Goal: Task Accomplishment & Management: Manage account settings

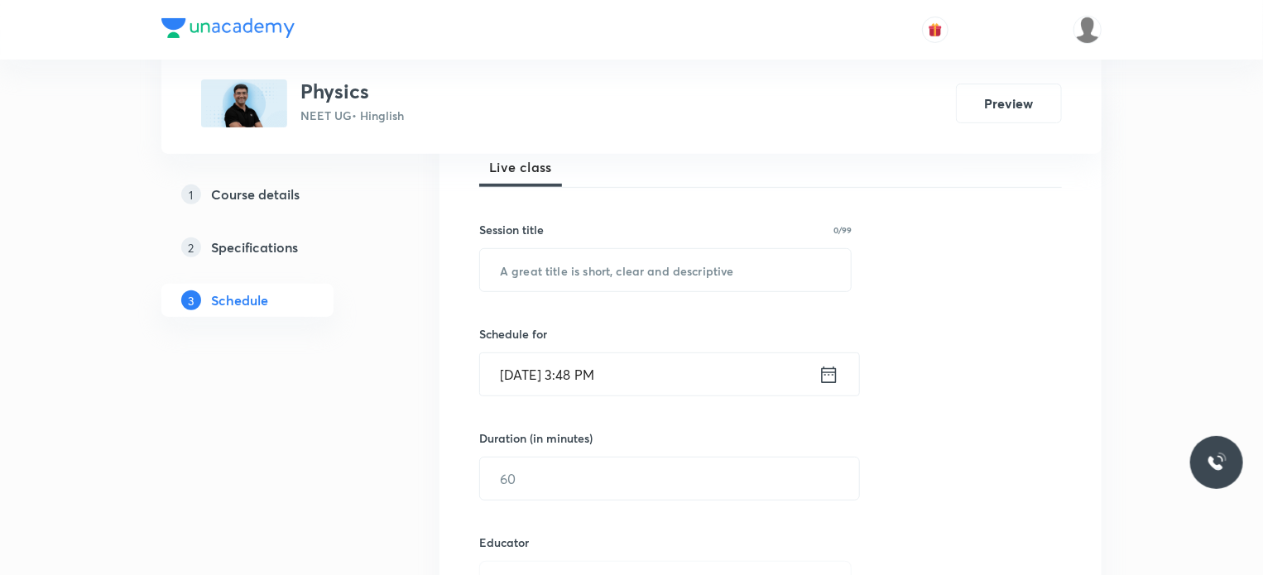
scroll to position [18126, 0]
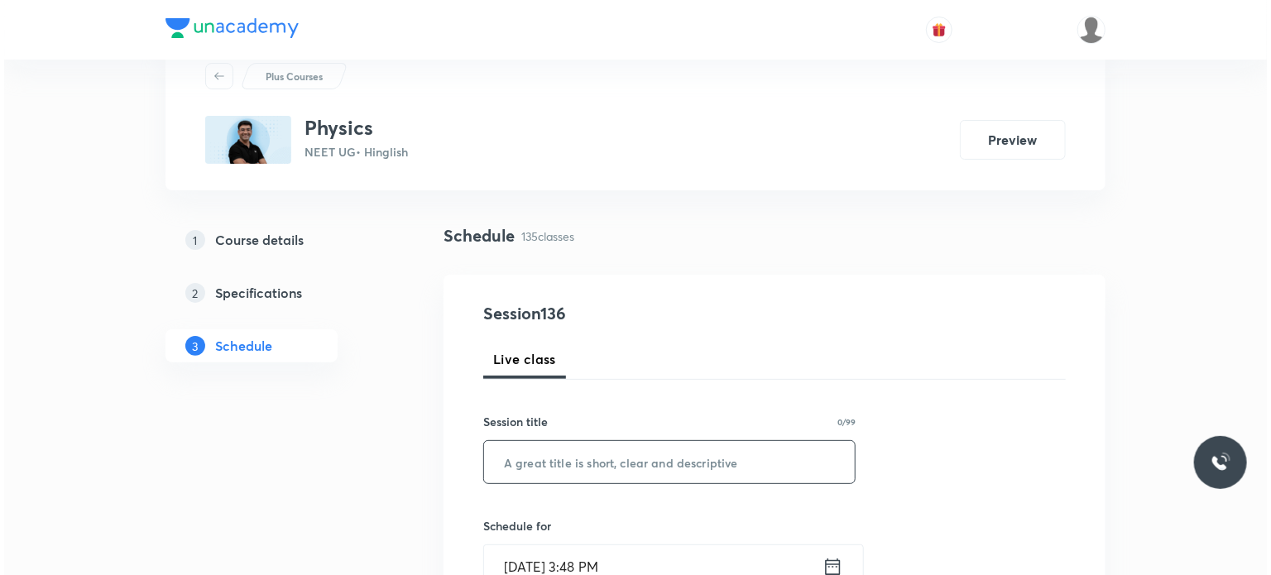
scroll to position [166, 0]
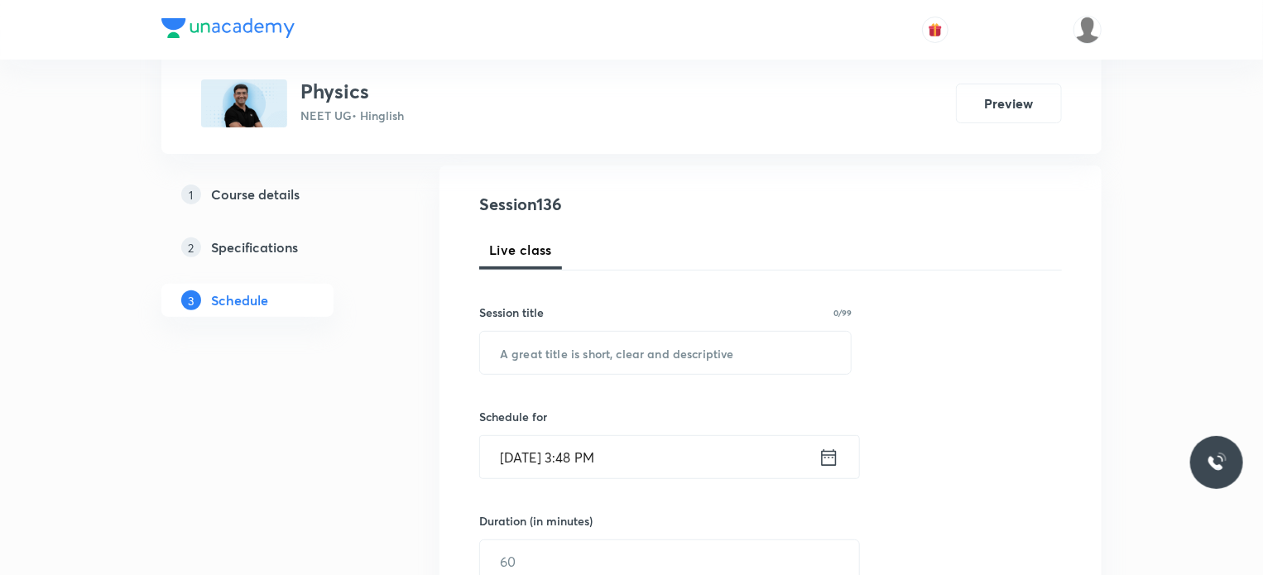
click at [718, 309] on div "Session title 0/99" at bounding box center [665, 312] width 372 height 17
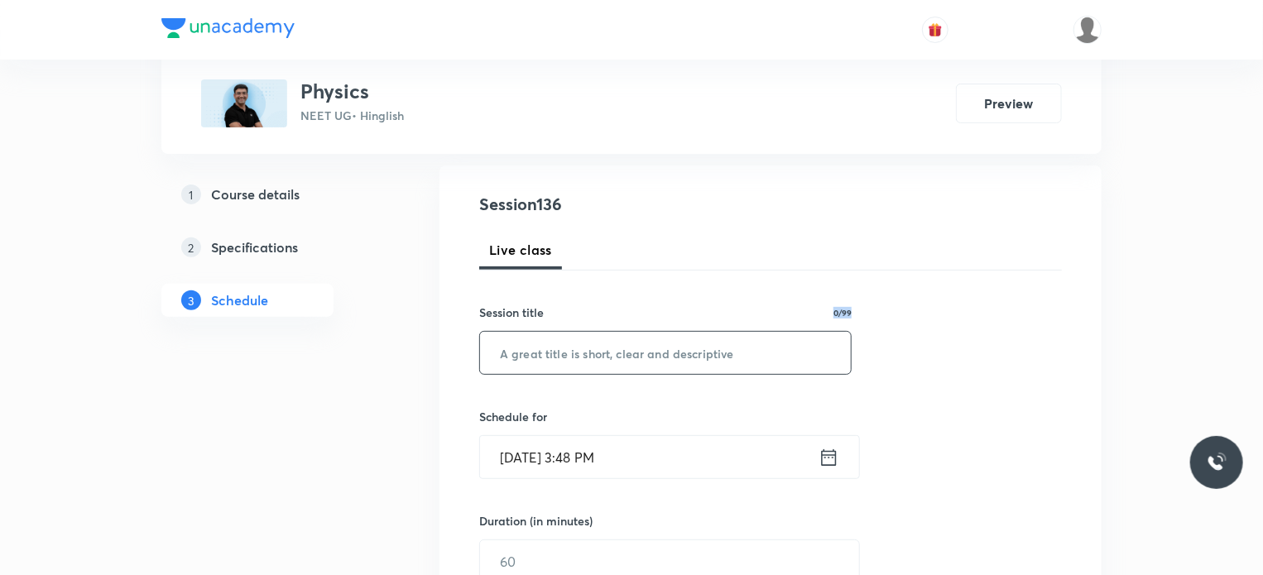
drag, startPoint x: 715, startPoint y: 317, endPoint x: 710, endPoint y: 354, distance: 37.6
click at [712, 334] on div "Session title 0/99 ​" at bounding box center [665, 339] width 372 height 71
click at [710, 354] on input "text" at bounding box center [665, 353] width 371 height 42
paste input "Rotation"
type input "Rotation 1"
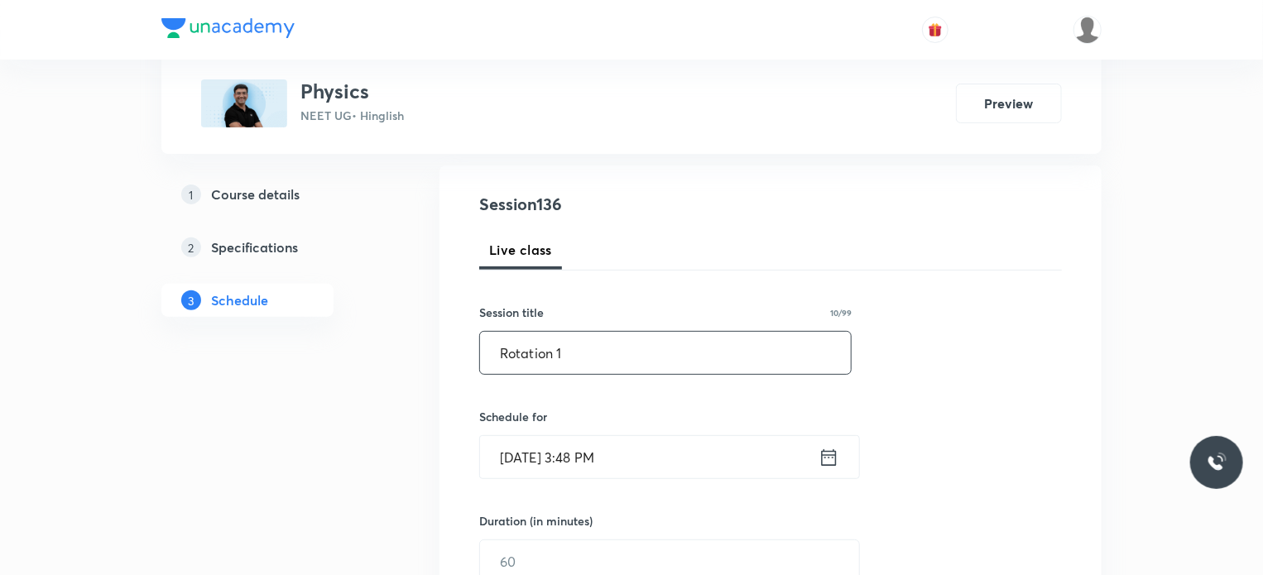
click at [652, 448] on input "Oct 8, 2025, 3:48 PM" at bounding box center [649, 457] width 338 height 42
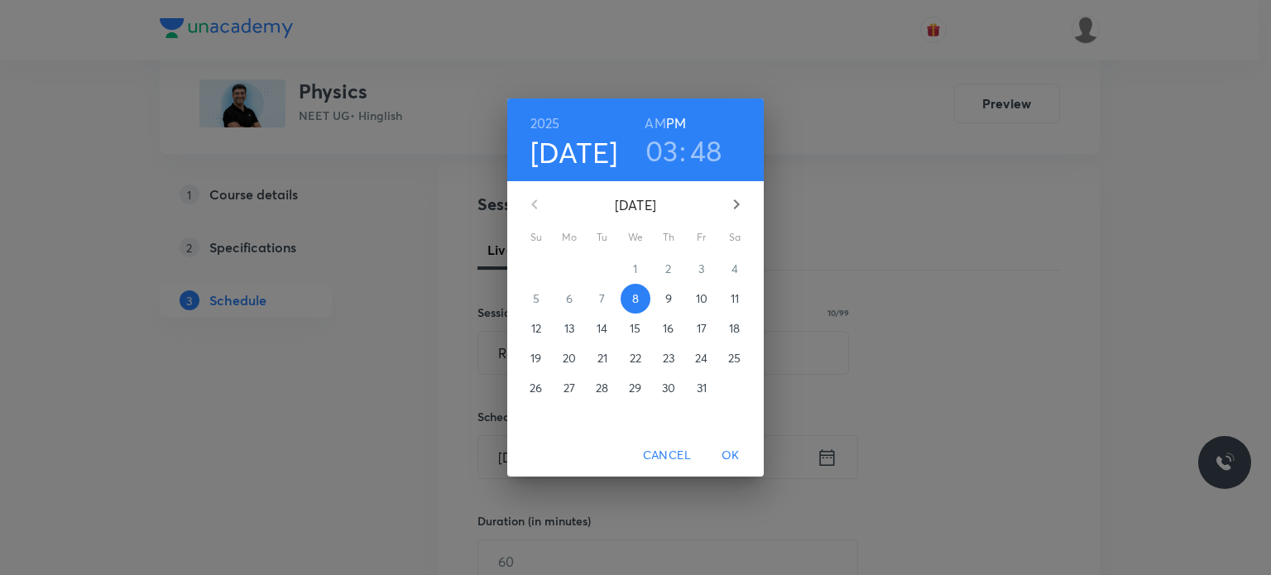
click at [661, 294] on span "9" at bounding box center [669, 298] width 30 height 17
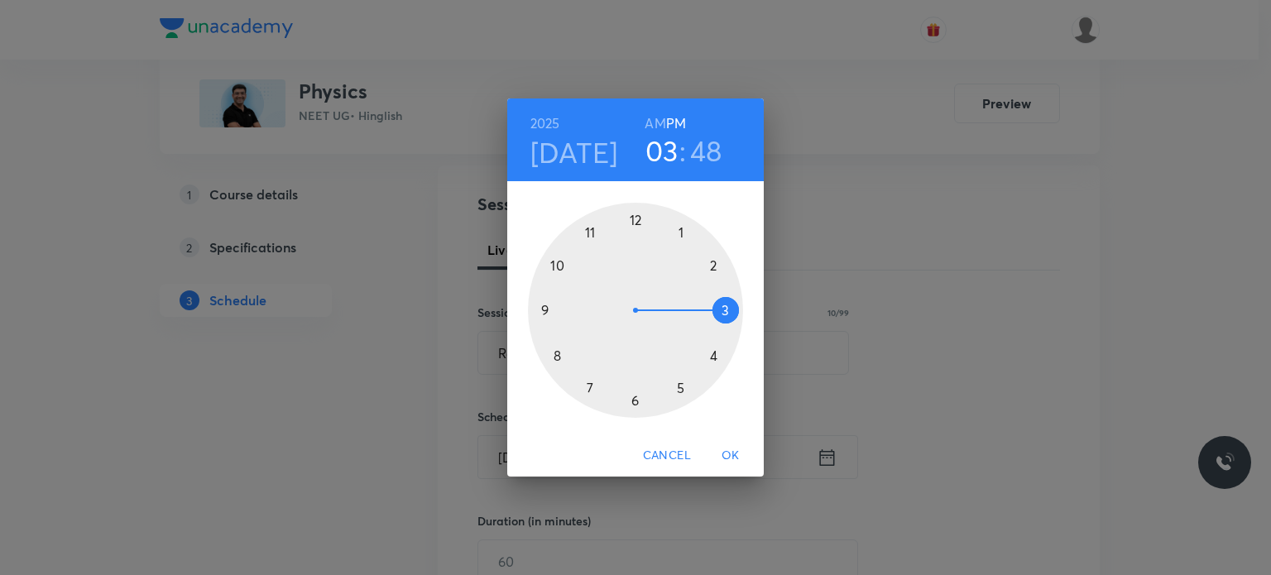
click at [649, 118] on h6 "AM" at bounding box center [655, 123] width 21 height 23
drag, startPoint x: 610, startPoint y: 263, endPoint x: 566, endPoint y: 338, distance: 86.4
click at [566, 338] on div at bounding box center [635, 310] width 215 height 215
drag, startPoint x: 619, startPoint y: 233, endPoint x: 632, endPoint y: 218, distance: 19.9
click at [632, 218] on div at bounding box center [635, 310] width 215 height 215
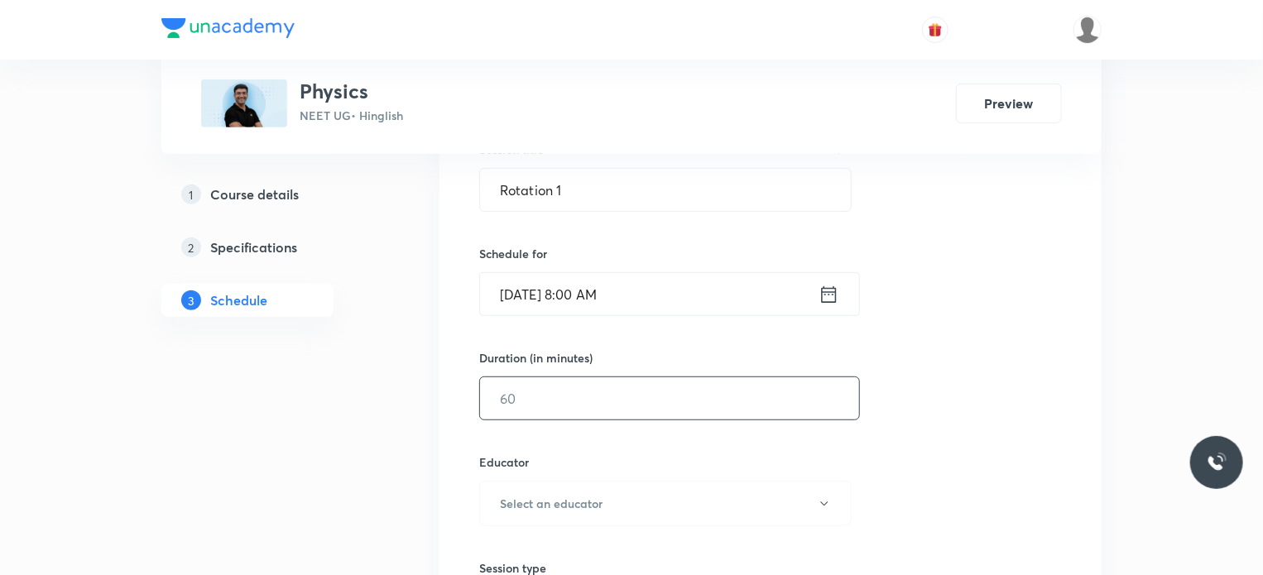
scroll to position [331, 0]
click at [543, 401] on input "text" at bounding box center [669, 396] width 379 height 42
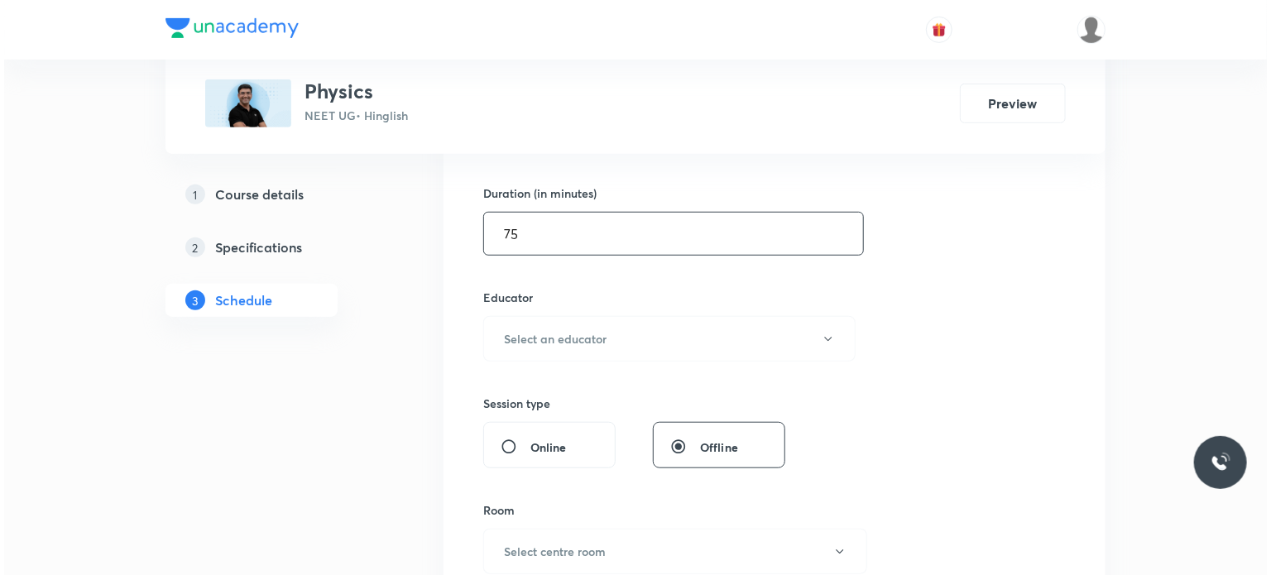
scroll to position [497, 0]
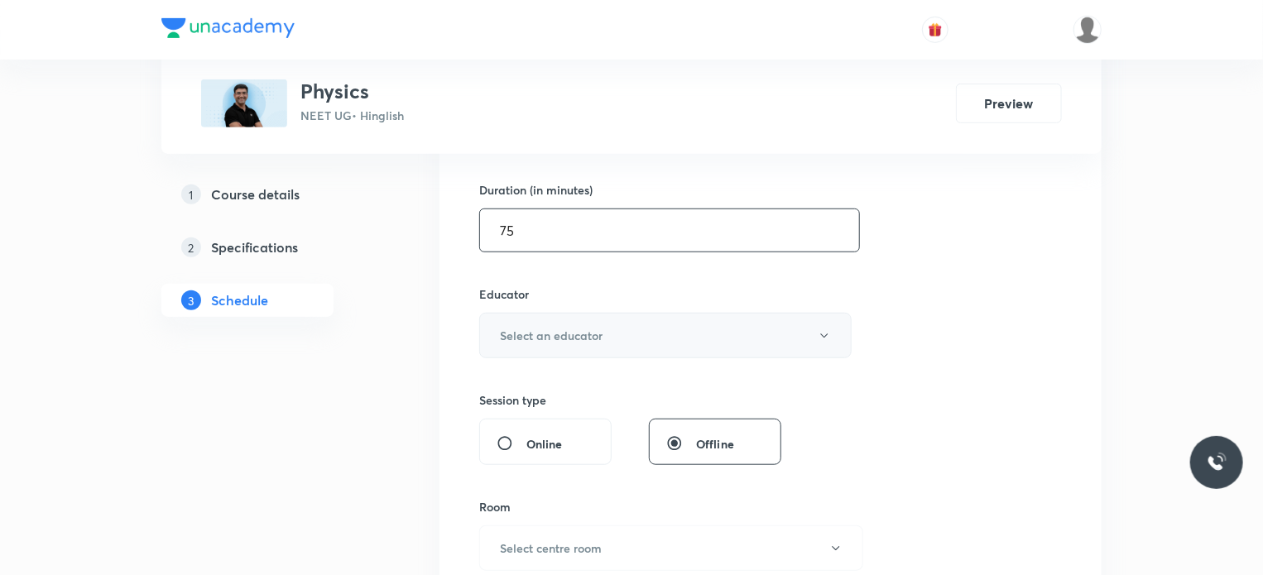
type input "75"
click at [553, 333] on h6 "Select an educator" at bounding box center [551, 335] width 103 height 17
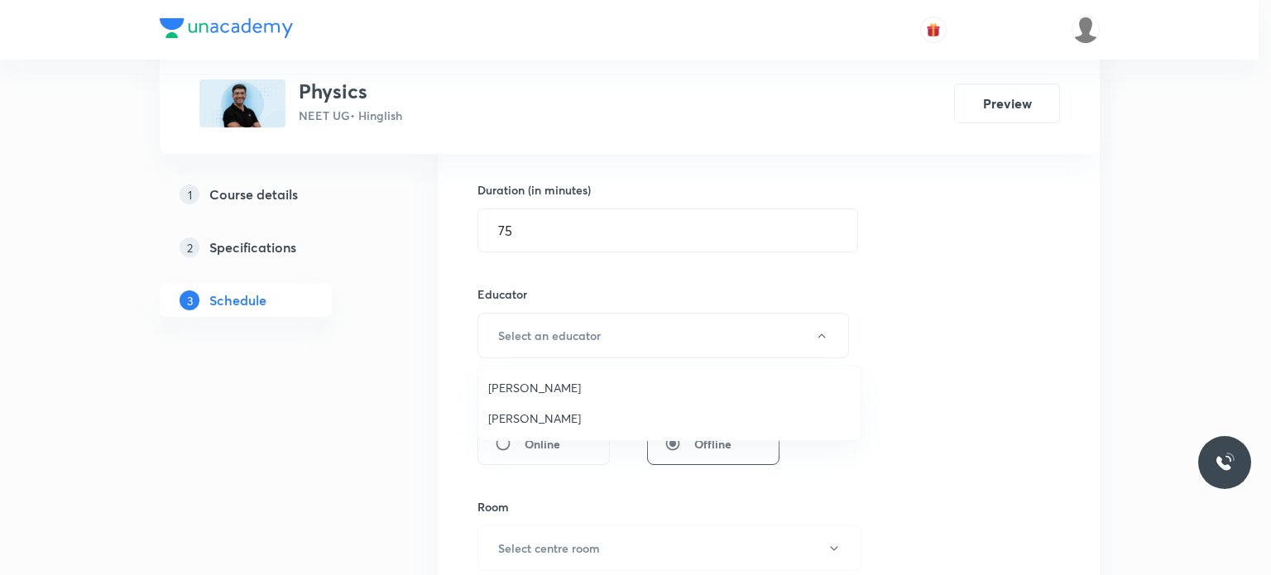
click at [554, 422] on span "[PERSON_NAME]" at bounding box center [669, 418] width 362 height 17
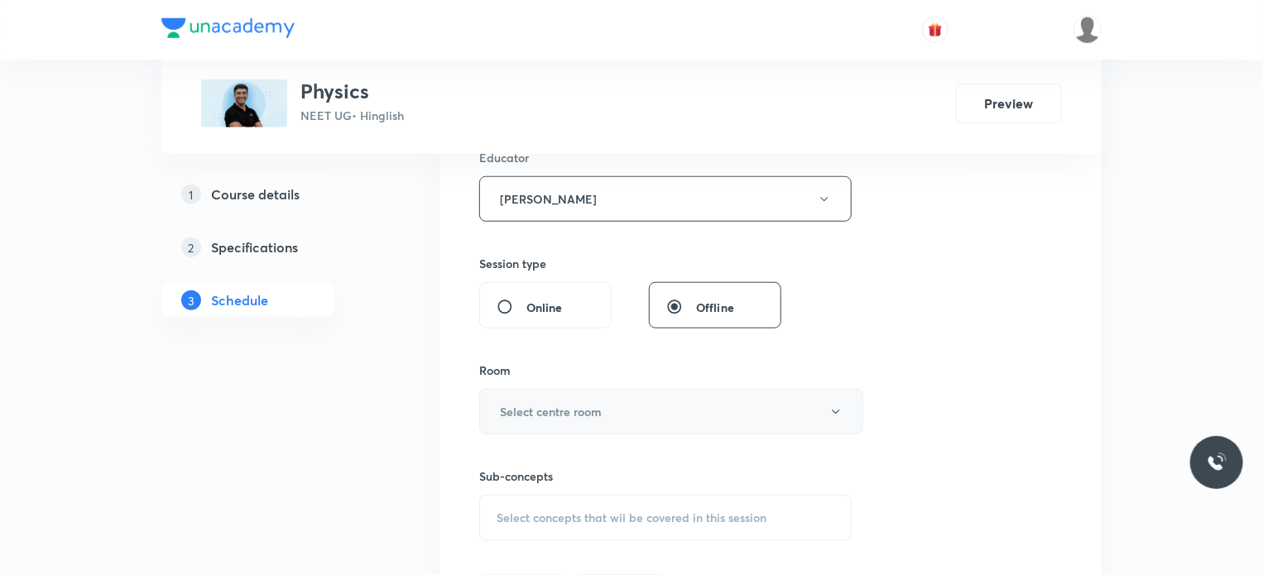
scroll to position [662, 0]
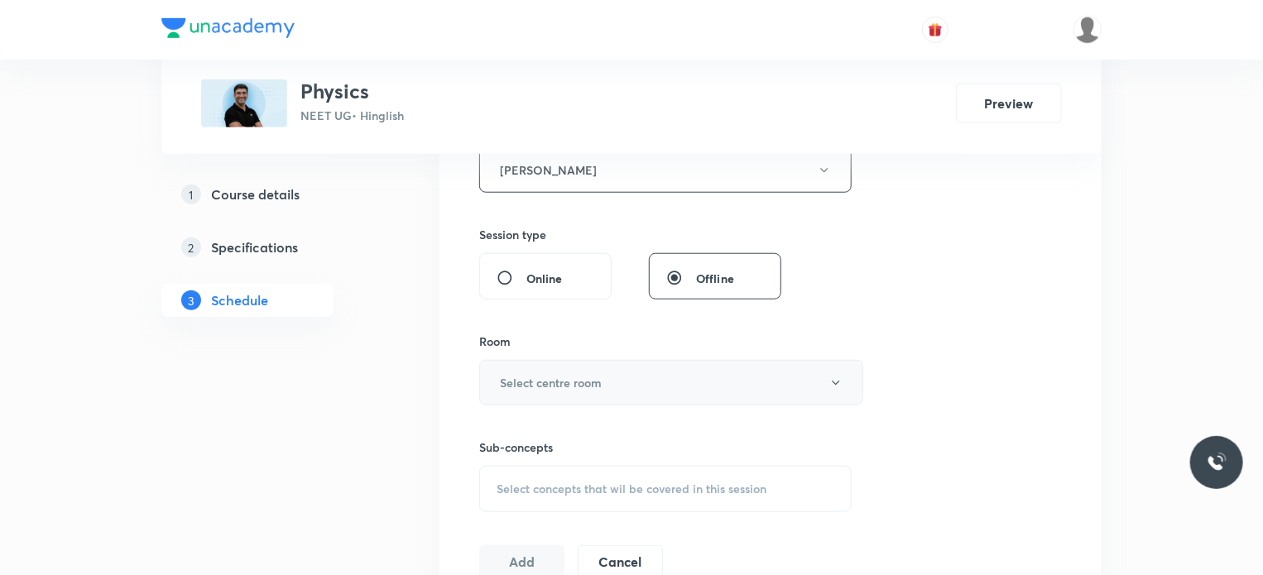
click at [545, 383] on h6 "Select centre room" at bounding box center [551, 382] width 102 height 17
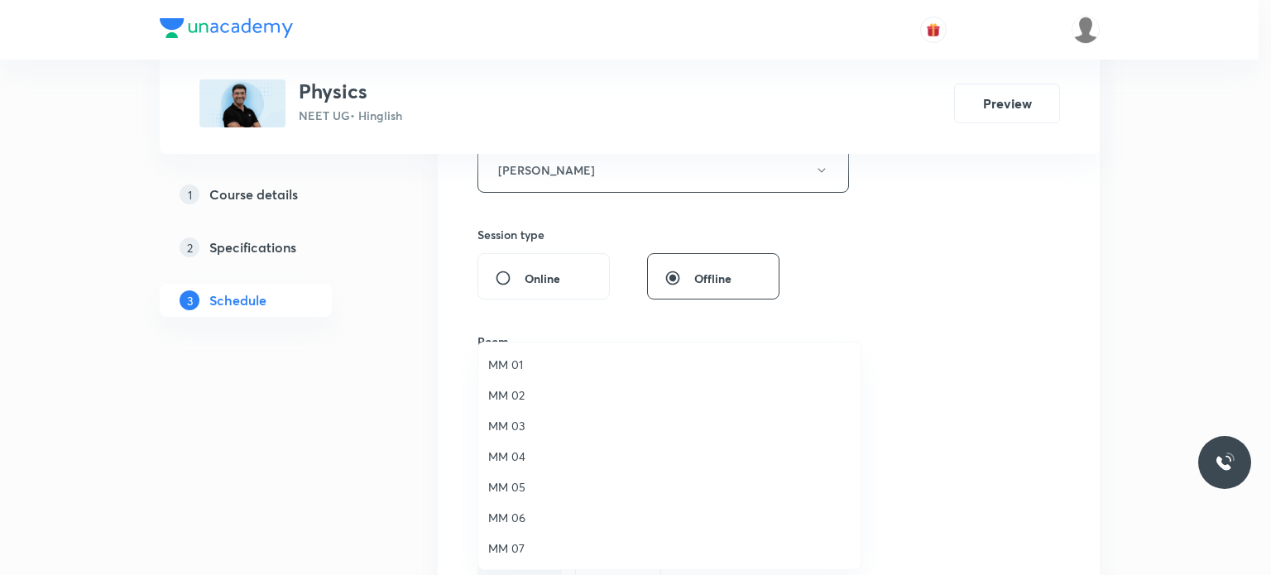
click at [533, 407] on li "MM 02" at bounding box center [669, 395] width 382 height 31
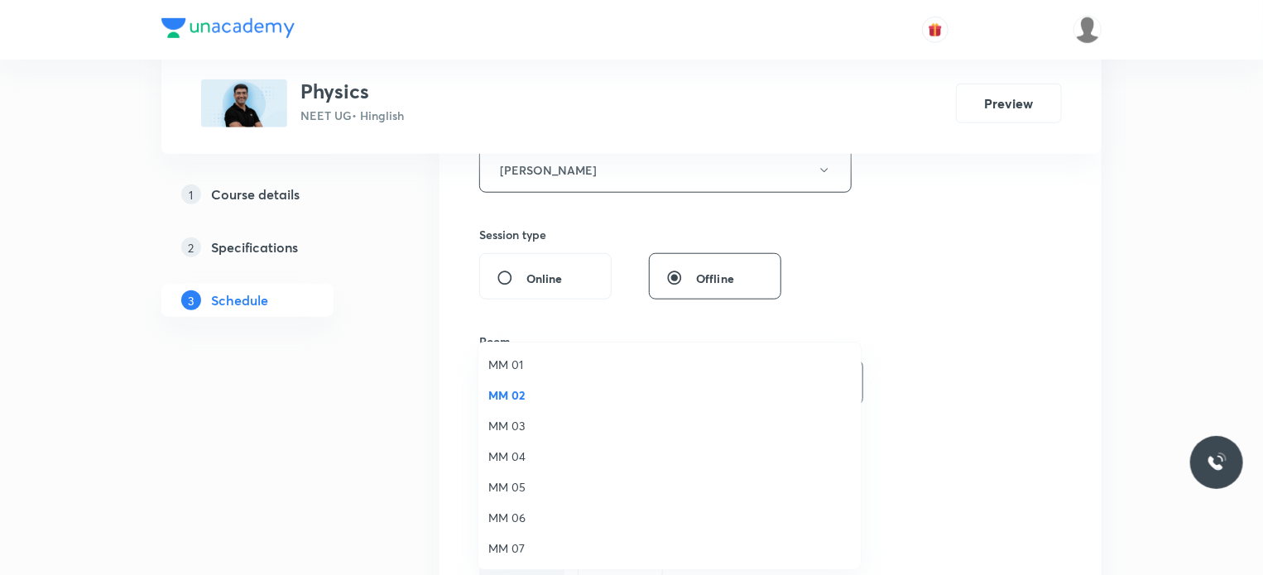
click at [589, 482] on span "Select concepts that wil be covered in this session" at bounding box center [632, 488] width 270 height 13
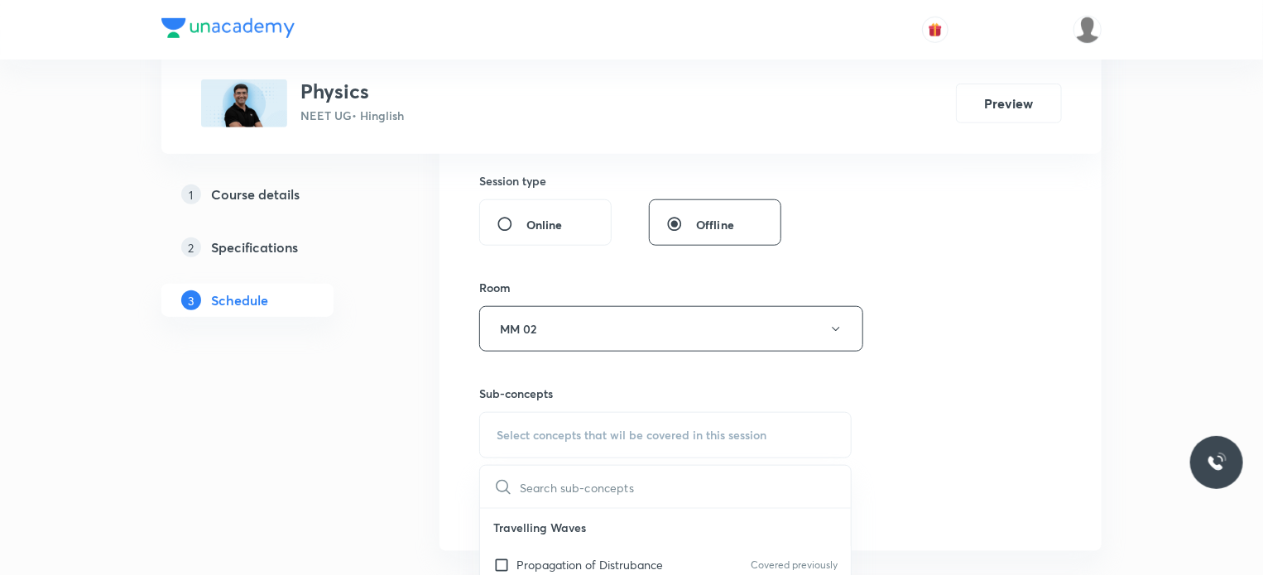
scroll to position [745, 0]
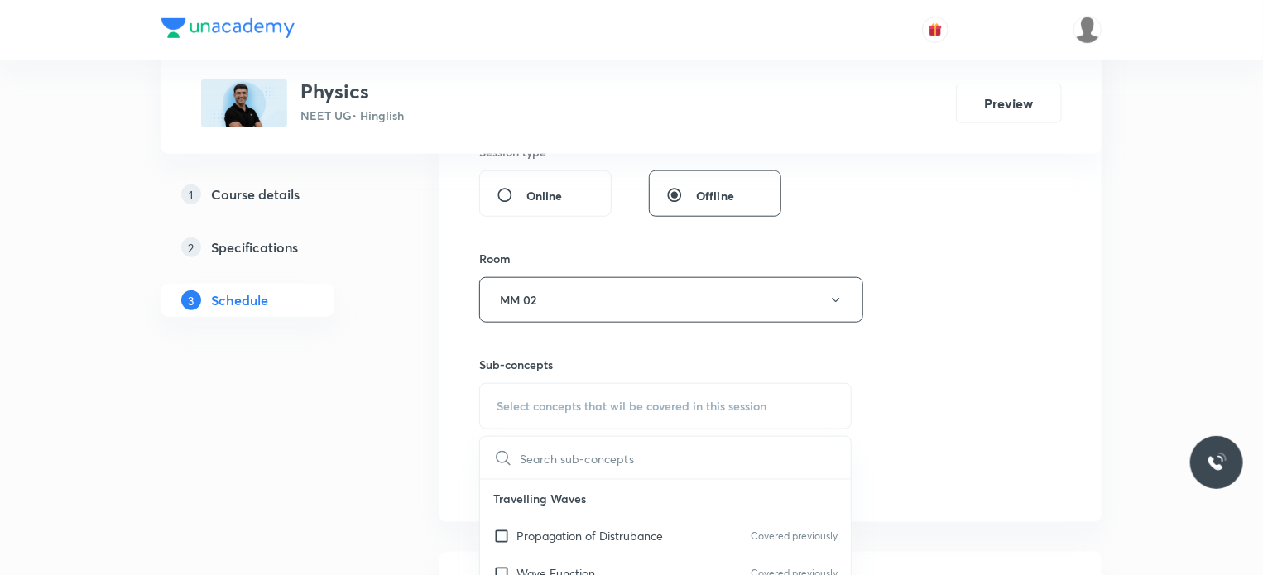
click at [596, 512] on p "Travelling Waves" at bounding box center [665, 498] width 371 height 37
click at [693, 530] on div "Propagation of Distrubance Covered previously" at bounding box center [665, 535] width 371 height 37
click at [1043, 425] on div "Session 136 Live class Session title 10/99 Rotation 1 ​ Schedule for Oct 9, 202…" at bounding box center [770, 54] width 583 height 883
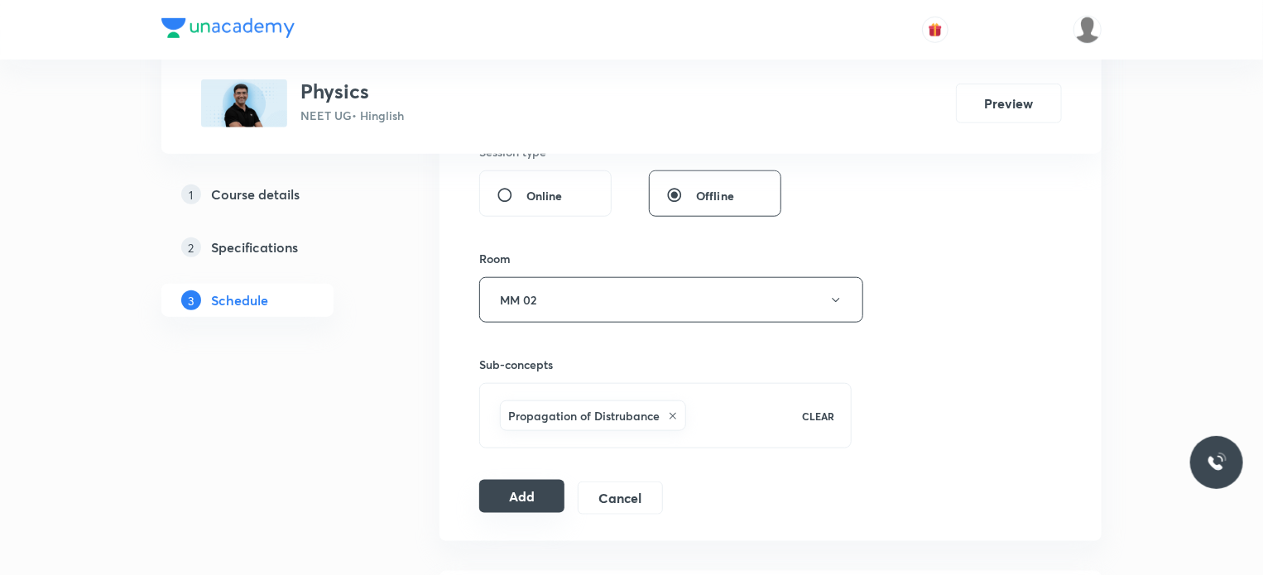
click at [516, 498] on button "Add" at bounding box center [521, 496] width 85 height 33
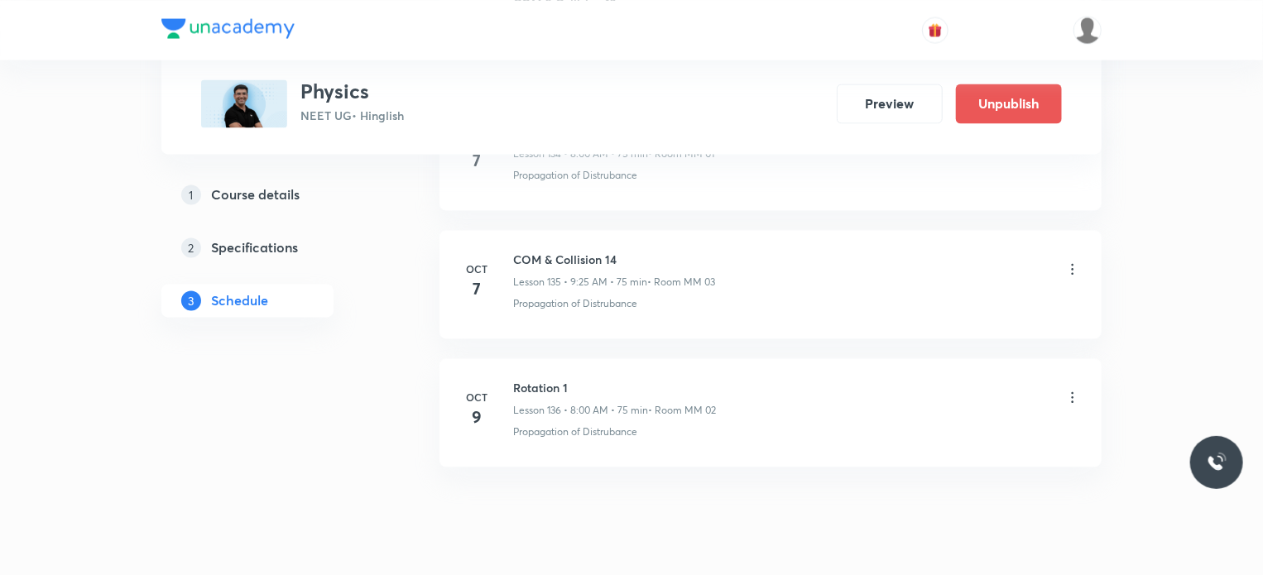
scroll to position [17390, 0]
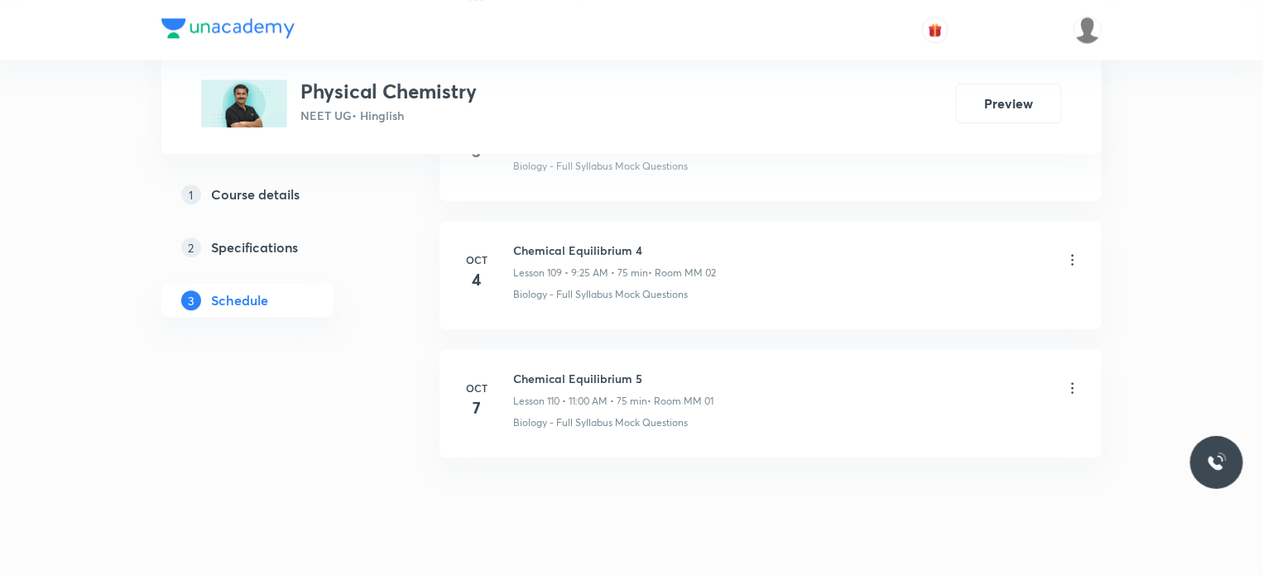
click at [578, 370] on h6 "Chemical Equilibrium 5" at bounding box center [613, 378] width 200 height 17
copy h6 "Chemical Equilibrium 5"
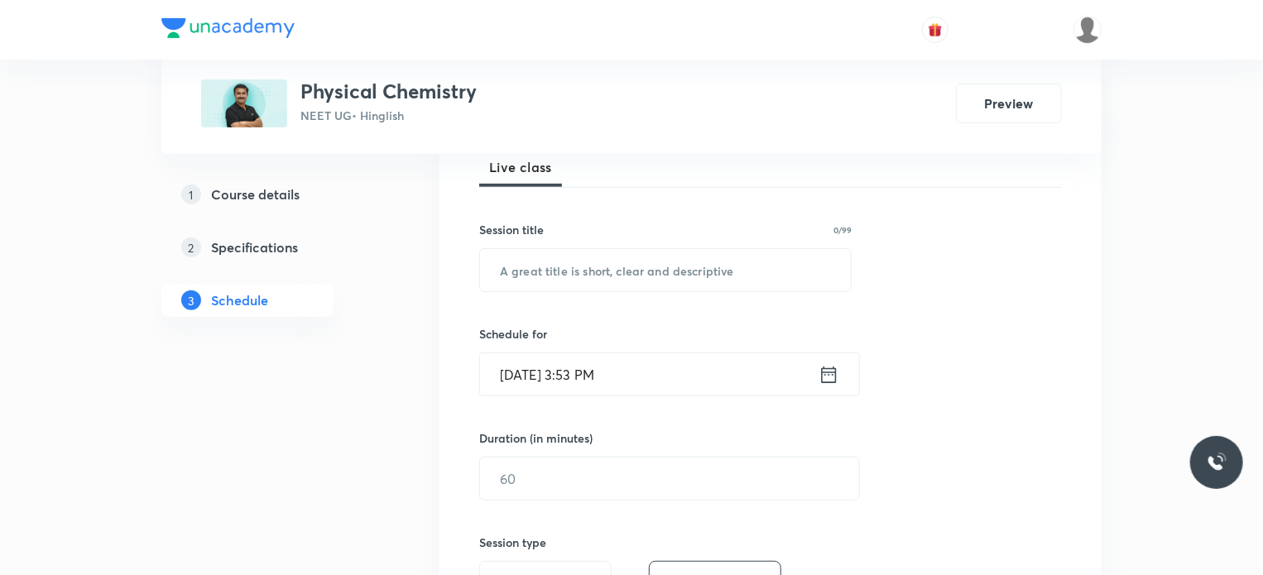
scroll to position [14823, 0]
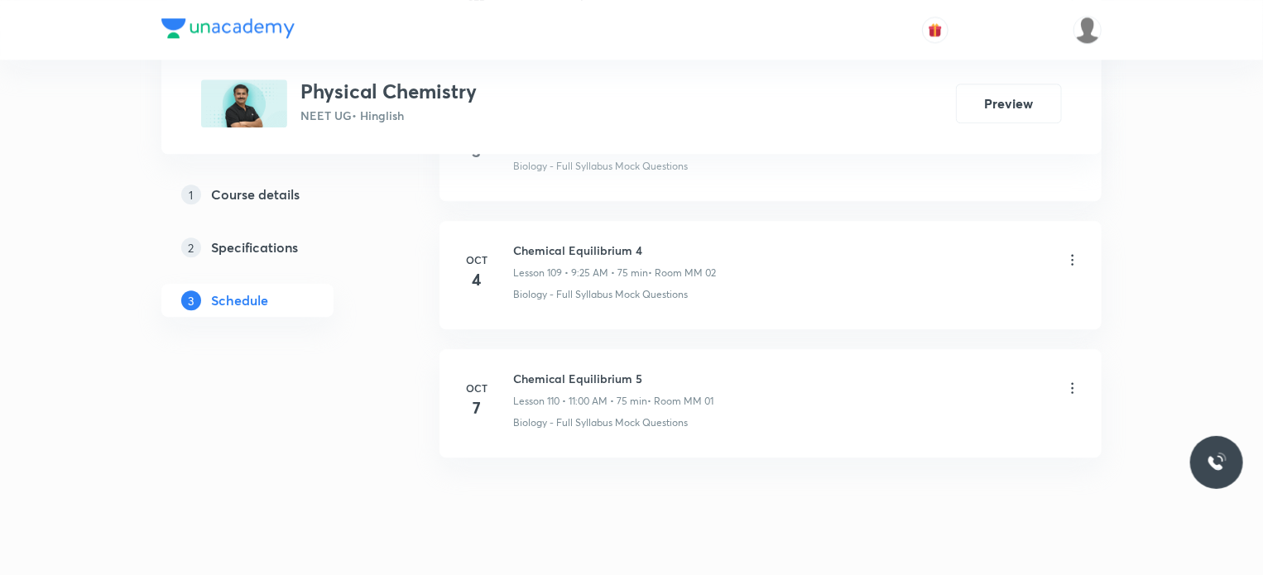
click at [554, 370] on h6 "Chemical Equilibrium 5" at bounding box center [613, 378] width 200 height 17
copy h6 "Chemical Equilibrium 5"
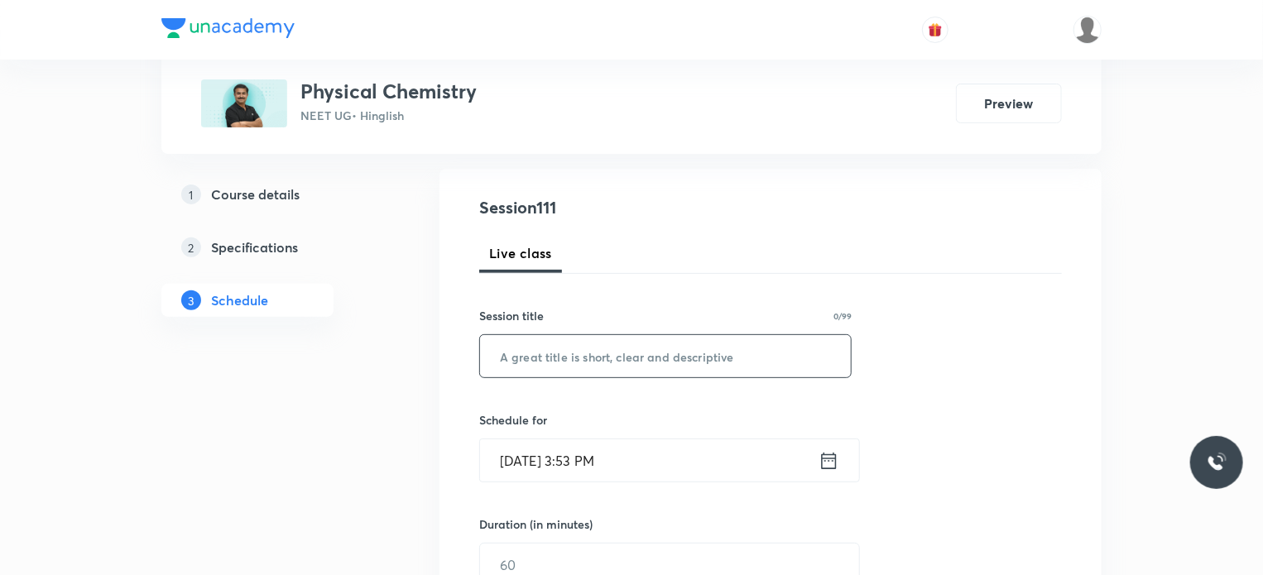
scroll to position [166, 0]
click at [648, 367] on input "text" at bounding box center [665, 353] width 371 height 42
paste input "Chemical Equilibrium 5"
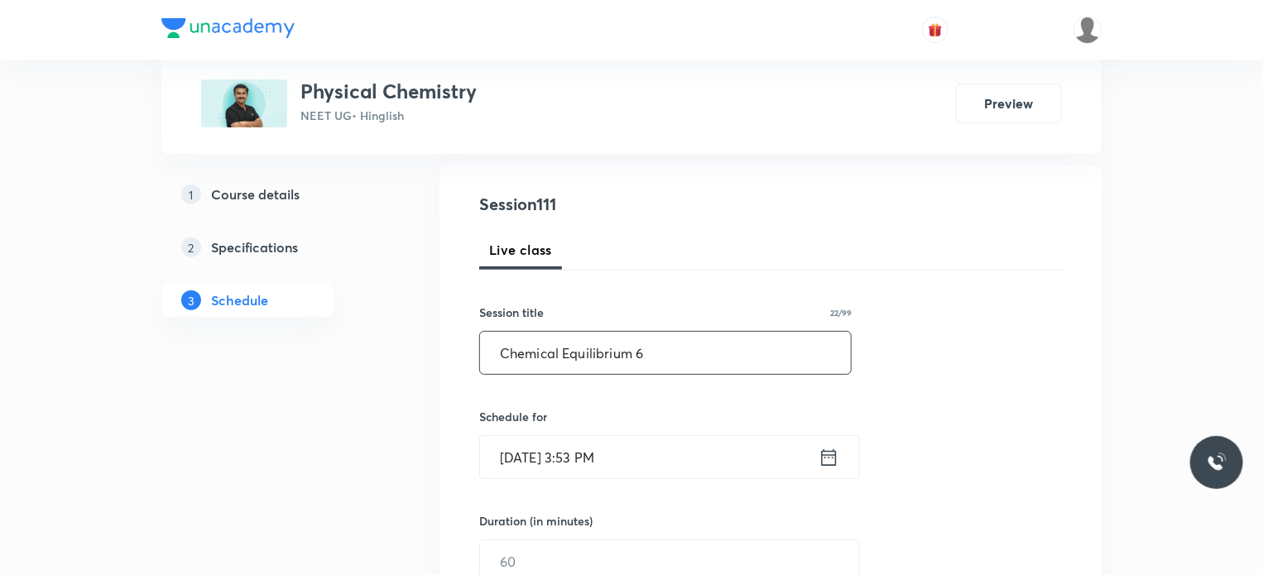
type input "Chemical Equilibrium 6"
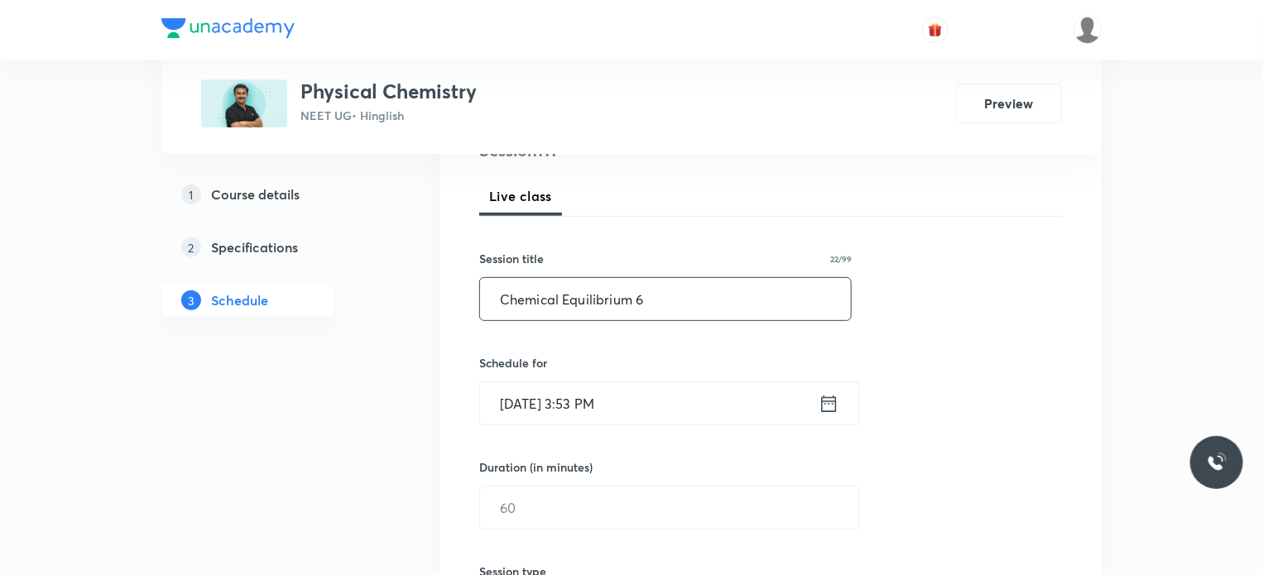
scroll to position [248, 0]
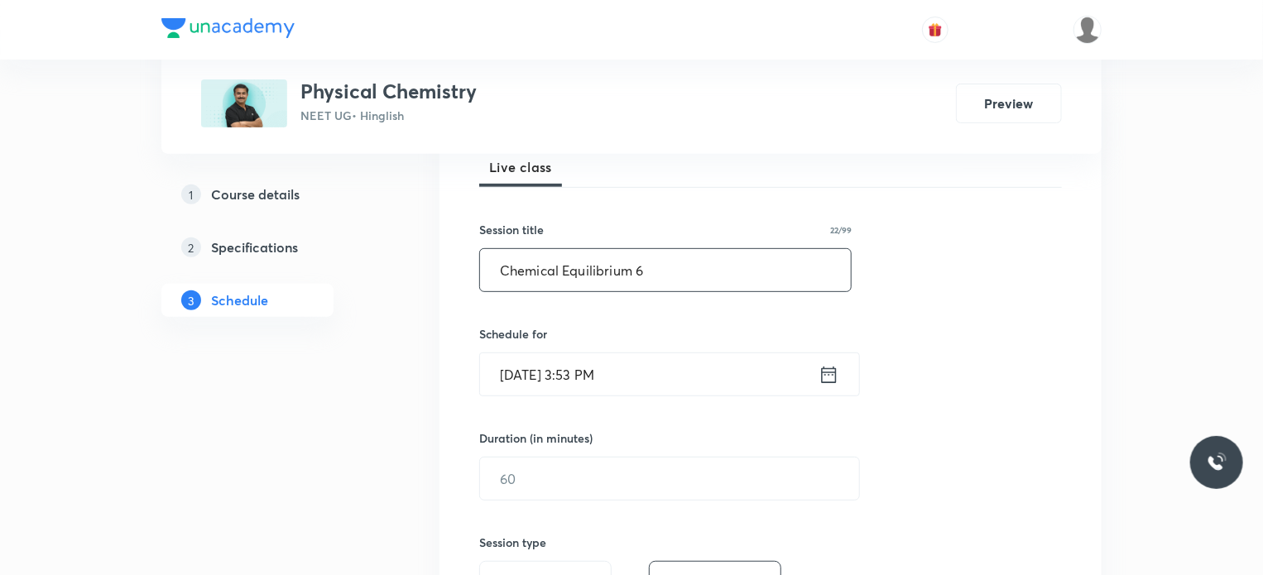
click at [655, 370] on input "[DATE] 3:53 PM" at bounding box center [649, 374] width 338 height 42
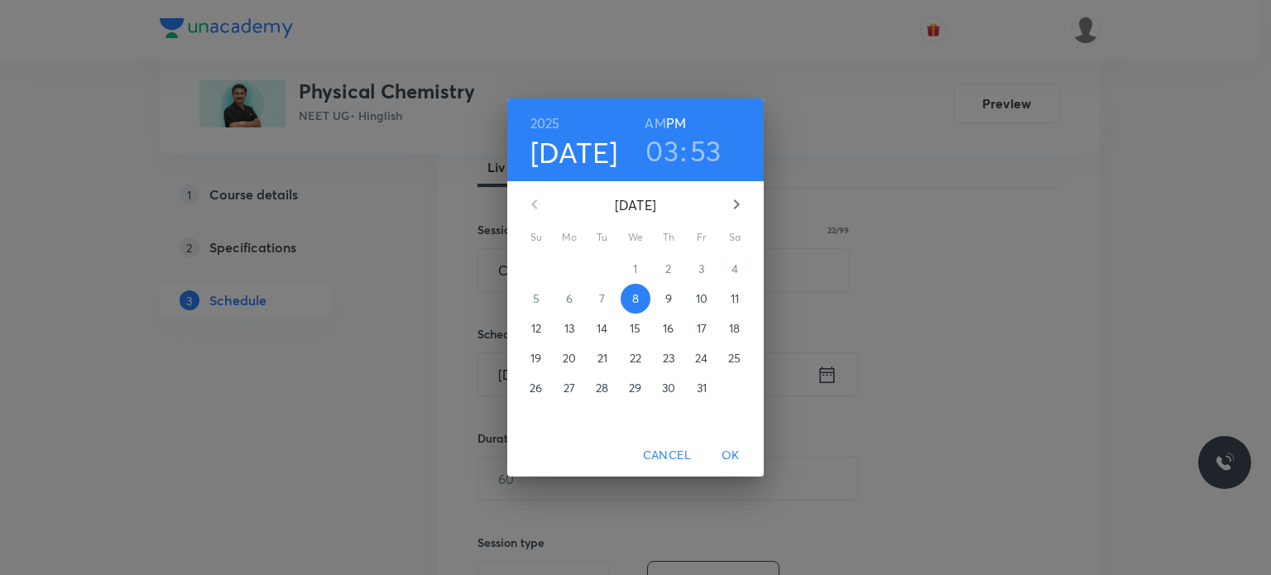
click at [663, 300] on span "9" at bounding box center [669, 298] width 30 height 17
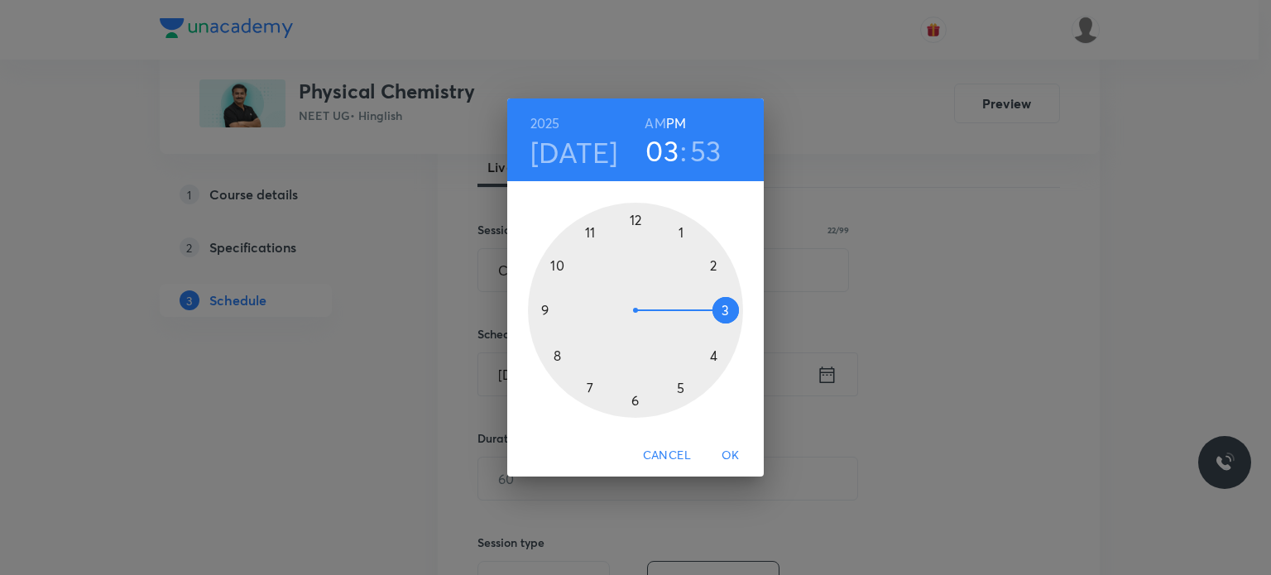
click at [649, 118] on h6 "AM" at bounding box center [655, 123] width 21 height 23
drag, startPoint x: 626, startPoint y: 261, endPoint x: 559, endPoint y: 308, distance: 81.3
click at [559, 308] on div at bounding box center [635, 310] width 215 height 215
drag, startPoint x: 703, startPoint y: 296, endPoint x: 682, endPoint y: 387, distance: 93.5
click at [682, 387] on div at bounding box center [635, 310] width 215 height 215
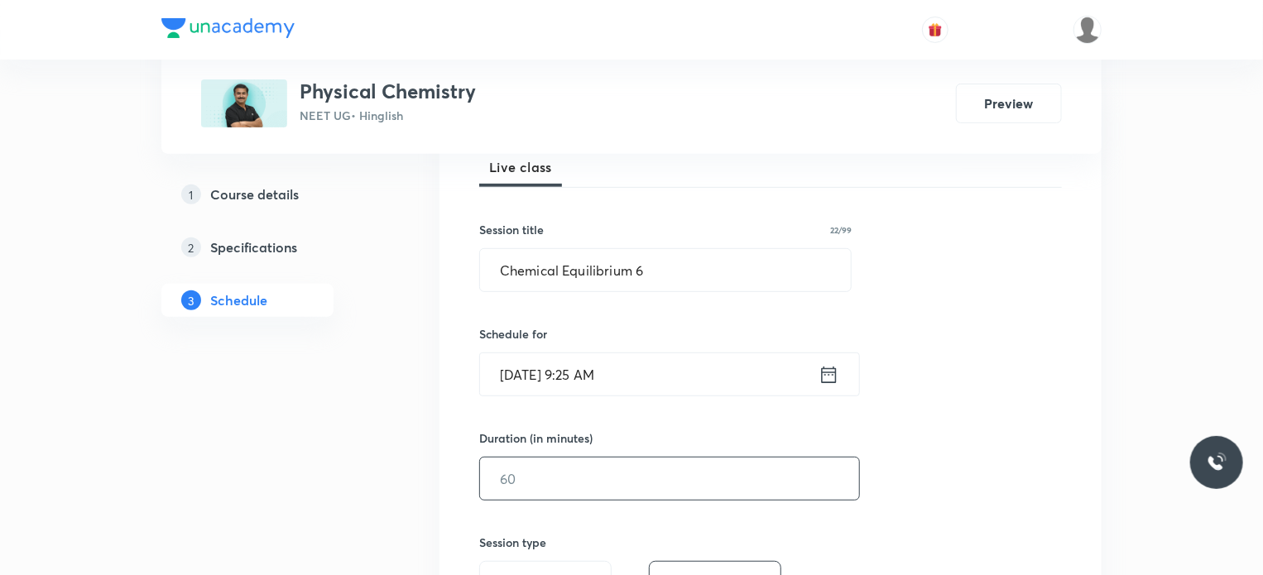
click at [561, 473] on input "text" at bounding box center [669, 479] width 379 height 42
type input "75"
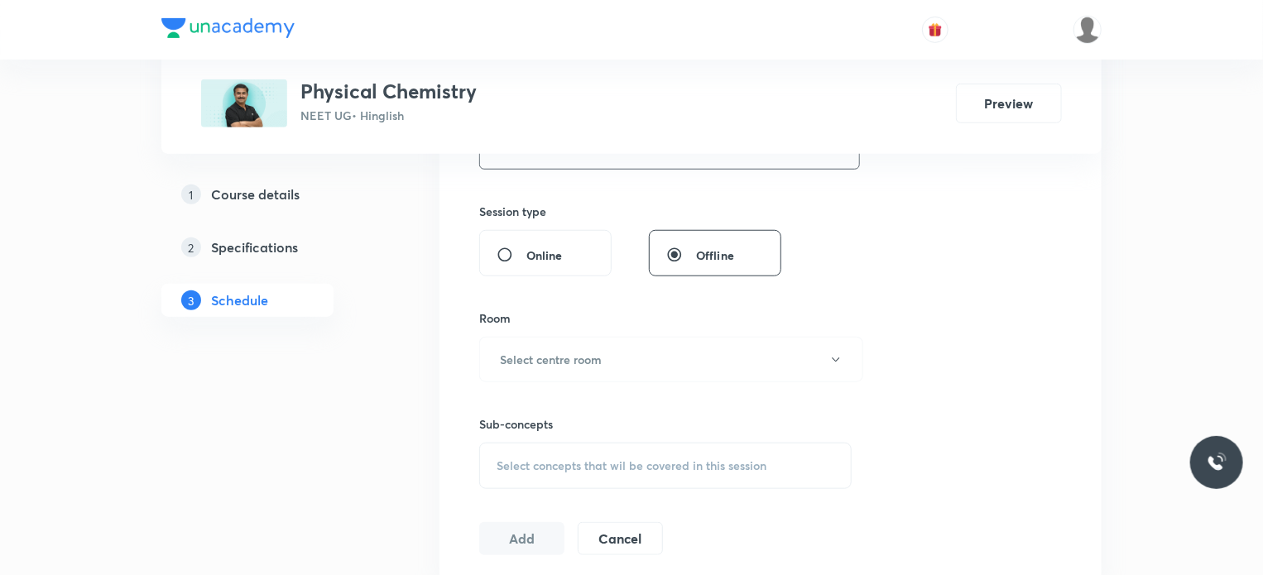
scroll to position [662, 0]
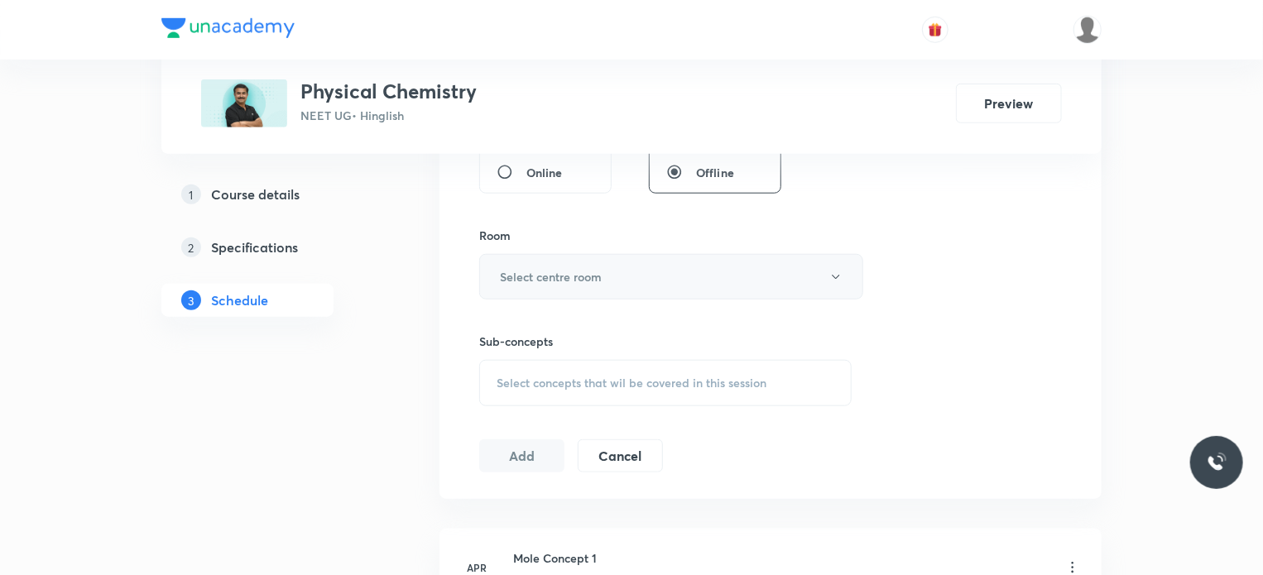
click at [567, 293] on button "Select centre room" at bounding box center [671, 277] width 384 height 46
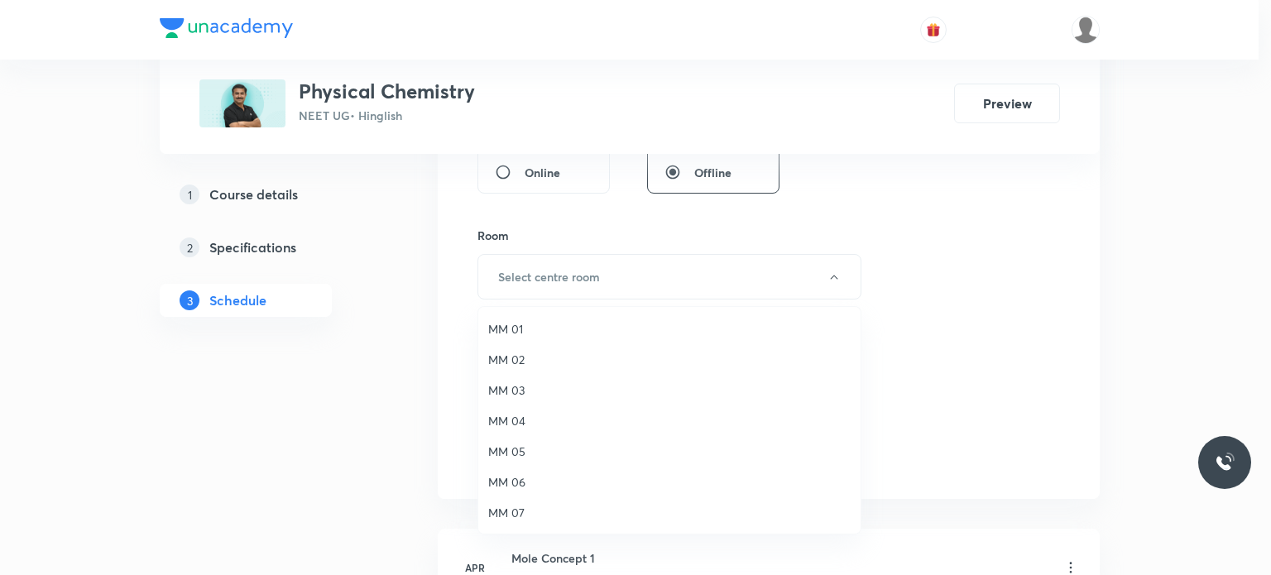
click at [522, 287] on div at bounding box center [635, 287] width 1271 height 575
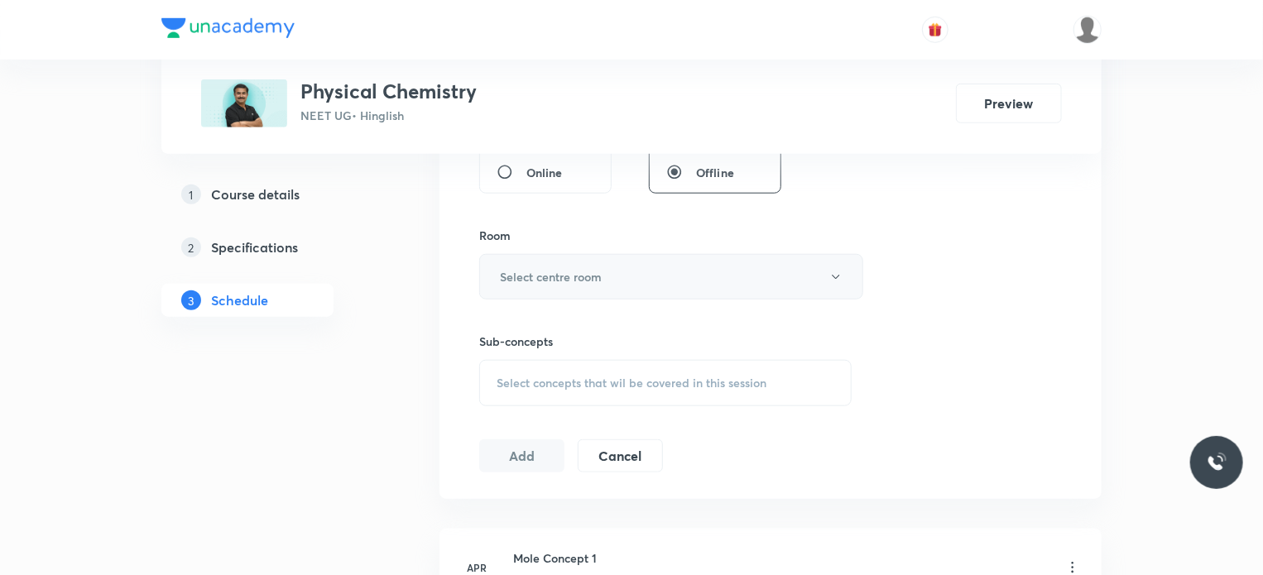
click at [530, 287] on button "Select centre room" at bounding box center [671, 277] width 384 height 46
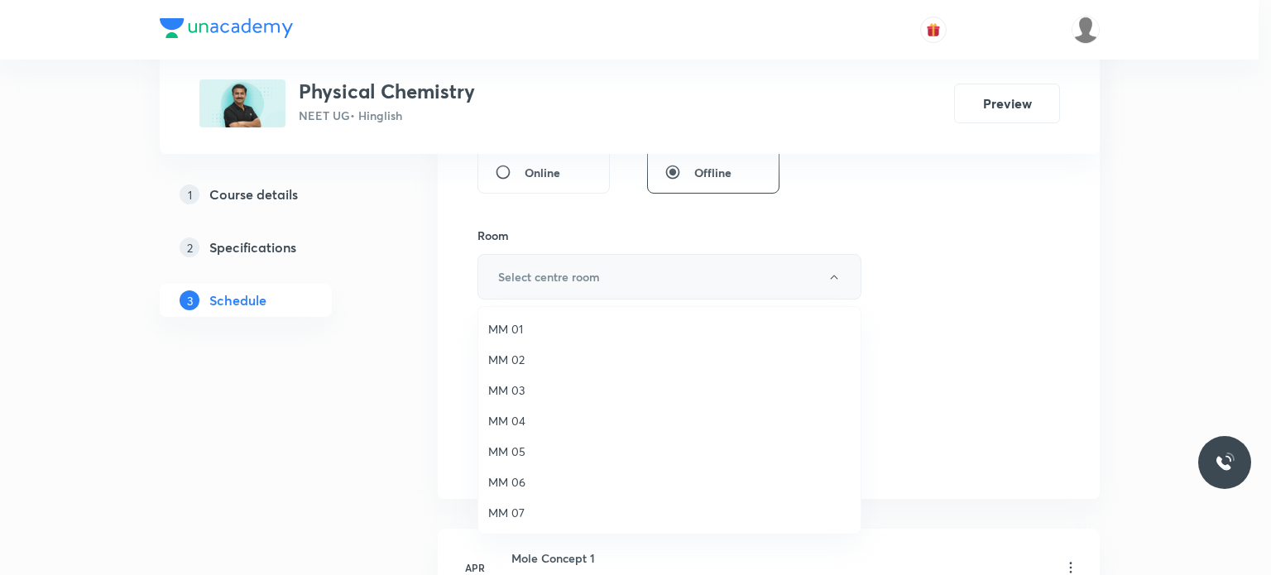
click at [529, 336] on span "MM 01" at bounding box center [669, 328] width 362 height 17
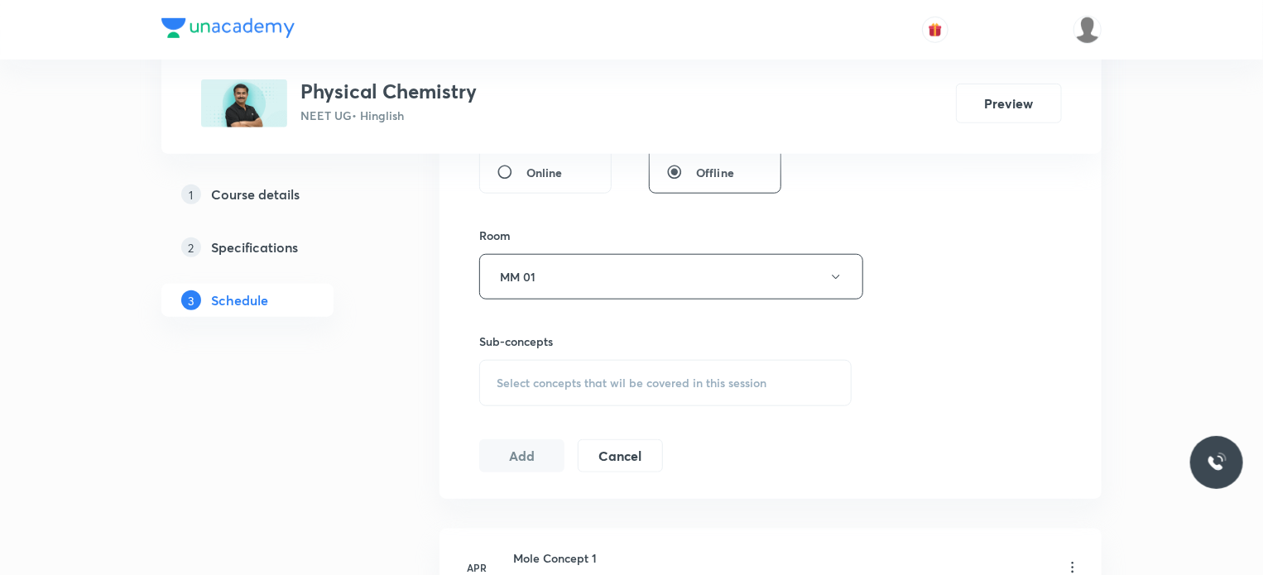
click at [575, 370] on div "Select concepts that wil be covered in this session" at bounding box center [665, 383] width 372 height 46
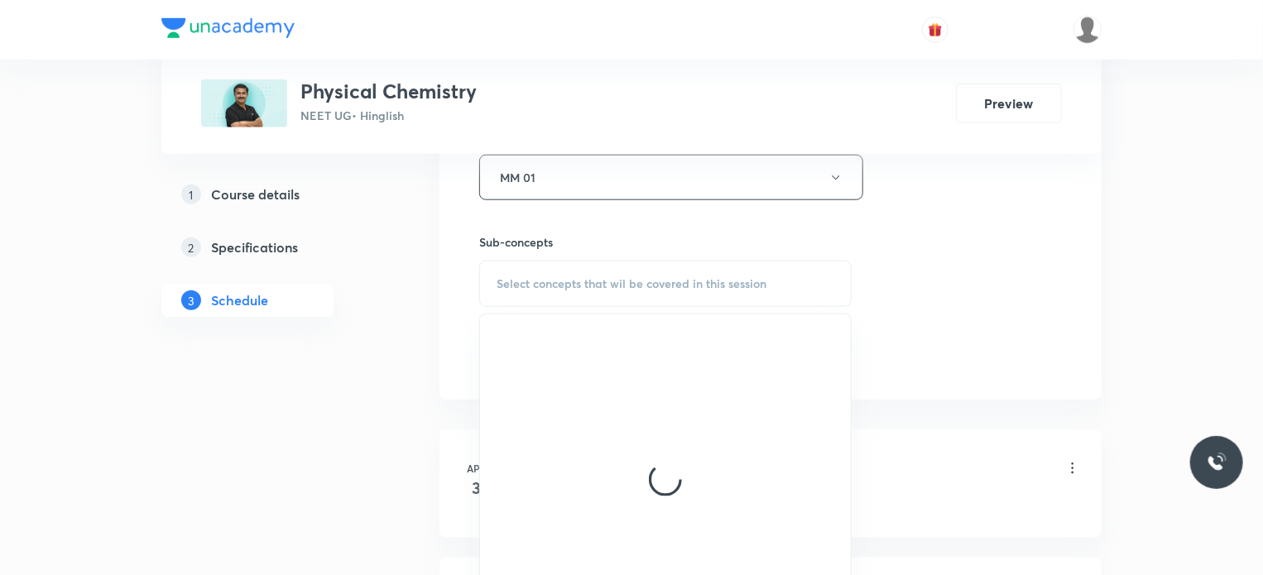
scroll to position [828, 0]
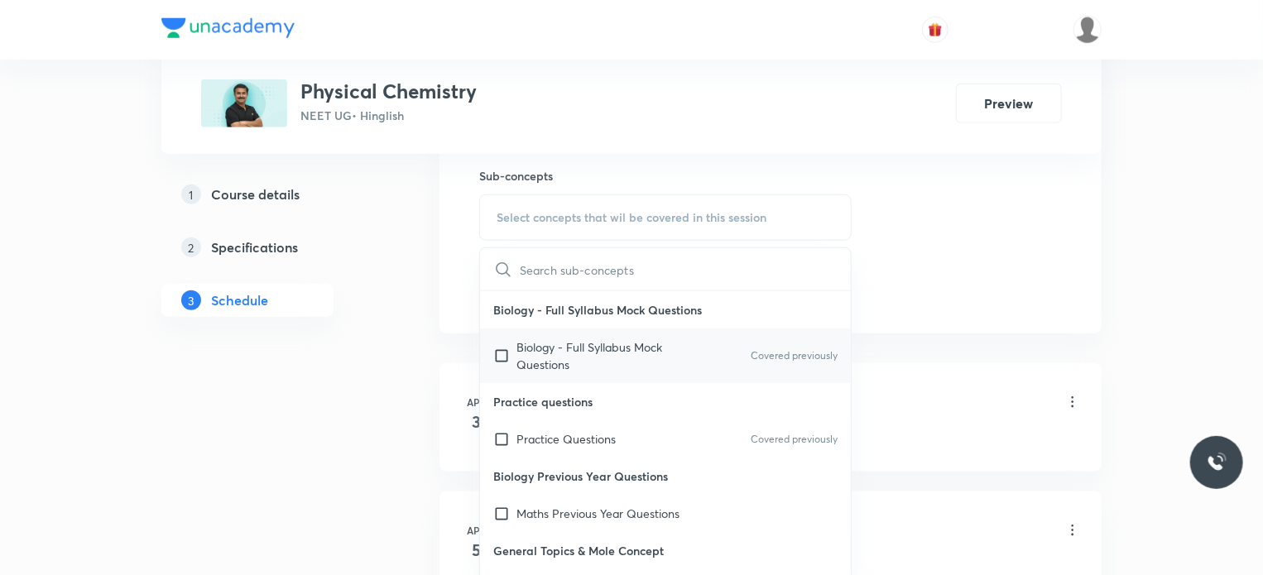
click at [573, 353] on p "Biology - Full Syllabus Mock Questions" at bounding box center [599, 355] width 167 height 35
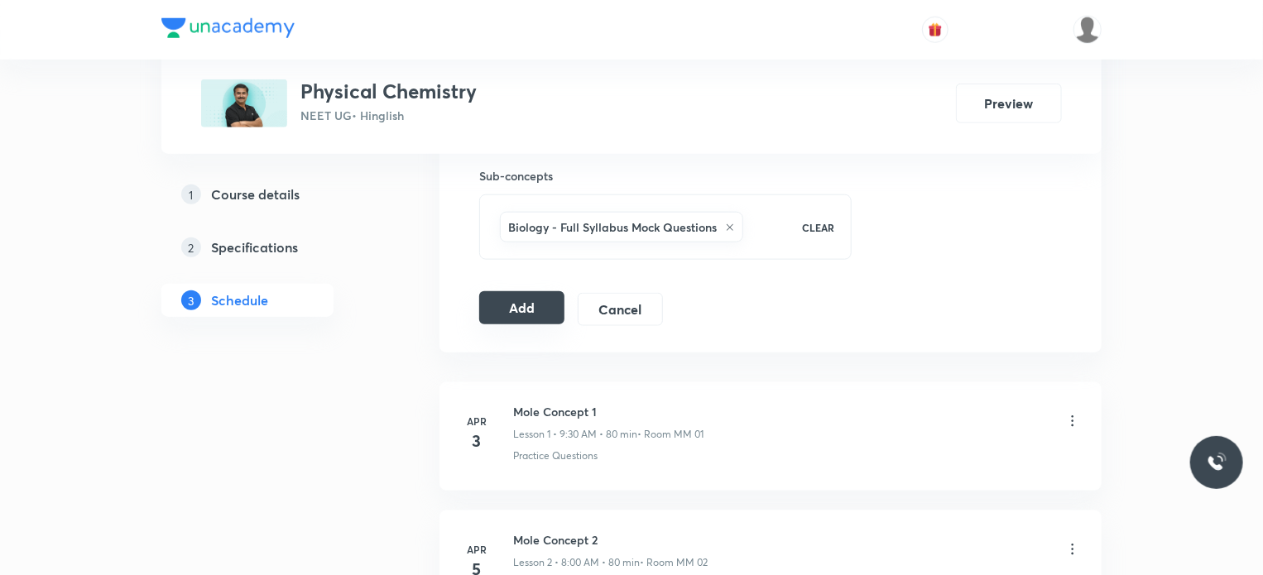
click at [497, 320] on button "Add" at bounding box center [521, 307] width 85 height 33
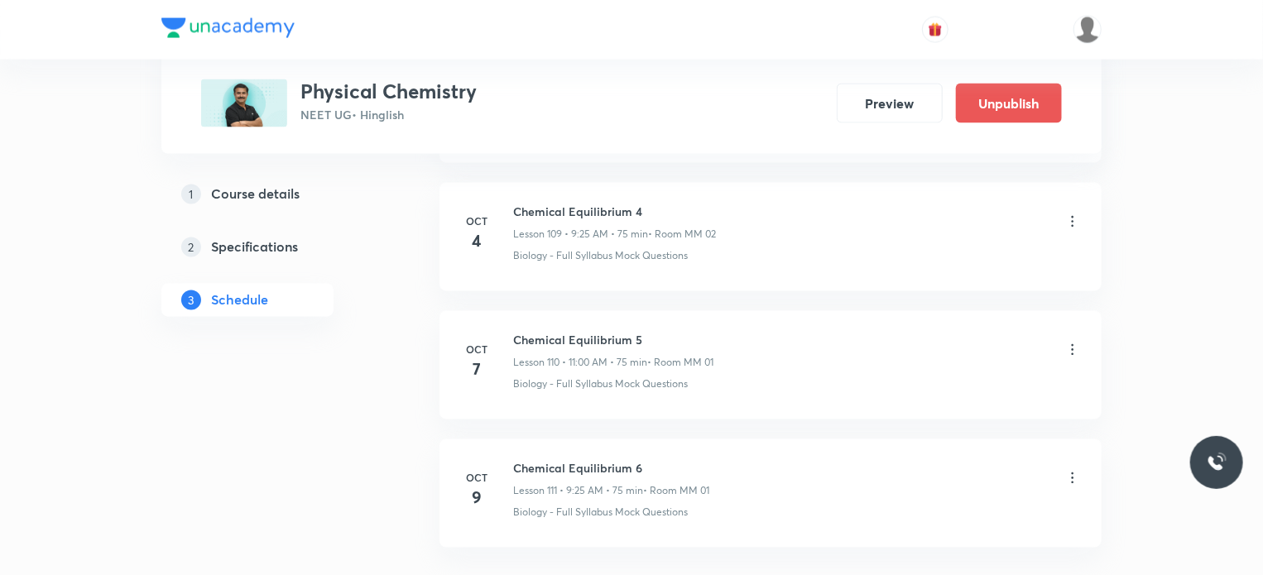
scroll to position [14188, 0]
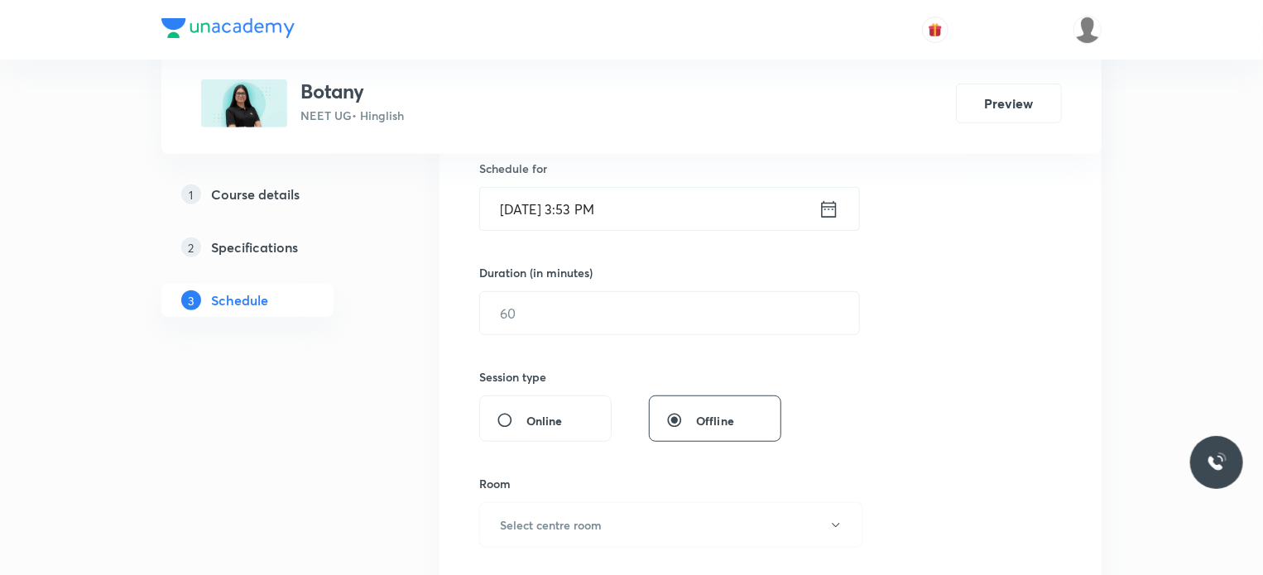
scroll to position [9449, 0]
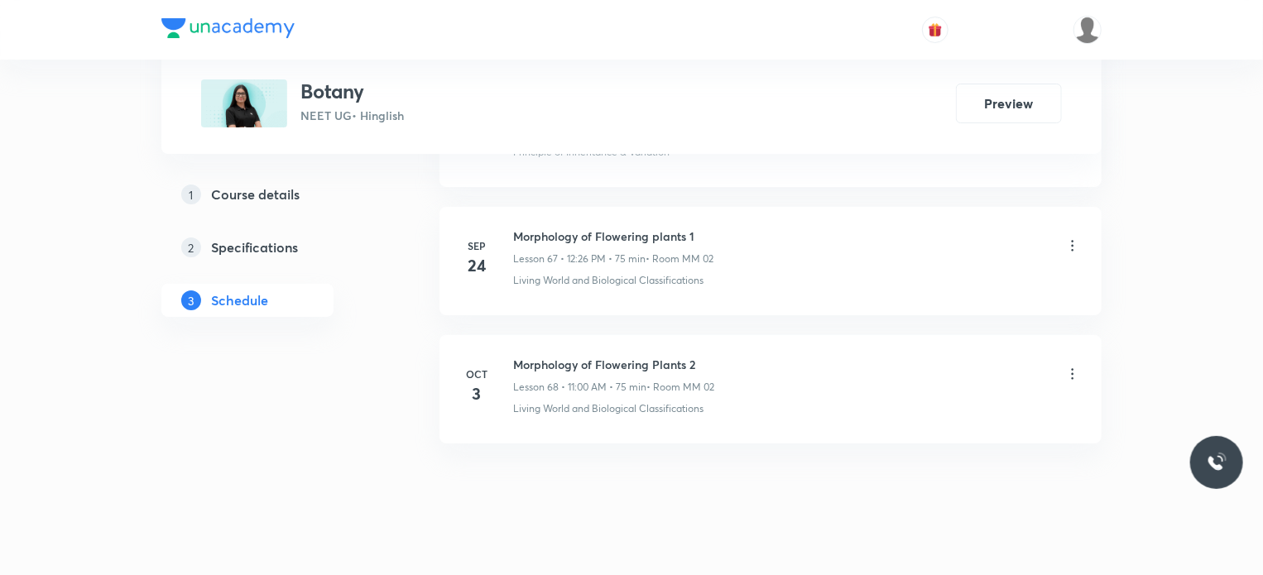
click at [589, 356] on h6 "Morphology of Flowering Plants 2" at bounding box center [613, 364] width 201 height 17
copy h6 "Morphology of Flowering Plants 2"
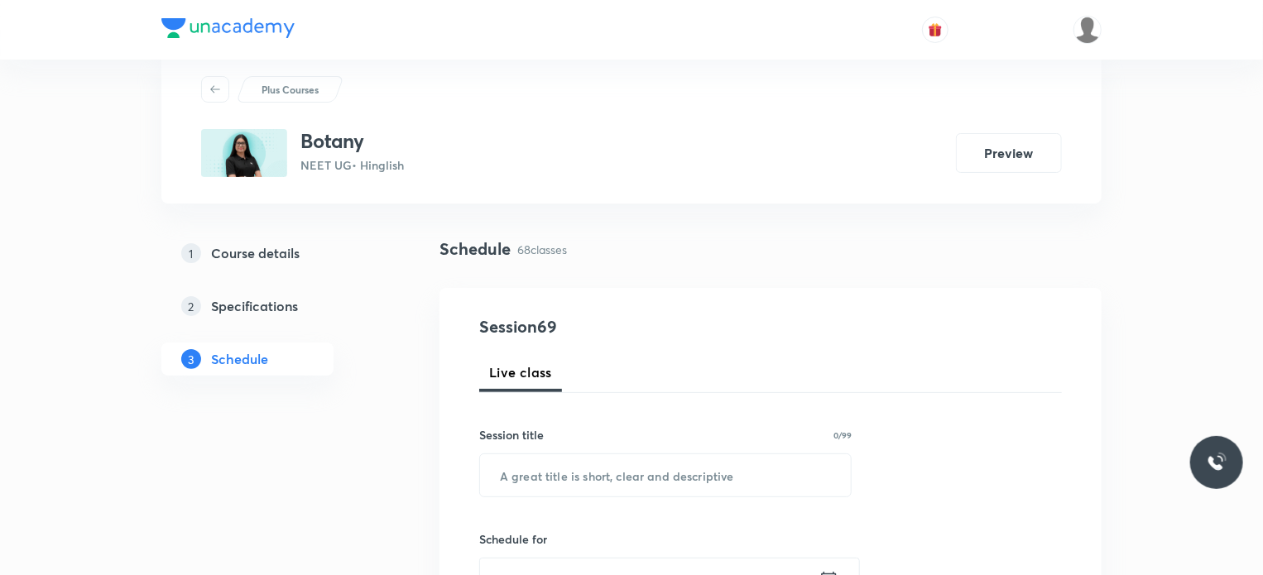
scroll to position [83, 0]
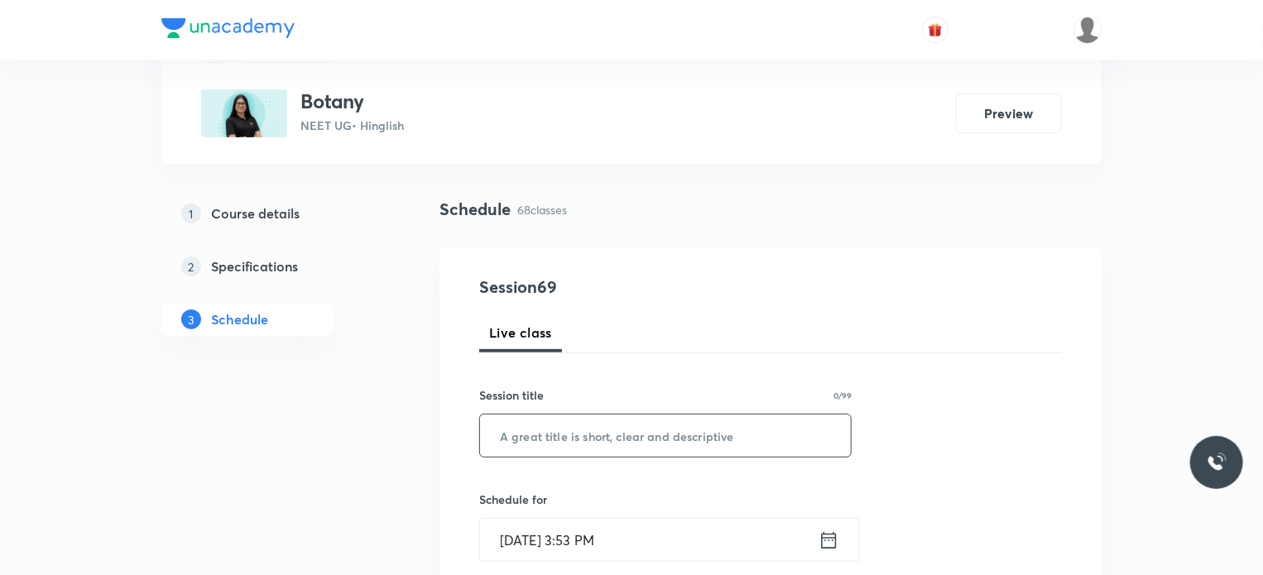
click at [755, 439] on input "text" at bounding box center [665, 436] width 371 height 42
paste input "Morphology of Flowering Plants 2"
type input "Morphology of Flowering Plants 3"
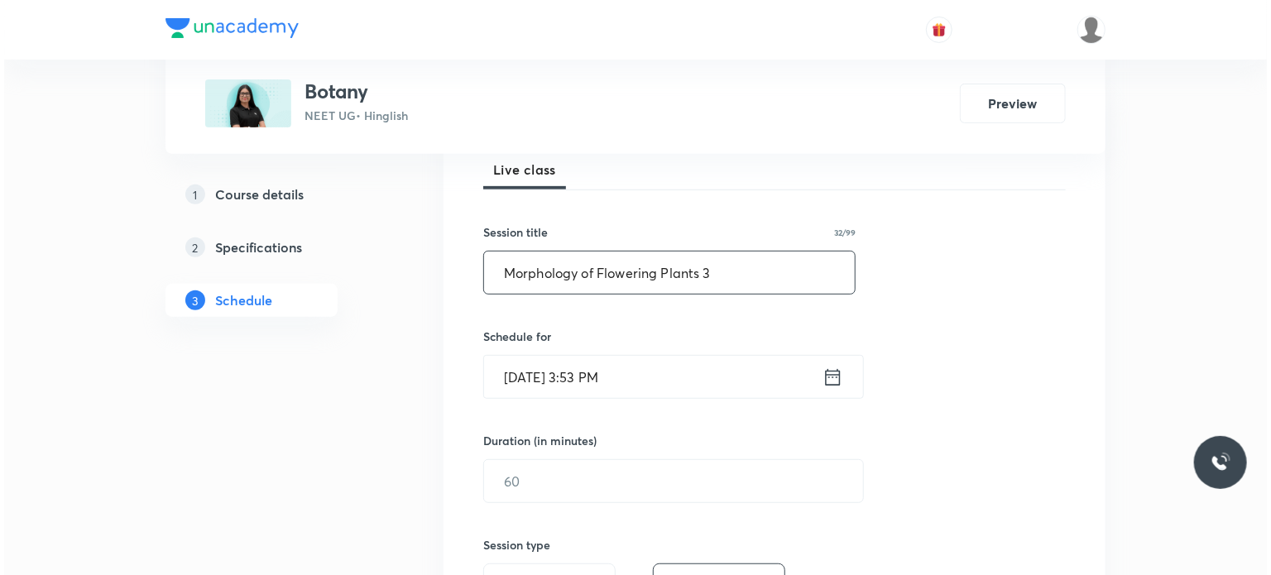
scroll to position [248, 0]
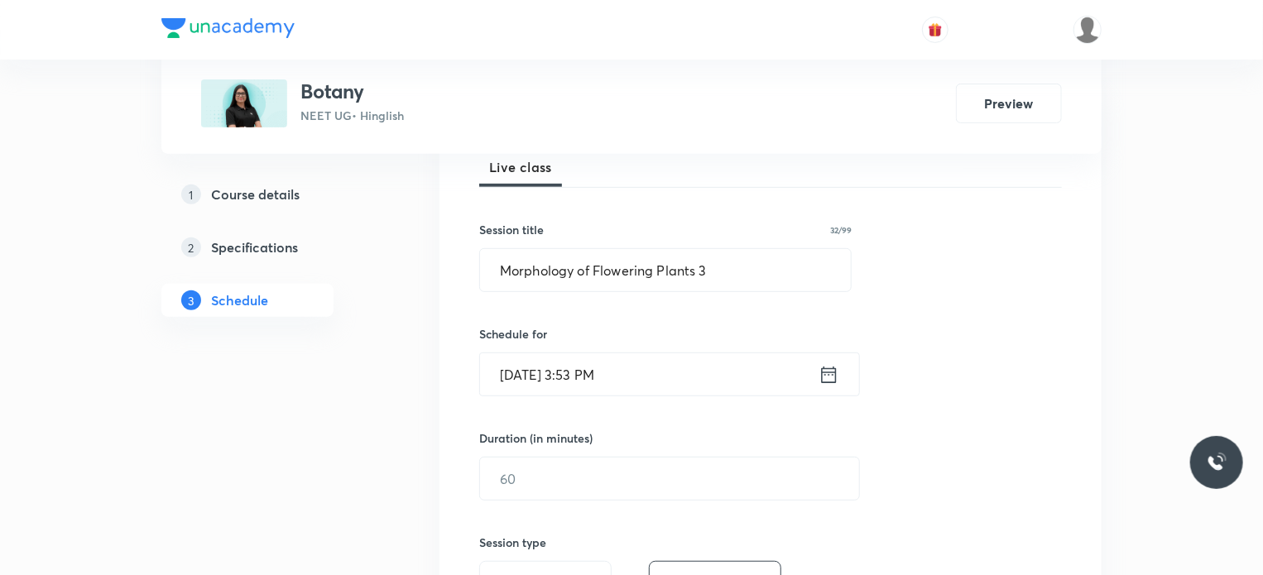
click at [655, 390] on input "[DATE] 3:53 PM" at bounding box center [649, 374] width 338 height 42
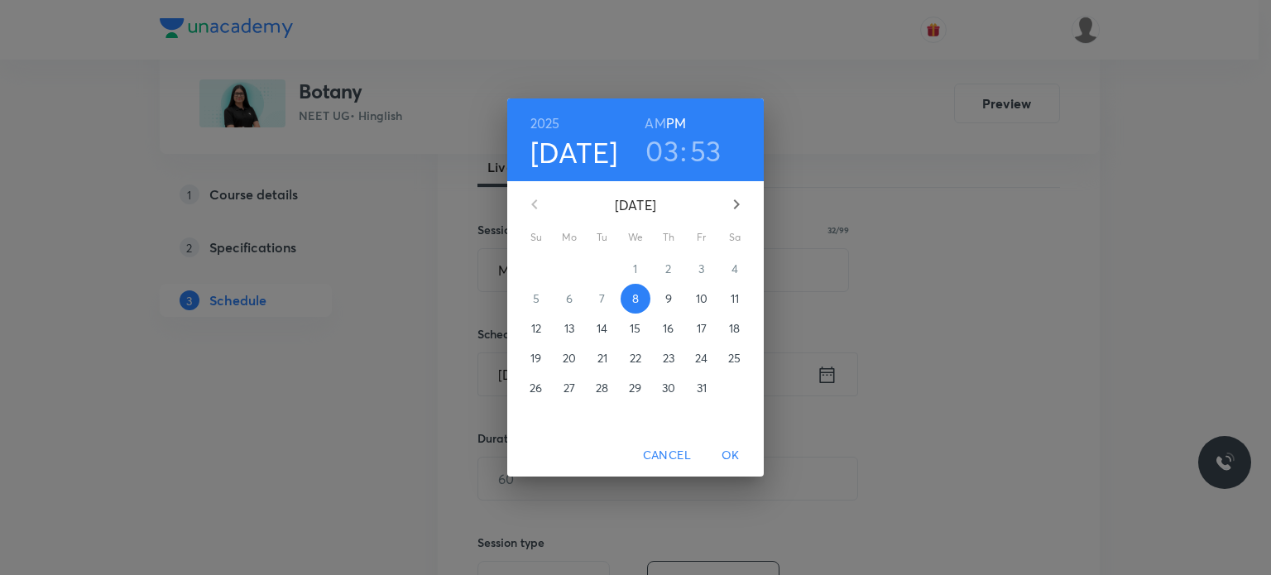
click at [659, 295] on span "9" at bounding box center [669, 298] width 30 height 17
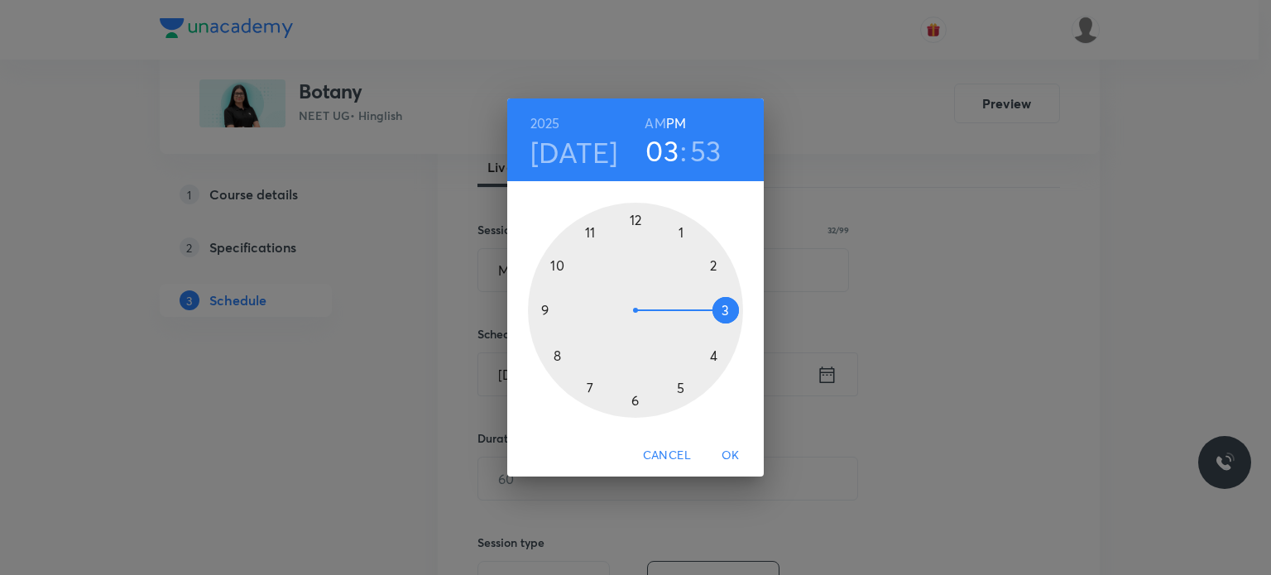
click at [653, 133] on h6 "AM" at bounding box center [655, 123] width 21 height 23
drag, startPoint x: 569, startPoint y: 283, endPoint x: 582, endPoint y: 241, distance: 44.2
click at [582, 241] on div at bounding box center [635, 310] width 215 height 215
drag, startPoint x: 626, startPoint y: 221, endPoint x: 634, endPoint y: 218, distance: 8.6
click at [634, 218] on div at bounding box center [635, 310] width 215 height 215
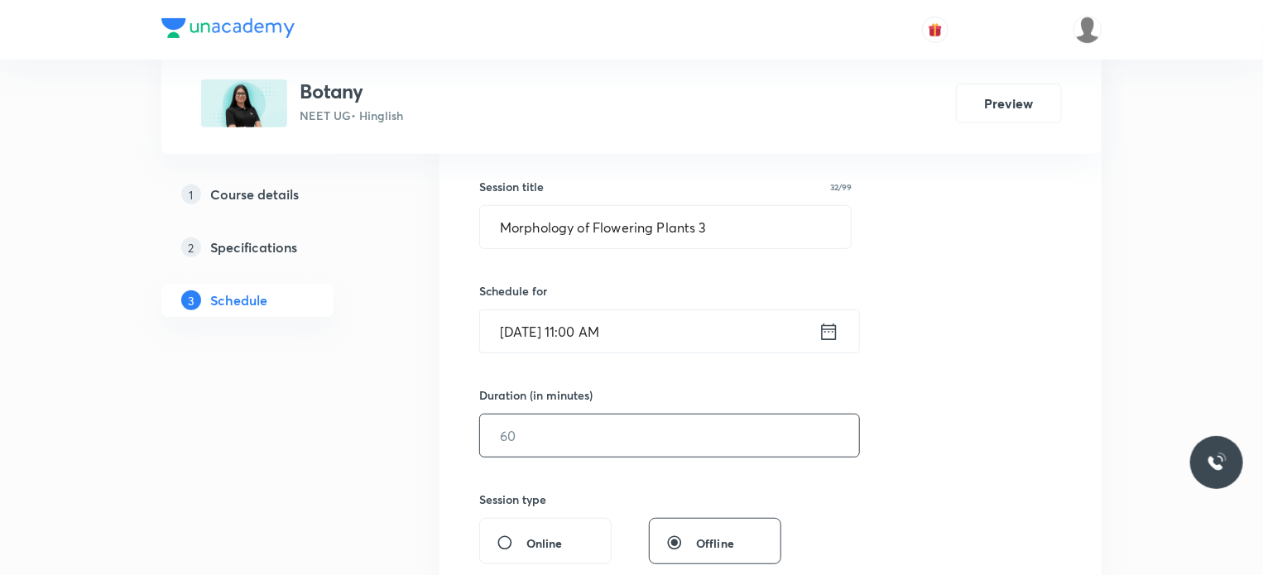
scroll to position [331, 0]
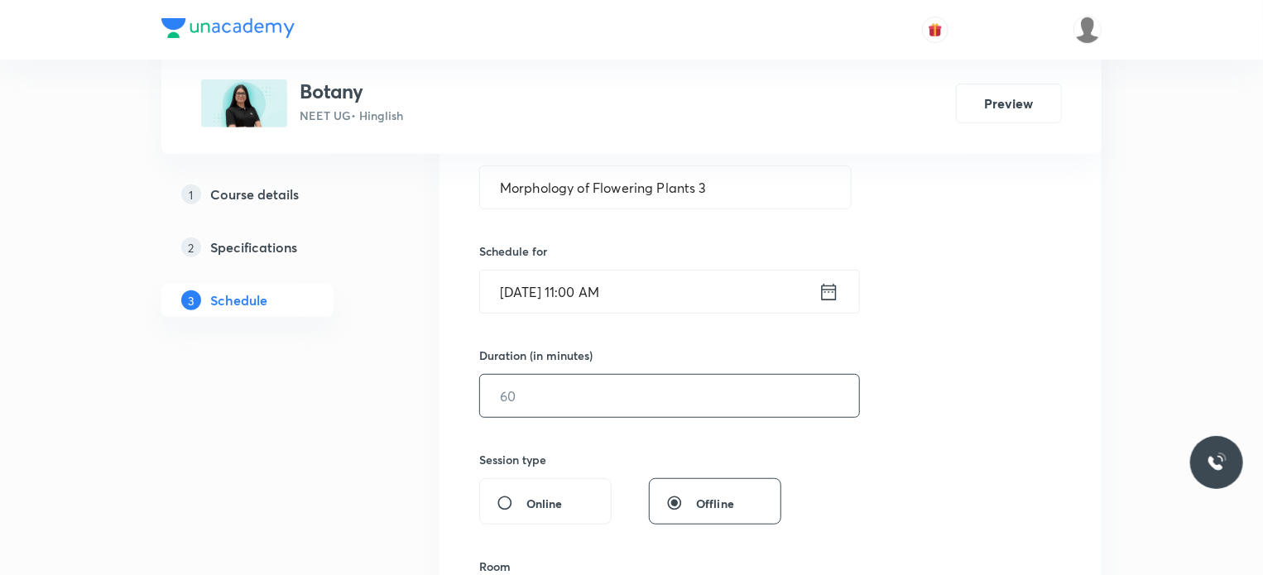
click at [573, 420] on div "Session 69 Live class Session title 32/99 Morphology of Flowering Plants 3 ​ Sc…" at bounding box center [770, 414] width 583 height 777
click at [570, 406] on input "text" at bounding box center [669, 396] width 379 height 42
type input "75"
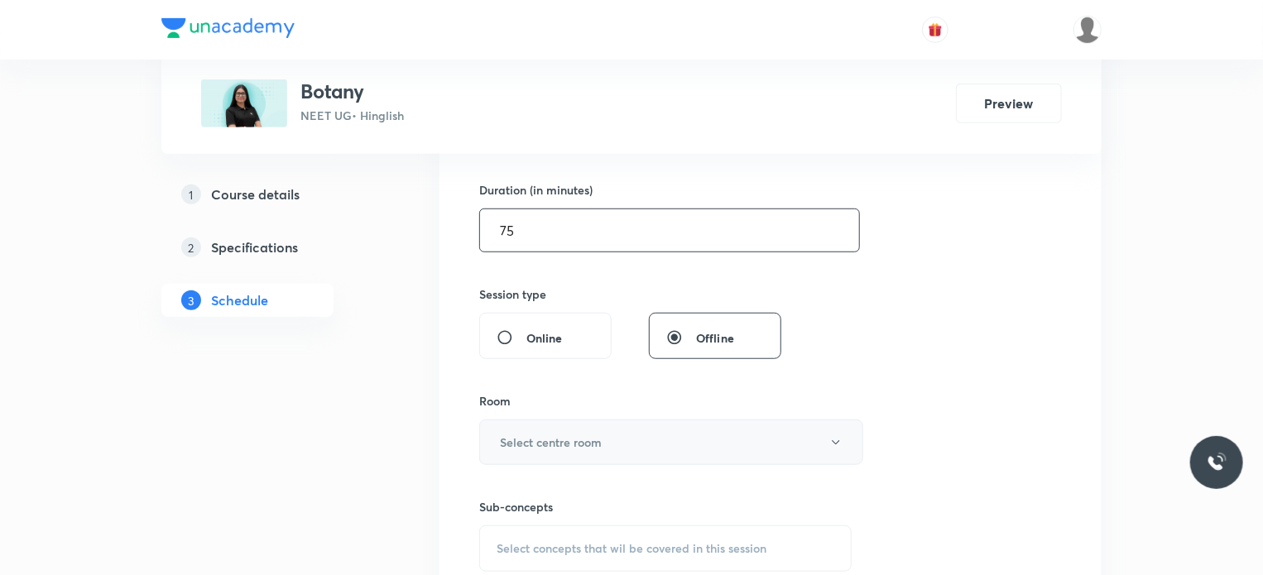
scroll to position [579, 0]
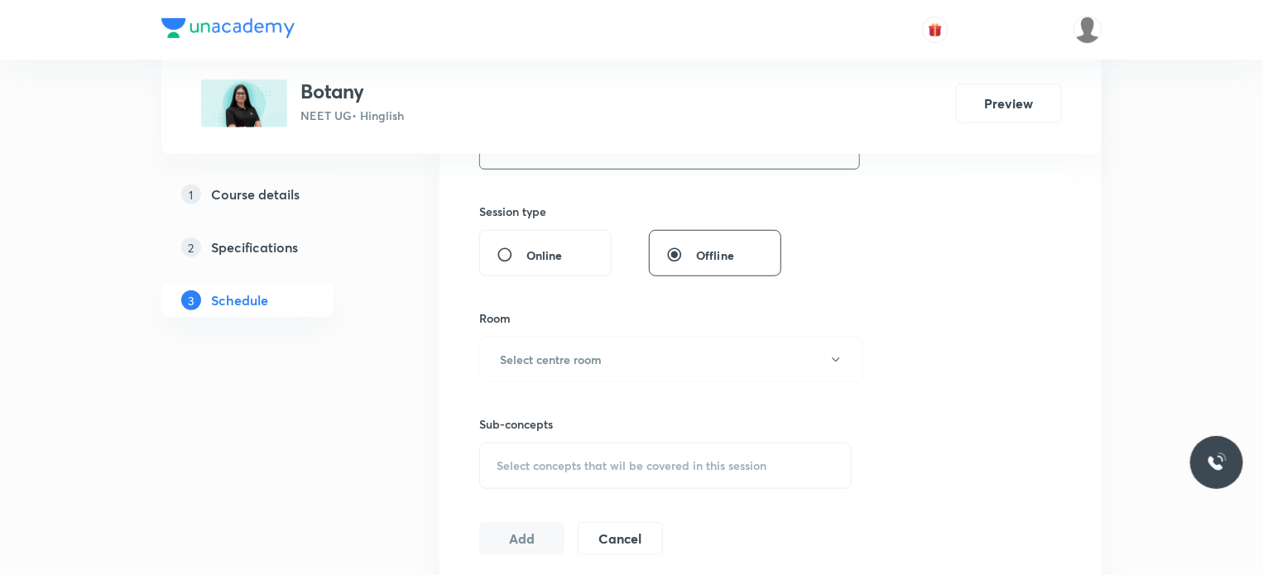
click at [566, 380] on button "Select centre room" at bounding box center [671, 360] width 384 height 46
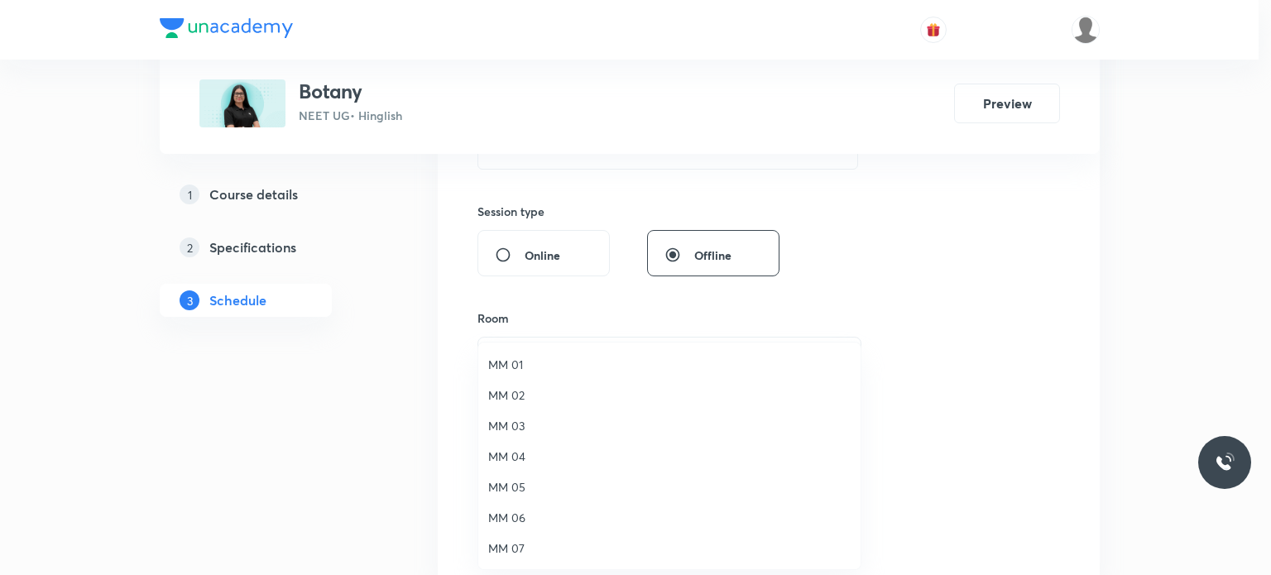
click at [543, 400] on span "MM 02" at bounding box center [669, 394] width 362 height 17
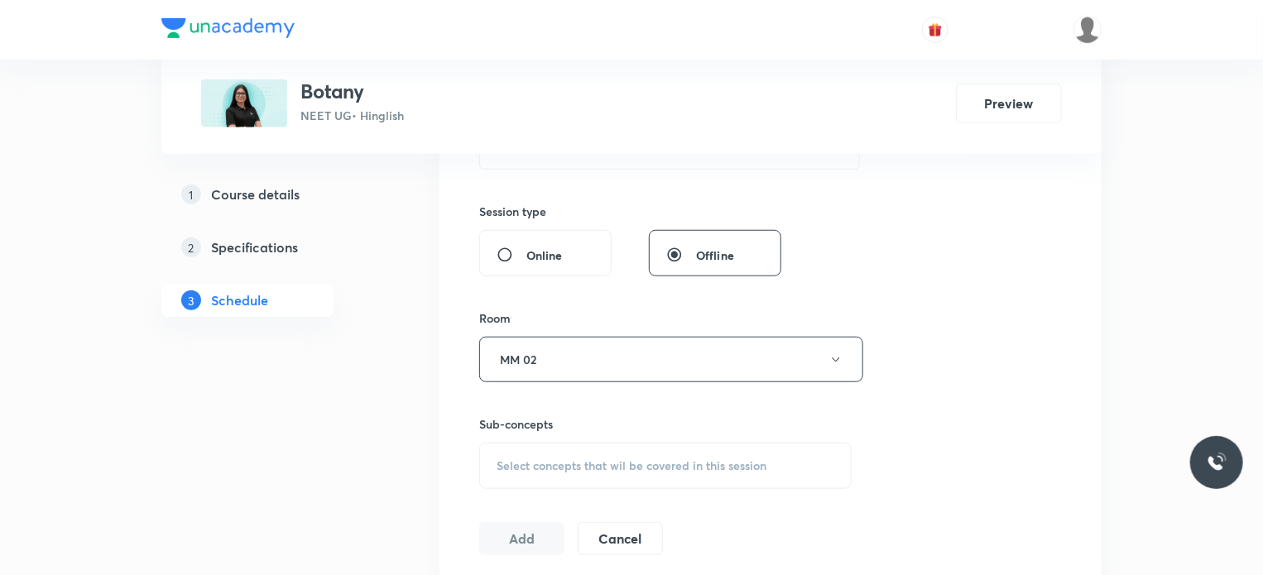
click at [684, 483] on div "Select concepts that wil be covered in this session" at bounding box center [665, 466] width 372 height 46
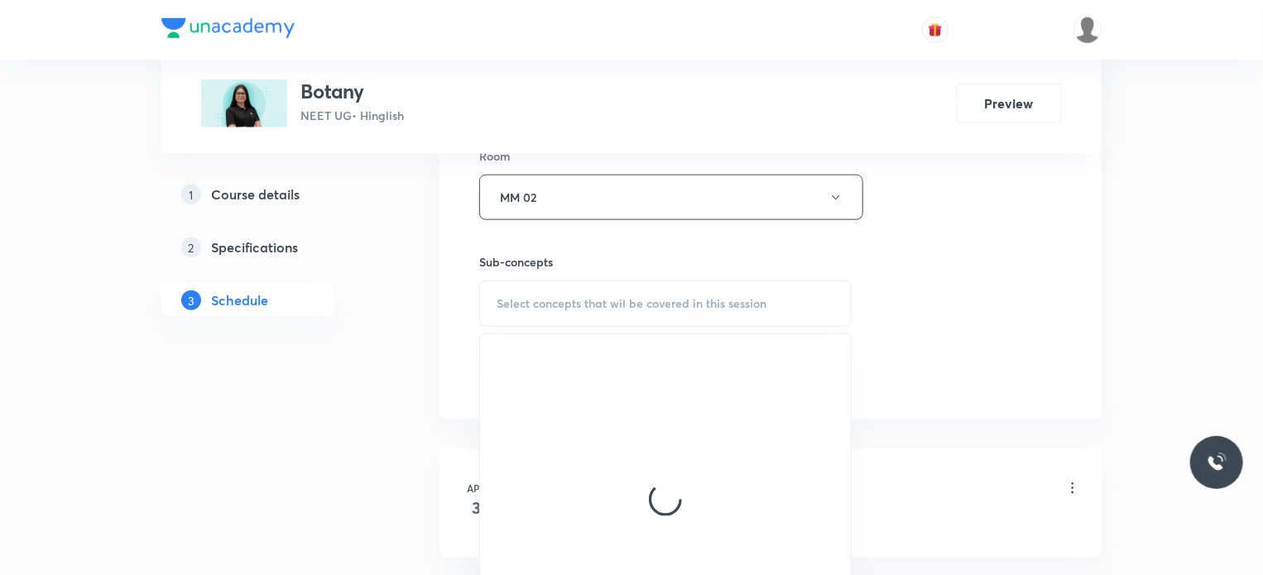
scroll to position [745, 0]
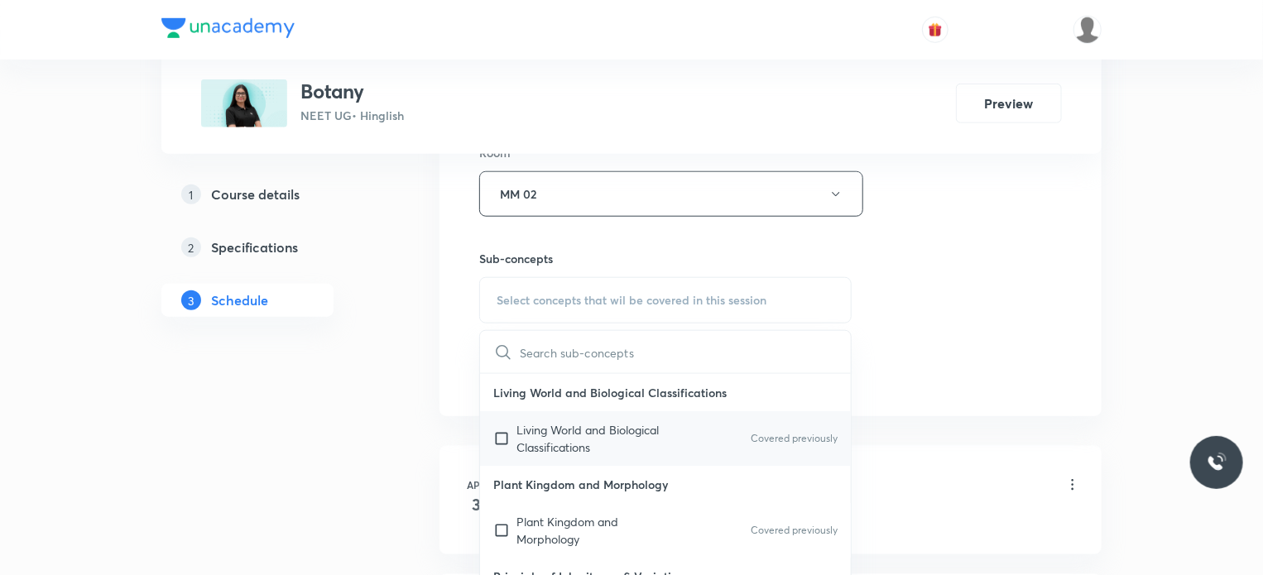
click at [617, 417] on div "Living World and Biological Classifications Covered previously" at bounding box center [665, 438] width 371 height 55
checkbox input "true"
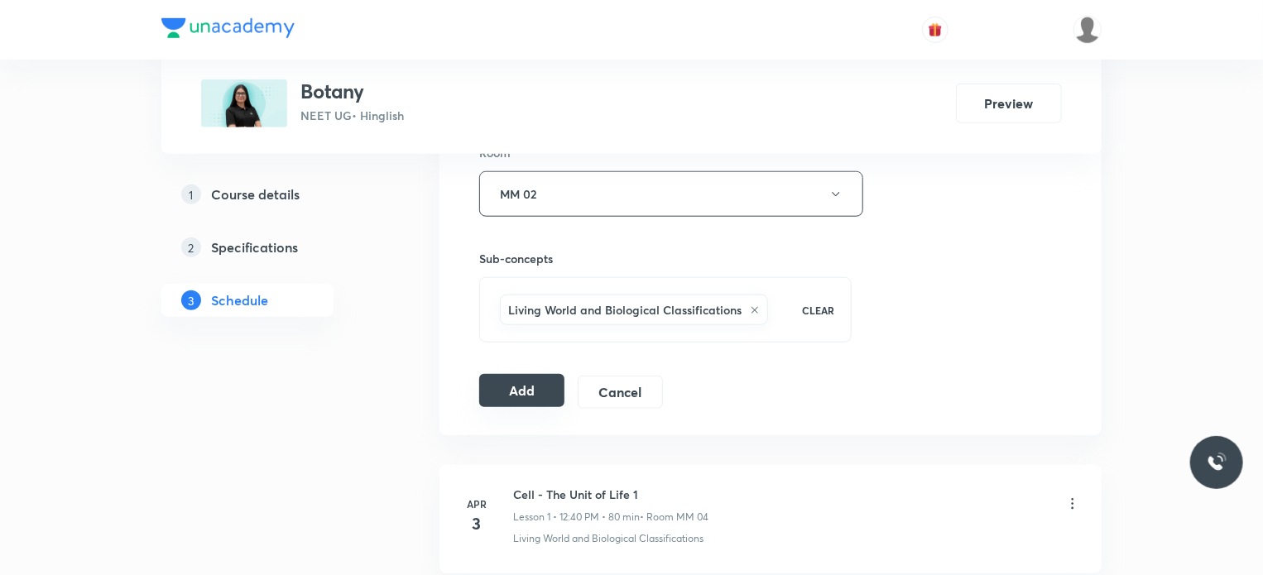
click at [506, 384] on button "Add" at bounding box center [521, 390] width 85 height 33
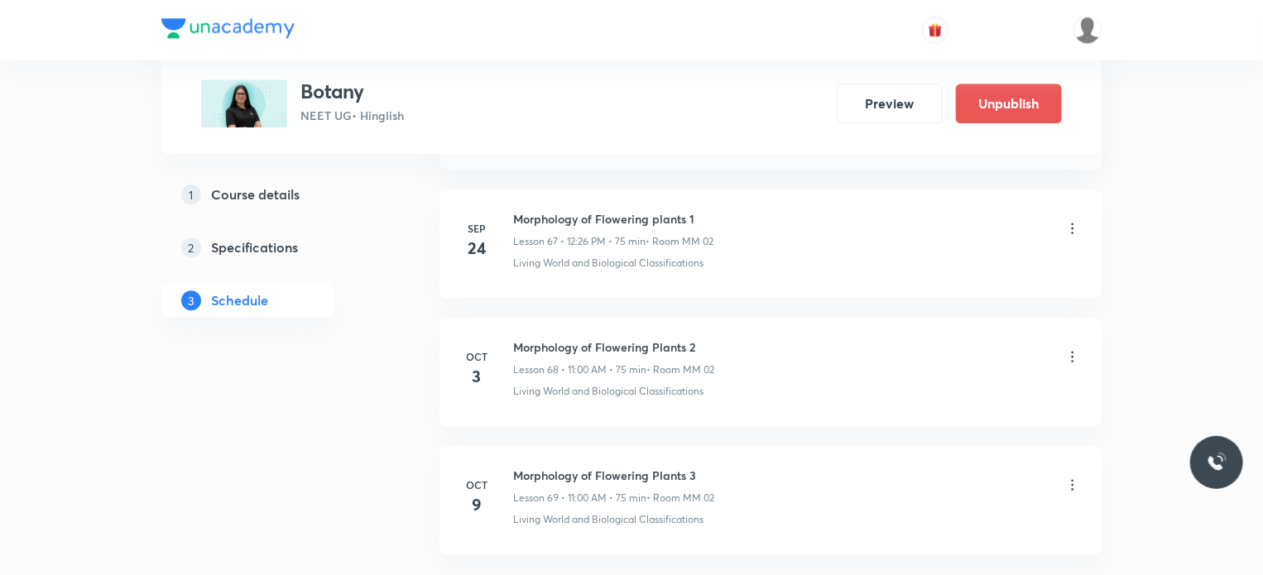
scroll to position [8818, 0]
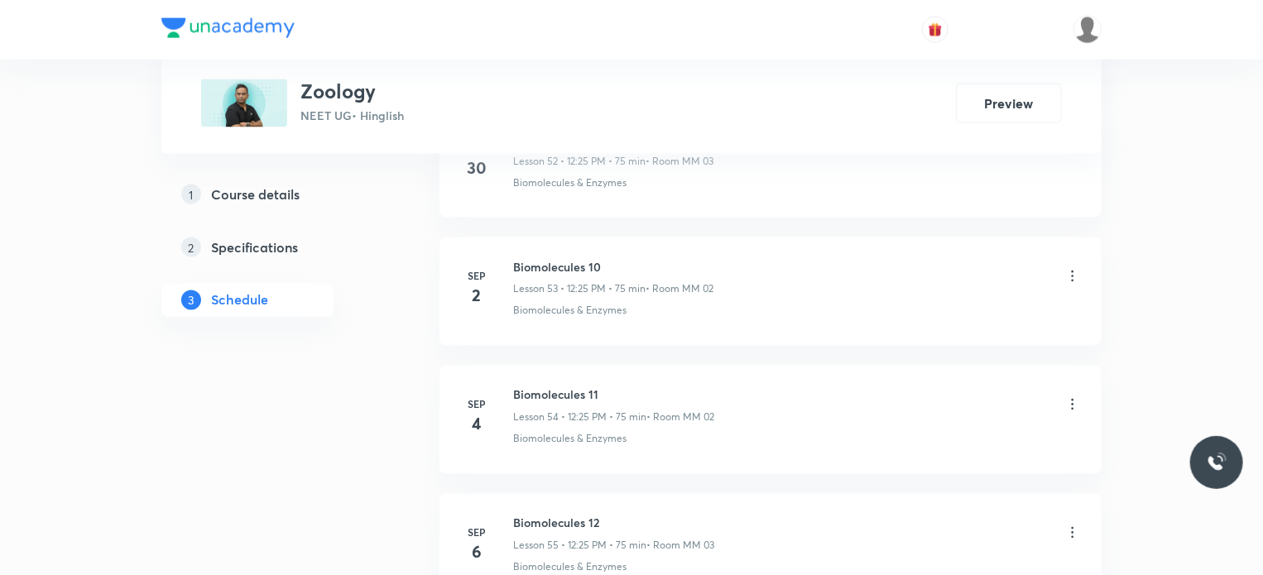
scroll to position [9065, 0]
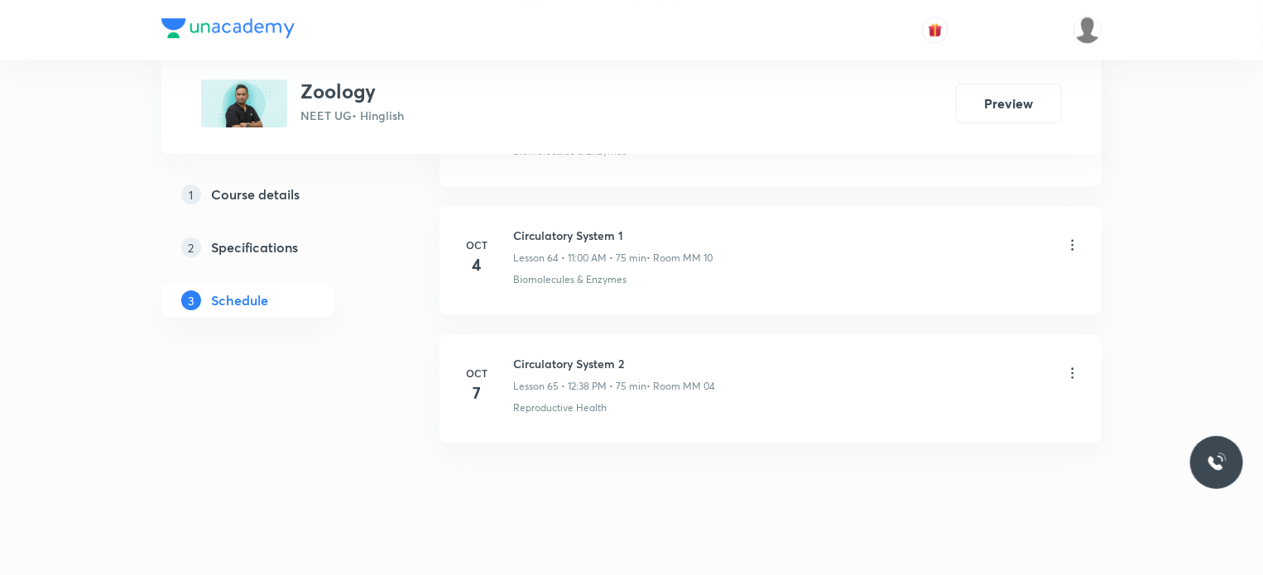
click at [566, 355] on h6 "Circulatory System 2" at bounding box center [614, 363] width 202 height 17
copy h6 "Circulatory System 2"
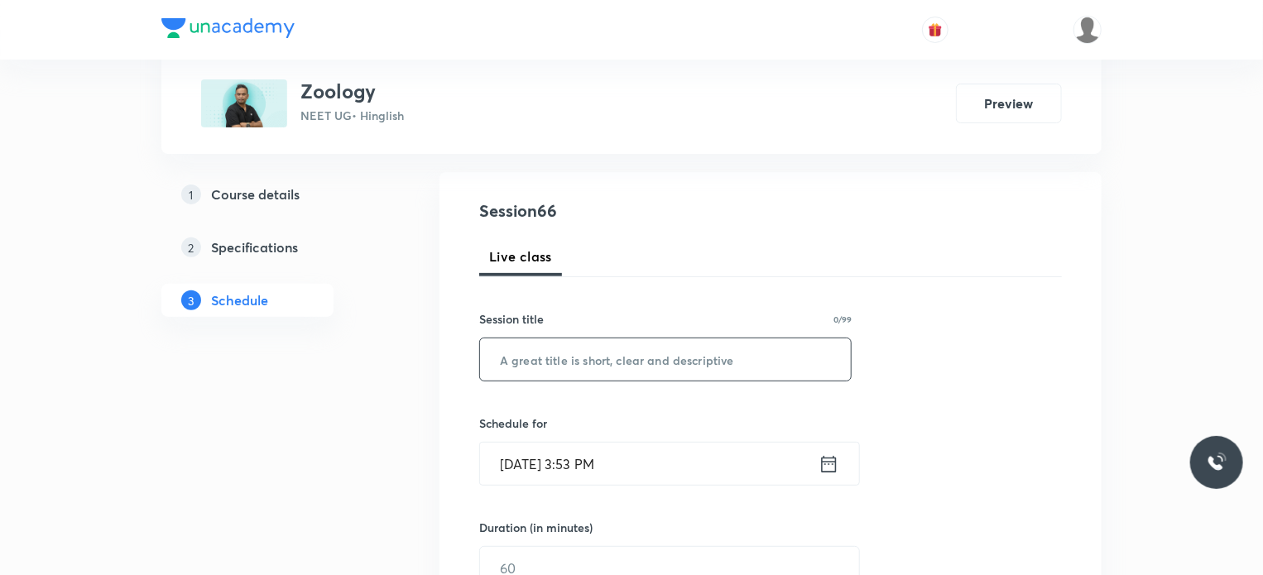
scroll to position [166, 0]
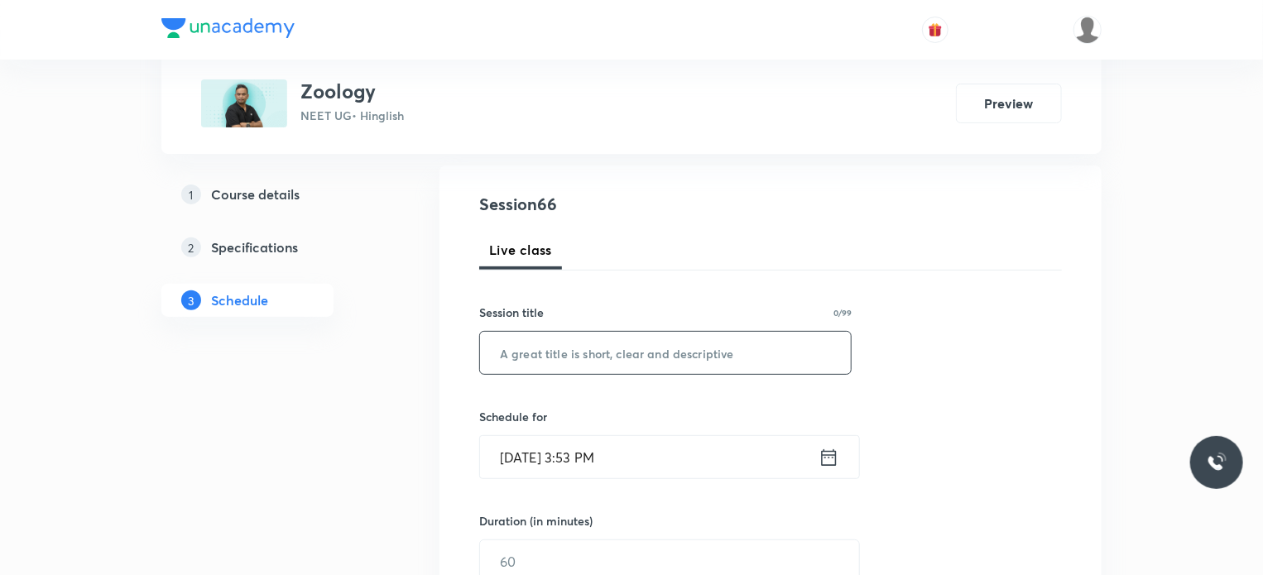
click at [689, 343] on input "text" at bounding box center [665, 353] width 371 height 42
paste input "Circulatory System 2"
type input "Circulatory System 3"
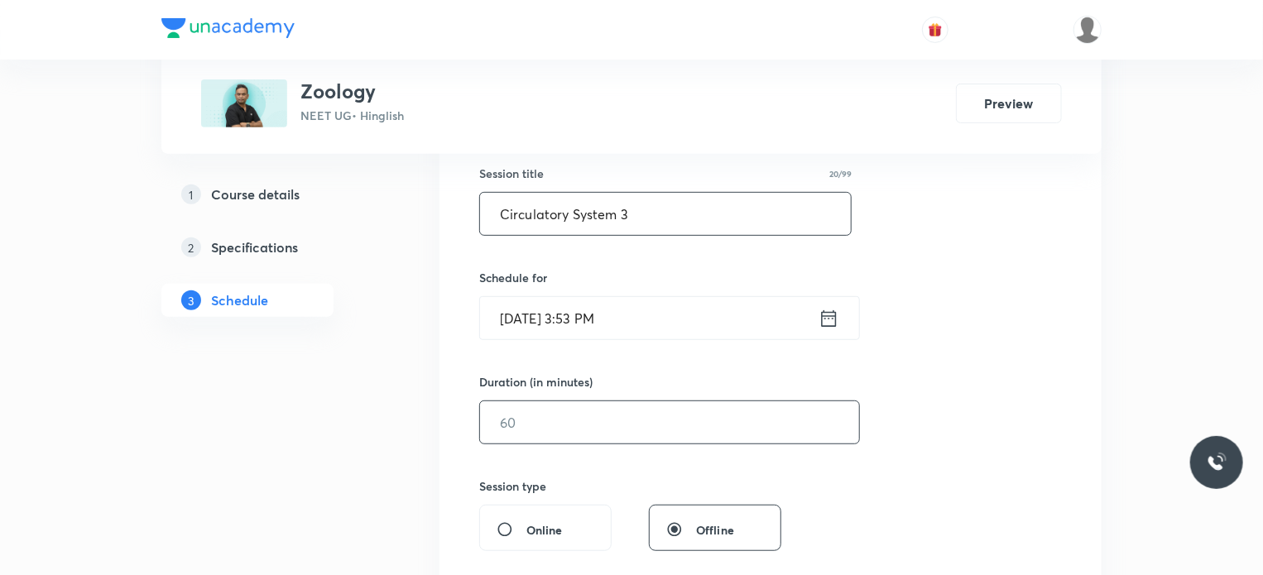
scroll to position [331, 0]
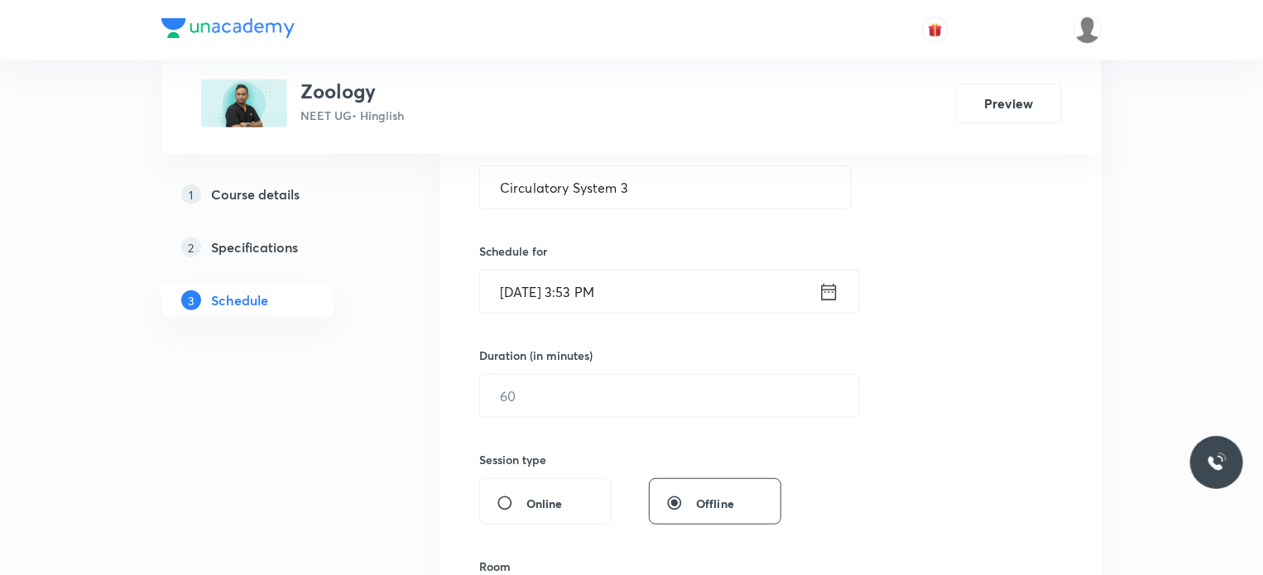
click at [630, 290] on input "[DATE] 3:53 PM" at bounding box center [649, 292] width 338 height 42
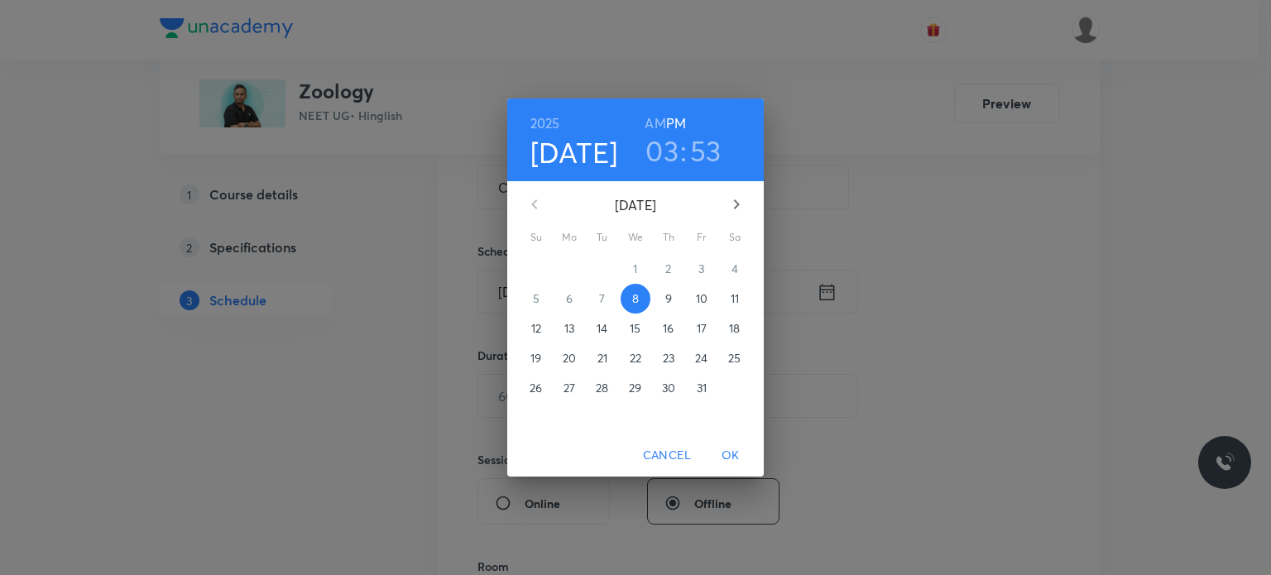
click at [660, 298] on span "9" at bounding box center [669, 298] width 30 height 17
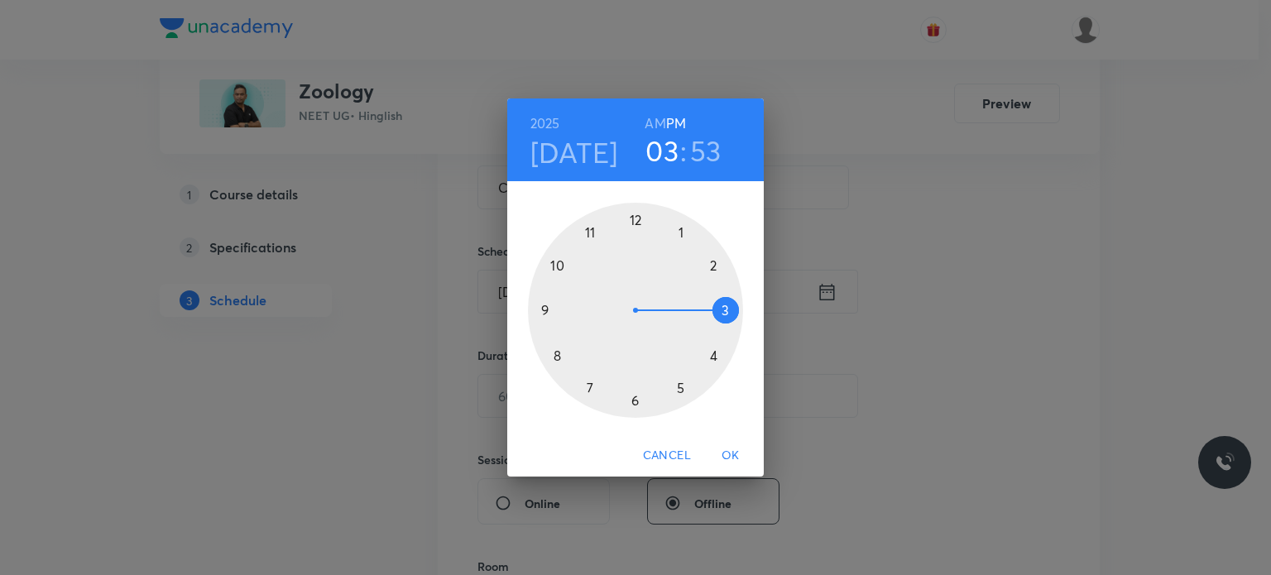
click at [643, 214] on div at bounding box center [635, 310] width 215 height 215
drag, startPoint x: 687, startPoint y: 310, endPoint x: 672, endPoint y: 381, distance: 71.9
click at [672, 381] on div at bounding box center [635, 310] width 215 height 215
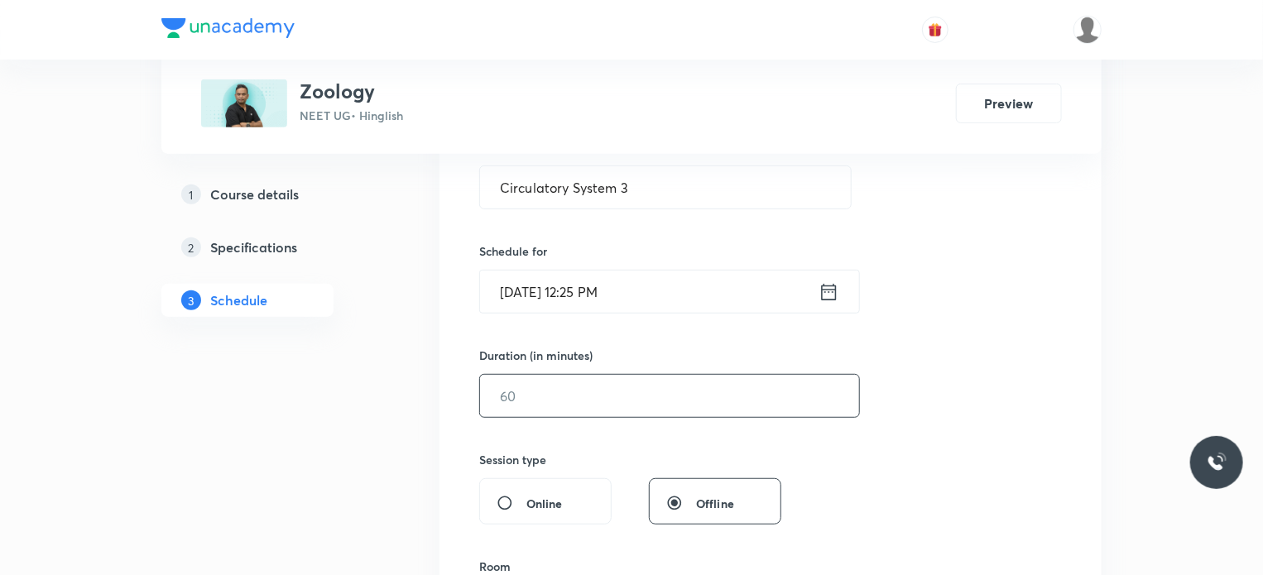
click at [514, 406] on input "text" at bounding box center [669, 396] width 379 height 42
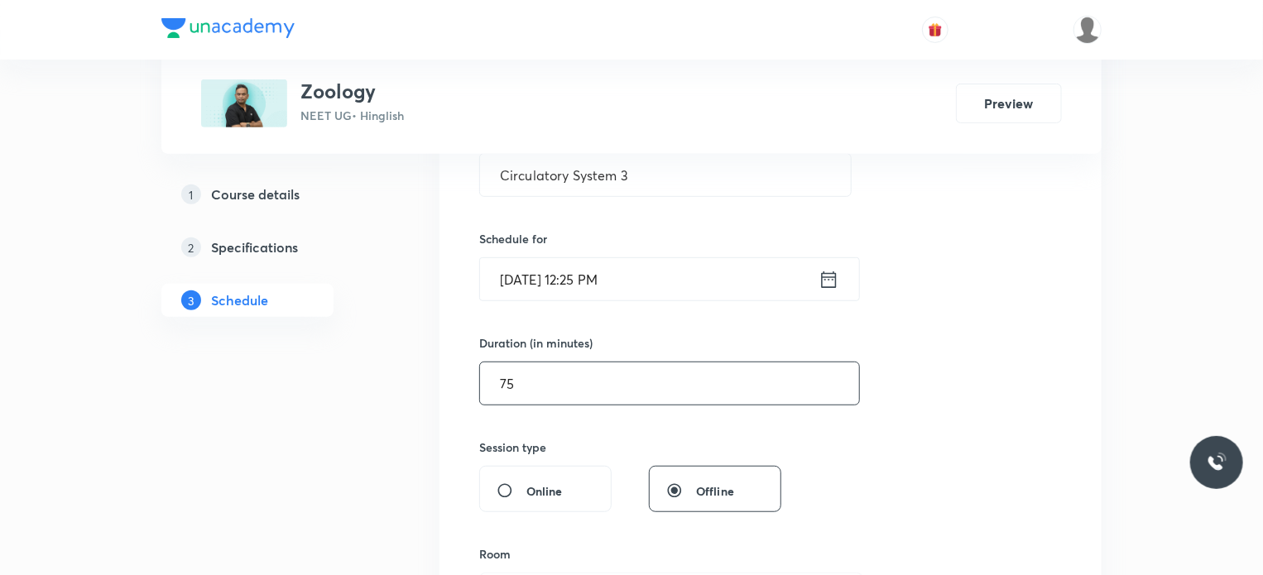
scroll to position [497, 0]
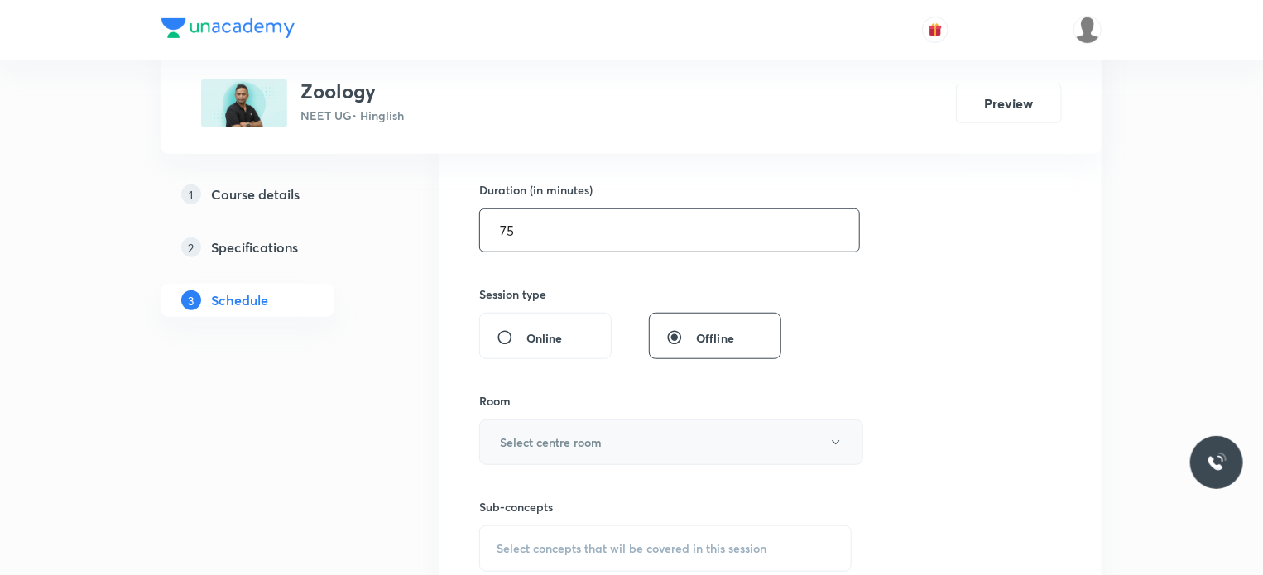
type input "75"
click at [549, 447] on h6 "Select centre room" at bounding box center [551, 442] width 102 height 17
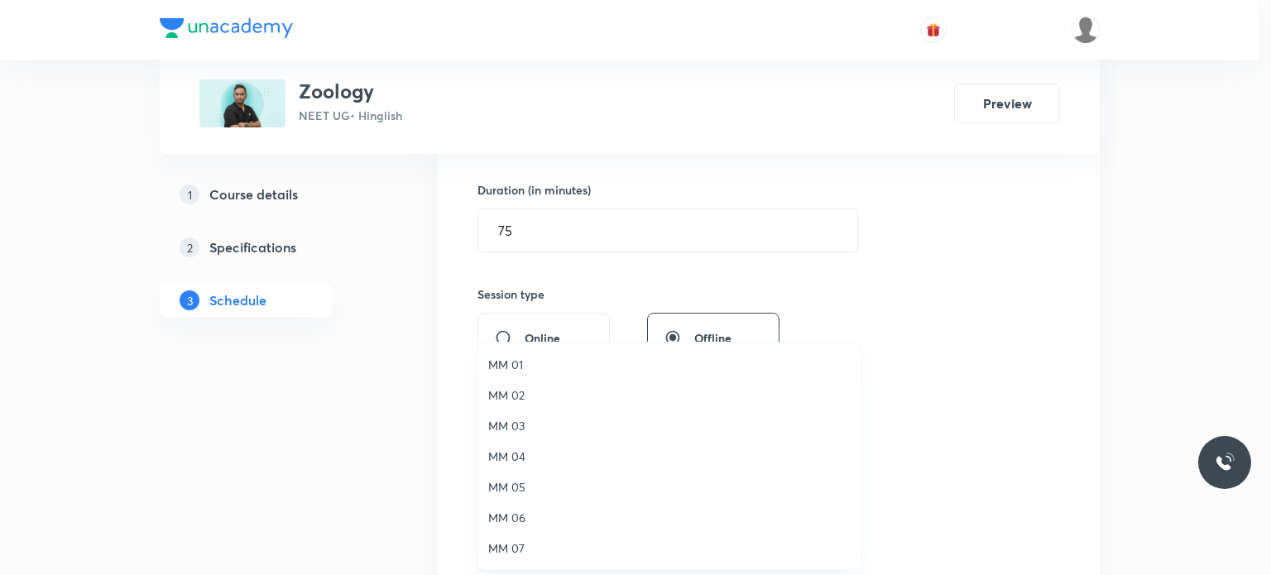
click at [533, 381] on li "MM 02" at bounding box center [669, 395] width 382 height 31
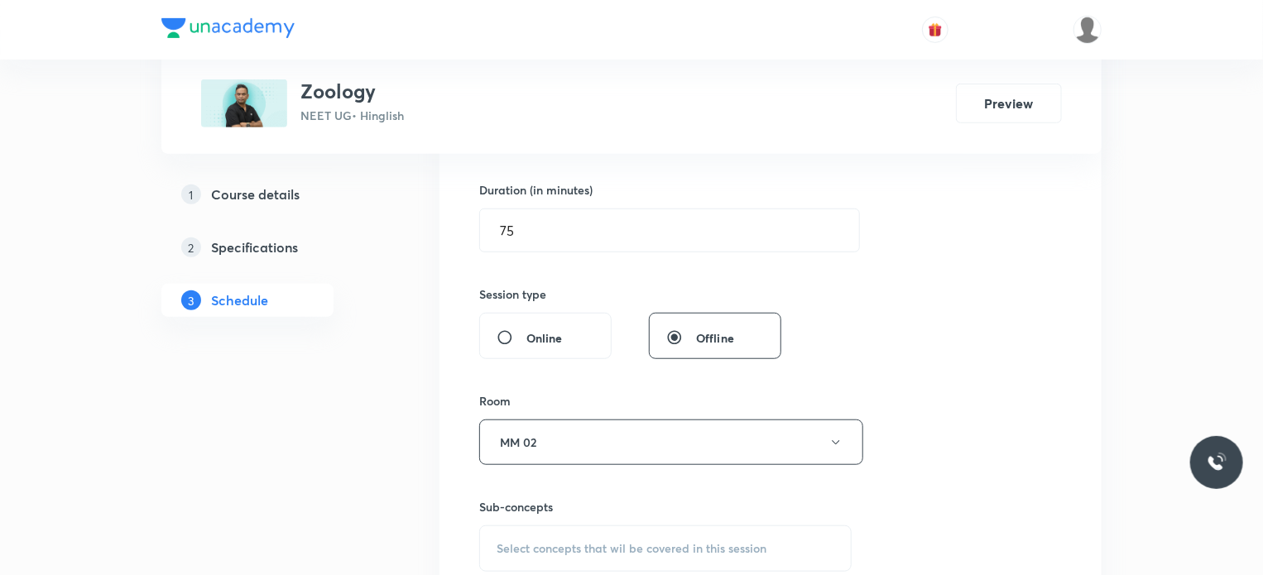
click at [612, 528] on div "Select concepts that wil be covered in this session" at bounding box center [665, 548] width 372 height 46
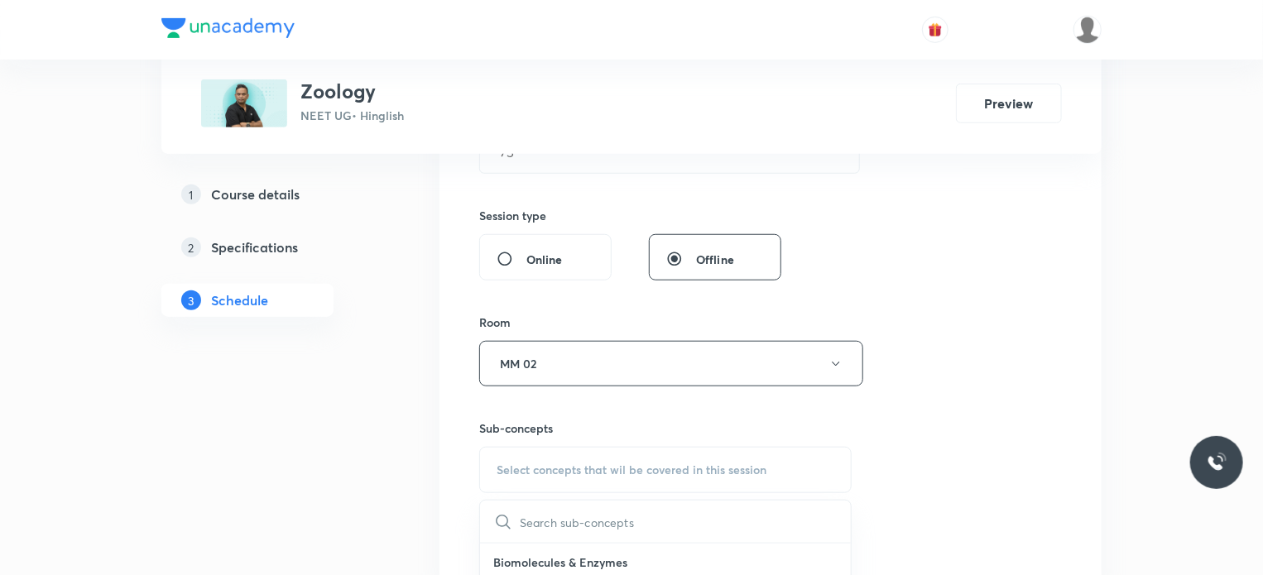
scroll to position [662, 0]
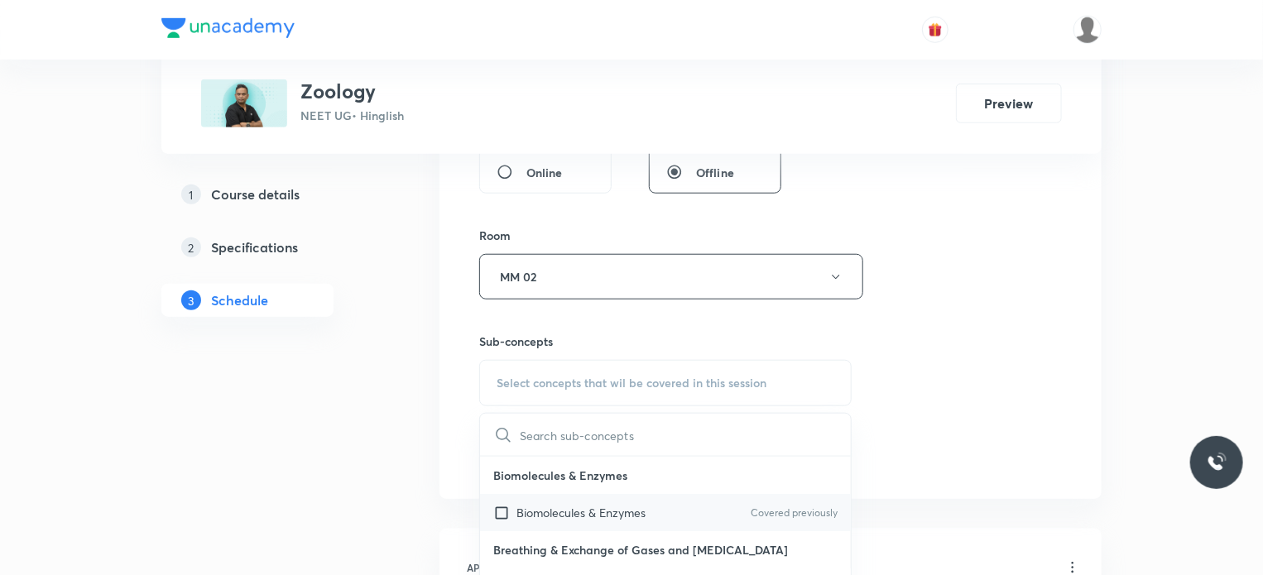
click at [607, 525] on div "Biomolecules & Enzymes Covered previously" at bounding box center [665, 512] width 371 height 37
checkbox input "true"
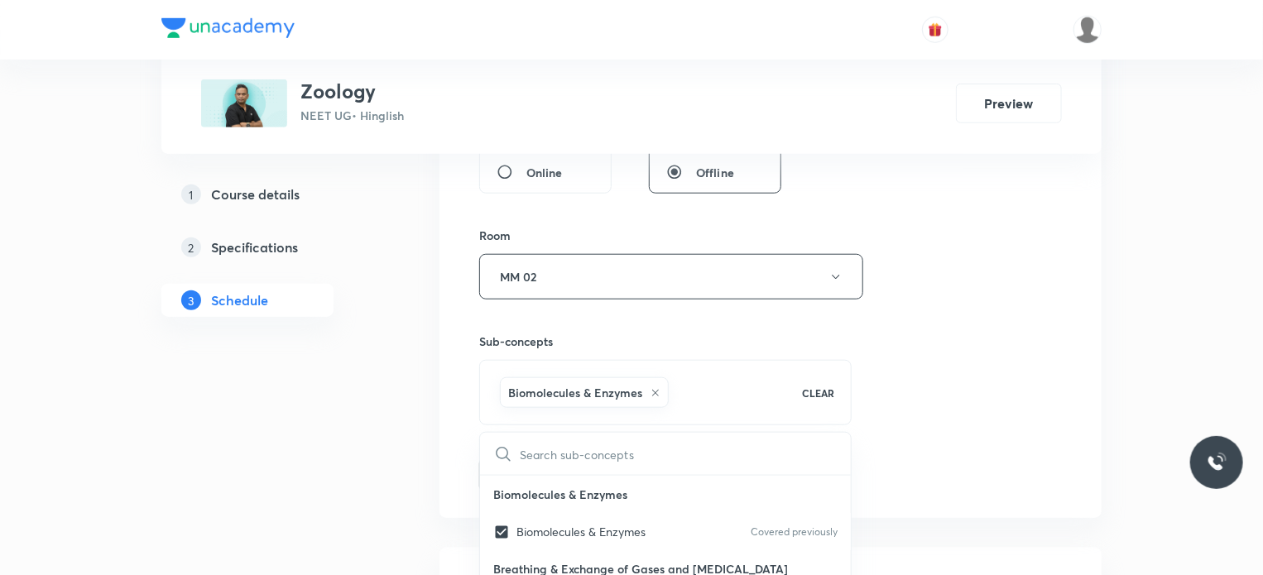
click at [964, 420] on div "Session 66 Live class Session title 20/99 Circulatory System 3 ​ Schedule for O…" at bounding box center [770, 93] width 583 height 796
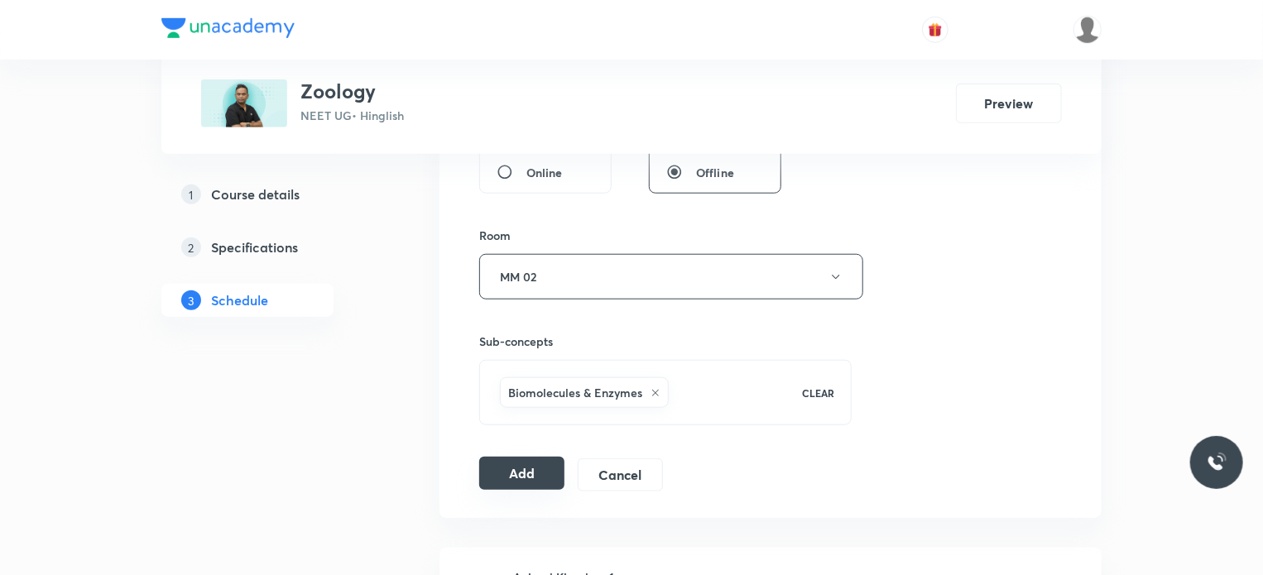
click at [556, 476] on button "Add" at bounding box center [521, 473] width 85 height 33
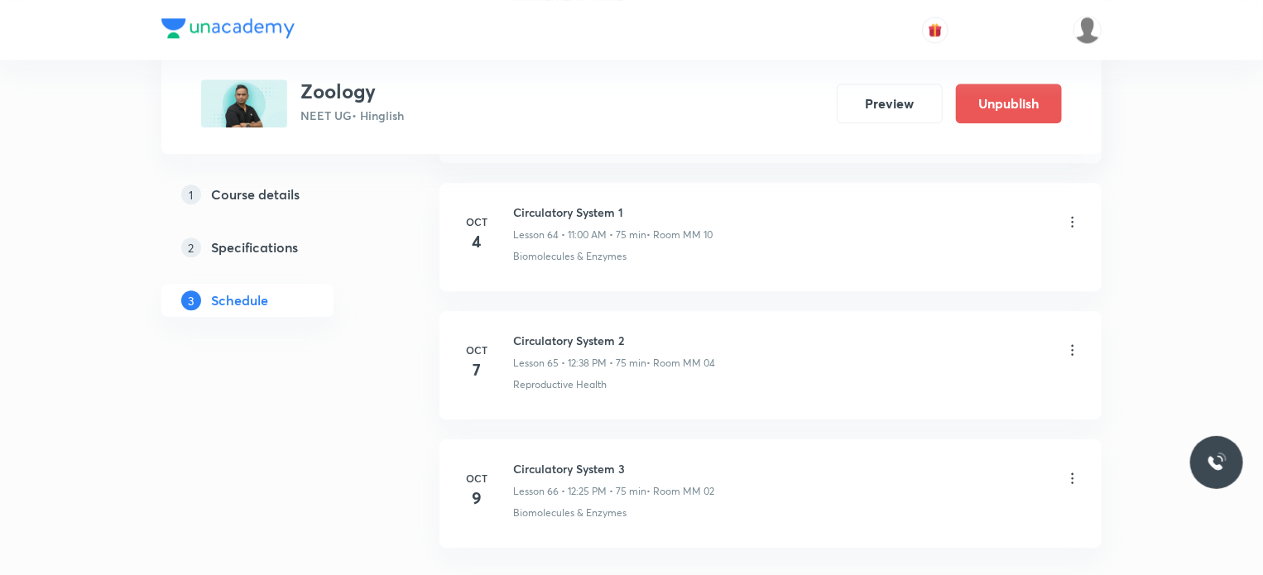
scroll to position [8434, 0]
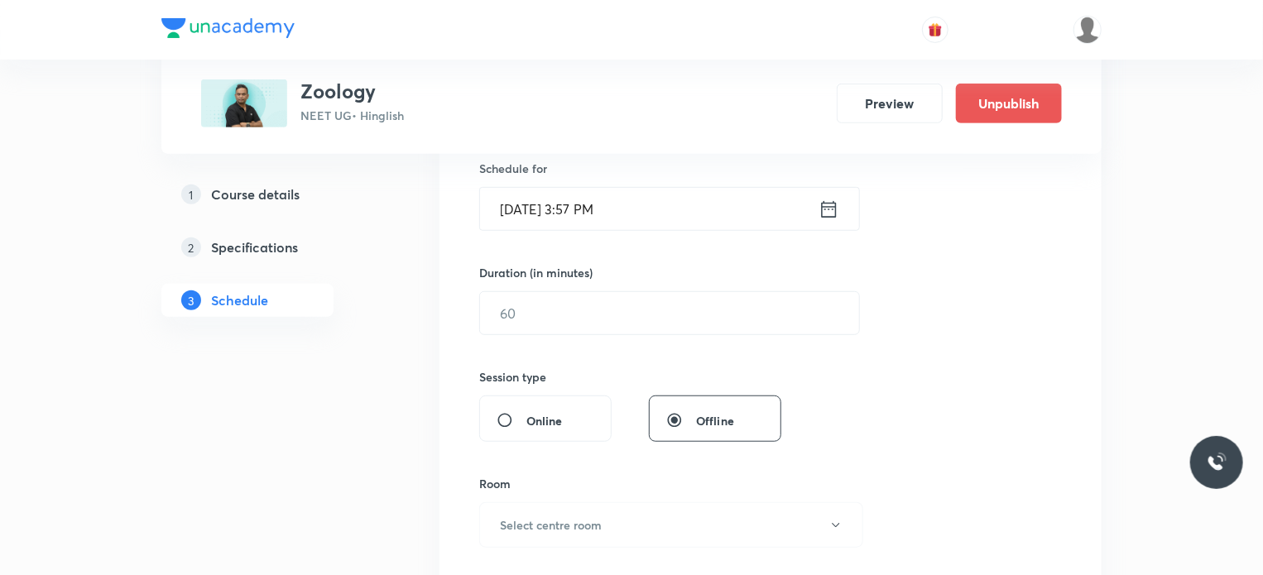
scroll to position [9961, 0]
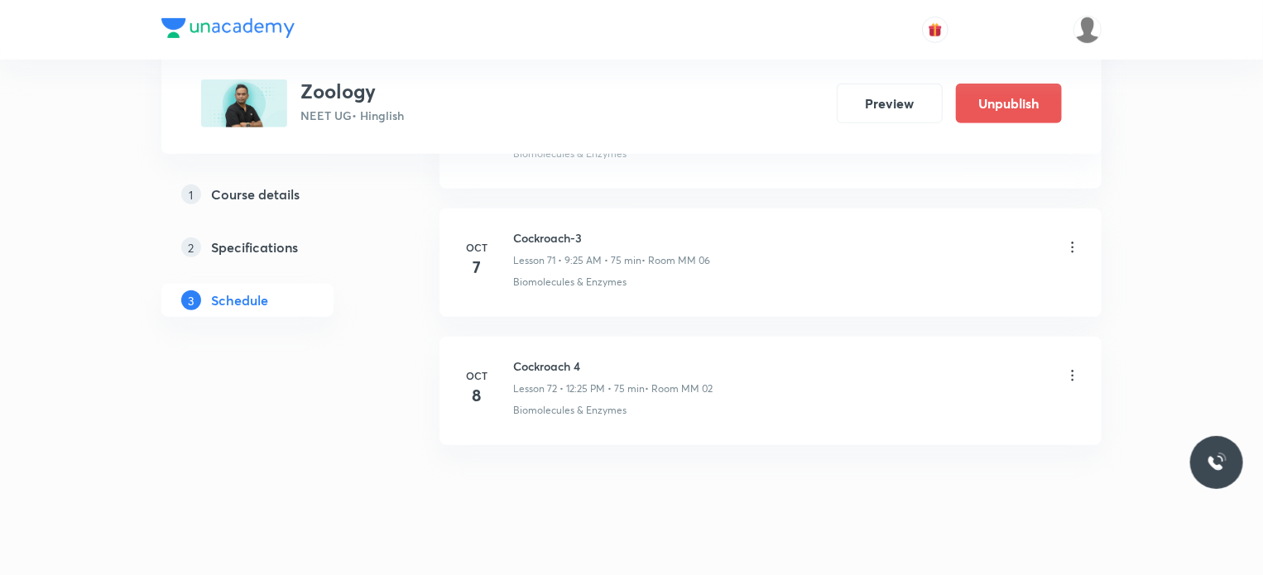
click at [583, 403] on p "Biomolecules & Enzymes" at bounding box center [569, 410] width 113 height 15
click at [564, 357] on h6 "Cockroach 4" at bounding box center [612, 365] width 199 height 17
copy h6 "Cockroach 4"
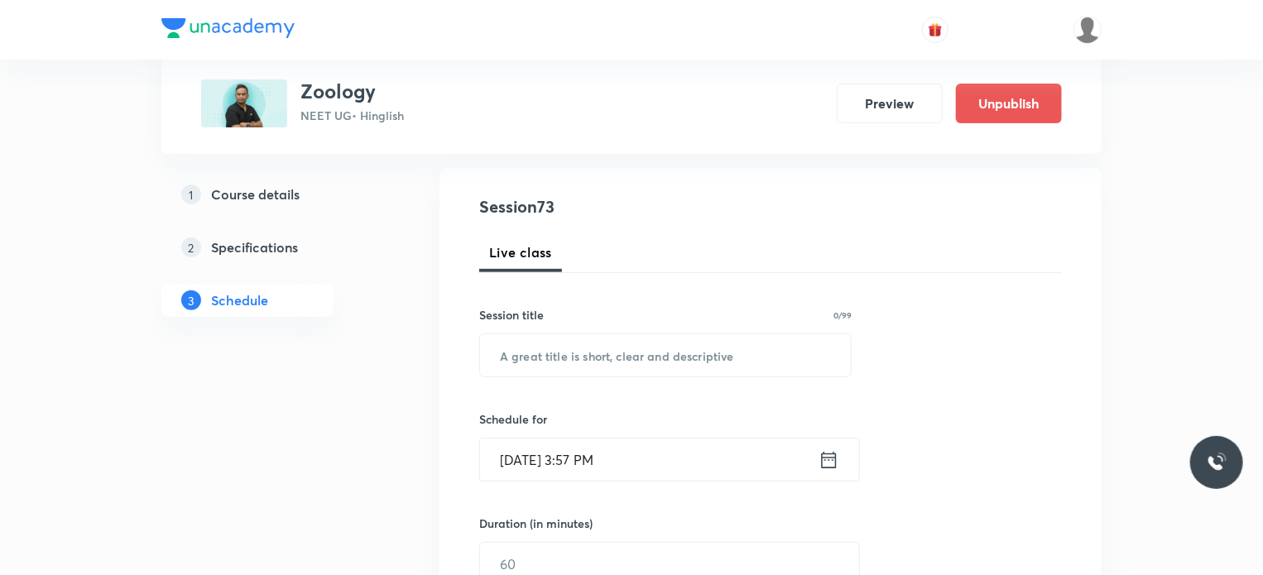
scroll to position [166, 0]
click at [674, 396] on div "Session 73 Live class Session title 0/99 ​ Schedule for [DATE] 3:57 PM ​ Durati…" at bounding box center [770, 580] width 583 height 777
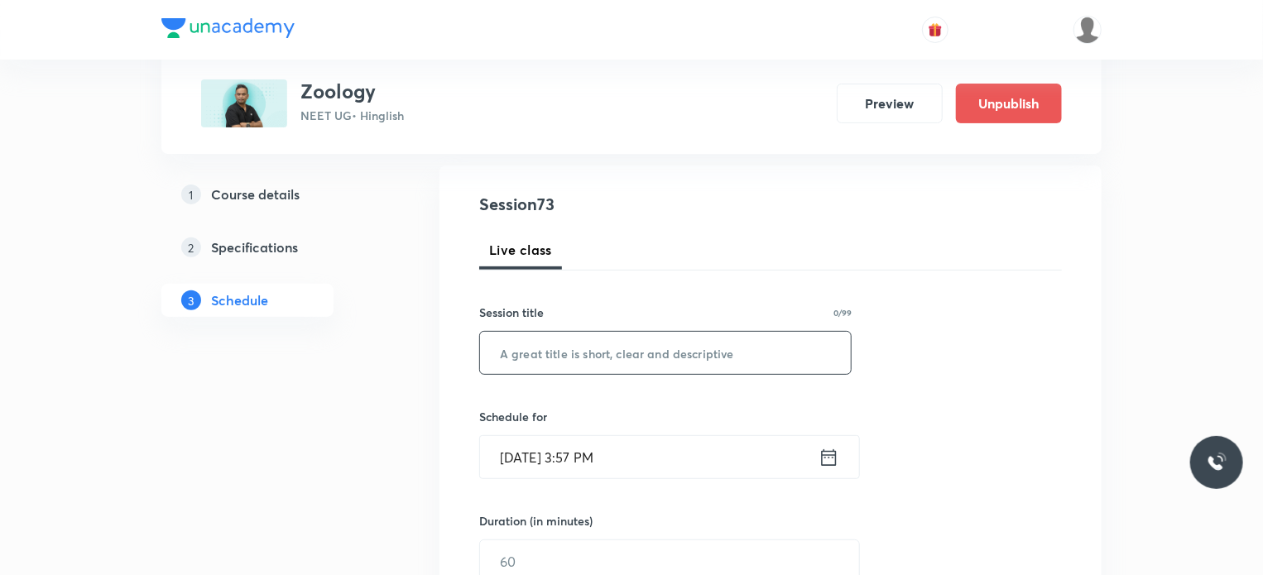
click at [656, 361] on input "text" at bounding box center [665, 353] width 371 height 42
paste input "Cockroach 4"
type input "Cockroach 5"
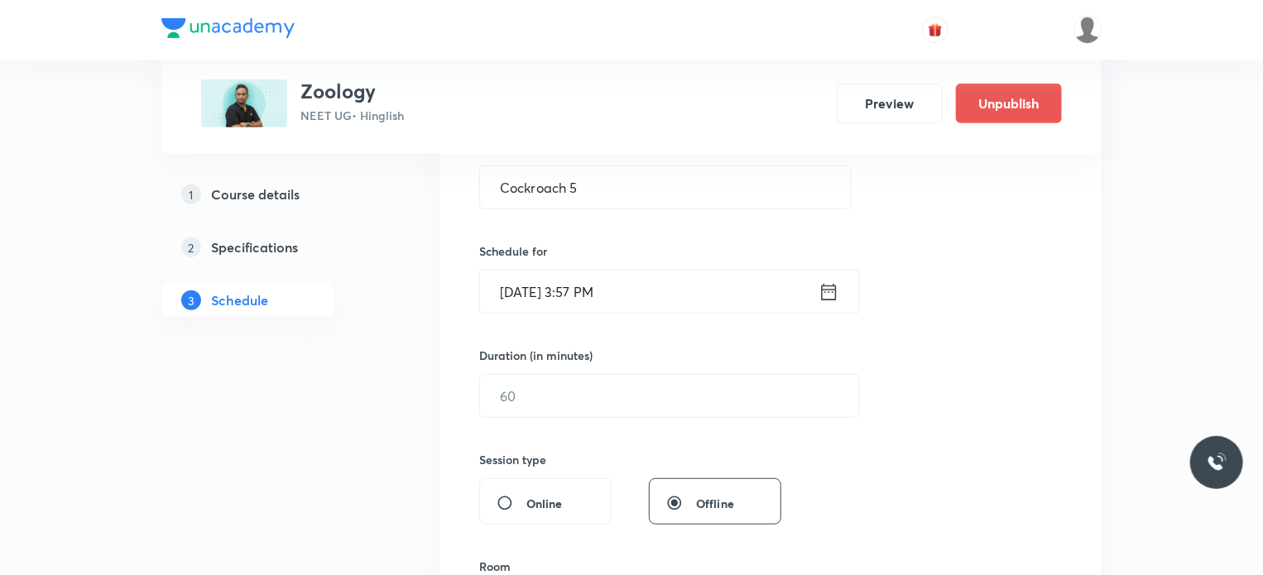
click at [643, 274] on input "[DATE] 3:57 PM" at bounding box center [649, 292] width 338 height 42
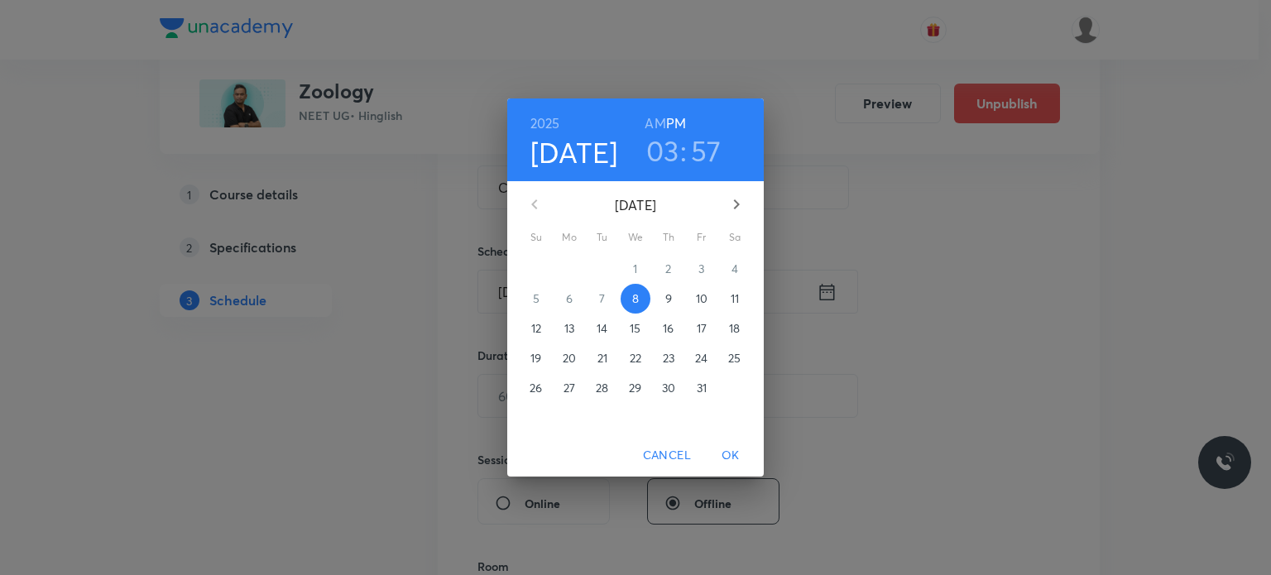
click at [662, 300] on span "9" at bounding box center [669, 298] width 30 height 17
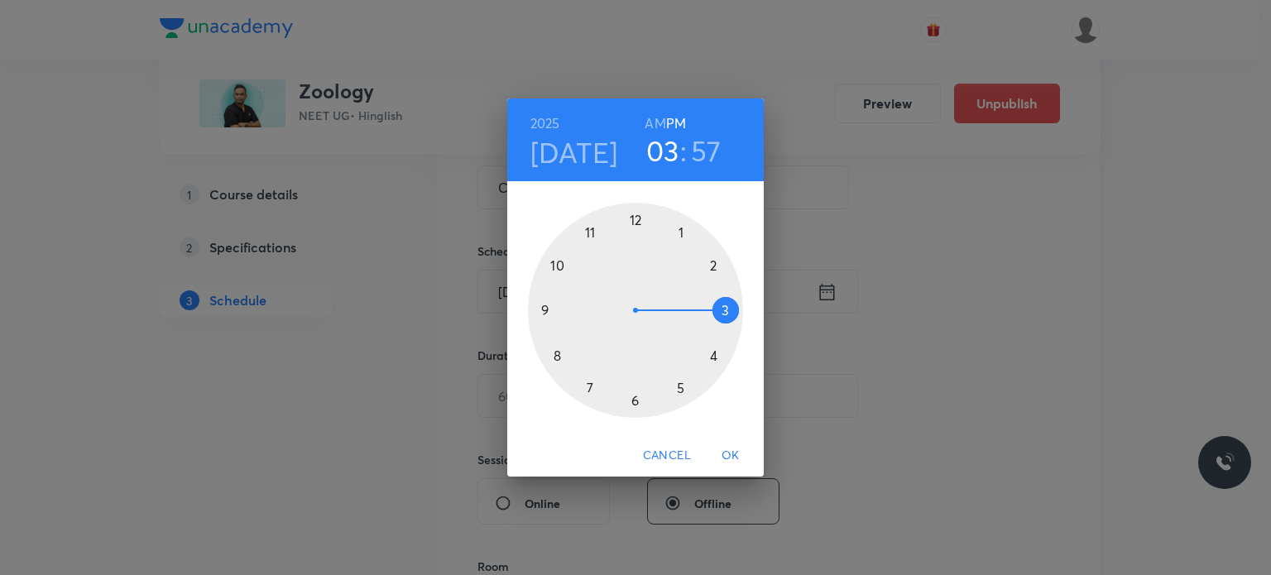
click at [654, 123] on h6 "AM" at bounding box center [655, 123] width 21 height 23
click at [574, 360] on div at bounding box center [635, 310] width 215 height 215
drag, startPoint x: 648, startPoint y: 223, endPoint x: 636, endPoint y: 217, distance: 14.1
click at [636, 217] on div at bounding box center [635, 310] width 215 height 215
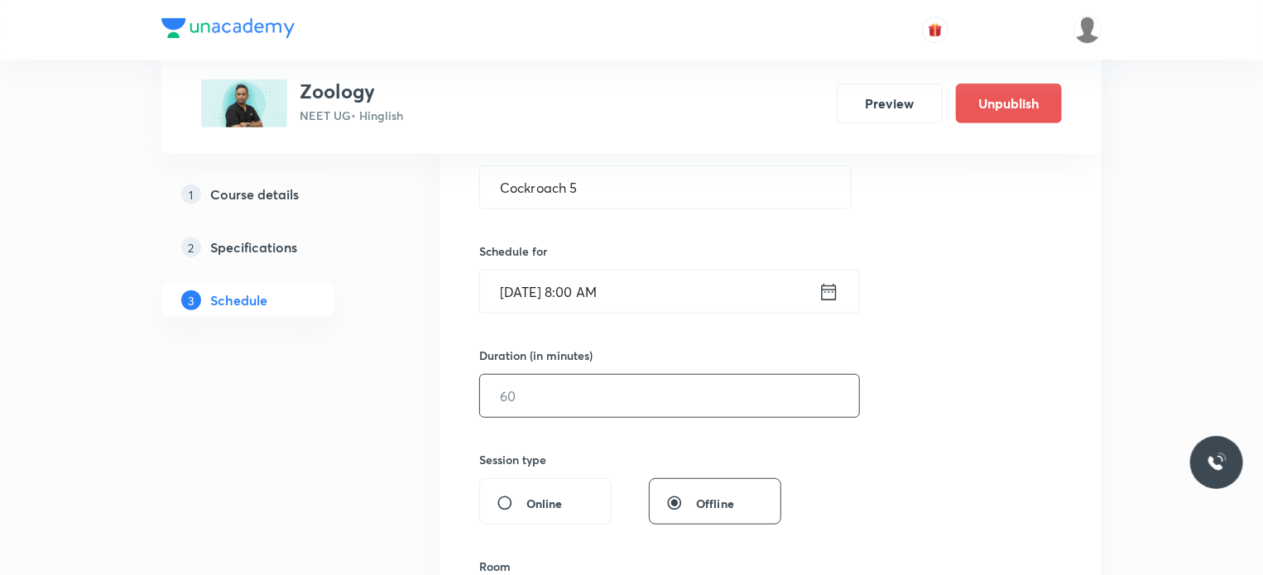
click at [556, 392] on input "text" at bounding box center [669, 396] width 379 height 42
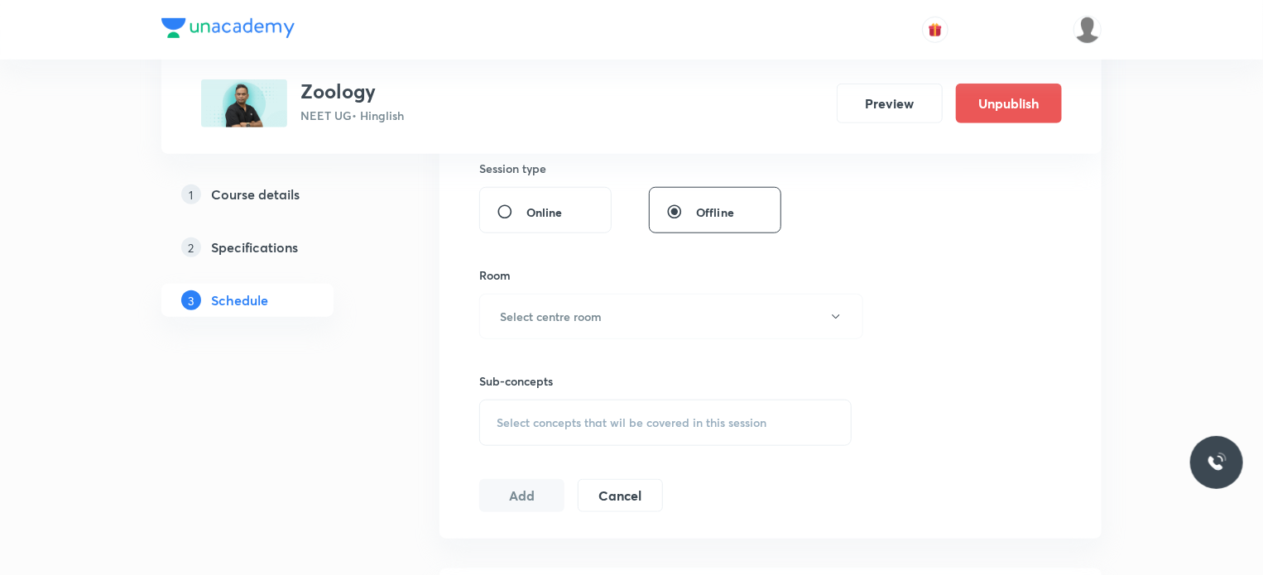
scroll to position [662, 0]
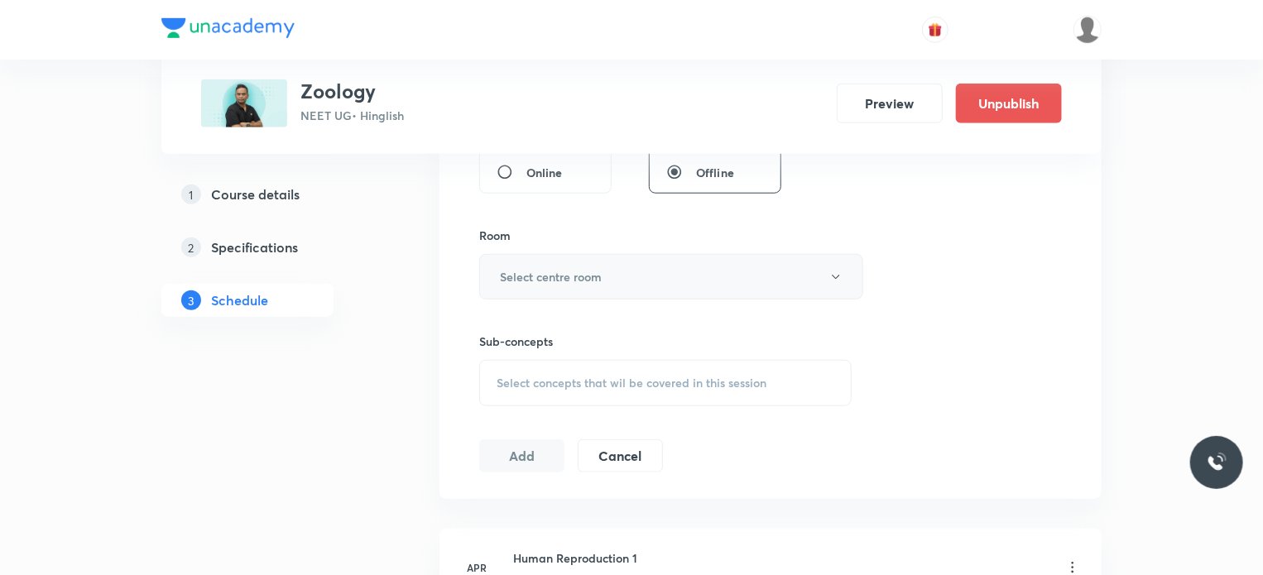
type input "75"
click at [573, 284] on button "Select centre room" at bounding box center [671, 277] width 384 height 46
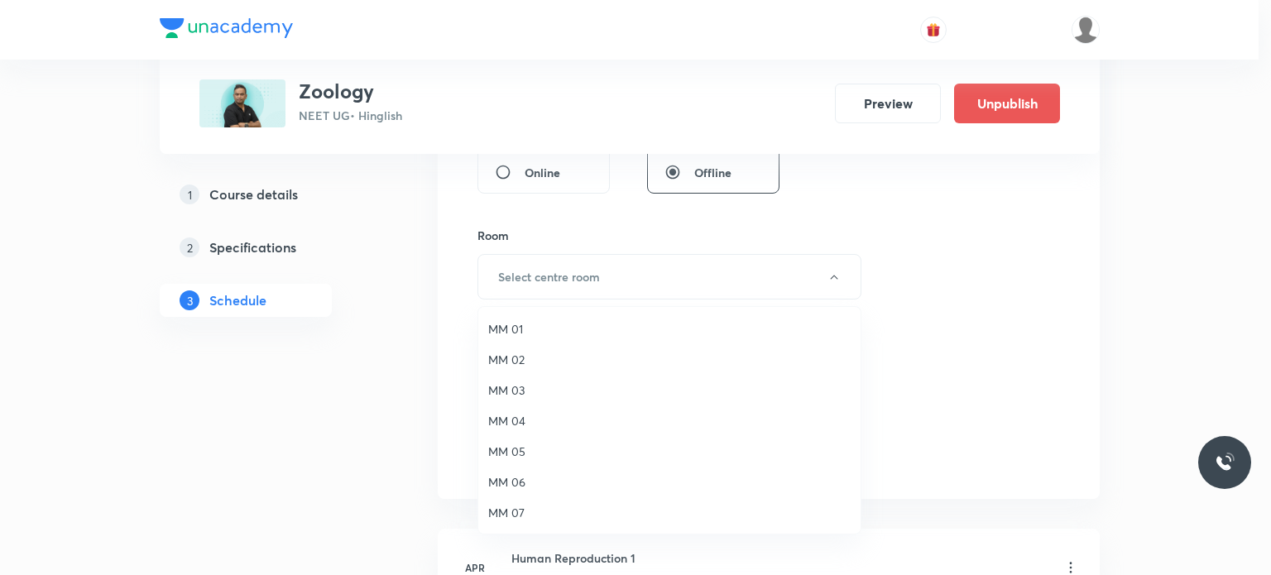
click at [569, 325] on span "MM 01" at bounding box center [669, 328] width 362 height 17
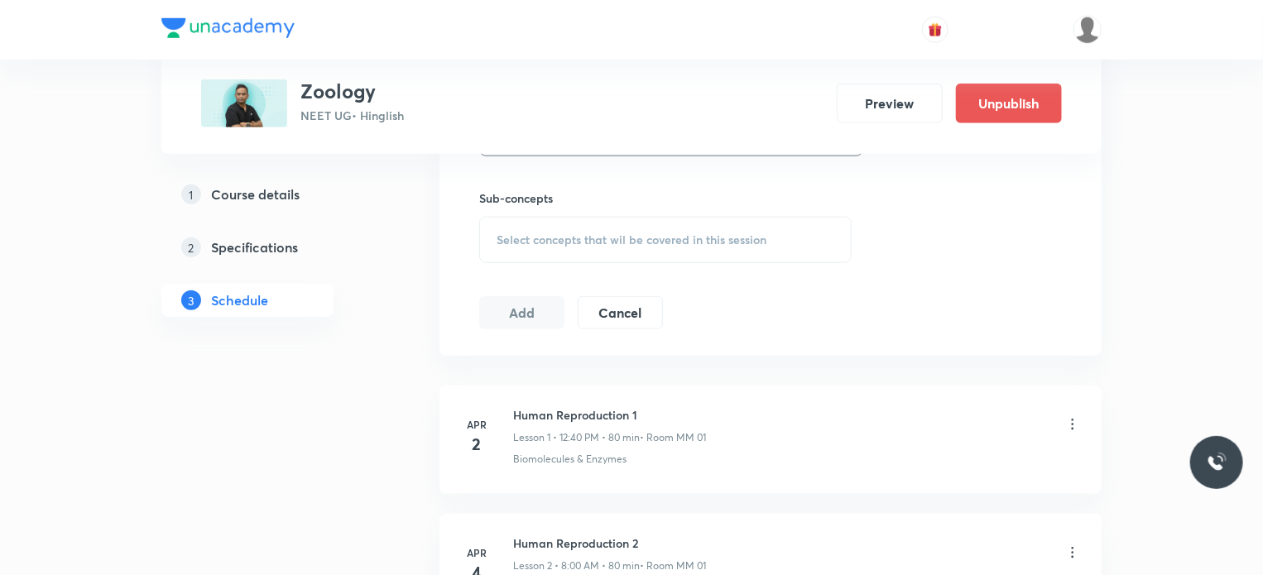
scroll to position [828, 0]
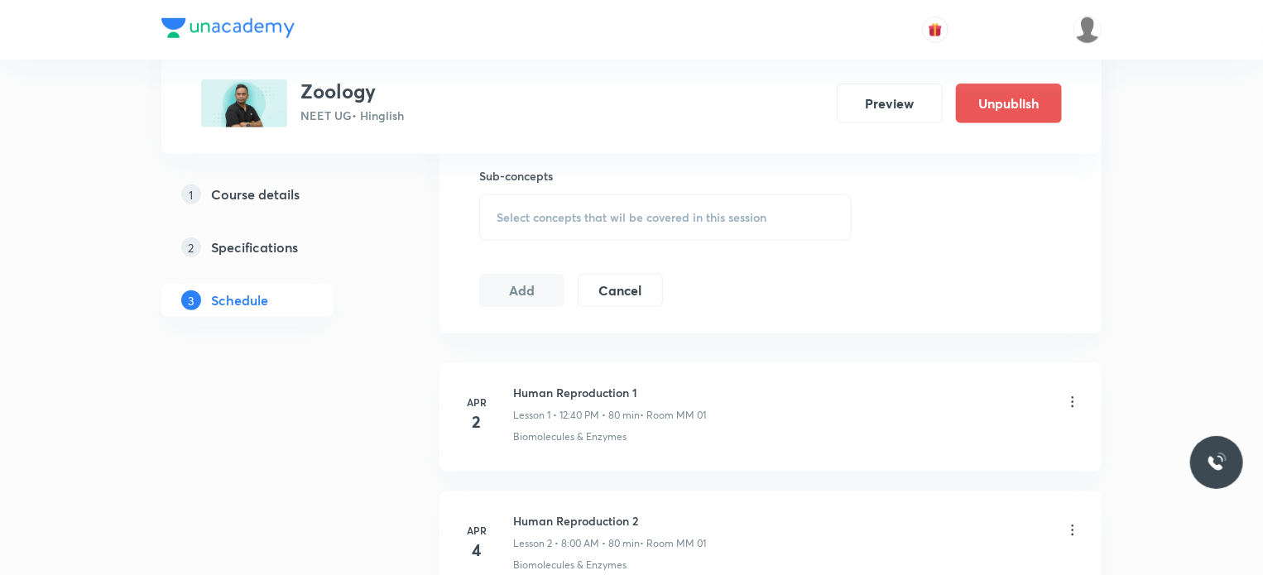
click at [645, 204] on div "Select concepts that wil be covered in this session" at bounding box center [665, 217] width 372 height 46
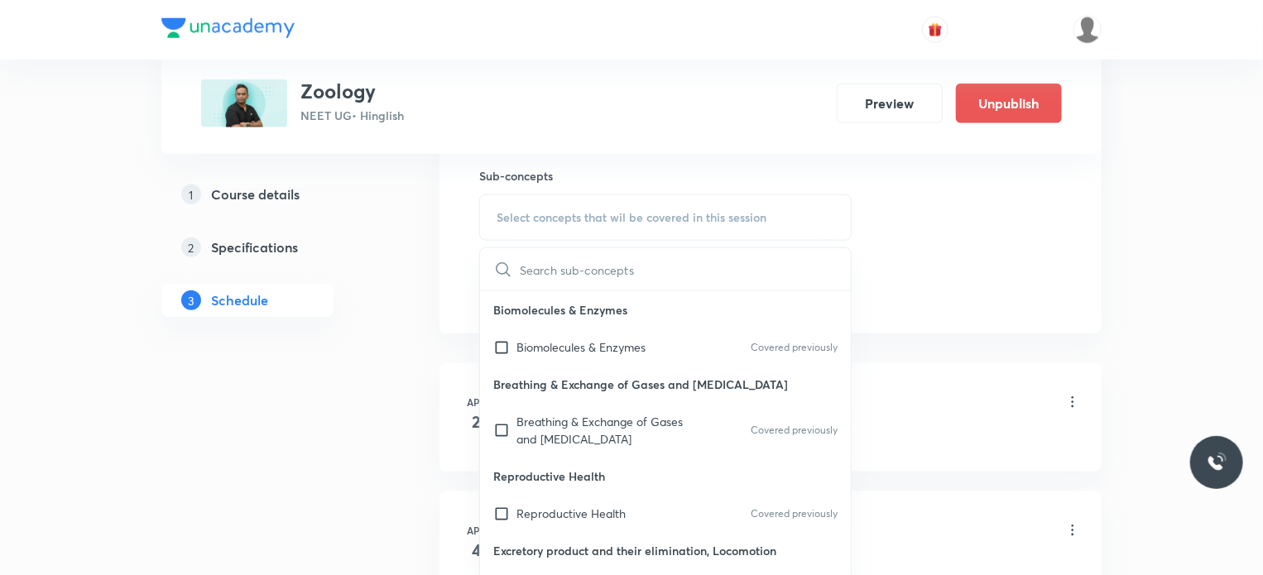
click at [637, 344] on p "Biomolecules & Enzymes" at bounding box center [580, 346] width 129 height 17
checkbox input "true"
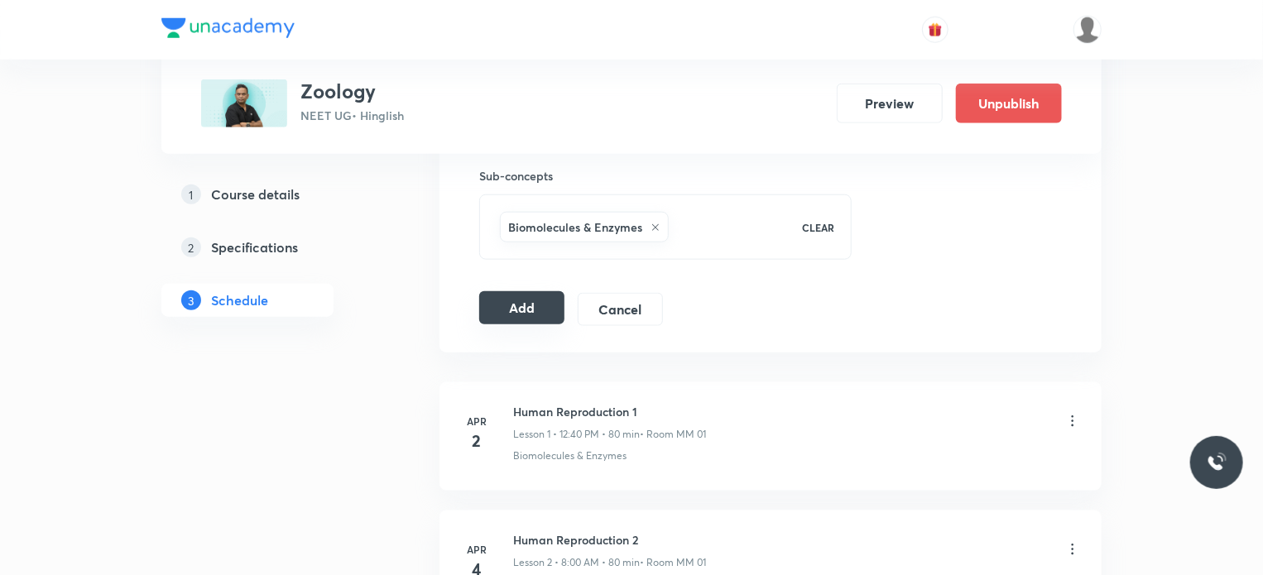
click at [520, 318] on button "Add" at bounding box center [521, 307] width 85 height 33
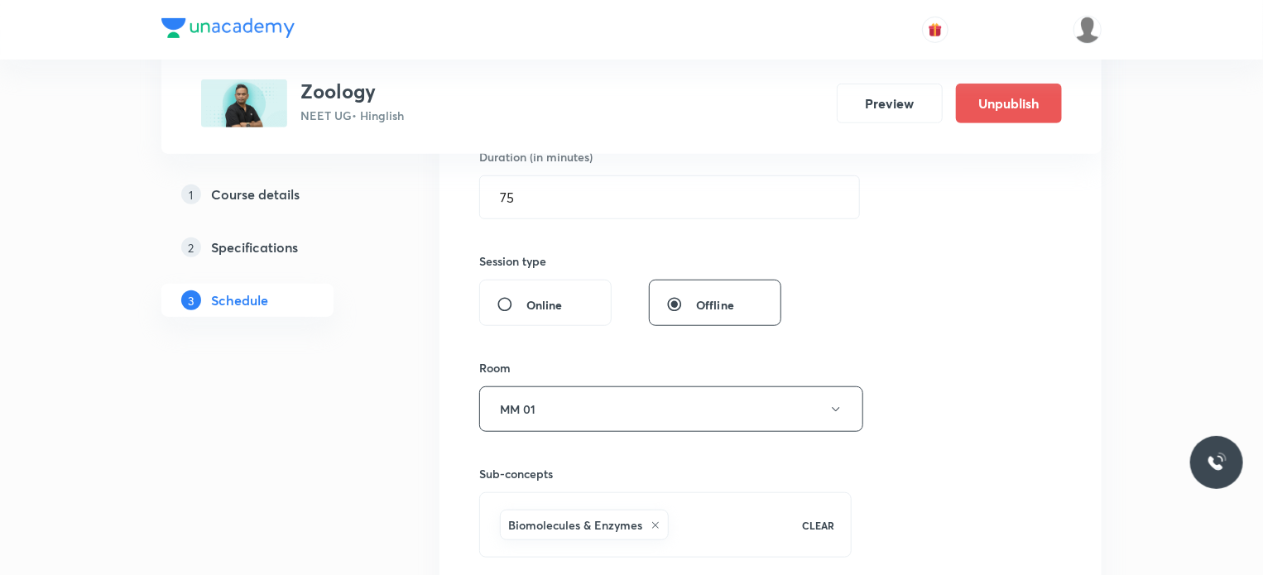
scroll to position [745, 0]
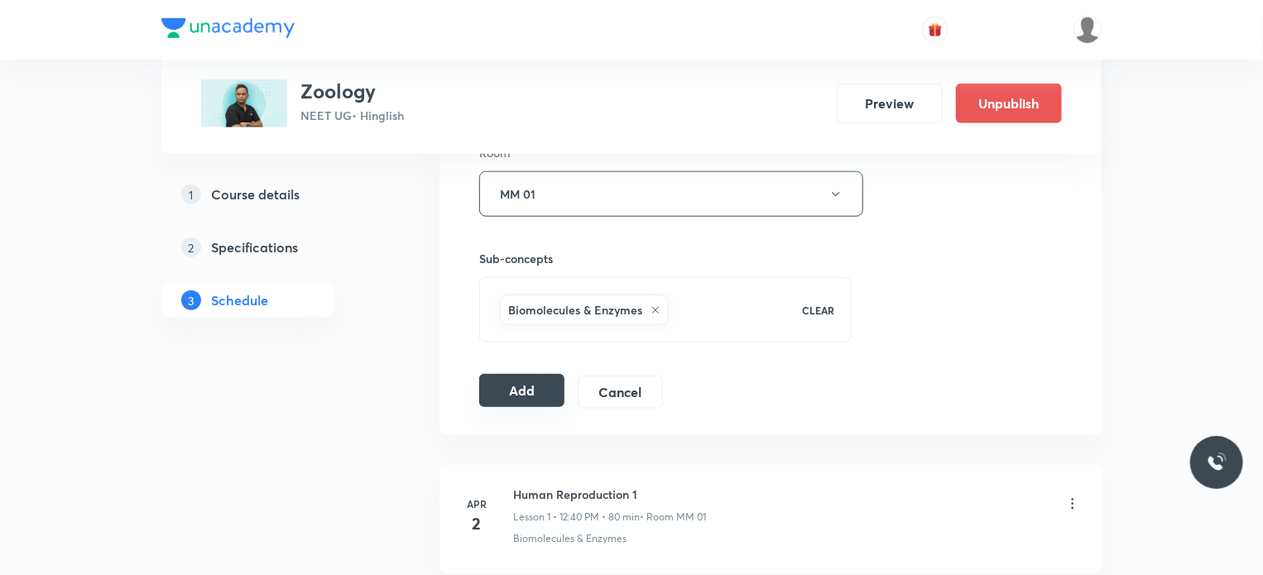
click at [520, 385] on button "Add" at bounding box center [521, 390] width 85 height 33
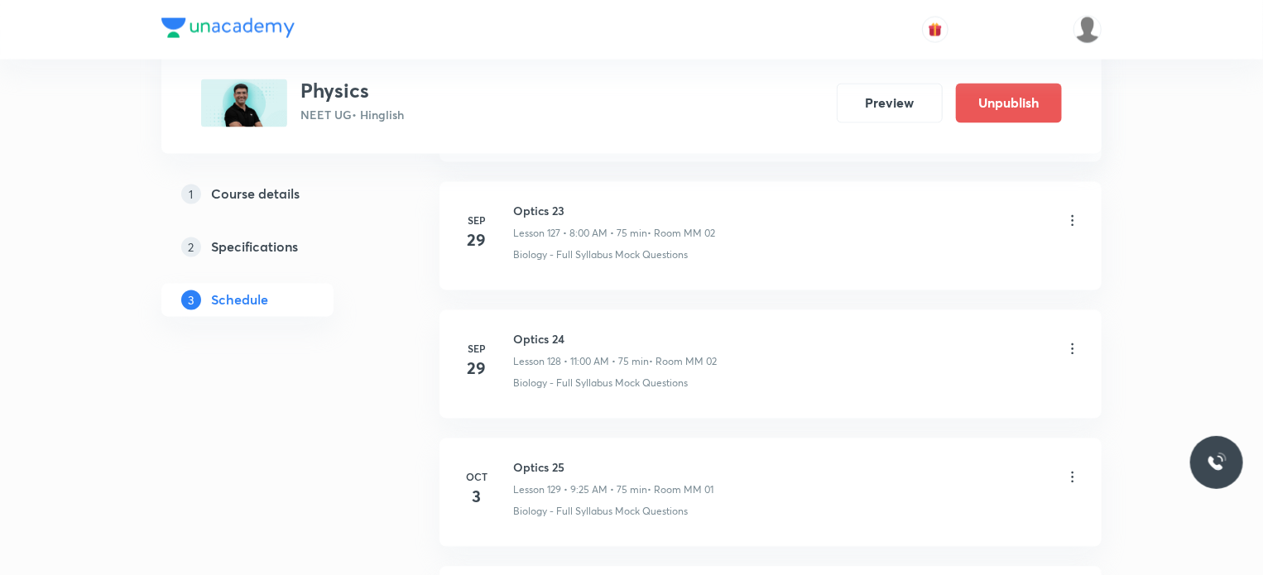
scroll to position [17870, 0]
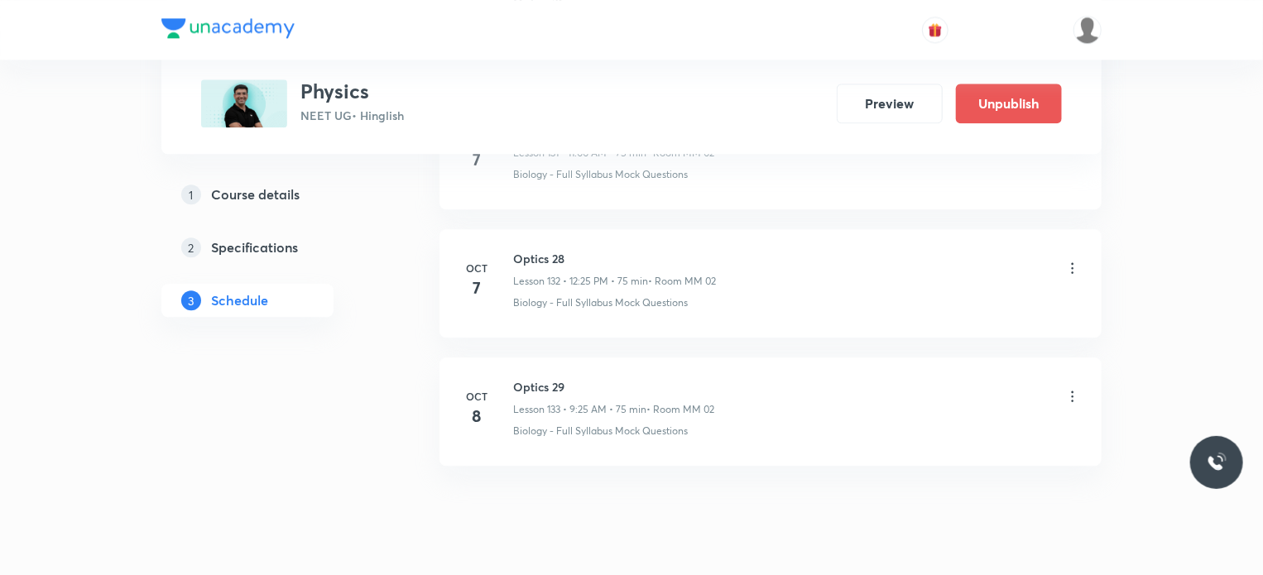
click at [521, 357] on li "[DATE] Optics 29 Lesson 133 • 9:25 AM • 75 min • Room MM 02 Biology - Full Syll…" at bounding box center [770, 411] width 662 height 108
copy h6 "Optics 29"
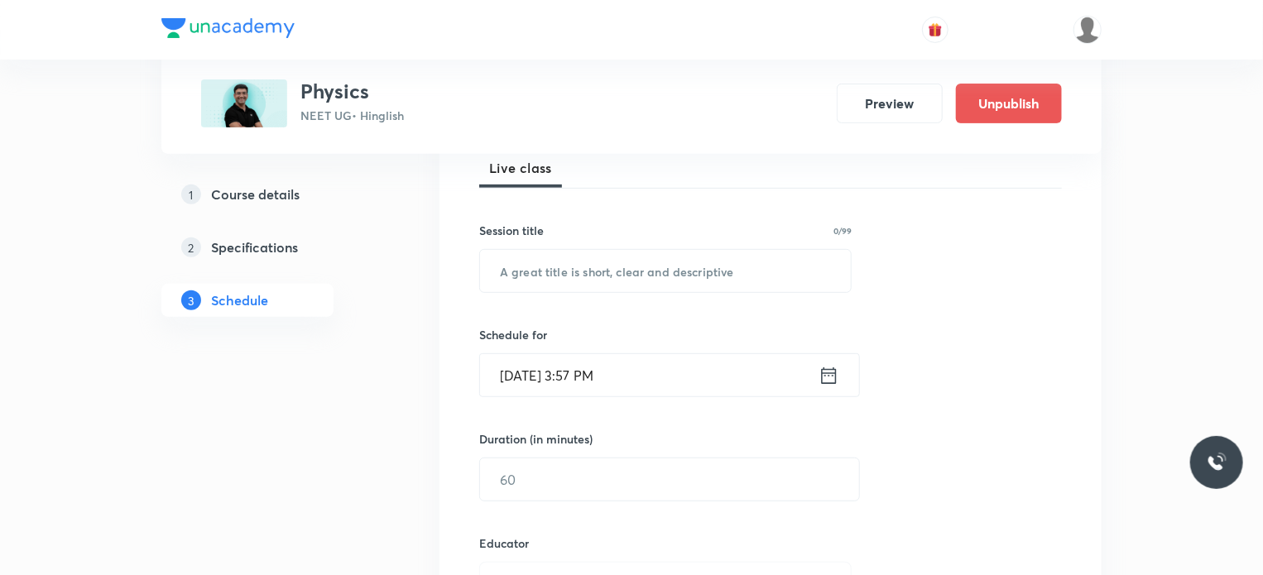
scroll to position [248, 0]
click at [672, 274] on input "text" at bounding box center [665, 270] width 371 height 42
paste input "Optics 29"
type input "Optics 30"
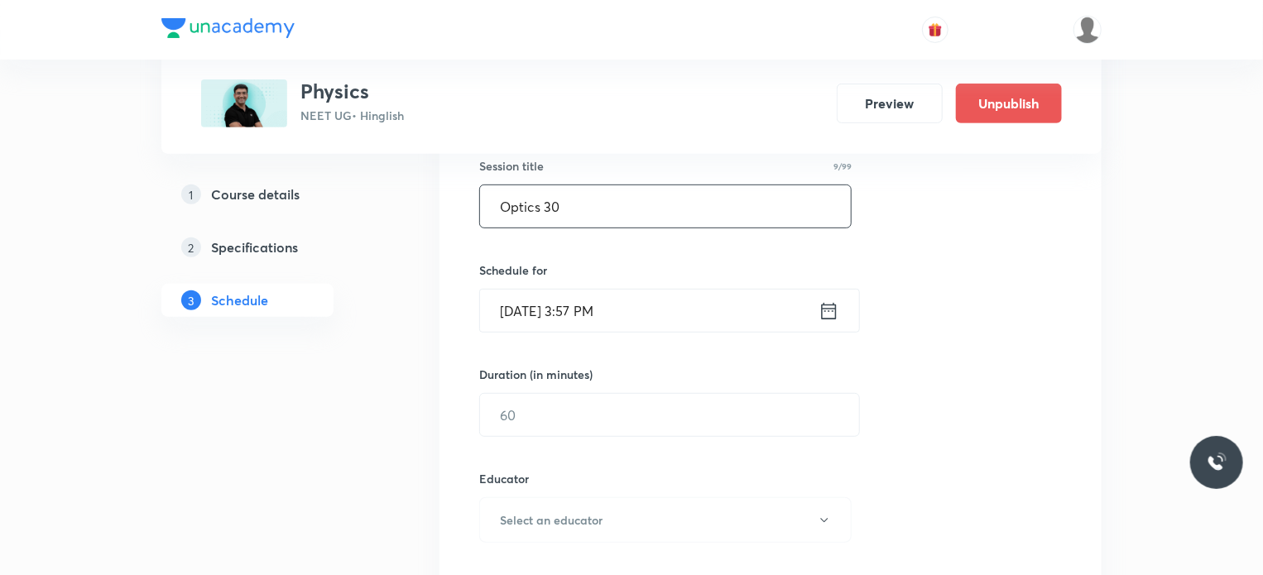
scroll to position [414, 0]
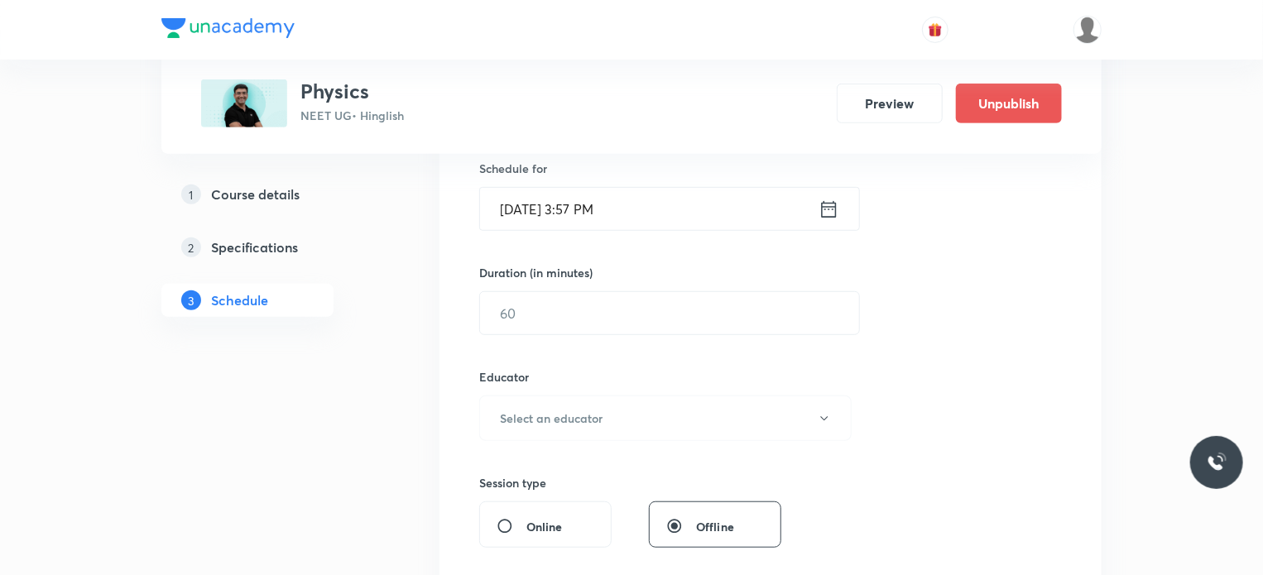
click at [641, 201] on input "[DATE] 3:57 PM" at bounding box center [649, 209] width 338 height 42
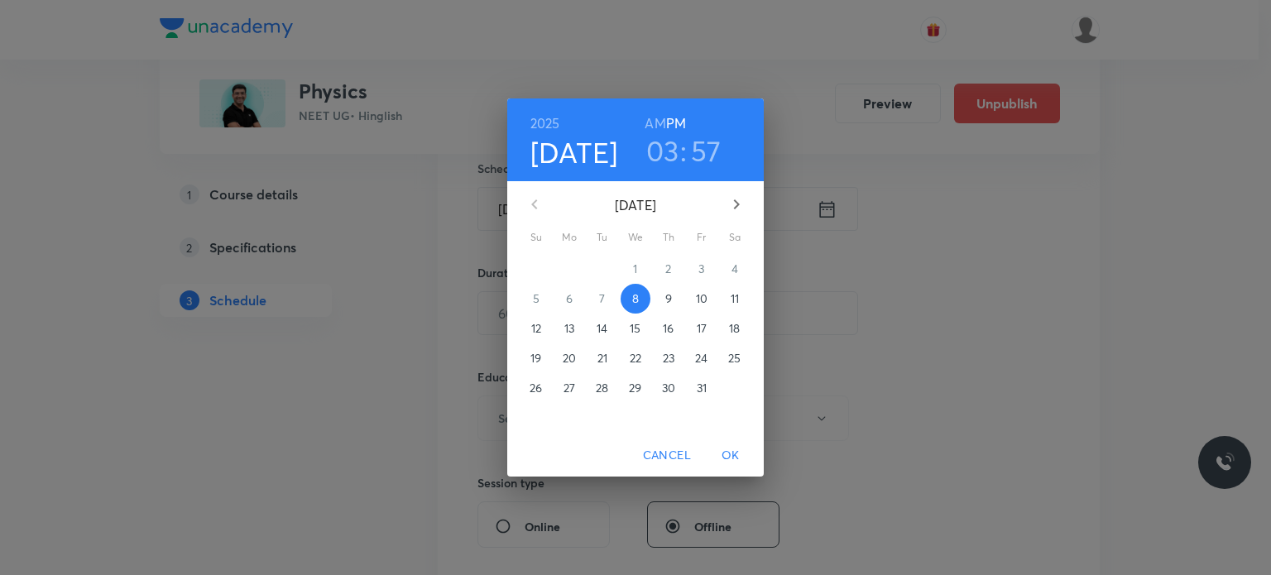
click at [666, 300] on p "9" at bounding box center [668, 298] width 7 height 17
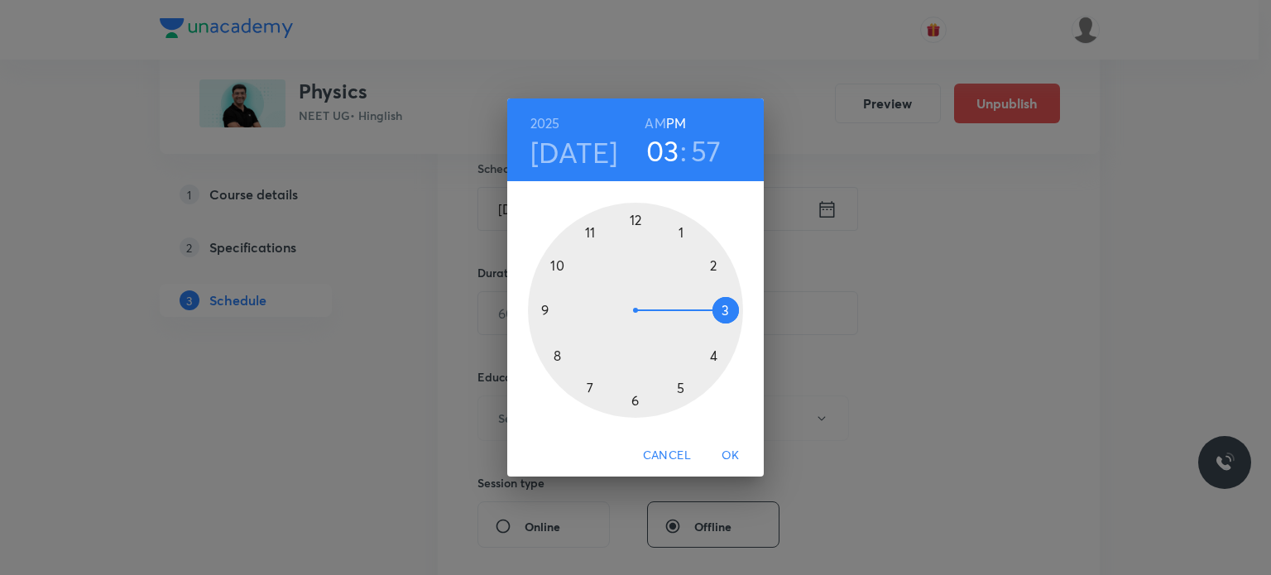
click at [655, 121] on h6 "AM" at bounding box center [655, 123] width 21 height 23
drag, startPoint x: 645, startPoint y: 244, endPoint x: 535, endPoint y: 299, distance: 122.9
click at [535, 299] on div at bounding box center [635, 310] width 215 height 215
drag, startPoint x: 631, startPoint y: 217, endPoint x: 665, endPoint y: 370, distance: 157.0
click at [665, 370] on div at bounding box center [635, 310] width 215 height 215
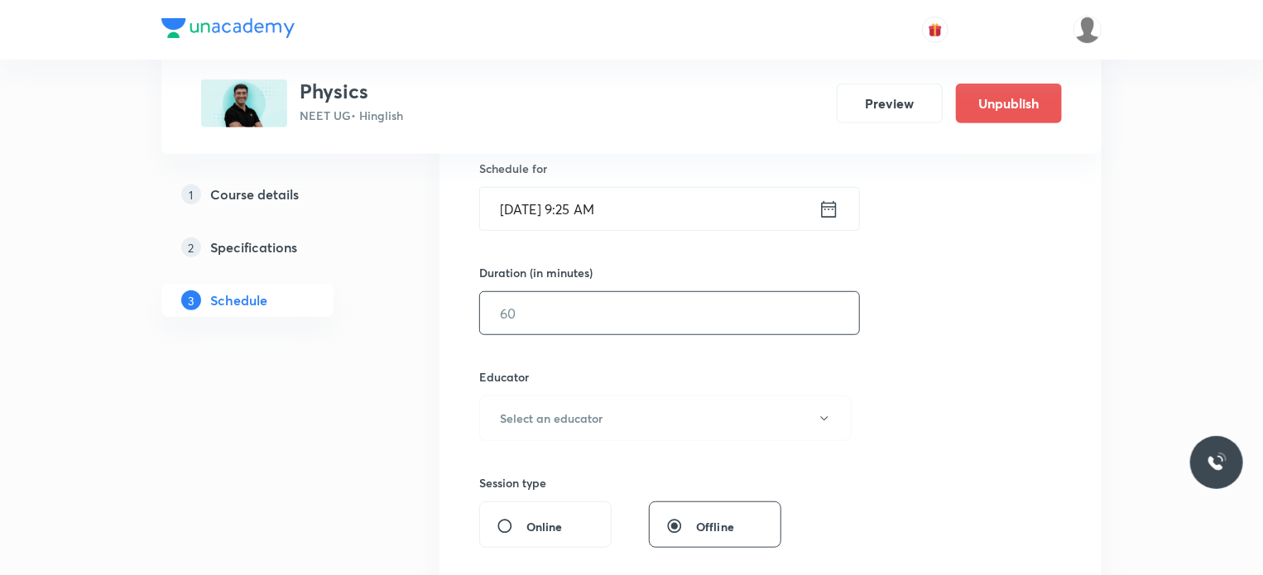
click at [531, 291] on div "​" at bounding box center [669, 313] width 381 height 44
type input "75"
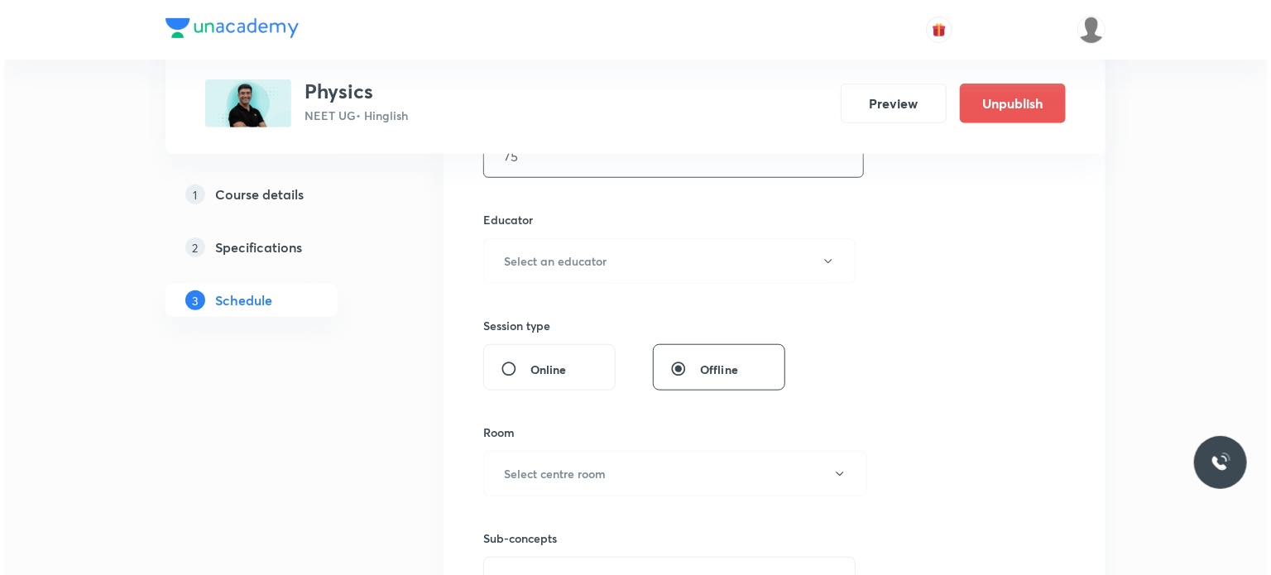
scroll to position [579, 0]
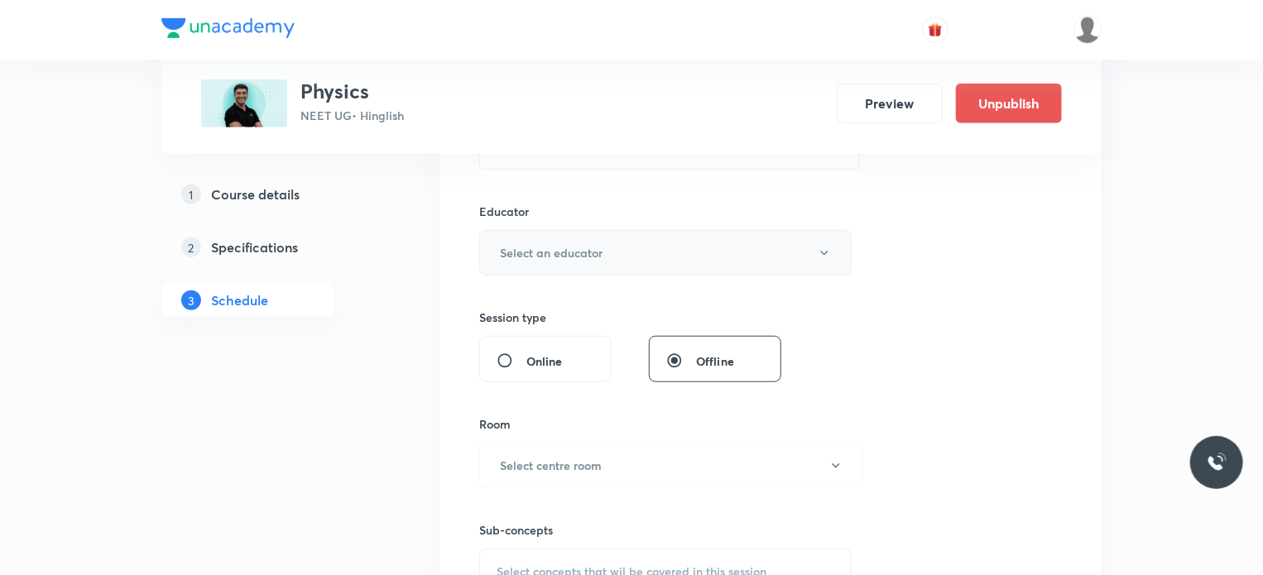
click at [553, 248] on h6 "Select an educator" at bounding box center [551, 252] width 103 height 17
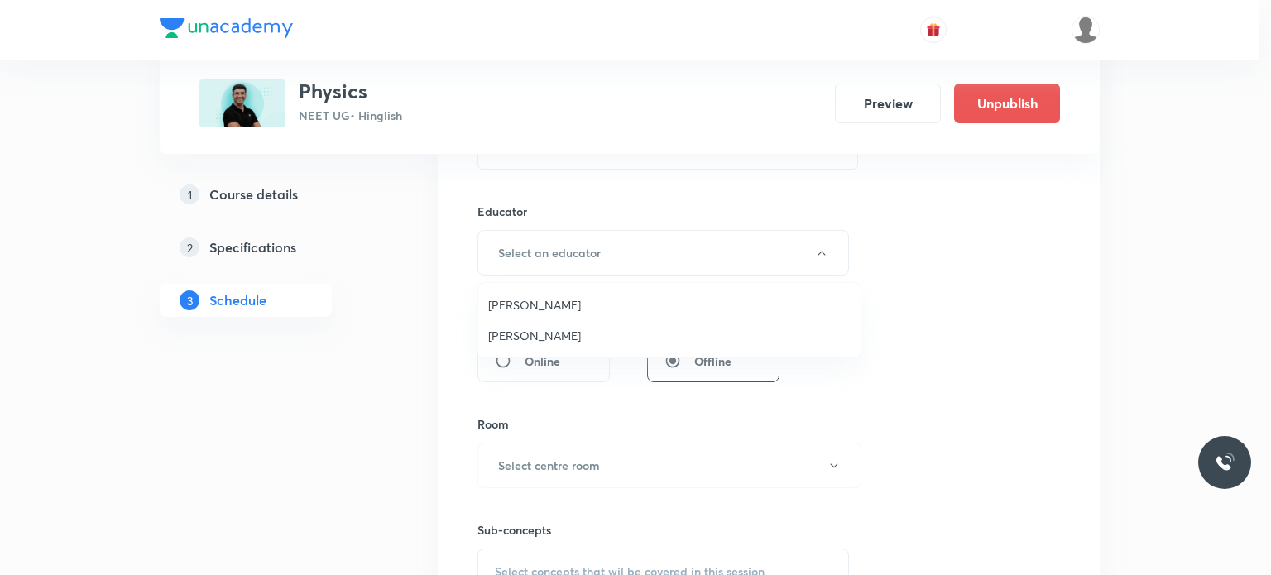
click at [556, 338] on span "Mahendra Singh" at bounding box center [669, 335] width 362 height 17
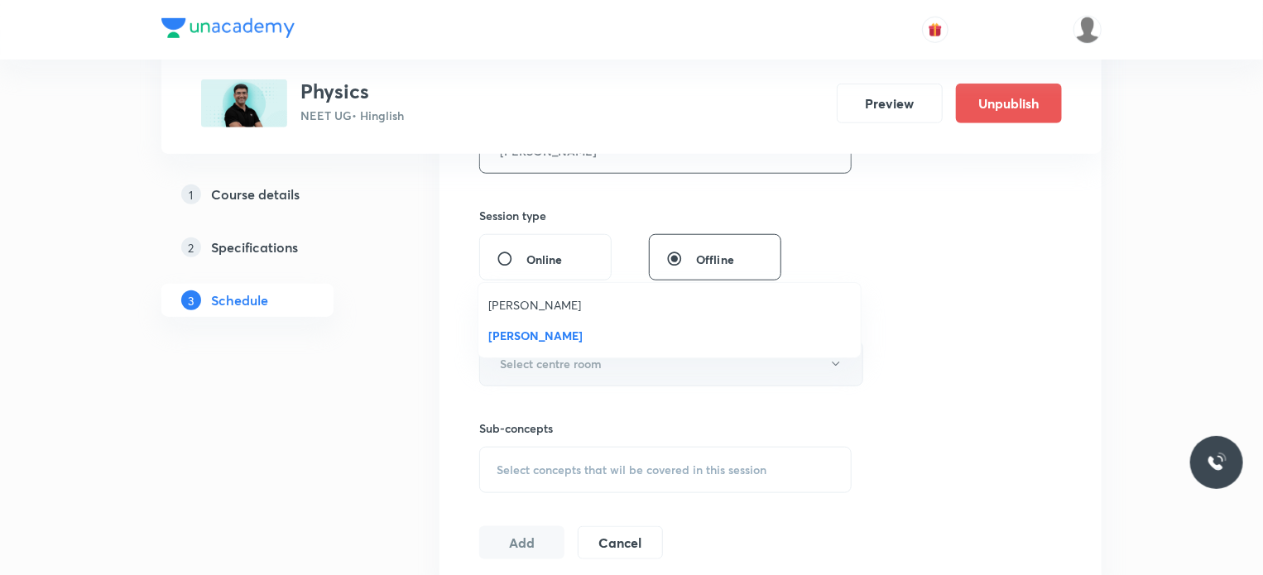
scroll to position [745, 0]
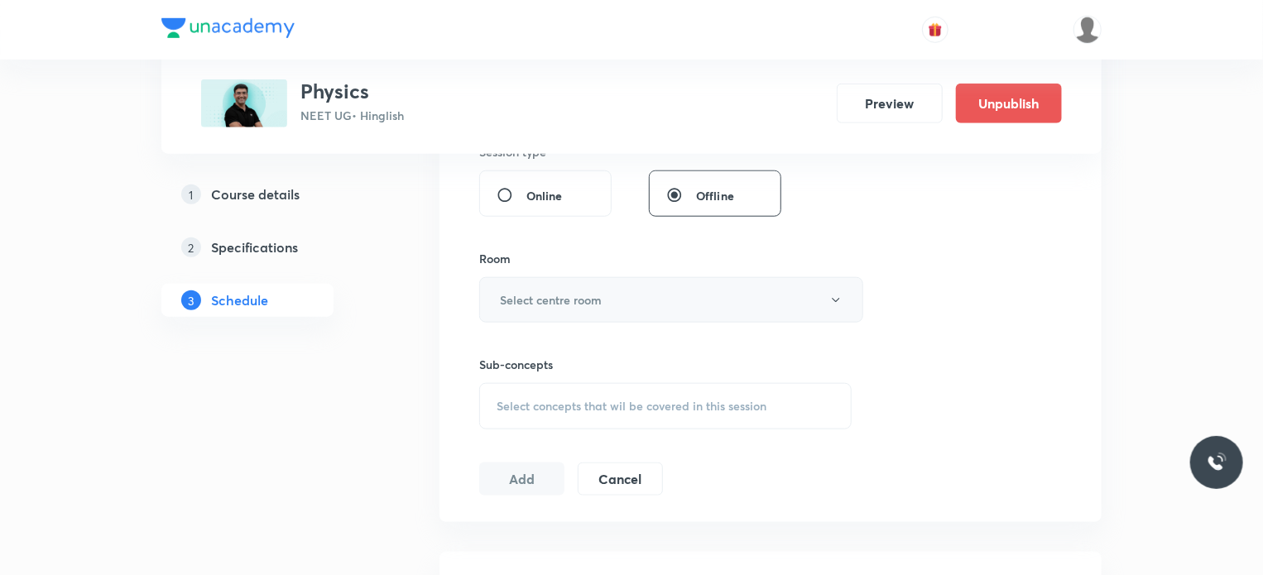
click at [546, 288] on button "Select centre room" at bounding box center [671, 300] width 384 height 46
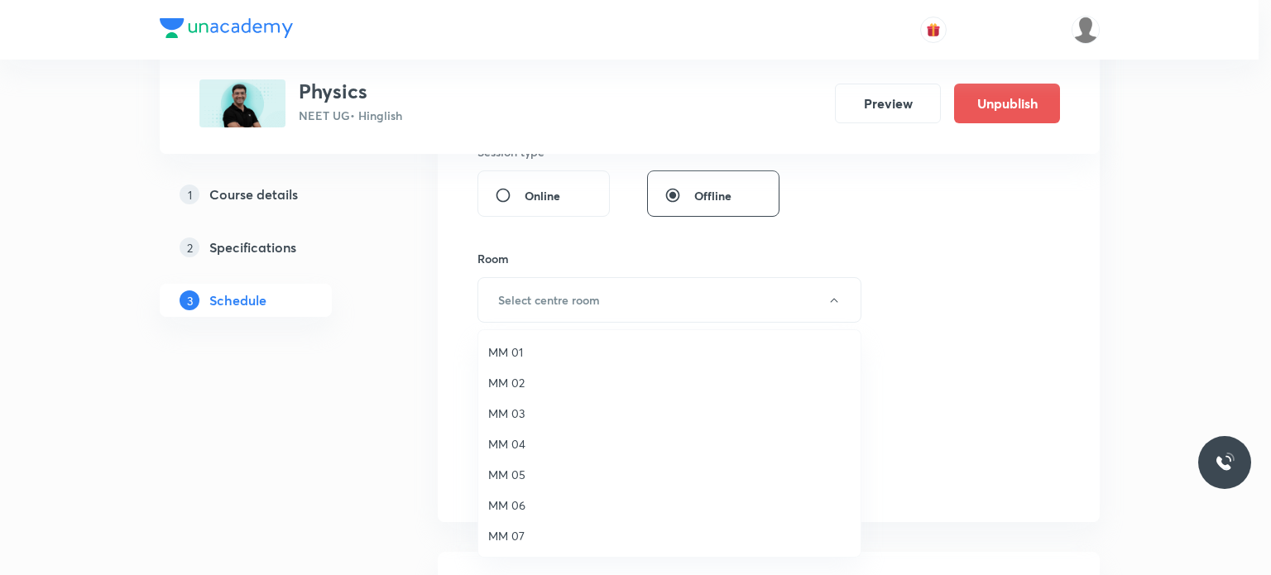
click at [545, 356] on span "MM 01" at bounding box center [669, 351] width 362 height 17
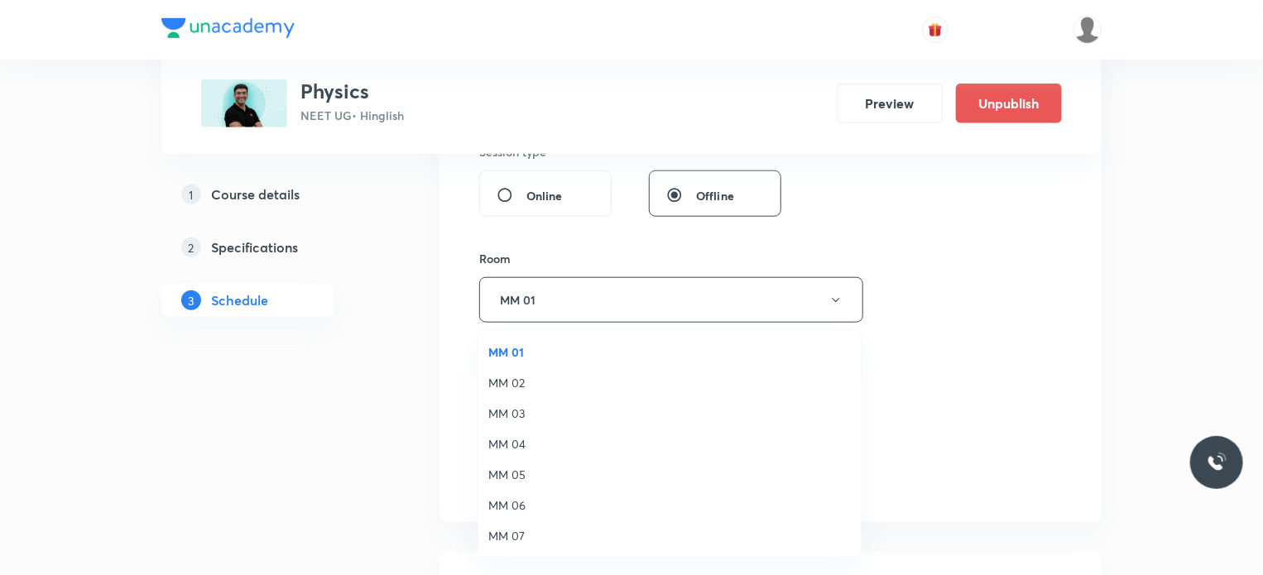
click at [573, 410] on span "MM 03" at bounding box center [669, 413] width 362 height 17
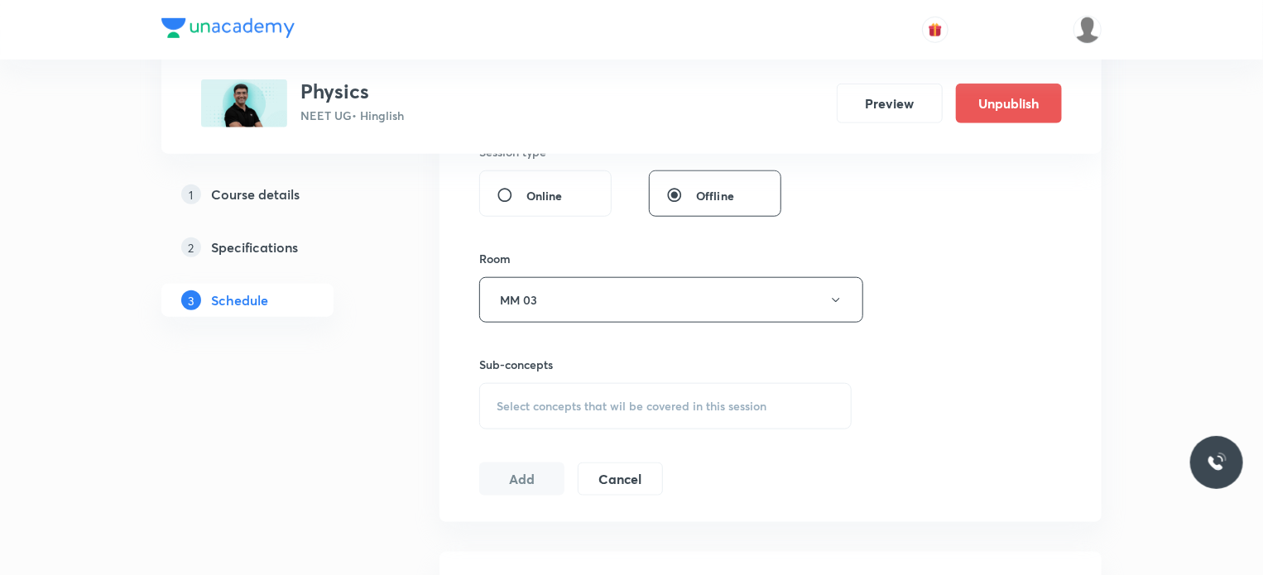
click at [586, 418] on div "Select concepts that wil be covered in this session" at bounding box center [665, 406] width 372 height 46
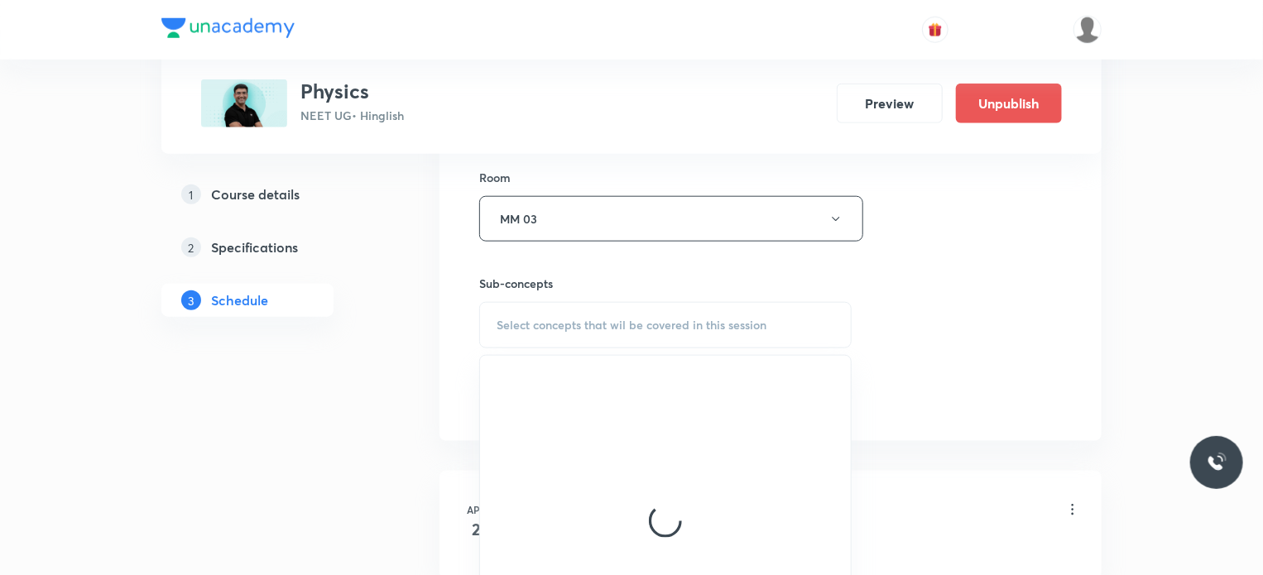
scroll to position [910, 0]
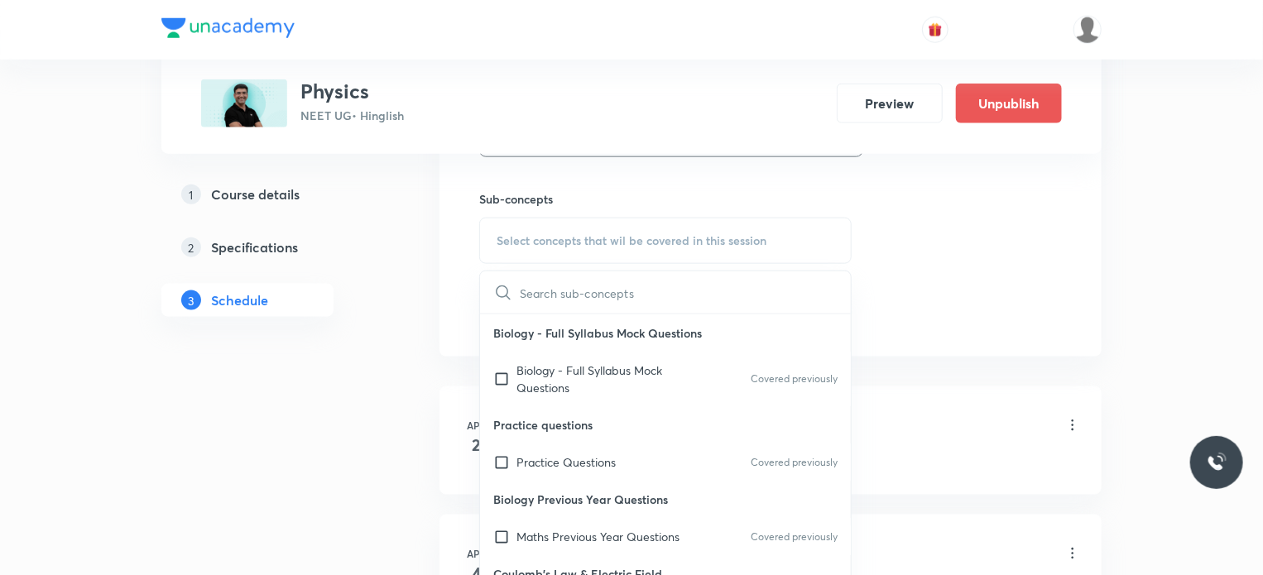
drag, startPoint x: 599, startPoint y: 376, endPoint x: 976, endPoint y: 343, distance: 378.7
click at [583, 371] on p "Biology - Full Syllabus Mock Questions" at bounding box center [599, 379] width 167 height 35
checkbox input "true"
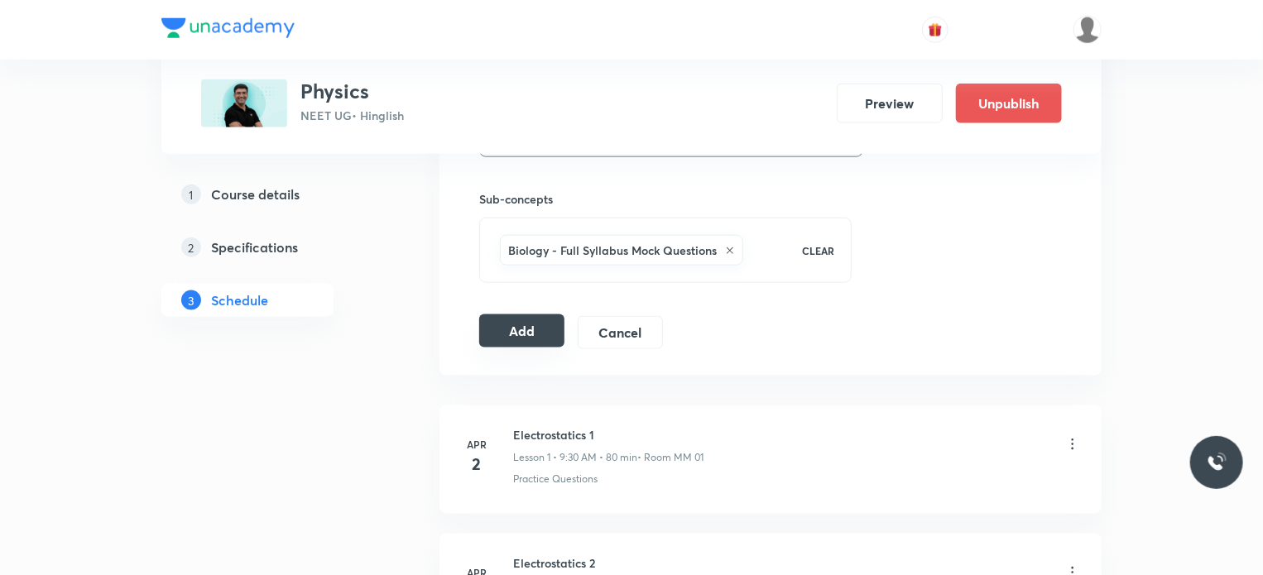
click at [535, 327] on button "Add" at bounding box center [521, 330] width 85 height 33
click at [515, 331] on button "Add" at bounding box center [521, 330] width 85 height 33
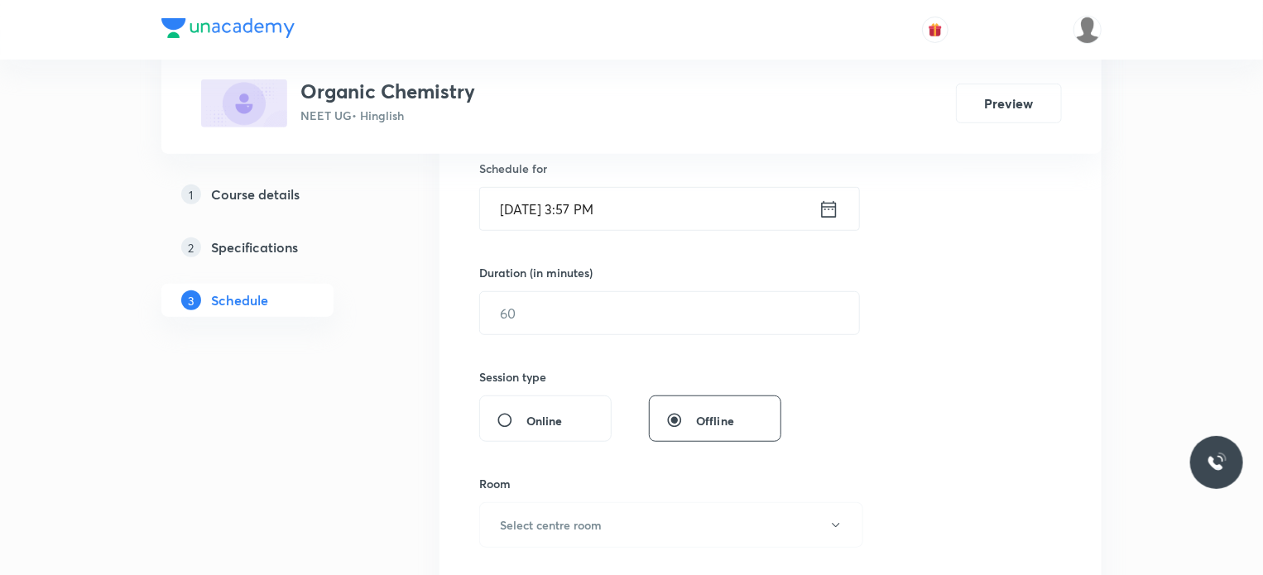
scroll to position [7274, 0]
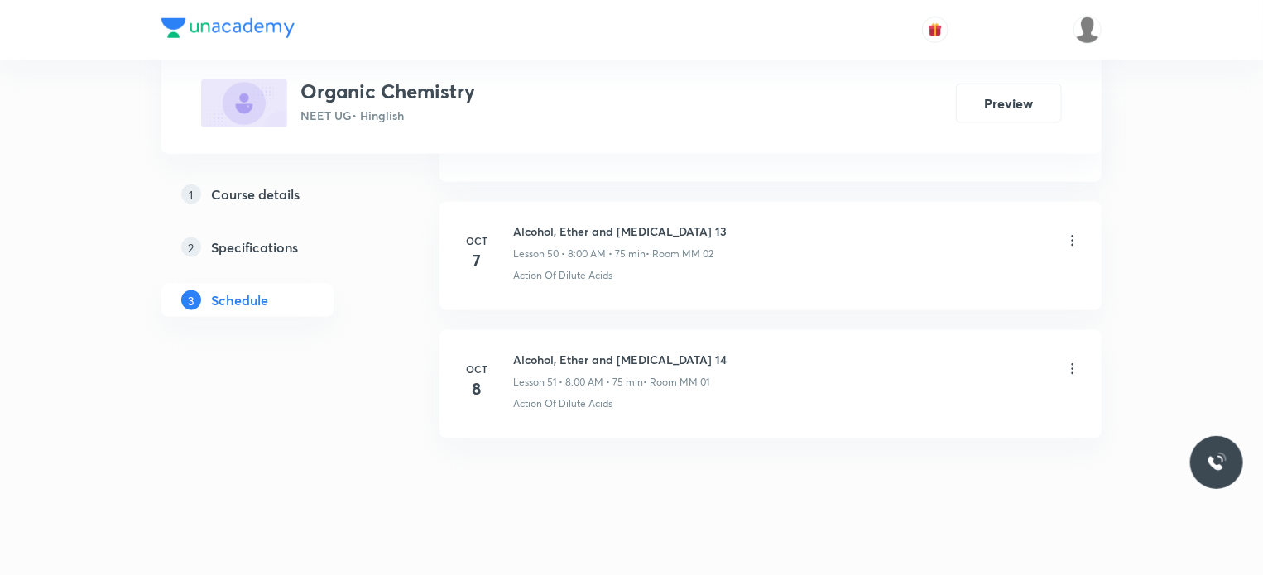
click at [549, 351] on h6 "Alcohol, Ether and [MEDICAL_DATA] 14" at bounding box center [620, 359] width 214 height 17
copy h6 "Alcohol, Ether and [MEDICAL_DATA] 14"
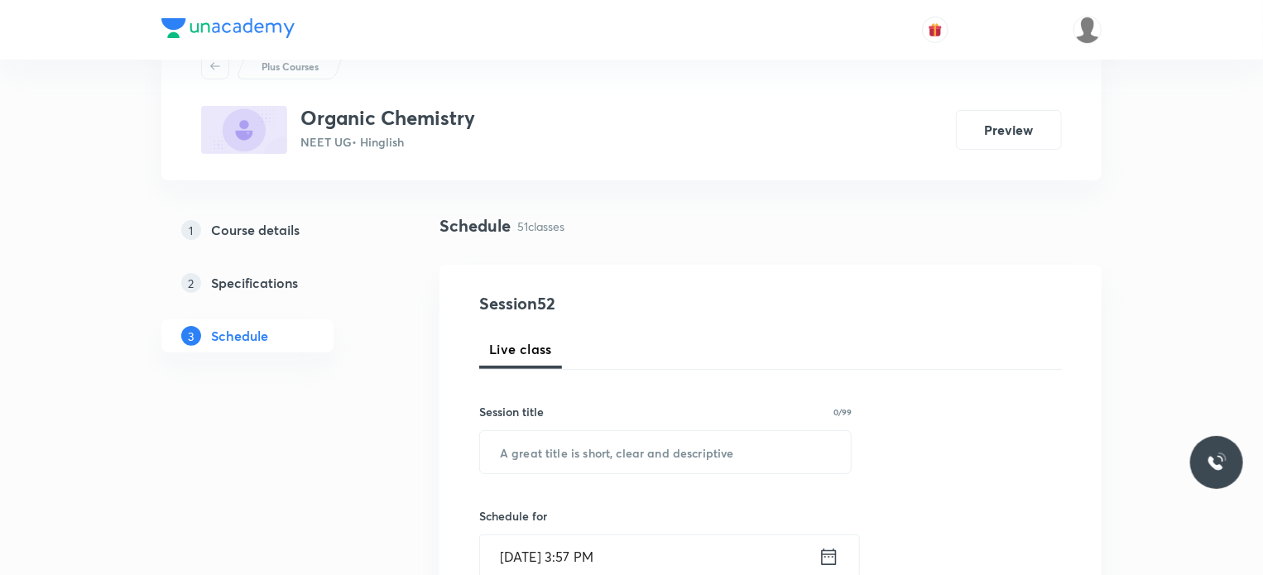
scroll to position [166, 0]
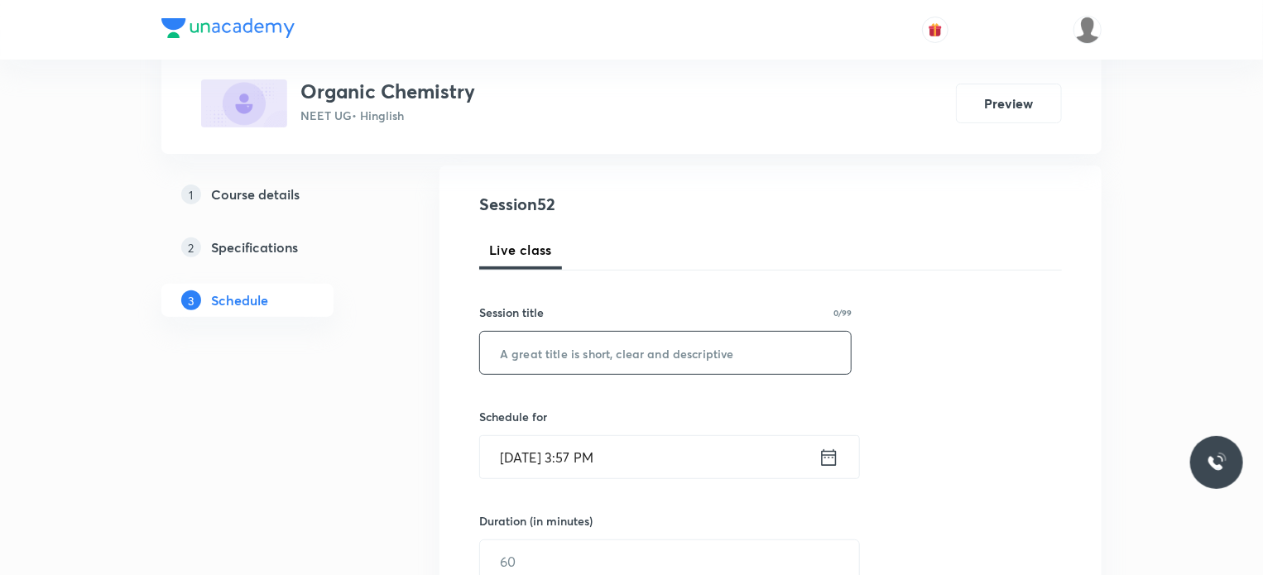
click at [659, 332] on div "Session title 0/99 ​" at bounding box center [665, 339] width 372 height 71
click at [653, 340] on input "text" at bounding box center [665, 353] width 371 height 42
paste input "Alcohol, Ether and Phenol 14"
type input "Alcohol, Ether and Phenol 15"
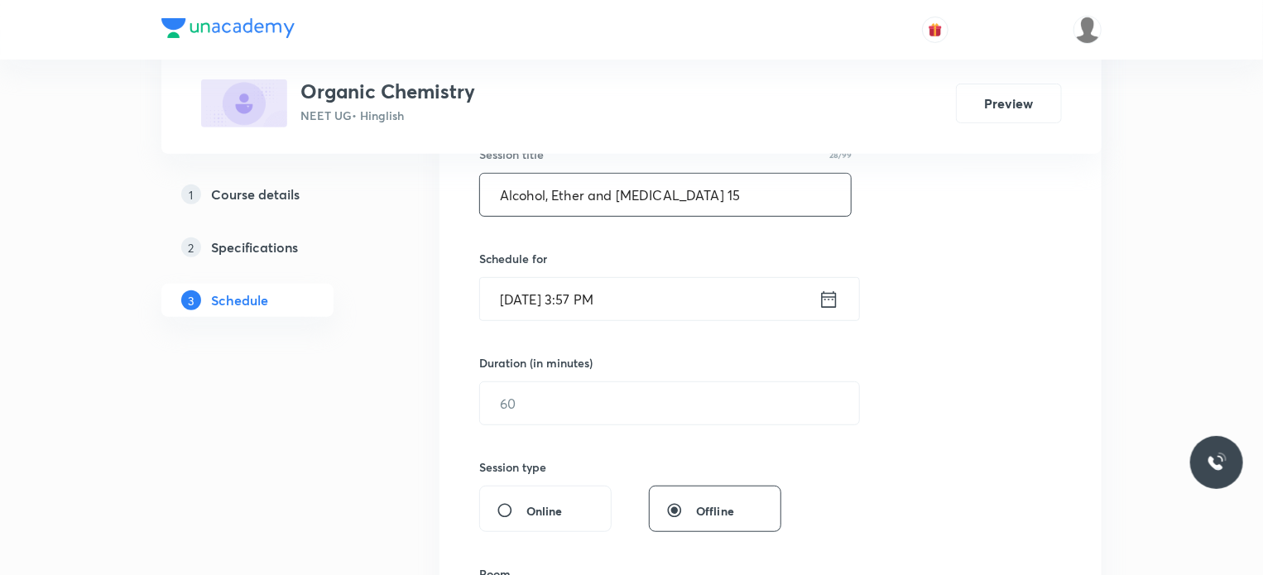
scroll to position [331, 0]
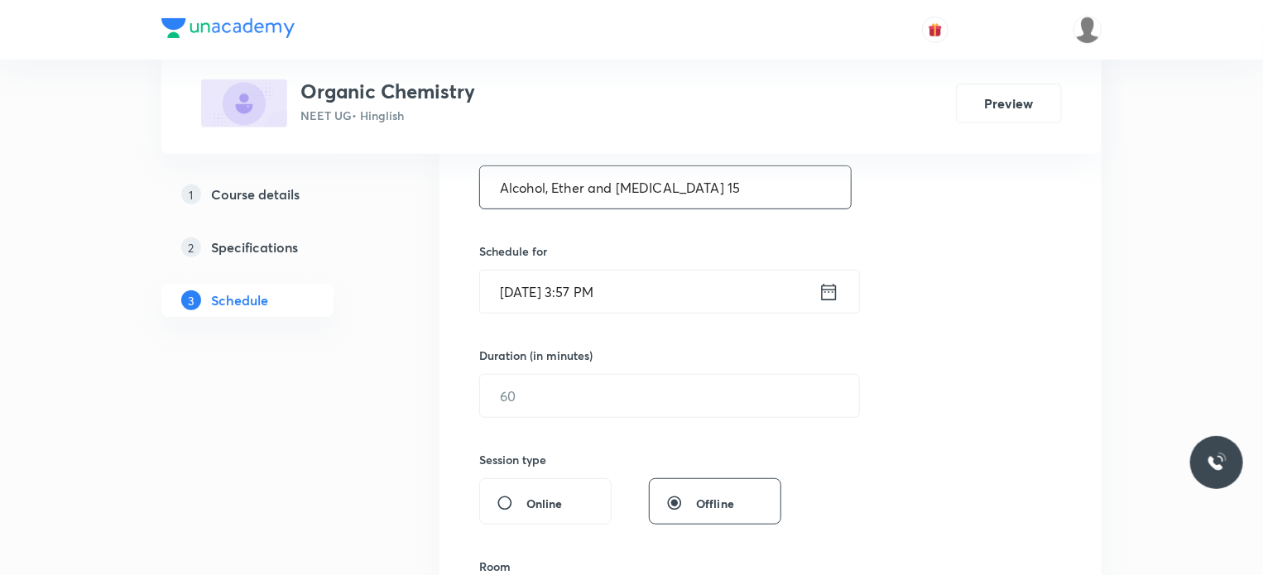
click at [627, 305] on input "[DATE] 3:57 PM" at bounding box center [649, 292] width 338 height 42
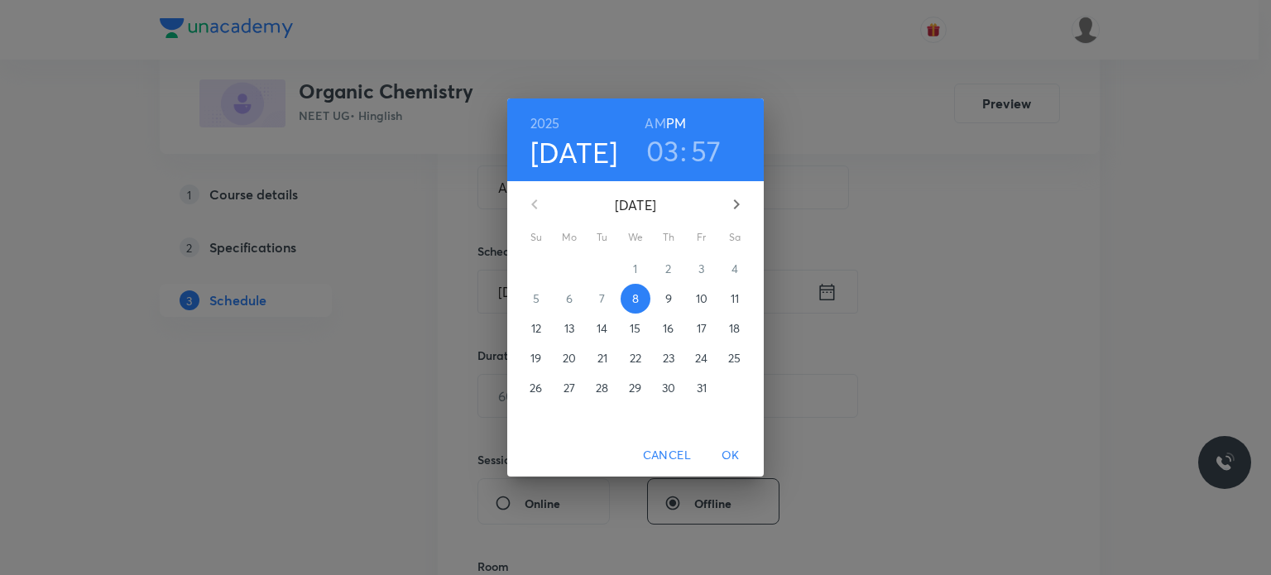
drag, startPoint x: 666, startPoint y: 300, endPoint x: 678, endPoint y: 152, distance: 148.6
click at [667, 300] on p "9" at bounding box center [668, 298] width 7 height 17
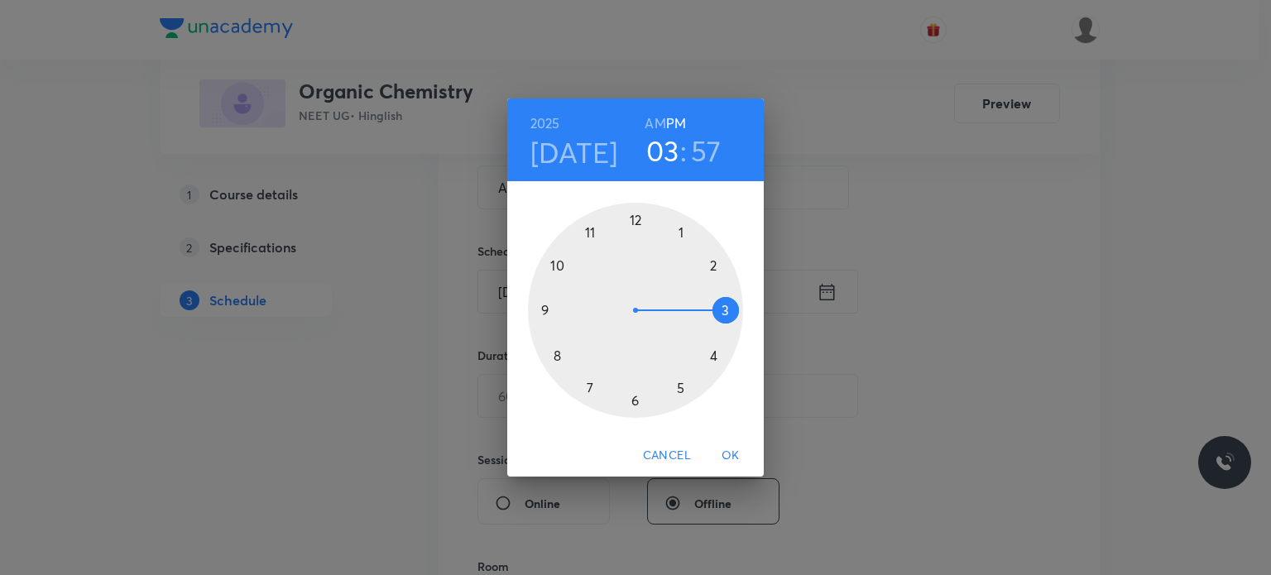
click at [657, 118] on h6 "AM" at bounding box center [655, 123] width 21 height 23
drag, startPoint x: 619, startPoint y: 218, endPoint x: 588, endPoint y: 236, distance: 35.6
click at [588, 236] on div at bounding box center [635, 310] width 215 height 215
drag, startPoint x: 721, startPoint y: 267, endPoint x: 636, endPoint y: 212, distance: 101.0
click at [636, 212] on div at bounding box center [635, 310] width 215 height 215
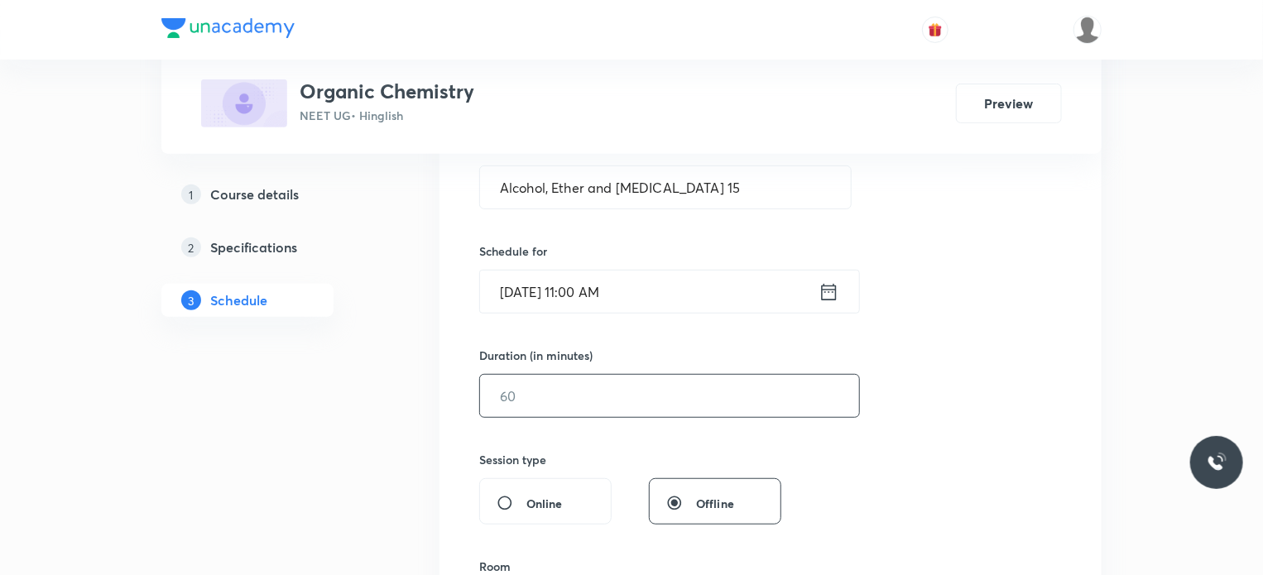
click at [549, 402] on input "text" at bounding box center [669, 396] width 379 height 42
type input "75"
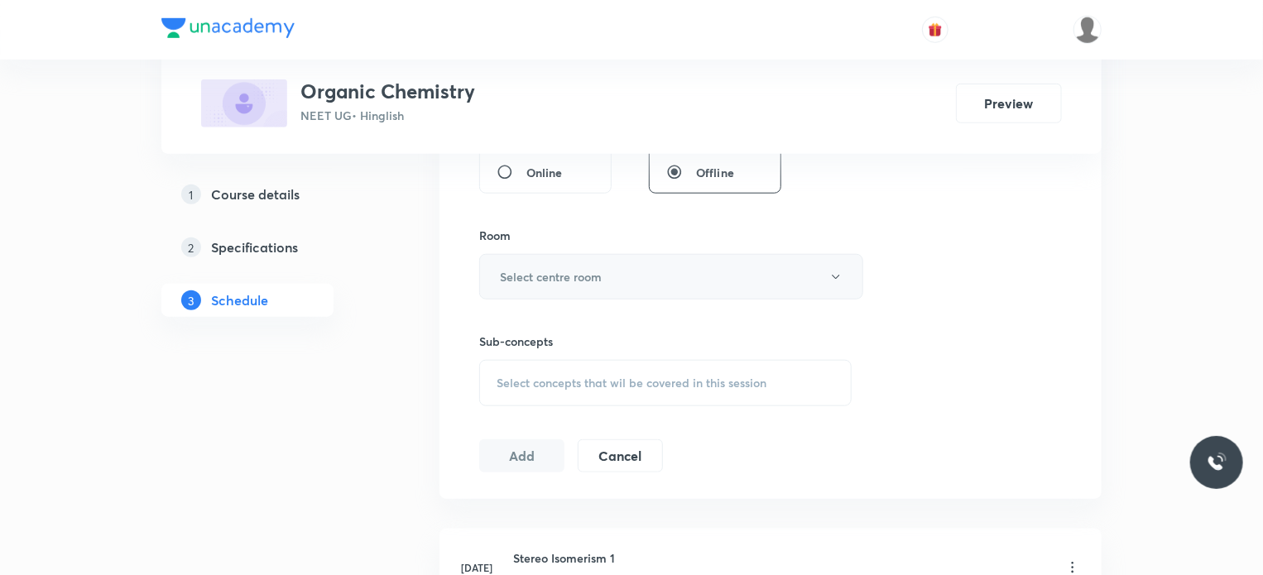
click at [547, 285] on button "Select centre room" at bounding box center [671, 277] width 384 height 46
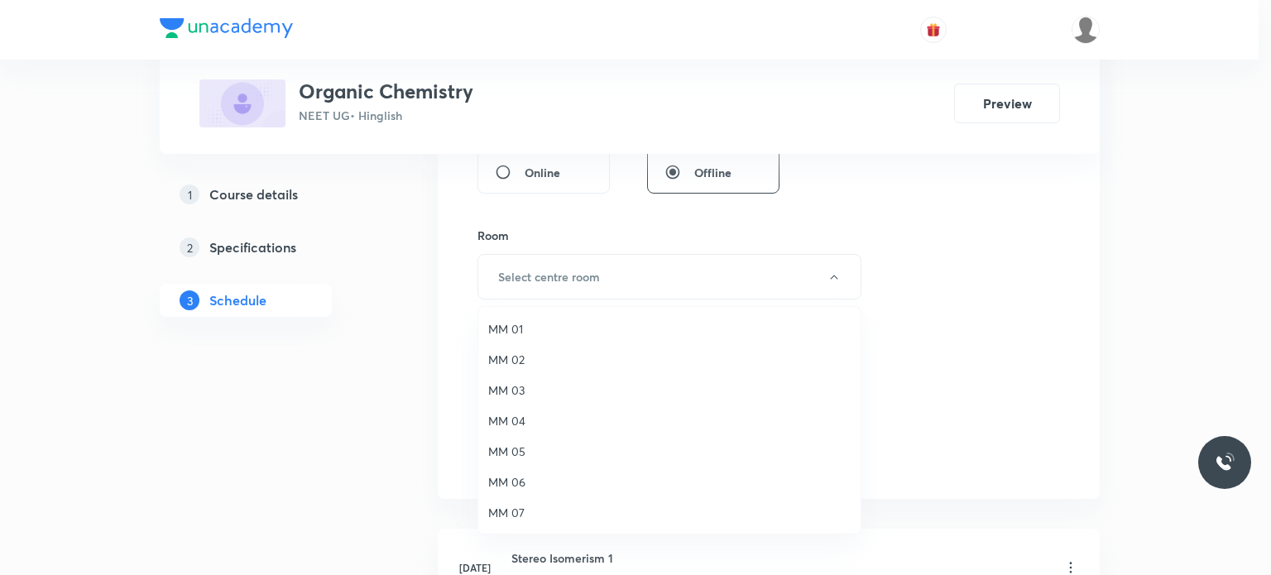
click at [538, 315] on li "MM 01" at bounding box center [669, 329] width 382 height 31
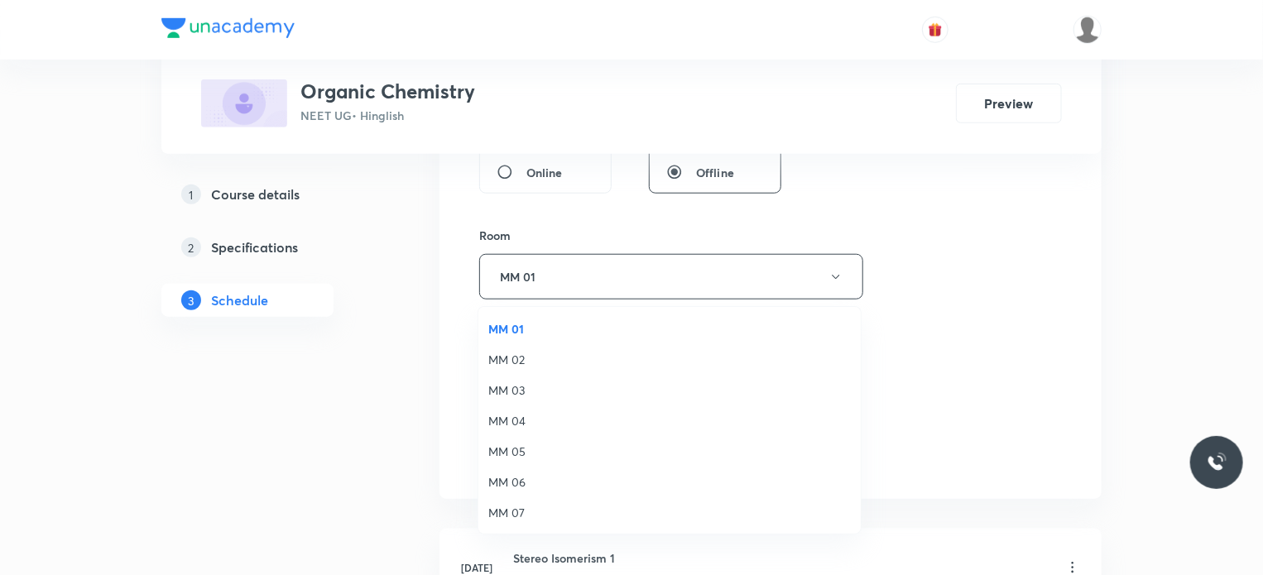
click at [553, 380] on span "Select concepts that wil be covered in this session" at bounding box center [632, 383] width 270 height 13
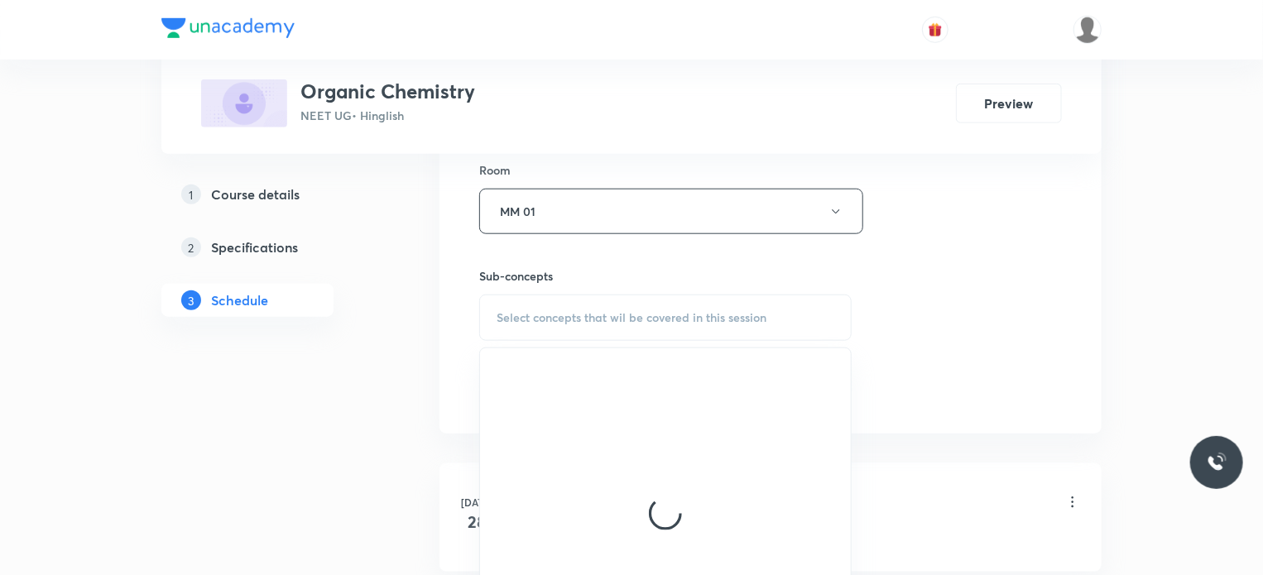
scroll to position [828, 0]
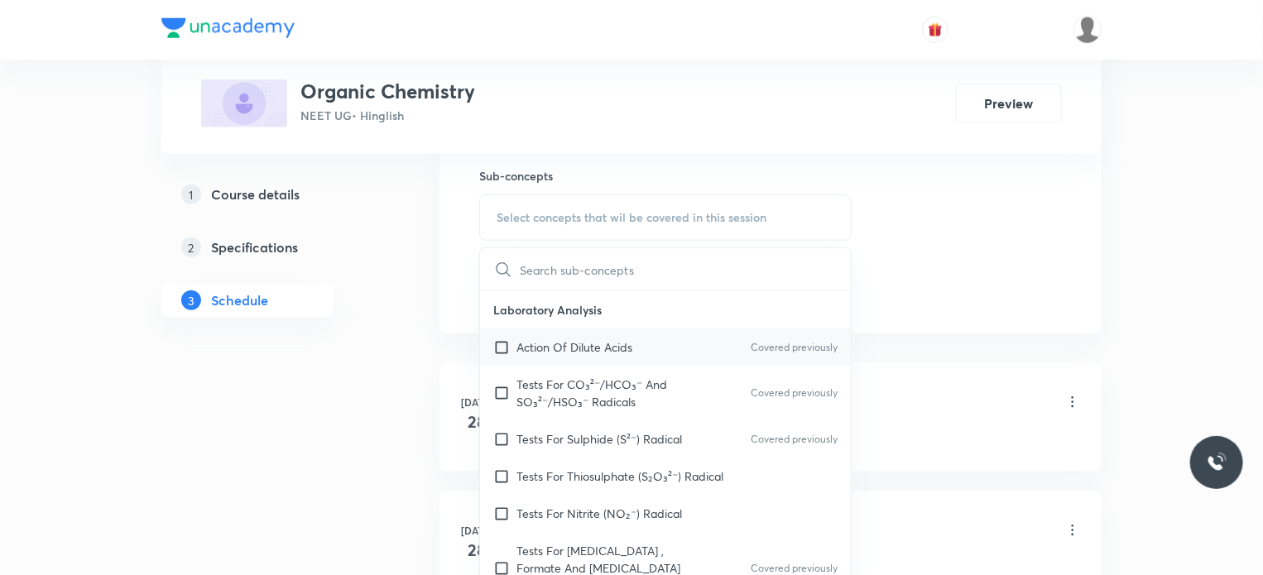
click at [642, 337] on div "Action Of Dilute Acids Covered previously" at bounding box center [665, 347] width 371 height 37
checkbox input "true"
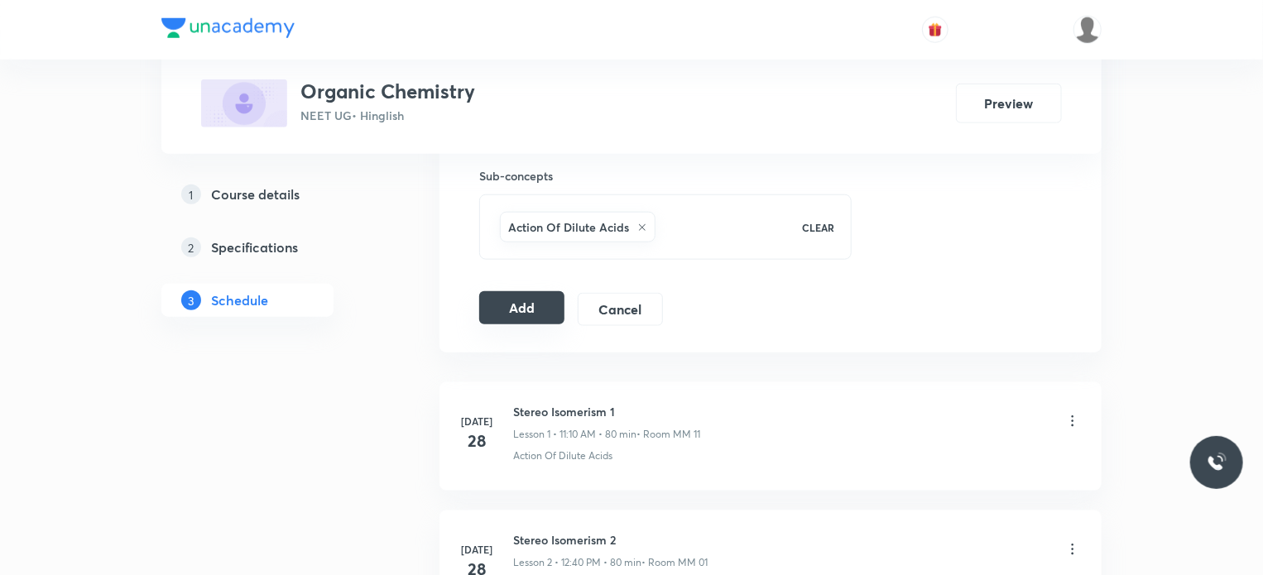
click at [529, 294] on button "Add" at bounding box center [521, 307] width 85 height 33
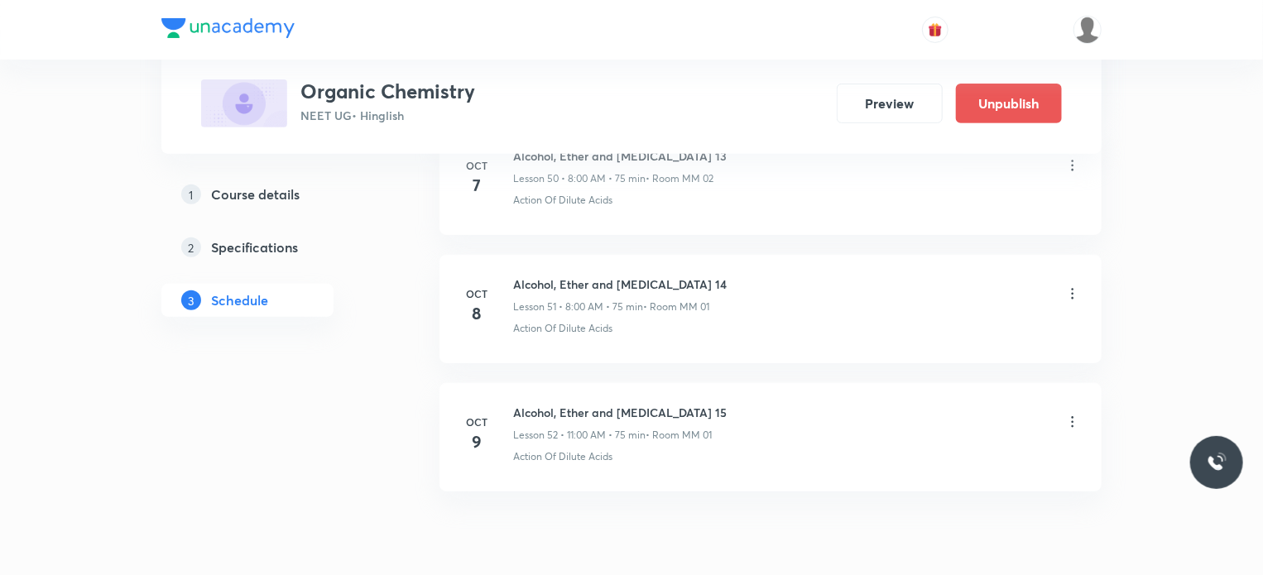
scroll to position [6643, 0]
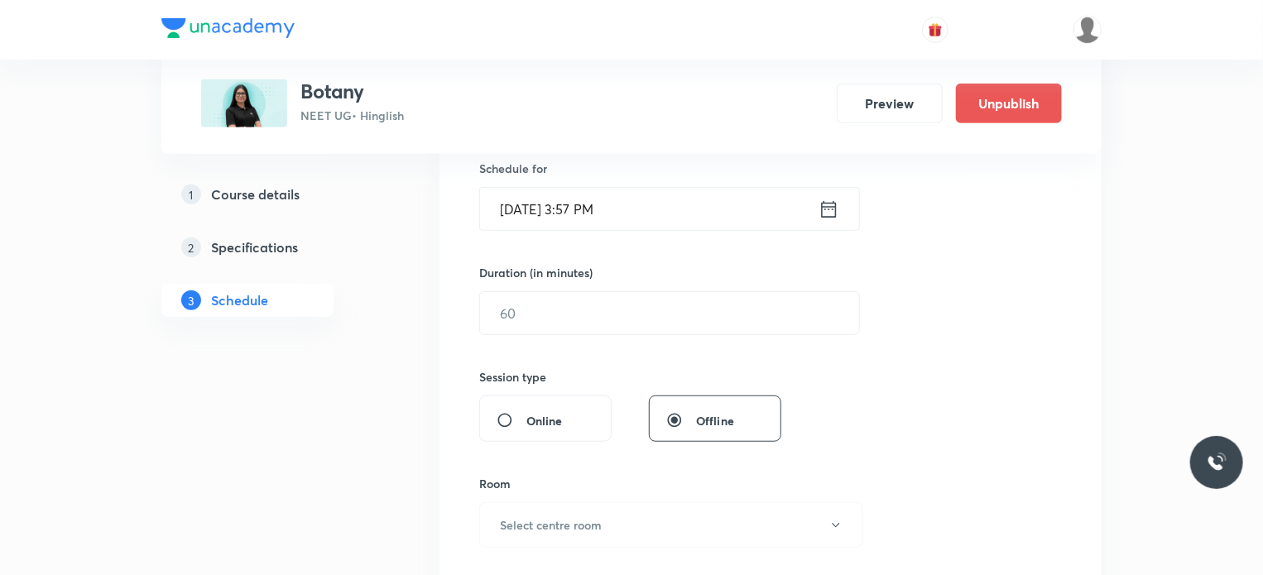
scroll to position [10217, 0]
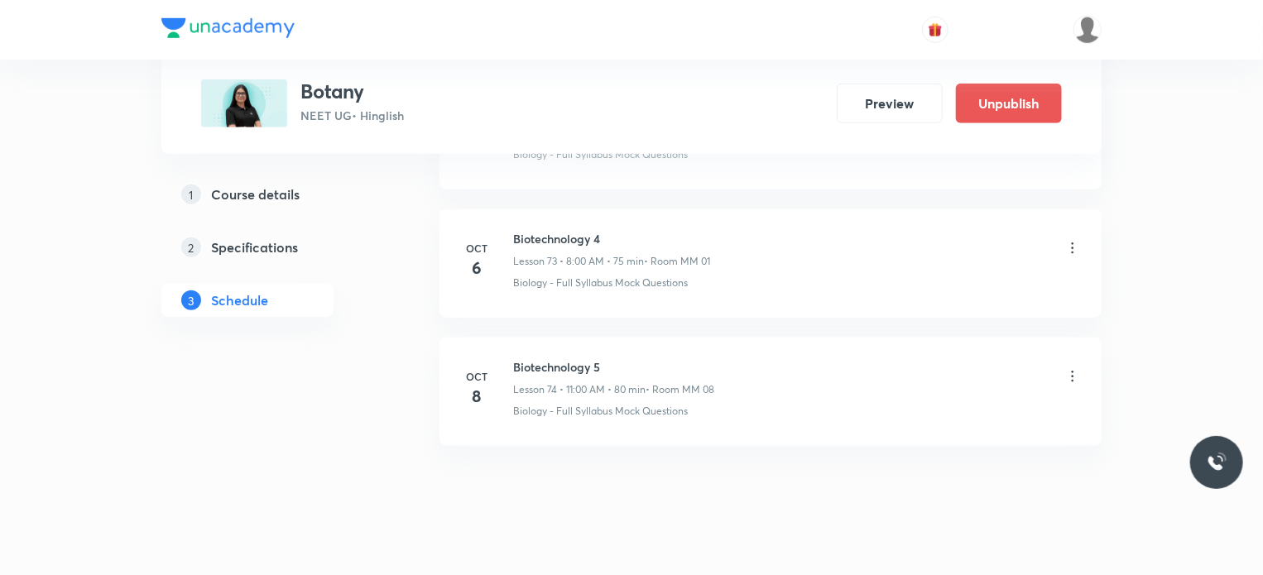
click at [468, 290] on li "[DATE] Biotechnology 4 Lesson 73 • 8:00 AM • 75 min • Room MM 01 Biology - Full…" at bounding box center [770, 263] width 662 height 108
click at [520, 338] on li "[DATE] Biotechnology 5 Lesson 74 • 11:00 AM • 80 min • Room MM 08 Biology - Ful…" at bounding box center [770, 392] width 662 height 108
copy h6 "Biotechnology 5"
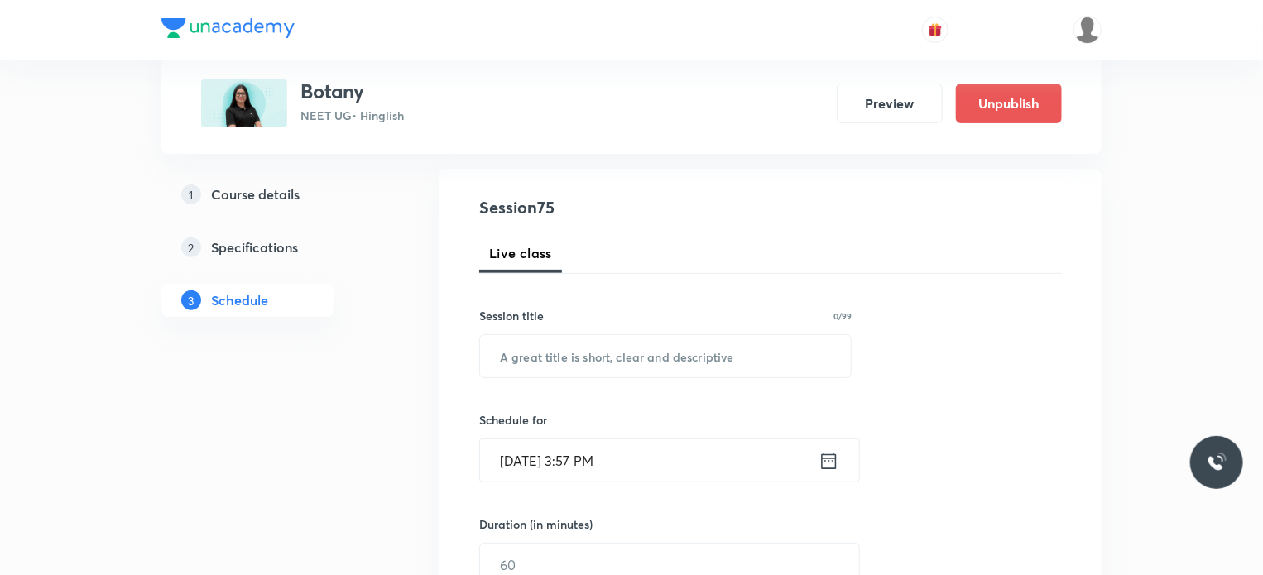
scroll to position [166, 0]
click at [664, 329] on div "Session title 0/99 ​" at bounding box center [665, 339] width 372 height 71
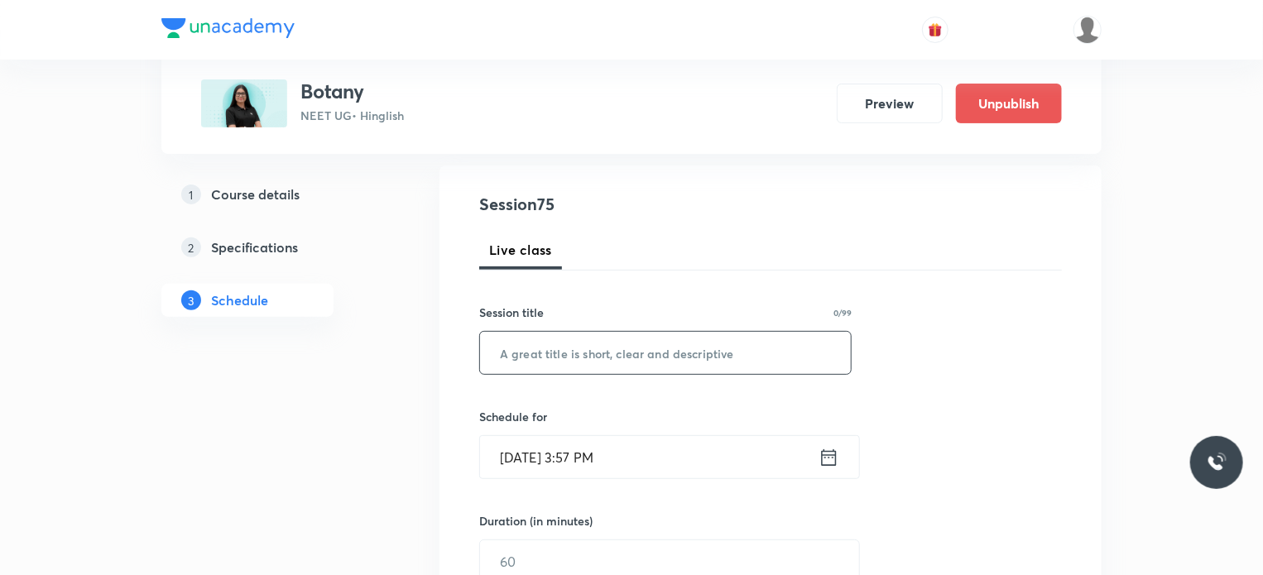
click at [664, 340] on input "text" at bounding box center [665, 353] width 371 height 42
paste input "Biotechnology 5"
type input "Biotechnology 6"
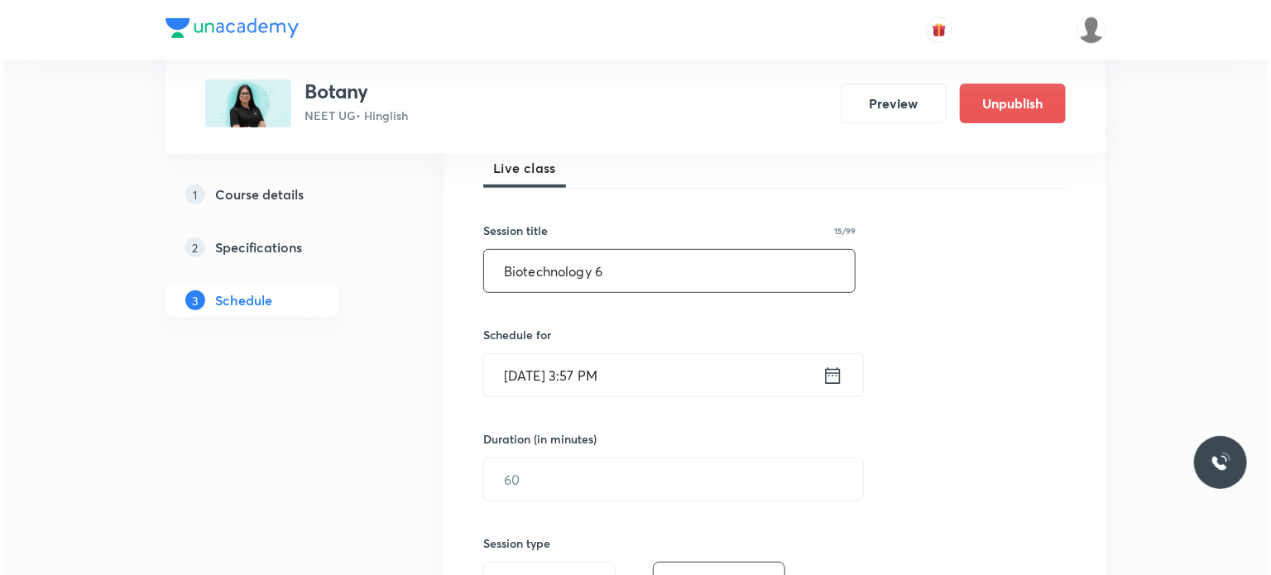
scroll to position [248, 0]
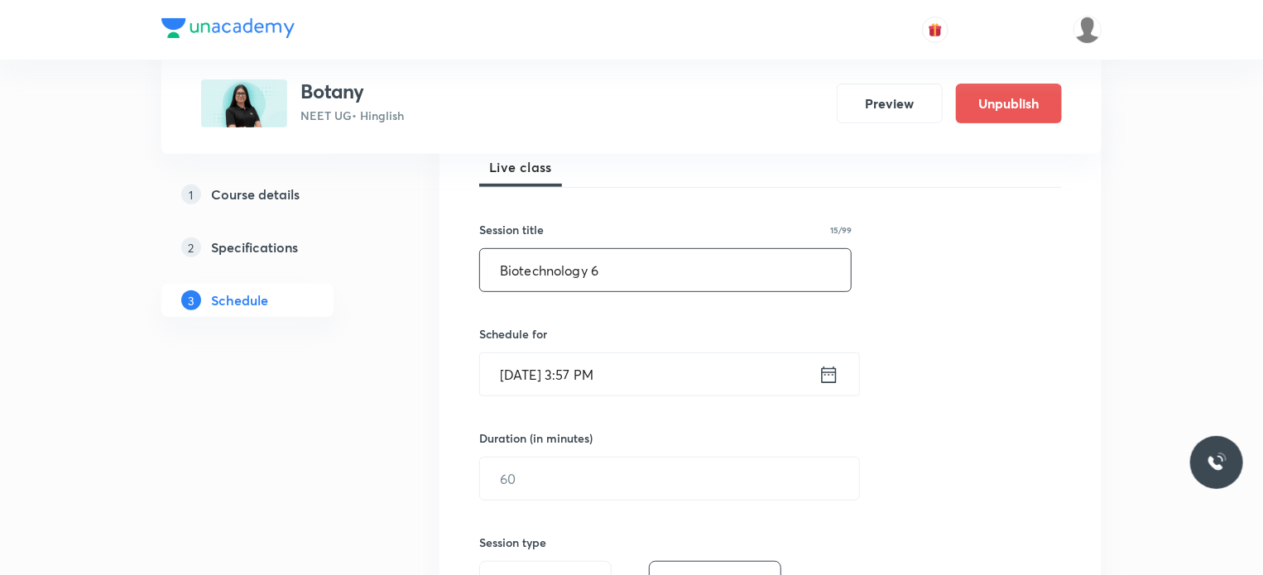
click at [634, 376] on input "[DATE] 3:57 PM" at bounding box center [649, 374] width 338 height 42
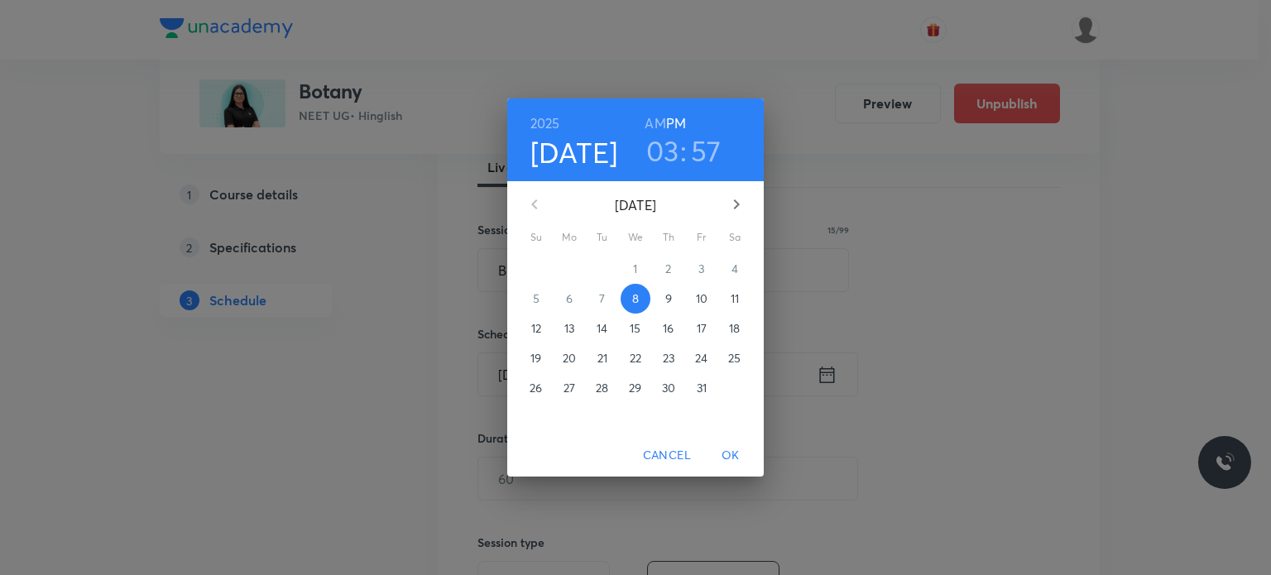
drag, startPoint x: 653, startPoint y: 290, endPoint x: 664, endPoint y: 295, distance: 12.3
click at [664, 295] on span "9" at bounding box center [669, 298] width 30 height 17
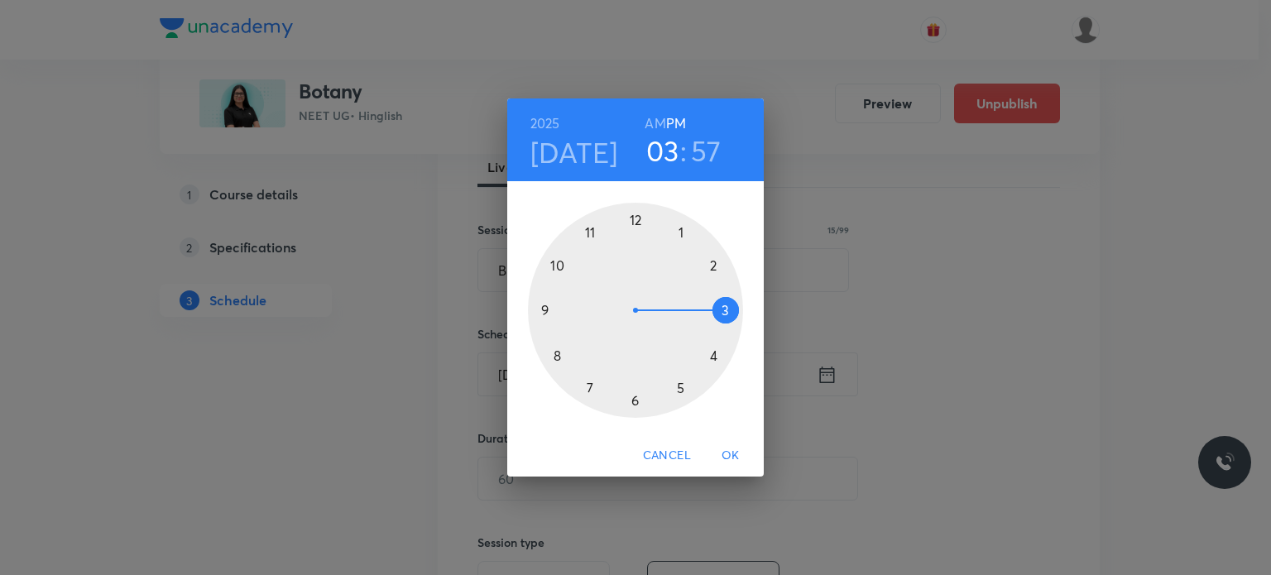
click at [636, 218] on div at bounding box center [635, 310] width 215 height 215
drag, startPoint x: 649, startPoint y: 302, endPoint x: 677, endPoint y: 379, distance: 81.9
click at [677, 379] on div at bounding box center [635, 310] width 215 height 215
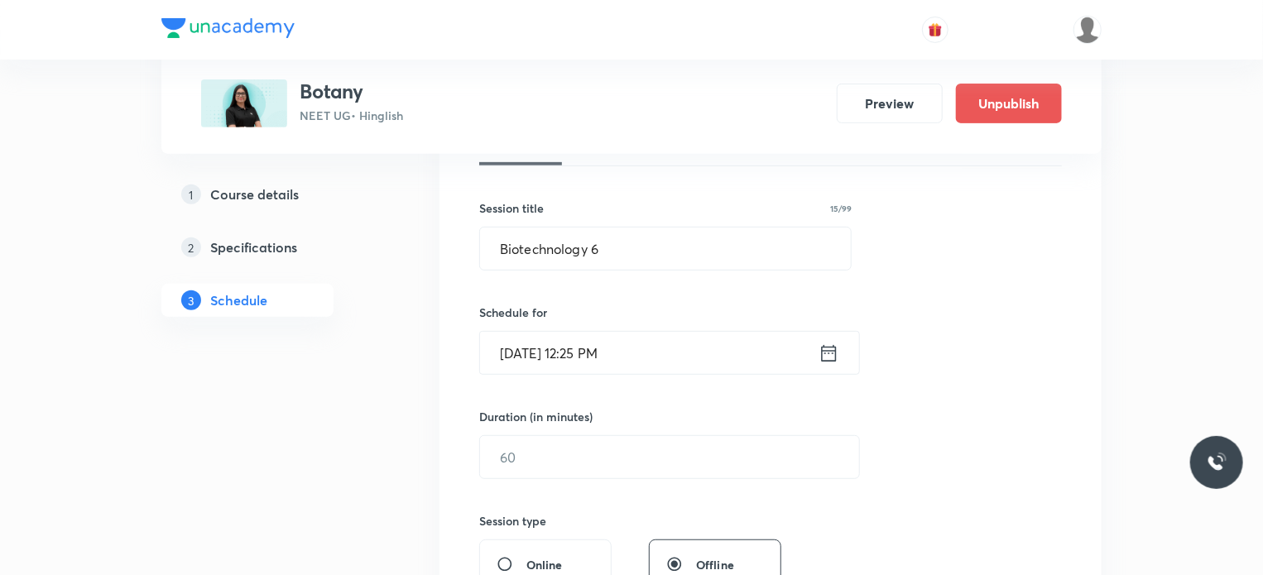
scroll to position [331, 0]
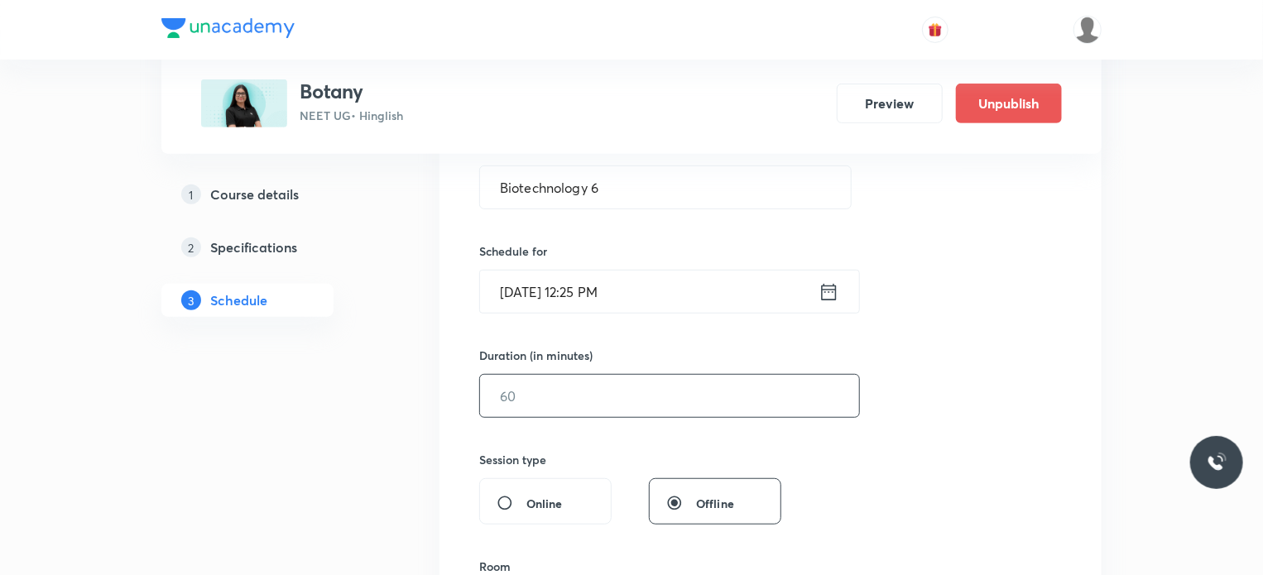
click at [579, 377] on input "text" at bounding box center [669, 396] width 379 height 42
type input "7"
type input "0"
type input "75"
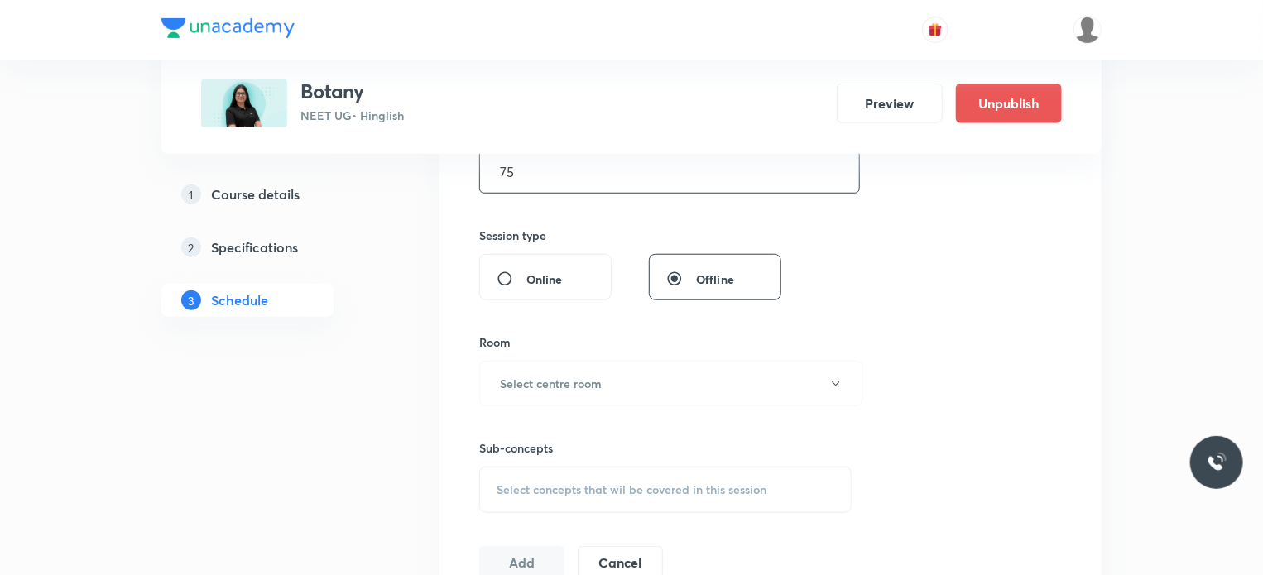
scroll to position [662, 0]
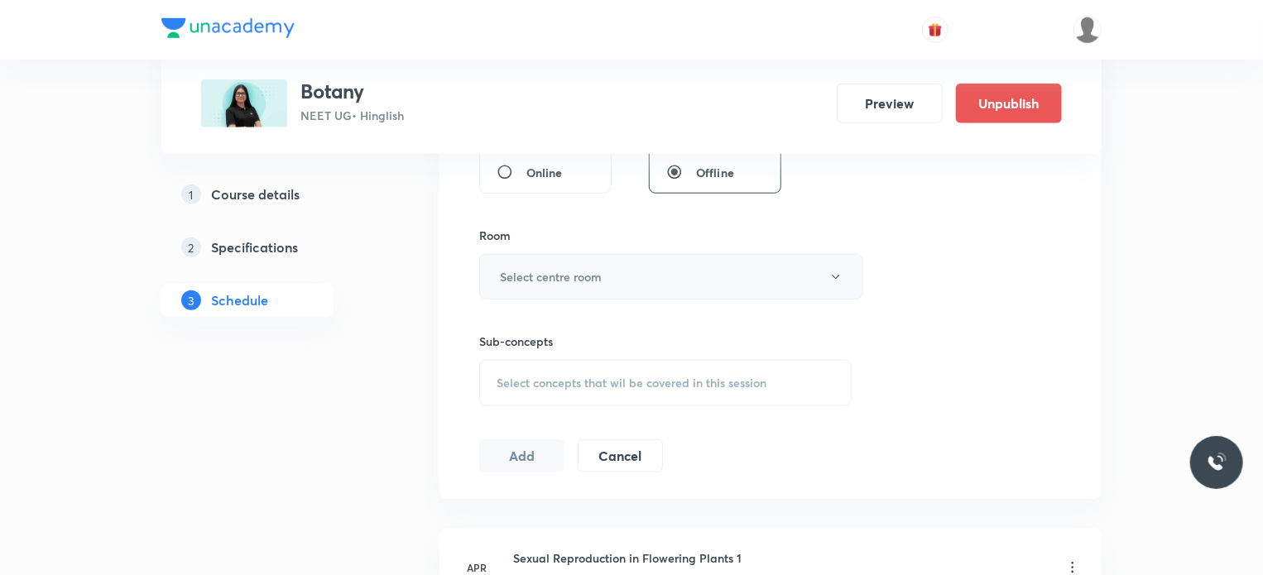
drag, startPoint x: 573, startPoint y: 329, endPoint x: 573, endPoint y: 282, distance: 46.3
click at [573, 320] on div "Sub-concepts Select concepts that wil be covered in this session" at bounding box center [665, 353] width 372 height 107
click at [573, 282] on h6 "Select centre room" at bounding box center [551, 276] width 102 height 17
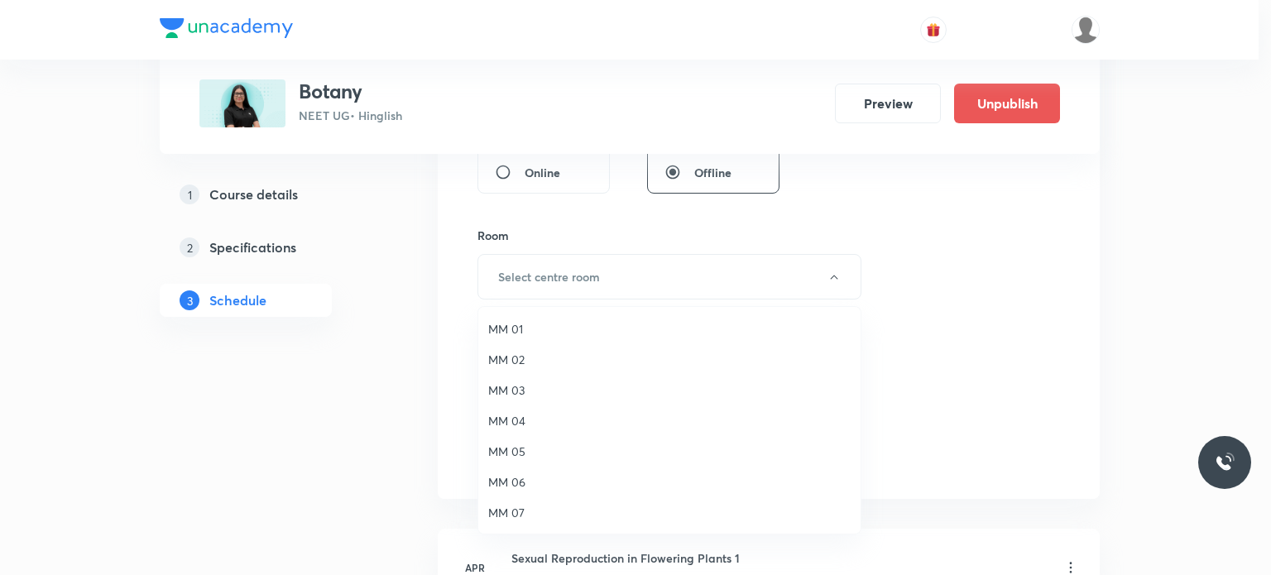
click at [564, 355] on span "MM 02" at bounding box center [669, 359] width 362 height 17
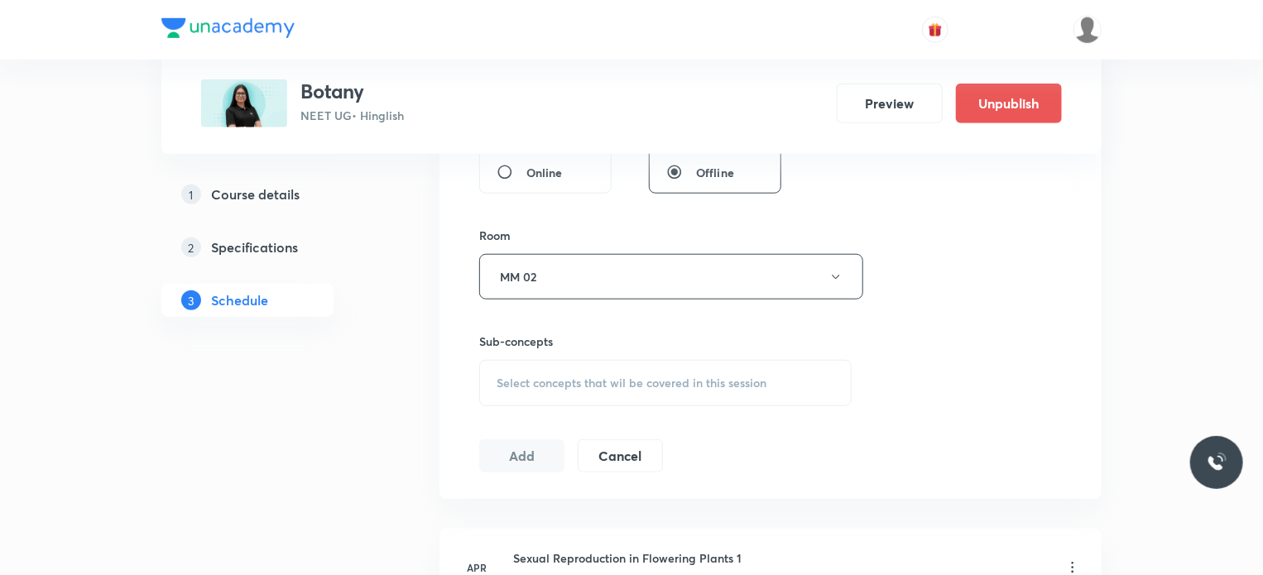
click at [621, 396] on div "Select concepts that wil be covered in this session" at bounding box center [665, 383] width 372 height 46
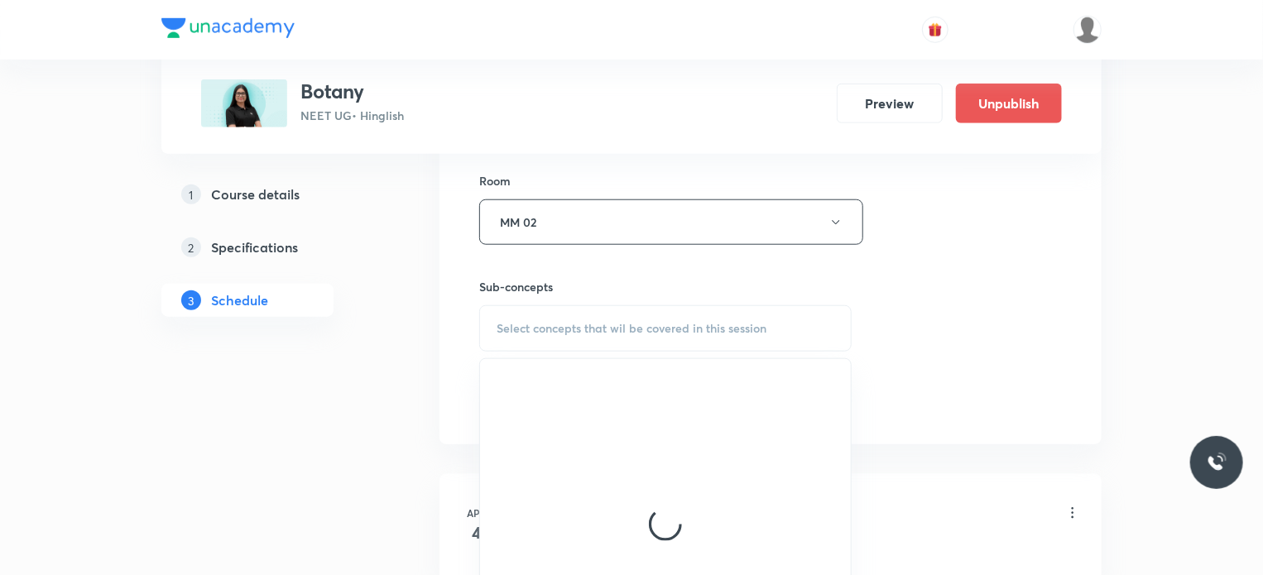
scroll to position [745, 0]
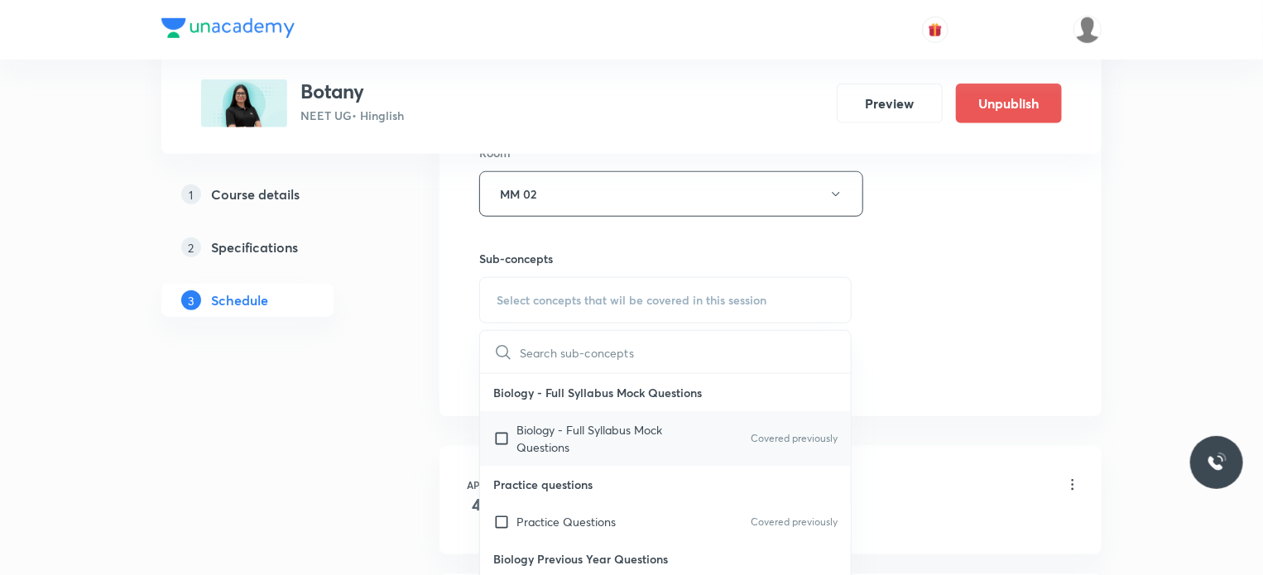
click at [602, 423] on p "Biology - Full Syllabus Mock Questions" at bounding box center [599, 438] width 167 height 35
checkbox input "true"
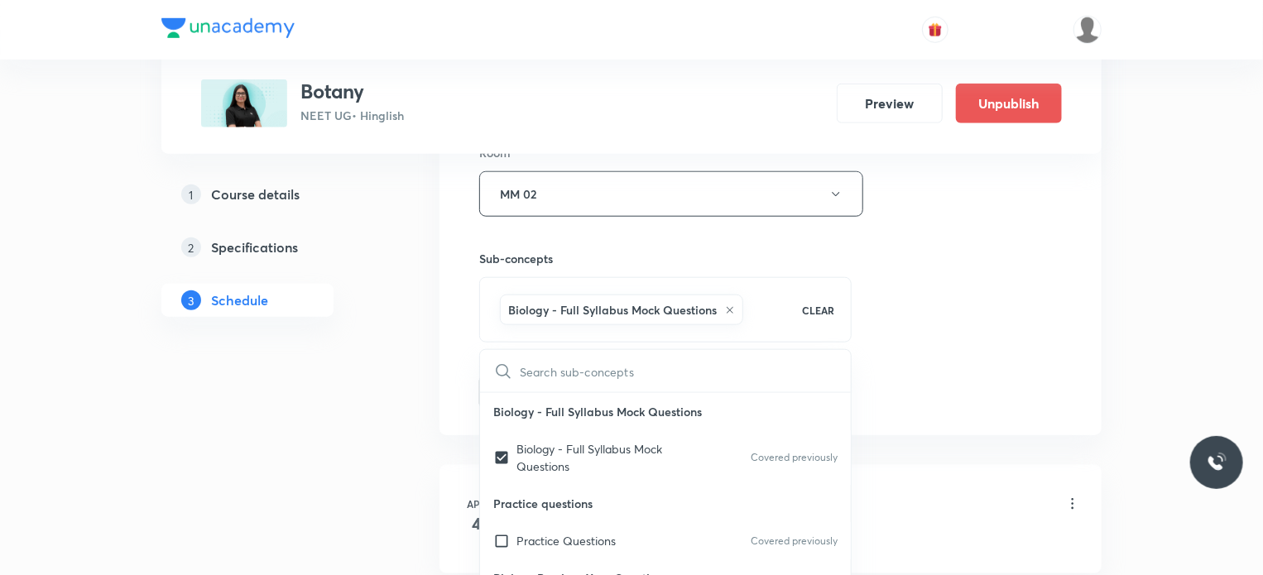
click at [1024, 323] on div "Session 75 Live class Session title 15/99 Biotechnology 6 ​ Schedule for Oct 9,…" at bounding box center [770, 11] width 583 height 796
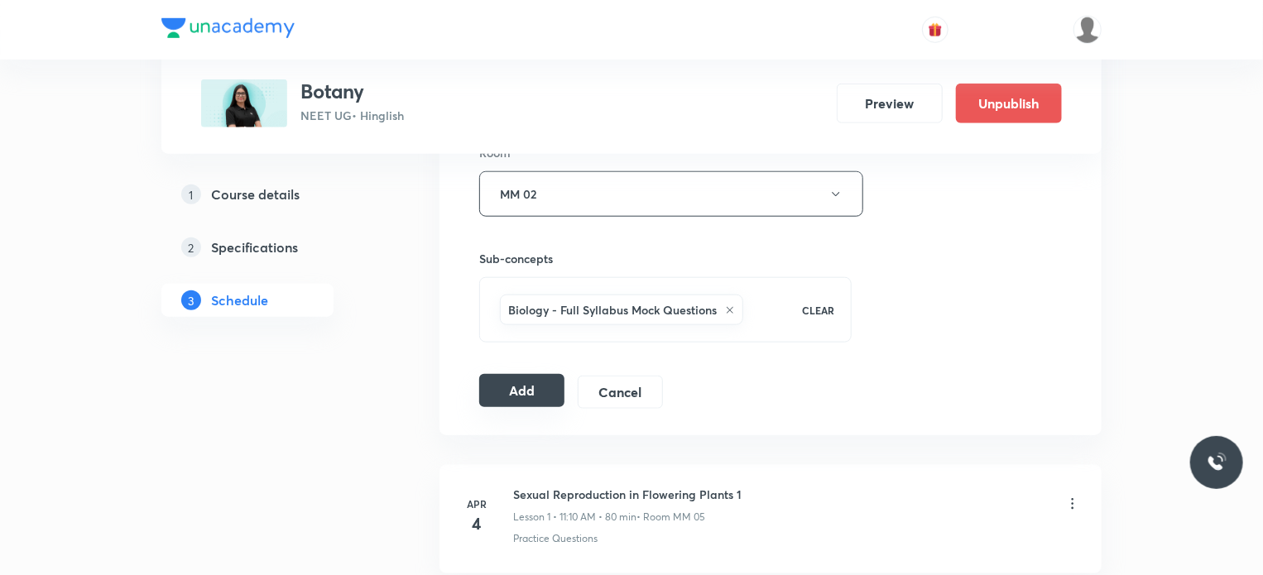
click at [511, 382] on button "Add" at bounding box center [521, 390] width 85 height 33
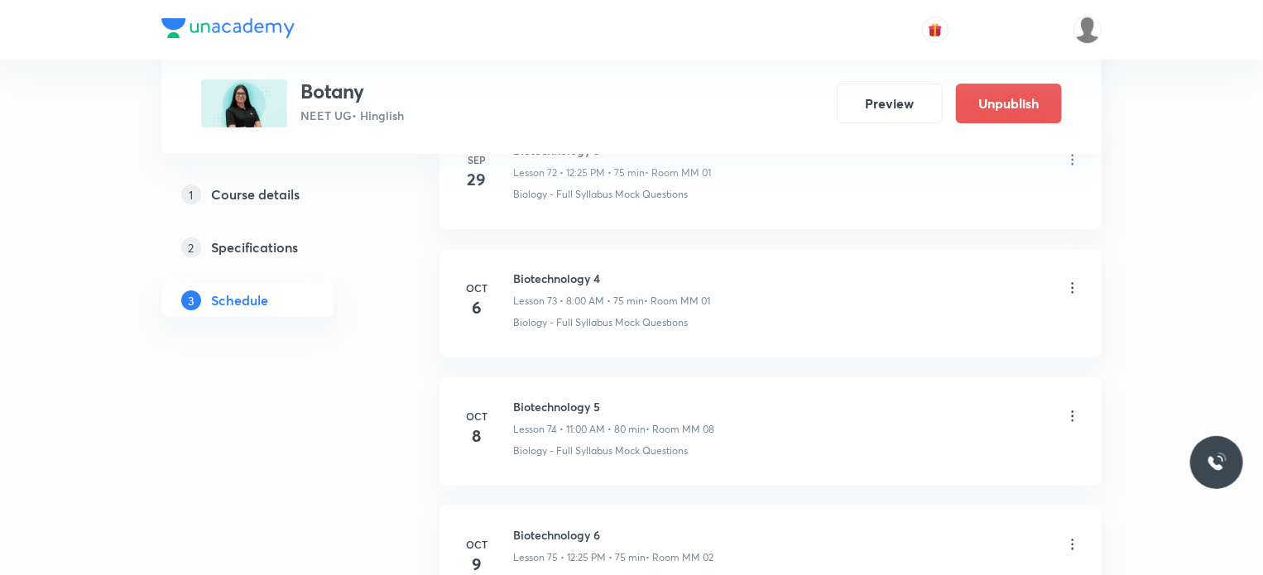
scroll to position [9586, 0]
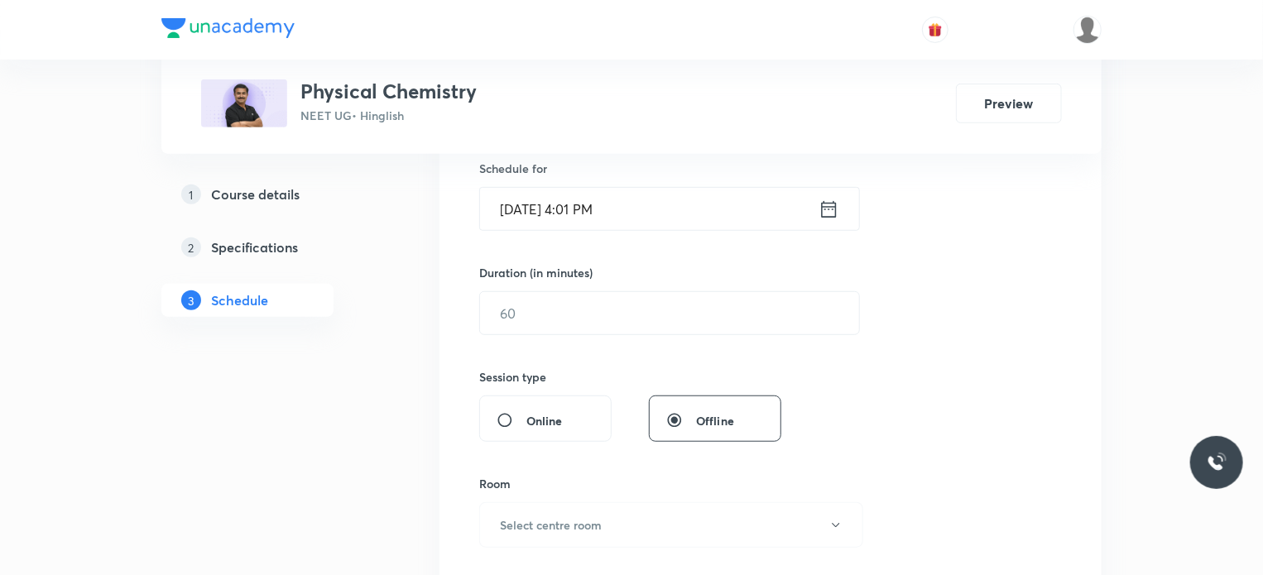
scroll to position [11496, 0]
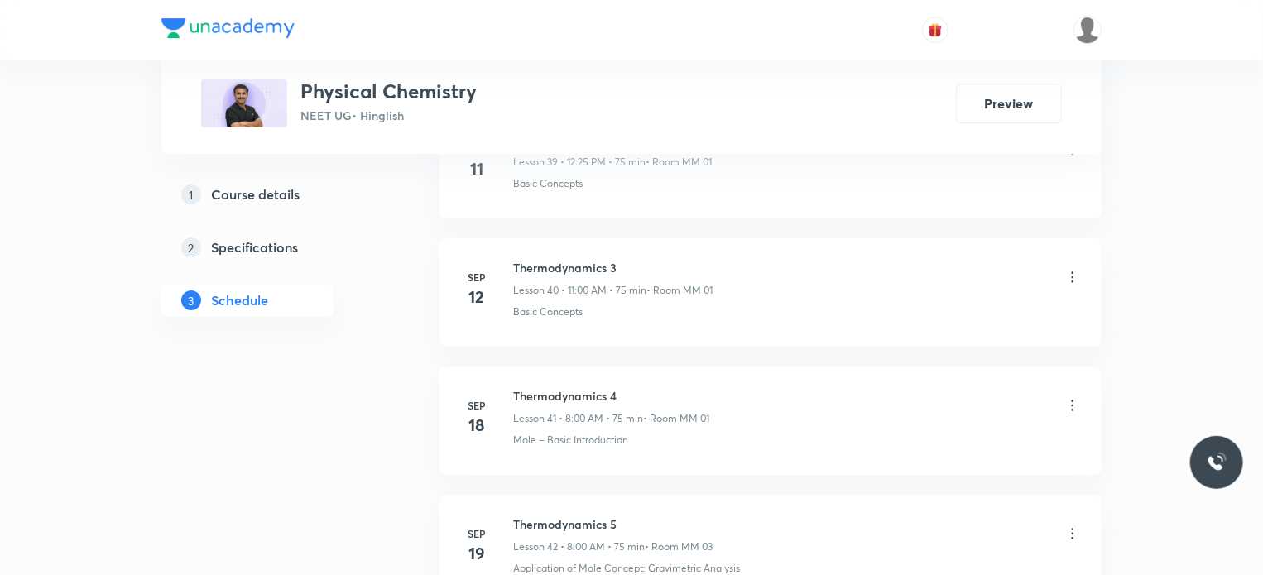
scroll to position [7275, 0]
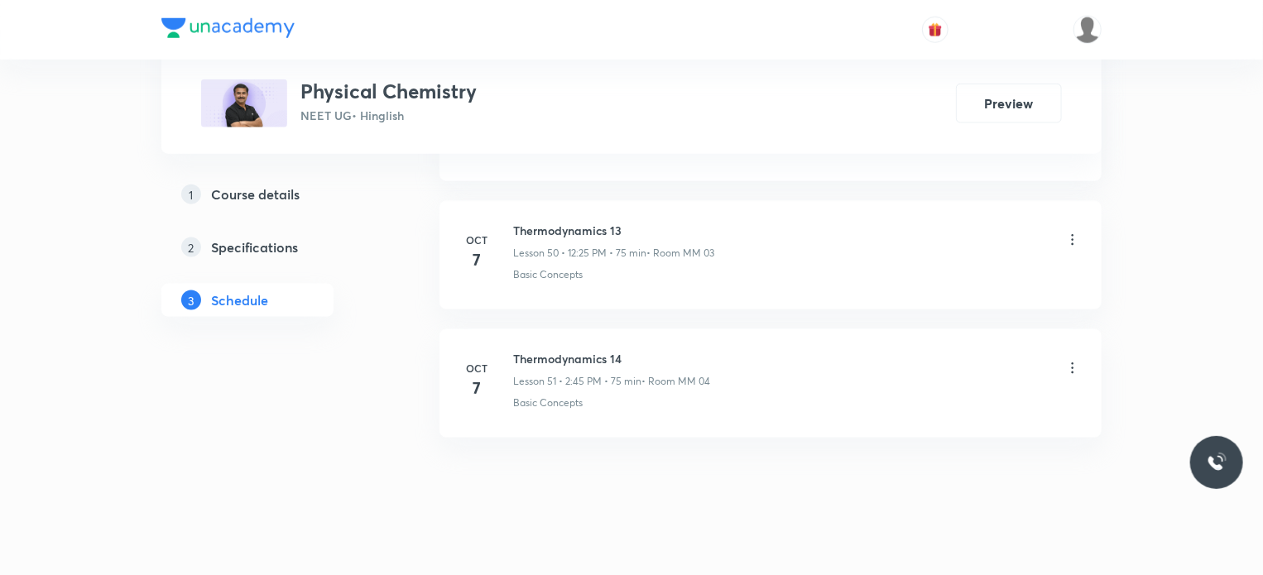
click at [566, 350] on h6 "Thermodynamics 14" at bounding box center [611, 358] width 197 height 17
copy h6 "Thermodynamics"
click at [566, 350] on h6 "Thermodynamics 14" at bounding box center [611, 358] width 197 height 17
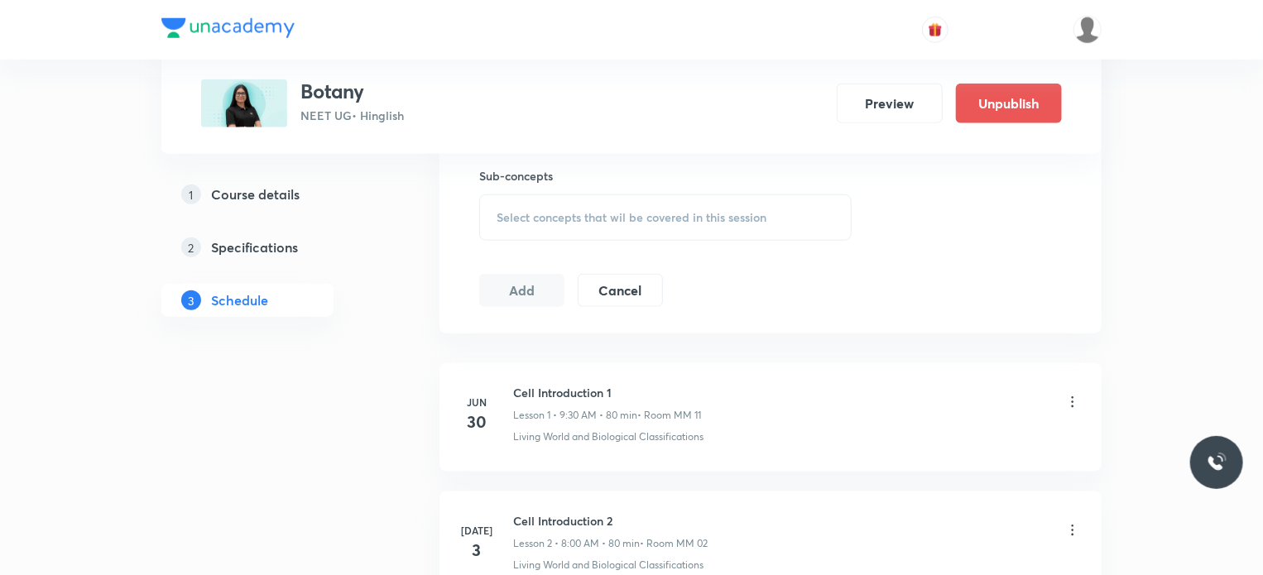
scroll to position [6763, 0]
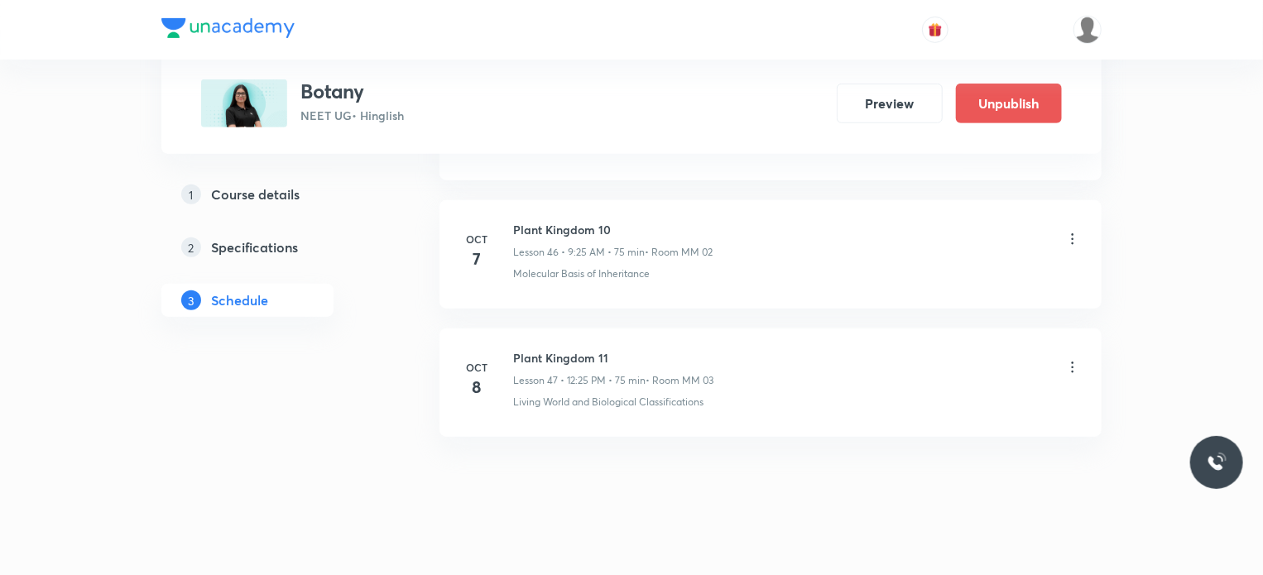
click at [556, 349] on h6 "Plant Kingdom 11" at bounding box center [613, 357] width 200 height 17
copy h6 "Plant Kingdom"
drag, startPoint x: 556, startPoint y: 338, endPoint x: 521, endPoint y: 343, distance: 35.9
click at [521, 349] on h6 "Plant Kingdom 11" at bounding box center [613, 357] width 200 height 17
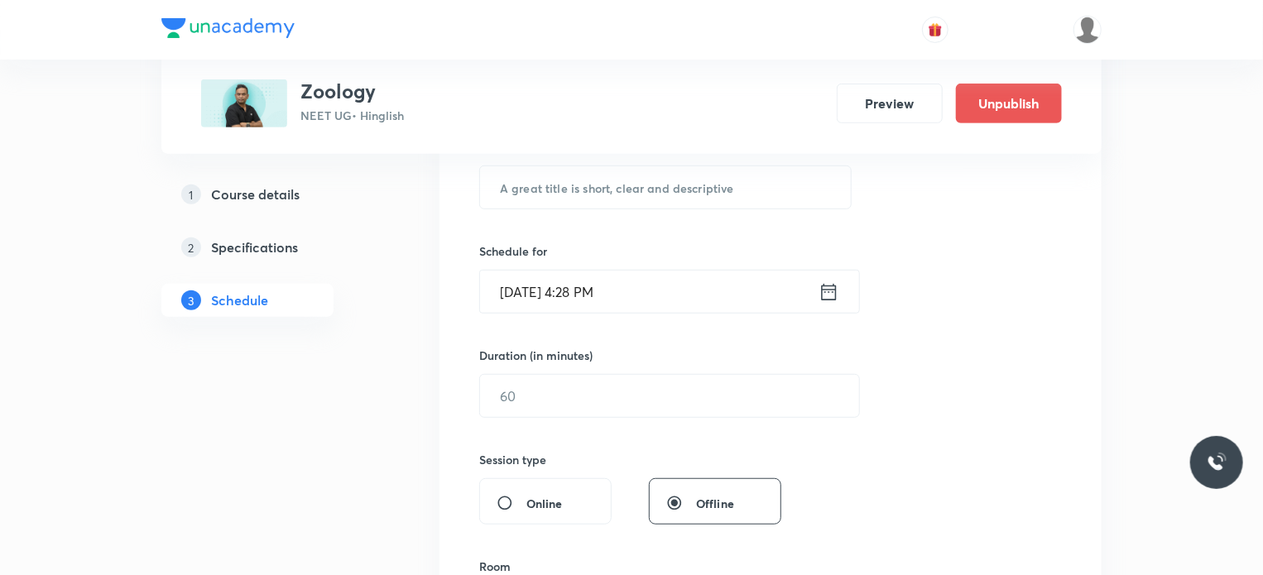
scroll to position [6123, 0]
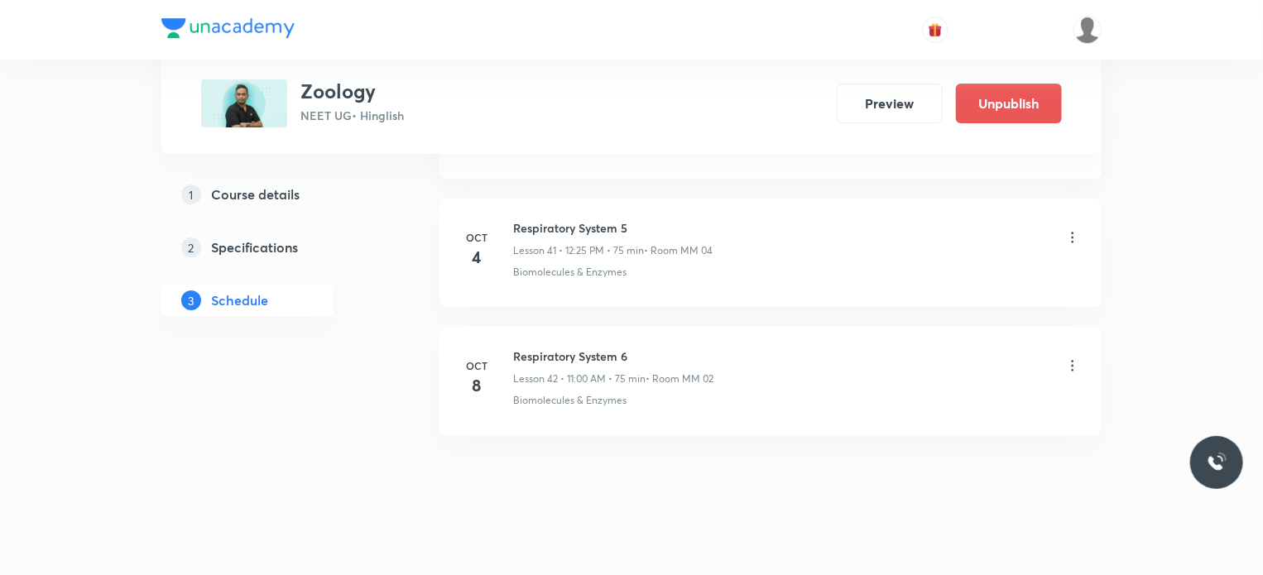
click at [550, 330] on li "Oct 8 Respiratory System 6 Lesson 42 • 11:00 AM • 75 min • Room MM 02 Biomolecu…" at bounding box center [770, 381] width 662 height 108
drag, startPoint x: 550, startPoint y: 330, endPoint x: 593, endPoint y: 340, distance: 44.2
click at [593, 340] on li "Oct 8 Respiratory System 6 Lesson 42 • 11:00 AM • 75 min • Room MM 02 Biomolecu…" at bounding box center [770, 381] width 662 height 108
copy h6 "Respiratory System"
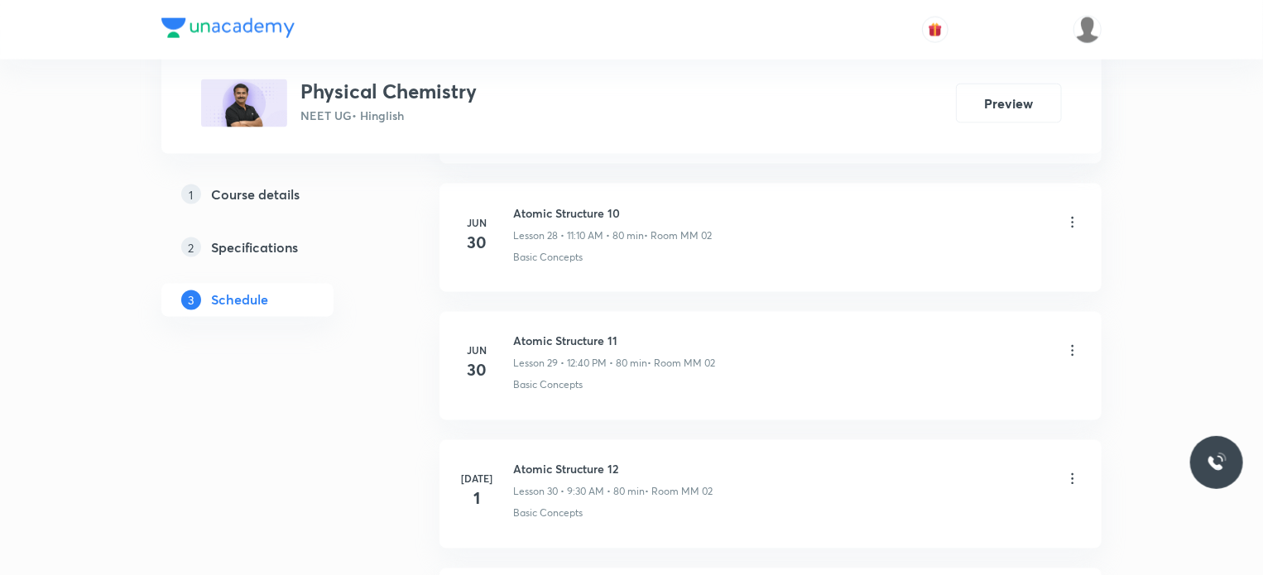
scroll to position [11496, 0]
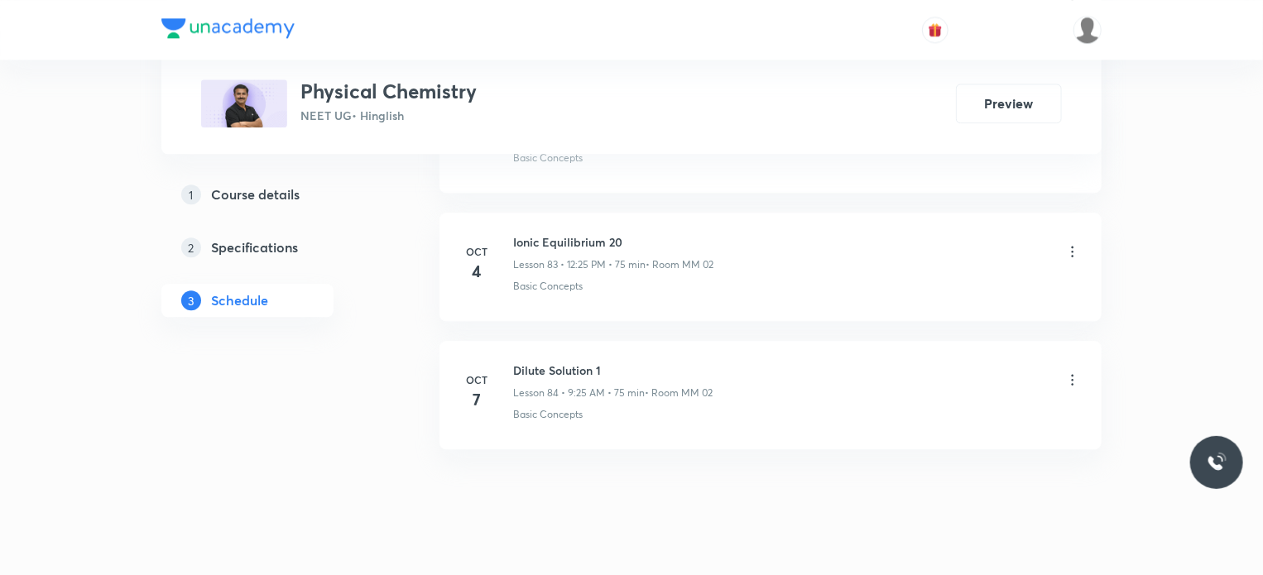
click at [566, 362] on h6 "Dilute Solution 1" at bounding box center [612, 370] width 199 height 17
copy h6 "Dilute Solution 1"
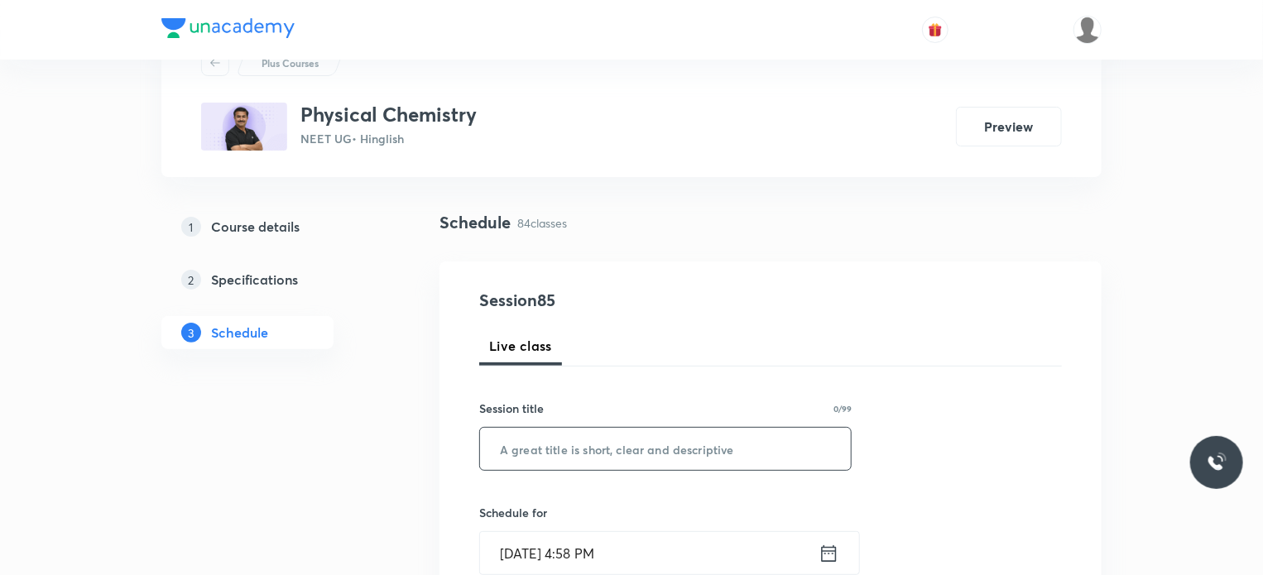
scroll to position [166, 0]
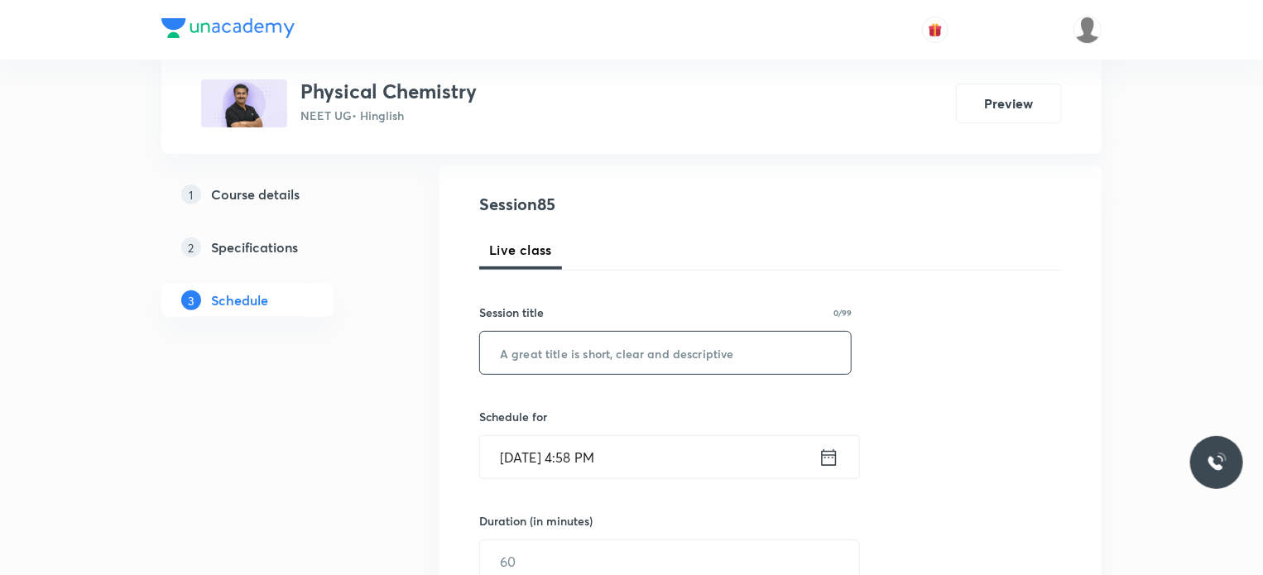
click at [578, 358] on input "text" at bounding box center [665, 353] width 371 height 42
paste input "Dilute Solution 1"
type input "Dilute Solution 2"
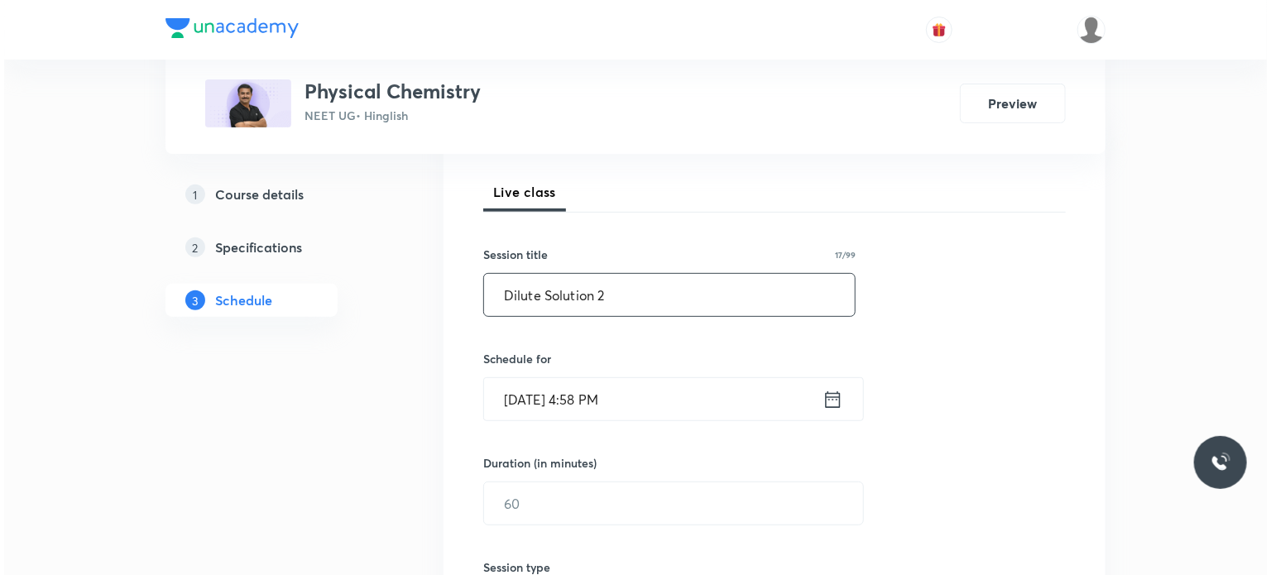
scroll to position [248, 0]
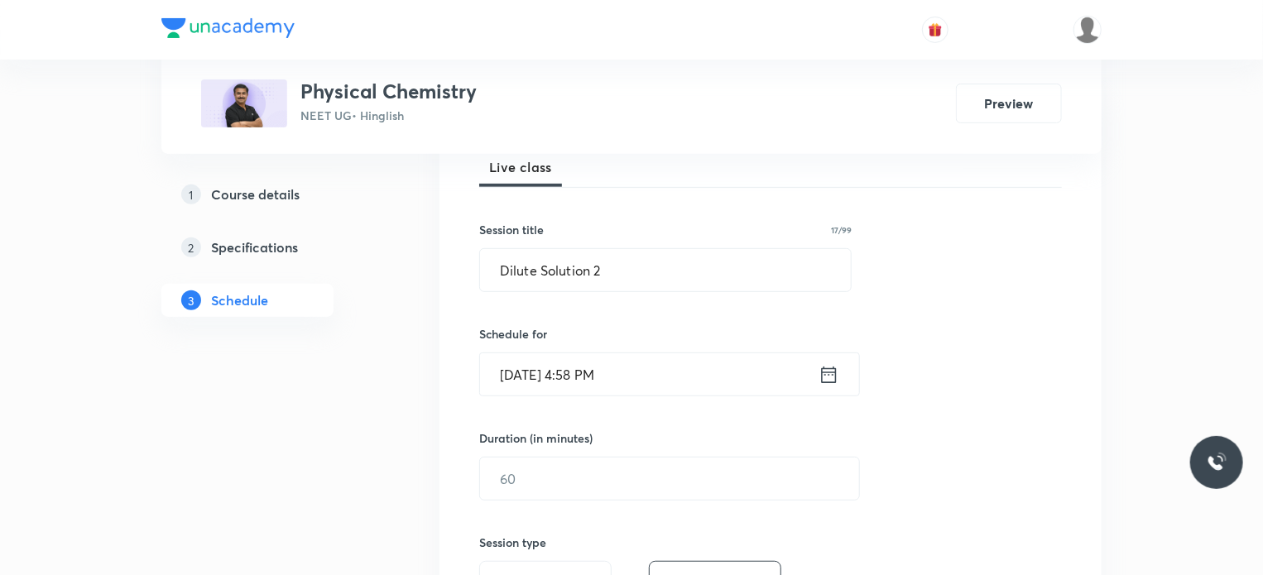
click at [616, 353] on input "Oct 8, 2025, 4:58 PM" at bounding box center [649, 374] width 338 height 42
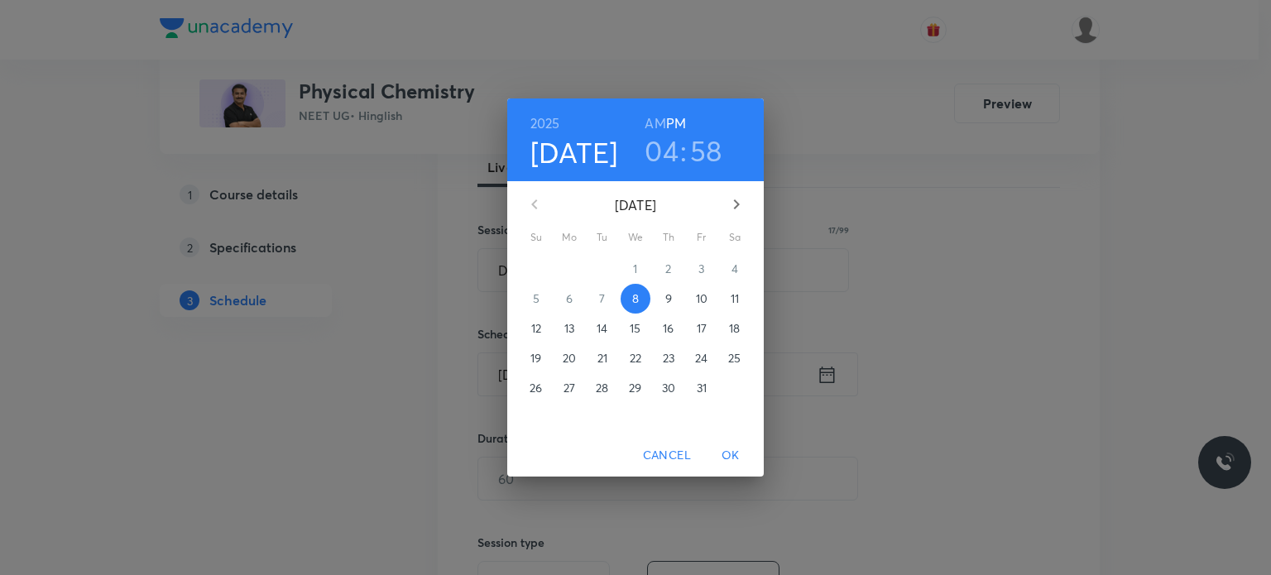
click at [652, 303] on div "9" at bounding box center [668, 299] width 33 height 30
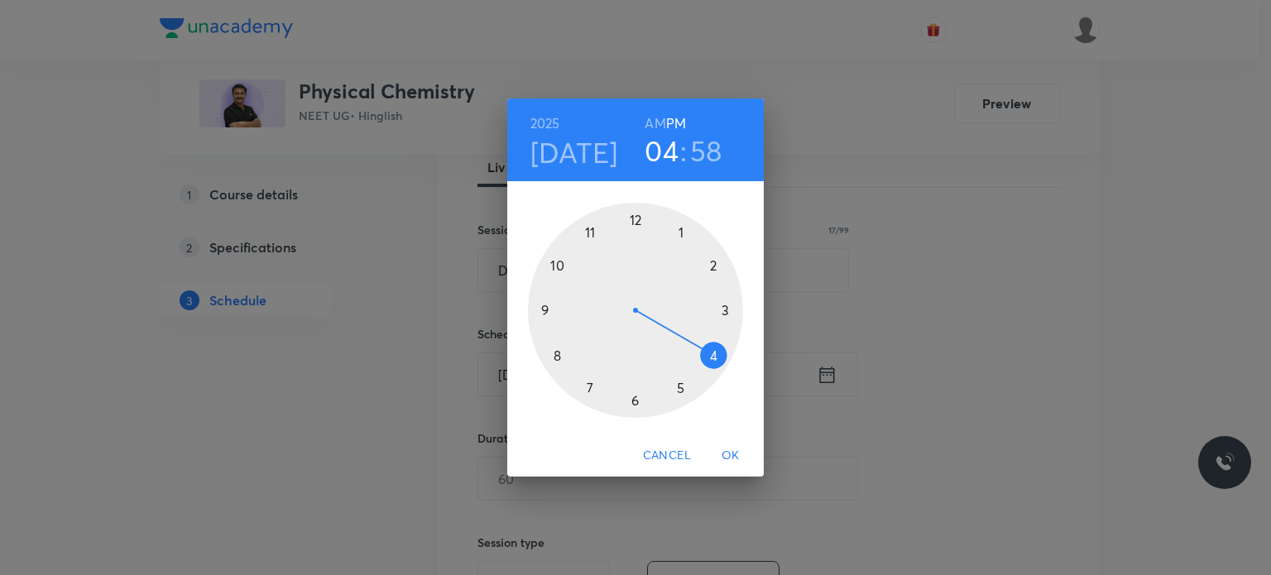
click at [651, 114] on h6 "AM" at bounding box center [655, 123] width 21 height 23
drag, startPoint x: 573, startPoint y: 357, endPoint x: 563, endPoint y: 360, distance: 10.5
click at [563, 360] on div at bounding box center [635, 310] width 215 height 215
click at [633, 218] on div at bounding box center [635, 310] width 215 height 215
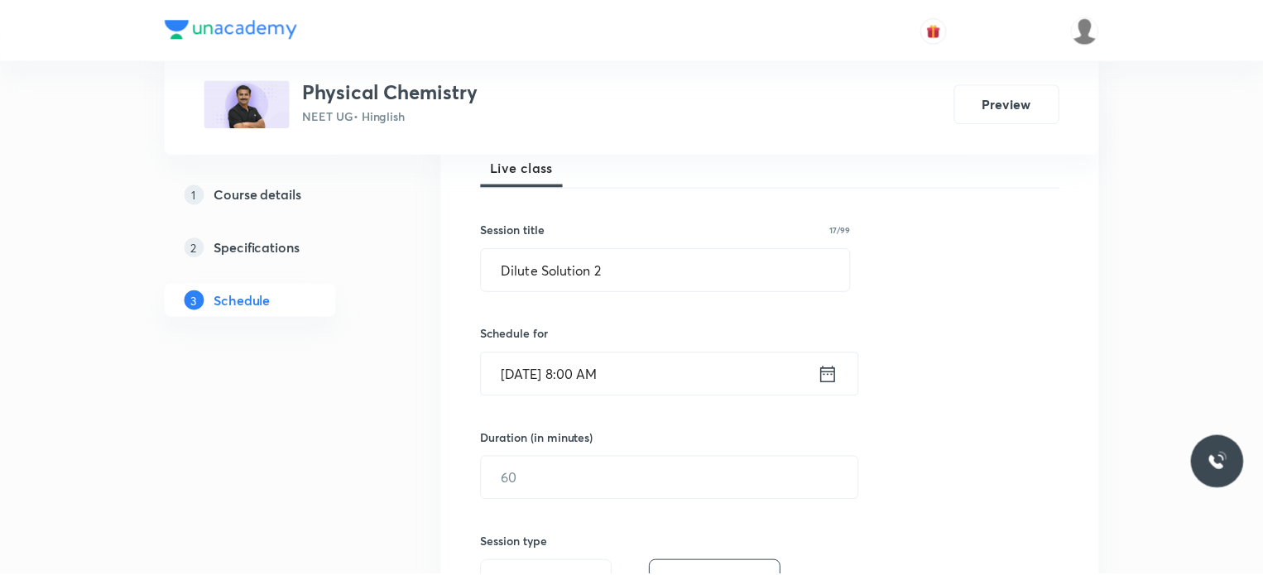
scroll to position [331, 0]
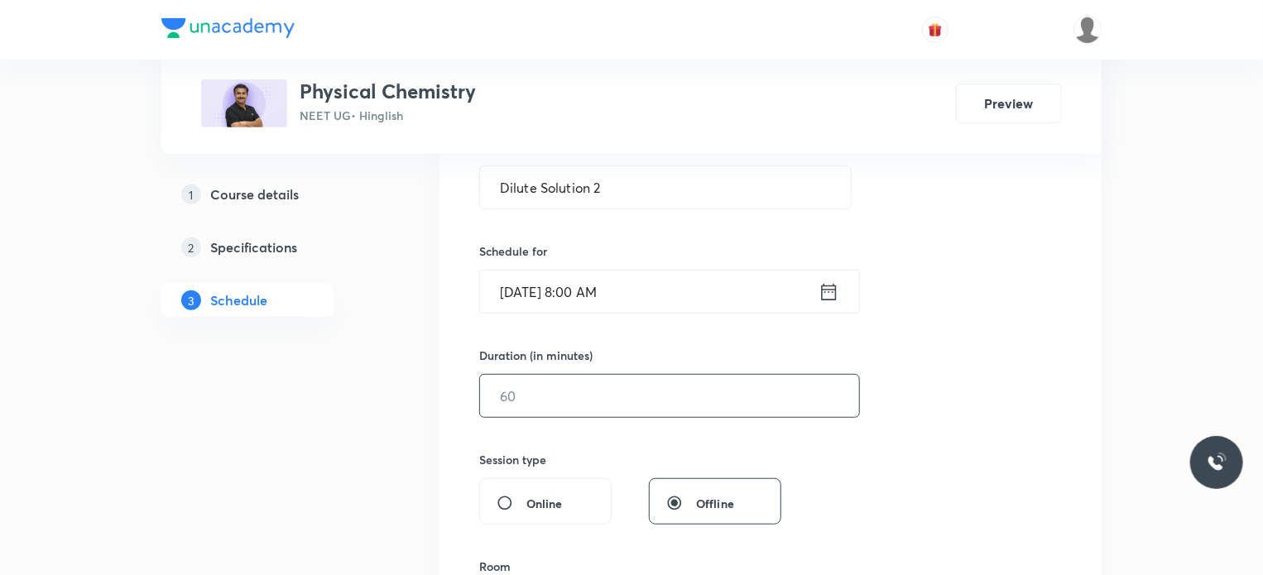
click at [546, 396] on input "text" at bounding box center [669, 396] width 379 height 42
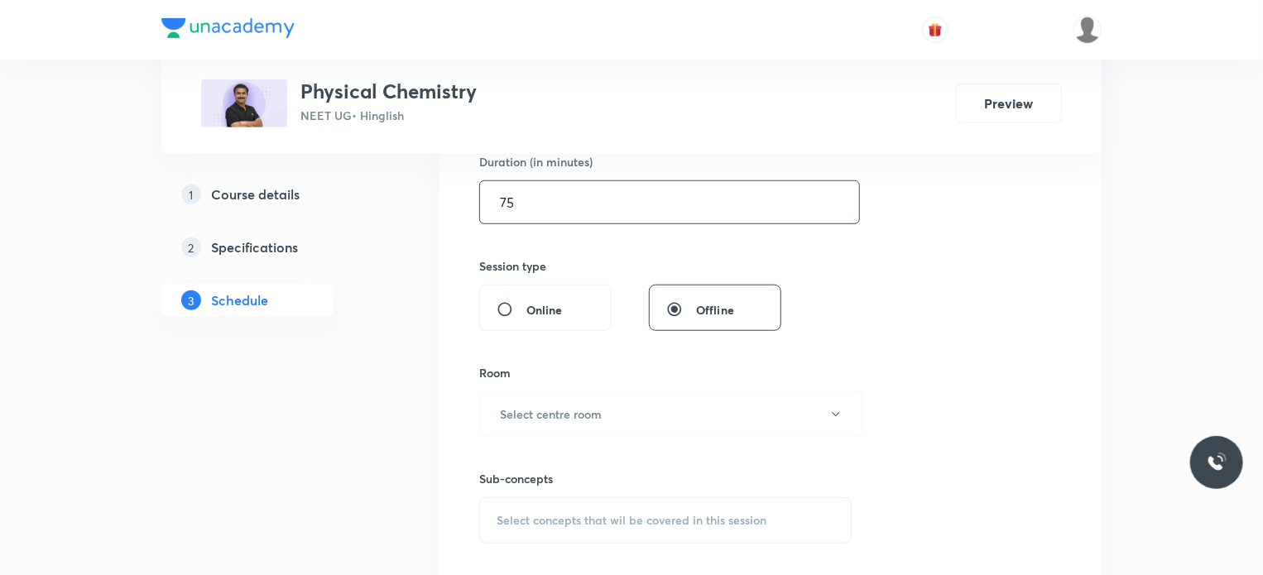
scroll to position [579, 0]
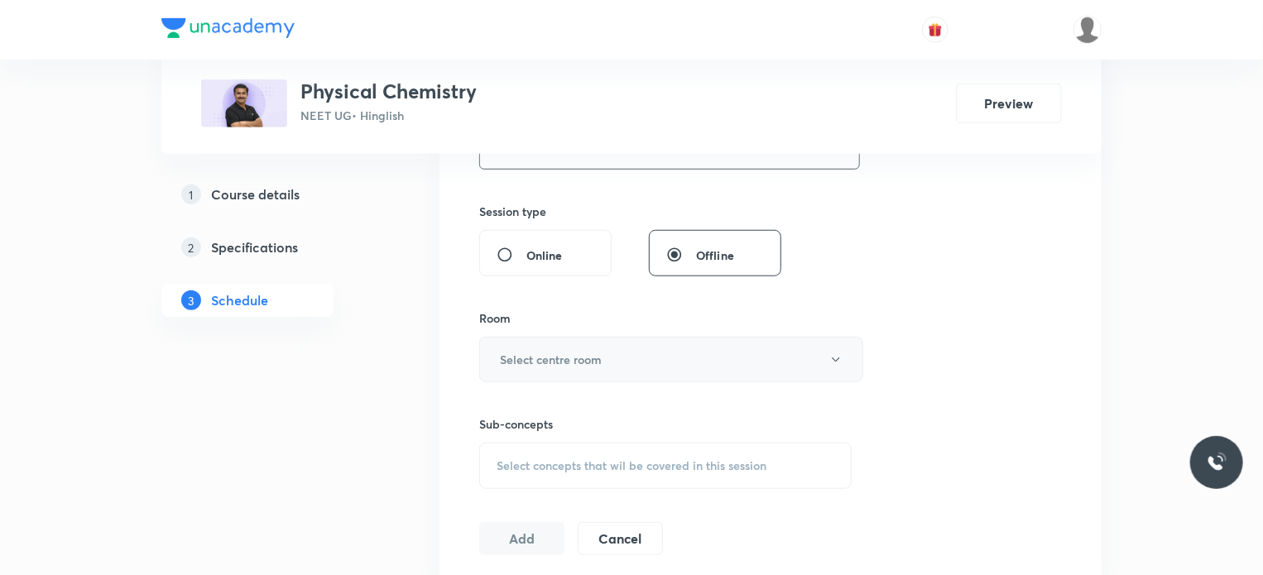
type input "75"
click at [546, 344] on button "Select centre room" at bounding box center [671, 360] width 384 height 46
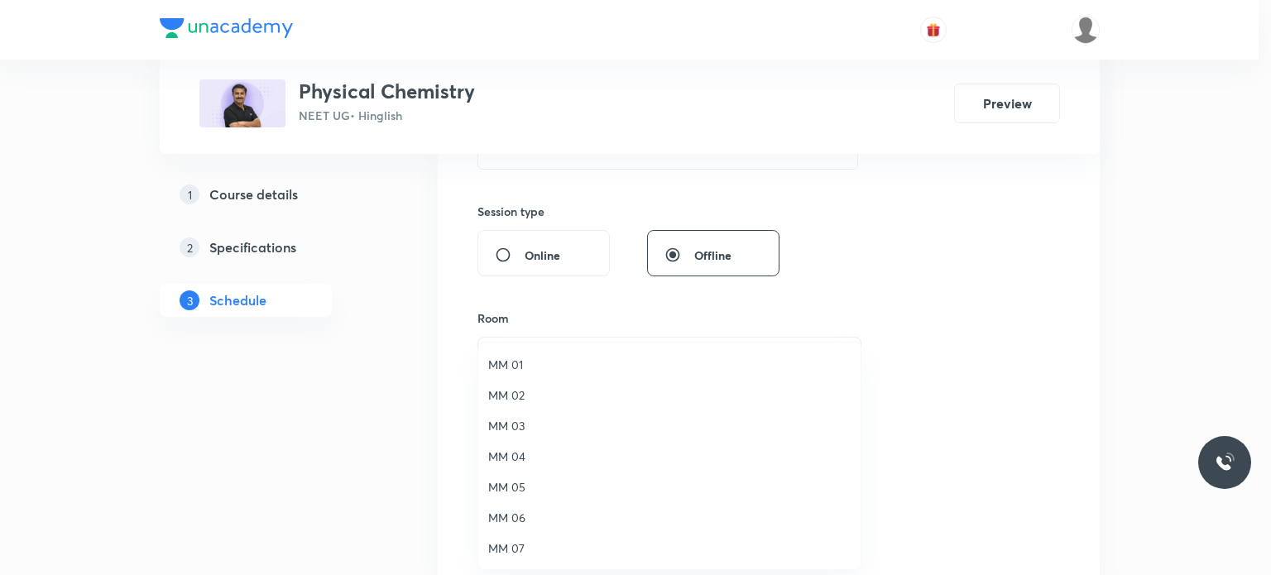
click at [540, 366] on span "MM 01" at bounding box center [669, 364] width 362 height 17
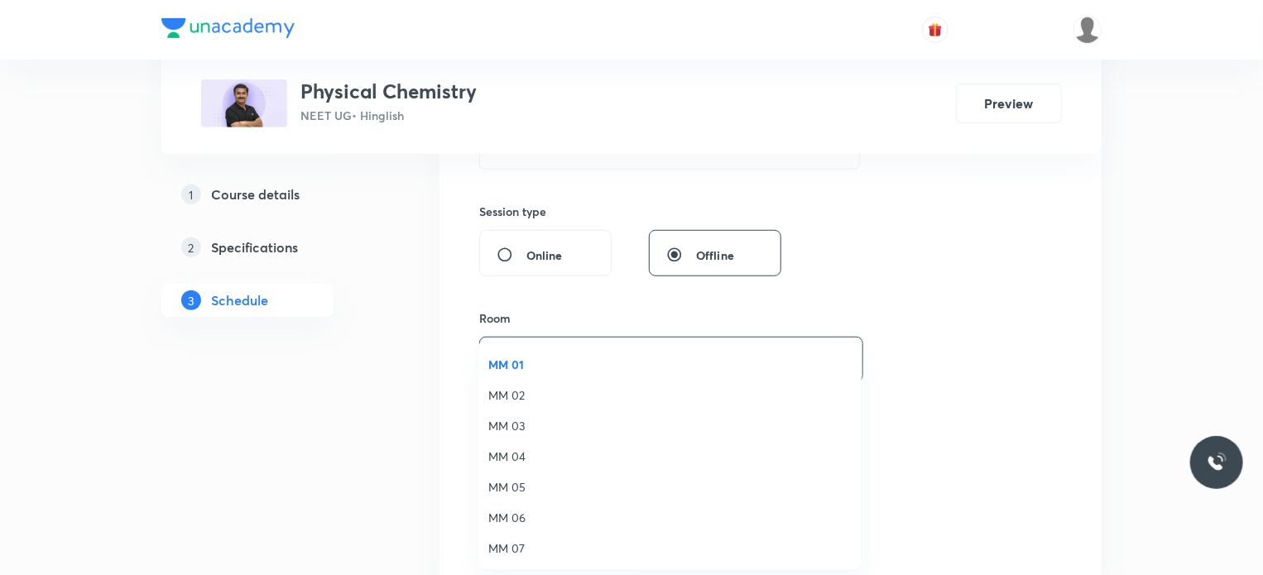
click at [588, 443] on div "Select concepts that wil be covered in this session" at bounding box center [665, 466] width 372 height 46
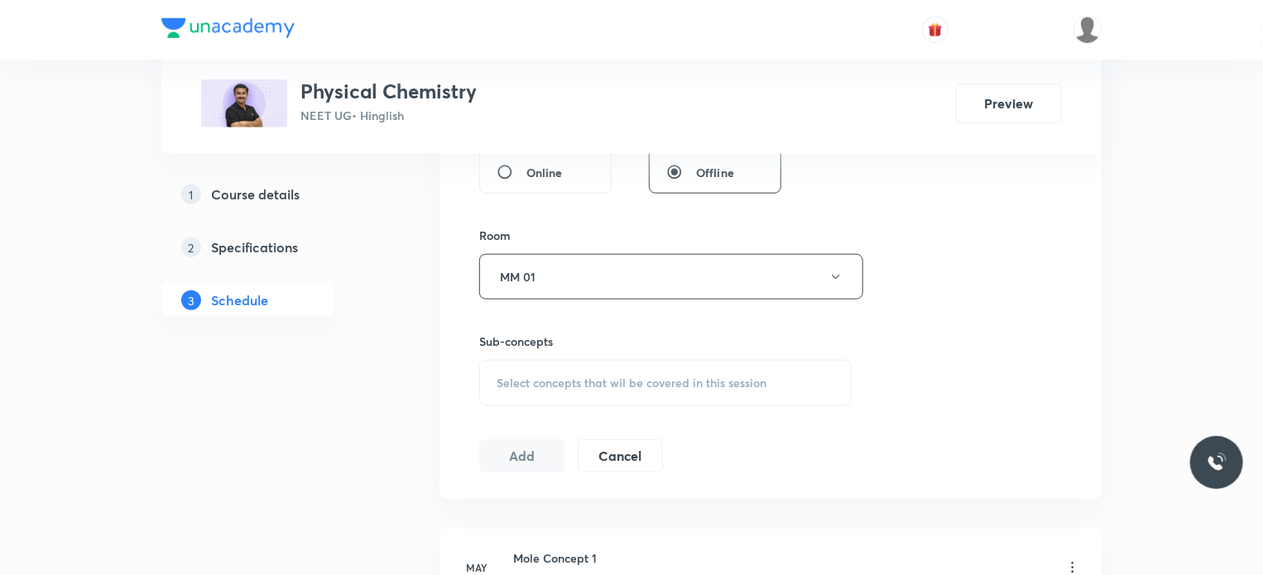
click at [626, 360] on div "Select concepts that wil be covered in this session" at bounding box center [665, 383] width 372 height 46
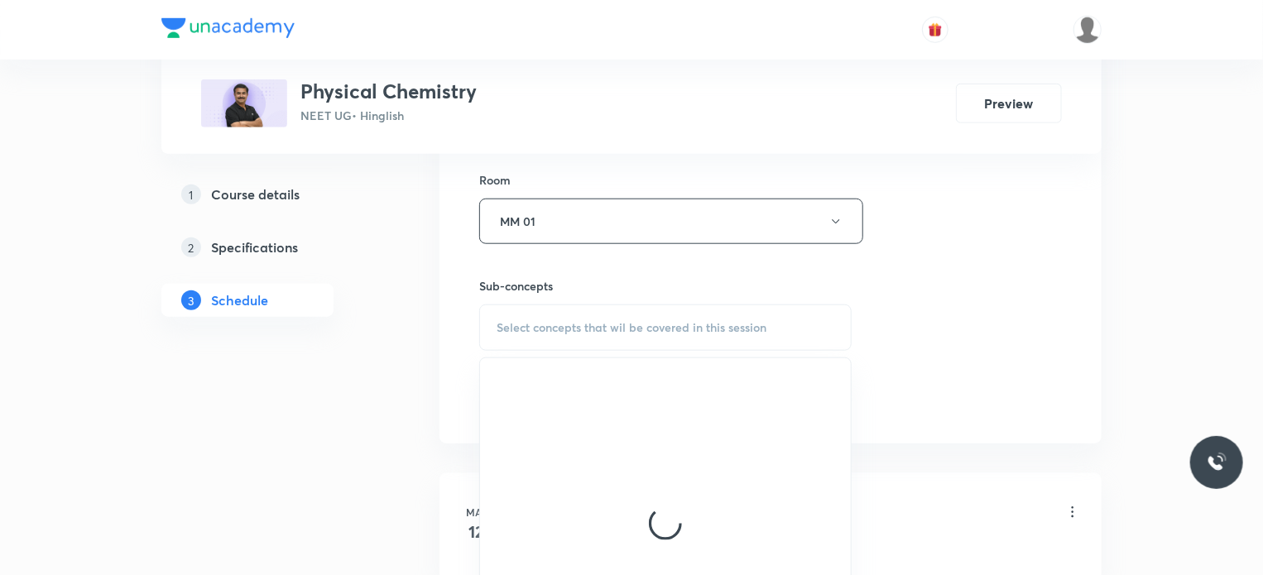
scroll to position [745, 0]
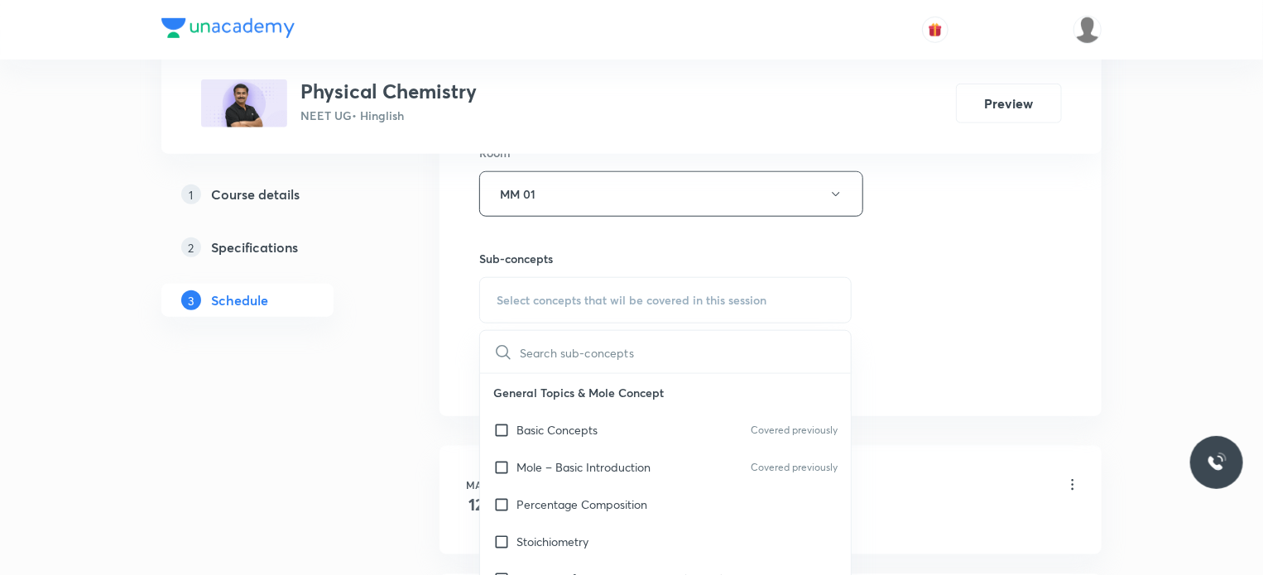
drag, startPoint x: 619, startPoint y: 429, endPoint x: 953, endPoint y: 359, distance: 341.5
click at [626, 429] on div "Basic Concepts Covered previously" at bounding box center [665, 429] width 371 height 37
checkbox input "true"
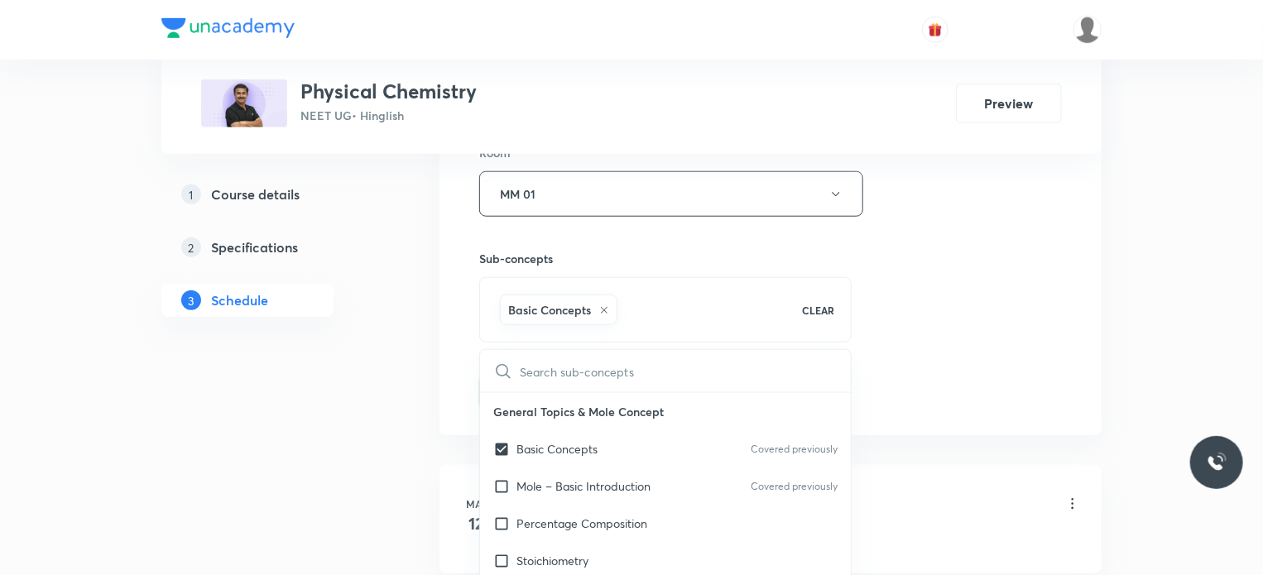
click at [957, 357] on div "Session 85 Live class Session title 17/99 Dilute Solution 2 ​ Schedule for Oct …" at bounding box center [770, 11] width 583 height 796
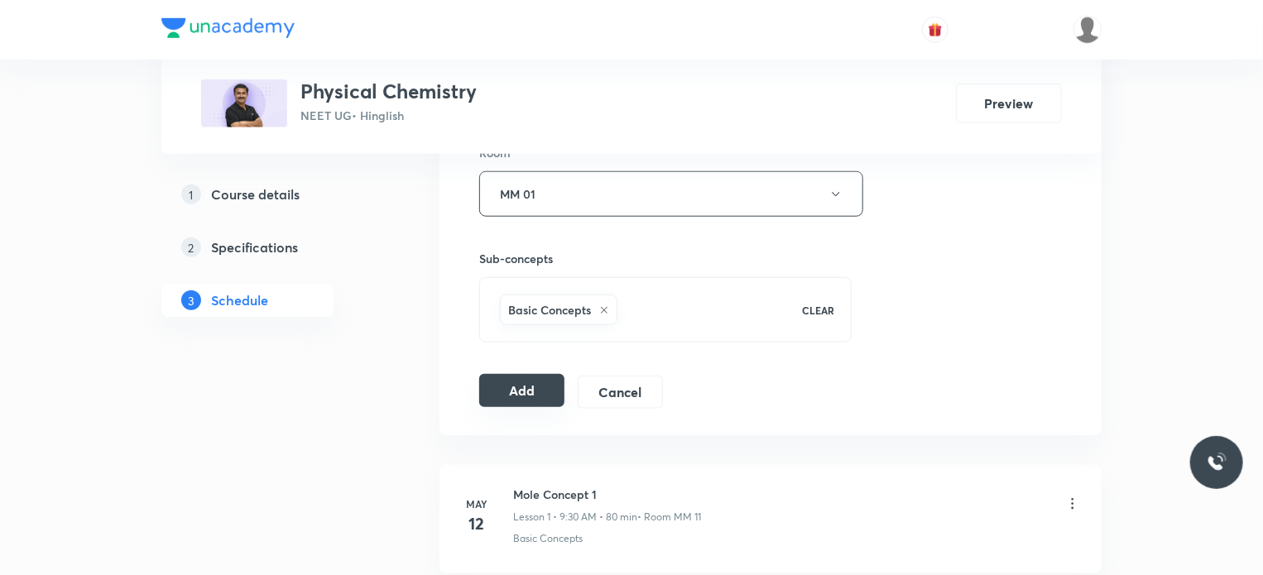
click at [546, 398] on button "Add" at bounding box center [521, 390] width 85 height 33
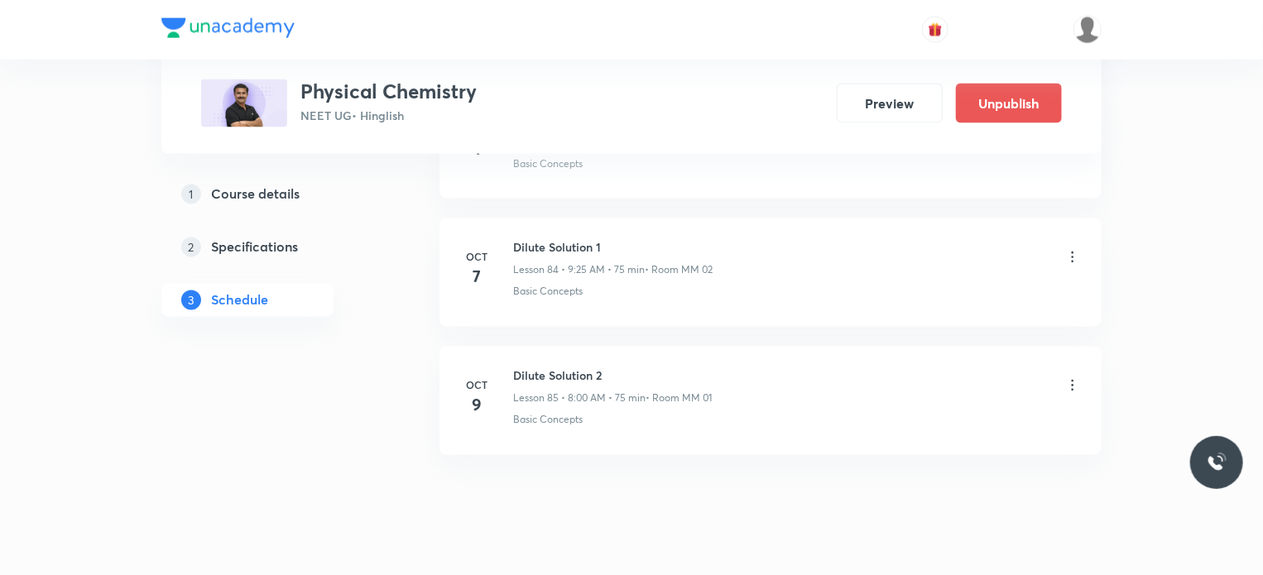
scroll to position [10865, 0]
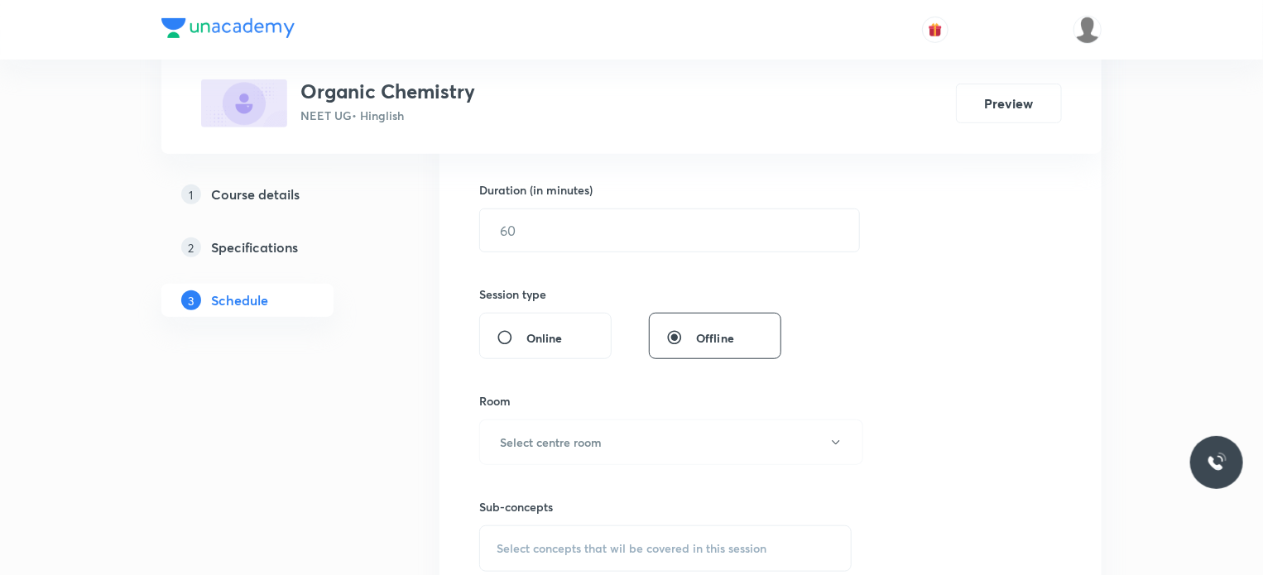
scroll to position [4076, 0]
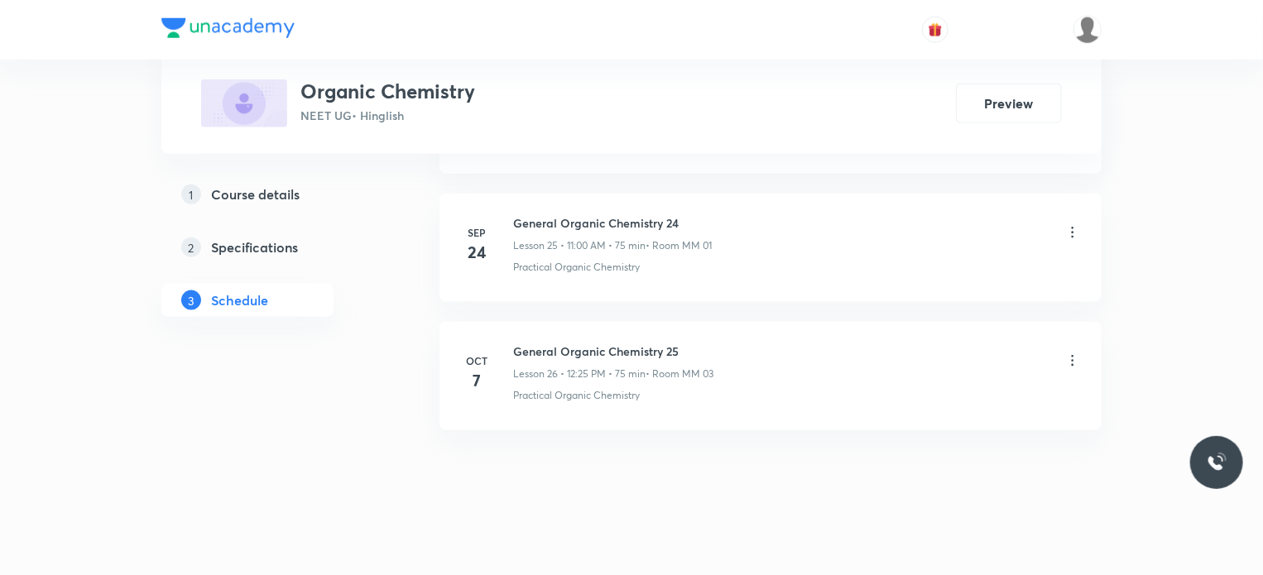
click at [578, 343] on h6 "General Organic Chemistry 25" at bounding box center [613, 351] width 200 height 17
copy h6 "General Organic Chemistry 25"
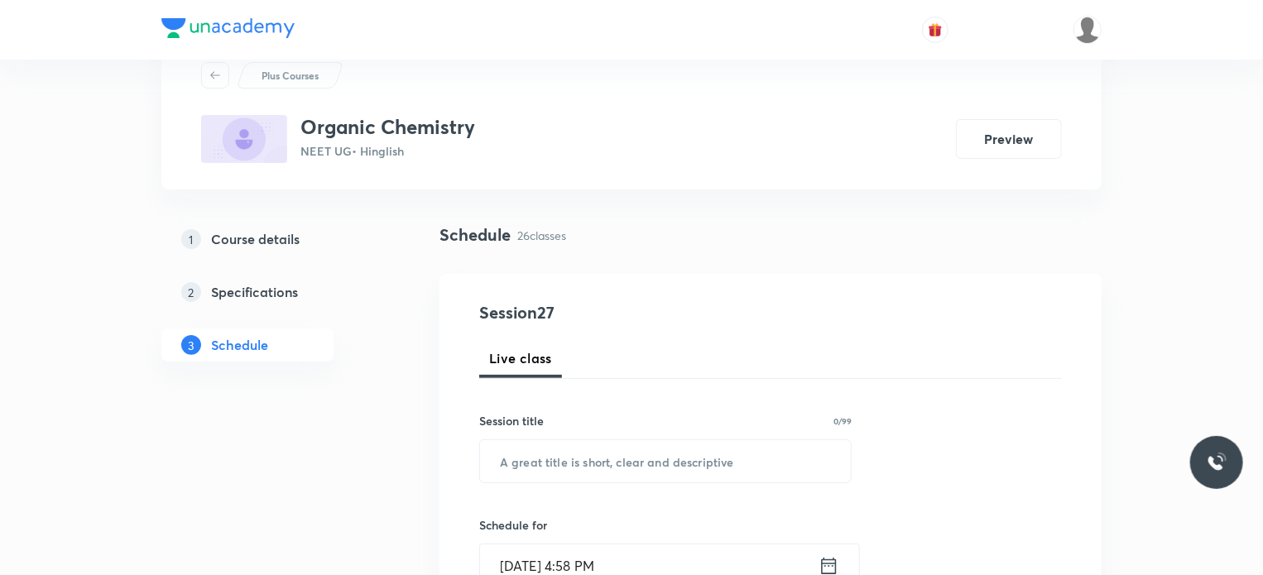
scroll to position [83, 0]
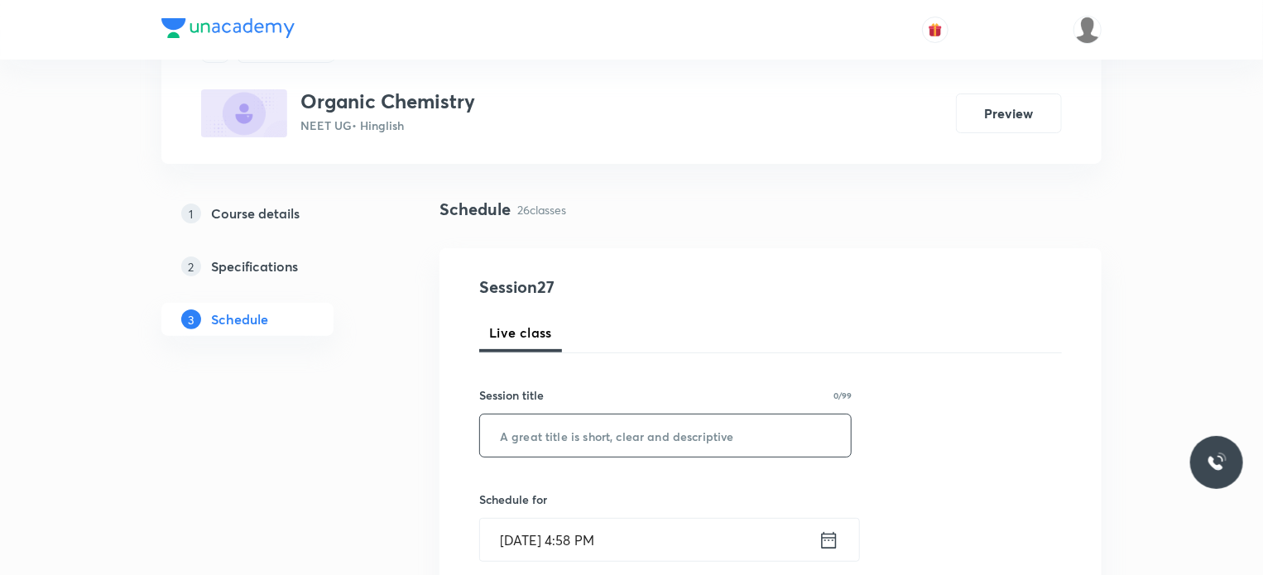
click at [578, 429] on input "text" at bounding box center [665, 436] width 371 height 42
paste input "General Organic Chemistry 25"
type input "General Organic Chemistry 26"
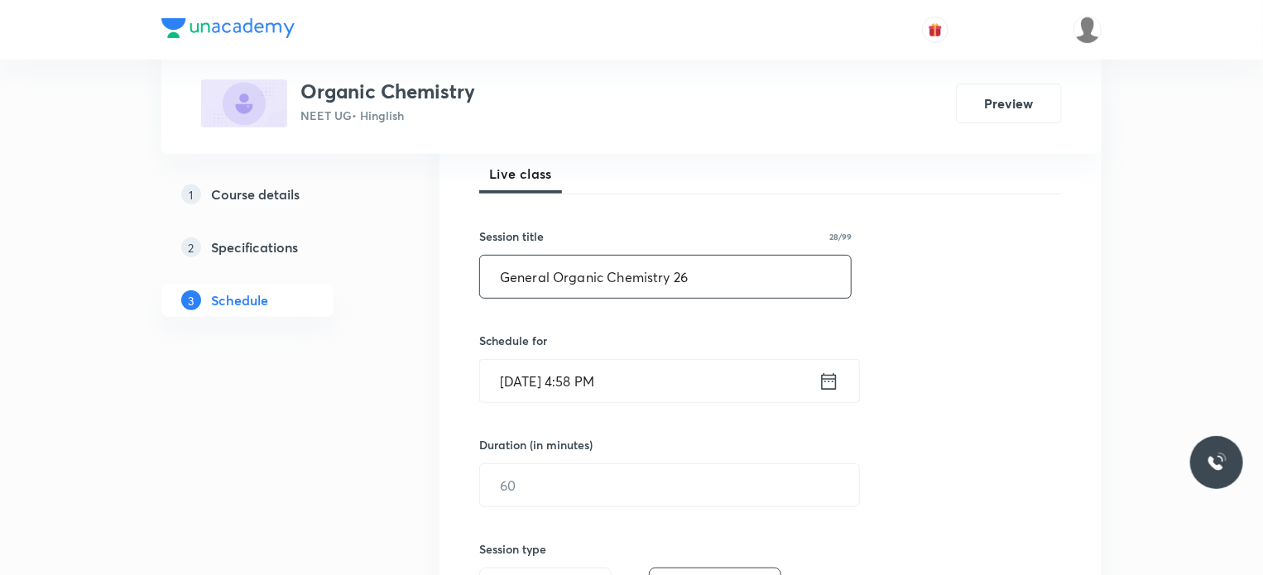
scroll to position [248, 0]
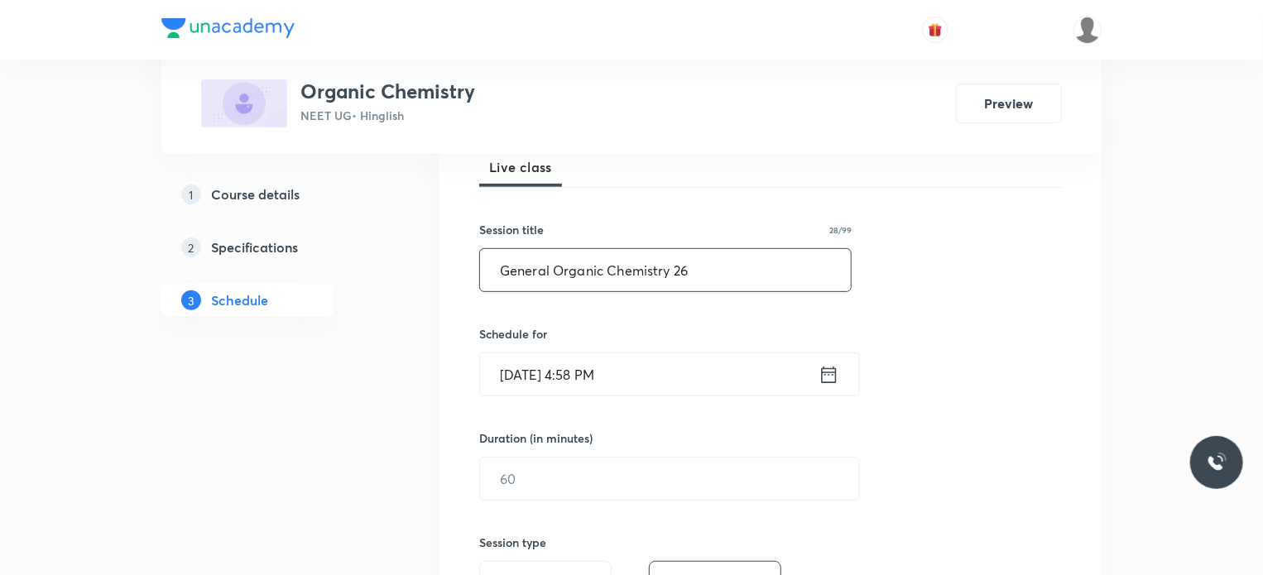
click at [603, 386] on input "[DATE] 4:58 PM" at bounding box center [649, 374] width 338 height 42
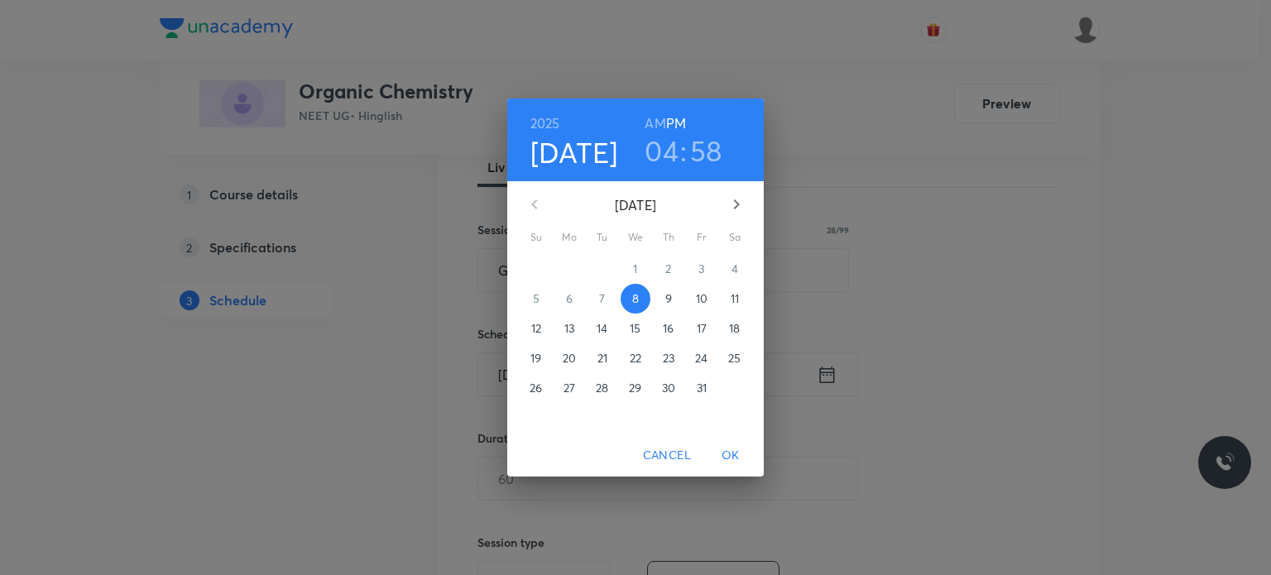
click at [672, 297] on p "9" at bounding box center [668, 298] width 7 height 17
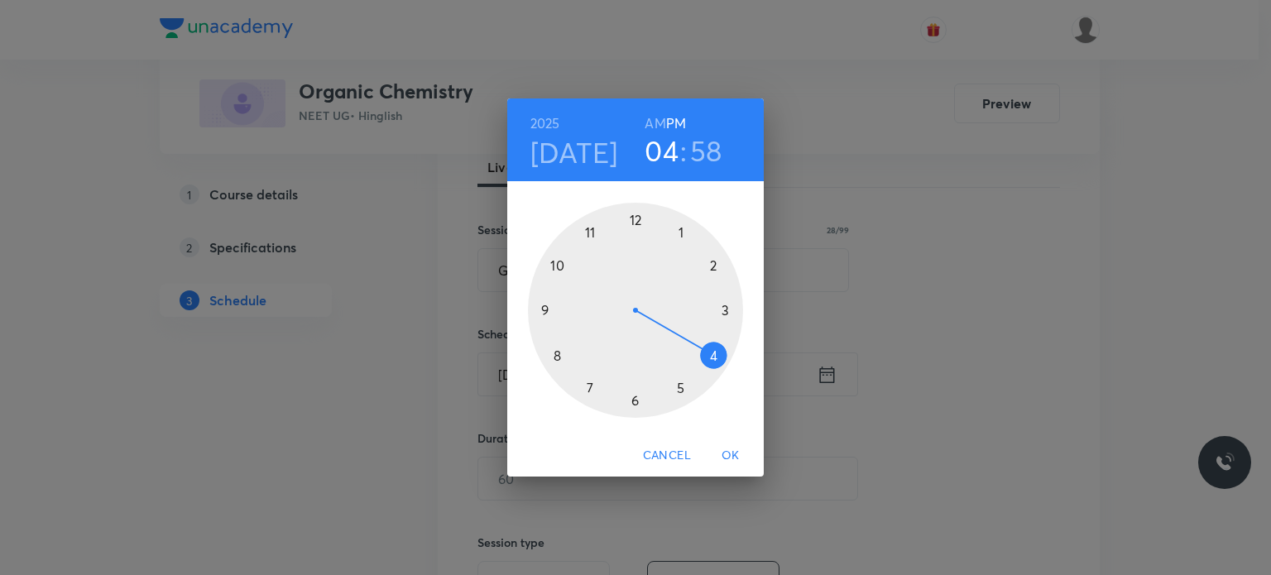
click at [660, 118] on h6 "AM" at bounding box center [655, 123] width 21 height 23
drag, startPoint x: 624, startPoint y: 194, endPoint x: 558, endPoint y: 285, distance: 113.2
click at [558, 285] on div "2025 Oct 9 10 : 58 AM PM 1 2 3 4 5 6 7 8 9 10 11 12" at bounding box center [635, 265] width 257 height 335
click at [558, 285] on div at bounding box center [635, 310] width 215 height 215
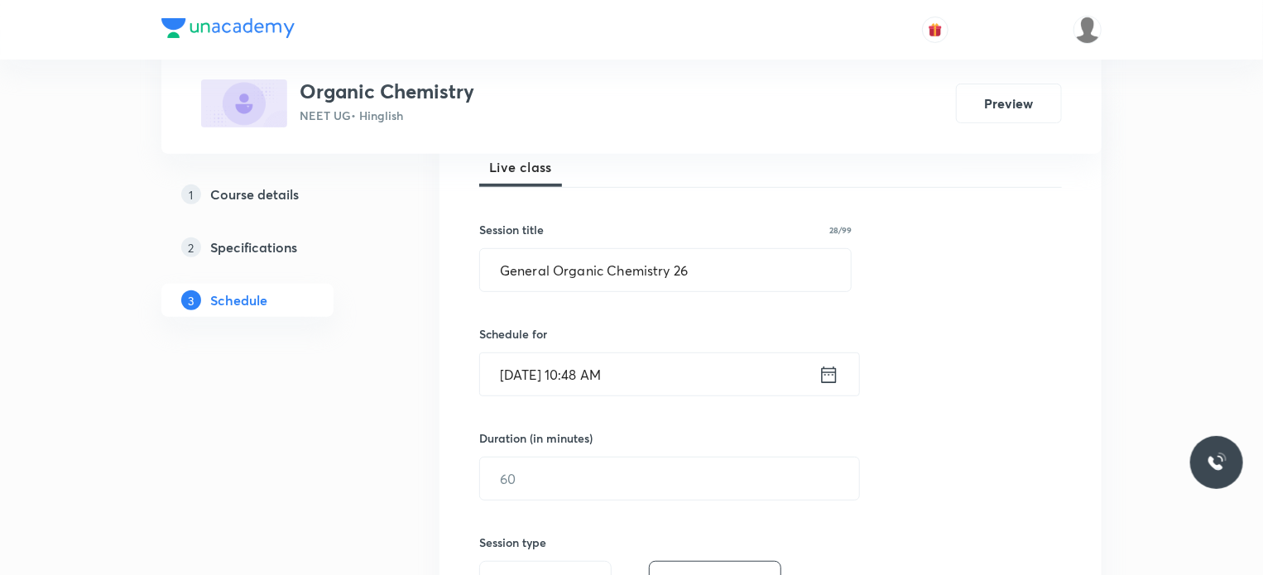
click at [672, 377] on input "Oct 9, 2025, 10:48 AM" at bounding box center [649, 374] width 338 height 42
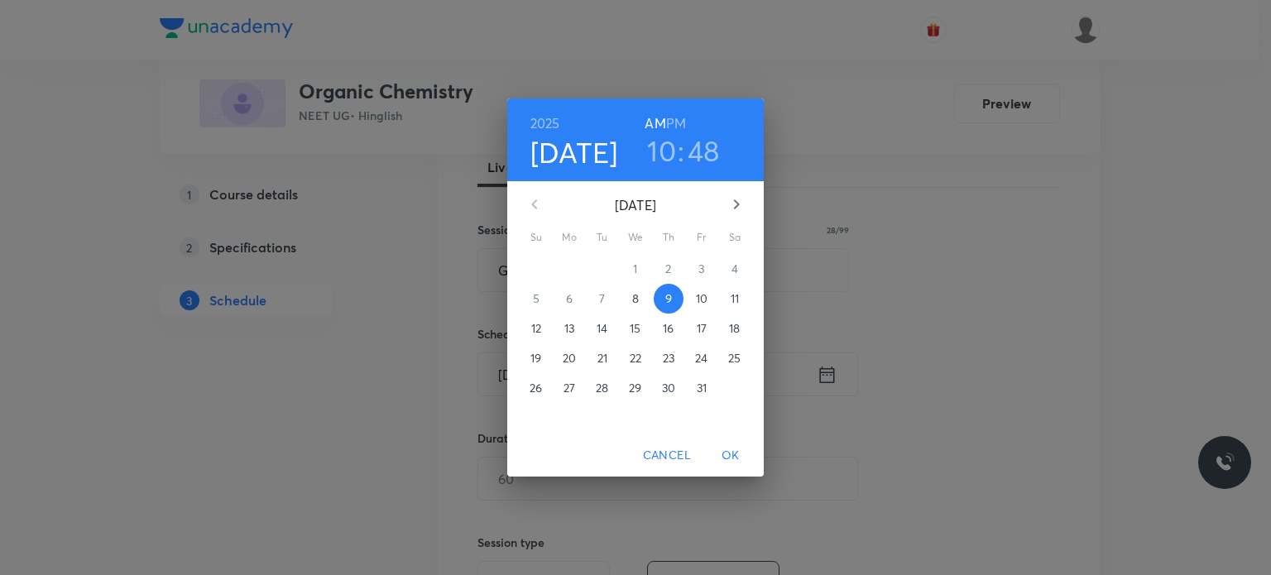
click at [644, 162] on div "10 : 48" at bounding box center [683, 150] width 115 height 35
click at [652, 152] on h3 "10" at bounding box center [661, 150] width 29 height 35
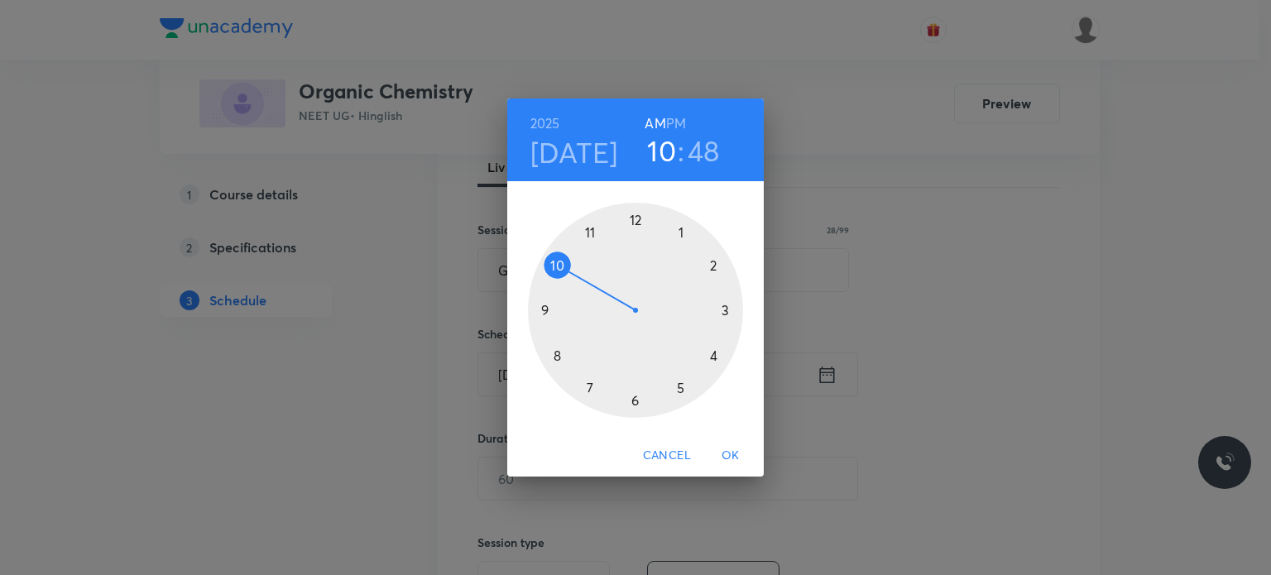
click at [546, 312] on div at bounding box center [635, 310] width 215 height 215
drag, startPoint x: 655, startPoint y: 311, endPoint x: 681, endPoint y: 386, distance: 79.6
click at [681, 386] on div at bounding box center [635, 310] width 215 height 215
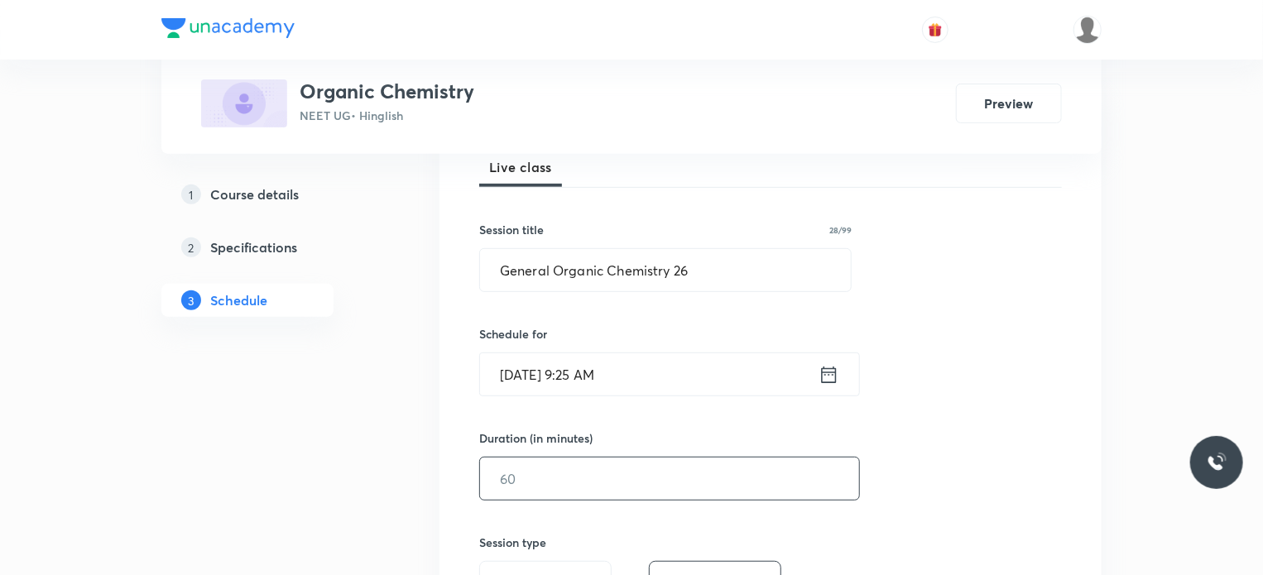
click at [588, 471] on input "text" at bounding box center [669, 479] width 379 height 42
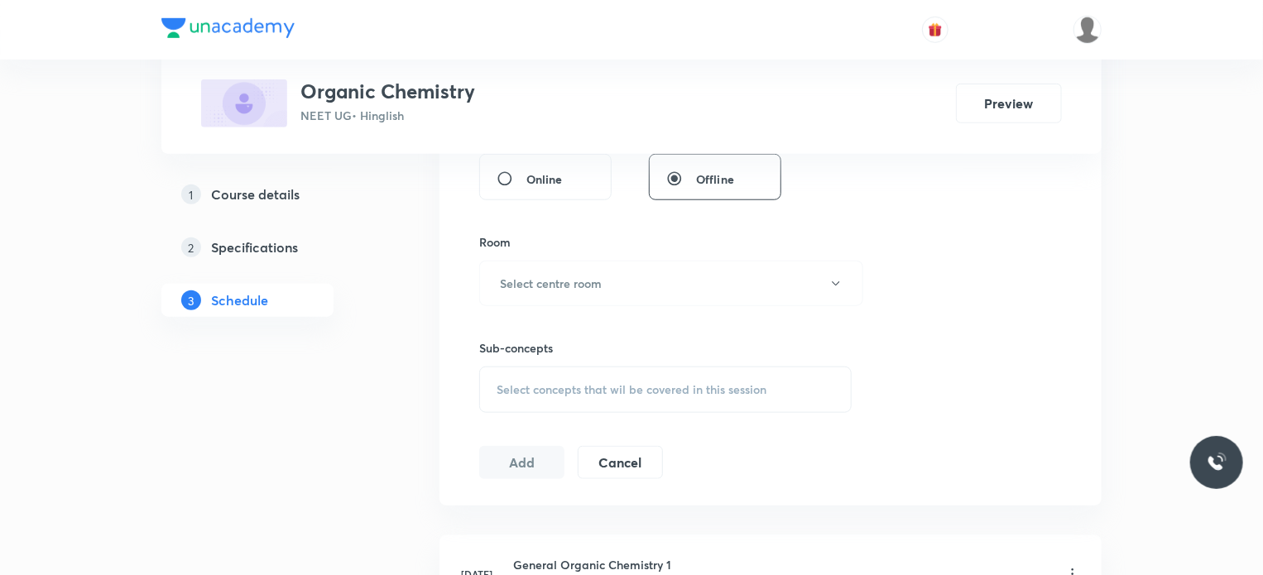
scroll to position [662, 0]
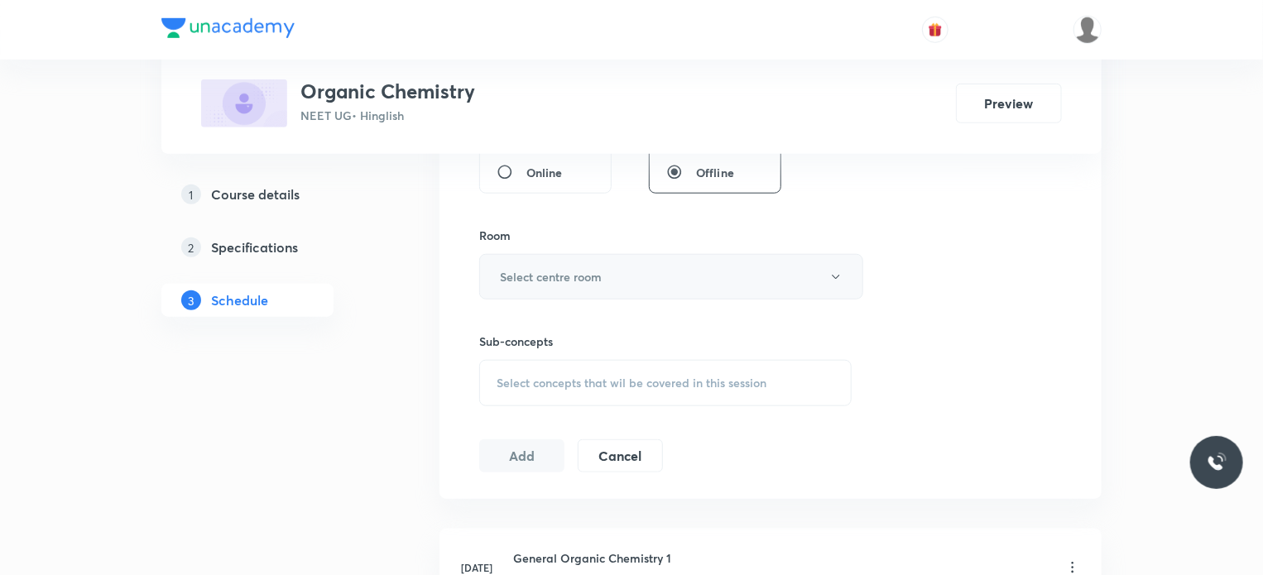
type input "75"
click at [564, 268] on h6 "Select centre room" at bounding box center [551, 276] width 102 height 17
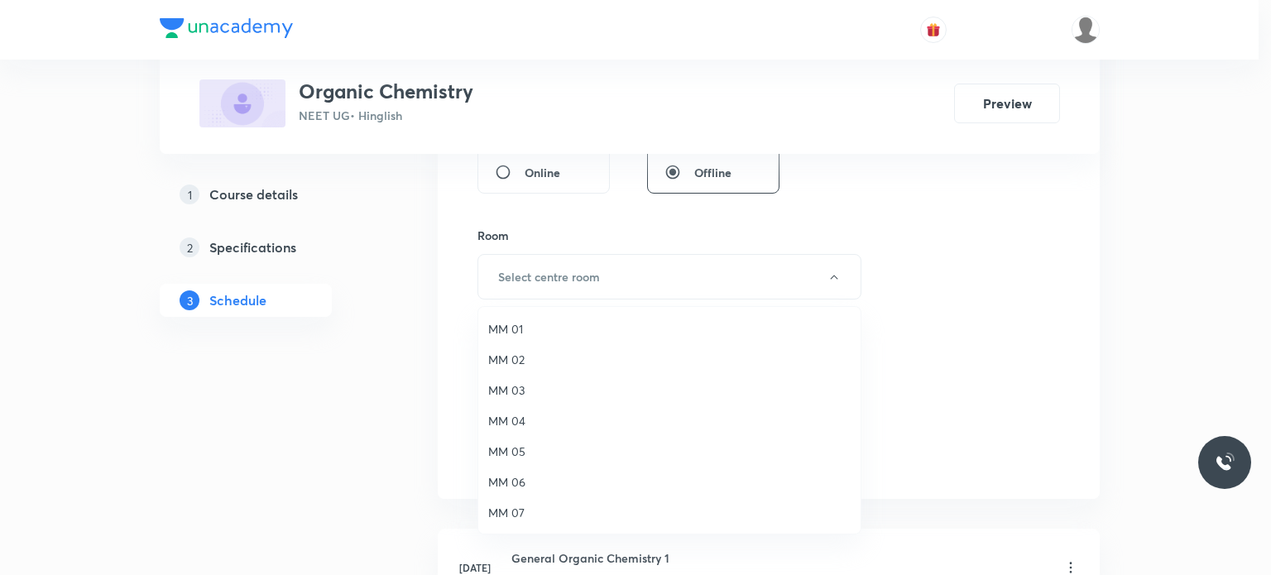
click at [565, 344] on ul "MM 01 MM 02 MM 03 MM 04 MM 05 MM 06 MM 07 MM 08 MM 09 MM 10 MM 11" at bounding box center [675, 482] width 395 height 350
click at [626, 381] on span "MM 03" at bounding box center [669, 389] width 362 height 17
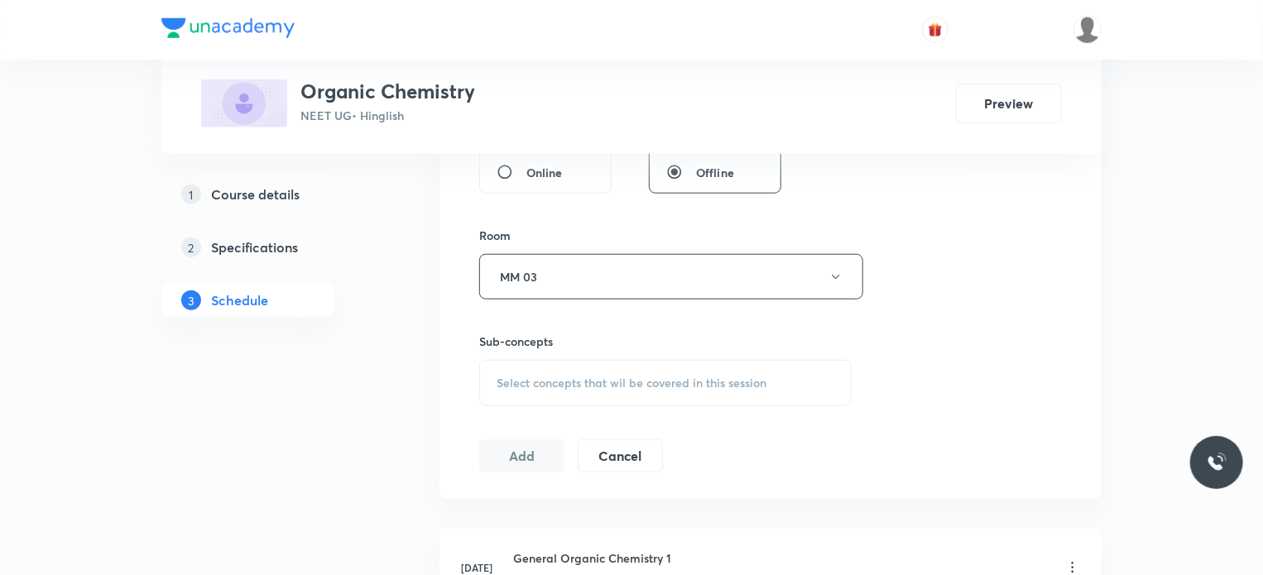
click at [630, 377] on span "Select concepts that wil be covered in this session" at bounding box center [632, 383] width 270 height 13
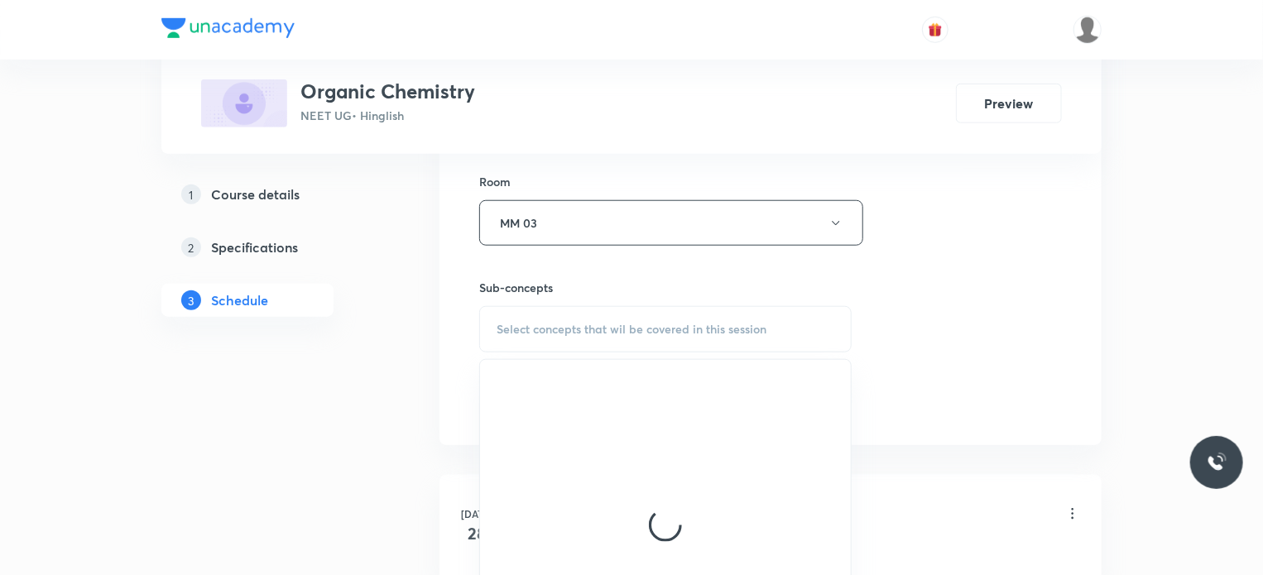
scroll to position [745, 0]
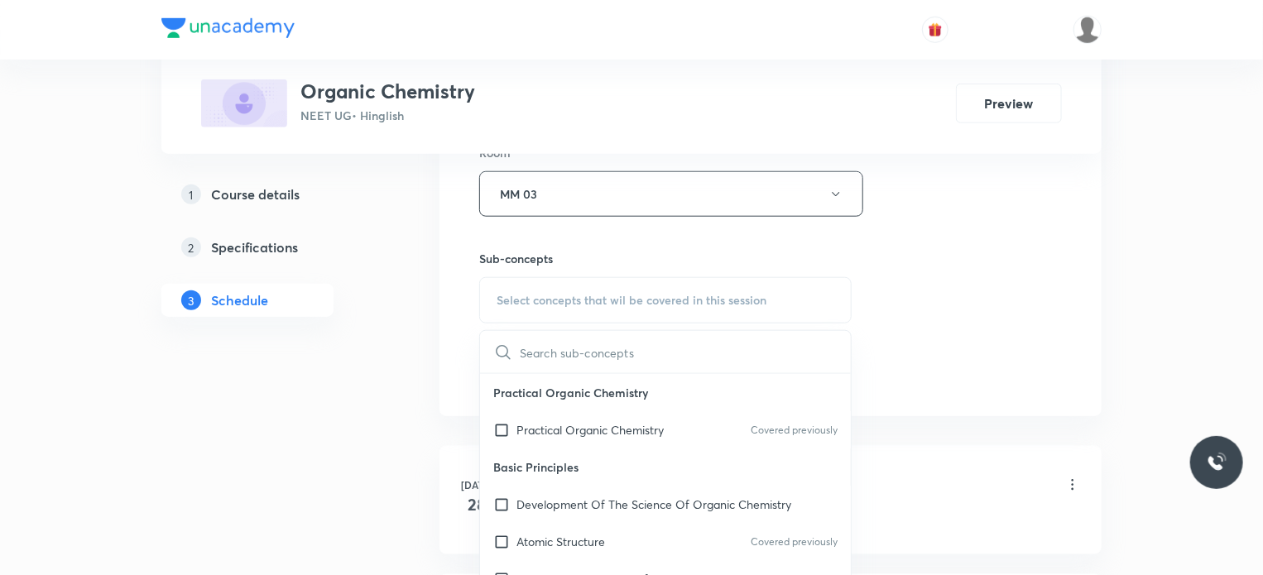
drag, startPoint x: 604, startPoint y: 400, endPoint x: 679, endPoint y: 401, distance: 75.3
click at [603, 410] on div "Practical Organic Chemistry Practical Organic Chemistry Covered previously" at bounding box center [665, 411] width 371 height 74
click at [695, 414] on div "Practical Organic Chemistry Covered previously" at bounding box center [665, 429] width 371 height 37
checkbox input "true"
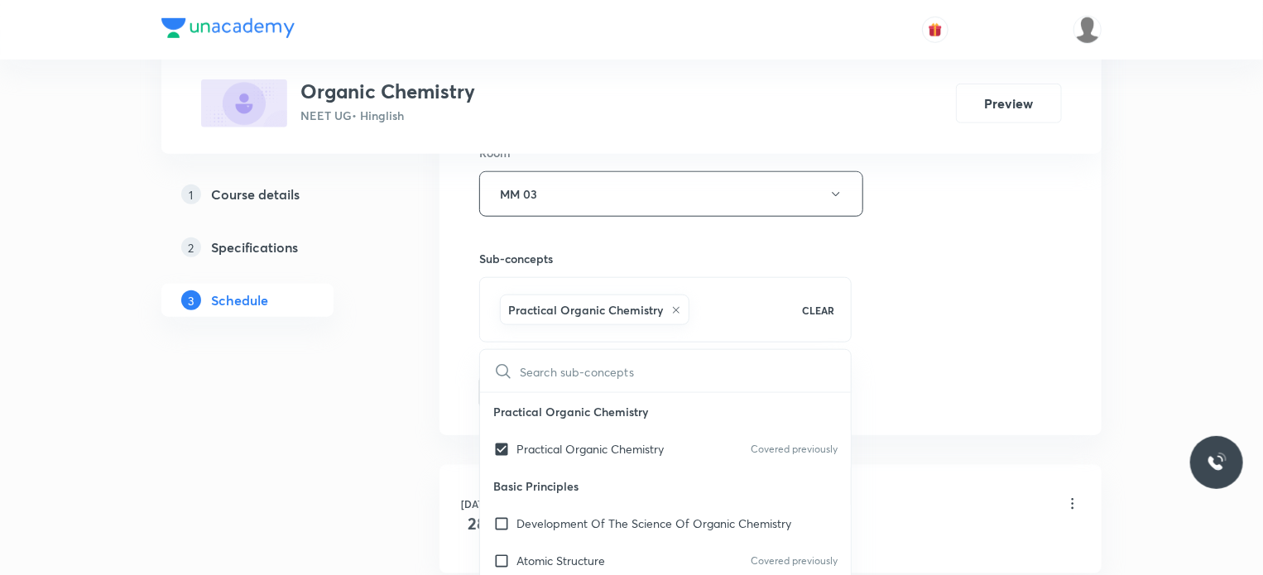
click at [1011, 317] on div "Session 27 Live class Session title 28/99 General Organic Chemistry 26 ​ Schedu…" at bounding box center [770, 11] width 583 height 796
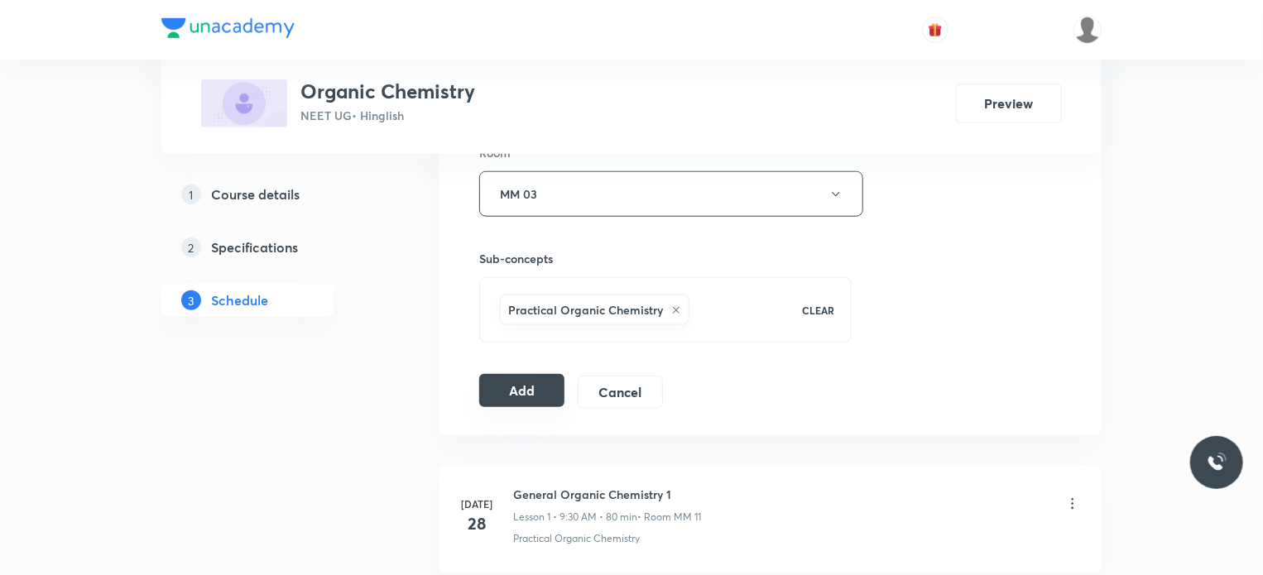
click at [508, 391] on button "Add" at bounding box center [521, 390] width 85 height 33
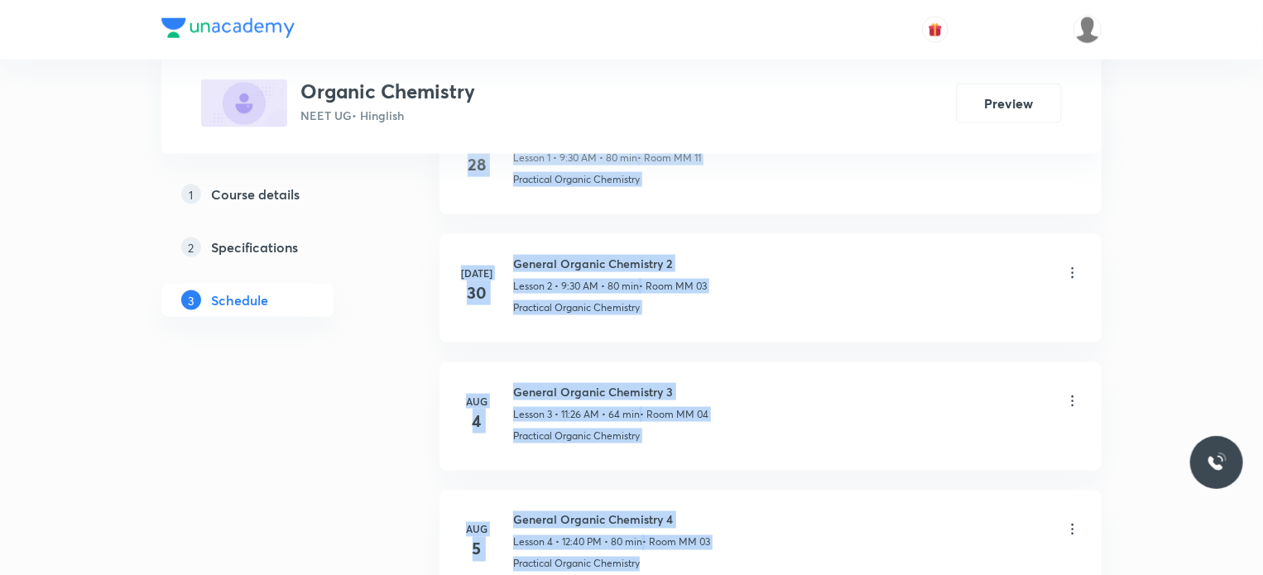
drag, startPoint x: 1270, startPoint y: 191, endPoint x: 1270, endPoint y: 614, distance: 422.9
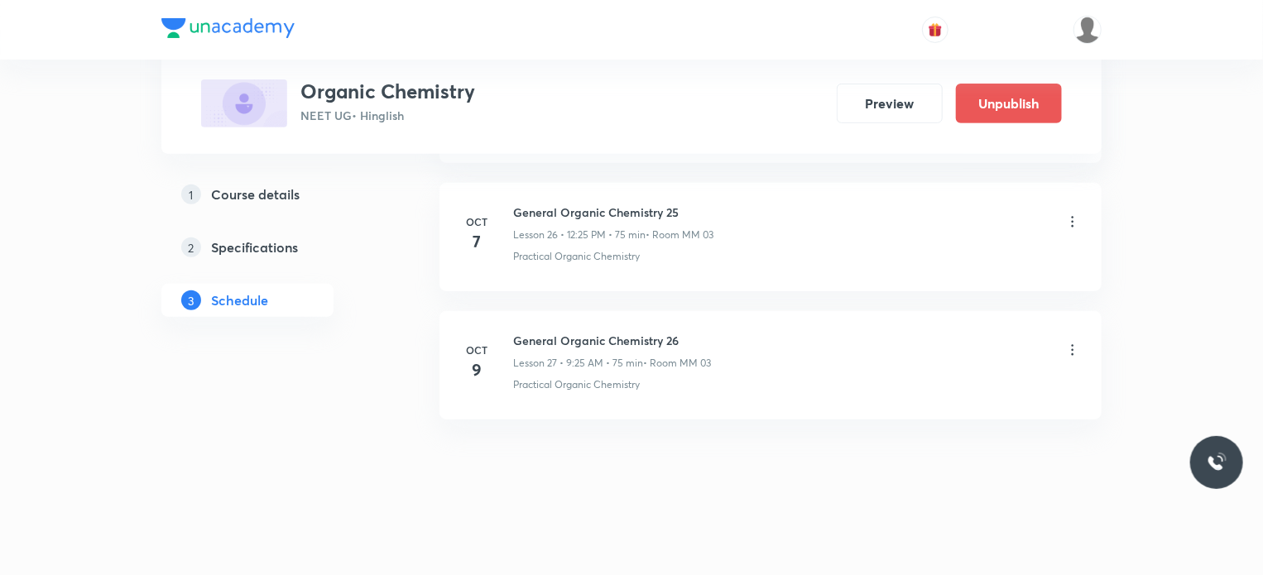
scroll to position [3445, 0]
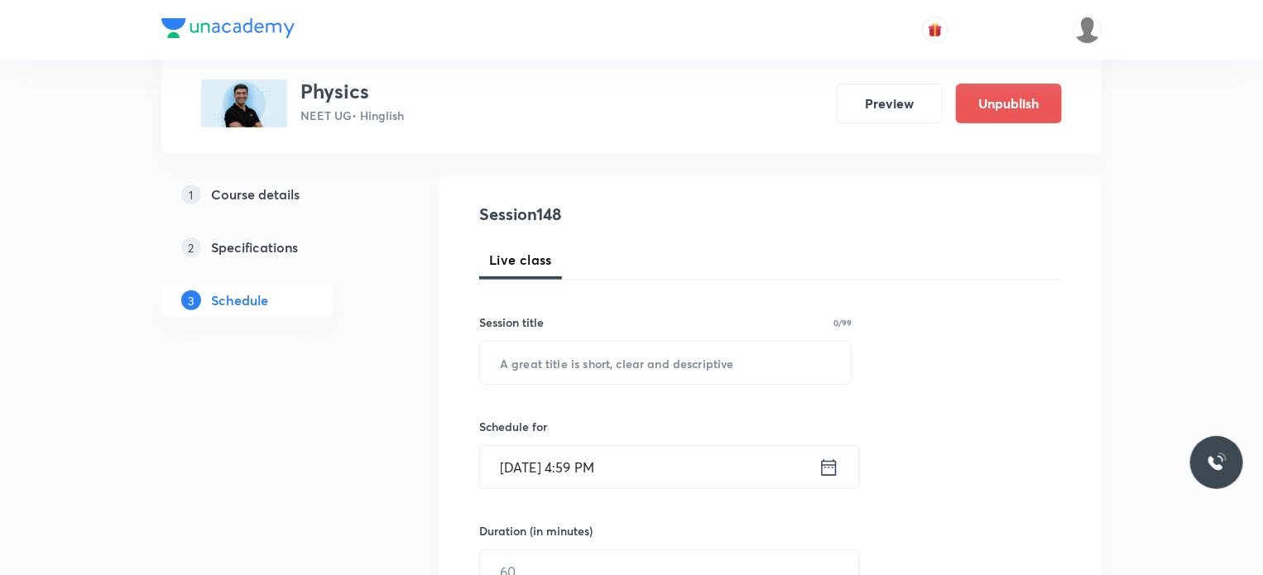
scroll to position [166, 0]
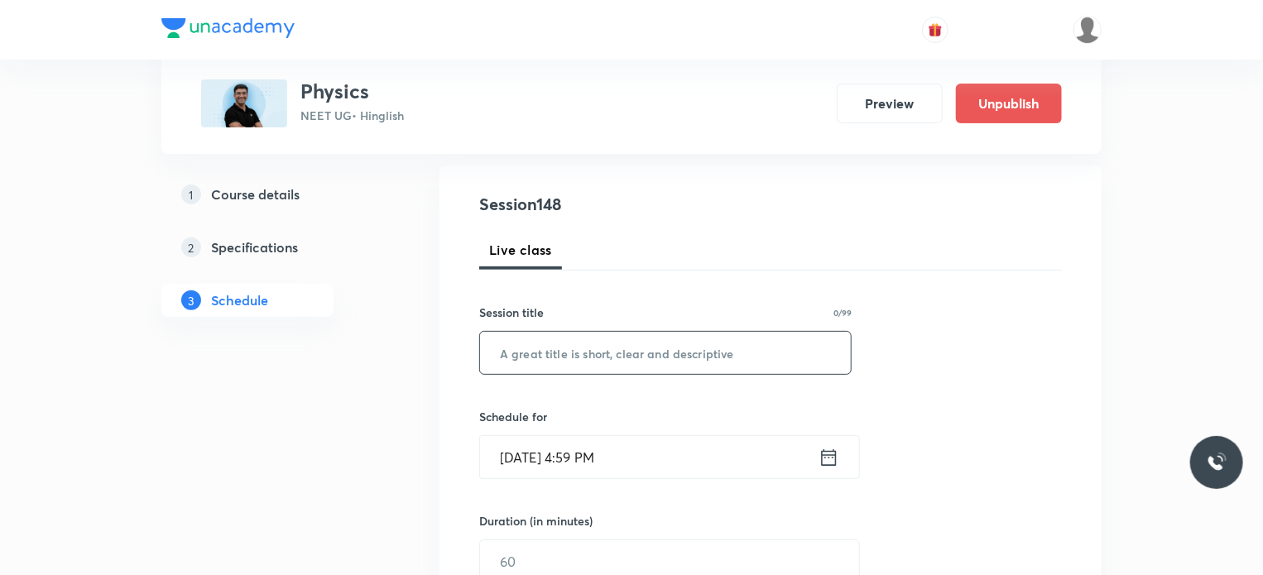
click at [715, 357] on input "text" at bounding box center [665, 353] width 371 height 42
paste input "Ocillations"
click at [512, 345] on input "Ocillations 1" at bounding box center [665, 353] width 371 height 42
click at [602, 350] on input "Oscillations 1" at bounding box center [665, 353] width 371 height 42
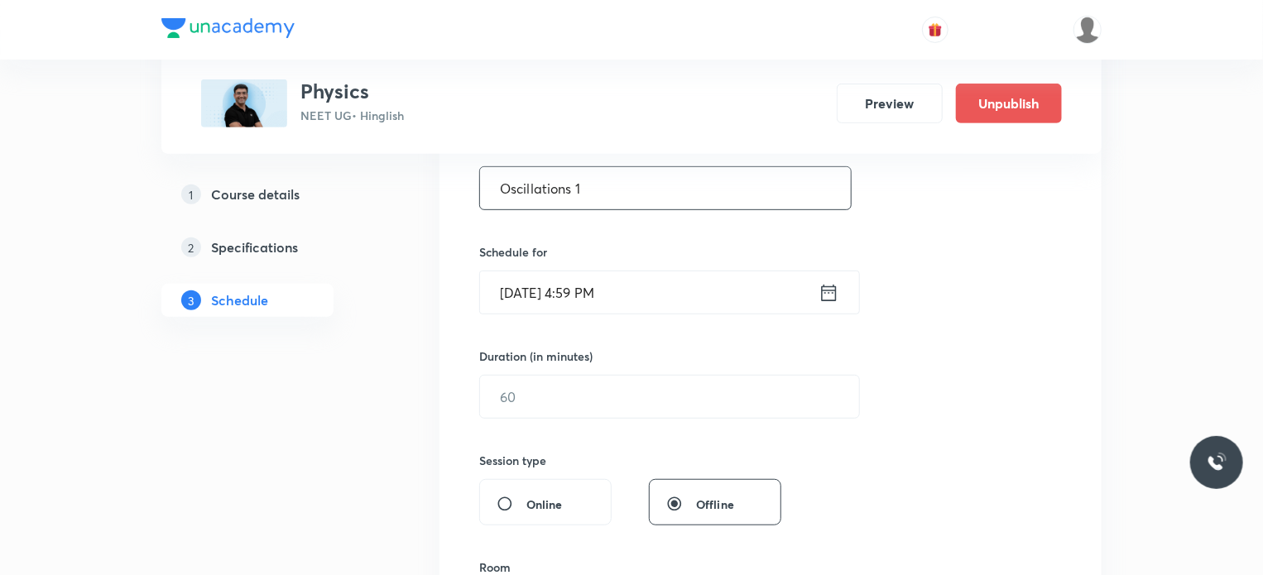
scroll to position [331, 0]
type input "Oscillations 1"
click at [606, 290] on input "Oct 8, 2025, 4:59 PM" at bounding box center [649, 292] width 338 height 42
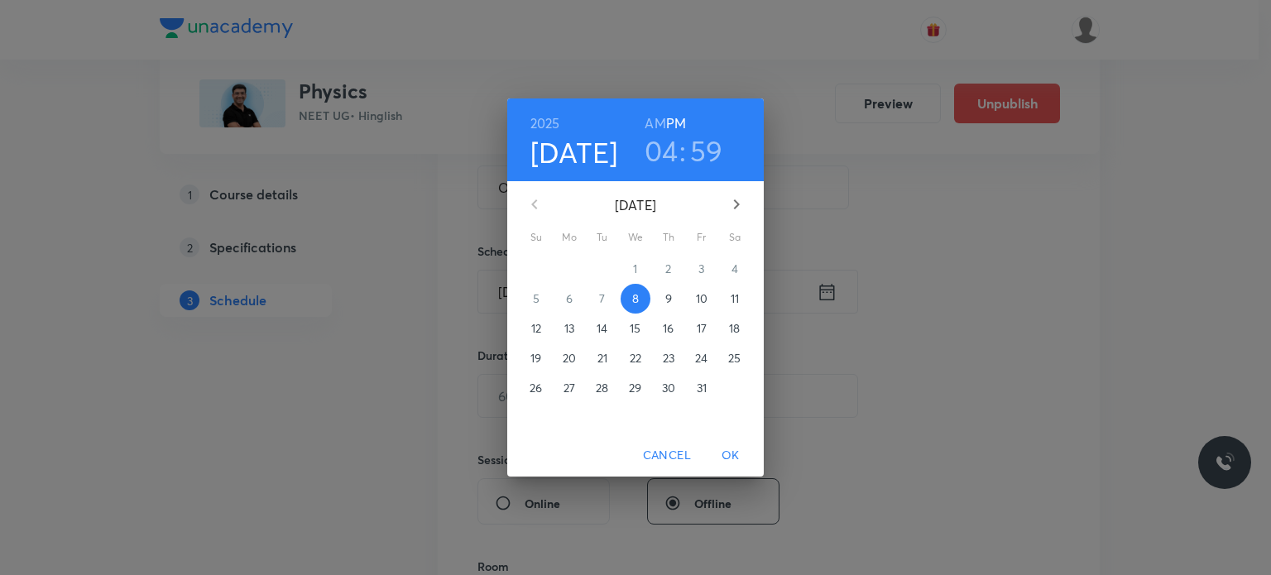
click at [437, 295] on div "2025 Oct 8 04 : 59 AM PM October 2025 Su Mo Tu We Th Fr Sa 28 29 30 1 2 3 4 5 6…" at bounding box center [635, 287] width 1271 height 575
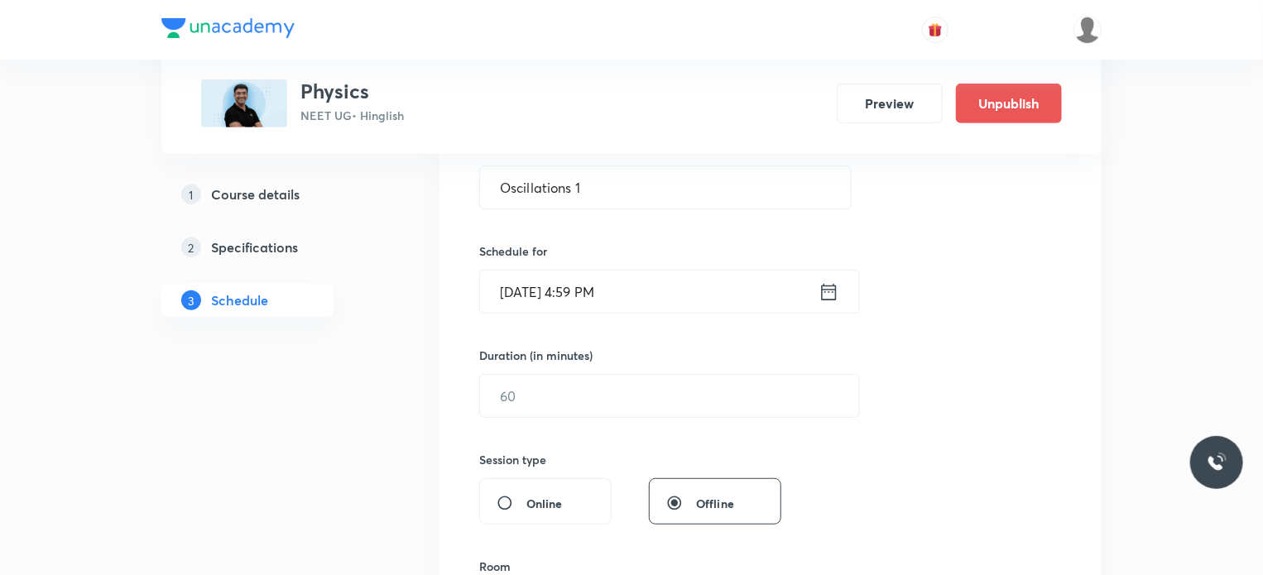
click at [526, 286] on input "Oct 8, 2025, 4:59 PM" at bounding box center [649, 292] width 338 height 42
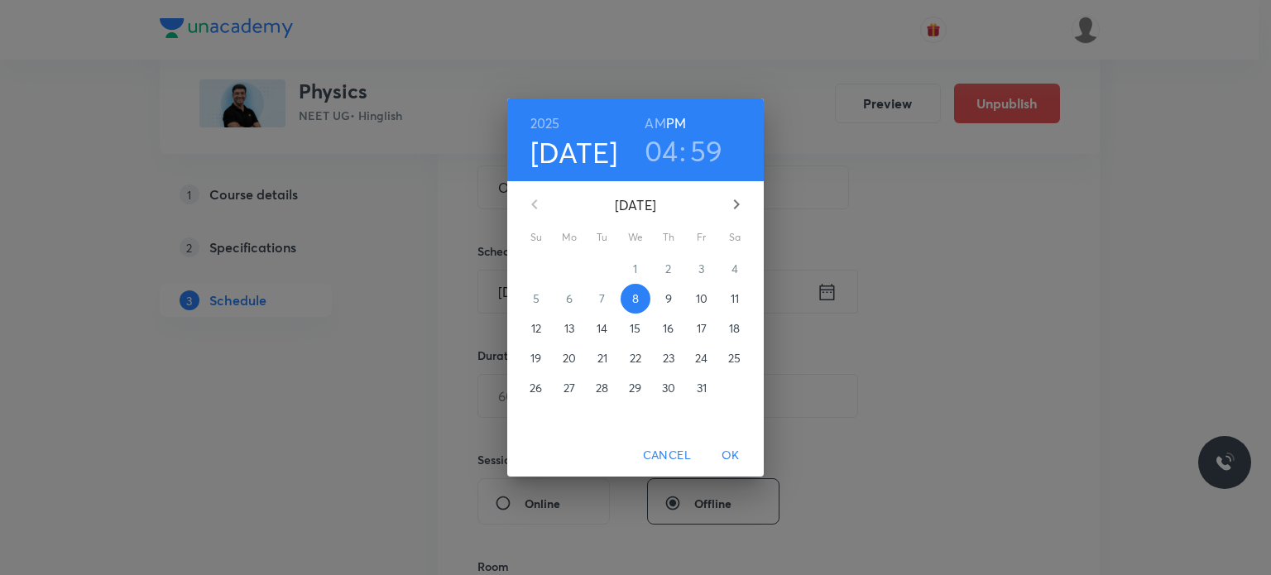
click at [665, 293] on span "9" at bounding box center [669, 298] width 30 height 17
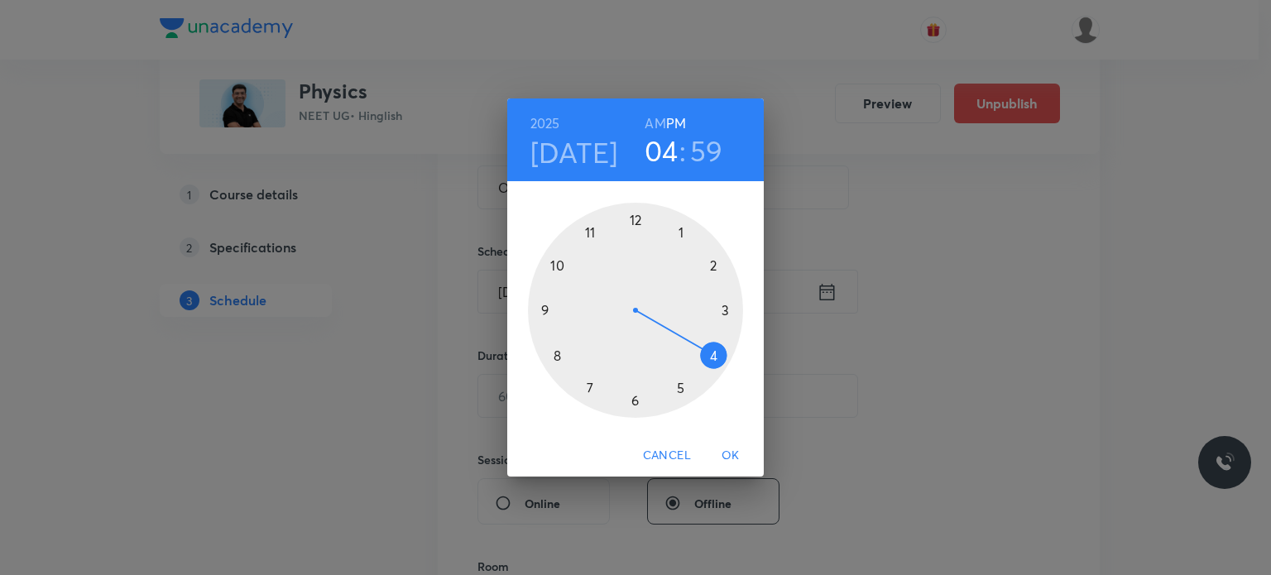
click at [655, 126] on h6 "AM" at bounding box center [655, 123] width 21 height 23
click at [595, 221] on div at bounding box center [635, 310] width 215 height 215
click at [634, 216] on div at bounding box center [635, 310] width 215 height 215
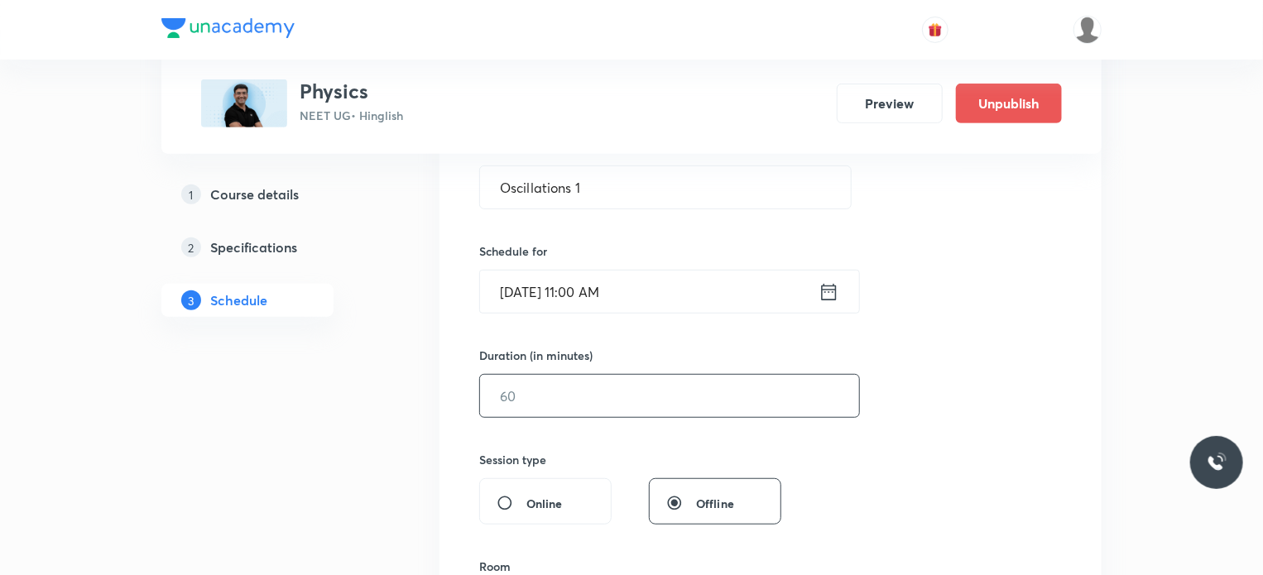
click at [579, 405] on input "text" at bounding box center [669, 396] width 379 height 42
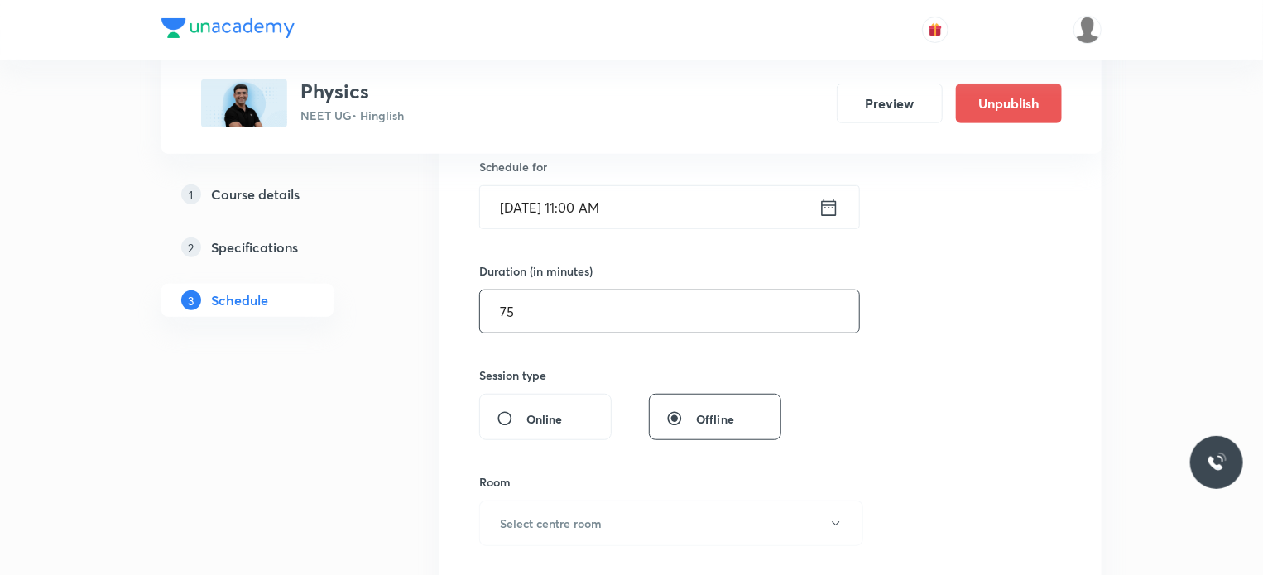
scroll to position [579, 0]
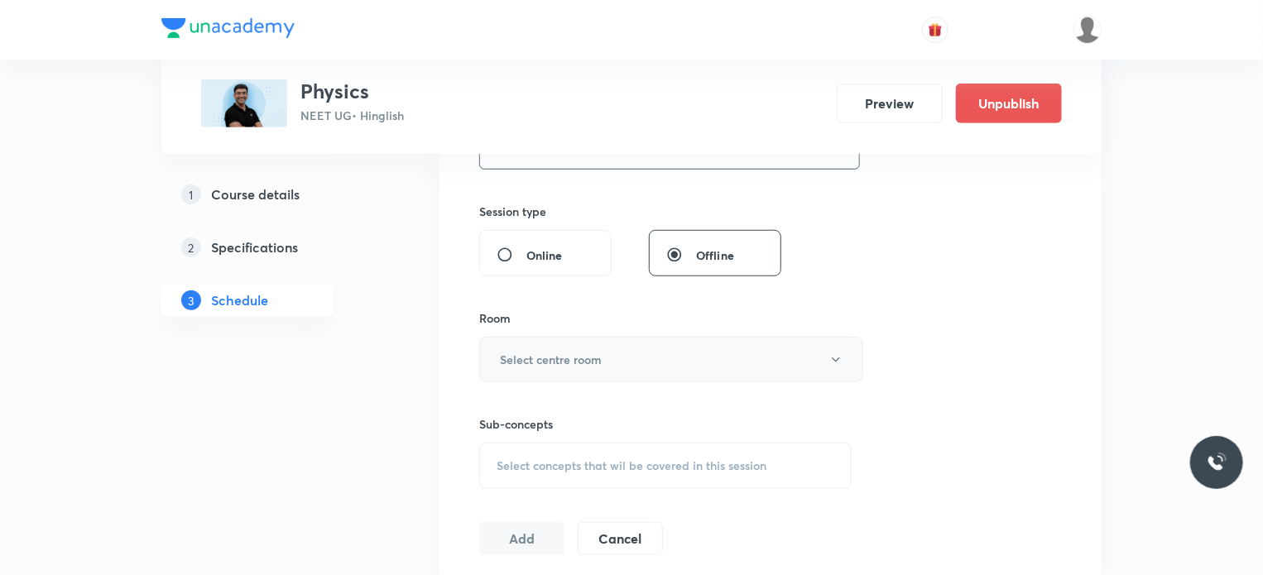
type input "75"
click at [553, 337] on button "Select centre room" at bounding box center [671, 360] width 384 height 46
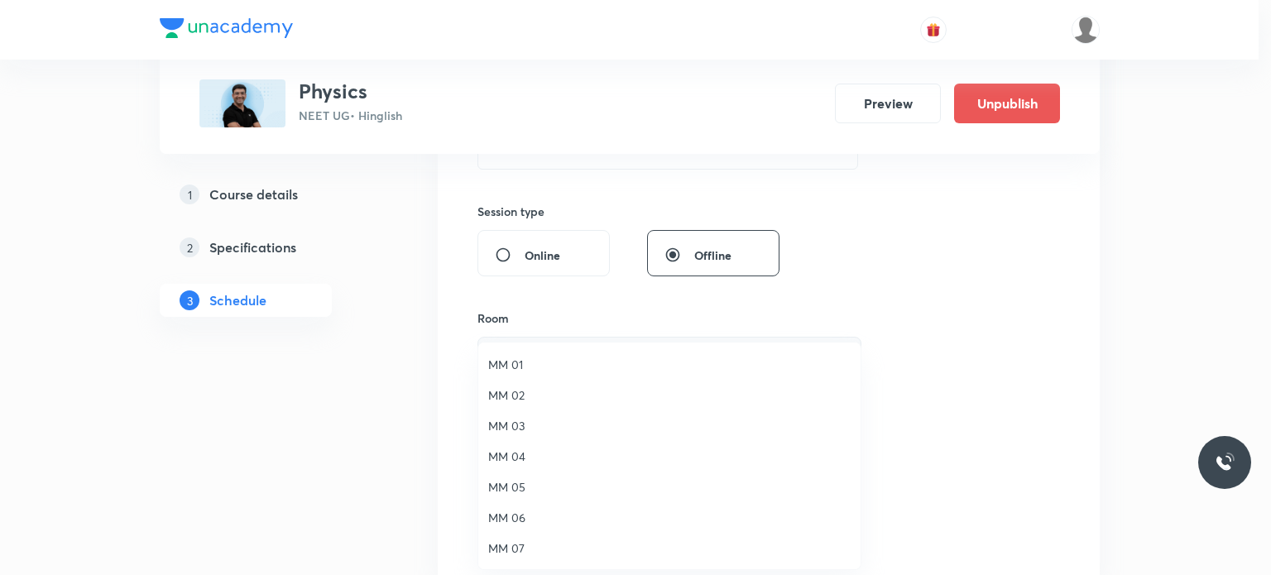
click at [554, 383] on li "MM 02" at bounding box center [669, 395] width 382 height 31
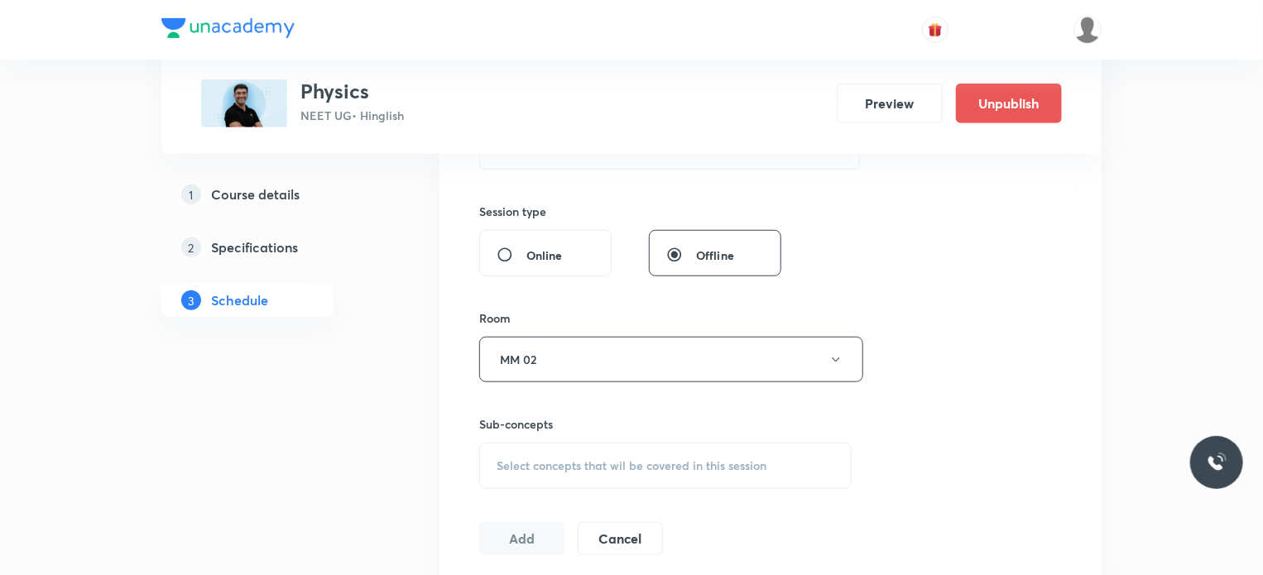
click at [579, 444] on div "Select concepts that wil be covered in this session" at bounding box center [665, 466] width 372 height 46
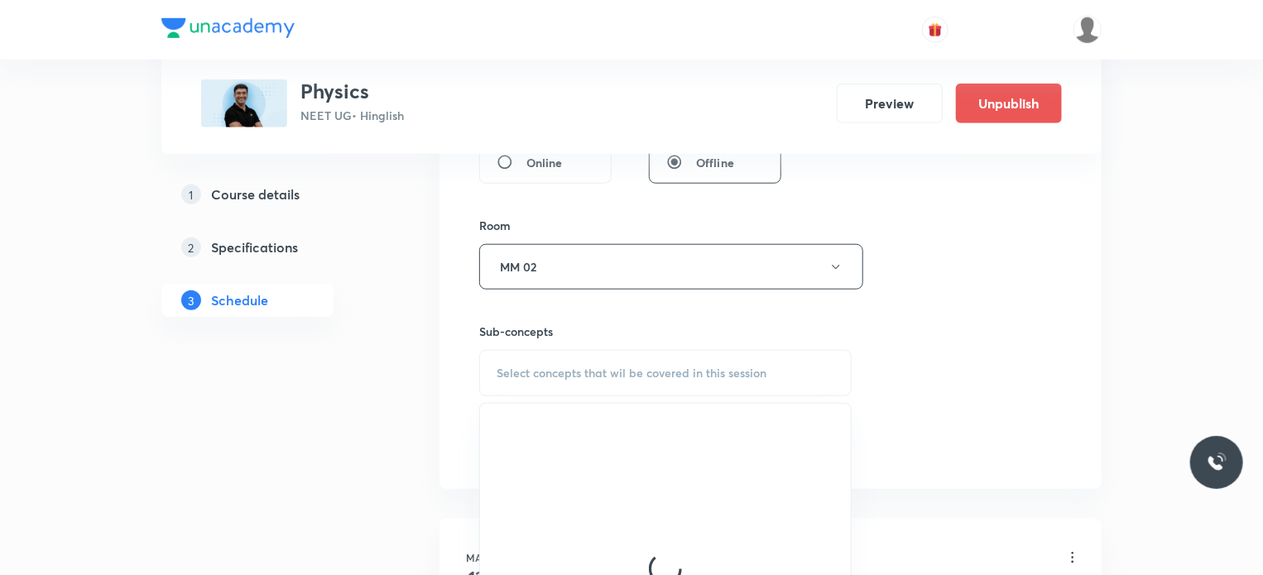
scroll to position [745, 0]
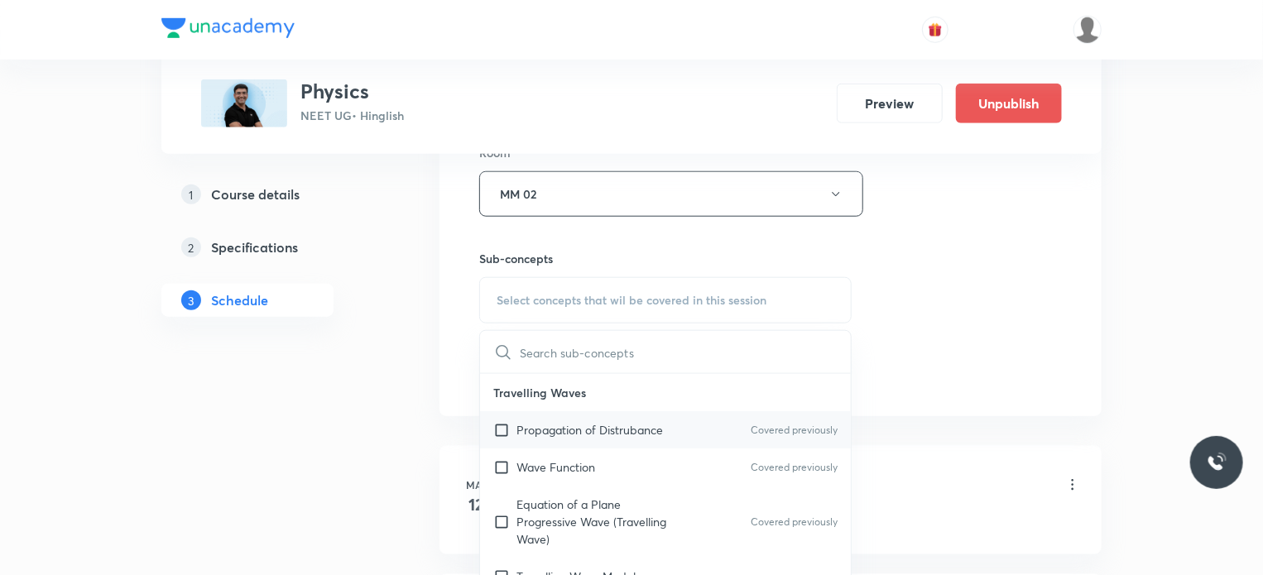
click at [596, 426] on p "Propagation of Distrubance" at bounding box center [589, 429] width 146 height 17
checkbox input "true"
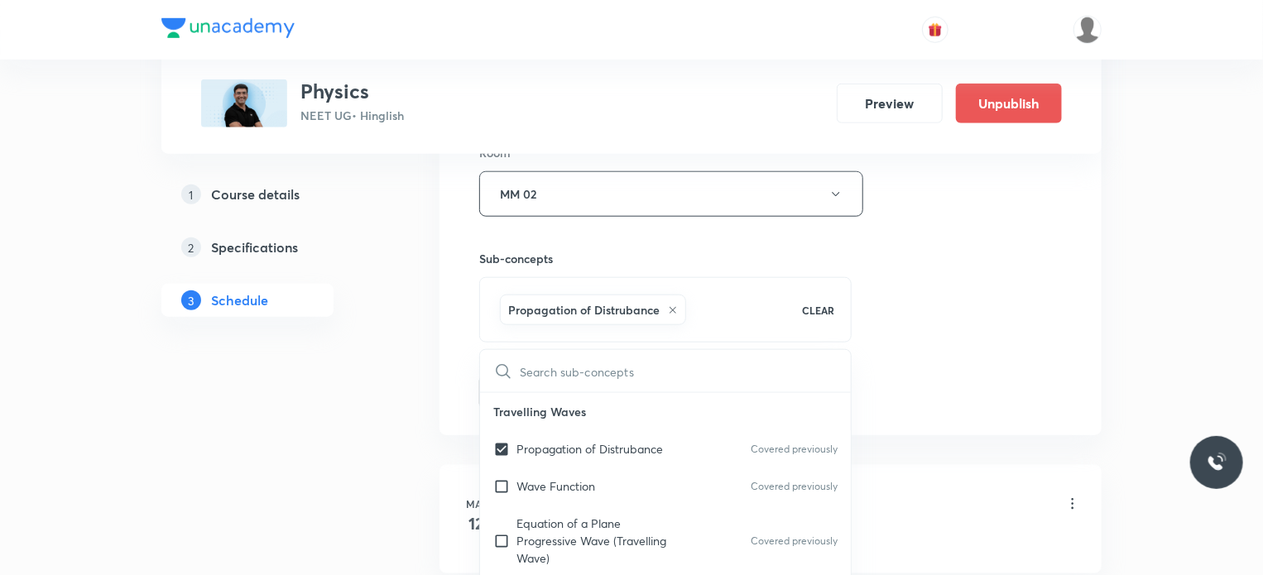
click at [919, 338] on div "Session 148 Live class Session title 14/99 Oscillations 1 ​ Schedule for Oct 9,…" at bounding box center [770, 11] width 583 height 796
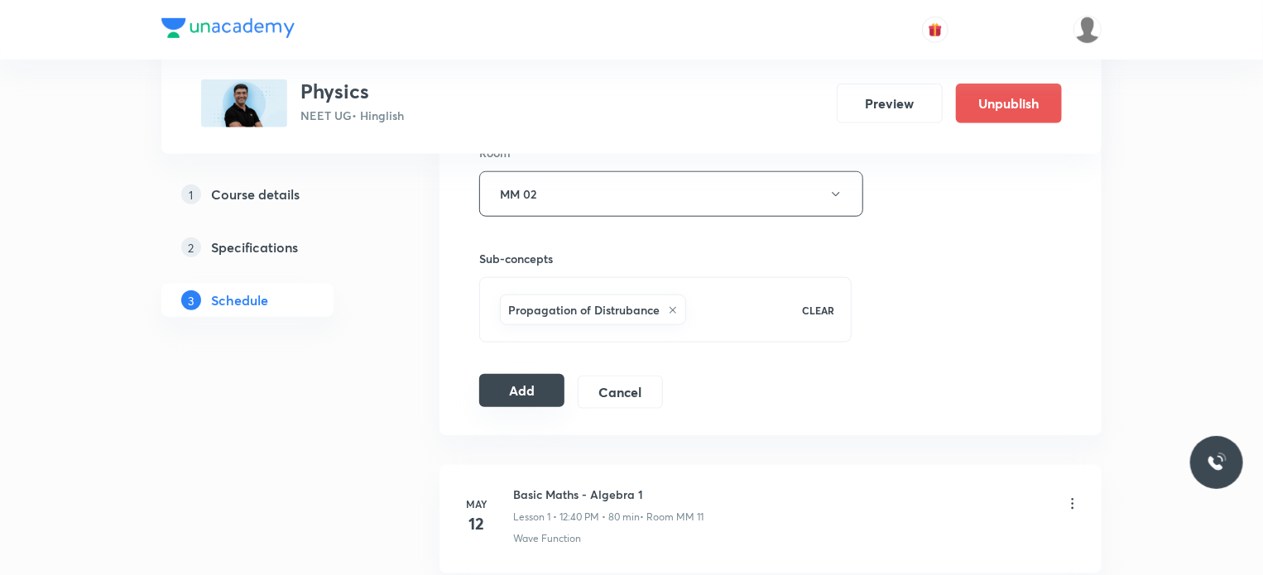
click at [549, 385] on button "Add" at bounding box center [521, 390] width 85 height 33
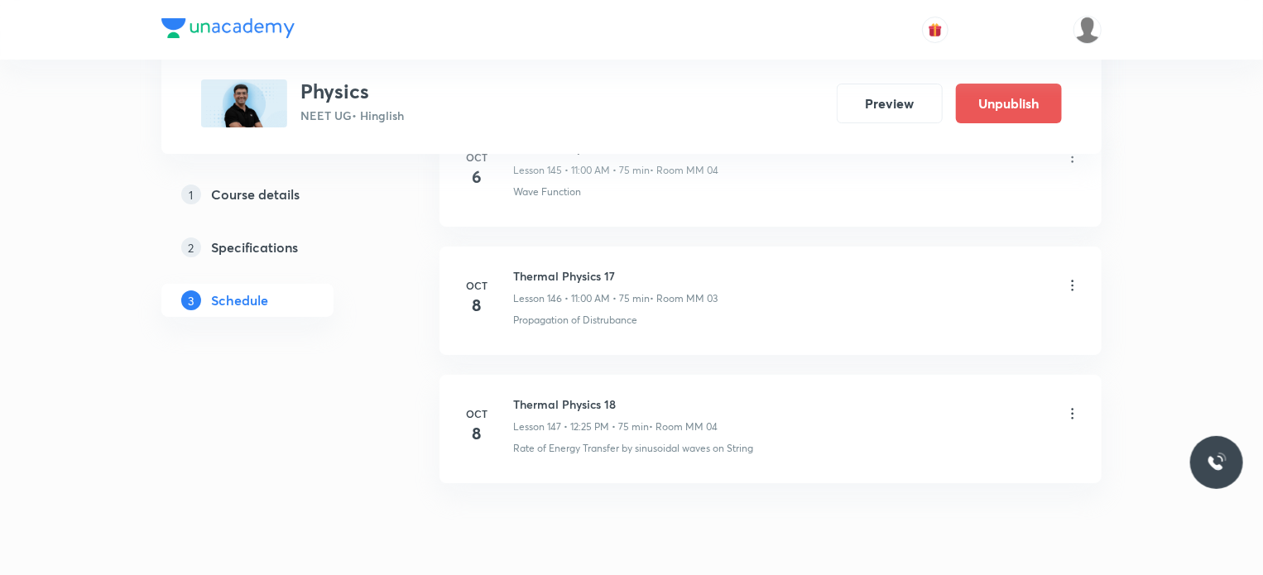
scroll to position [18797, 0]
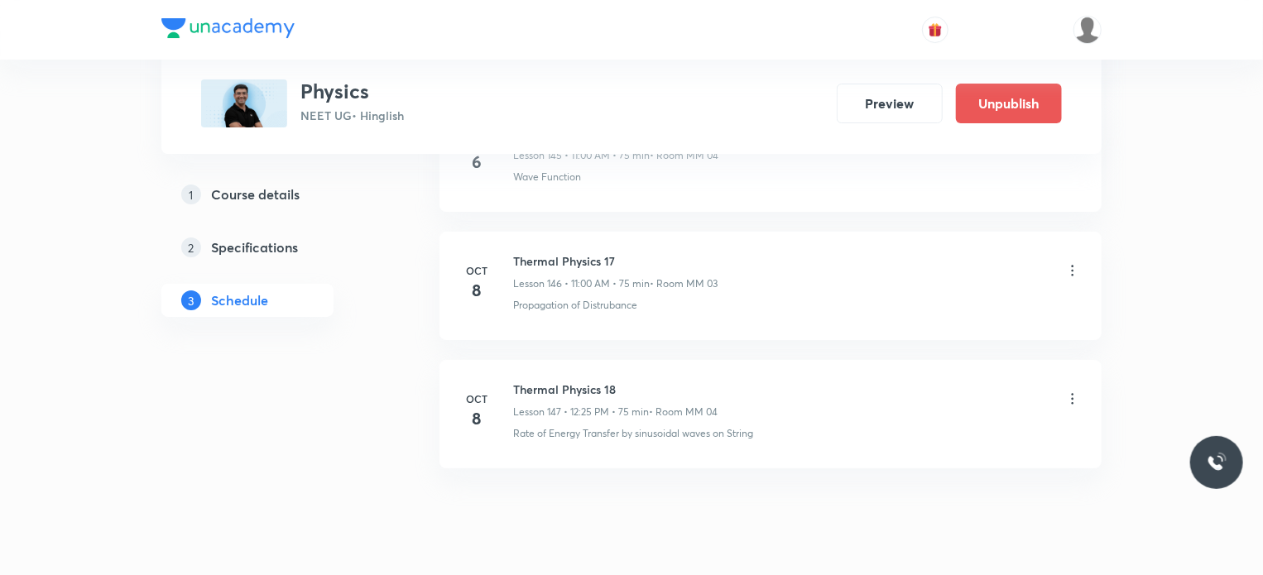
click at [561, 381] on div "Thermal Physics 18 Lesson 147 • 12:25 PM • 75 min • Room MM 04" at bounding box center [615, 400] width 204 height 39
click at [559, 381] on h6 "Thermal Physics 18" at bounding box center [615, 389] width 204 height 17
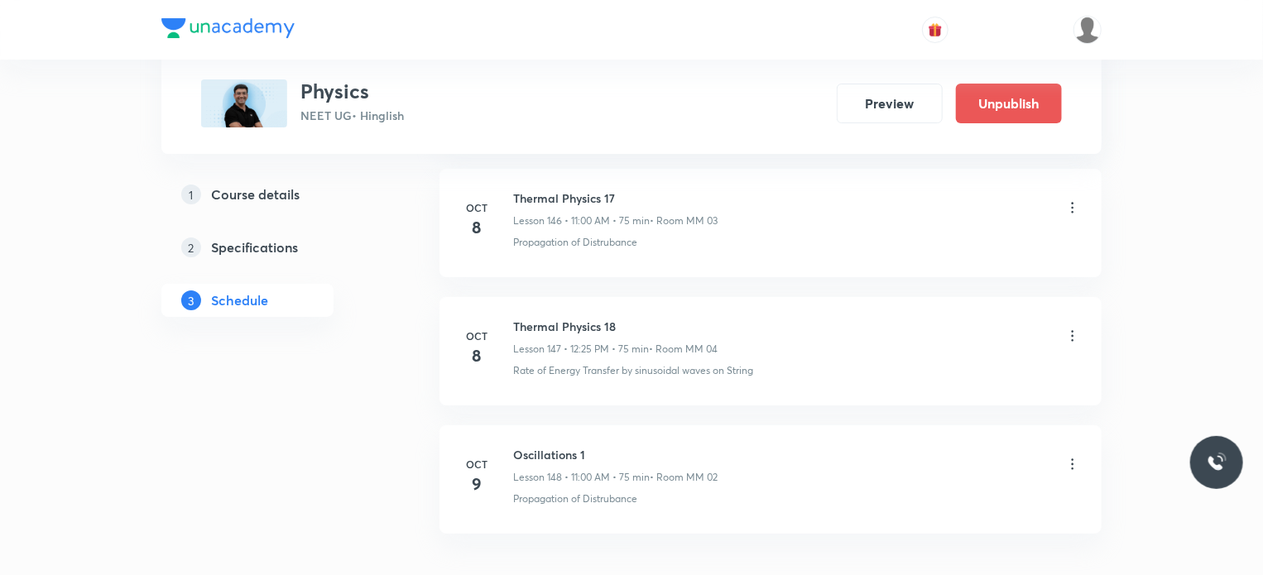
scroll to position [18925, 0]
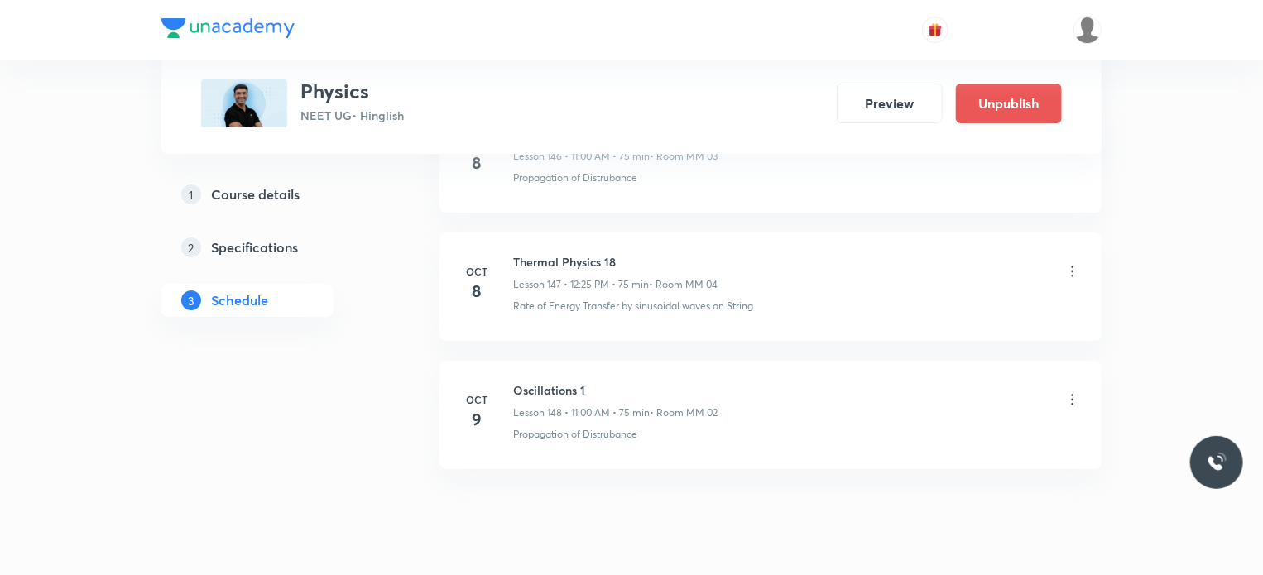
click at [546, 361] on li "Oct 9 Oscillations 1 Lesson 148 • 11:00 AM • 75 min • Room MM 02 Propagation of…" at bounding box center [770, 415] width 662 height 108
copy h6 "Oscillations 1"
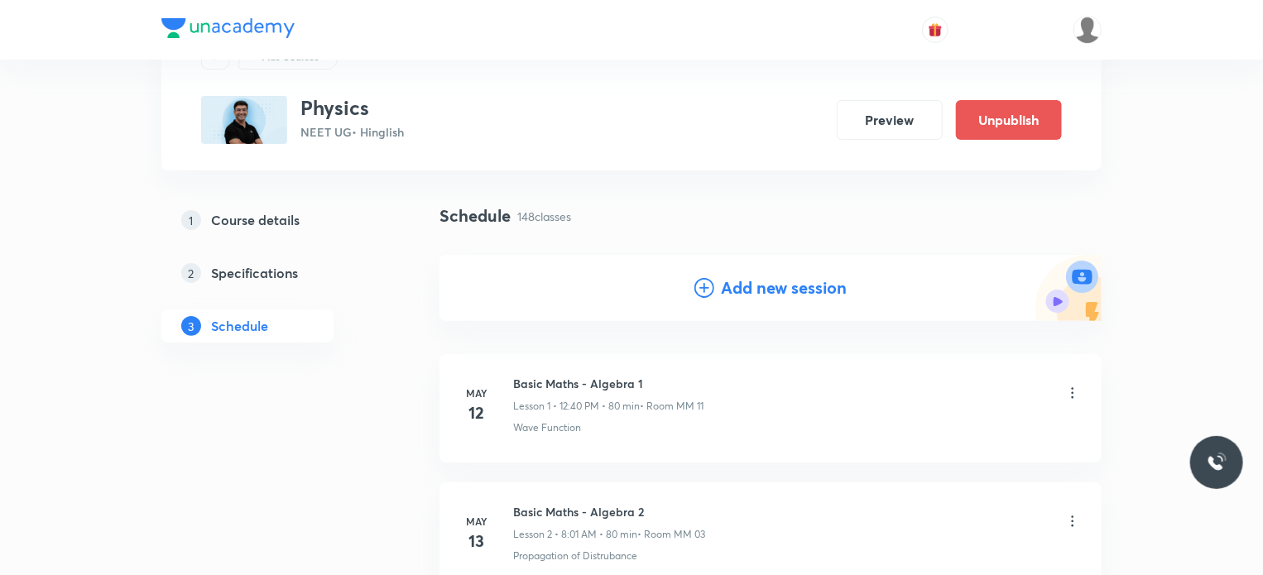
scroll to position [166, 0]
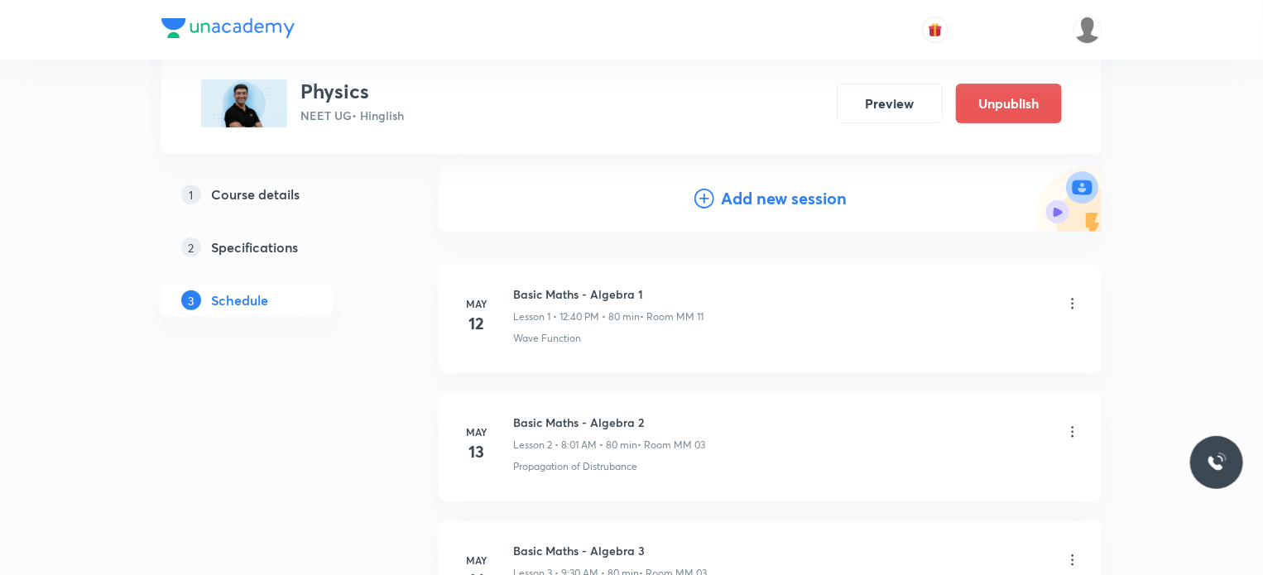
click at [781, 200] on h4 "Add new session" at bounding box center [784, 198] width 126 height 25
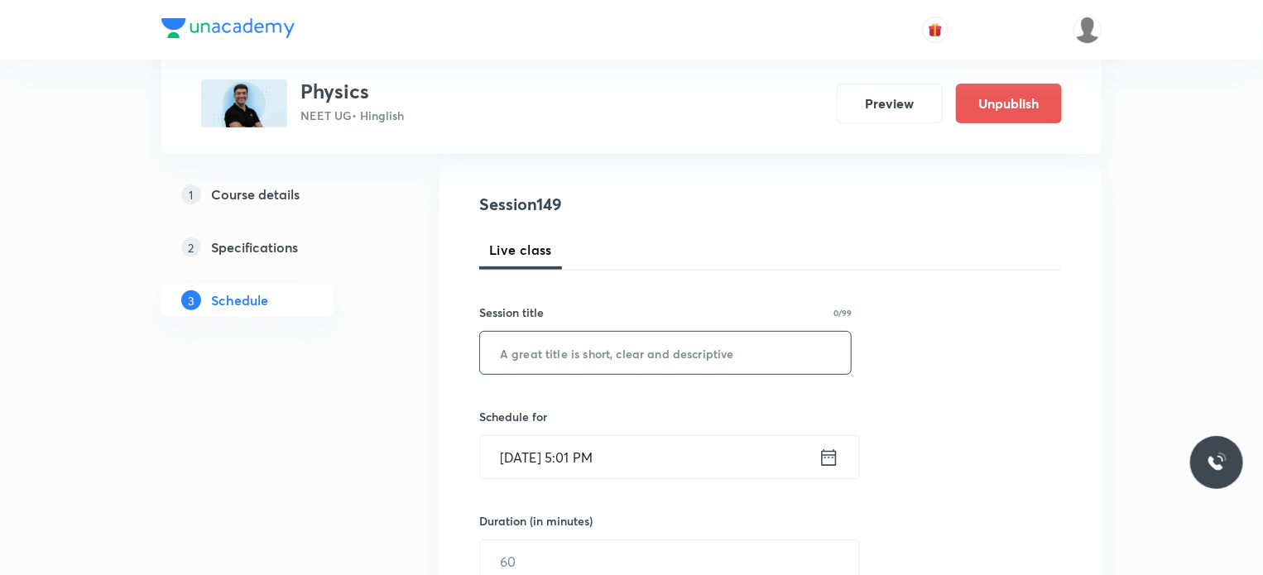
click at [676, 333] on div "Session title 0/99 ​" at bounding box center [665, 339] width 372 height 71
paste input "Oscillations 1"
click at [676, 333] on input "text" at bounding box center [665, 353] width 371 height 42
type input "Oscillations 2"
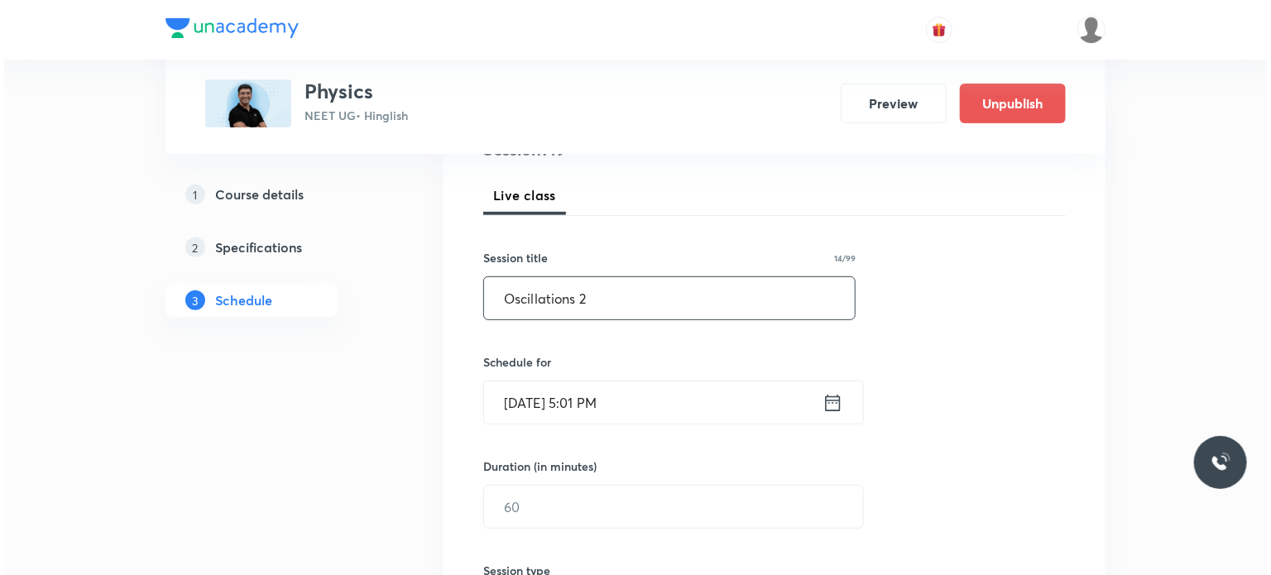
scroll to position [248, 0]
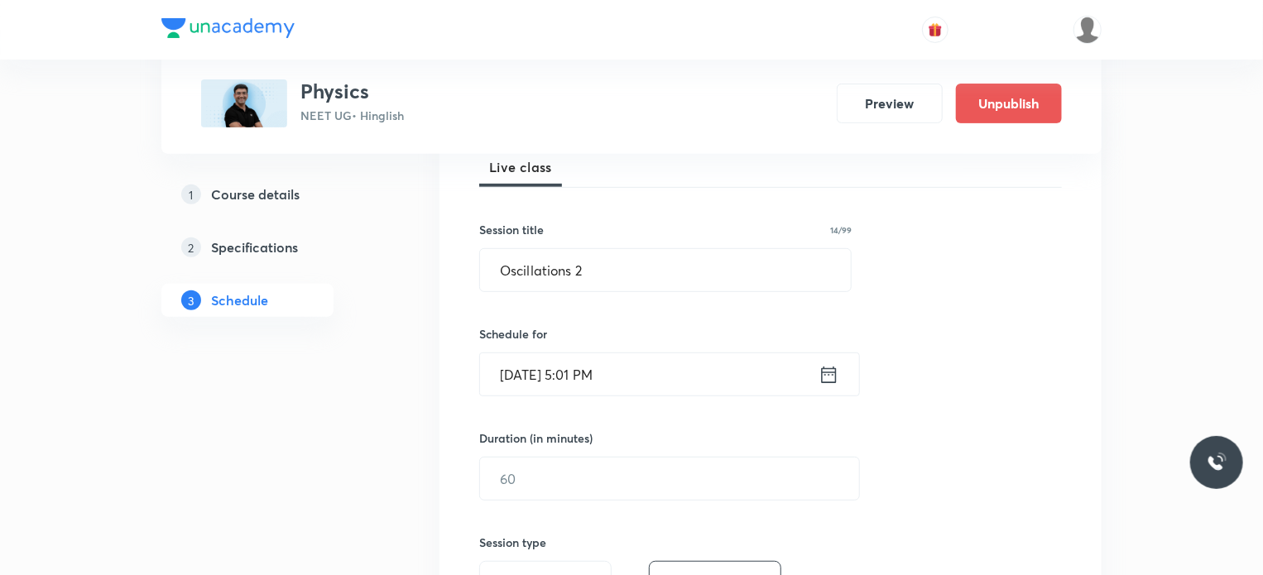
click at [634, 392] on input "Oct 8, 2025, 5:01 PM" at bounding box center [649, 374] width 338 height 42
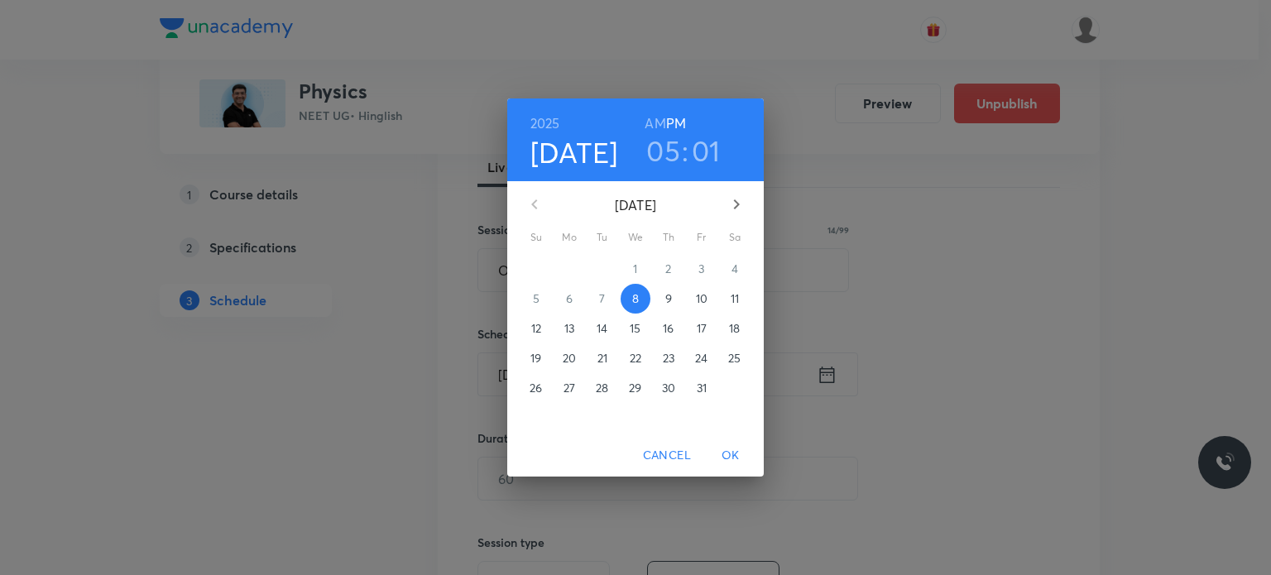
click at [670, 305] on p "9" at bounding box center [668, 298] width 7 height 17
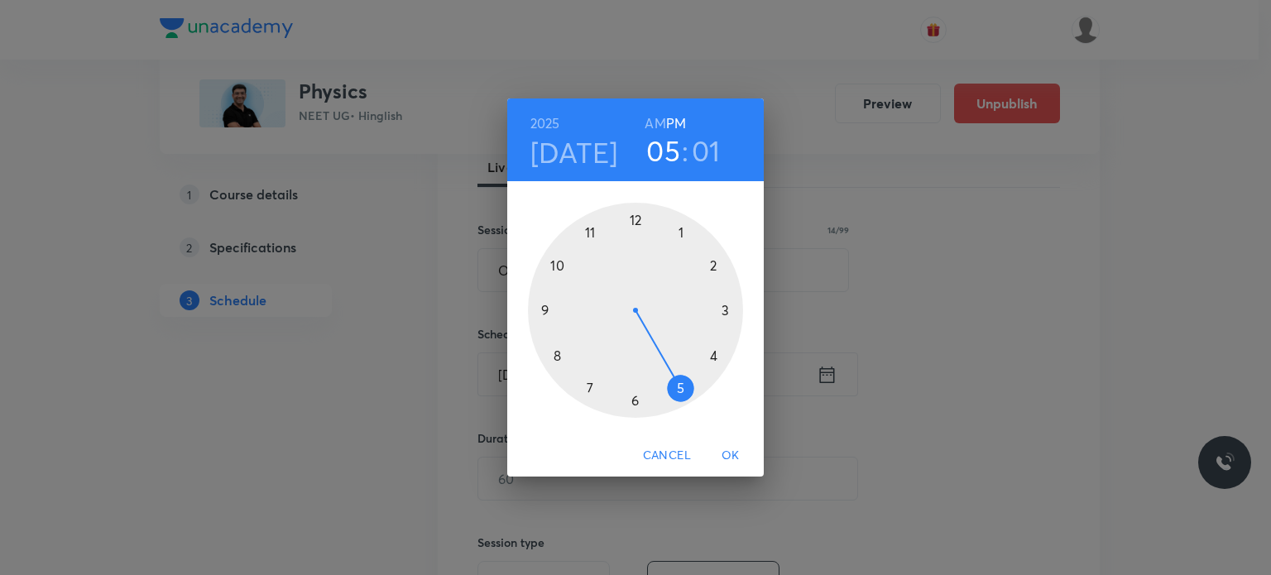
click at [654, 136] on h3 "05" at bounding box center [663, 150] width 34 height 35
click at [653, 119] on h6 "AM" at bounding box center [655, 123] width 21 height 23
click at [684, 113] on h6 "PM" at bounding box center [676, 123] width 20 height 23
click at [641, 214] on div at bounding box center [635, 310] width 215 height 215
drag, startPoint x: 641, startPoint y: 284, endPoint x: 666, endPoint y: 367, distance: 86.6
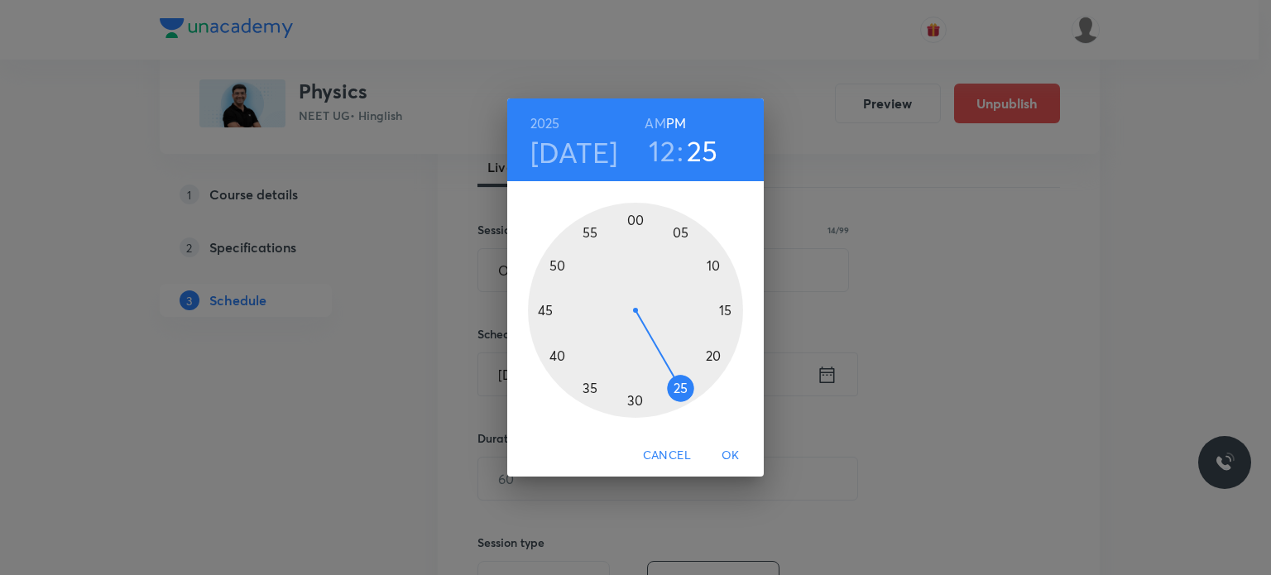
click at [666, 367] on div at bounding box center [635, 310] width 215 height 215
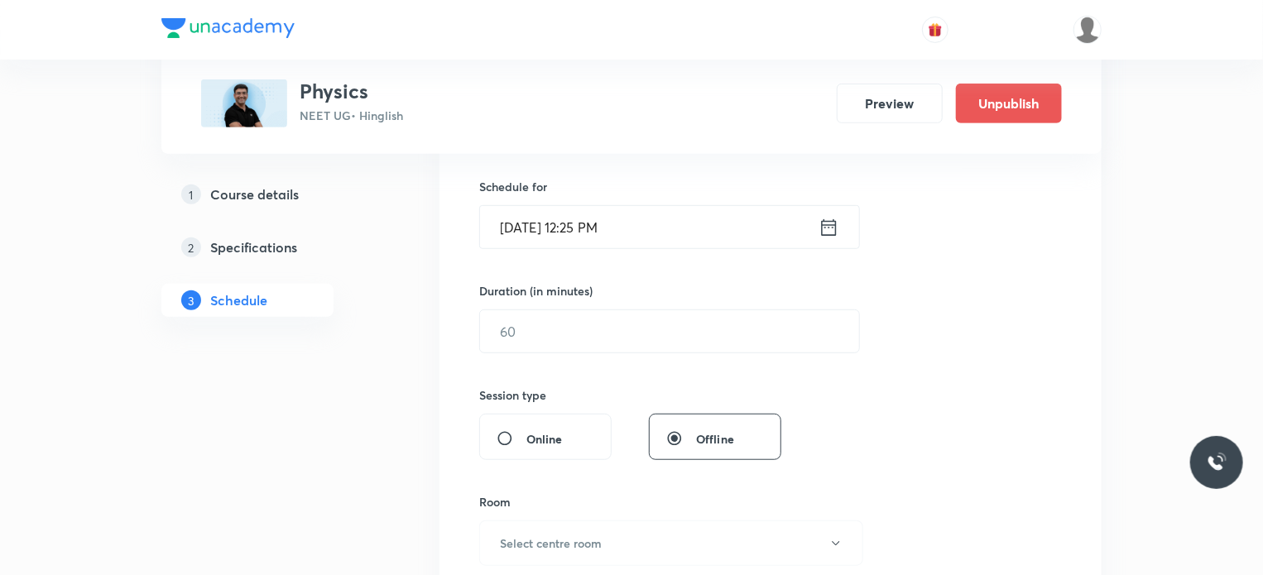
scroll to position [414, 0]
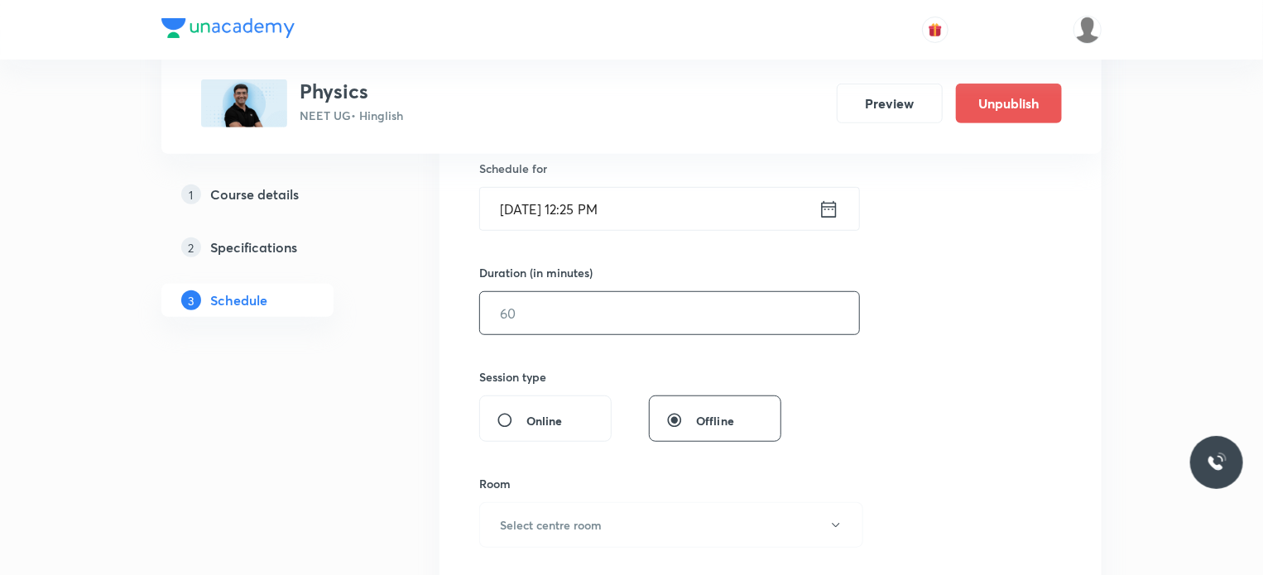
drag, startPoint x: 569, startPoint y: 348, endPoint x: 564, endPoint y: 325, distance: 23.7
click at [565, 345] on div "Session 149 Live class Session title 14/99 Oscillations 2 ​ Schedule for Oct 9,…" at bounding box center [770, 332] width 583 height 777
click at [556, 305] on input "text" at bounding box center [669, 313] width 379 height 42
type input "75"
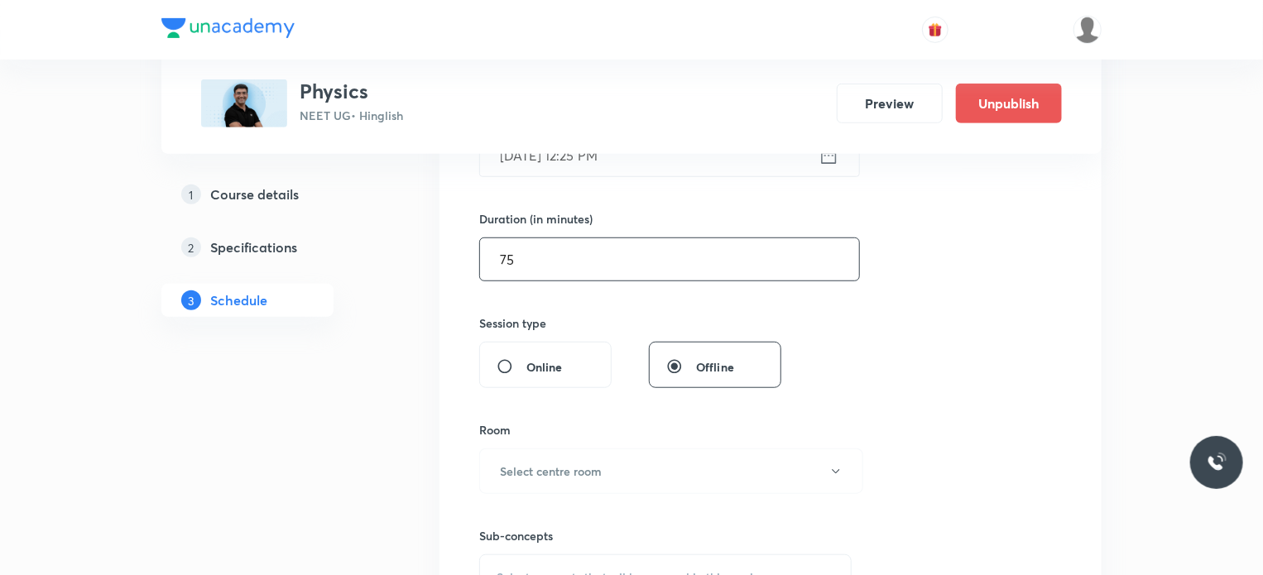
scroll to position [579, 0]
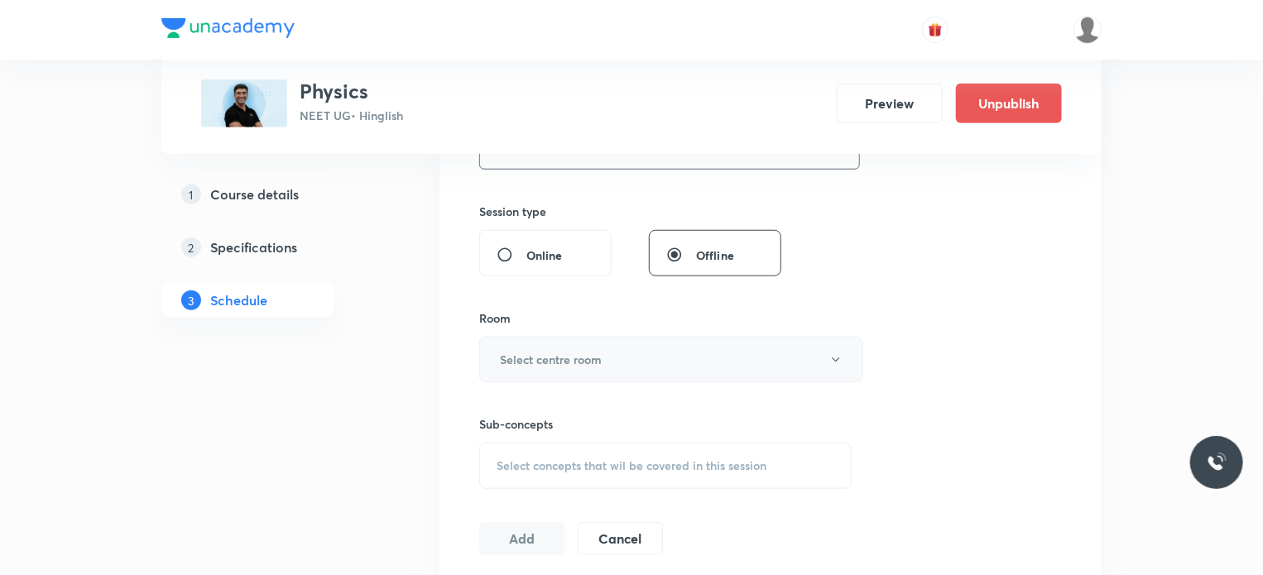
click at [568, 360] on h6 "Select centre room" at bounding box center [551, 359] width 102 height 17
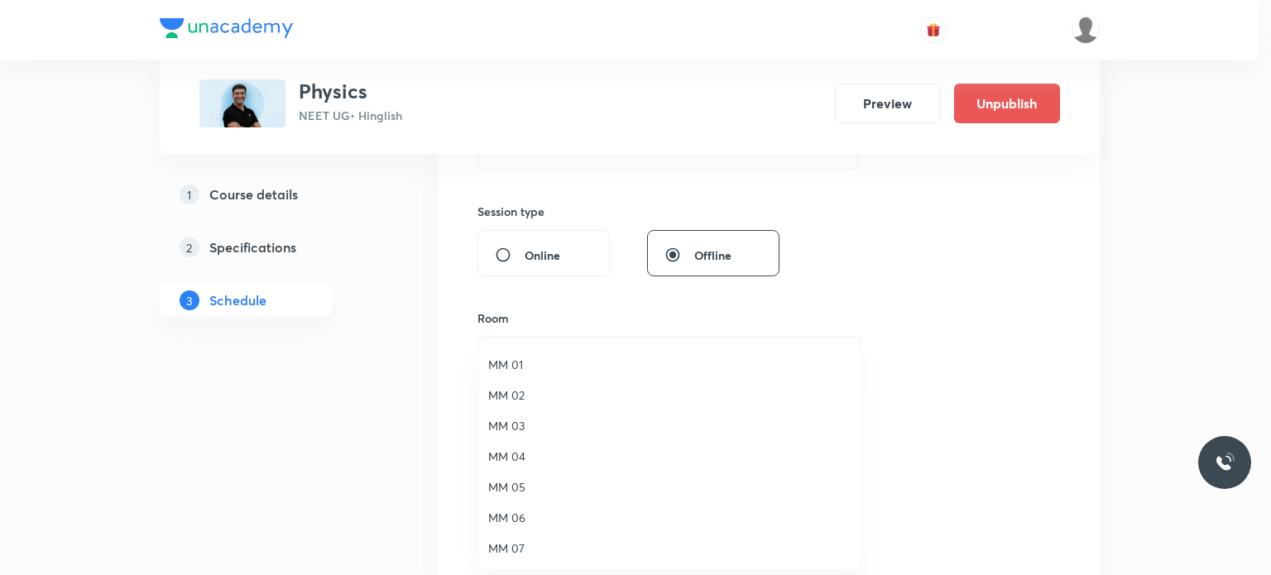
drag, startPoint x: 545, startPoint y: 433, endPoint x: 551, endPoint y: 455, distance: 23.1
click at [545, 434] on span "MM 03" at bounding box center [669, 425] width 362 height 17
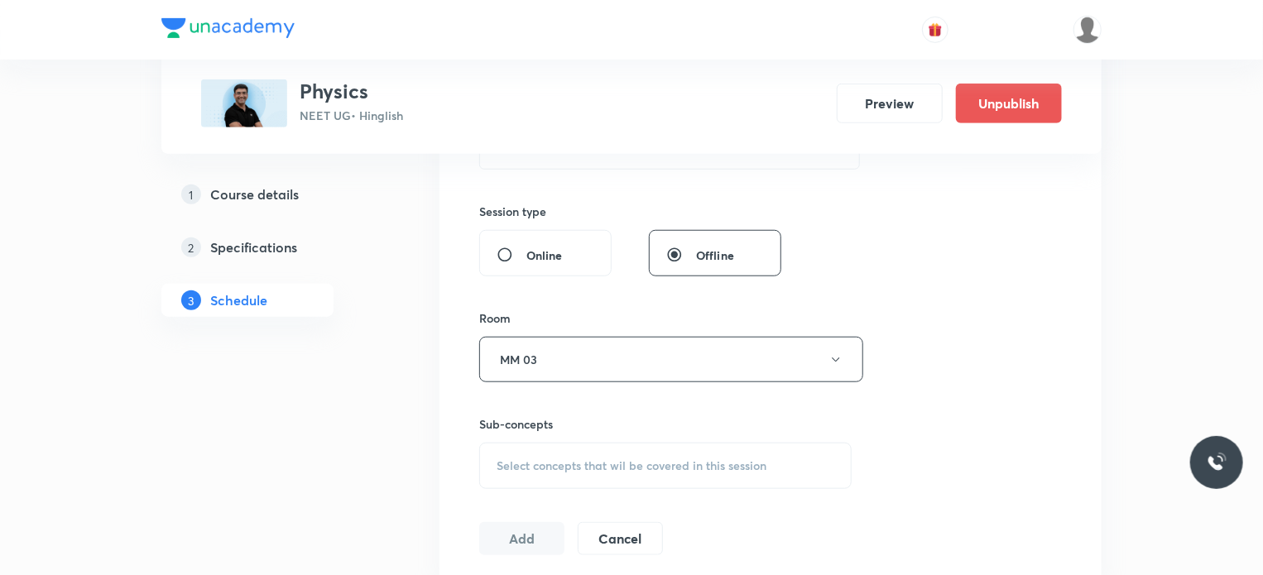
click at [557, 465] on span "Select concepts that wil be covered in this session" at bounding box center [632, 465] width 270 height 13
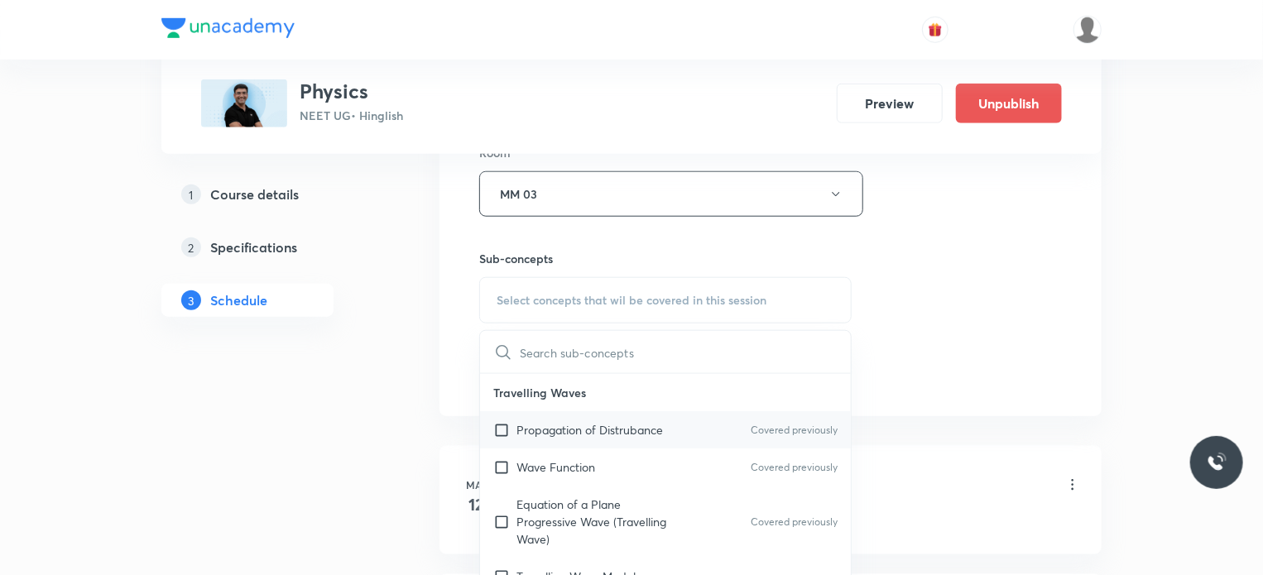
click at [593, 418] on div "Propagation of Distrubance Covered previously" at bounding box center [665, 429] width 371 height 37
checkbox input "true"
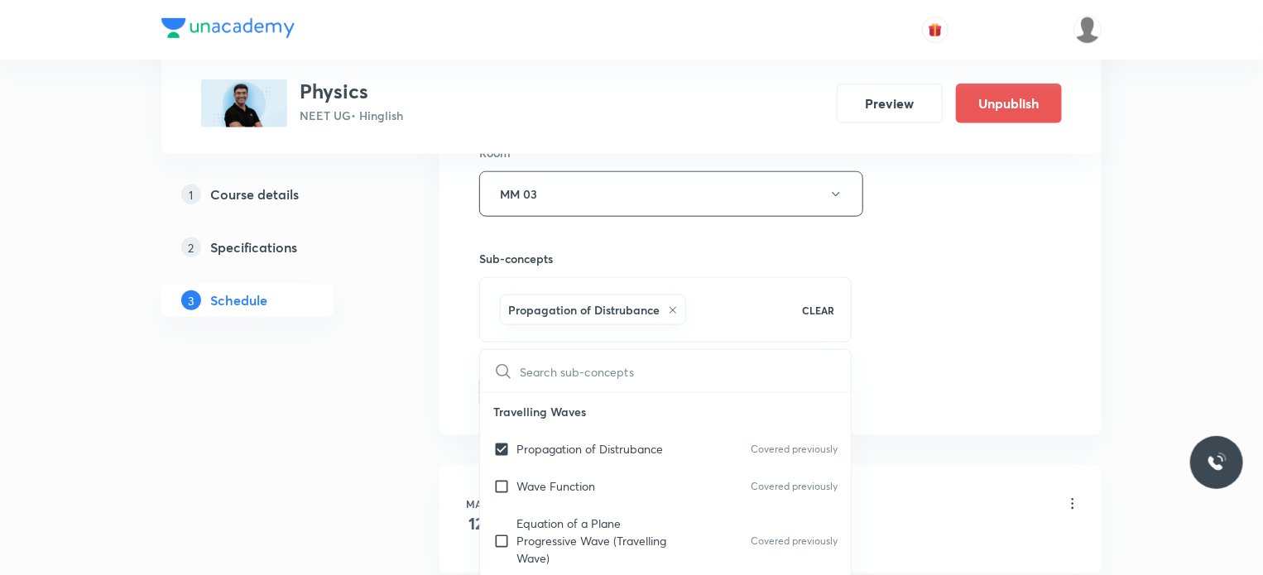
click at [933, 357] on div "Session 149 Live class Session title 14/99 Oscillations 2 ​ Schedule for Oct 9,…" at bounding box center [770, 11] width 583 height 796
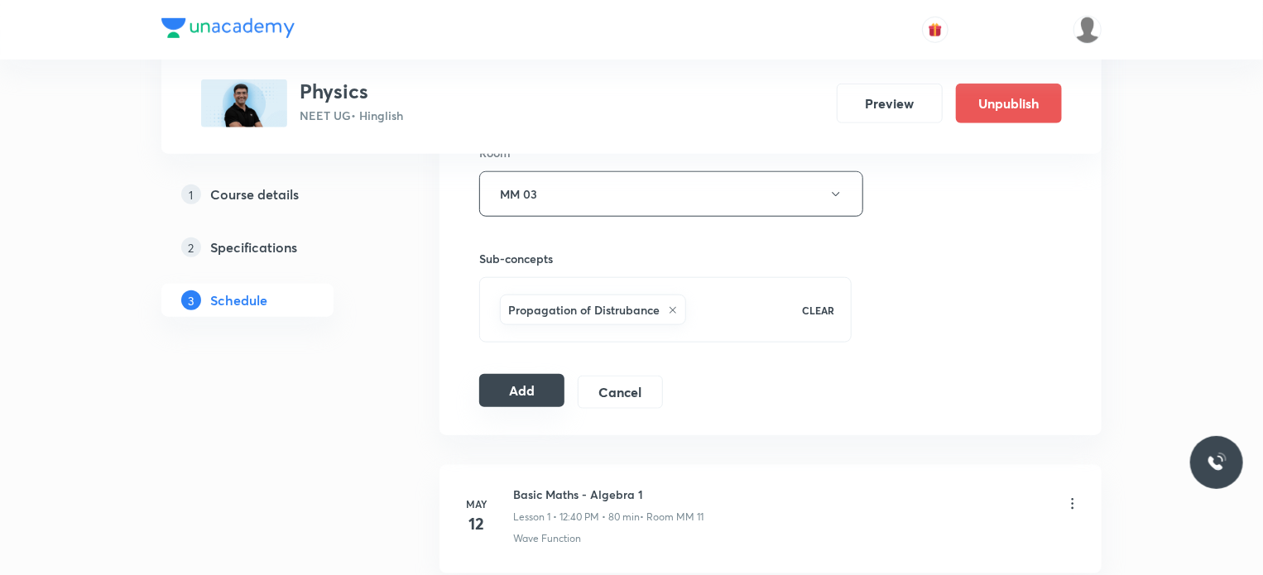
click at [530, 375] on button "Add" at bounding box center [521, 390] width 85 height 33
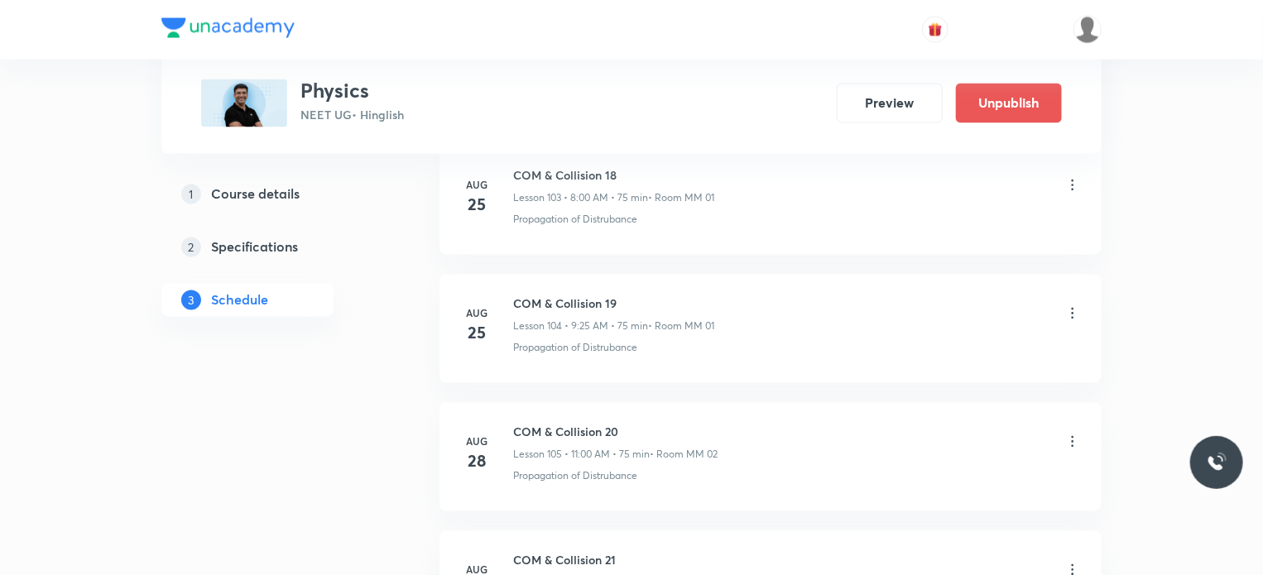
scroll to position [19702, 0]
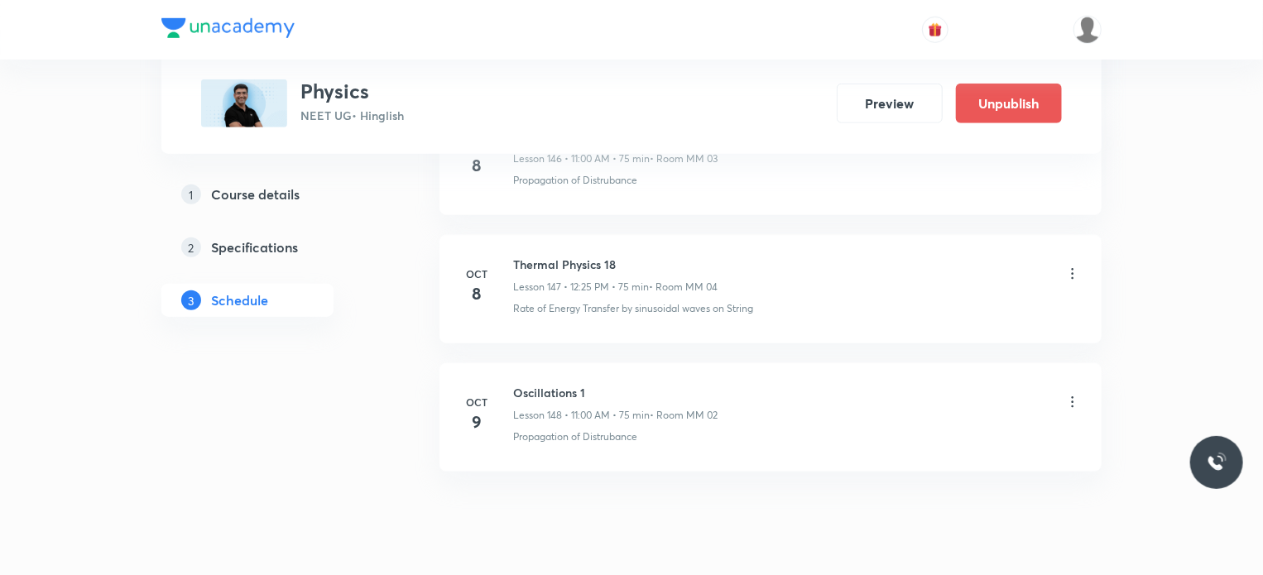
click at [516, 384] on div "Oscillations 1 Lesson 148 • 11:00 AM • 75 min • Room MM 02" at bounding box center [615, 403] width 204 height 39
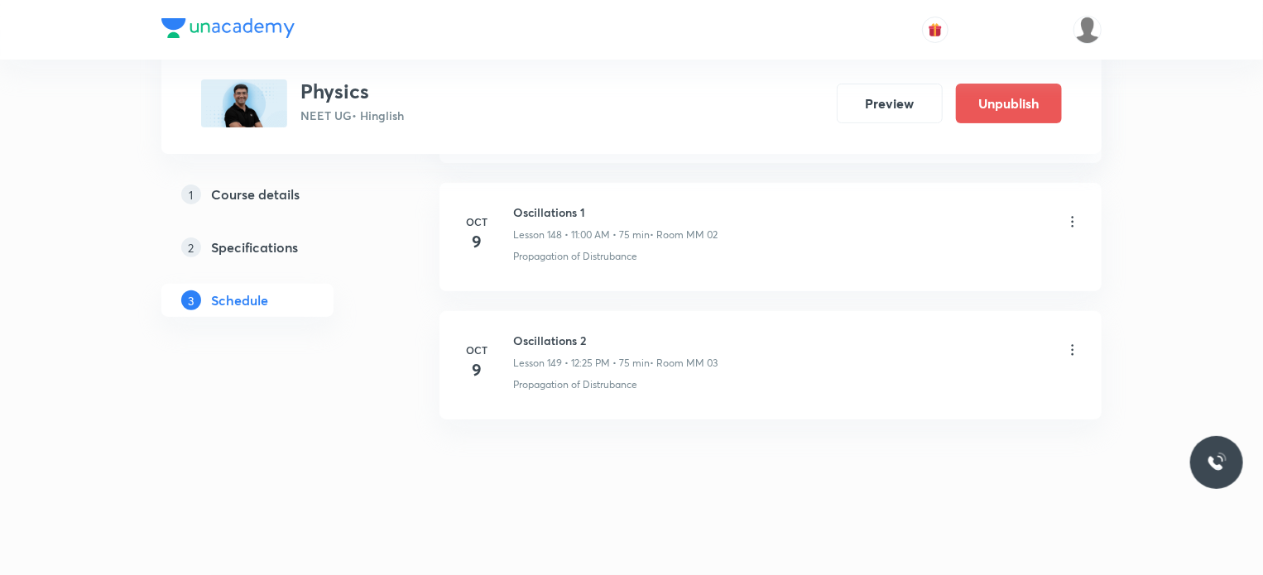
scroll to position [19053, 0]
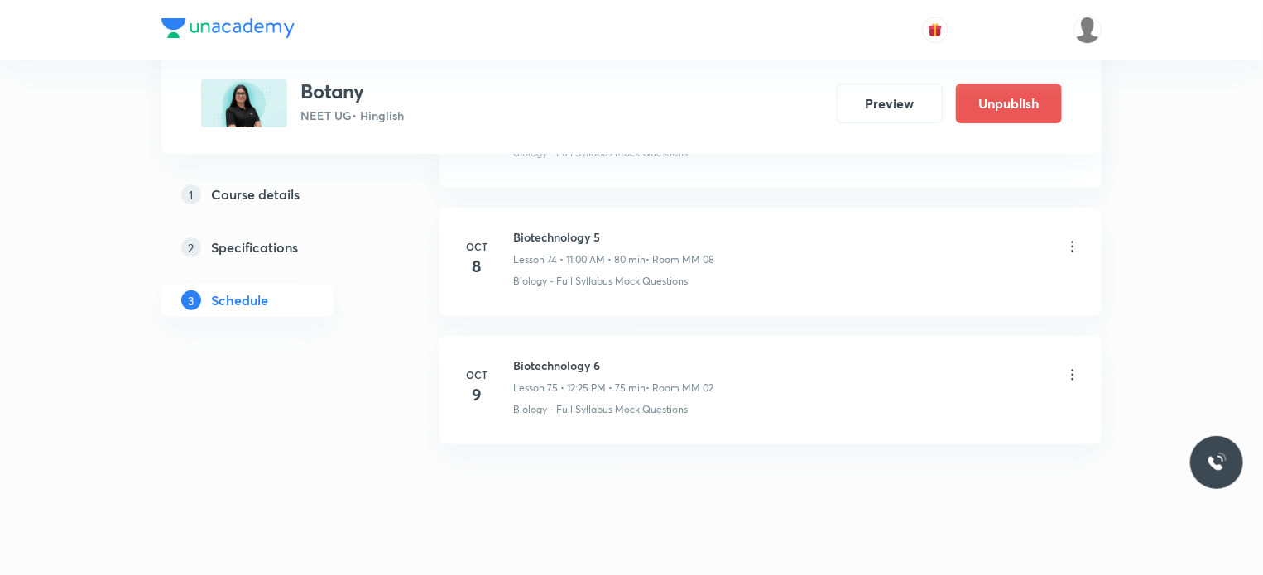
scroll to position [9586, 0]
click at [571, 357] on h6 "Biotechnology 6" at bounding box center [613, 365] width 200 height 17
copy h6 "Biotechnology 6"
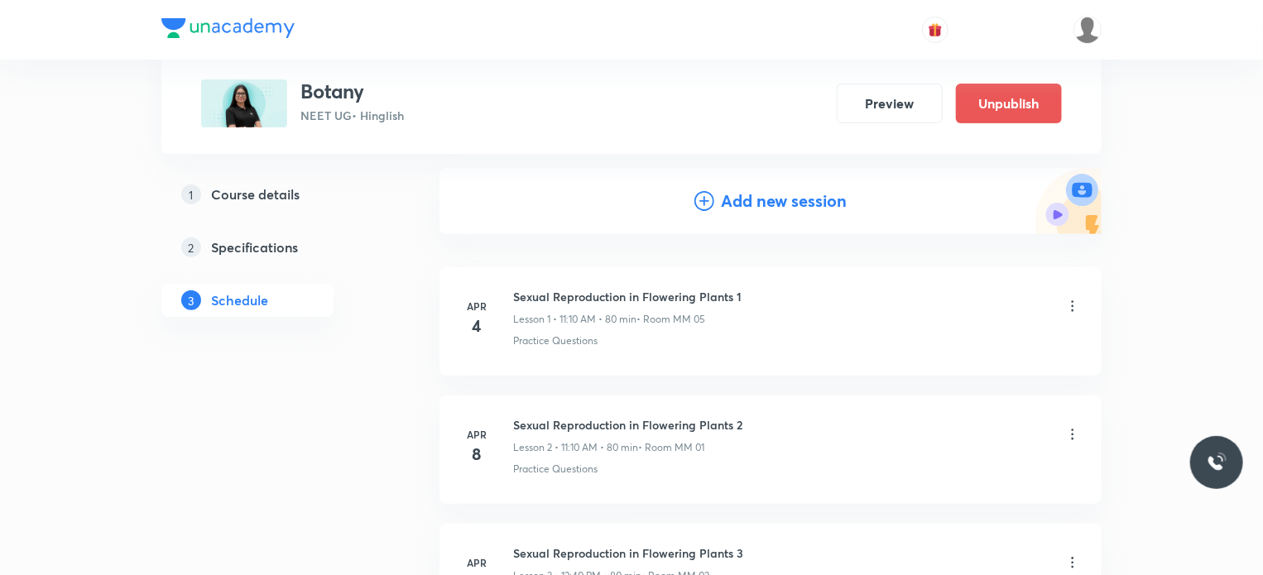
scroll to position [166, 0]
click at [791, 214] on div "Add new session" at bounding box center [770, 199] width 662 height 66
click at [781, 198] on h4 "Add new session" at bounding box center [784, 198] width 126 height 25
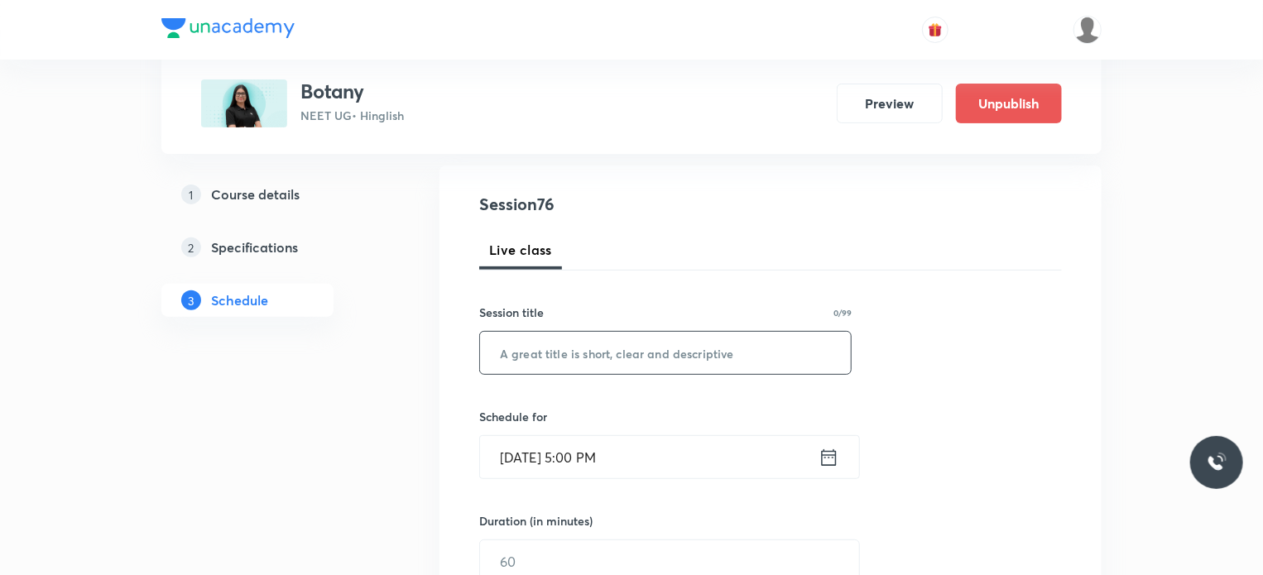
click at [709, 354] on input "text" at bounding box center [665, 353] width 371 height 42
paste input "Biotechnology 6"
type input "Biotechnology 7"
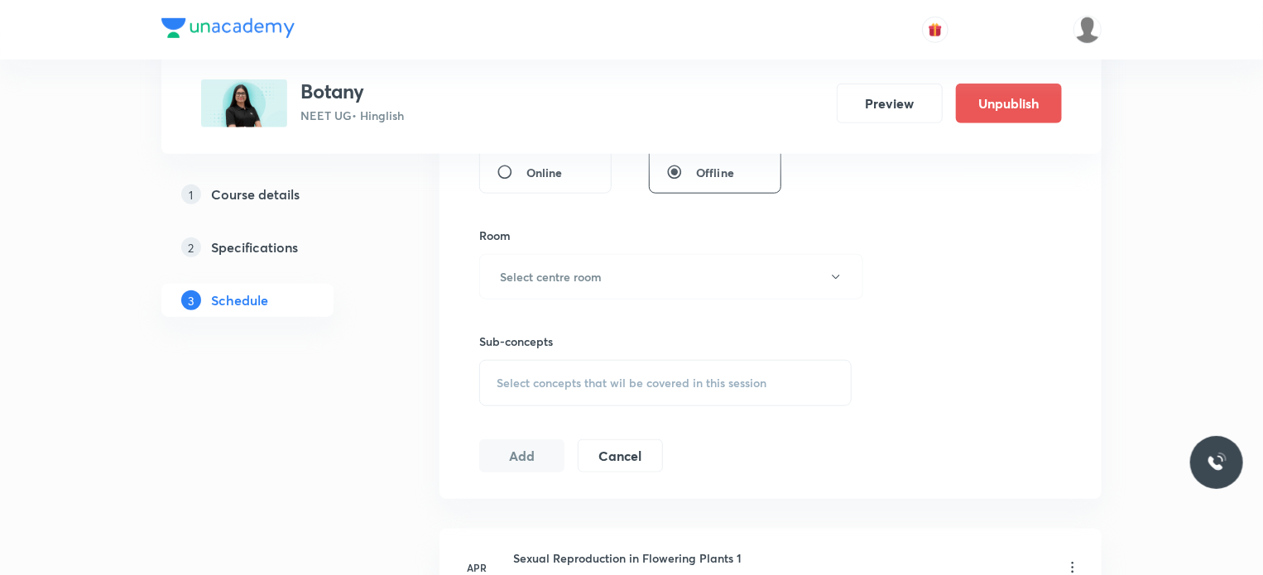
scroll to position [10344, 0]
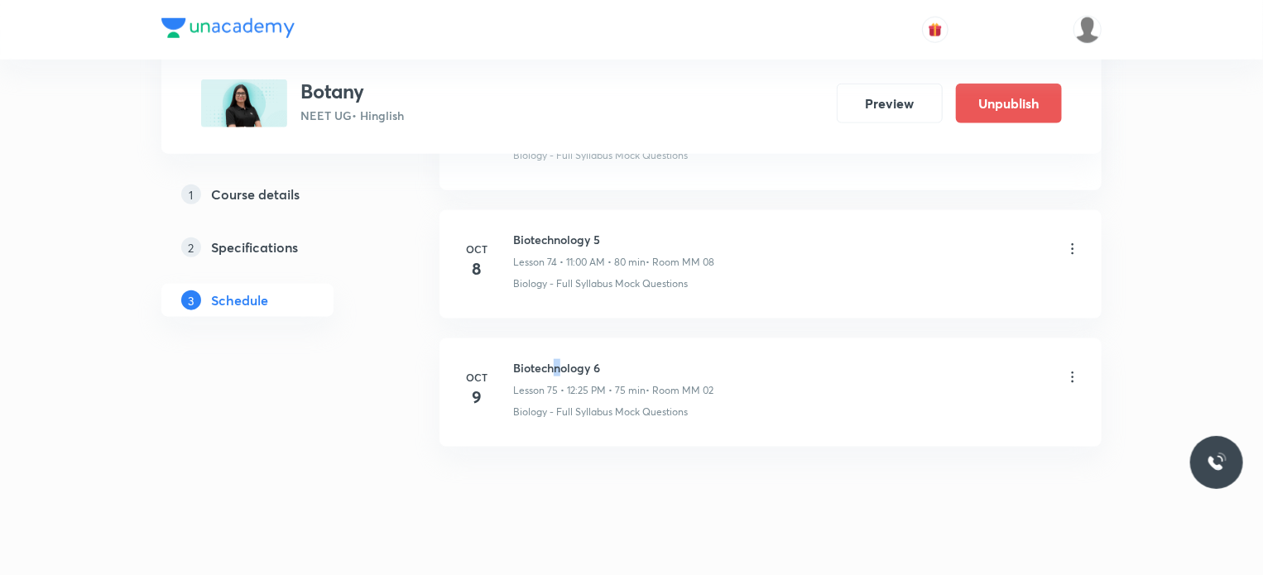
click at [556, 359] on h6 "Biotechnology 6" at bounding box center [613, 367] width 200 height 17
copy h6 "Biotechnology 6"
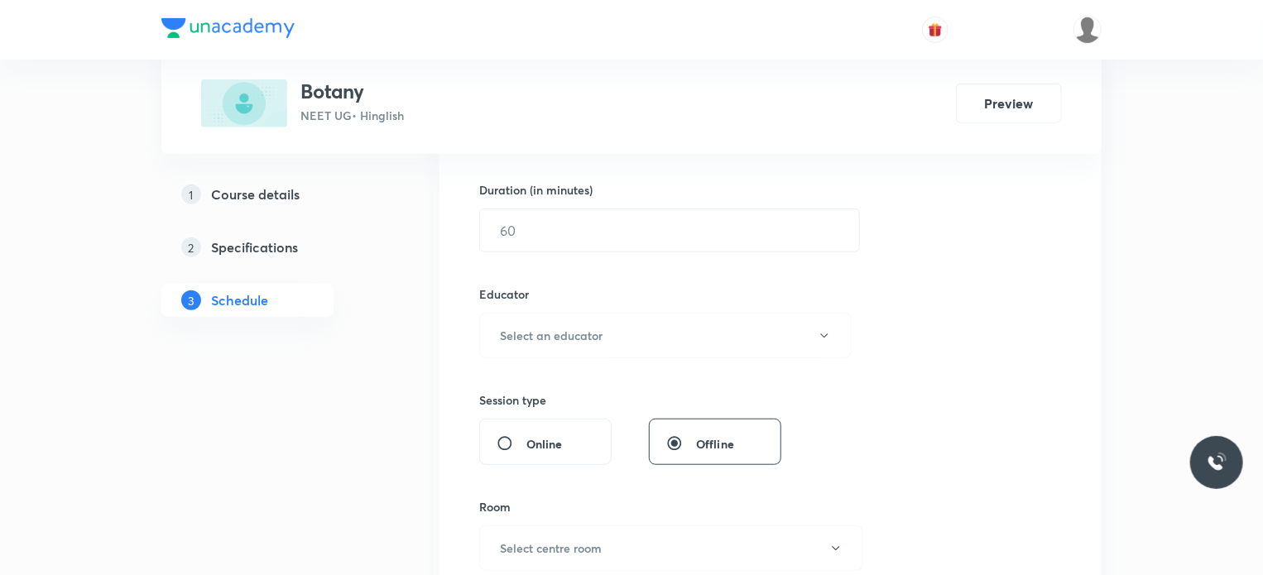
scroll to position [9043, 0]
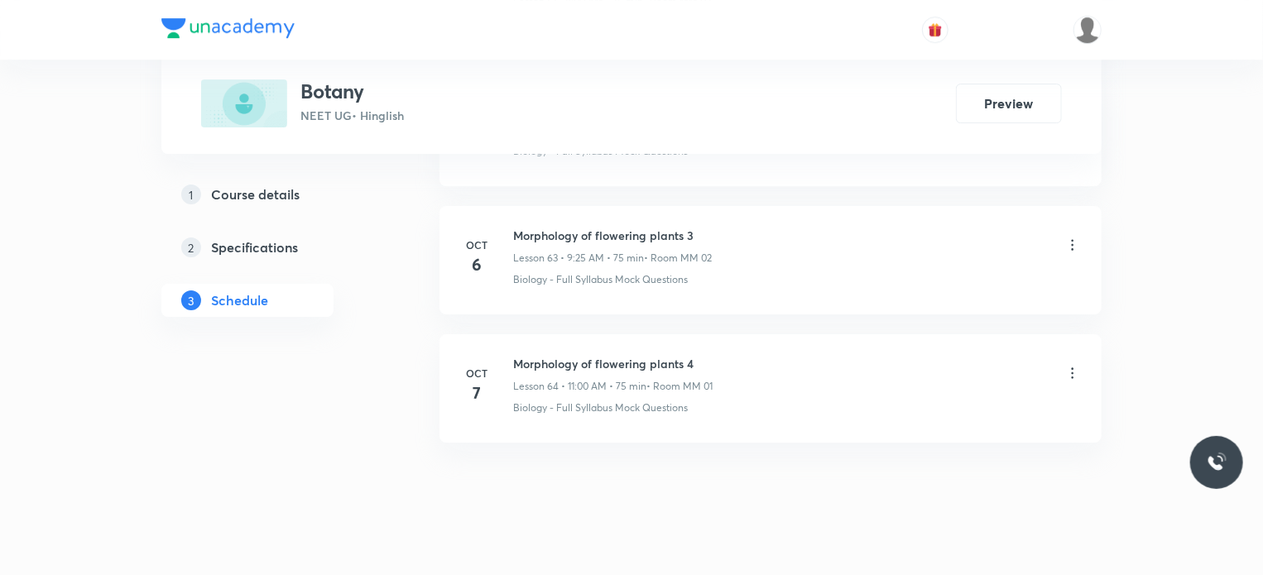
click at [603, 355] on h6 "Morphology of flowering plants 4" at bounding box center [612, 363] width 199 height 17
copy h6 "Morphology of flowering plants 4"
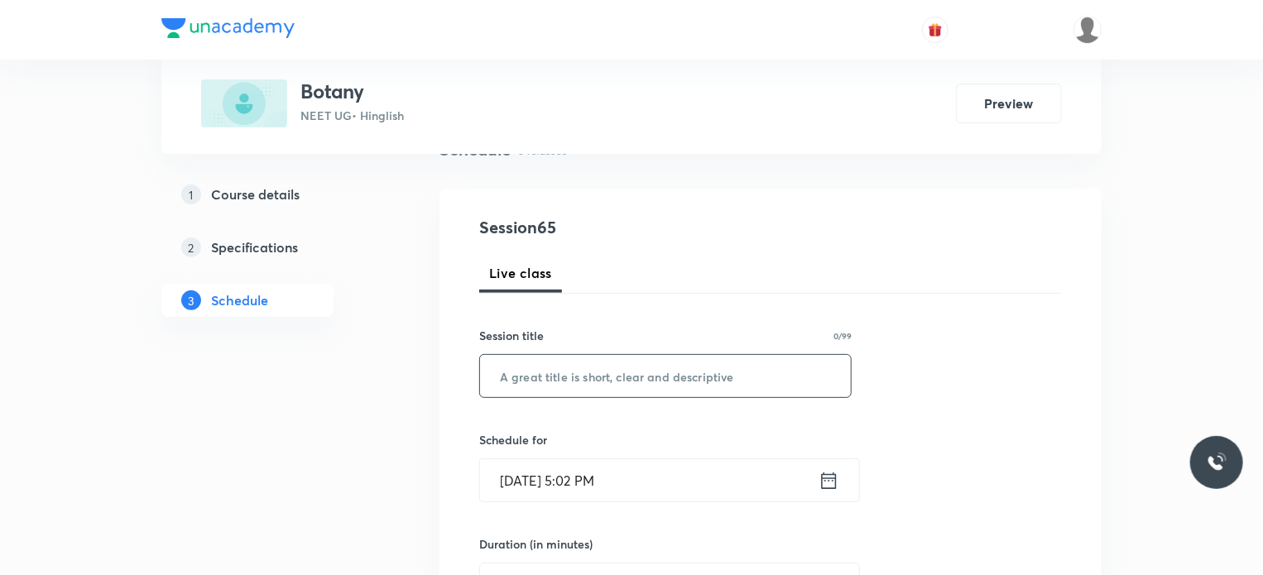
scroll to position [166, 0]
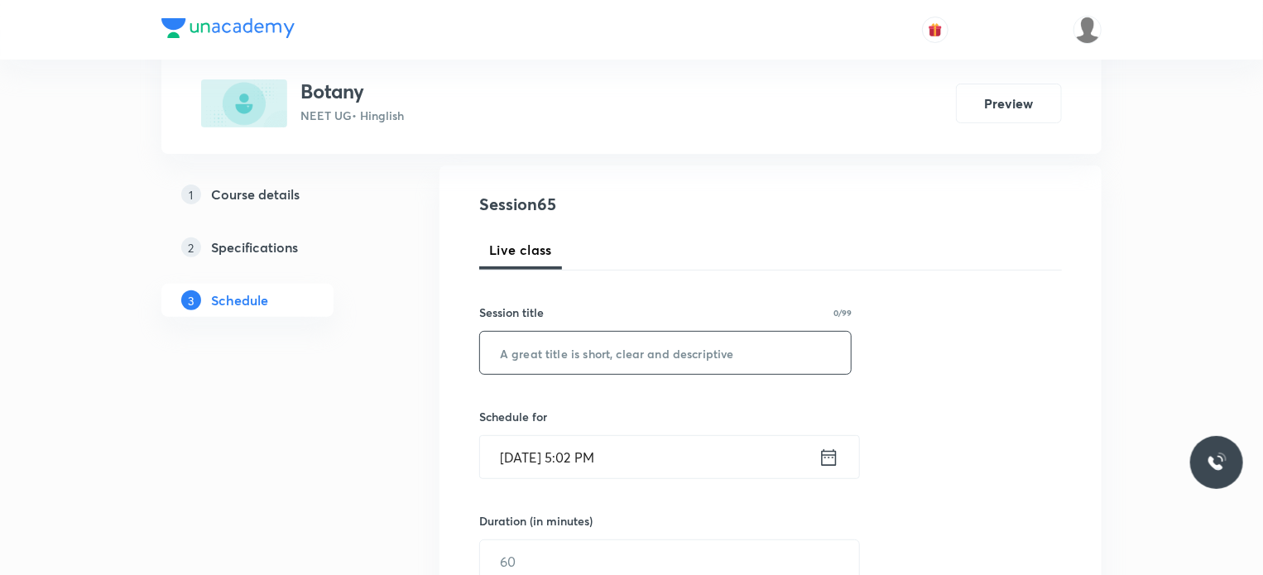
click at [563, 373] on div "​" at bounding box center [665, 353] width 372 height 44
paste input "Morphology of flowering plants 4"
type input "Morphology of flowering plants 5"
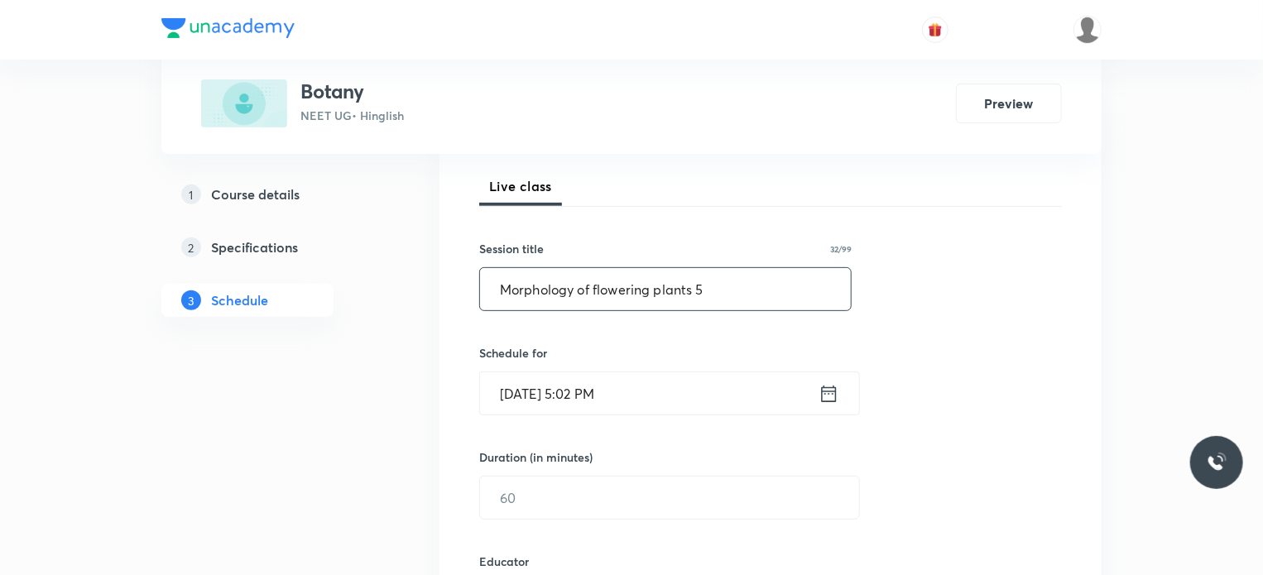
scroll to position [248, 0]
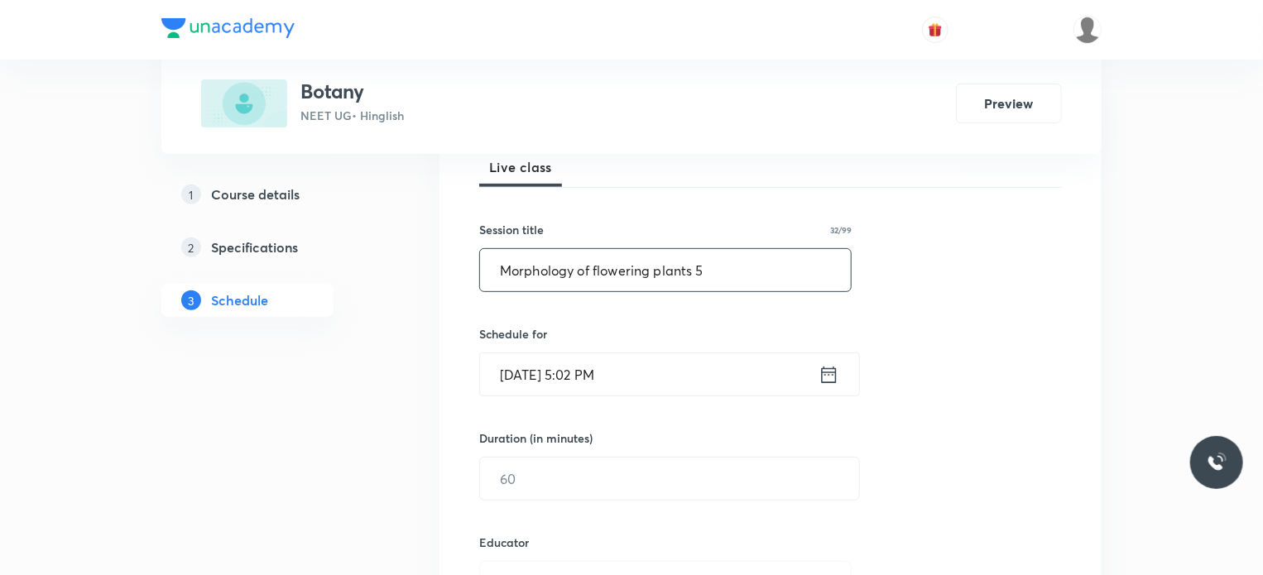
click at [563, 373] on input "Oct 8, 2025, 5:02 PM" at bounding box center [649, 374] width 338 height 42
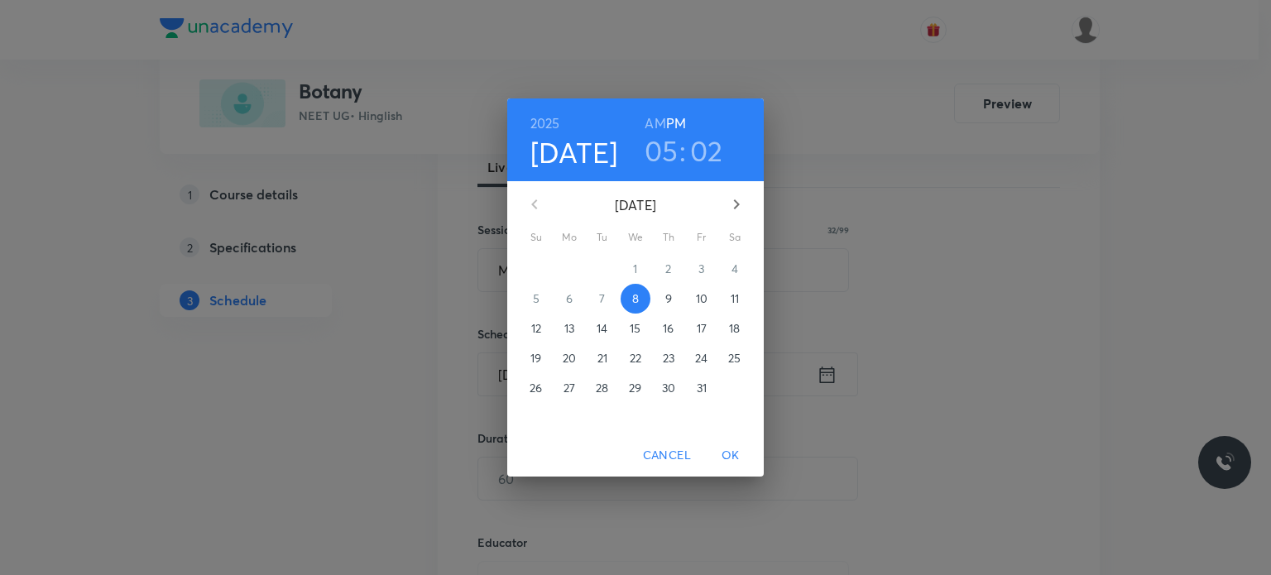
click at [669, 288] on button "9" at bounding box center [669, 299] width 30 height 30
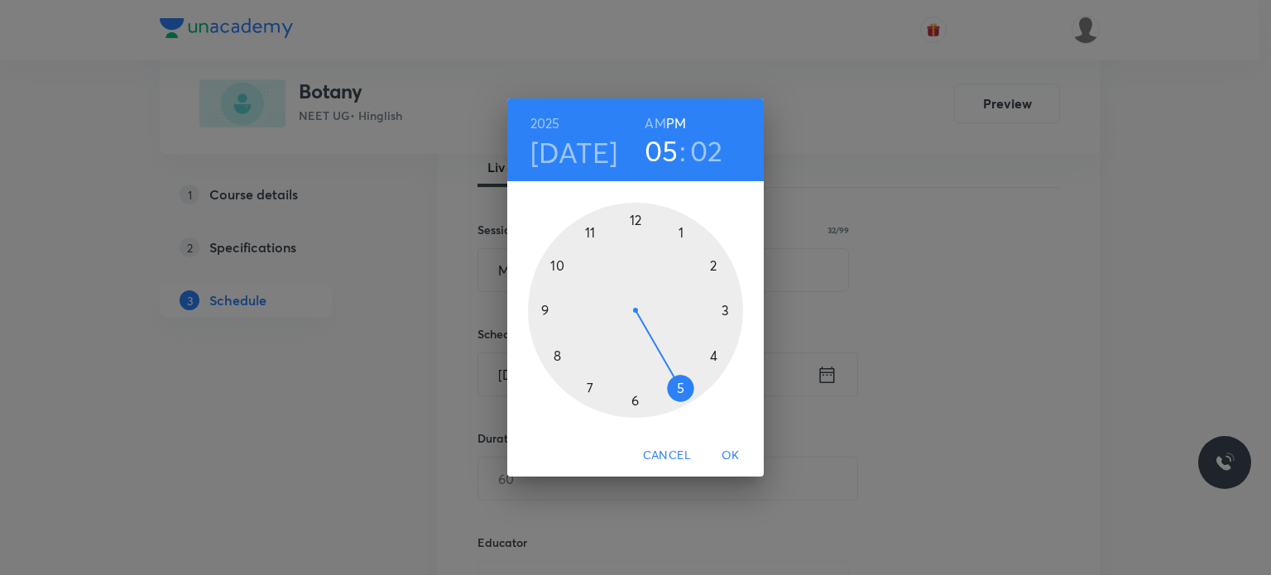
click at [647, 128] on h6 "AM" at bounding box center [655, 123] width 21 height 23
drag, startPoint x: 549, startPoint y: 331, endPoint x: 548, endPoint y: 343, distance: 11.7
click at [548, 343] on div at bounding box center [635, 310] width 215 height 215
click at [636, 215] on div at bounding box center [635, 310] width 215 height 215
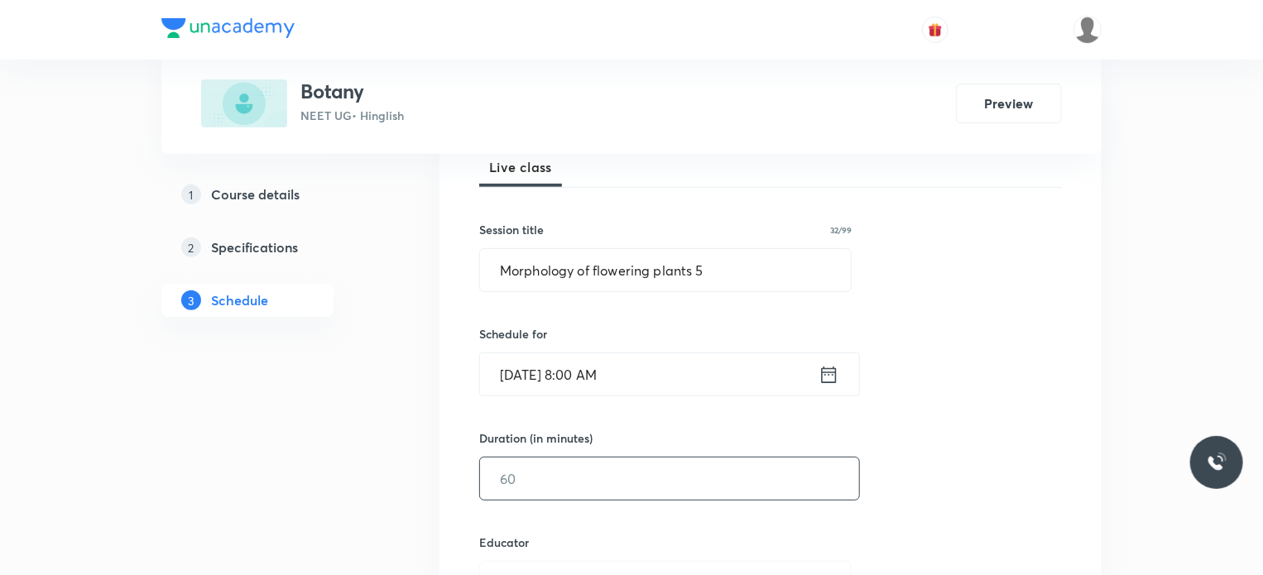
click at [536, 486] on input "text" at bounding box center [669, 479] width 379 height 42
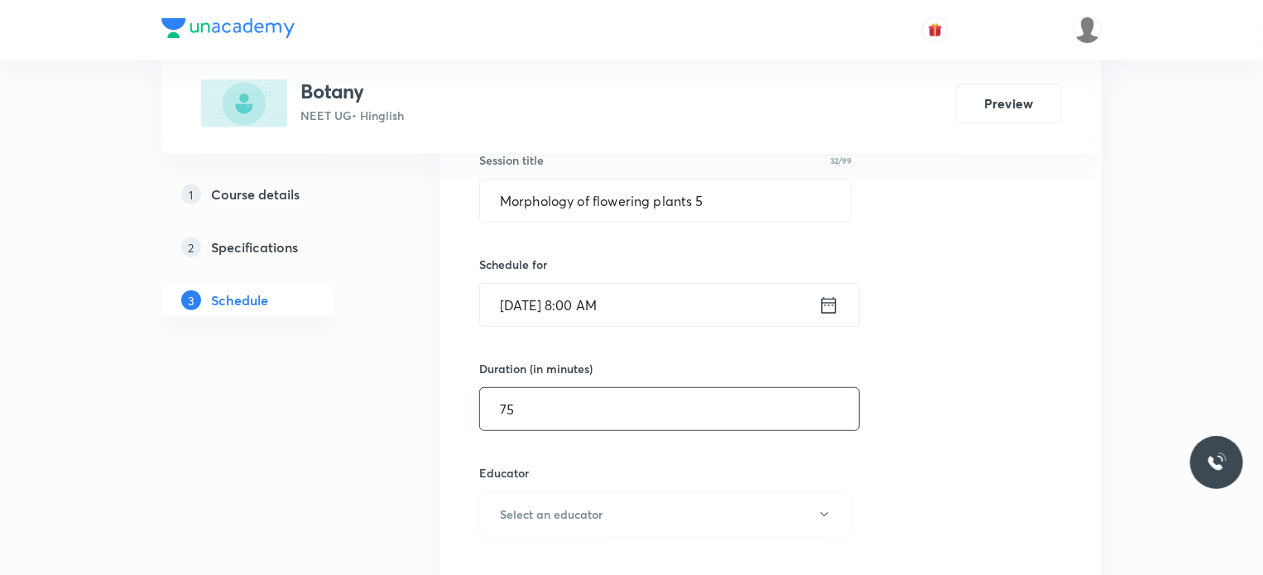
scroll to position [414, 0]
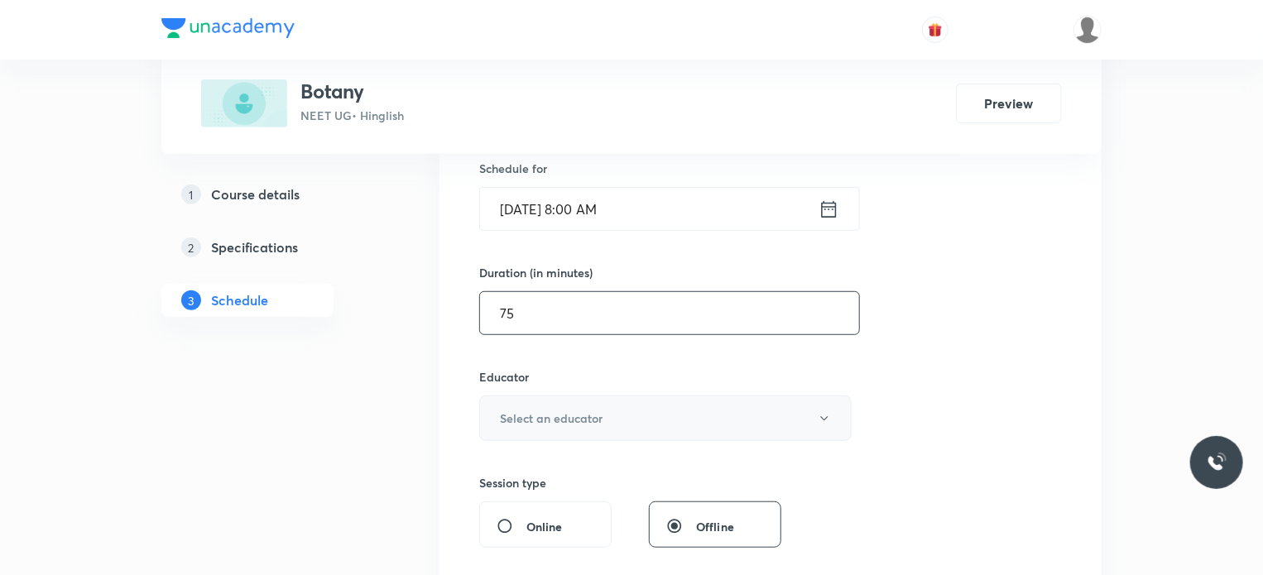
type input "75"
click at [555, 400] on button "Select an educator" at bounding box center [665, 419] width 372 height 46
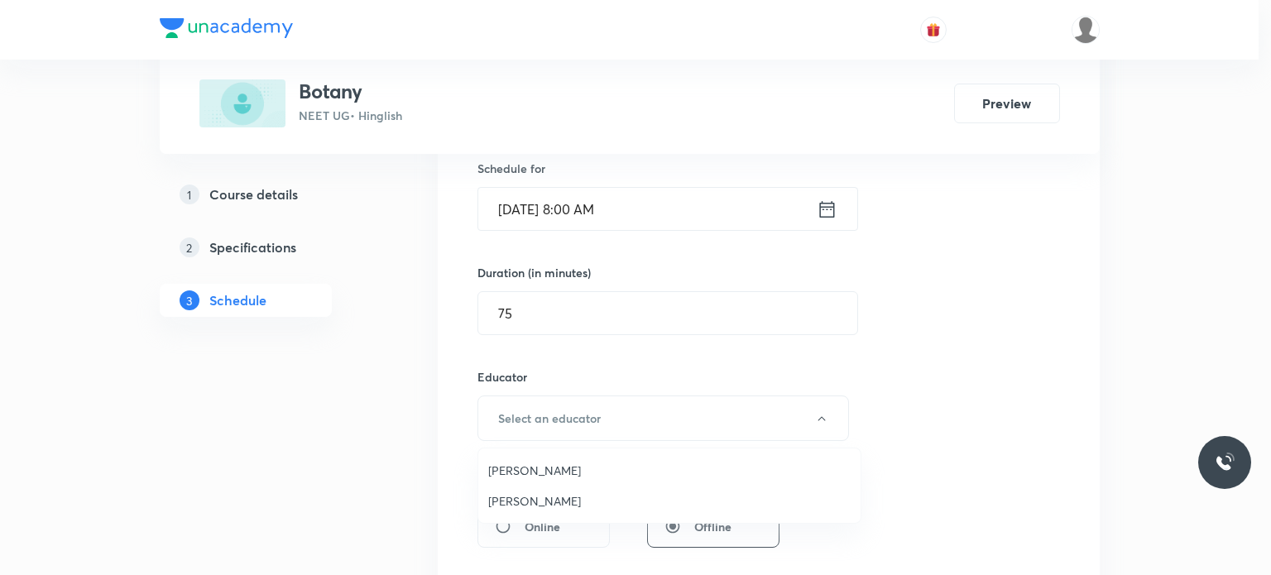
click at [573, 499] on span "Ajay Prajapati" at bounding box center [669, 500] width 362 height 17
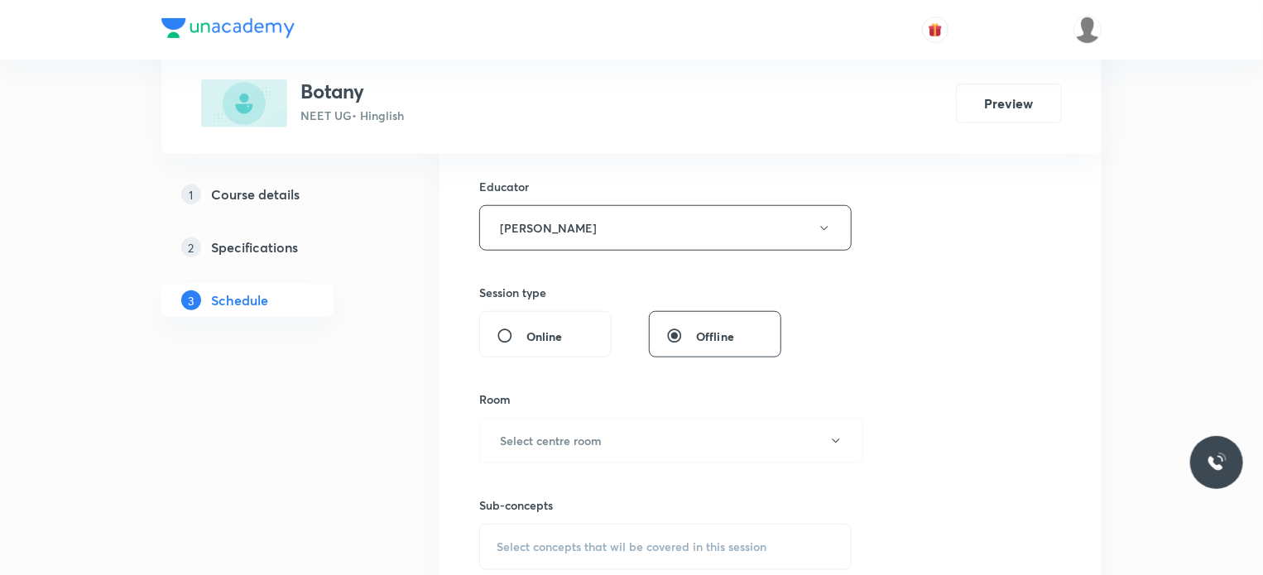
scroll to position [579, 0]
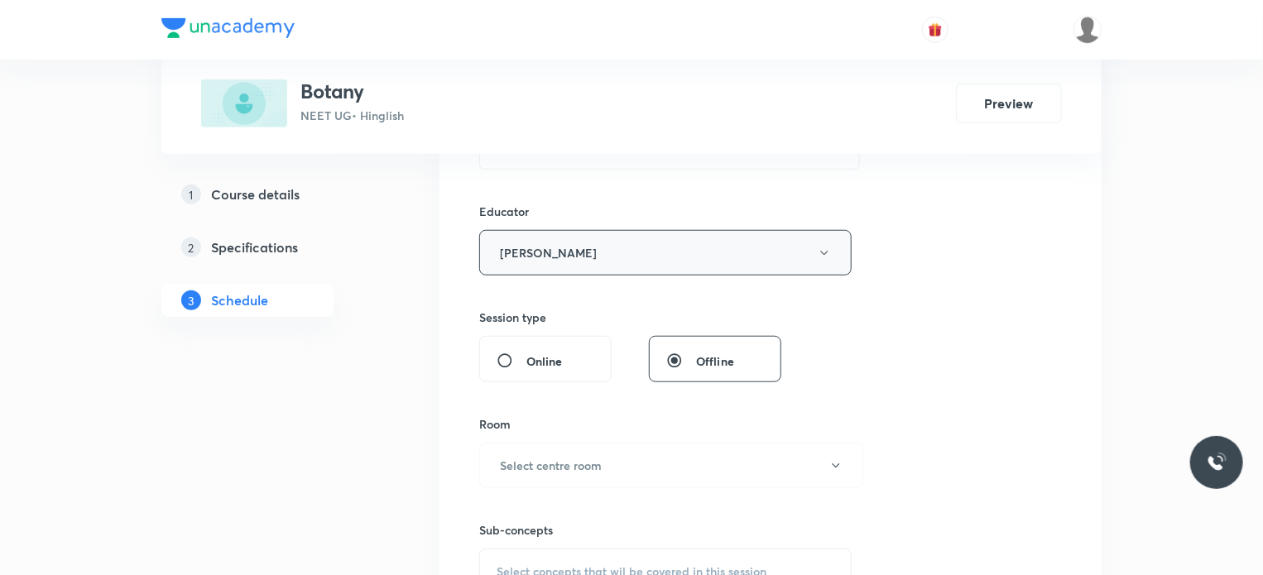
click at [573, 264] on button "Ajay Prajapati" at bounding box center [665, 253] width 372 height 46
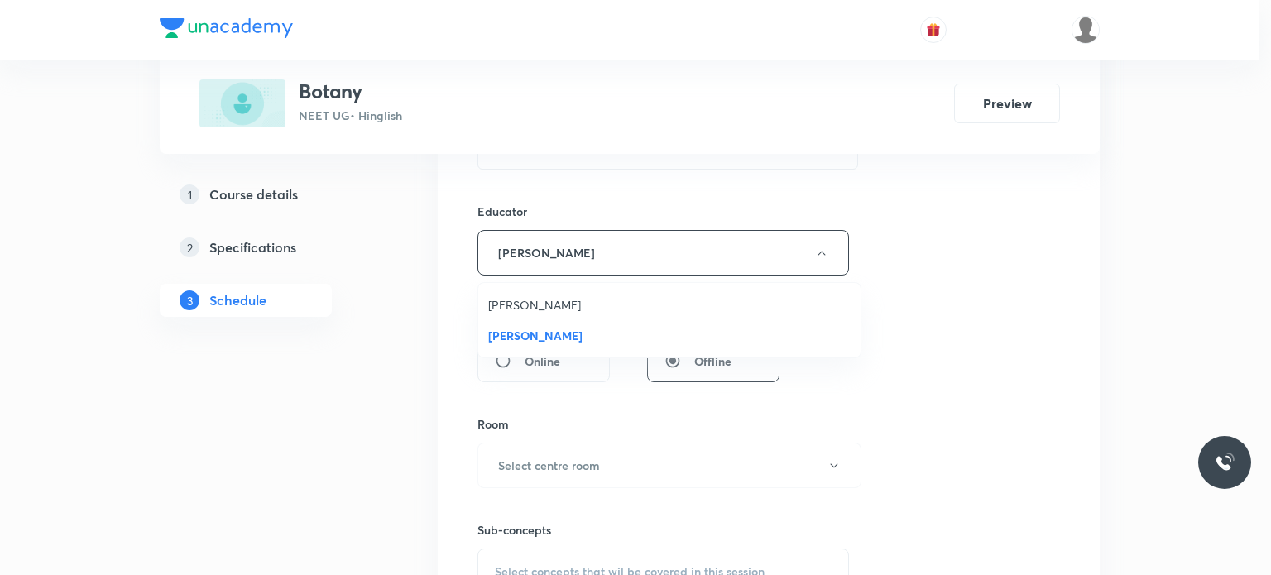
click at [562, 318] on li "Pranali Mishra" at bounding box center [669, 305] width 382 height 31
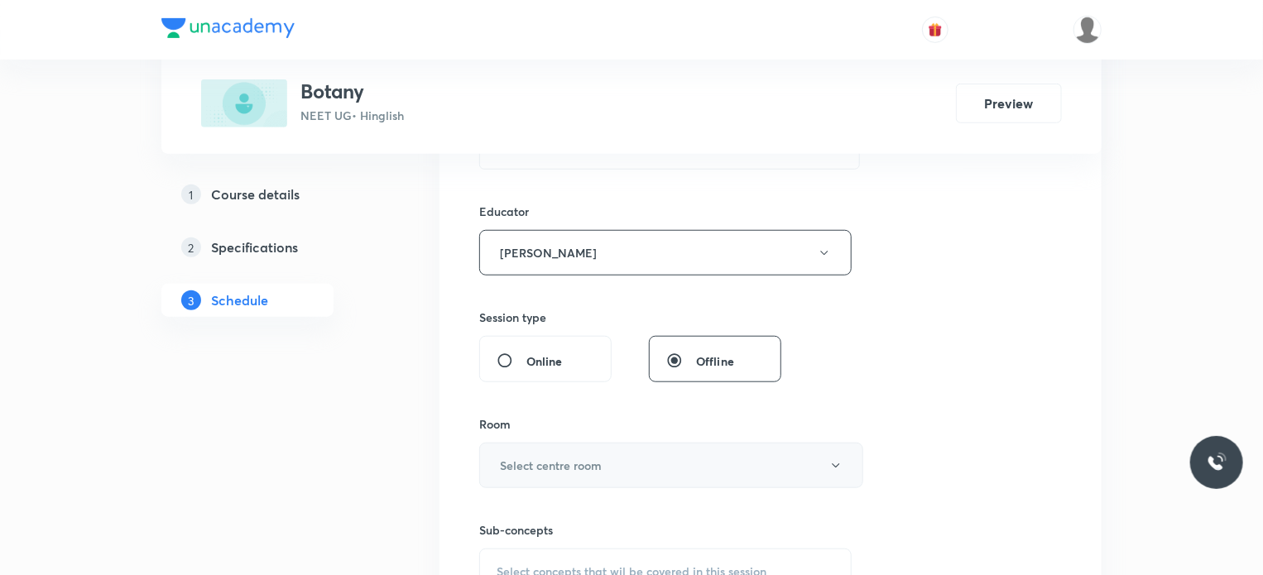
click at [566, 457] on h6 "Select centre room" at bounding box center [551, 465] width 102 height 17
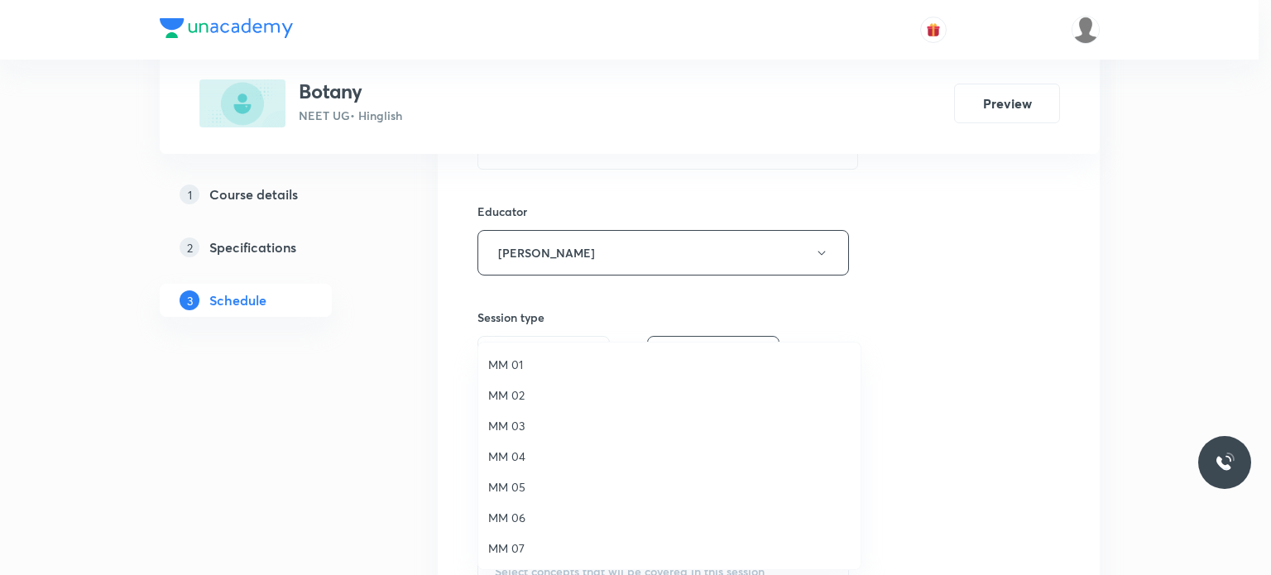
click at [539, 423] on span "MM 03" at bounding box center [669, 425] width 362 height 17
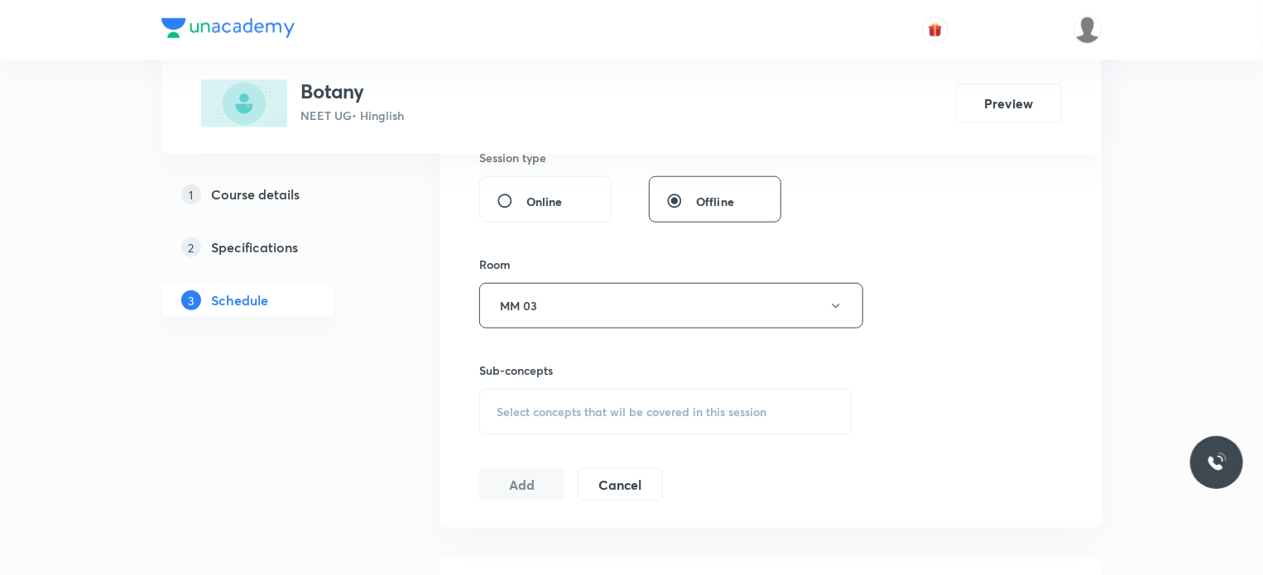
scroll to position [828, 0]
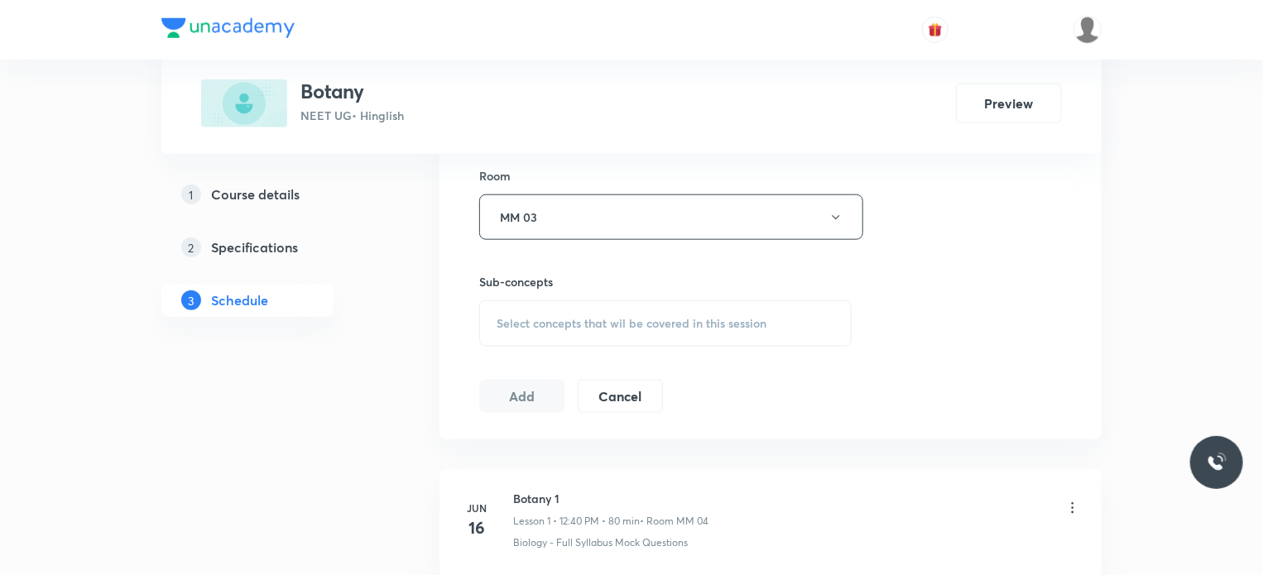
click at [550, 317] on span "Select concepts that wil be covered in this session" at bounding box center [632, 323] width 270 height 13
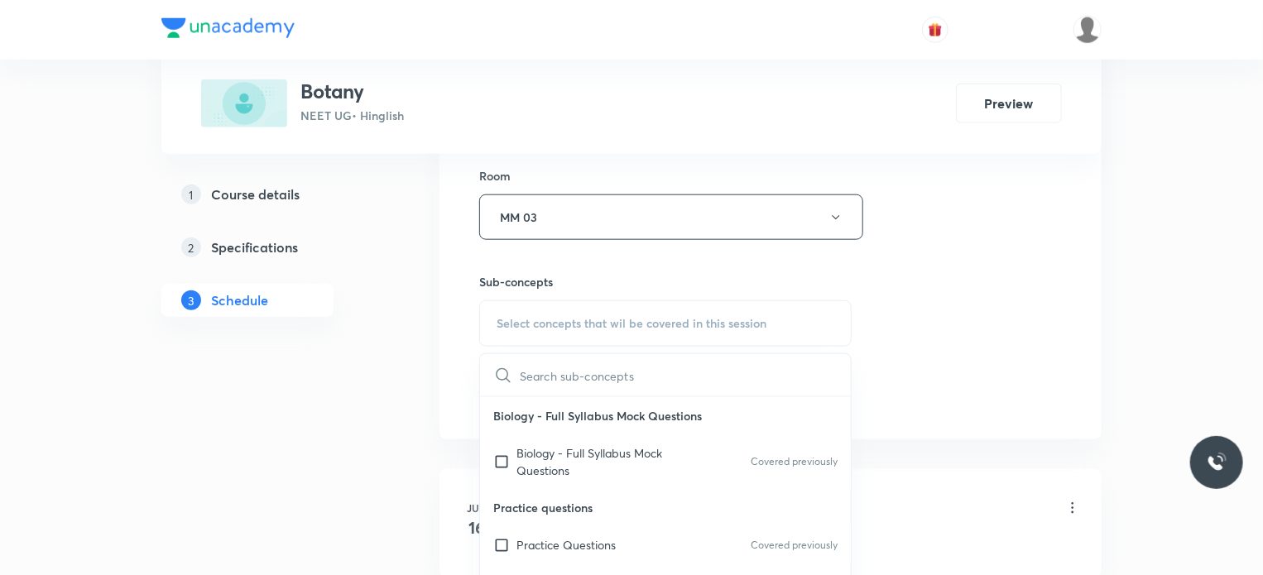
drag, startPoint x: 596, startPoint y: 443, endPoint x: 1053, endPoint y: 320, distance: 473.7
click at [597, 444] on p "Biology - Full Syllabus Mock Questions" at bounding box center [599, 461] width 167 height 35
checkbox input "true"
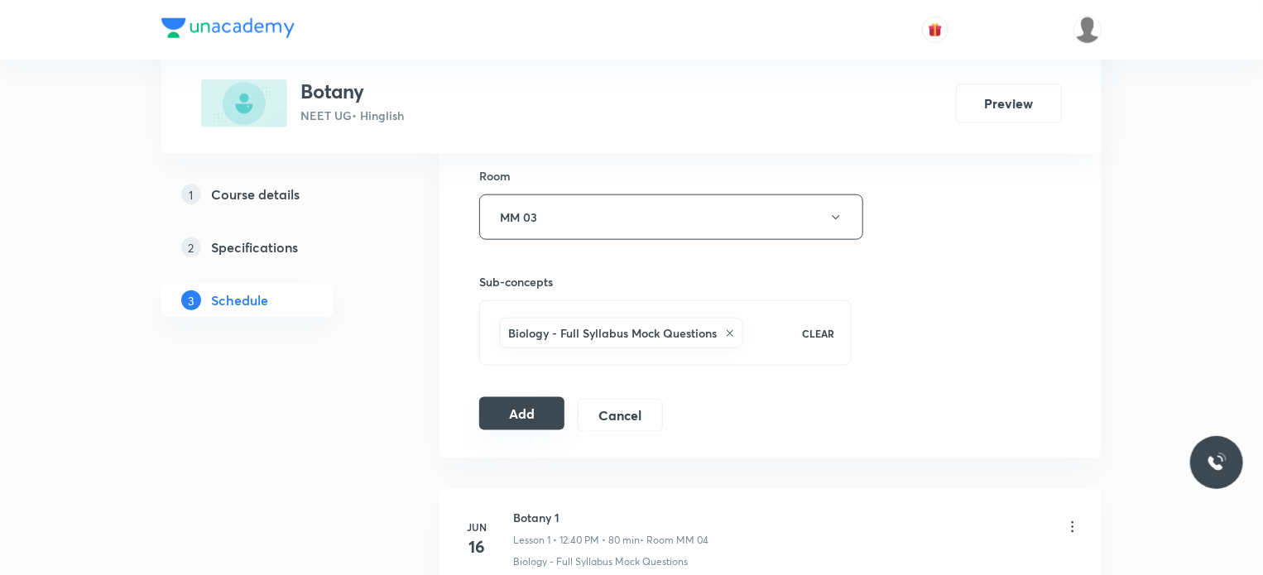
click at [495, 420] on button "Add" at bounding box center [521, 413] width 85 height 33
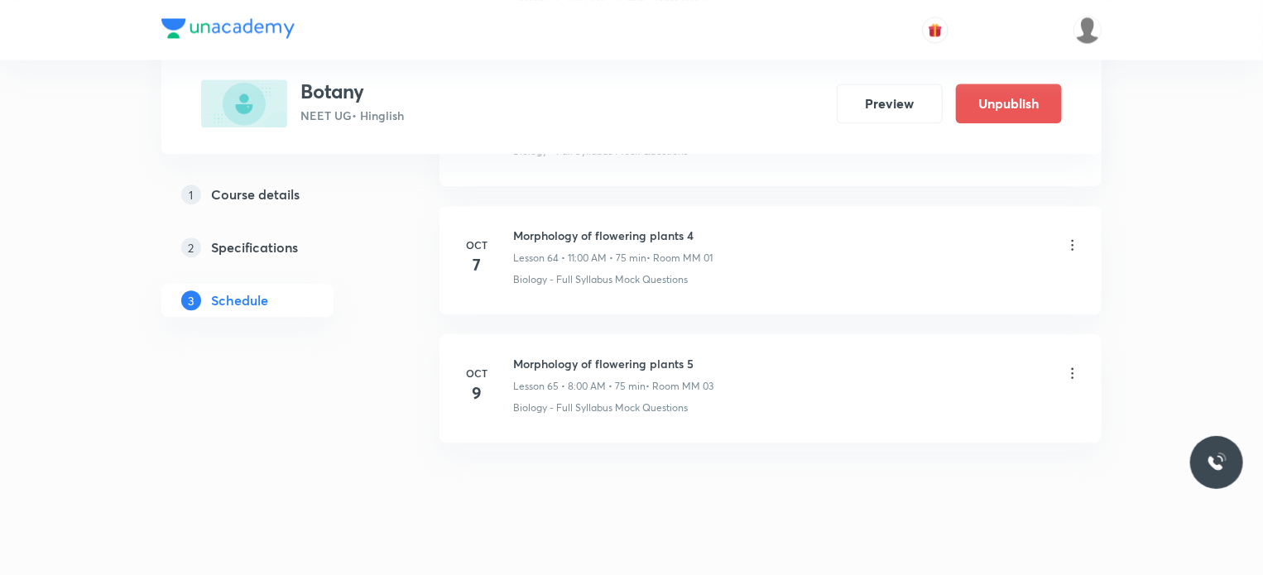
scroll to position [8306, 0]
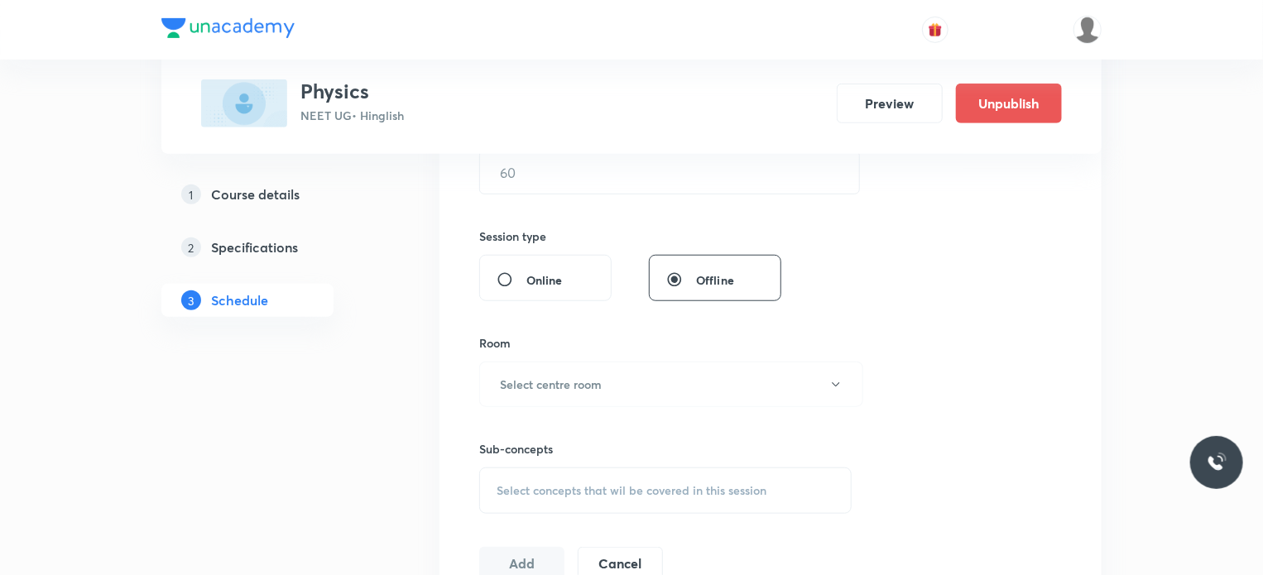
scroll to position [714, 0]
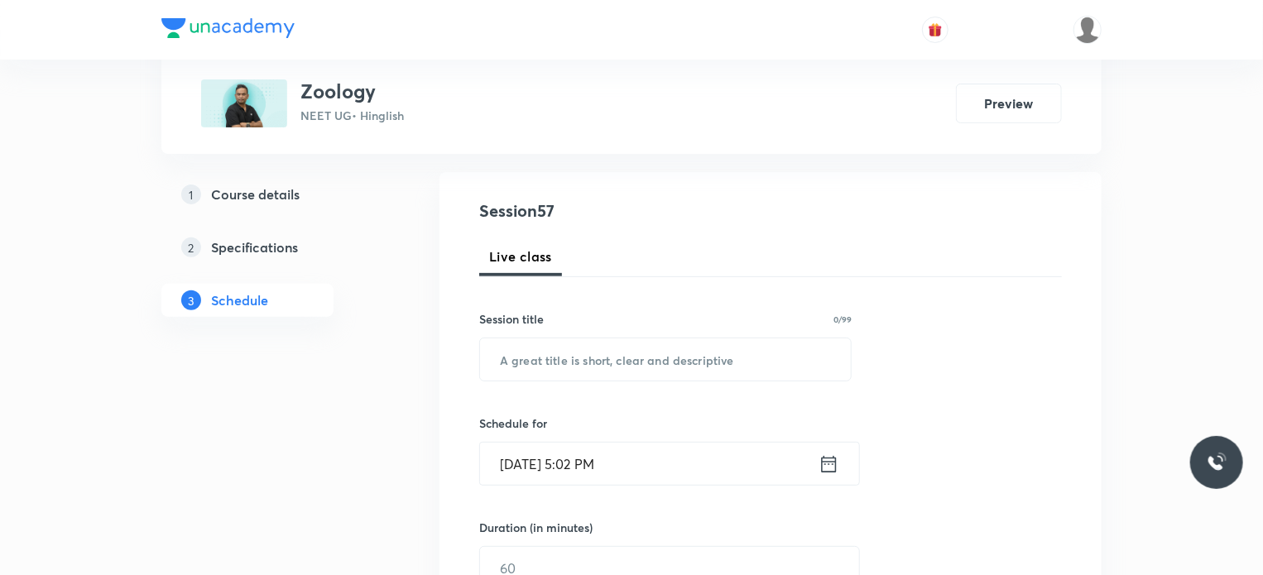
scroll to position [7914, 0]
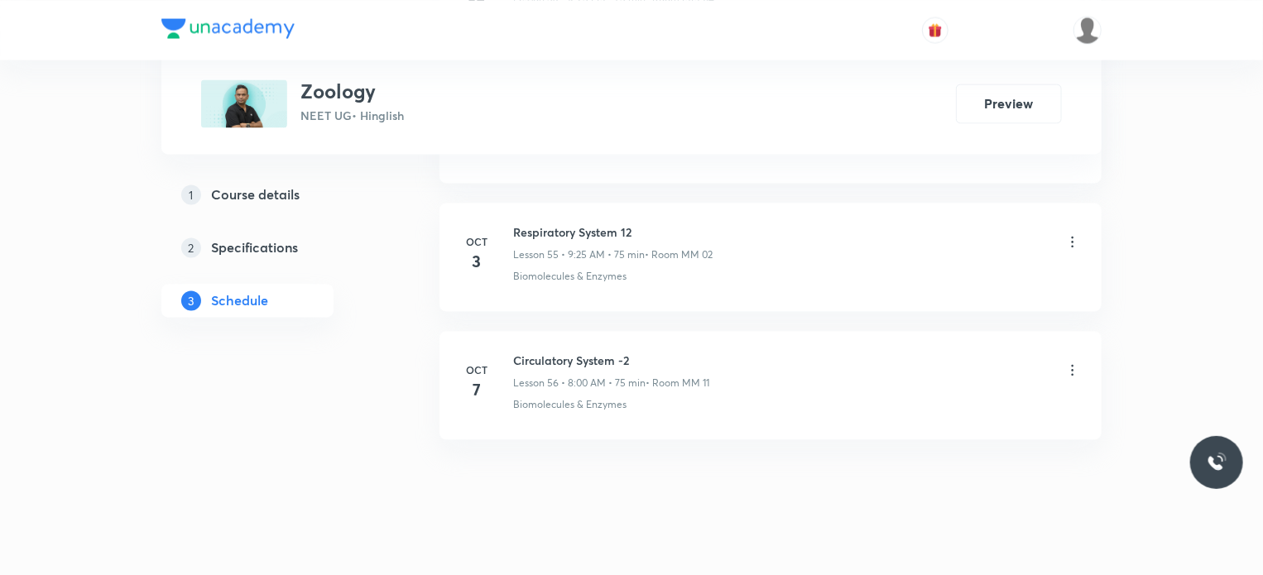
click at [546, 352] on h6 "Circulatory System -2" at bounding box center [611, 360] width 196 height 17
copy h6 "Circulatory System -2"
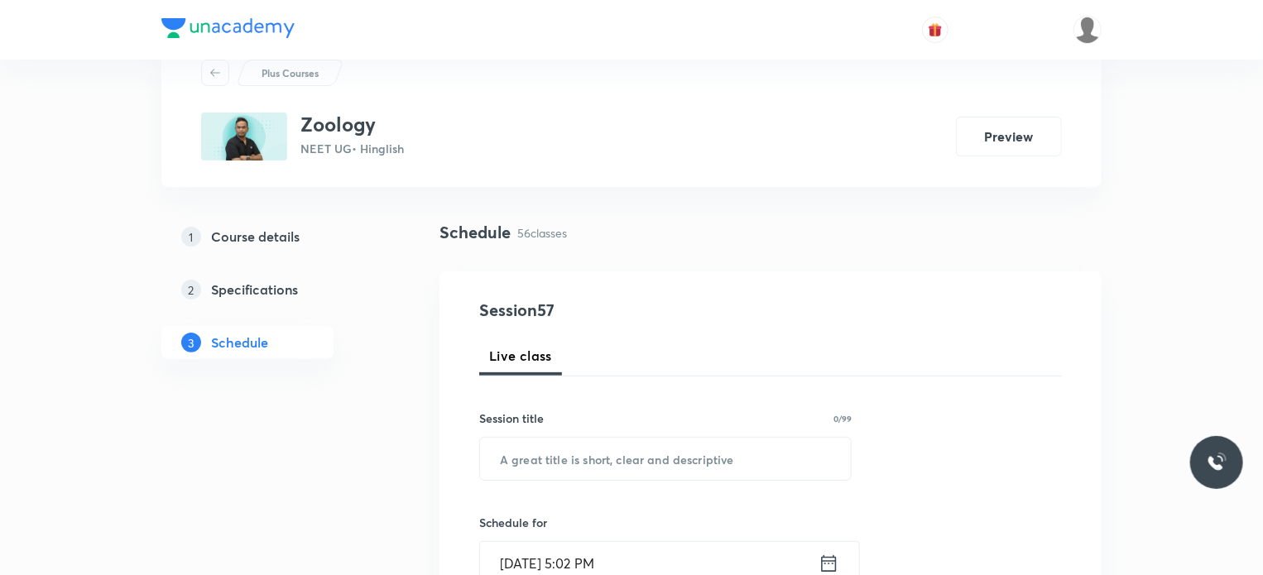
scroll to position [83, 0]
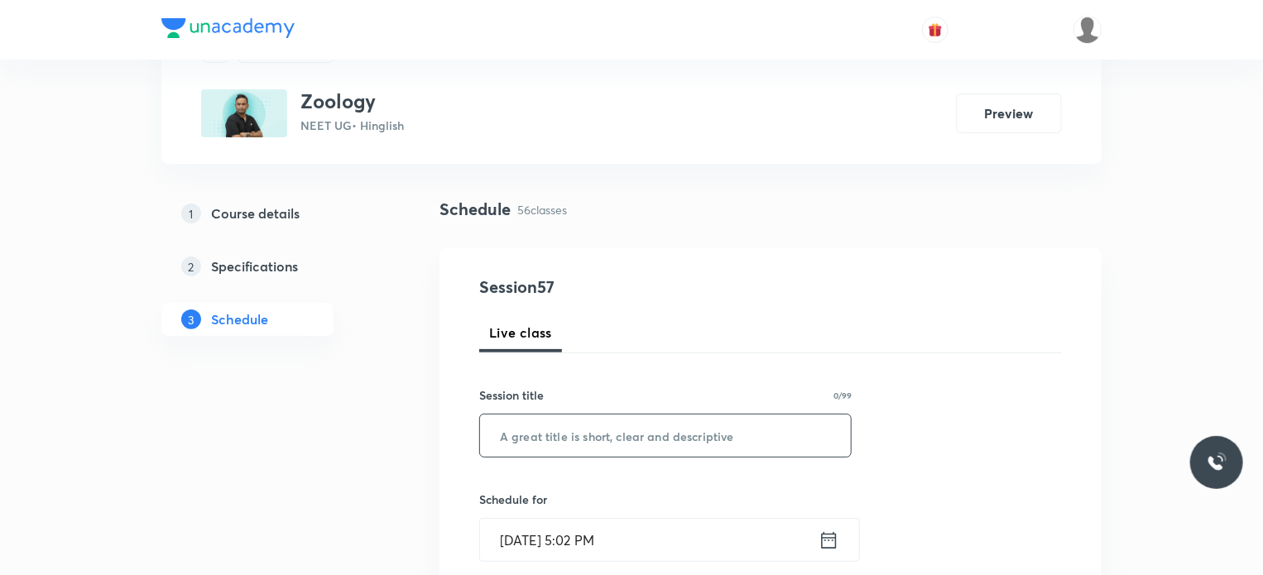
click at [632, 453] on input "text" at bounding box center [665, 436] width 371 height 42
paste input "Circulatory System -2"
type input "Circulatory System 3"
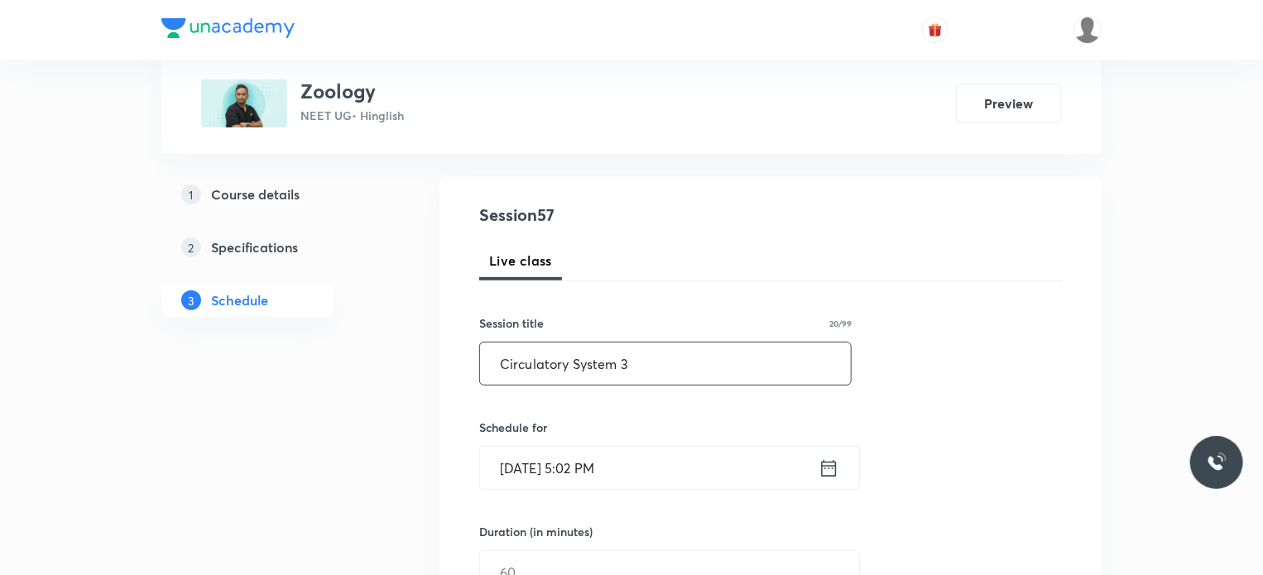
scroll to position [248, 0]
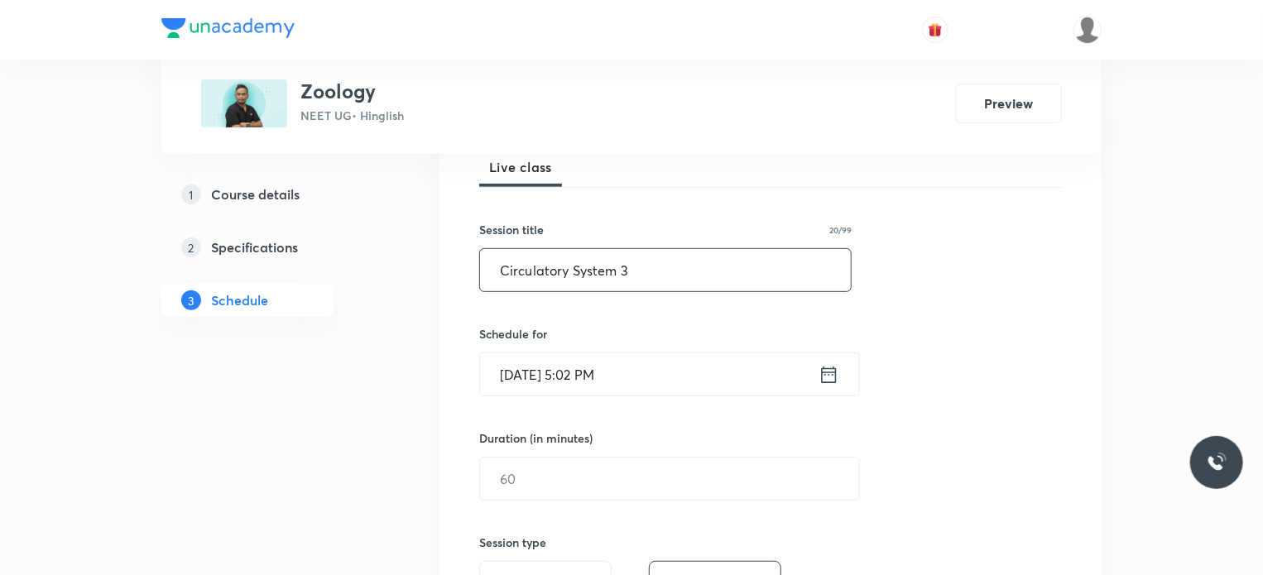
click at [626, 360] on input "Oct 8, 2025, 5:02 PM" at bounding box center [649, 374] width 338 height 42
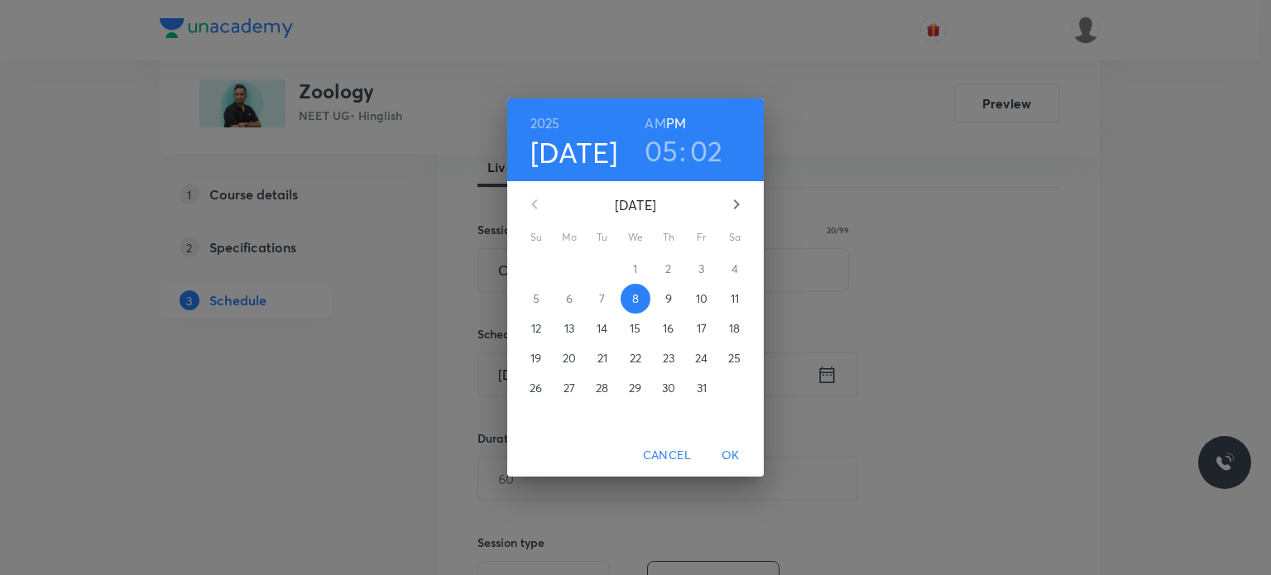
click at [662, 300] on span "9" at bounding box center [669, 298] width 30 height 17
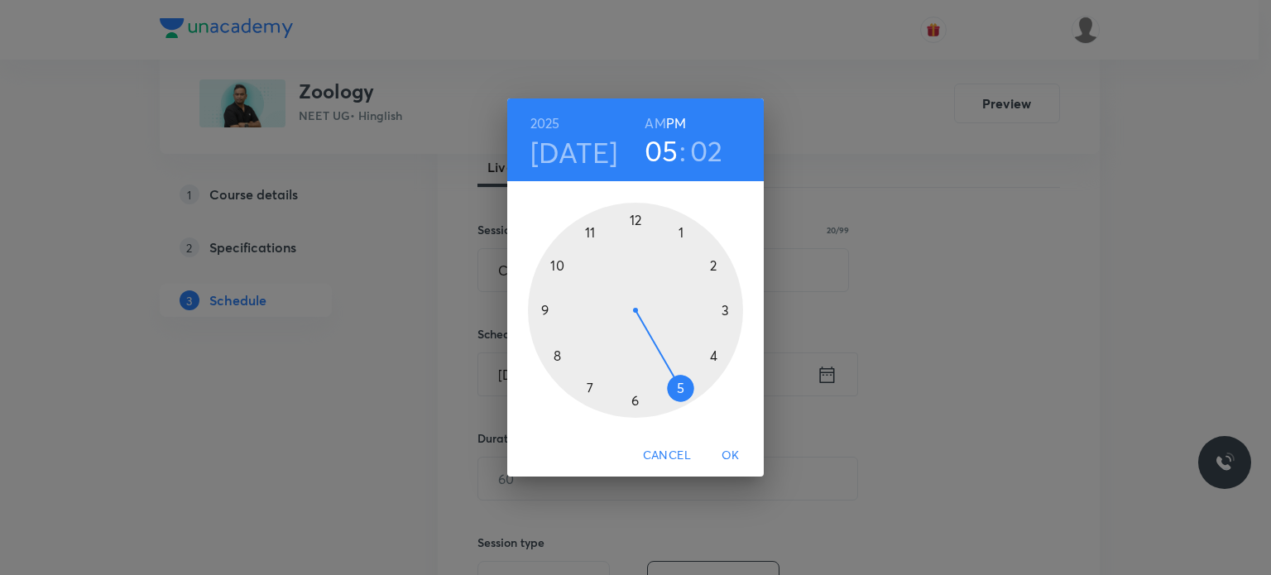
click at [653, 122] on h6 "AM" at bounding box center [655, 123] width 21 height 23
drag, startPoint x: 617, startPoint y: 203, endPoint x: 558, endPoint y: 290, distance: 105.4
click at [558, 290] on div "1 2 3 4 5 6 7 8 9 10 11 12" at bounding box center [635, 307] width 257 height 252
click at [558, 290] on div at bounding box center [635, 310] width 215 height 215
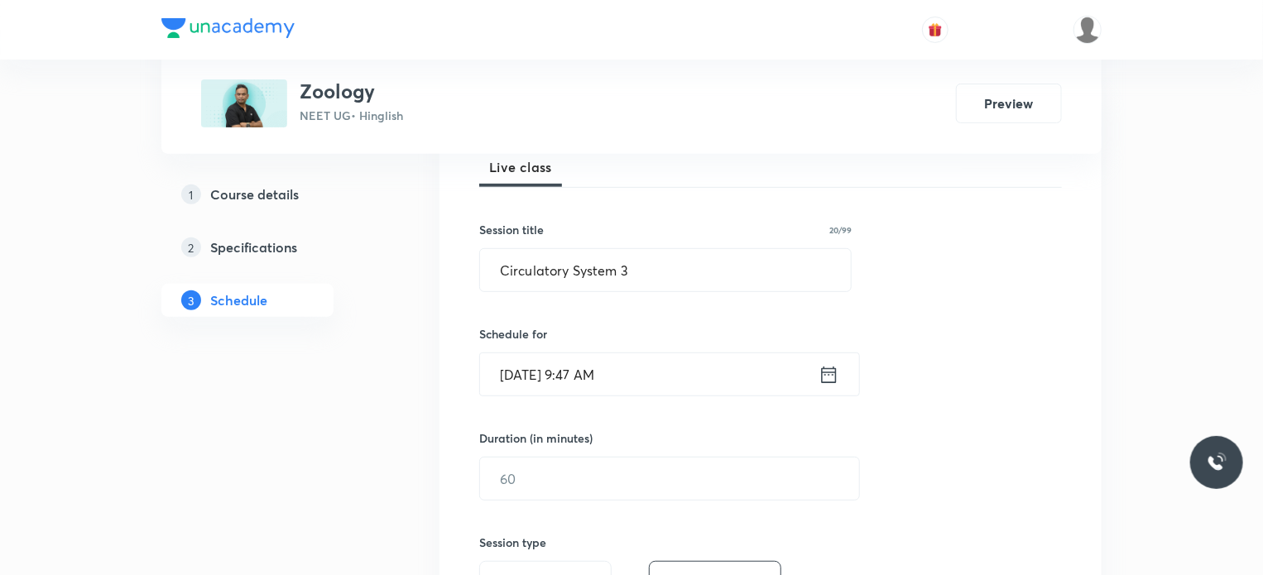
click at [664, 372] on input "Oct 9, 2025, 9:47 AM" at bounding box center [649, 374] width 338 height 42
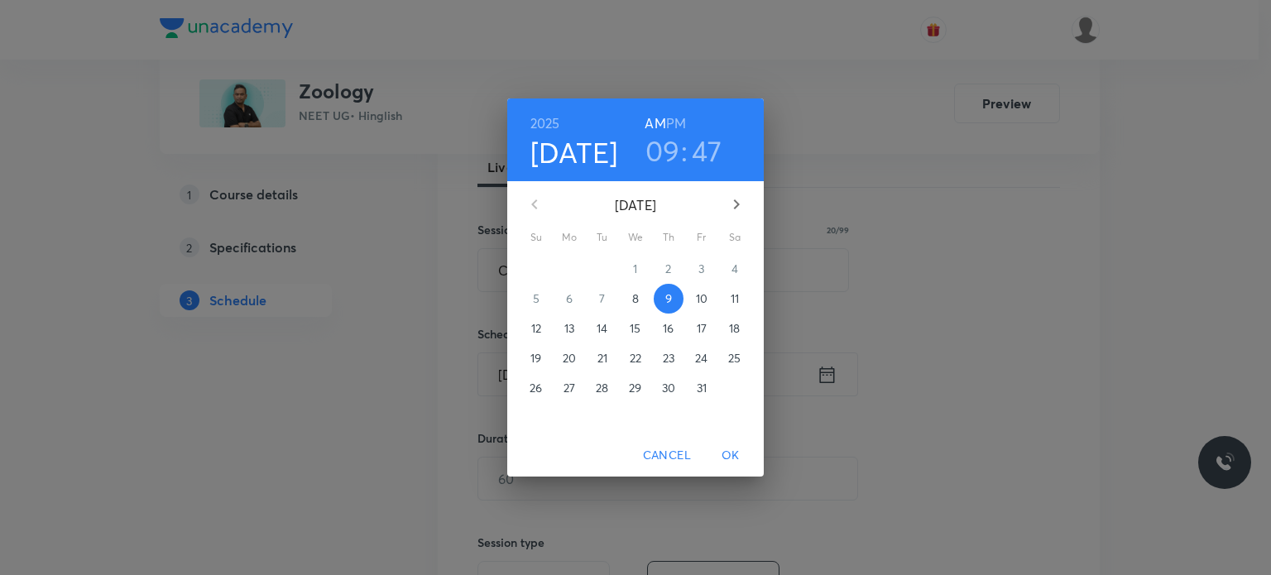
click at [699, 152] on h3 "47" at bounding box center [707, 150] width 31 height 35
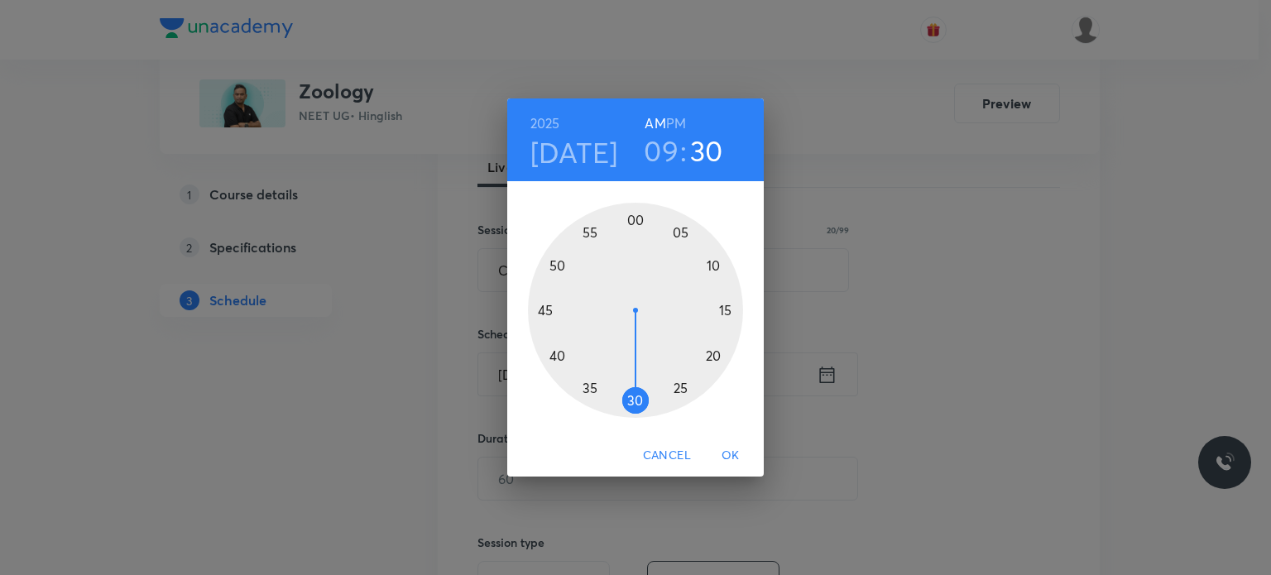
drag, startPoint x: 655, startPoint y: 363, endPoint x: 634, endPoint y: 401, distance: 42.6
click at [634, 401] on div at bounding box center [635, 310] width 215 height 215
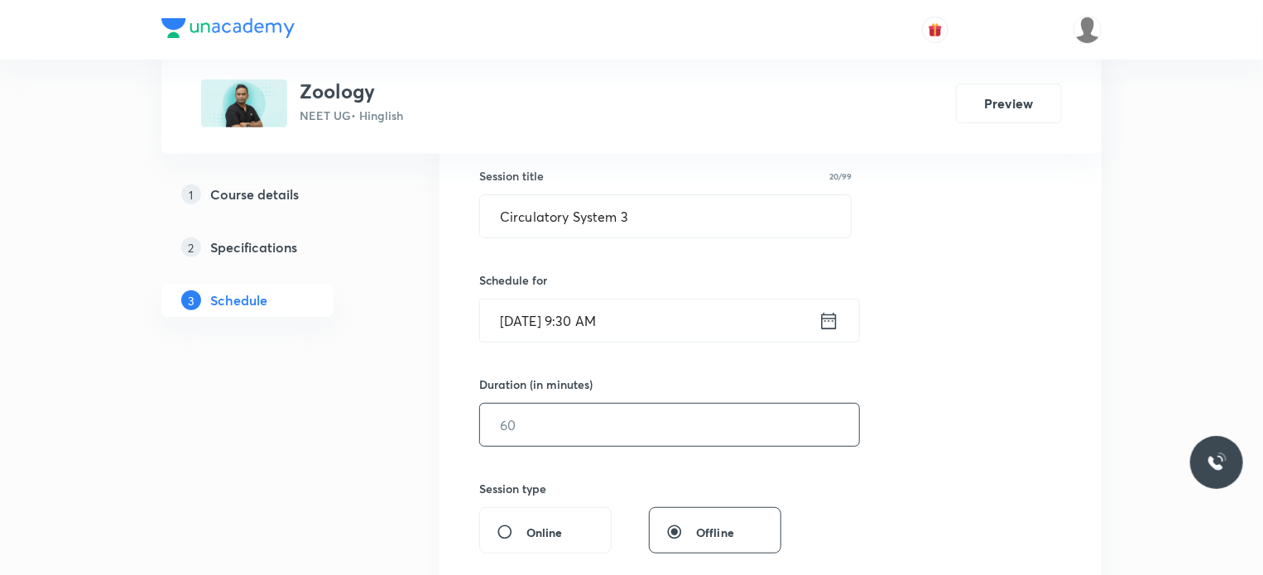
scroll to position [331, 0]
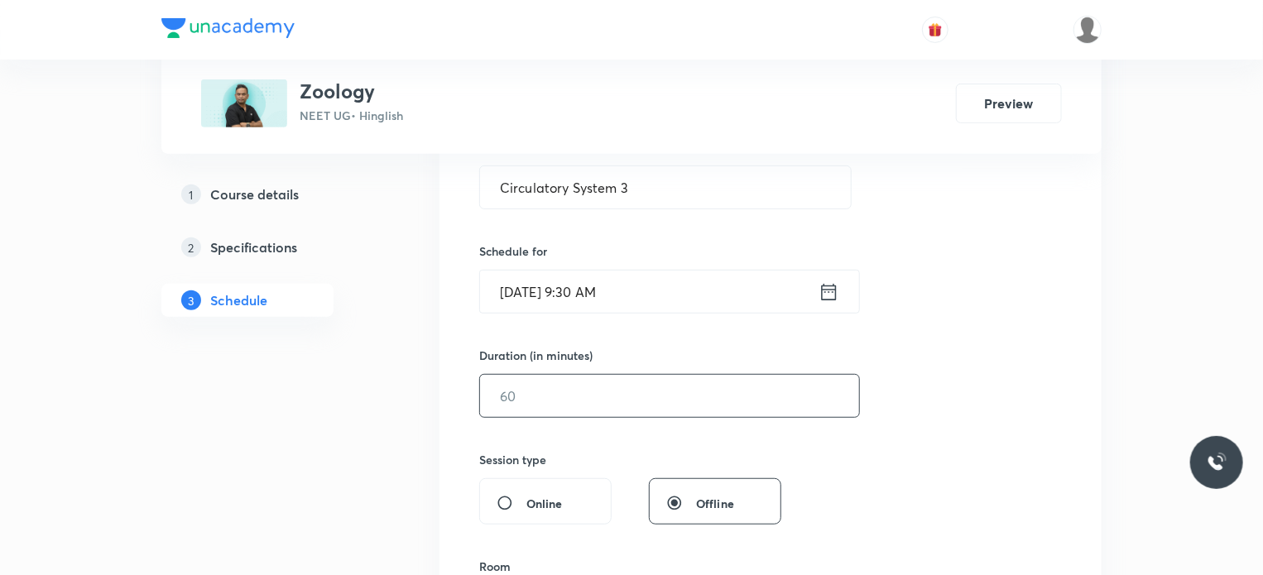
click at [566, 377] on input "text" at bounding box center [669, 396] width 379 height 42
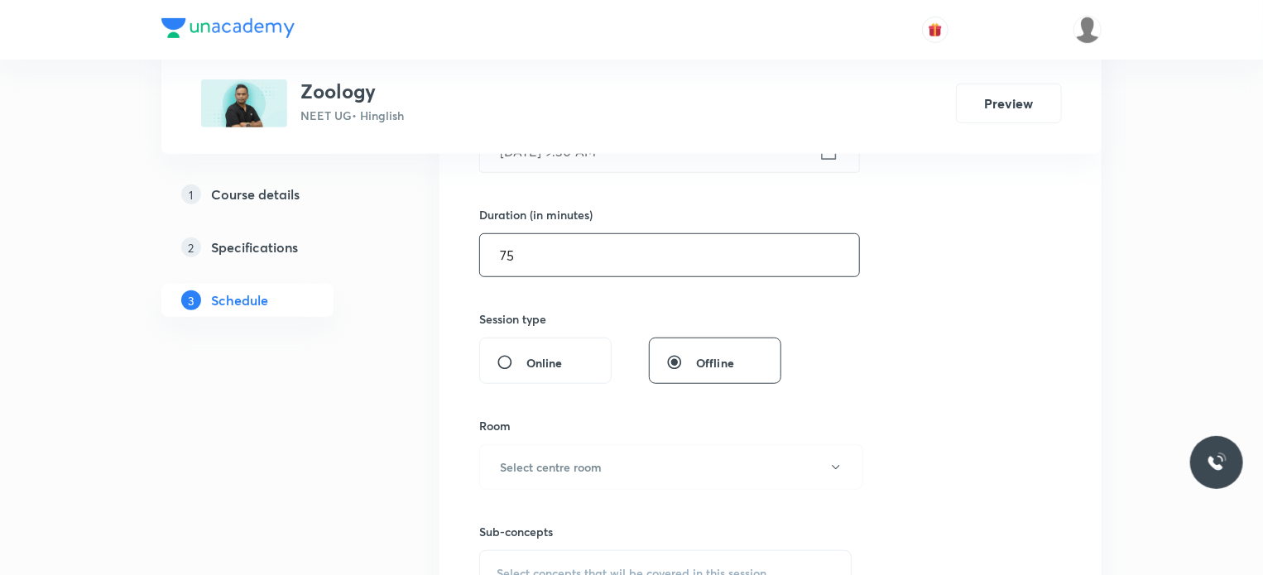
scroll to position [662, 0]
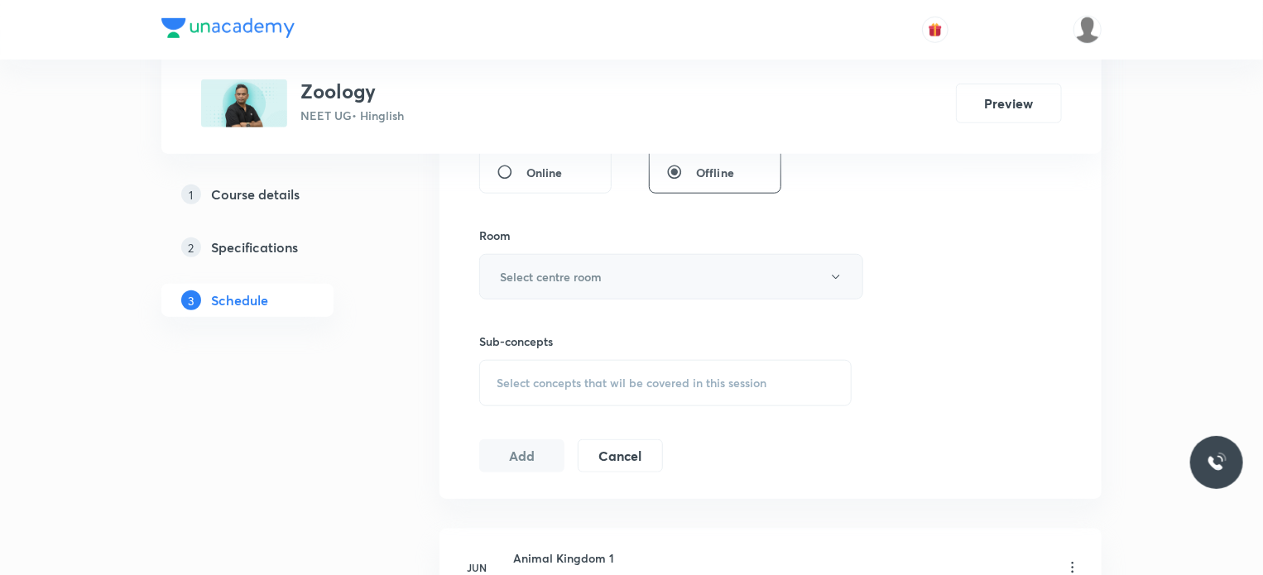
type input "75"
click at [573, 271] on h6 "Select centre room" at bounding box center [551, 276] width 102 height 17
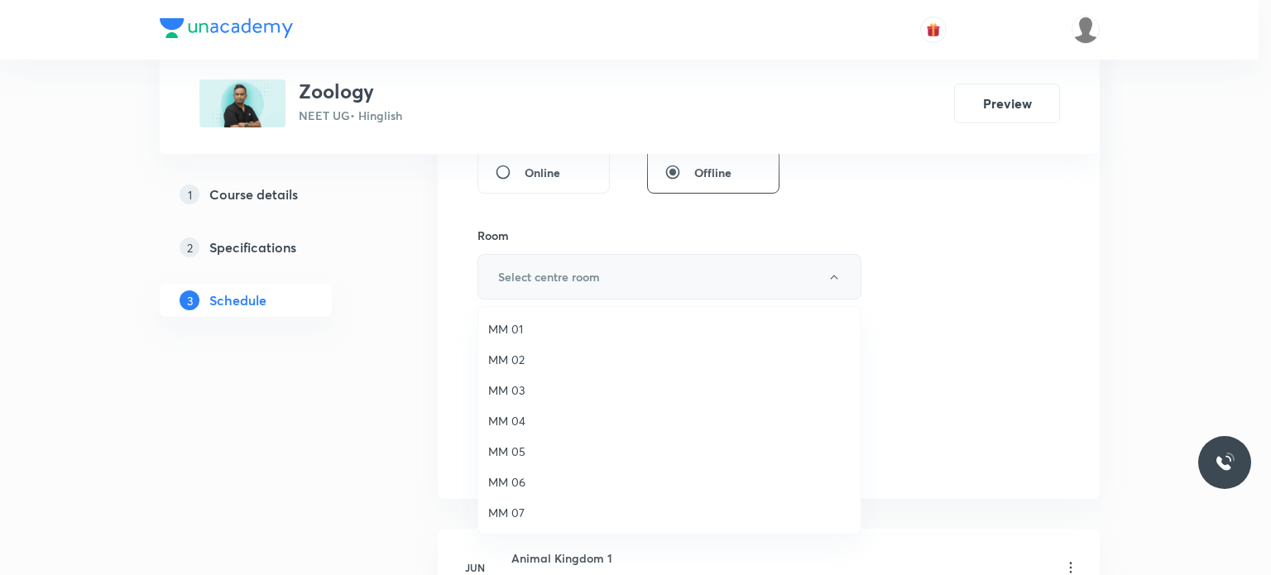
click at [568, 337] on li "MM 01" at bounding box center [669, 329] width 382 height 31
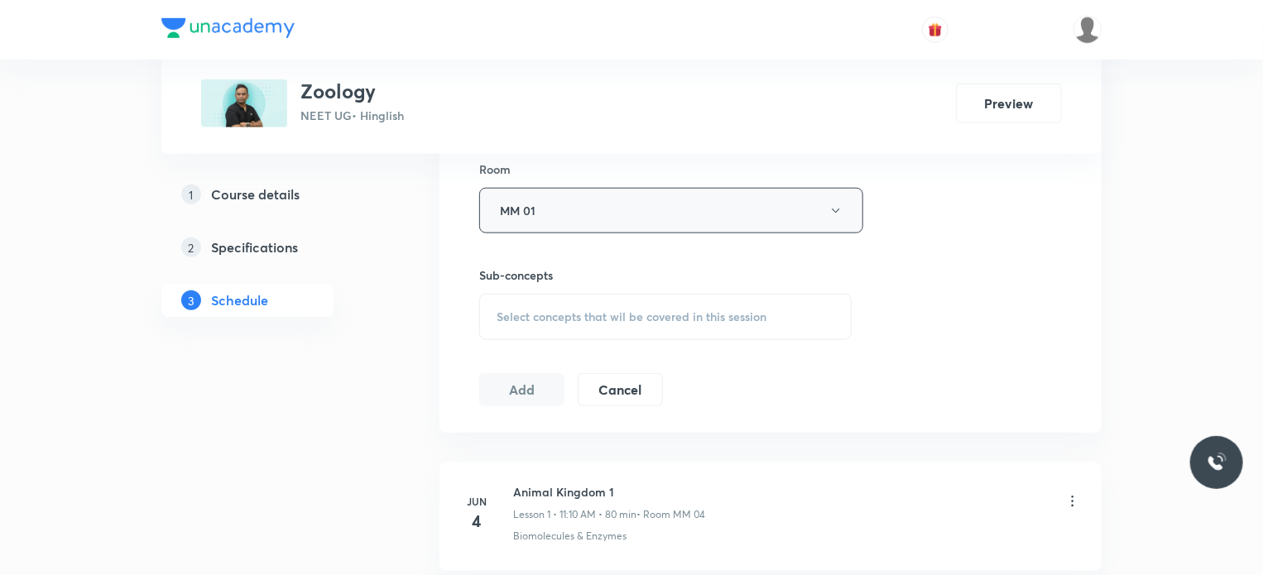
scroll to position [828, 0]
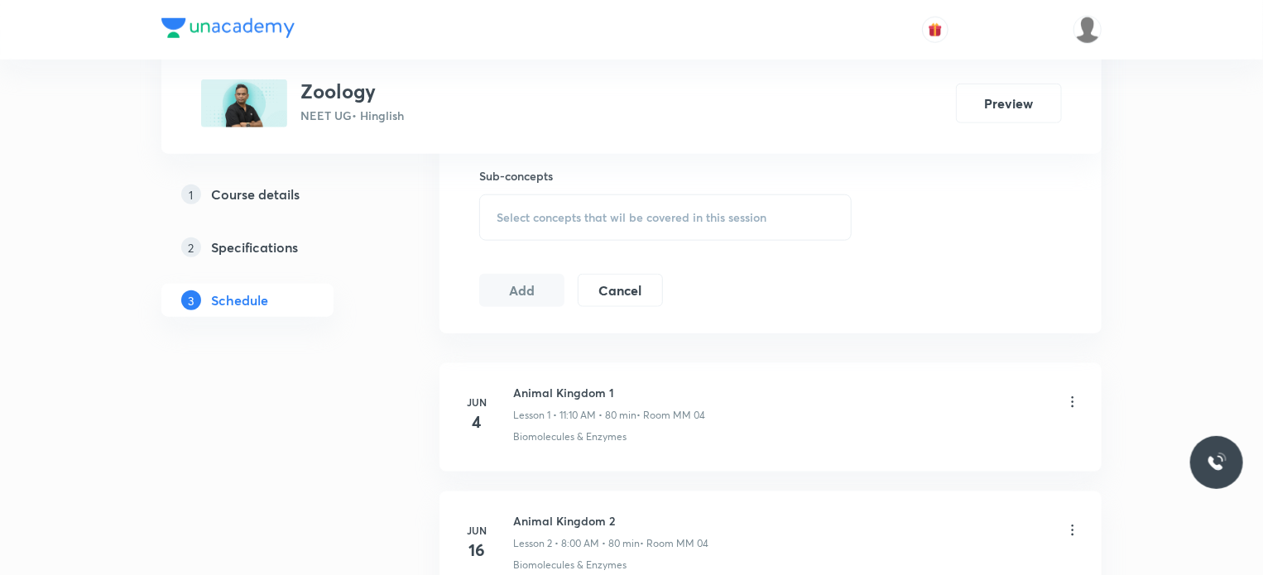
click at [653, 218] on span "Select concepts that wil be covered in this session" at bounding box center [632, 217] width 270 height 13
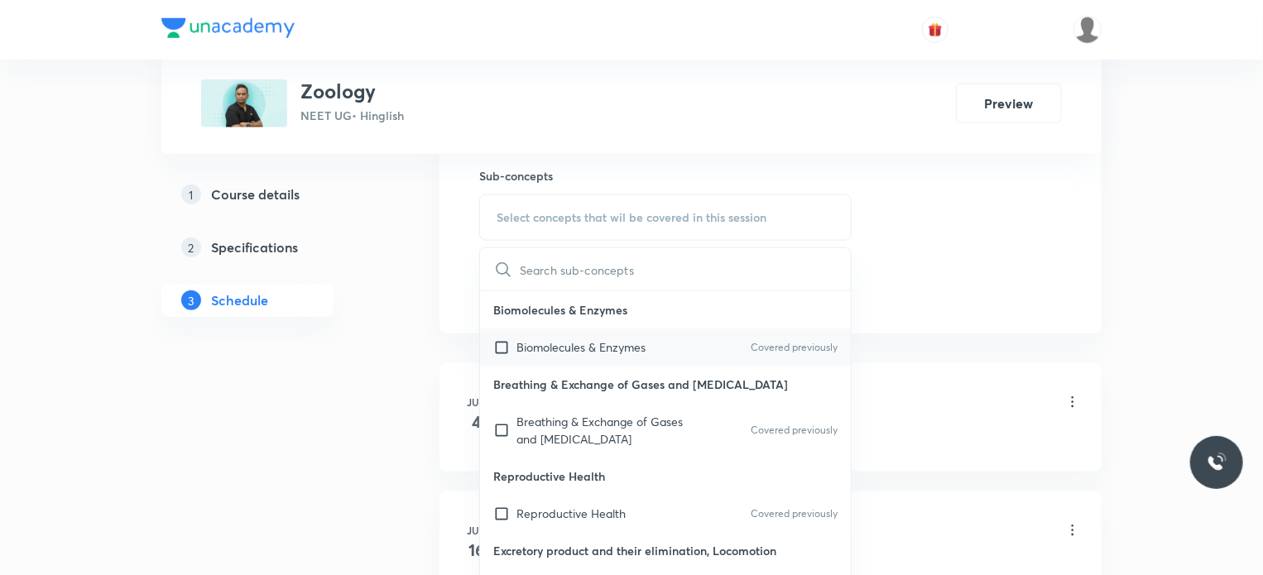
click at [626, 344] on p "Biomolecules & Enzymes" at bounding box center [580, 346] width 129 height 17
checkbox input "true"
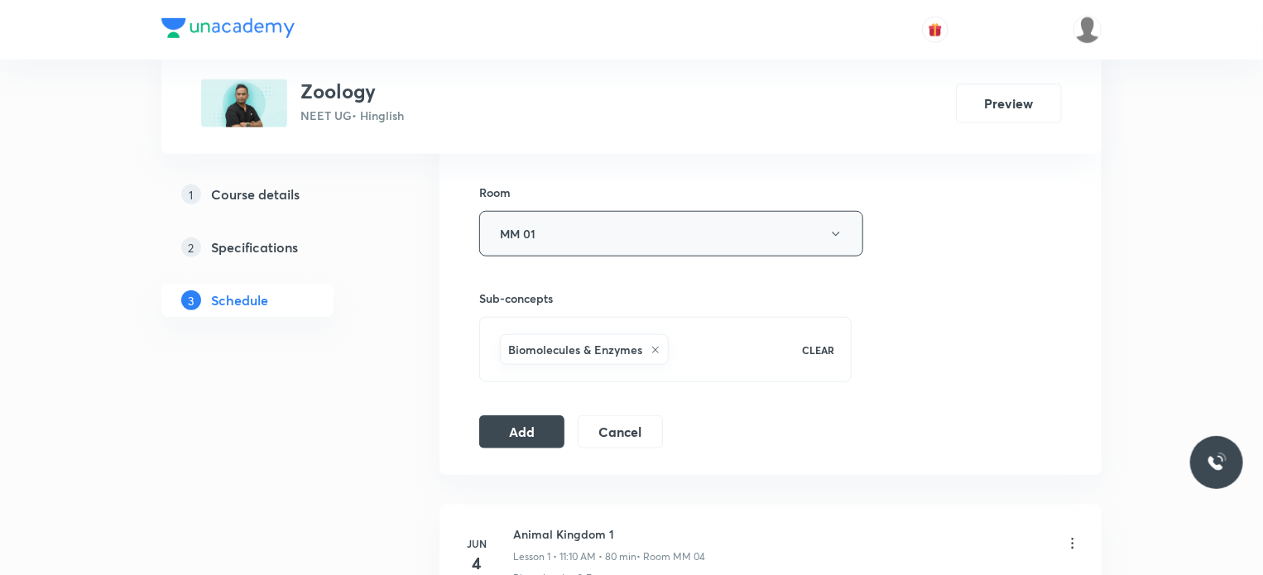
scroll to position [745, 0]
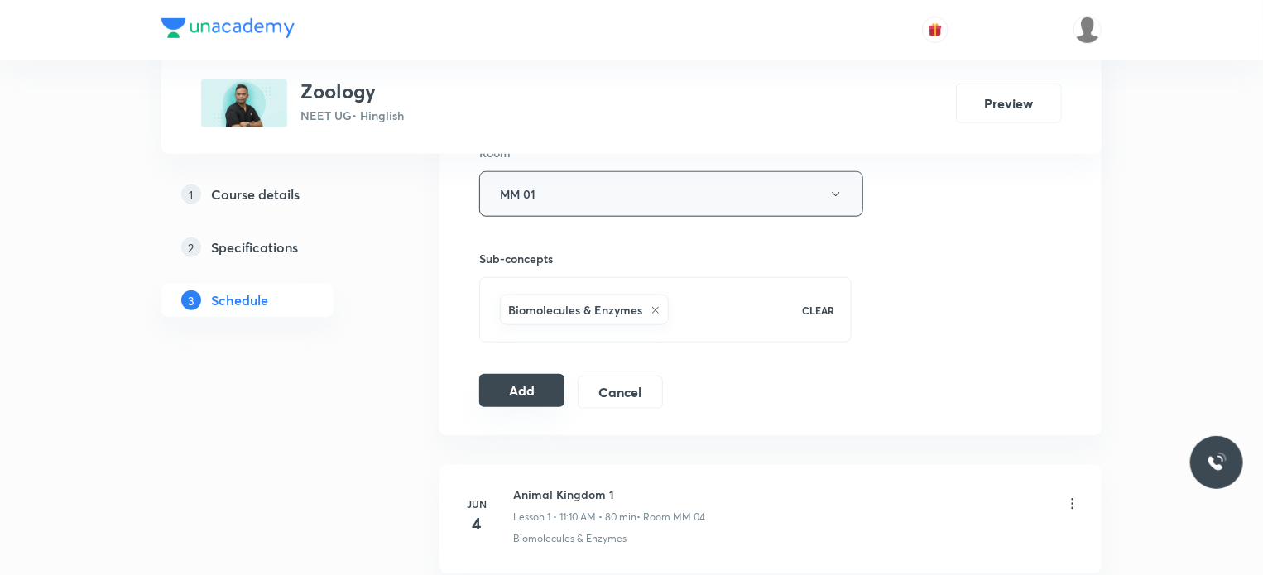
click at [555, 380] on button "Add" at bounding box center [521, 390] width 85 height 33
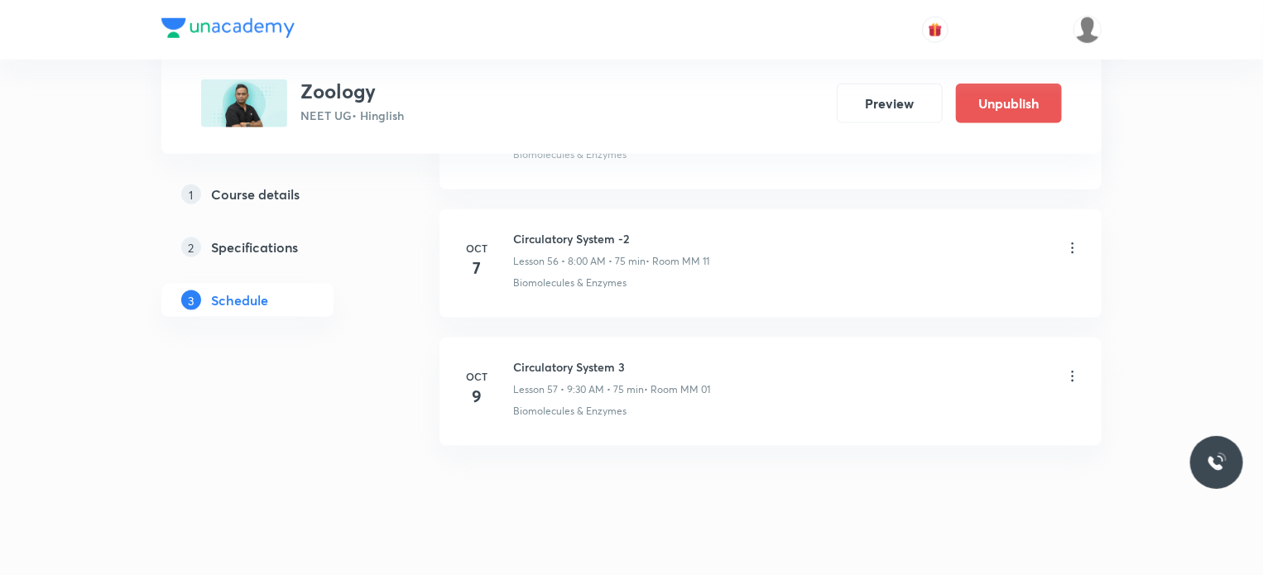
scroll to position [7283, 0]
click at [1067, 361] on icon at bounding box center [1072, 369] width 17 height 17
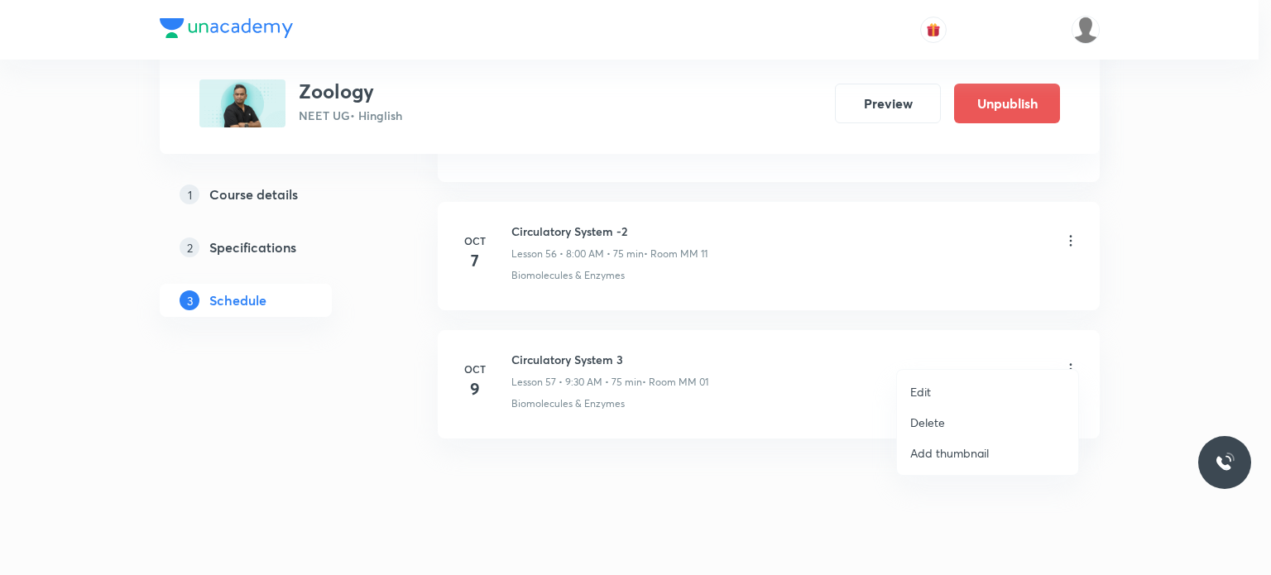
click at [934, 385] on li "Edit" at bounding box center [987, 392] width 181 height 31
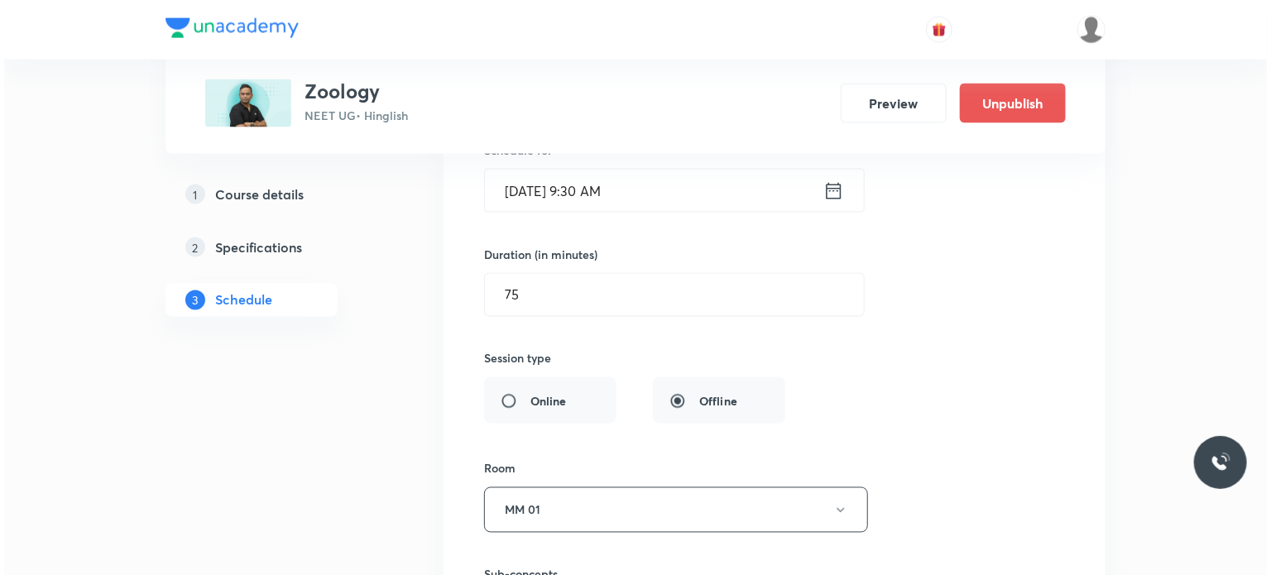
scroll to position [7614, 0]
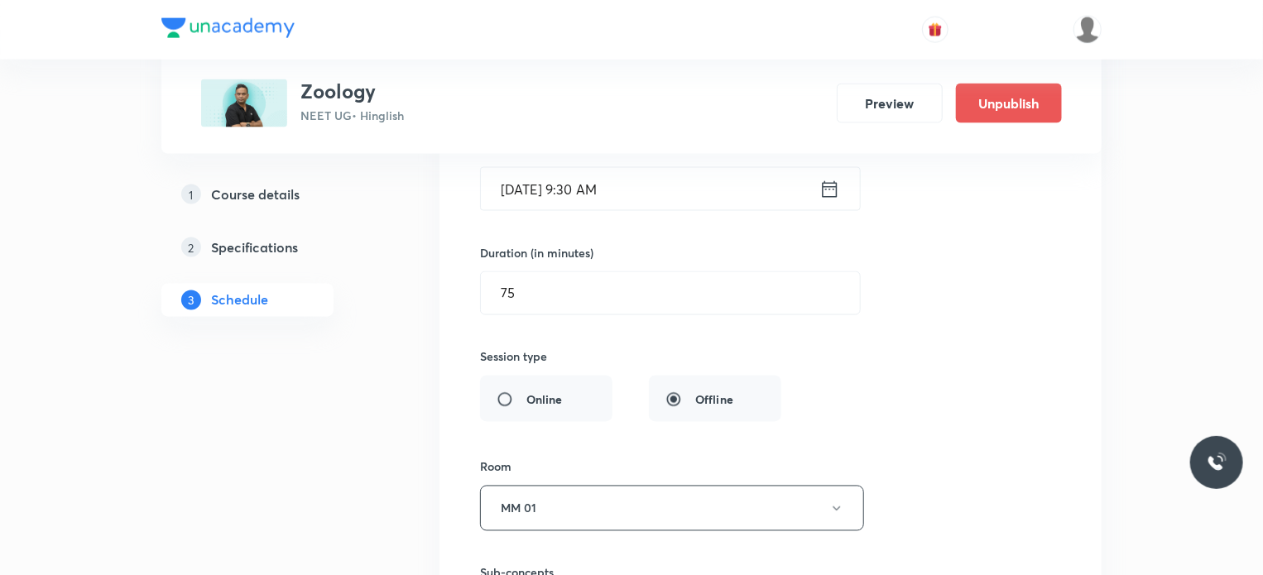
click at [688, 168] on input "Oct 9, 2025, 9:30 AM" at bounding box center [650, 189] width 338 height 42
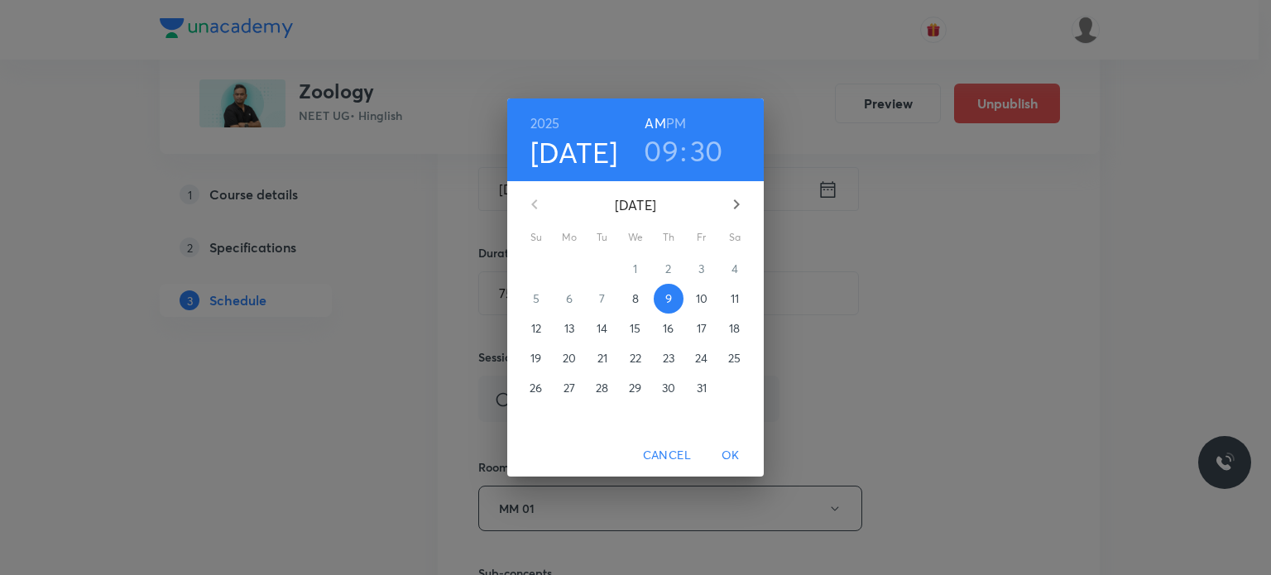
click at [699, 150] on h3 "30" at bounding box center [706, 150] width 33 height 35
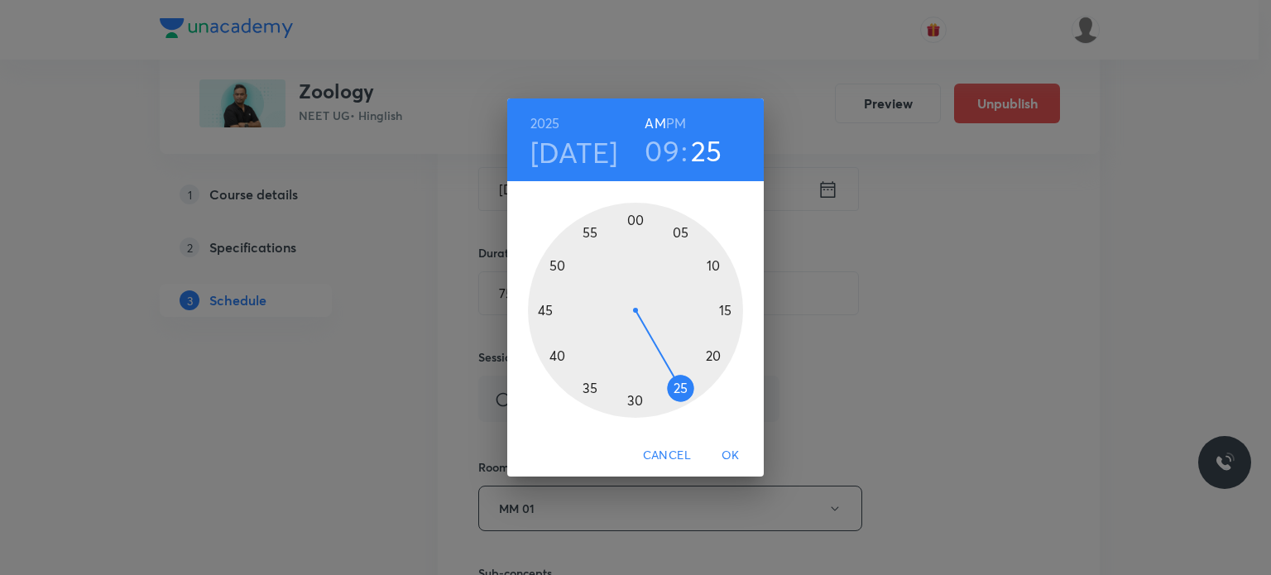
drag, startPoint x: 695, startPoint y: 348, endPoint x: 676, endPoint y: 382, distance: 39.6
click at [676, 382] on div at bounding box center [635, 310] width 215 height 215
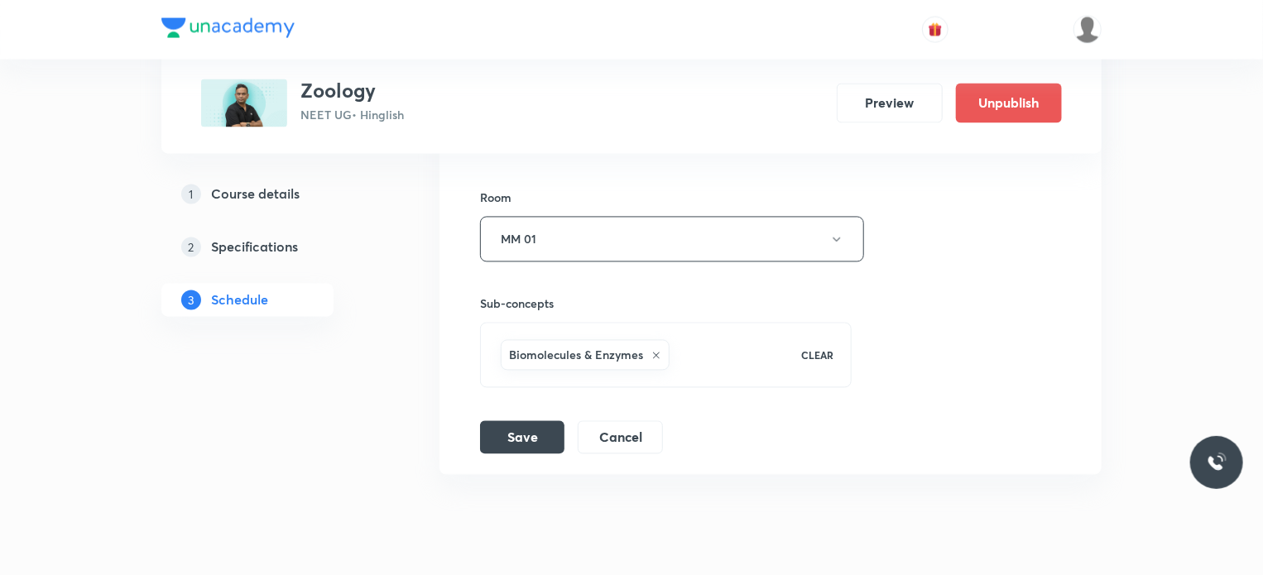
scroll to position [7918, 0]
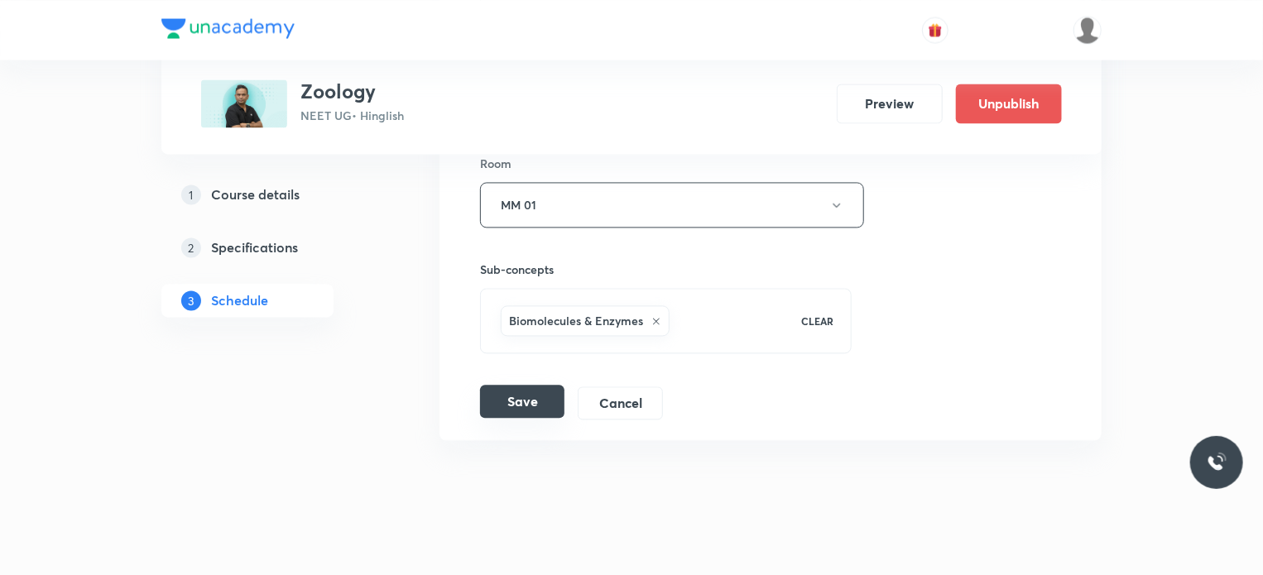
click at [541, 393] on button "Save" at bounding box center [522, 401] width 84 height 33
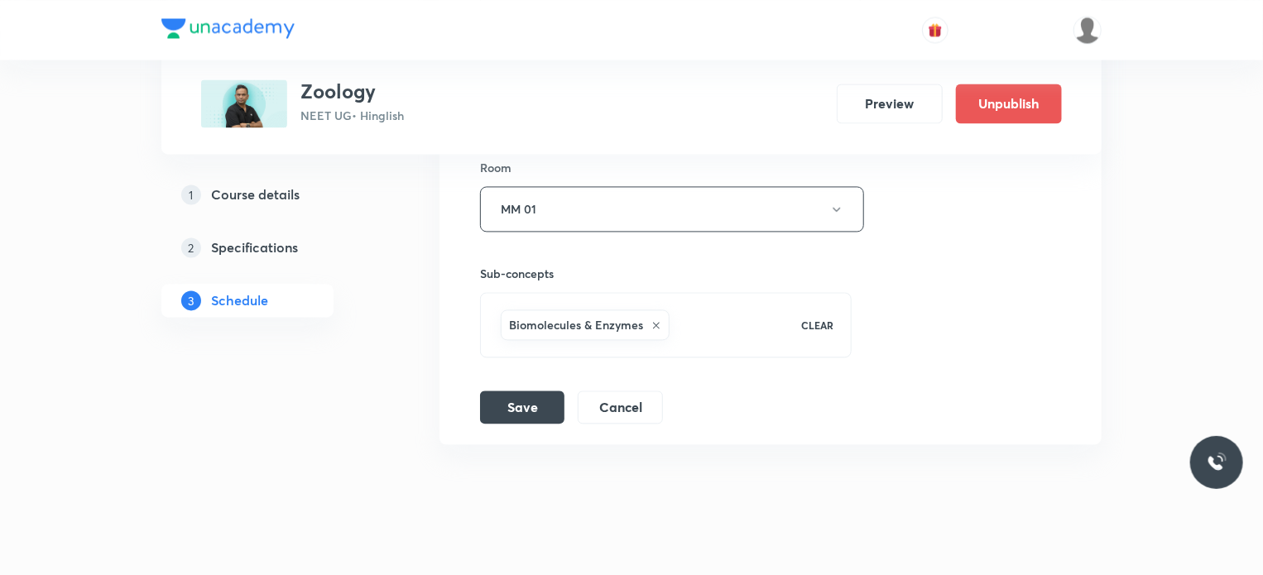
scroll to position [7945, 0]
click at [526, 394] on button "Save" at bounding box center [522, 402] width 84 height 33
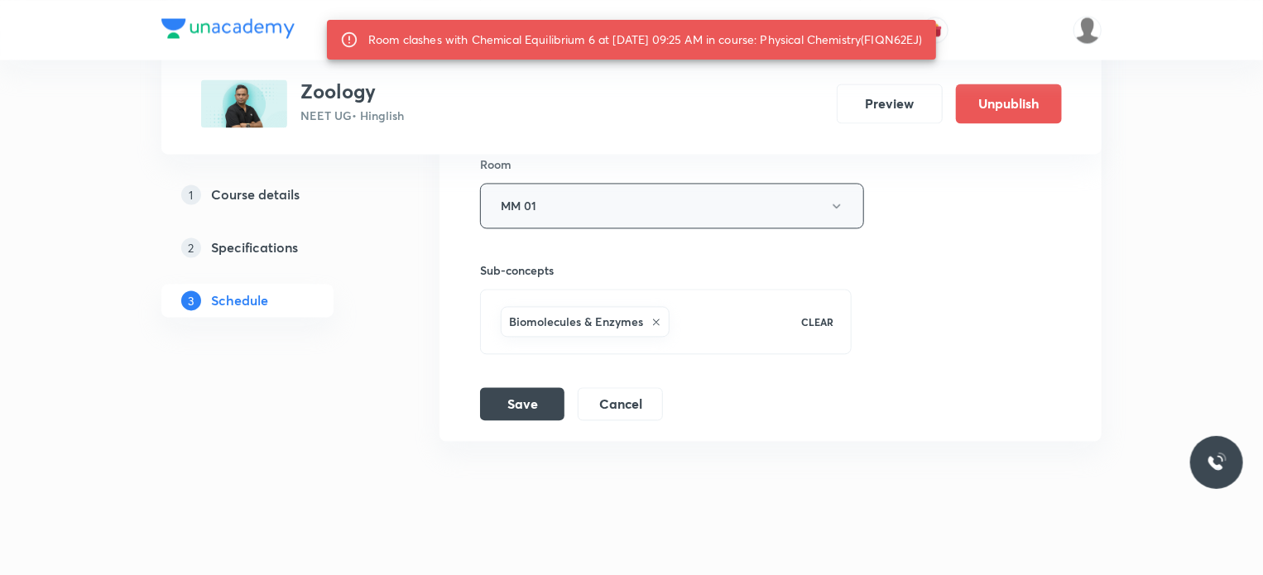
click at [569, 183] on button "MM 01" at bounding box center [672, 206] width 384 height 46
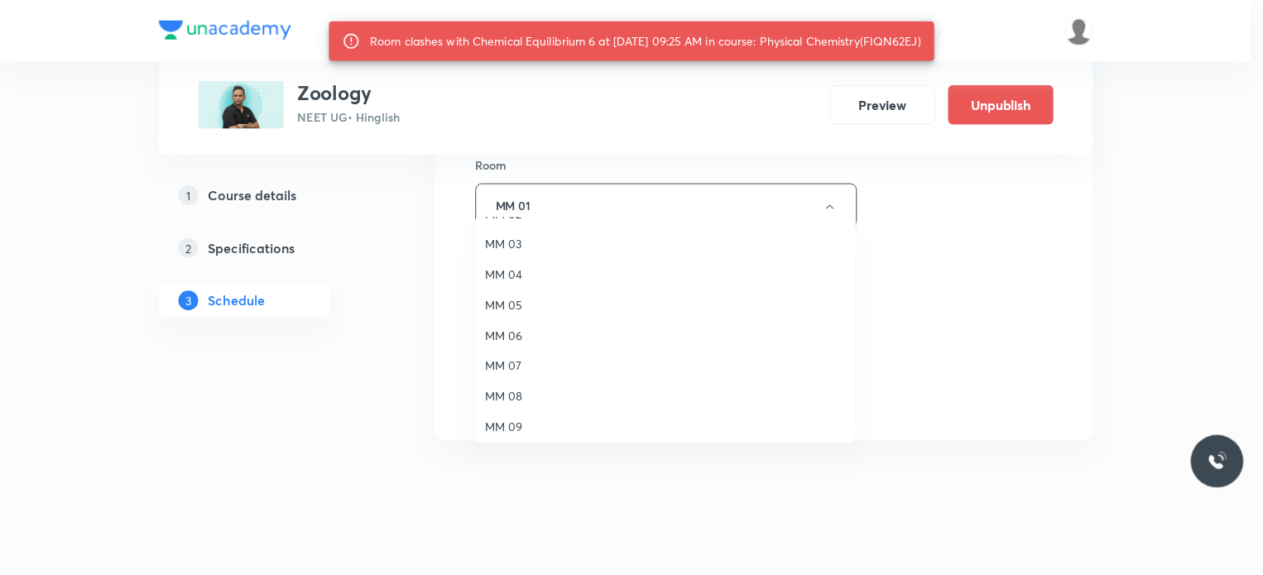
scroll to position [83, 0]
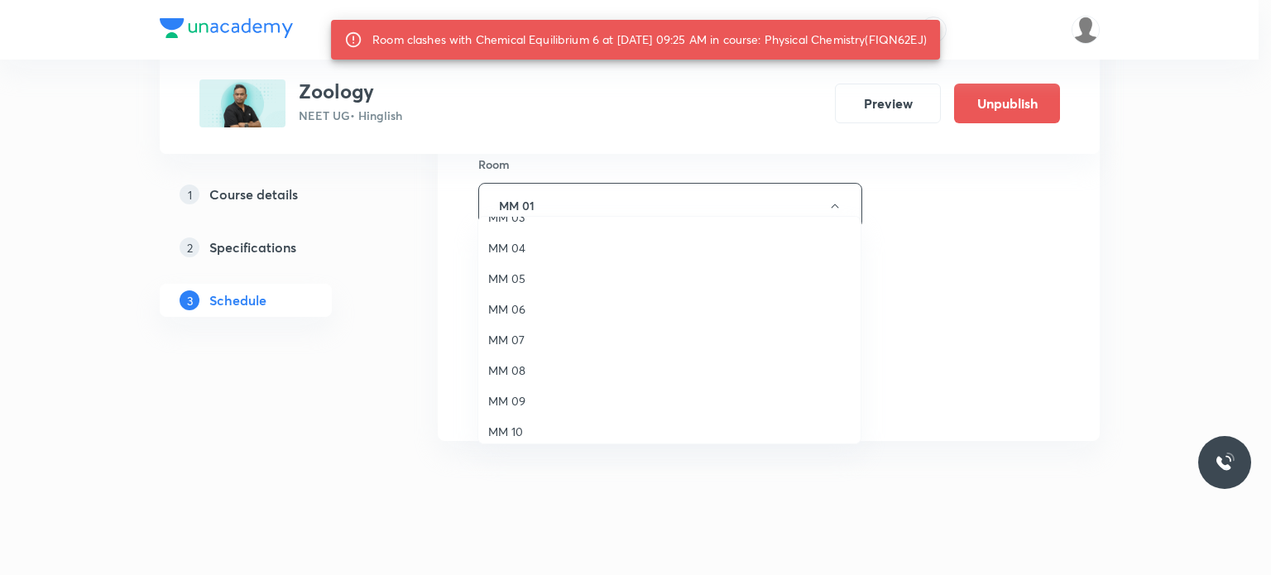
click at [528, 395] on span "MM 09" at bounding box center [669, 400] width 362 height 17
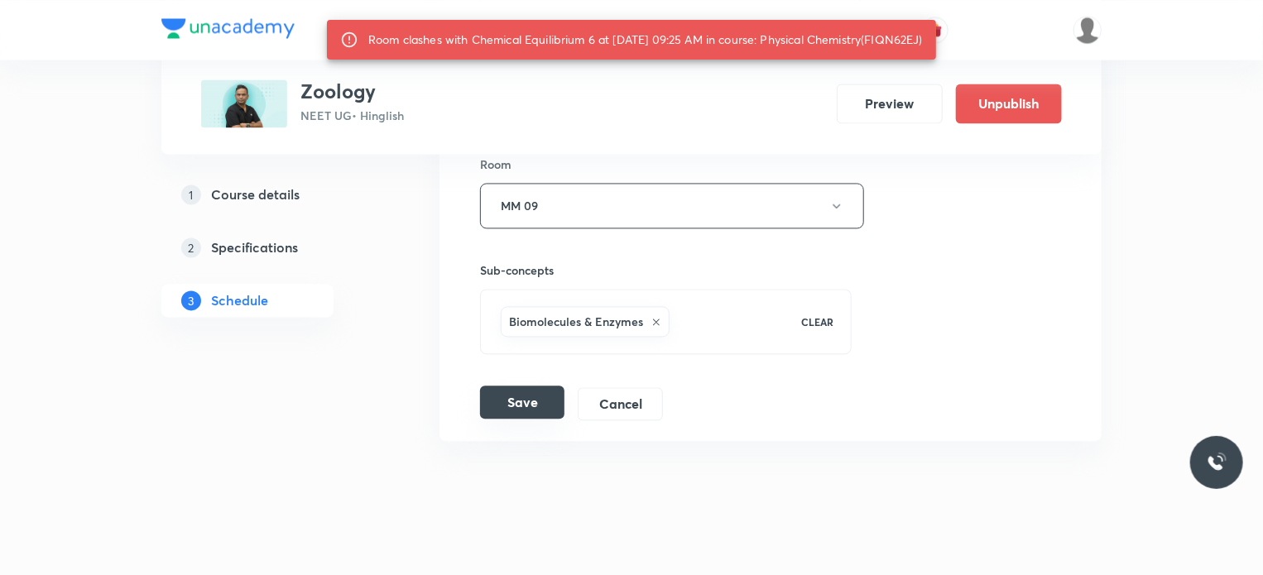
click at [529, 390] on button "Save" at bounding box center [522, 402] width 84 height 33
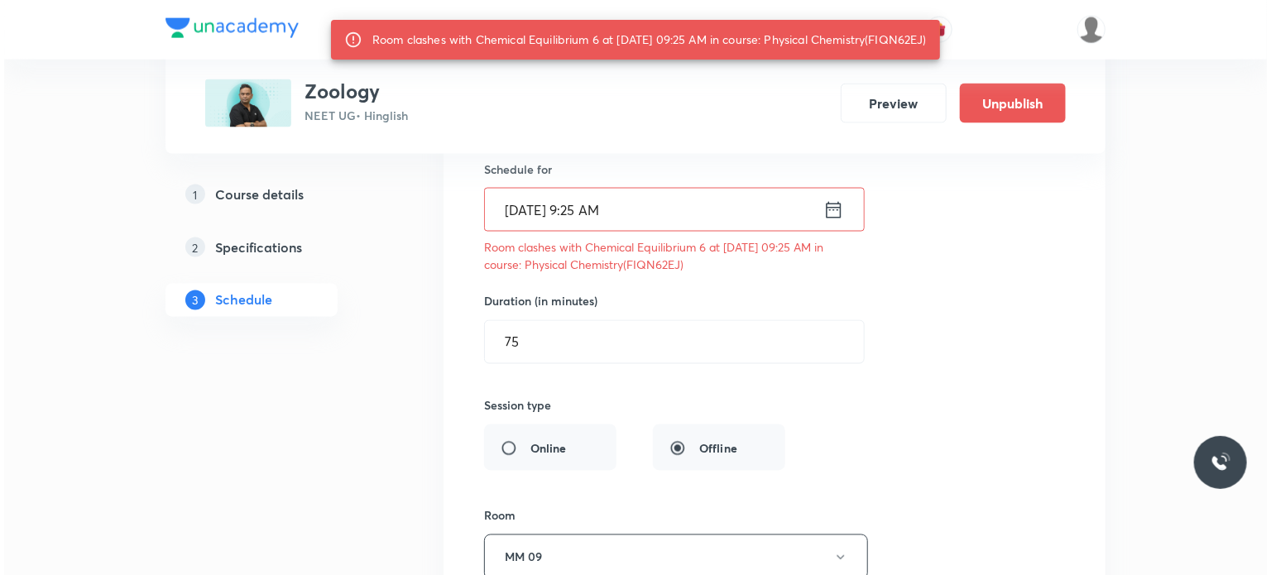
scroll to position [7945, 0]
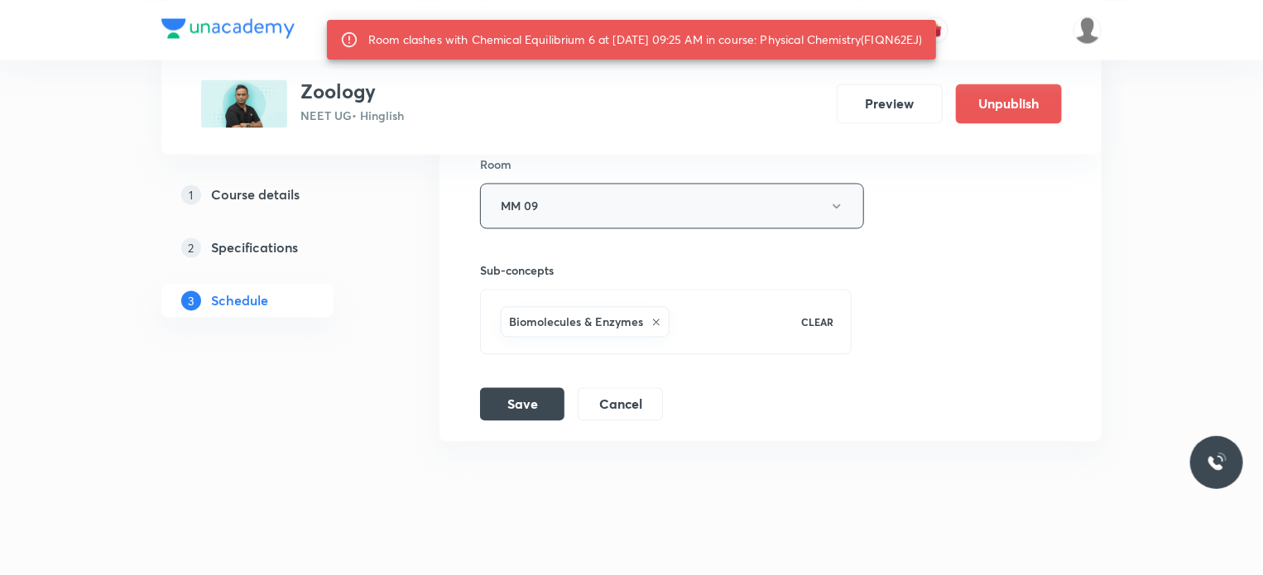
click at [617, 183] on button "MM 09" at bounding box center [672, 206] width 384 height 46
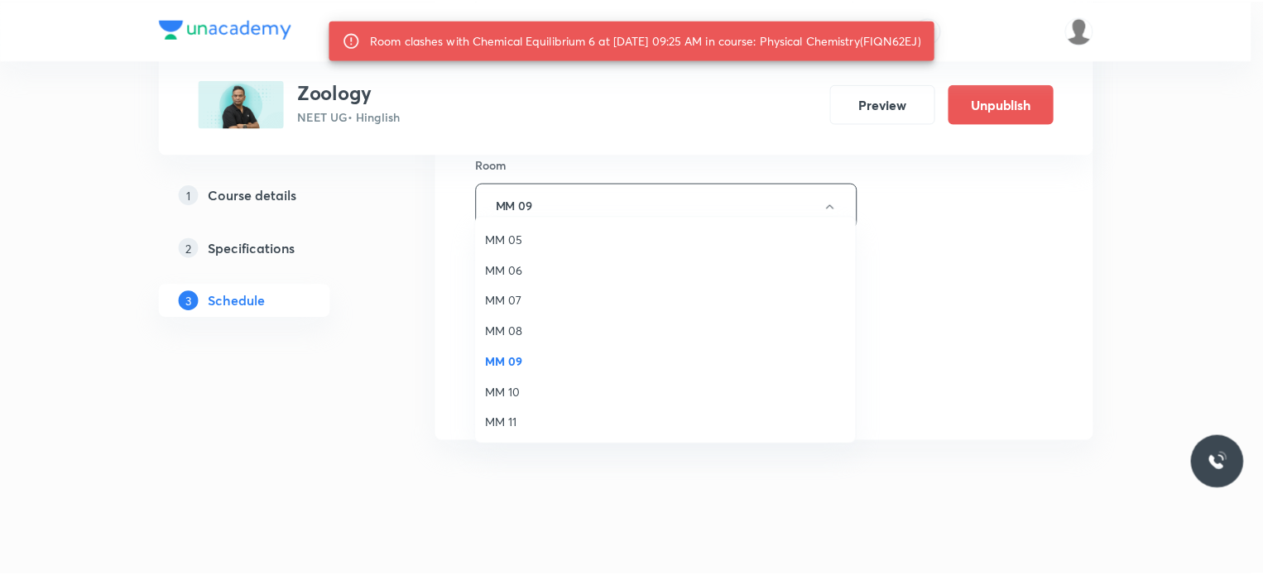
scroll to position [122, 0]
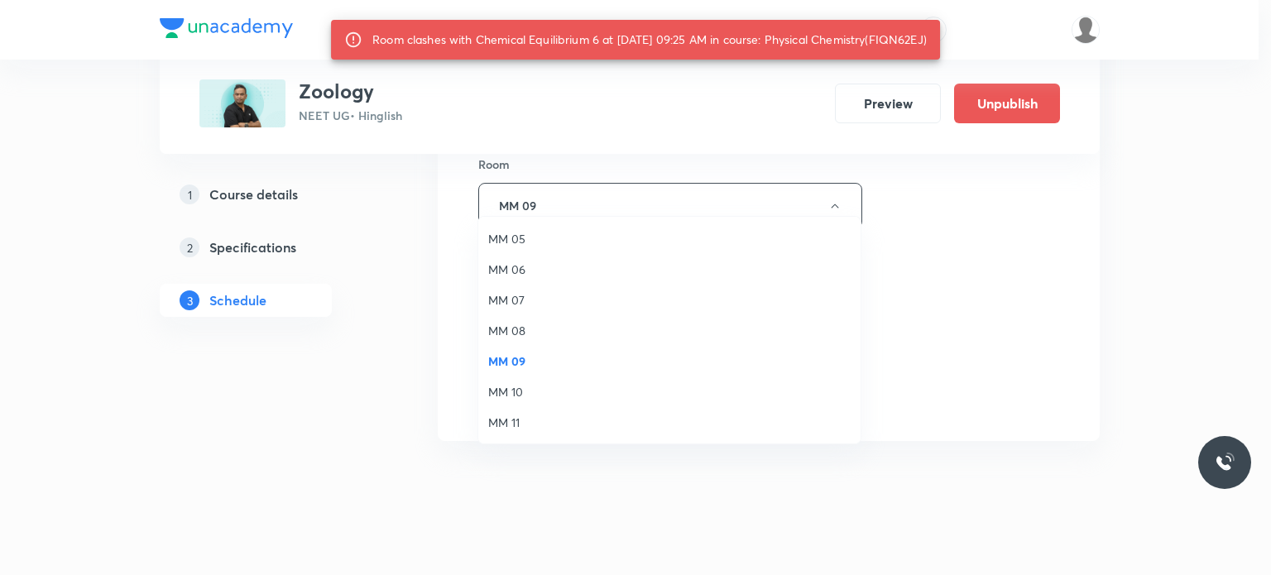
click at [543, 421] on span "MM 11" at bounding box center [669, 422] width 362 height 17
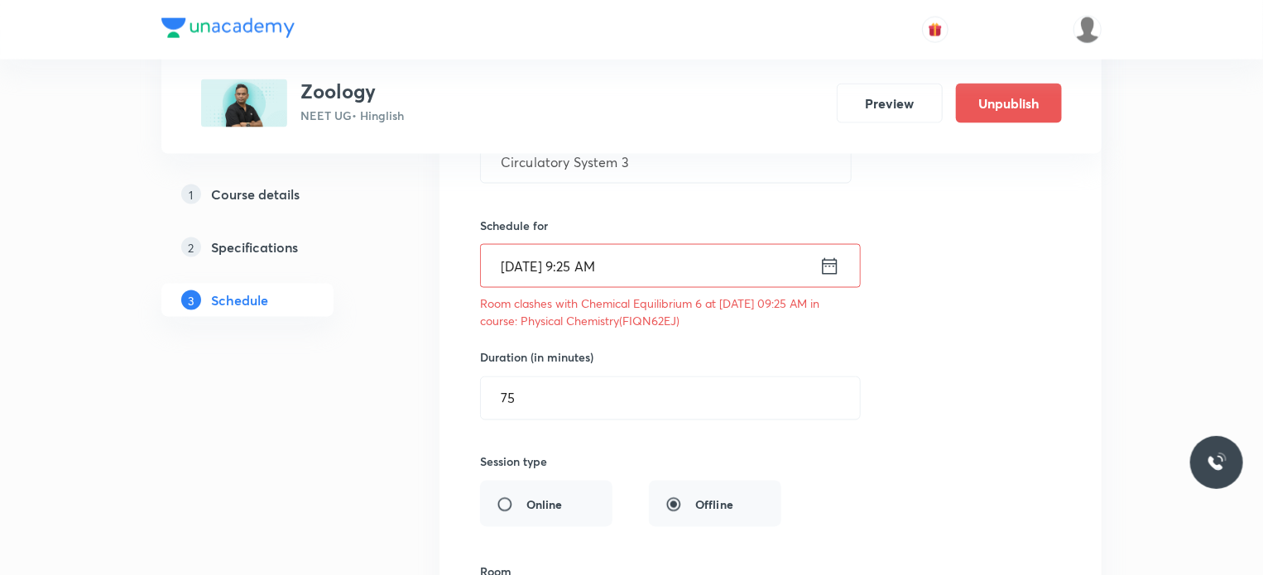
scroll to position [7945, 0]
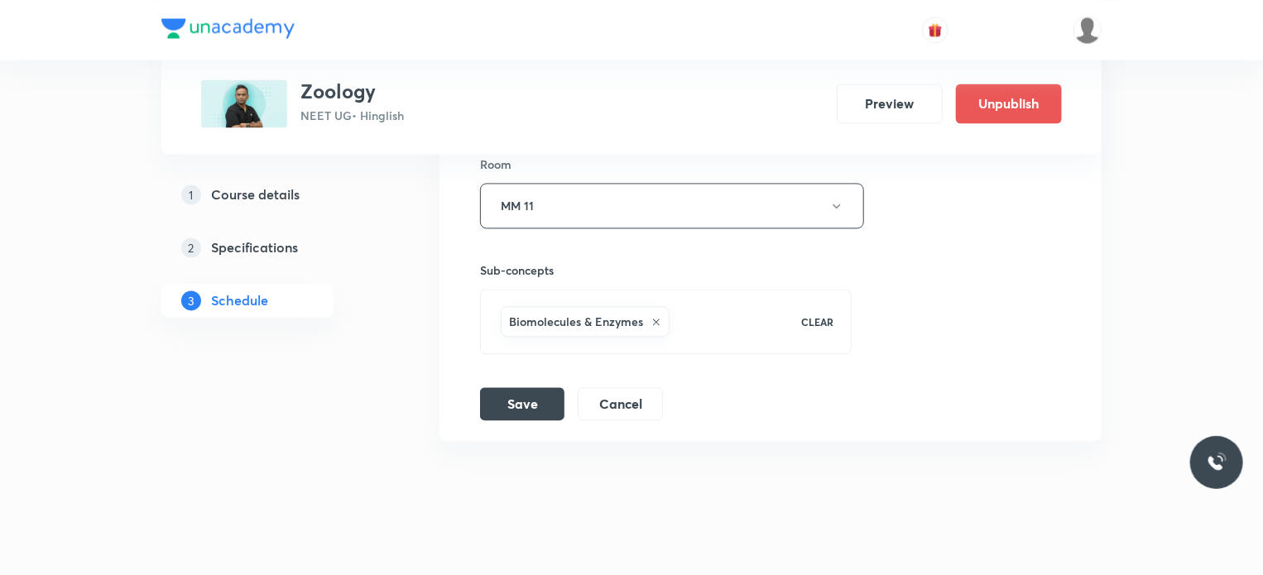
click at [523, 387] on button "Save" at bounding box center [522, 403] width 84 height 33
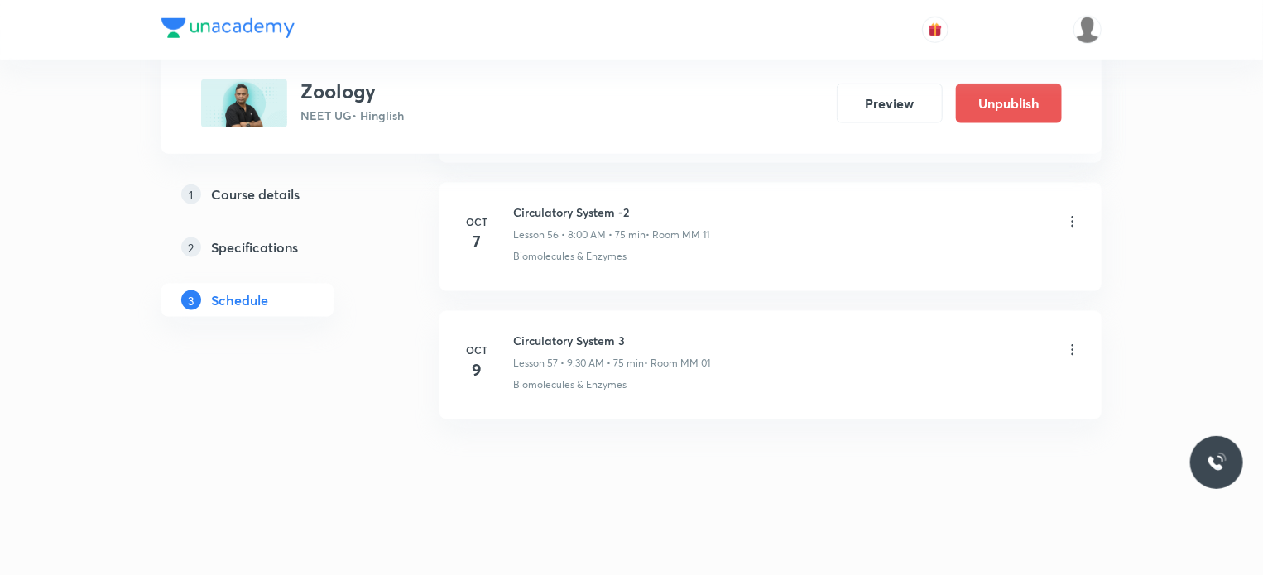
scroll to position [7283, 0]
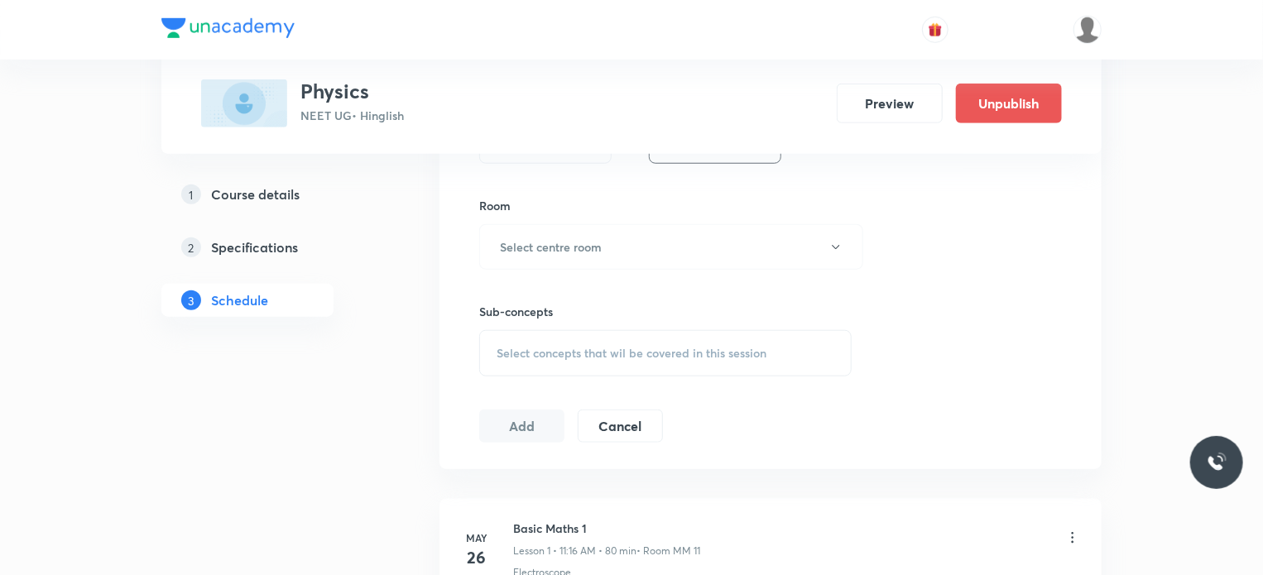
scroll to position [1076, 0]
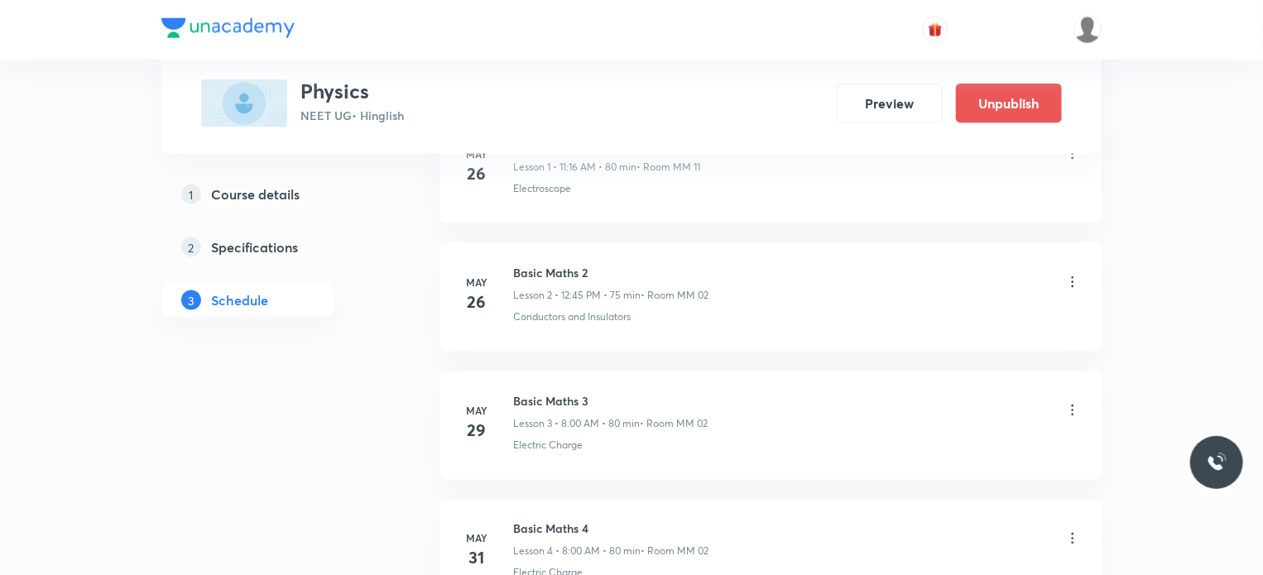
drag, startPoint x: 1120, startPoint y: 307, endPoint x: 1132, endPoint y: 281, distance: 28.1
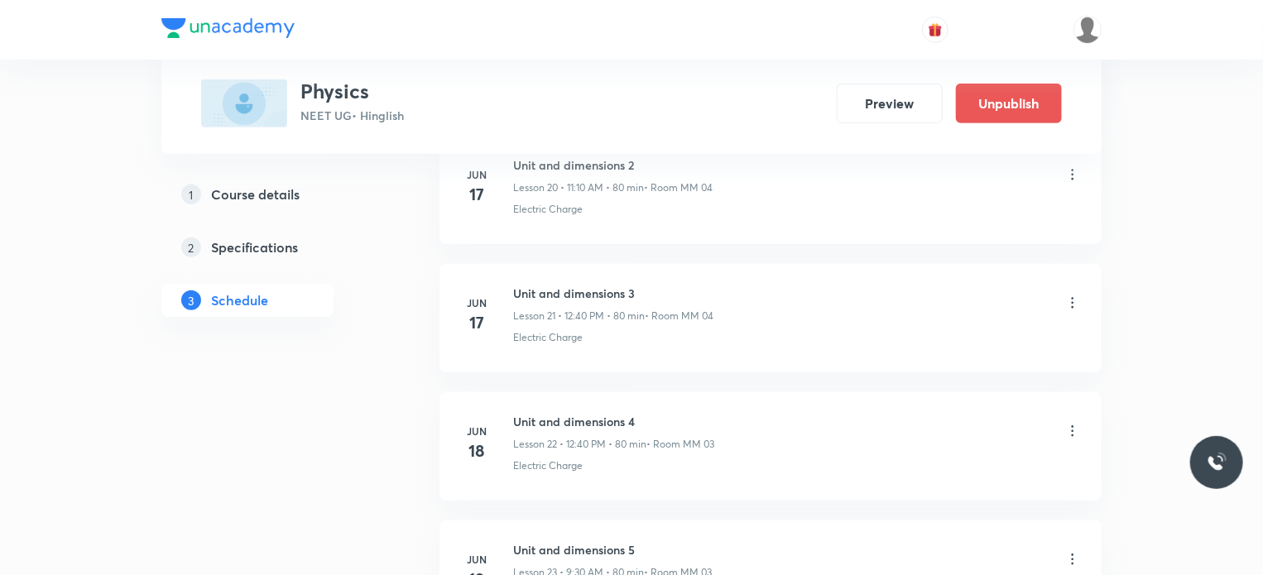
drag, startPoint x: 1145, startPoint y: 375, endPoint x: 1217, endPoint y: 152, distance: 234.0
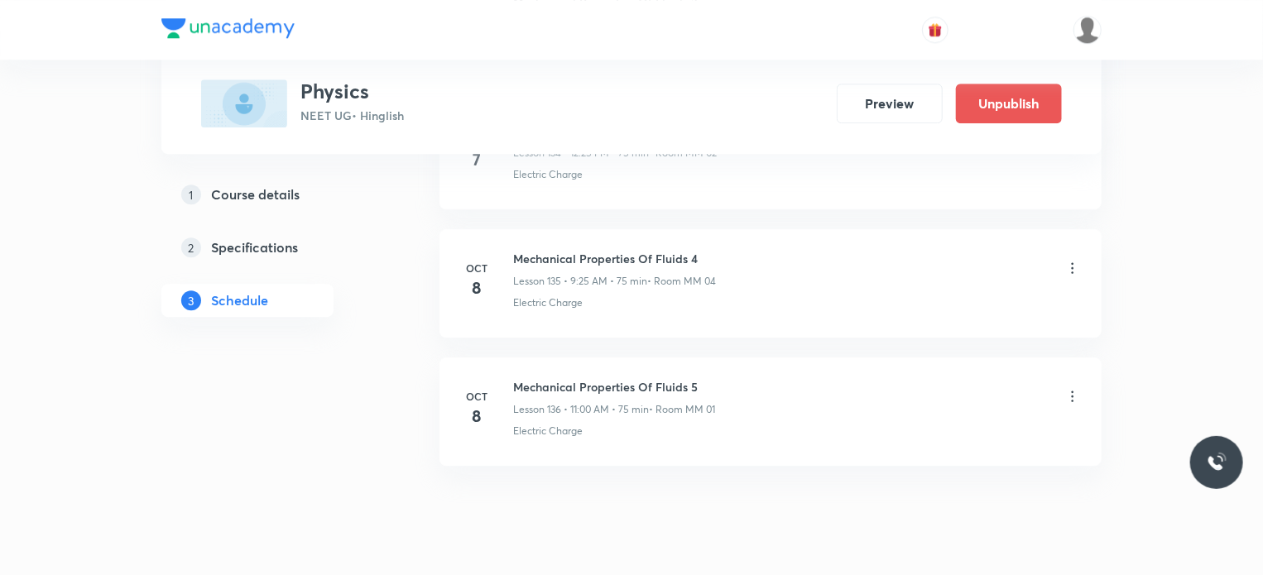
click at [733, 250] on div "Mechanical Properties Of Fluids 4 Lesson 135 • 9:25 AM • 75 min • Room MM 04" at bounding box center [797, 269] width 568 height 39
click at [526, 402] on p "Lesson 136 • 11:00 AM • 75 min" at bounding box center [581, 409] width 136 height 15
click at [541, 378] on h6 "Mechanical Properties Of Fluids 5" at bounding box center [614, 386] width 202 height 17
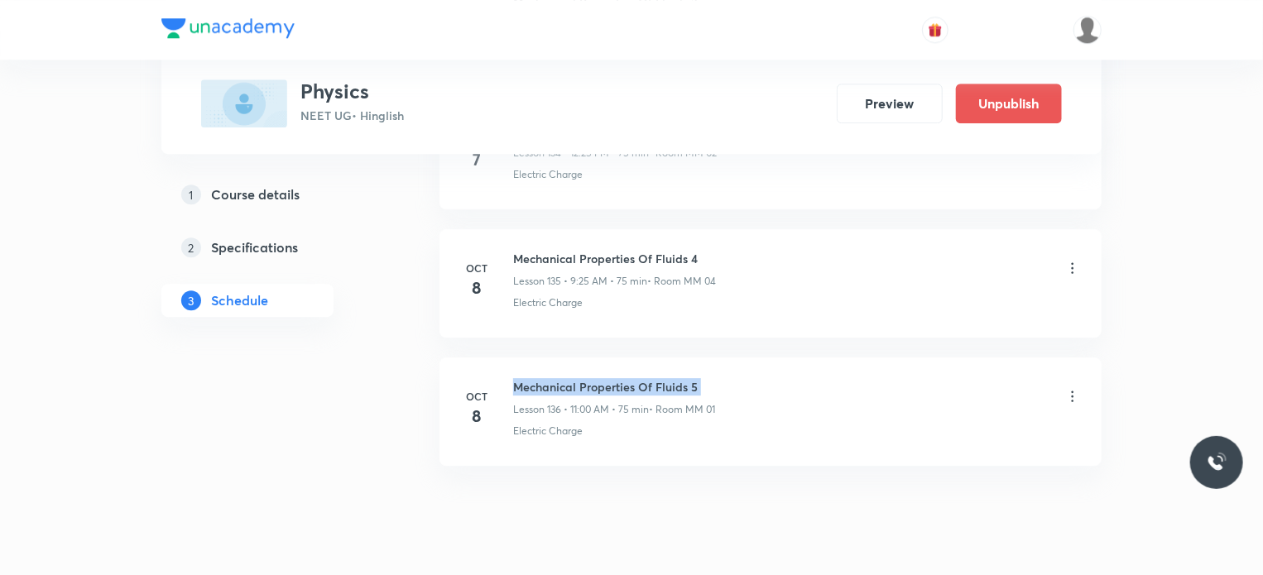
copy h6 "Mechanical Properties Of Fluids 5"
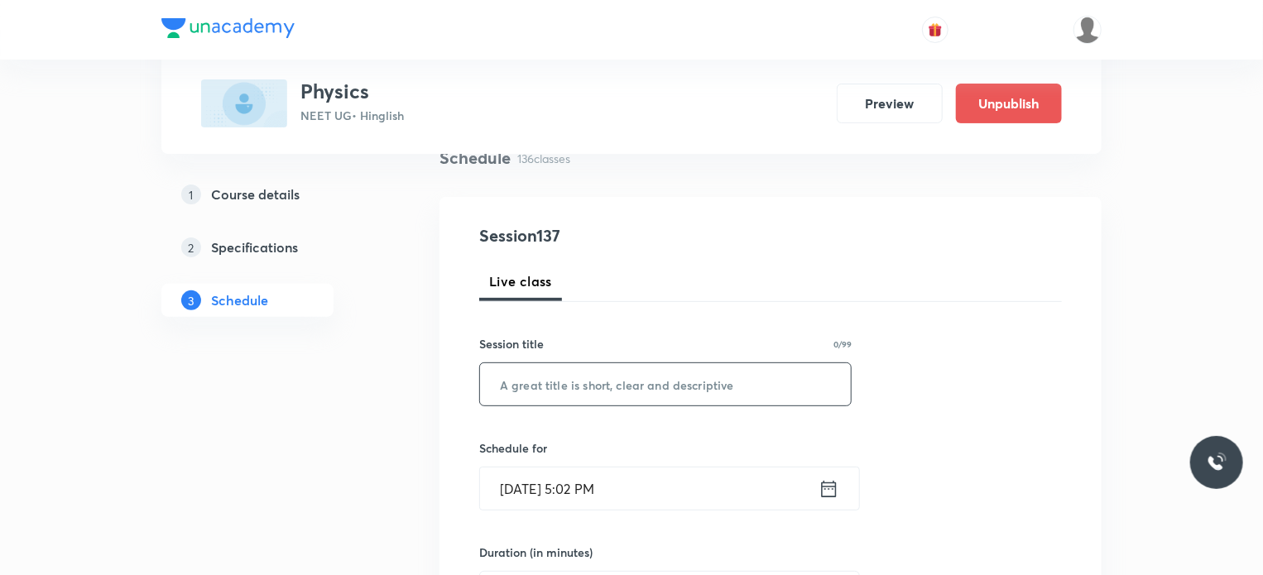
scroll to position [166, 0]
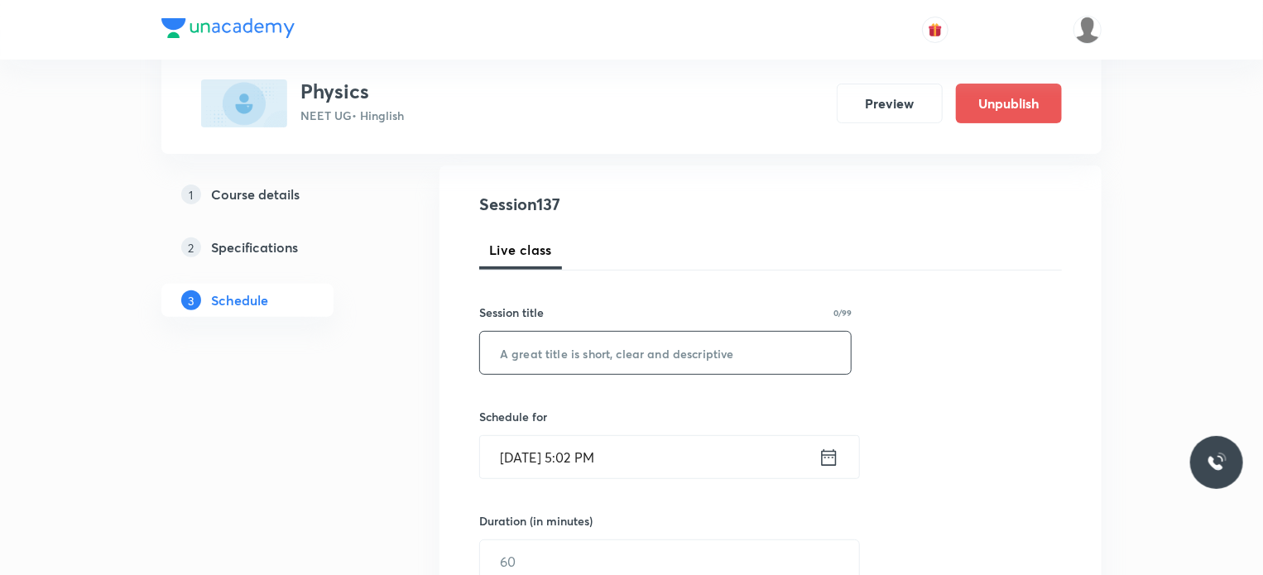
click at [593, 341] on input "text" at bounding box center [665, 353] width 371 height 42
paste input "Mechanical Properties Of Fluids 5"
type input "Mechanical Properties Of Fluids 6"
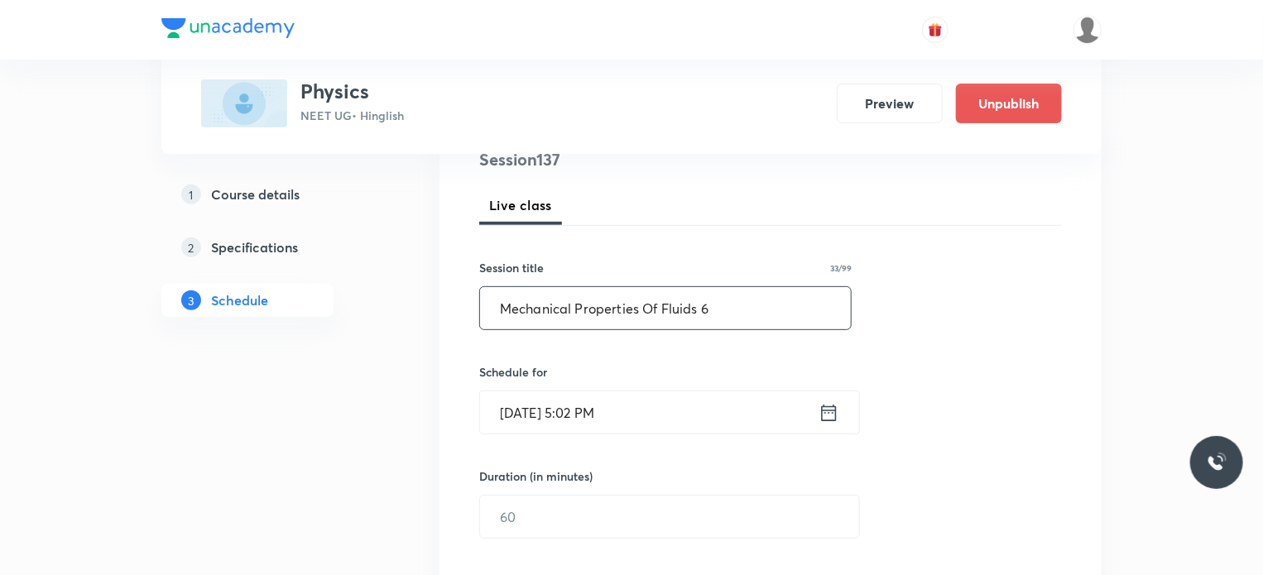
scroll to position [248, 0]
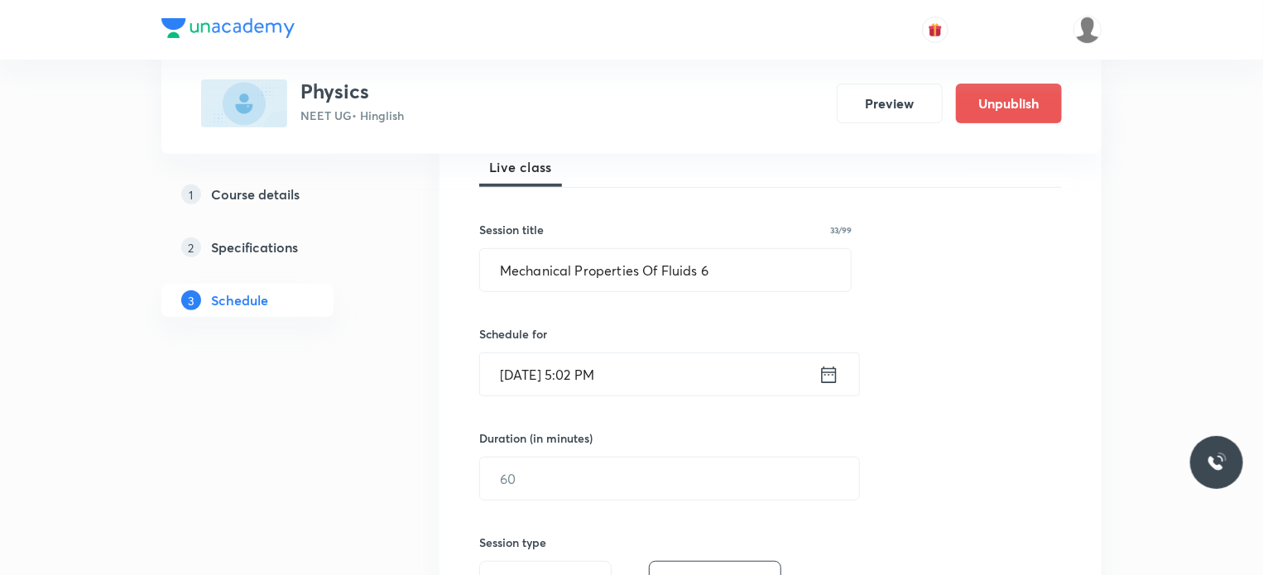
click at [605, 354] on input "Oct 8, 2025, 5:02 PM" at bounding box center [649, 374] width 338 height 42
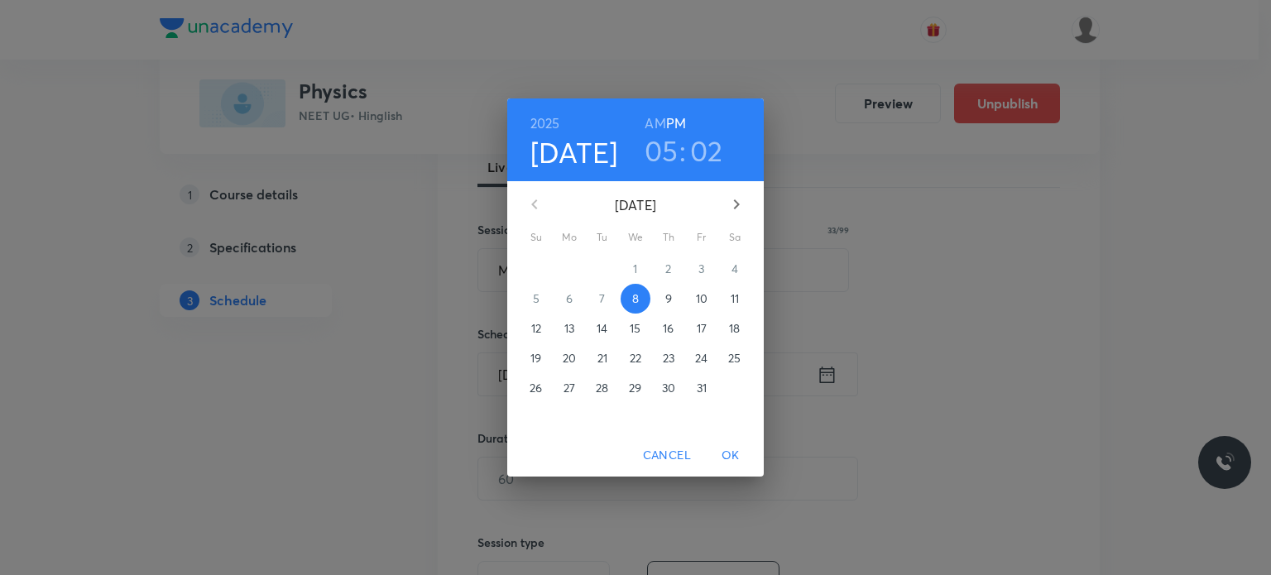
click at [660, 299] on span "9" at bounding box center [669, 298] width 30 height 17
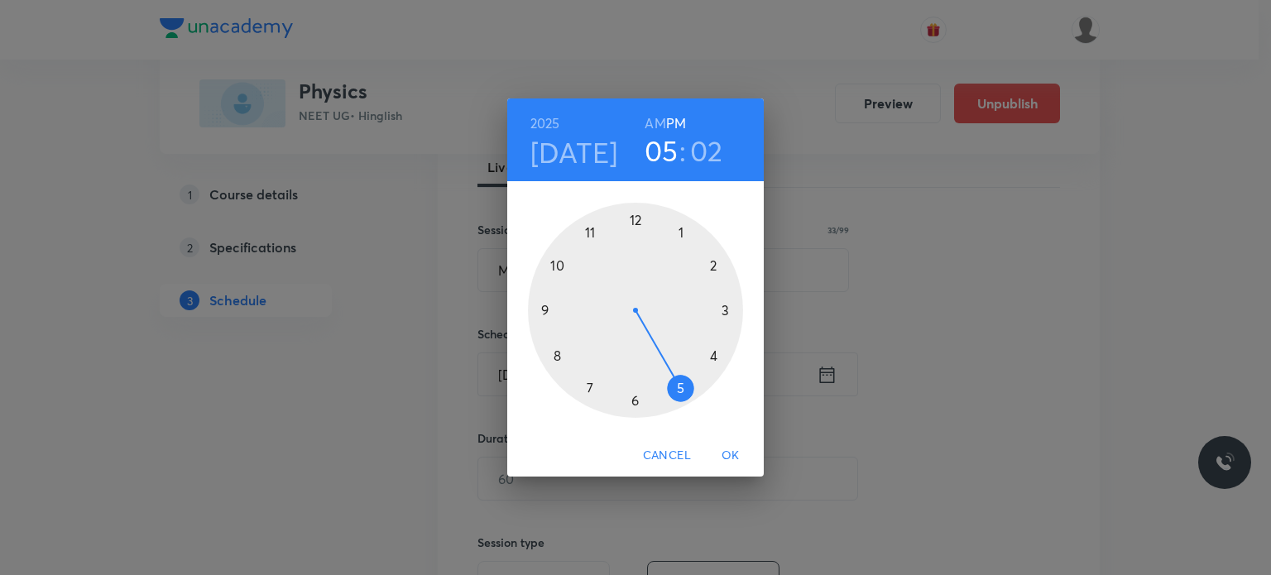
click at [650, 127] on h6 "AM" at bounding box center [655, 123] width 21 height 23
click at [597, 229] on div at bounding box center [635, 310] width 215 height 215
drag, startPoint x: 639, startPoint y: 378, endPoint x: 638, endPoint y: 401, distance: 23.2
click at [638, 401] on div at bounding box center [635, 310] width 215 height 215
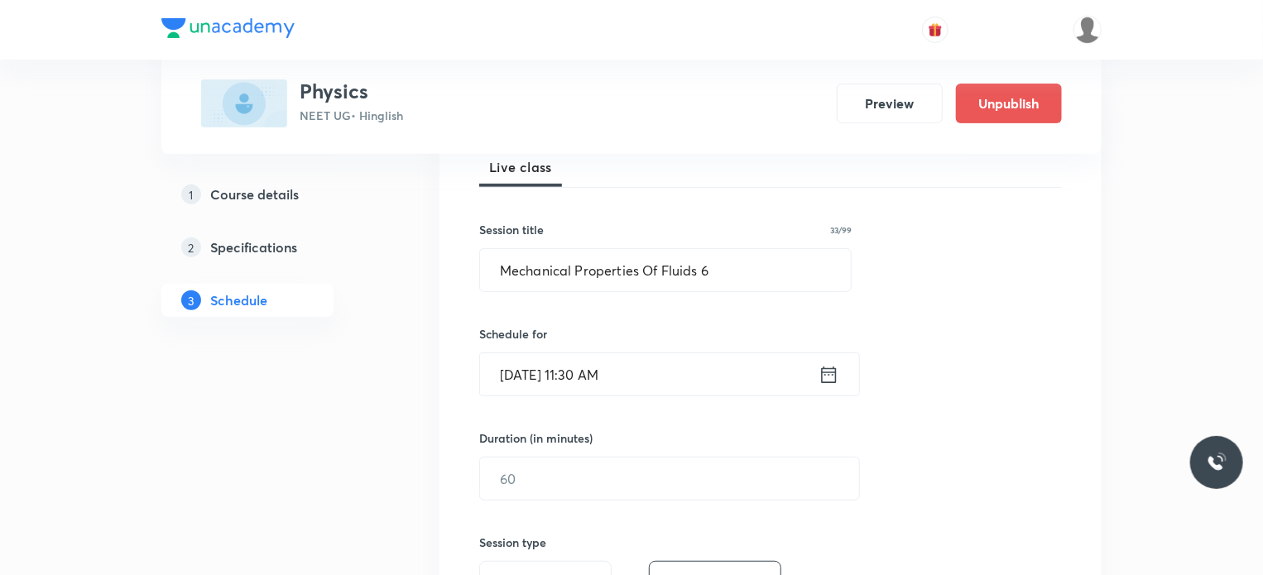
click at [545, 451] on div "Duration (in minutes) ​" at bounding box center [630, 464] width 302 height 71
click at [566, 472] on input "text" at bounding box center [669, 479] width 379 height 42
type input "75"
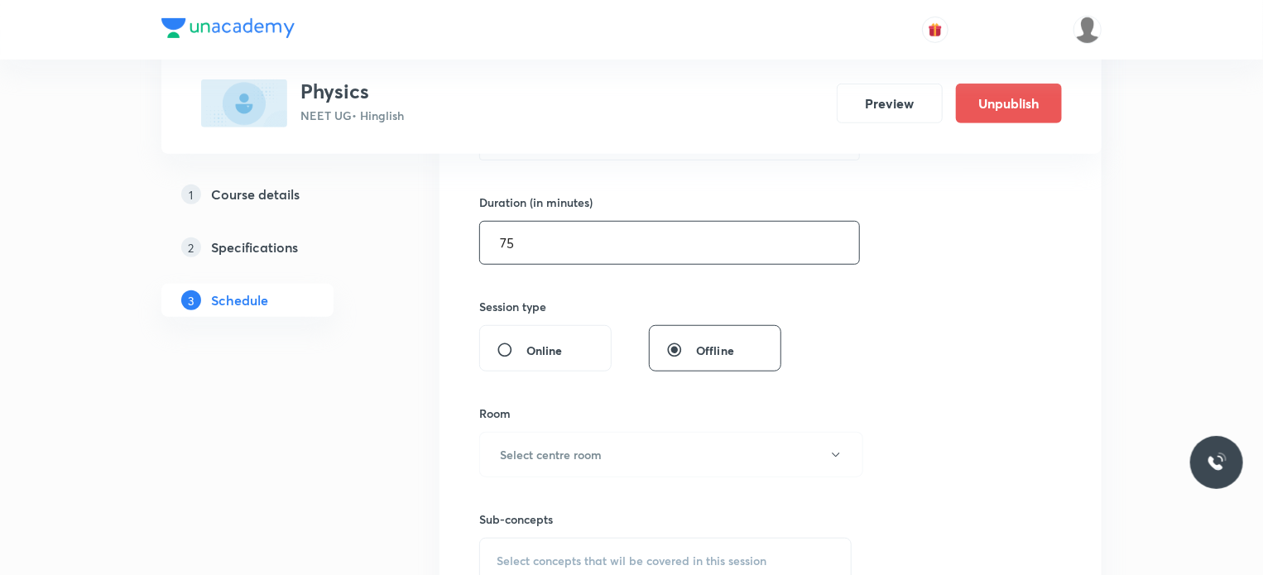
scroll to position [497, 0]
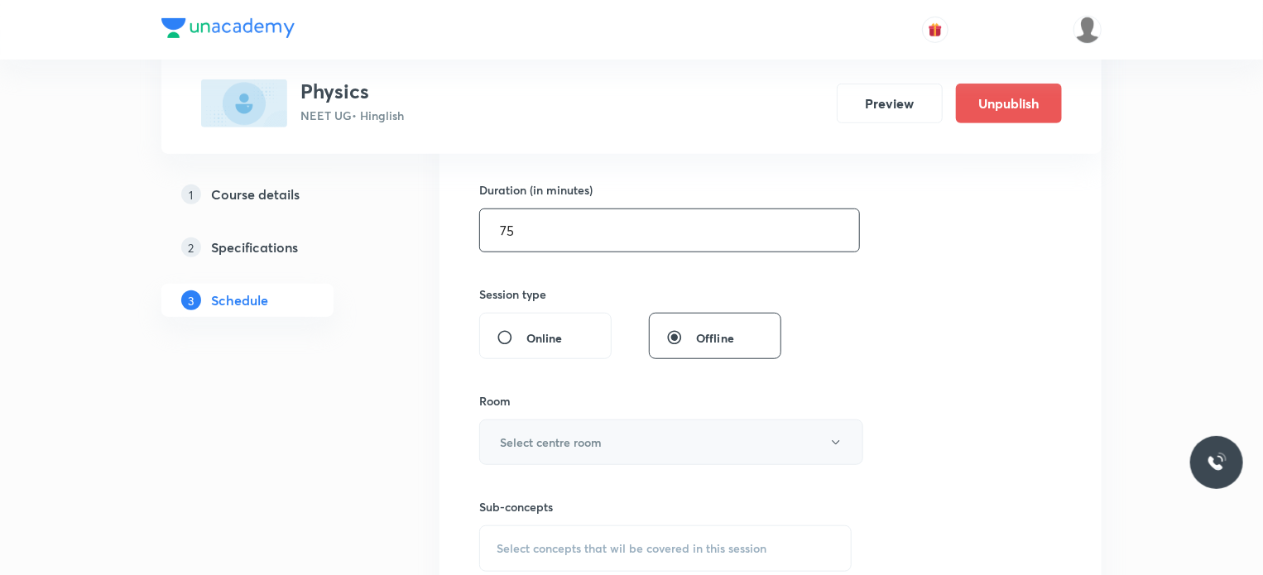
click at [563, 425] on button "Select centre room" at bounding box center [671, 443] width 384 height 46
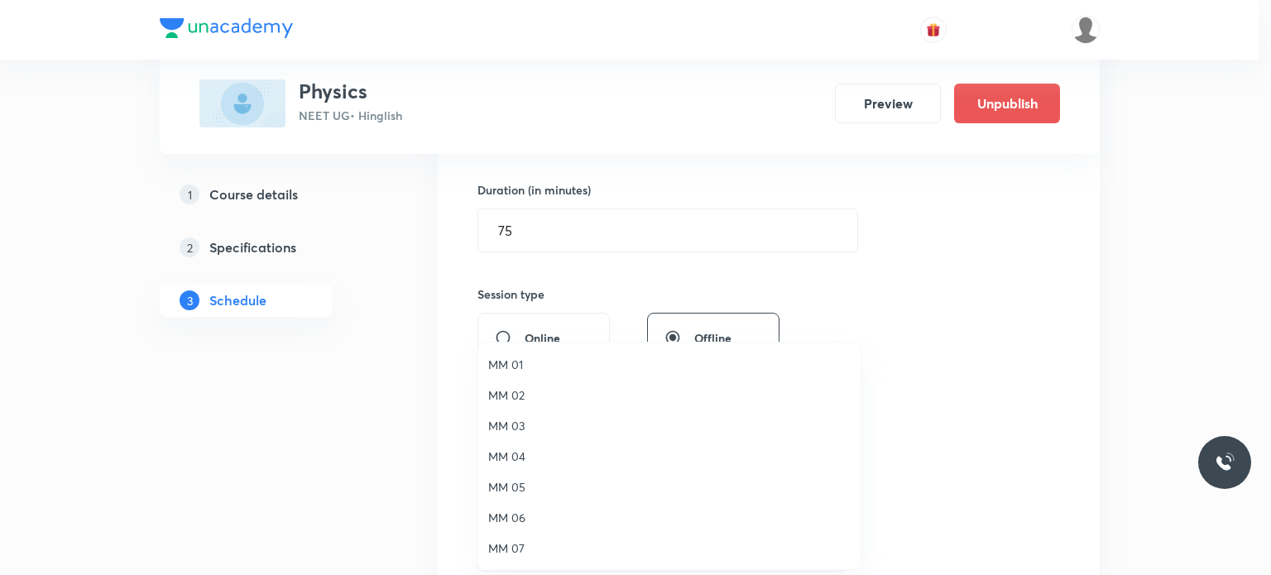
click at [536, 404] on li "MM 02" at bounding box center [669, 395] width 382 height 31
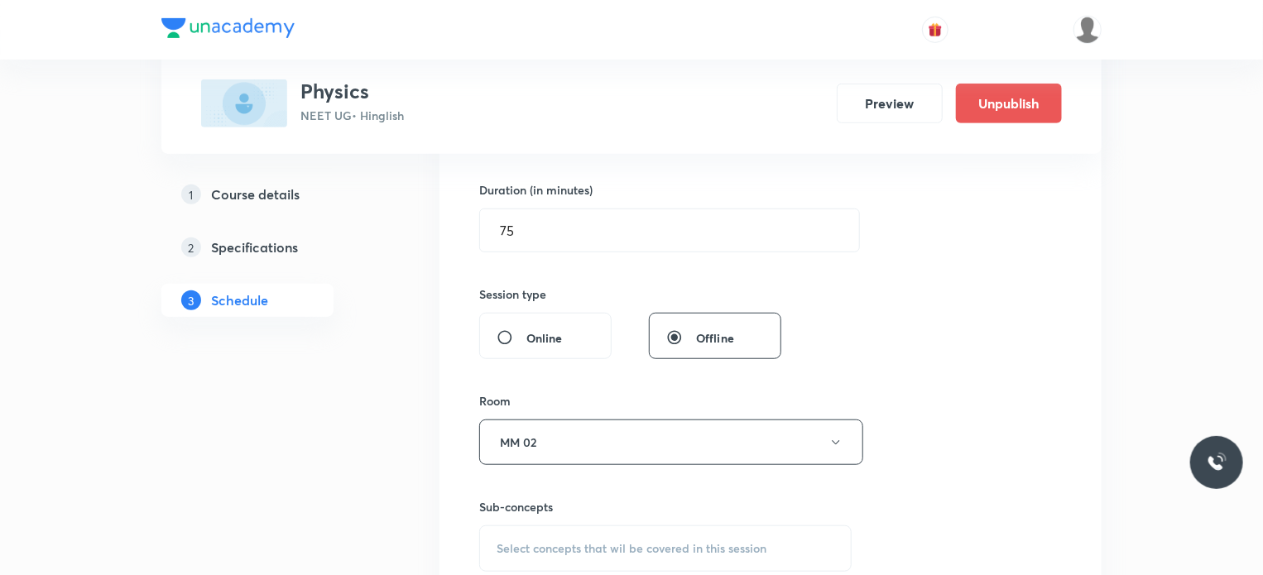
click at [641, 549] on span "Select concepts that wil be covered in this session" at bounding box center [632, 548] width 270 height 13
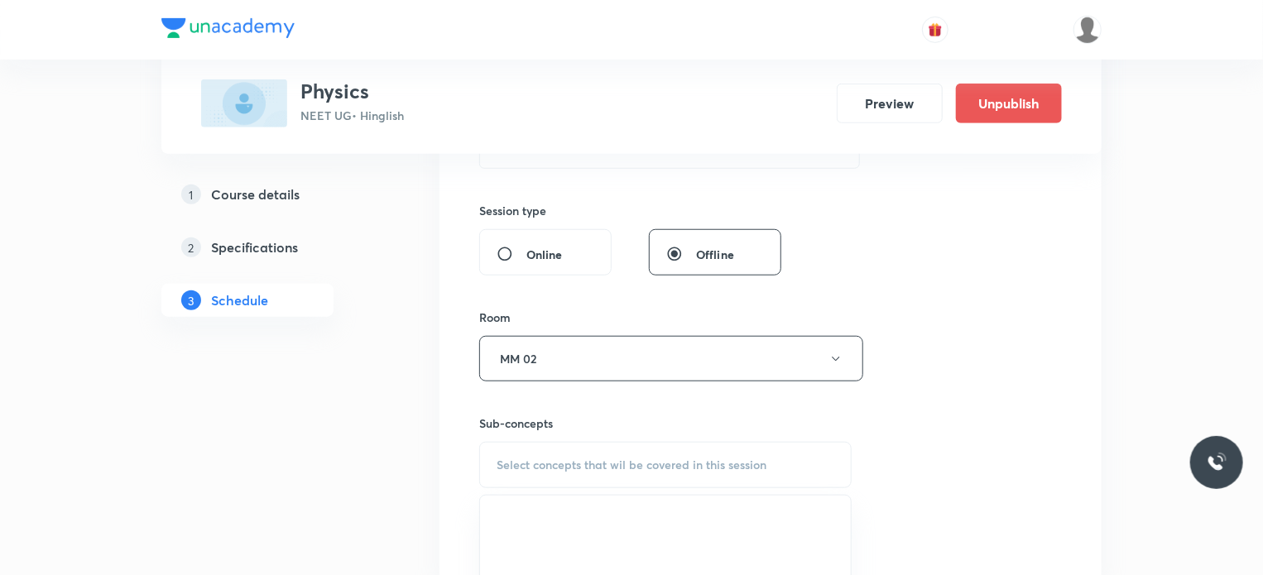
scroll to position [745, 0]
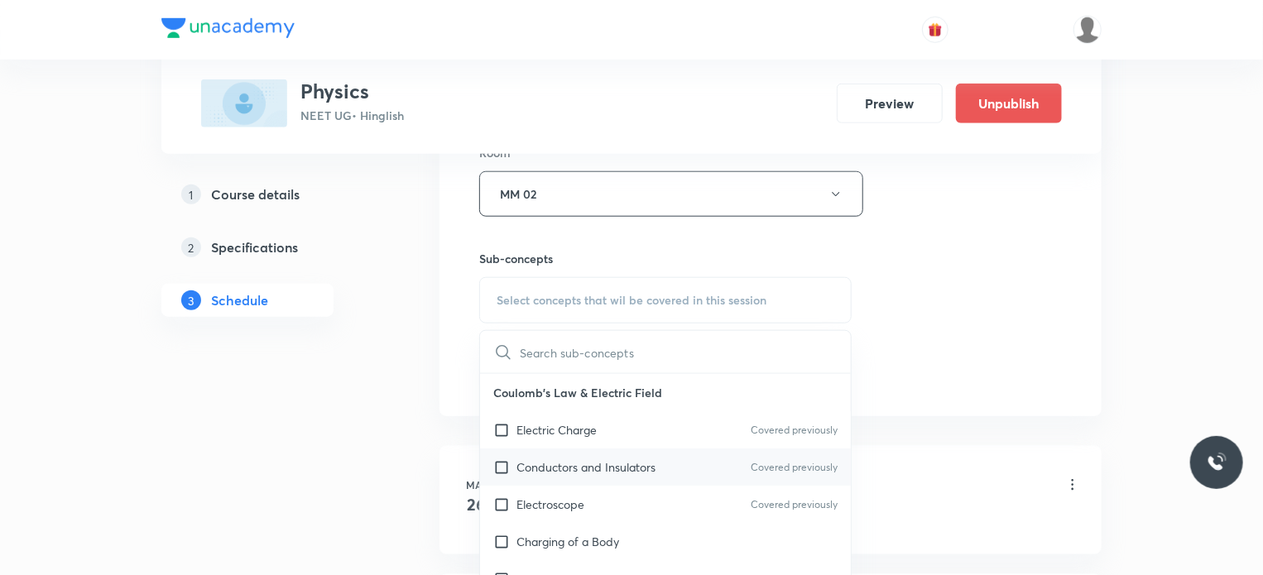
click at [637, 446] on div "Electric Charge Covered previously" at bounding box center [665, 429] width 371 height 37
checkbox input "true"
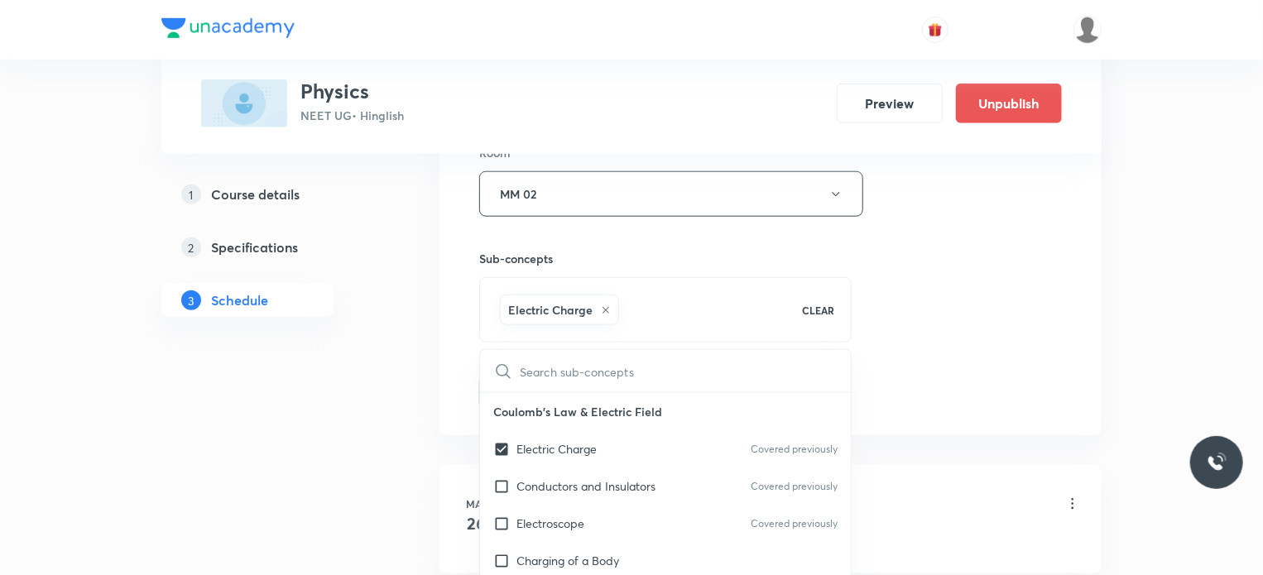
click at [996, 328] on div "Session 137 Live class Session title 33/99 Mechanical Properties Of Fluids 6 ​ …" at bounding box center [770, 11] width 583 height 796
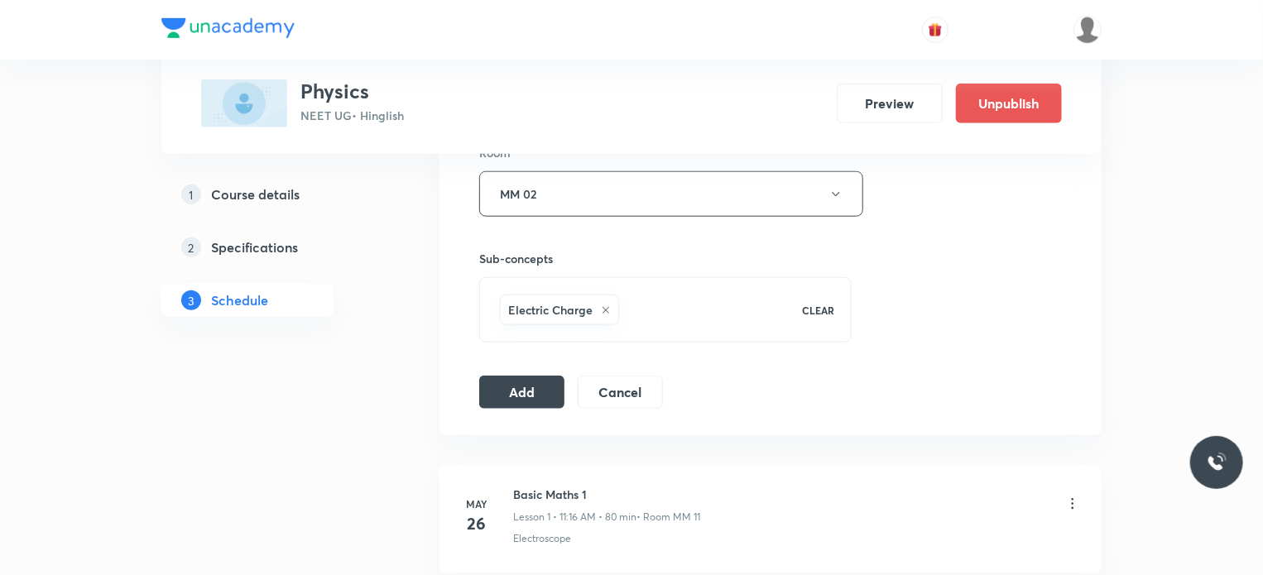
click at [529, 381] on button "Add" at bounding box center [521, 392] width 85 height 33
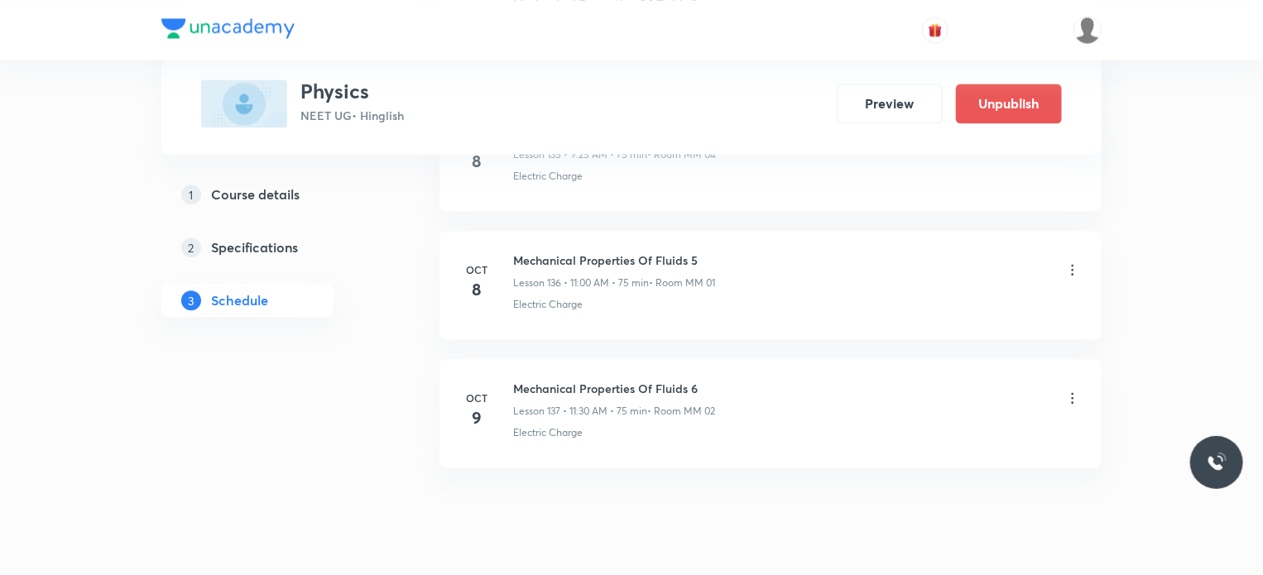
scroll to position [17517, 0]
click at [1072, 391] on icon at bounding box center [1073, 396] width 2 height 11
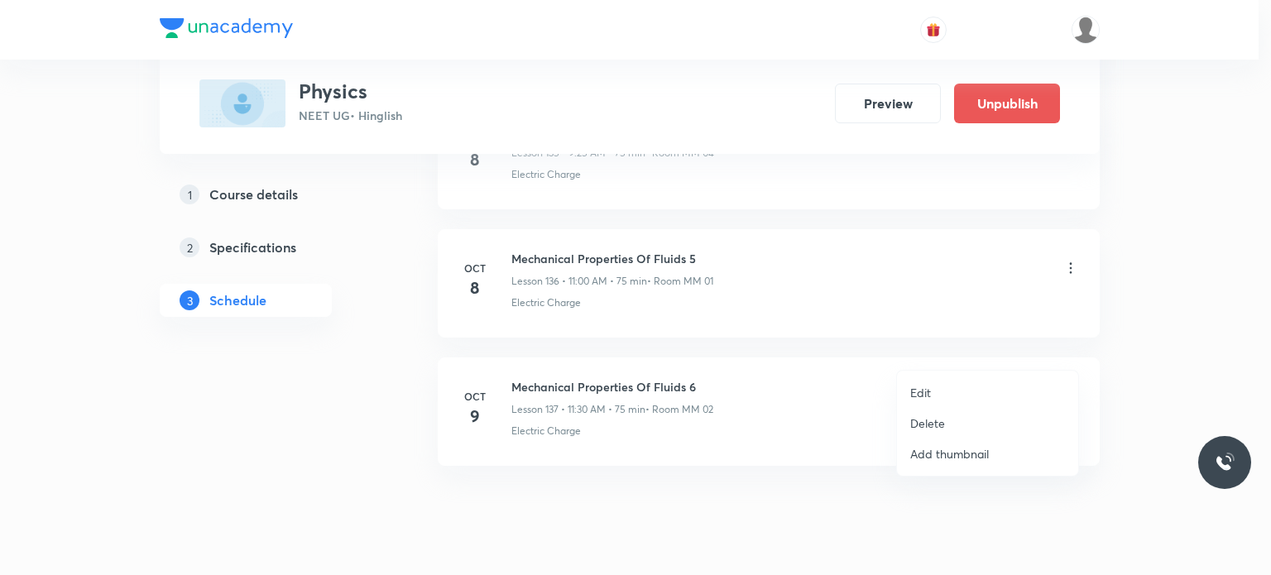
click at [957, 378] on li "Edit" at bounding box center [987, 392] width 181 height 31
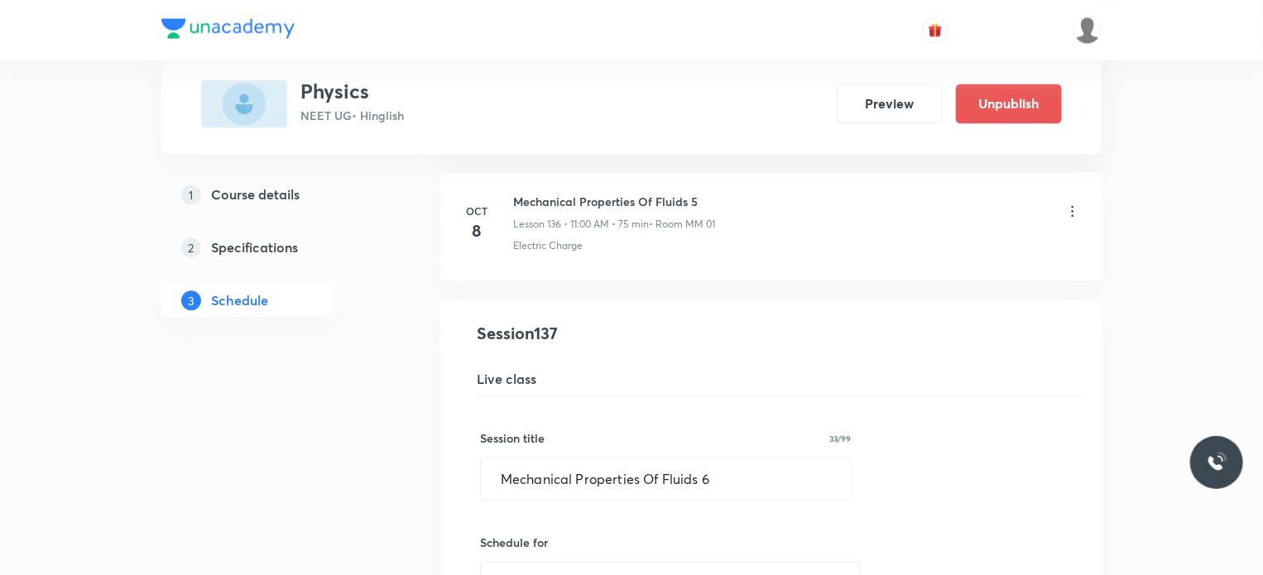
scroll to position [17600, 0]
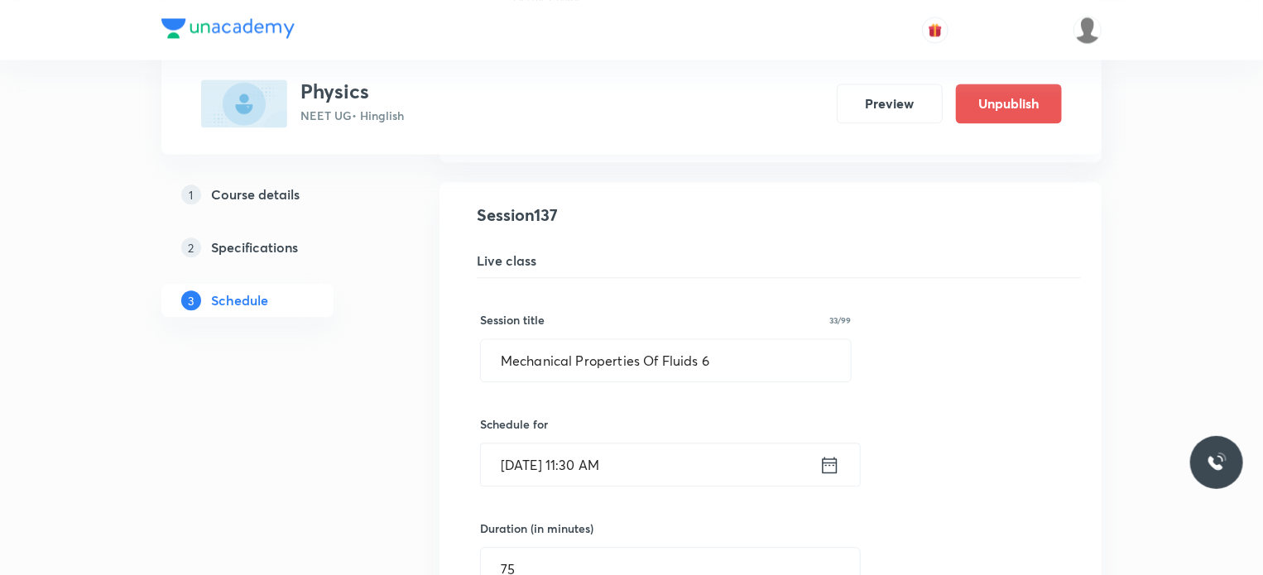
click at [655, 444] on input "[DATE] 11:30 AM" at bounding box center [650, 465] width 338 height 42
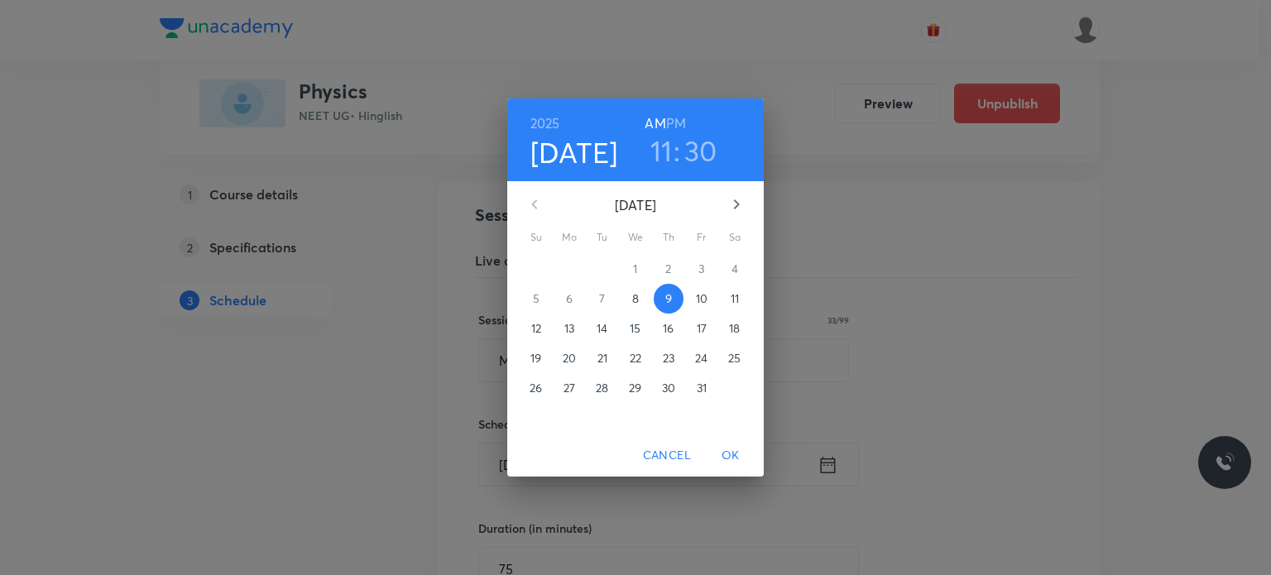
click at [686, 150] on h3 "30" at bounding box center [700, 150] width 33 height 35
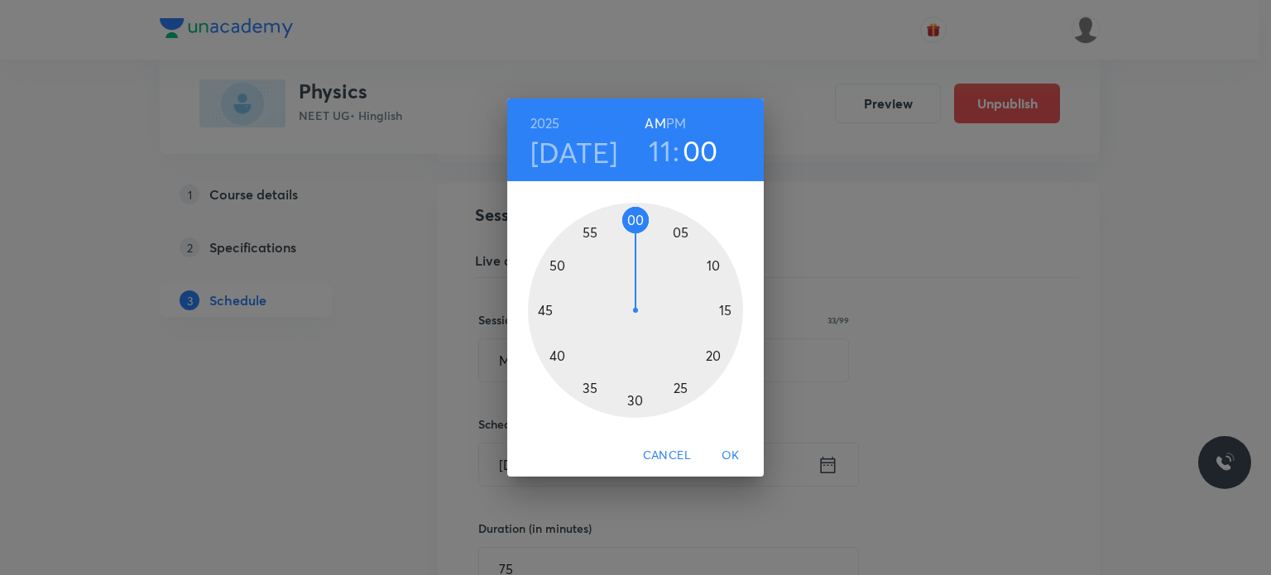
drag, startPoint x: 606, startPoint y: 217, endPoint x: 633, endPoint y: 222, distance: 27.8
click at [633, 222] on div at bounding box center [635, 310] width 215 height 215
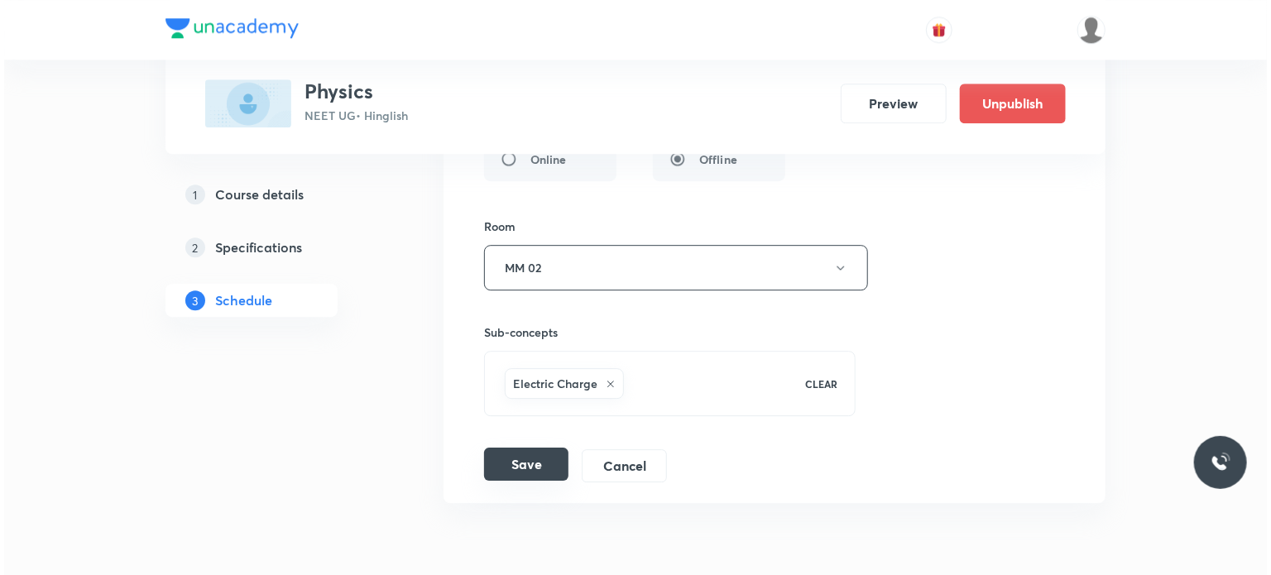
scroll to position [18152, 0]
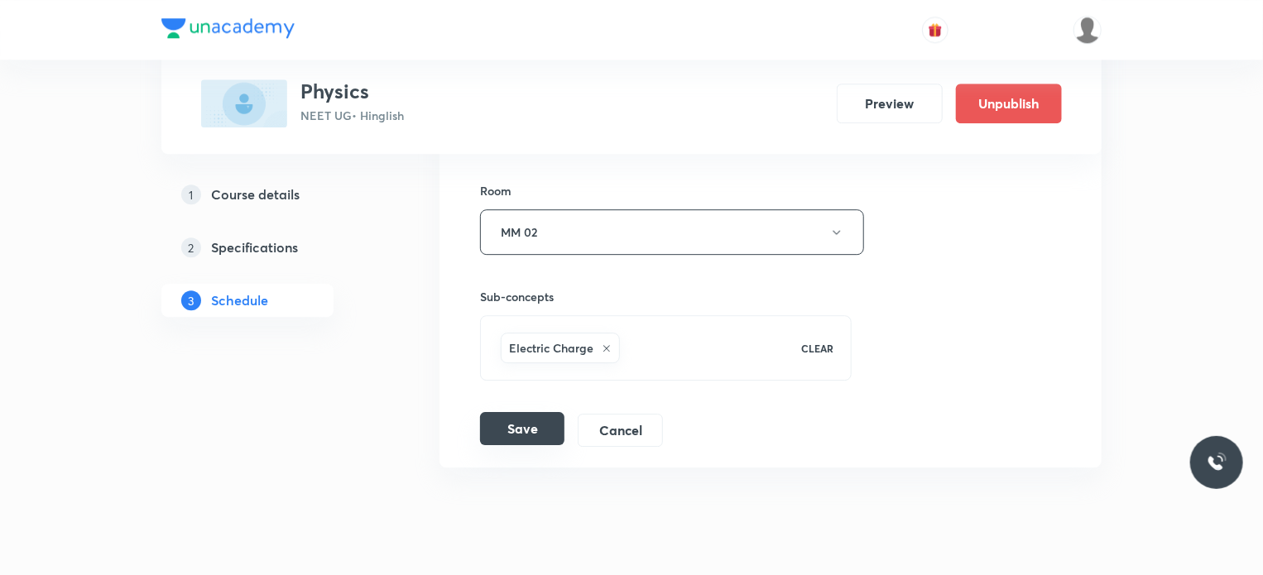
click at [533, 412] on button "Save" at bounding box center [522, 428] width 84 height 33
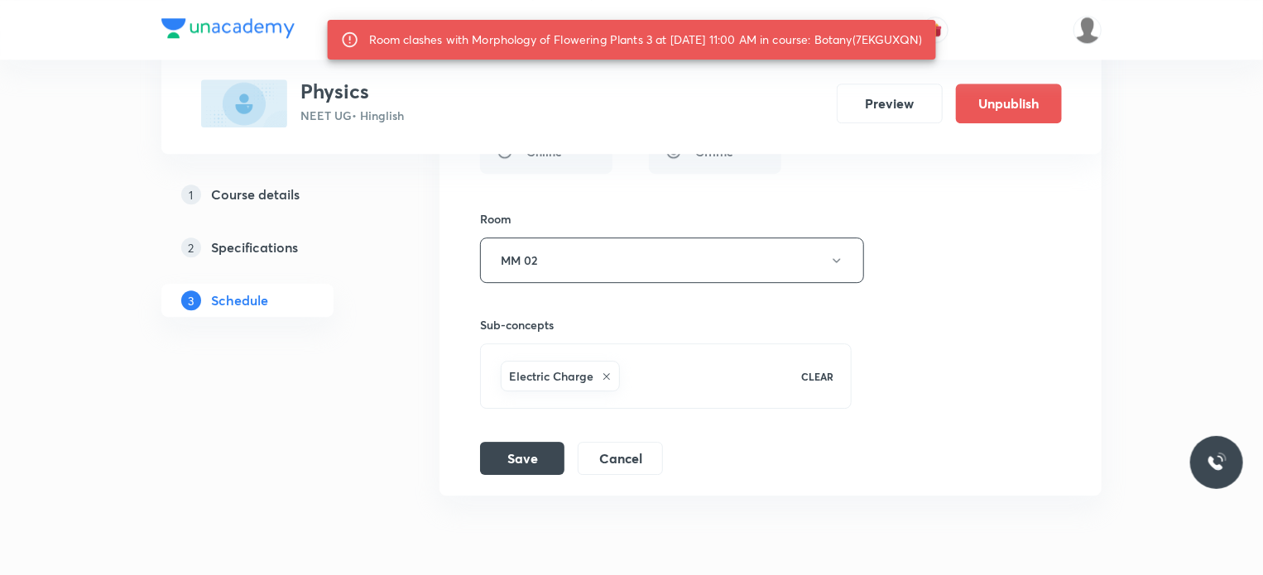
click at [602, 283] on div "Sub-concepts Electric Charge CLEAR" at bounding box center [666, 346] width 372 height 126
drag, startPoint x: 588, startPoint y: 216, endPoint x: 598, endPoint y: 231, distance: 18.4
click at [598, 237] on button "MM 02" at bounding box center [672, 260] width 384 height 46
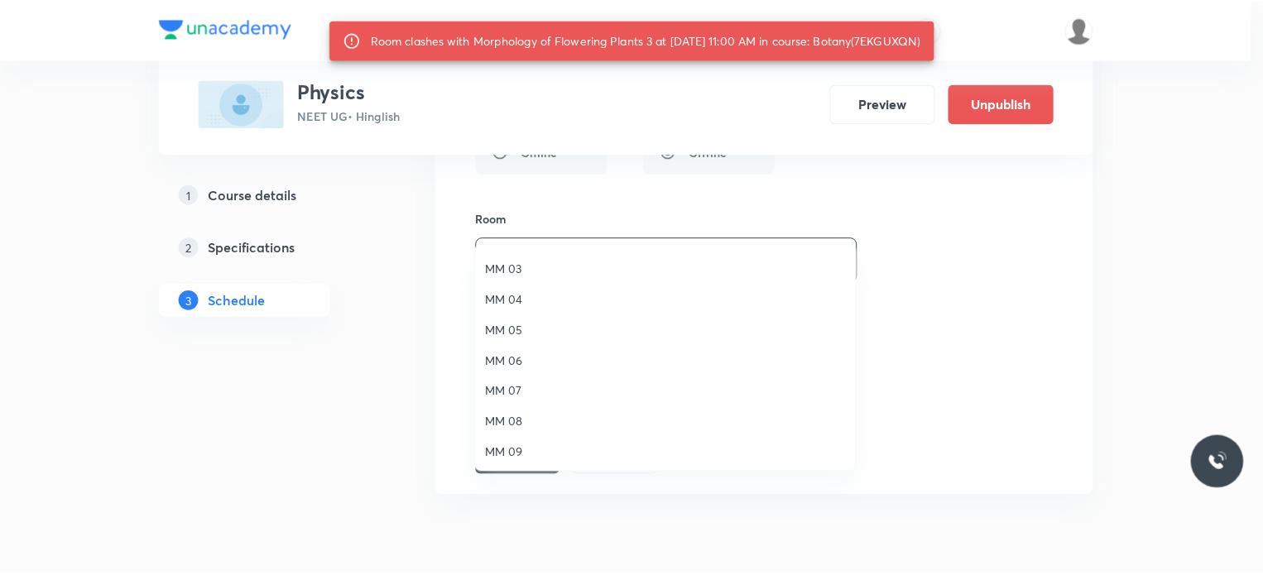
scroll to position [122, 0]
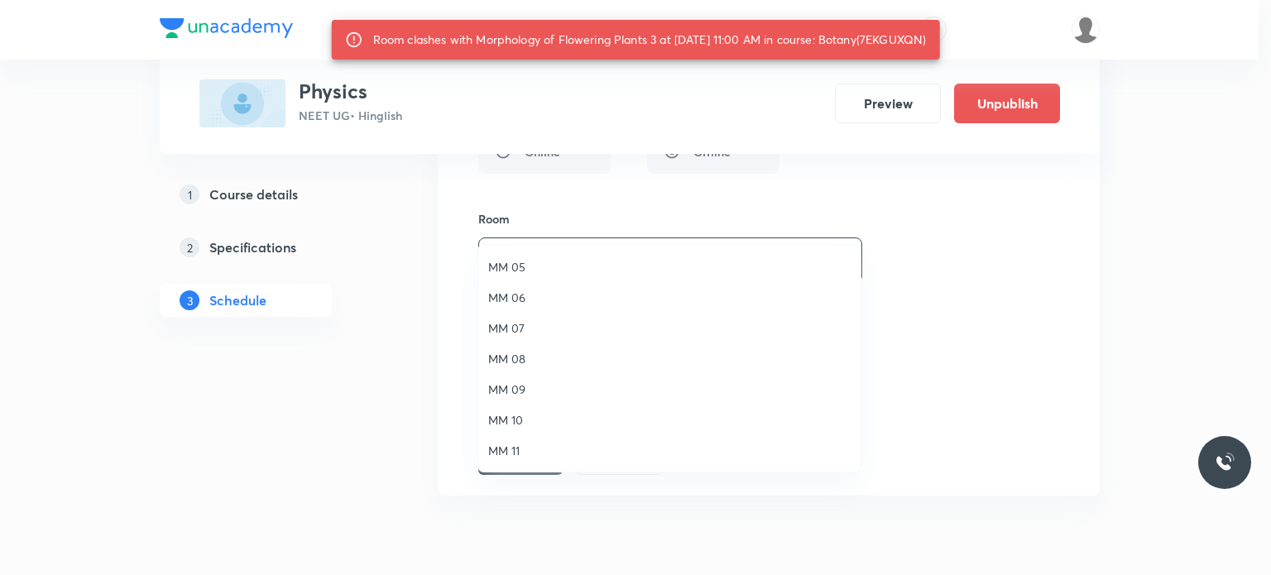
click at [554, 426] on span "MM 10" at bounding box center [669, 419] width 362 height 17
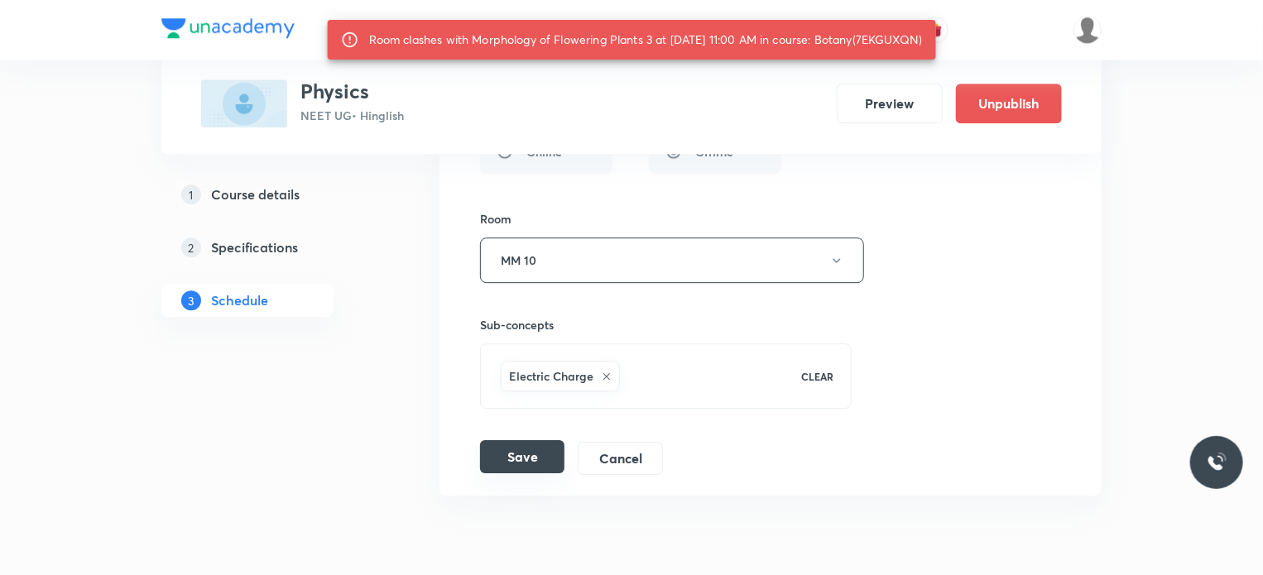
click at [540, 440] on button "Save" at bounding box center [522, 456] width 84 height 33
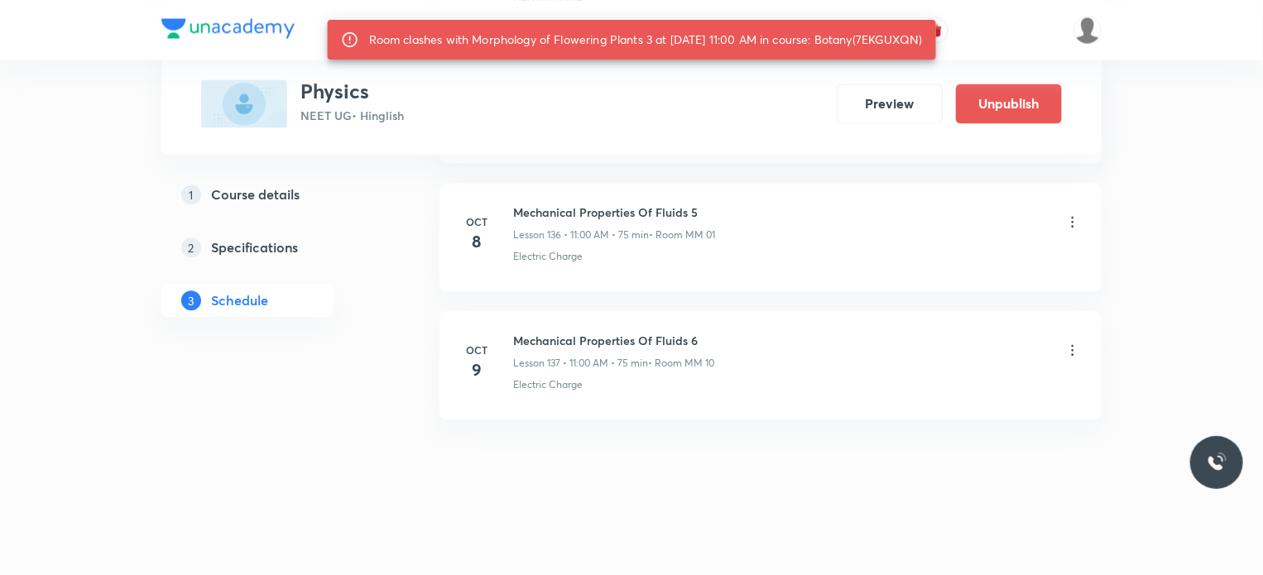
scroll to position [17517, 0]
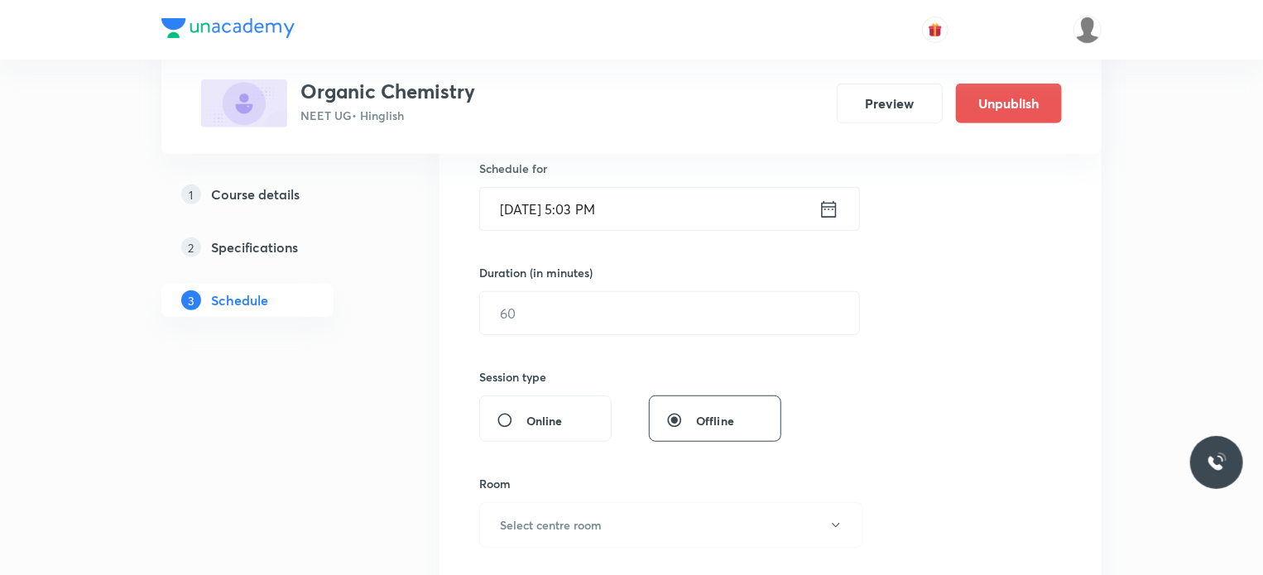
scroll to position [1517, 0]
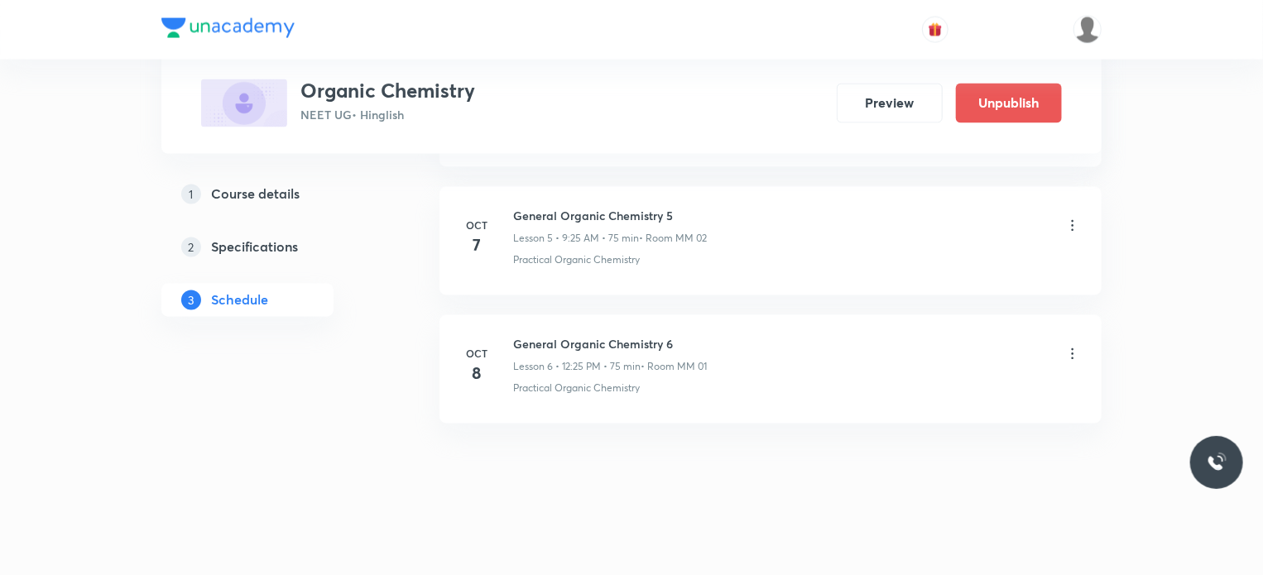
click at [554, 341] on h6 "General Organic Chemistry 6" at bounding box center [610, 344] width 194 height 17
copy h6 "General Organic Chemistry 6"
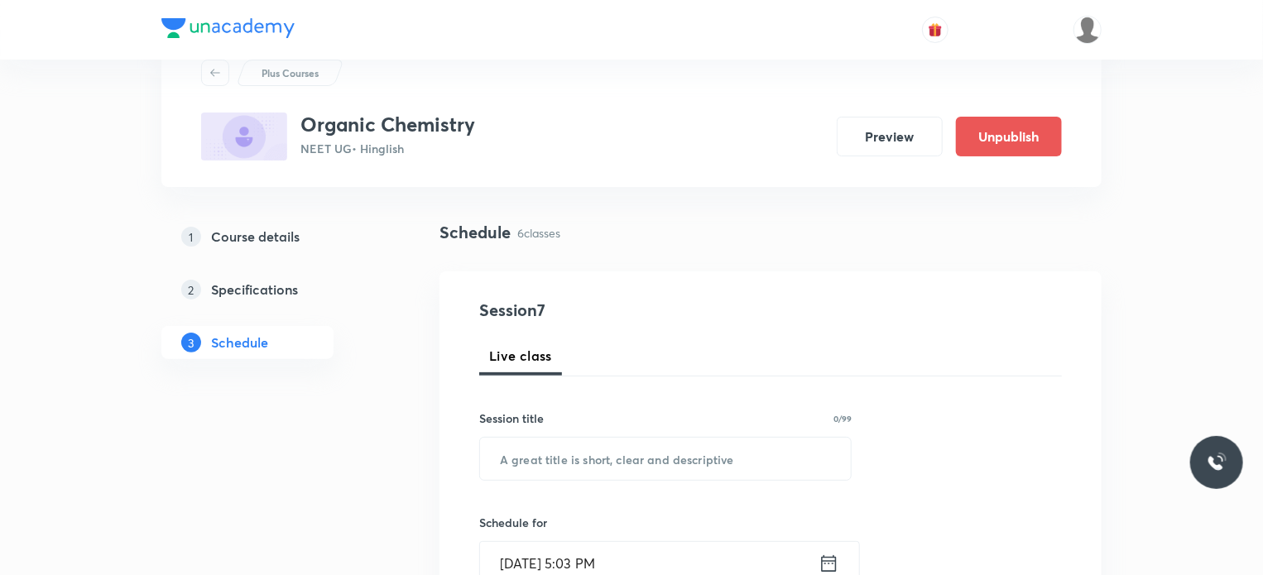
scroll to position [83, 0]
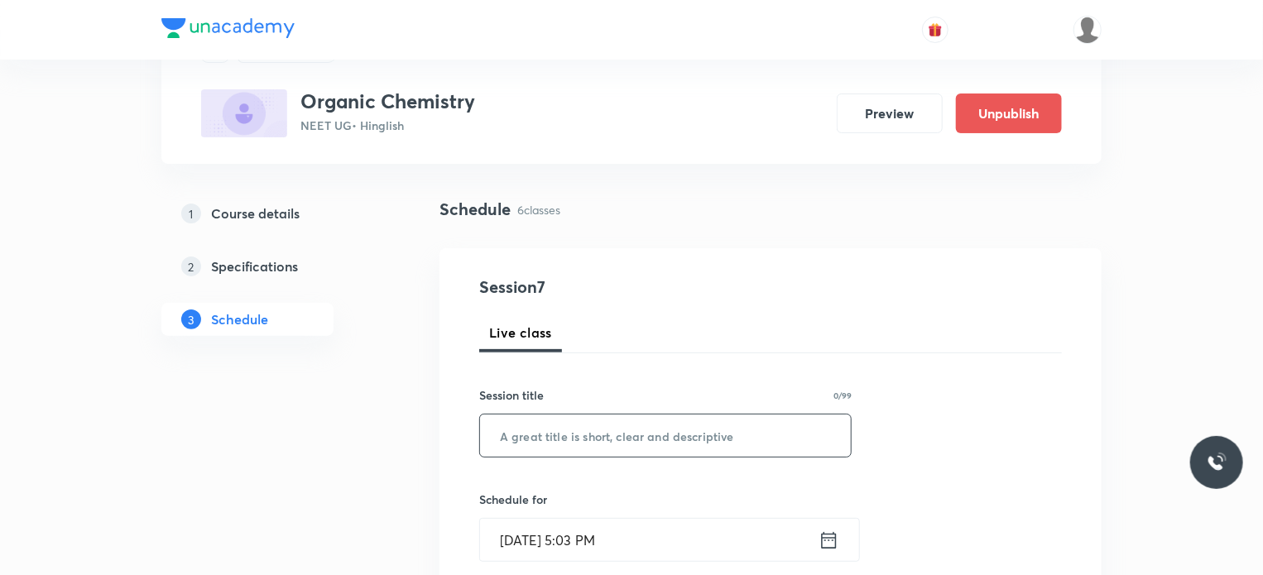
click at [672, 425] on input "text" at bounding box center [665, 436] width 371 height 42
paste input "General Organic Chemistry 6"
type input "General Organic Chemistry 7"
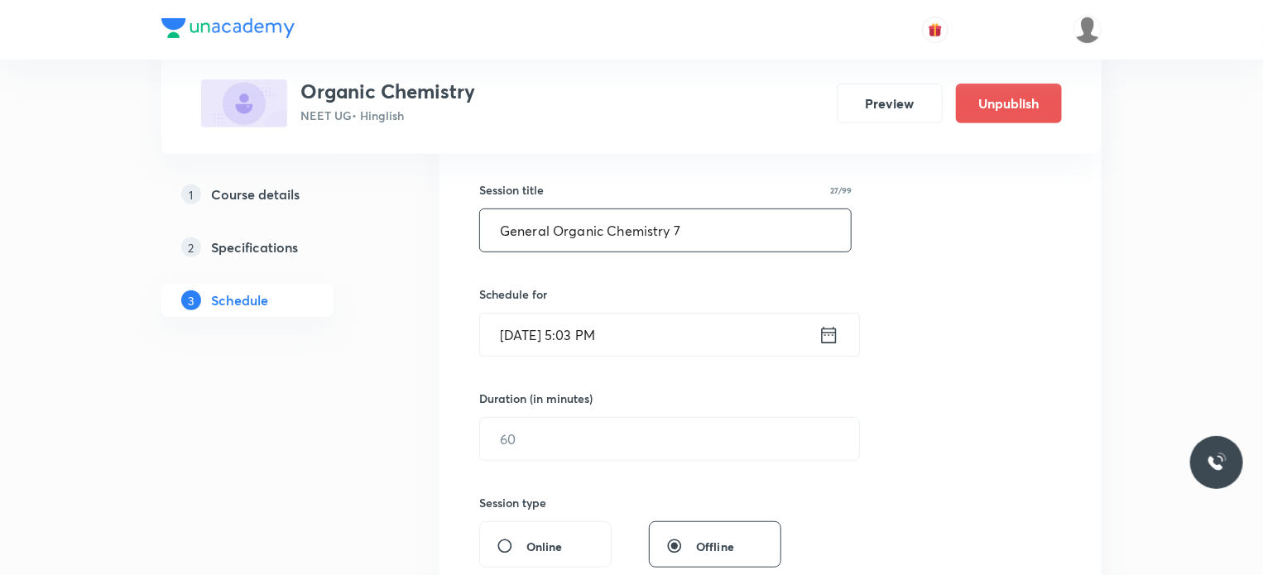
scroll to position [331, 0]
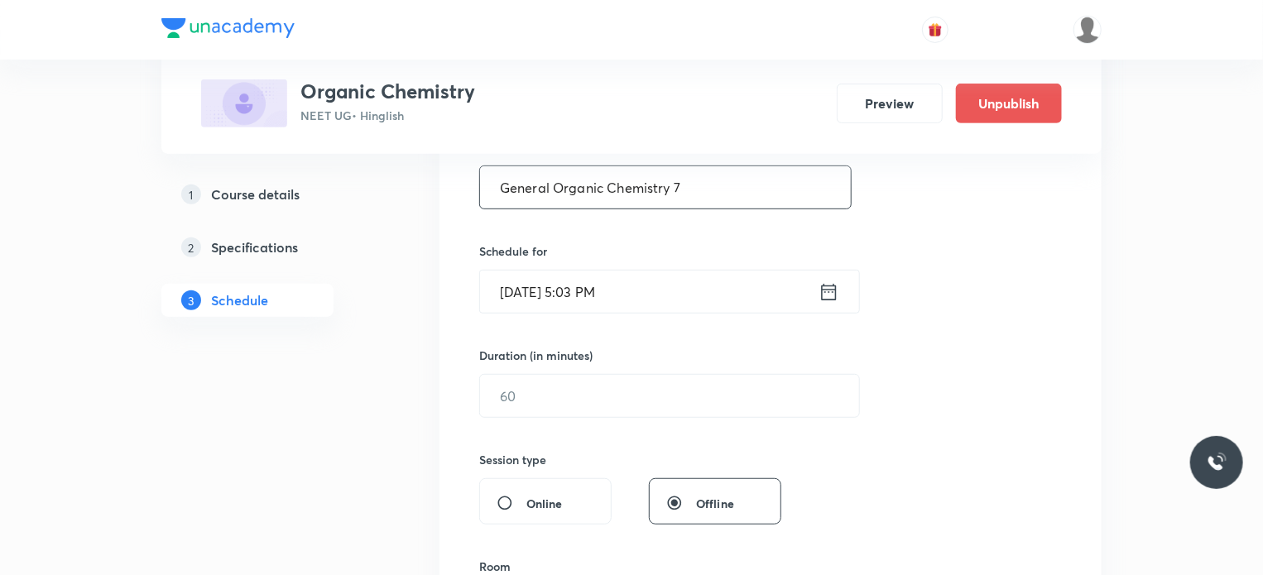
click at [641, 315] on div "Session 7 Live class Session title 27/99 General Organic Chemistry 7 ​ Schedule…" at bounding box center [770, 414] width 583 height 777
click at [657, 273] on input "[DATE] 5:03 PM" at bounding box center [649, 292] width 338 height 42
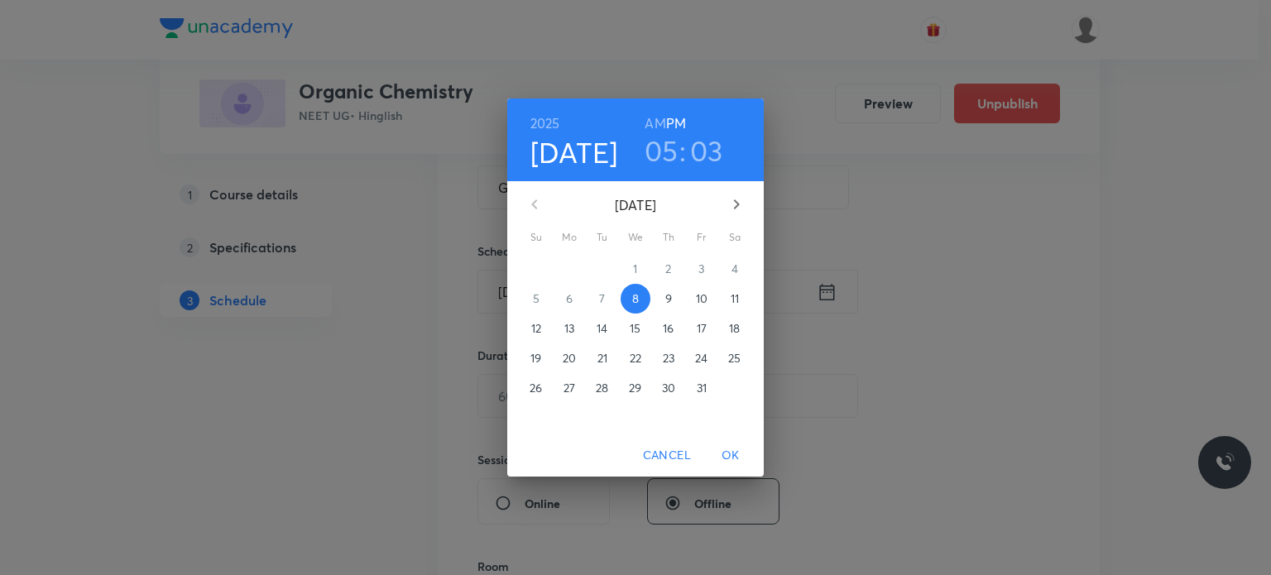
drag, startPoint x: 661, startPoint y: 278, endPoint x: 664, endPoint y: 294, distance: 15.9
click at [664, 281] on div "2" at bounding box center [668, 269] width 33 height 30
click at [666, 300] on p "9" at bounding box center [668, 298] width 7 height 17
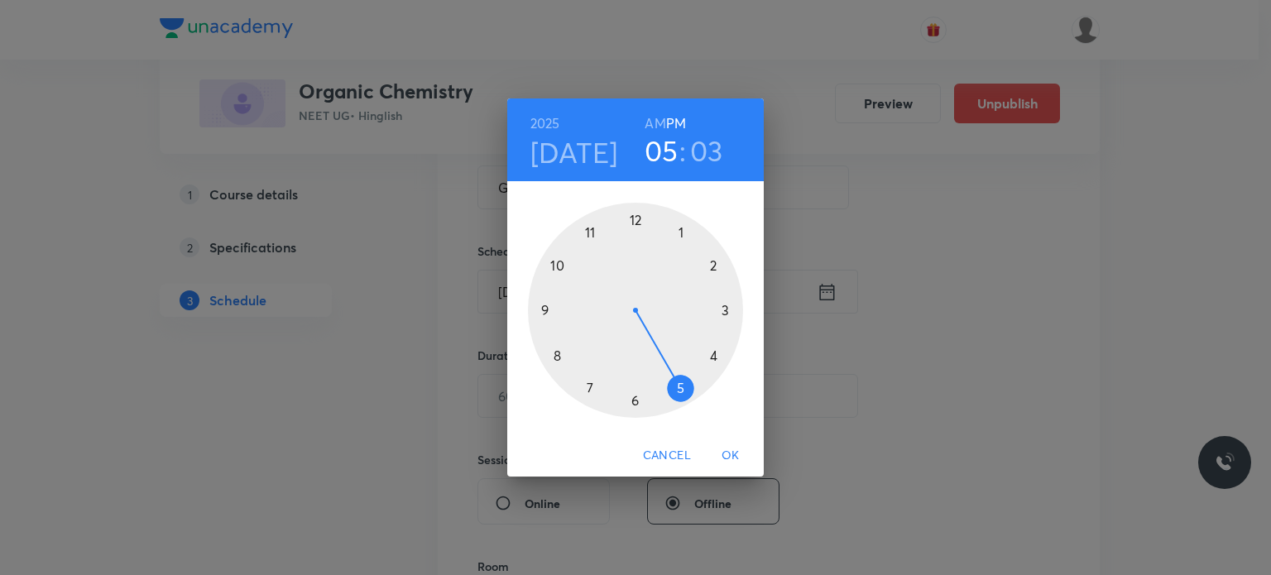
click at [634, 214] on div at bounding box center [635, 310] width 215 height 215
drag, startPoint x: 583, startPoint y: 241, endPoint x: 680, endPoint y: 387, distance: 176.0
click at [680, 387] on div at bounding box center [635, 310] width 215 height 215
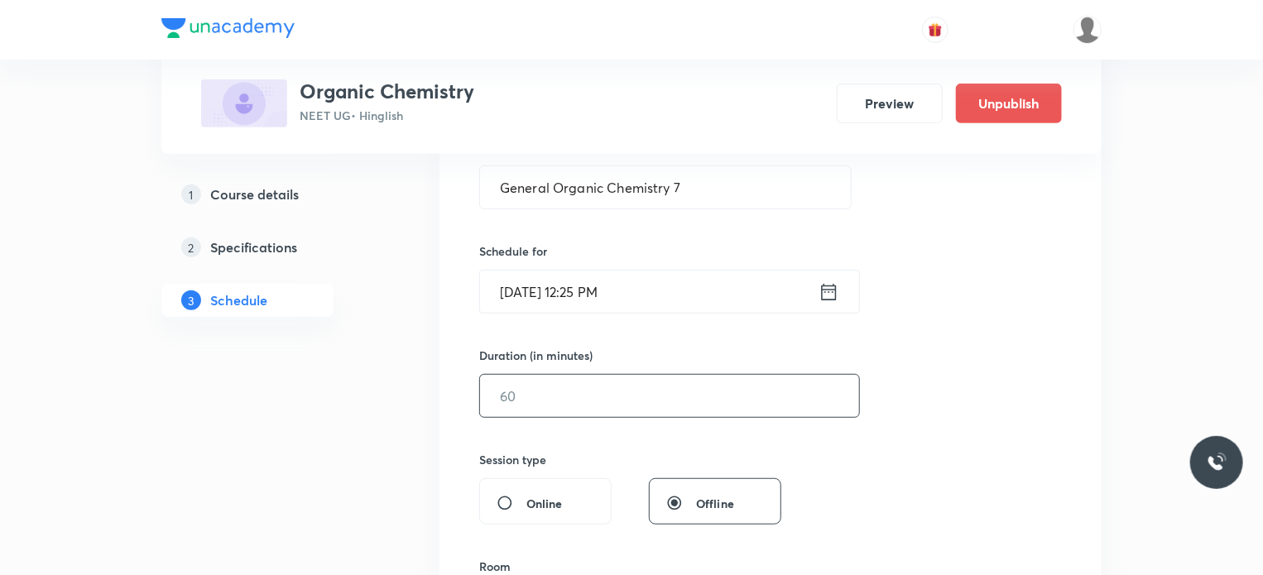
click at [579, 391] on input "text" at bounding box center [669, 396] width 379 height 42
type input "75"
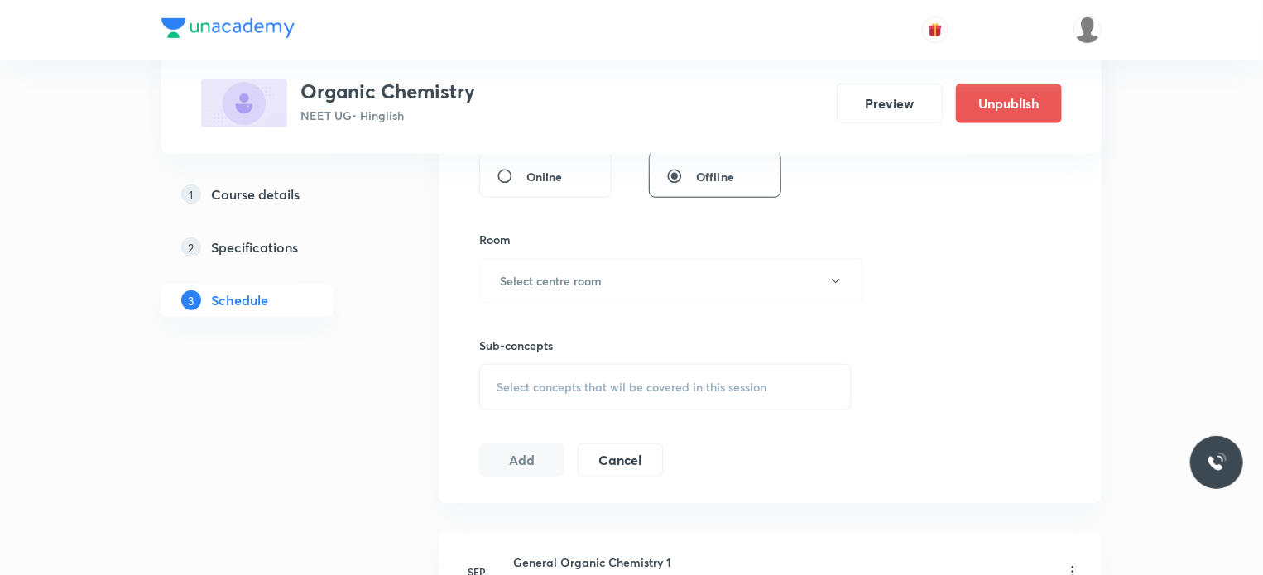
scroll to position [662, 0]
click at [513, 262] on button "Select centre room" at bounding box center [671, 277] width 384 height 46
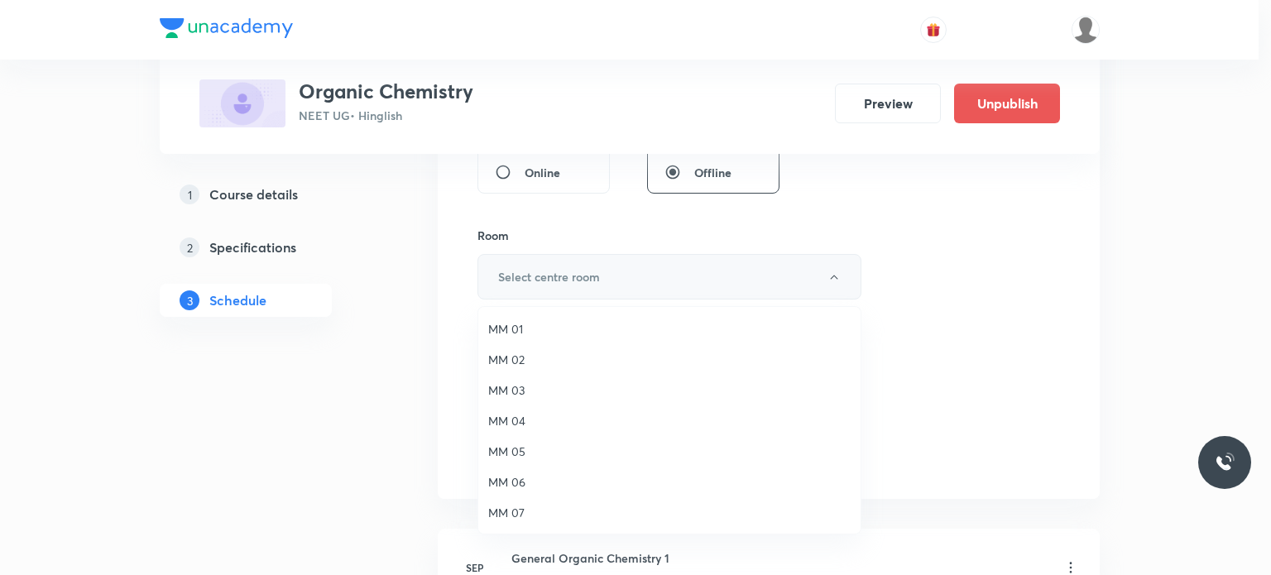
click at [535, 337] on span "MM 01" at bounding box center [669, 328] width 362 height 17
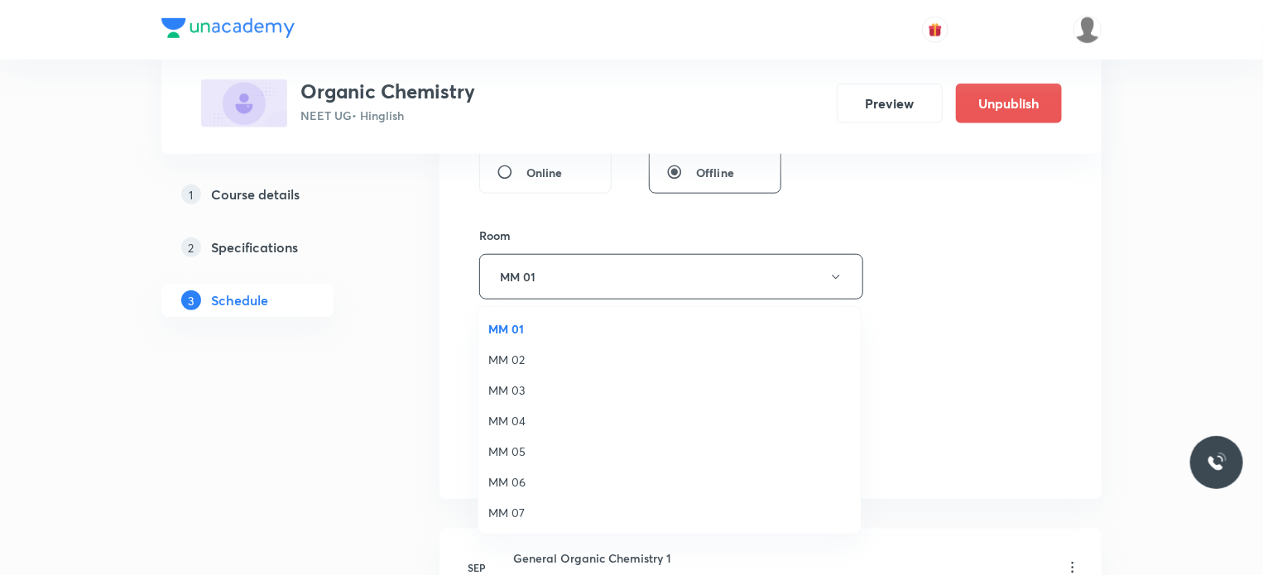
click at [585, 377] on span "Select concepts that wil be covered in this session" at bounding box center [632, 383] width 270 height 13
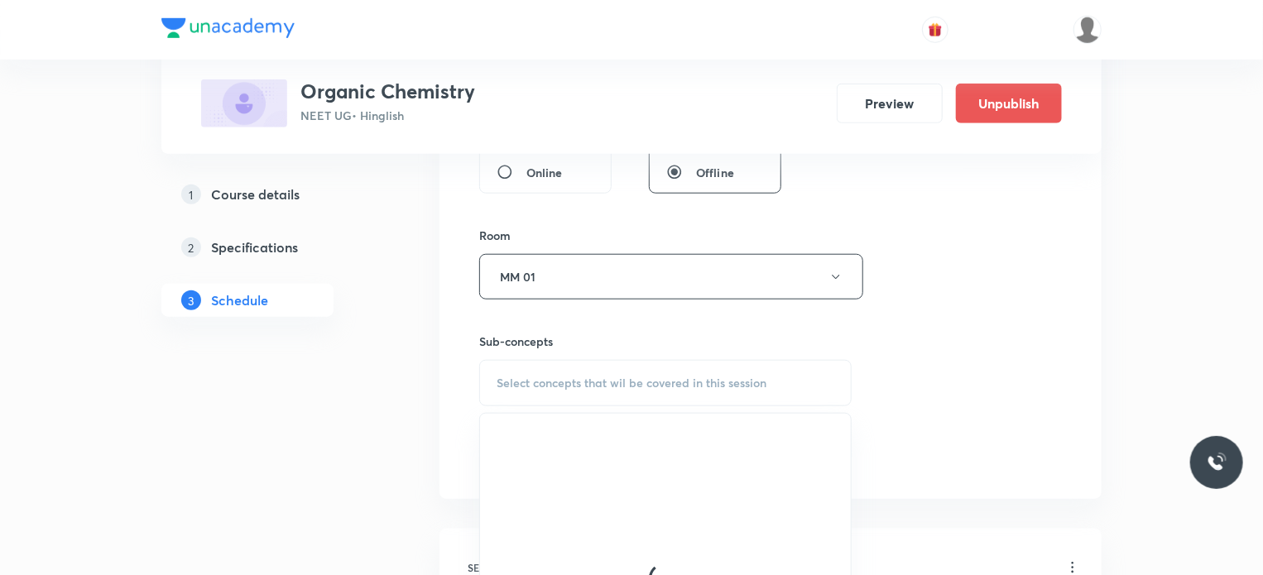
scroll to position [828, 0]
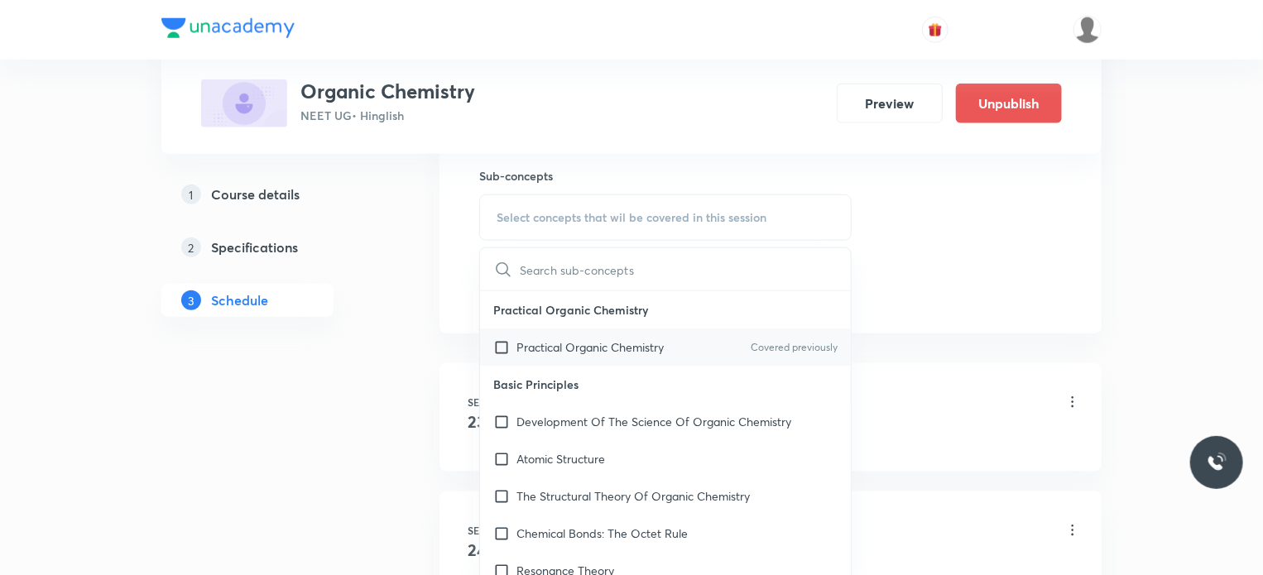
click at [614, 356] on div "Practical Organic Chemistry Covered previously" at bounding box center [665, 347] width 371 height 37
checkbox input "true"
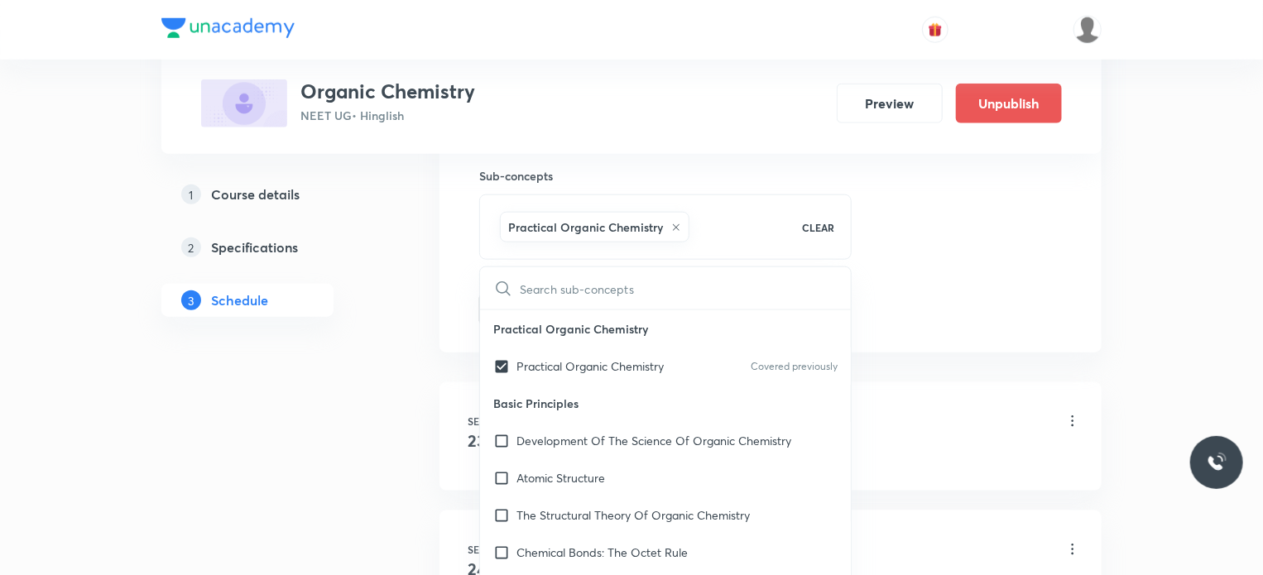
drag, startPoint x: 956, startPoint y: 304, endPoint x: 760, endPoint y: 318, distance: 196.6
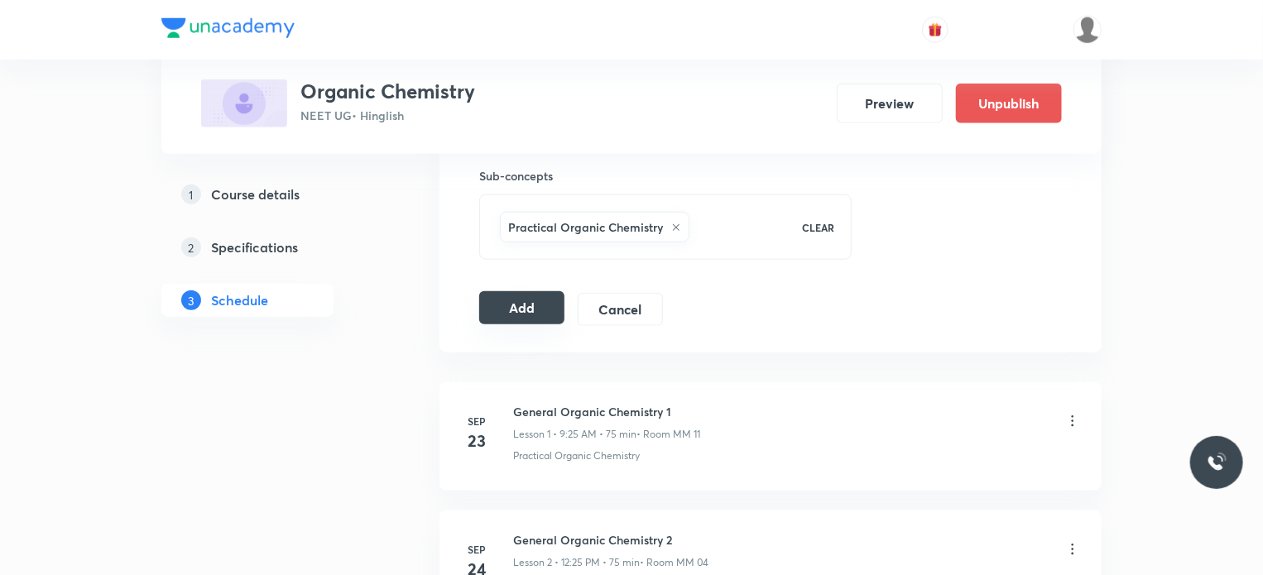
click at [544, 320] on button "Add" at bounding box center [521, 307] width 85 height 33
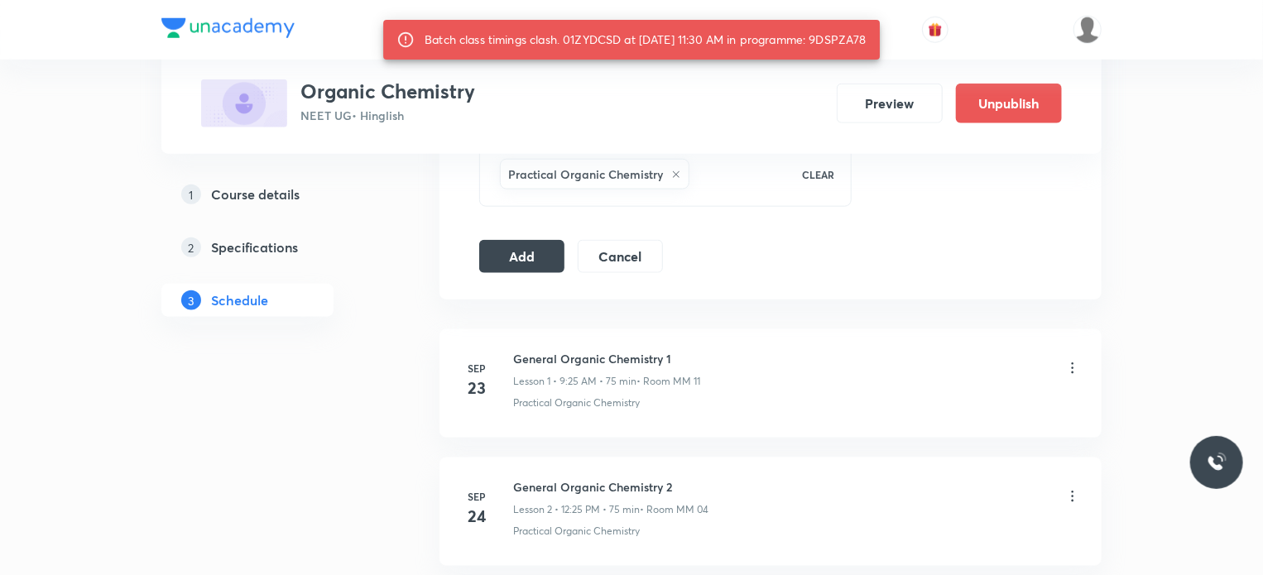
scroll to position [874, 0]
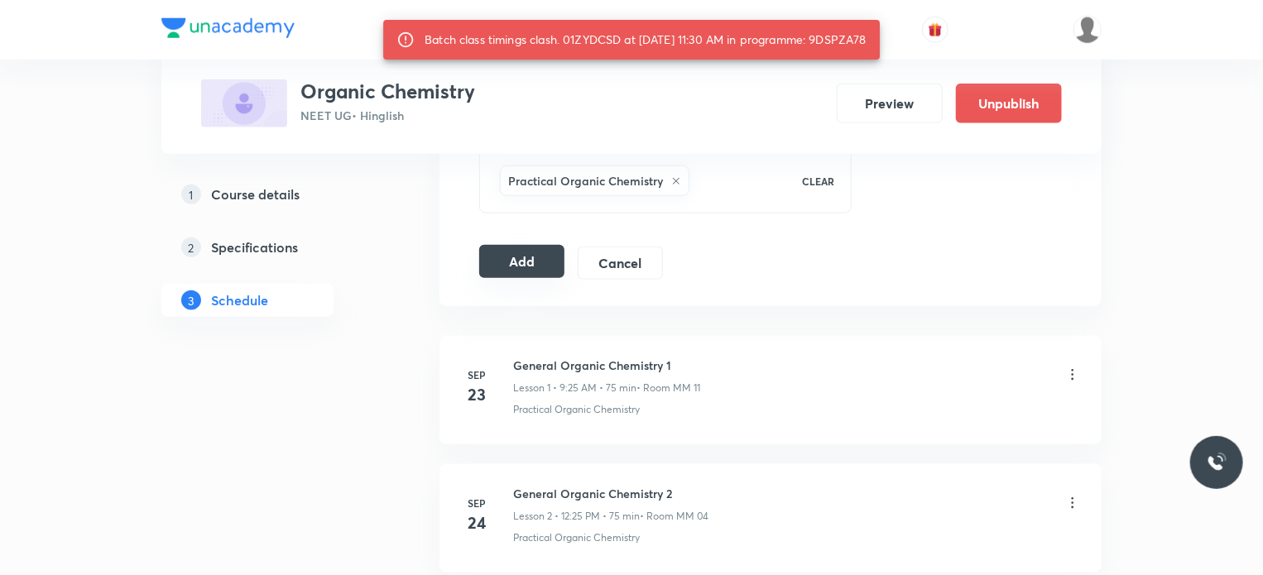
click at [536, 256] on button "Add" at bounding box center [521, 261] width 85 height 33
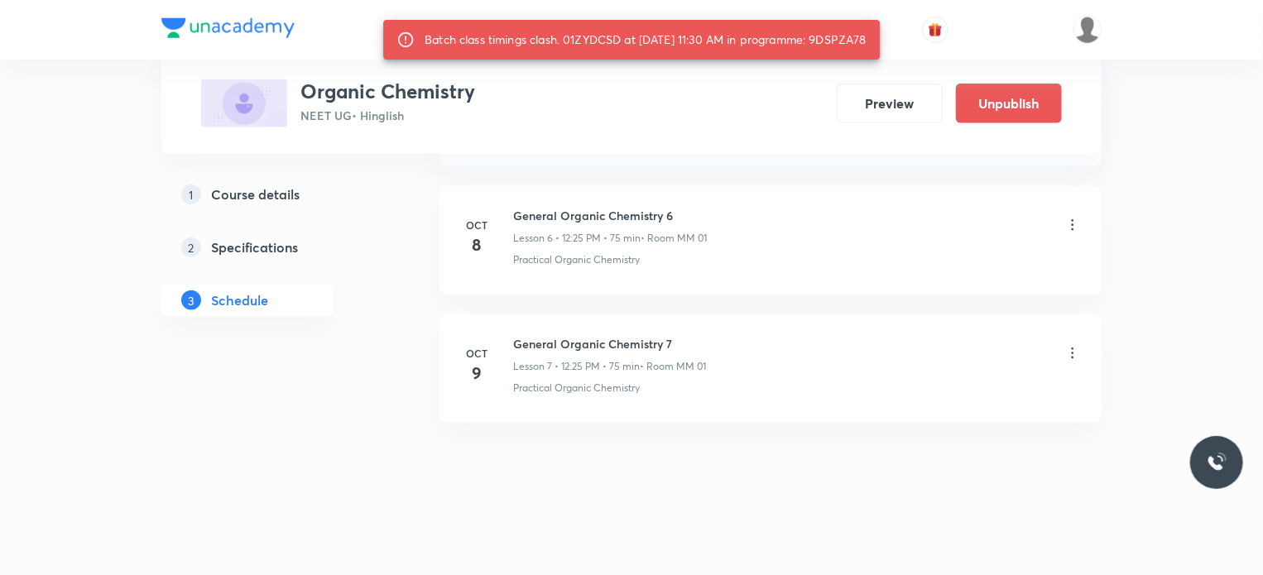
scroll to position [886, 0]
click at [510, 334] on div "[DATE] General Organic Chemistry 7 Lesson 7 • 12:25 PM • 75 min • Room MM 01 Pr…" at bounding box center [770, 364] width 621 height 60
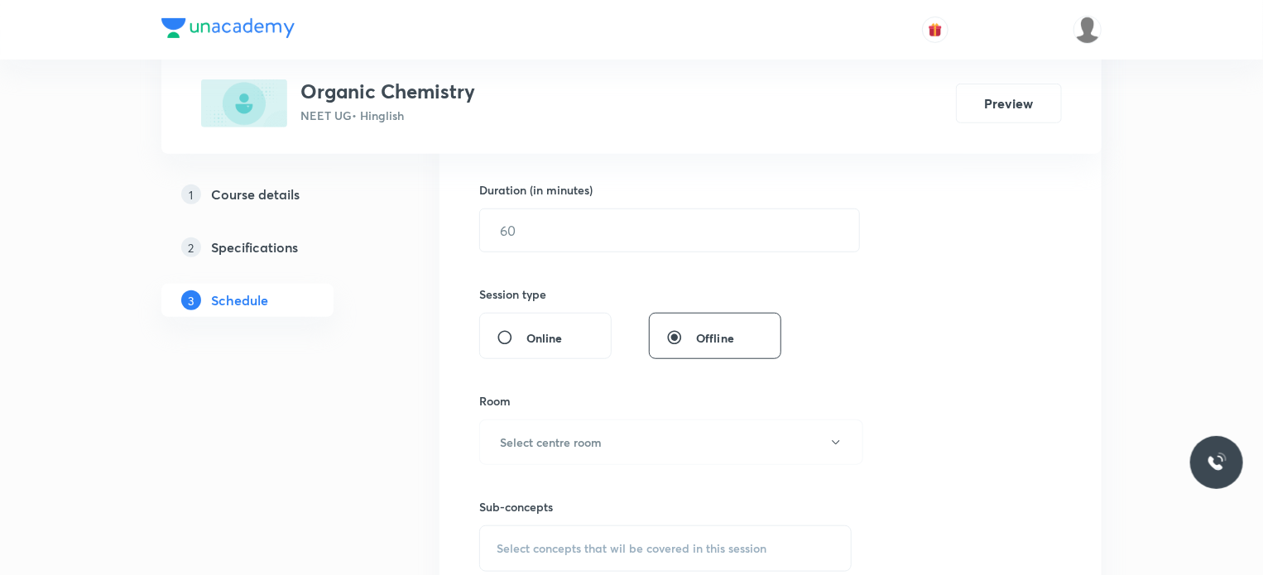
scroll to position [1901, 0]
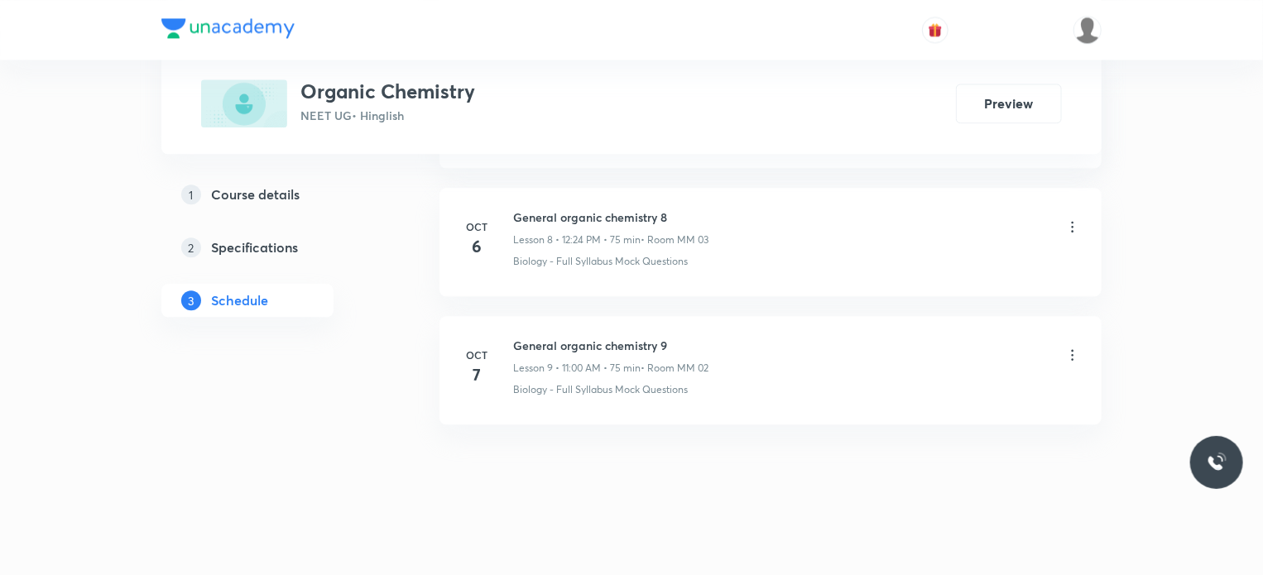
click at [669, 346] on h6 "General organic chemistry 9" at bounding box center [610, 345] width 195 height 17
copy h6 "General organic chemistry 9"
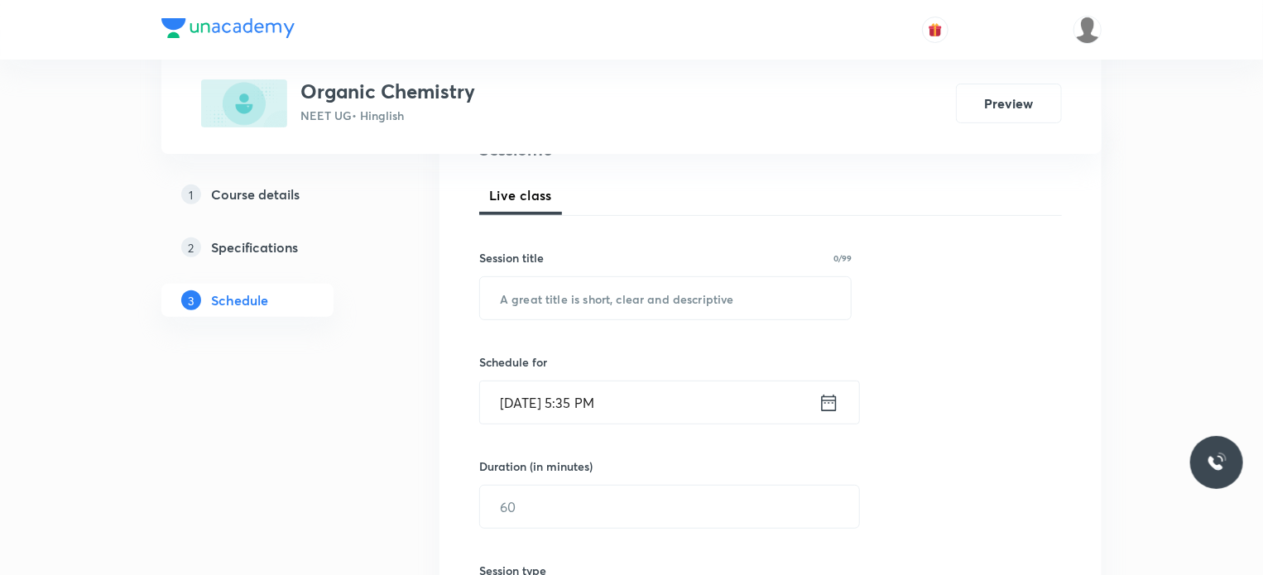
scroll to position [331, 0]
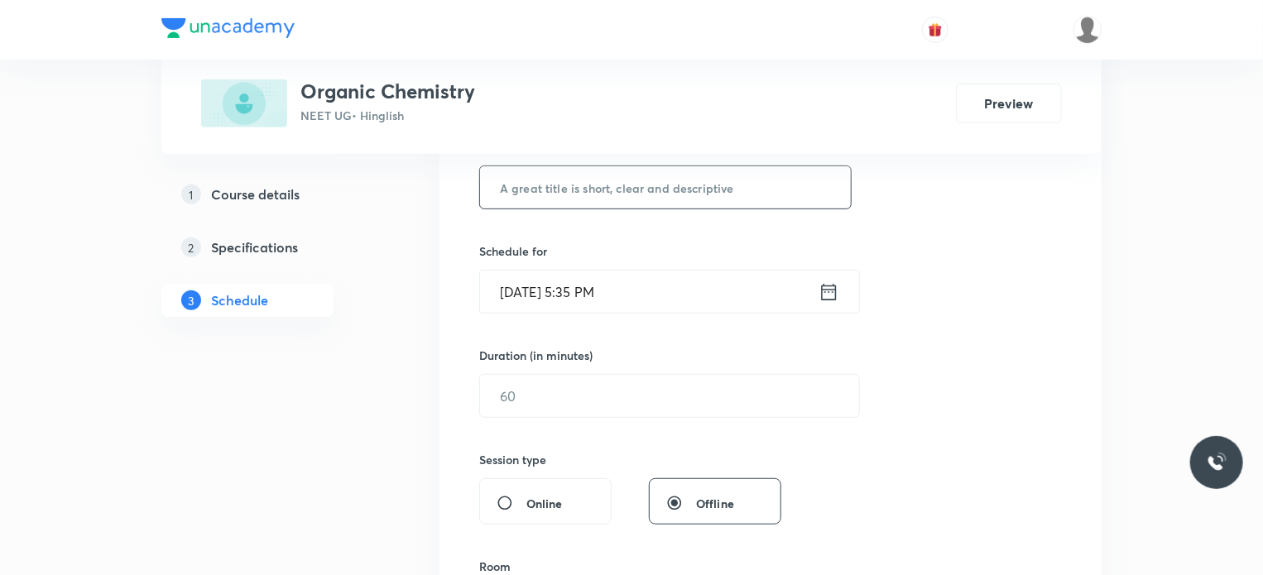
click at [642, 194] on input "text" at bounding box center [665, 187] width 371 height 42
paste input "General organic chemistry 9"
type input "General organic chemistry 10"
click at [663, 284] on input "[DATE] 5:35 PM" at bounding box center [649, 292] width 338 height 42
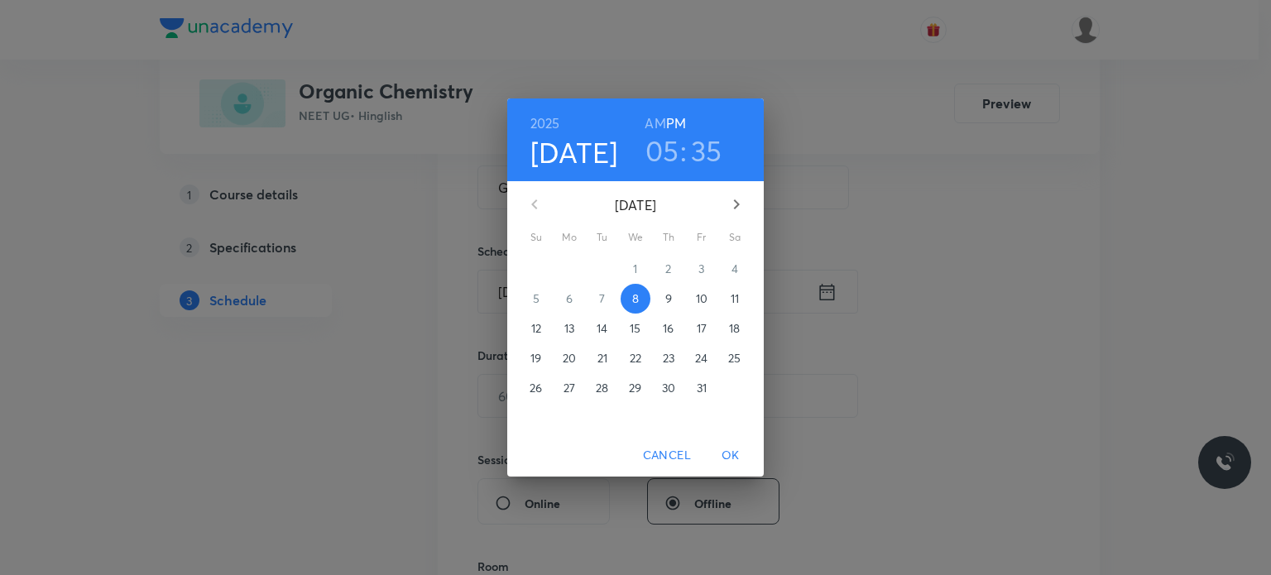
click at [676, 308] on button "9" at bounding box center [669, 299] width 30 height 30
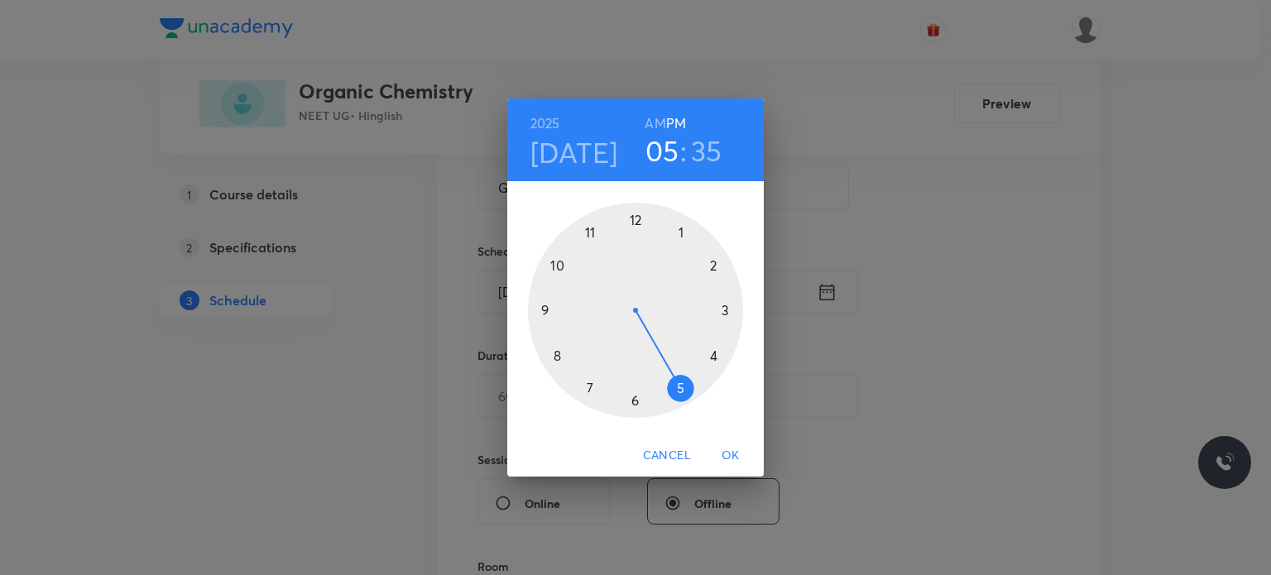
click at [652, 129] on h6 "AM" at bounding box center [655, 123] width 21 height 23
drag, startPoint x: 620, startPoint y: 310, endPoint x: 554, endPoint y: 341, distance: 72.2
click at [554, 341] on div at bounding box center [635, 310] width 215 height 215
drag, startPoint x: 656, startPoint y: 192, endPoint x: 633, endPoint y: 221, distance: 37.1
click at [633, 221] on div "00 05 10 15 20 25 30 35 40 45 50 55" at bounding box center [635, 307] width 257 height 252
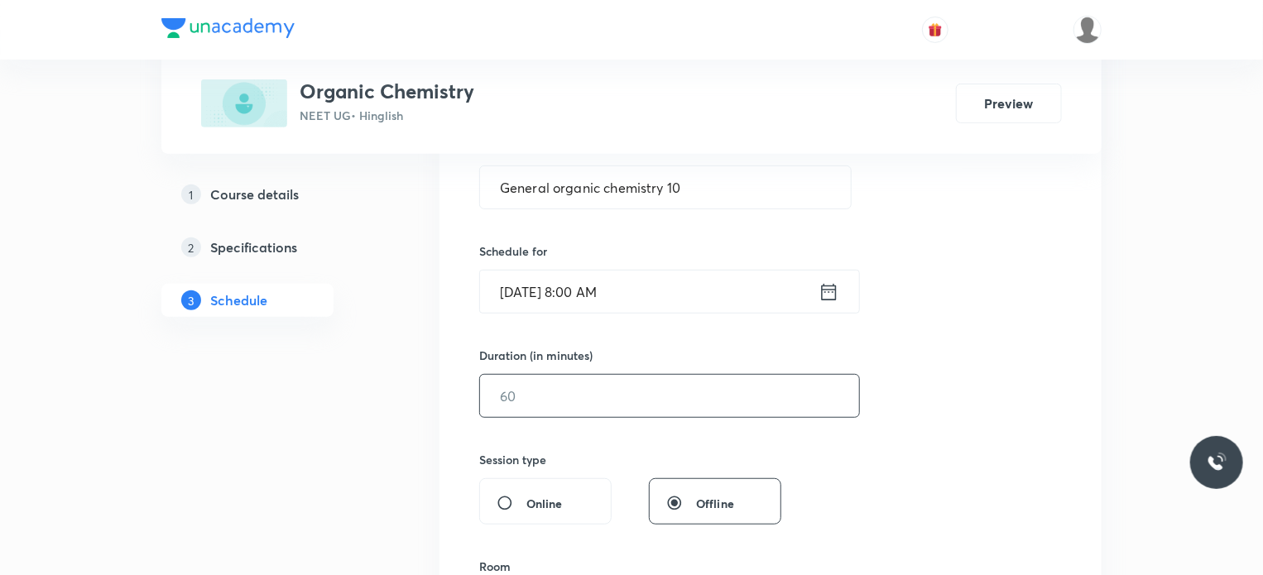
click at [583, 403] on input "text" at bounding box center [669, 396] width 379 height 42
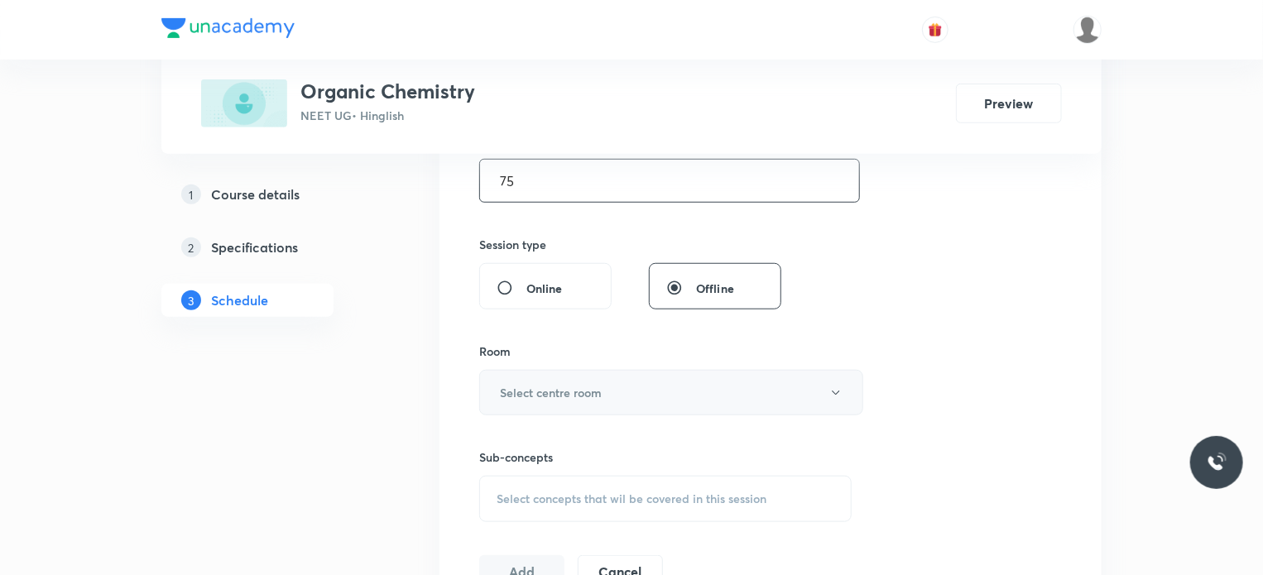
scroll to position [579, 0]
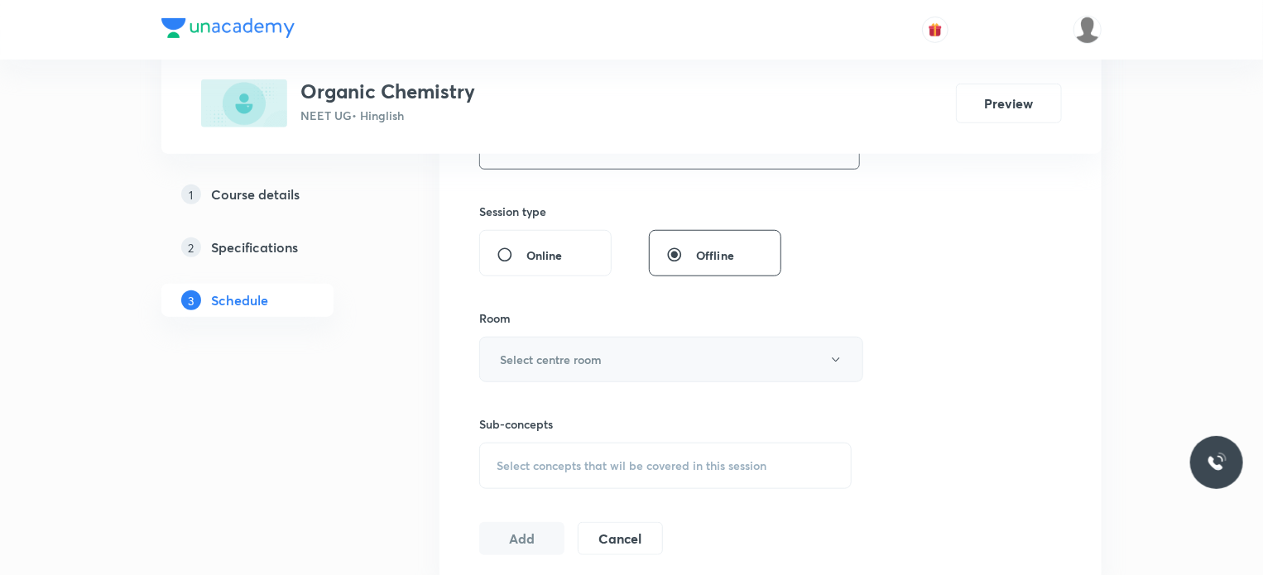
type input "75"
click at [573, 338] on button "Select centre room" at bounding box center [671, 360] width 384 height 46
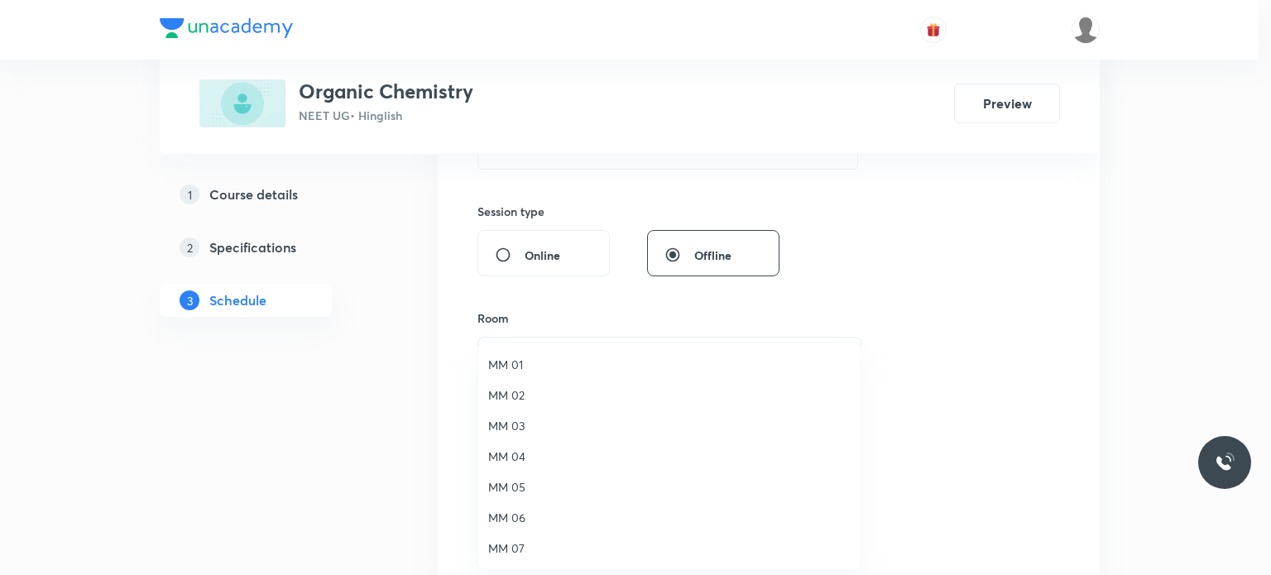
click at [559, 362] on span "MM 01" at bounding box center [669, 364] width 362 height 17
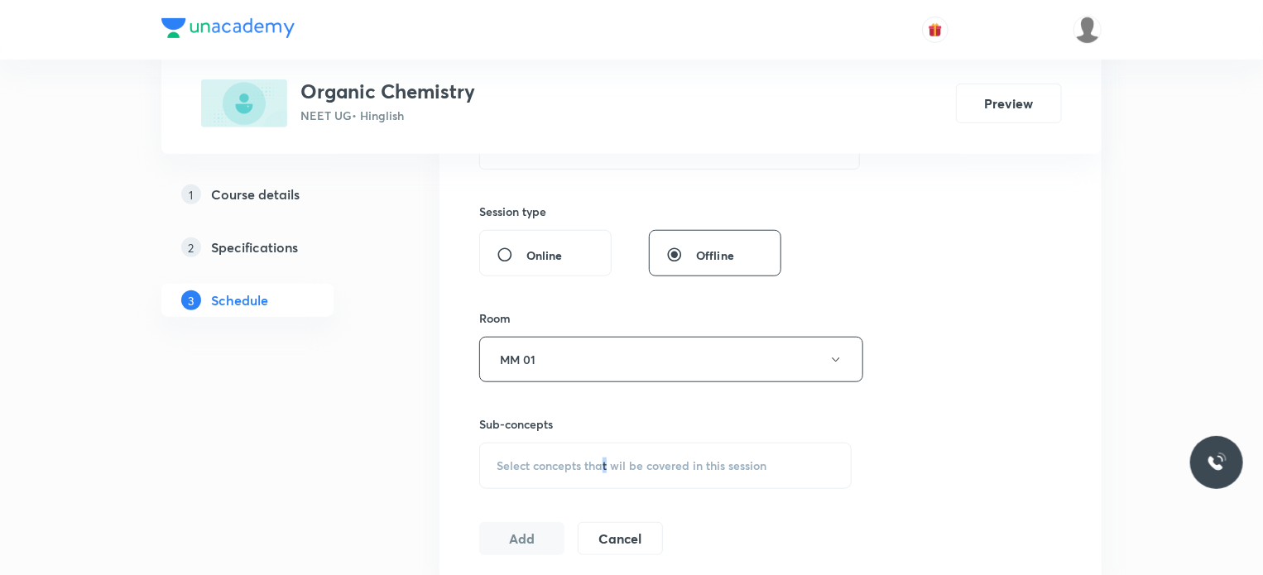
click at [606, 440] on div "Sub-concepts Select concepts that wil be covered in this session" at bounding box center [665, 452] width 372 height 74
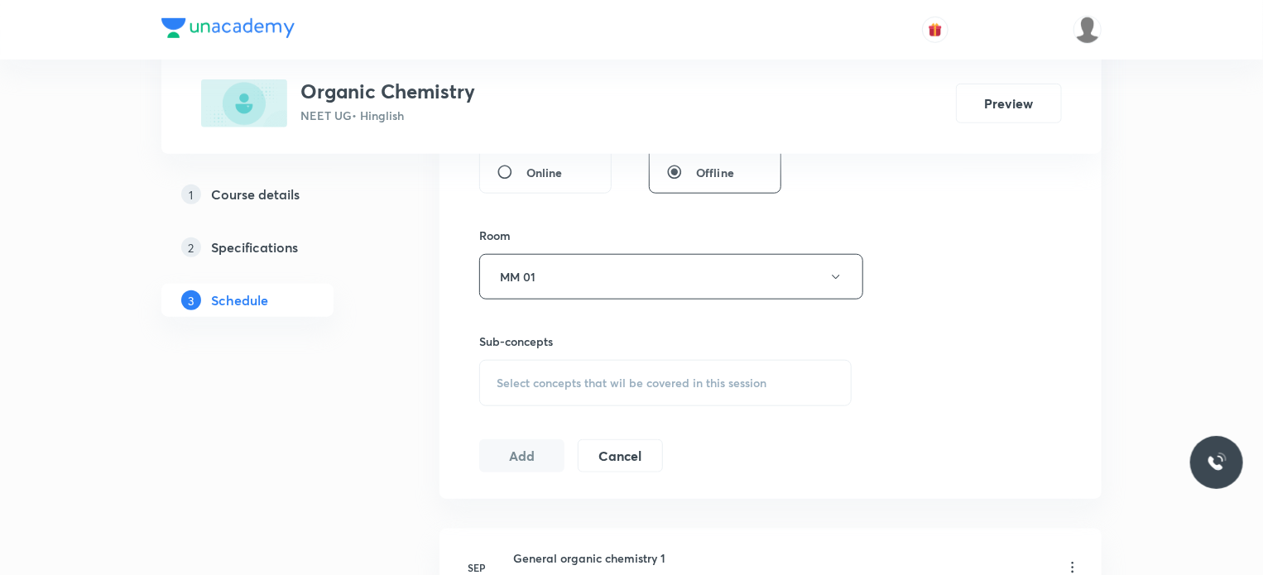
click at [619, 393] on div "Select concepts that wil be covered in this session" at bounding box center [665, 383] width 372 height 46
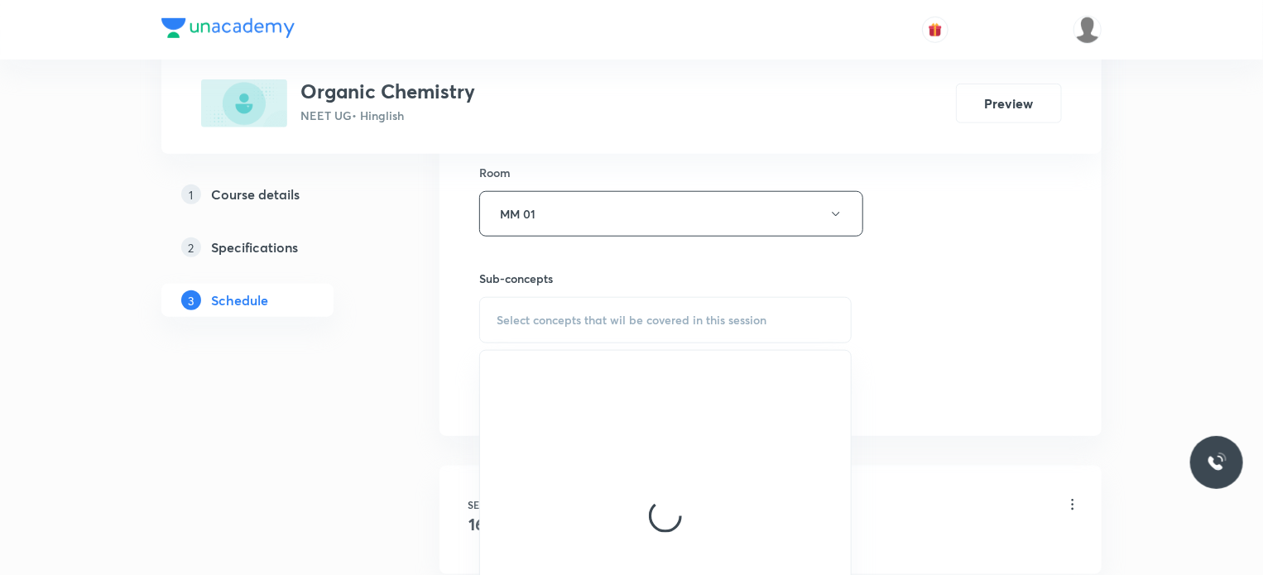
scroll to position [828, 0]
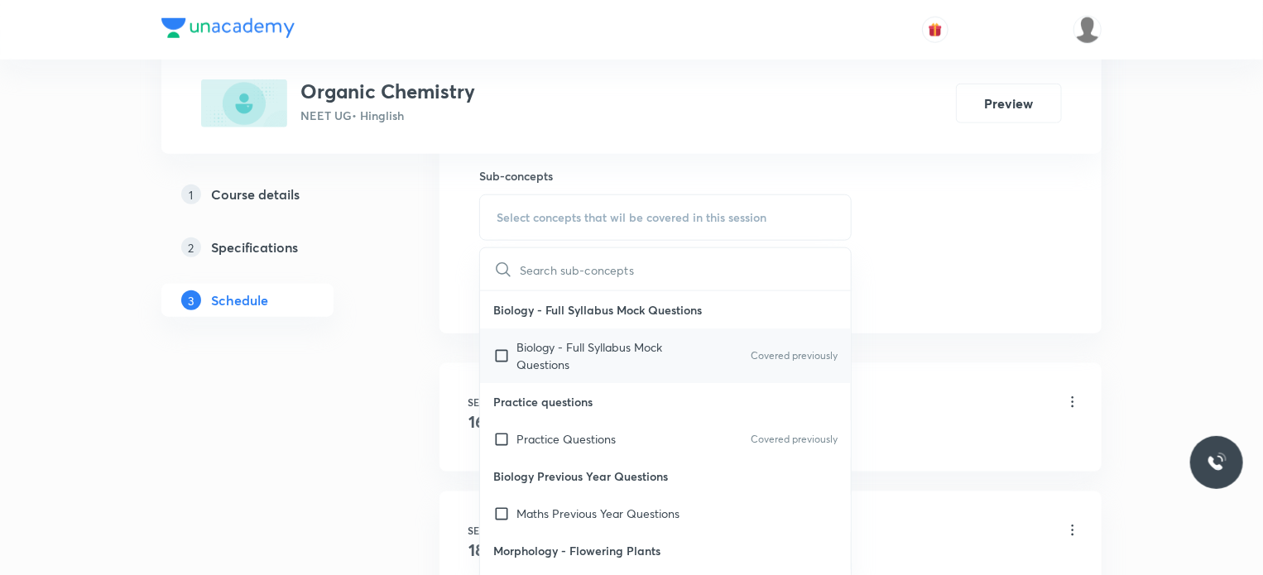
click at [619, 333] on div "Biology - Full Syllabus Mock Questions Covered previously" at bounding box center [665, 356] width 371 height 55
checkbox input "true"
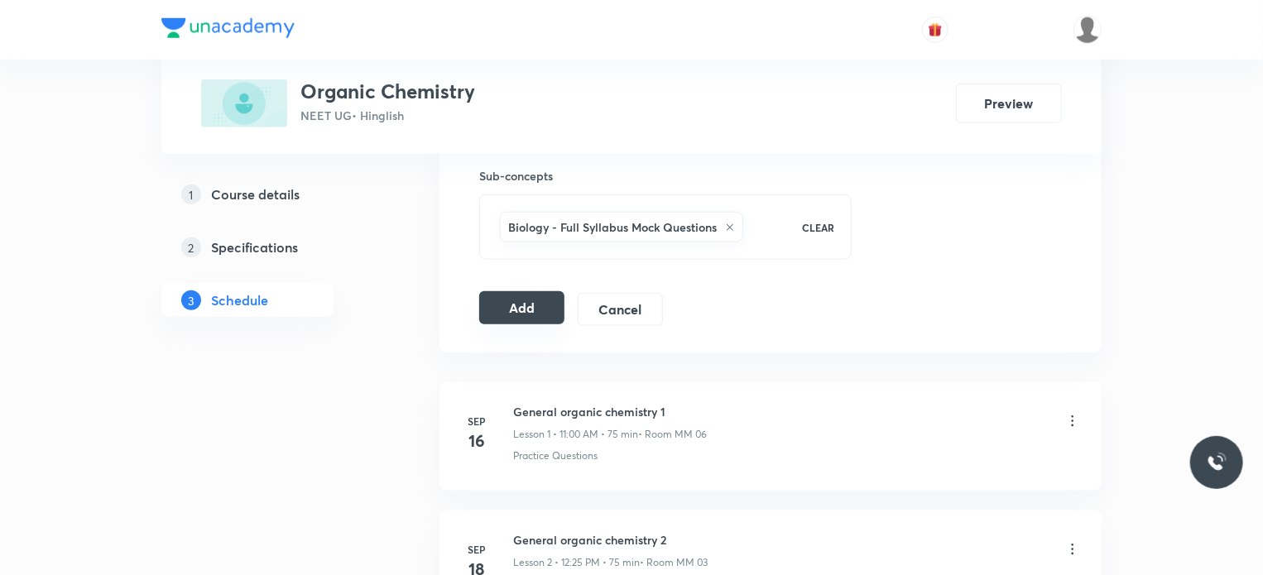
click at [536, 297] on button "Add" at bounding box center [521, 307] width 85 height 33
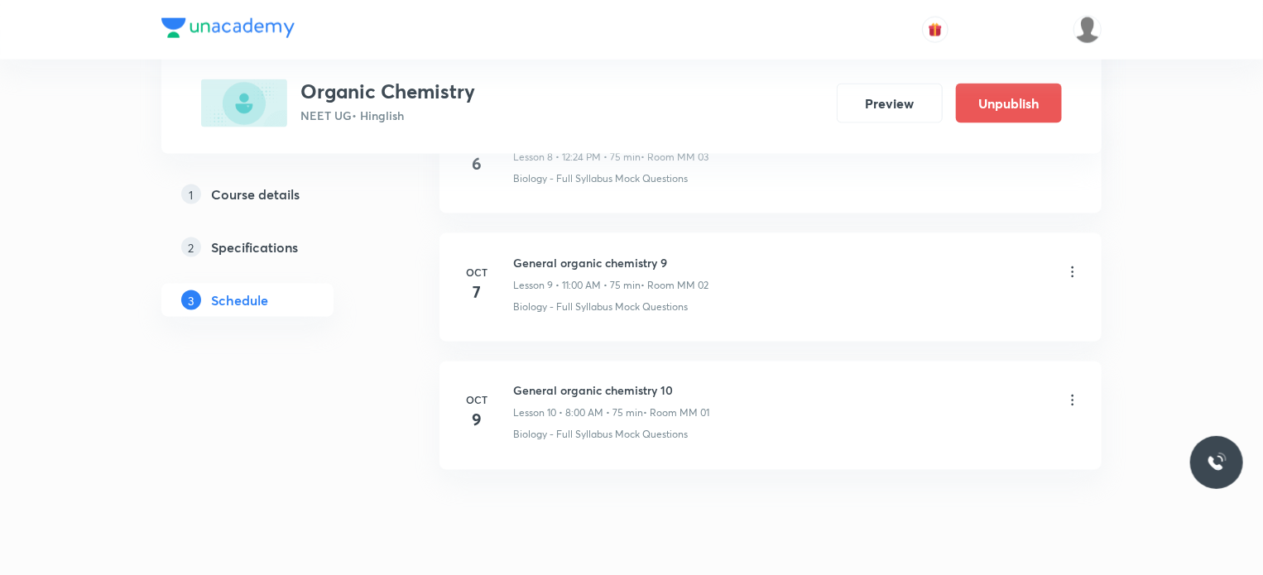
scroll to position [1270, 0]
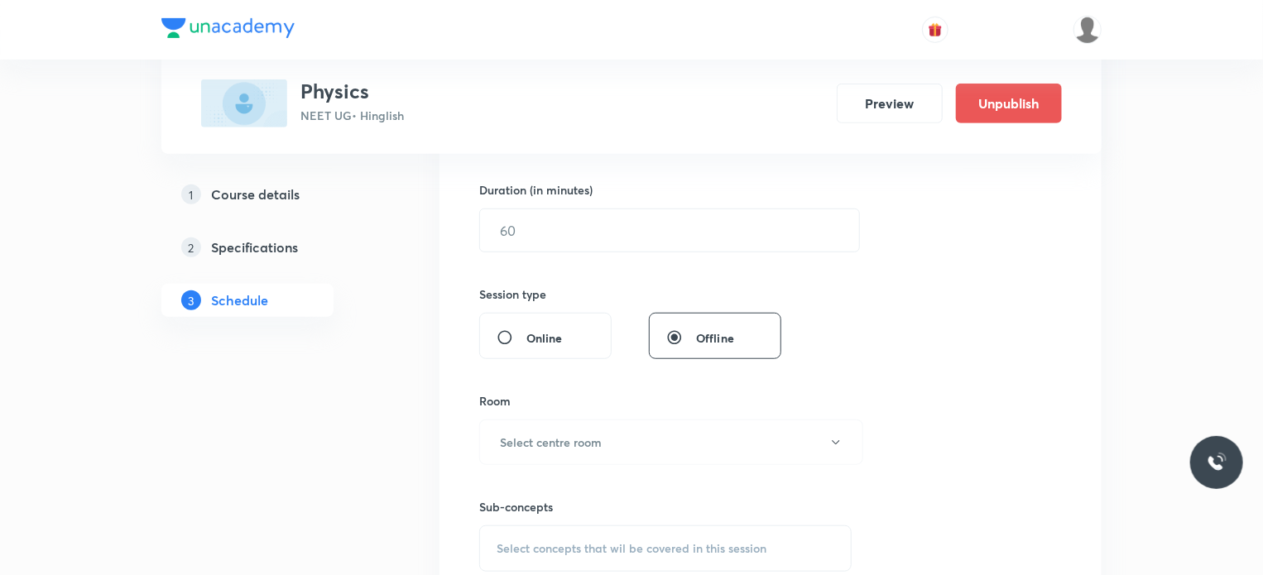
scroll to position [17893, 0]
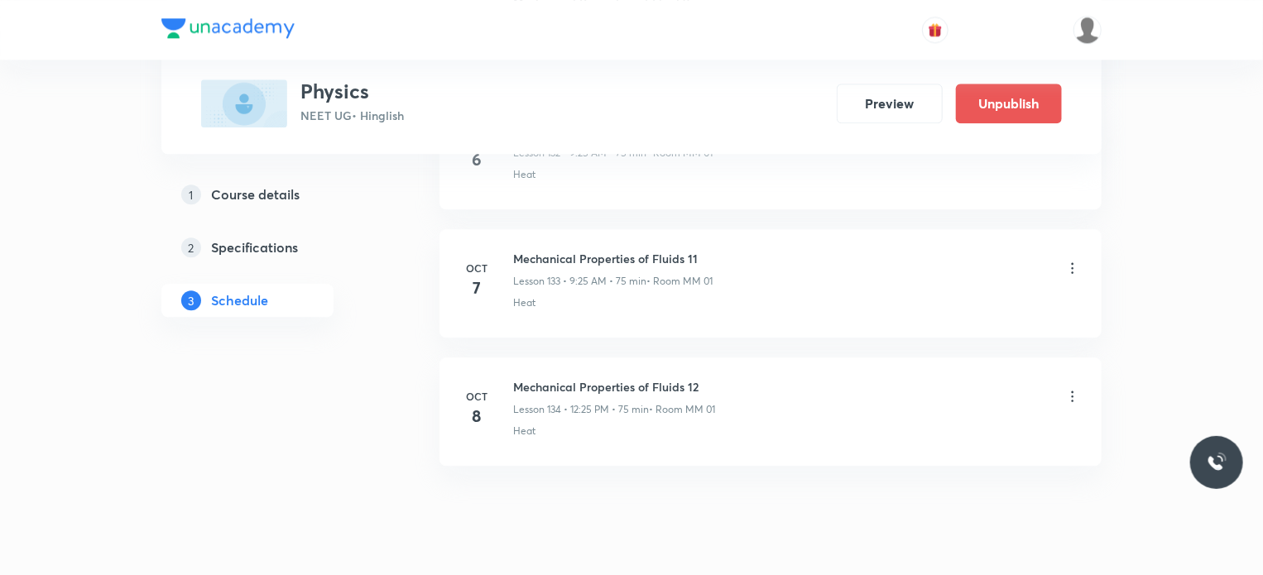
click at [587, 357] on li "[DATE] Mechanical Properties of Fluids 12 Lesson 134 • 12:25 PM • 75 min • Room…" at bounding box center [770, 411] width 662 height 108
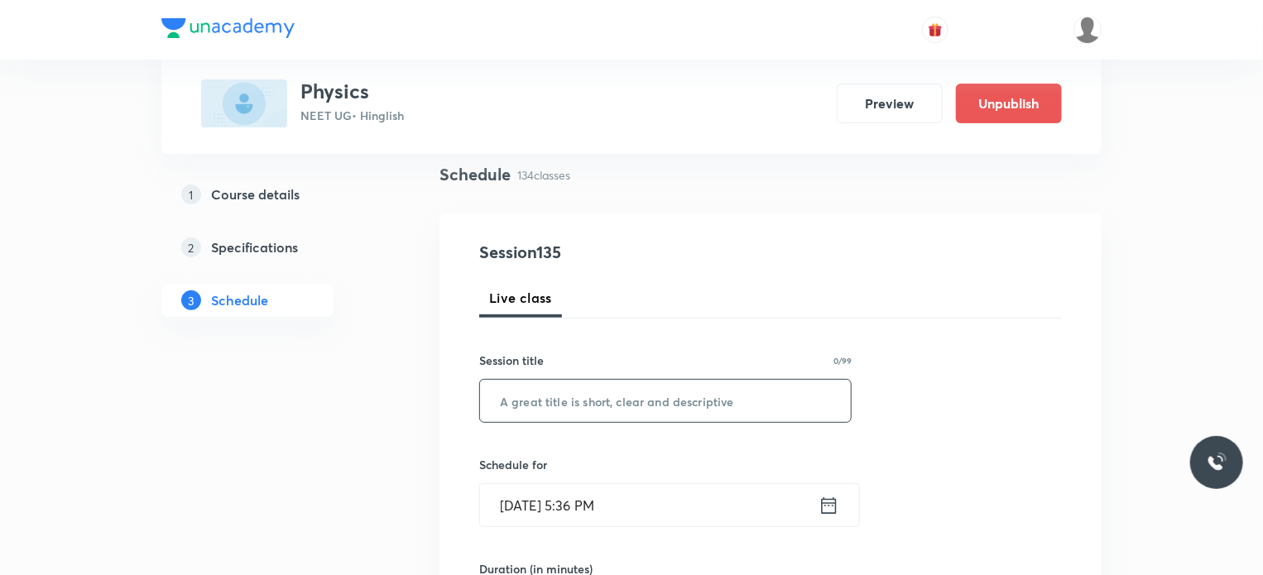
scroll to position [166, 0]
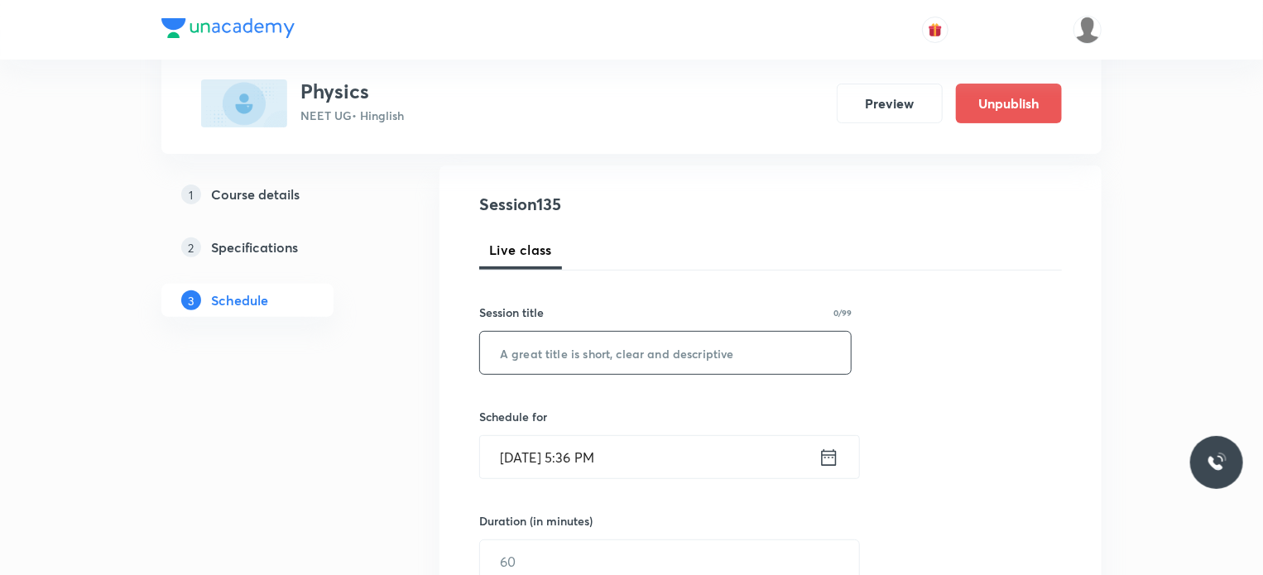
drag, startPoint x: 662, startPoint y: 334, endPoint x: 663, endPoint y: 356, distance: 21.5
click at [663, 356] on input "text" at bounding box center [665, 353] width 371 height 42
paste input "Thermal properties of metal"
click at [558, 363] on input "Thermal properties of metal" at bounding box center [665, 353] width 371 height 42
type input "Thermal Properties of Metal 1"
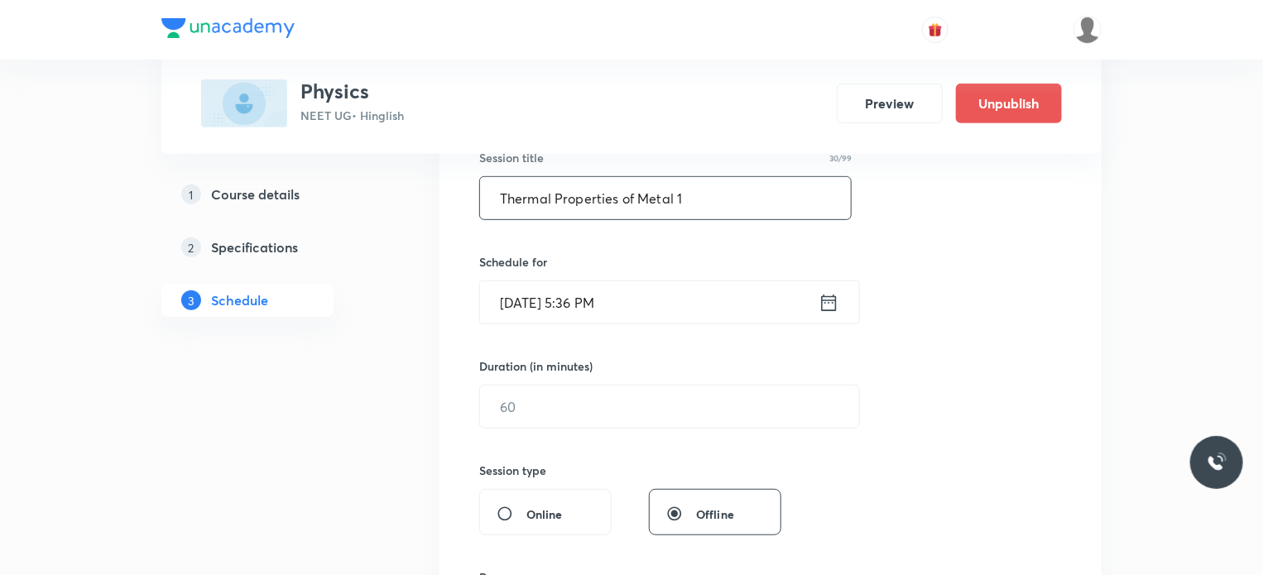
scroll to position [331, 0]
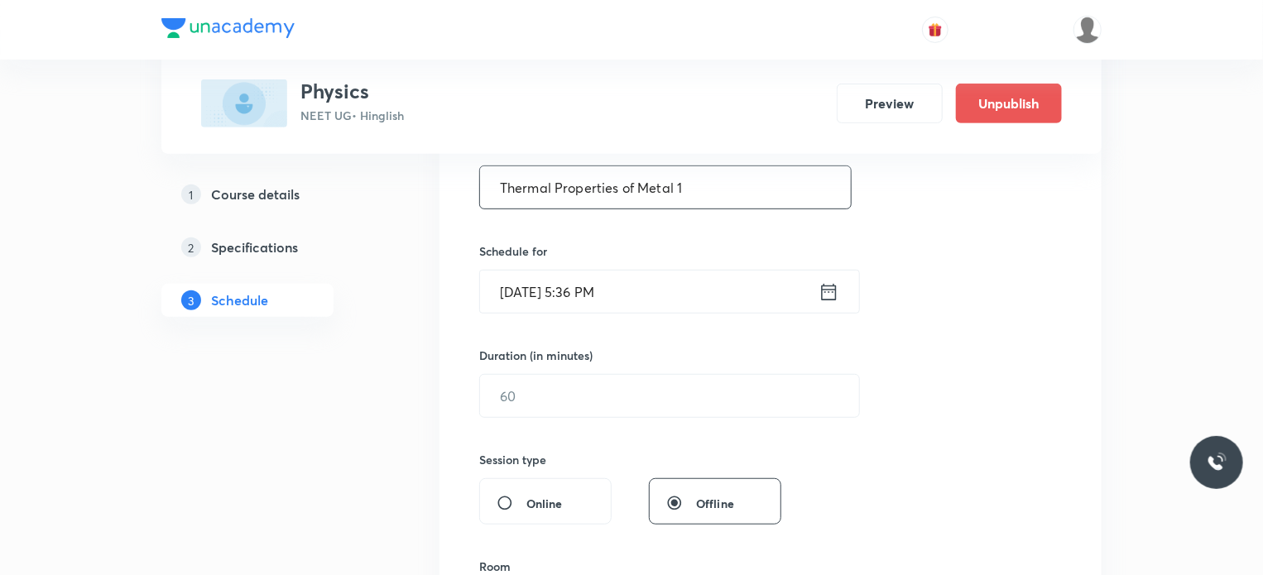
click at [623, 299] on input "[DATE] 5:36 PM" at bounding box center [649, 292] width 338 height 42
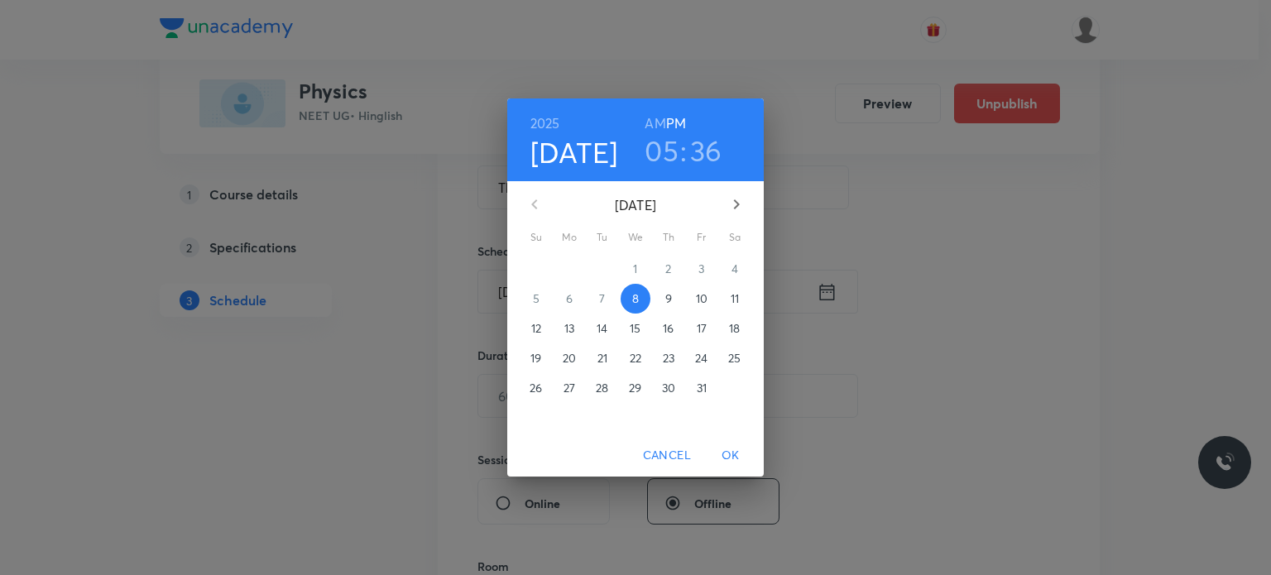
click at [662, 302] on span "9" at bounding box center [669, 298] width 30 height 17
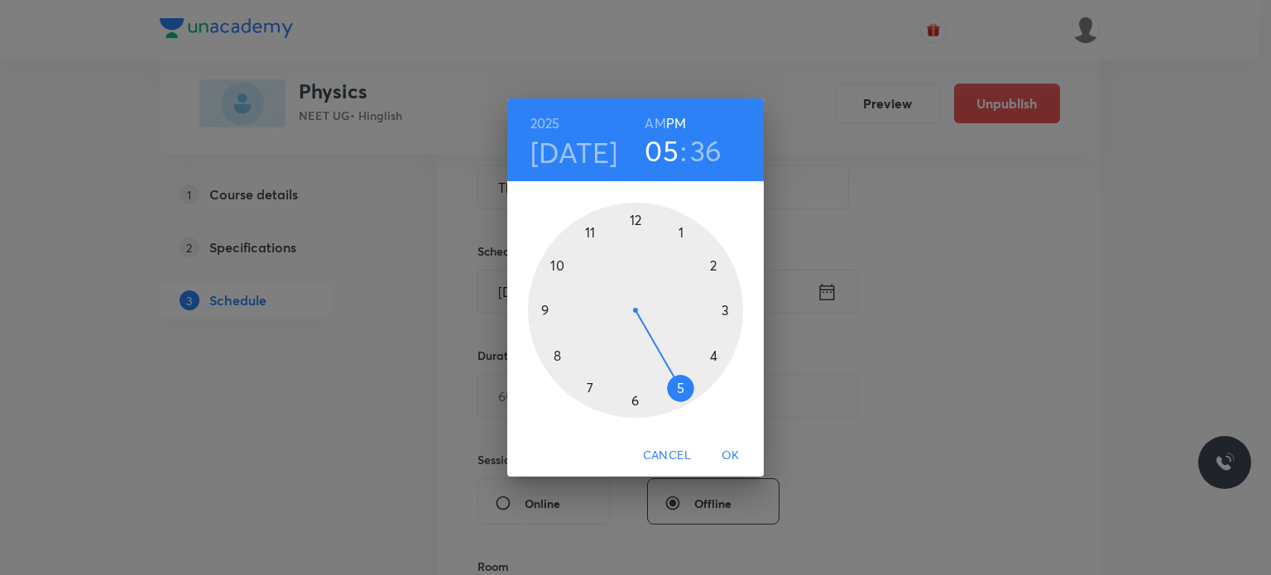
click at [652, 126] on h6 "AM" at bounding box center [655, 123] width 21 height 23
drag, startPoint x: 615, startPoint y: 208, endPoint x: 557, endPoint y: 300, distance: 109.3
click at [557, 300] on div at bounding box center [635, 310] width 215 height 215
drag, startPoint x: 578, startPoint y: 252, endPoint x: 685, endPoint y: 393, distance: 176.6
click at [685, 393] on div at bounding box center [635, 310] width 215 height 215
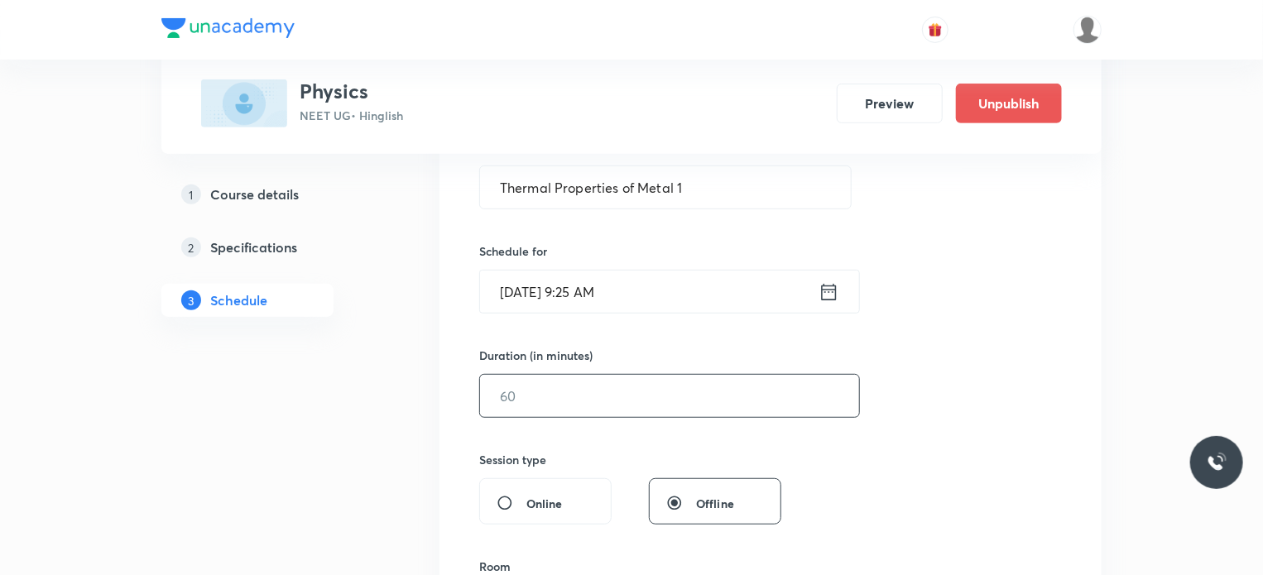
click at [508, 381] on input "text" at bounding box center [669, 396] width 379 height 42
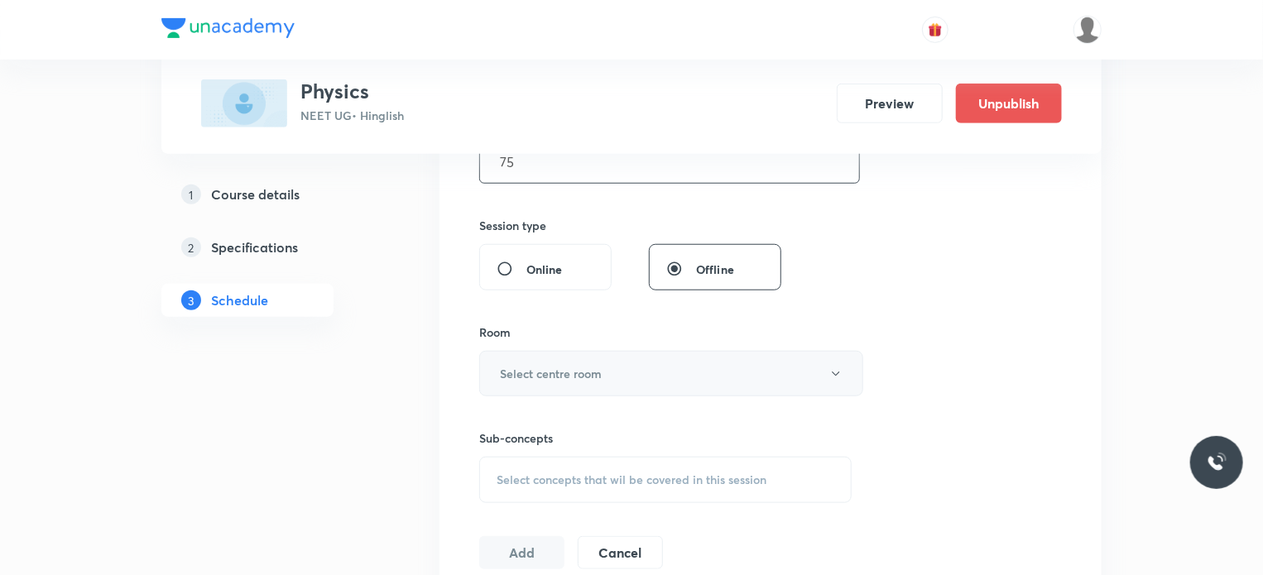
scroll to position [579, 0]
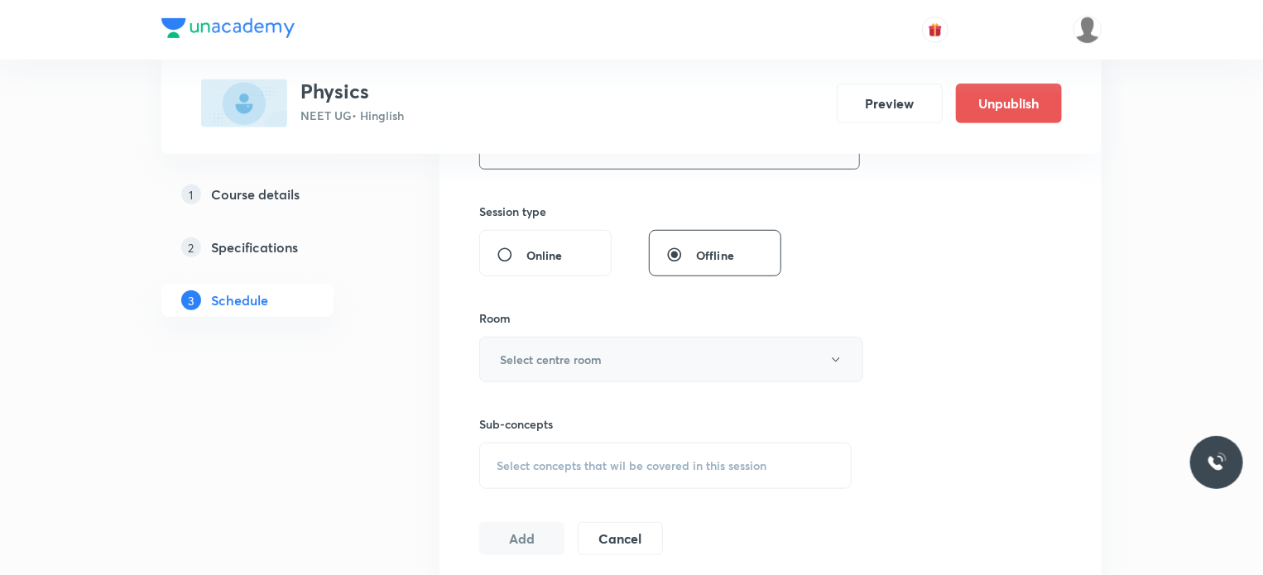
type input "75"
click at [543, 362] on h6 "Select centre room" at bounding box center [551, 359] width 102 height 17
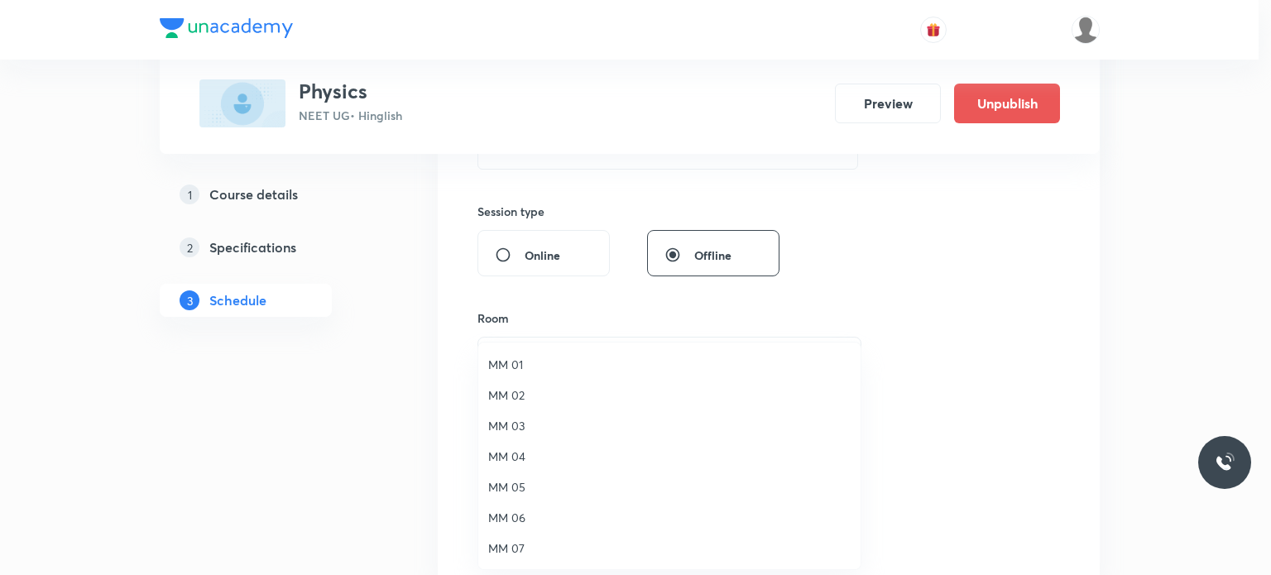
click at [540, 390] on span "MM 02" at bounding box center [669, 394] width 362 height 17
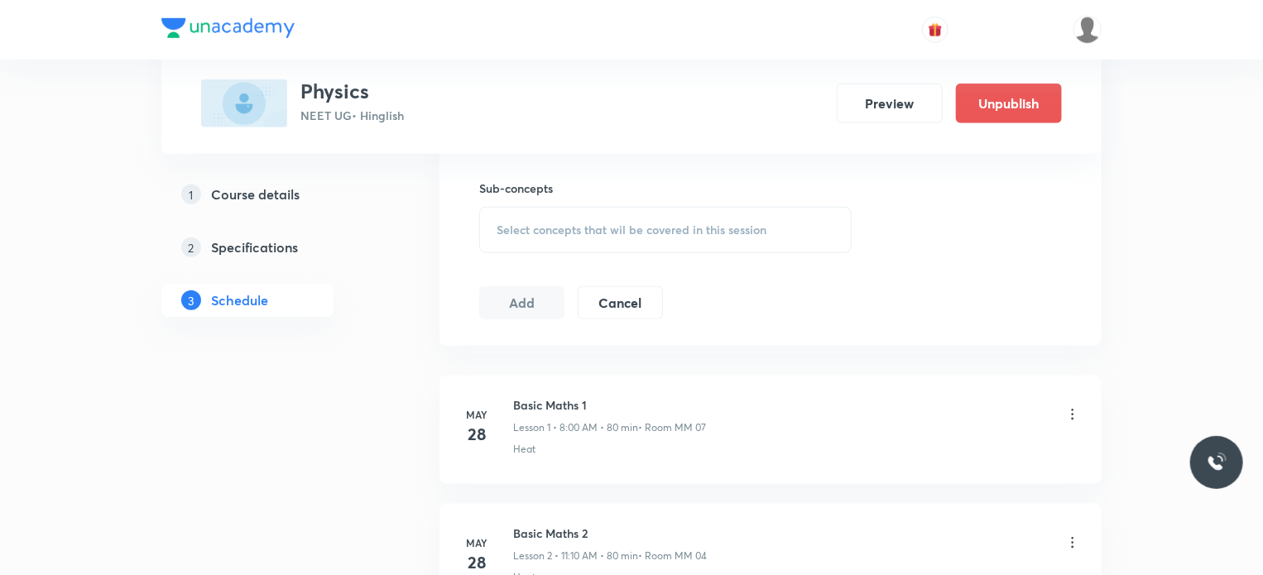
scroll to position [828, 0]
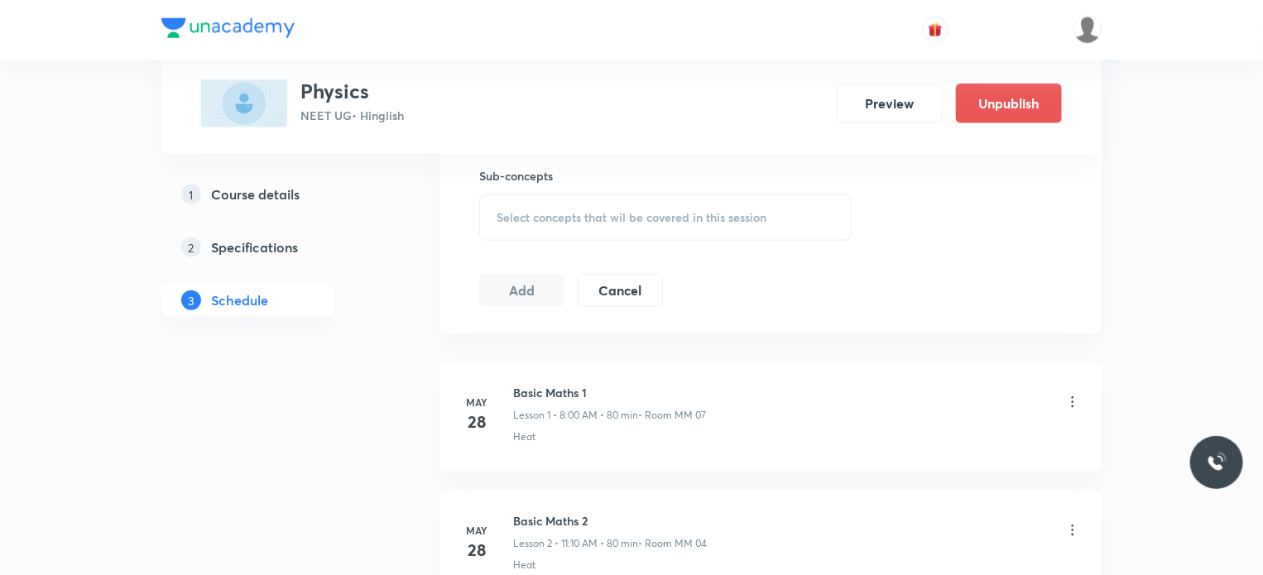
click at [643, 185] on div "Sub-concepts Select concepts that wil be covered in this session" at bounding box center [665, 204] width 372 height 74
click at [644, 197] on div "Select concepts that wil be covered in this session" at bounding box center [665, 217] width 372 height 46
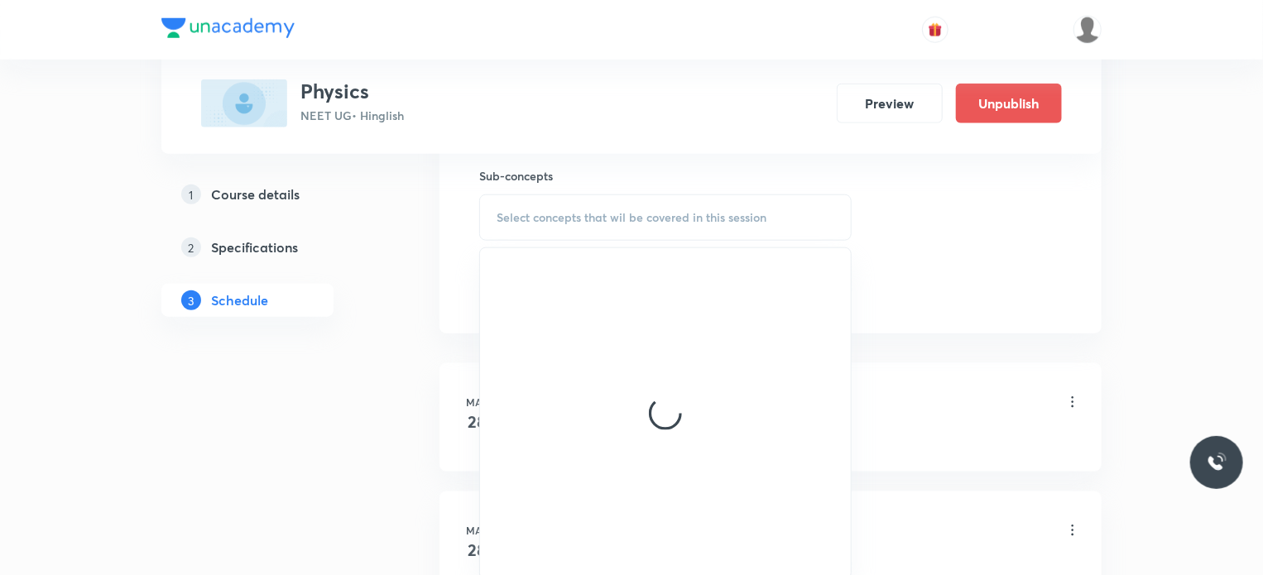
click at [646, 299] on div at bounding box center [665, 413] width 371 height 331
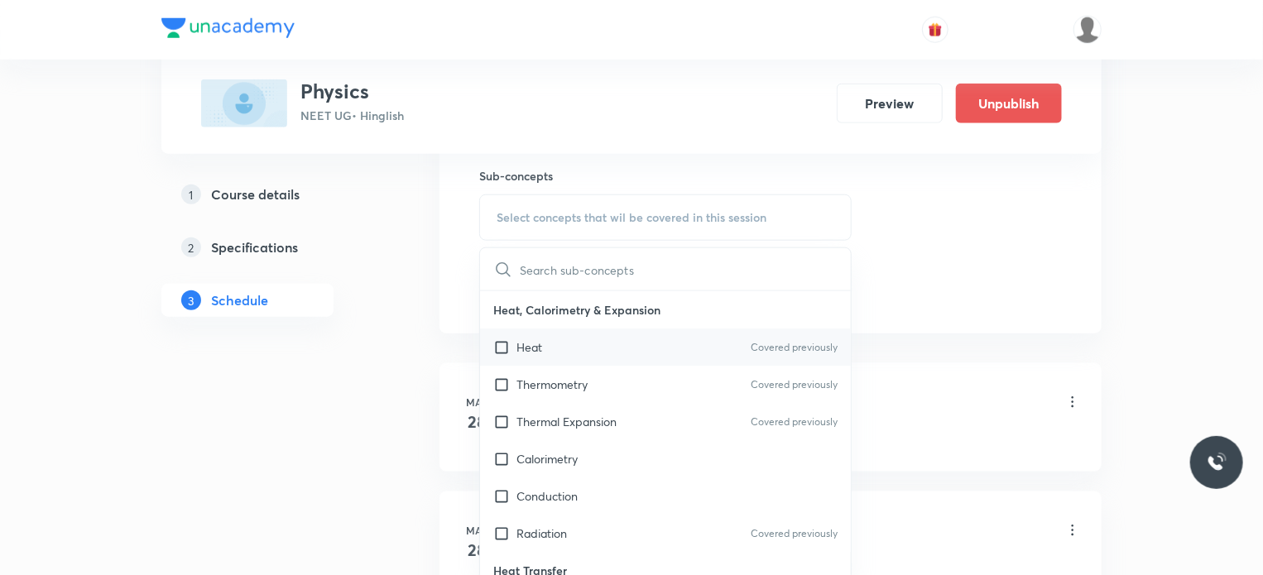
click at [631, 350] on div "Heat Covered previously" at bounding box center [665, 347] width 371 height 37
checkbox input "true"
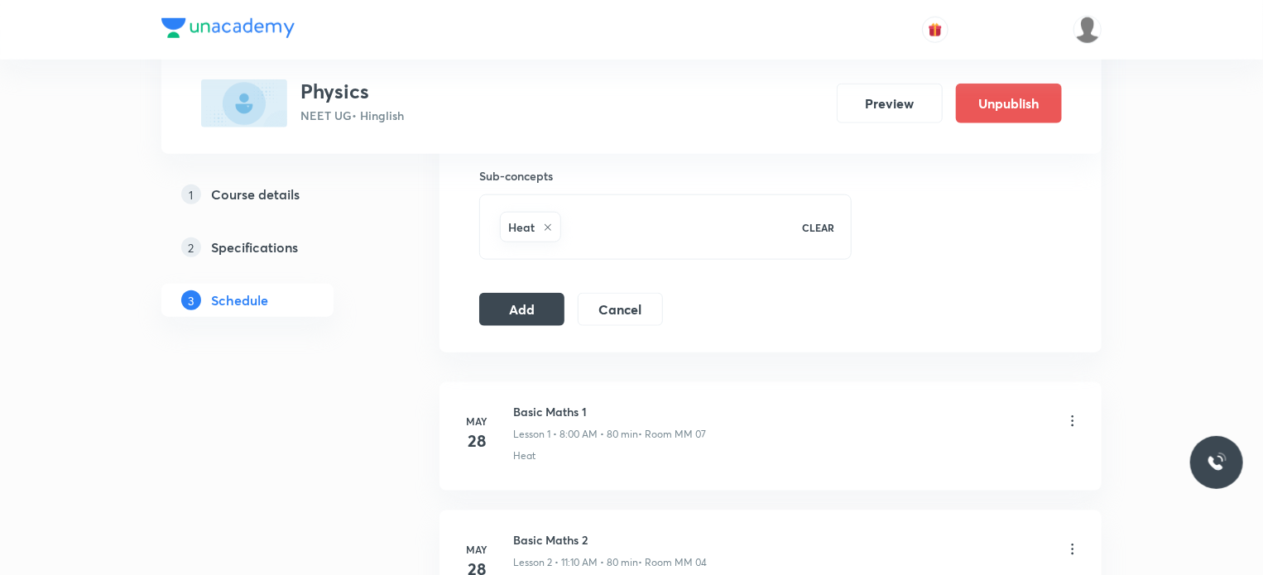
click at [539, 295] on button "Add" at bounding box center [521, 307] width 85 height 33
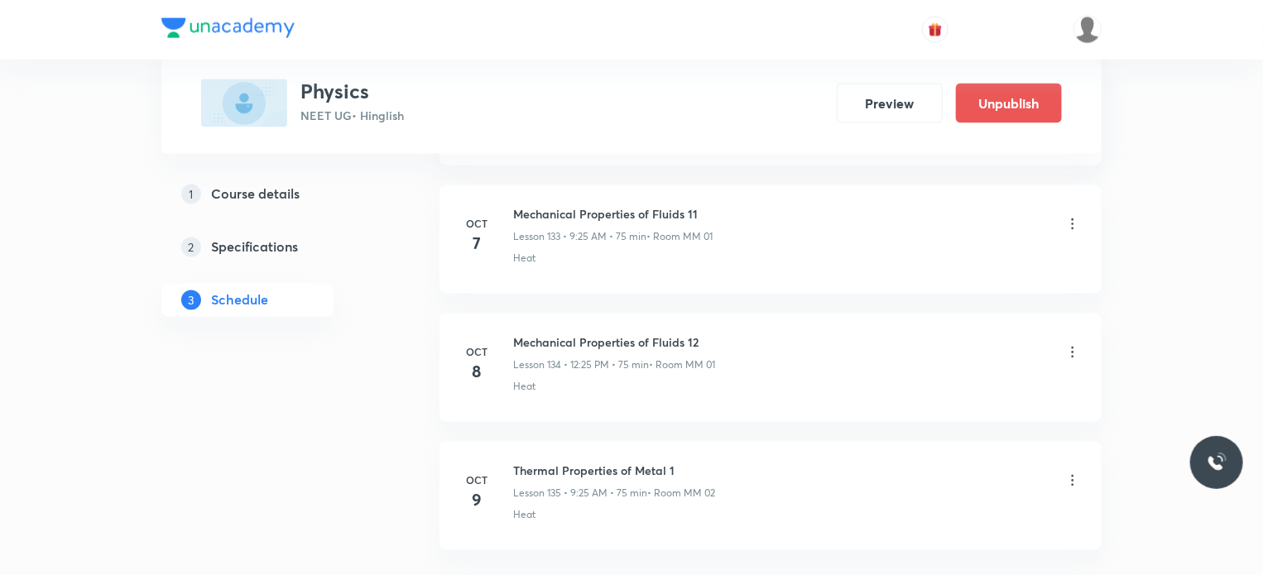
scroll to position [17262, 0]
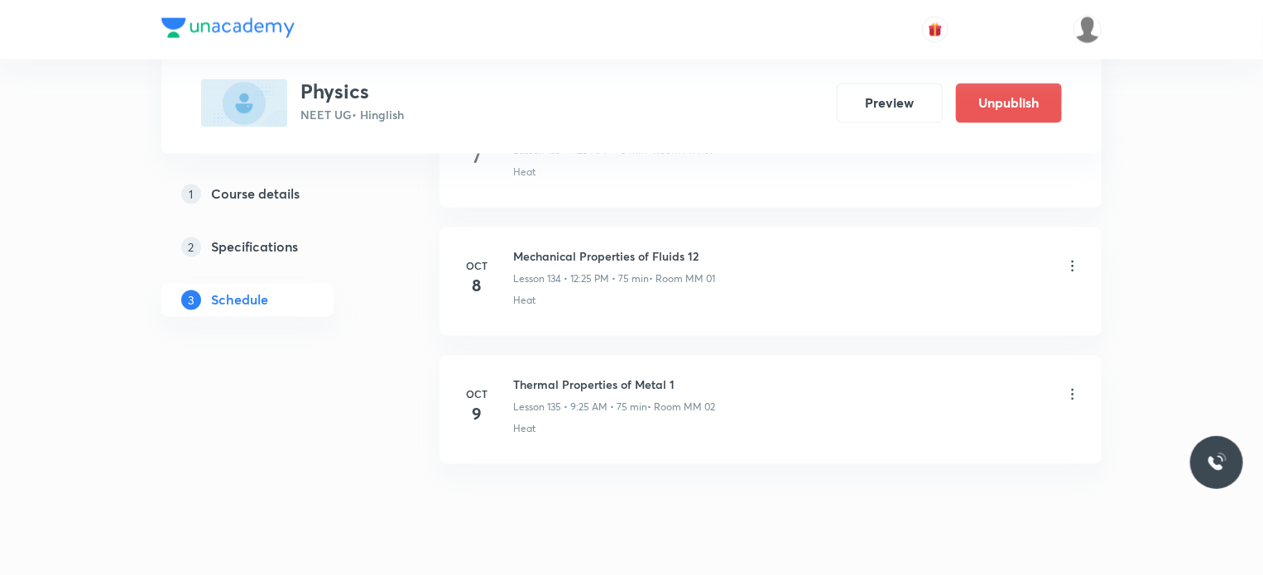
click at [521, 377] on h6 "Thermal Properties of Metal 1" at bounding box center [614, 385] width 202 height 17
copy h6 "Thermal Properties of Metal 1"
drag, startPoint x: 1270, startPoint y: 454, endPoint x: 1270, endPoint y: 516, distance: 61.2
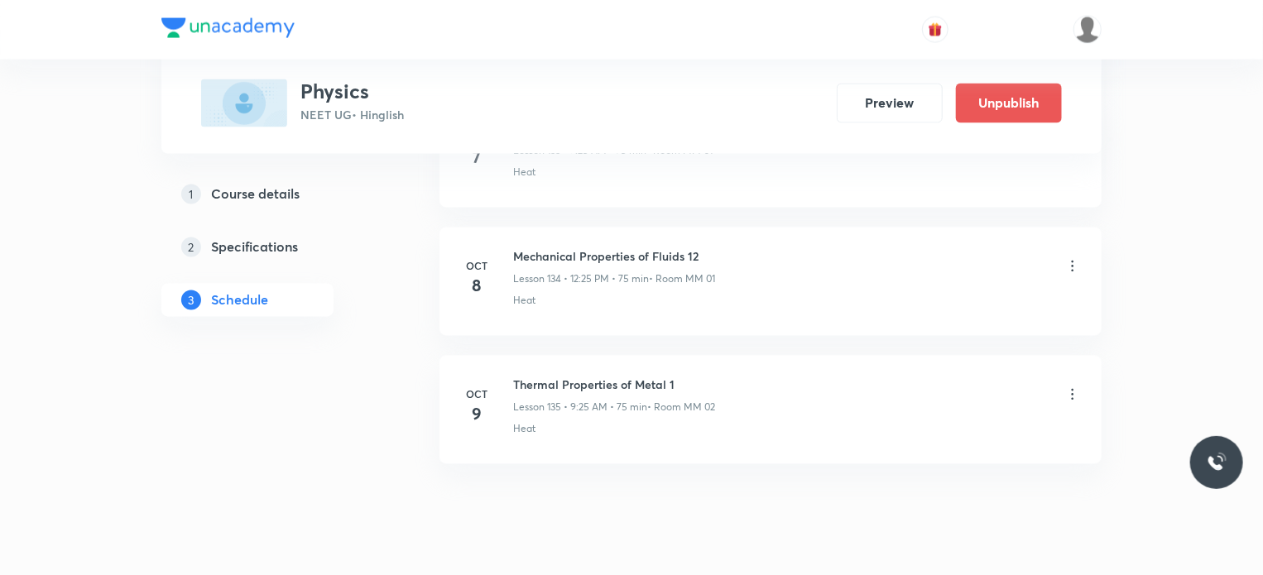
click at [584, 377] on h6 "Thermal Properties of Metal 1" at bounding box center [614, 385] width 202 height 17
click at [583, 377] on h6 "Thermal Properties of Metal 1" at bounding box center [614, 385] width 202 height 17
copy h6 "Thermal Properties of Metal 1"
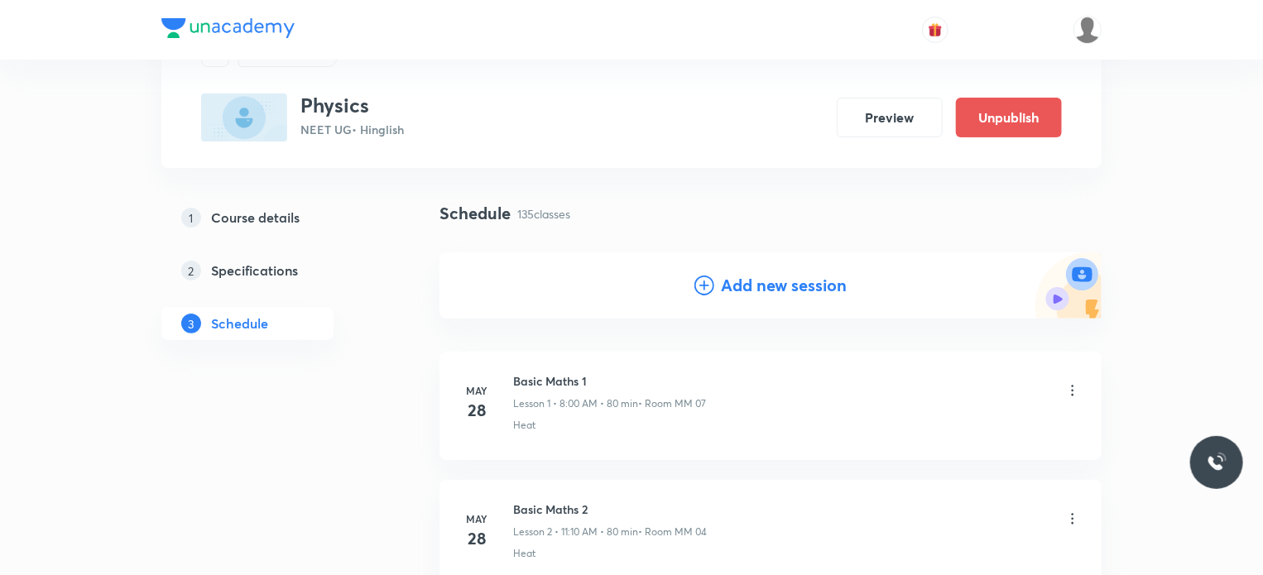
scroll to position [166, 0]
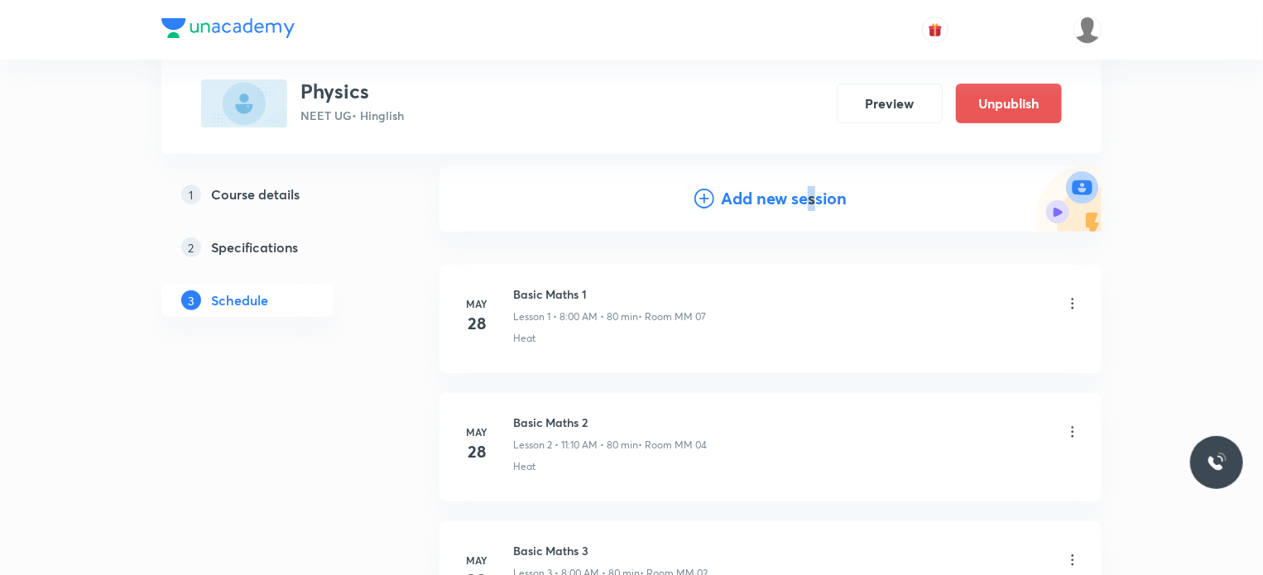
click at [811, 190] on h4 "Add new session" at bounding box center [784, 198] width 126 height 25
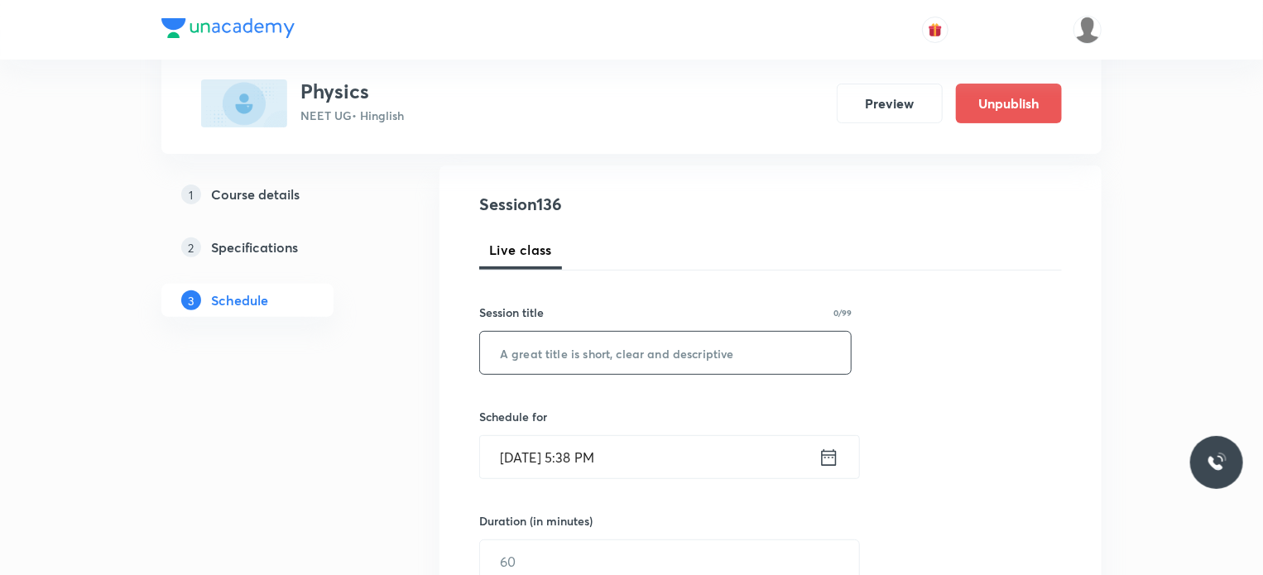
click at [698, 345] on input "text" at bounding box center [665, 353] width 371 height 42
paste input "Thermal Properties of Metal 1"
type input "Thermal Properties of Metal 2"
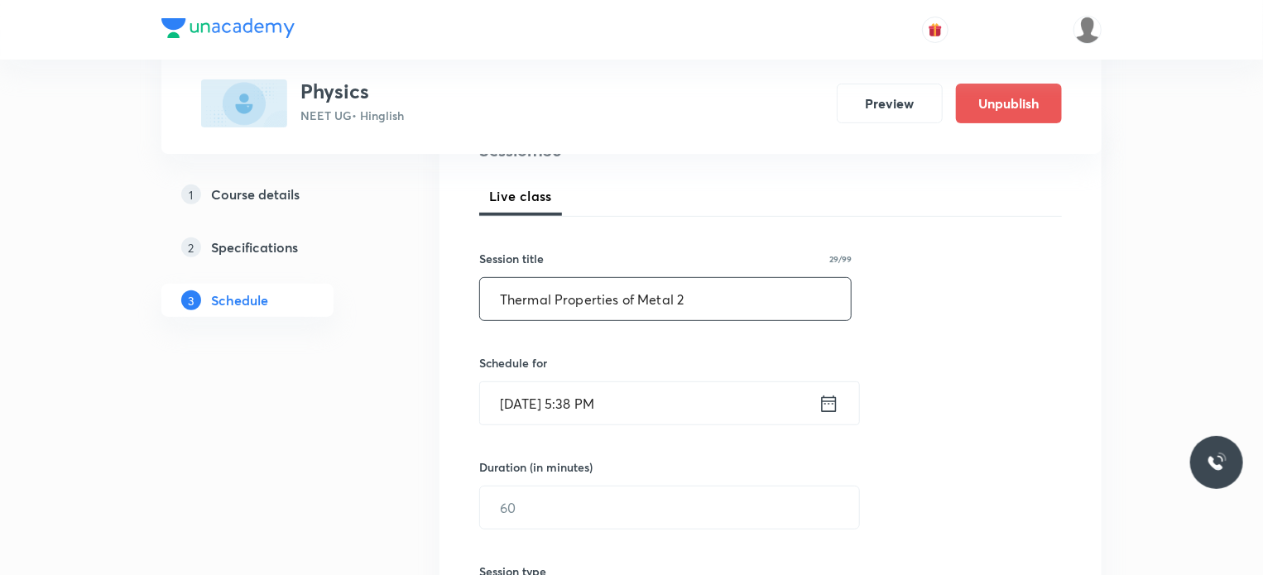
scroll to position [248, 0]
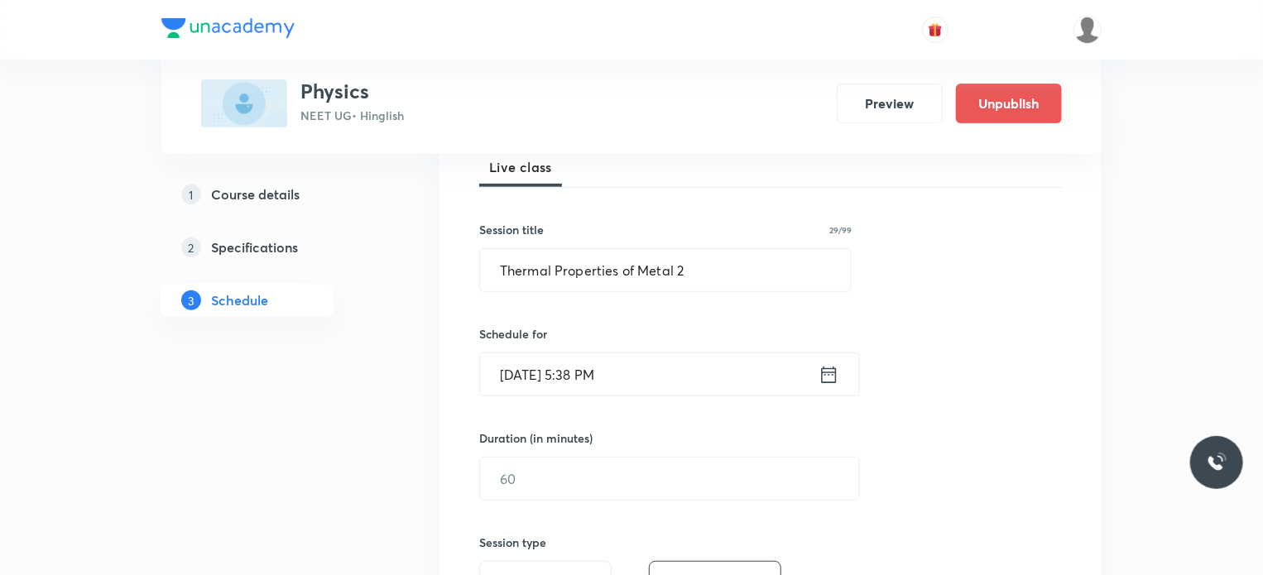
drag, startPoint x: 683, startPoint y: 346, endPoint x: 721, endPoint y: 388, distance: 56.8
click at [682, 347] on div "Schedule for Oct 8, 2025, 5:38 PM ​" at bounding box center [665, 360] width 372 height 71
click at [721, 388] on input "Oct 8, 2025, 5:38 PM" at bounding box center [649, 374] width 338 height 42
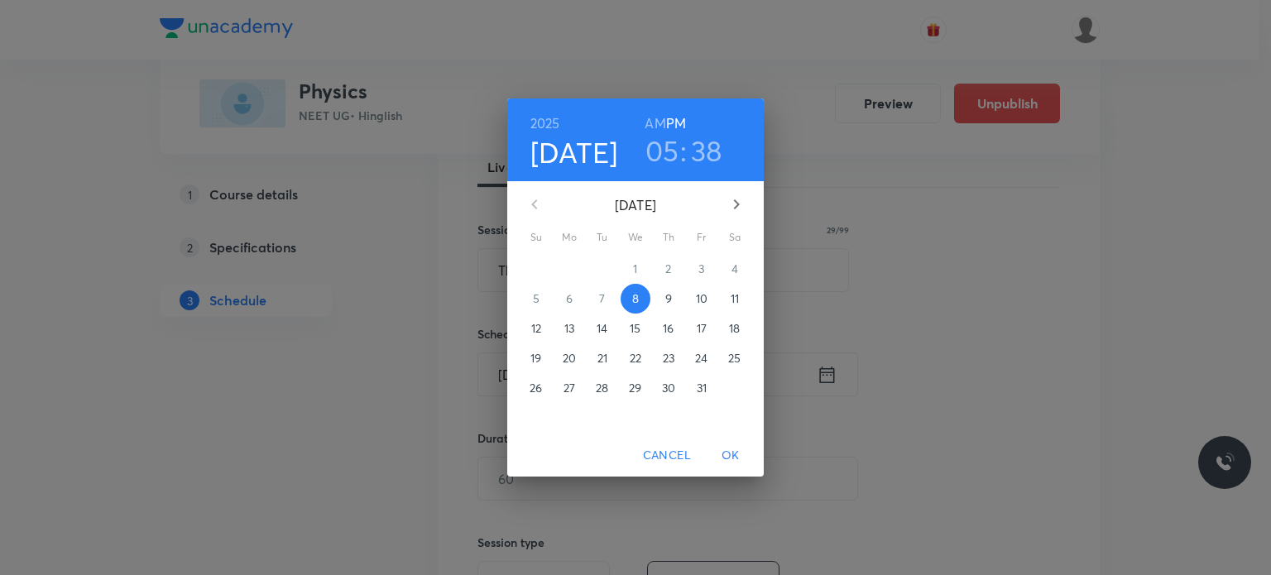
click at [669, 297] on p "9" at bounding box center [668, 298] width 7 height 17
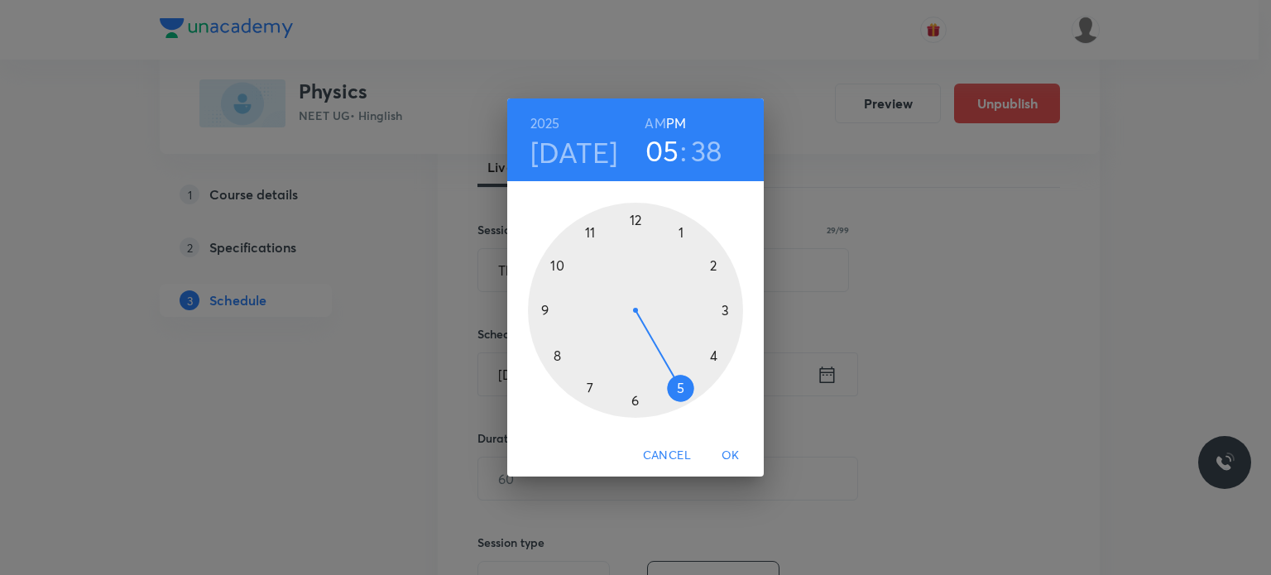
click at [636, 208] on div at bounding box center [635, 310] width 215 height 215
drag, startPoint x: 633, startPoint y: 268, endPoint x: 681, endPoint y: 396, distance: 136.2
click at [681, 396] on div at bounding box center [635, 310] width 215 height 215
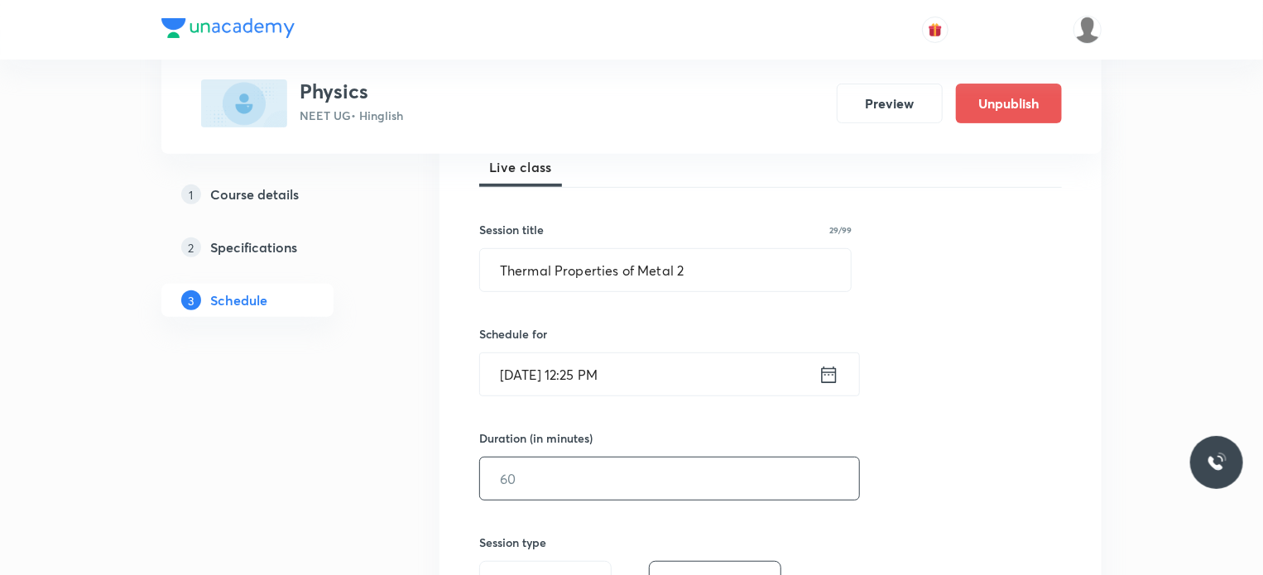
click at [579, 472] on input "text" at bounding box center [669, 479] width 379 height 42
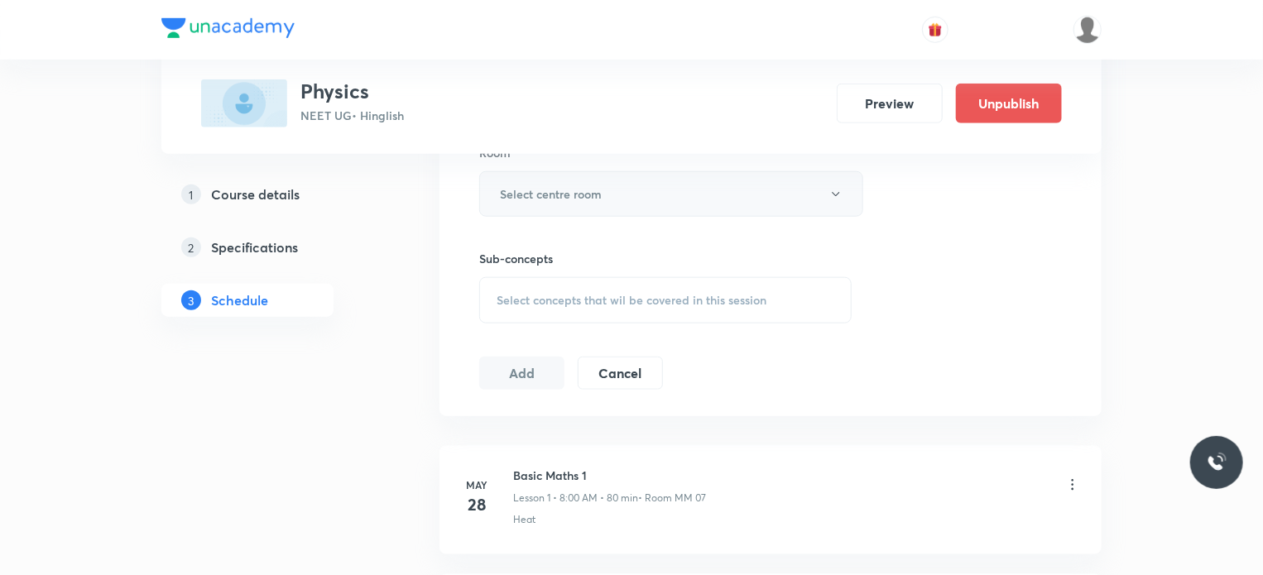
type input "75"
click at [615, 194] on button "Select centre room" at bounding box center [671, 194] width 384 height 46
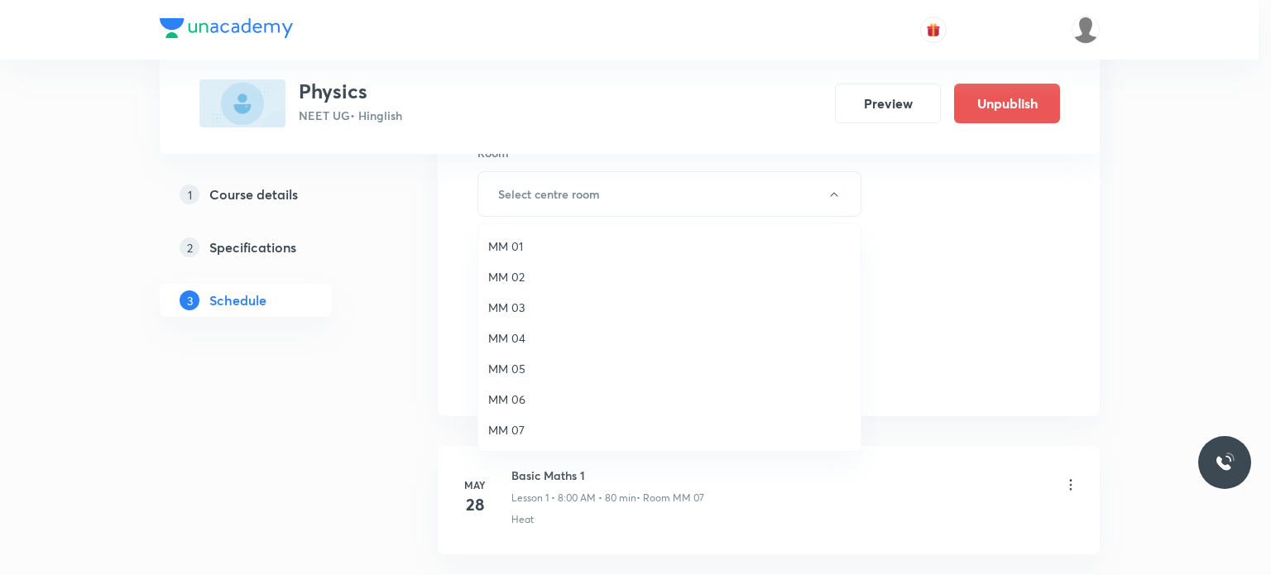
click at [598, 272] on span "MM 02" at bounding box center [669, 276] width 362 height 17
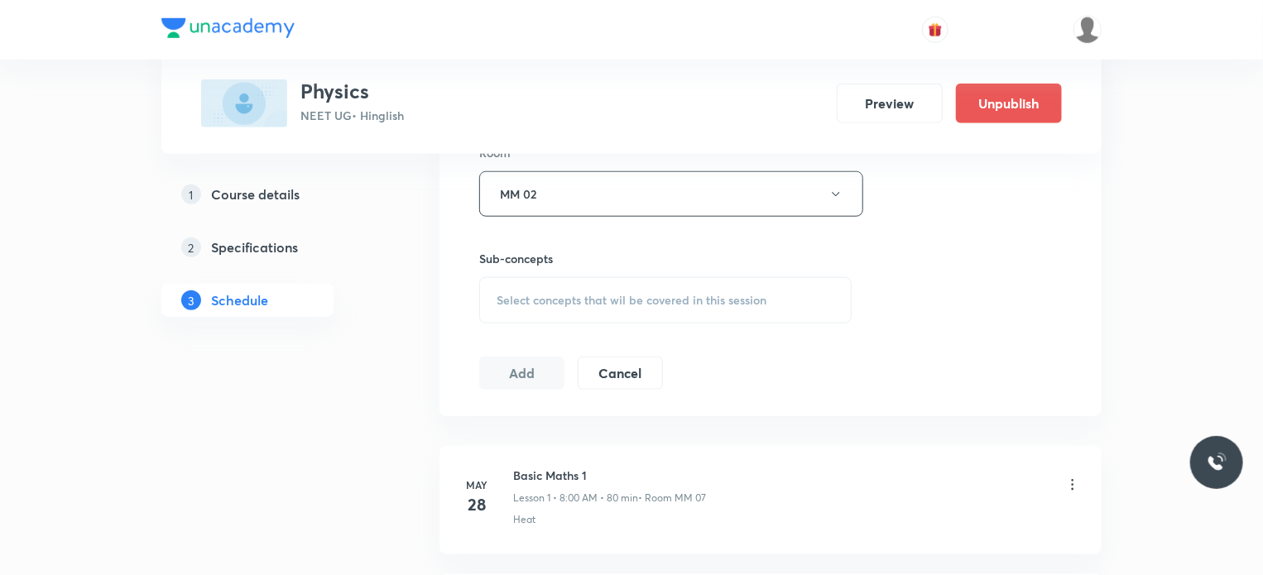
click at [670, 307] on div "Select concepts that wil be covered in this session" at bounding box center [665, 300] width 372 height 46
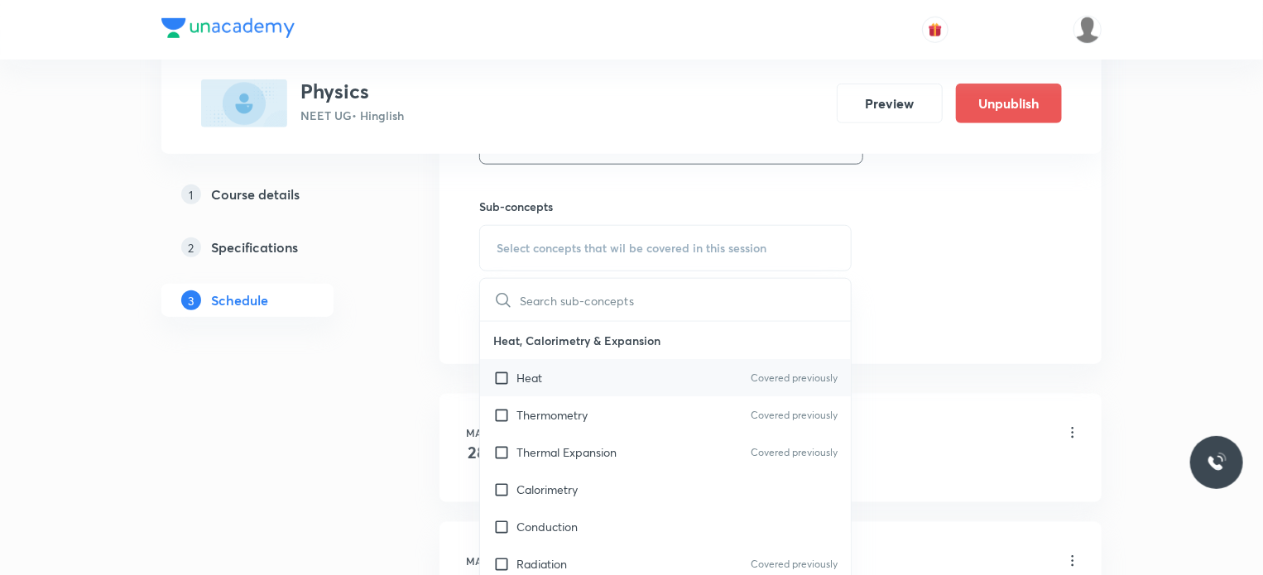
scroll to position [828, 0]
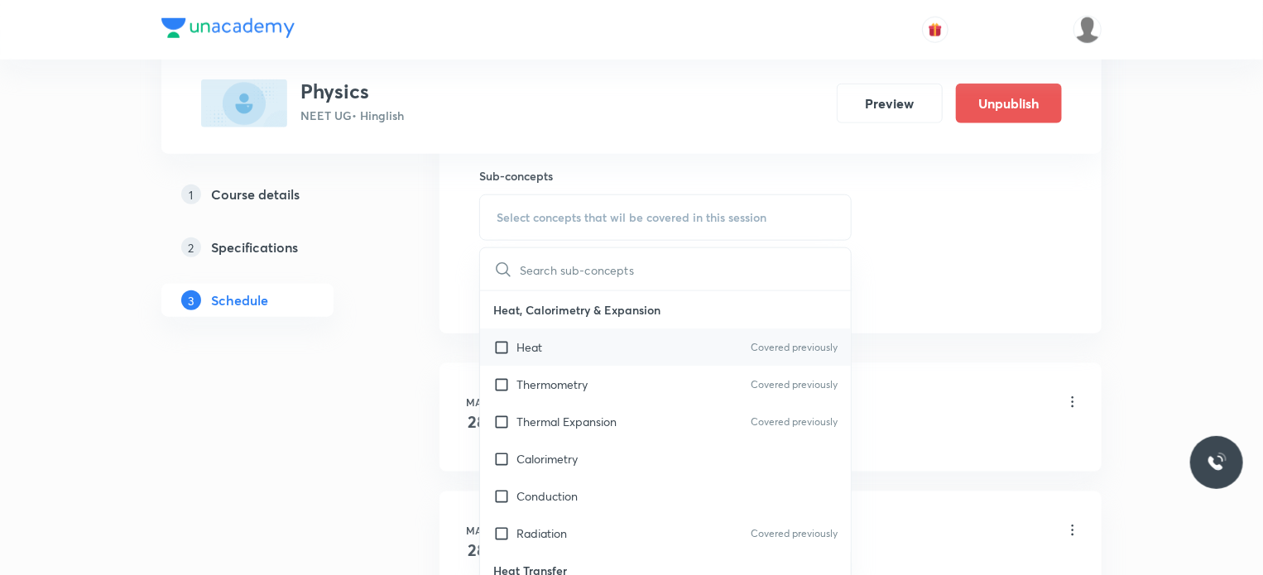
click at [654, 347] on div "Heat Covered previously" at bounding box center [665, 347] width 371 height 37
checkbox input "true"
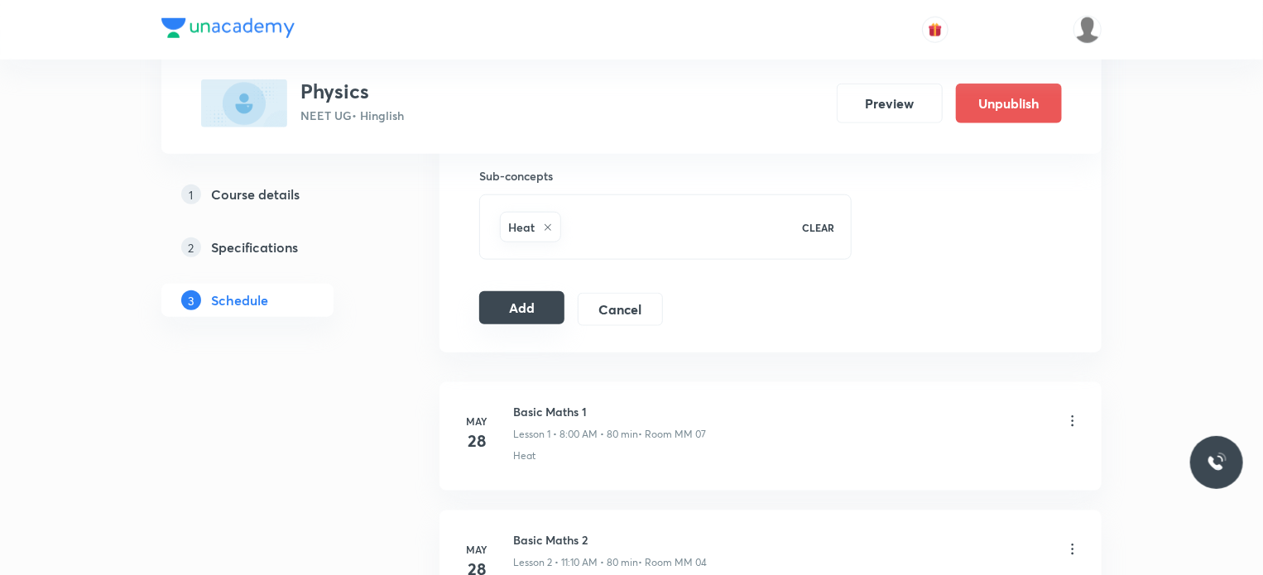
click at [542, 317] on button "Add" at bounding box center [521, 307] width 85 height 33
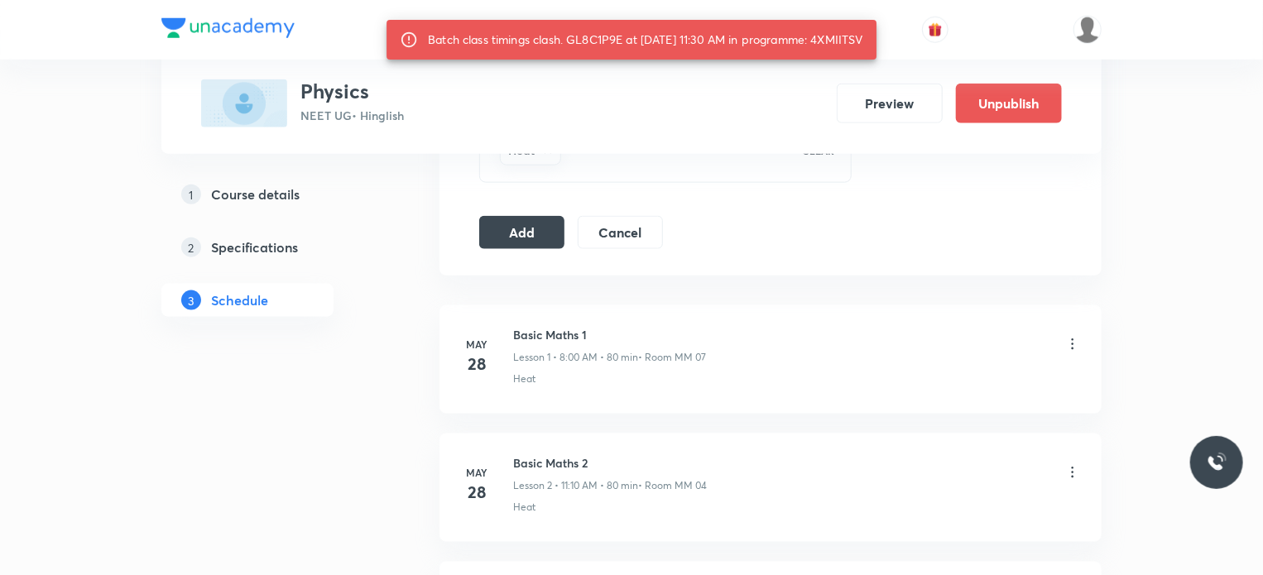
scroll to position [910, 0]
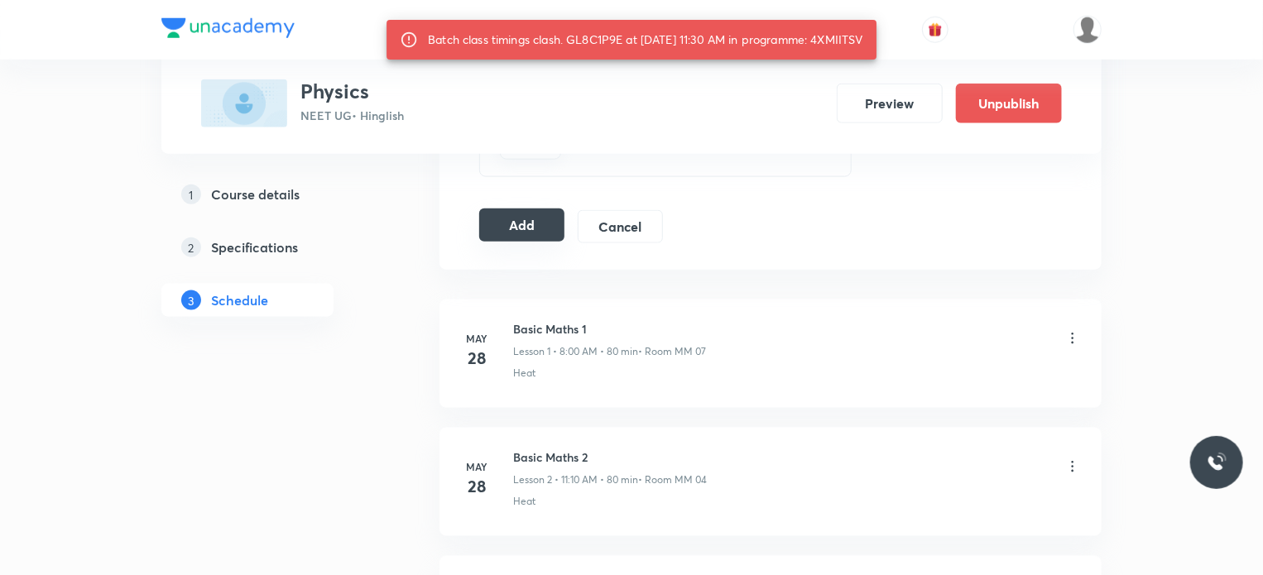
click at [522, 209] on button "Add" at bounding box center [521, 225] width 85 height 33
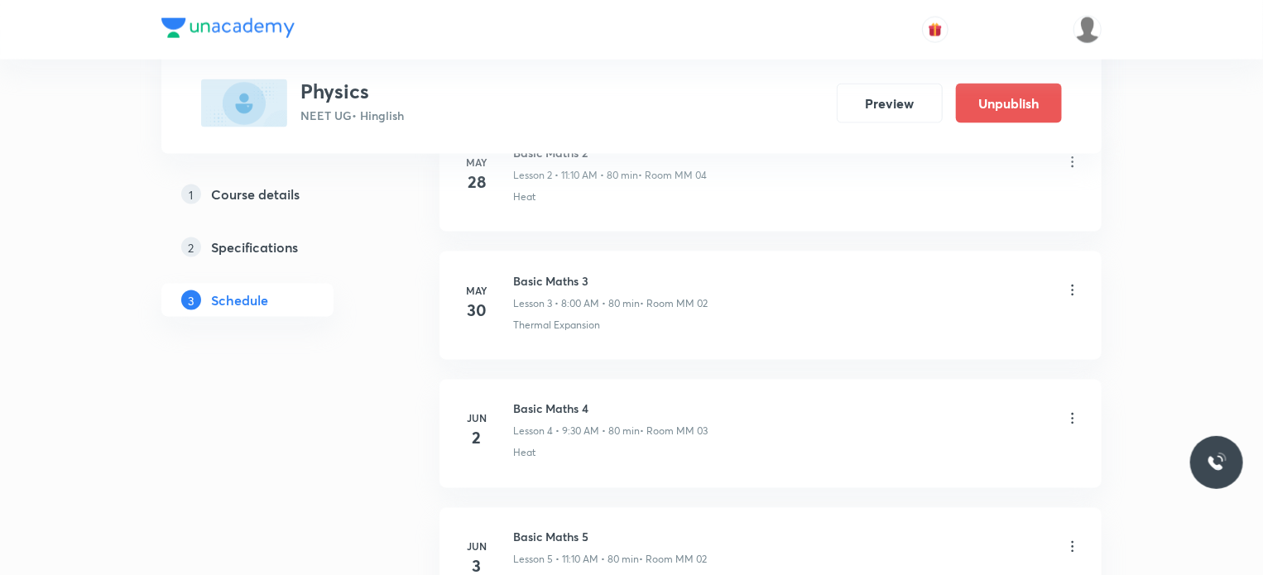
scroll to position [1407, 0]
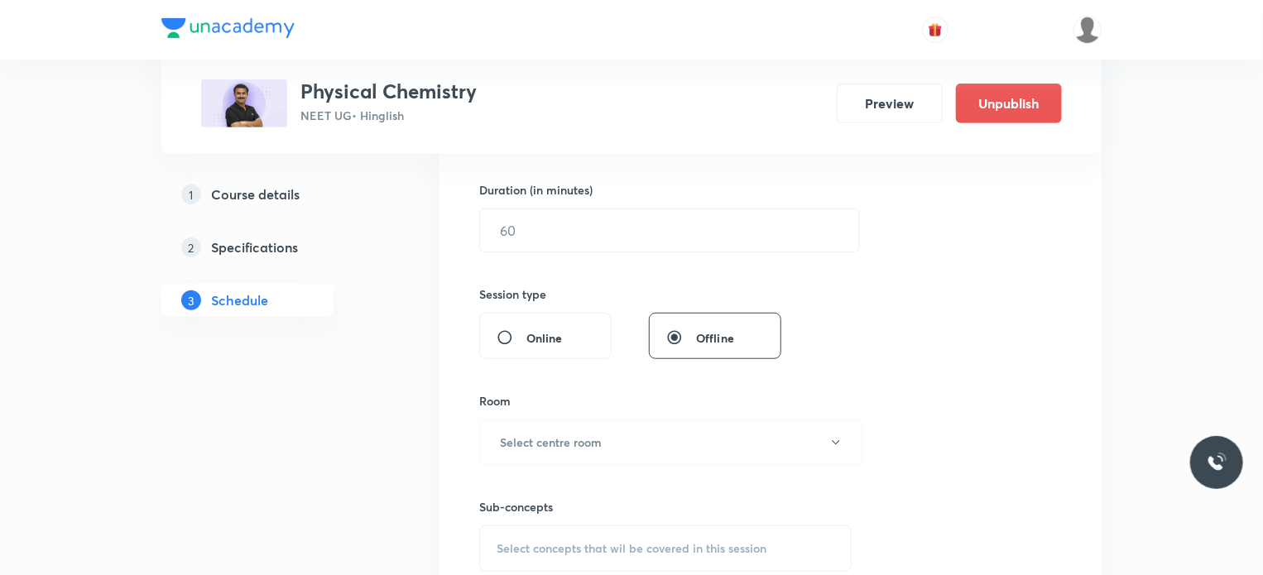
scroll to position [9449, 0]
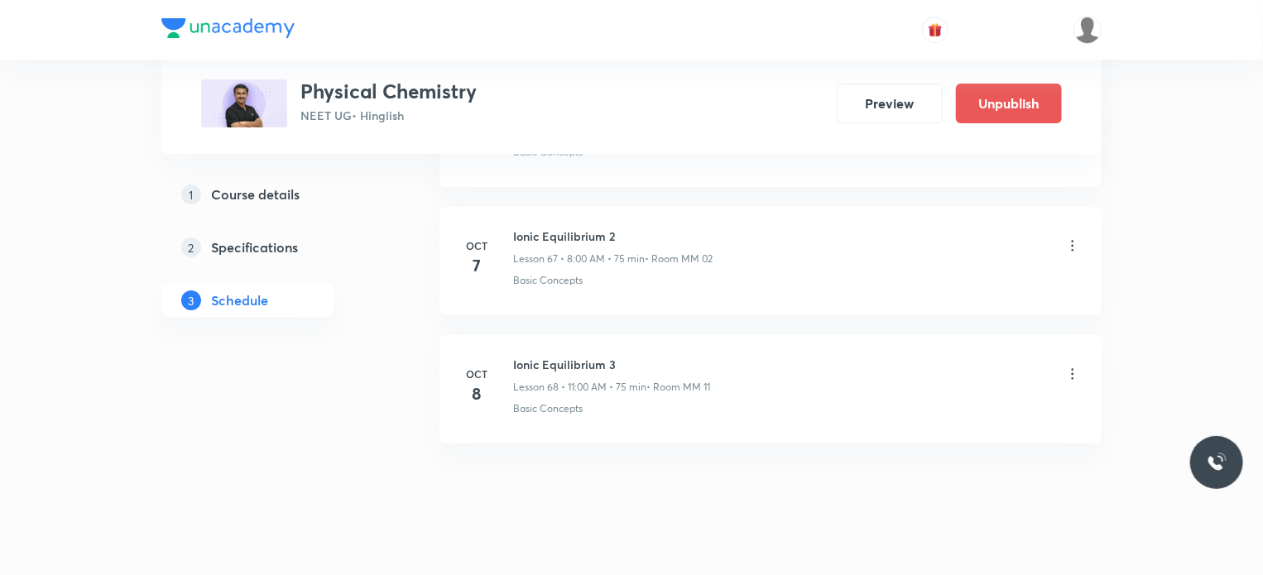
click at [529, 356] on h6 "Ionic Equilibrium 3" at bounding box center [611, 364] width 197 height 17
copy h6 "Ionic Equilibrium 3"
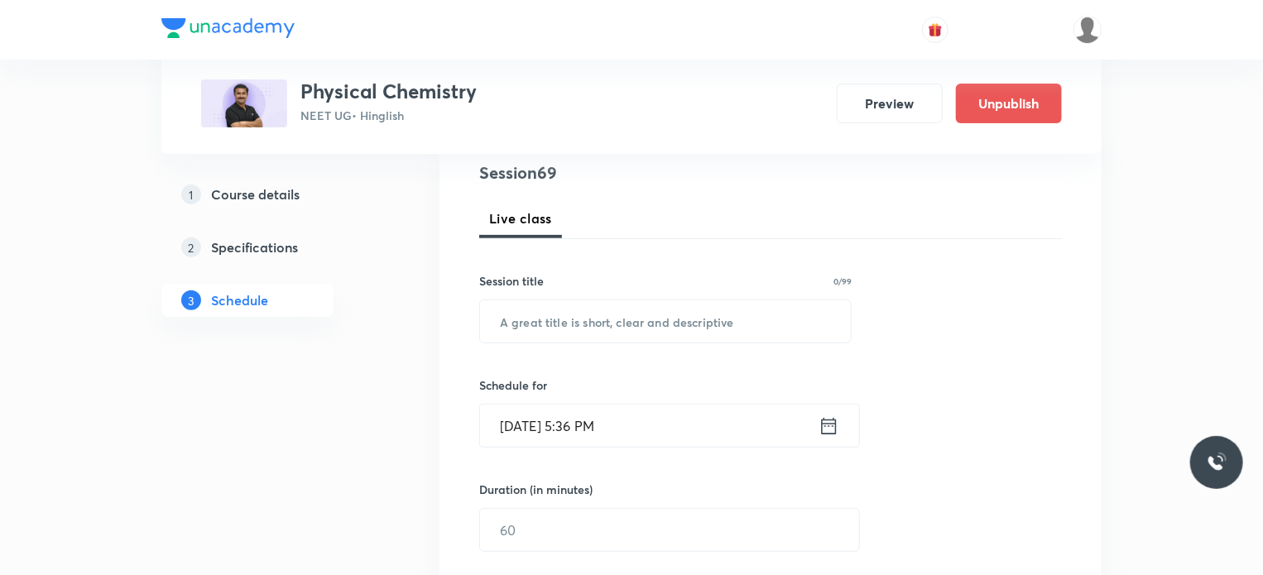
scroll to position [199, 0]
drag, startPoint x: 666, startPoint y: 398, endPoint x: 669, endPoint y: 381, distance: 17.6
click at [666, 394] on div "Schedule for [DATE] 5:36 PM ​" at bounding box center [665, 409] width 372 height 71
click at [670, 330] on input "text" at bounding box center [665, 319] width 371 height 42
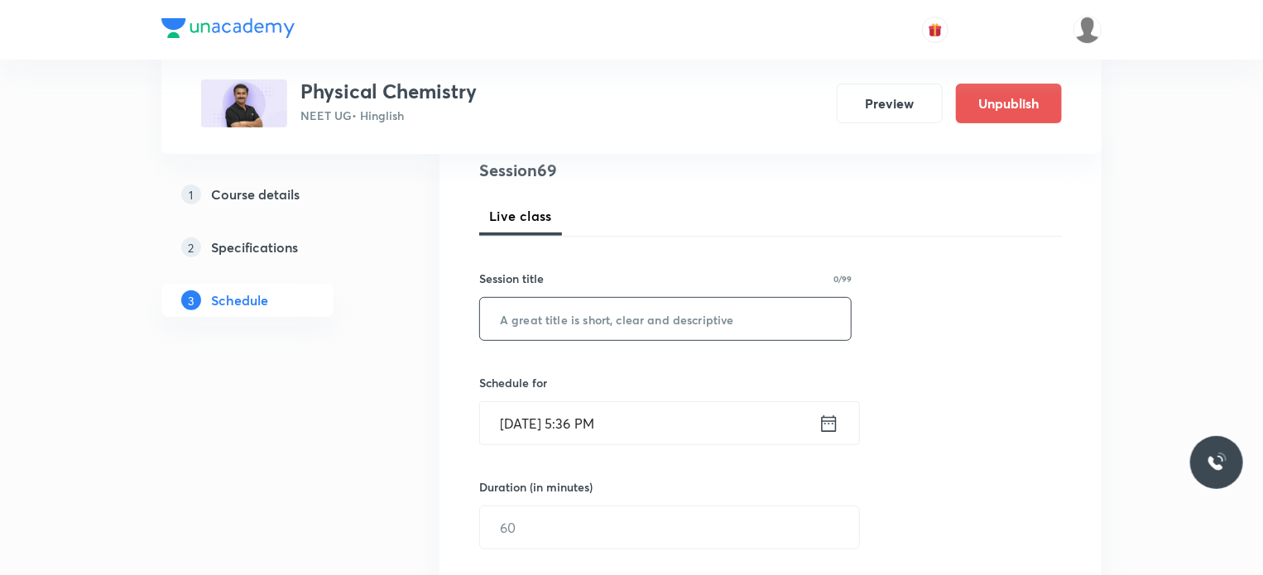
paste input "Ionic Equilibrium 3"
type input "Ionic Equilibrium 4"
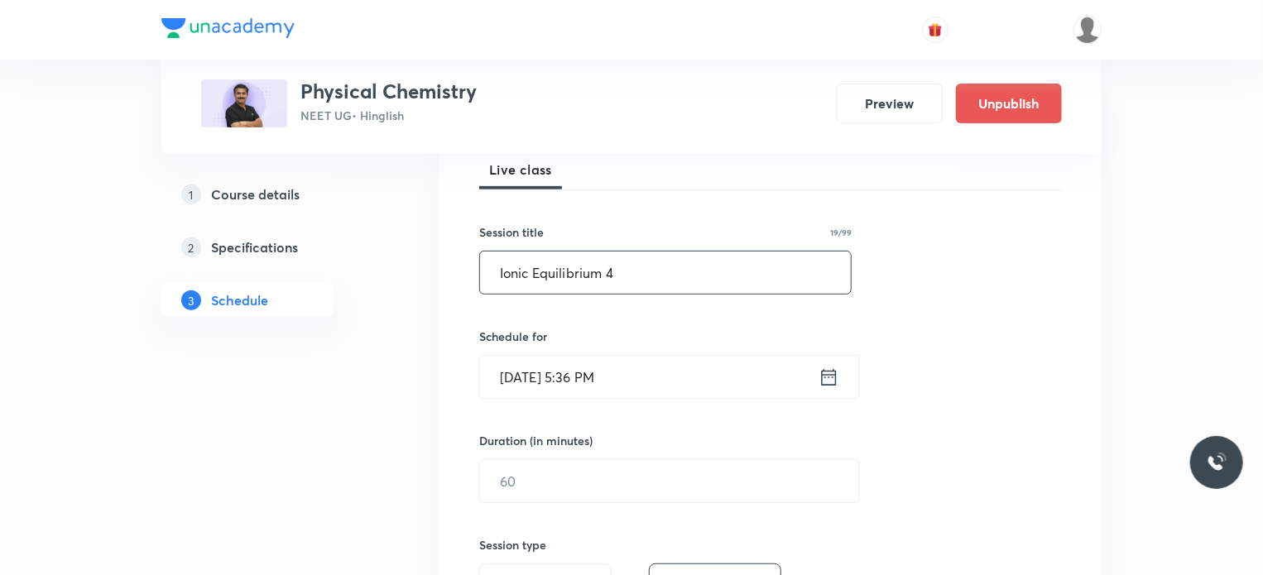
scroll to position [282, 0]
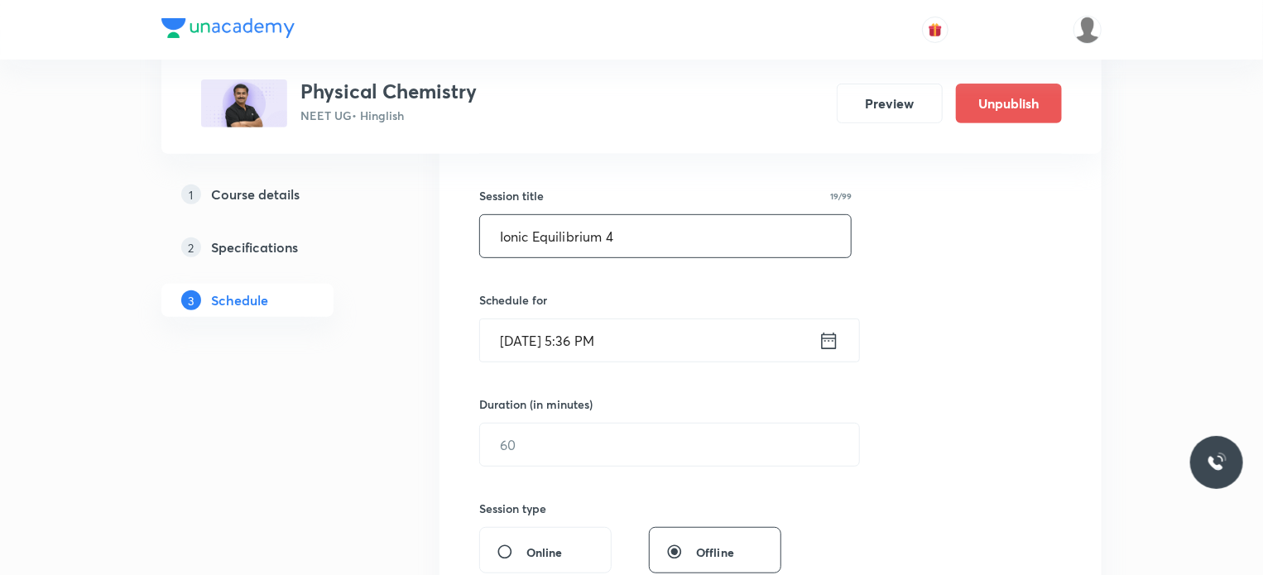
click at [674, 324] on input "[DATE] 5:36 PM" at bounding box center [649, 340] width 338 height 42
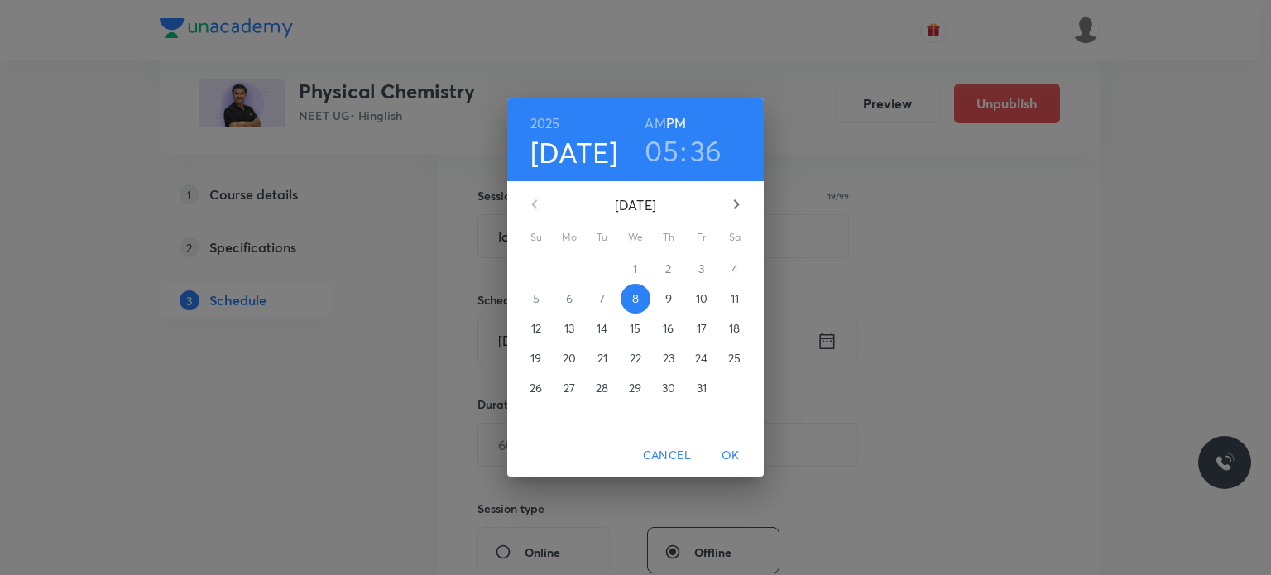
click at [661, 300] on span "9" at bounding box center [669, 298] width 30 height 17
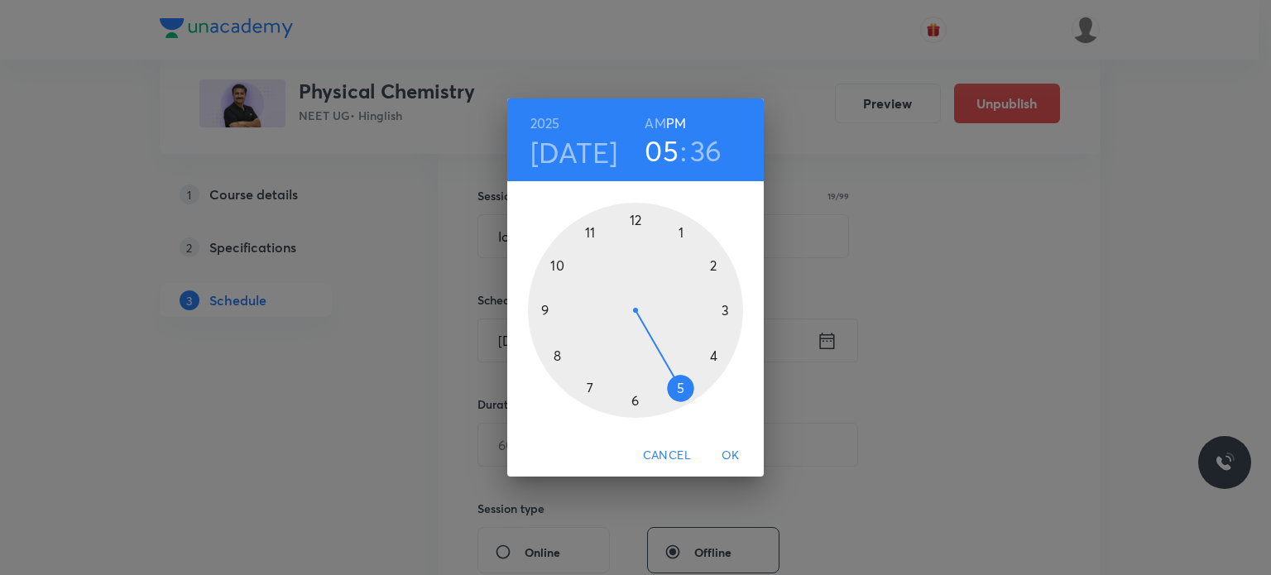
click at [652, 117] on h6 "AM" at bounding box center [655, 123] width 21 height 23
drag, startPoint x: 631, startPoint y: 232, endPoint x: 588, endPoint y: 251, distance: 47.1
click at [588, 251] on div at bounding box center [635, 310] width 215 height 215
click at [663, 162] on h3 "11" at bounding box center [661, 150] width 22 height 35
drag, startPoint x: 617, startPoint y: 213, endPoint x: 557, endPoint y: 300, distance: 106.0
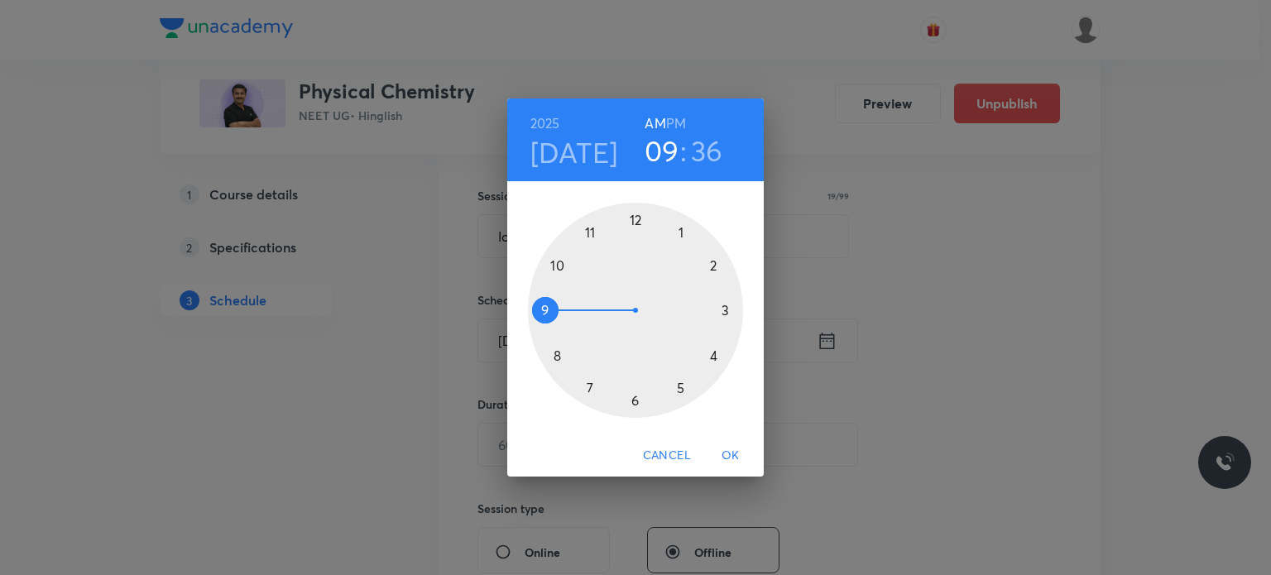
click at [557, 300] on div at bounding box center [635, 310] width 215 height 215
drag, startPoint x: 634, startPoint y: 377, endPoint x: 688, endPoint y: 414, distance: 66.1
click at [688, 414] on div at bounding box center [635, 310] width 215 height 215
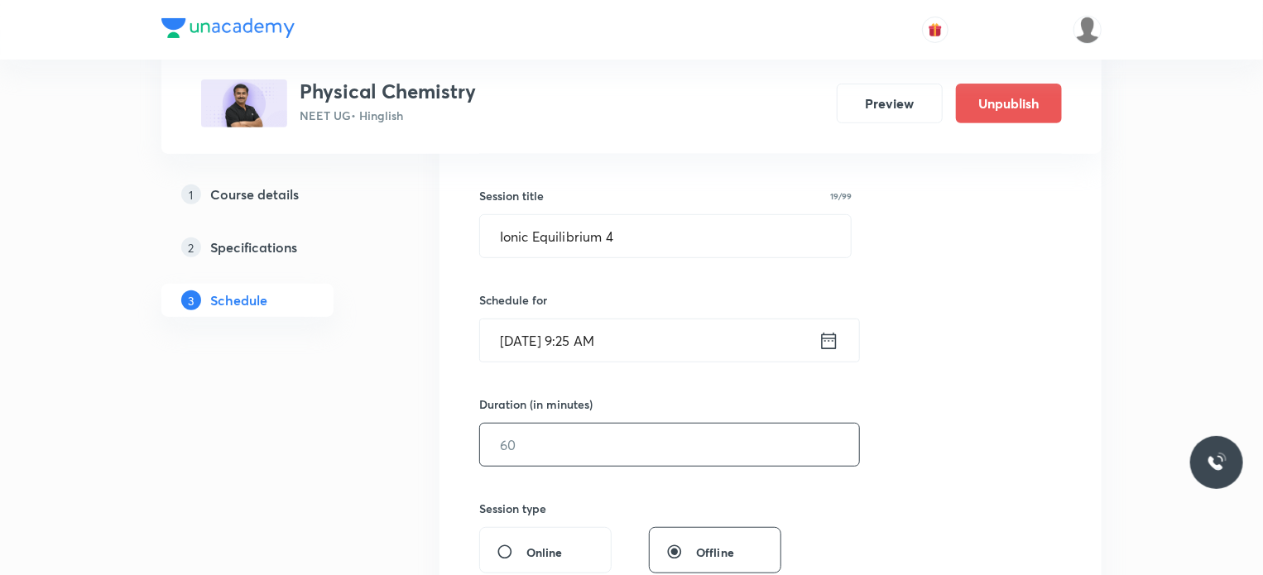
click at [599, 437] on input "text" at bounding box center [669, 445] width 379 height 42
click at [659, 346] on input "[DATE] 9:25 AM" at bounding box center [649, 340] width 338 height 42
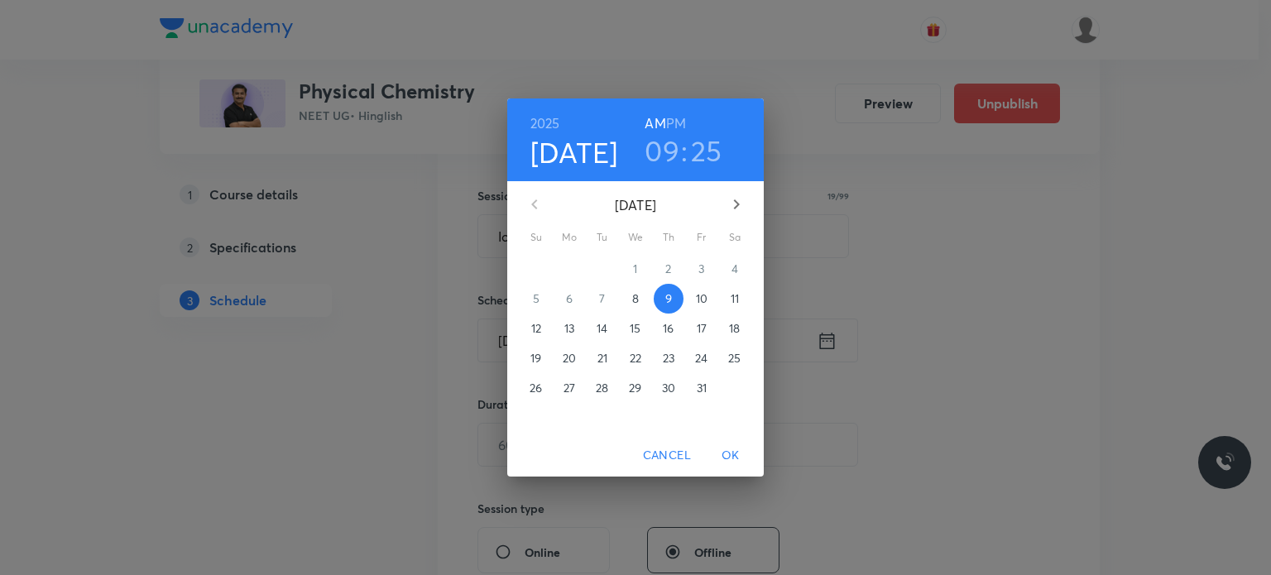
click at [664, 145] on h3 "09" at bounding box center [662, 150] width 35 height 35
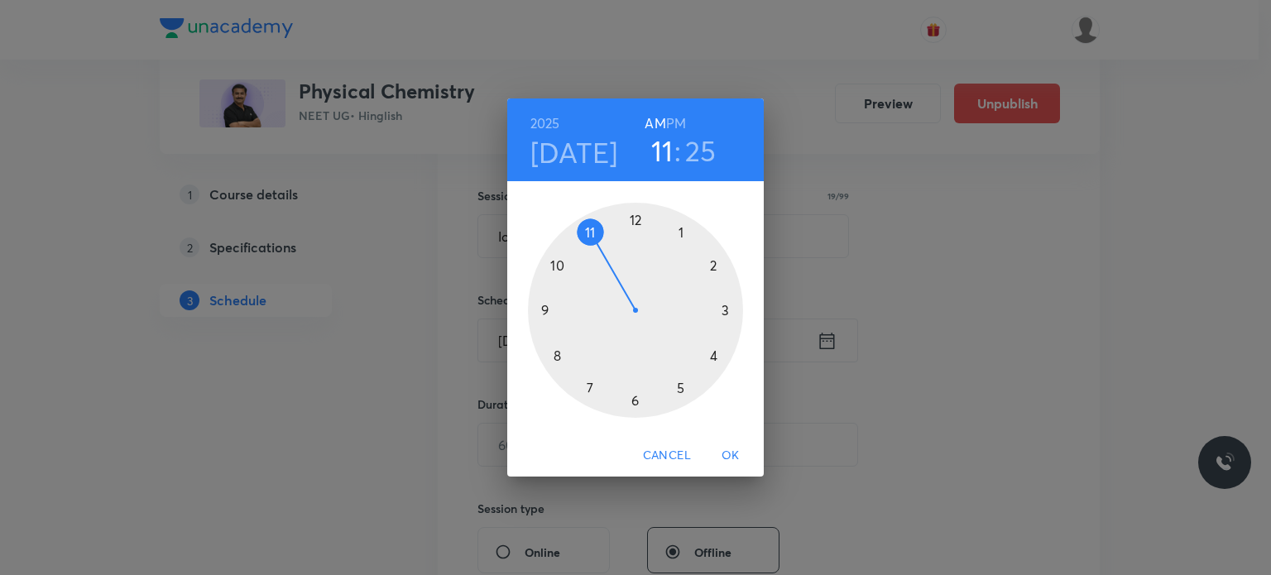
drag, startPoint x: 604, startPoint y: 231, endPoint x: 598, endPoint y: 237, distance: 8.8
click at [598, 237] on div at bounding box center [635, 310] width 215 height 215
drag, startPoint x: 639, startPoint y: 360, endPoint x: 636, endPoint y: 398, distance: 38.1
click at [636, 398] on div at bounding box center [635, 310] width 215 height 215
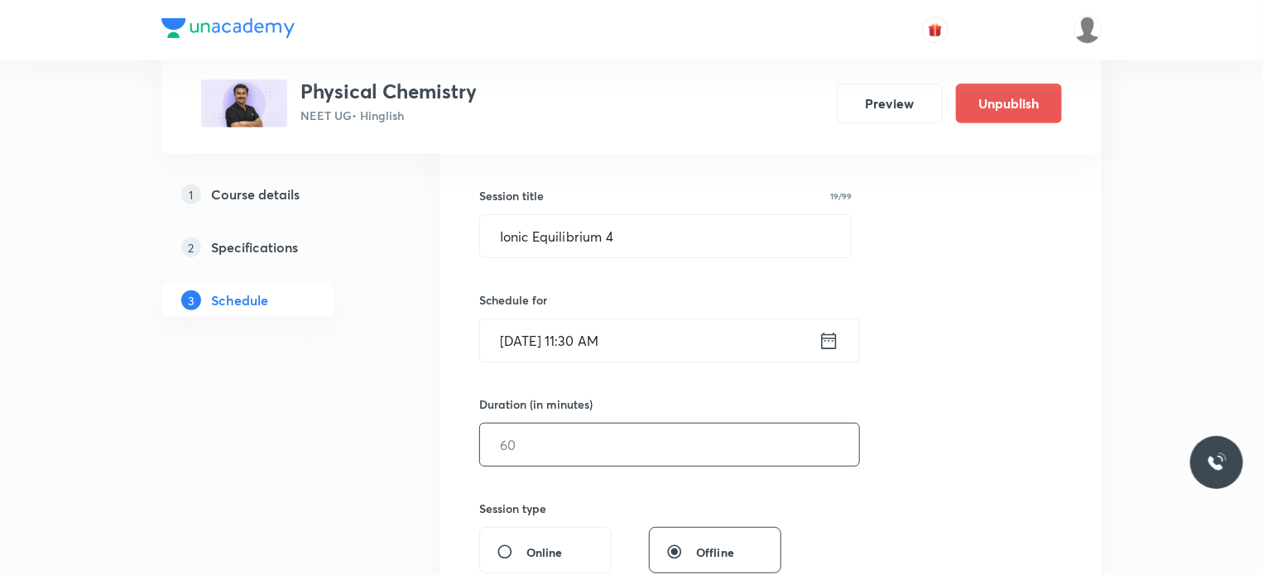
drag, startPoint x: 606, startPoint y: 413, endPoint x: 604, endPoint y: 439, distance: 26.5
click at [604, 418] on div "Duration (in minutes) ​" at bounding box center [630, 431] width 302 height 71
click at [603, 440] on input "text" at bounding box center [669, 445] width 379 height 42
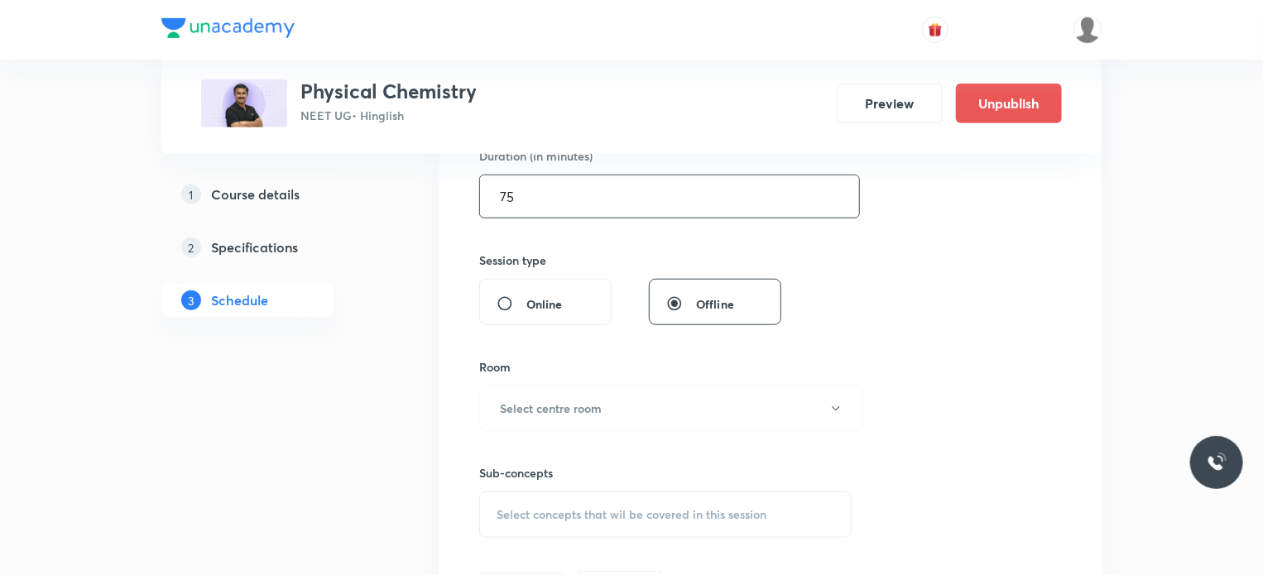
type input "75"
drag, startPoint x: 605, startPoint y: 436, endPoint x: 559, endPoint y: 406, distance: 54.4
click at [601, 432] on div "Sub-concepts Select concepts that wil be covered in this session" at bounding box center [665, 484] width 372 height 107
click at [559, 406] on h6 "Select centre room" at bounding box center [551, 408] width 102 height 17
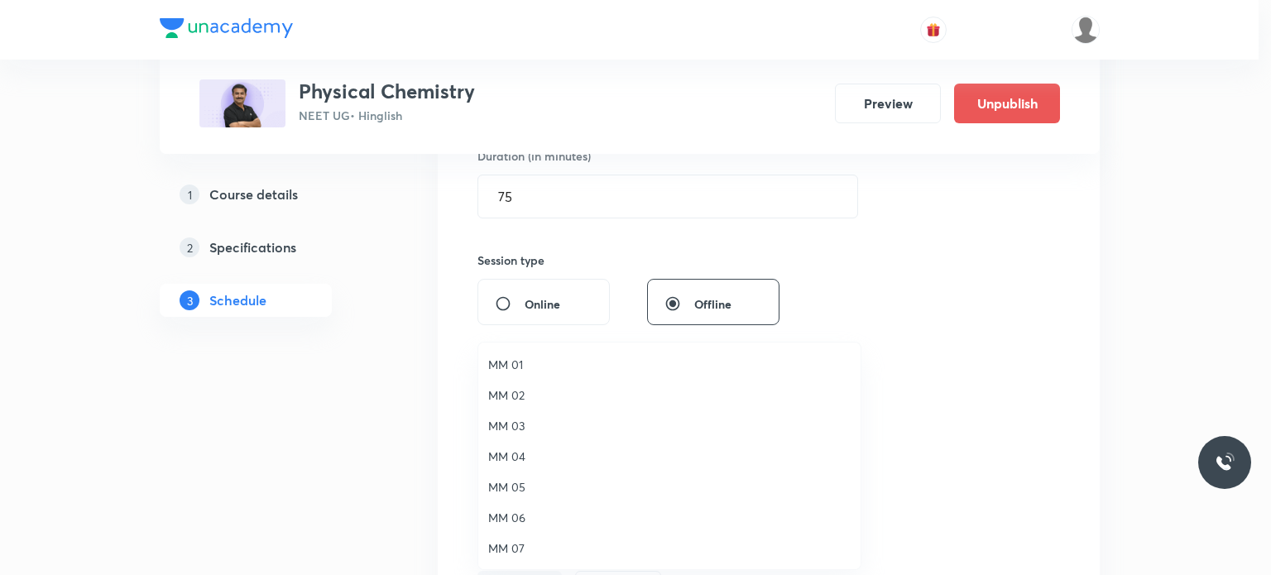
click at [514, 423] on span "MM 03" at bounding box center [669, 425] width 362 height 17
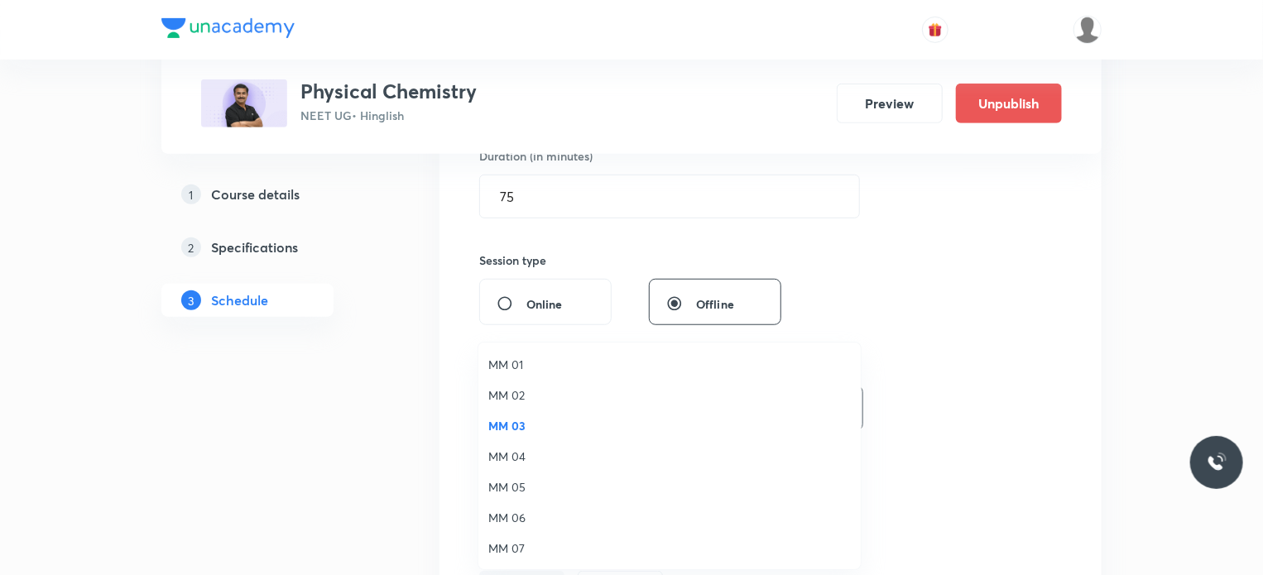
click at [605, 487] on div "Sub-concepts Select concepts that wil be covered in this session" at bounding box center [665, 501] width 372 height 74
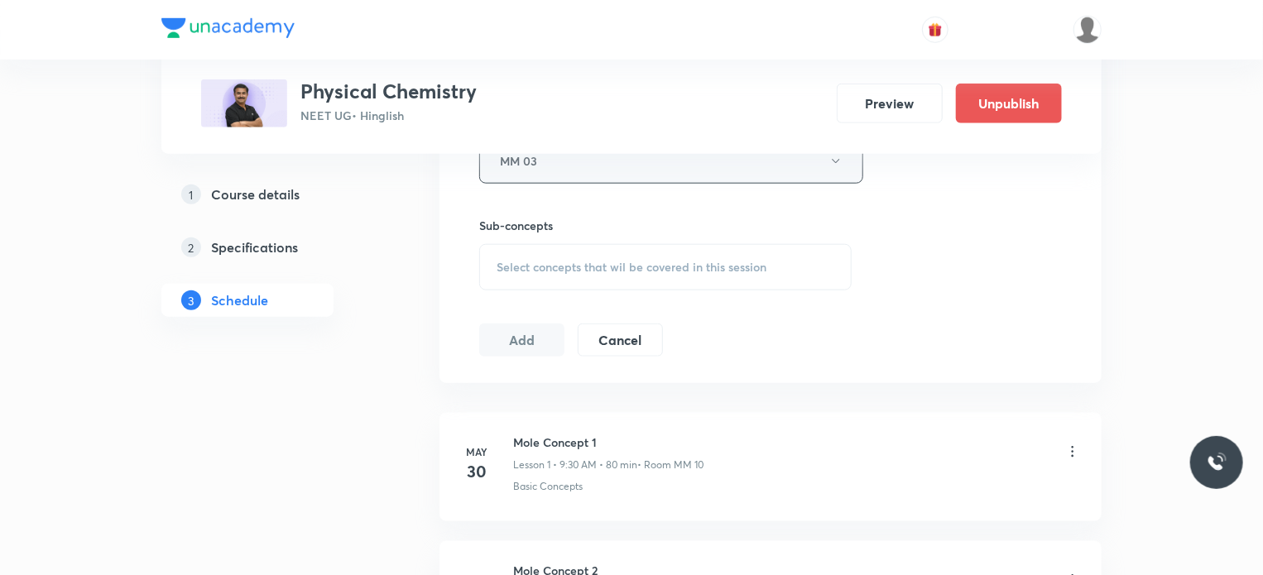
scroll to position [779, 0]
click at [653, 266] on span "Select concepts that wil be covered in this session" at bounding box center [632, 266] width 270 height 13
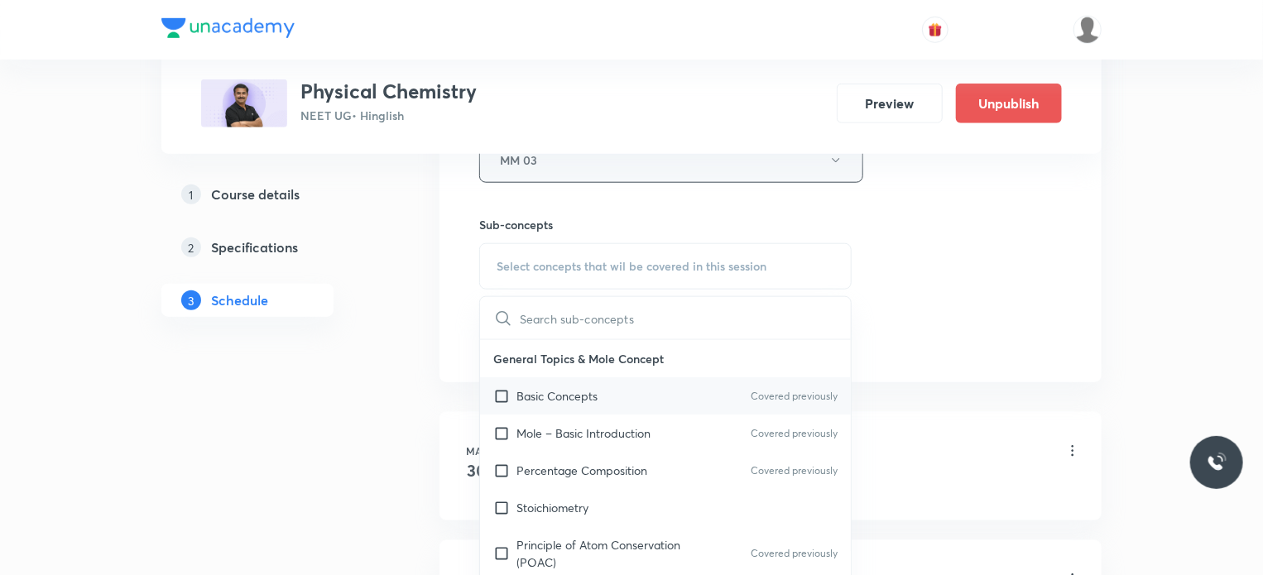
click at [642, 391] on div "Basic Concepts Covered previously" at bounding box center [665, 395] width 371 height 37
checkbox input "true"
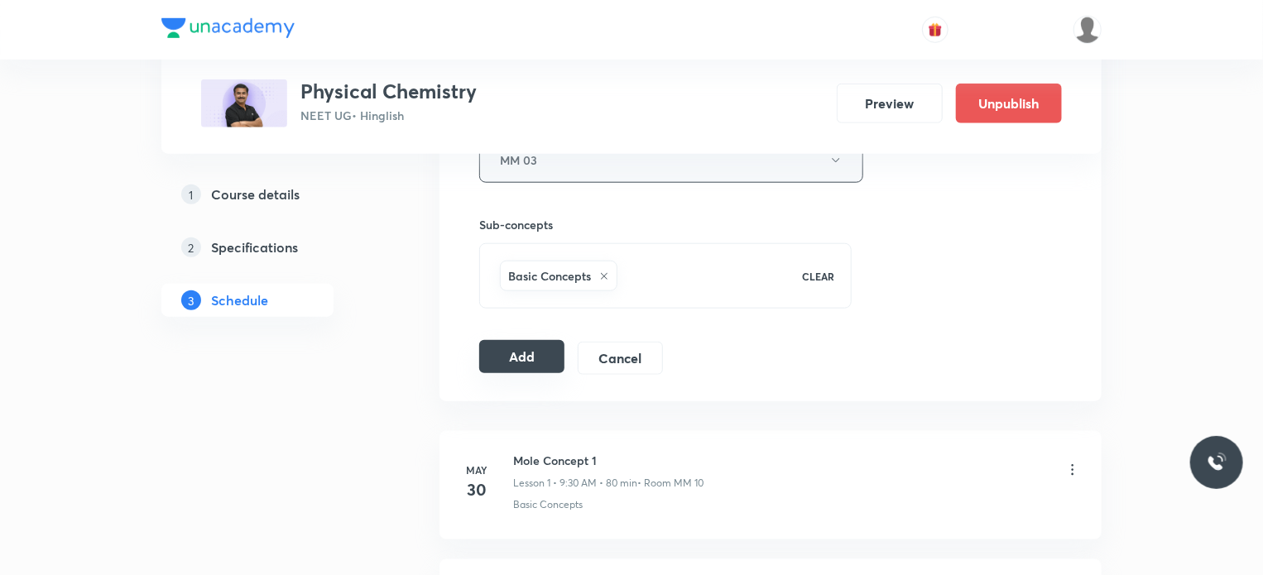
click at [550, 353] on button "Add" at bounding box center [521, 356] width 85 height 33
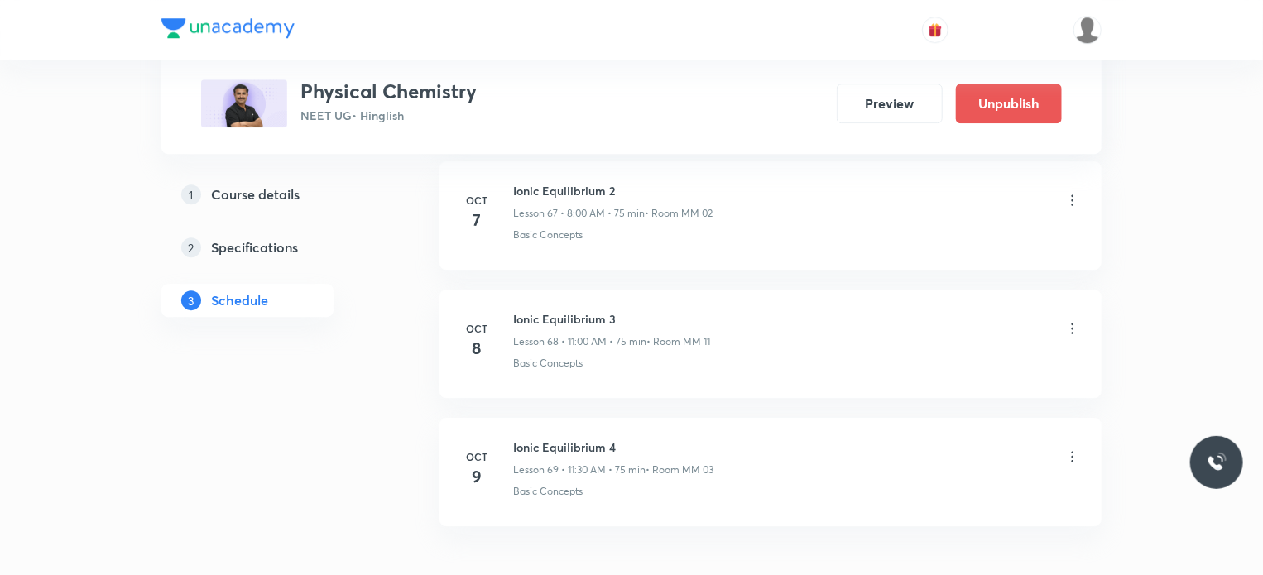
scroll to position [8818, 0]
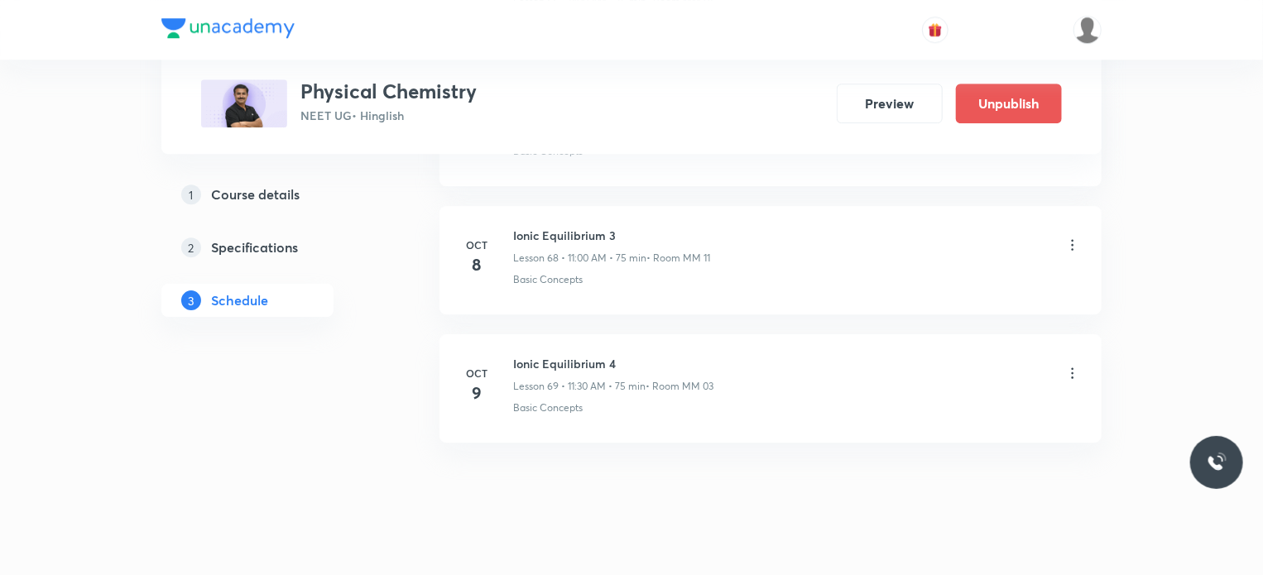
click at [1069, 365] on icon at bounding box center [1072, 373] width 17 height 17
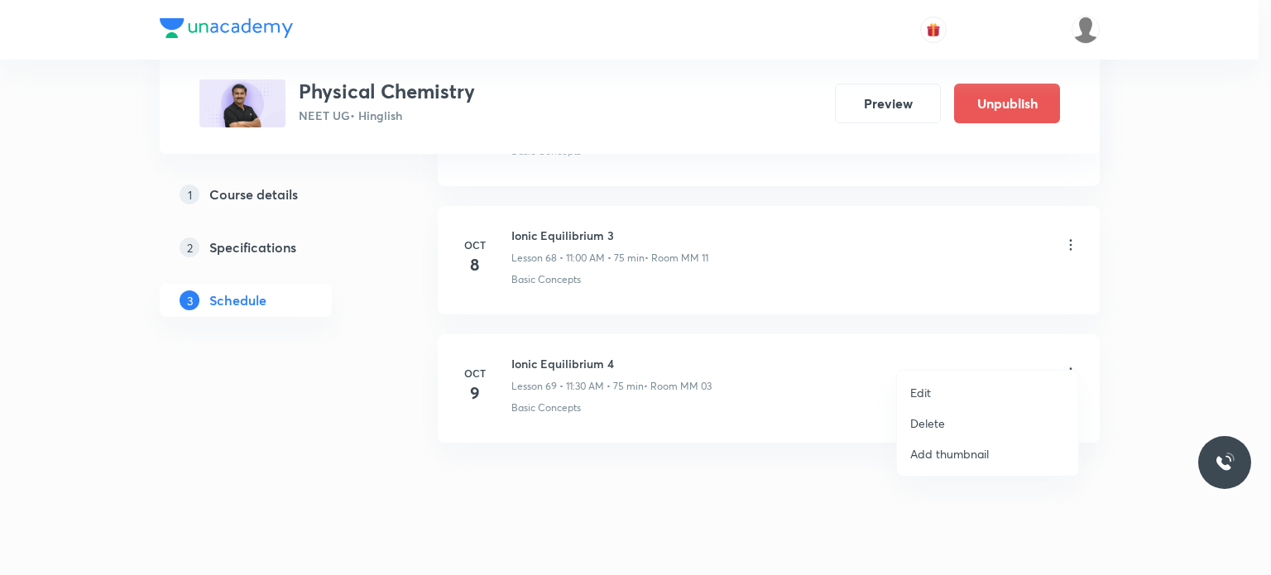
click at [985, 383] on li "Edit" at bounding box center [987, 392] width 181 height 31
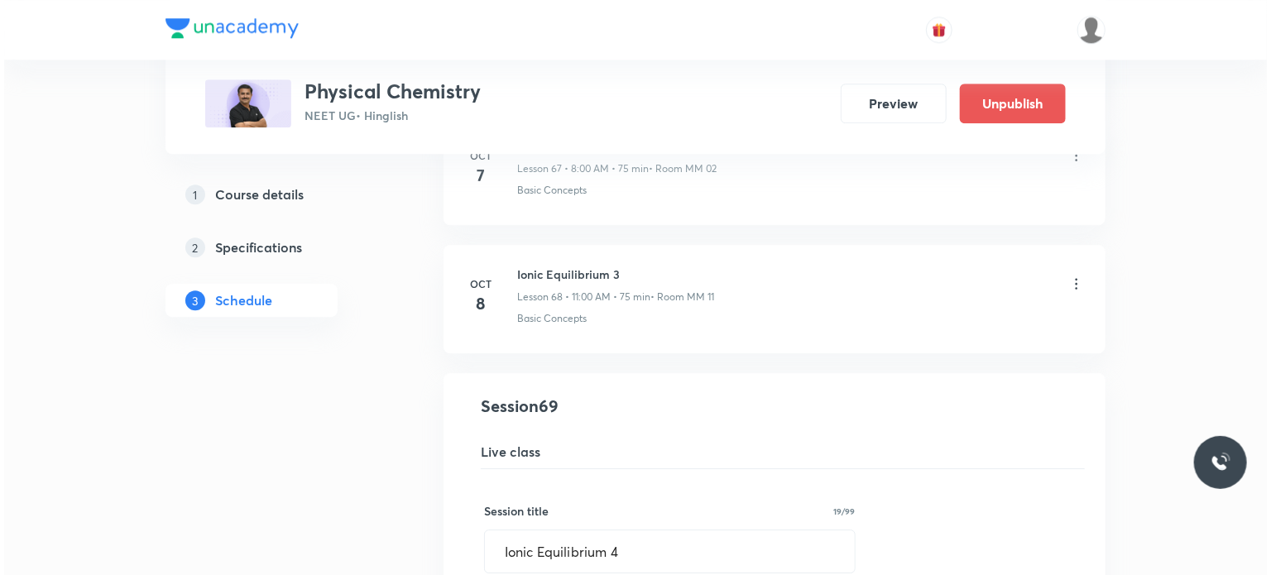
scroll to position [9066, 0]
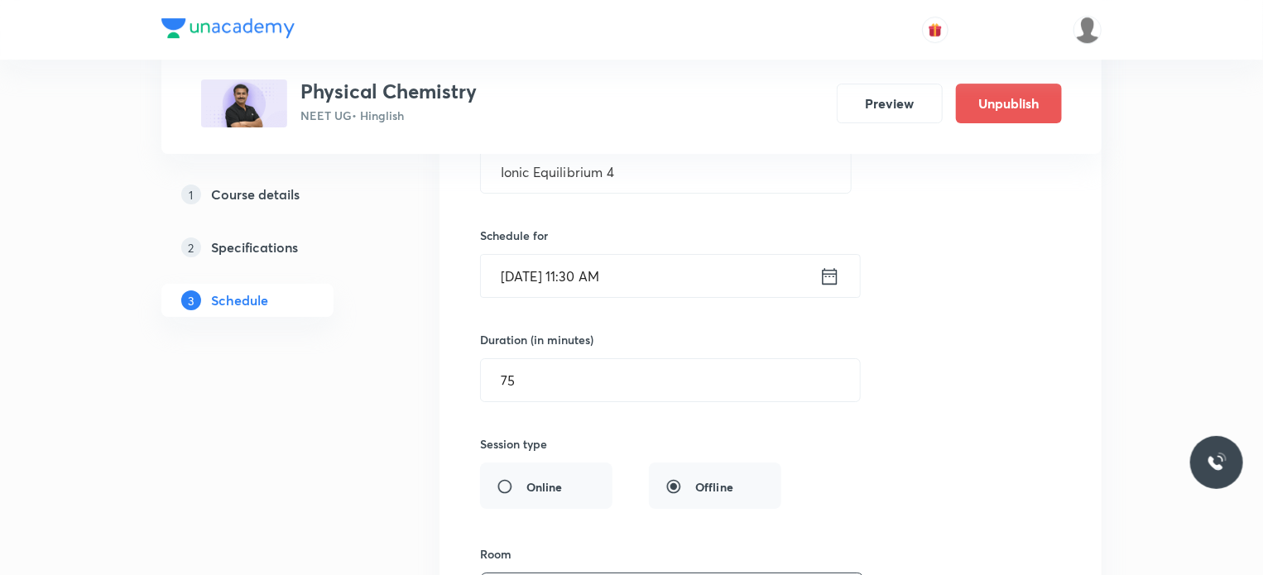
click at [715, 257] on input "[DATE] 11:30 AM" at bounding box center [650, 276] width 338 height 42
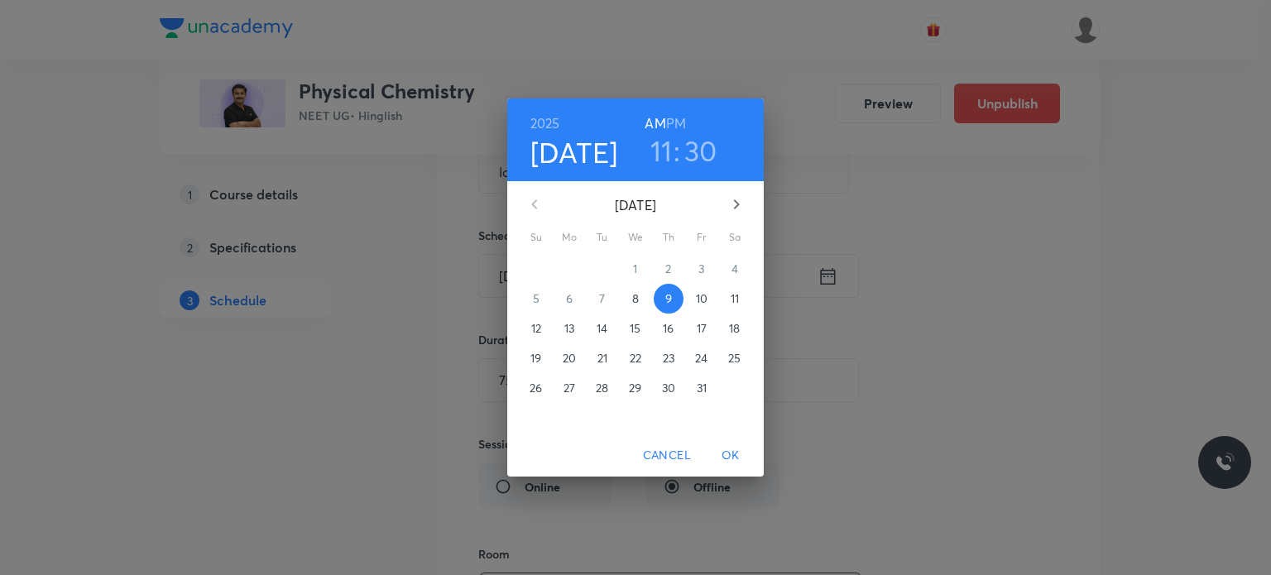
click at [688, 151] on h3 "30" at bounding box center [700, 150] width 33 height 35
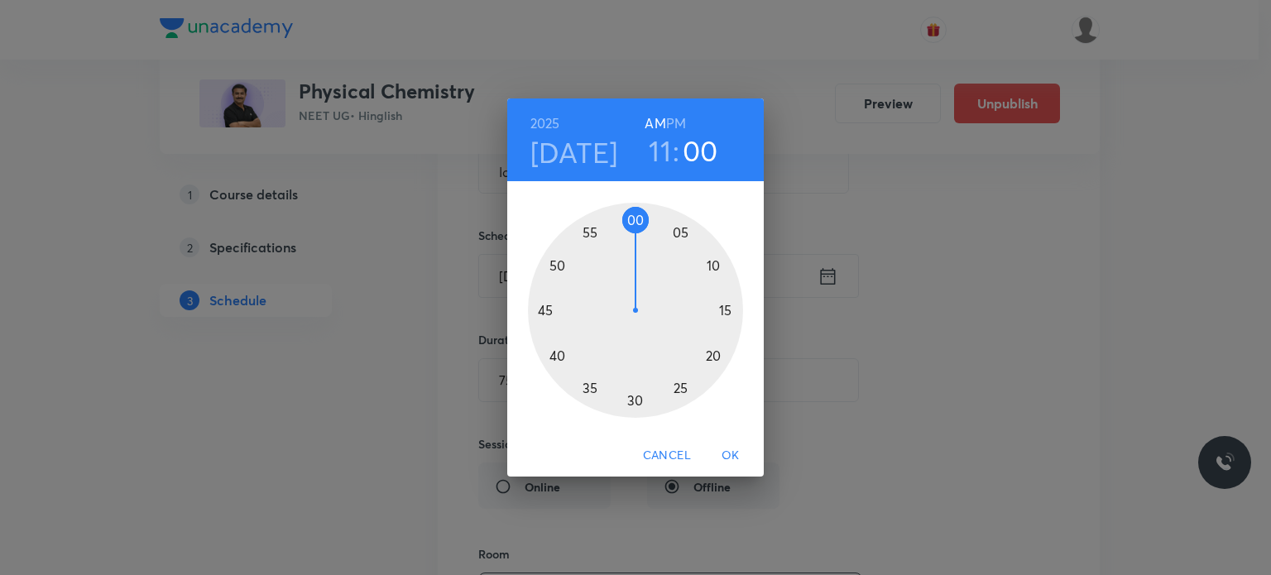
drag, startPoint x: 649, startPoint y: 212, endPoint x: 638, endPoint y: 230, distance: 21.1
click at [638, 230] on div "00 05 10 15 20 25 30 35 40 45 50 55" at bounding box center [635, 307] width 257 height 252
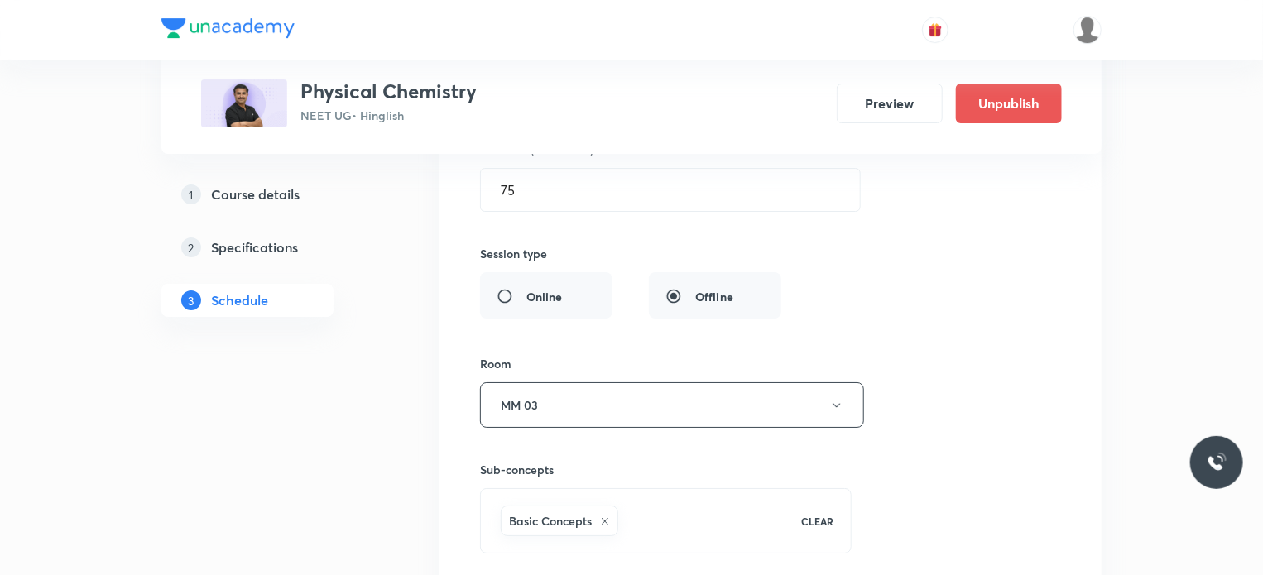
scroll to position [9452, 0]
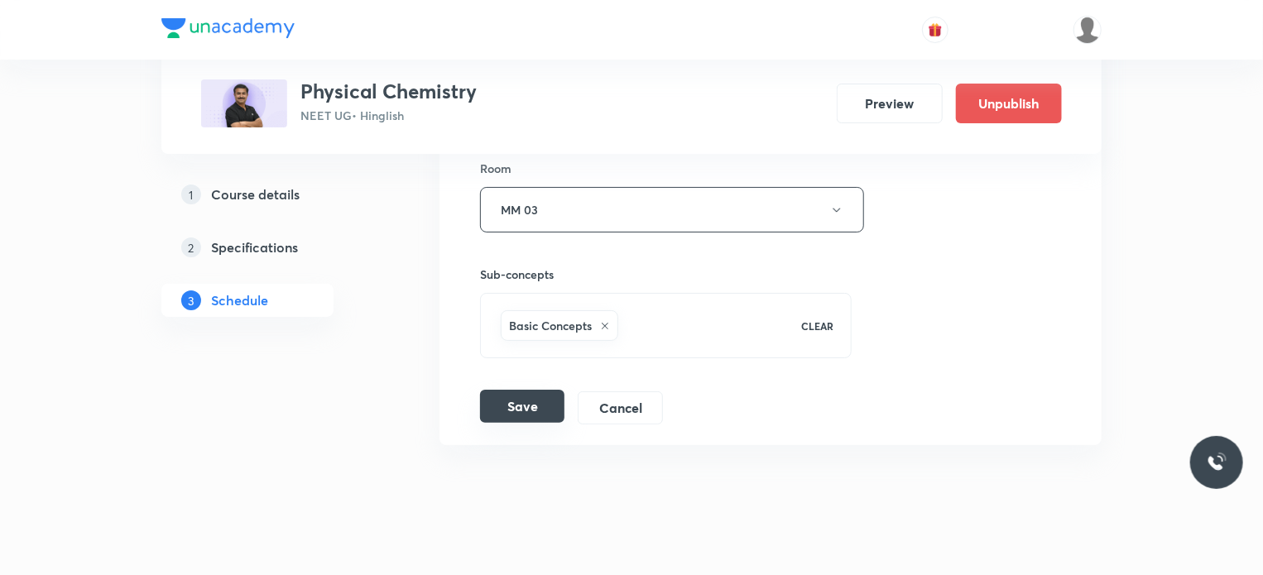
click at [540, 390] on button "Save" at bounding box center [522, 406] width 84 height 33
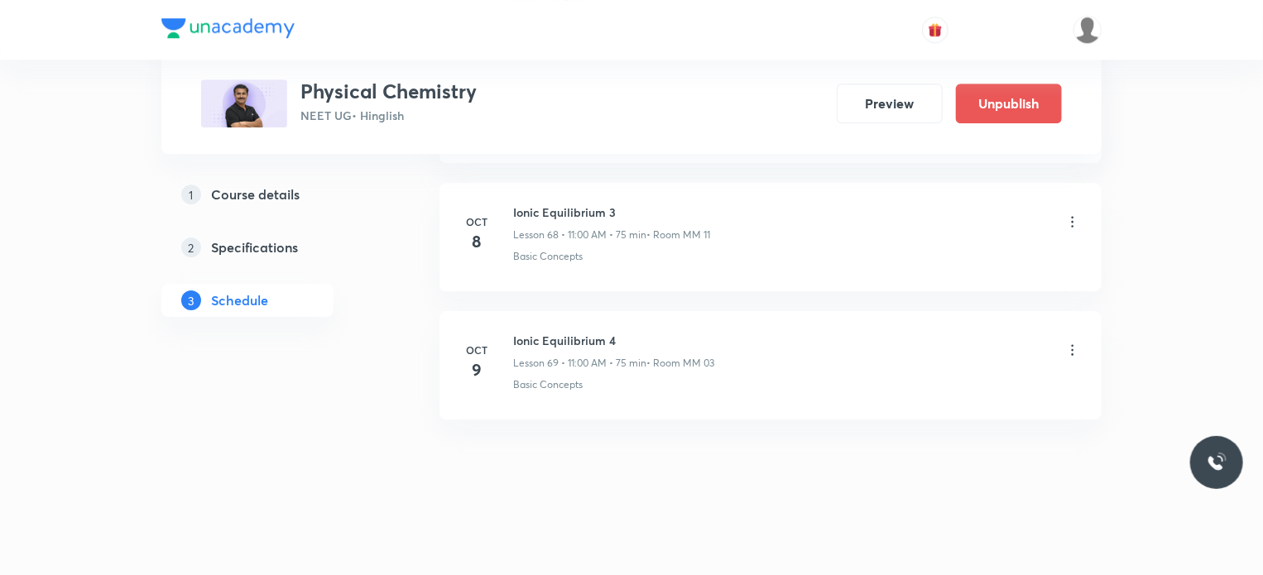
scroll to position [8818, 0]
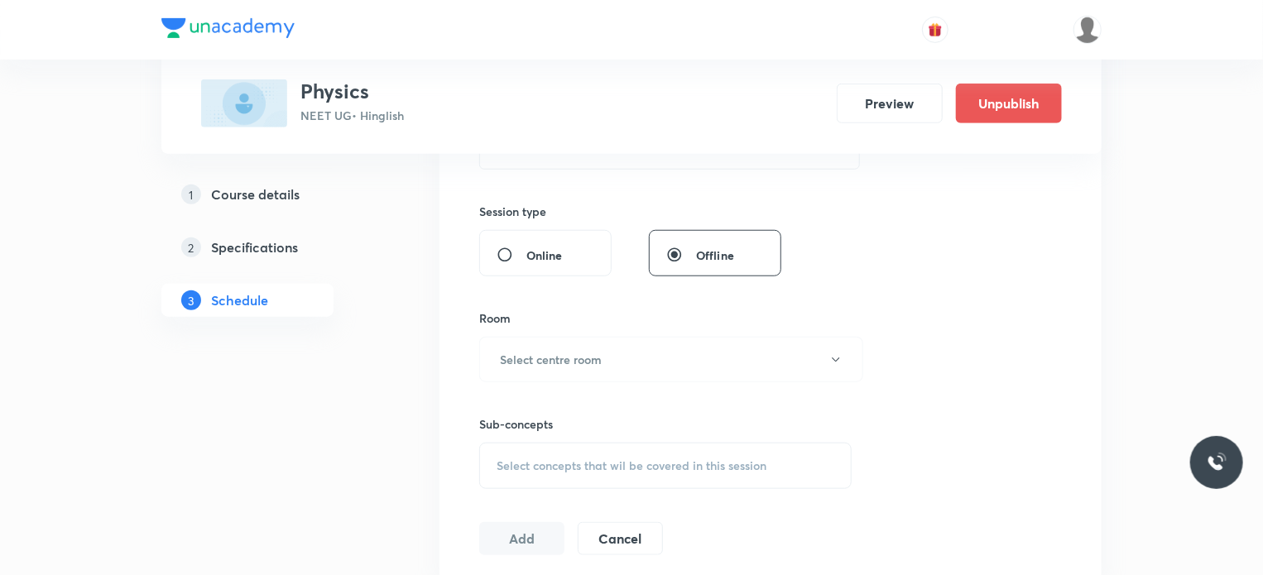
scroll to position [17893, 0]
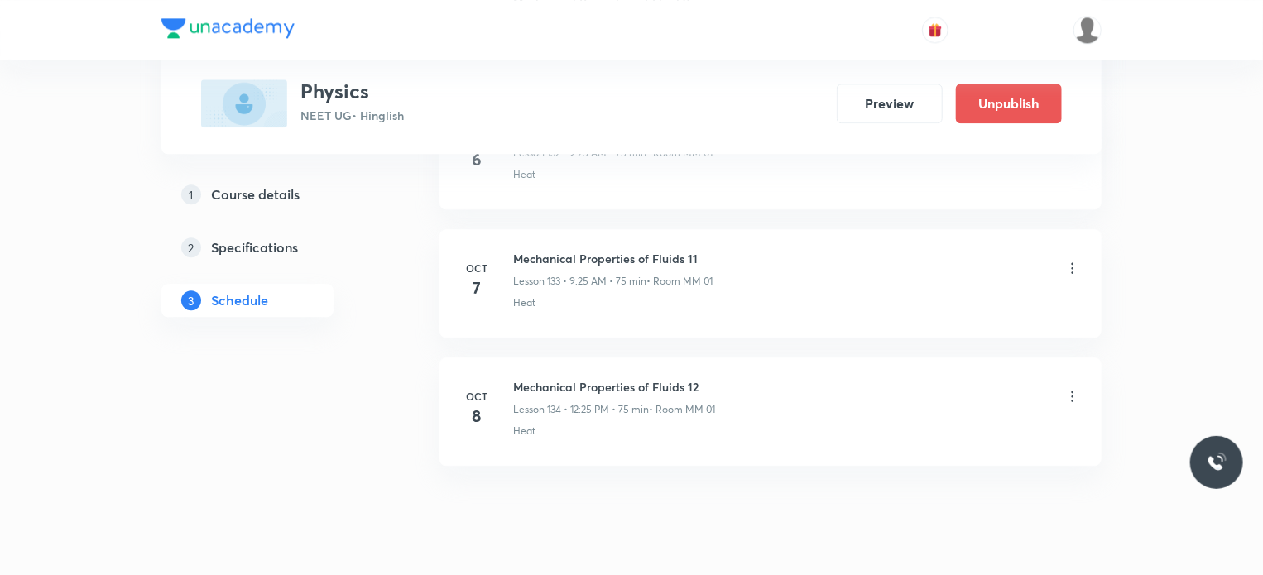
click at [564, 378] on h6 "Mechanical Properties of Fluids 12" at bounding box center [614, 386] width 202 height 17
copy h6 "Mechanical Properties of Fluids 12"
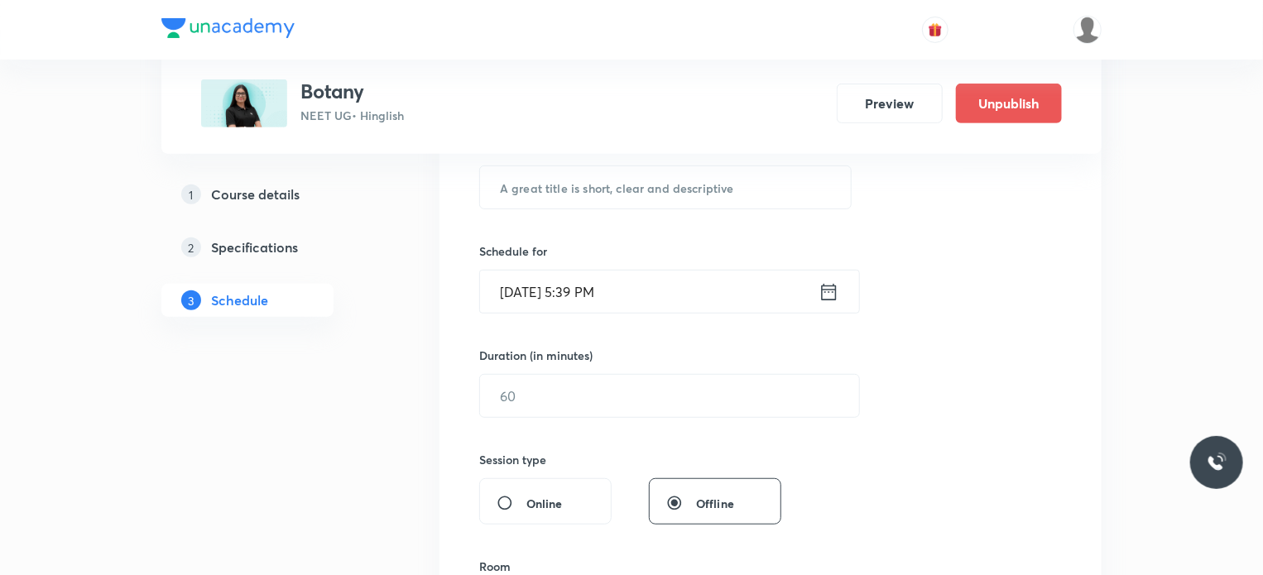
scroll to position [6763, 0]
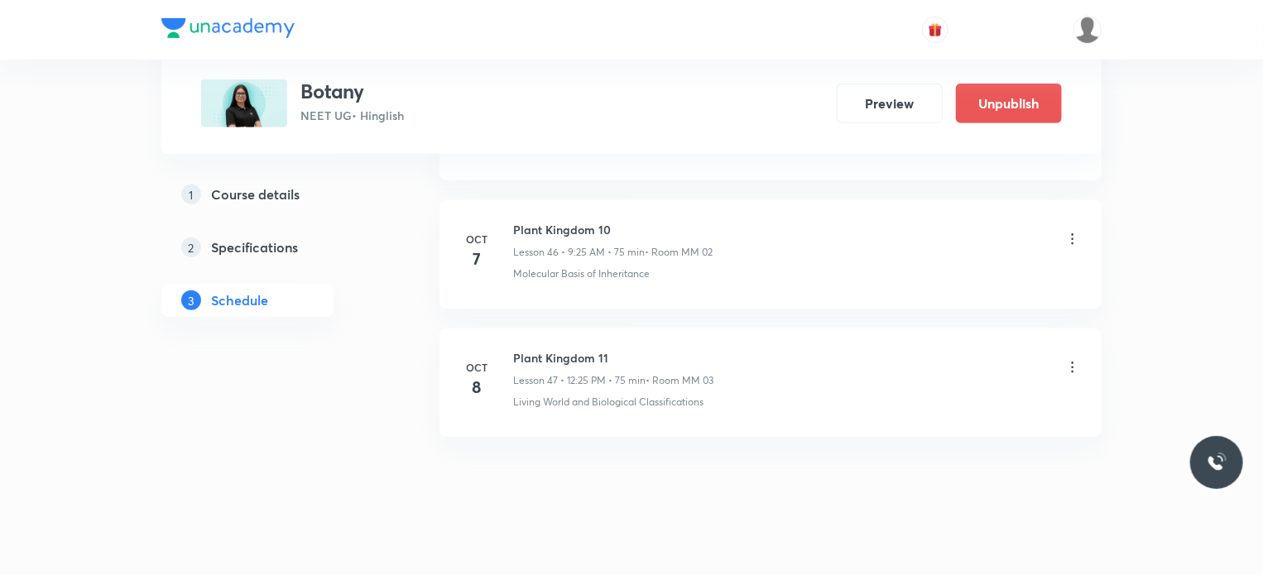
click at [528, 349] on h6 "Plant Kingdom 11" at bounding box center [613, 357] width 200 height 17
copy h6 "Plant Kingdom 11"
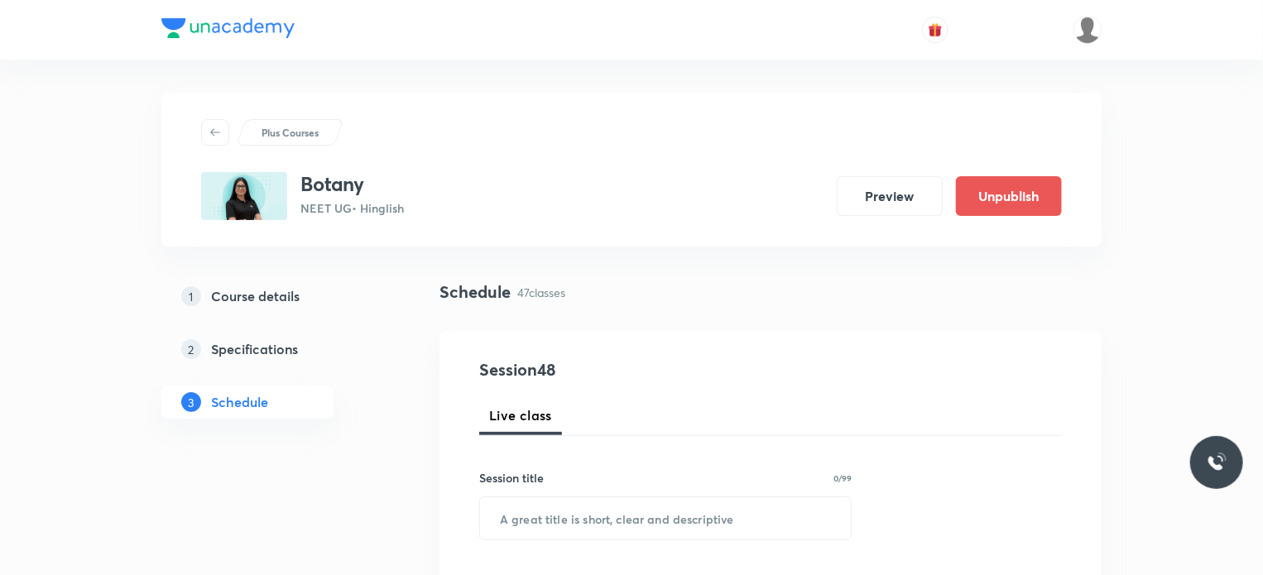
scroll to position [166, 0]
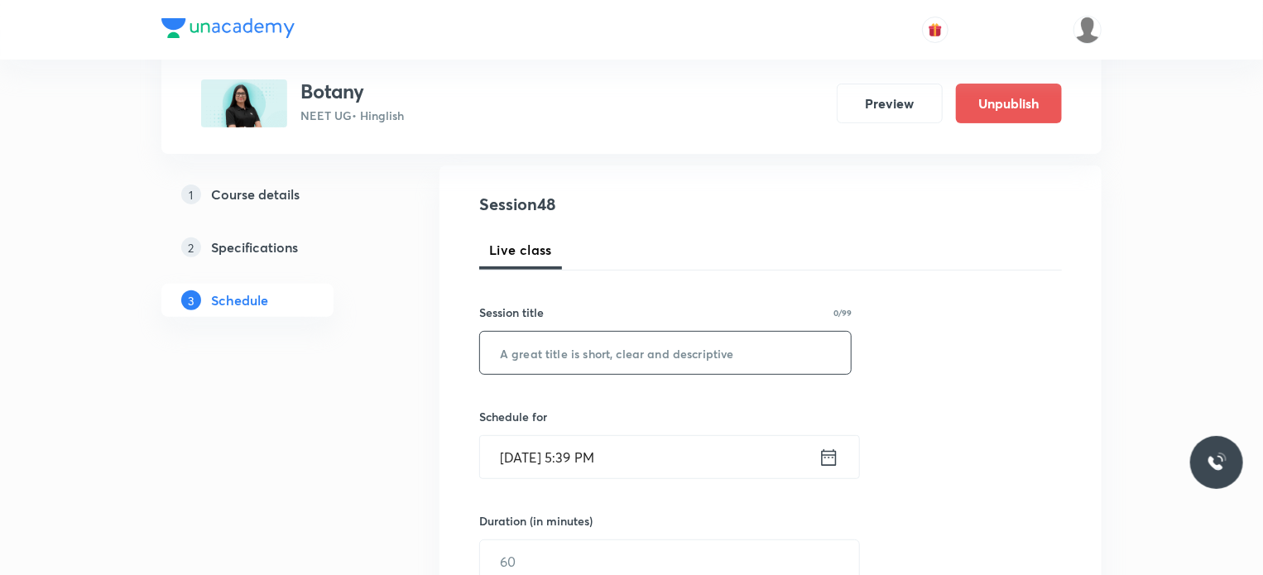
click at [733, 346] on input "text" at bounding box center [665, 353] width 371 height 42
paste input "Plant Kingdom 11"
type input "Plant Kingdom 12"
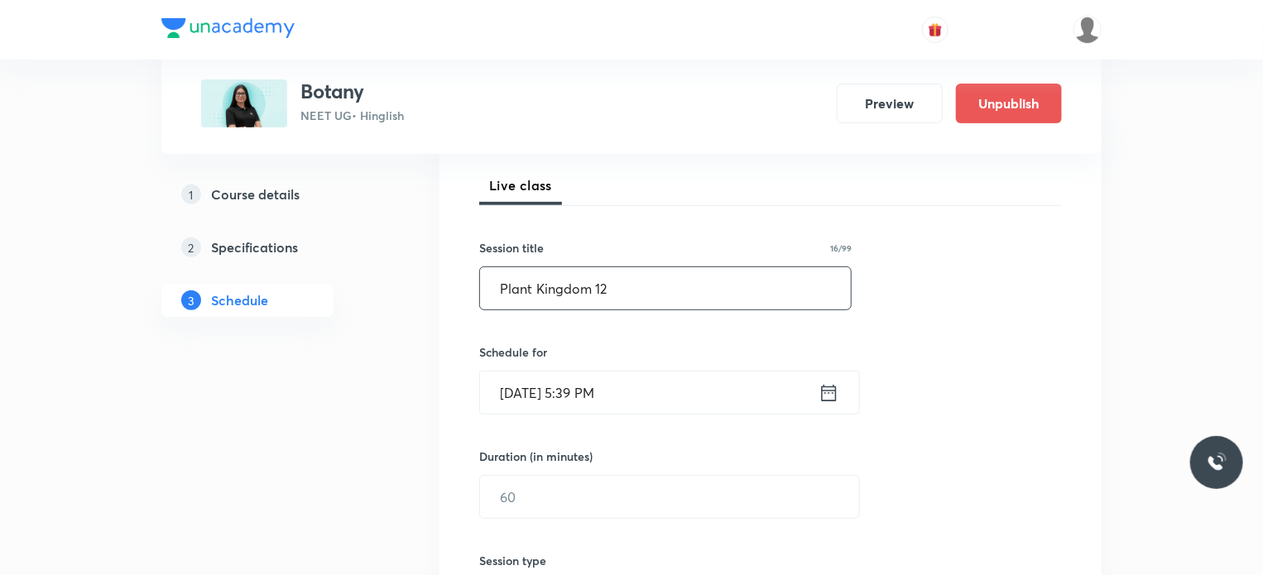
scroll to position [248, 0]
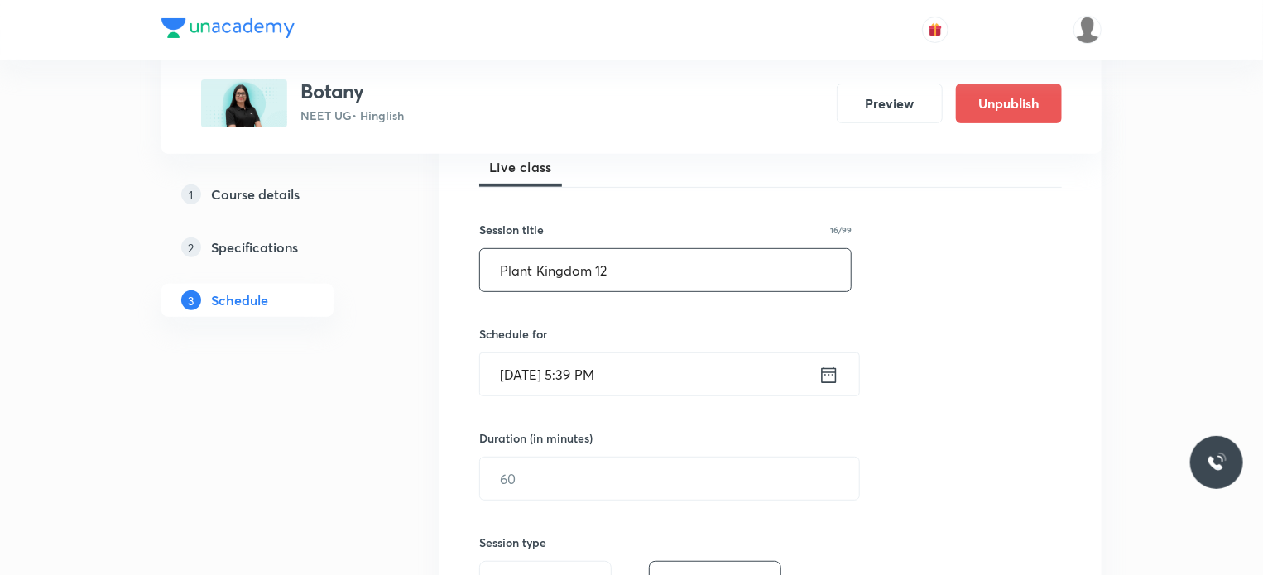
click at [719, 374] on input "[DATE] 5:39 PM" at bounding box center [649, 374] width 338 height 42
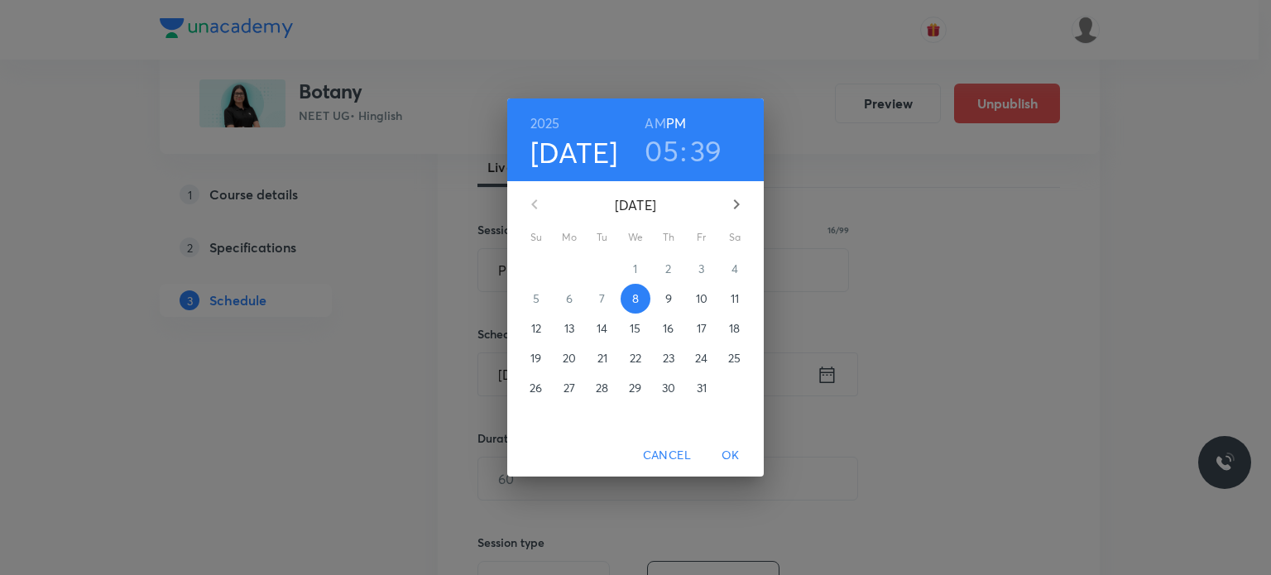
click at [660, 300] on span "9" at bounding box center [669, 298] width 30 height 17
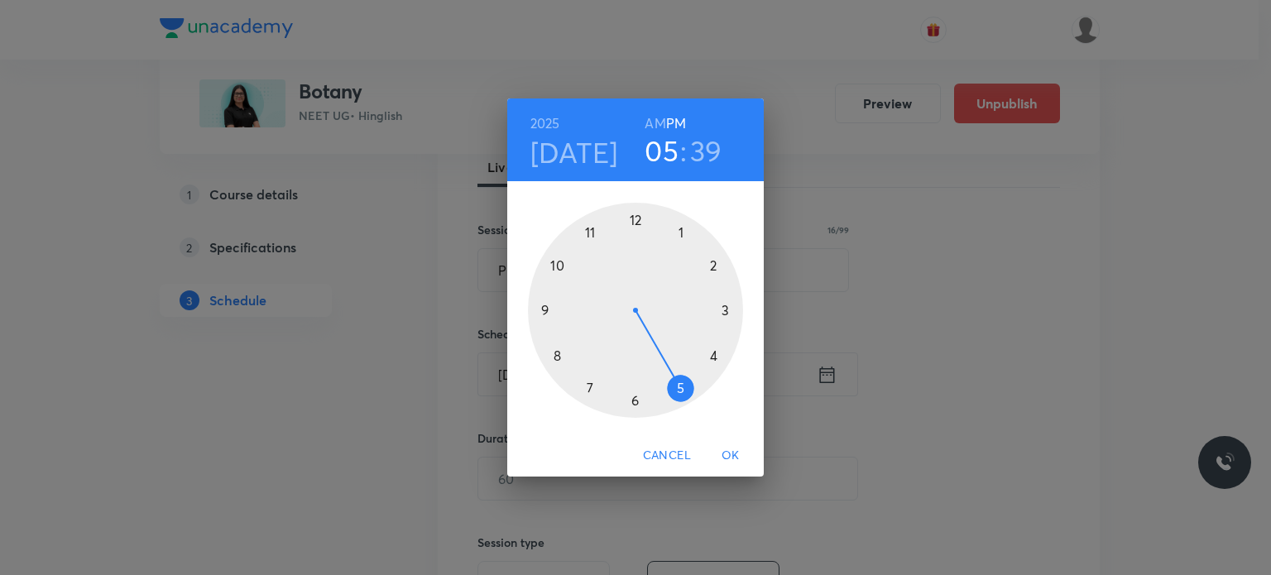
click at [660, 124] on h6 "AM" at bounding box center [655, 123] width 21 height 23
drag, startPoint x: 637, startPoint y: 217, endPoint x: 540, endPoint y: 303, distance: 130.2
click at [540, 303] on div at bounding box center [635, 310] width 215 height 215
drag, startPoint x: 666, startPoint y: 313, endPoint x: 665, endPoint y: 370, distance: 57.1
click at [665, 370] on div at bounding box center [635, 310] width 215 height 215
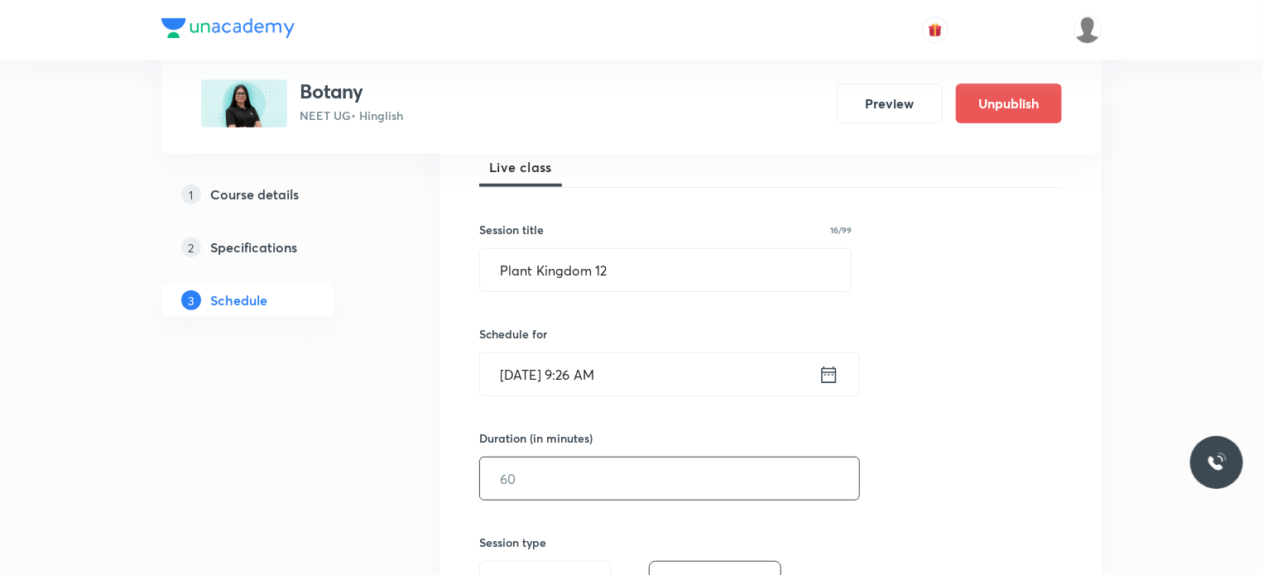
click at [568, 462] on input "text" at bounding box center [669, 479] width 379 height 42
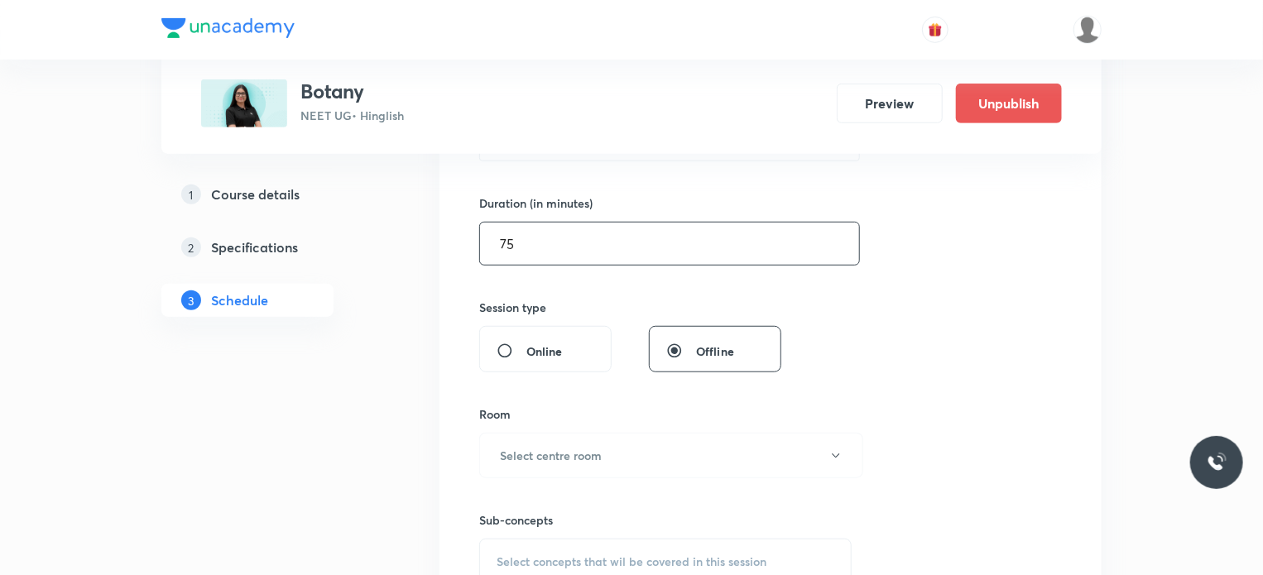
scroll to position [497, 0]
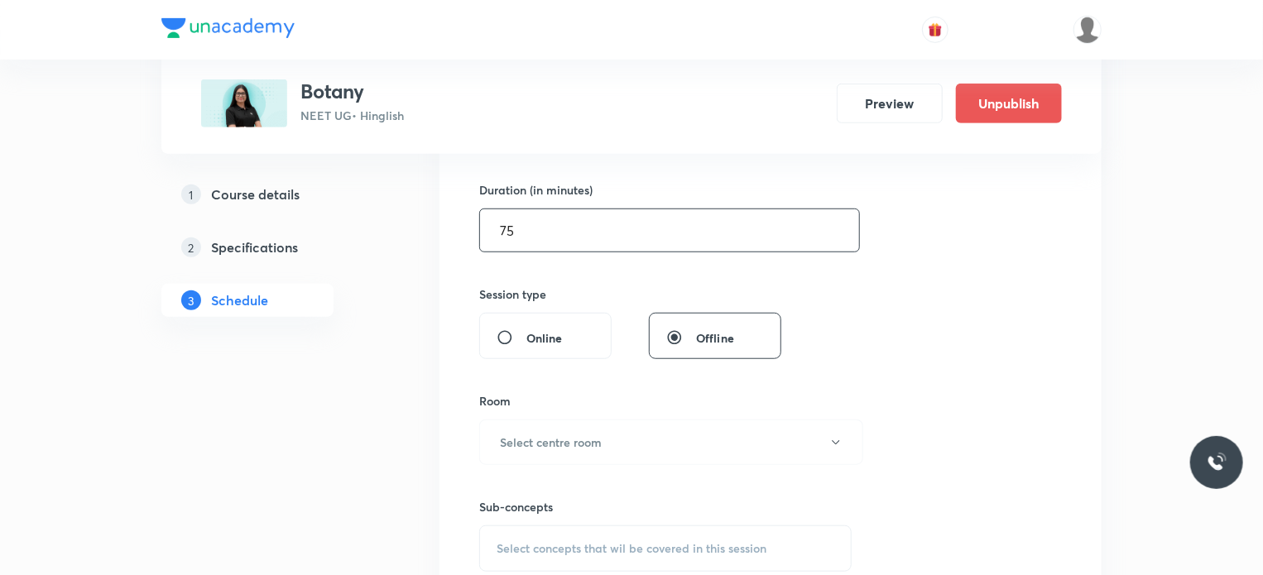
type input "75"
click at [559, 393] on div "Room" at bounding box center [665, 400] width 372 height 17
click at [553, 454] on button "Select centre room" at bounding box center [671, 443] width 384 height 46
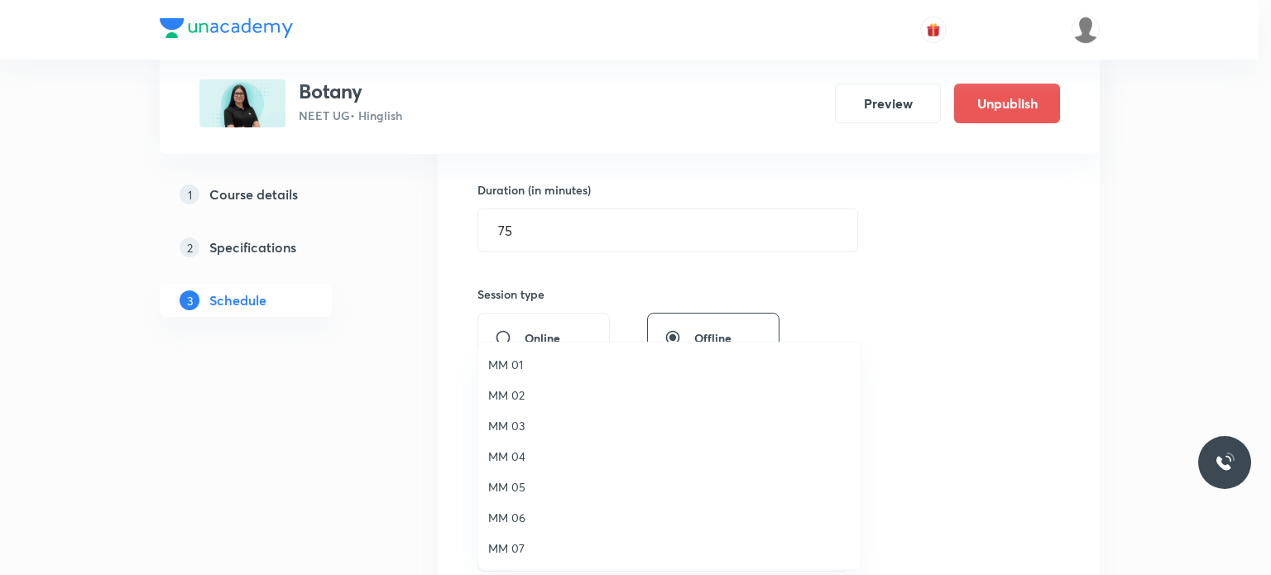
click at [543, 409] on li "MM 02" at bounding box center [669, 395] width 382 height 31
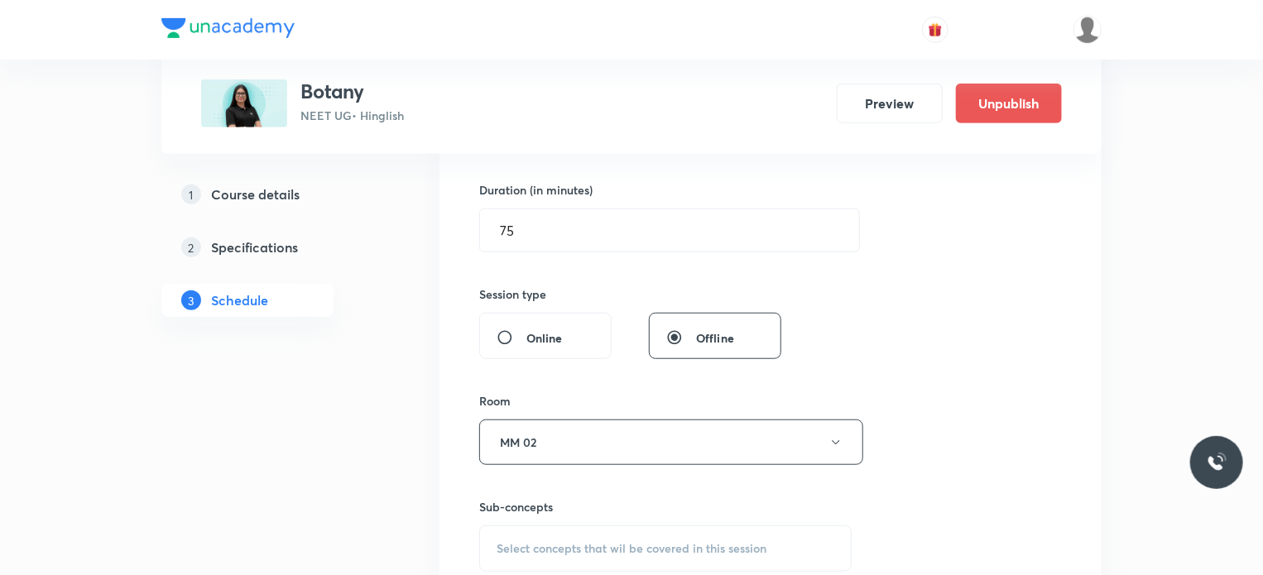
click at [589, 542] on span "Select concepts that wil be covered in this session" at bounding box center [632, 548] width 270 height 13
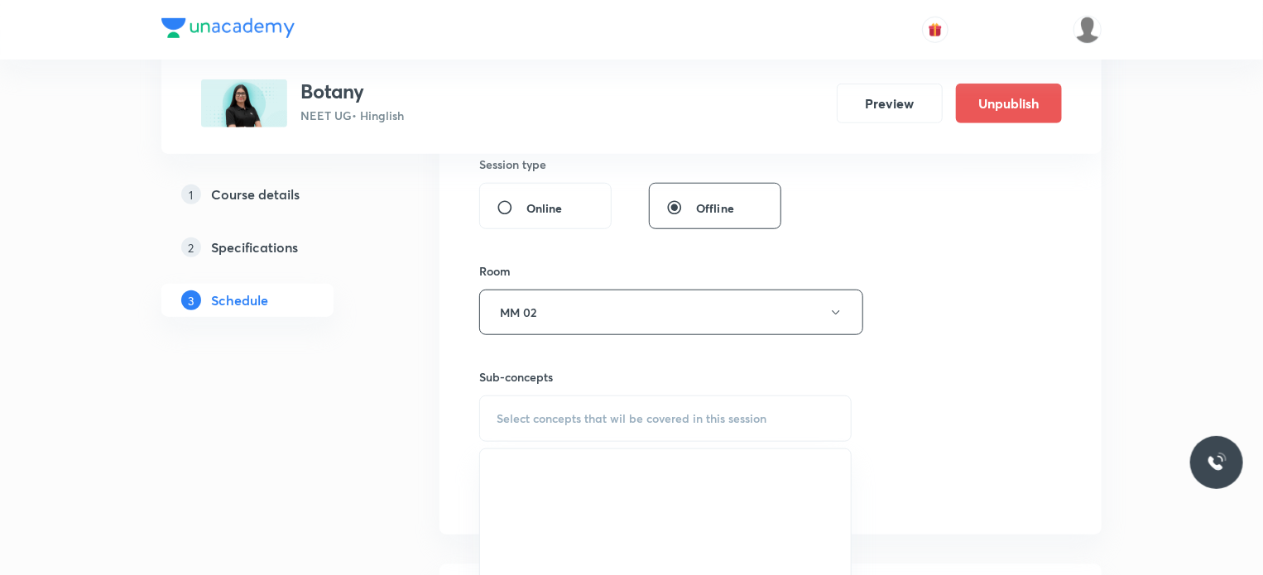
scroll to position [828, 0]
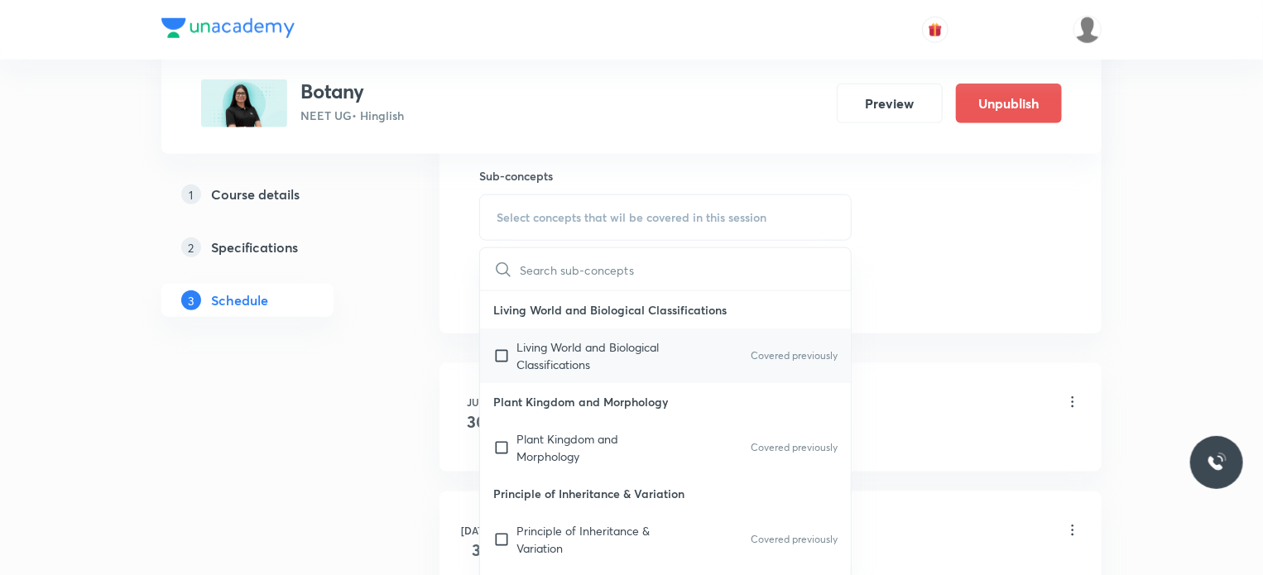
drag, startPoint x: 727, startPoint y: 320, endPoint x: 722, endPoint y: 360, distance: 40.1
click at [727, 333] on div "Living World and Biological Classifications Living World and Biological Classif…" at bounding box center [665, 337] width 371 height 92
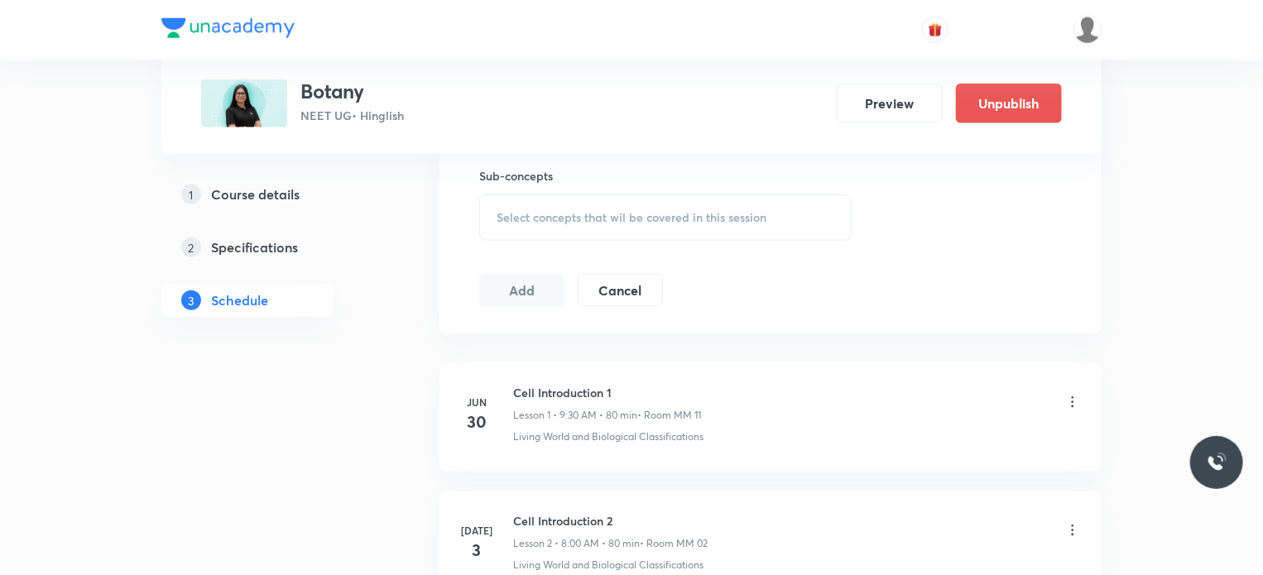
drag, startPoint x: 658, startPoint y: 183, endPoint x: 662, endPoint y: 203, distance: 20.3
click at [659, 185] on div "Sub-concepts Select concepts that wil be covered in this session" at bounding box center [665, 204] width 372 height 74
click at [662, 211] on span "Select concepts that wil be covered in this session" at bounding box center [632, 217] width 270 height 13
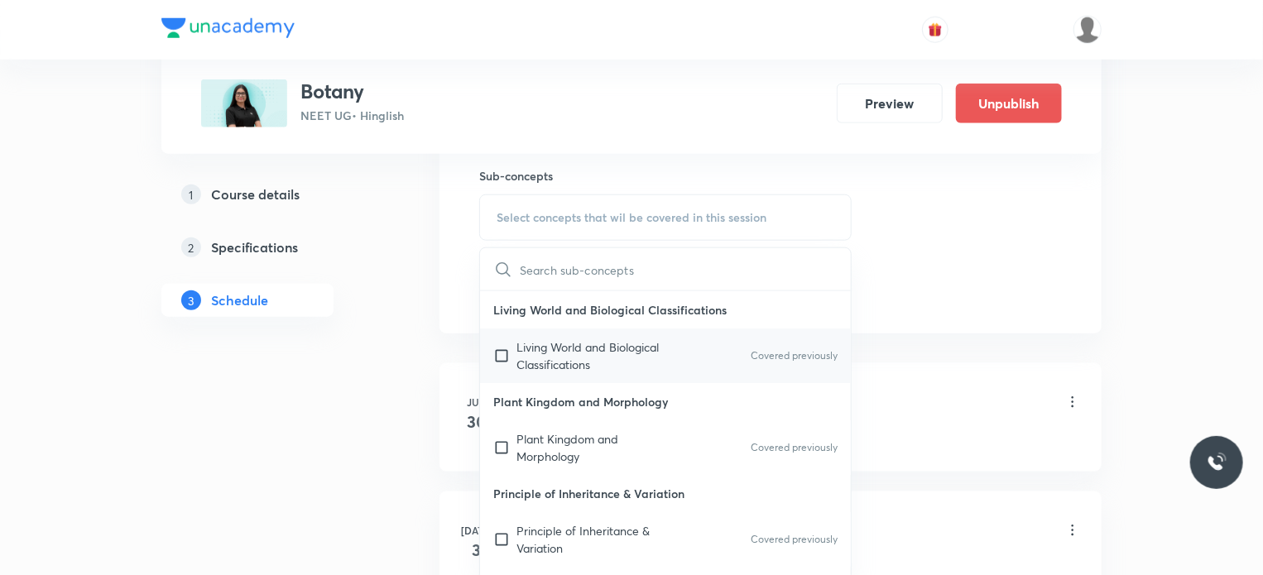
click at [624, 333] on div "Living World and Biological Classifications Covered previously" at bounding box center [665, 356] width 371 height 55
checkbox input "true"
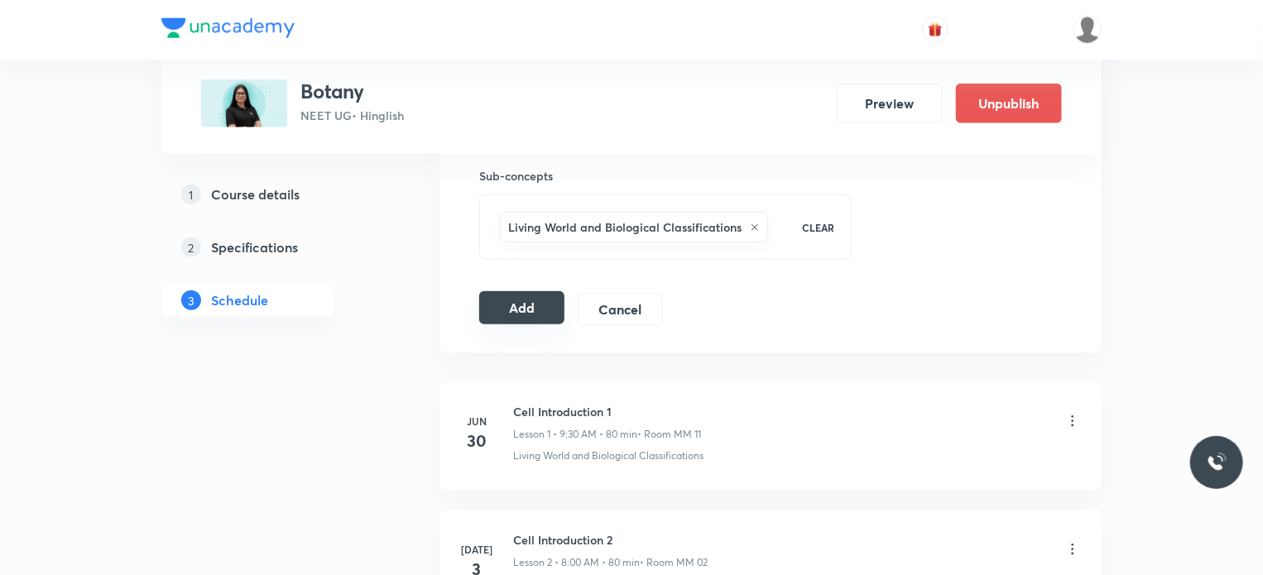
click at [525, 303] on button "Add" at bounding box center [521, 307] width 85 height 33
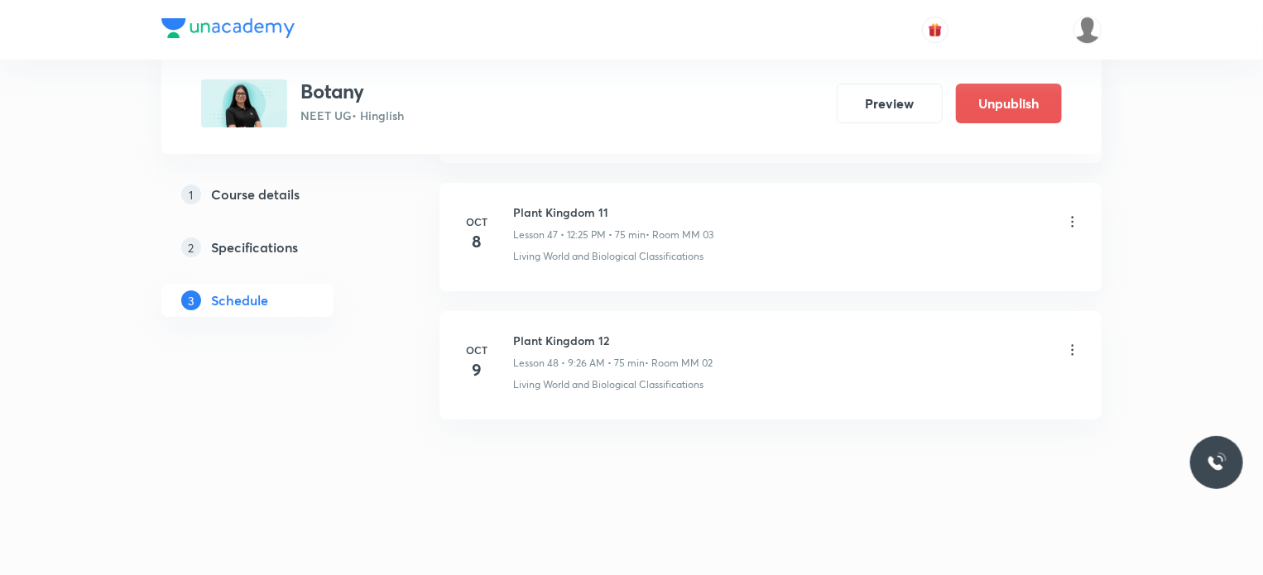
scroll to position [5961, 0]
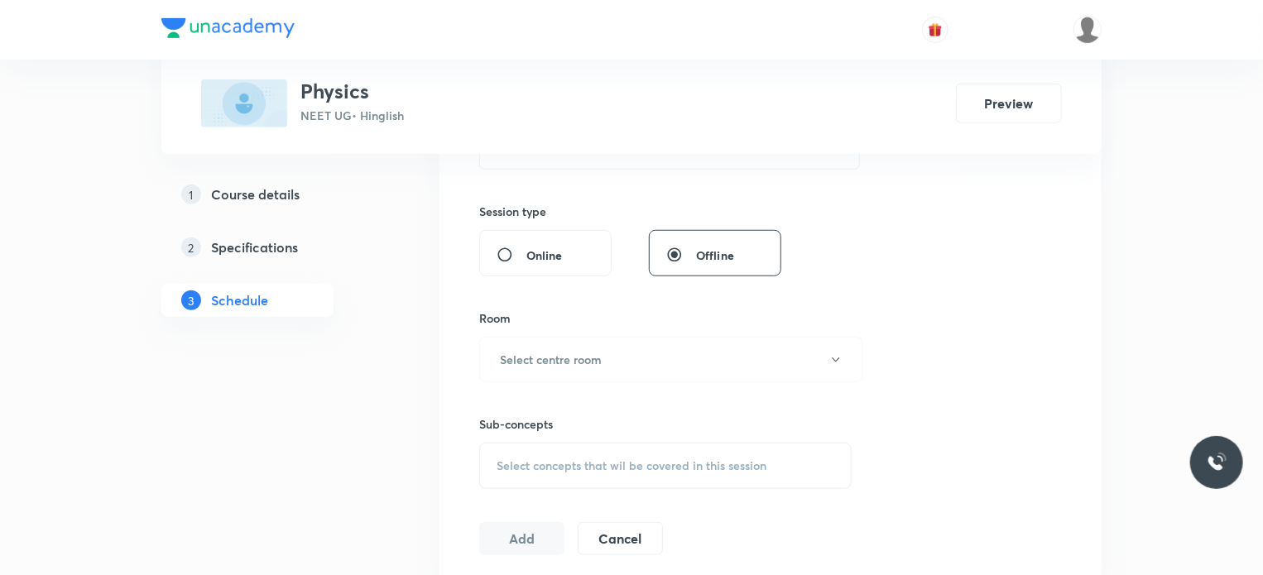
scroll to position [14183, 0]
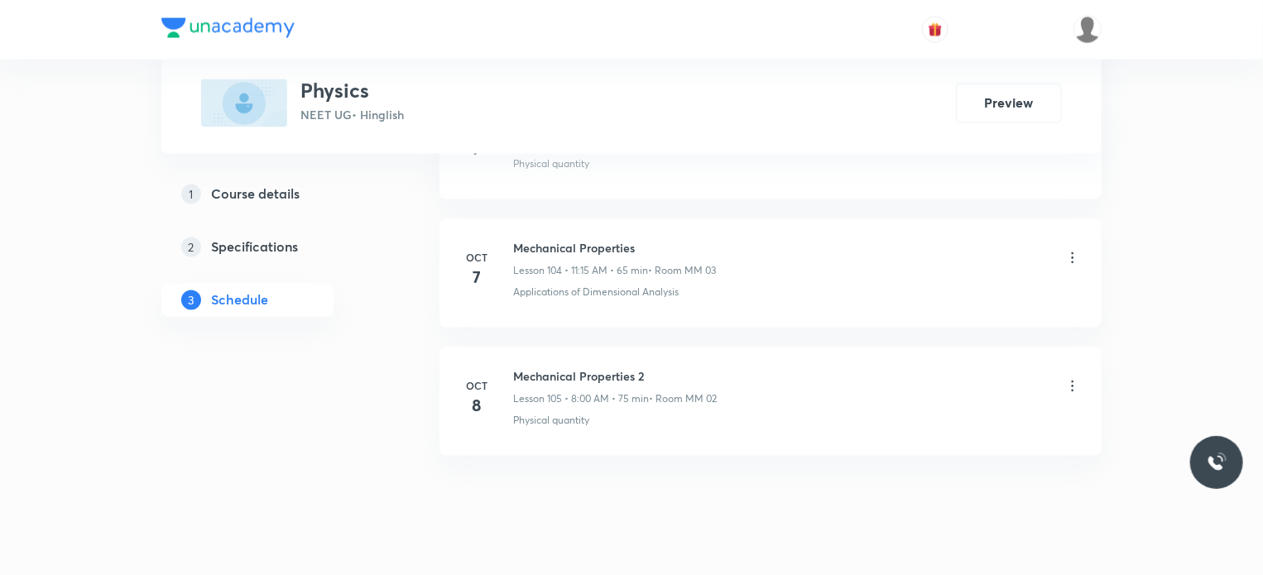
click at [569, 348] on li "Oct 8 Mechanical Properties 2 Lesson 105 • 8:00 AM • 75 min • Room MM 02 Physic…" at bounding box center [770, 402] width 662 height 108
drag, startPoint x: 569, startPoint y: 322, endPoint x: 1183, endPoint y: 373, distance: 616.2
click at [569, 348] on li "Oct 8 Mechanical Properties 2 Lesson 105 • 8:00 AM • 75 min • Room MM 02 Physic…" at bounding box center [770, 402] width 662 height 108
copy h6 "Mechanical Properties 2"
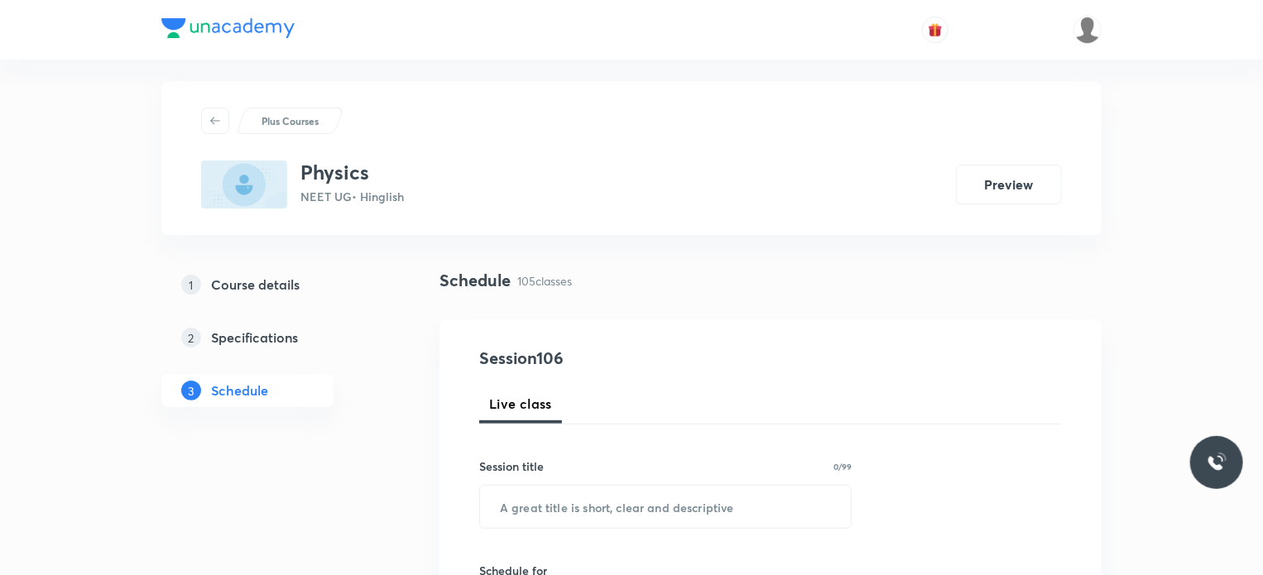
scroll to position [166, 0]
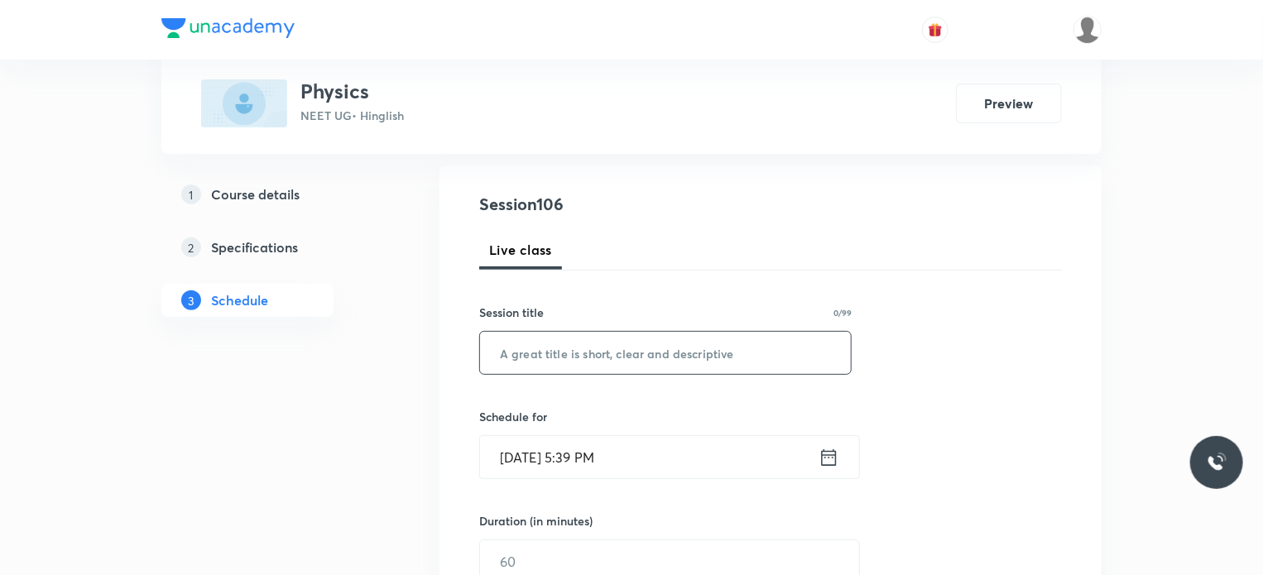
click at [732, 352] on input "text" at bounding box center [665, 353] width 371 height 42
paste input "Mechanical Properties 2"
type input "Mechanical Properties 3"
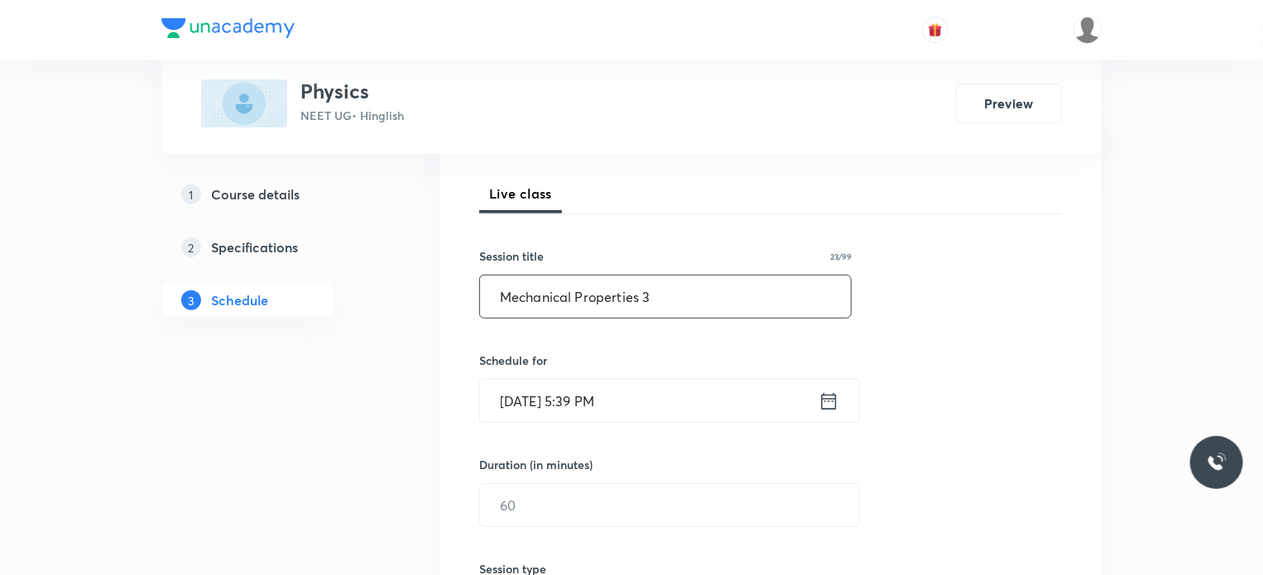
scroll to position [248, 0]
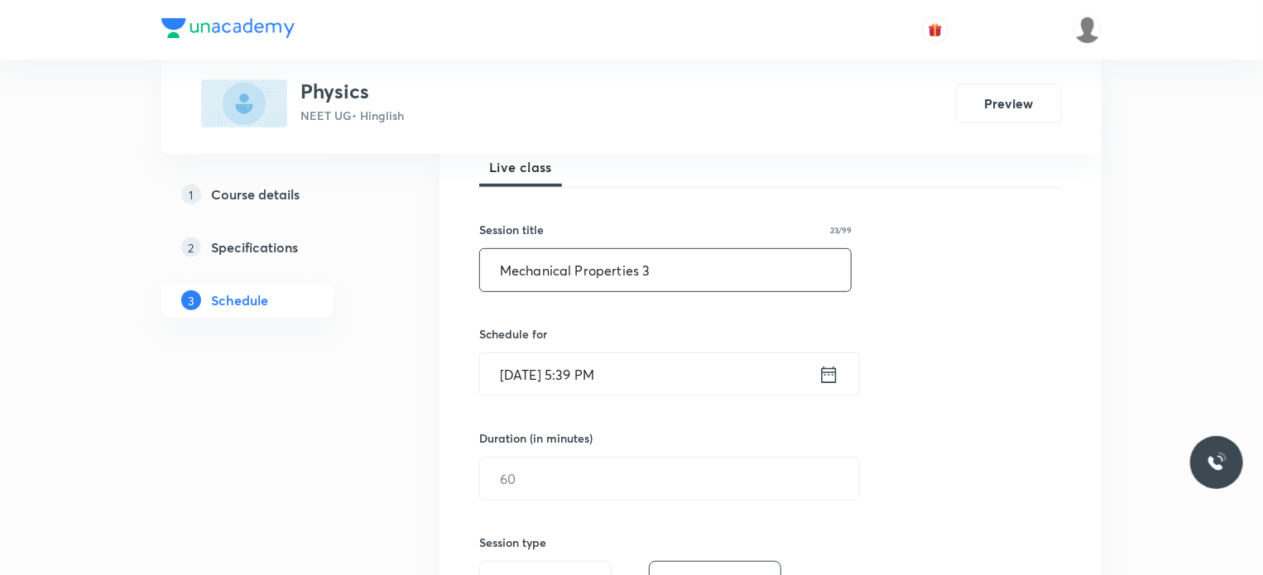
click at [732, 353] on div "Oct 8, 2025, 5:39 PM ​" at bounding box center [669, 375] width 381 height 44
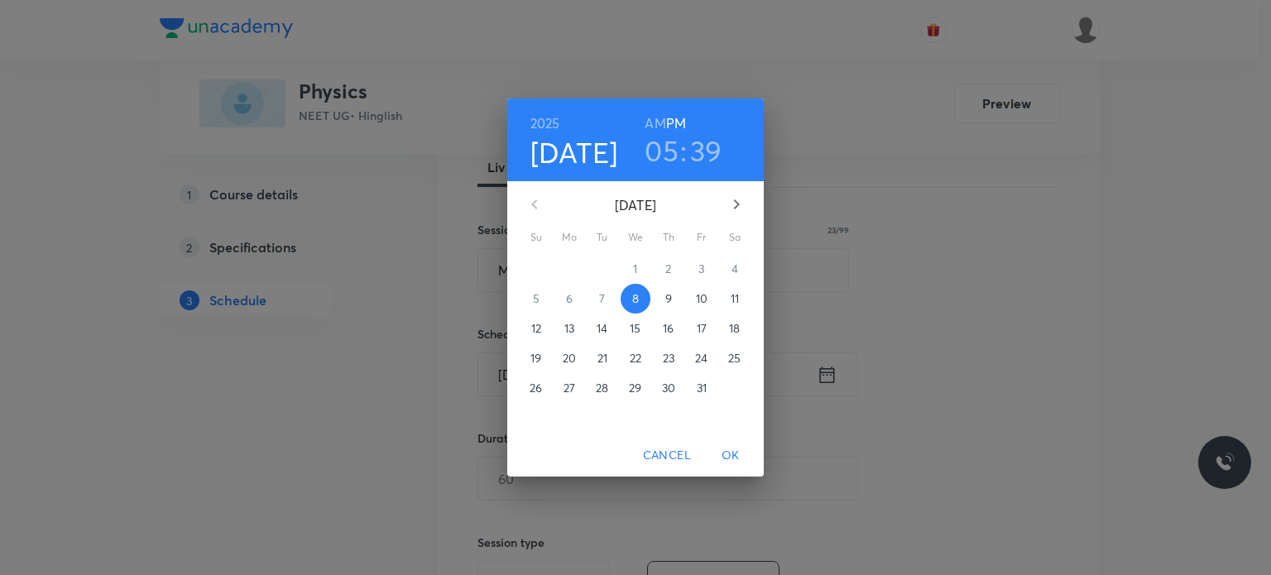
click at [665, 302] on p "9" at bounding box center [668, 298] width 7 height 17
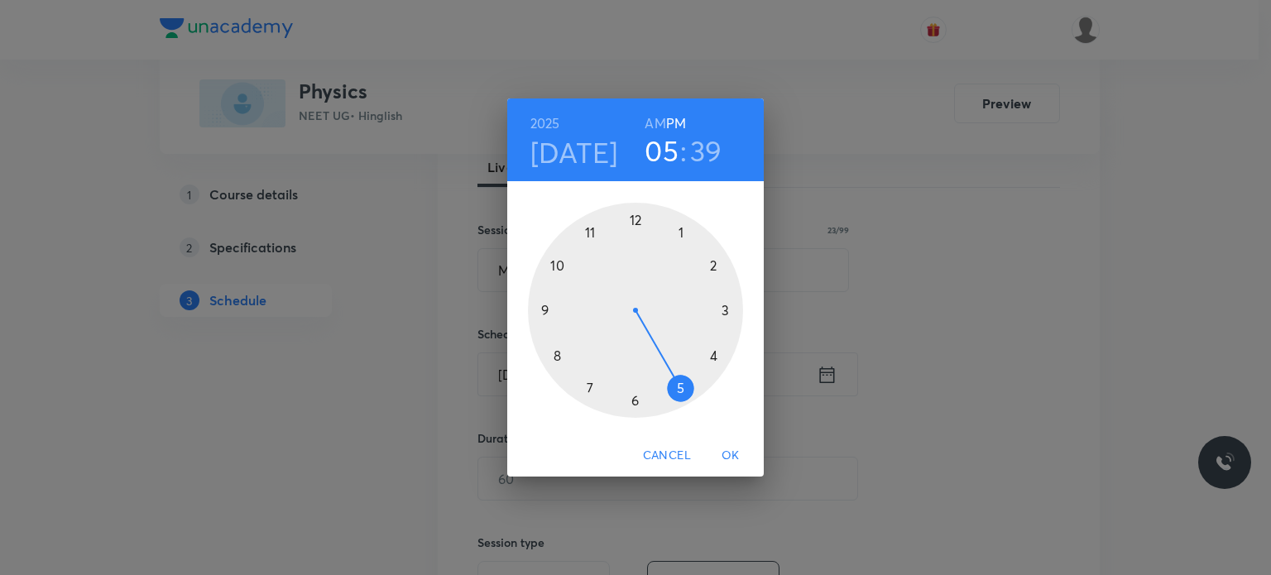
click at [657, 112] on h6 "AM" at bounding box center [655, 123] width 21 height 23
drag, startPoint x: 598, startPoint y: 326, endPoint x: 556, endPoint y: 366, distance: 58.0
click at [556, 366] on div at bounding box center [635, 310] width 215 height 215
drag, startPoint x: 632, startPoint y: 241, endPoint x: 633, endPoint y: 219, distance: 21.5
click at [633, 219] on div at bounding box center [635, 310] width 215 height 215
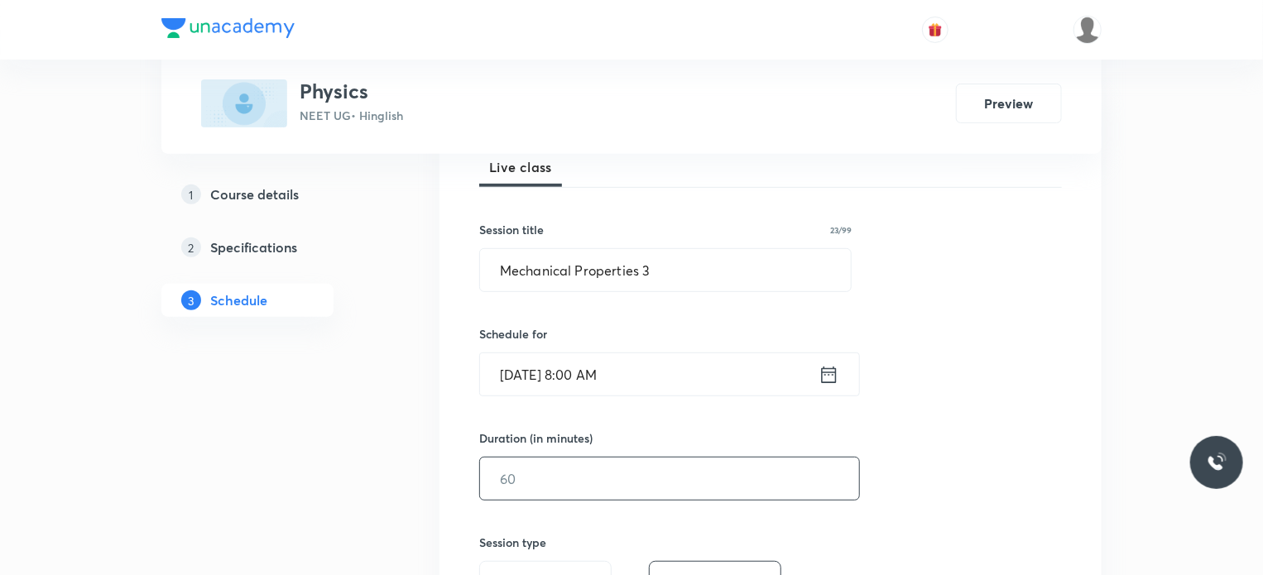
click at [522, 473] on input "text" at bounding box center [669, 479] width 379 height 42
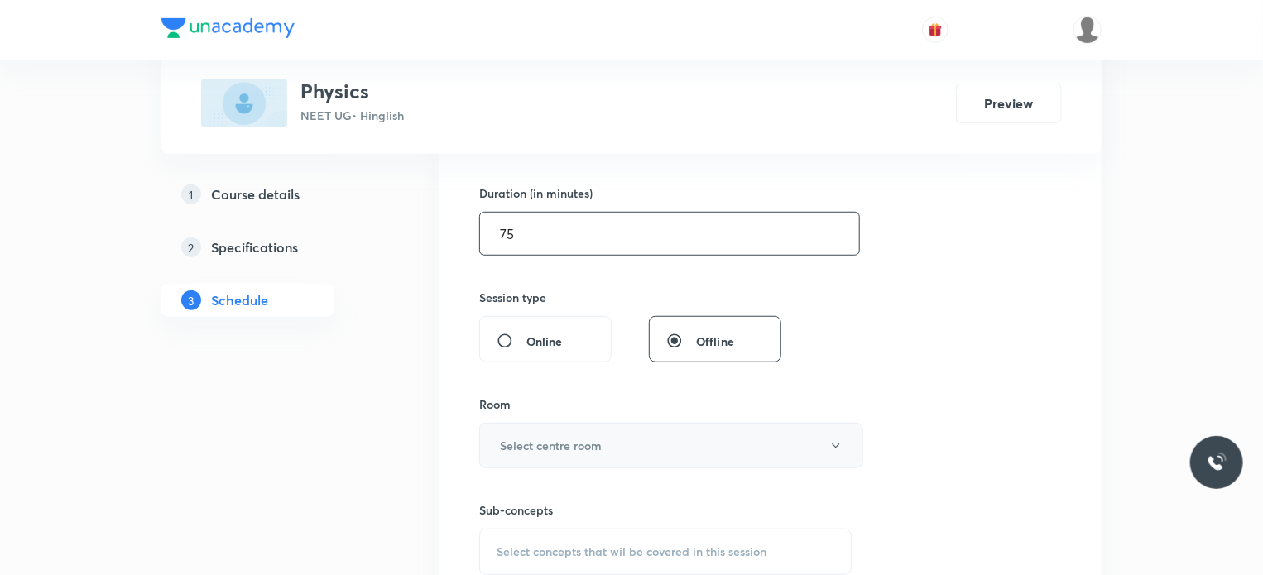
scroll to position [497, 0]
type input "75"
click at [541, 416] on div "Room Select centre room" at bounding box center [665, 428] width 372 height 73
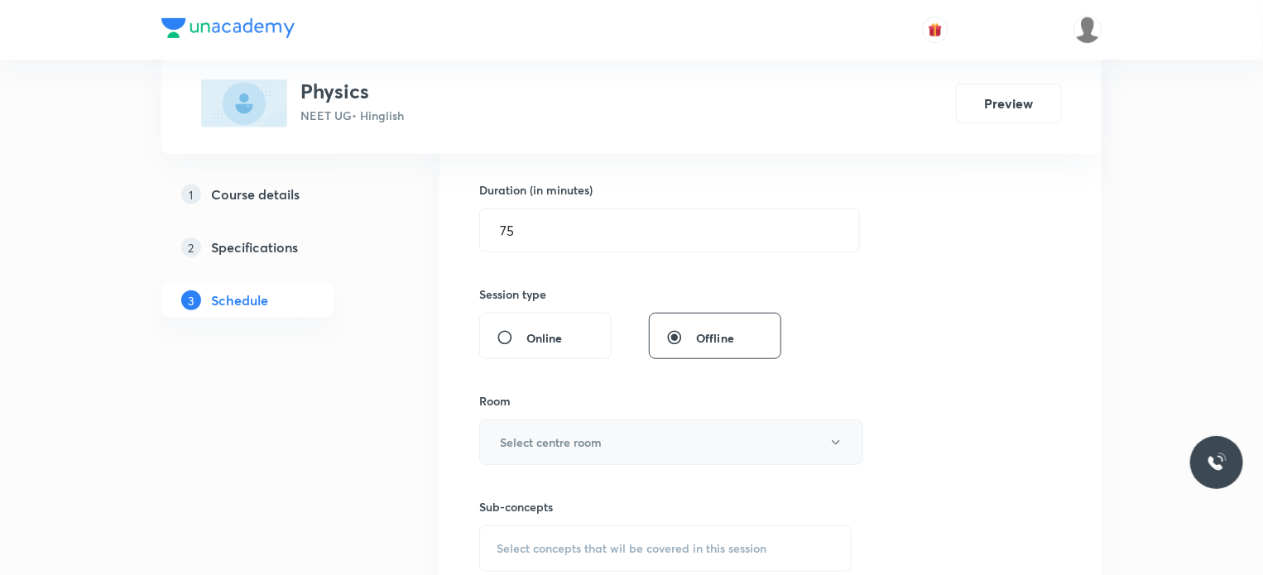
click at [534, 440] on h6 "Select centre room" at bounding box center [551, 442] width 102 height 17
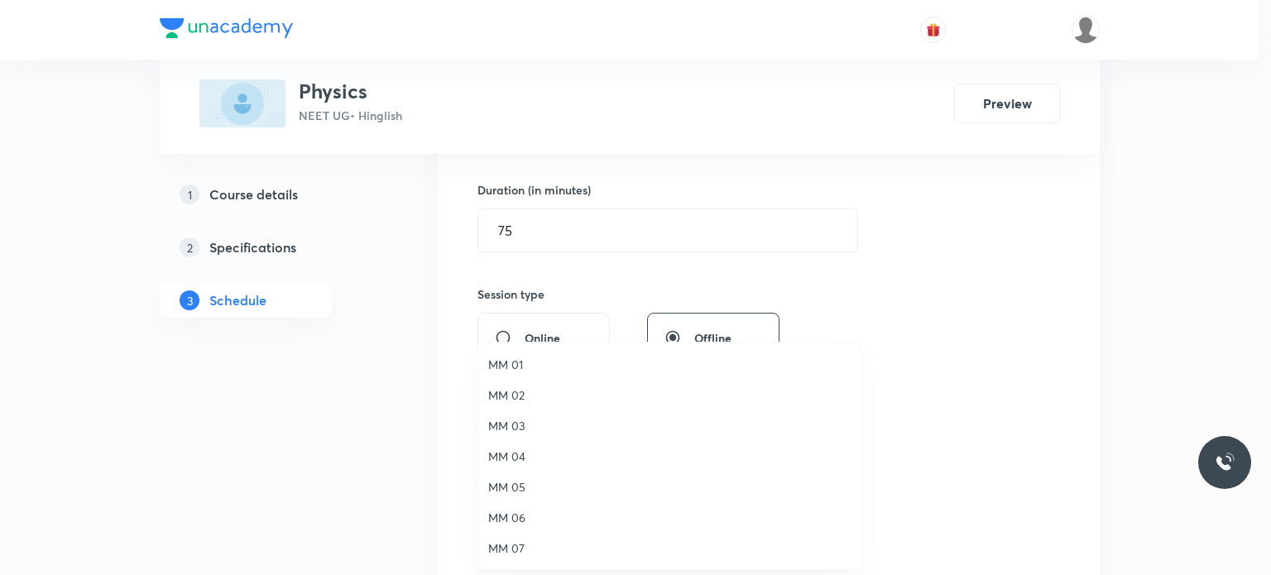
click at [533, 441] on li "MM 04" at bounding box center [669, 456] width 382 height 31
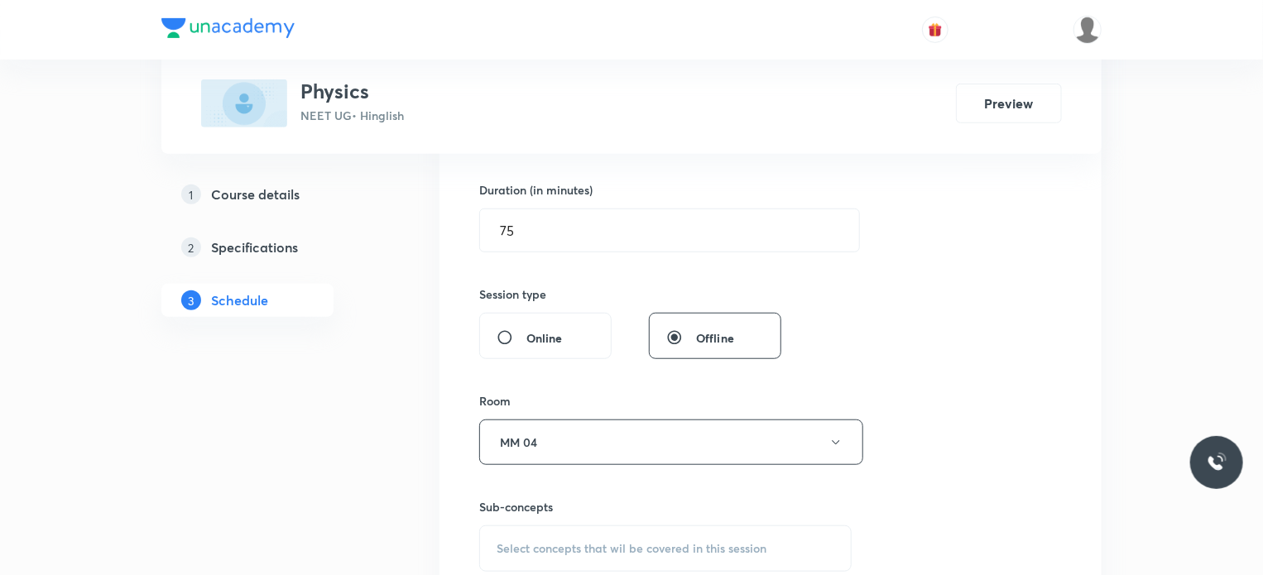
click at [577, 566] on div "Select concepts that wil be covered in this session" at bounding box center [665, 548] width 372 height 46
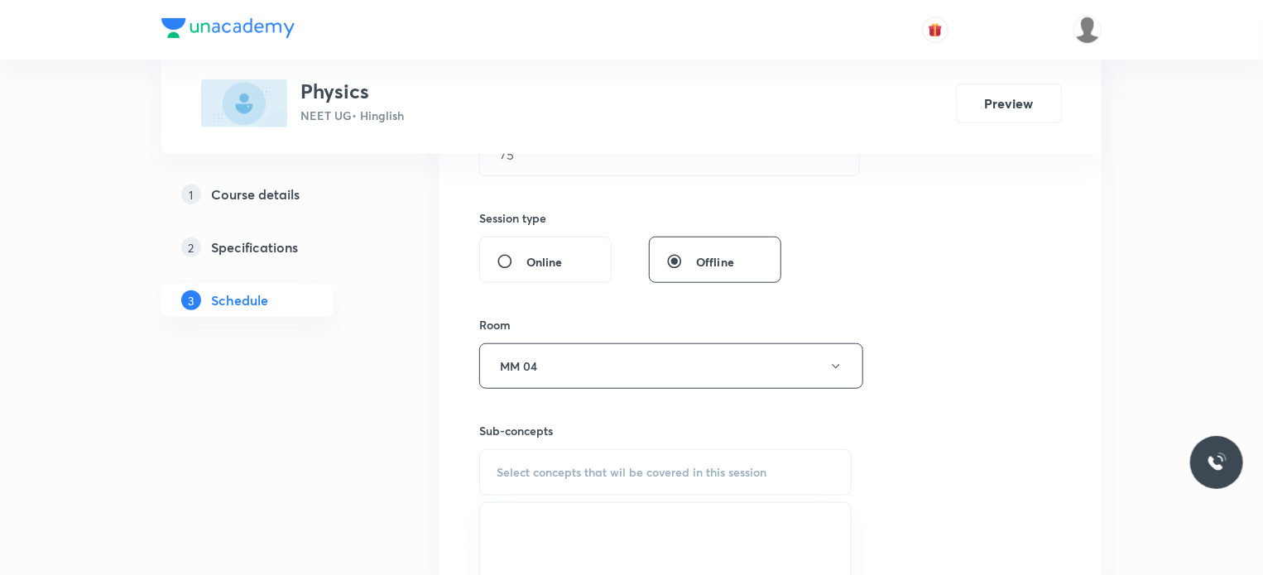
scroll to position [662, 0]
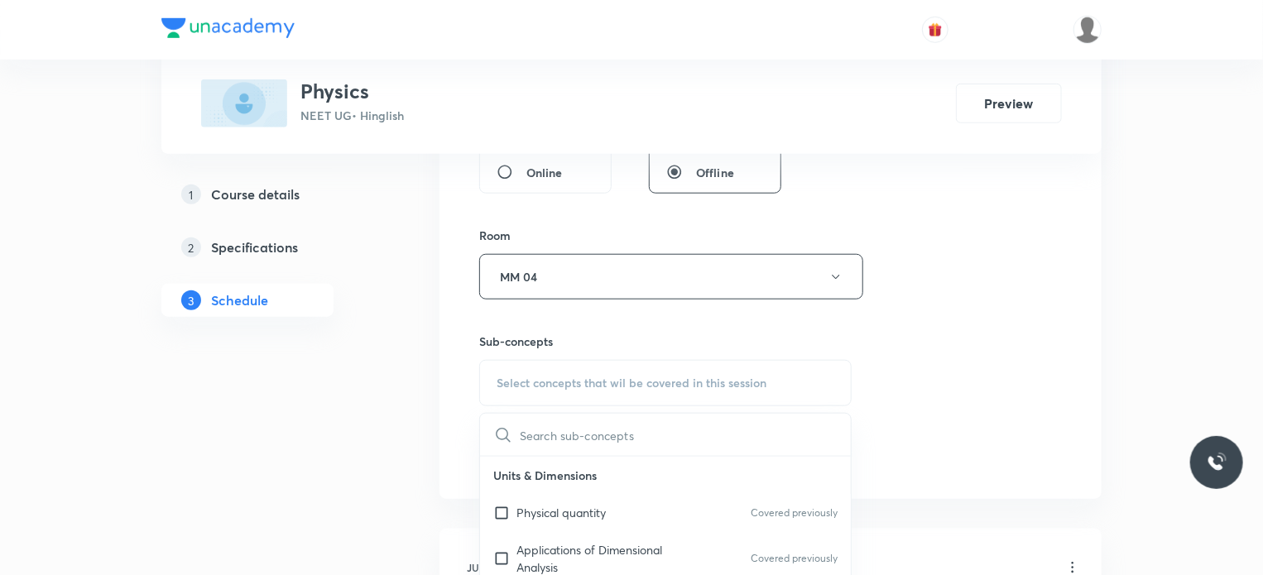
click at [609, 500] on div "Physical quantity Covered previously" at bounding box center [665, 512] width 371 height 37
checkbox input "true"
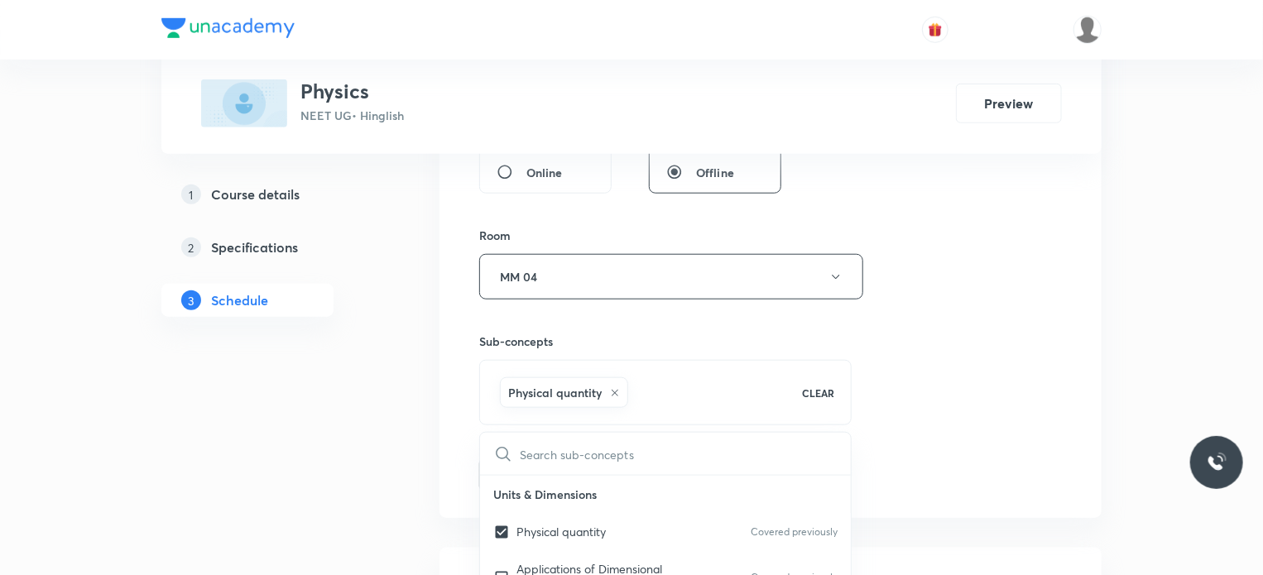
click at [904, 426] on div "Session 106 Live class Session title 23/99 Mechanical Properties 3 ​ Schedule f…" at bounding box center [770, 93] width 583 height 796
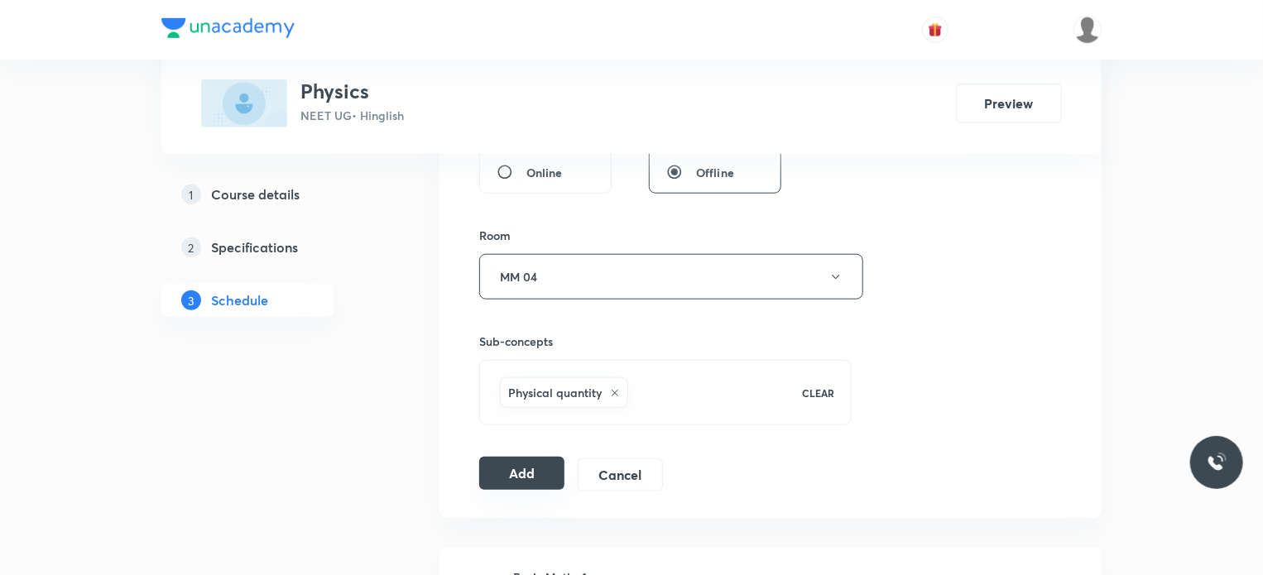
click at [545, 466] on button "Add" at bounding box center [521, 473] width 85 height 33
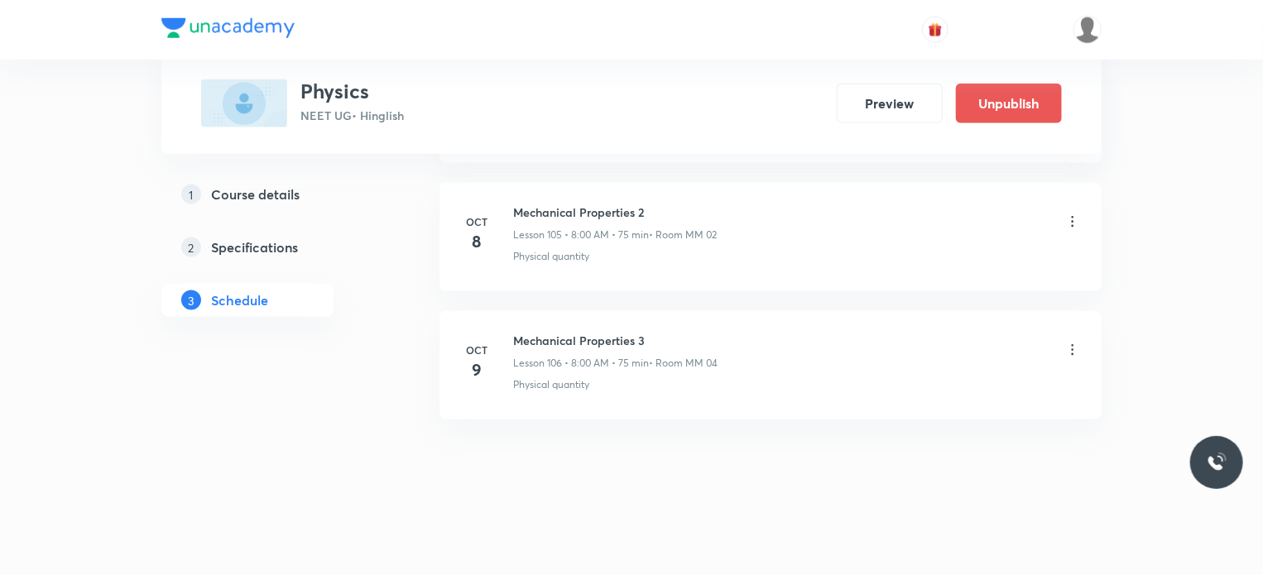
scroll to position [13383, 0]
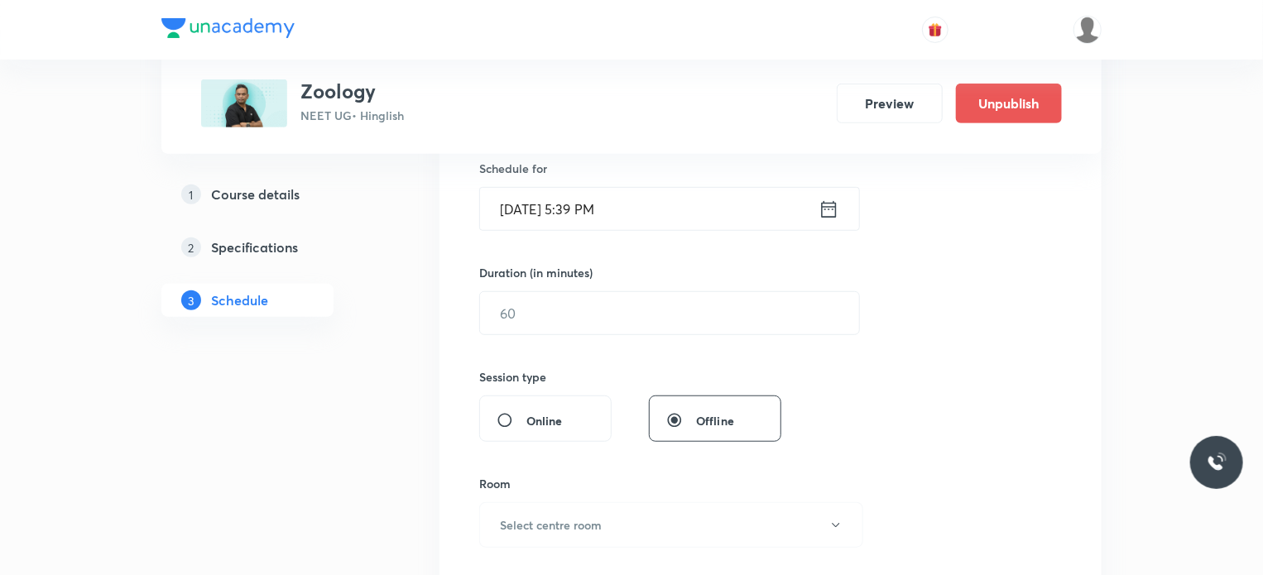
scroll to position [6123, 0]
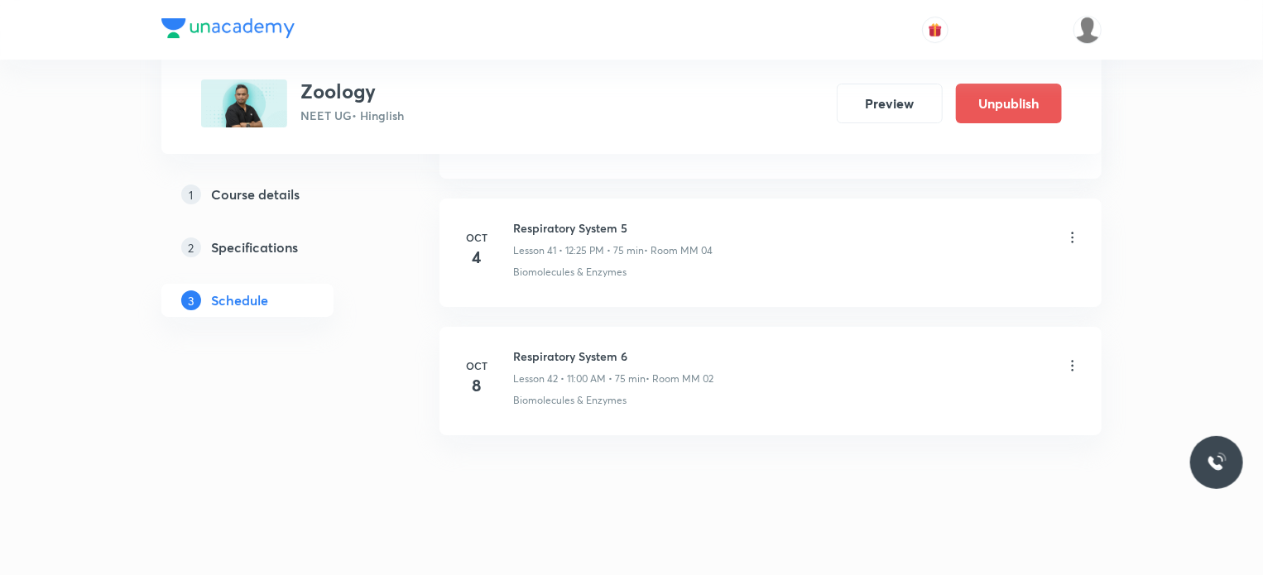
click at [599, 351] on div "Respiratory System 6 Lesson 42 • 11:00 AM • 75 min • Room MM 02" at bounding box center [613, 367] width 200 height 39
click at [599, 350] on div "Respiratory System 6 Lesson 42 • 11:00 AM • 75 min • Room MM 02" at bounding box center [613, 367] width 200 height 39
click at [588, 348] on h6 "Respiratory System 6" at bounding box center [613, 356] width 200 height 17
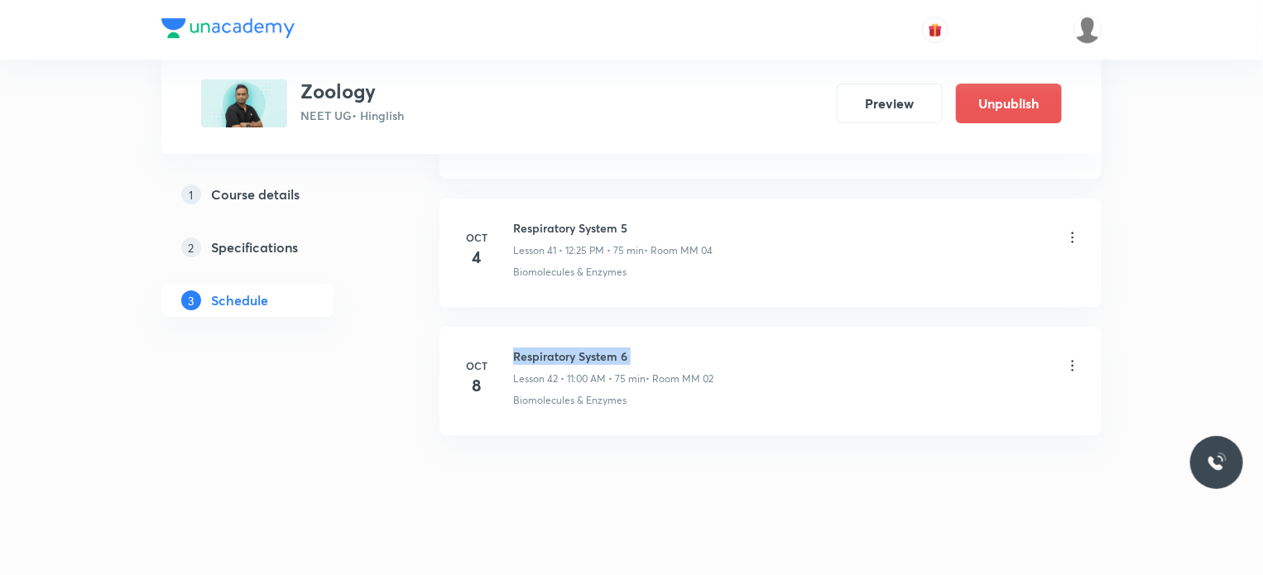
click at [588, 348] on h6 "Respiratory System 6" at bounding box center [613, 356] width 200 height 17
copy h6 "Respiratory System 6"
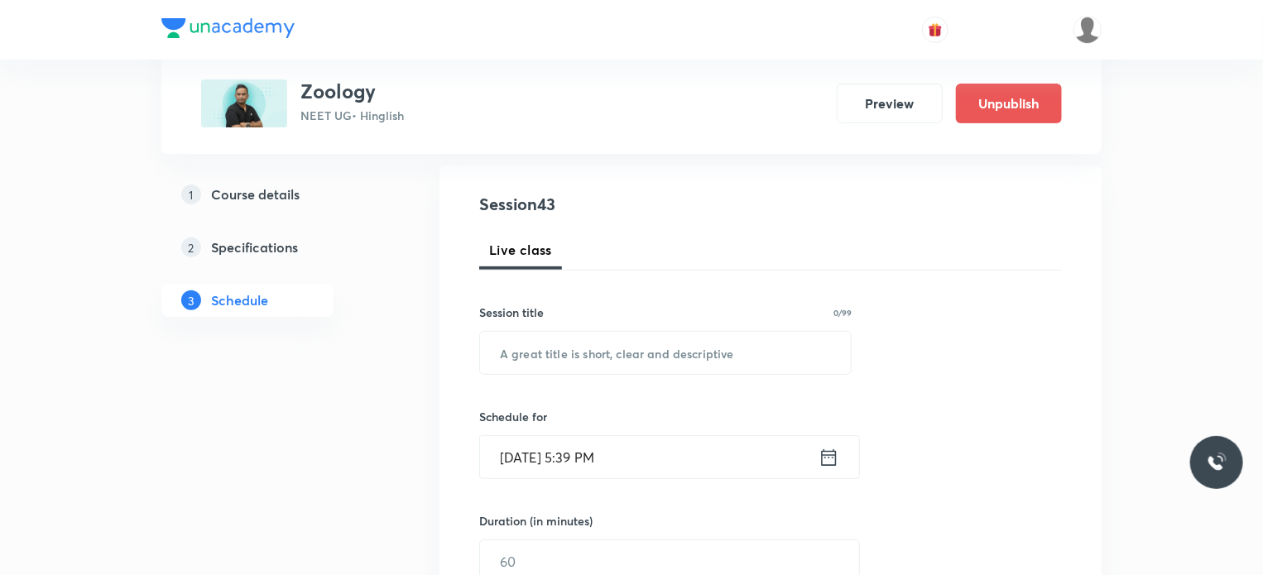
scroll to position [234, 0]
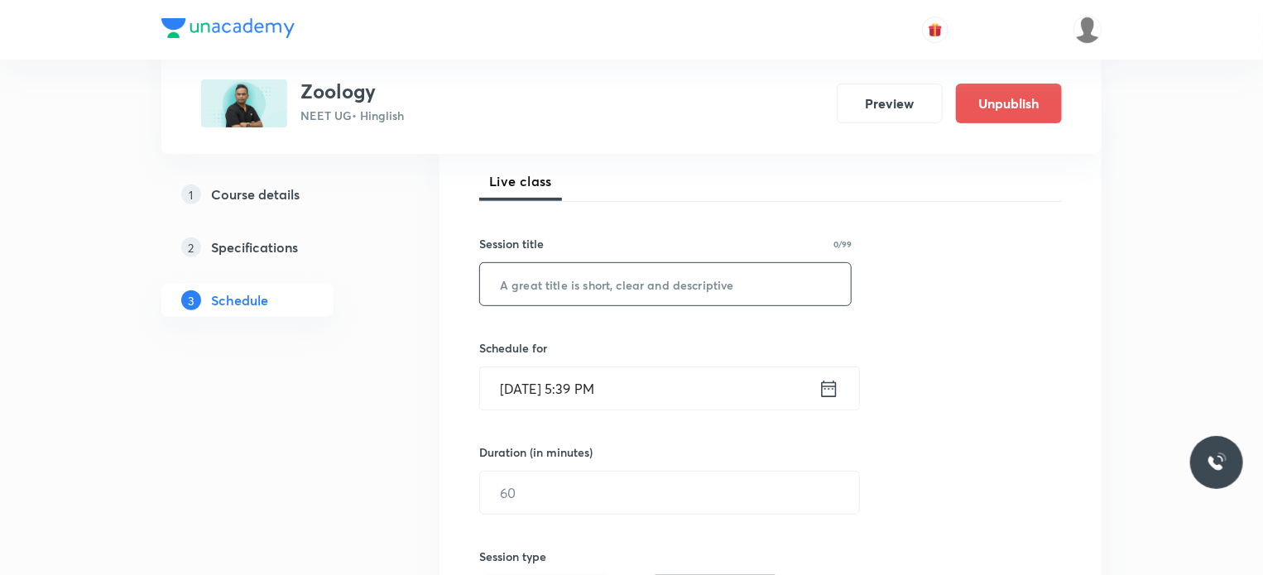
drag, startPoint x: 791, startPoint y: 265, endPoint x: 771, endPoint y: 274, distance: 21.8
click at [790, 266] on input "text" at bounding box center [665, 284] width 371 height 42
paste input "Respiratory System 6"
type input "Respiratory System 7"
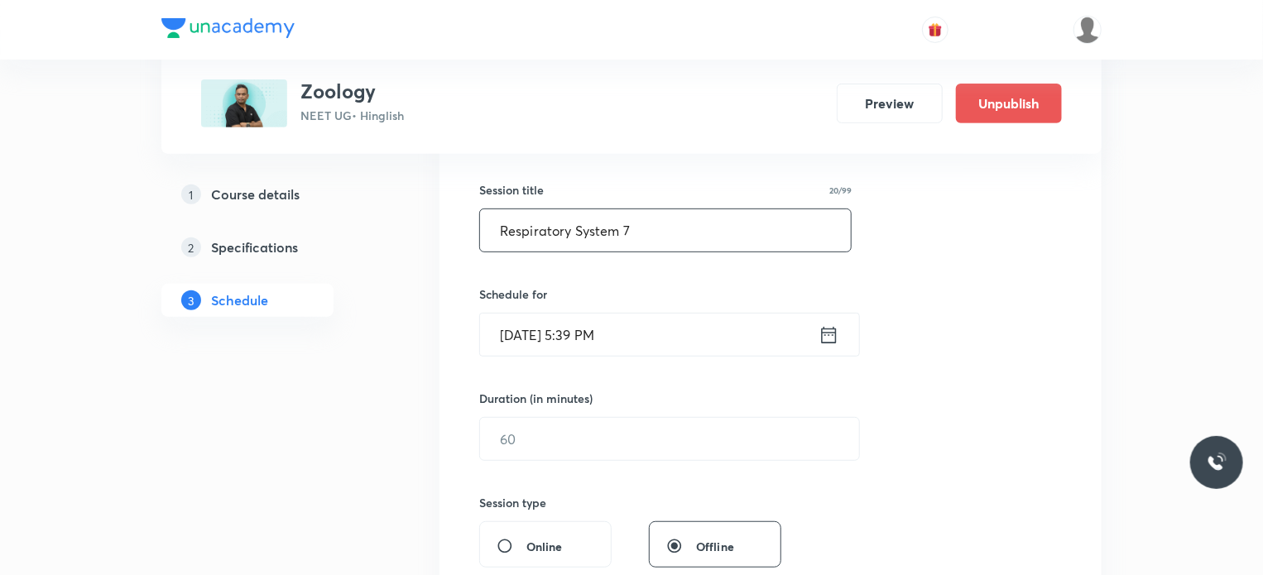
scroll to position [317, 0]
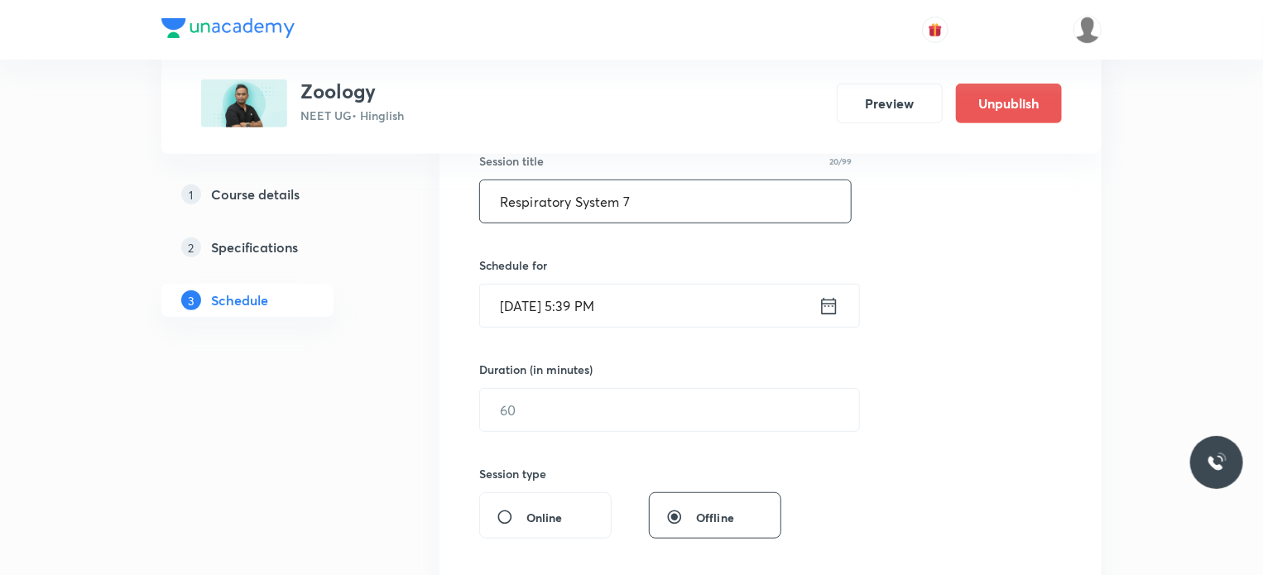
click at [762, 299] on input "[DATE] 5:39 PM" at bounding box center [649, 306] width 338 height 42
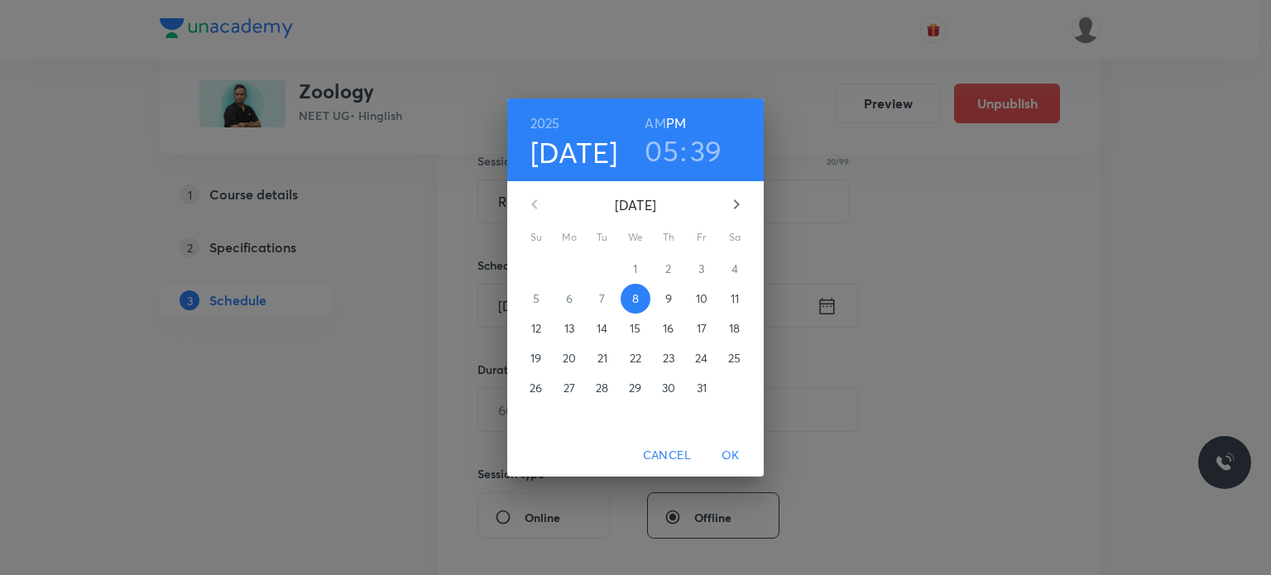
click at [669, 298] on p "9" at bounding box center [668, 298] width 7 height 17
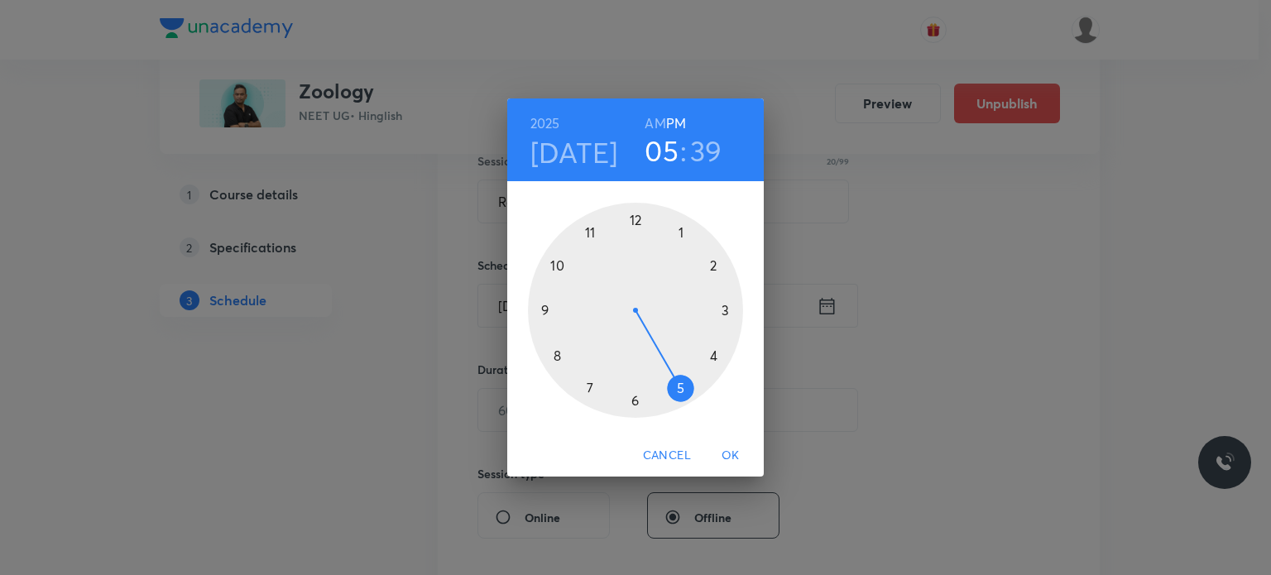
click at [655, 127] on h6 "AM" at bounding box center [655, 123] width 21 height 23
drag, startPoint x: 602, startPoint y: 237, endPoint x: 593, endPoint y: 236, distance: 9.1
click at [593, 236] on div at bounding box center [635, 310] width 215 height 215
drag, startPoint x: 687, startPoint y: 424, endPoint x: 636, endPoint y: 215, distance: 214.6
click at [636, 215] on div "00 05 10 15 20 25 30 35 40 45 50 55" at bounding box center [635, 307] width 257 height 252
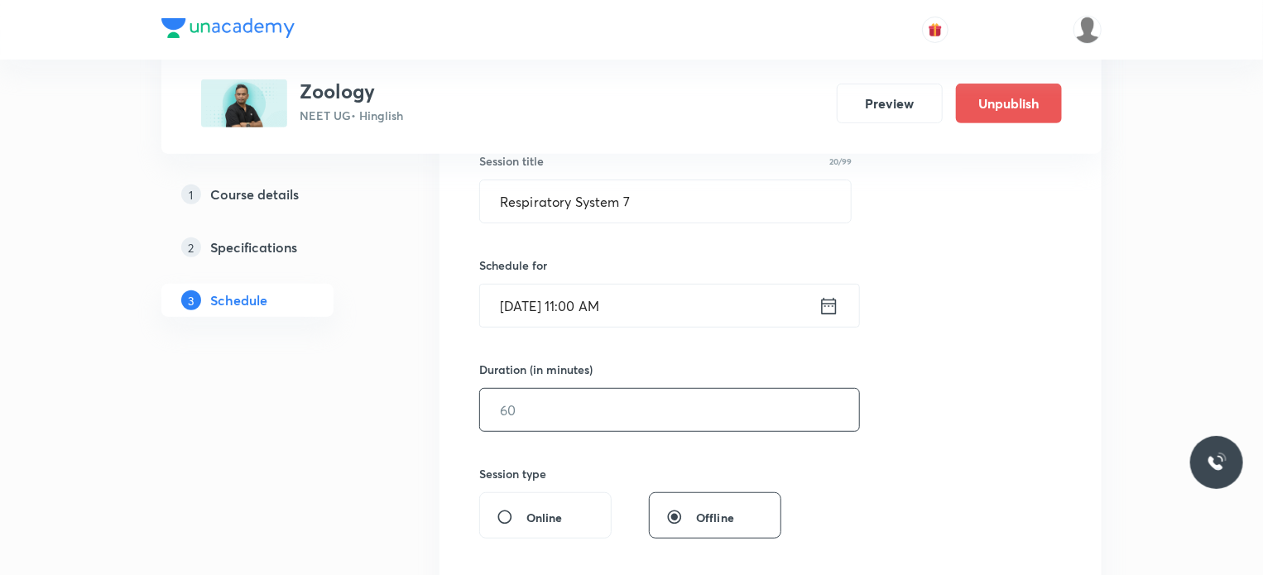
click at [531, 396] on input "text" at bounding box center [669, 410] width 379 height 42
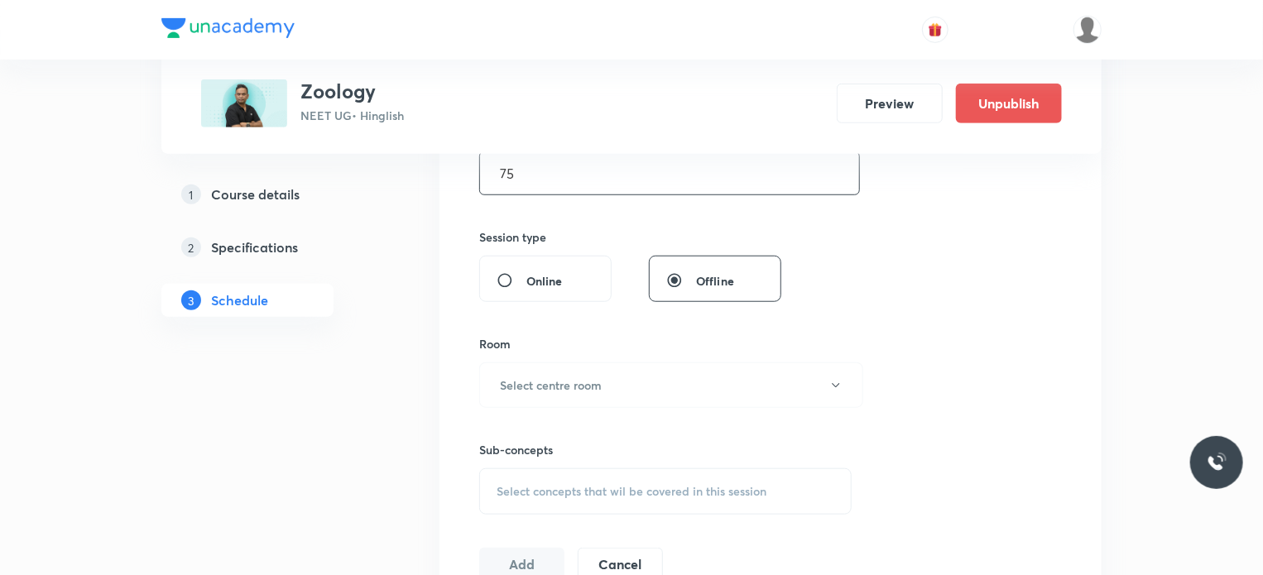
scroll to position [565, 0]
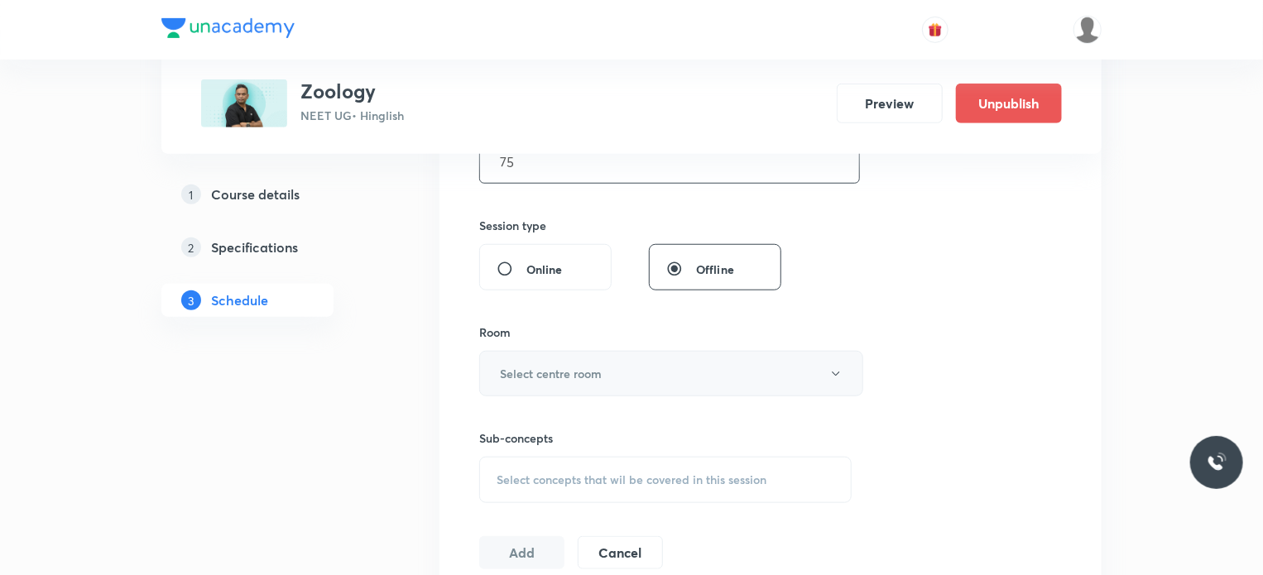
type input "75"
click at [546, 367] on h6 "Select centre room" at bounding box center [551, 373] width 102 height 17
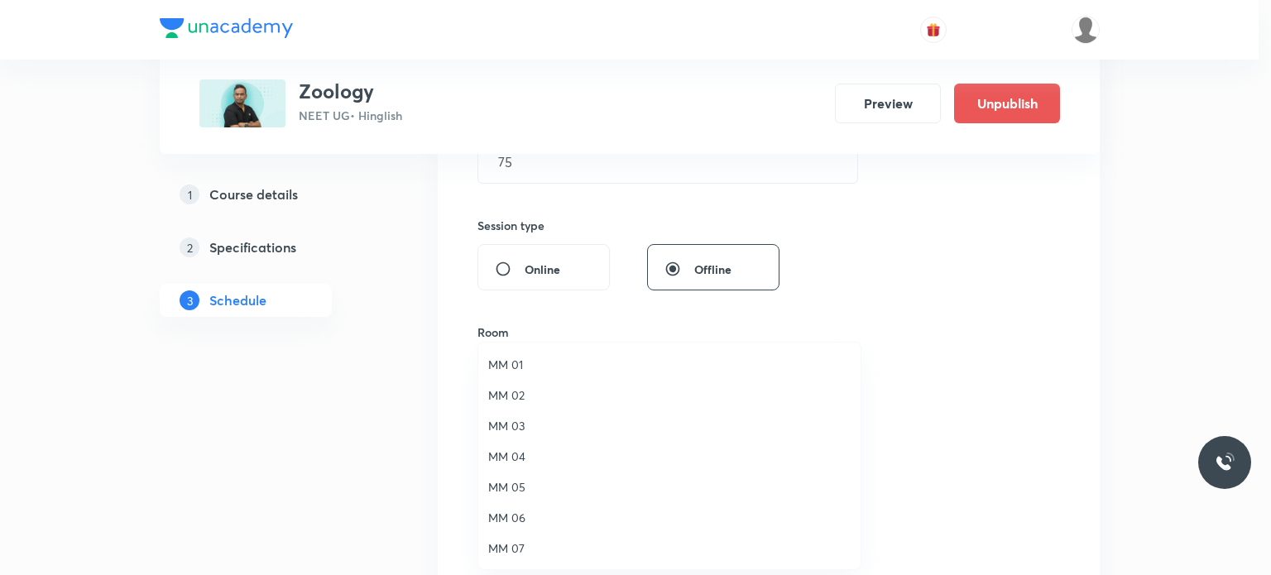
click at [549, 377] on li "MM 01" at bounding box center [669, 364] width 382 height 31
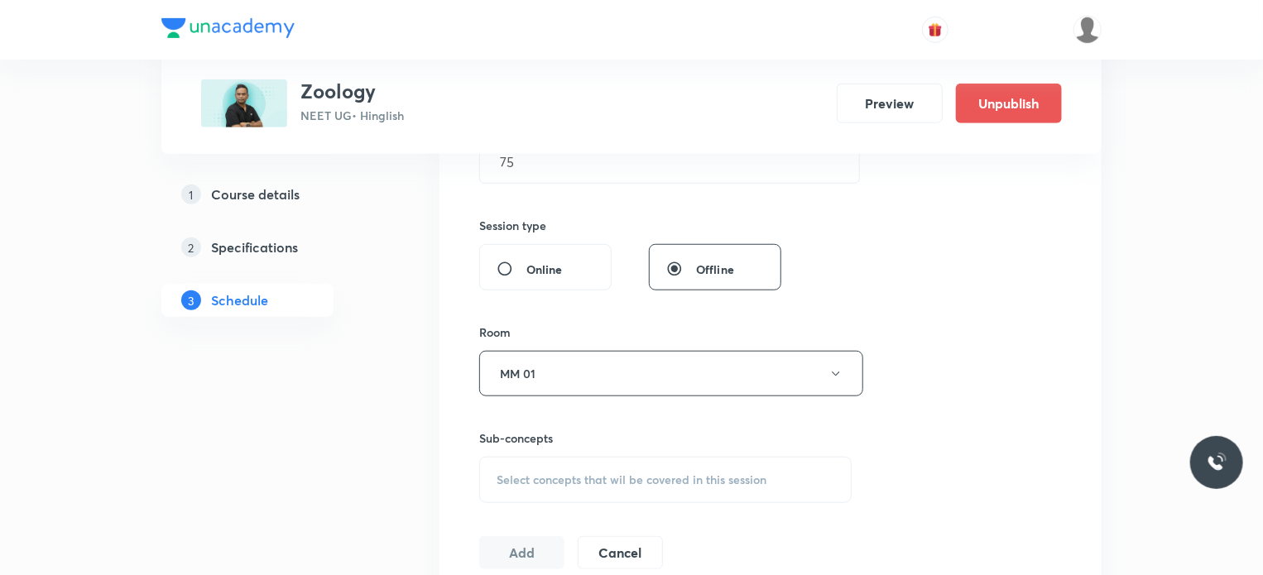
drag, startPoint x: 645, startPoint y: 467, endPoint x: 713, endPoint y: 444, distance: 71.7
click at [649, 467] on div "Select concepts that wil be covered in this session" at bounding box center [665, 480] width 372 height 46
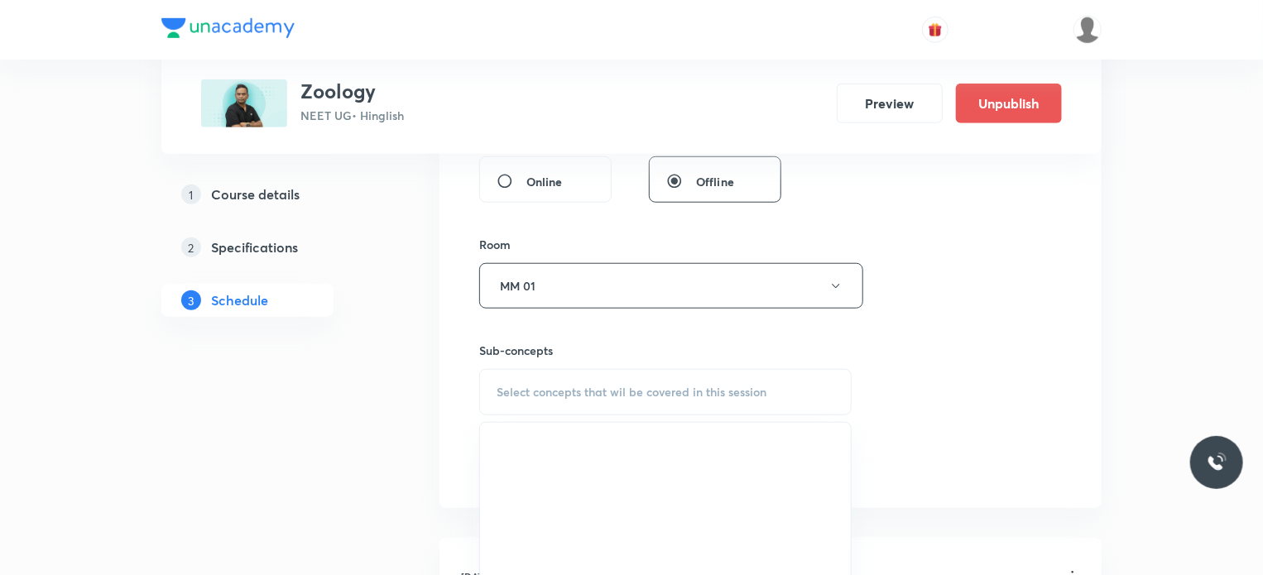
scroll to position [731, 0]
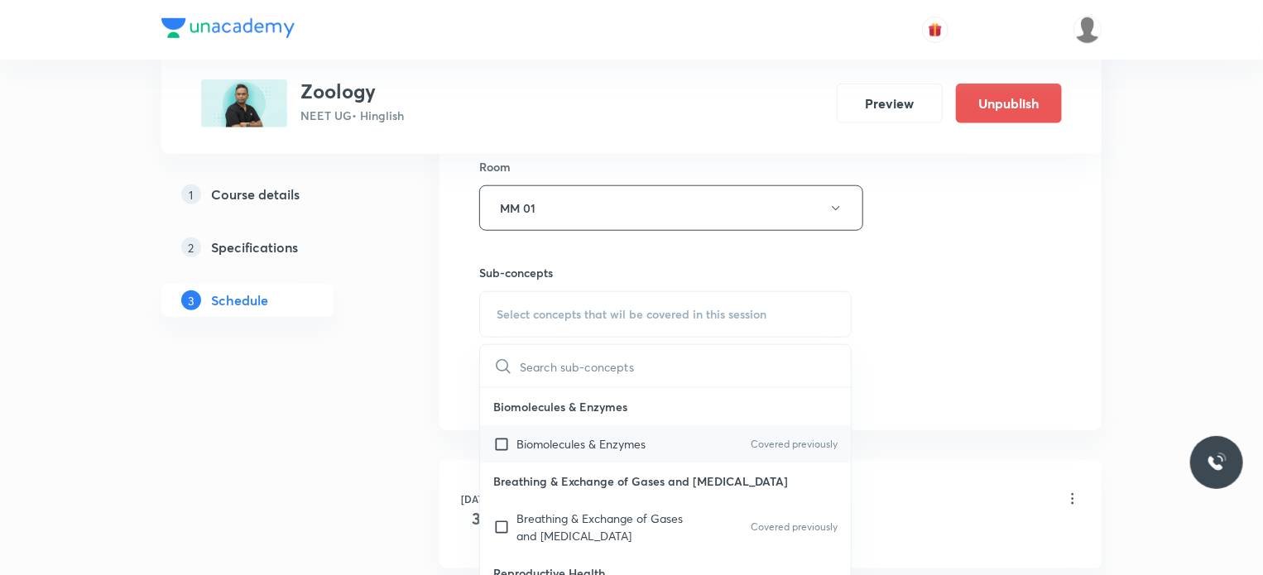
click at [622, 454] on div "Biomolecules & Enzymes Covered previously" at bounding box center [665, 443] width 371 height 37
checkbox input "true"
click at [1086, 324] on div "Session 43 Live class Session title 20/99 Respiratory System 7 ​ Schedule for O…" at bounding box center [770, 15] width 662 height 830
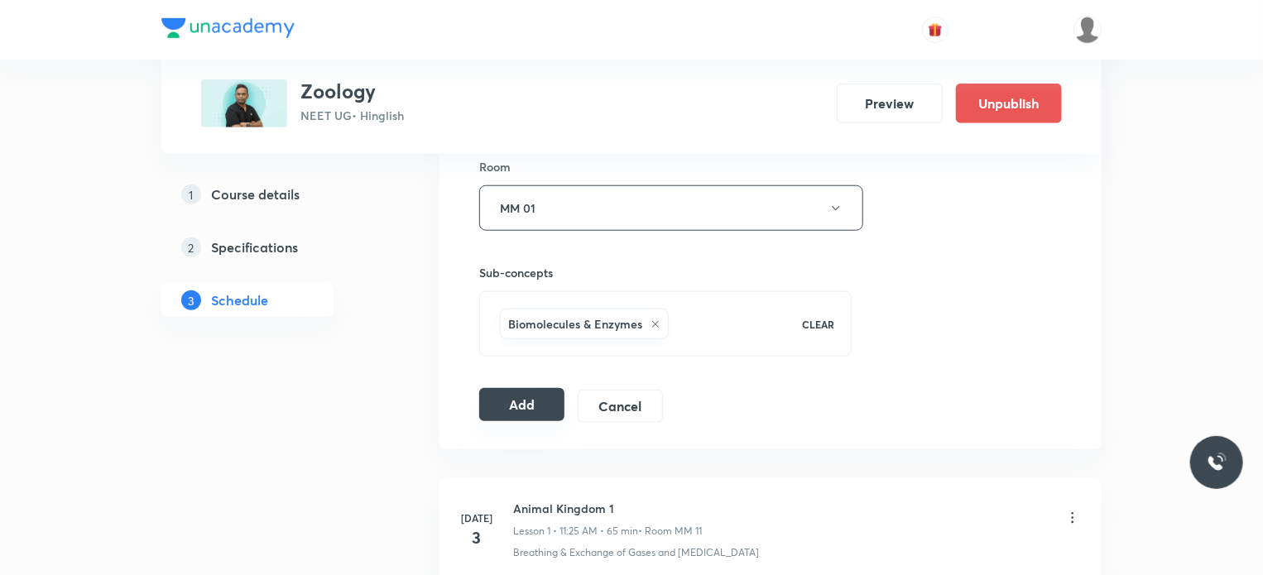
click at [535, 402] on button "Add" at bounding box center [521, 404] width 85 height 33
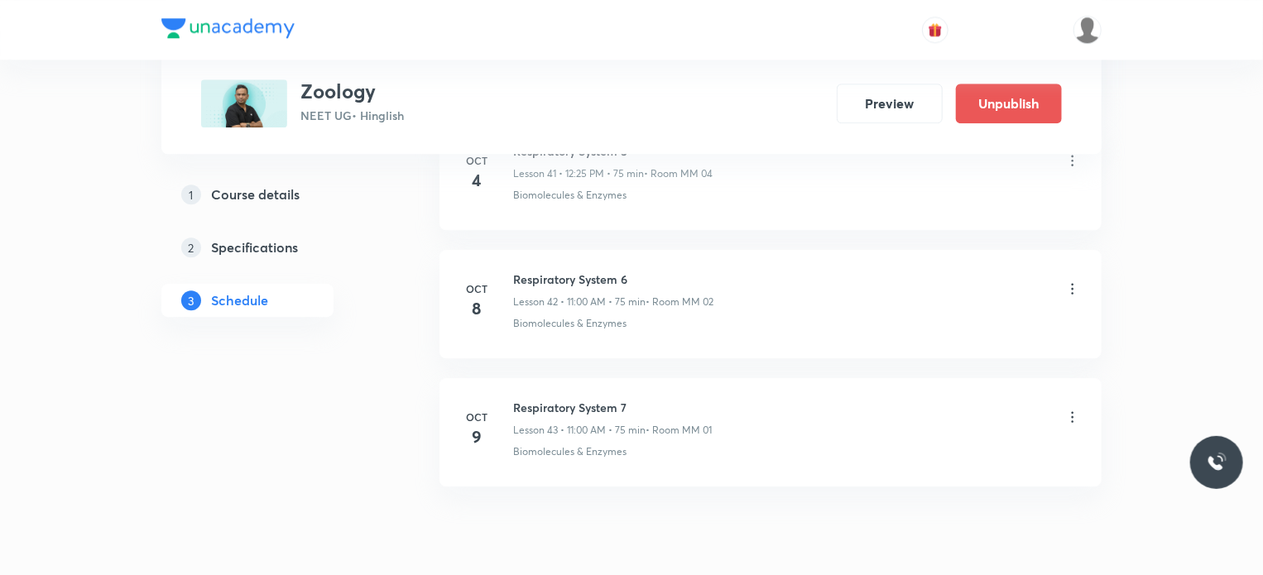
scroll to position [5491, 0]
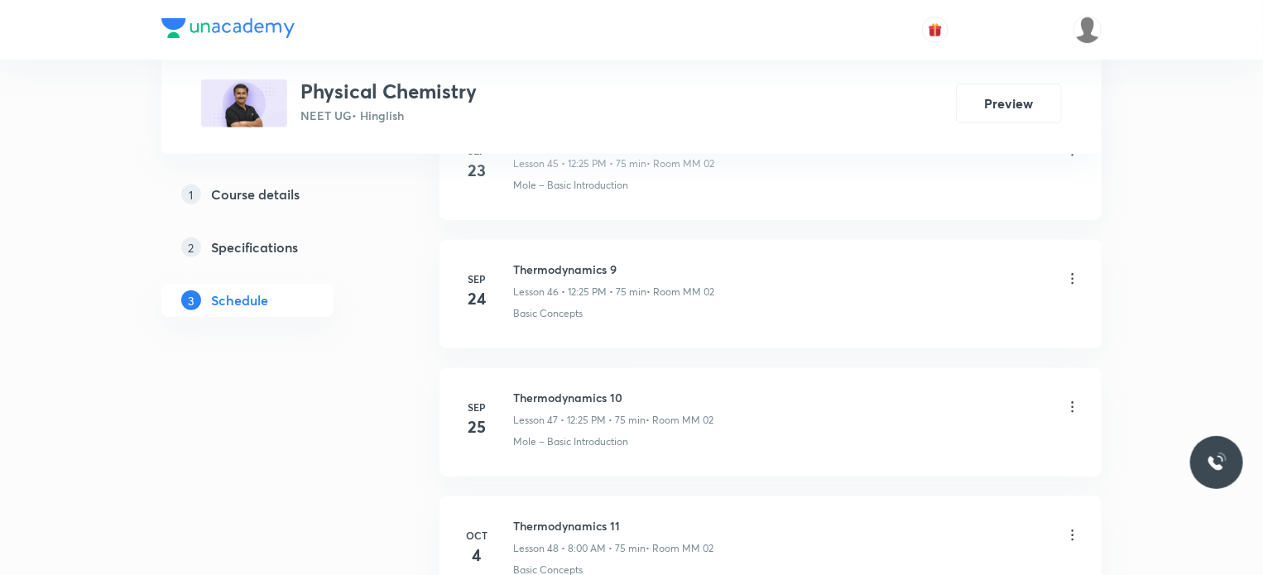
scroll to position [7275, 0]
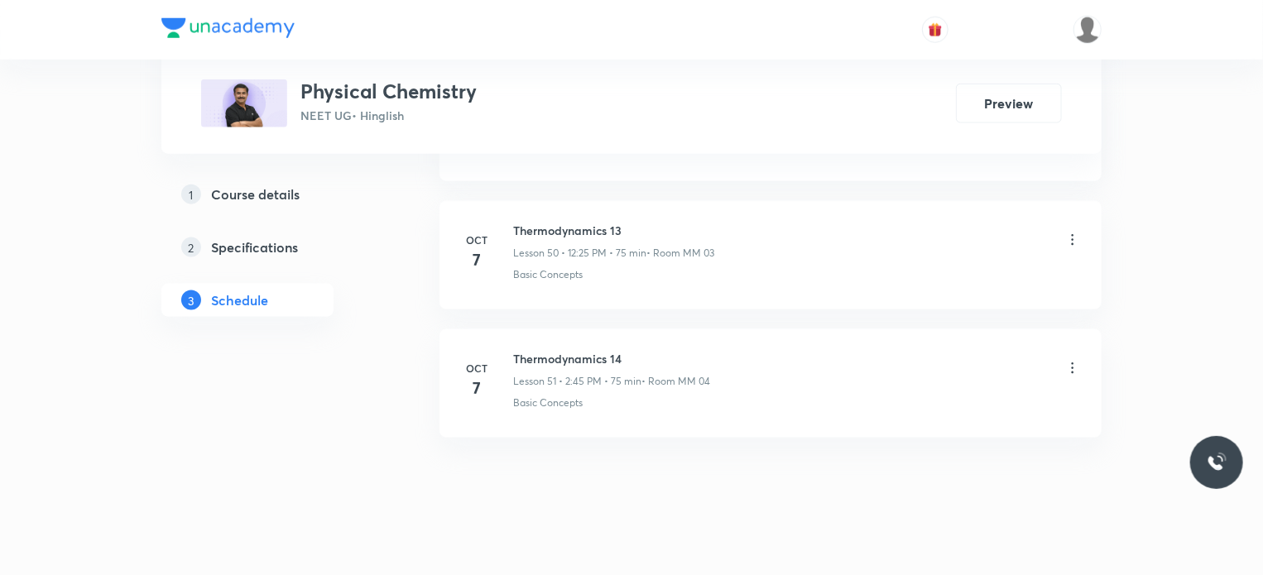
click at [569, 350] on h6 "Thermodynamics 14" at bounding box center [611, 358] width 197 height 17
copy h6 "Thermodynamics 14"
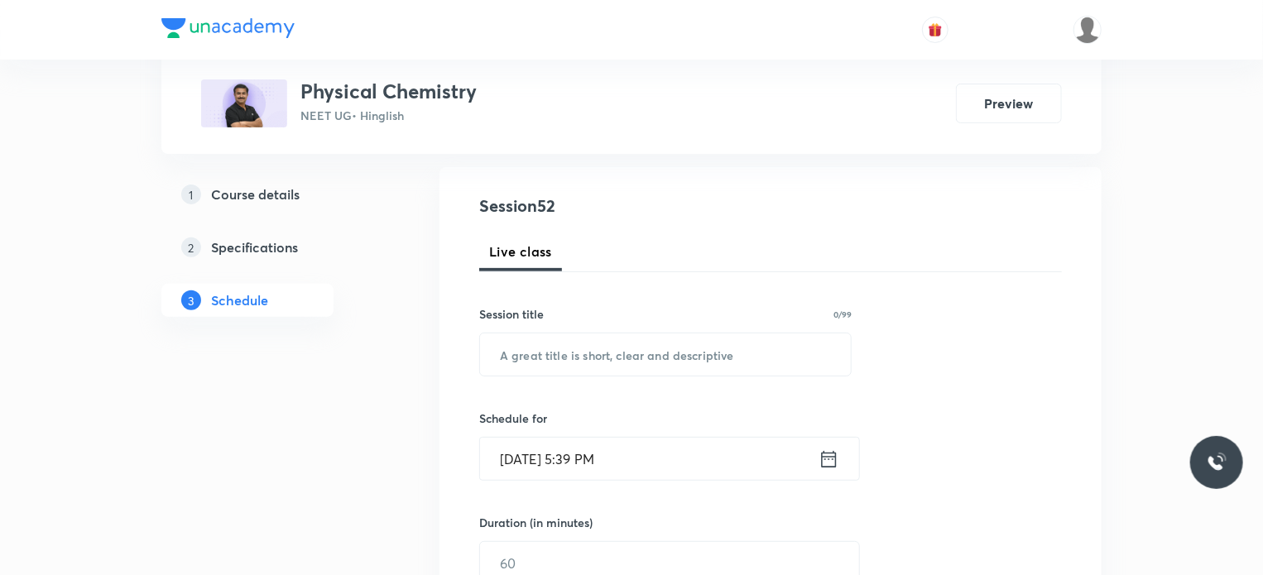
scroll to position [166, 0]
click at [577, 376] on div "Session 52 Live class Session title 0/99 ​ Schedule for [DATE] 5:39 PM ​ Durati…" at bounding box center [770, 580] width 583 height 777
click at [577, 373] on div "​" at bounding box center [665, 353] width 372 height 44
paste input "Thermodynamics 14"
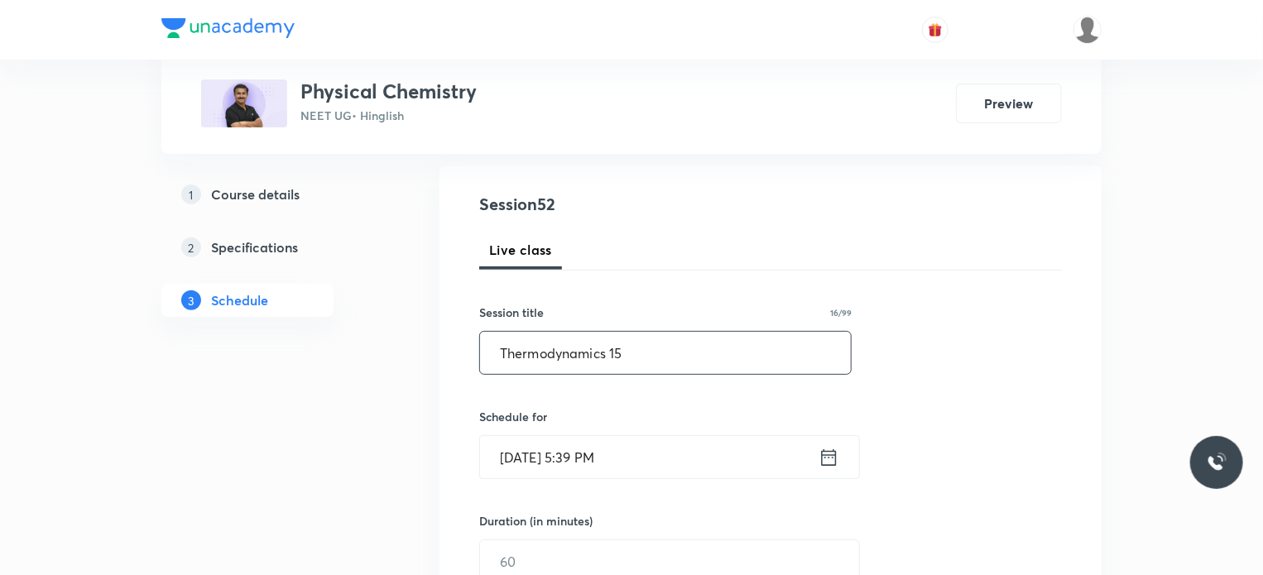
type input "Thermodynamics 15"
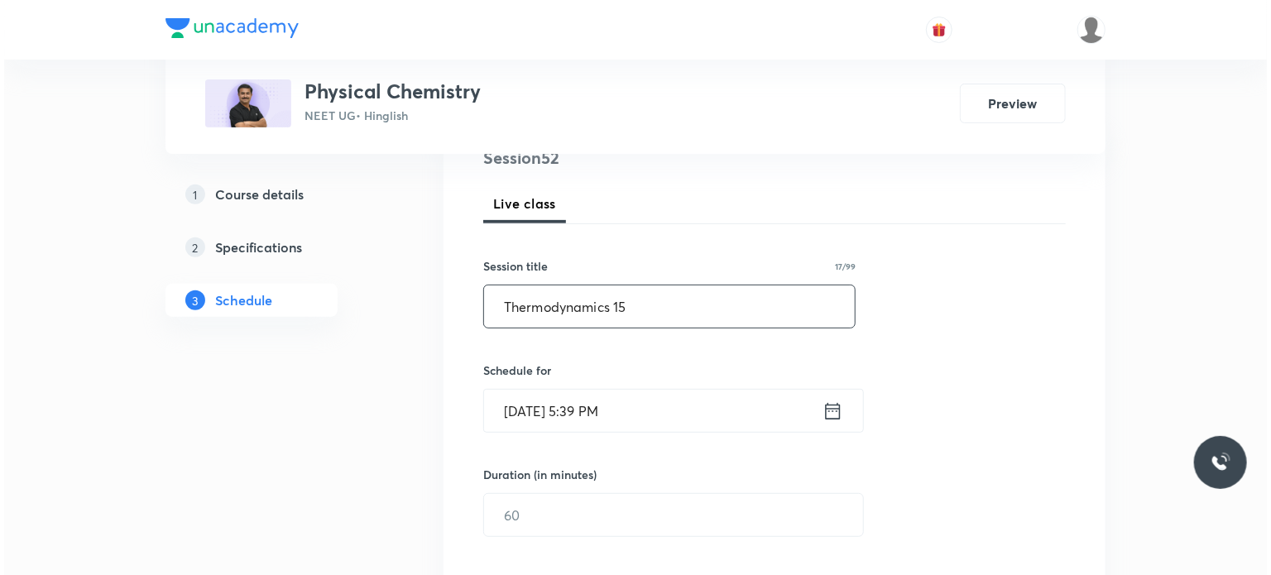
scroll to position [248, 0]
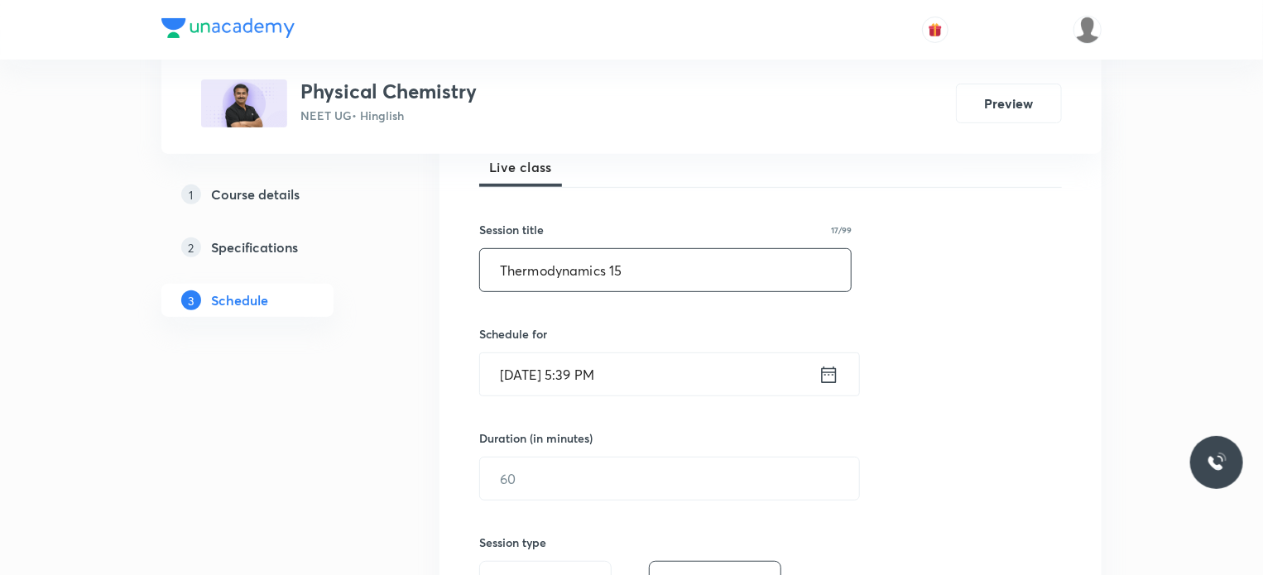
click at [592, 377] on input "[DATE] 5:39 PM" at bounding box center [649, 374] width 338 height 42
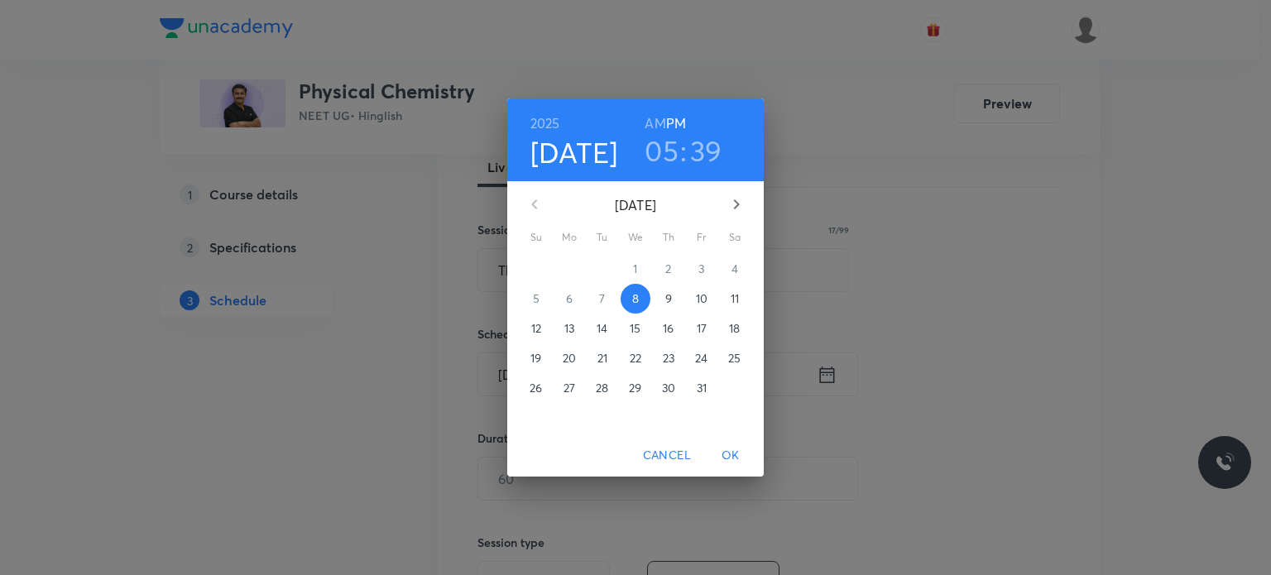
click at [663, 296] on span "9" at bounding box center [669, 298] width 30 height 17
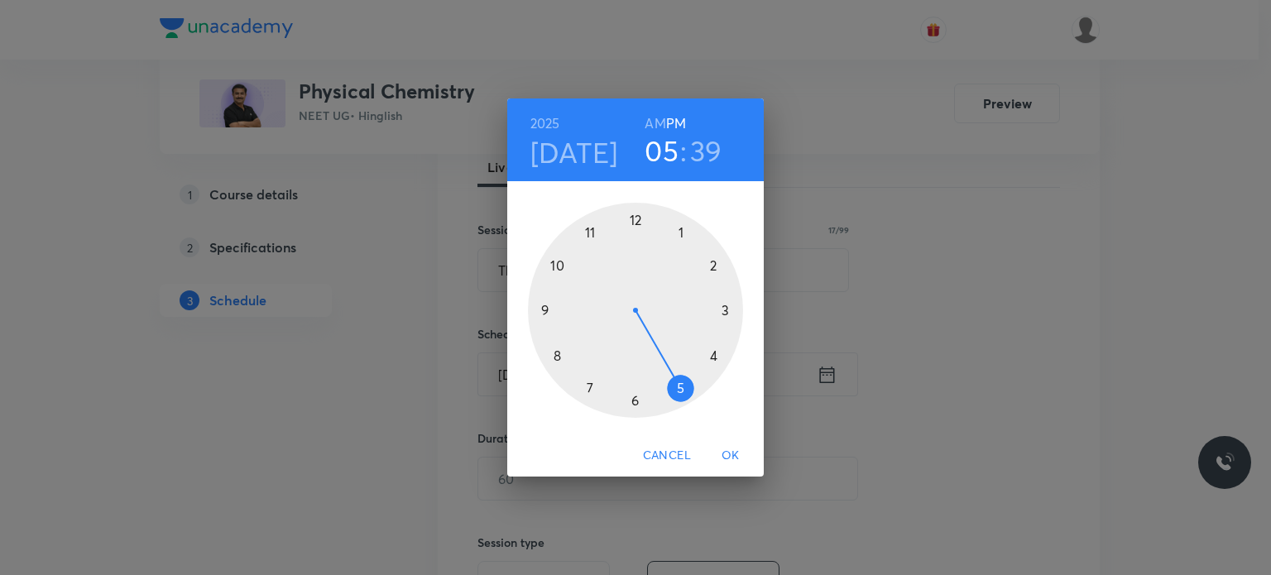
click at [631, 211] on div at bounding box center [635, 310] width 215 height 215
drag, startPoint x: 666, startPoint y: 336, endPoint x: 670, endPoint y: 369, distance: 33.4
click at [670, 369] on div at bounding box center [635, 310] width 215 height 215
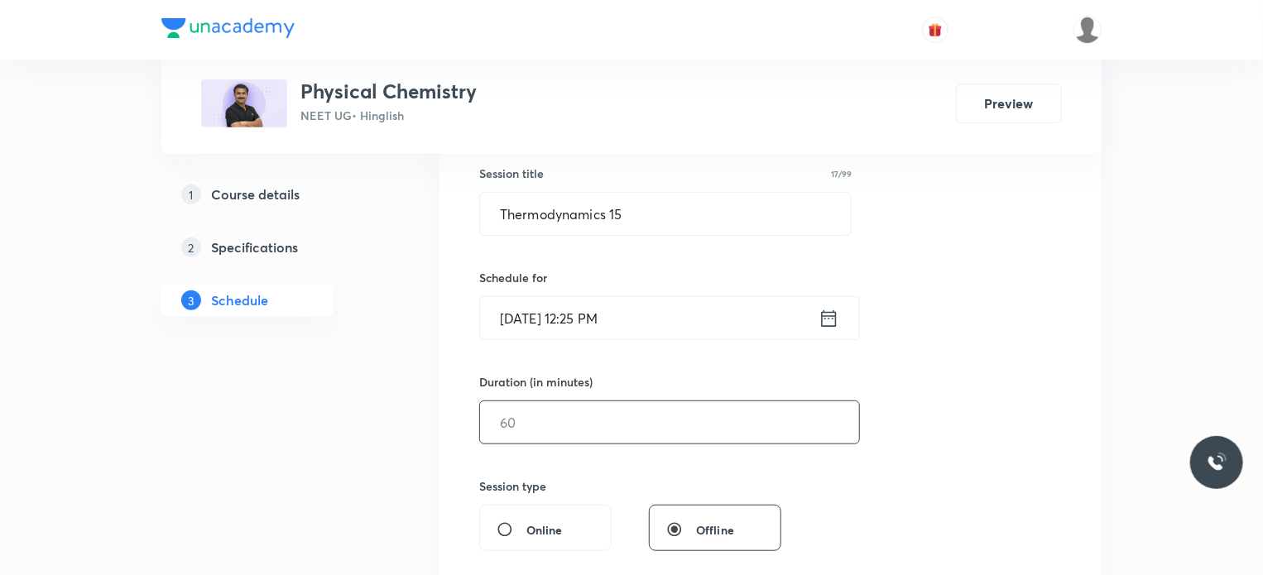
scroll to position [331, 0]
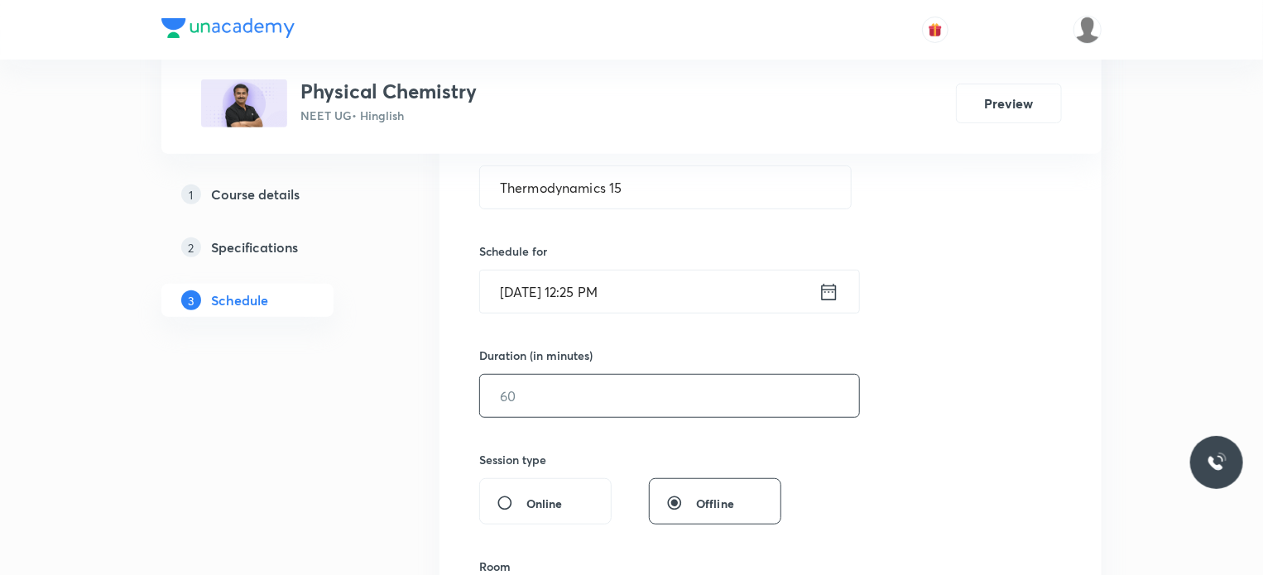
click at [559, 403] on input "text" at bounding box center [669, 396] width 379 height 42
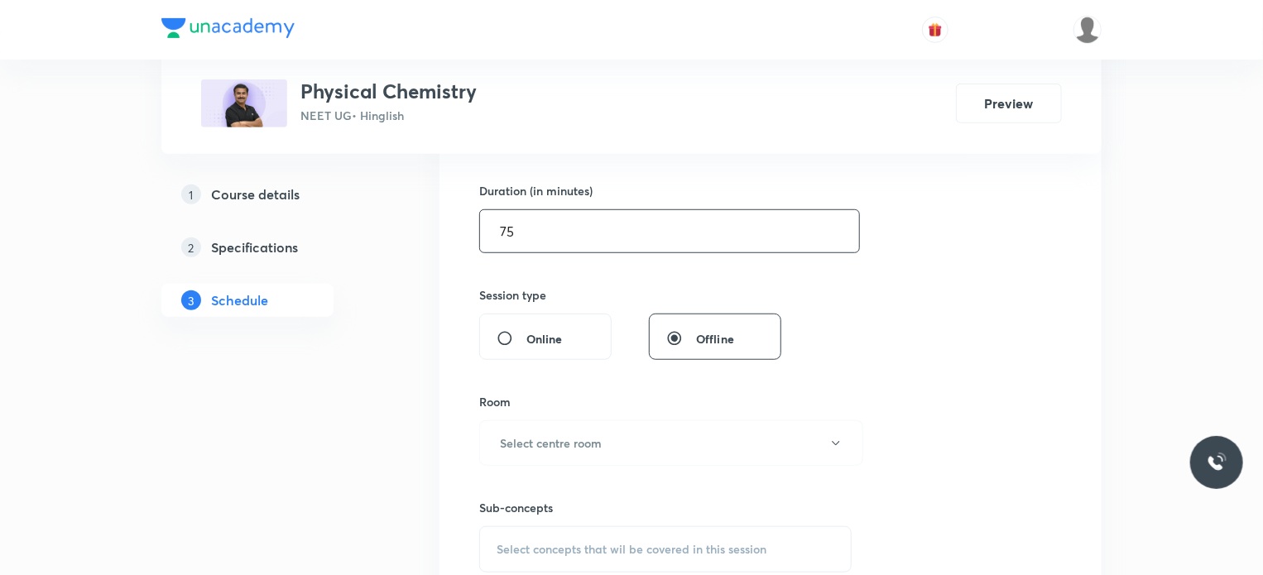
scroll to position [497, 0]
type input "75"
click at [583, 408] on div "Room" at bounding box center [665, 400] width 372 height 17
click at [579, 420] on button "Select centre room" at bounding box center [671, 443] width 384 height 46
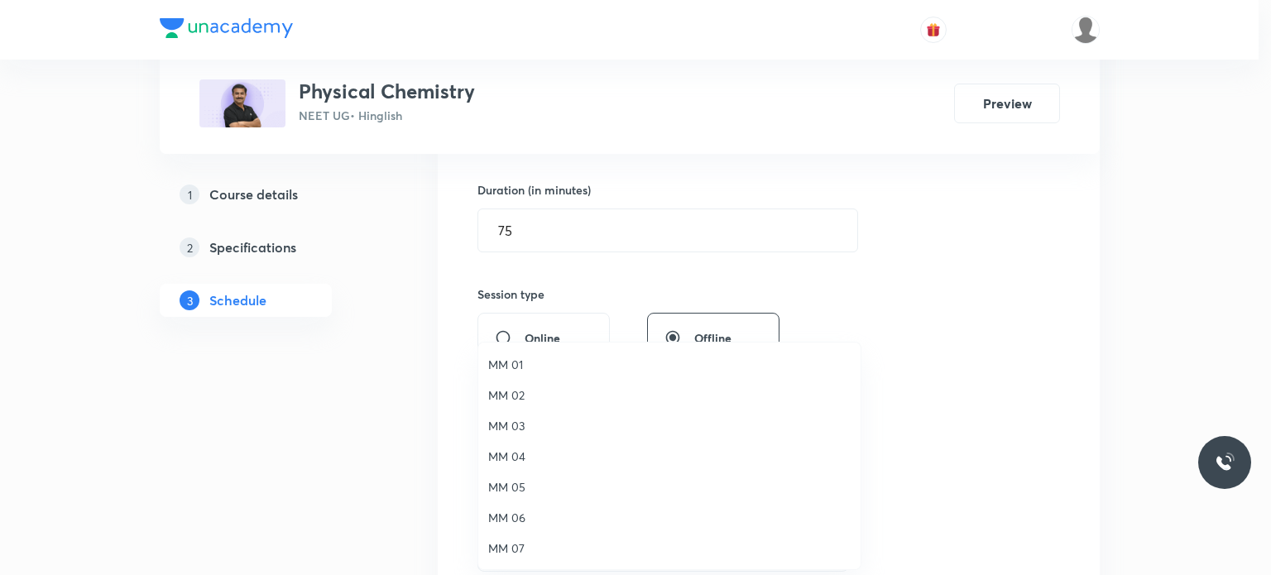
click at [562, 434] on li "MM 03" at bounding box center [669, 425] width 382 height 31
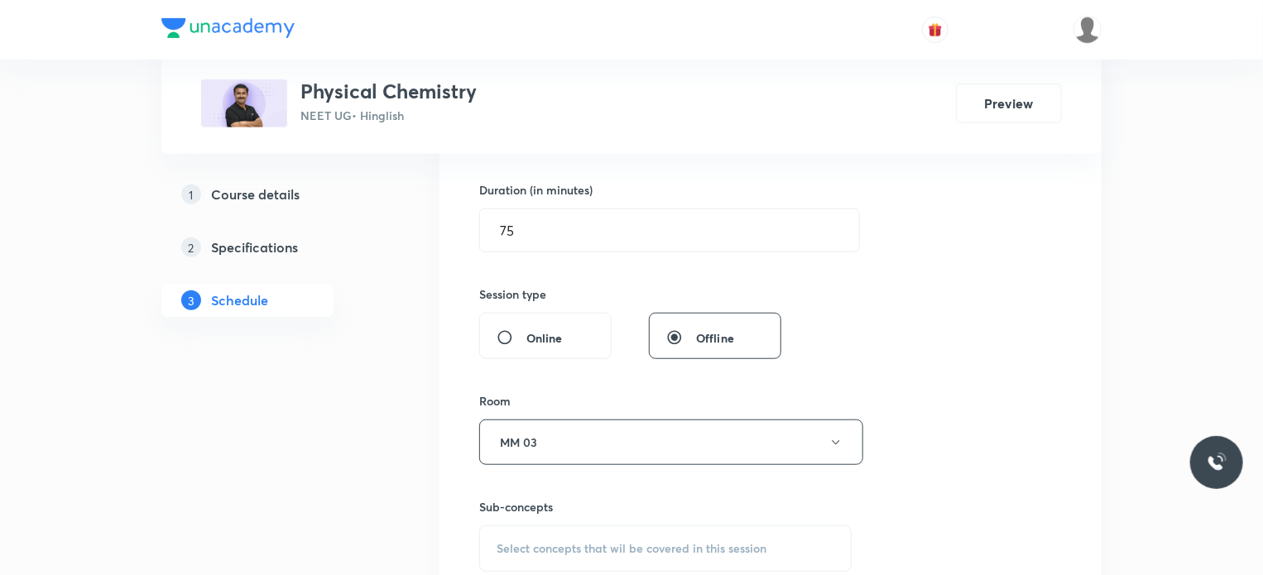
click at [639, 537] on div "Select concepts that wil be covered in this session" at bounding box center [665, 548] width 372 height 46
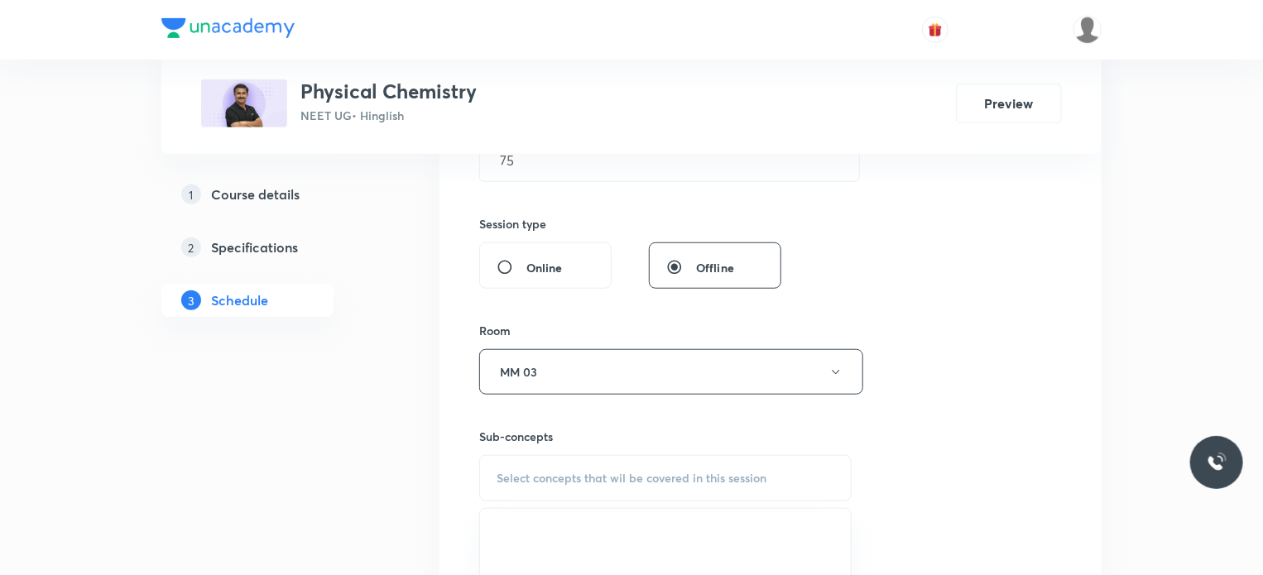
scroll to position [662, 0]
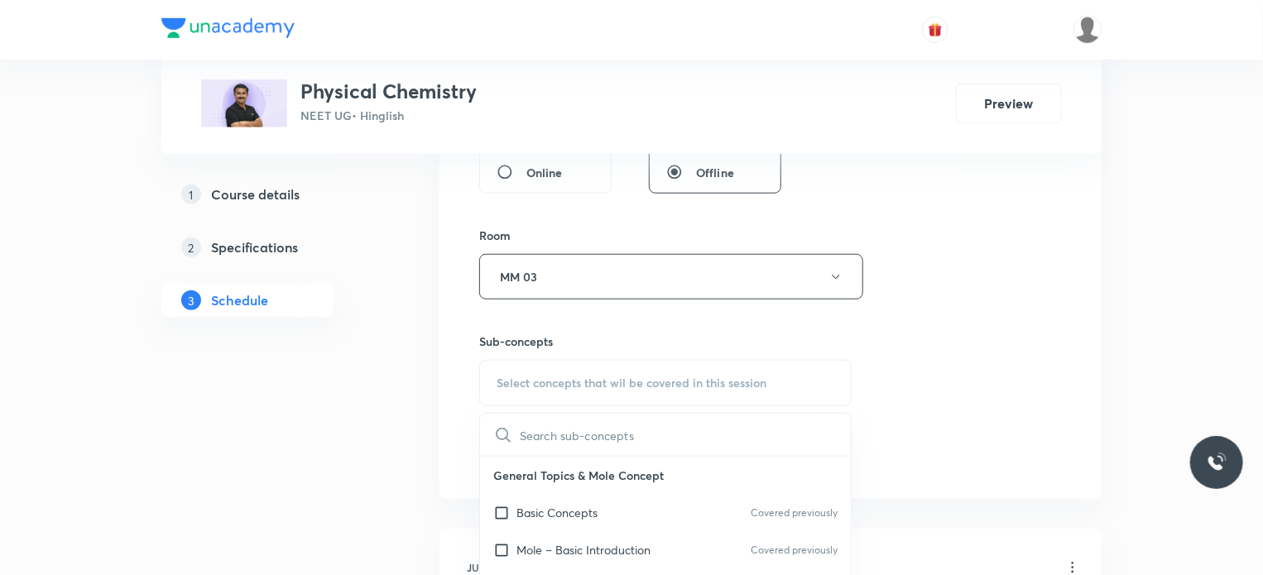
drag, startPoint x: 642, startPoint y: 501, endPoint x: 1146, endPoint y: 308, distance: 539.6
click at [642, 501] on div "Basic Concepts Covered previously" at bounding box center [665, 512] width 371 height 37
checkbox input "true"
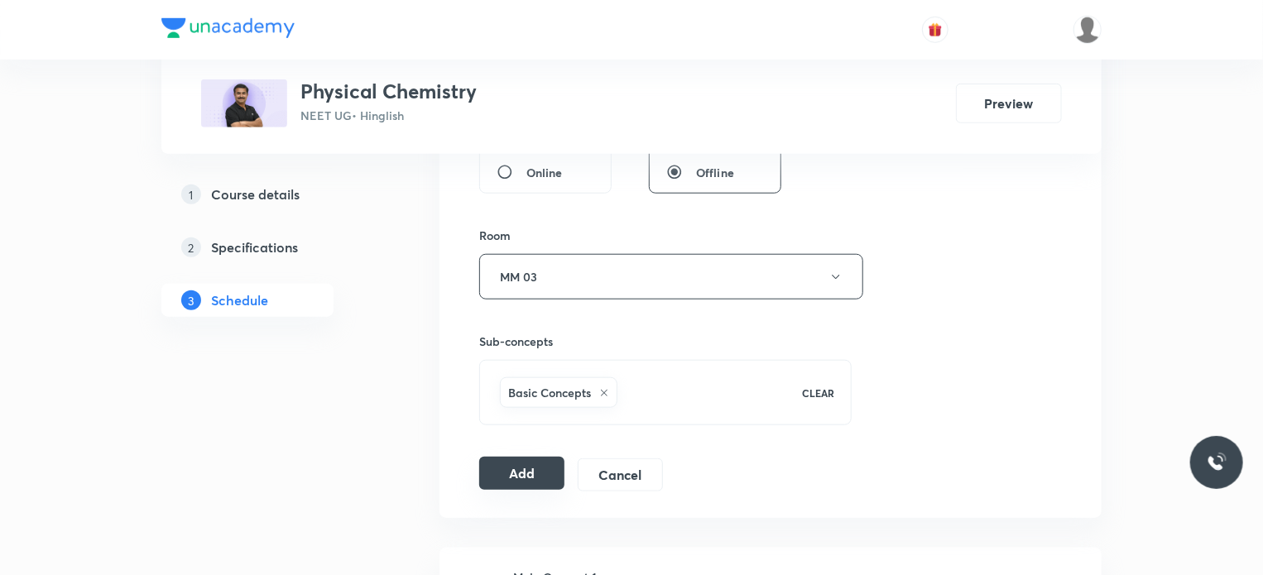
click at [514, 464] on button "Add" at bounding box center [521, 473] width 85 height 33
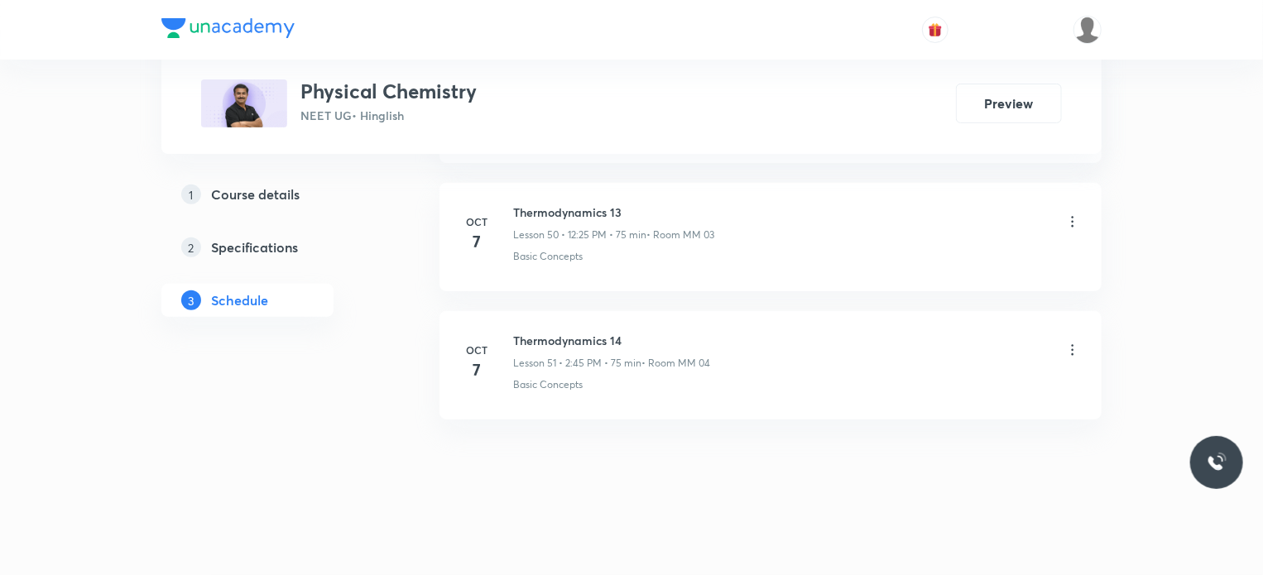
scroll to position [6475, 0]
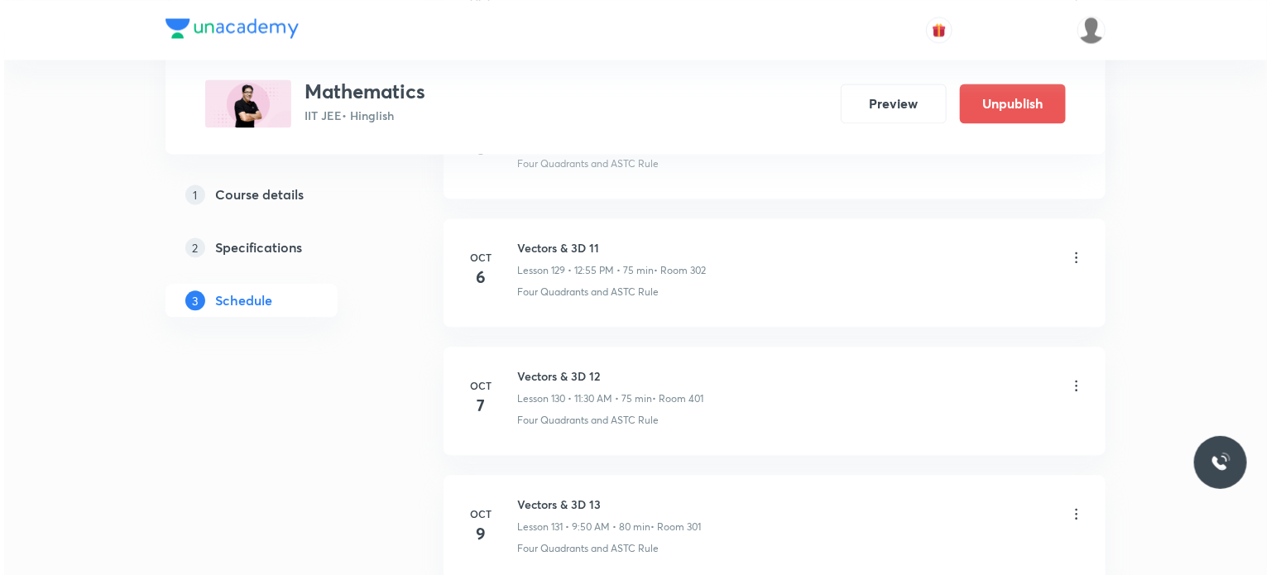
scroll to position [17577, 0]
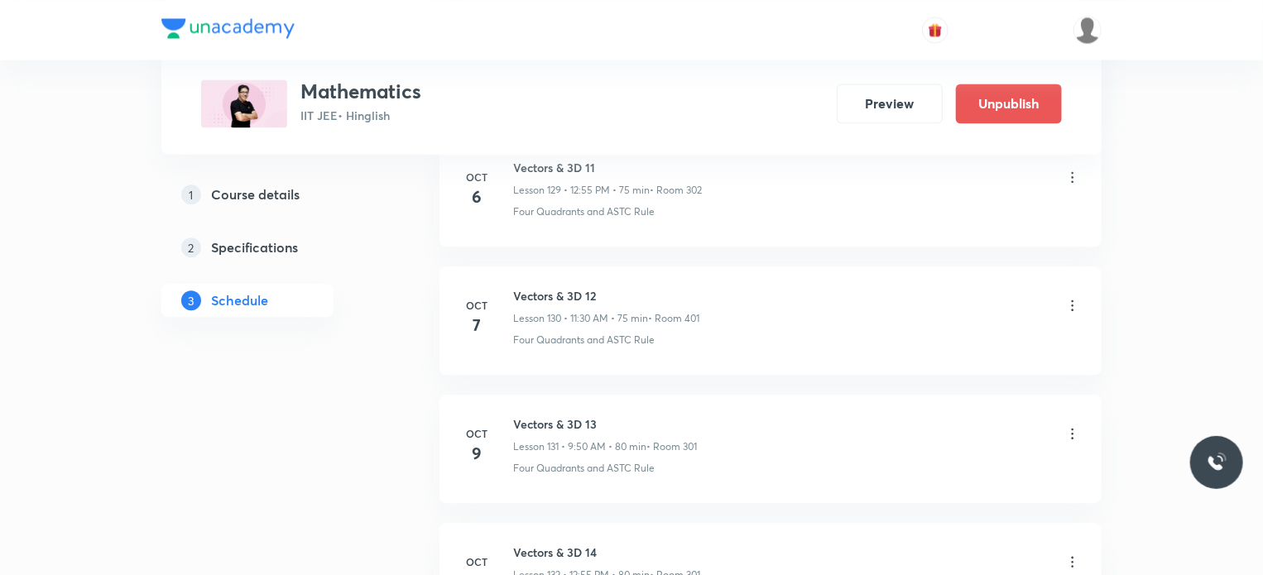
click at [1059, 415] on div "Vectors & 3D 13 Lesson 131 • 9:50 AM • 80 min • Room 301" at bounding box center [797, 434] width 568 height 39
click at [1076, 425] on icon at bounding box center [1072, 433] width 17 height 17
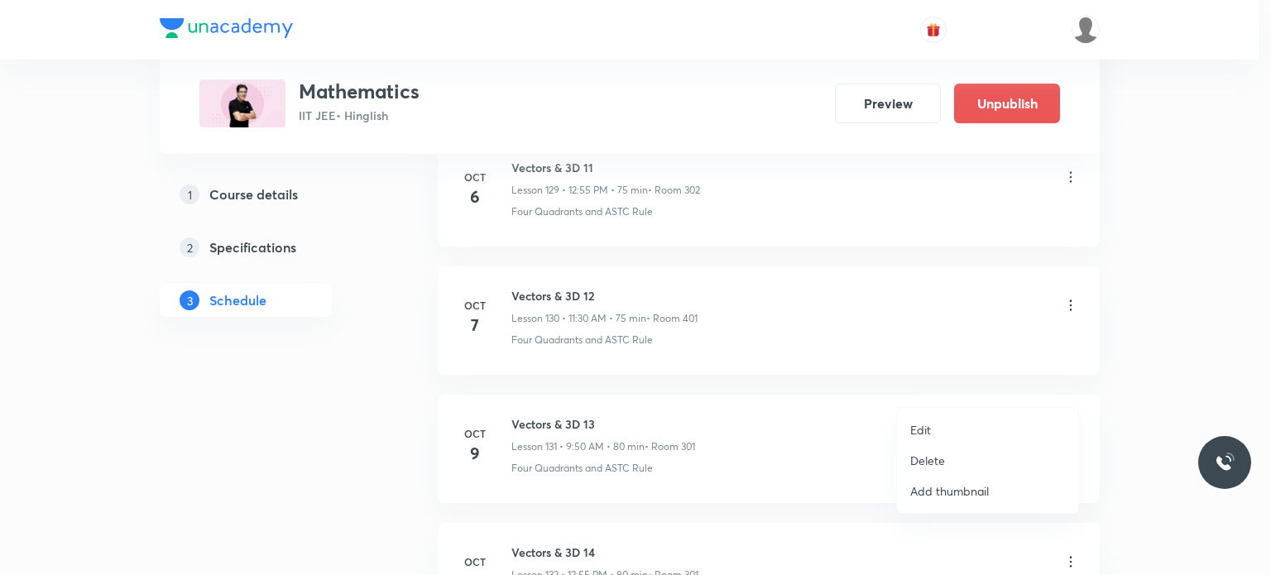
click at [950, 423] on li "Edit" at bounding box center [987, 430] width 181 height 31
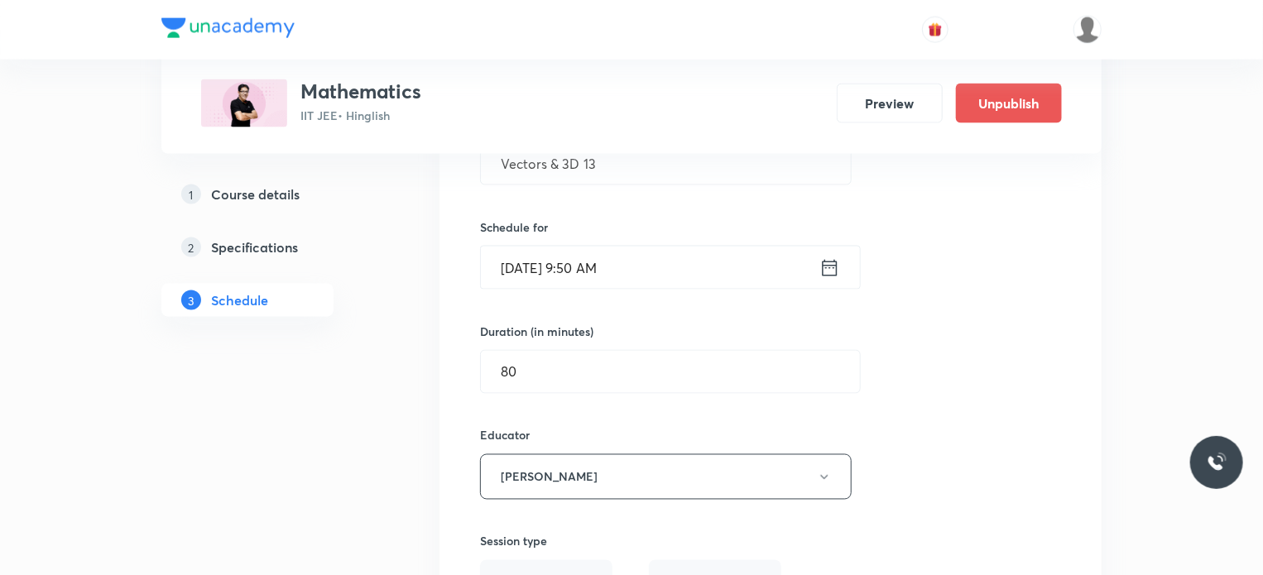
scroll to position [16997, 0]
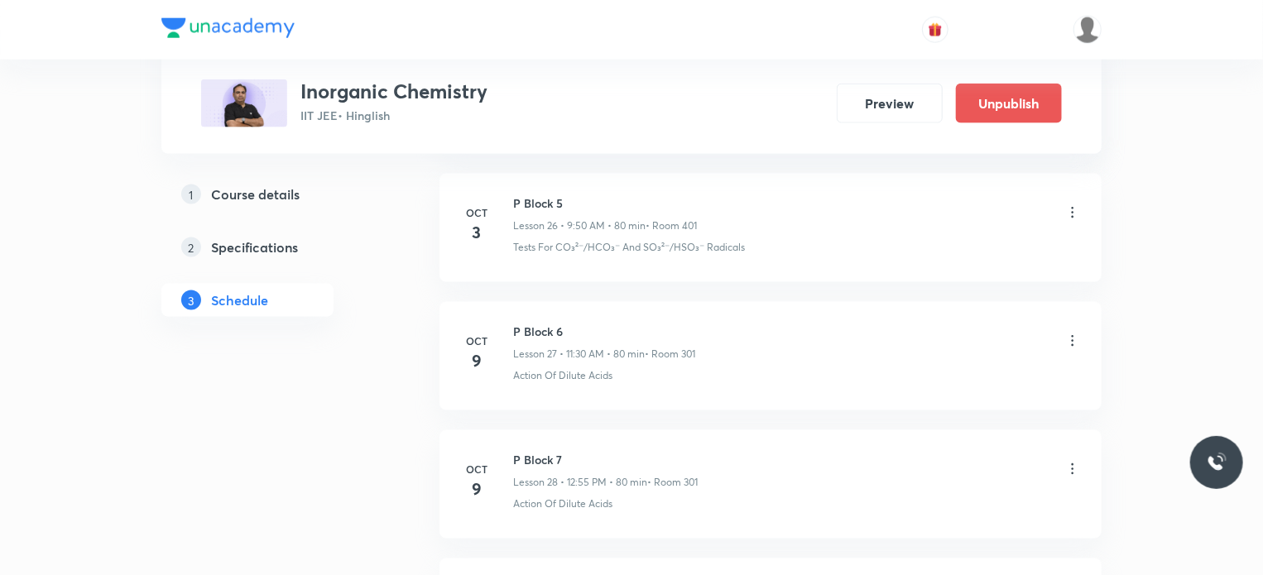
scroll to position [4211, 0]
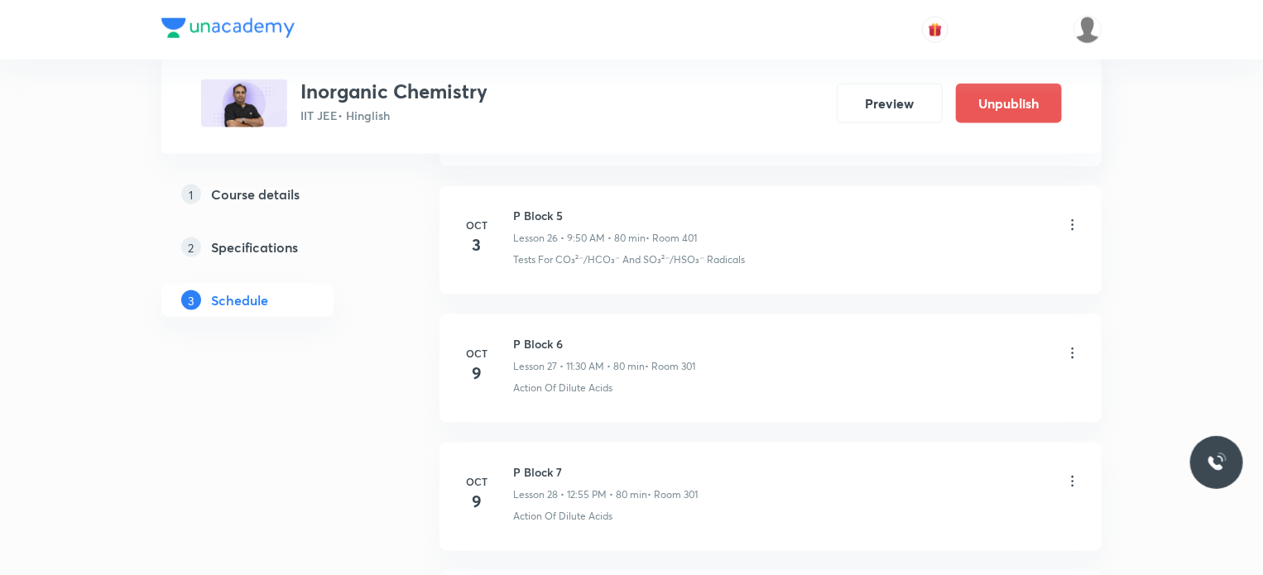
click at [1070, 345] on icon at bounding box center [1072, 353] width 17 height 17
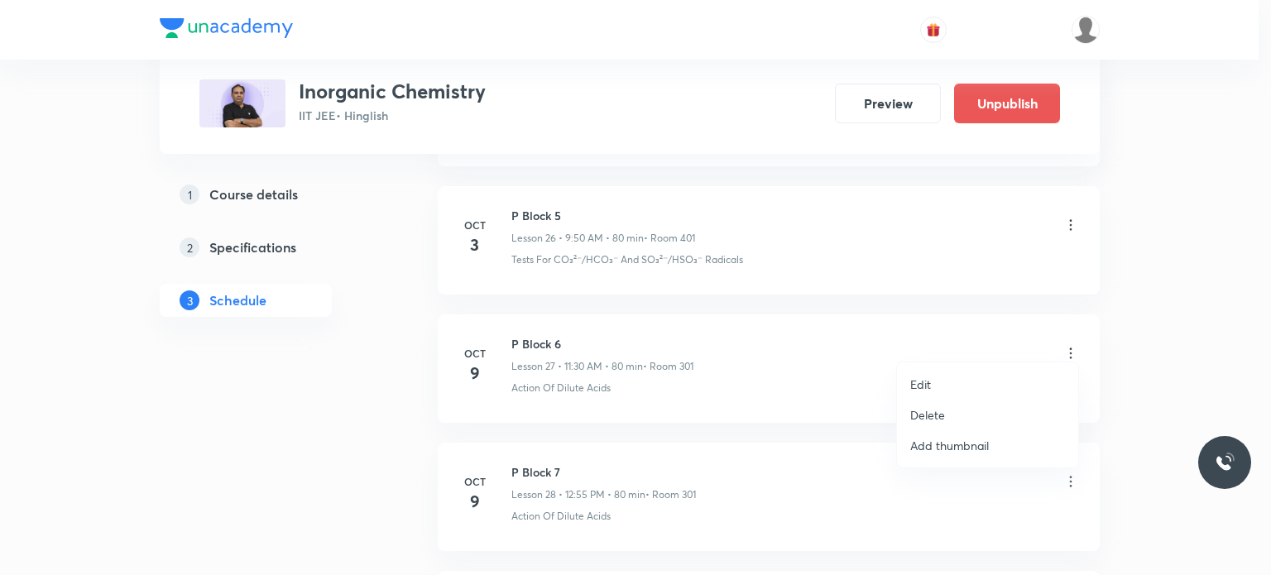
click at [938, 380] on li "Edit" at bounding box center [987, 384] width 181 height 31
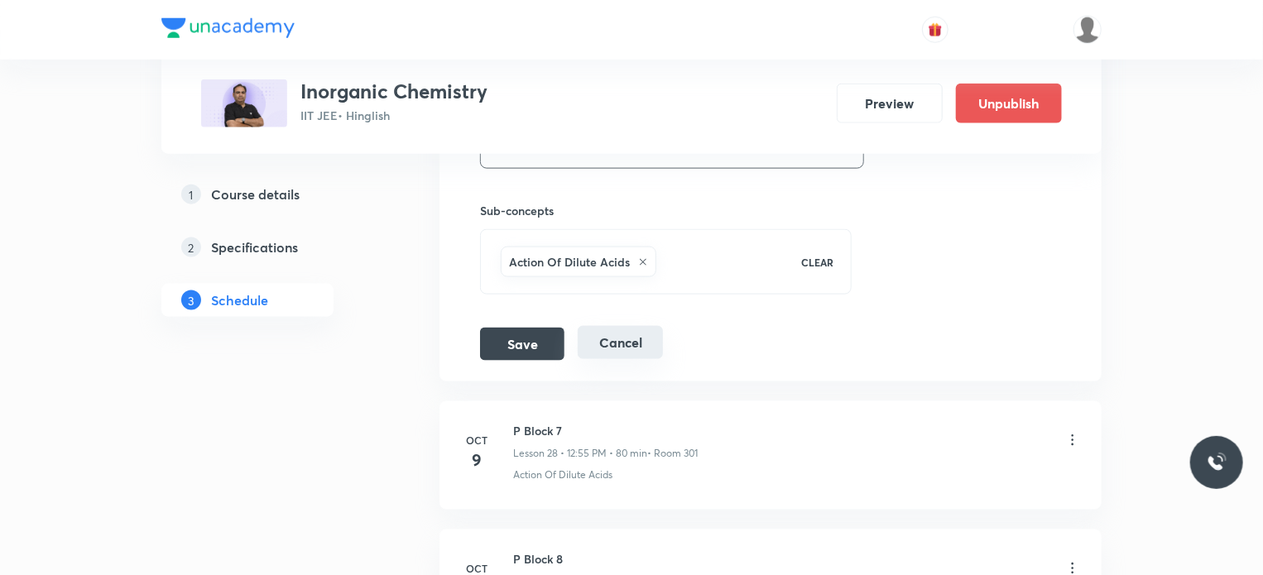
click at [609, 336] on button "Cancel" at bounding box center [620, 342] width 85 height 33
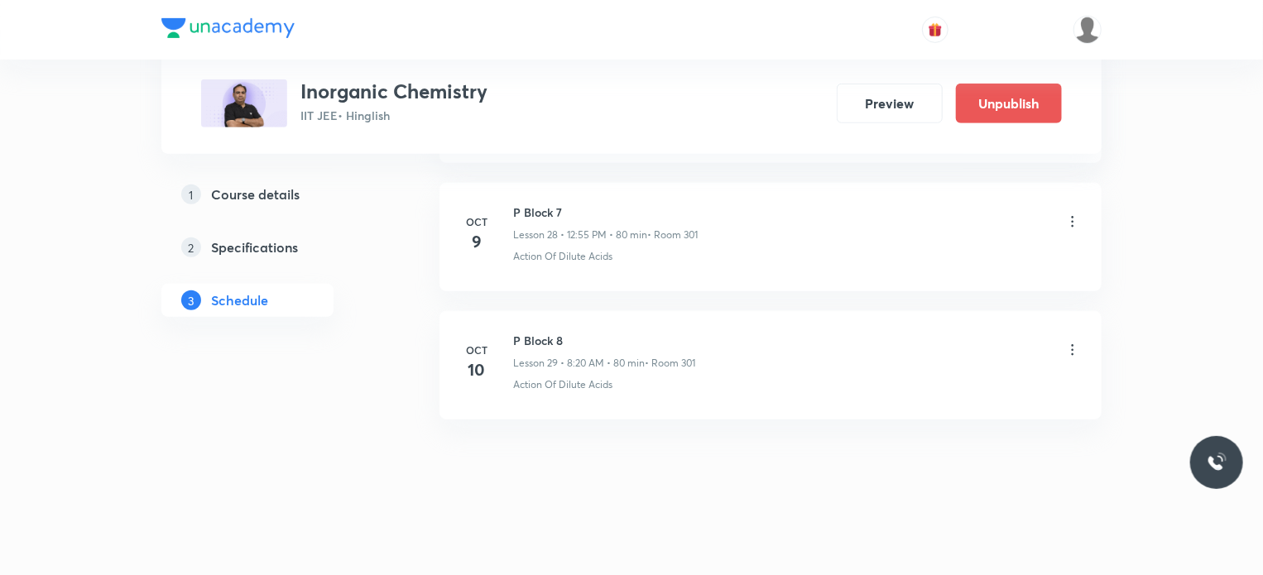
scroll to position [3701, 0]
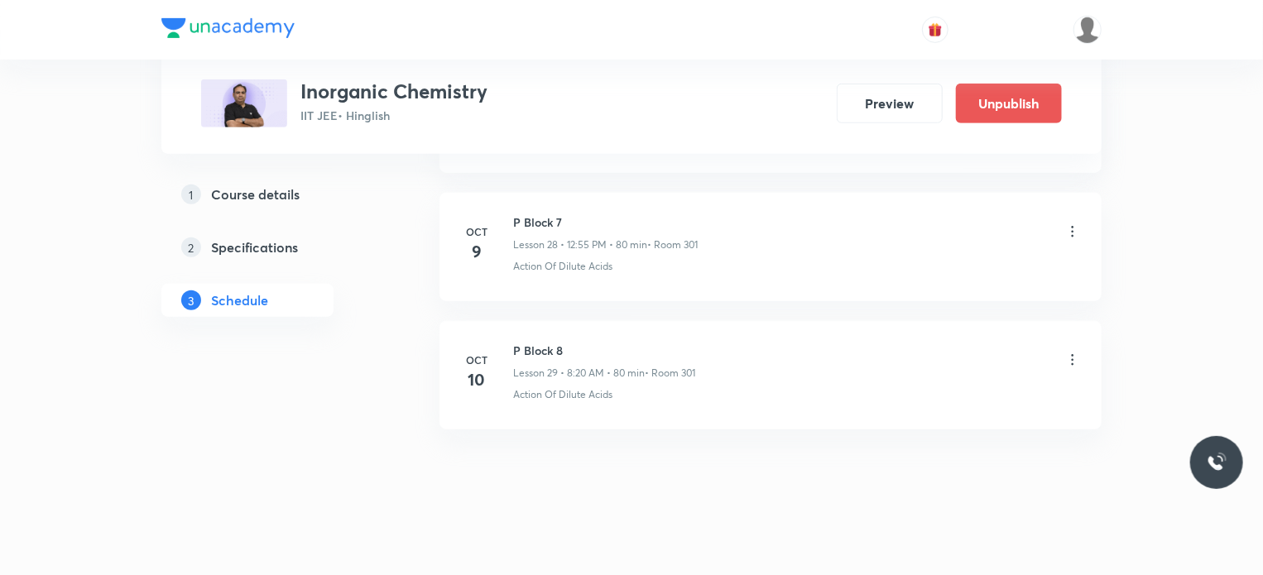
click at [1072, 227] on icon at bounding box center [1073, 231] width 2 height 11
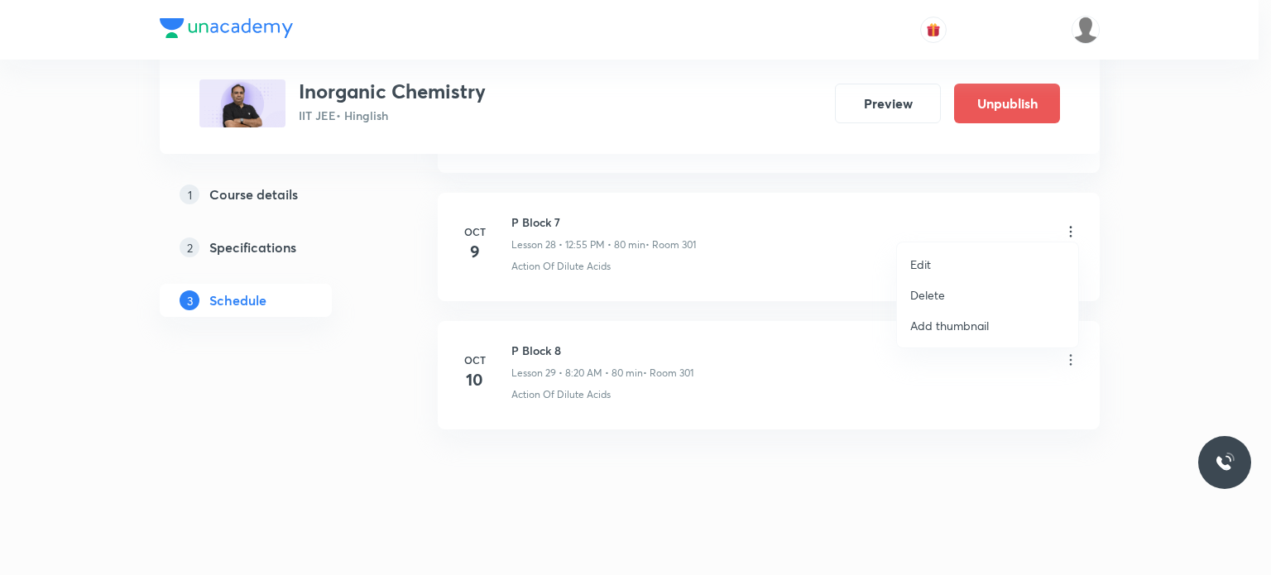
click at [971, 257] on li "Edit" at bounding box center [987, 264] width 181 height 31
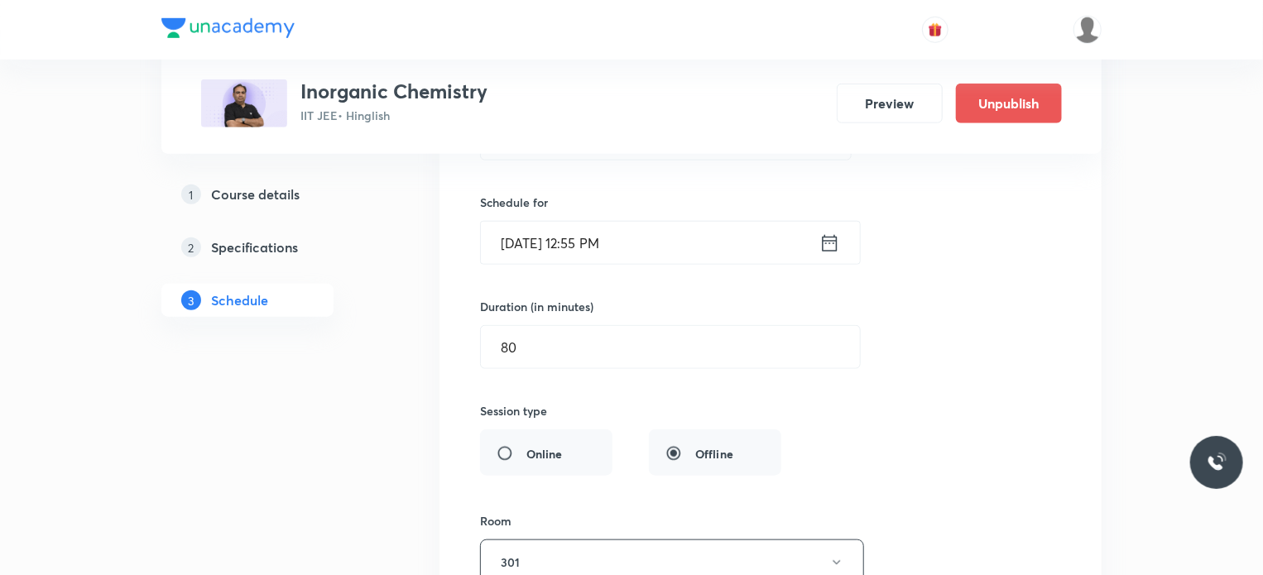
scroll to position [3866, 0]
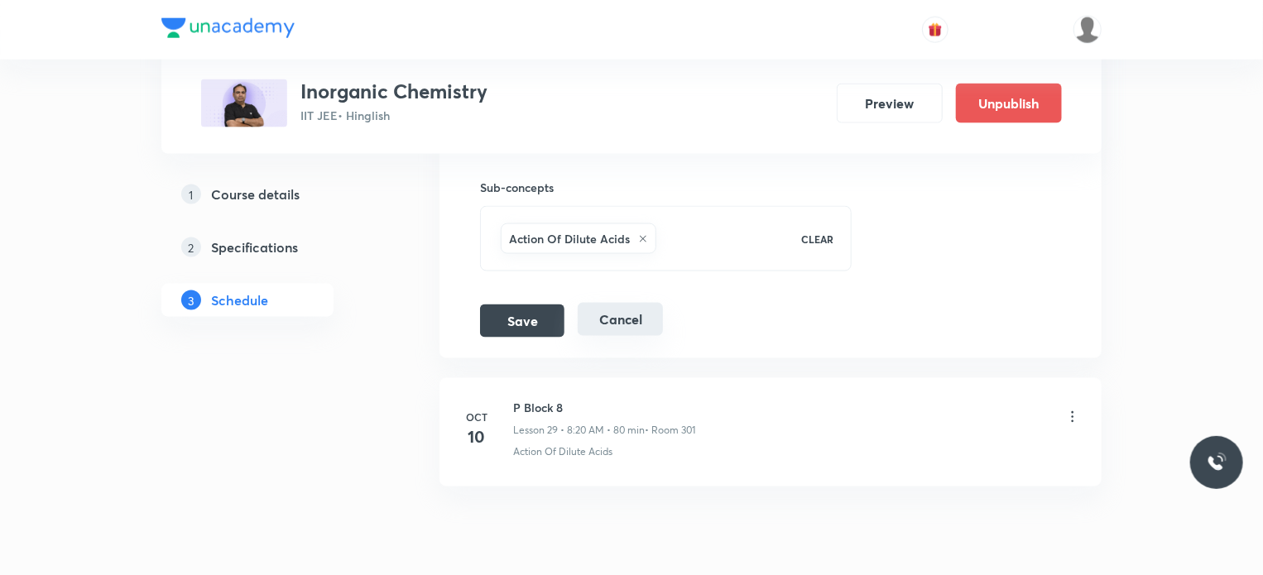
click at [631, 320] on button "Cancel" at bounding box center [620, 319] width 85 height 33
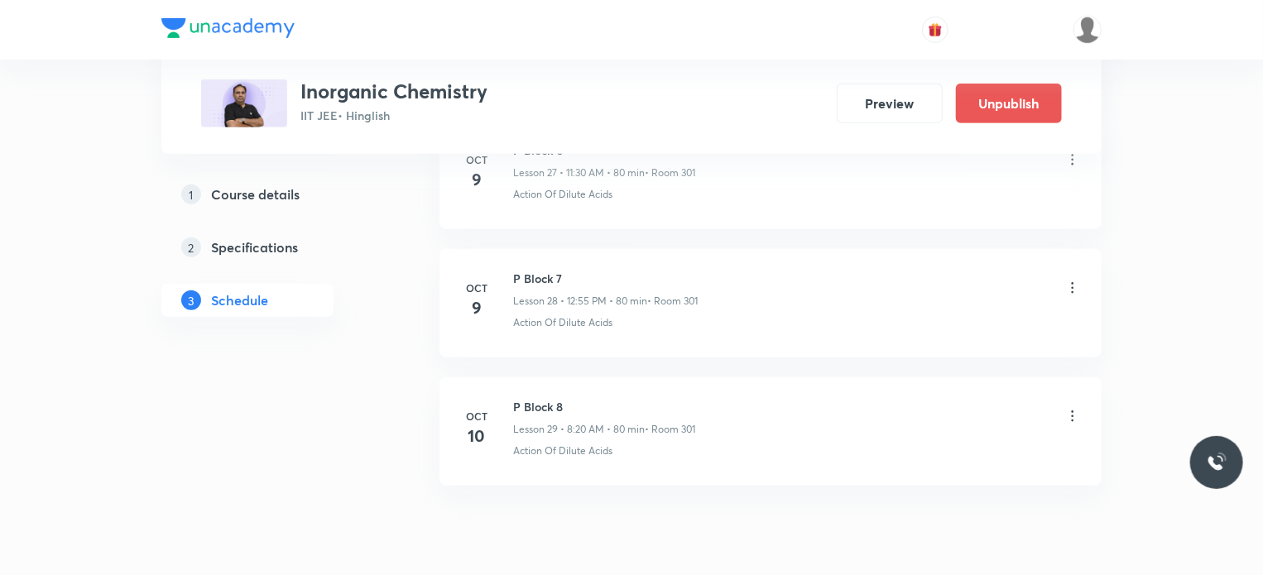
scroll to position [3618, 0]
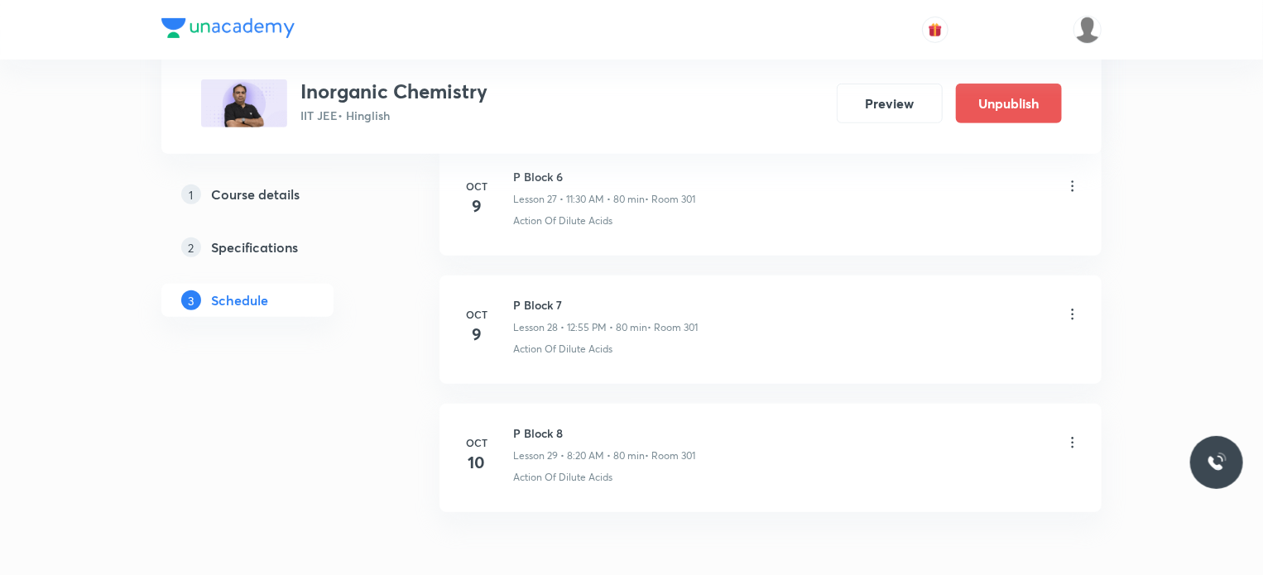
click at [1069, 178] on icon at bounding box center [1072, 186] width 17 height 17
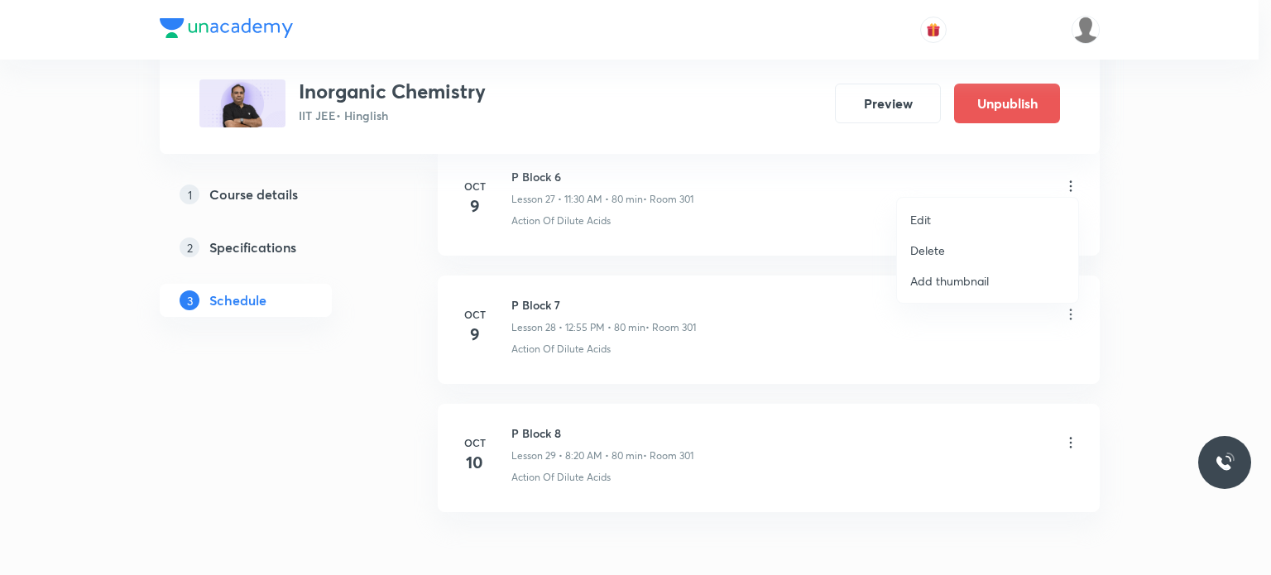
click at [982, 213] on li "Edit" at bounding box center [987, 219] width 181 height 31
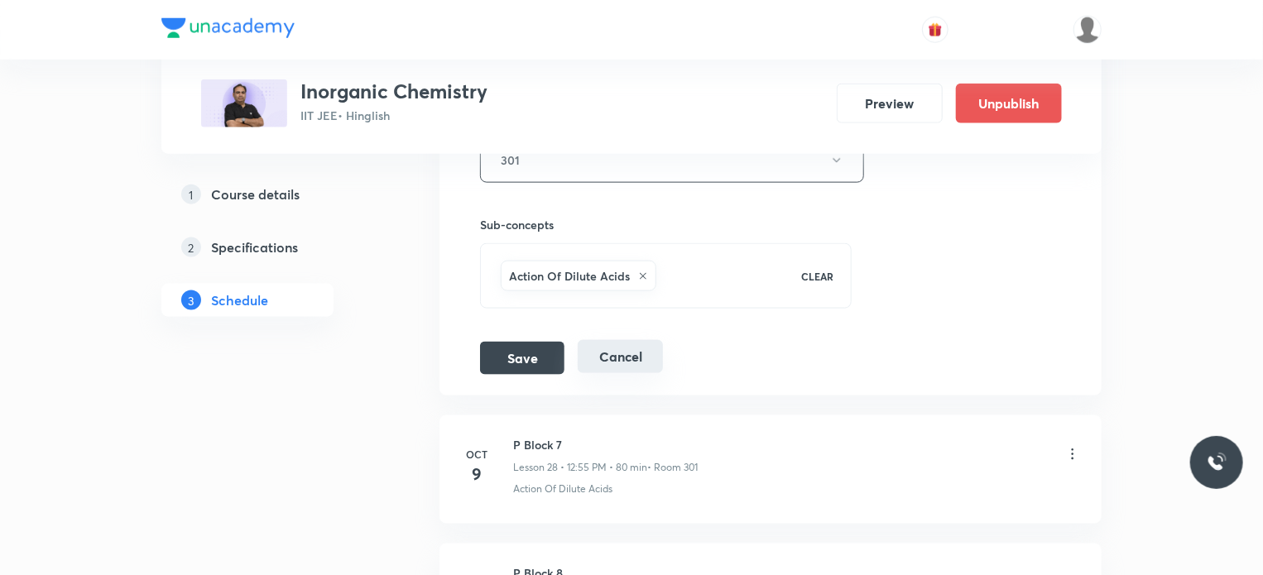
click at [637, 345] on button "Cancel" at bounding box center [620, 356] width 85 height 33
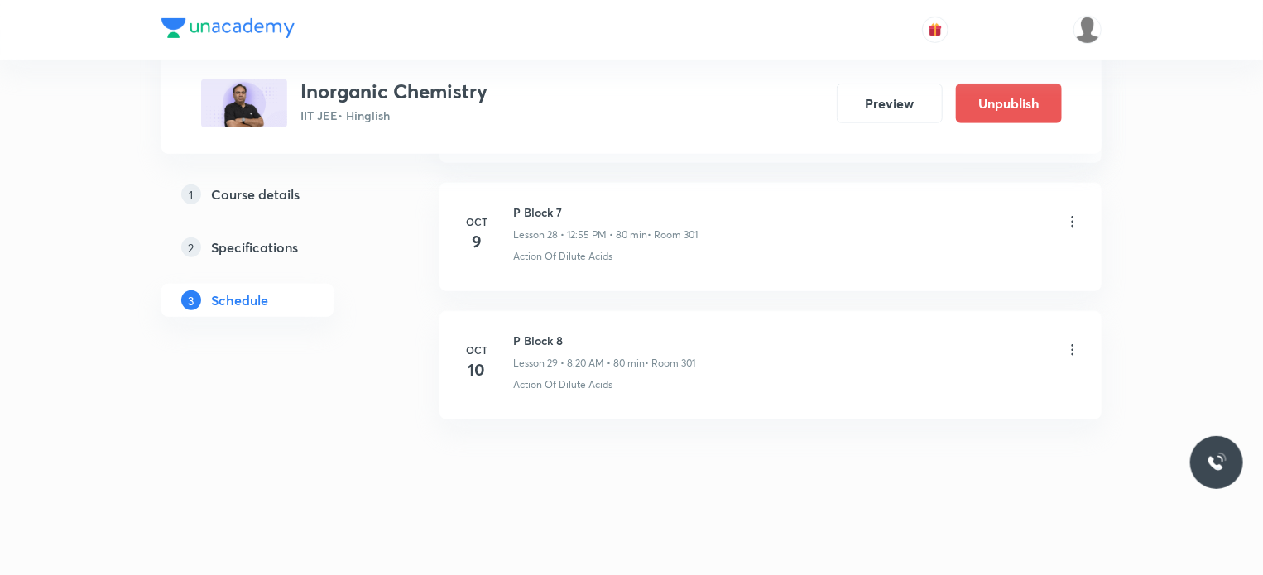
scroll to position [3701, 0]
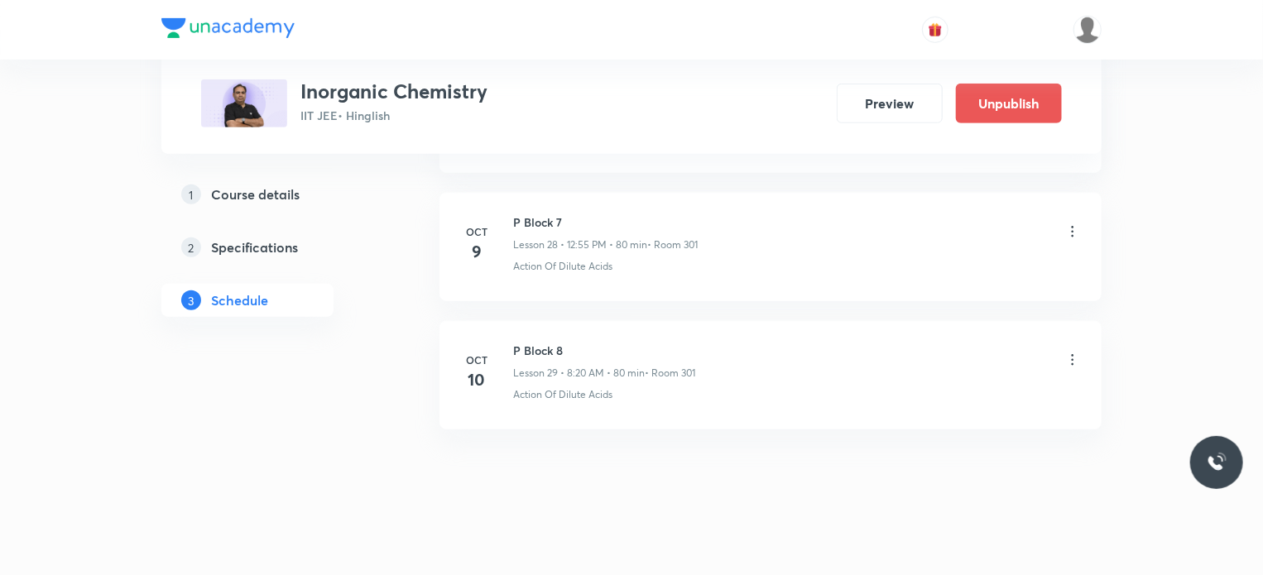
click at [1082, 214] on li "Oct 9 P Block 7 Lesson 28 • 12:55 PM • 80 min • Room 301 Action Of Dilute Acids" at bounding box center [770, 247] width 662 height 108
click at [1063, 223] on div "P Block 7 Lesson 28 • 12:55 PM • 80 min • Room 301" at bounding box center [797, 233] width 568 height 39
click at [1077, 227] on icon at bounding box center [1072, 231] width 17 height 17
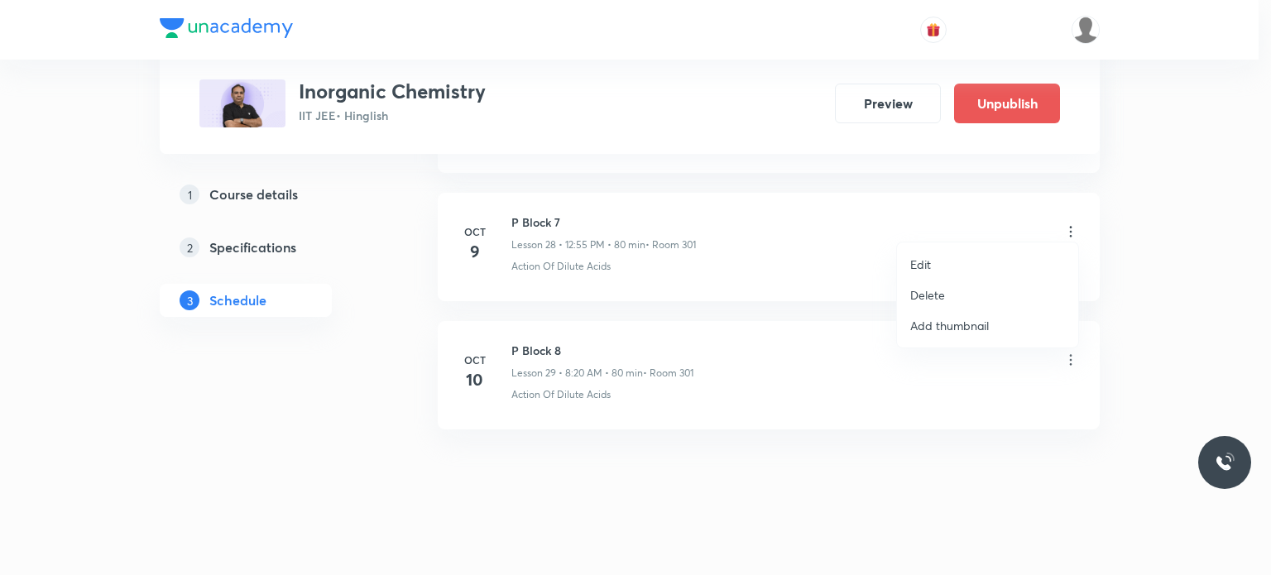
click at [937, 277] on li "Edit" at bounding box center [987, 264] width 181 height 31
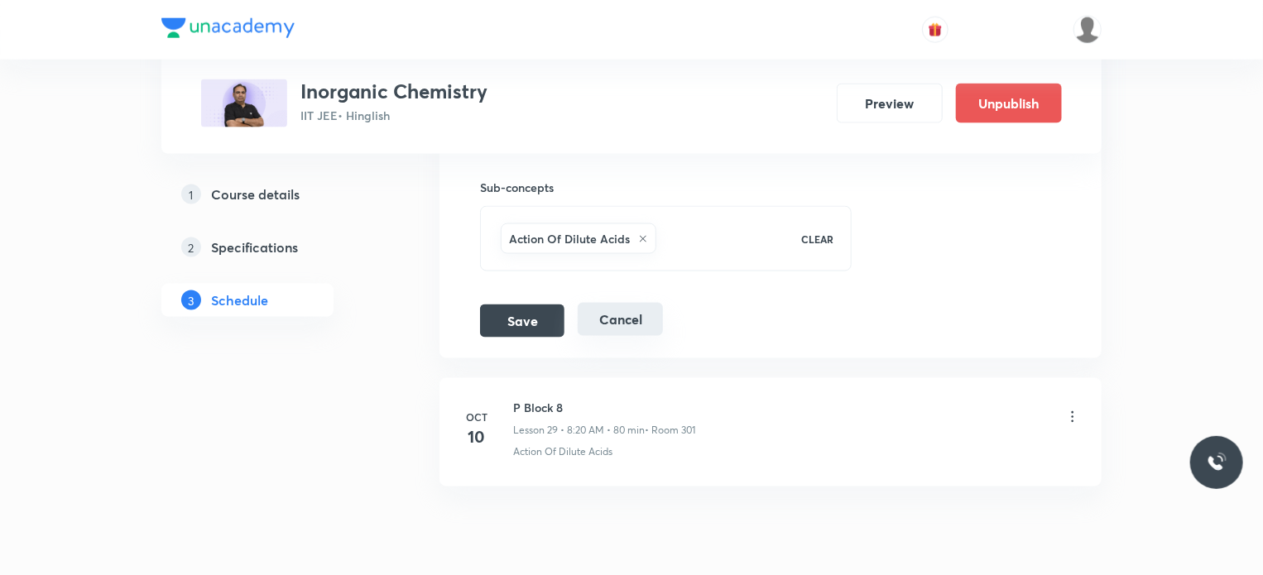
click at [645, 309] on button "Cancel" at bounding box center [620, 319] width 85 height 33
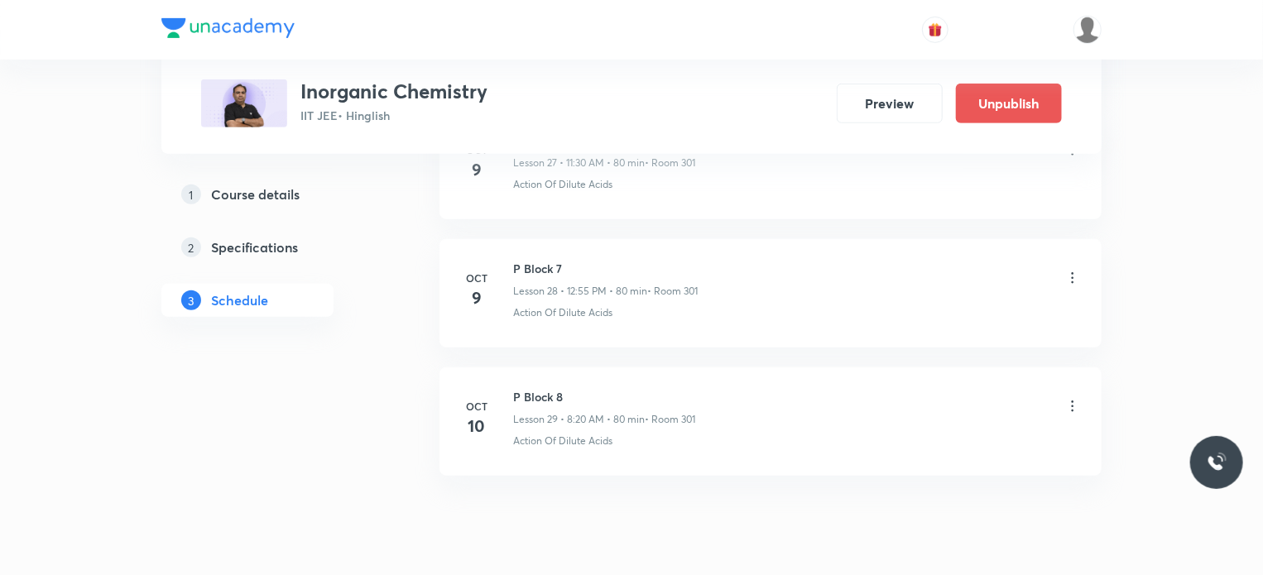
scroll to position [3618, 0]
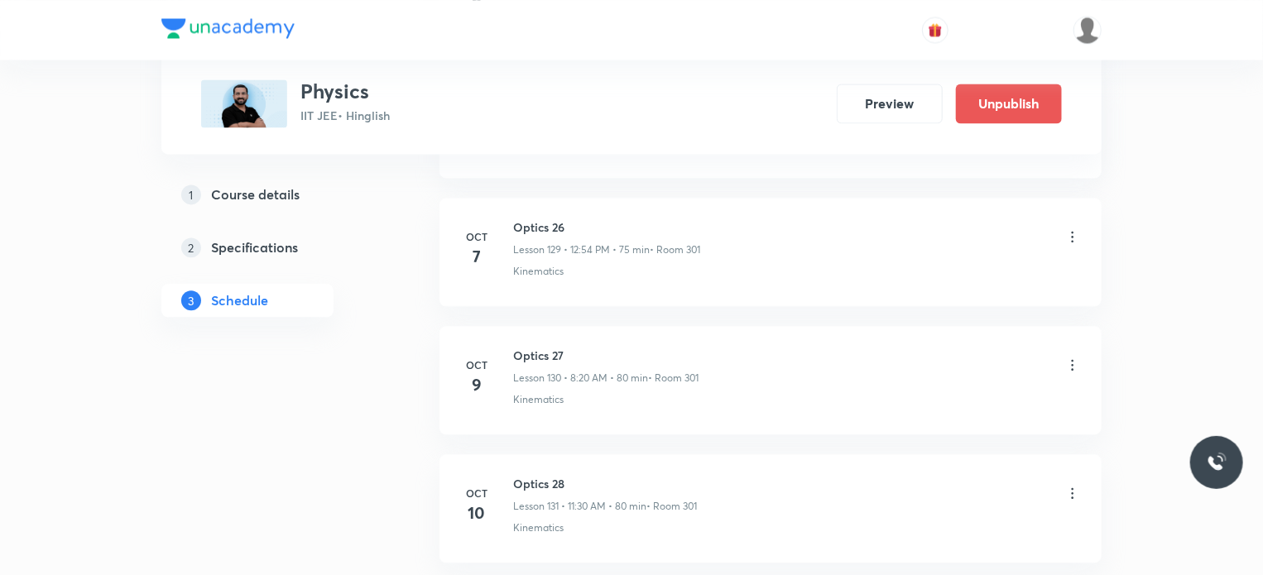
scroll to position [17449, 0]
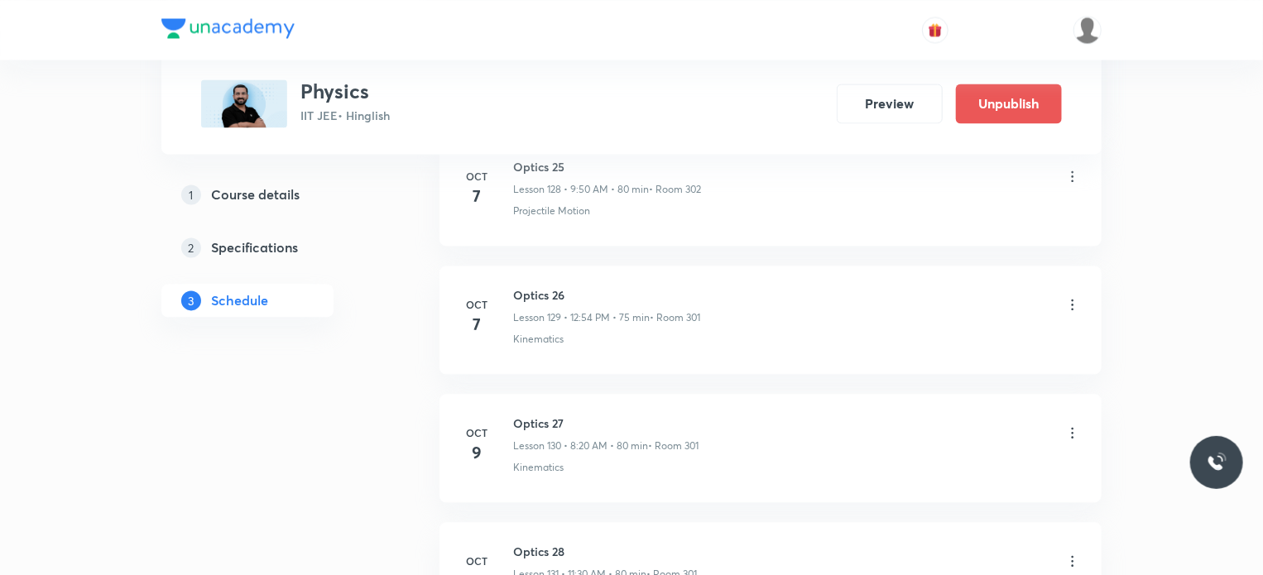
click at [1076, 425] on icon at bounding box center [1072, 433] width 17 height 17
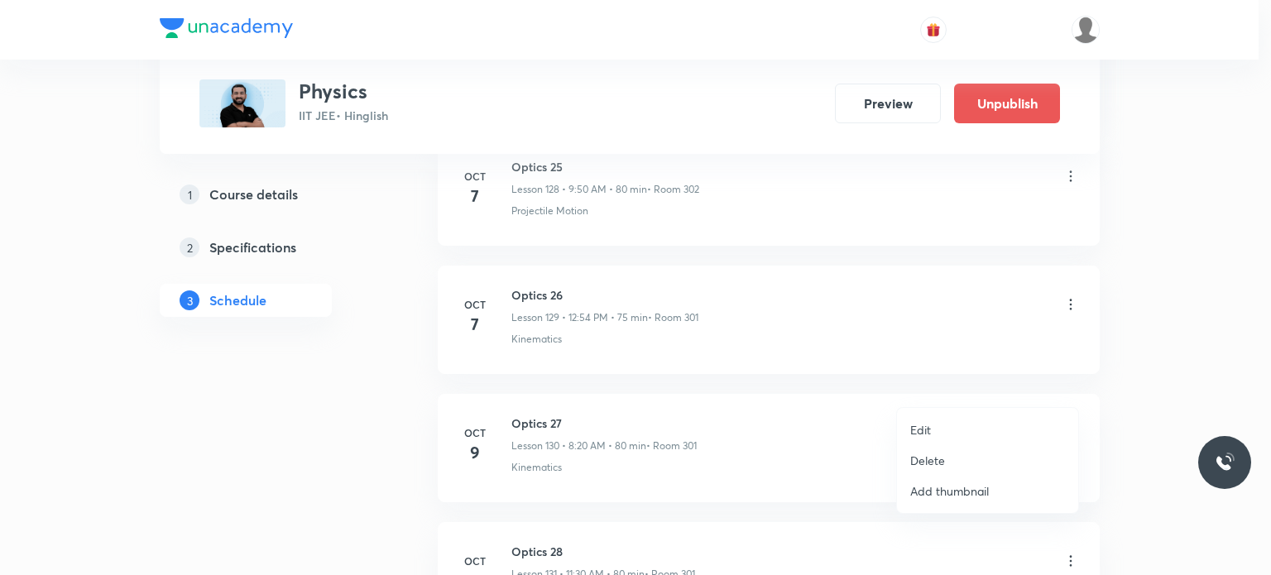
click at [950, 430] on li "Edit" at bounding box center [987, 430] width 181 height 31
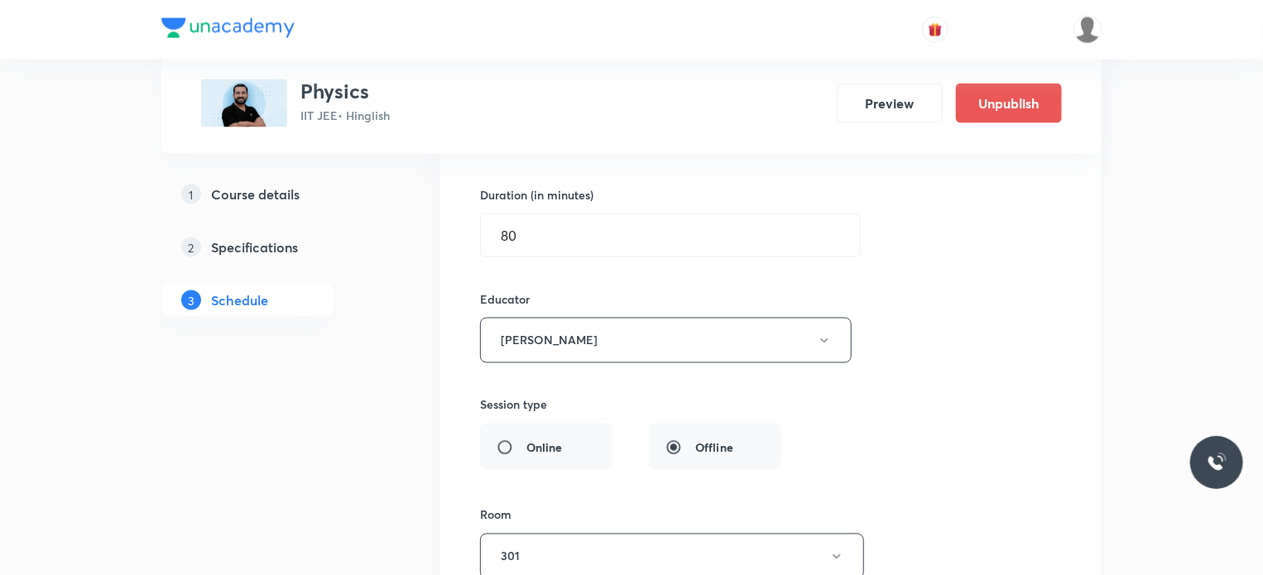
scroll to position [16787, 0]
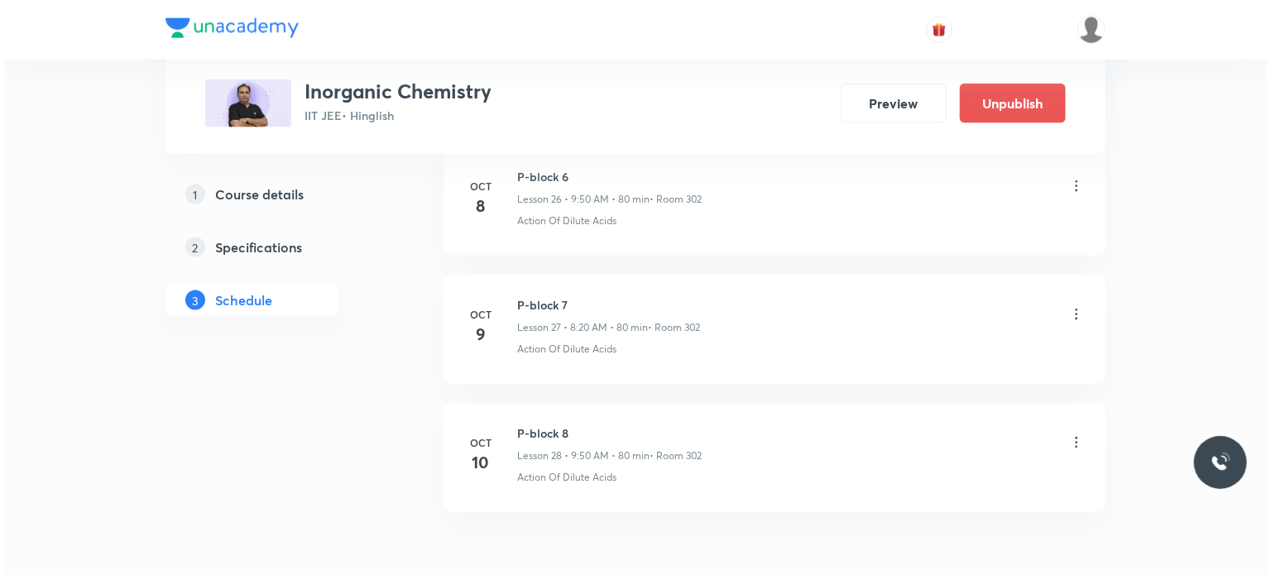
scroll to position [4249, 0]
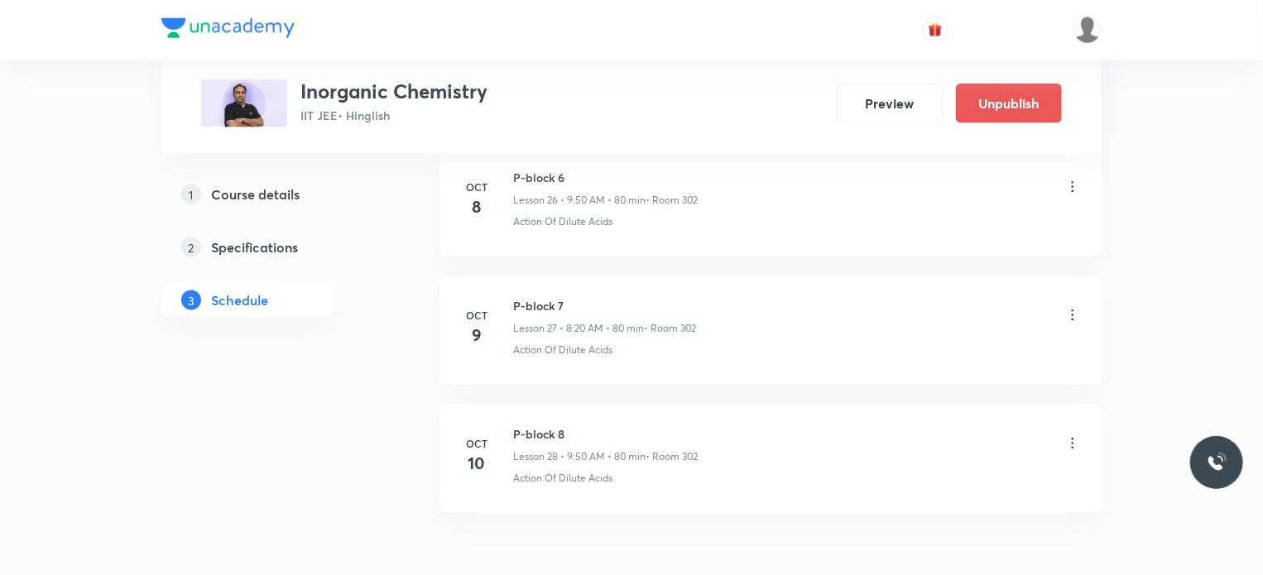
click at [1072, 307] on icon at bounding box center [1072, 315] width 17 height 17
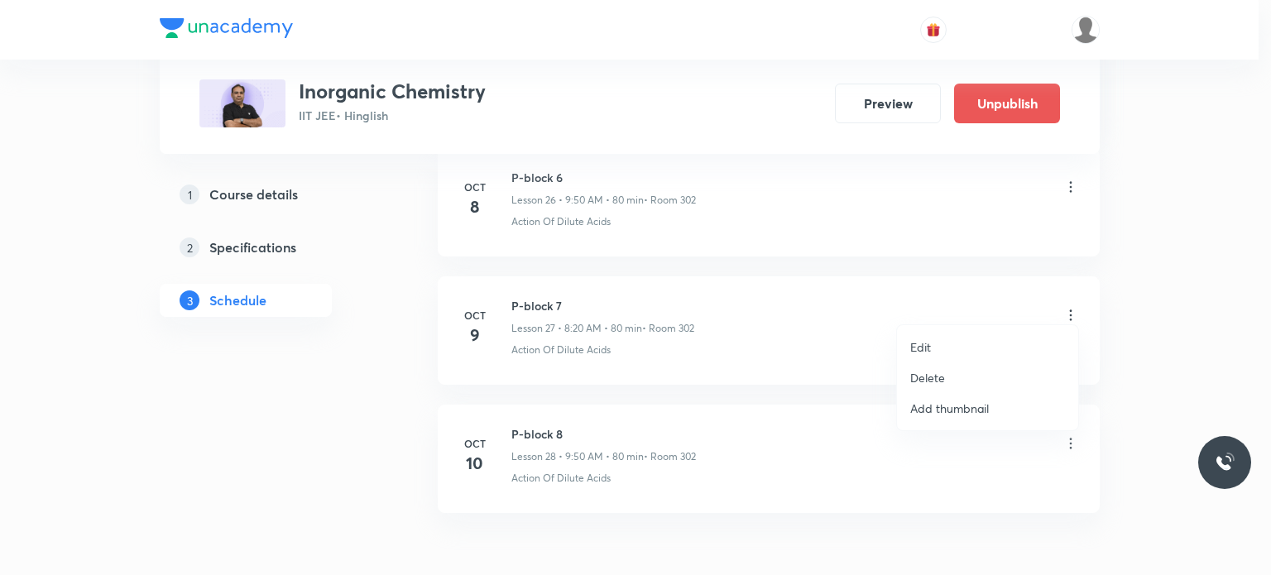
click at [972, 343] on li "Edit" at bounding box center [987, 347] width 181 height 31
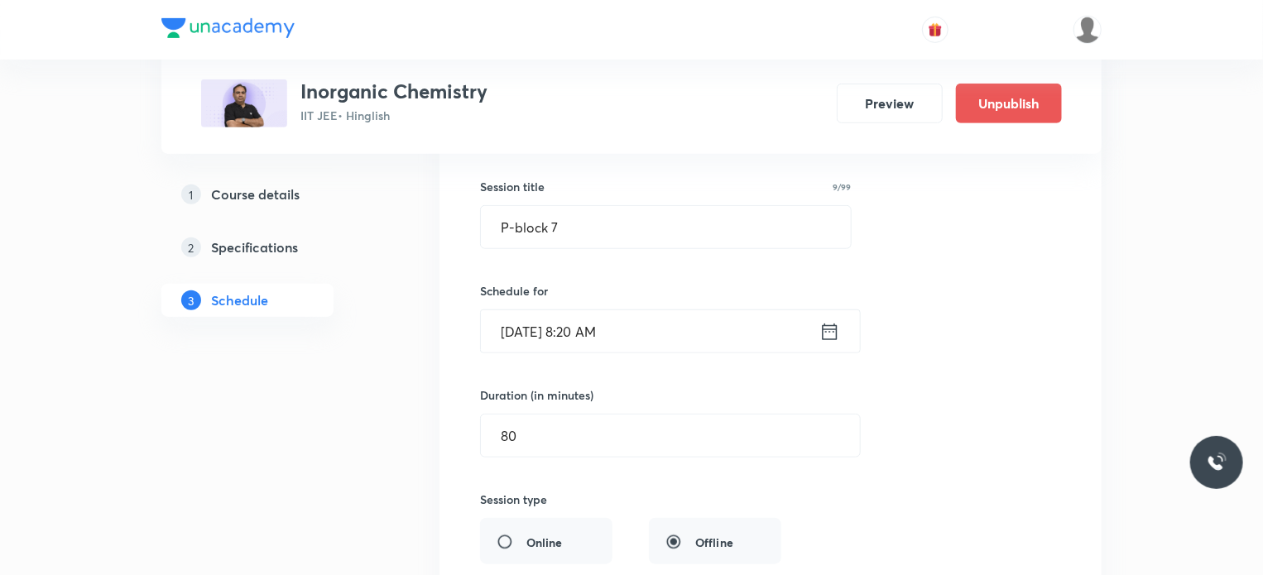
scroll to position [3628, 0]
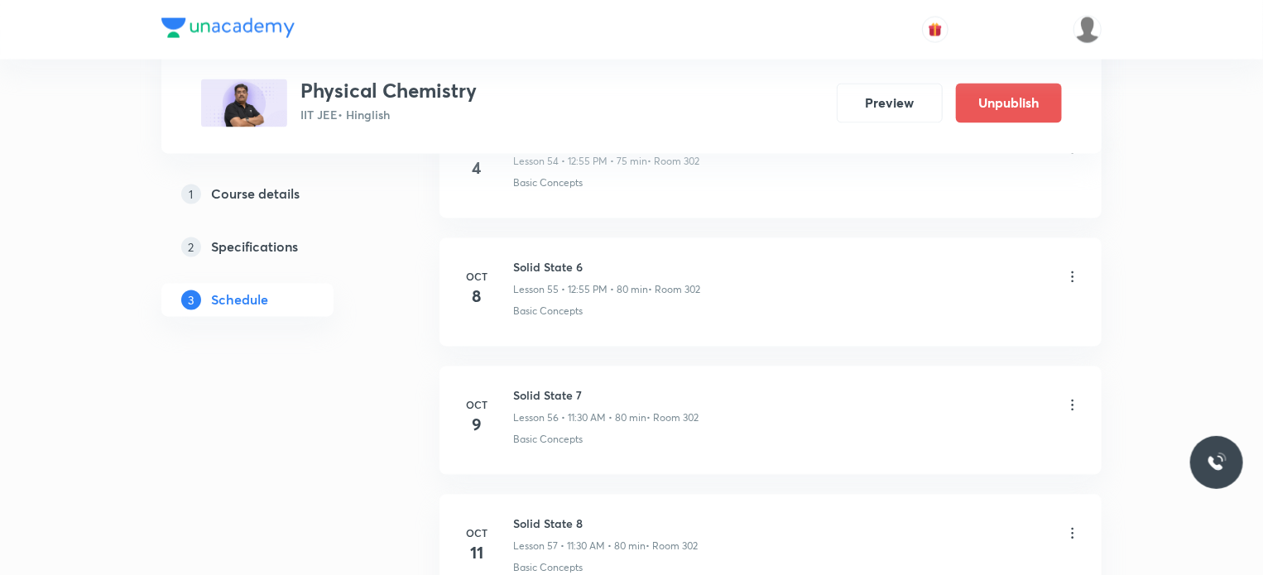
scroll to position [7876, 0]
click at [1076, 400] on icon at bounding box center [1072, 408] width 17 height 17
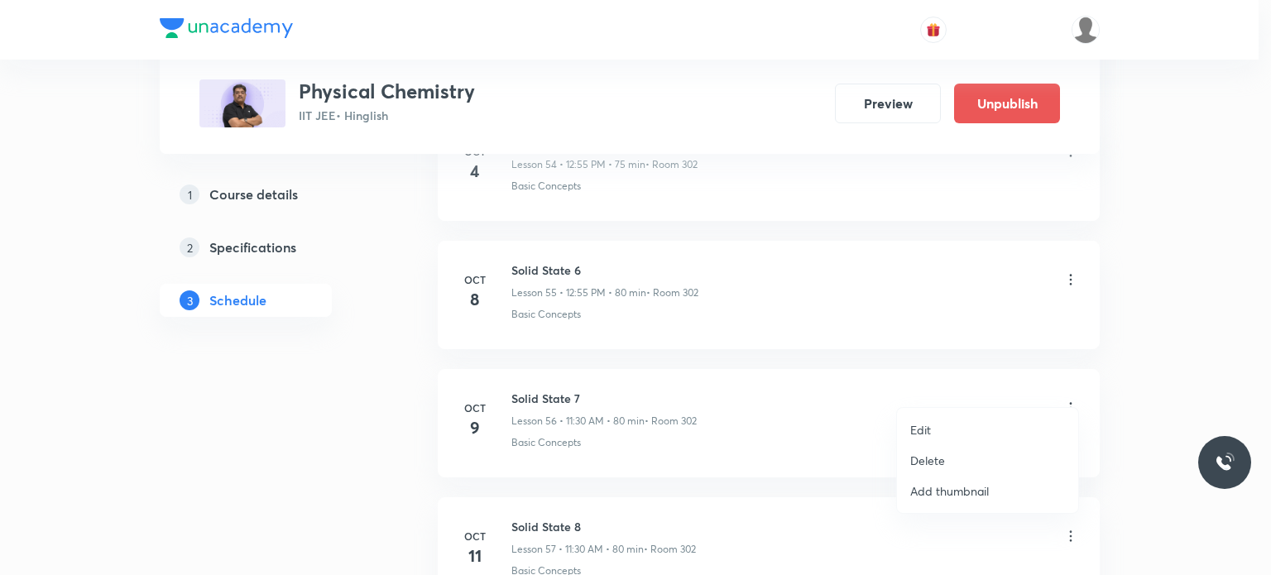
click at [976, 420] on li "Edit" at bounding box center [987, 430] width 181 height 31
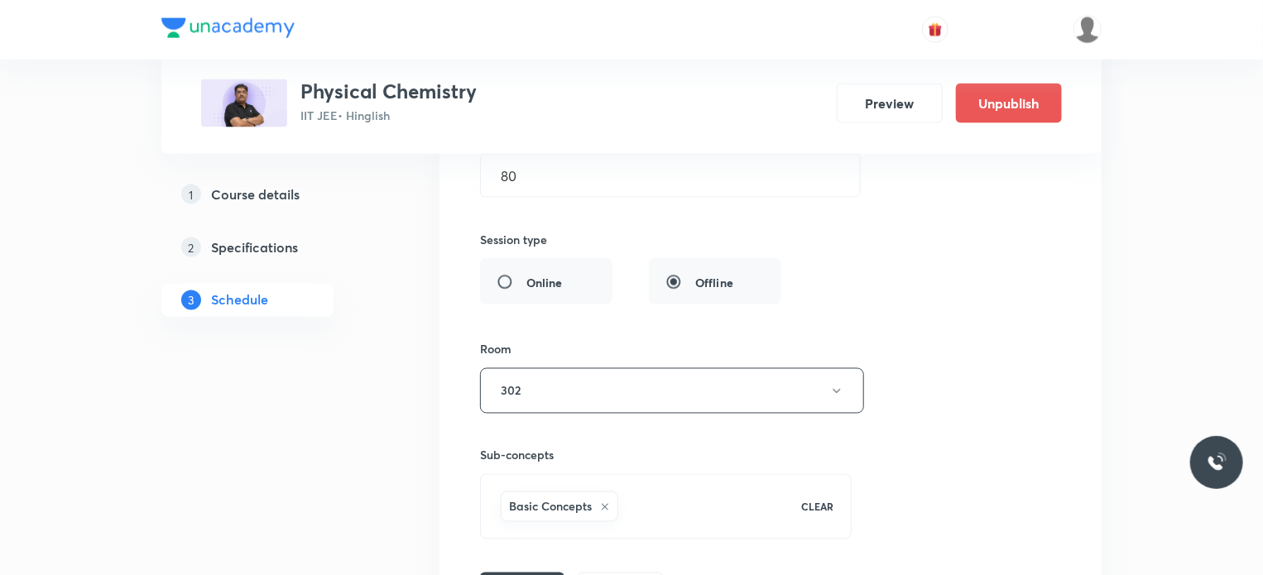
scroll to position [7669, 0]
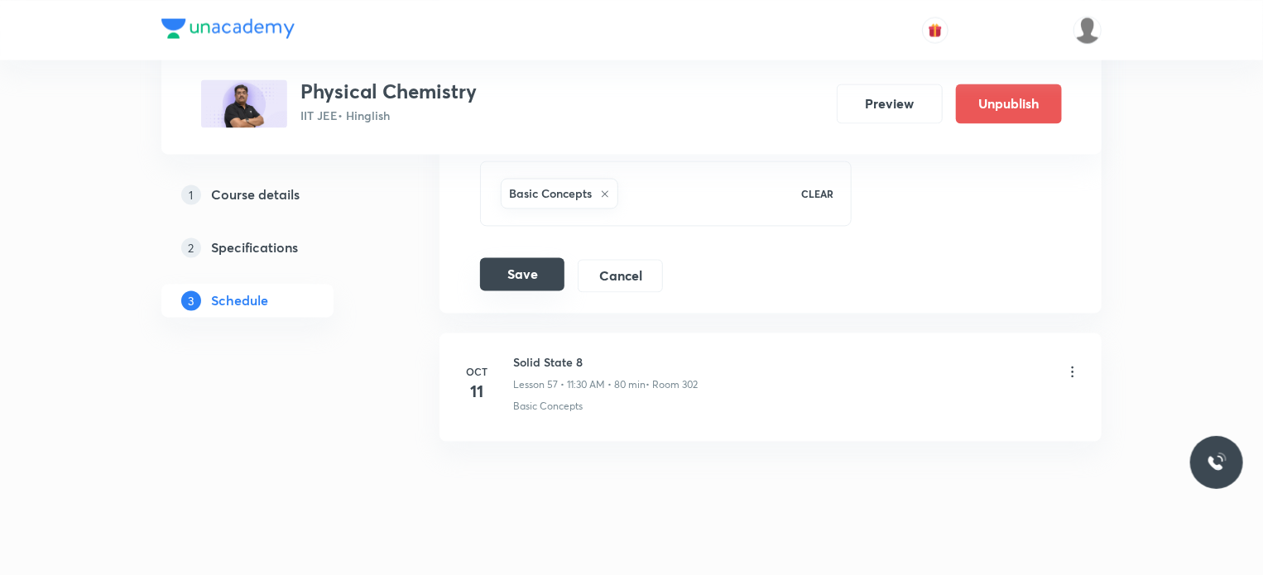
click at [529, 257] on button "Save" at bounding box center [522, 273] width 84 height 33
click at [605, 257] on button "Cancel" at bounding box center [620, 273] width 85 height 33
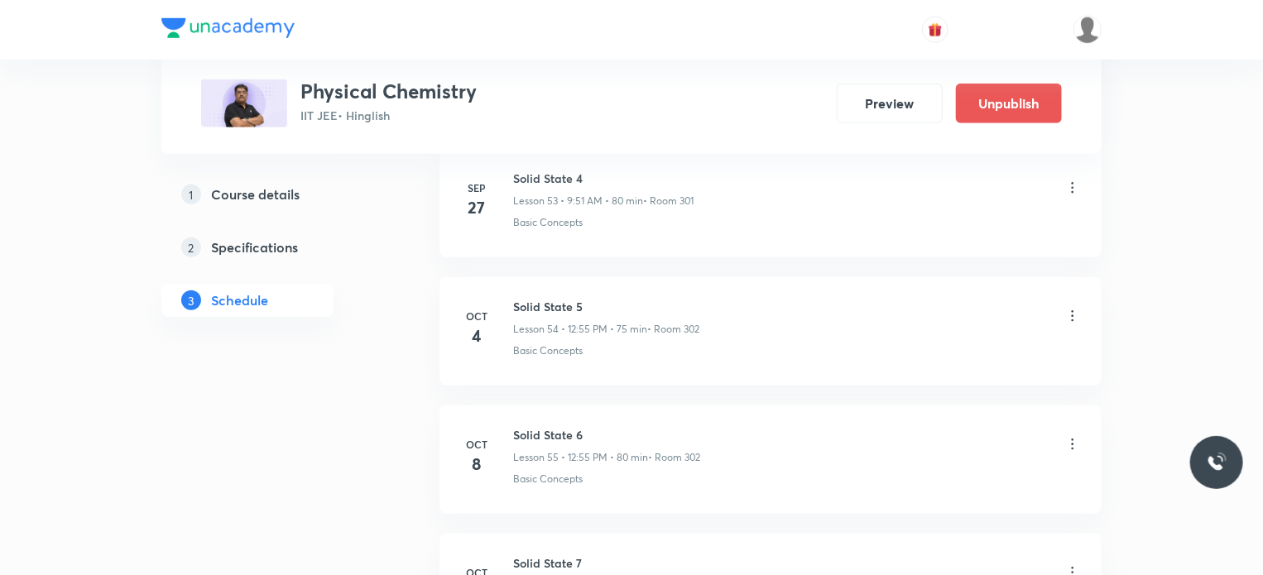
scroll to position [7199, 0]
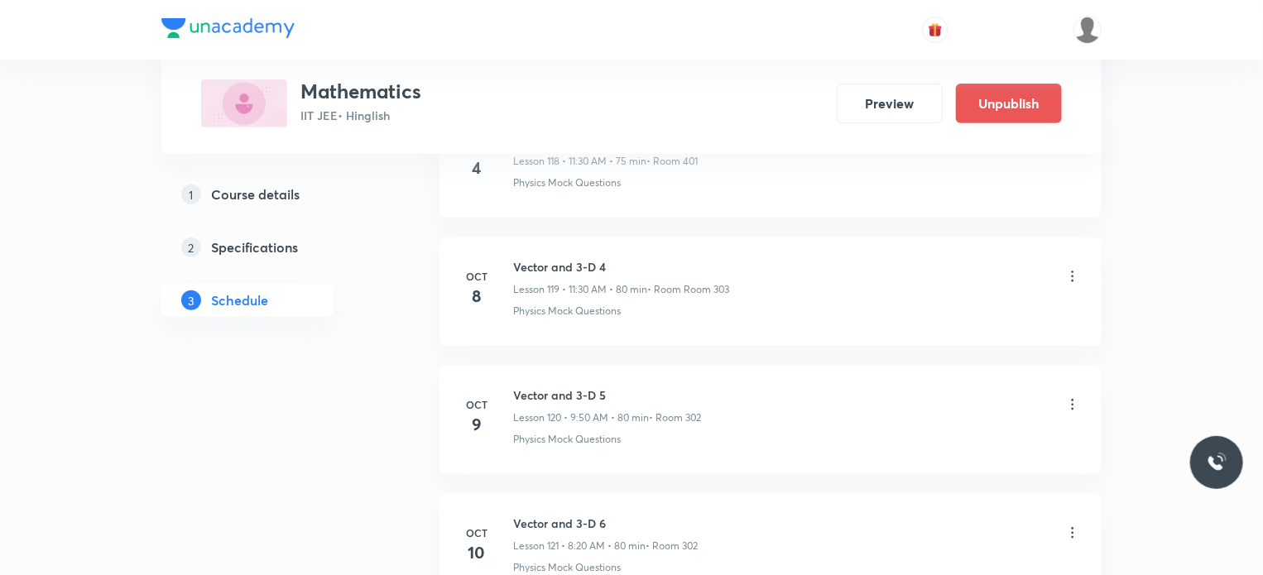
scroll to position [16071, 0]
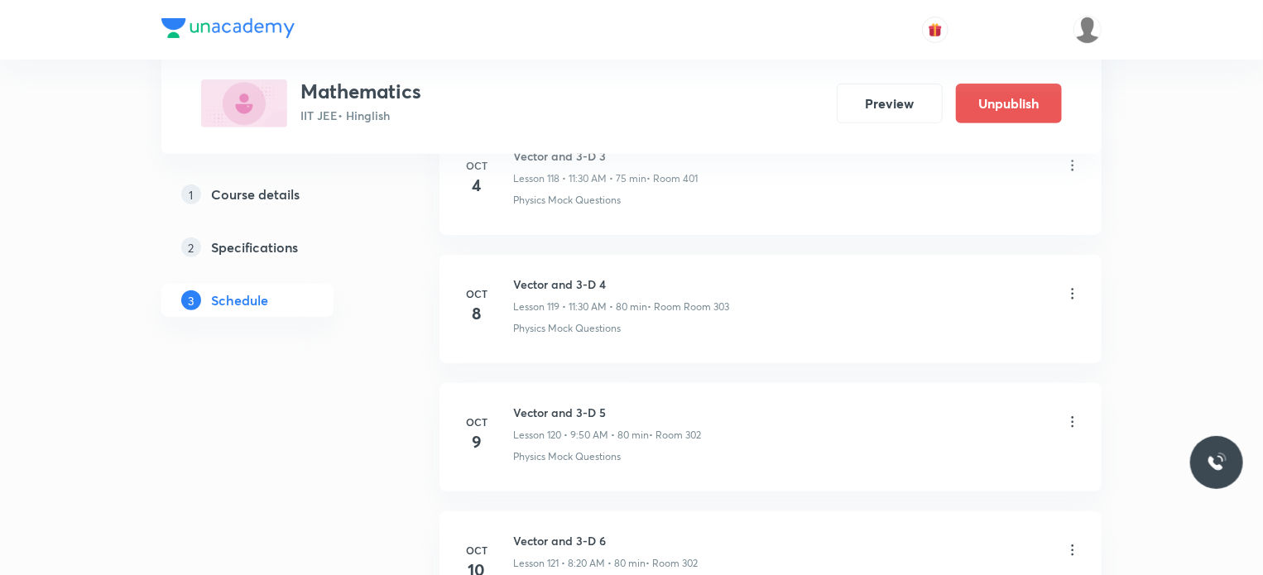
click at [1077, 414] on icon at bounding box center [1072, 422] width 17 height 17
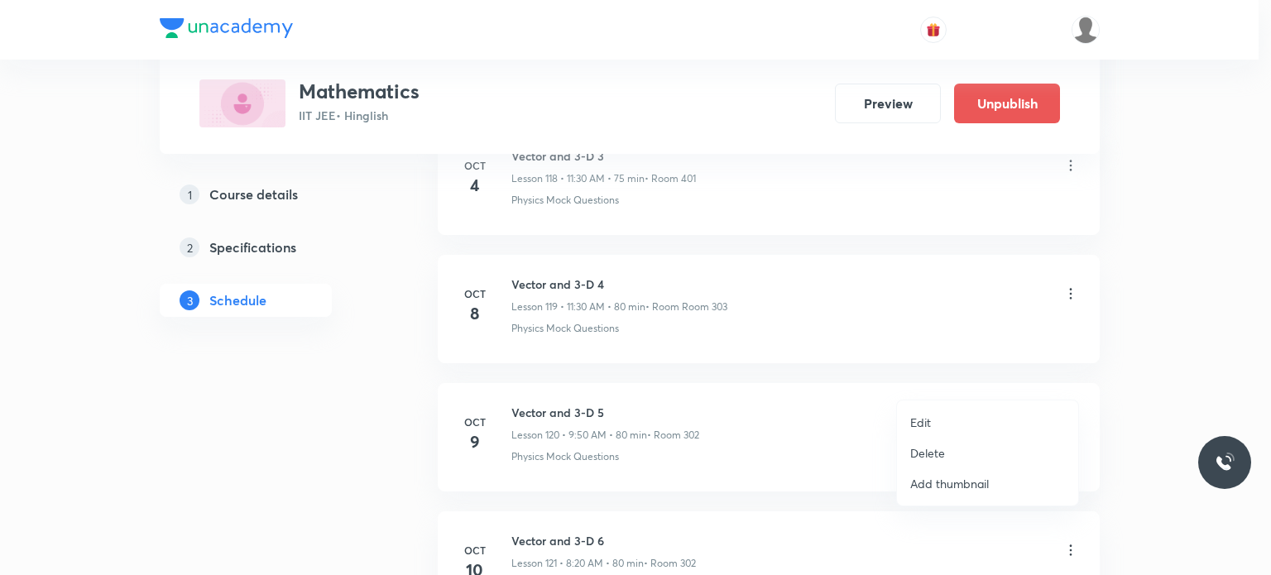
click at [972, 413] on li "Edit" at bounding box center [987, 422] width 181 height 31
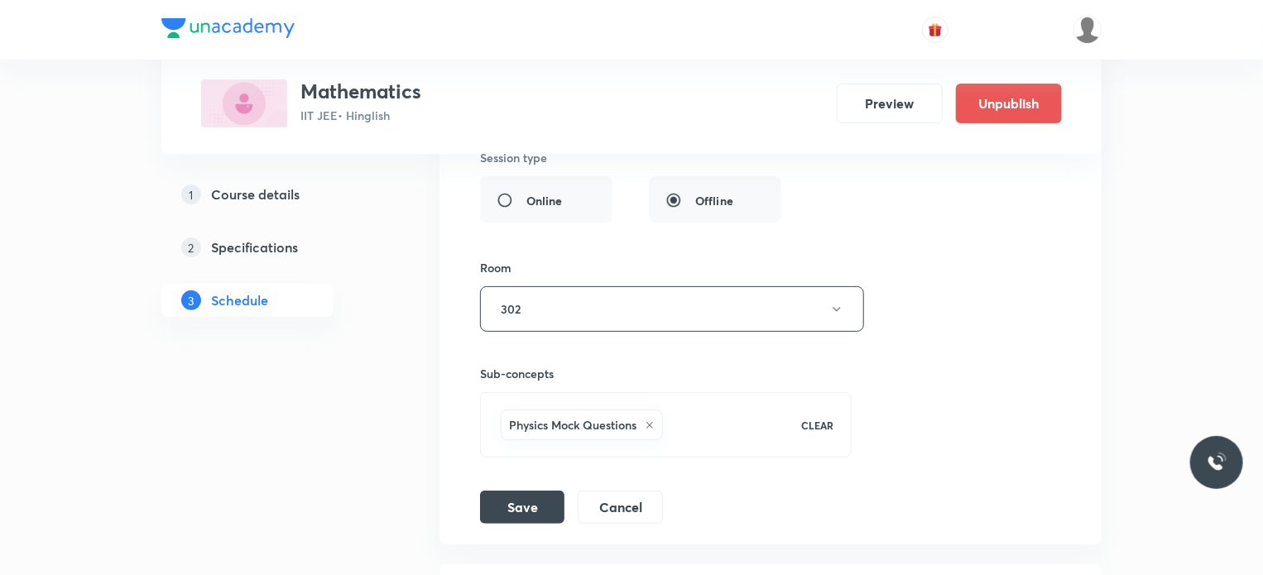
scroll to position [15906, 0]
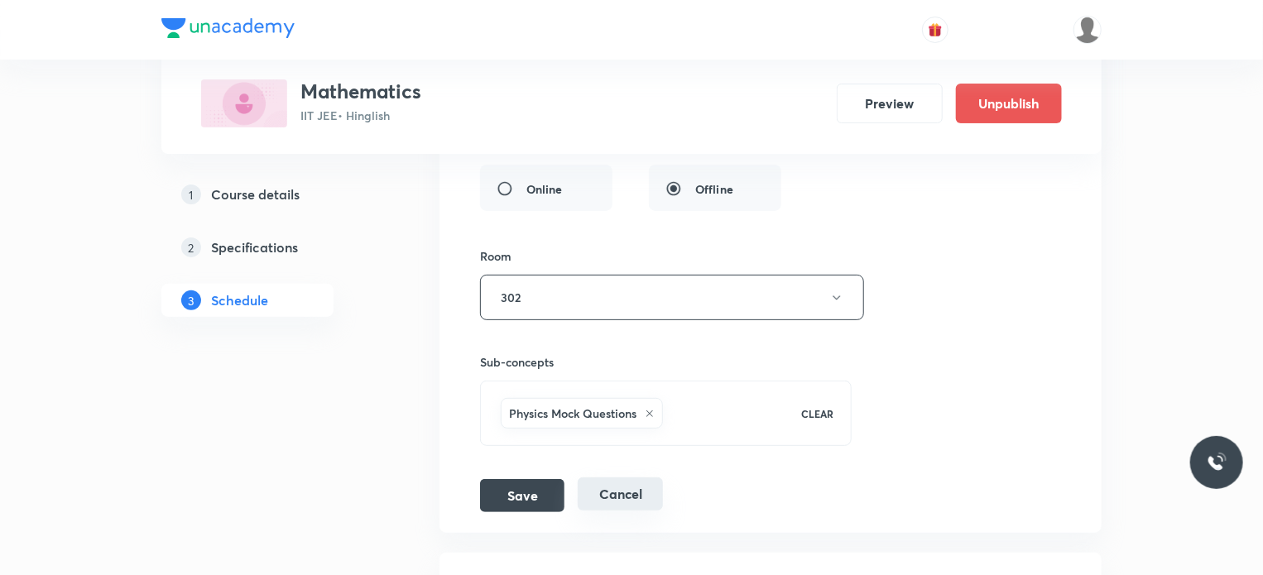
click at [638, 477] on button "Cancel" at bounding box center [620, 493] width 85 height 33
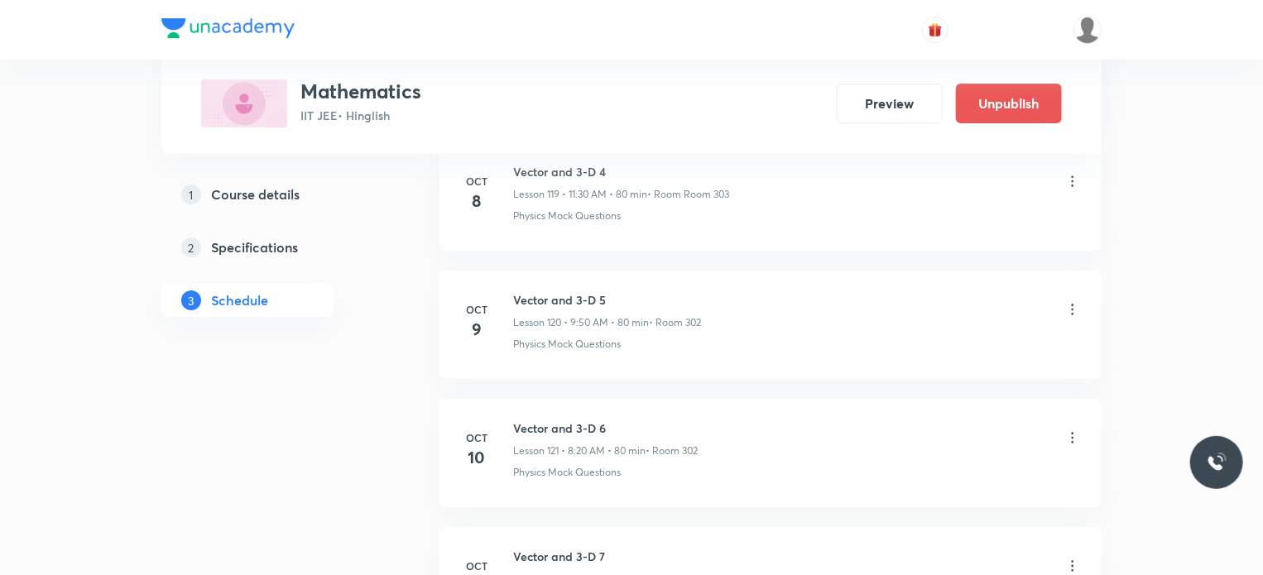
scroll to position [15395, 0]
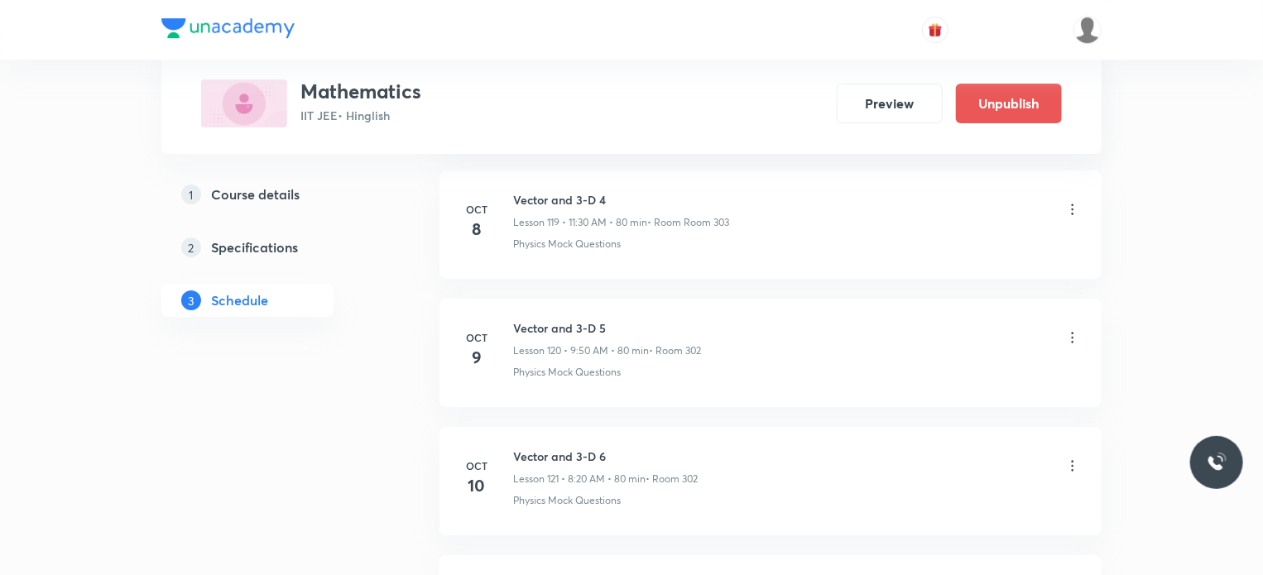
click at [1069, 329] on icon at bounding box center [1072, 337] width 17 height 17
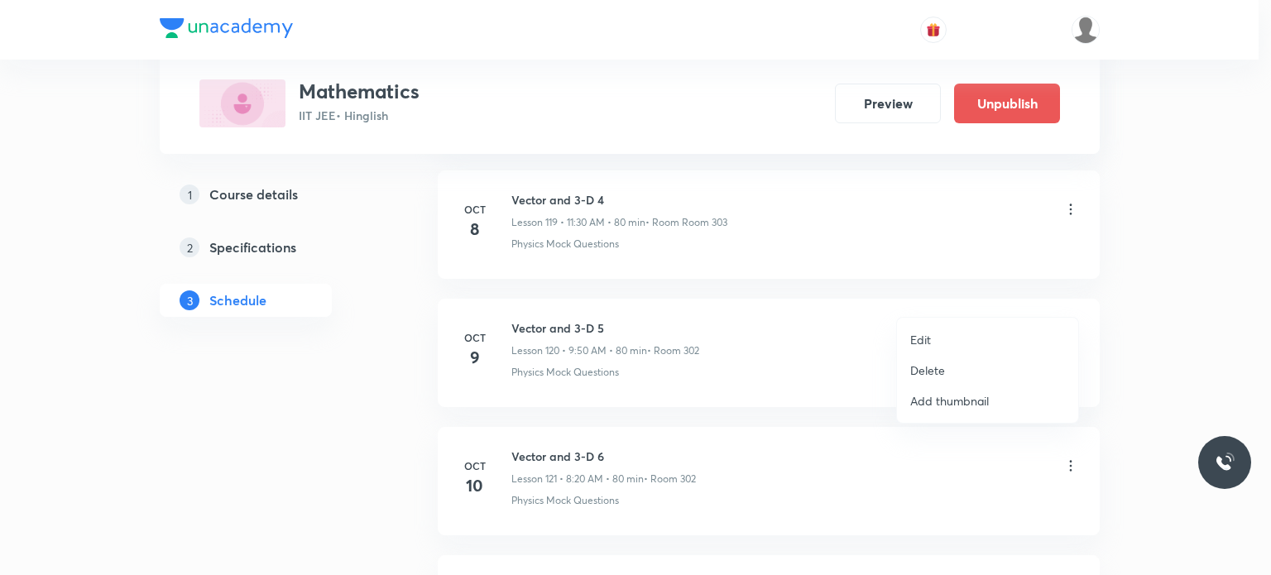
click at [941, 330] on li "Edit" at bounding box center [987, 339] width 181 height 31
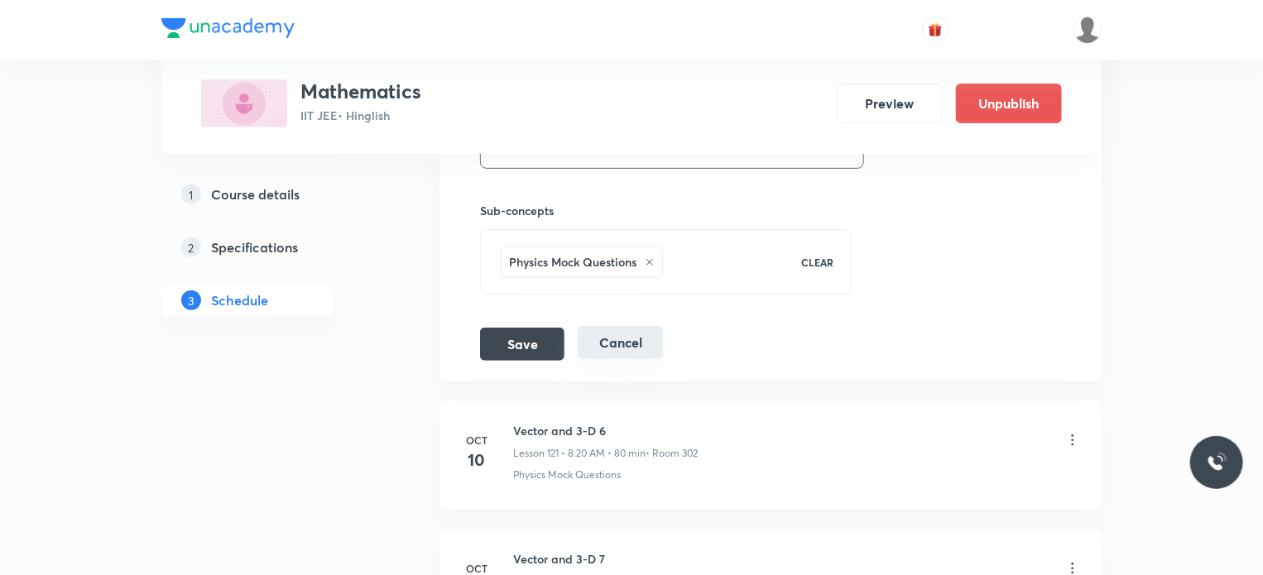
click at [636, 326] on button "Cancel" at bounding box center [620, 342] width 85 height 33
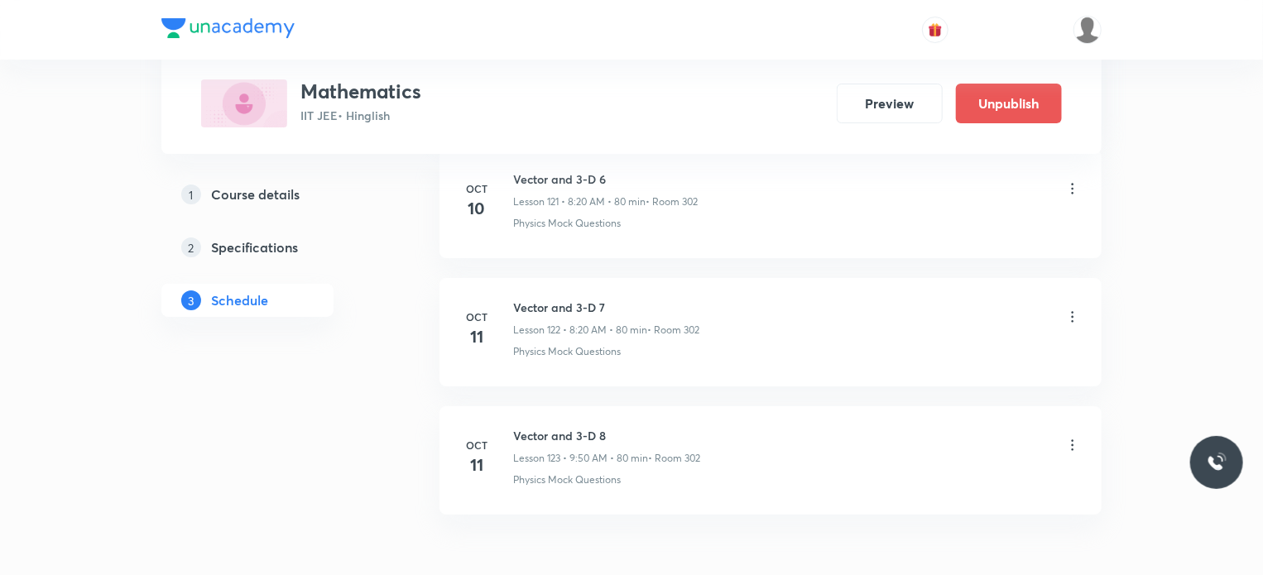
scroll to position [15643, 0]
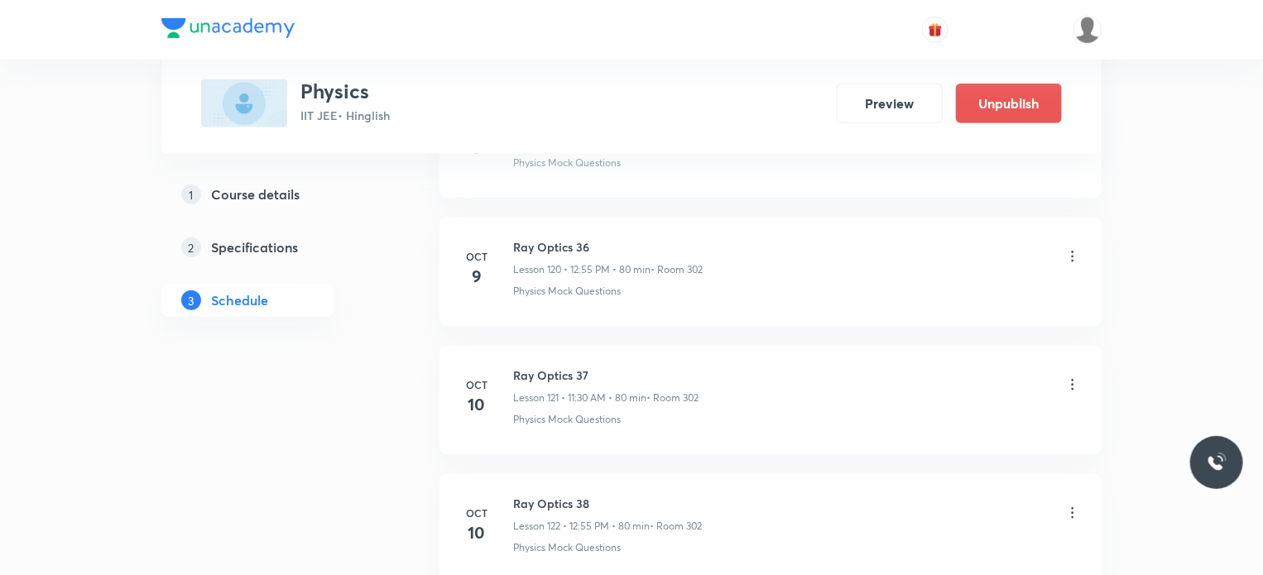
scroll to position [16260, 0]
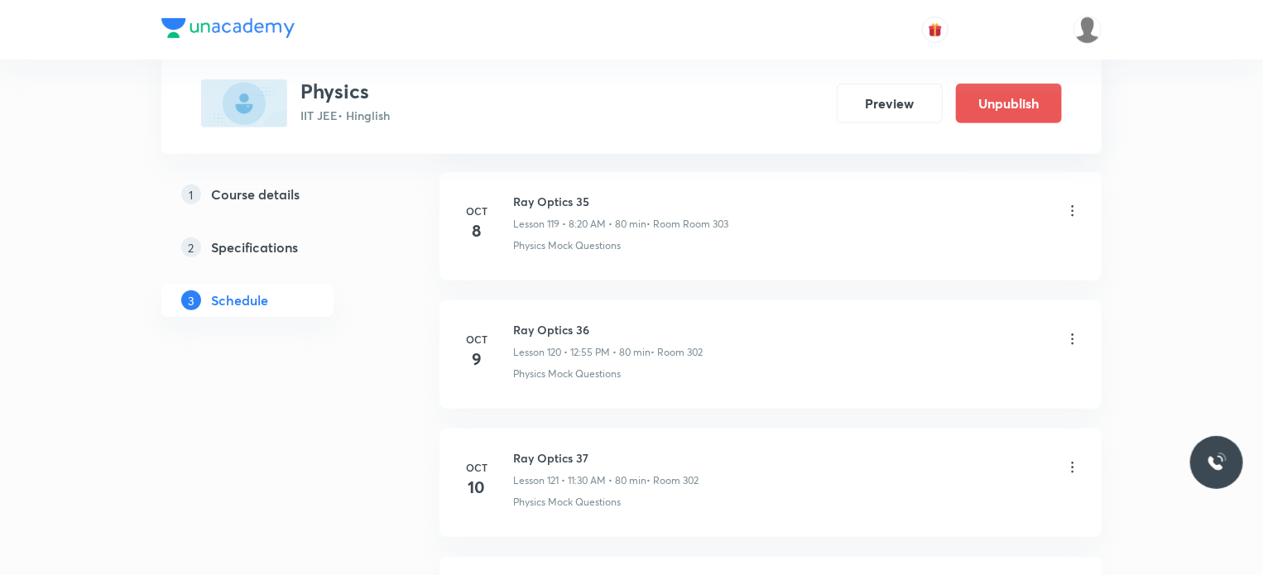
click at [1076, 331] on icon at bounding box center [1072, 339] width 17 height 17
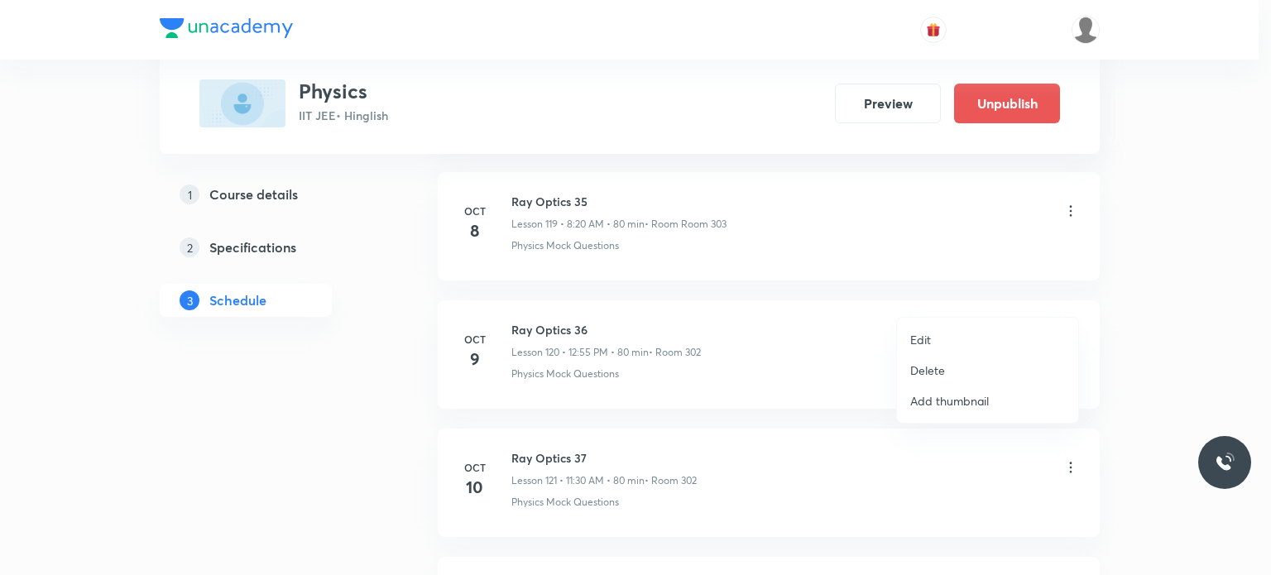
click at [946, 341] on li "Edit" at bounding box center [987, 339] width 181 height 31
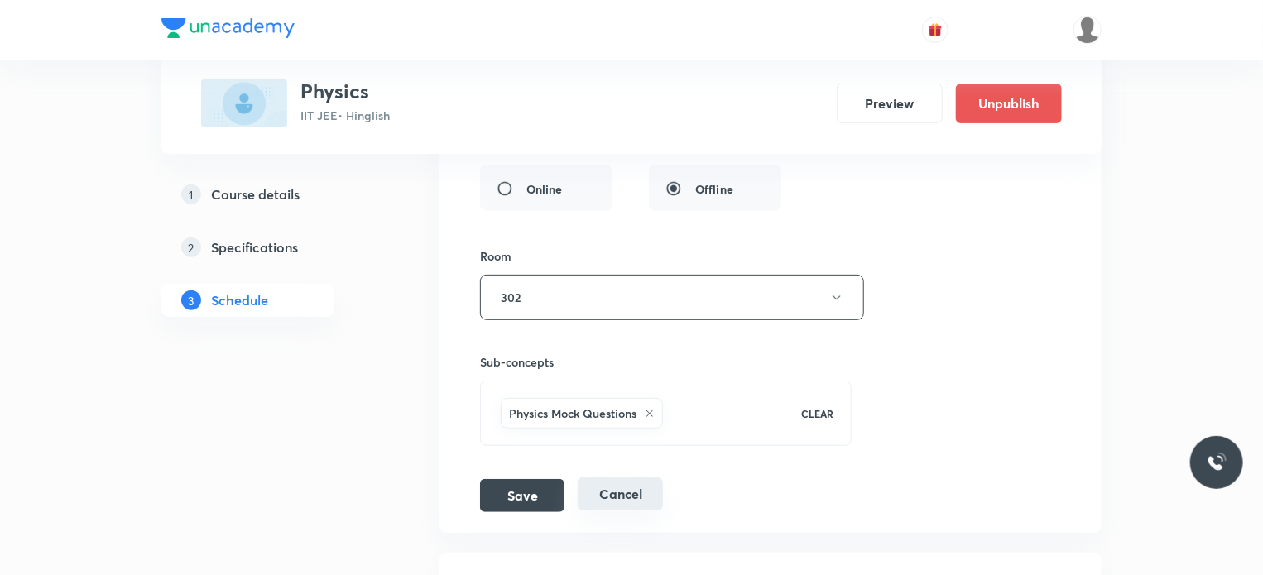
click at [590, 477] on button "Cancel" at bounding box center [620, 493] width 85 height 33
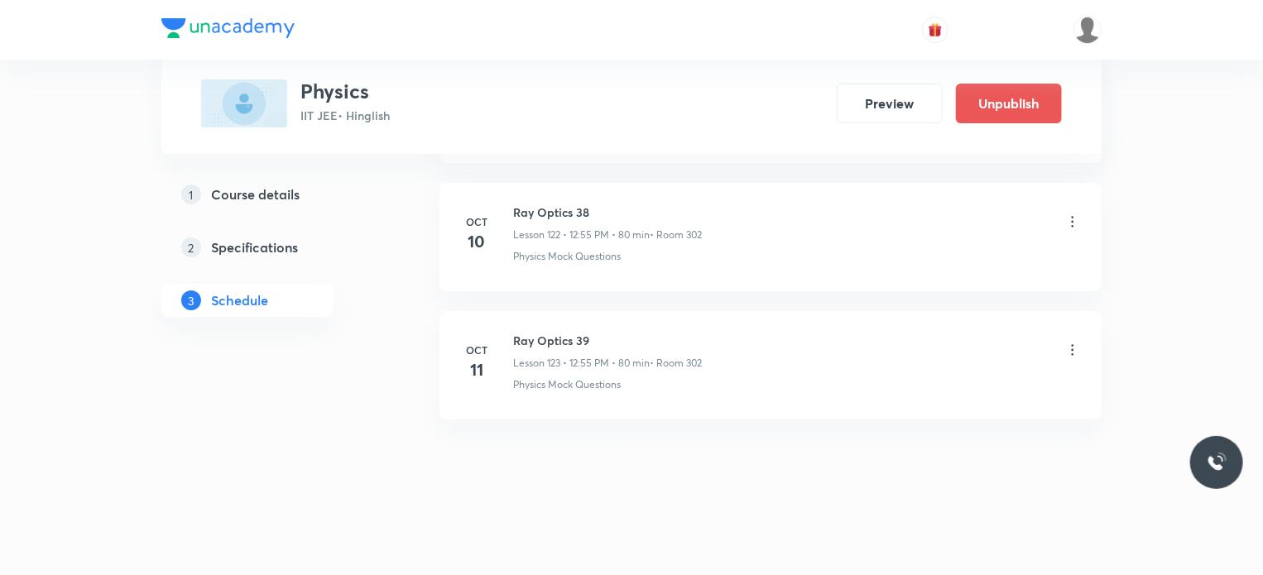
scroll to position [15726, 0]
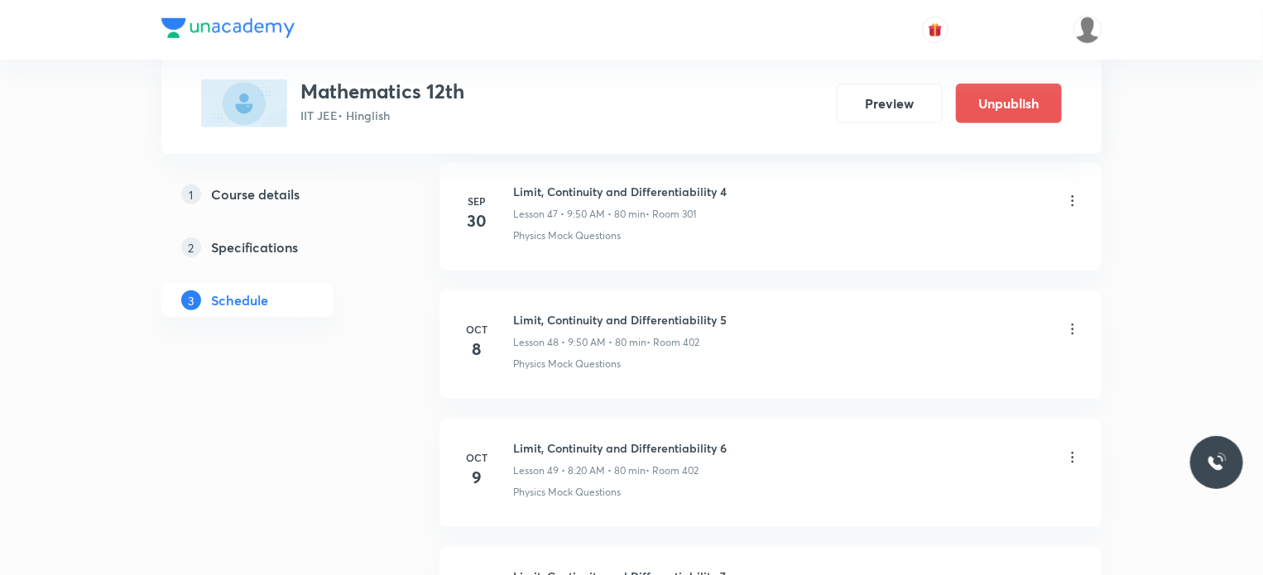
scroll to position [7132, 0]
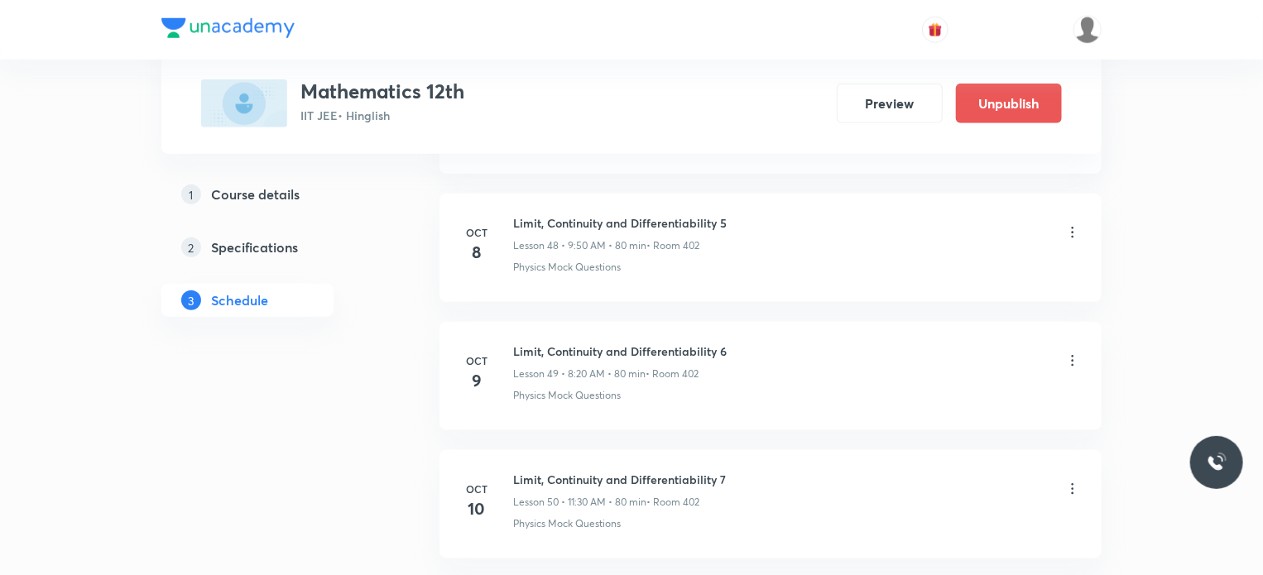
click at [1072, 353] on icon at bounding box center [1072, 361] width 17 height 17
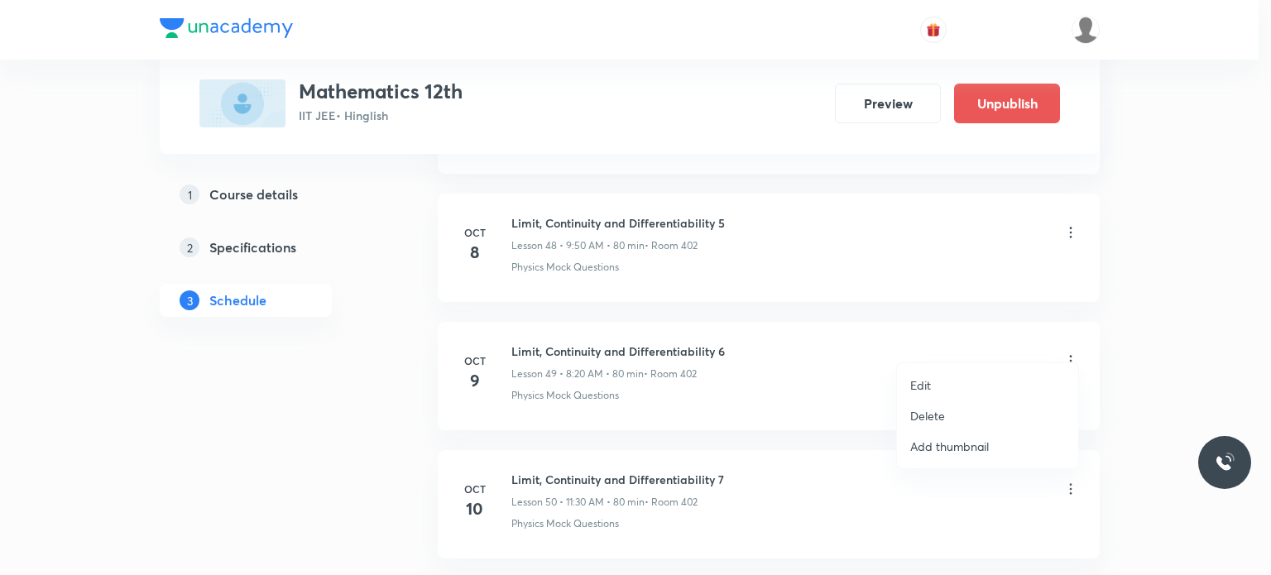
click at [918, 382] on p "Edit" at bounding box center [920, 385] width 21 height 17
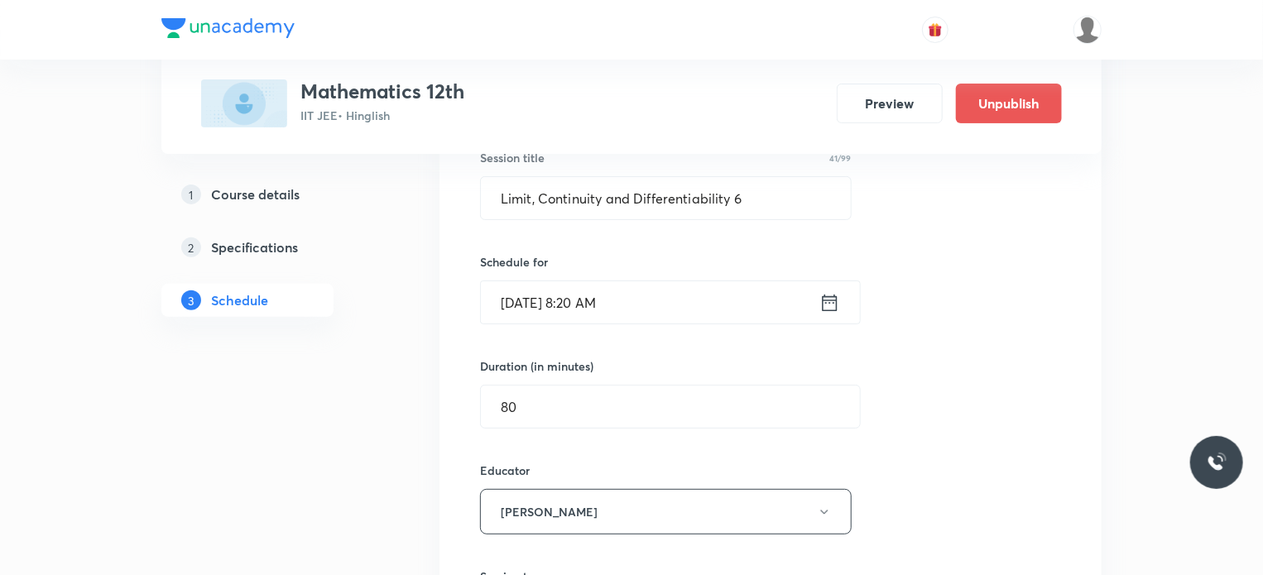
scroll to position [6470, 0]
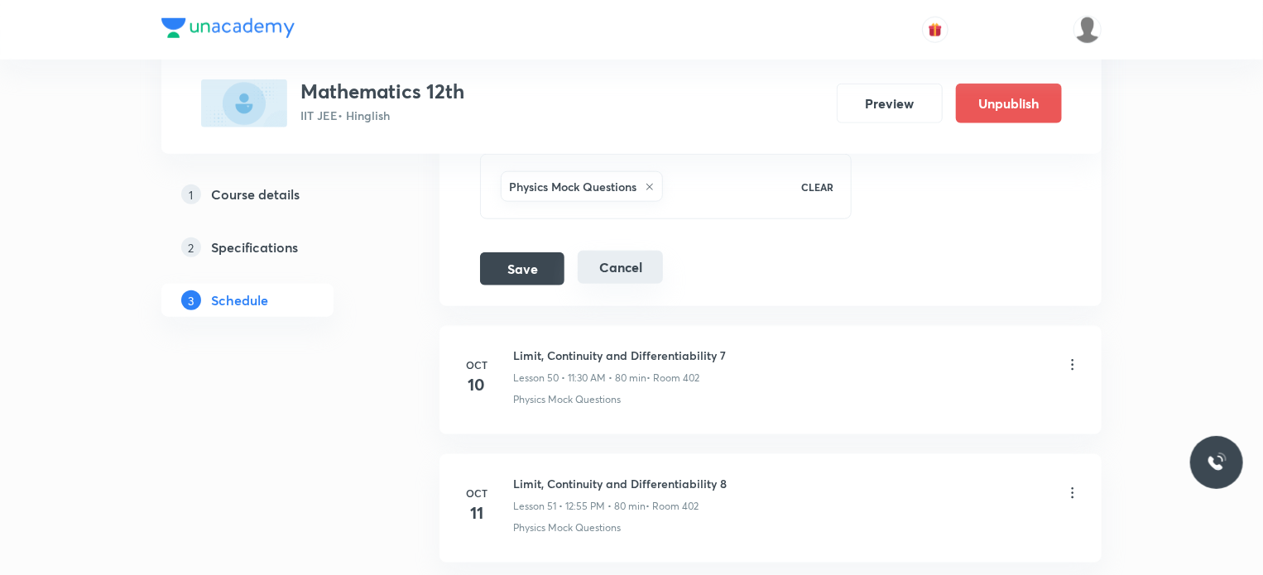
click at [631, 261] on button "Cancel" at bounding box center [620, 267] width 85 height 33
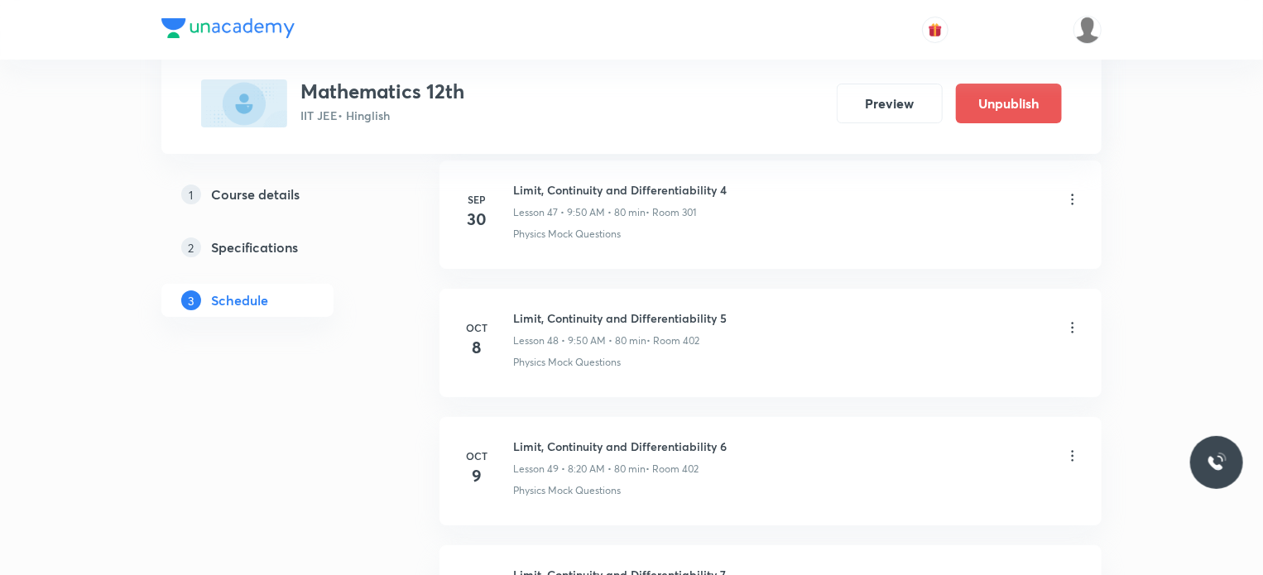
scroll to position [6267, 0]
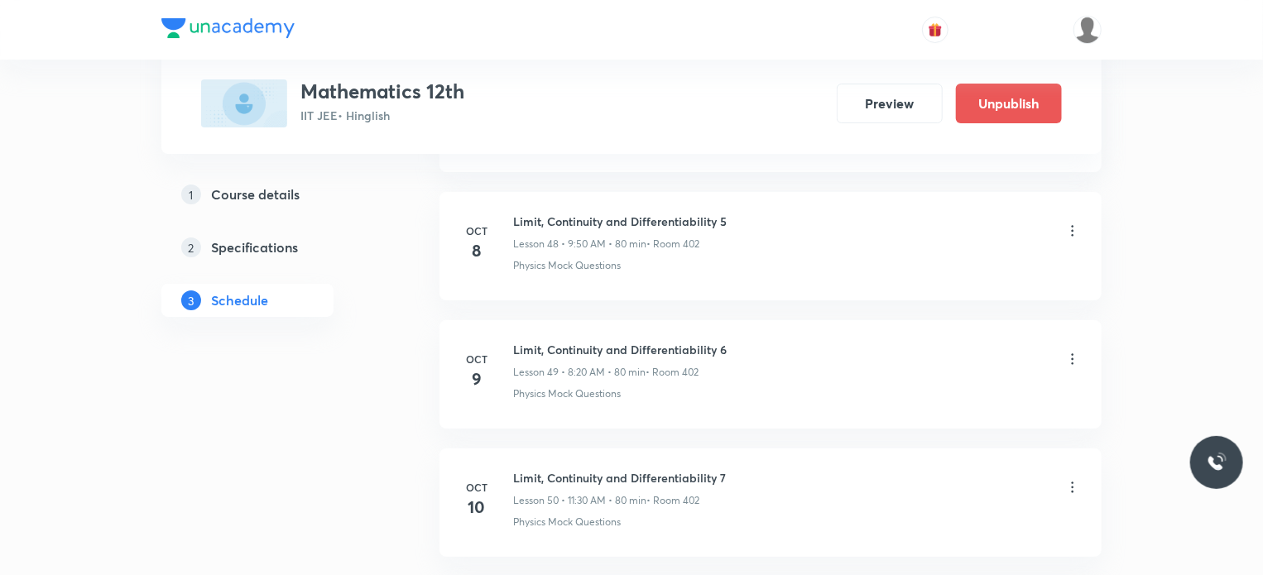
click at [1070, 351] on icon at bounding box center [1072, 359] width 17 height 17
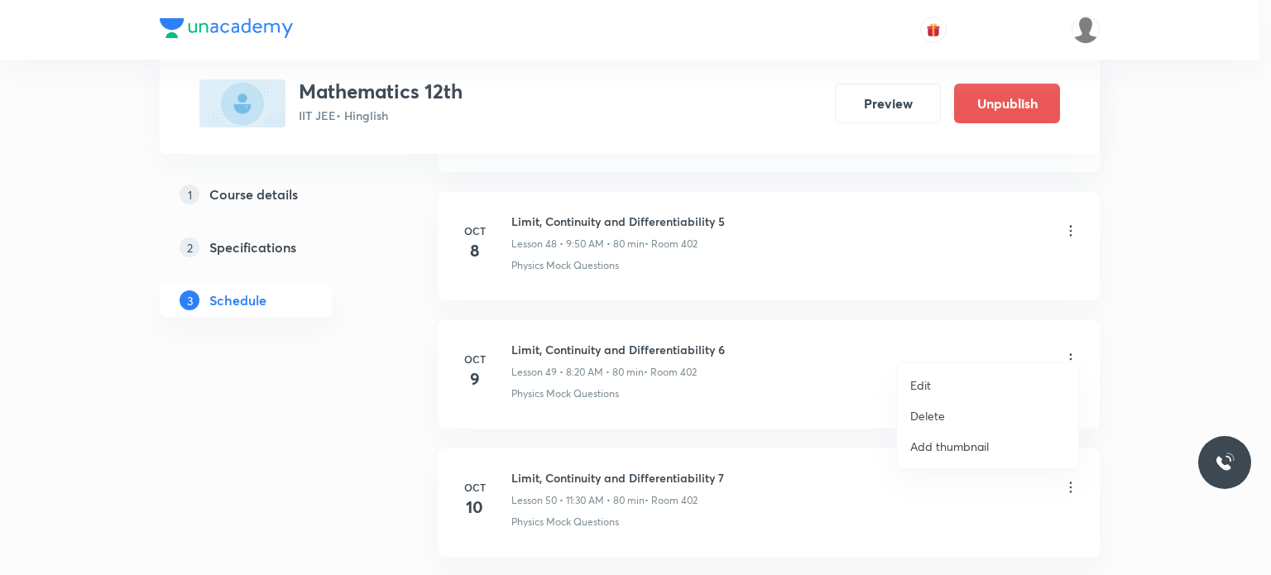
click at [930, 388] on p "Edit" at bounding box center [920, 385] width 21 height 17
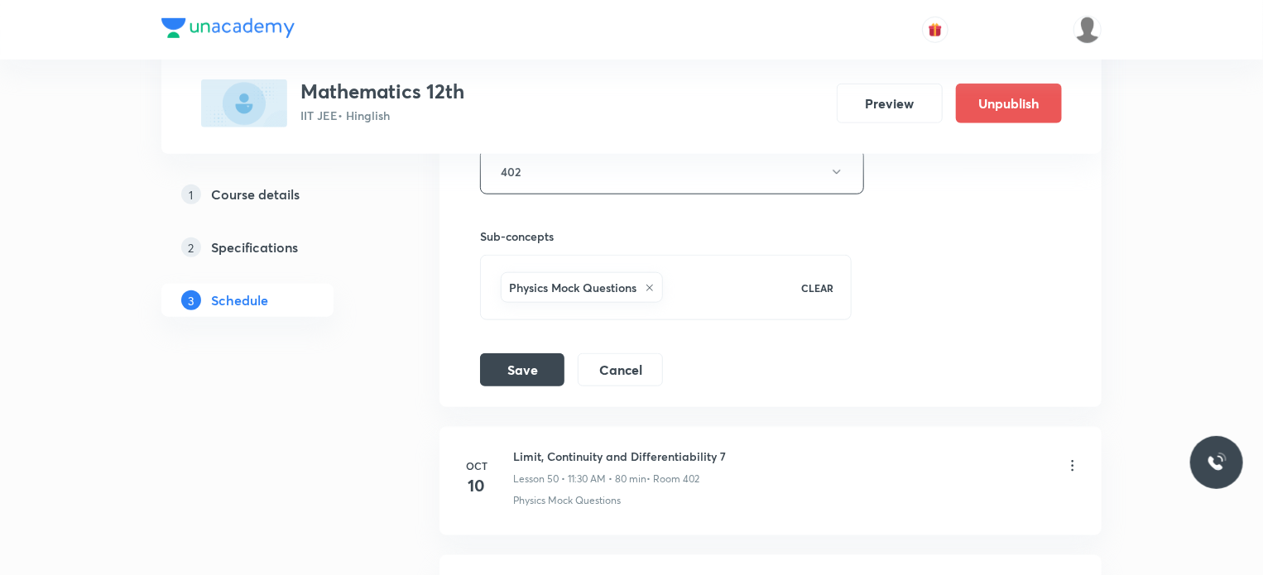
scroll to position [7094, 0]
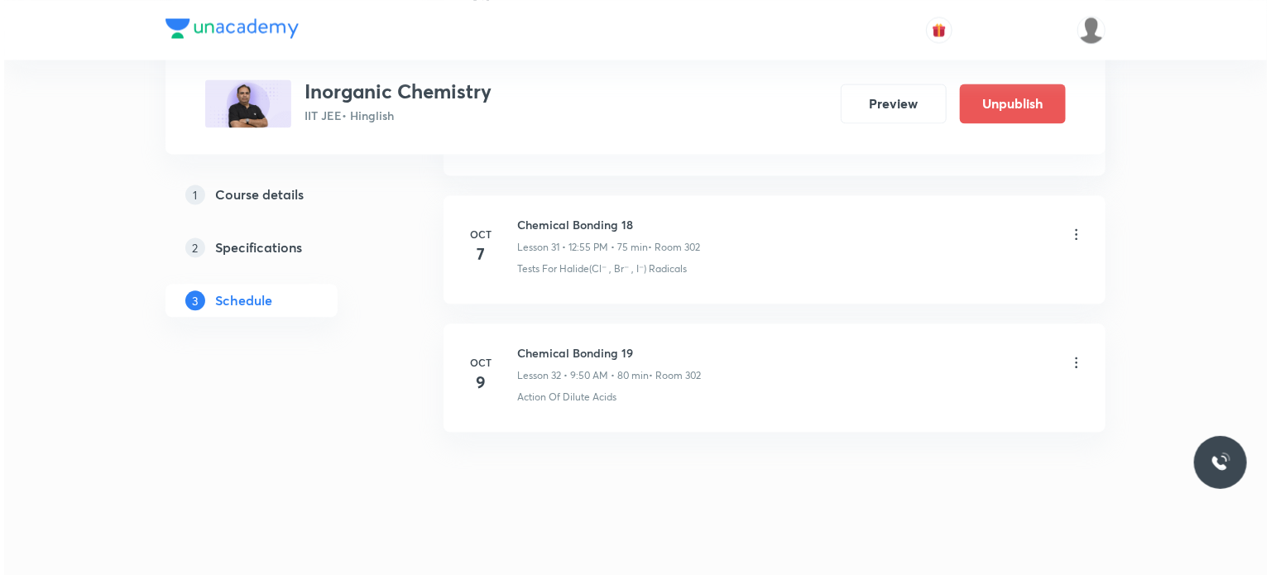
scroll to position [4761, 0]
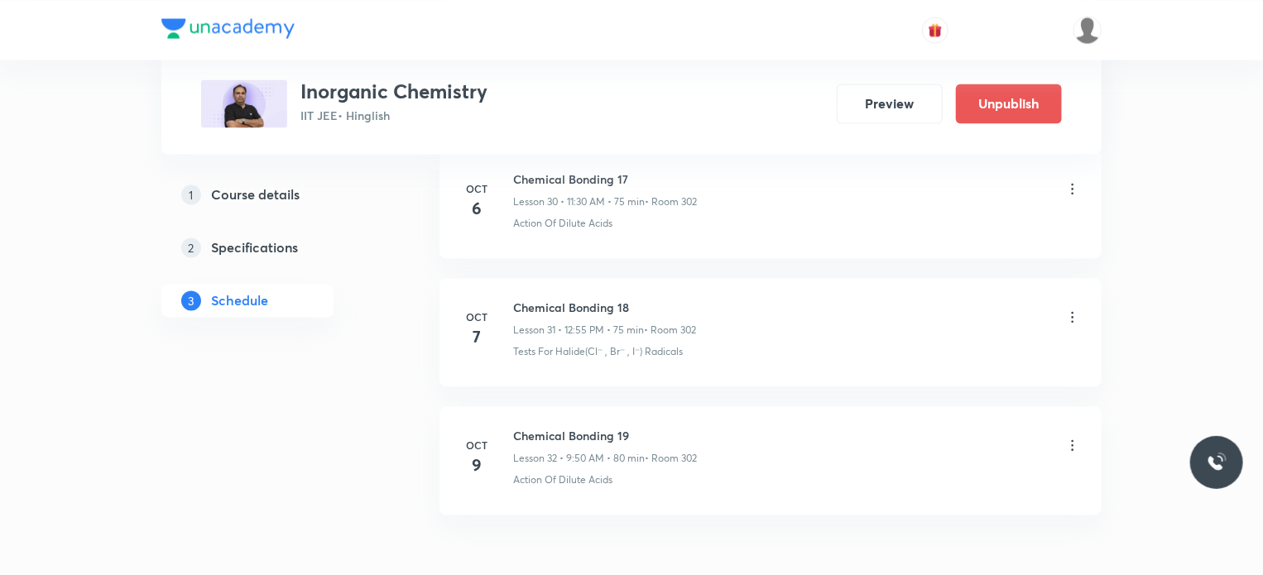
click at [1071, 437] on icon at bounding box center [1072, 445] width 17 height 17
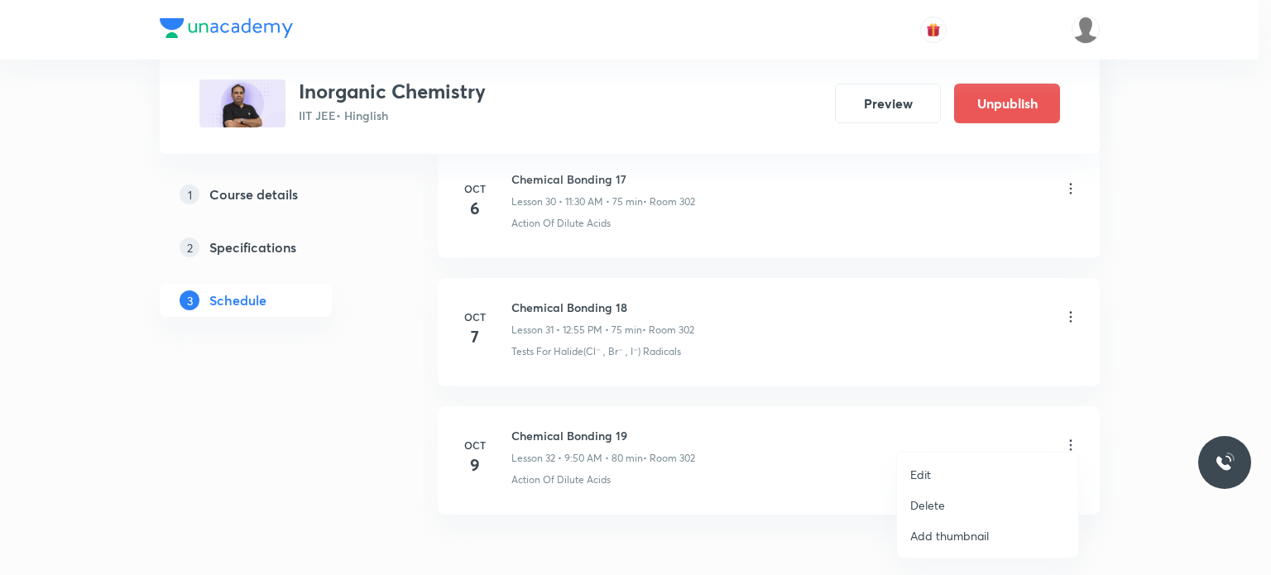
click at [920, 471] on p "Edit" at bounding box center [920, 474] width 21 height 17
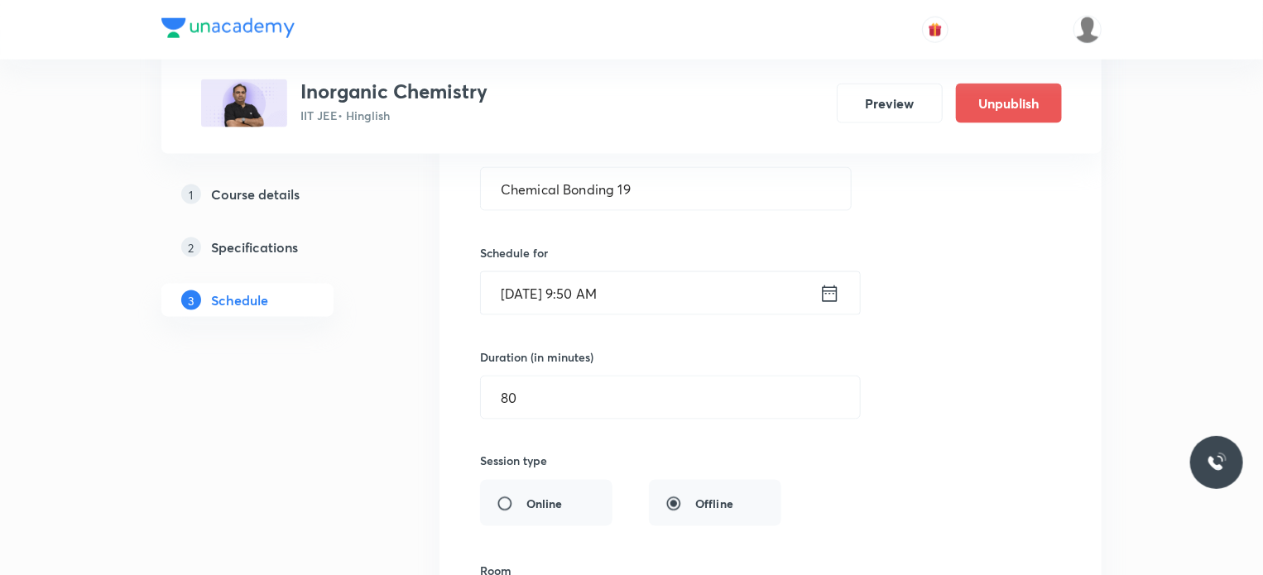
scroll to position [4305, 0]
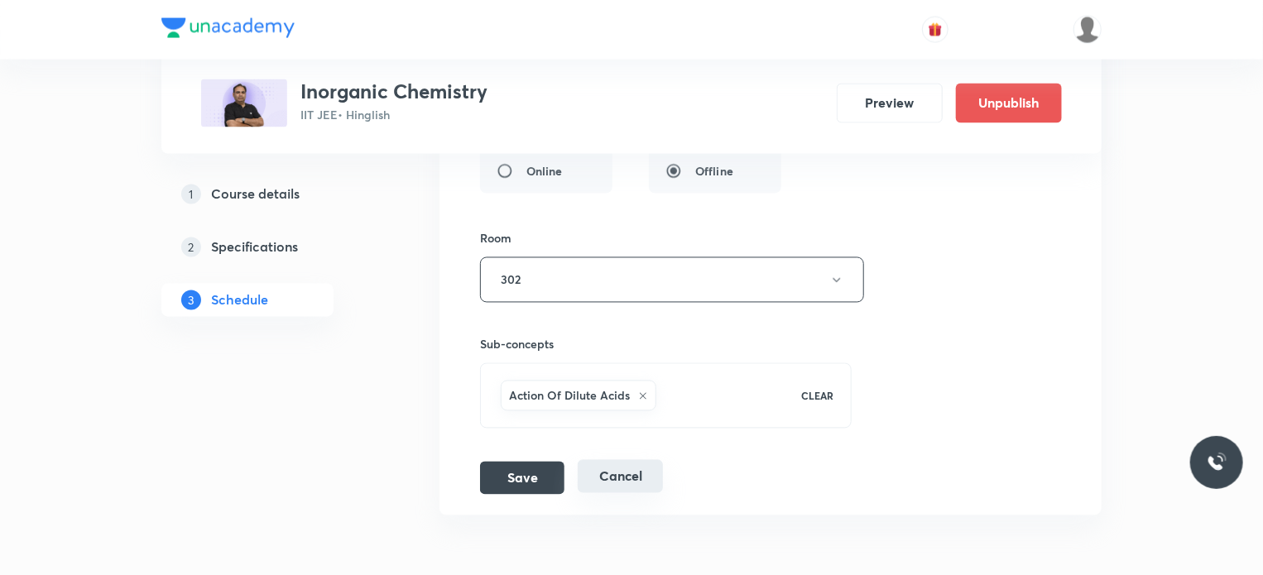
click at [625, 479] on button "Cancel" at bounding box center [620, 476] width 85 height 33
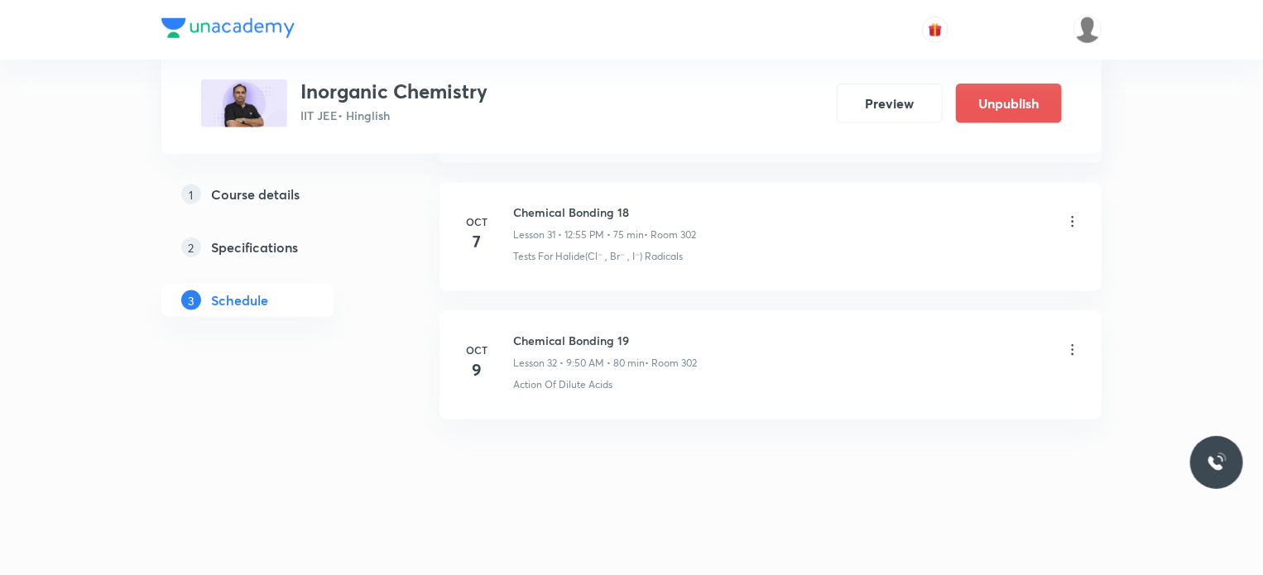
scroll to position [4085, 0]
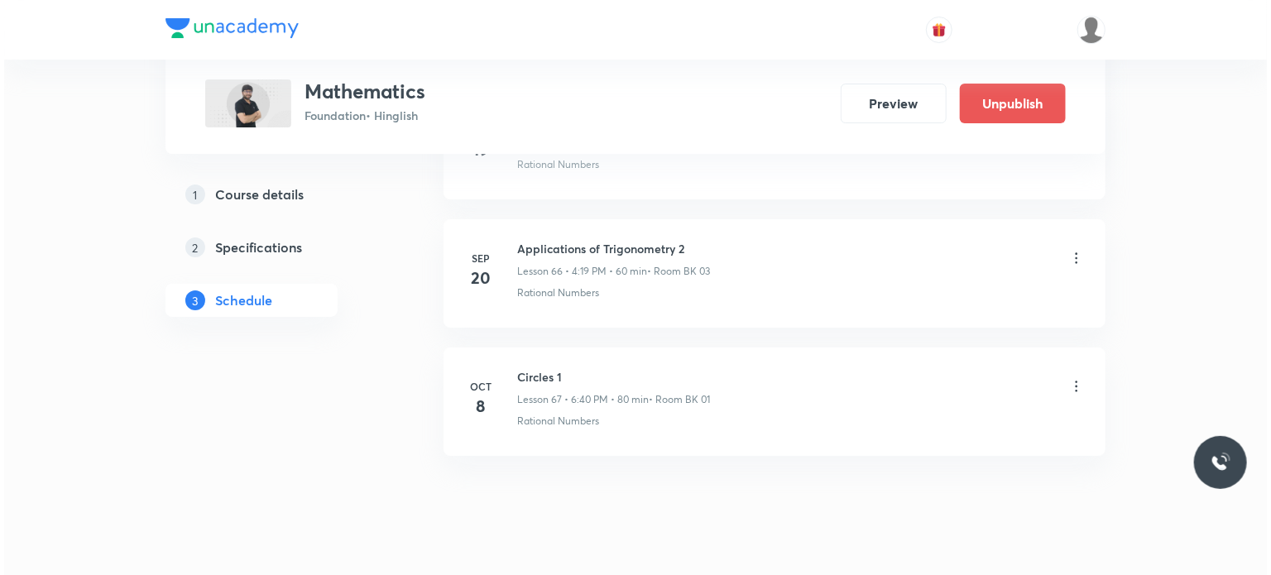
scroll to position [9321, 0]
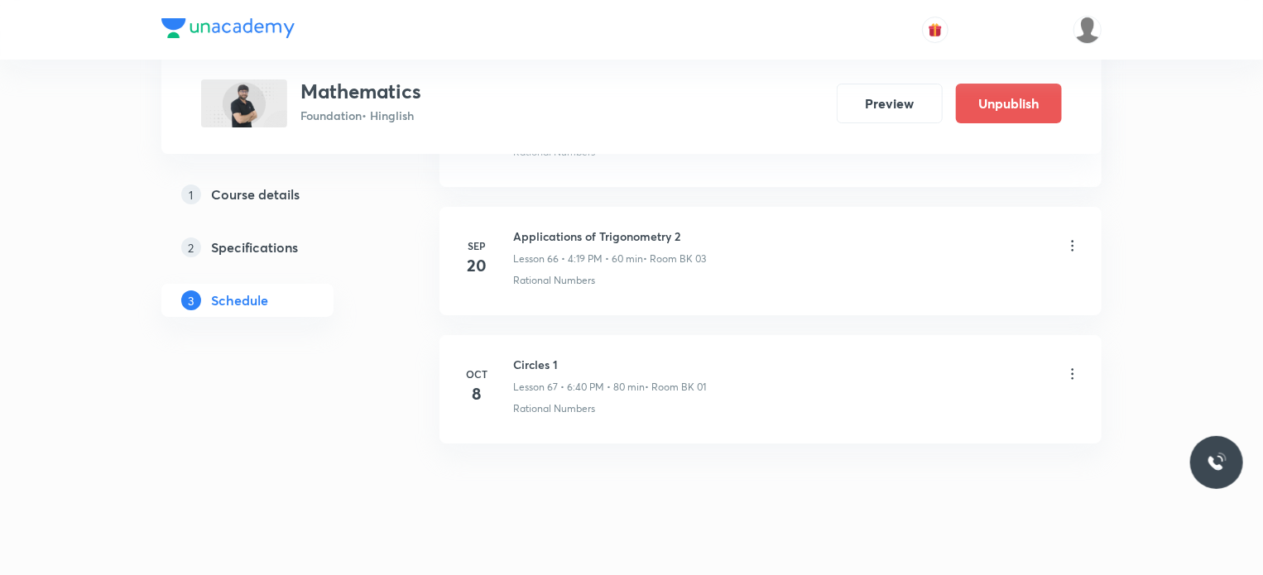
click at [1076, 366] on icon at bounding box center [1072, 374] width 17 height 17
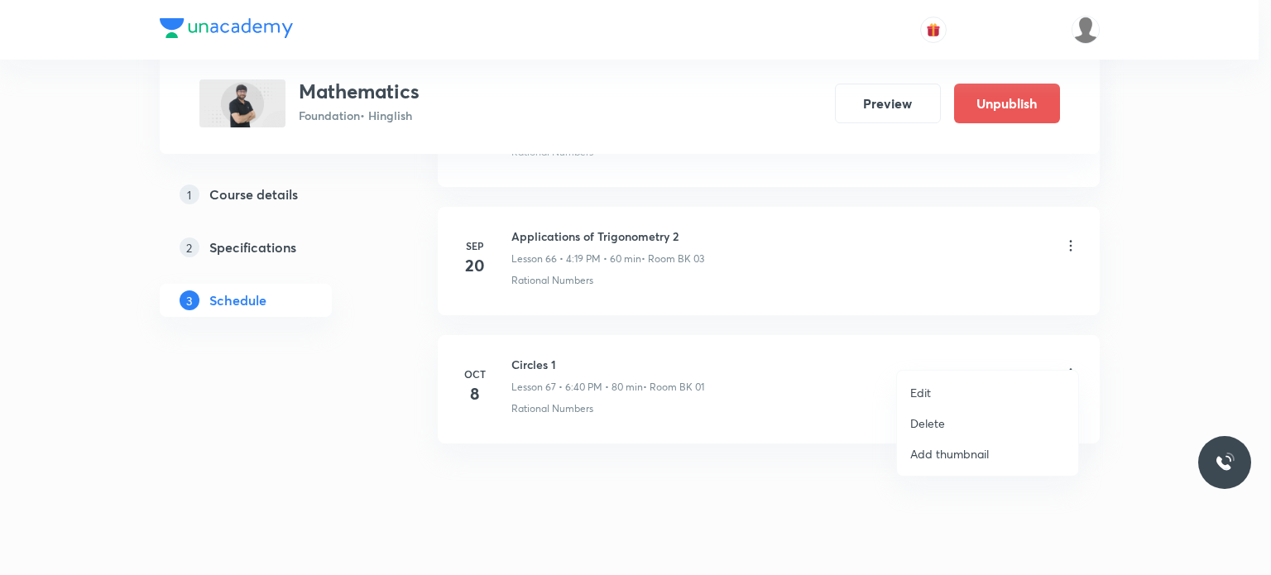
click at [914, 381] on li "Edit" at bounding box center [987, 392] width 181 height 31
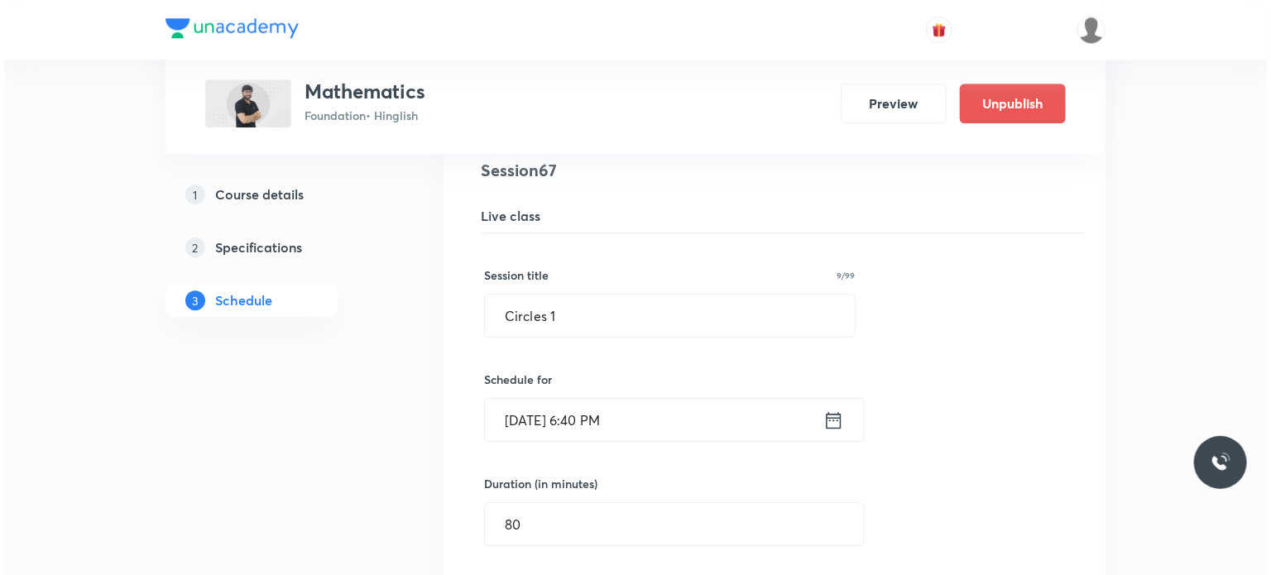
scroll to position [8534, 0]
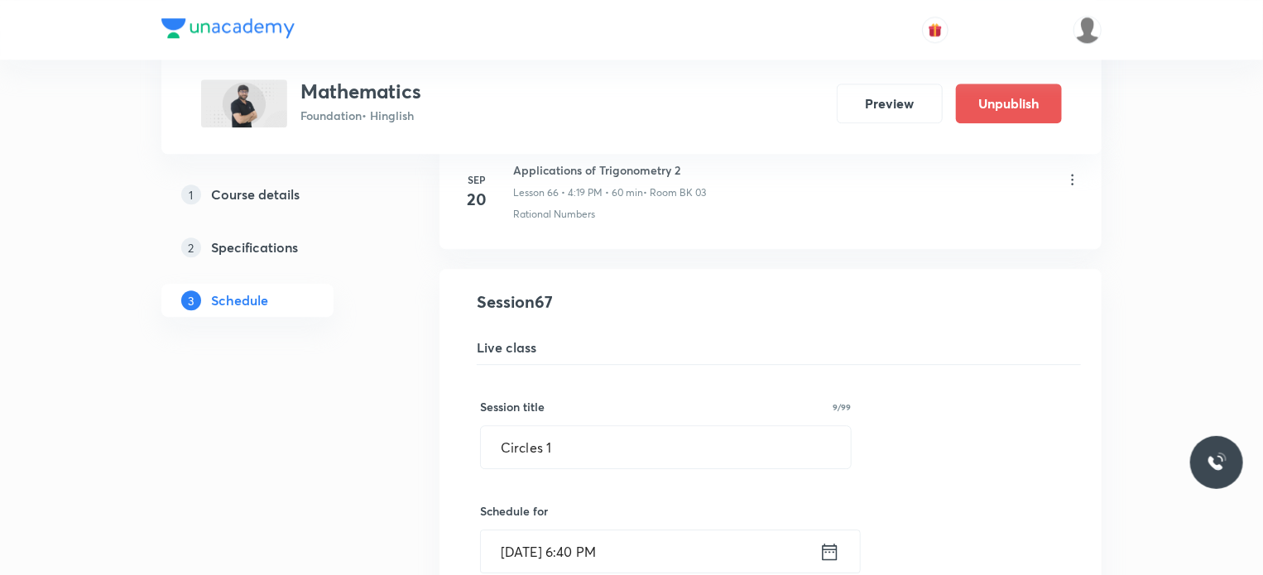
click at [685, 530] on input "Oct 8, 2025, 6:40 PM" at bounding box center [650, 551] width 338 height 42
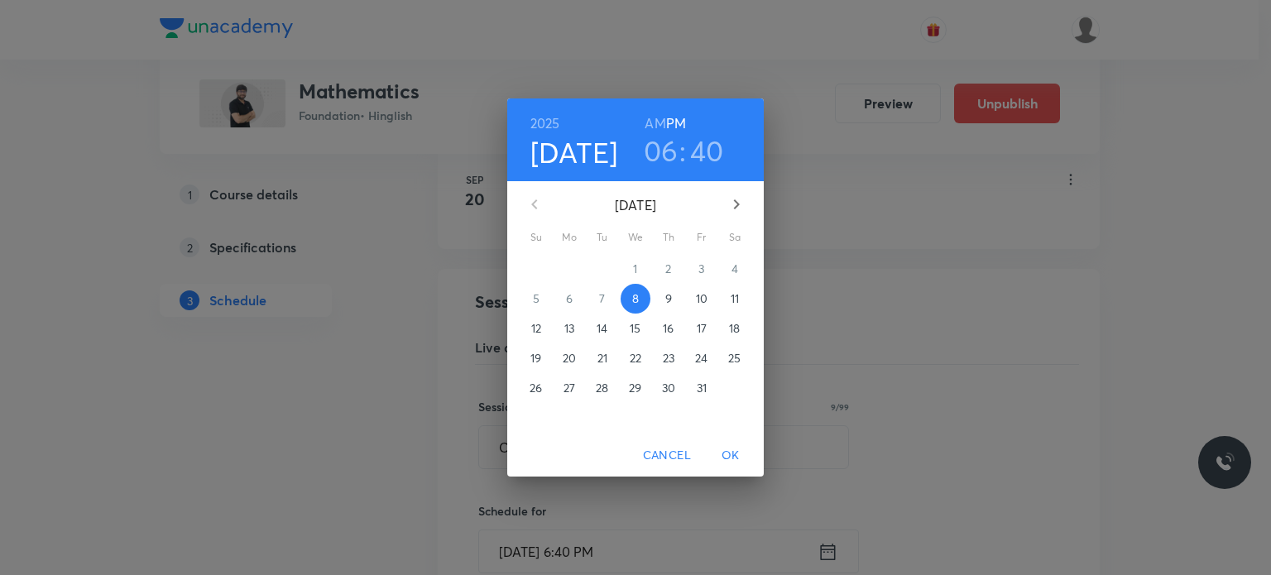
click at [711, 151] on h3 "40" at bounding box center [707, 150] width 34 height 35
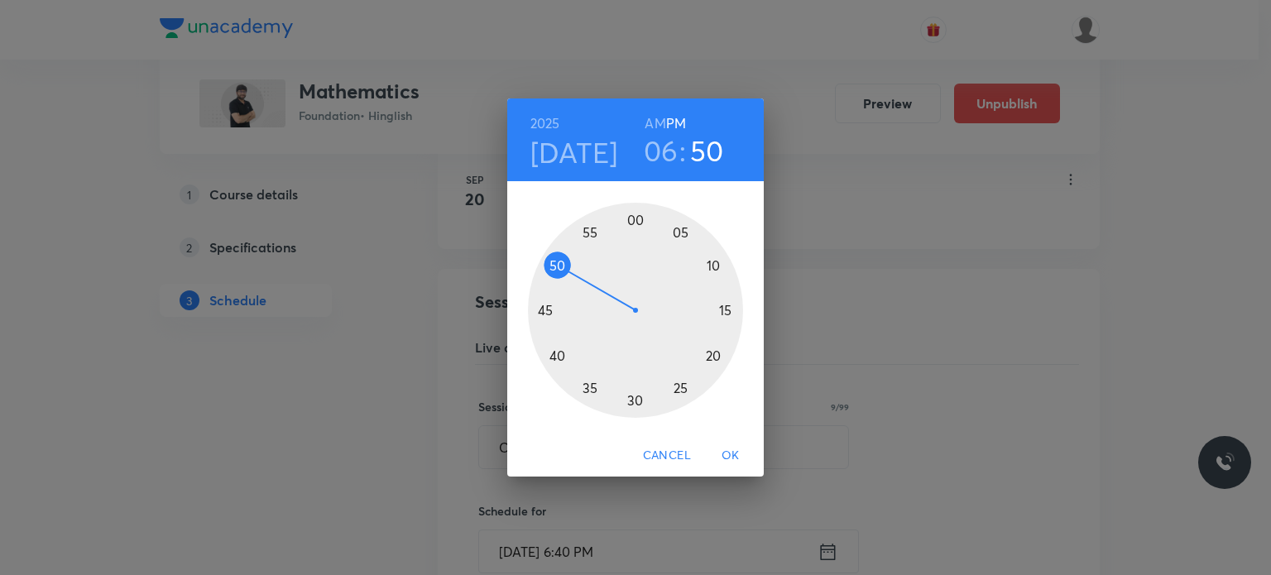
drag, startPoint x: 712, startPoint y: 319, endPoint x: 557, endPoint y: 262, distance: 164.9
click at [557, 262] on div at bounding box center [635, 310] width 215 height 215
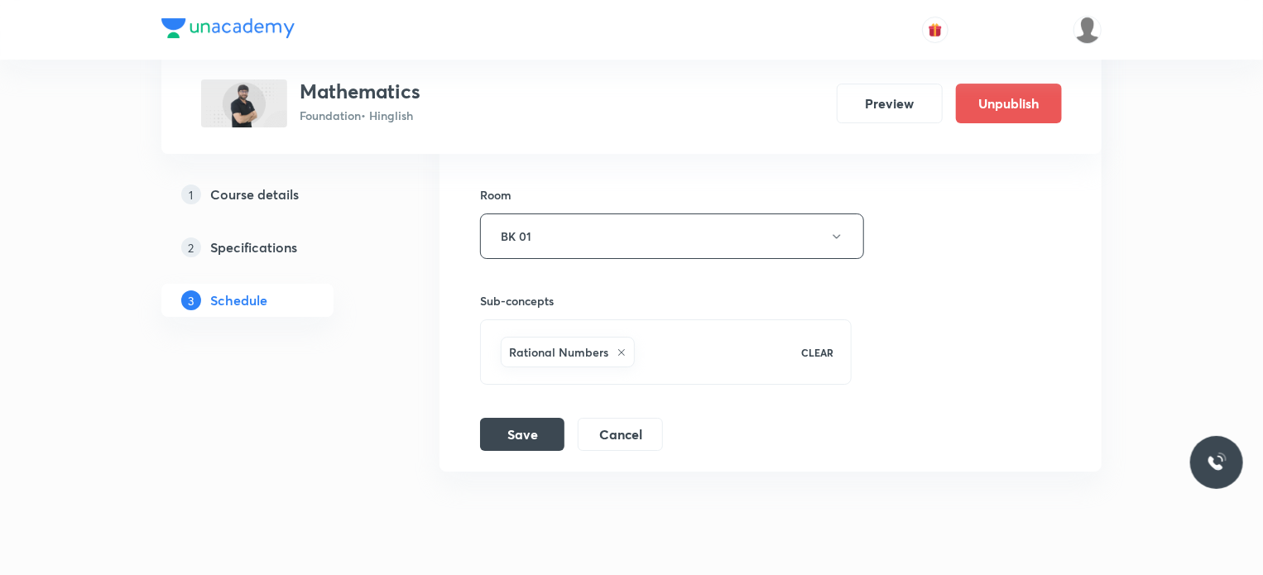
scroll to position [9196, 0]
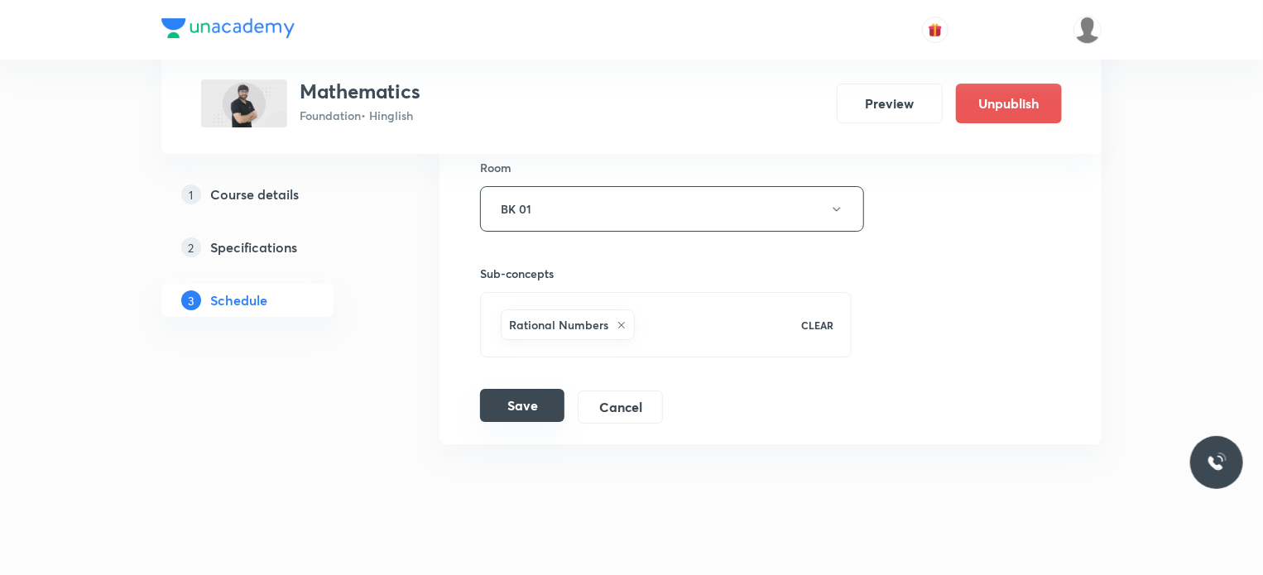
click at [538, 389] on button "Save" at bounding box center [522, 405] width 84 height 33
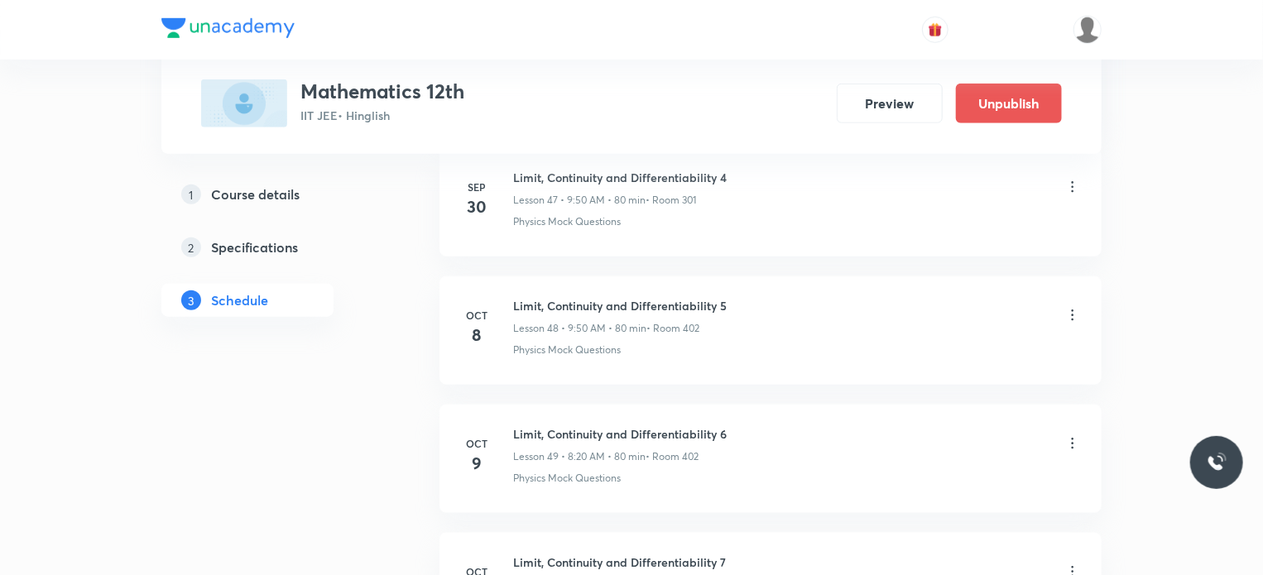
scroll to position [7132, 0]
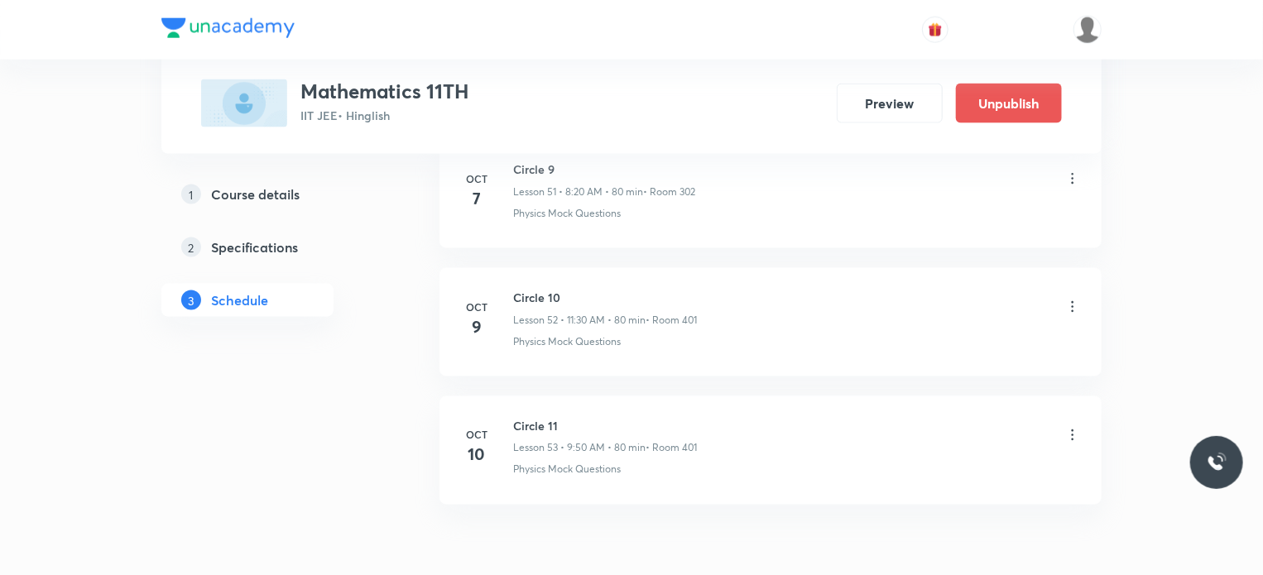
scroll to position [7365, 0]
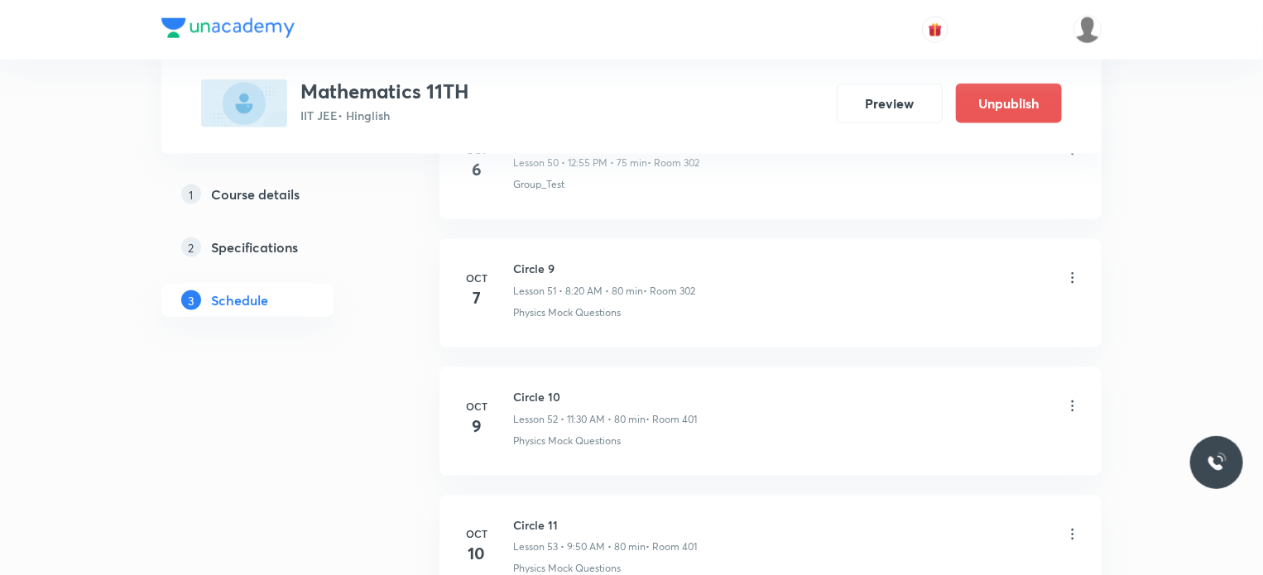
click at [1068, 398] on icon at bounding box center [1072, 406] width 17 height 17
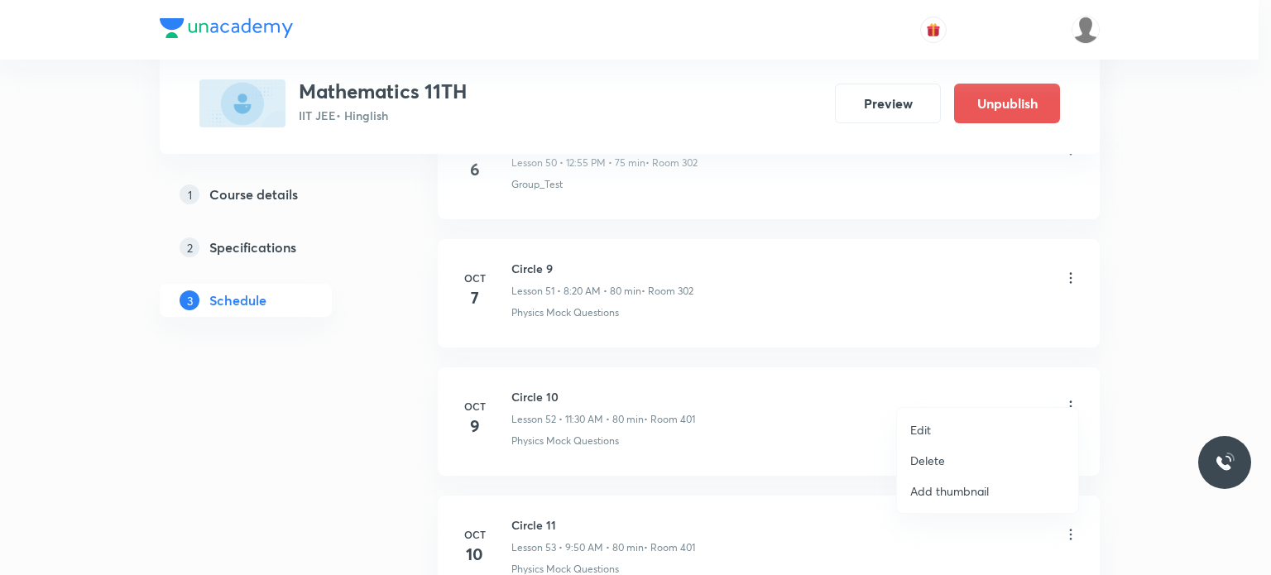
click at [839, 419] on div at bounding box center [635, 287] width 1271 height 575
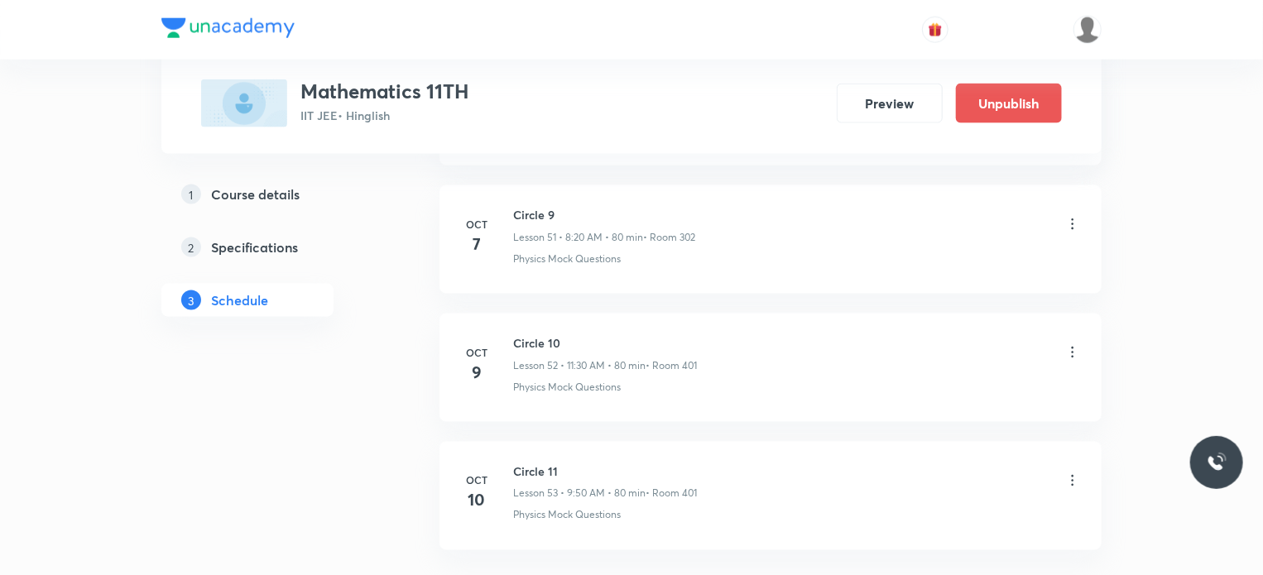
scroll to position [7448, 0]
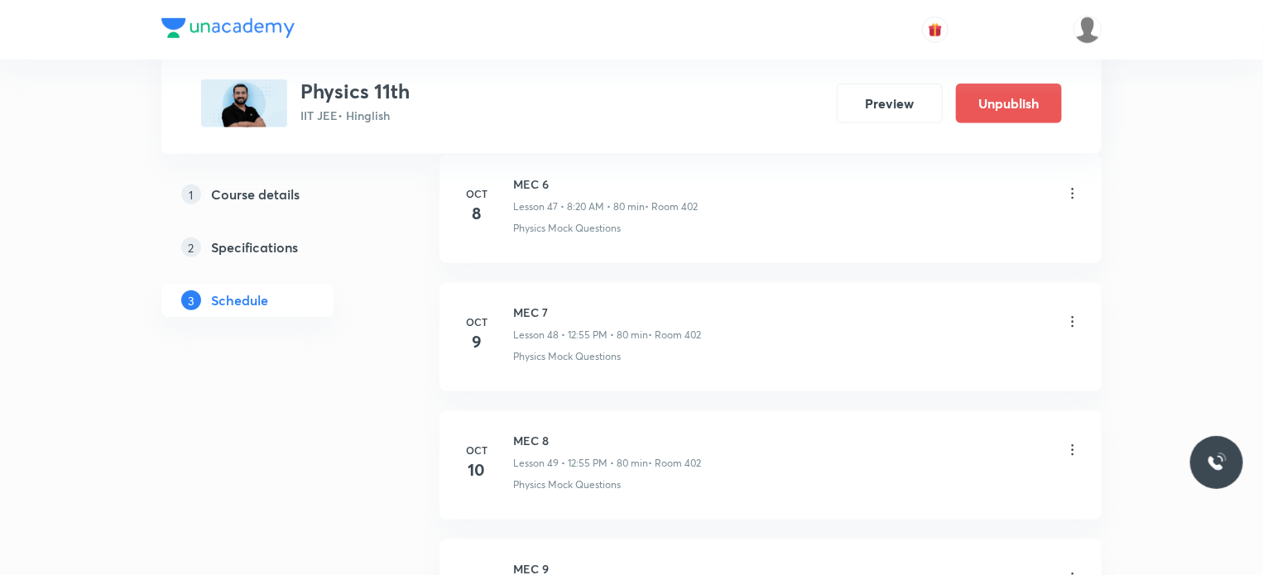
scroll to position [7004, 0]
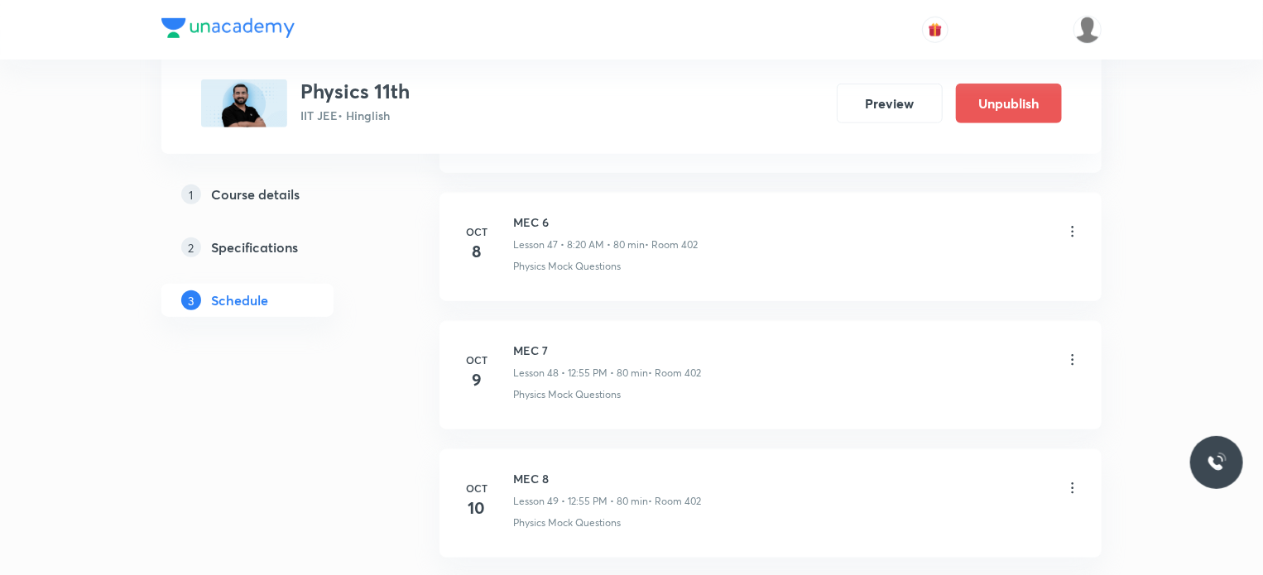
click at [1067, 352] on icon at bounding box center [1072, 360] width 17 height 17
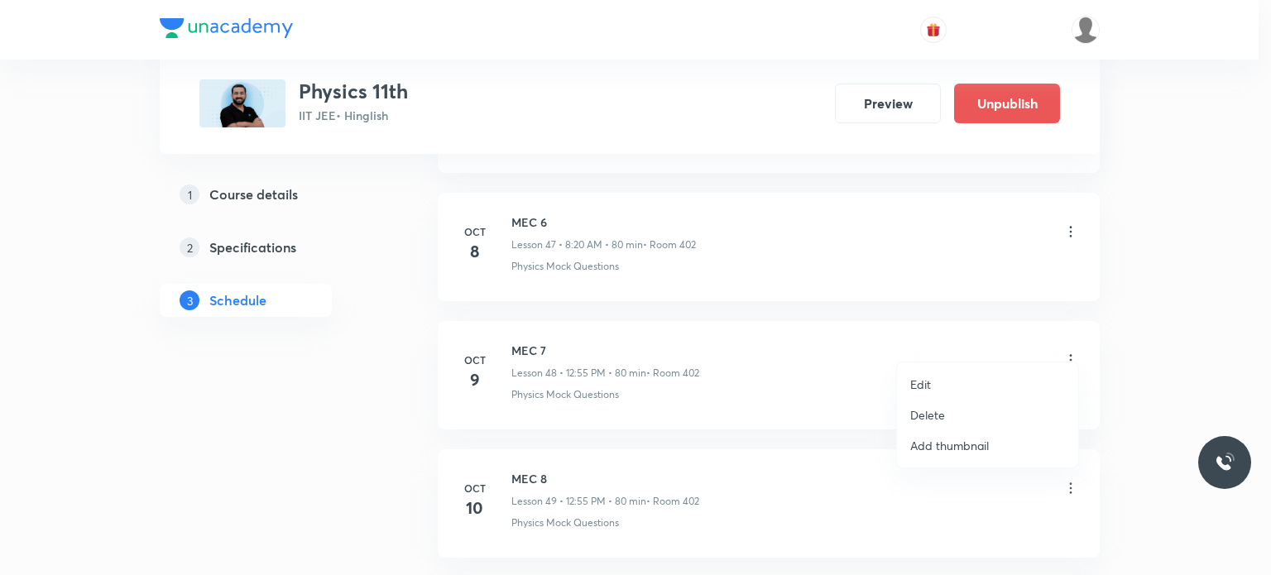
click at [950, 371] on li "Edit" at bounding box center [987, 384] width 181 height 31
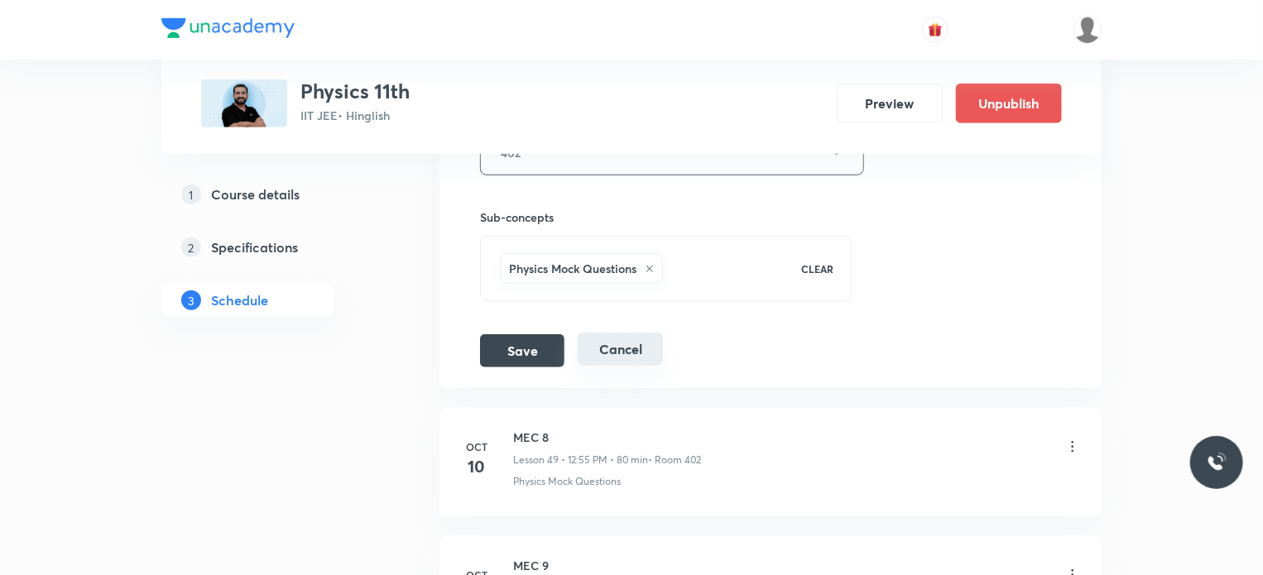
click at [626, 333] on button "Cancel" at bounding box center [620, 349] width 85 height 33
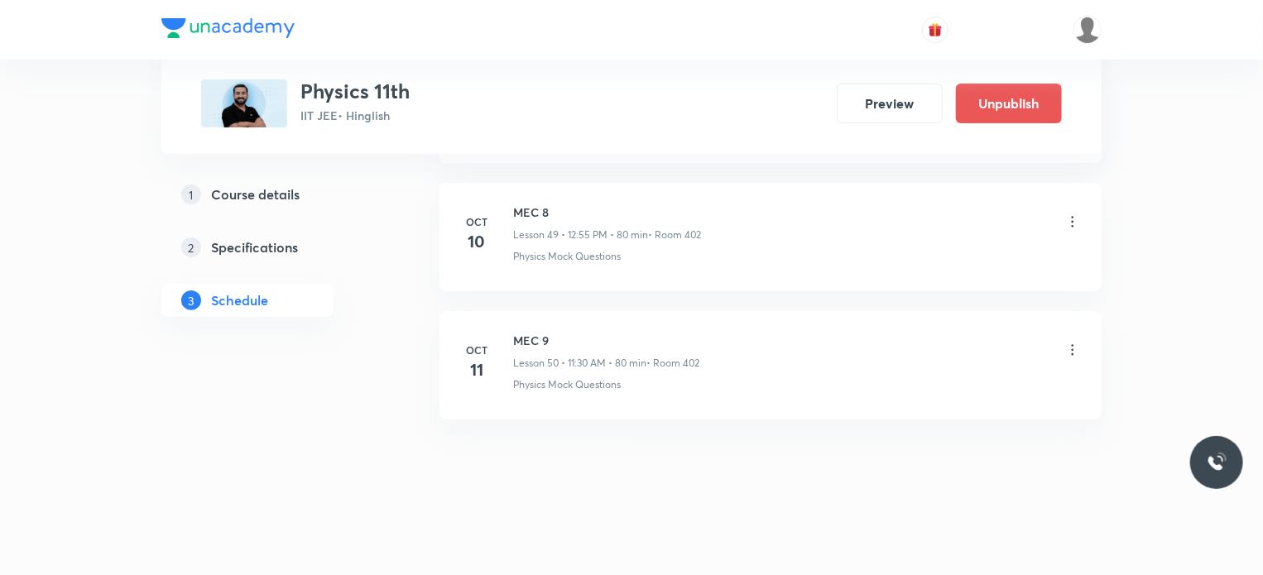
scroll to position [6388, 0]
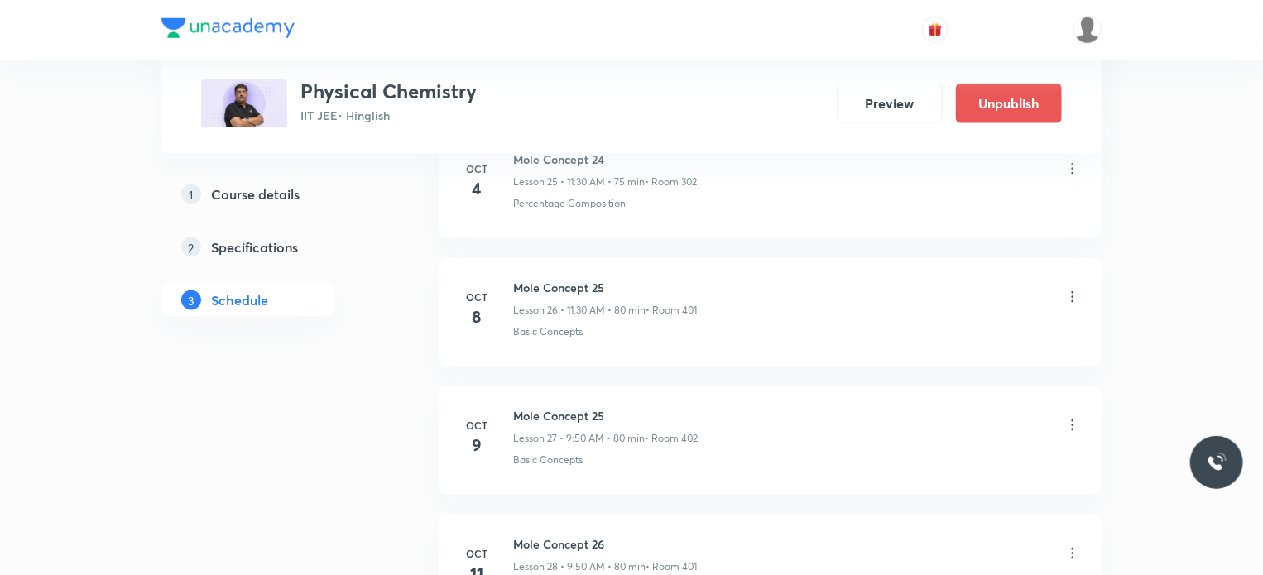
scroll to position [4167, 0]
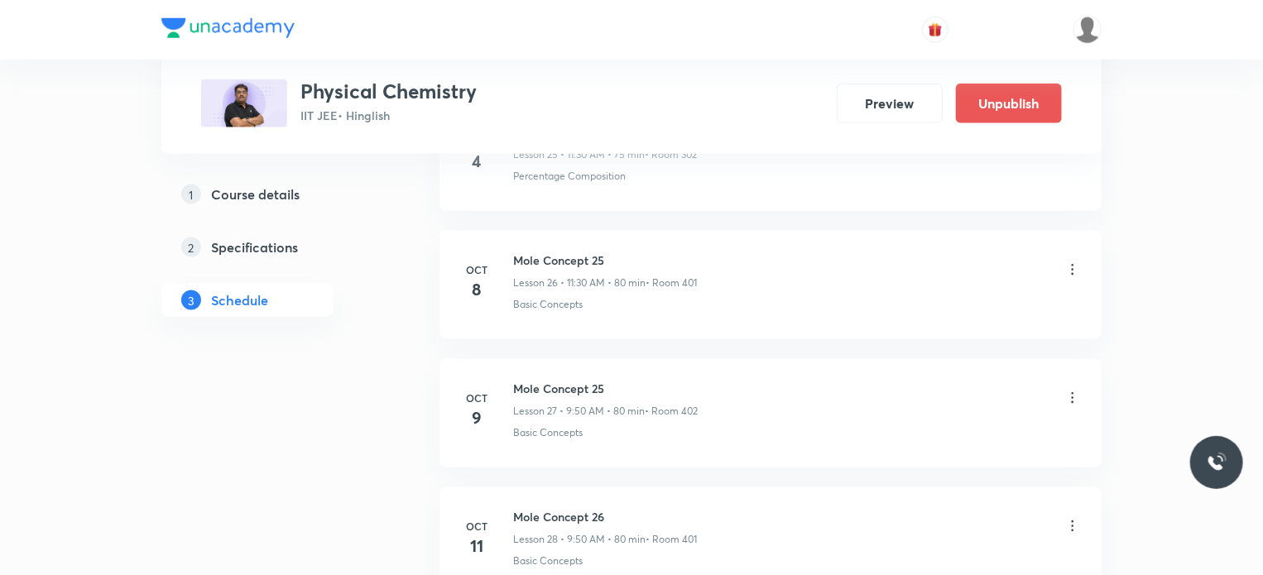
click at [1069, 390] on icon at bounding box center [1072, 398] width 17 height 17
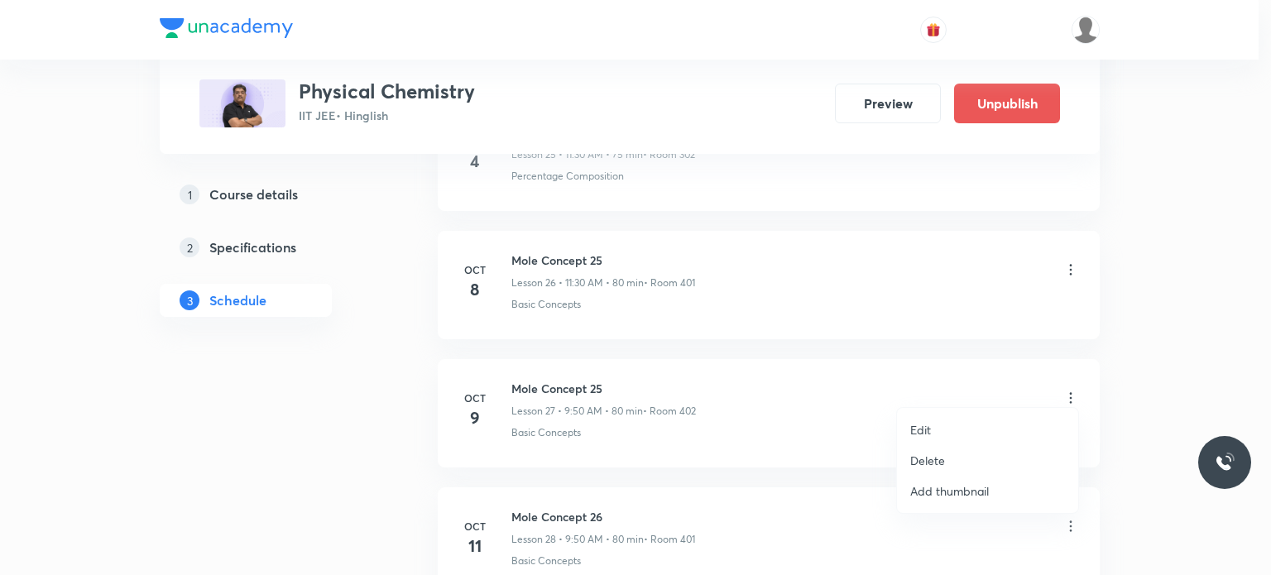
click at [974, 426] on li "Edit" at bounding box center [987, 430] width 181 height 31
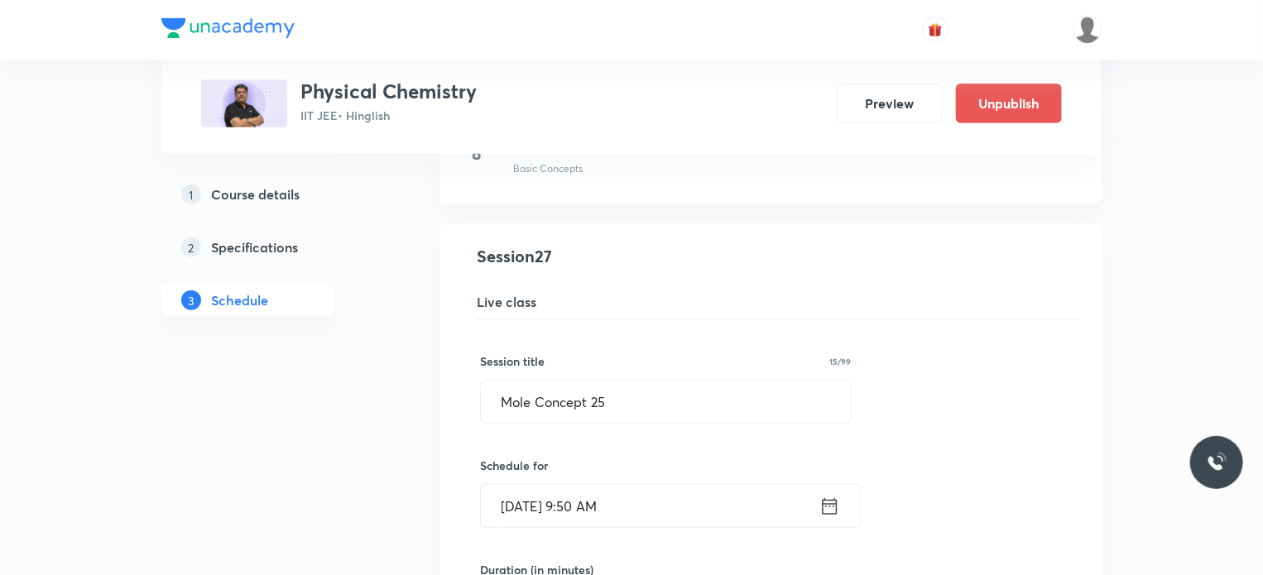
scroll to position [3422, 0]
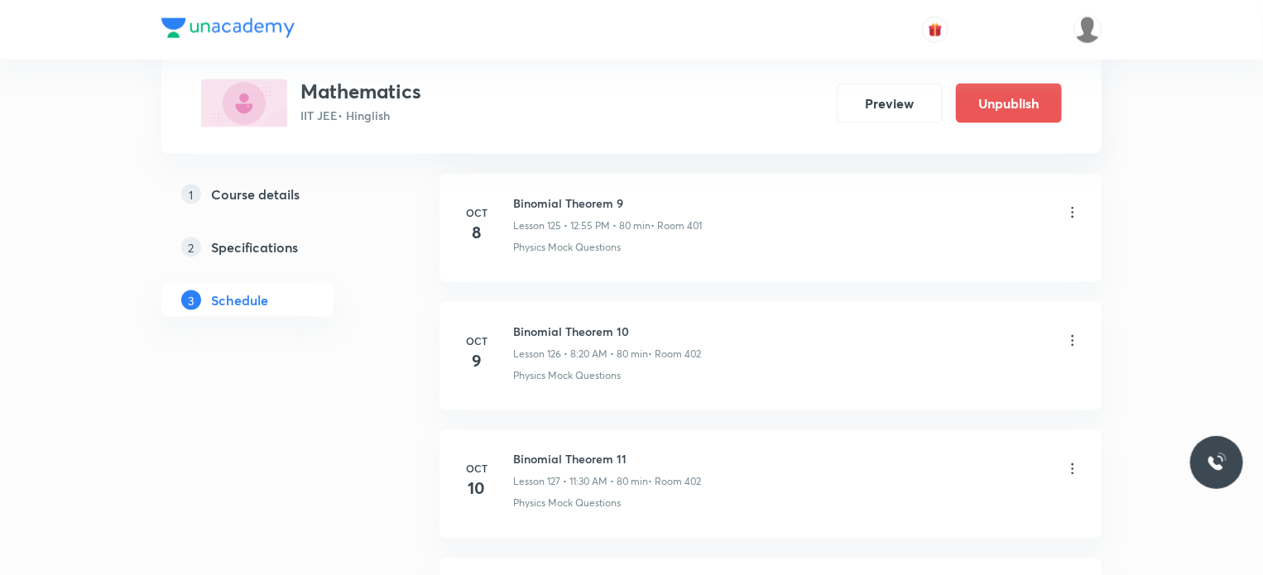
scroll to position [16839, 0]
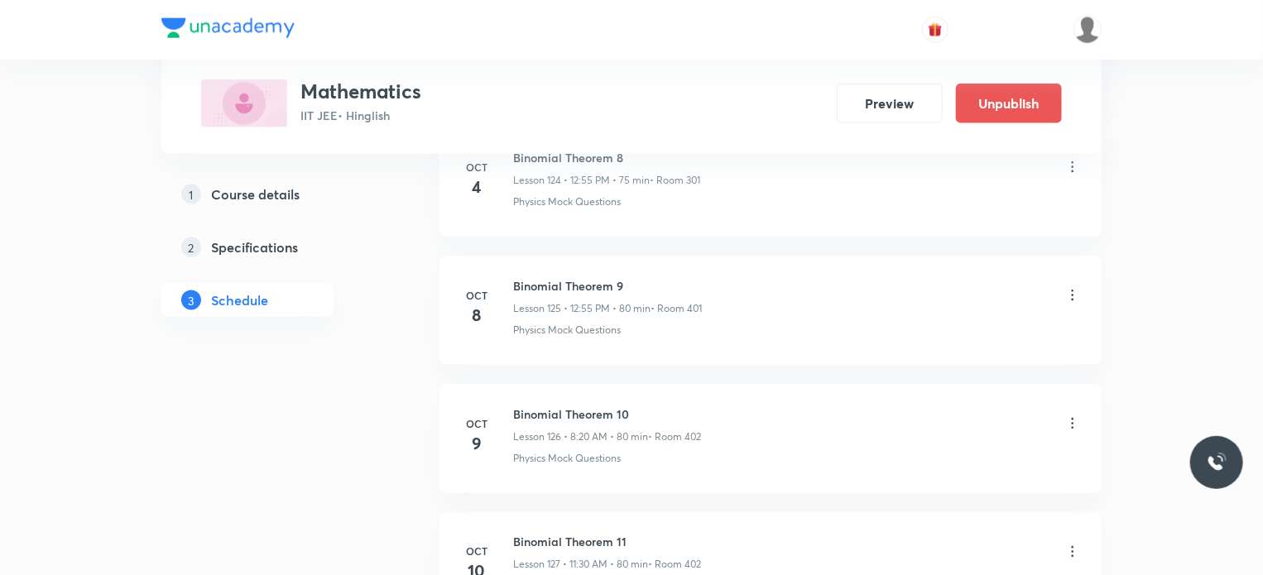
click at [1076, 415] on icon at bounding box center [1072, 423] width 17 height 17
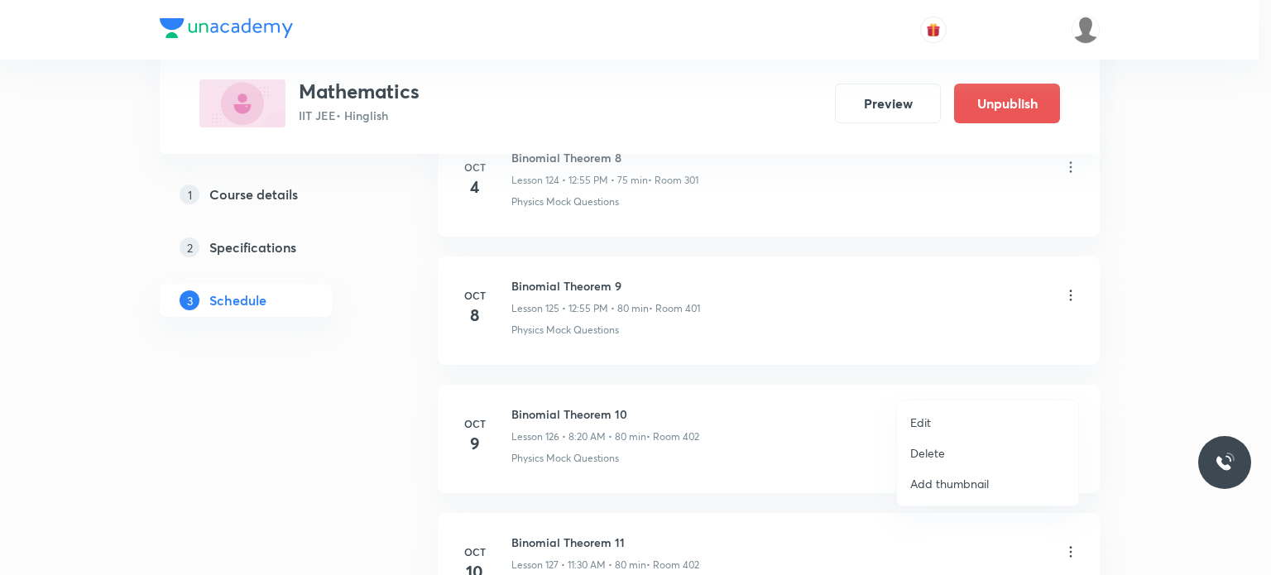
click at [958, 416] on li "Edit" at bounding box center [987, 422] width 181 height 31
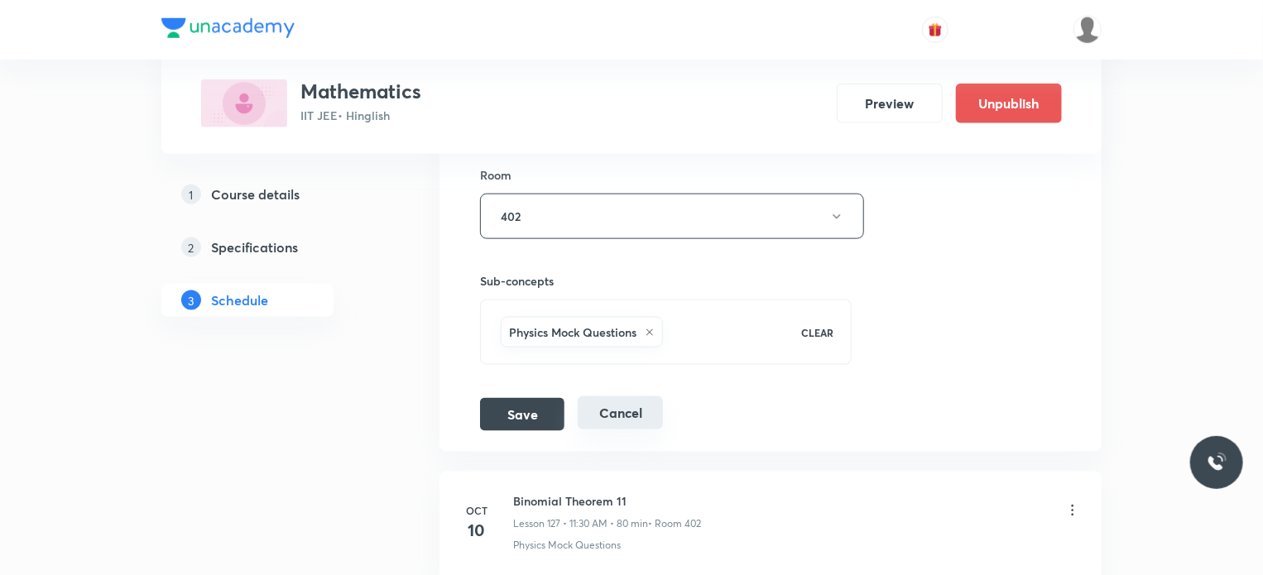
click at [602, 396] on button "Cancel" at bounding box center [620, 412] width 85 height 33
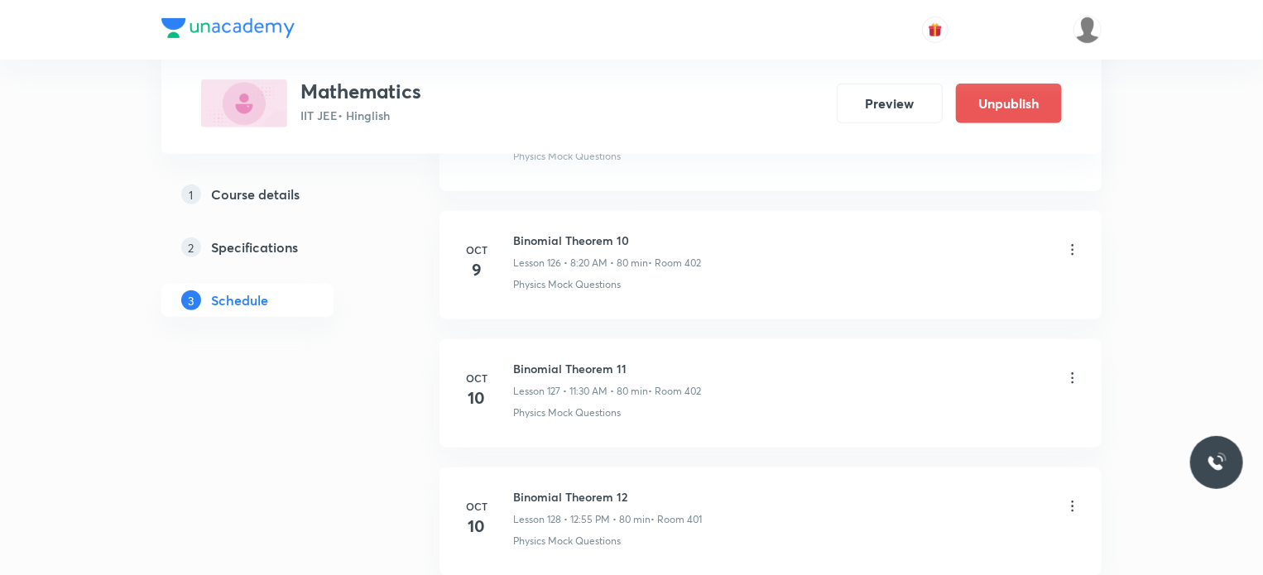
scroll to position [16246, 0]
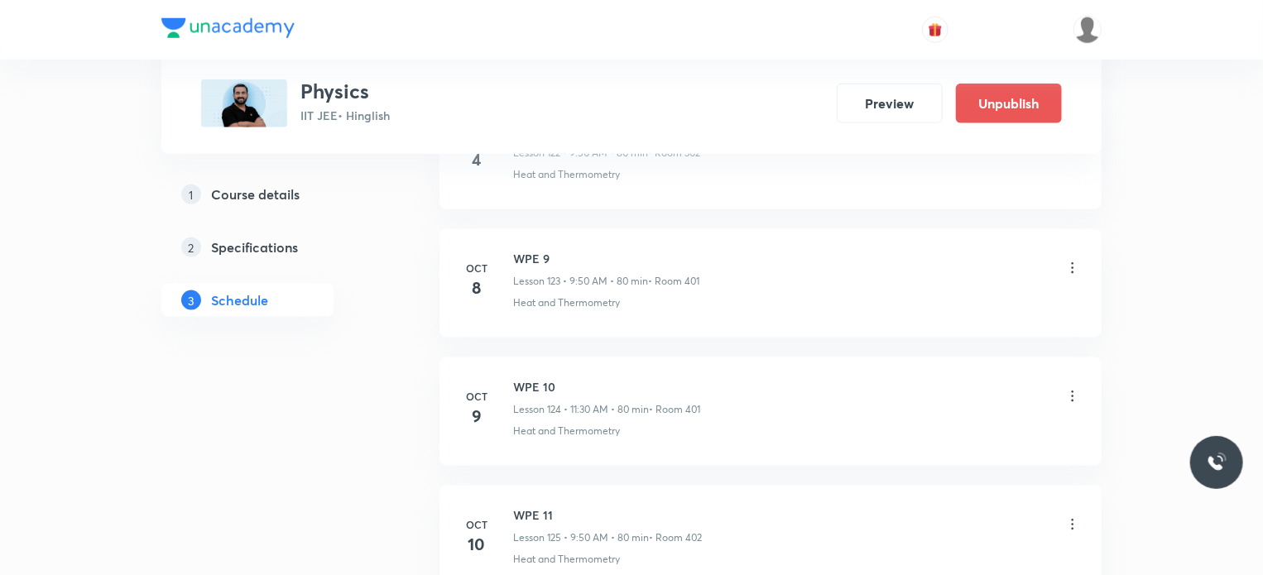
scroll to position [16689, 0]
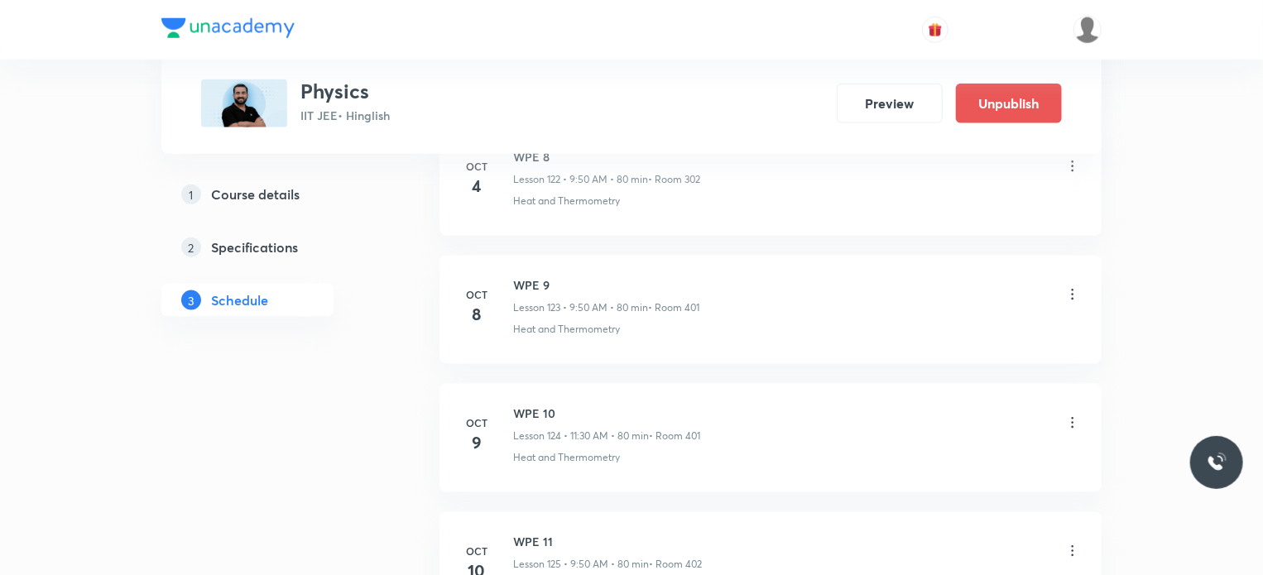
click at [1078, 415] on icon at bounding box center [1072, 423] width 17 height 17
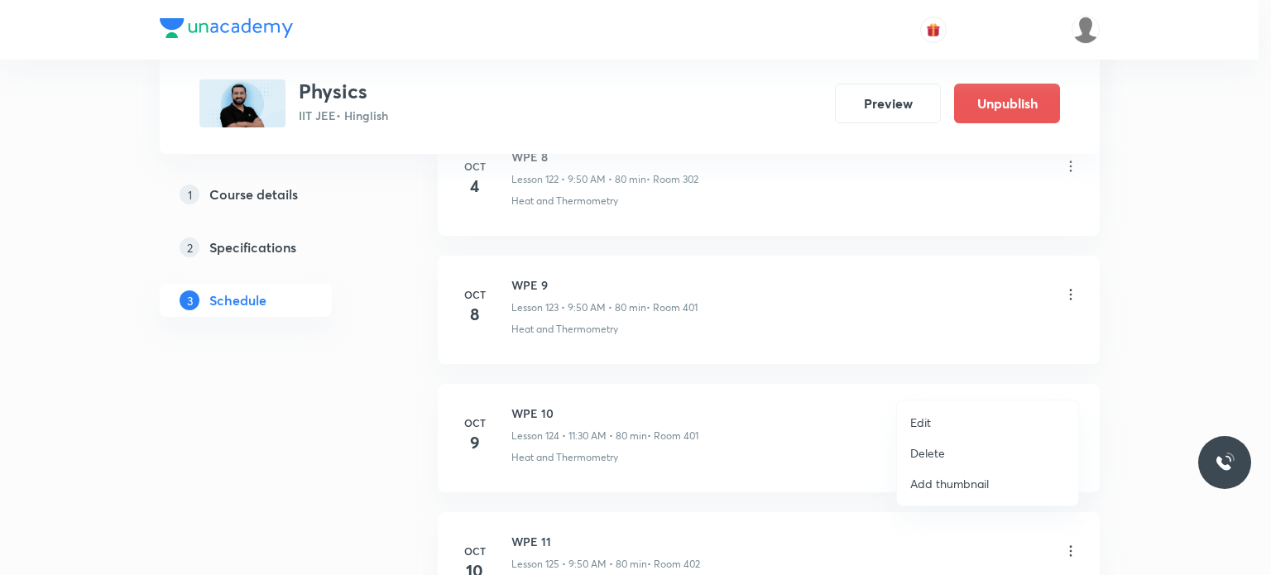
click at [981, 416] on li "Edit" at bounding box center [987, 422] width 181 height 31
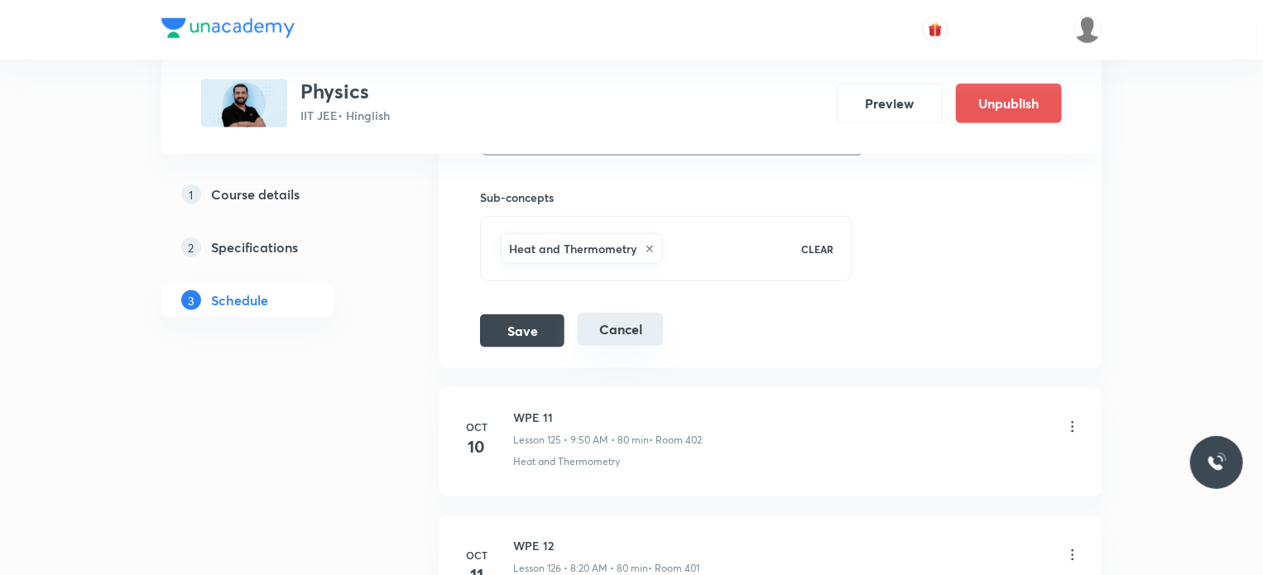
click at [623, 313] on button "Cancel" at bounding box center [620, 329] width 85 height 33
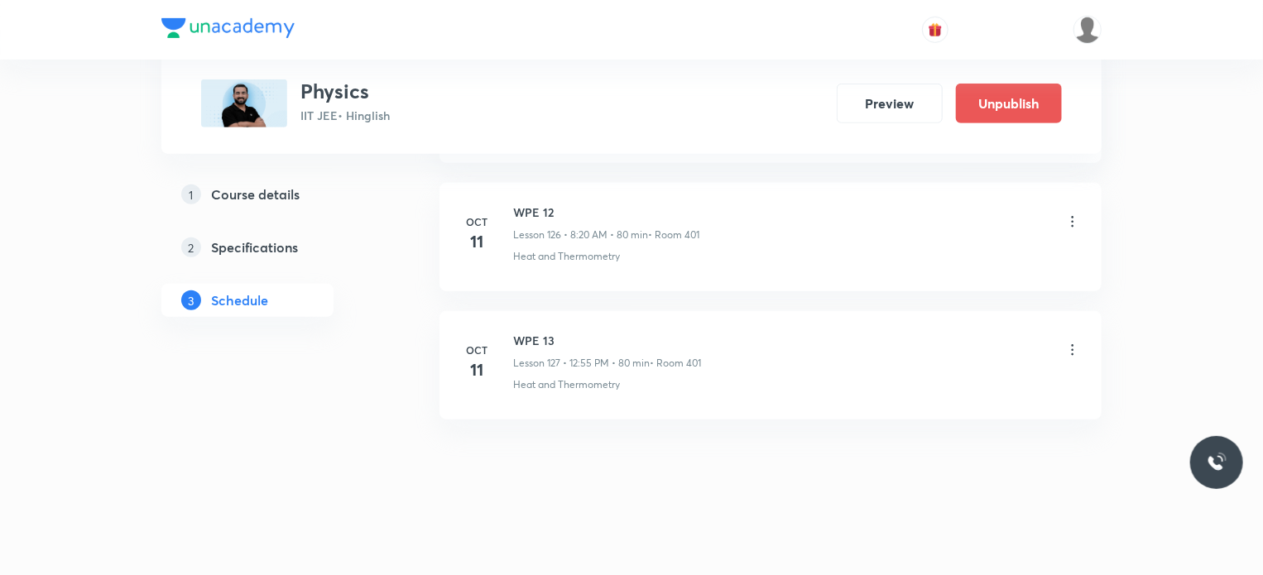
scroll to position [16238, 0]
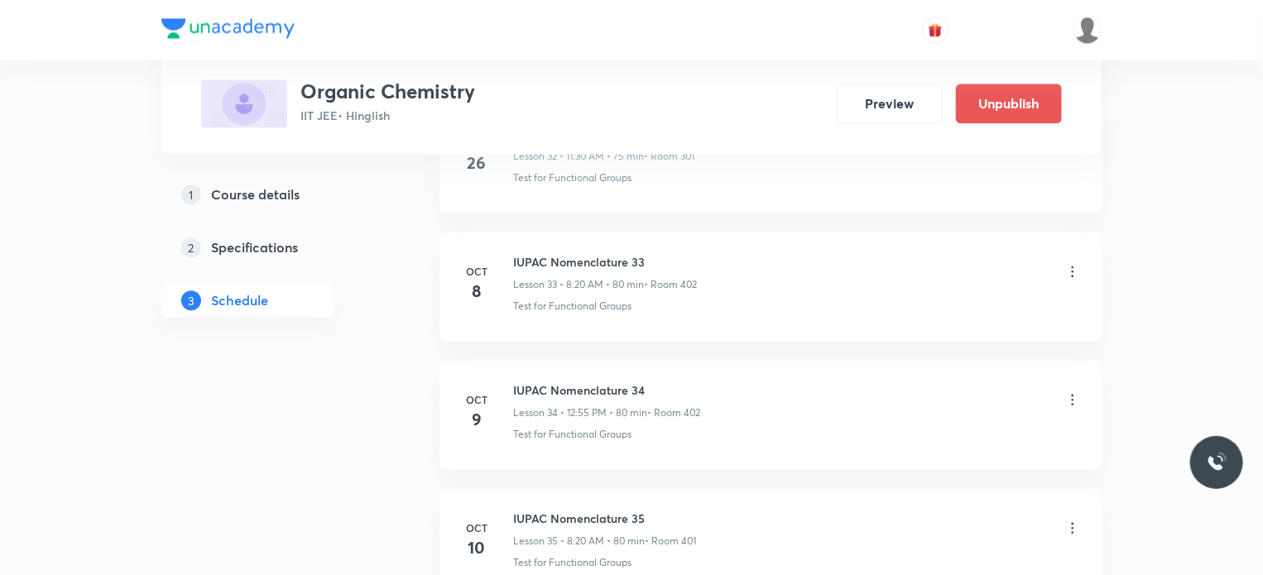
scroll to position [5061, 0]
click at [1069, 393] on icon at bounding box center [1072, 401] width 17 height 17
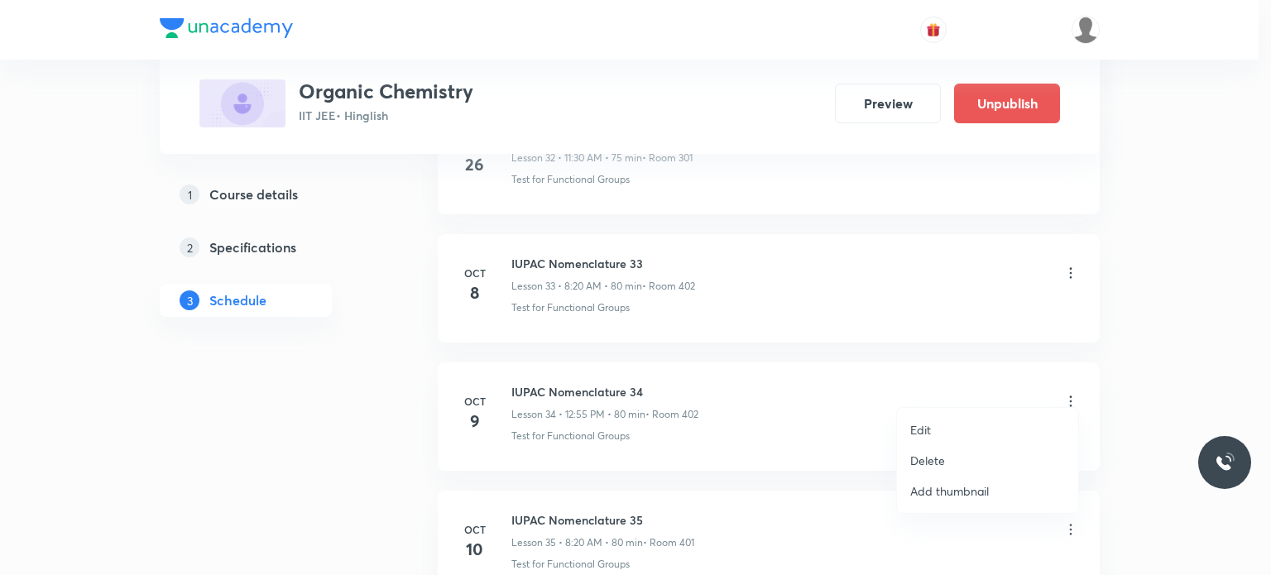
click at [963, 417] on li "Edit" at bounding box center [987, 430] width 181 height 31
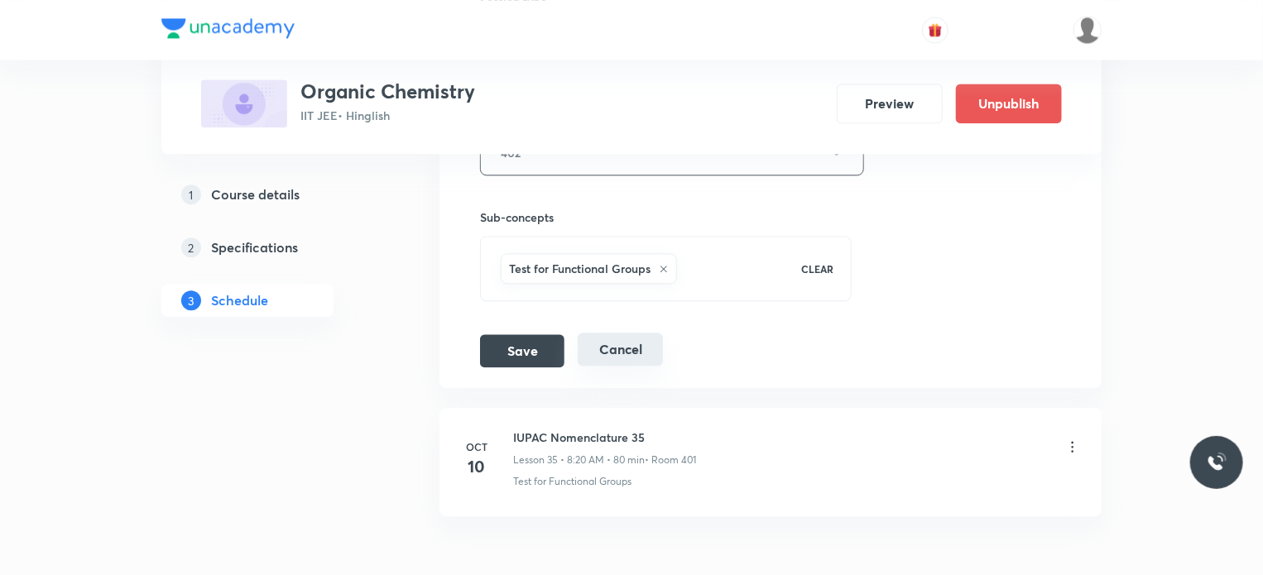
click at [638, 338] on button "Cancel" at bounding box center [620, 349] width 85 height 33
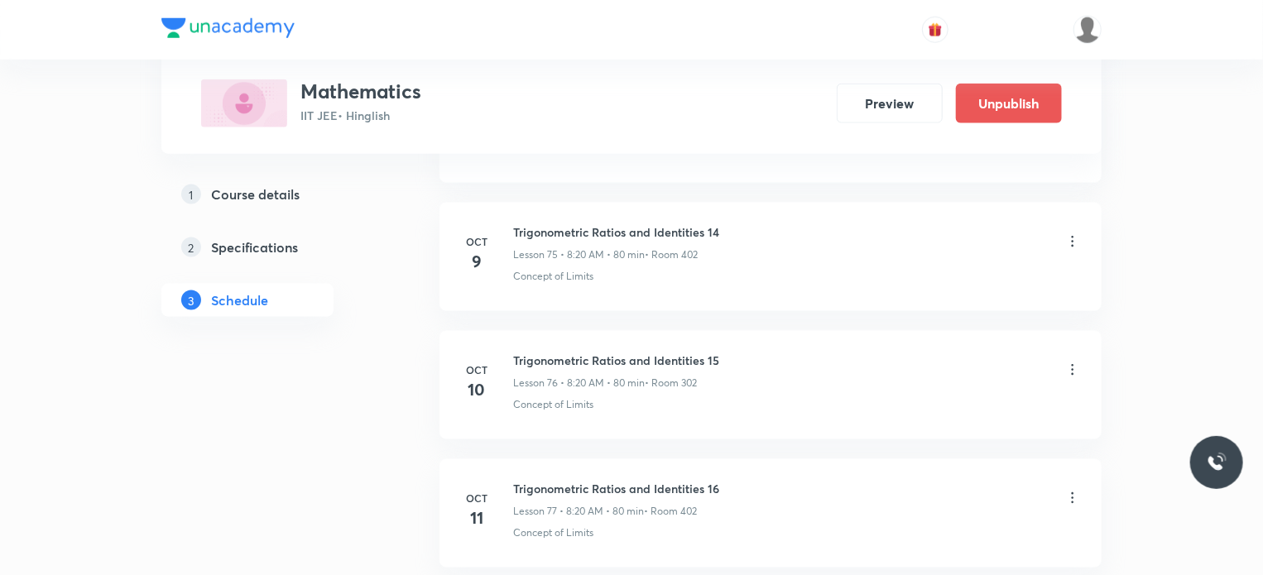
scroll to position [10397, 0]
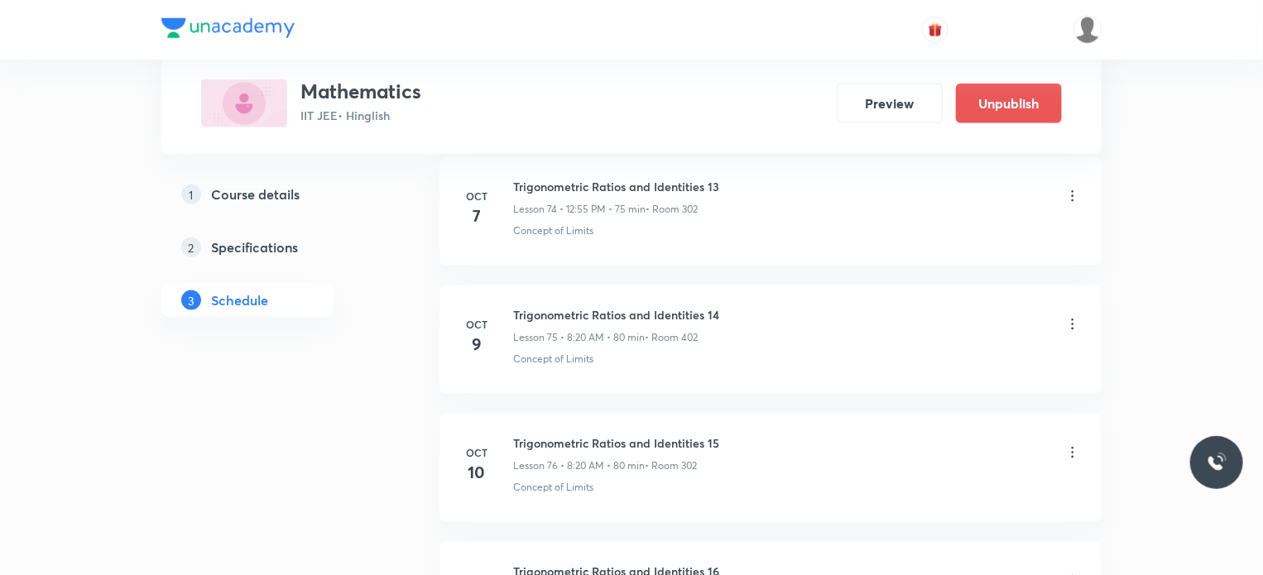
click at [1077, 316] on icon at bounding box center [1072, 324] width 17 height 17
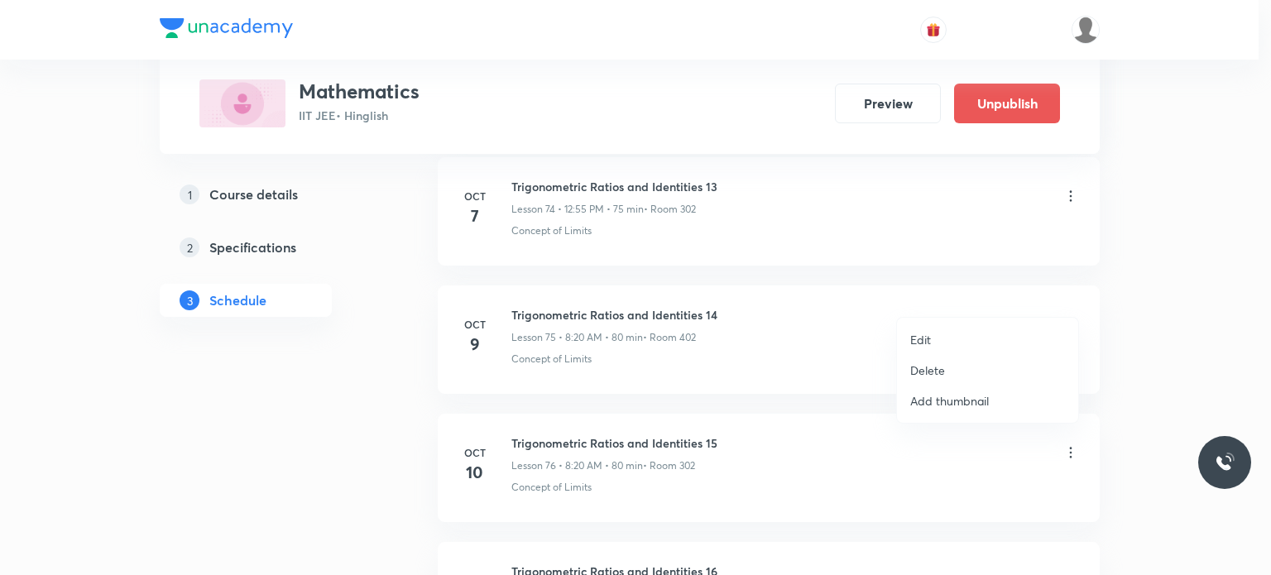
click at [991, 337] on li "Edit" at bounding box center [987, 339] width 181 height 31
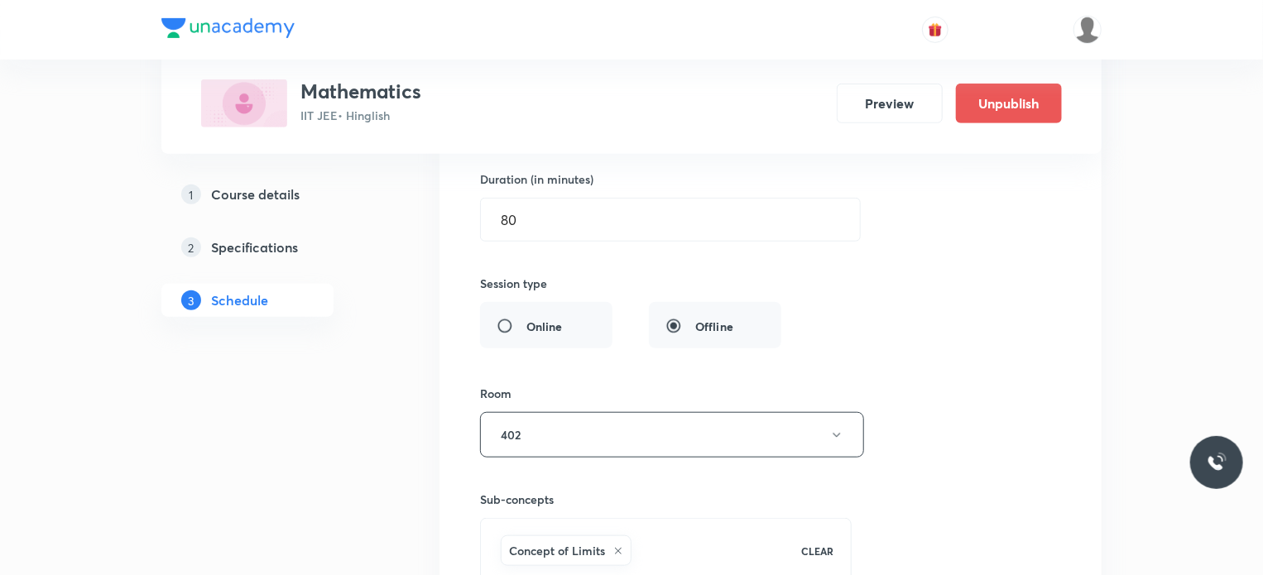
scroll to position [10314, 0]
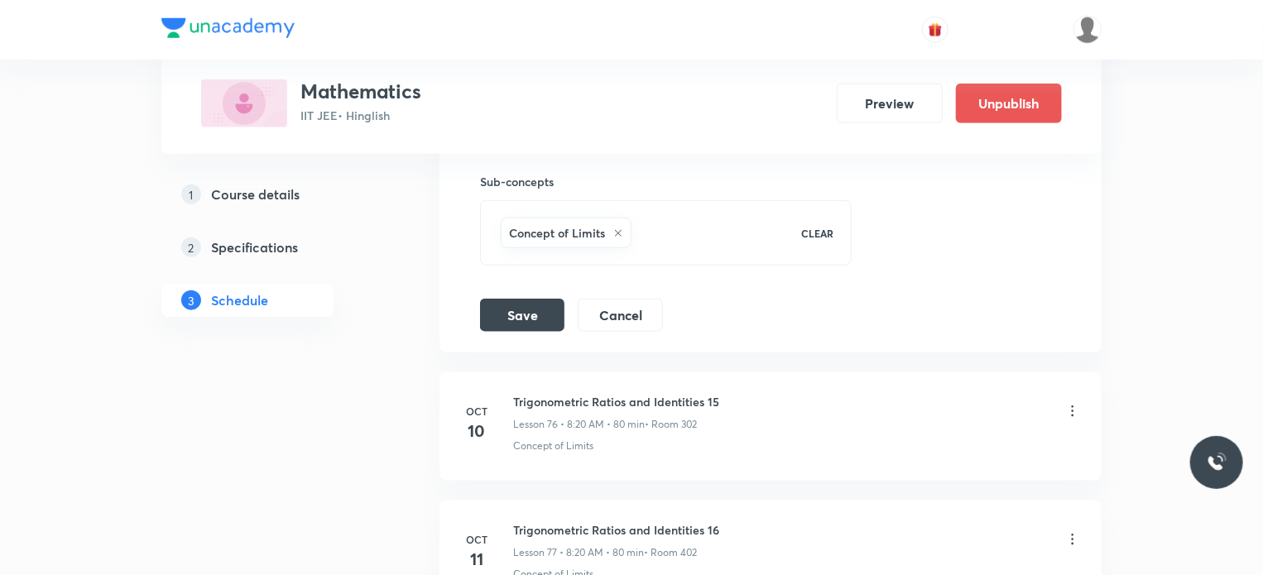
click at [617, 297] on button "Cancel" at bounding box center [620, 313] width 85 height 33
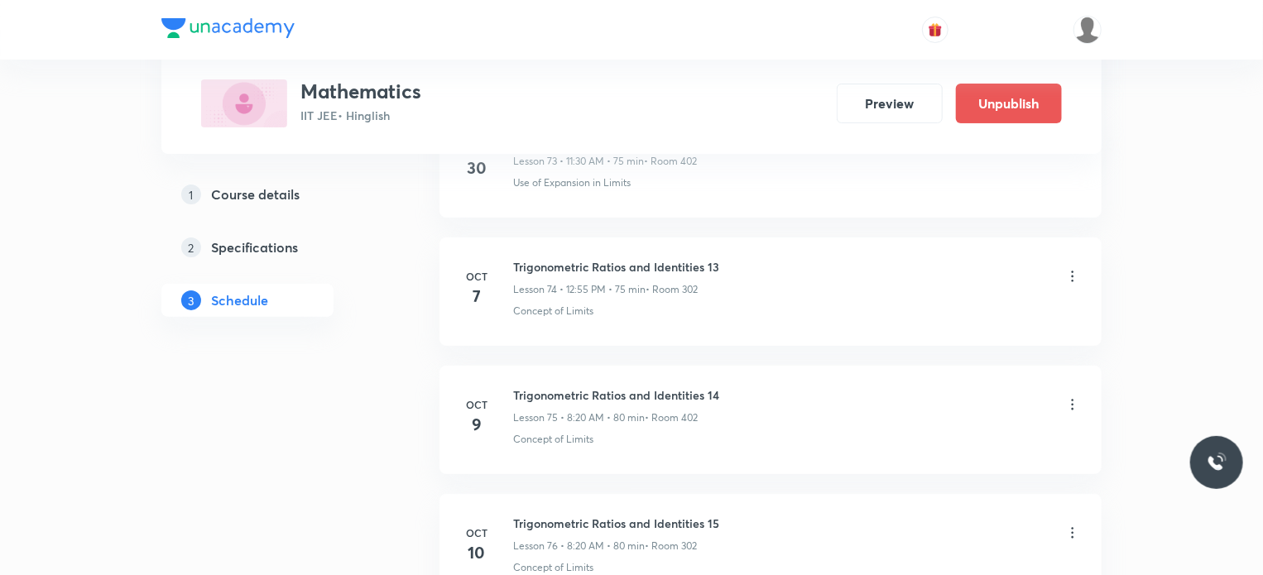
scroll to position [9639, 0]
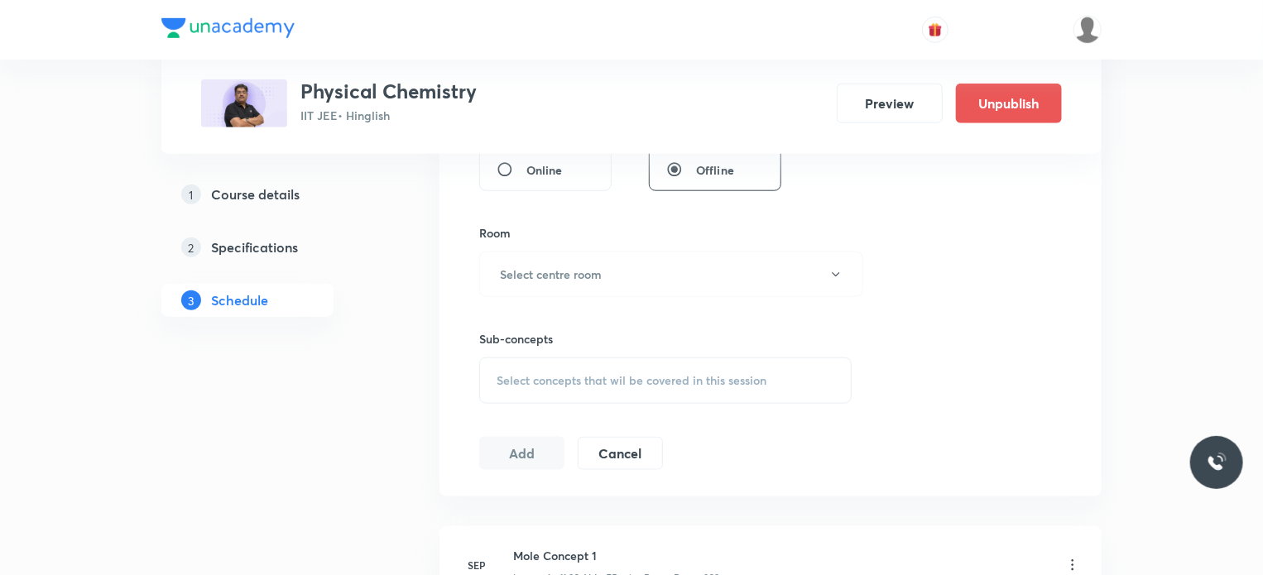
scroll to position [2262, 0]
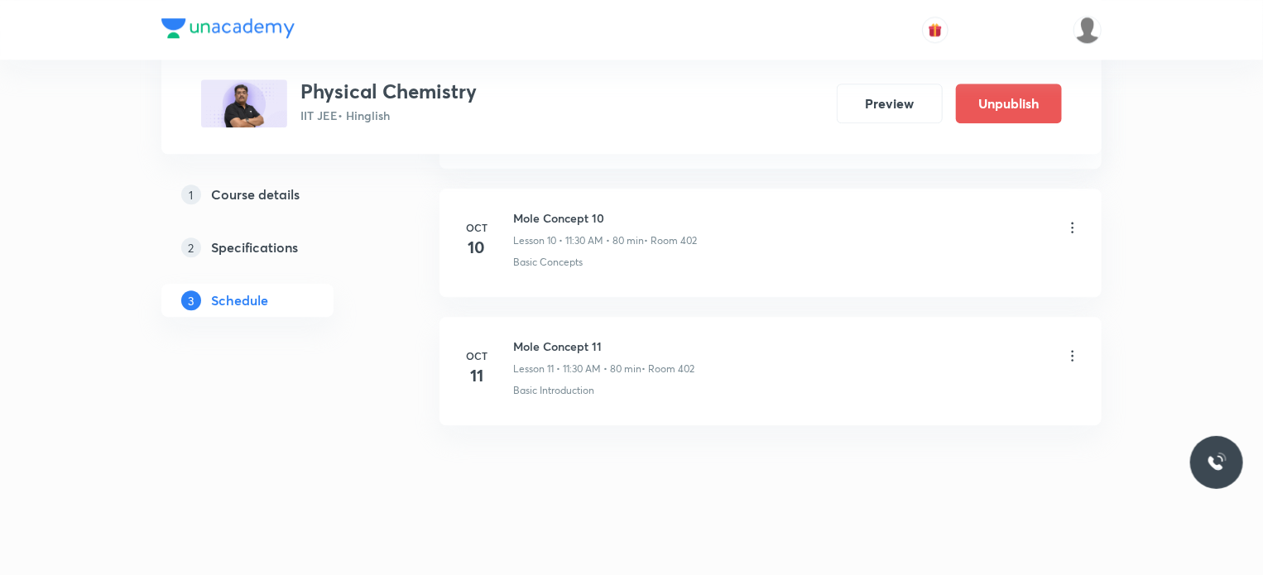
drag, startPoint x: 200, startPoint y: 189, endPoint x: 209, endPoint y: 209, distance: 22.3
click at [200, 190] on div "1 Course details" at bounding box center [277, 195] width 192 height 20
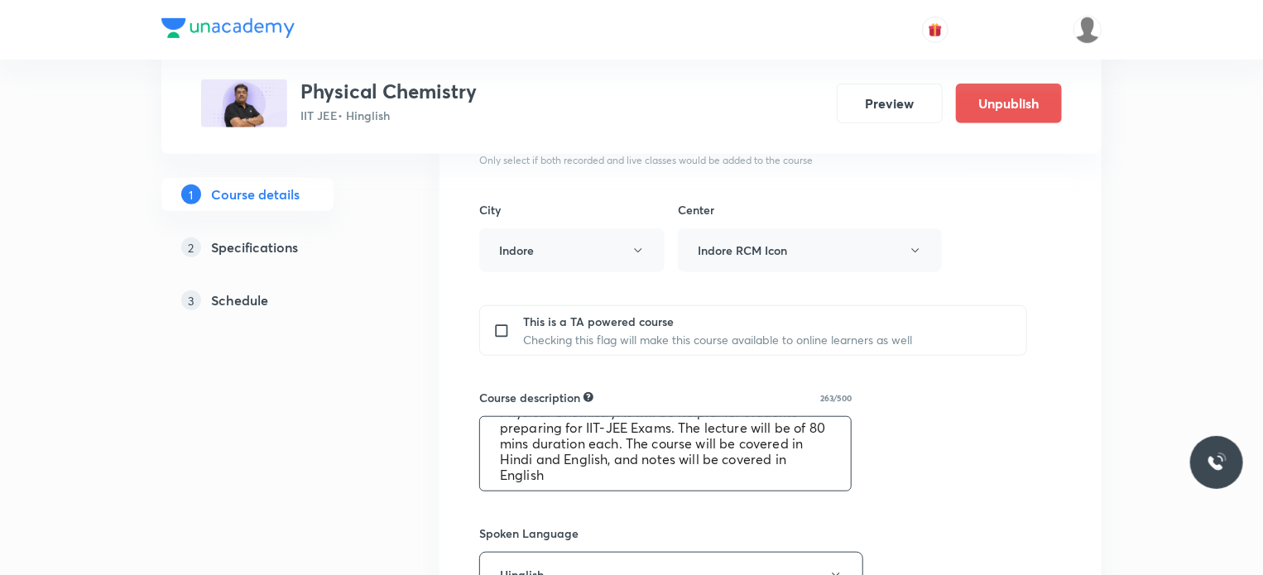
scroll to position [47, 0]
drag, startPoint x: 488, startPoint y: 430, endPoint x: 789, endPoint y: 483, distance: 305.8
click at [789, 483] on textarea "In this course, Sourabh Singh Gour Sir will cover Physical Chemistry. It will b…" at bounding box center [665, 454] width 371 height 74
click at [242, 309] on h5 "Schedule" at bounding box center [239, 300] width 57 height 20
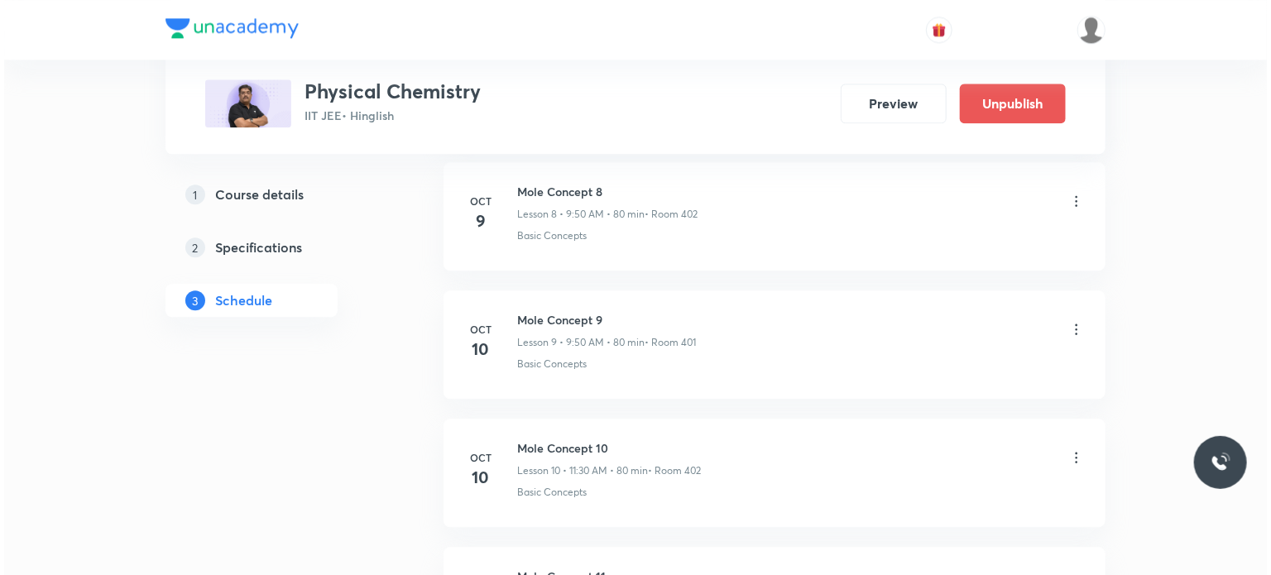
scroll to position [1931, 0]
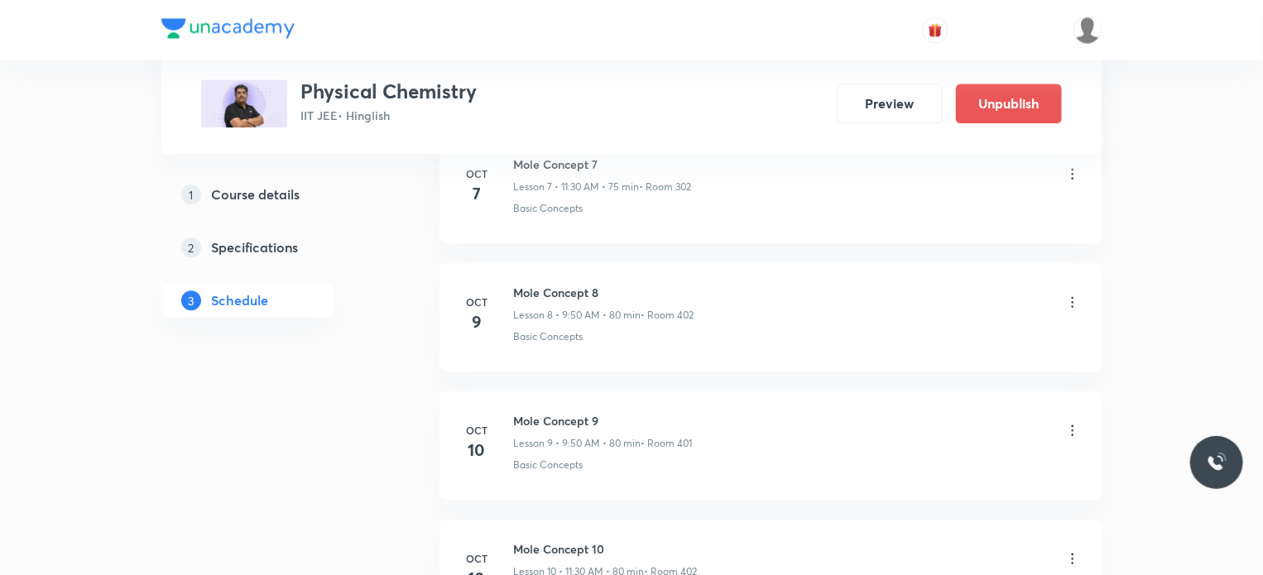
click at [1067, 298] on icon at bounding box center [1072, 302] width 17 height 17
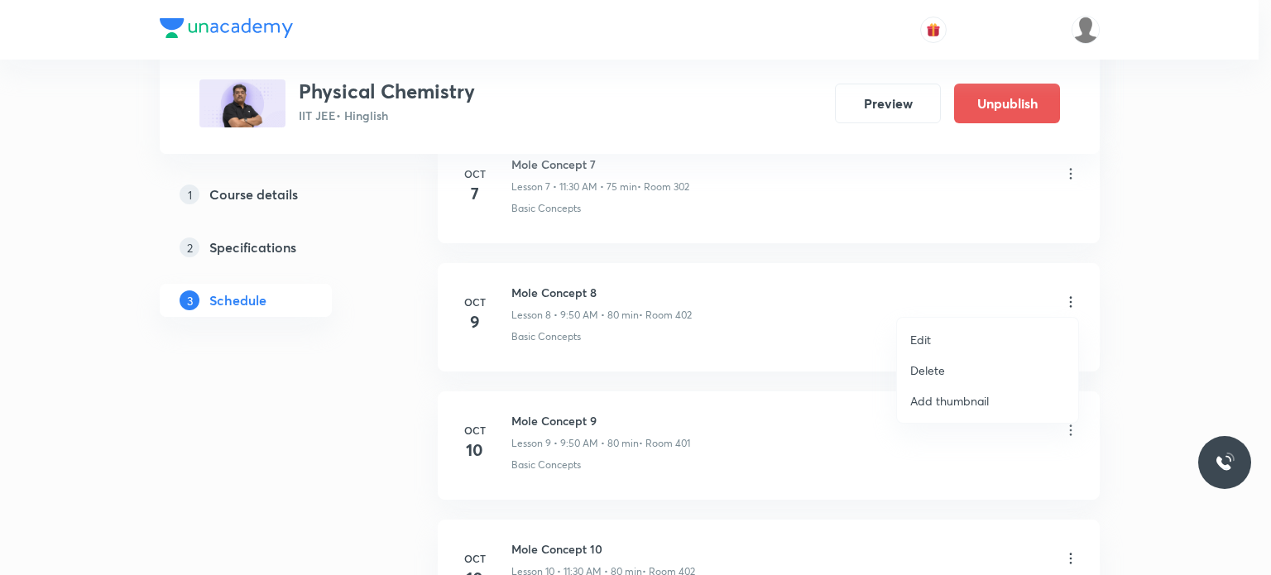
click at [949, 368] on li "Delete" at bounding box center [987, 370] width 181 height 31
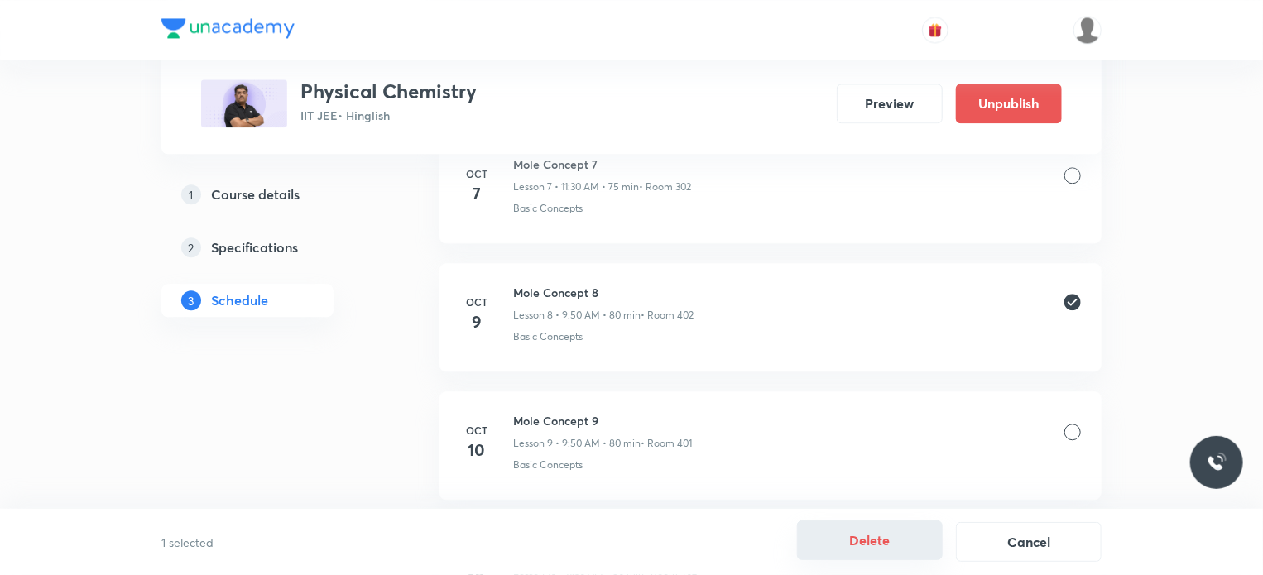
click at [846, 546] on button "Delete" at bounding box center [870, 541] width 146 height 40
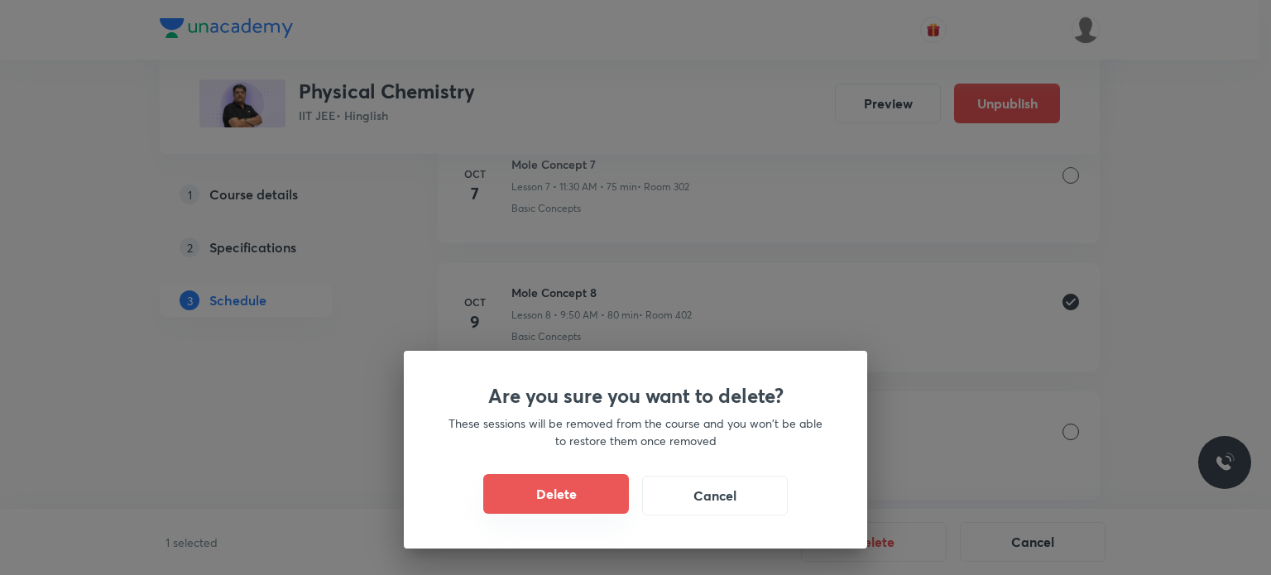
click at [565, 512] on button "Delete" at bounding box center [556, 494] width 146 height 40
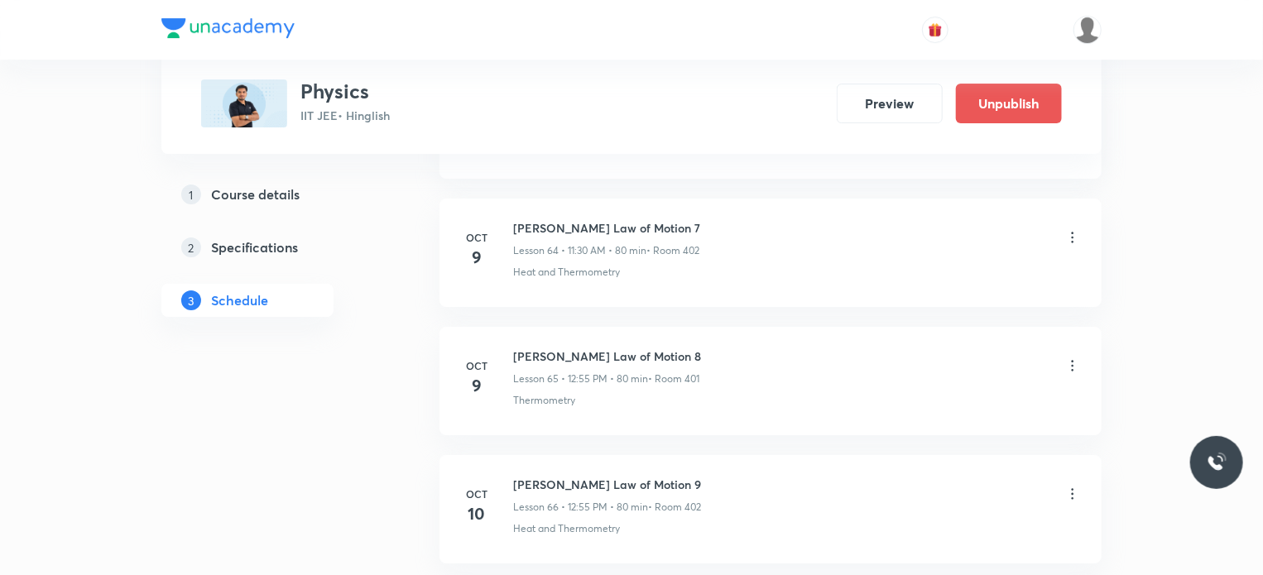
scroll to position [9096, 0]
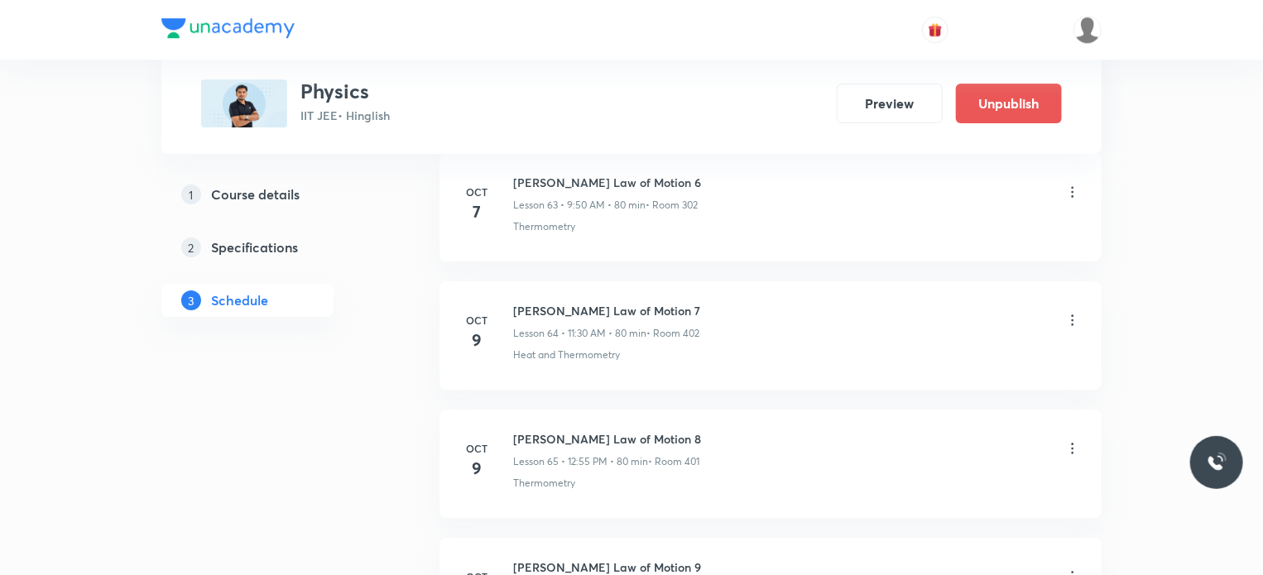
click at [1070, 312] on icon at bounding box center [1072, 320] width 17 height 17
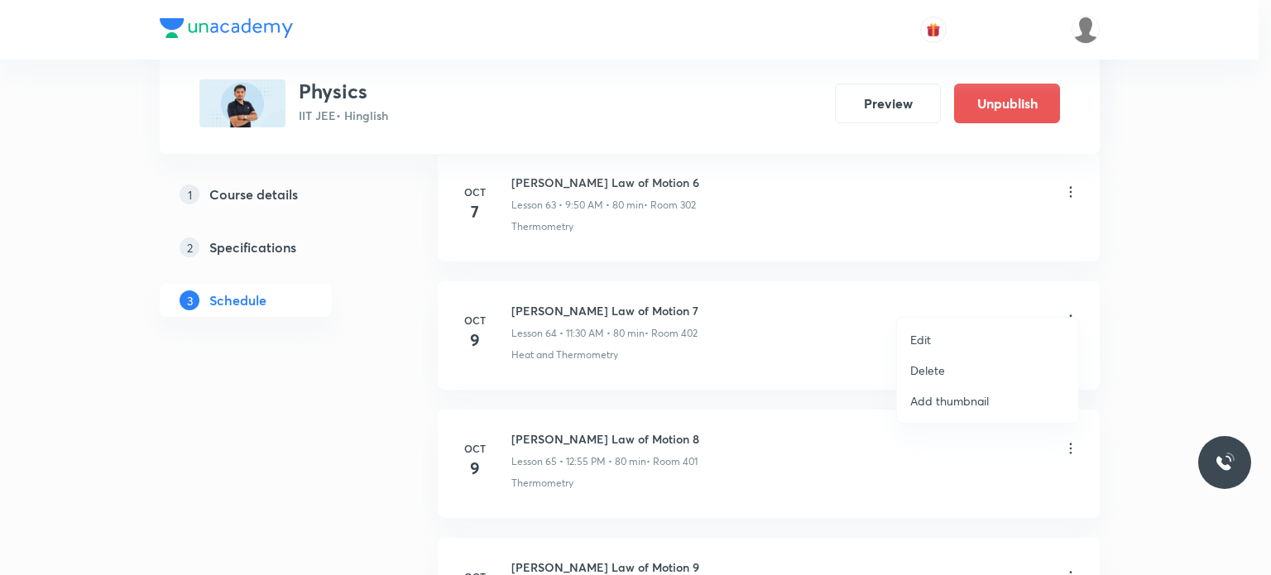
click at [965, 333] on li "Edit" at bounding box center [987, 339] width 181 height 31
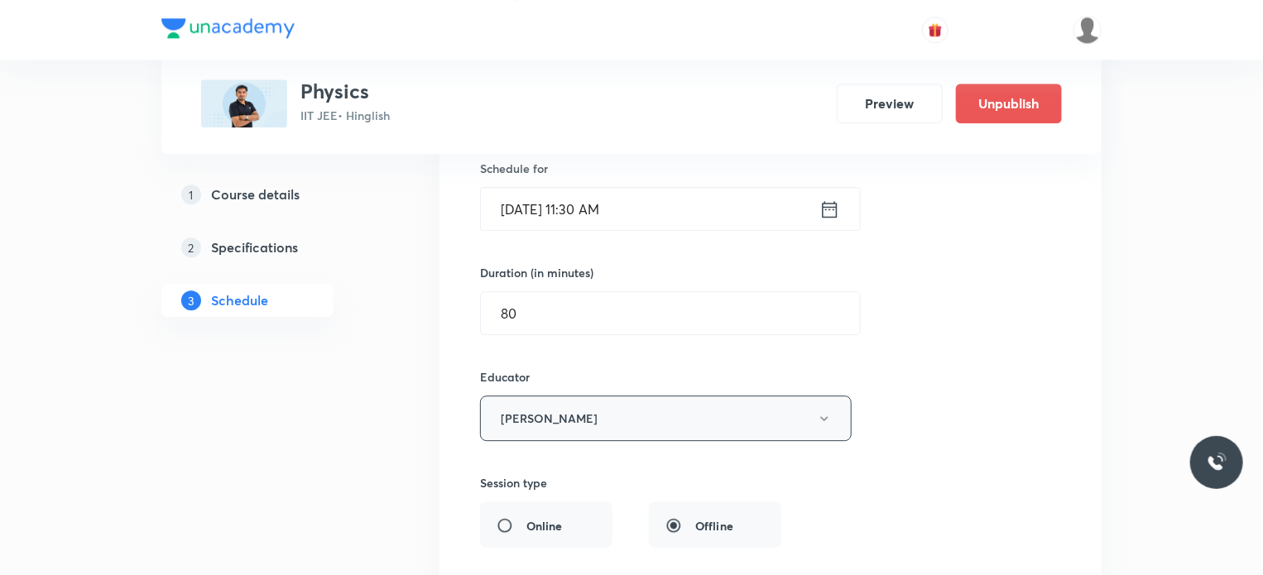
scroll to position [8517, 0]
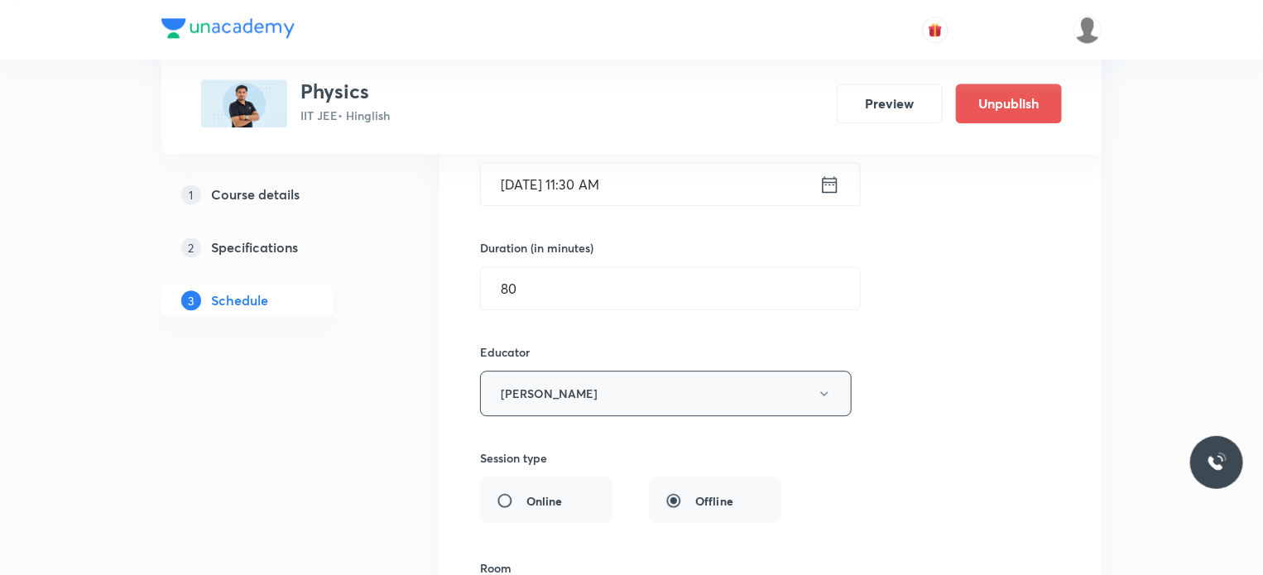
click at [651, 371] on button "Abhay Kumar" at bounding box center [666, 394] width 372 height 46
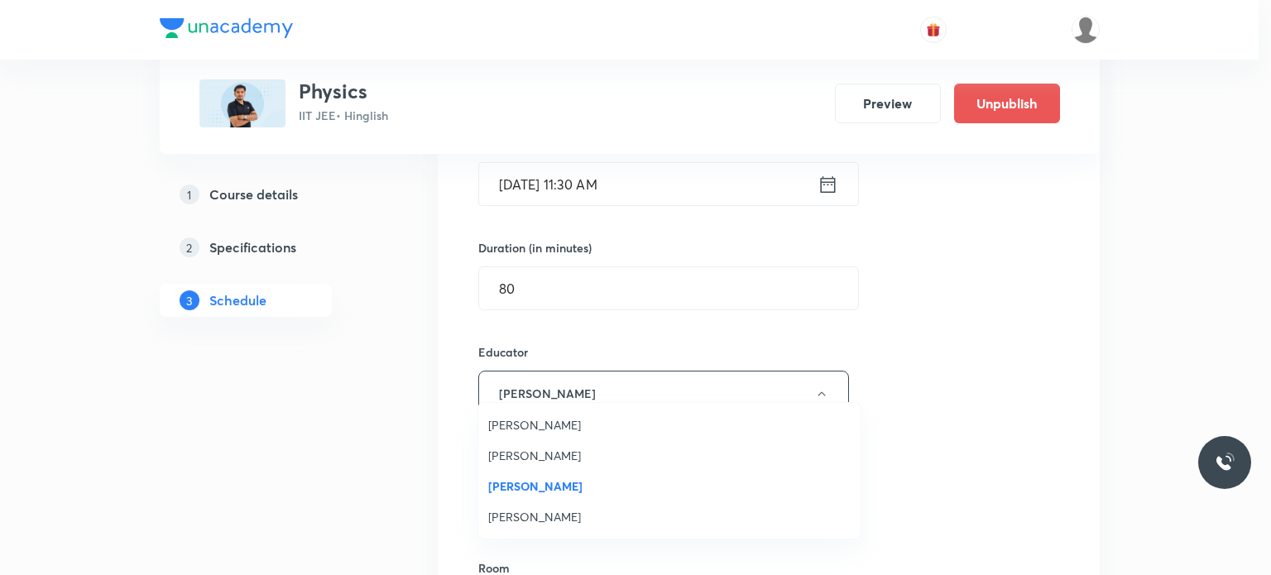
click at [574, 515] on span "Abhinav Sharma" at bounding box center [669, 516] width 362 height 17
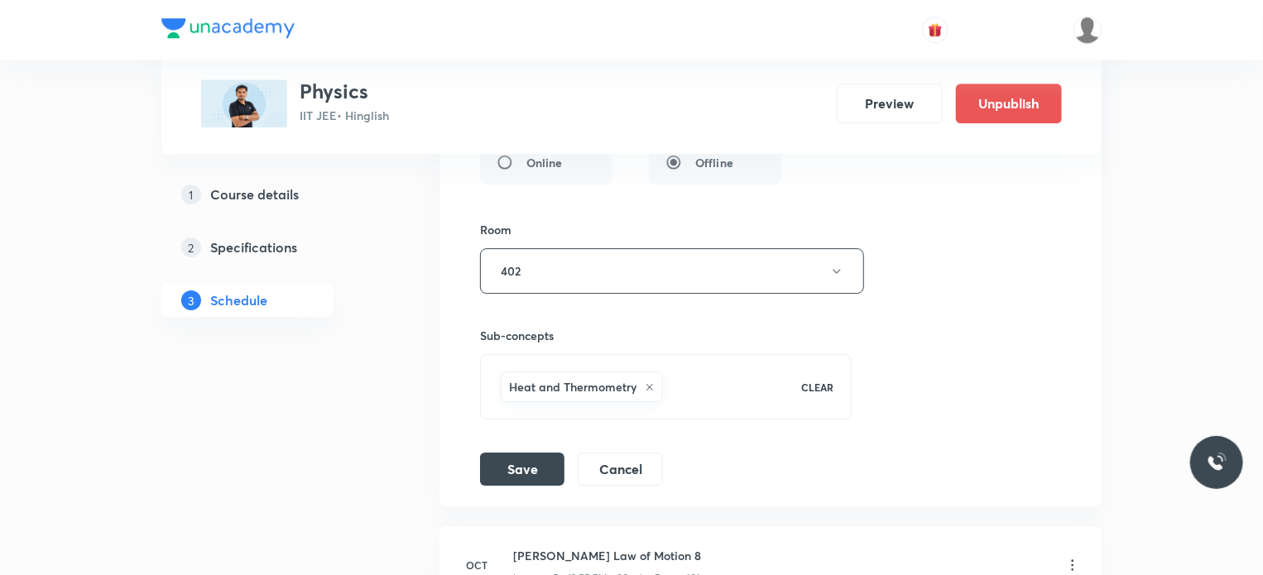
scroll to position [8931, 0]
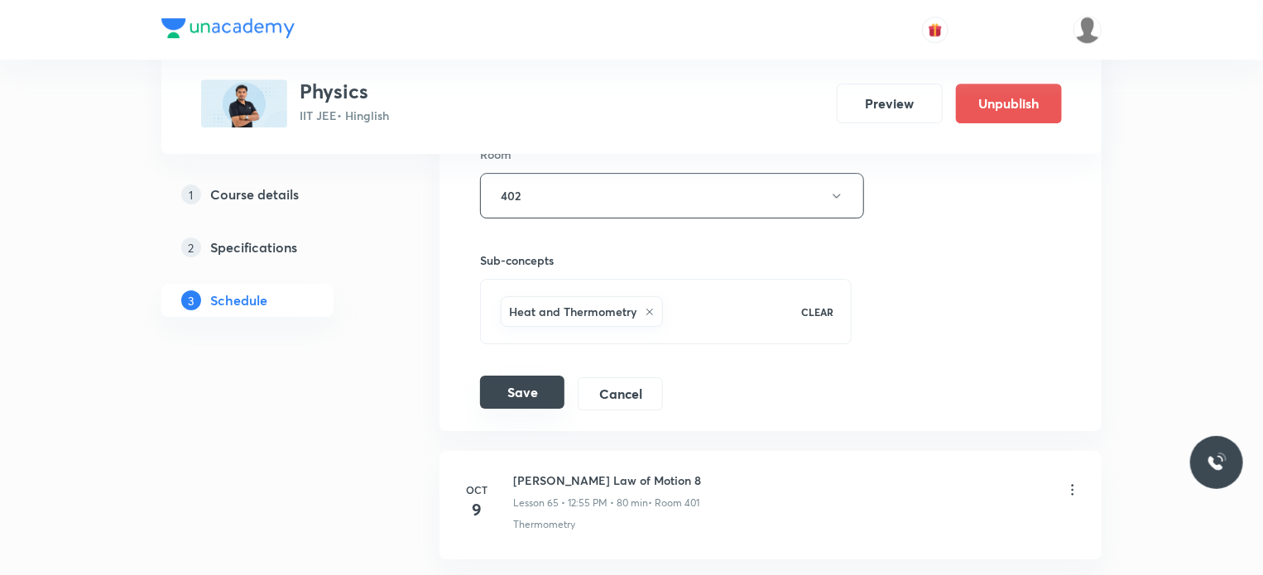
click at [519, 377] on button "Save" at bounding box center [522, 392] width 84 height 33
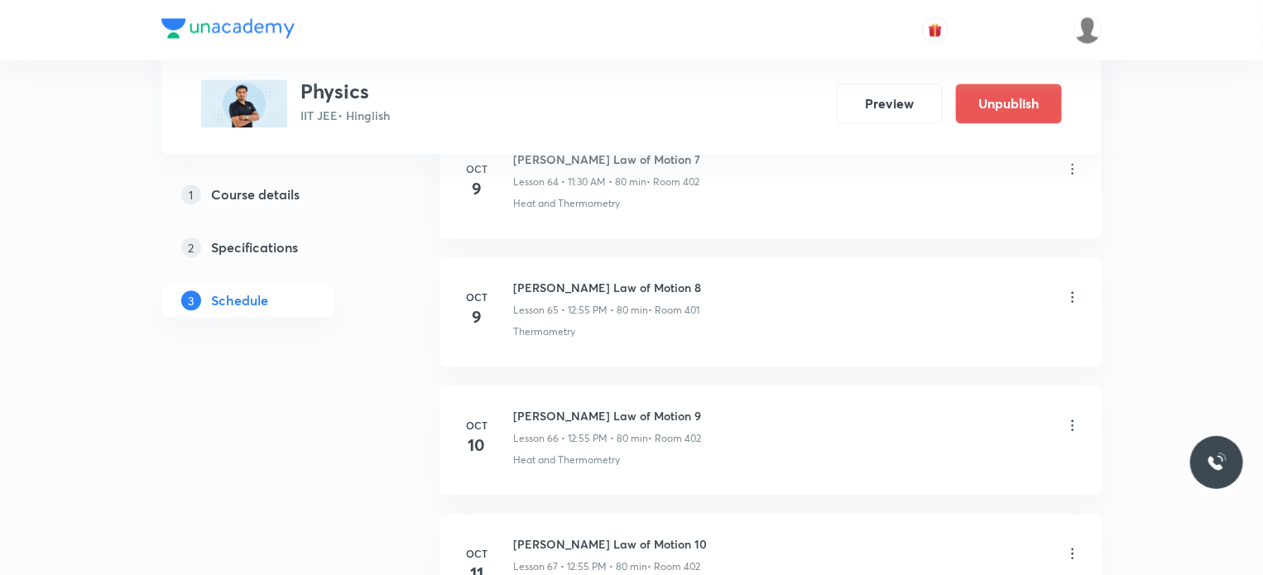
scroll to position [8314, 0]
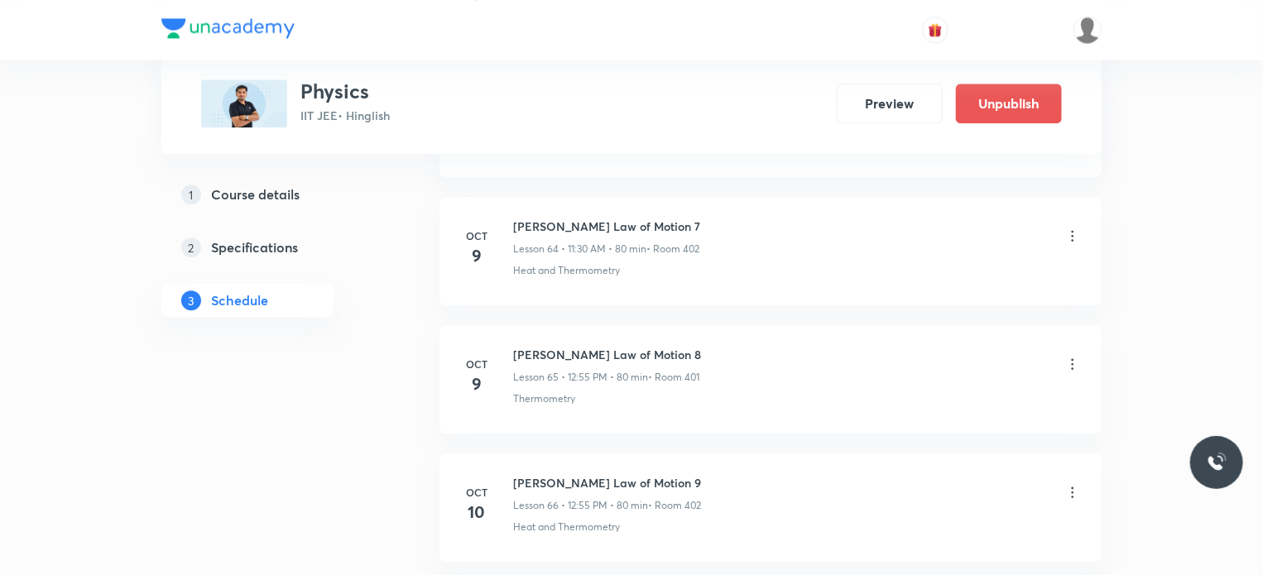
click at [1077, 356] on icon at bounding box center [1072, 364] width 17 height 17
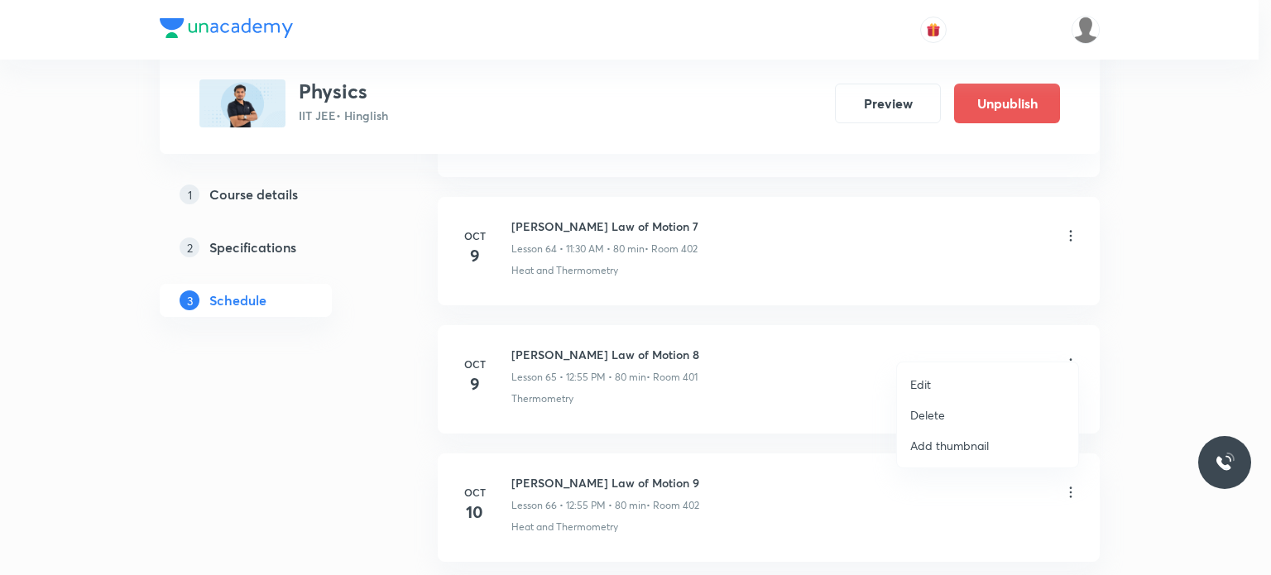
click at [947, 384] on li "Edit" at bounding box center [987, 384] width 181 height 31
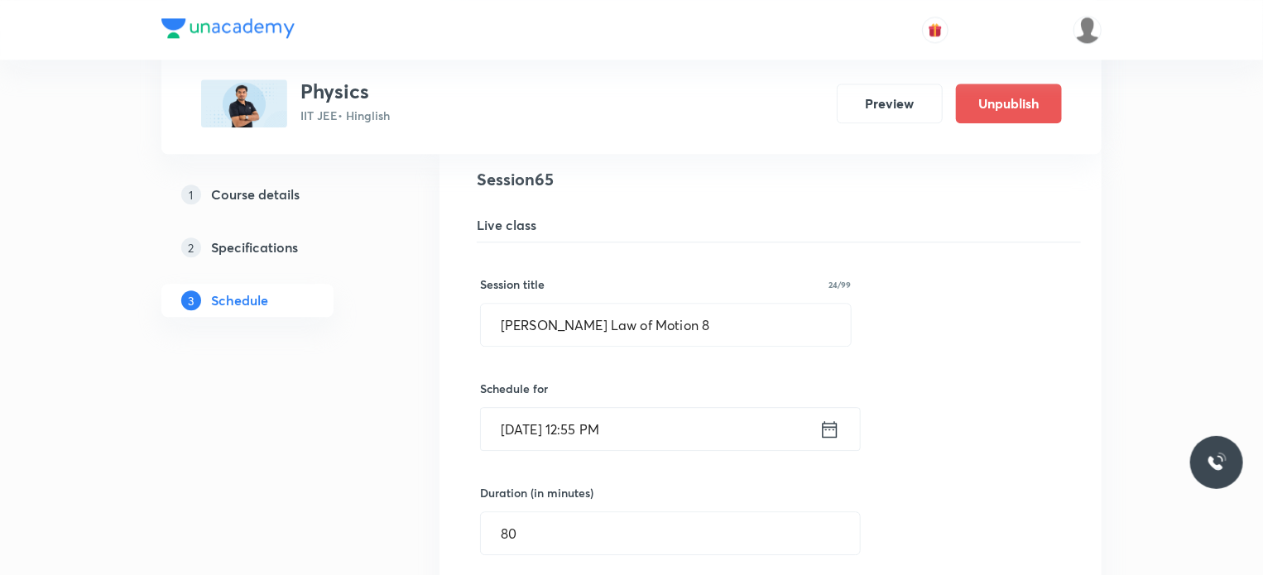
scroll to position [8645, 0]
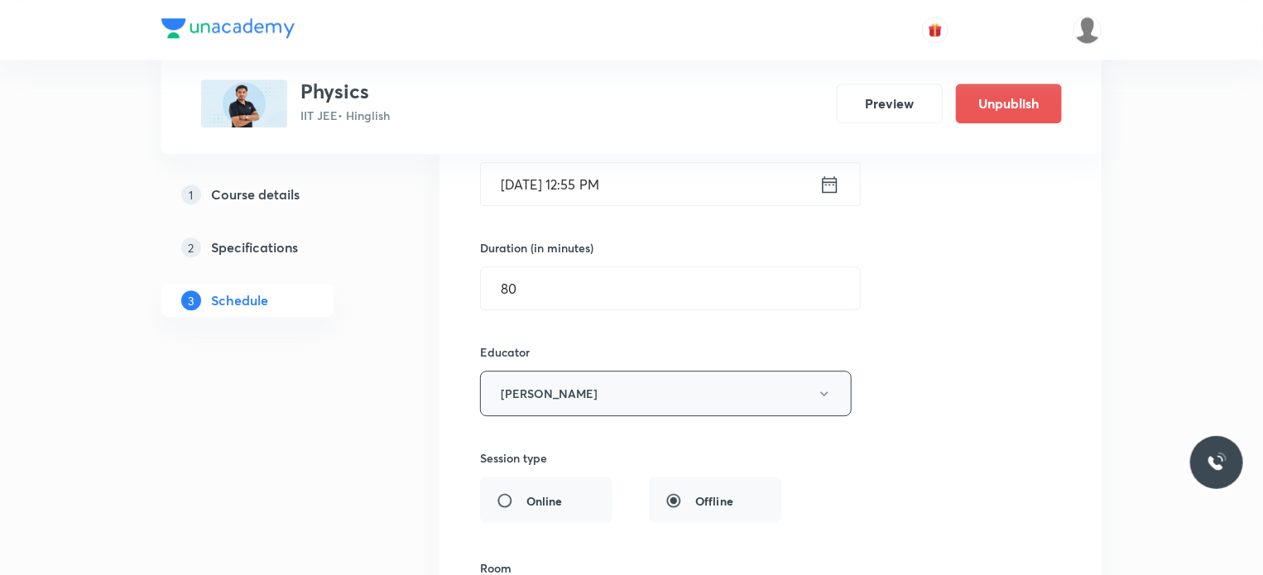
click at [588, 371] on button "Abhay Kumar" at bounding box center [666, 394] width 372 height 46
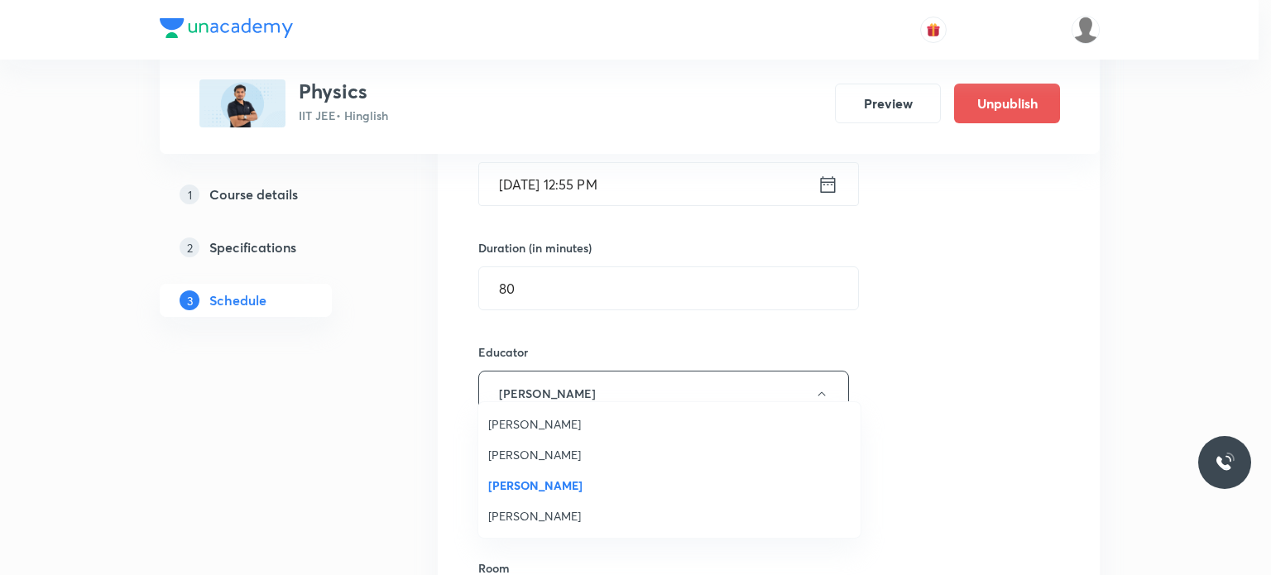
click at [549, 520] on span "Abhinav Sharma" at bounding box center [669, 515] width 362 height 17
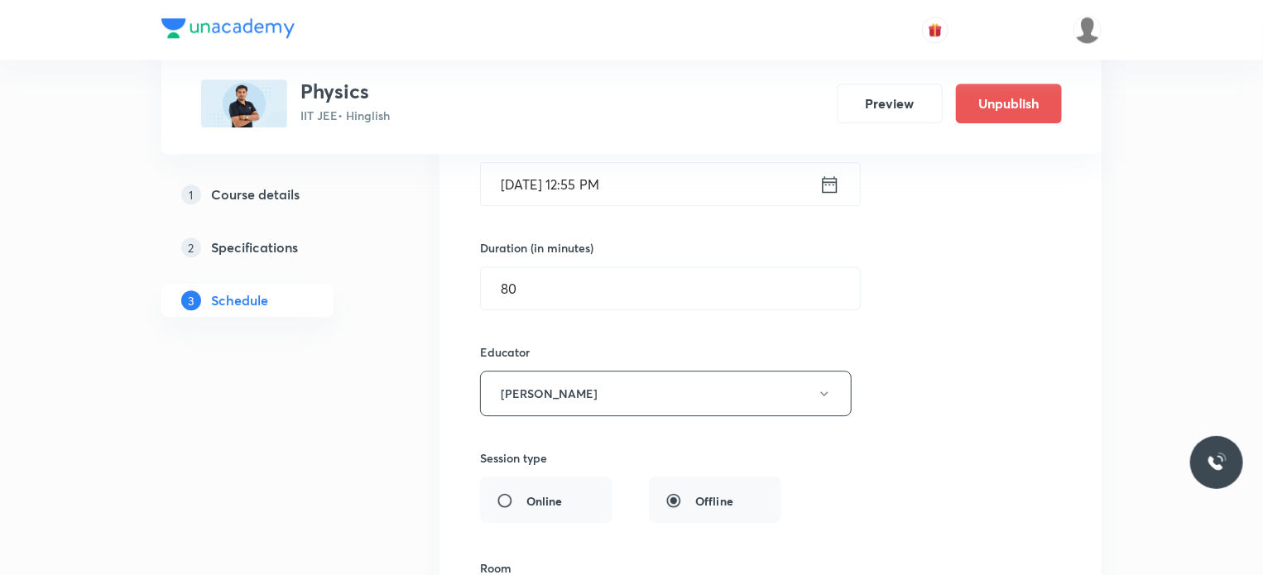
scroll to position [9142, 0]
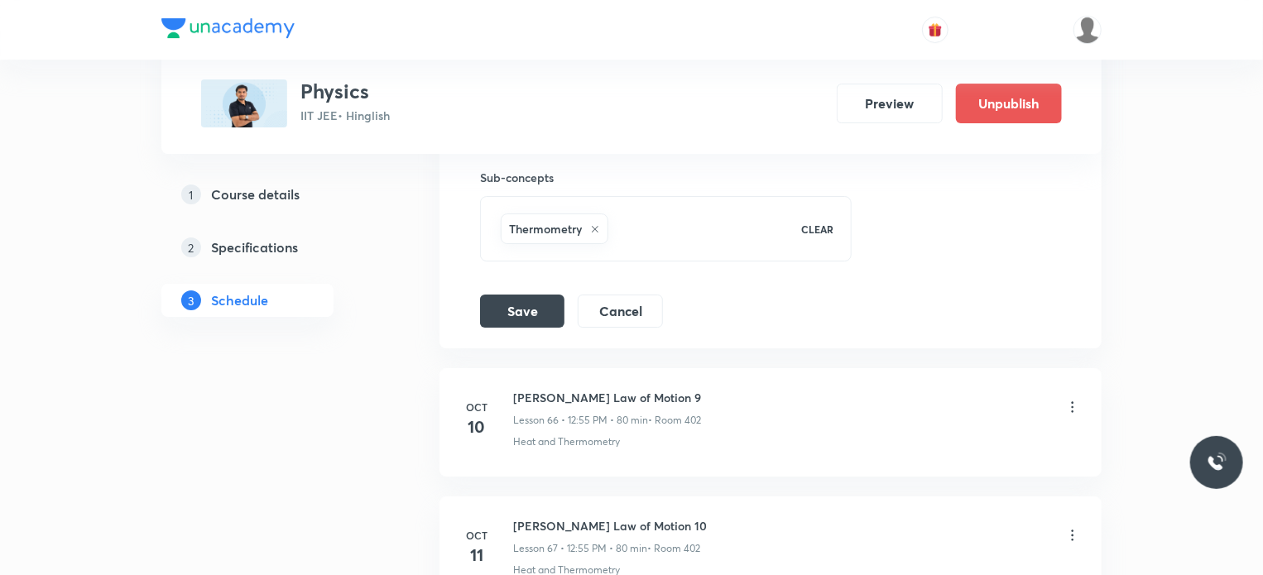
click at [520, 293] on button "Save" at bounding box center [522, 309] width 84 height 33
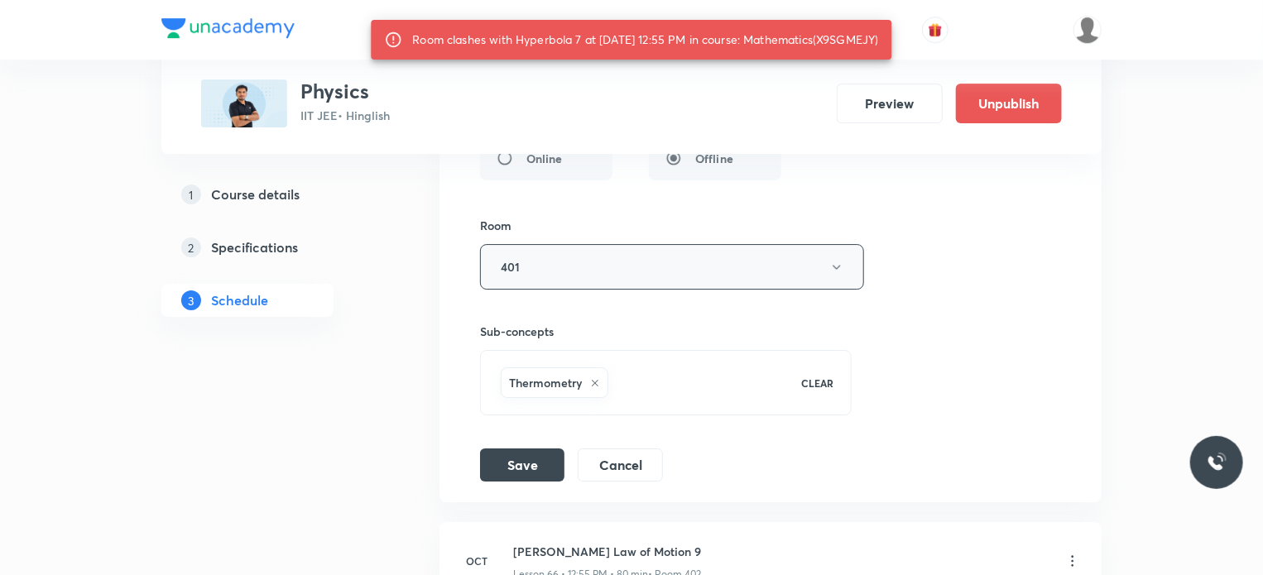
scroll to position [8976, 0]
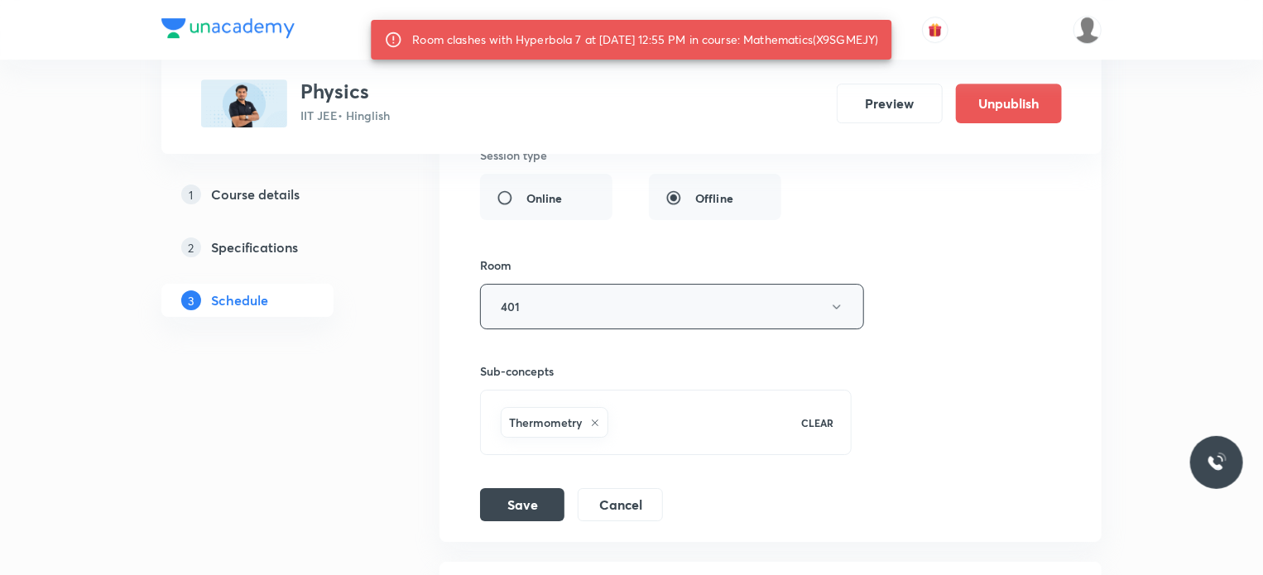
click at [560, 284] on button "401" at bounding box center [672, 307] width 384 height 46
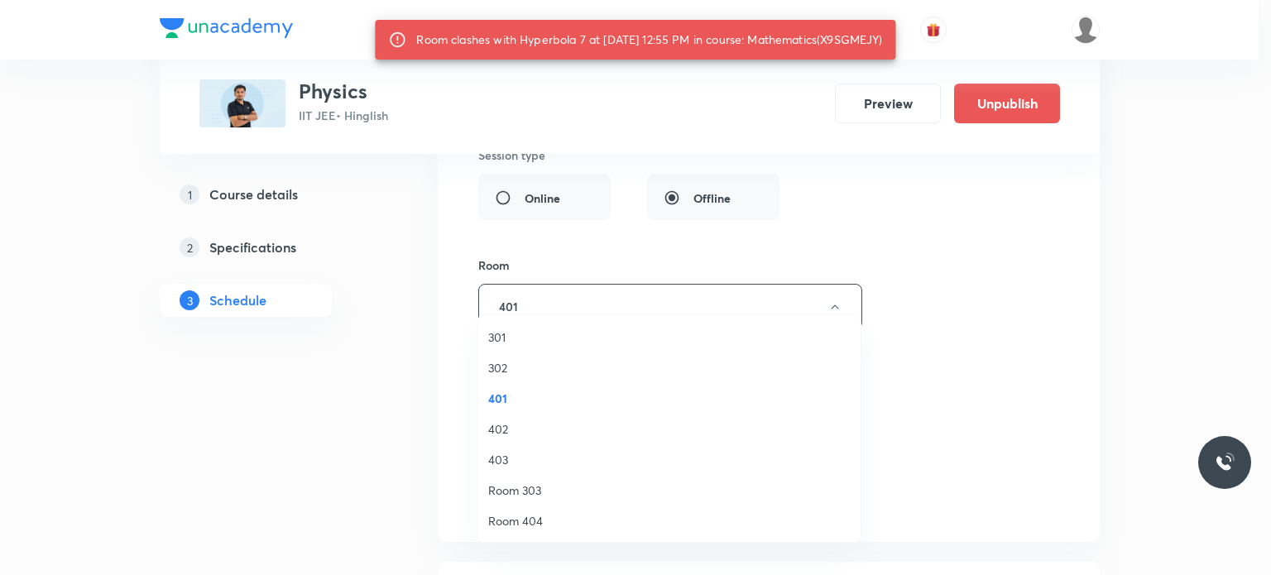
click at [555, 526] on span "Room 404" at bounding box center [669, 520] width 362 height 17
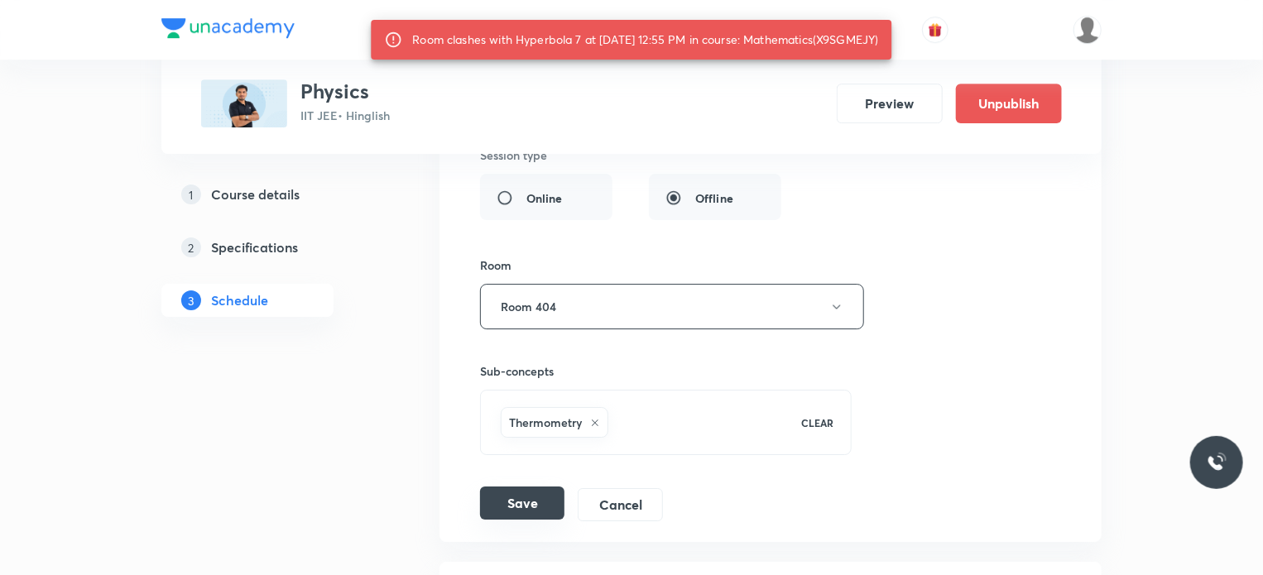
click at [553, 487] on button "Save" at bounding box center [522, 503] width 84 height 33
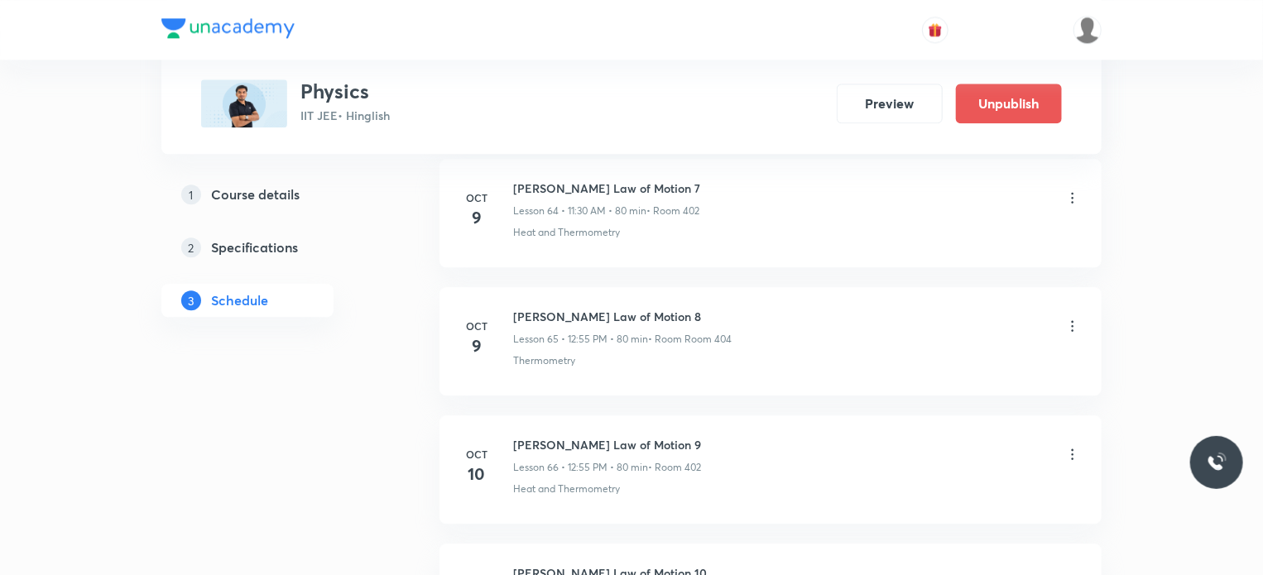
scroll to position [8314, 0]
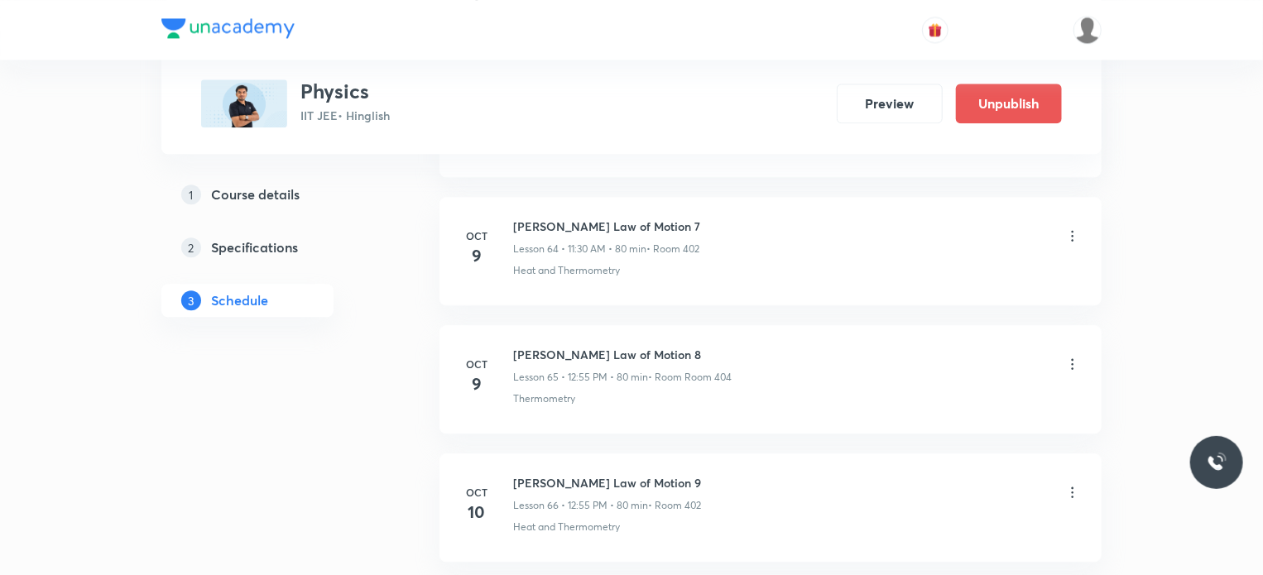
click at [1072, 228] on icon at bounding box center [1072, 236] width 17 height 17
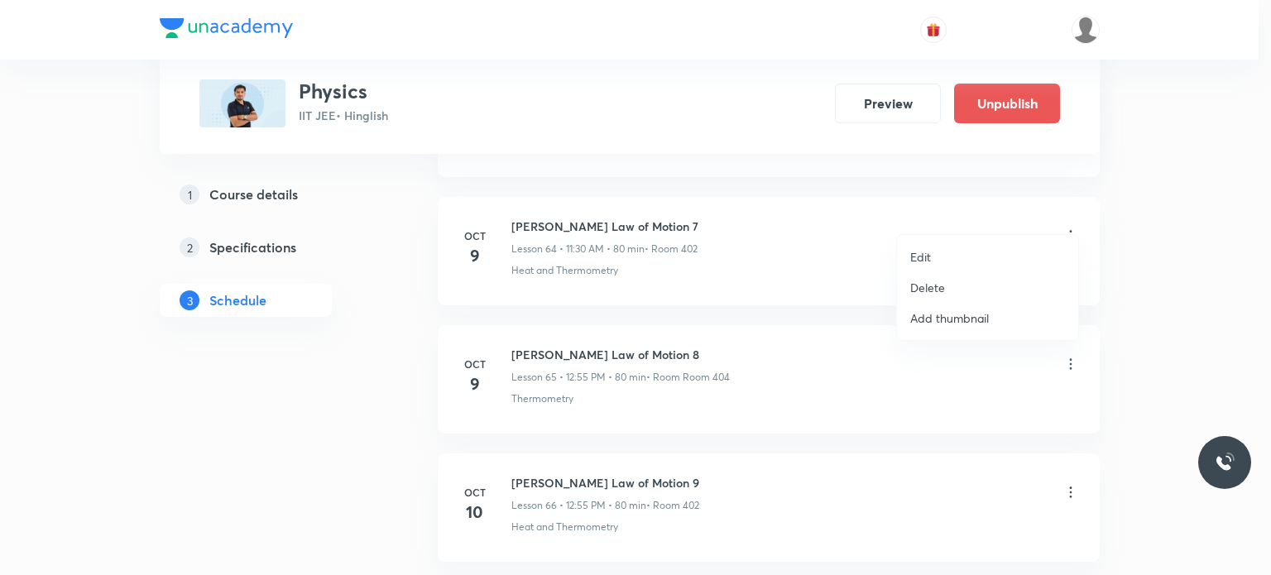
click at [973, 266] on li "Edit" at bounding box center [987, 257] width 181 height 31
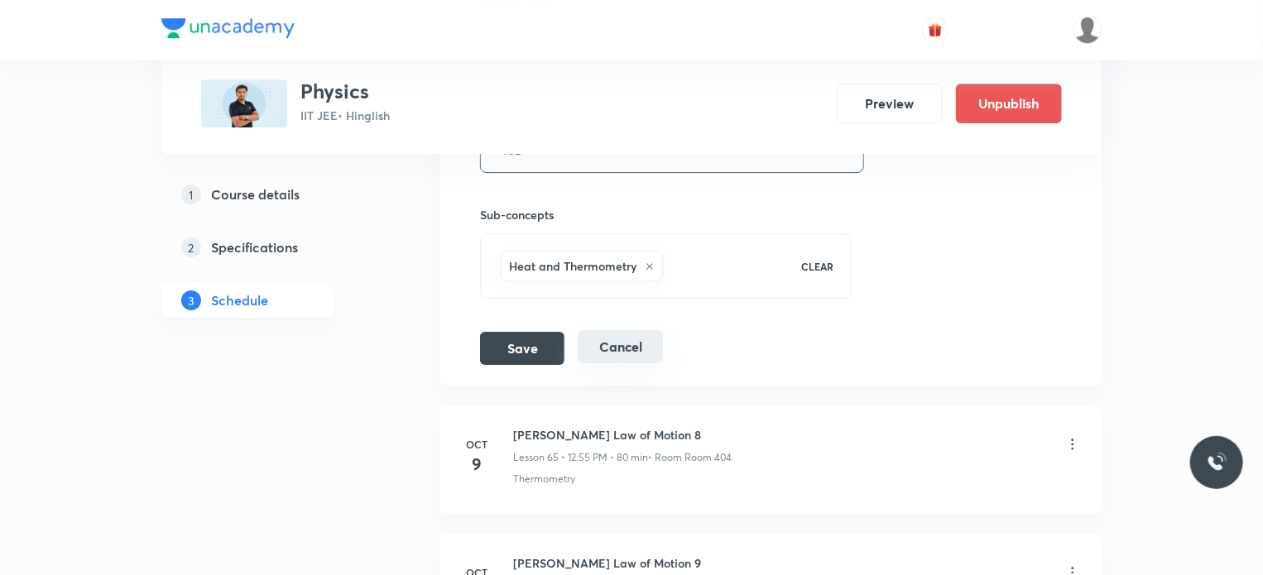
click at [650, 330] on button "Cancel" at bounding box center [620, 346] width 85 height 33
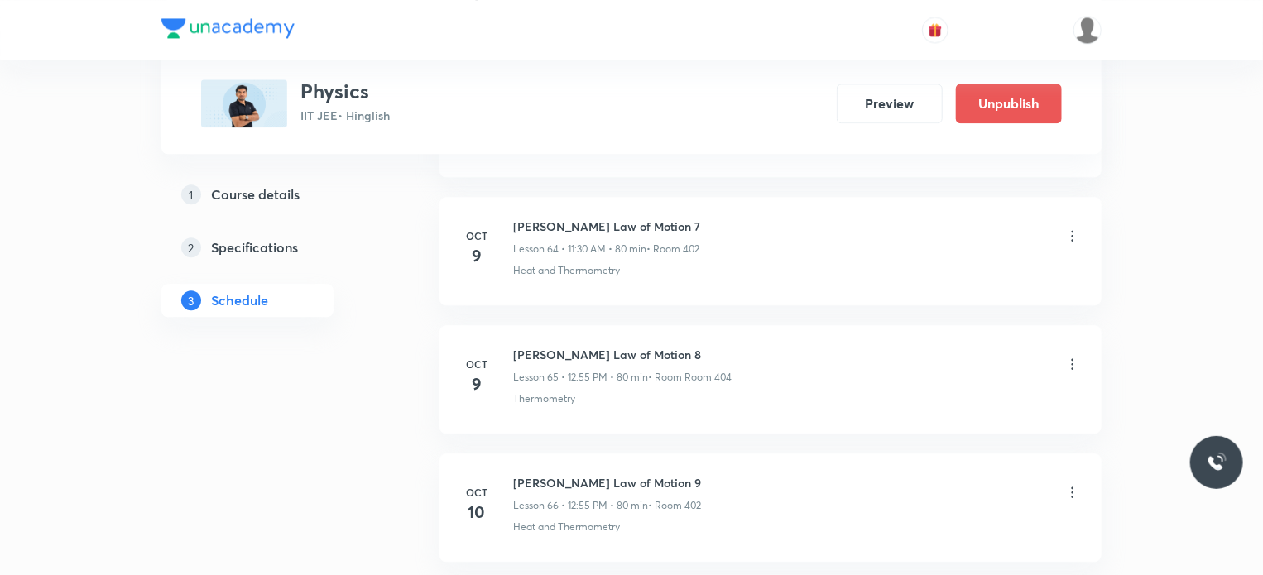
click at [1075, 356] on div at bounding box center [1072, 365] width 17 height 19
click at [1068, 356] on icon at bounding box center [1072, 364] width 17 height 17
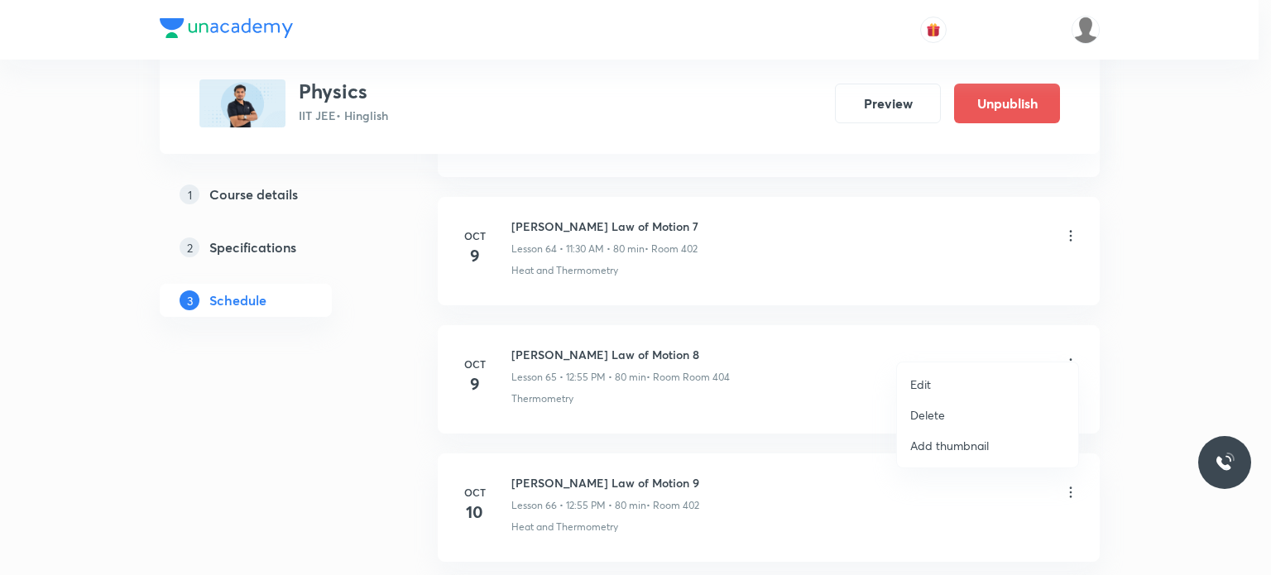
click at [890, 393] on div at bounding box center [635, 287] width 1271 height 575
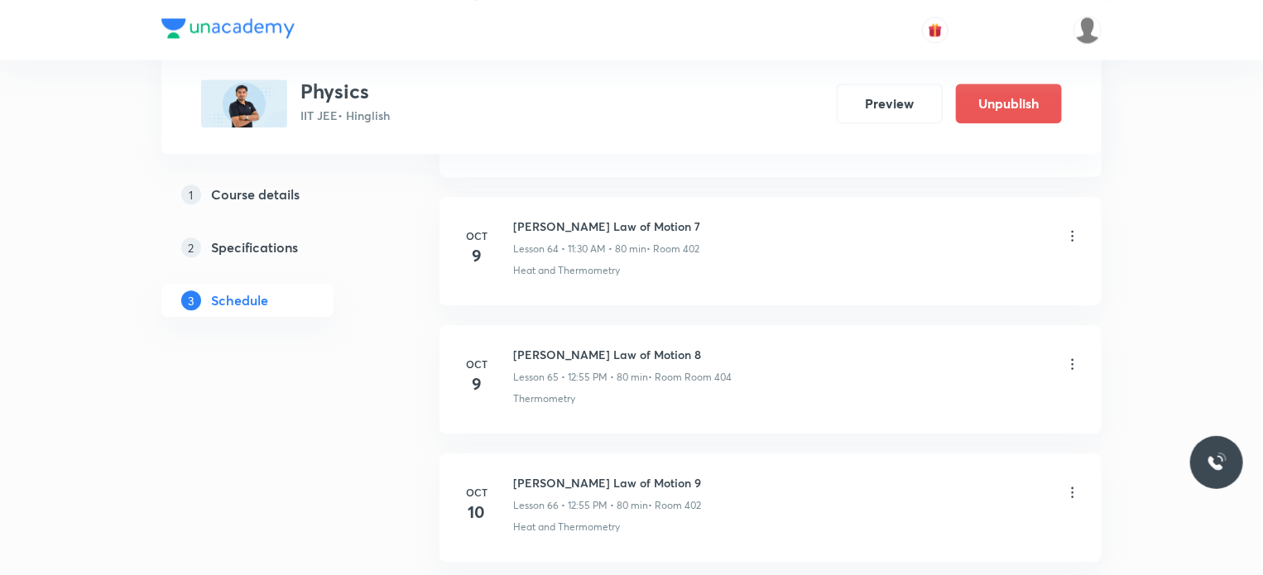
click at [1073, 356] on icon at bounding box center [1072, 364] width 17 height 17
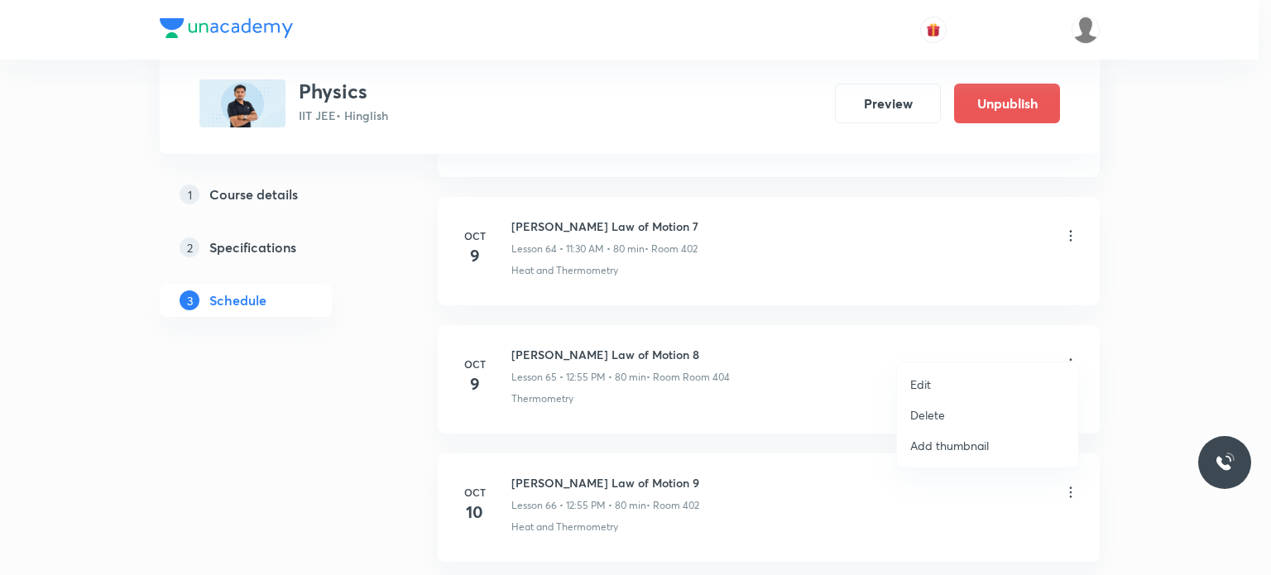
click at [929, 384] on p "Edit" at bounding box center [920, 384] width 21 height 17
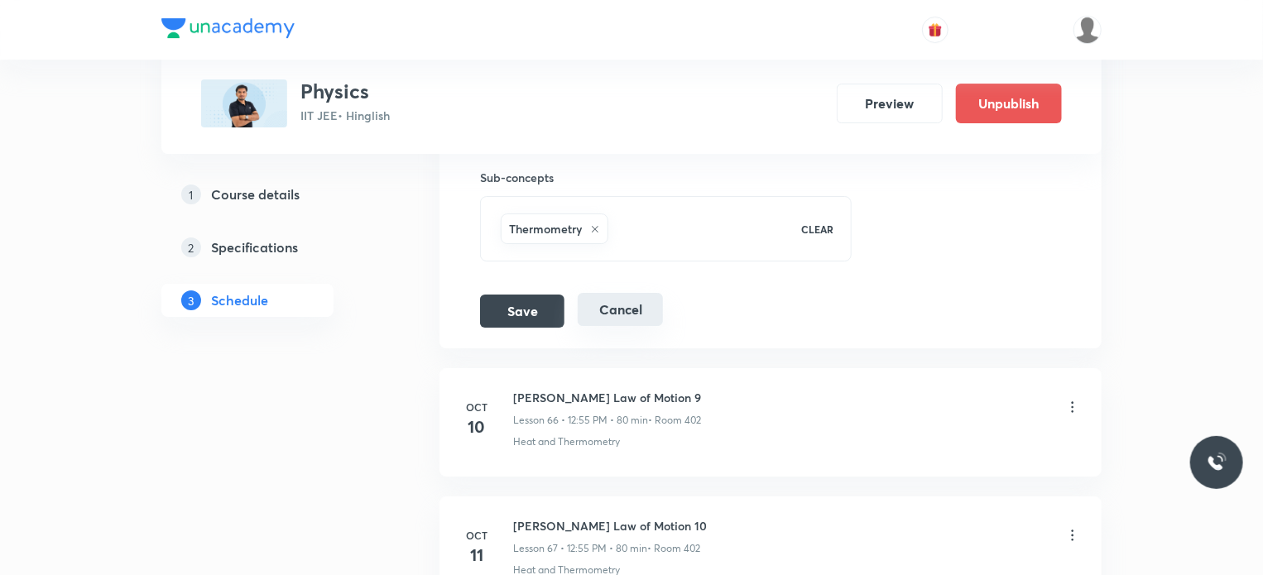
click at [617, 293] on button "Cancel" at bounding box center [620, 309] width 85 height 33
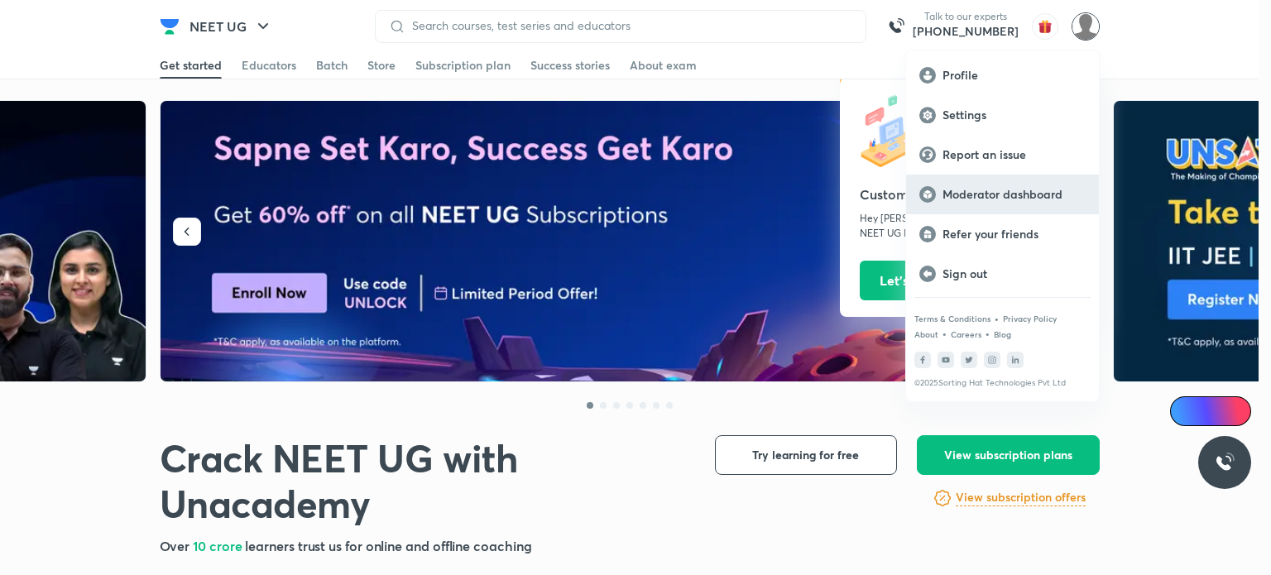
click at [998, 192] on p "Moderator dashboard" at bounding box center [1014, 194] width 143 height 15
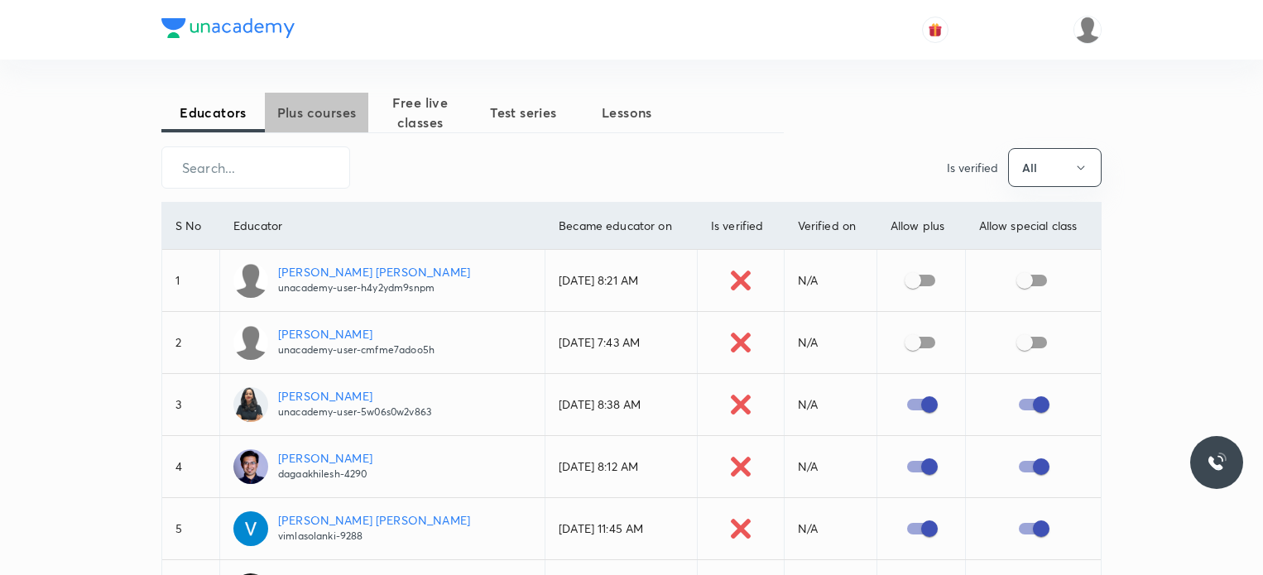
click at [344, 115] on span "Plus courses" at bounding box center [316, 113] width 103 height 20
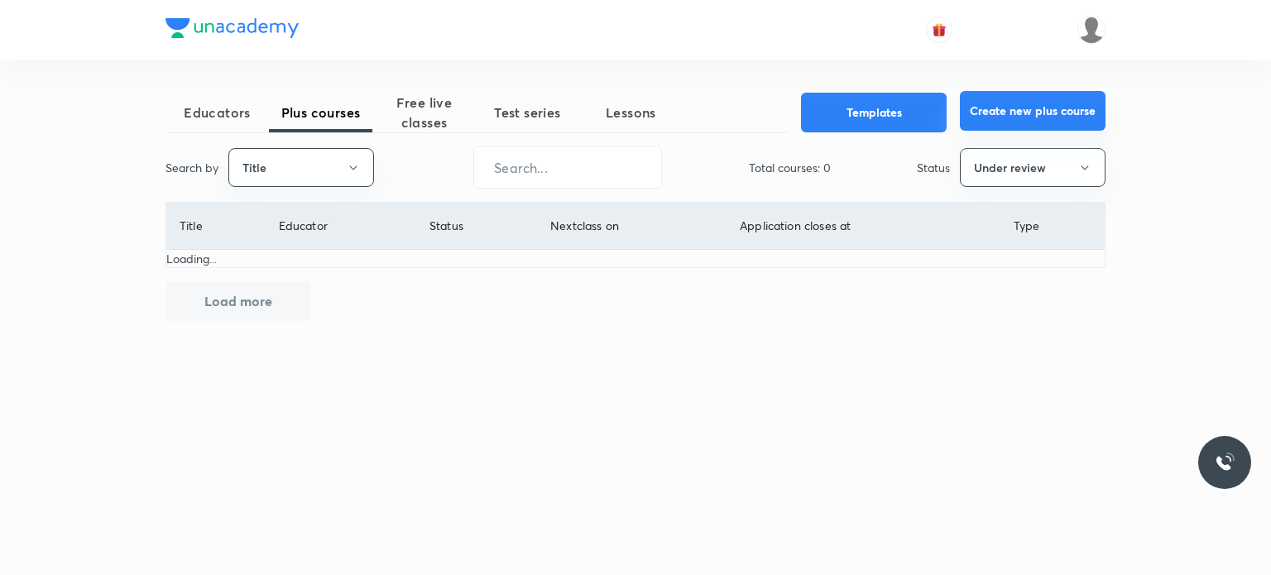
click at [1069, 97] on button "Create new plus course" at bounding box center [1033, 111] width 146 height 40
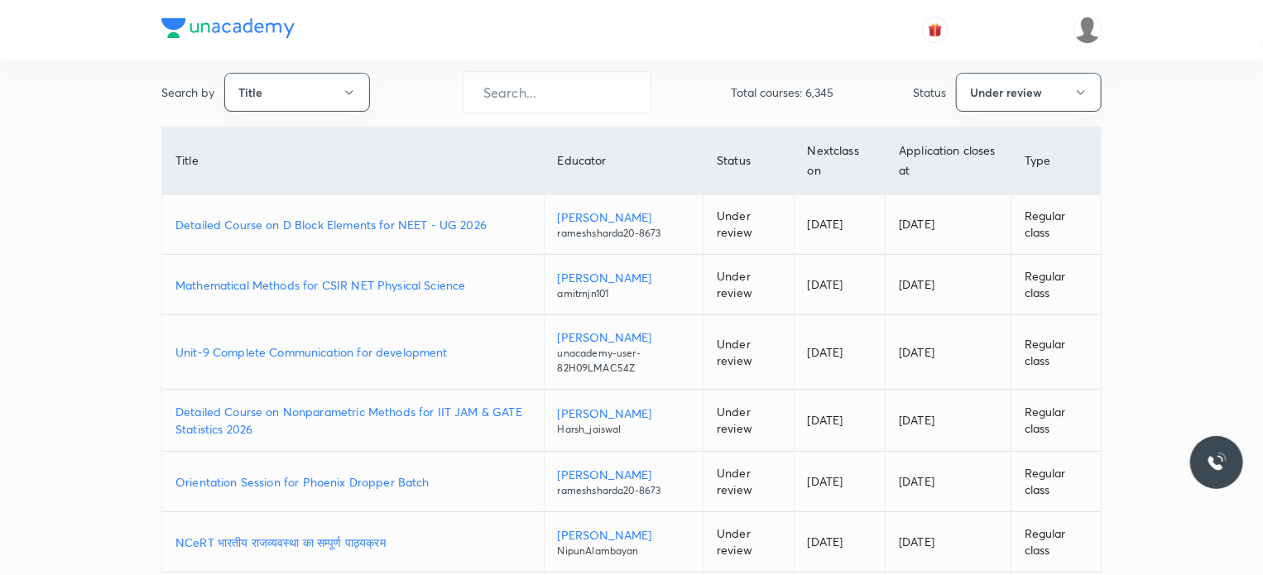
scroll to position [248, 0]
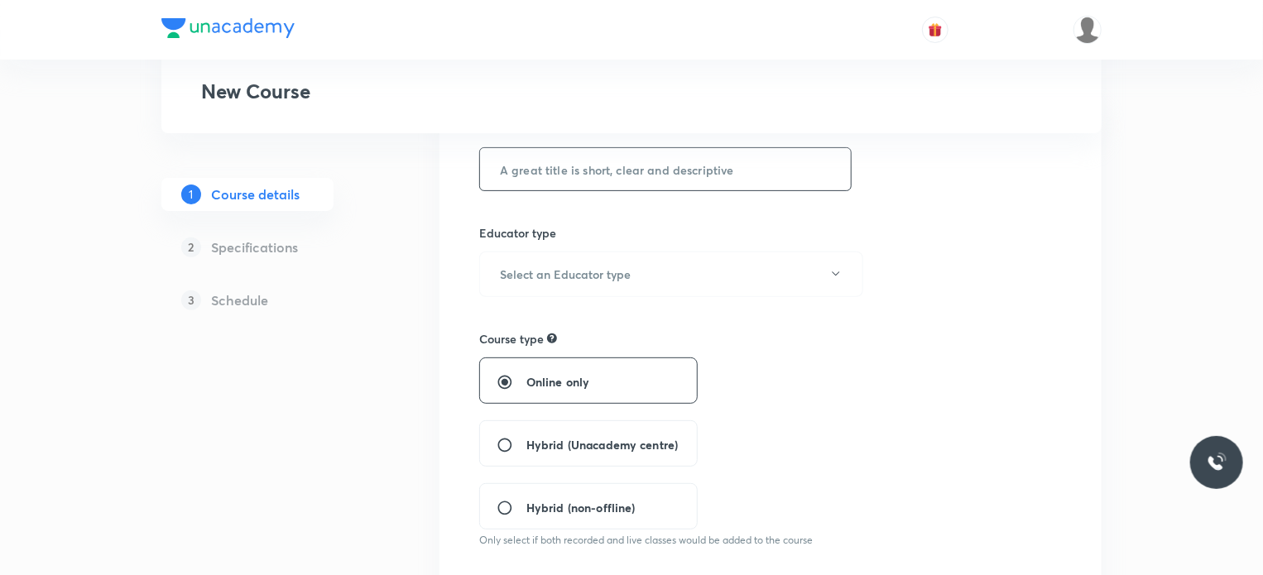
click at [583, 175] on input "text" at bounding box center [665, 169] width 371 height 42
type input "I"
type input "Organic Chemistry"
click at [564, 274] on h6 "Select an Educator type" at bounding box center [565, 274] width 131 height 17
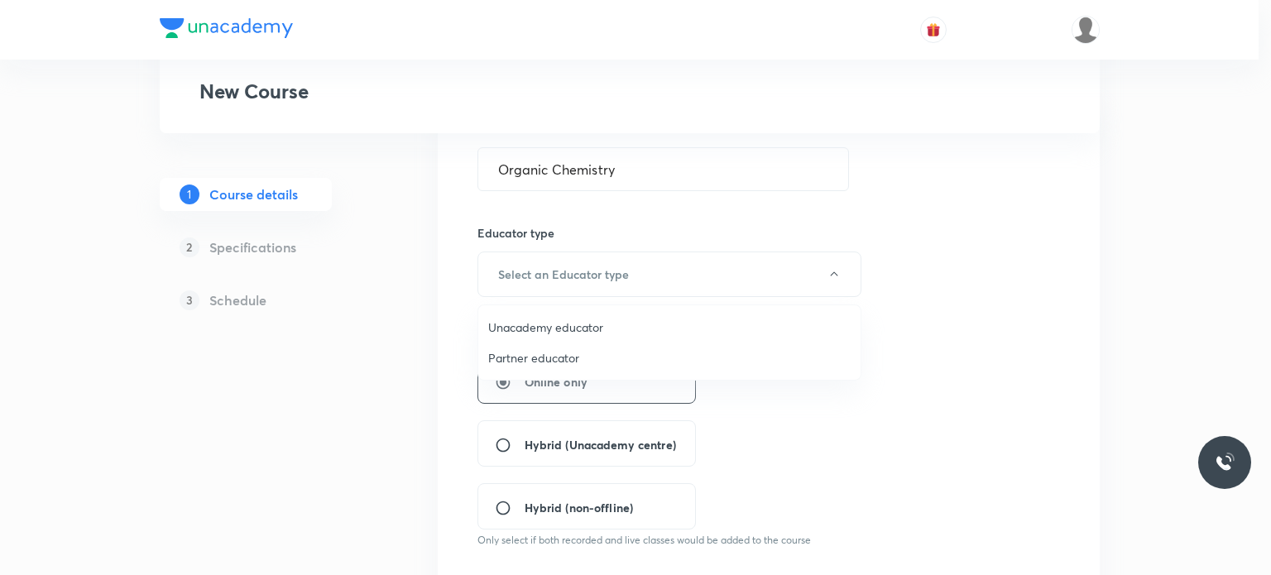
click at [548, 333] on span "Unacademy educator" at bounding box center [669, 327] width 362 height 17
radio input "false"
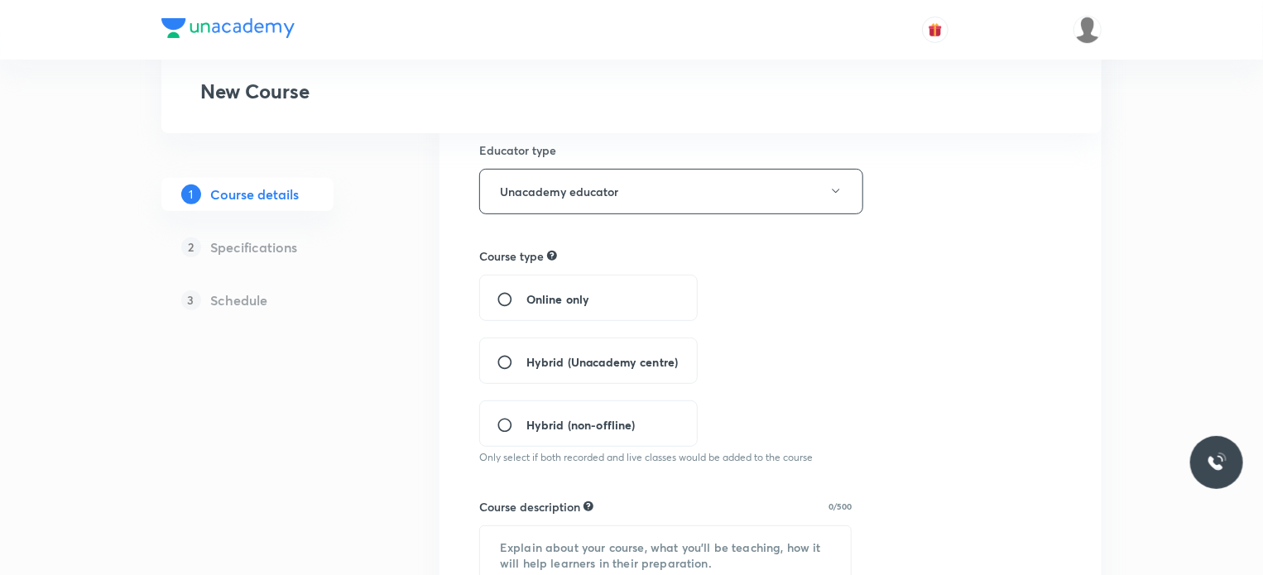
click at [510, 365] on input "Hybrid (Unacademy centre)" at bounding box center [512, 362] width 30 height 17
radio input "true"
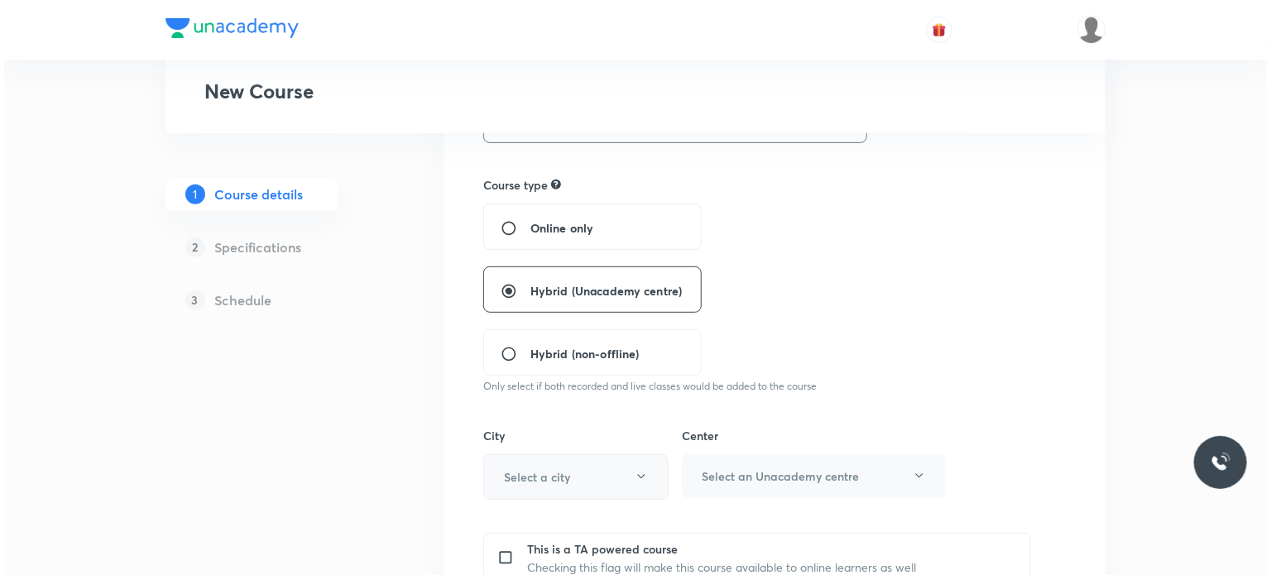
scroll to position [414, 0]
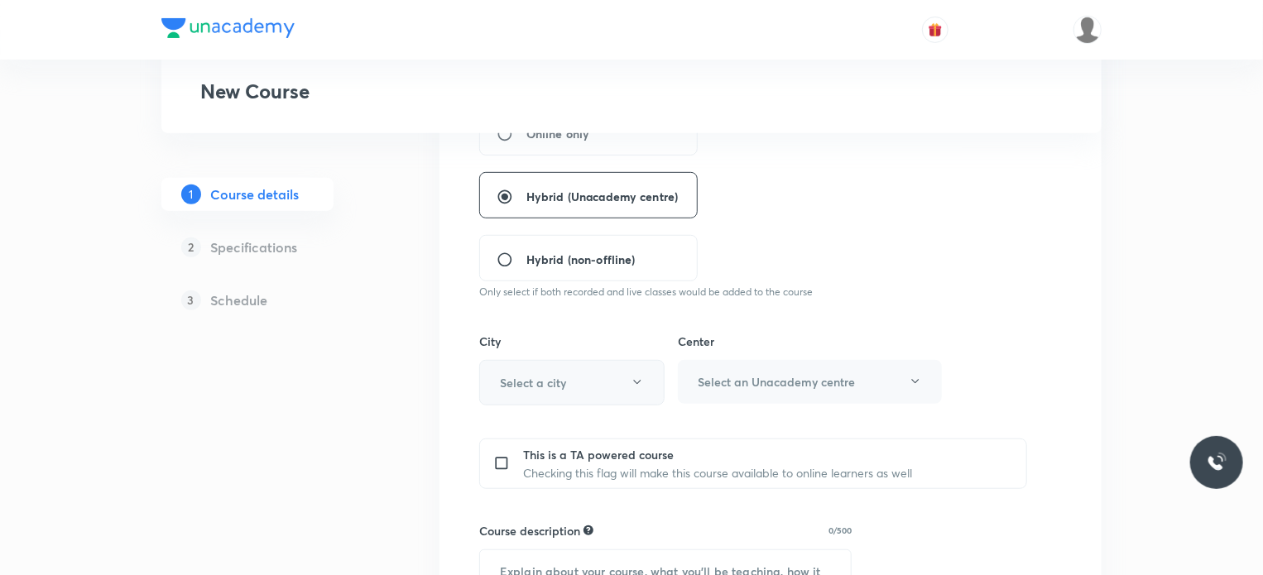
click at [540, 396] on button "Select a city" at bounding box center [571, 383] width 185 height 46
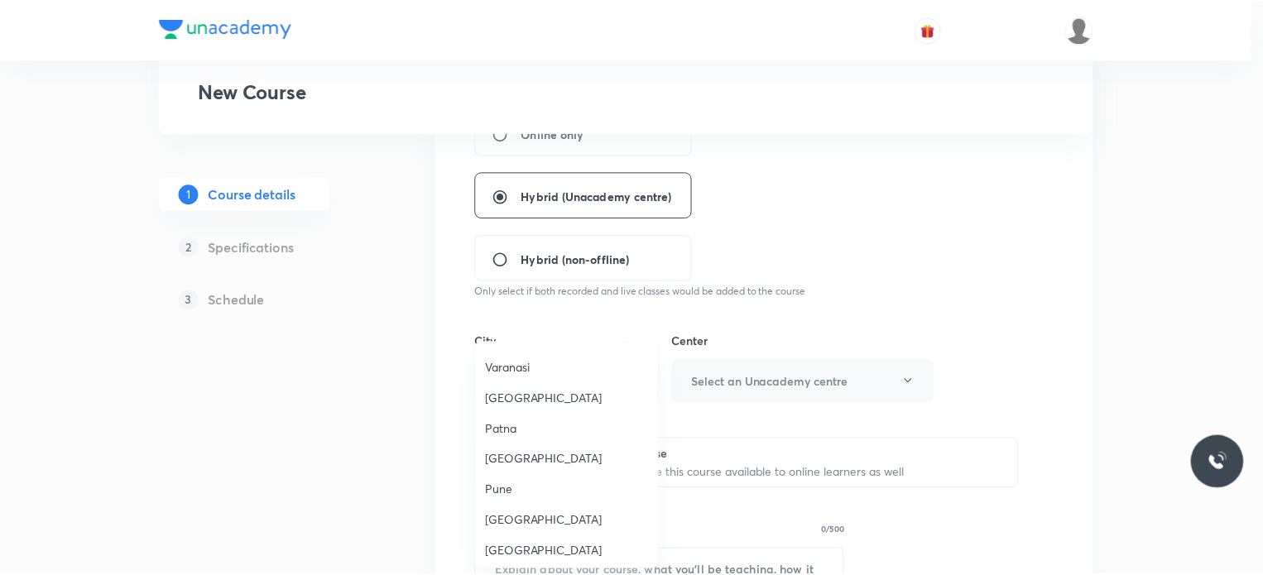
scroll to position [1268, 0]
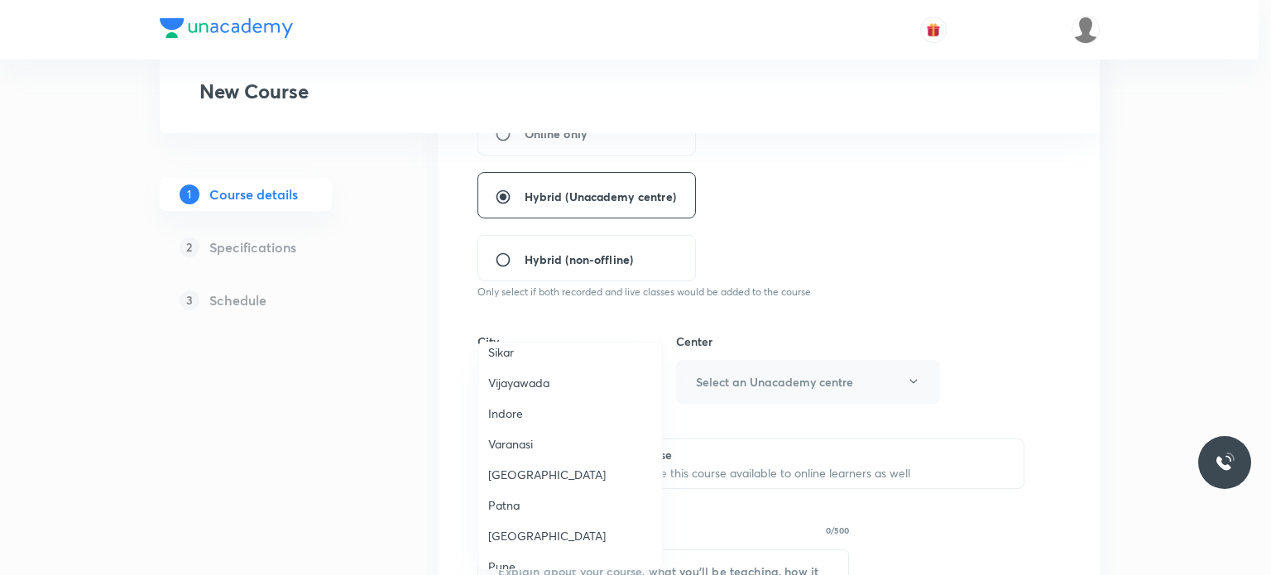
click at [521, 410] on span "Indore" at bounding box center [570, 413] width 164 height 17
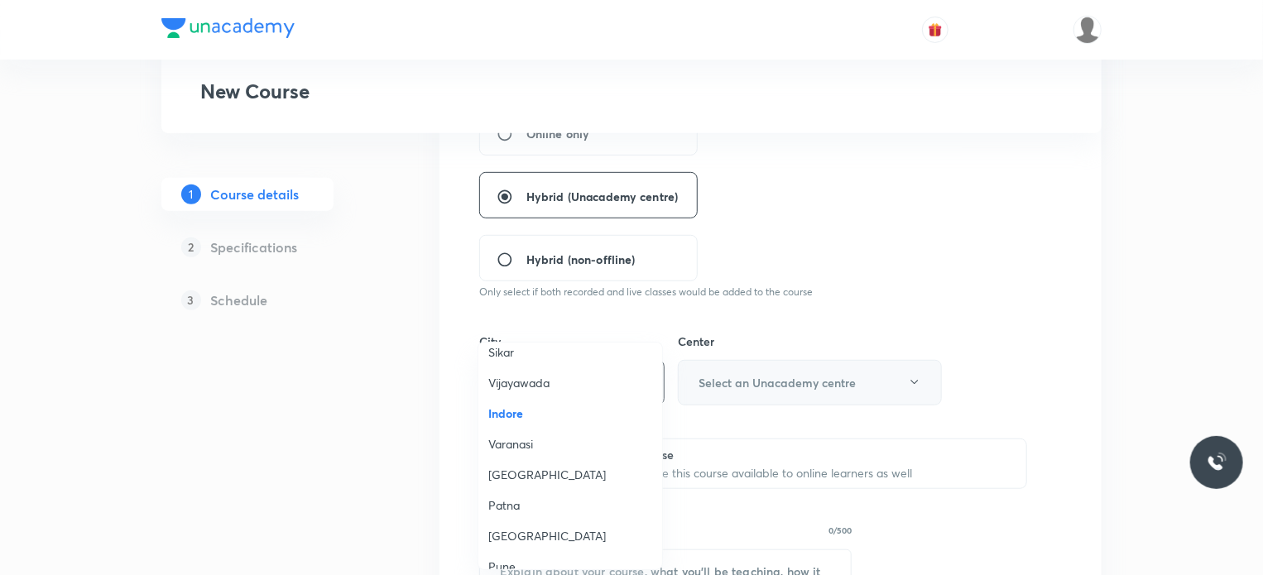
click at [722, 386] on h6 "Select an Unacademy centre" at bounding box center [776, 382] width 157 height 17
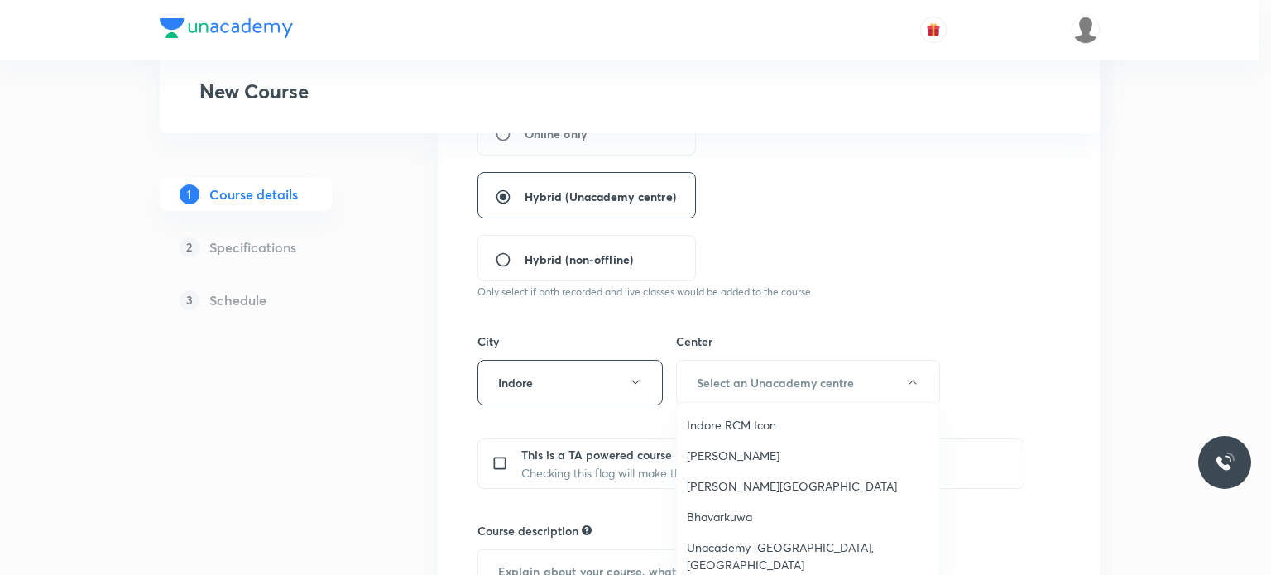
click at [741, 426] on span "Indore RCM Icon" at bounding box center [808, 424] width 242 height 17
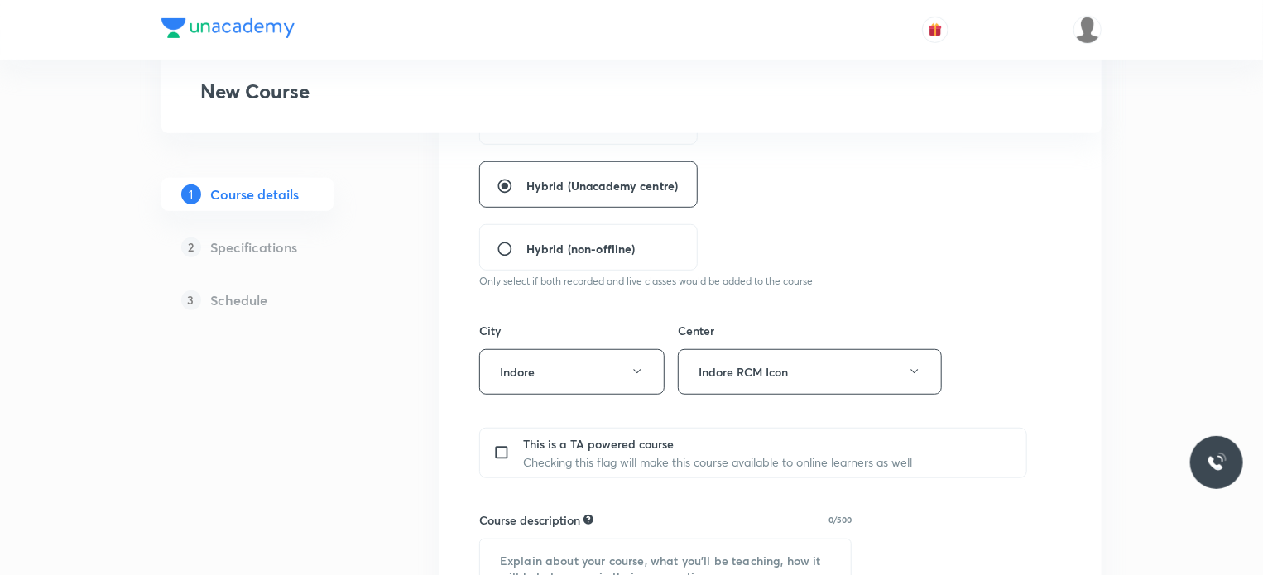
scroll to position [497, 0]
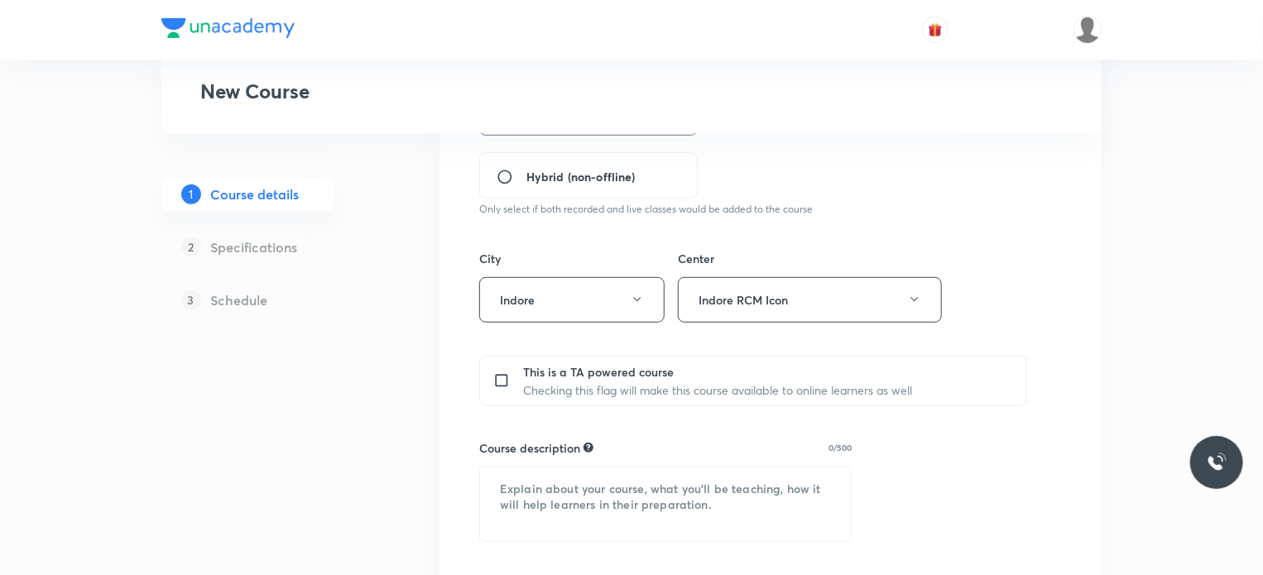
click at [619, 411] on div "Course title 17/80 Organic Chemistry ​ Educator type Unacademy educator Course …" at bounding box center [770, 413] width 583 height 1248
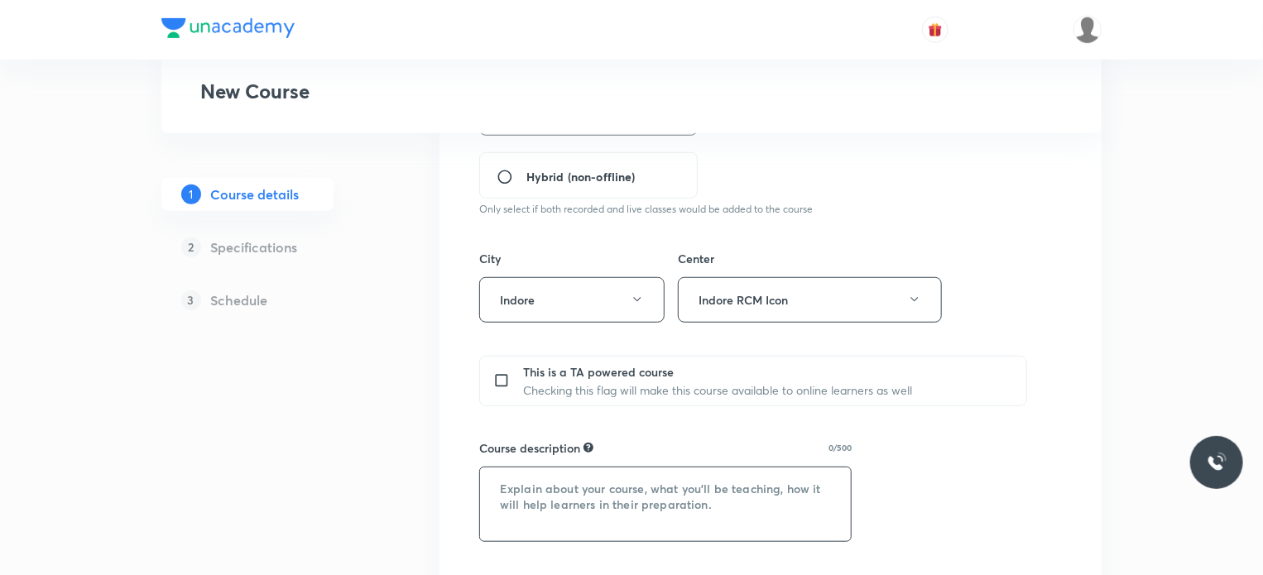
click at [584, 486] on textarea at bounding box center [665, 505] width 371 height 74
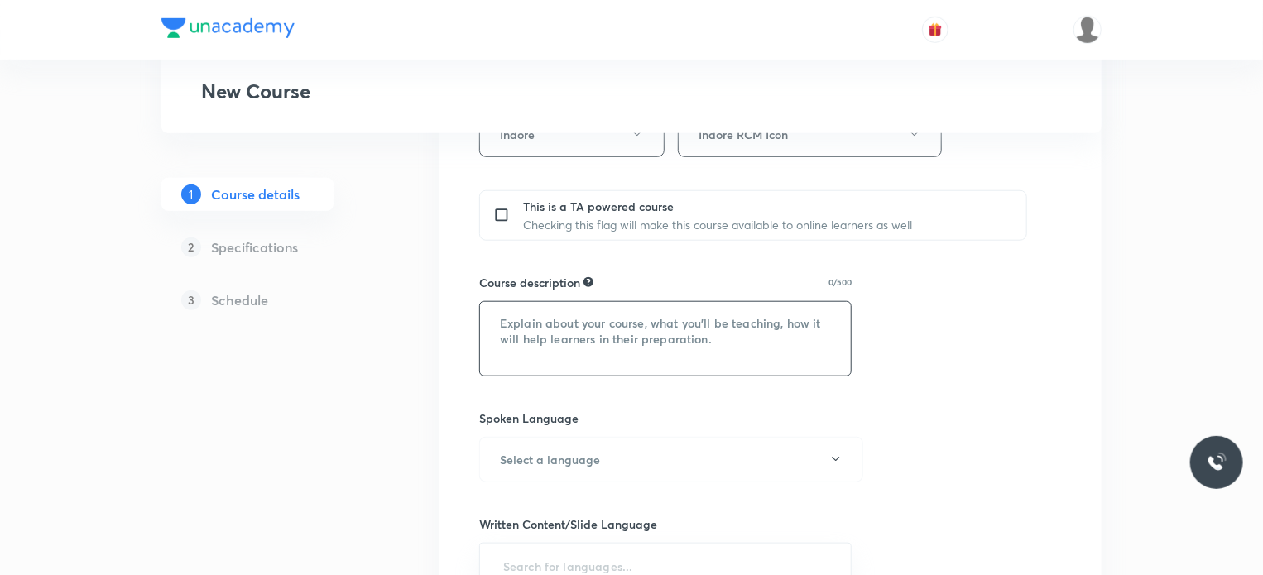
paste textarea "In this course, [PERSON_NAME] Sir will cover Physical Chemistry. It will be hel…"
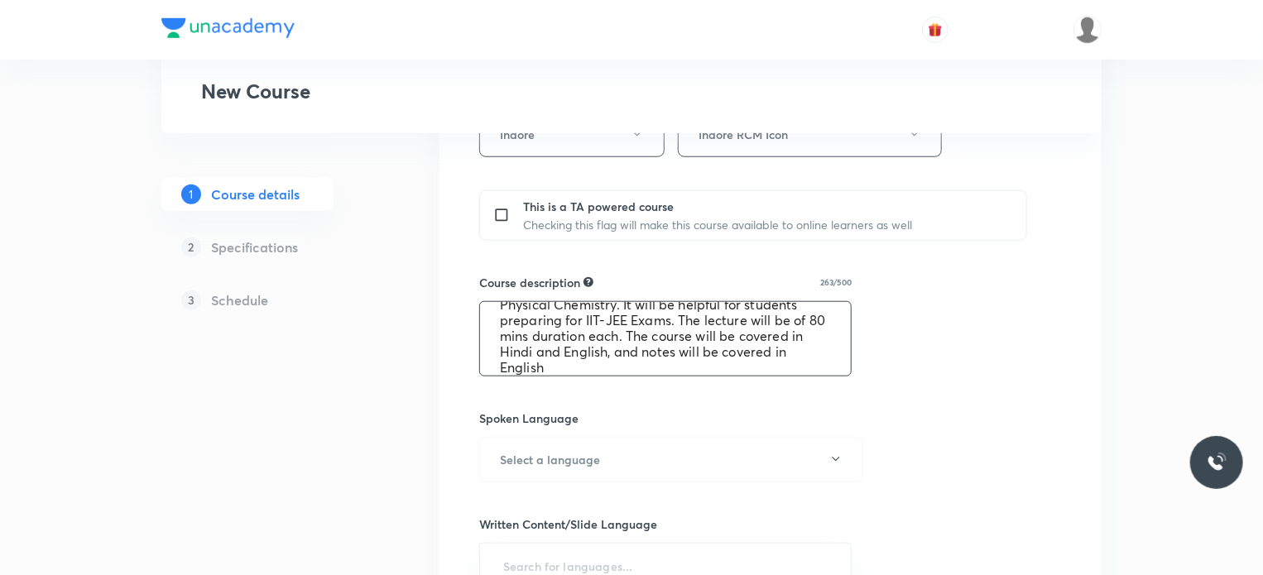
scroll to position [0, 0]
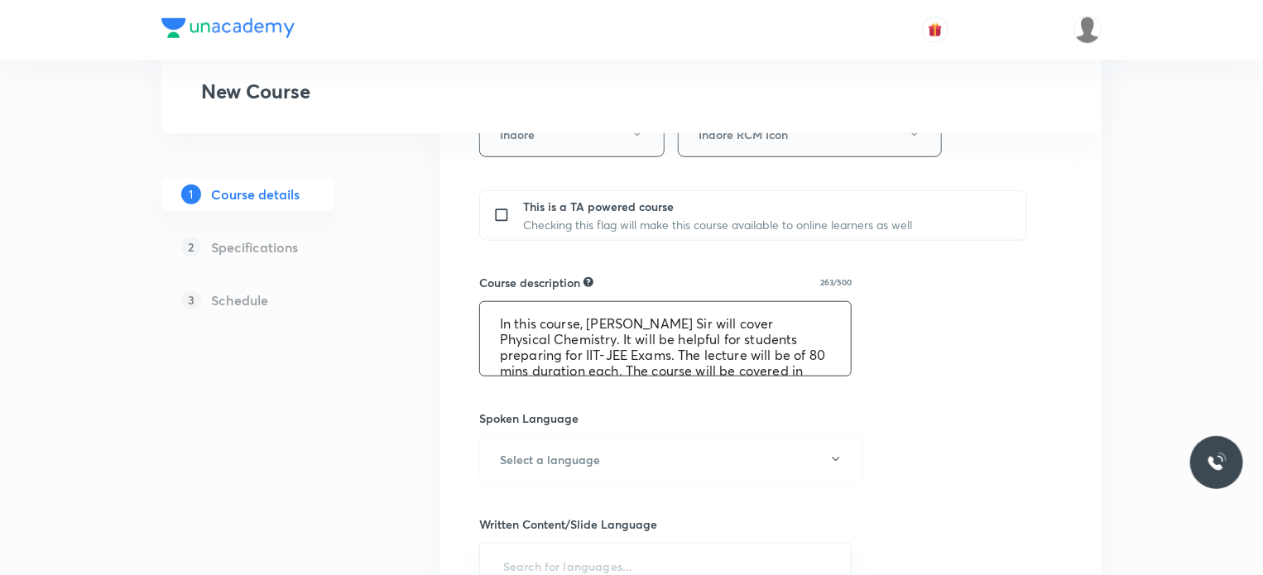
click at [599, 320] on textarea "In this course, [PERSON_NAME] Sir will cover Physical Chemistry. It will be hel…" at bounding box center [665, 339] width 371 height 74
drag, startPoint x: 599, startPoint y: 320, endPoint x: 686, endPoint y: 322, distance: 86.9
click at [686, 322] on textarea "In this course, [PERSON_NAME] Sir will cover Physical Chemistry. It will be hel…" at bounding box center [665, 339] width 371 height 74
click at [510, 343] on textarea "In this course, [PERSON_NAME] Sir will cover Physical Chemistry. It will be hel…" at bounding box center [665, 339] width 371 height 74
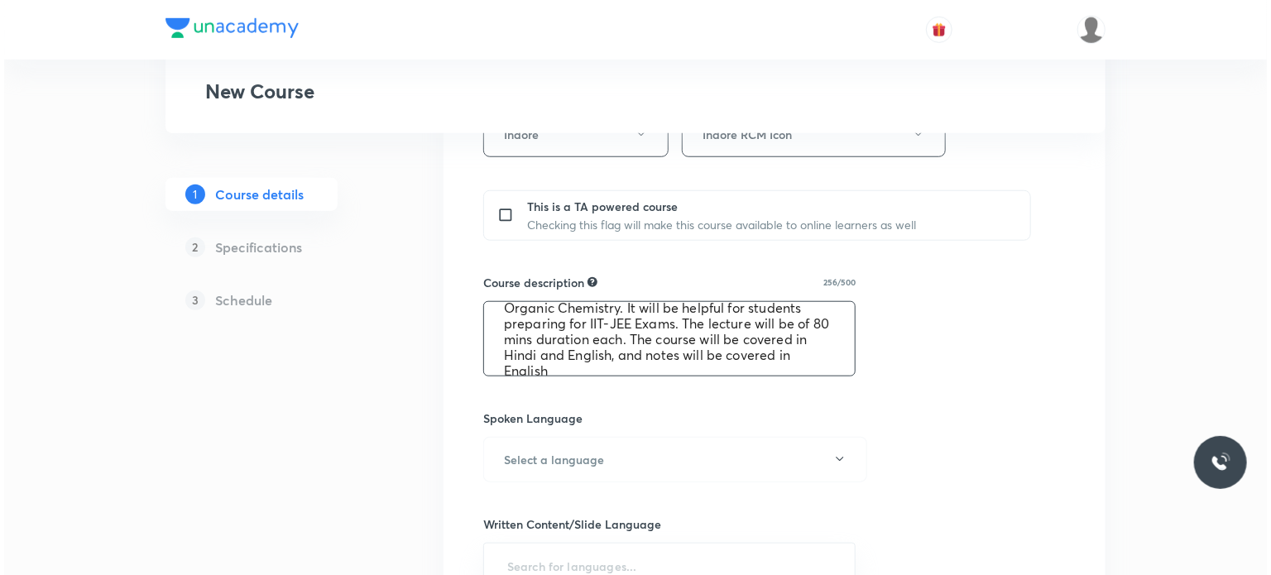
scroll to position [46, 0]
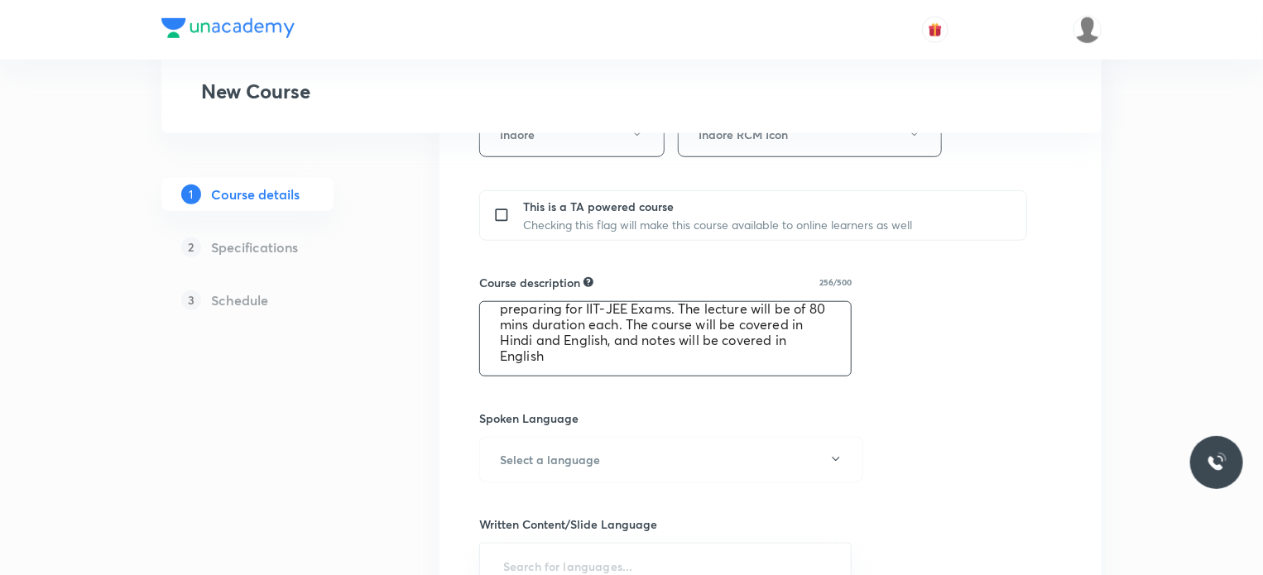
type textarea "In this course, [PERSON_NAME] Sir will cover Organic Chemistry. It will be help…"
click at [576, 433] on div "Spoken Language Select a language" at bounding box center [665, 446] width 372 height 73
click at [573, 463] on h6 "Select a language" at bounding box center [550, 459] width 100 height 17
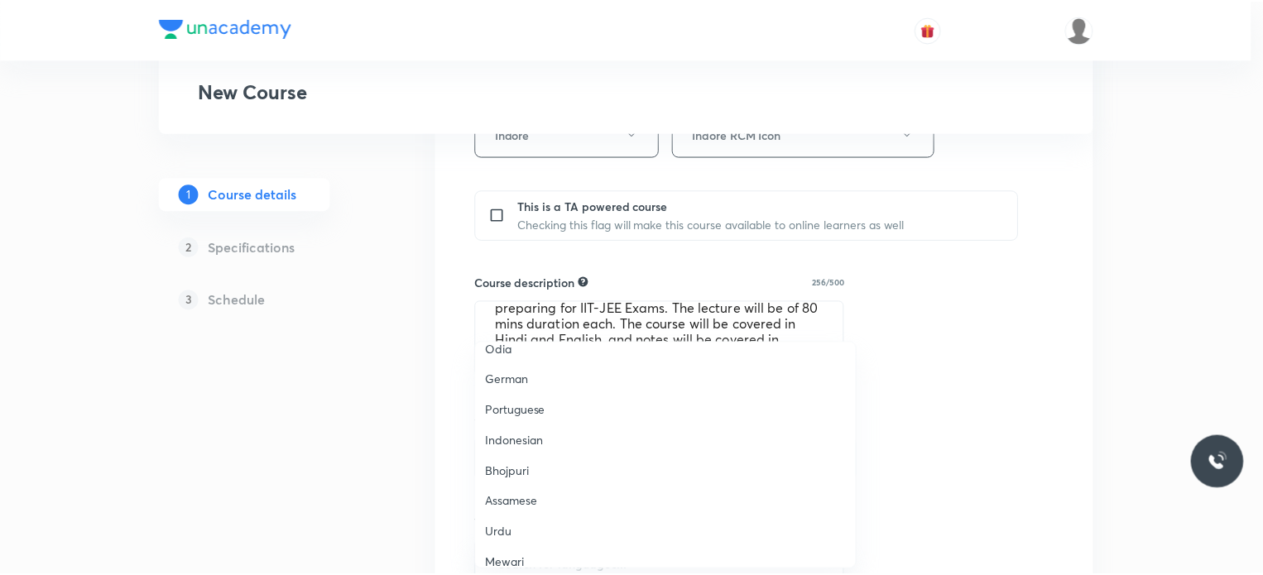
scroll to position [490, 0]
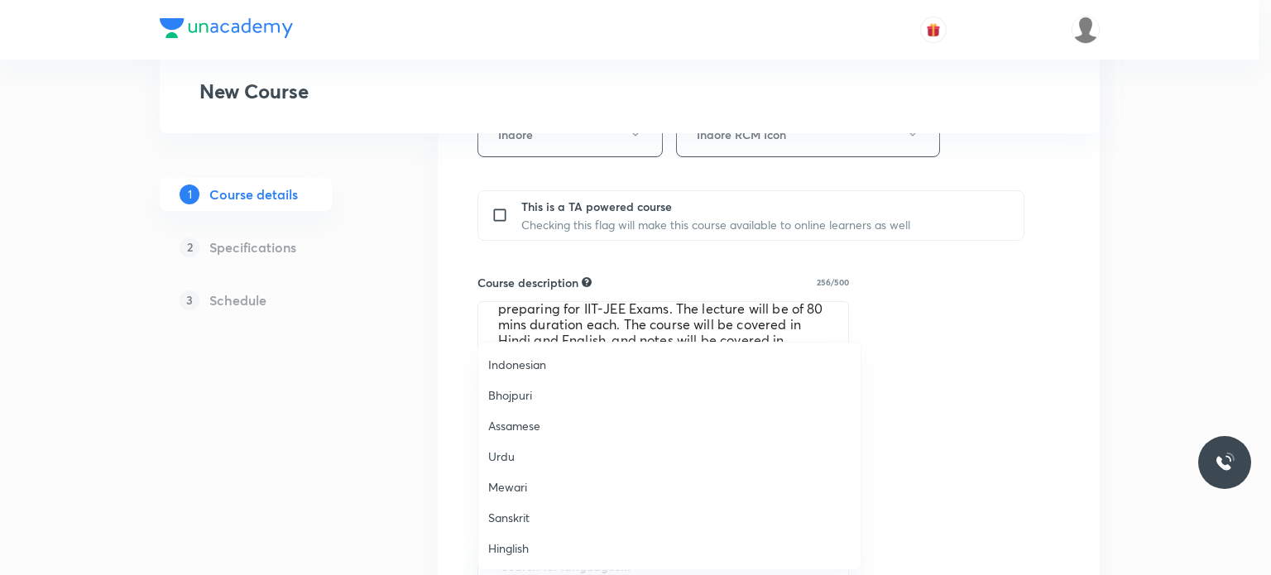
click at [548, 547] on span "Hinglish" at bounding box center [669, 548] width 362 height 17
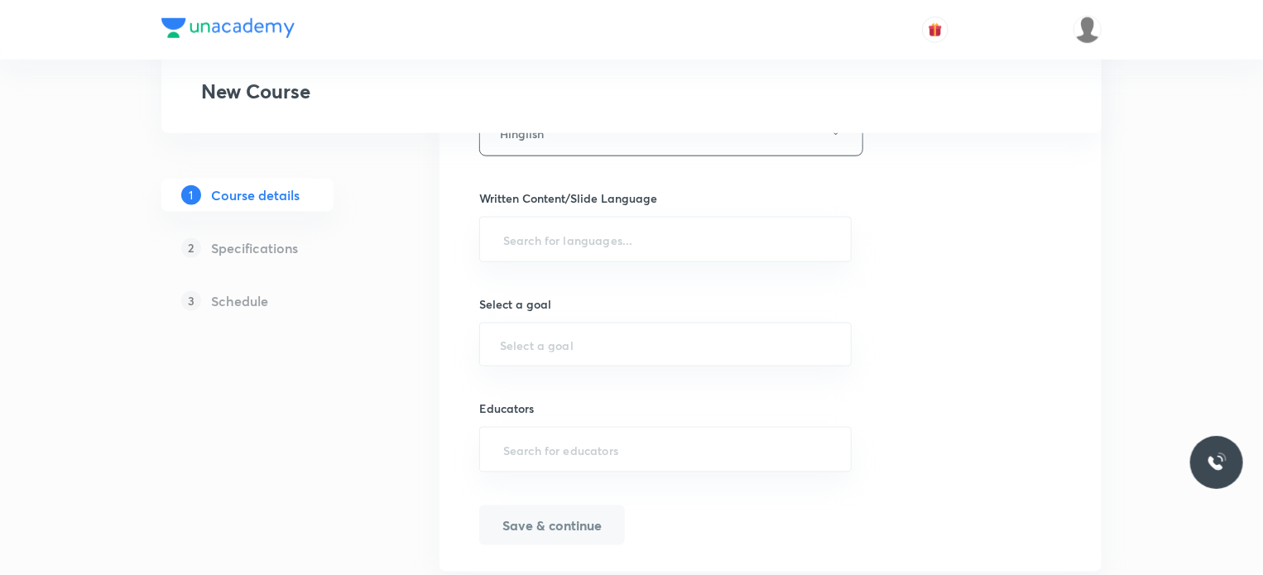
scroll to position [993, 0]
click at [582, 241] on input "text" at bounding box center [665, 234] width 331 height 31
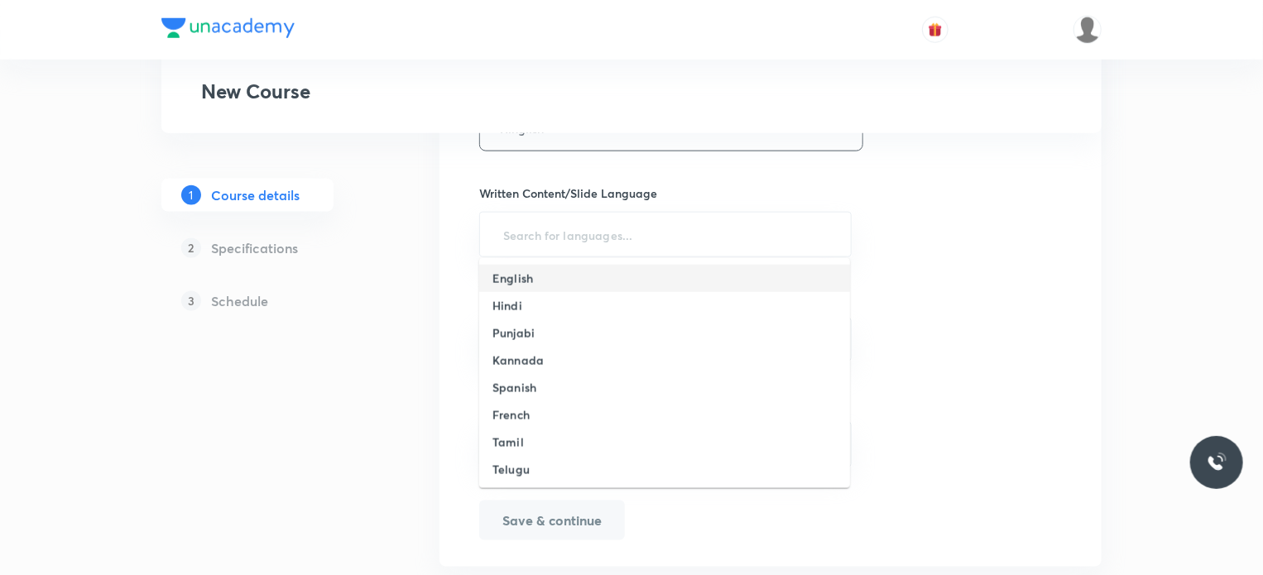
click at [534, 283] on li "English" at bounding box center [664, 278] width 371 height 27
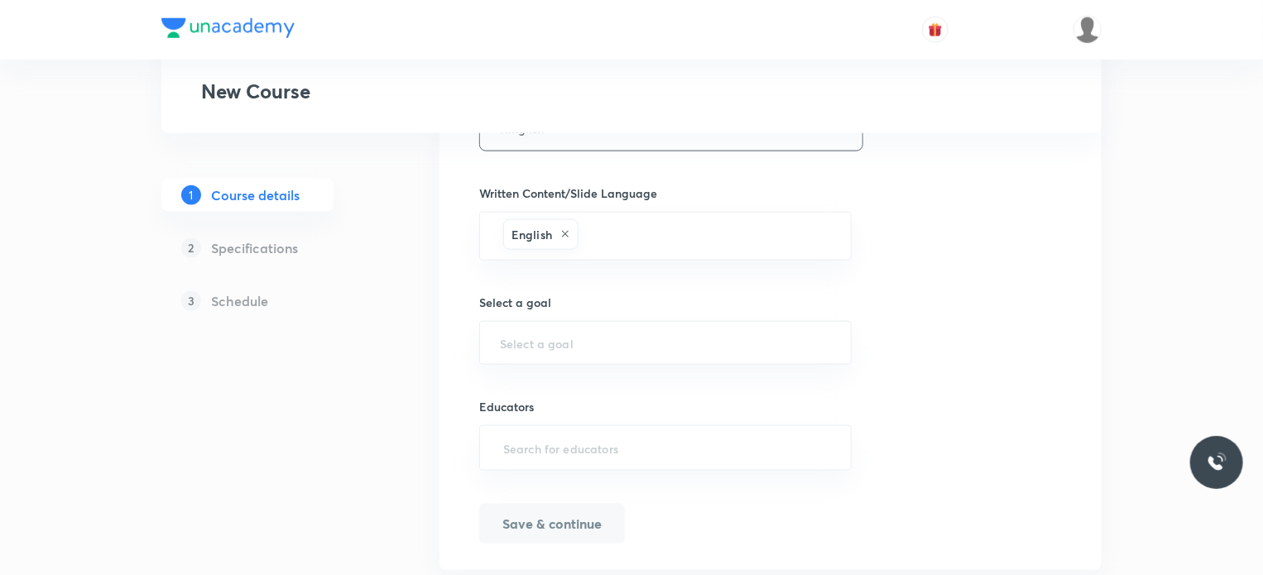
click at [549, 311] on div "Select a goal ​" at bounding box center [665, 329] width 372 height 71
click at [563, 342] on input "text" at bounding box center [665, 343] width 331 height 16
click at [547, 335] on input "text" at bounding box center [665, 343] width 331 height 16
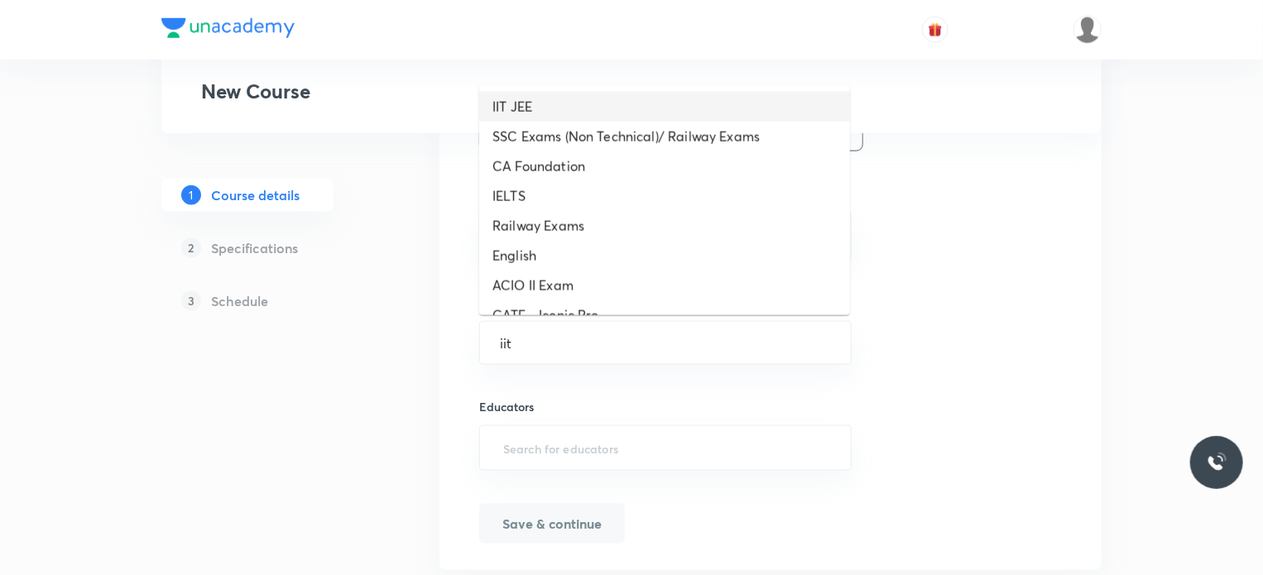
click at [526, 112] on li "IIT JEE" at bounding box center [664, 107] width 371 height 30
type input "IIT JEE"
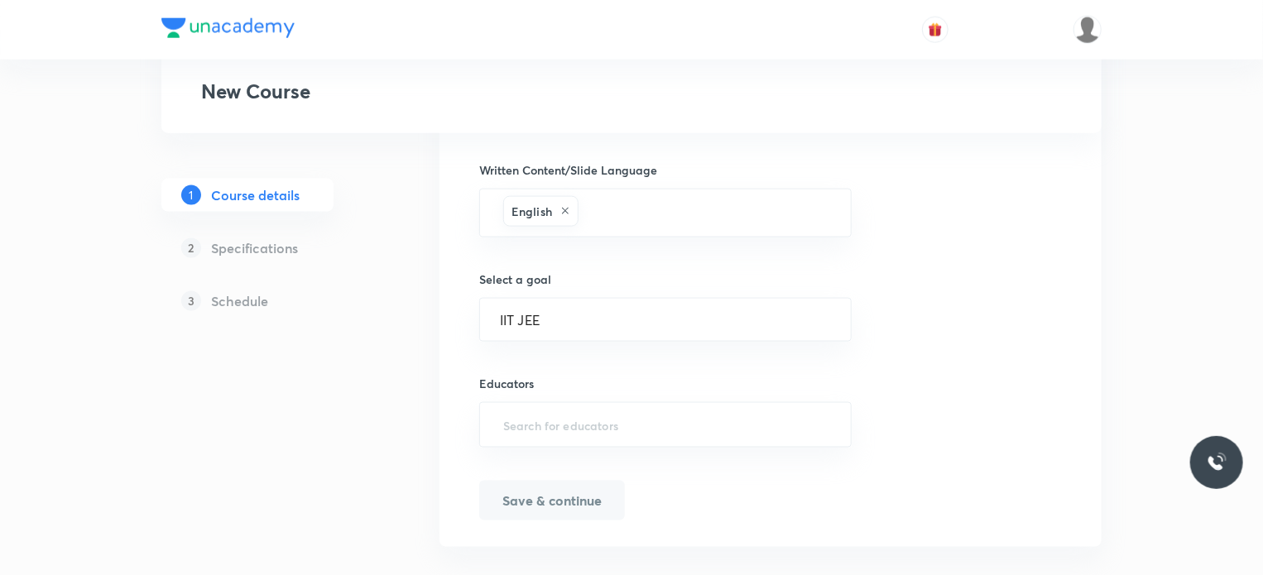
scroll to position [1037, 0]
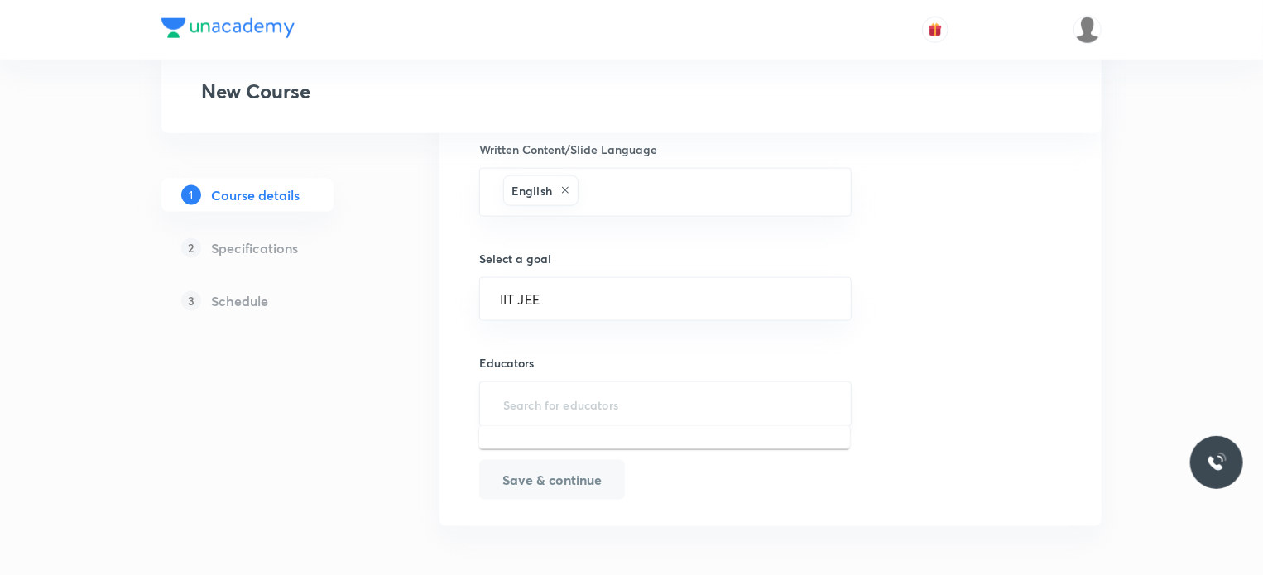
click at [574, 410] on input "text" at bounding box center [665, 404] width 331 height 31
paste input "unacademy-user-JT9FCA1PIHUE"
type input "unacademy-user-JT9FCA1PIHUE"
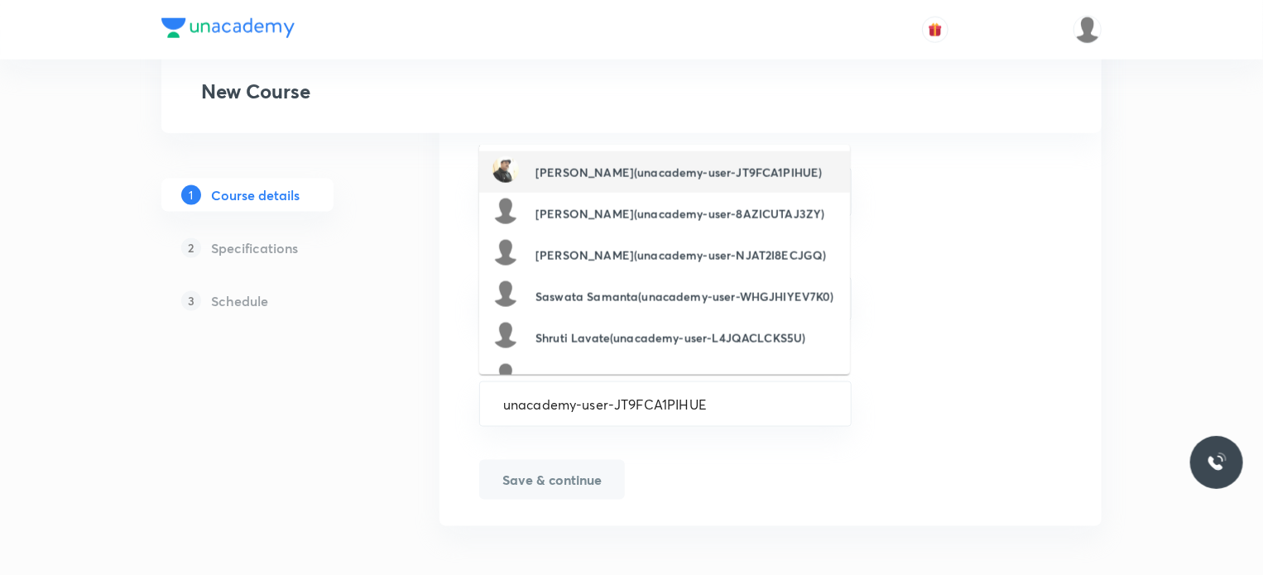
click at [633, 178] on h6 "[PERSON_NAME](unacademy-user-JT9FCA1PIHUE)" at bounding box center [678, 172] width 286 height 17
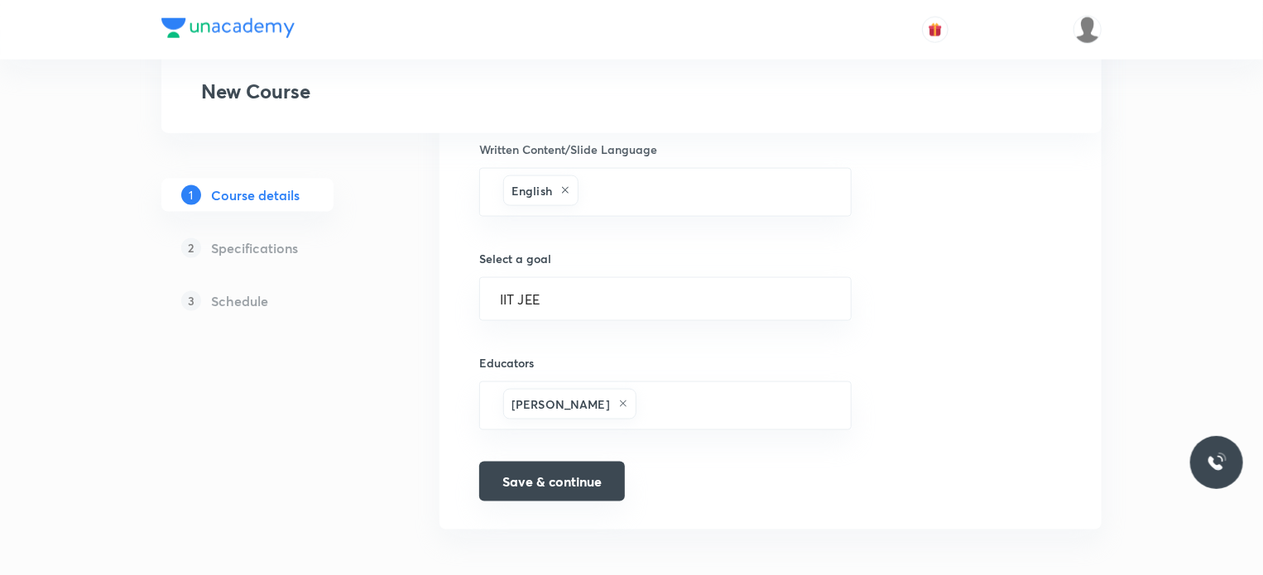
click at [588, 485] on button "Save & continue" at bounding box center [552, 482] width 146 height 40
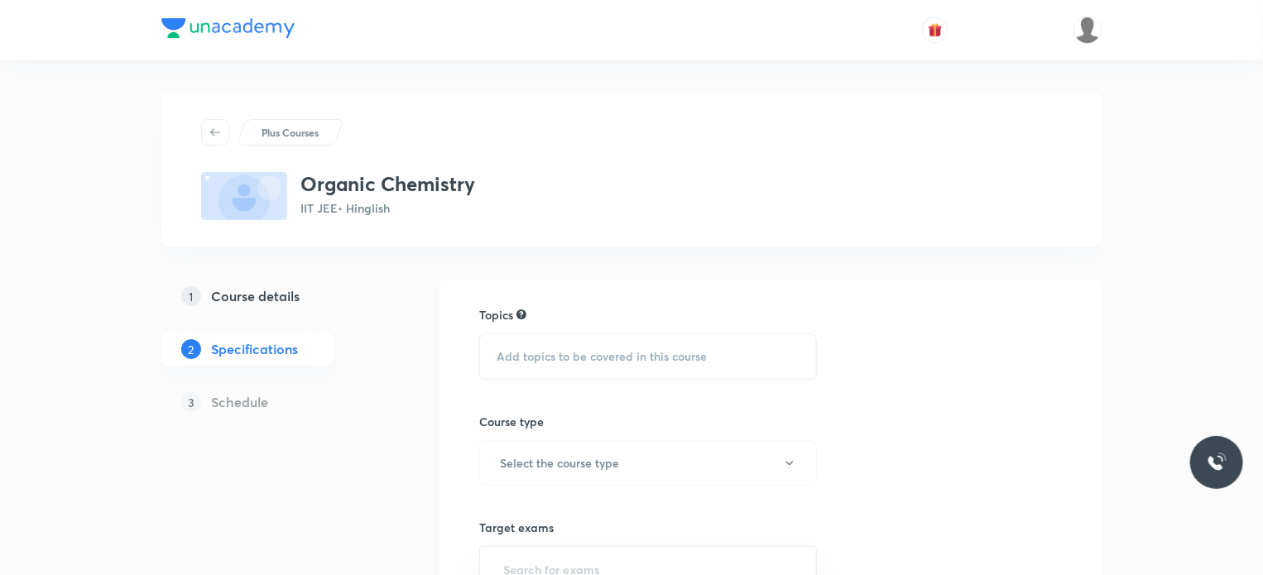
click at [585, 370] on div "Add topics to be covered in this course" at bounding box center [648, 356] width 338 height 46
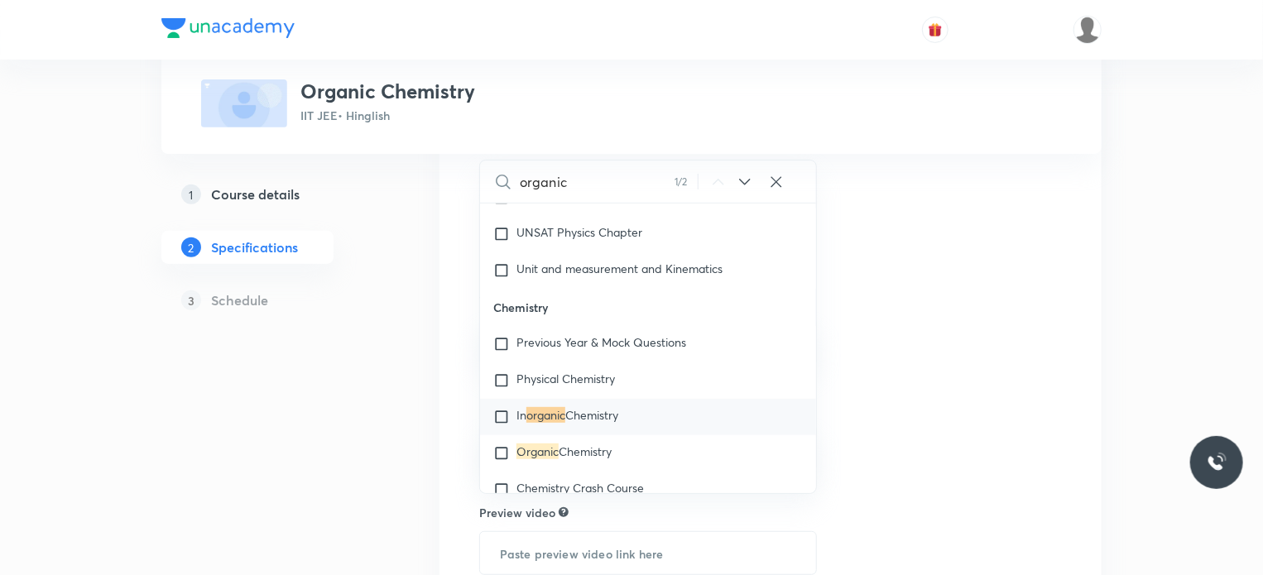
scroll to position [248, 0]
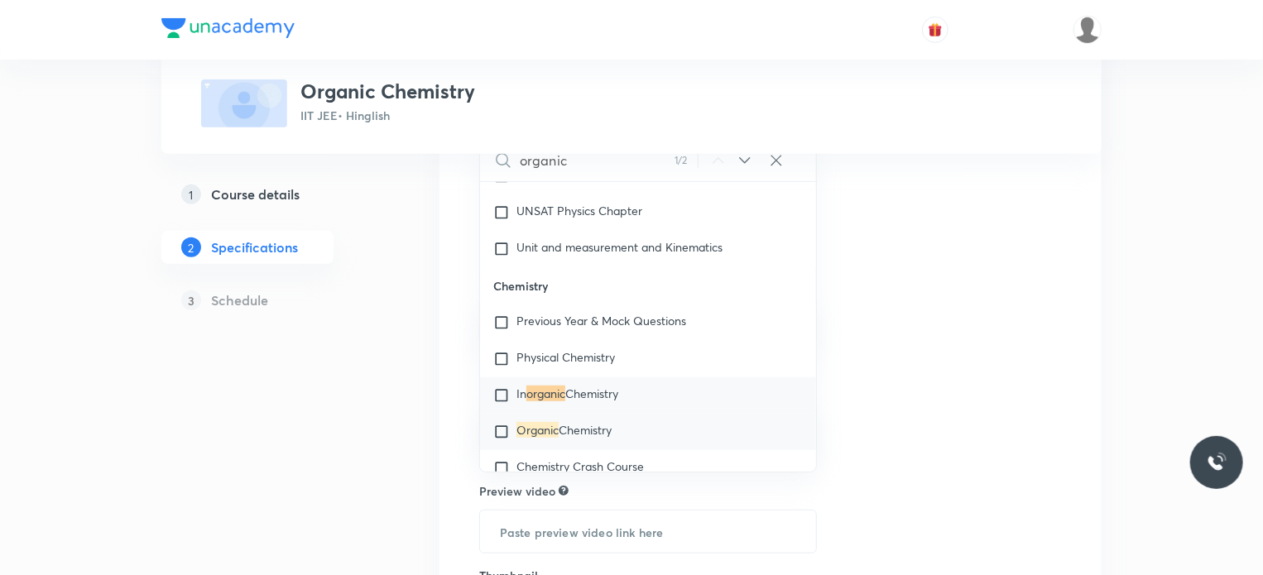
type input "organic"
click at [573, 427] on span "Chemistry" at bounding box center [585, 430] width 53 height 16
checkbox input "true"
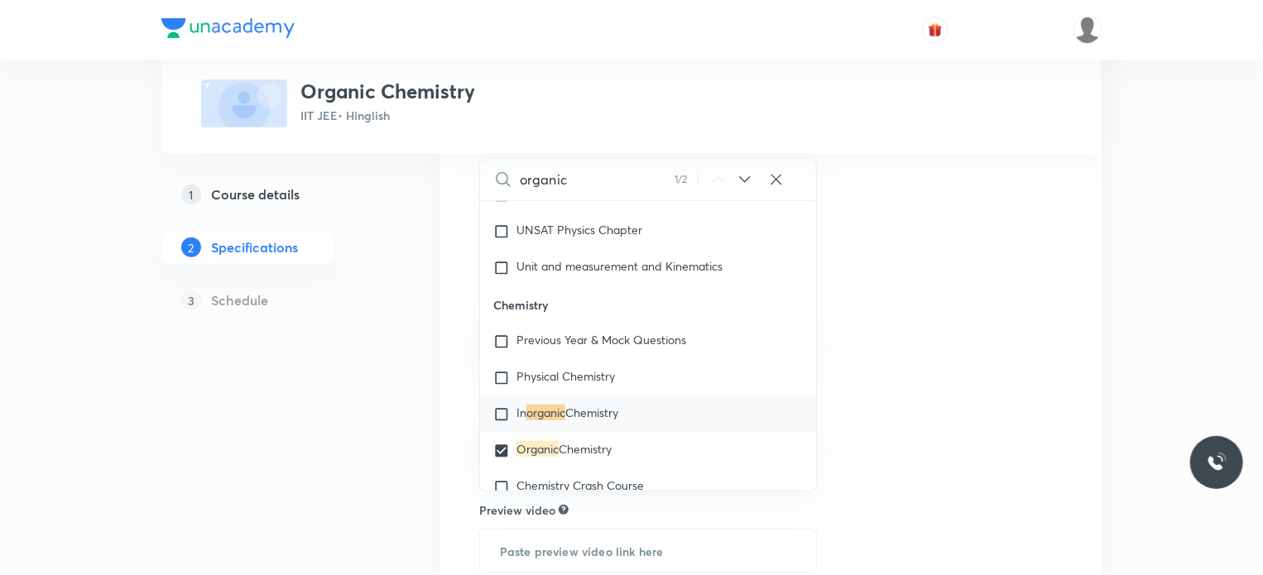
click at [952, 288] on div "Topics Organic Chemistry CLEAR organic 1 / 2 ​ Physics Previous Year & Mock Que…" at bounding box center [770, 394] width 583 height 673
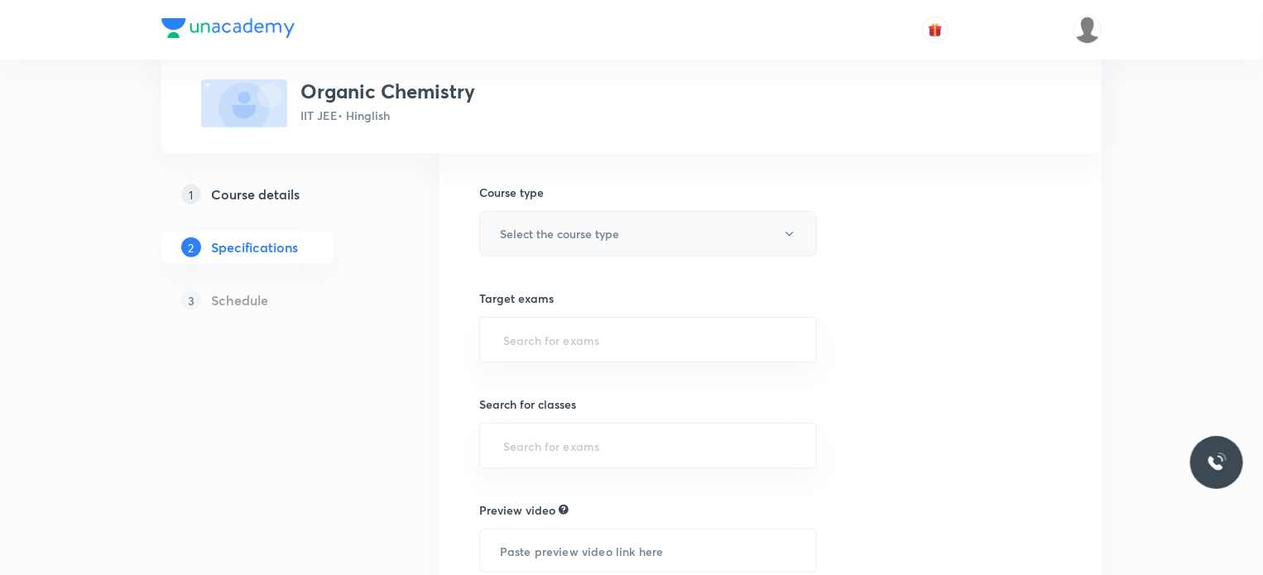
click at [564, 244] on button "Select the course type" at bounding box center [648, 234] width 338 height 46
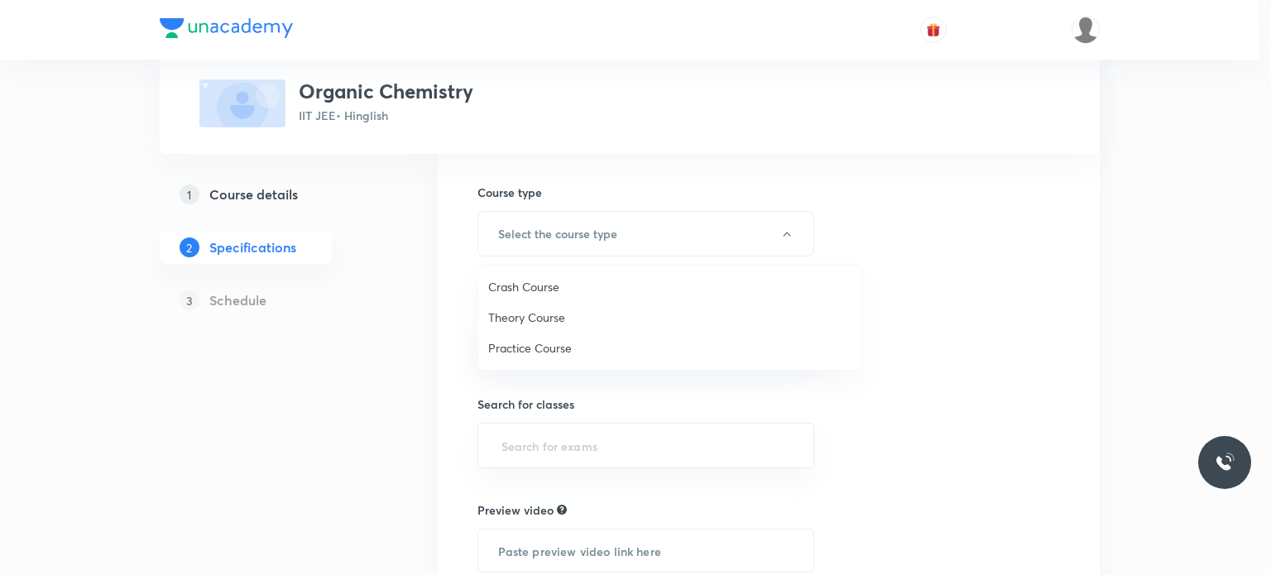
click at [557, 317] on span "Theory Course" at bounding box center [669, 317] width 362 height 17
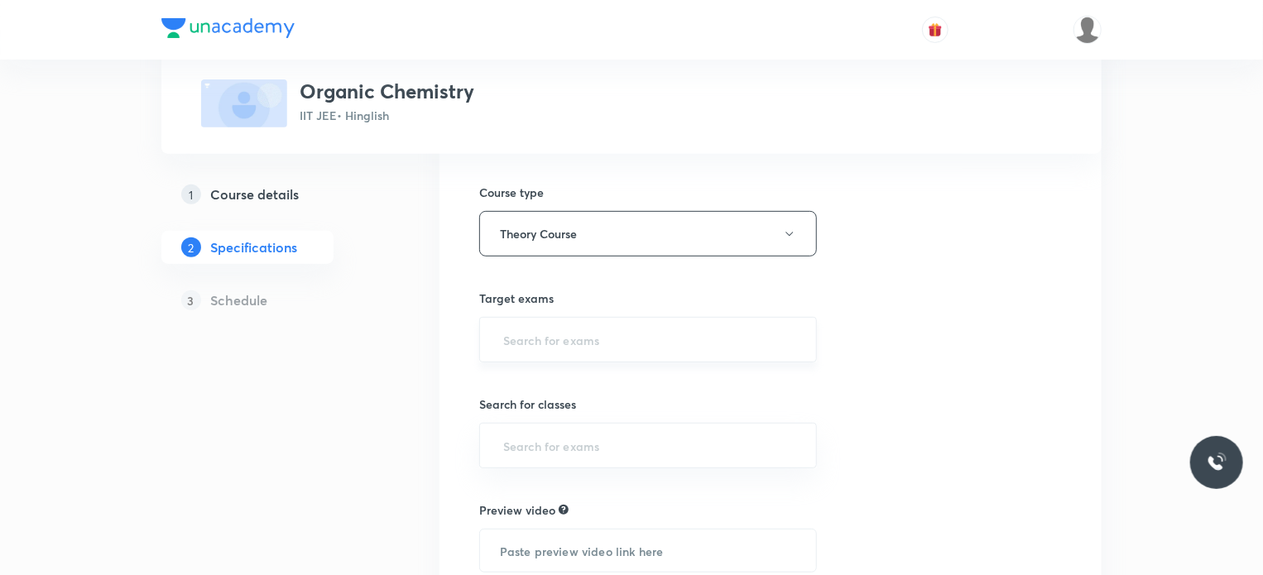
click at [559, 347] on input "text" at bounding box center [648, 339] width 296 height 31
click at [546, 410] on li "IIT JEE 2027" at bounding box center [647, 416] width 336 height 30
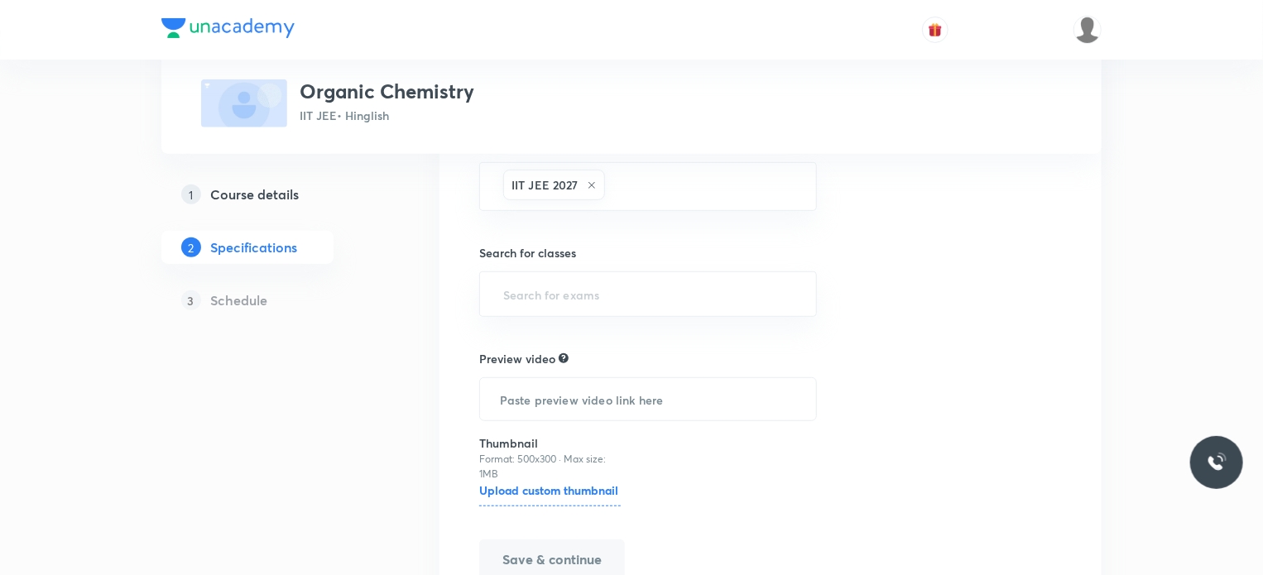
scroll to position [414, 0]
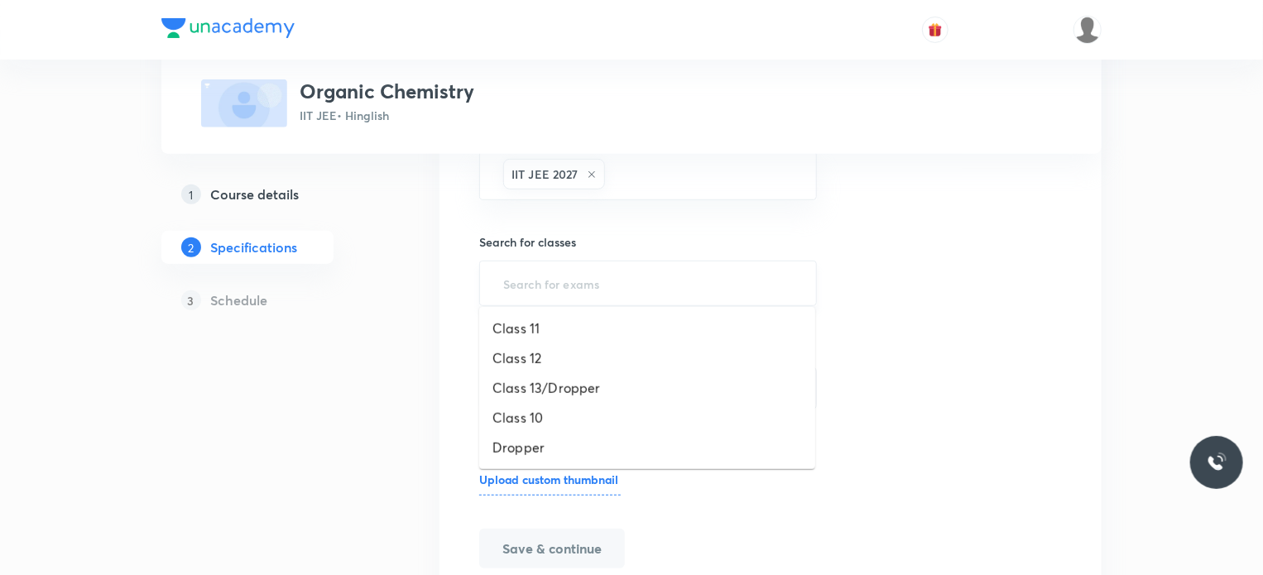
click at [535, 293] on input "text" at bounding box center [648, 283] width 296 height 31
click at [530, 373] on li "Class 13/Dropper" at bounding box center [647, 388] width 336 height 30
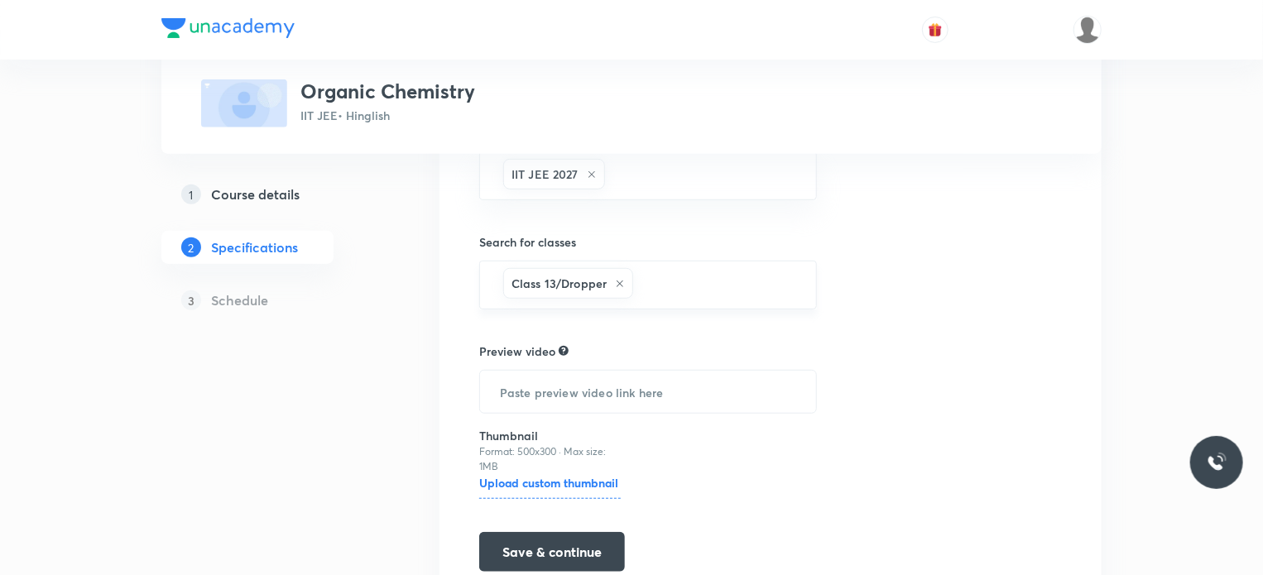
click at [621, 281] on icon at bounding box center [620, 284] width 10 height 10
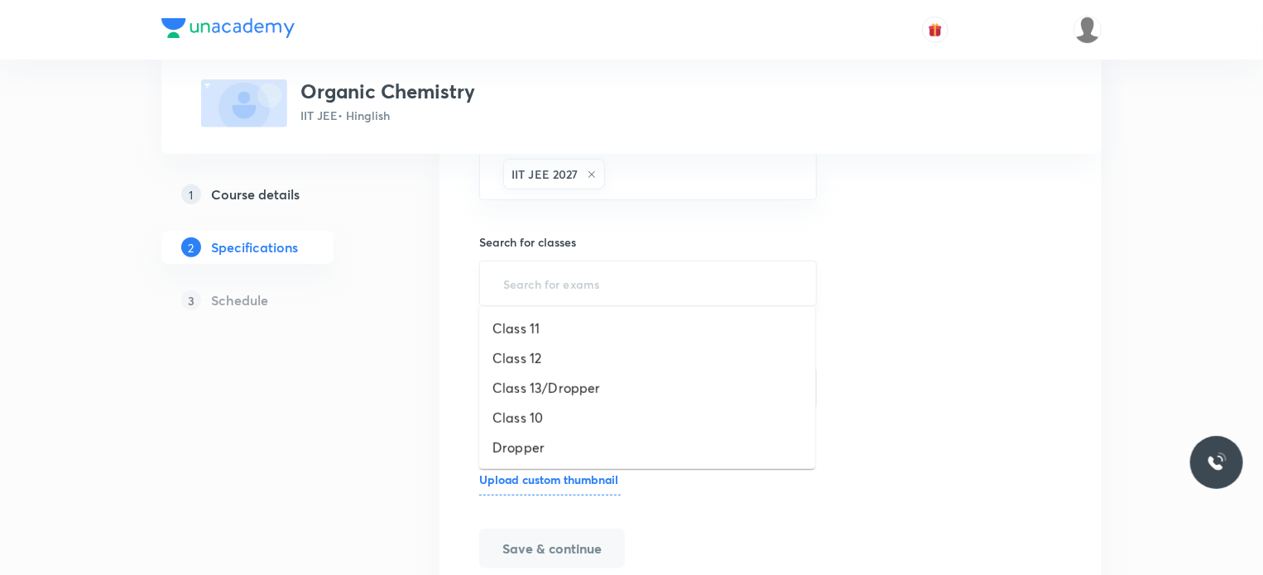
click at [621, 281] on input "text" at bounding box center [648, 283] width 296 height 31
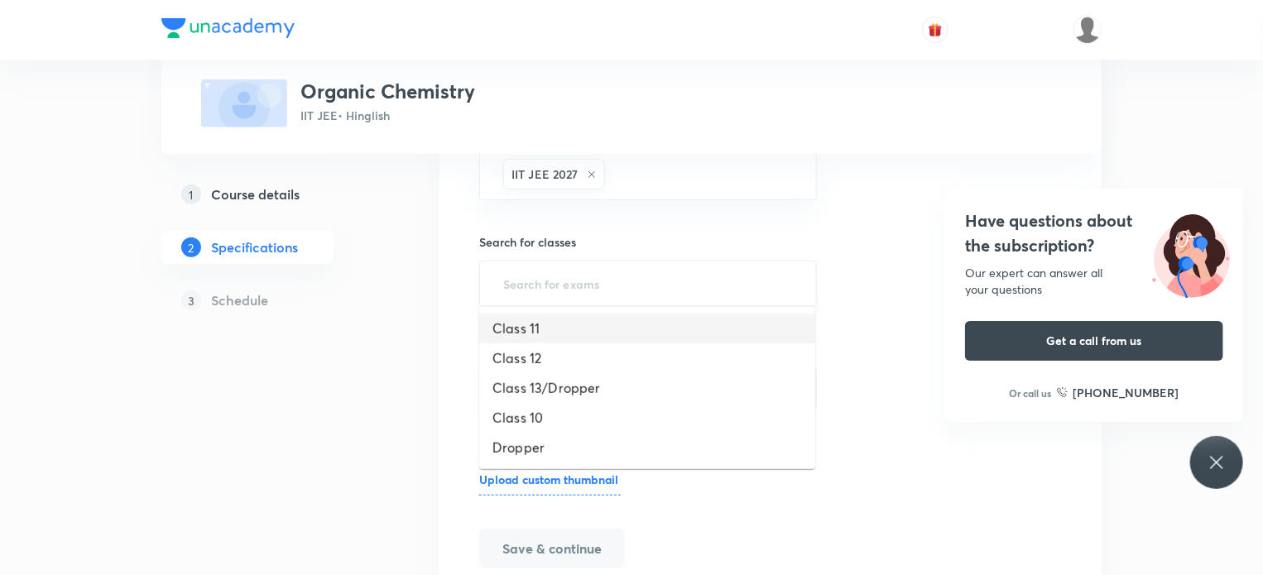
click at [555, 342] on li "Class 11" at bounding box center [647, 329] width 336 height 30
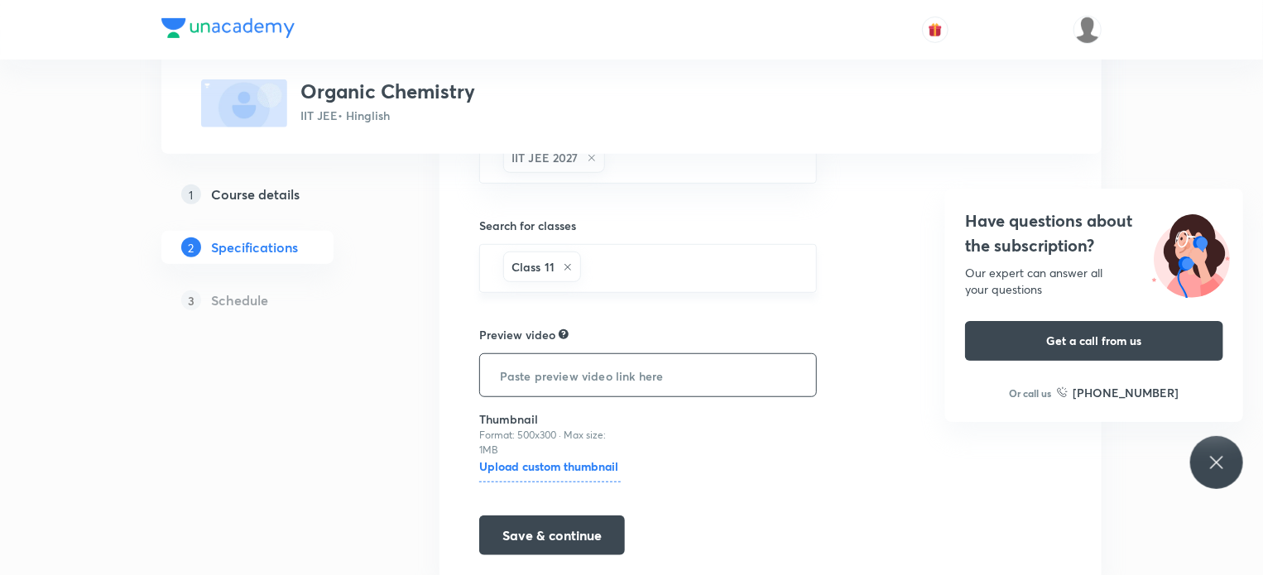
scroll to position [487, 0]
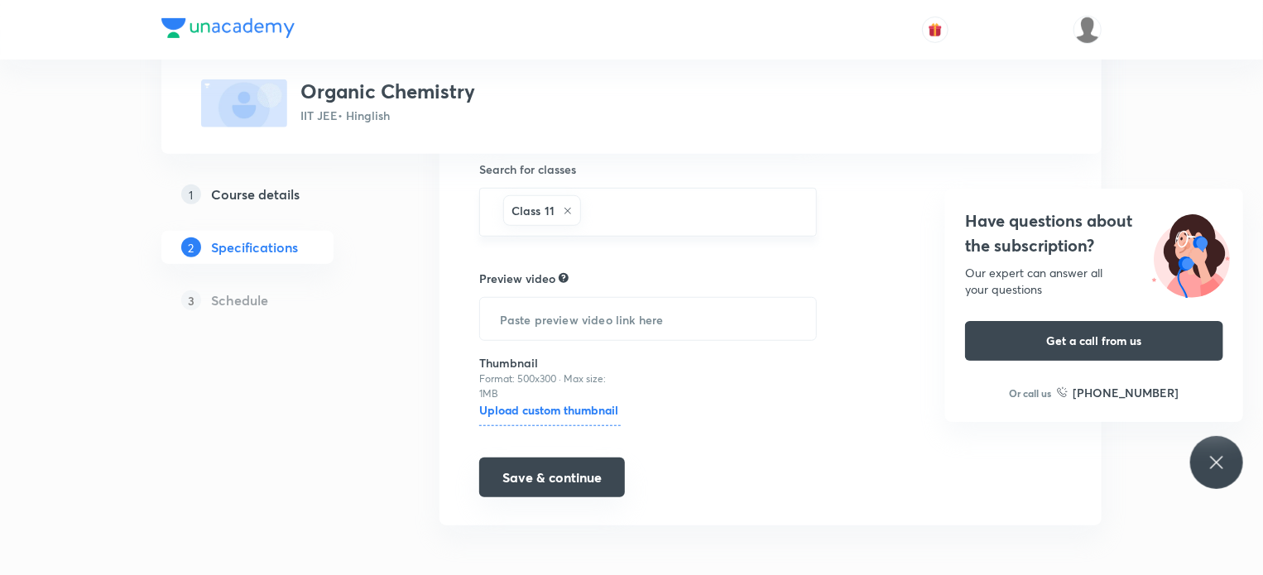
click at [564, 470] on button "Save & continue" at bounding box center [552, 478] width 146 height 40
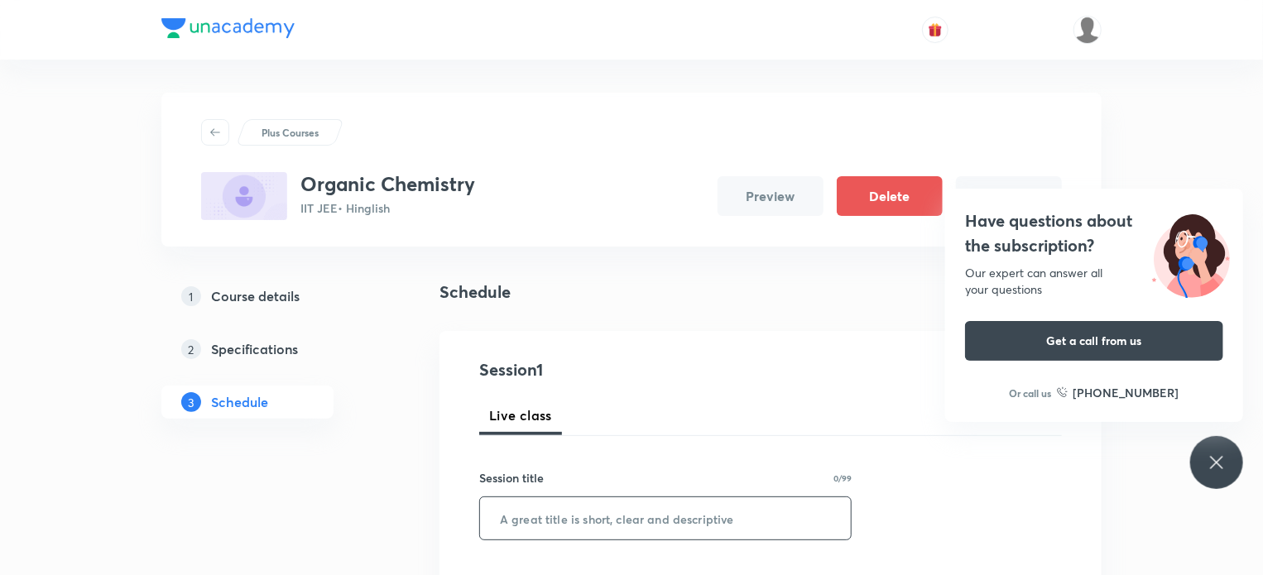
click at [556, 514] on input "text" at bounding box center [665, 518] width 371 height 42
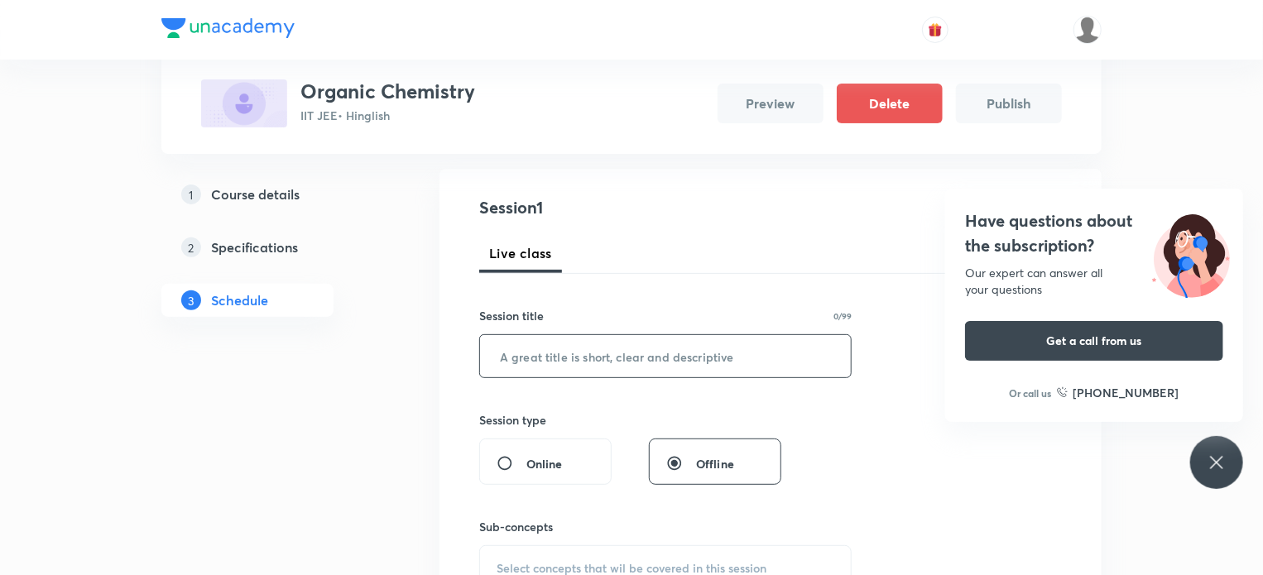
scroll to position [166, 0]
type input "G"
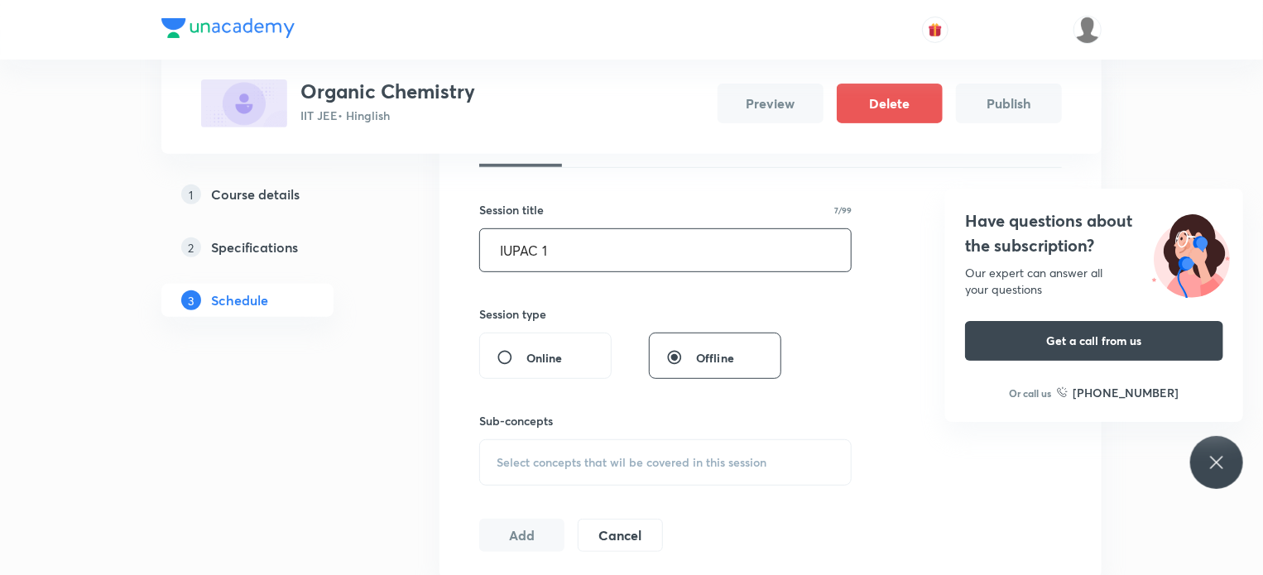
scroll to position [497, 0]
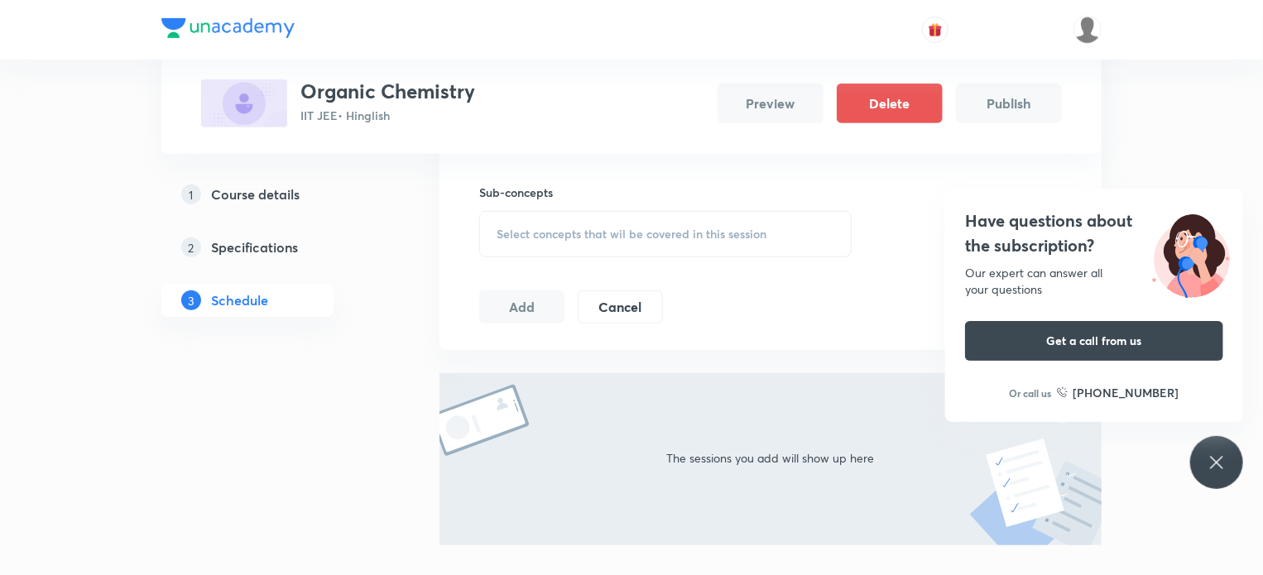
type input "IUPAC 1"
click at [561, 209] on div "Sub-concepts Select concepts that wil be covered in this session" at bounding box center [665, 221] width 372 height 74
click at [579, 251] on div "Select concepts that wil be covered in this session" at bounding box center [665, 234] width 372 height 46
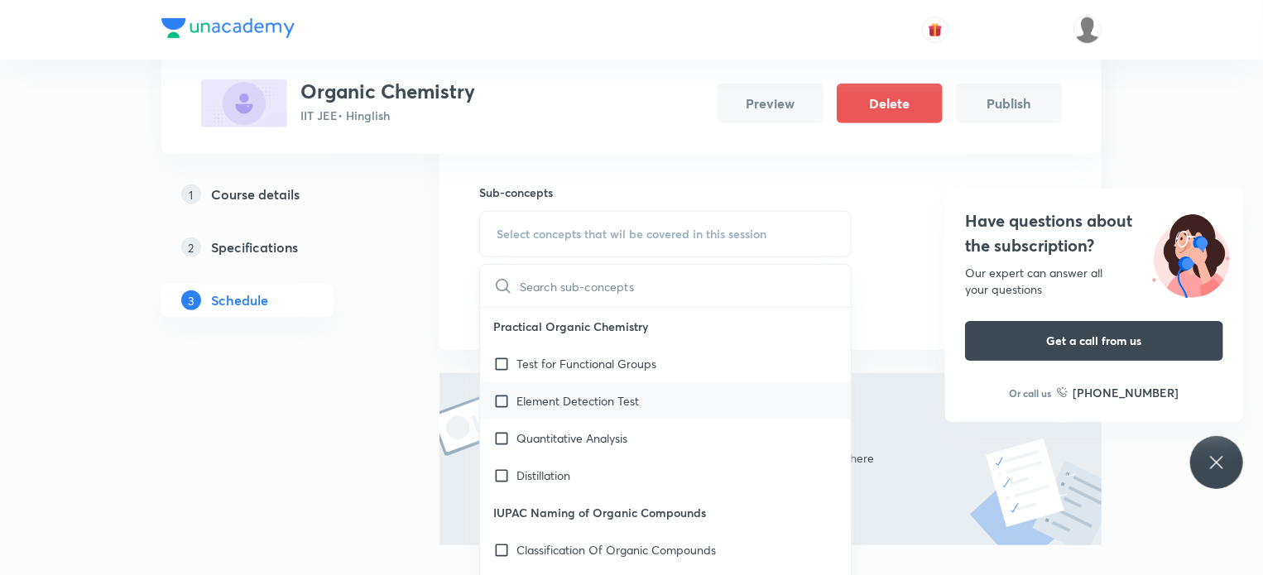
click at [699, 408] on div "Element Detection Test" at bounding box center [665, 400] width 371 height 37
checkbox input "true"
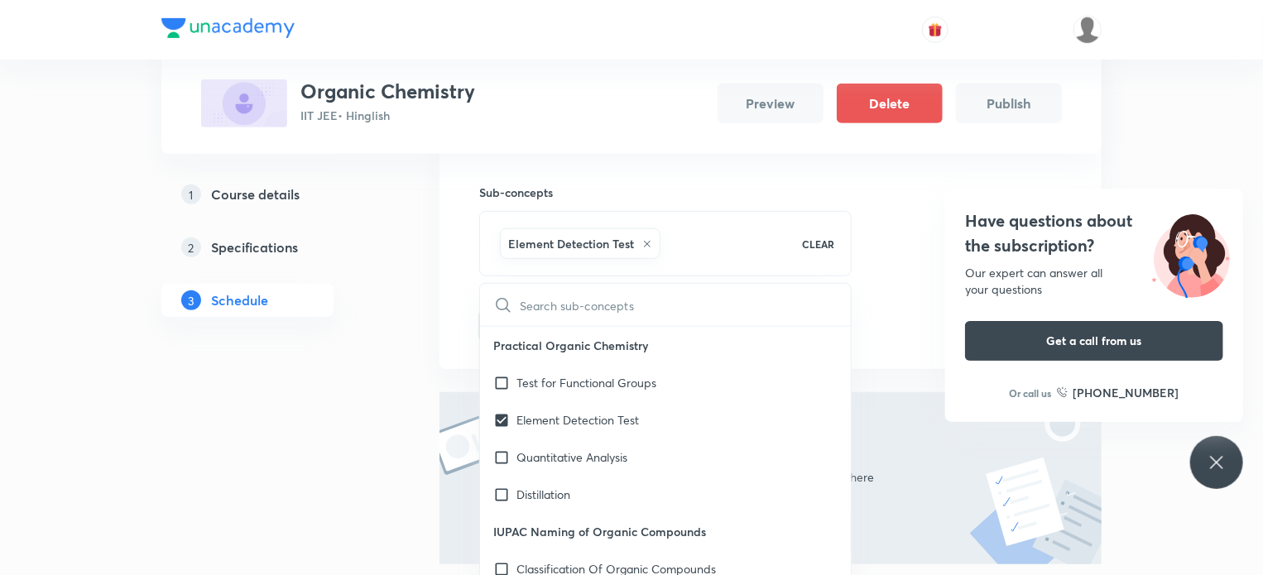
click at [933, 452] on div "The sessions you add will show up here" at bounding box center [770, 478] width 662 height 172
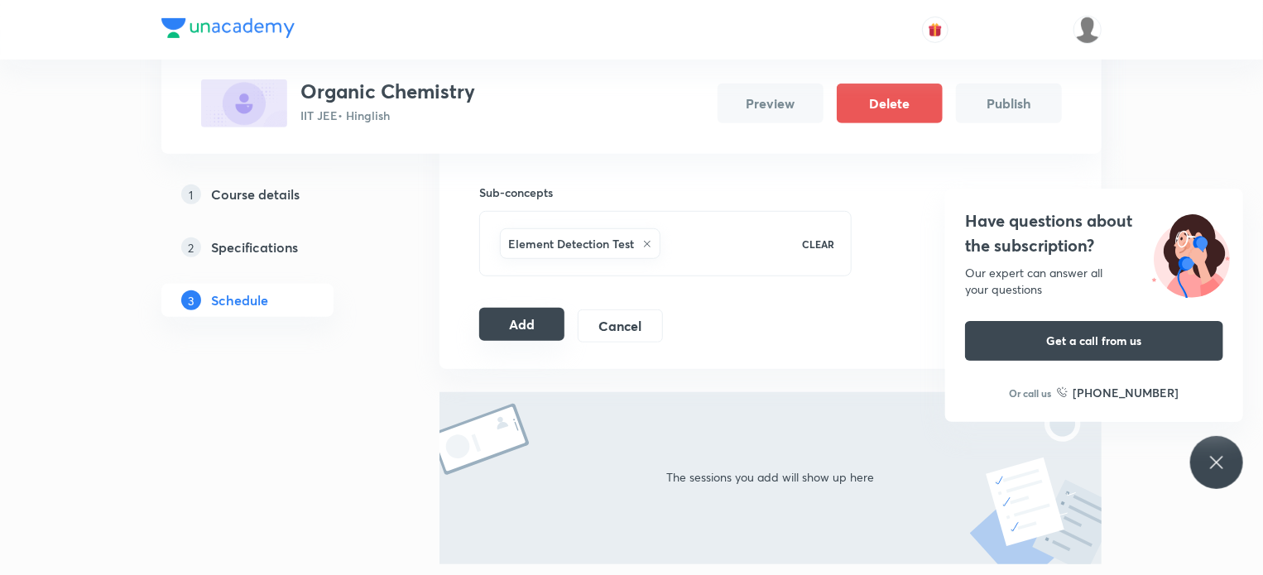
click at [536, 330] on button "Add" at bounding box center [521, 324] width 85 height 33
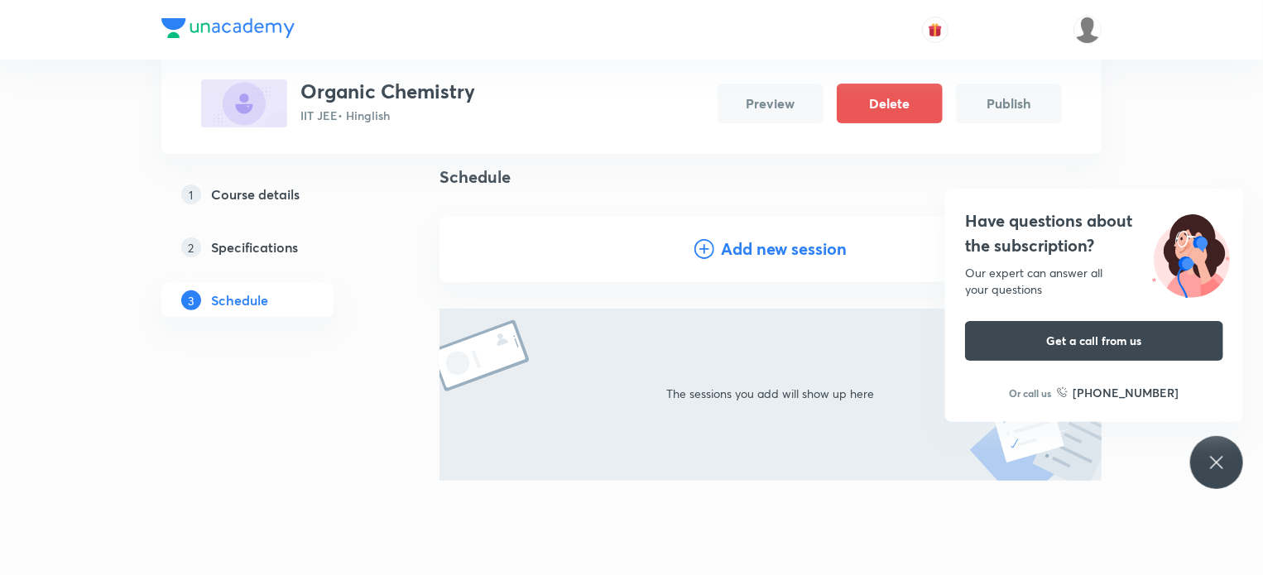
click at [1207, 468] on icon at bounding box center [1217, 463] width 20 height 20
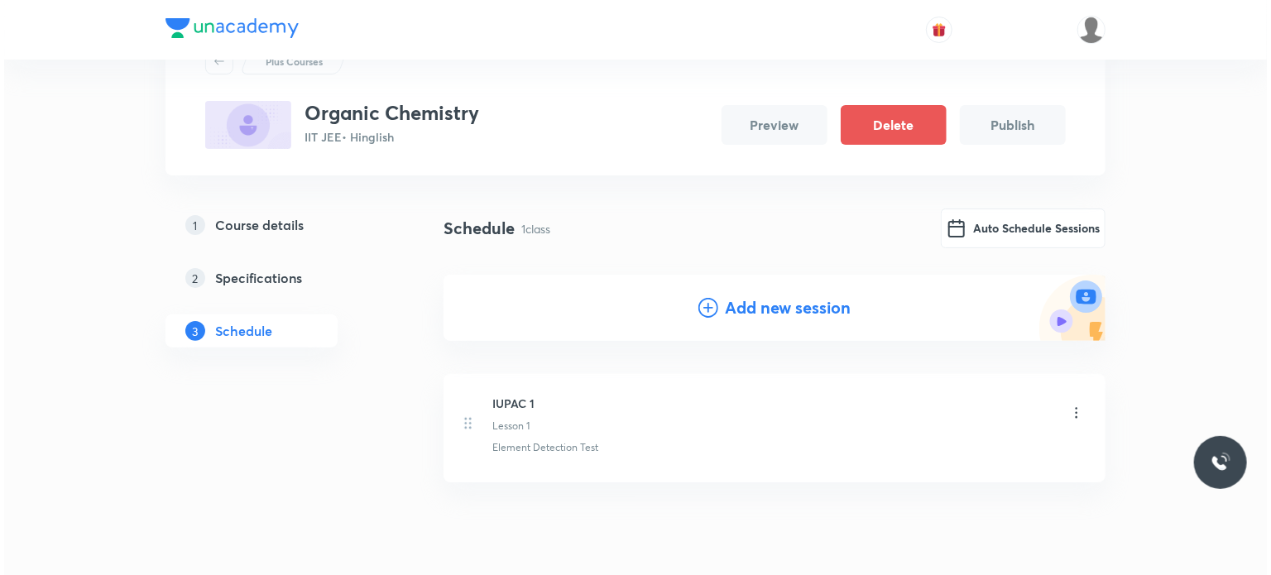
scroll to position [32, 0]
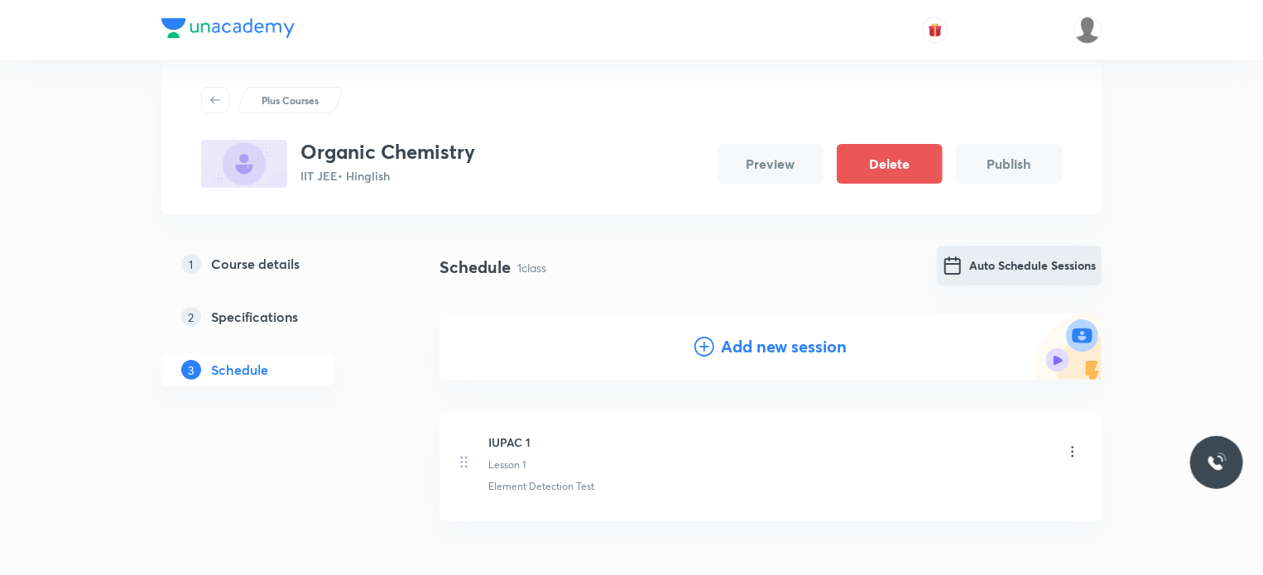
click at [998, 257] on button "Auto Schedule Sessions" at bounding box center [1019, 266] width 165 height 40
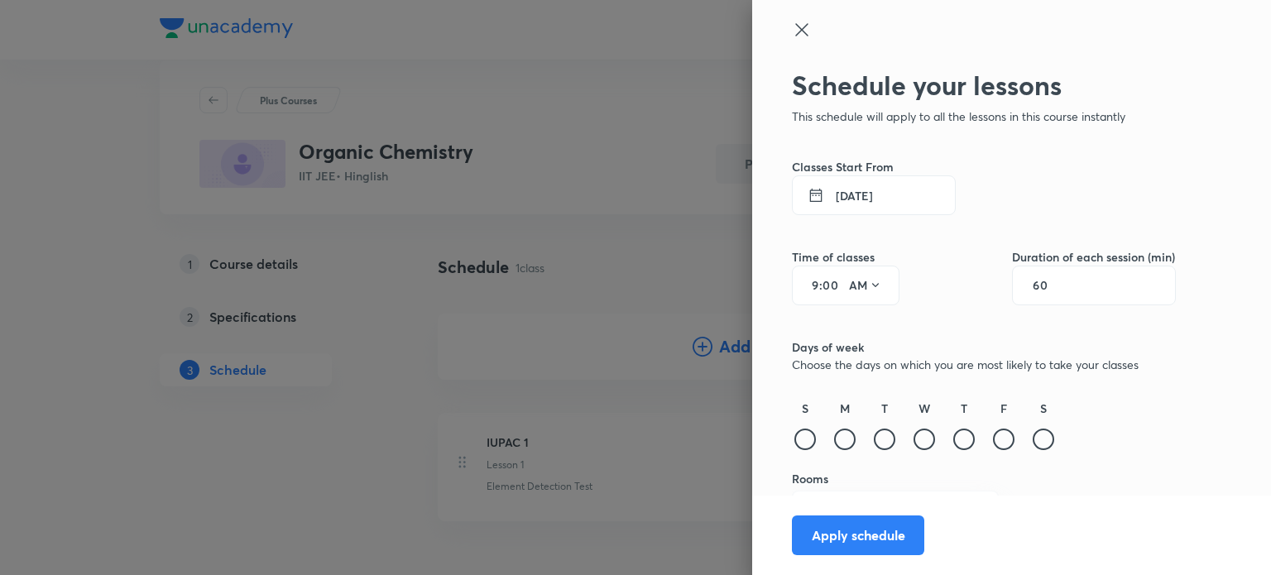
click at [842, 186] on button "8 Oct 2025" at bounding box center [874, 195] width 164 height 40
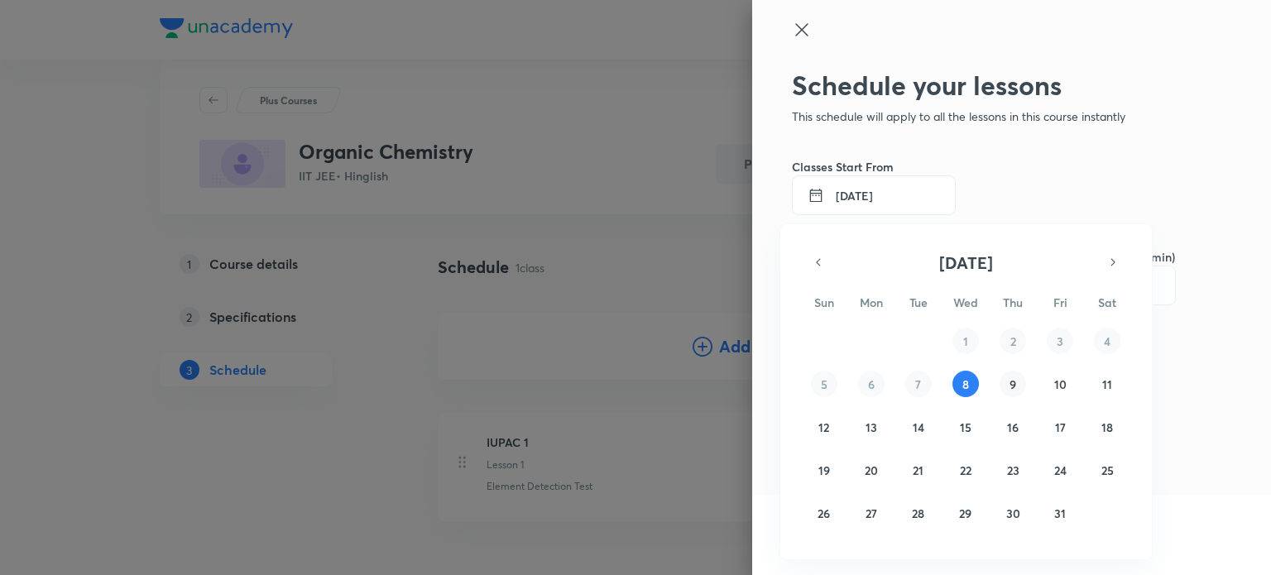
click at [1010, 378] on abbr "9" at bounding box center [1013, 385] width 7 height 16
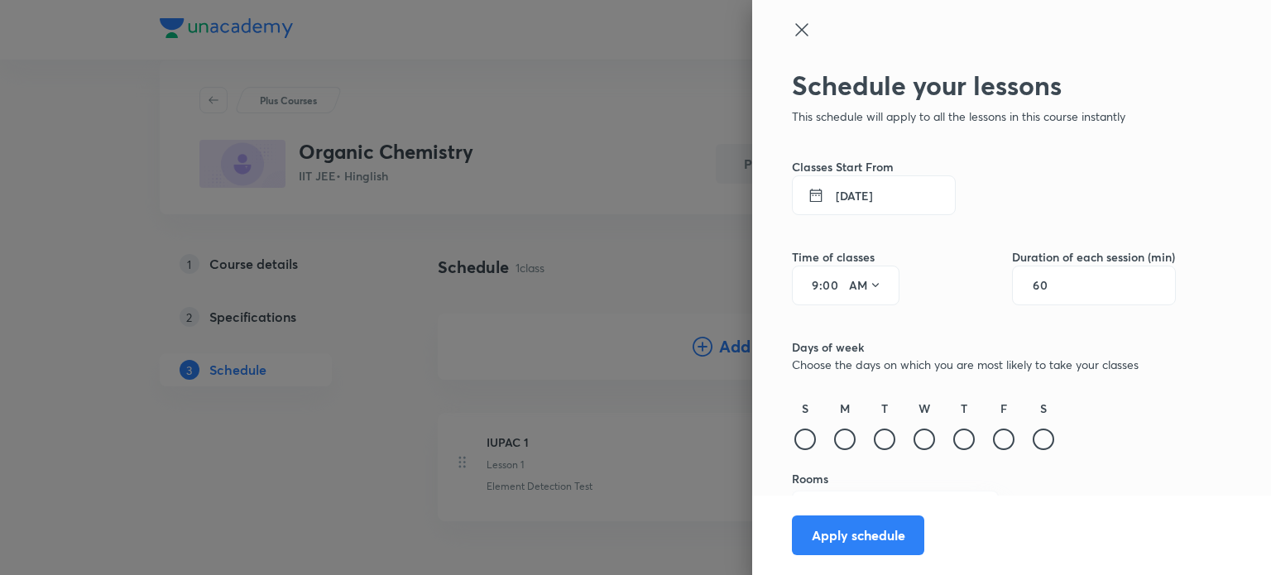
click at [823, 286] on input "00" at bounding box center [833, 285] width 20 height 13
type input "50"
drag, startPoint x: 1070, startPoint y: 287, endPoint x: 1029, endPoint y: 285, distance: 40.6
click at [1029, 285] on div "60" at bounding box center [1094, 286] width 164 height 40
click at [1033, 285] on input "60" at bounding box center [1048, 285] width 31 height 13
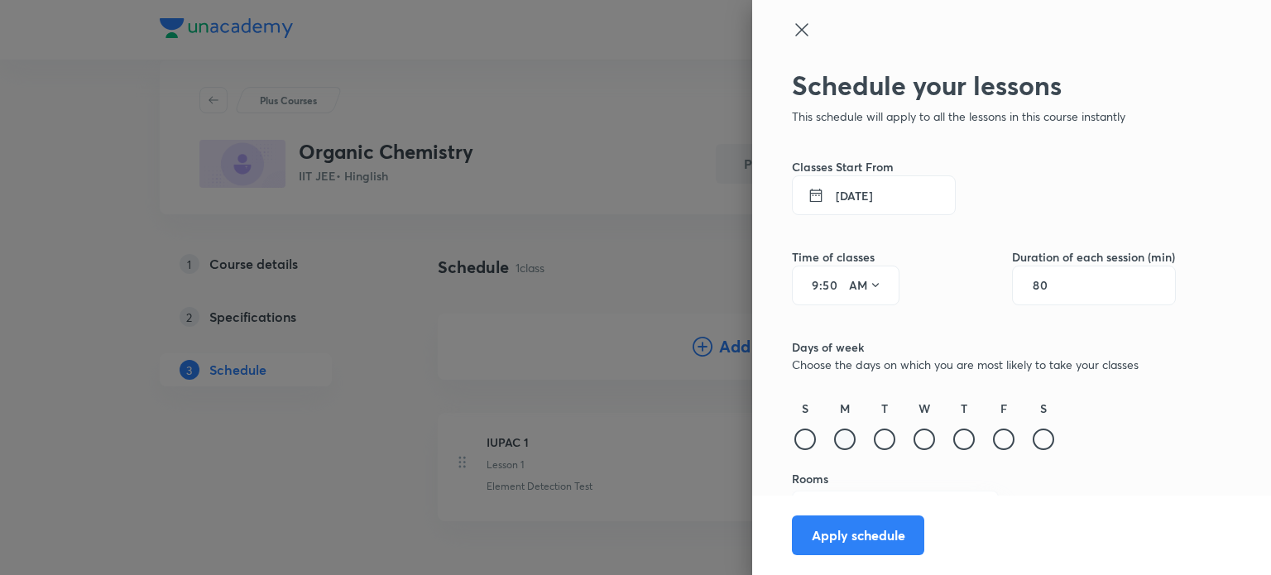
type input "80"
click at [834, 436] on div at bounding box center [845, 440] width 22 height 22
click at [914, 437] on div at bounding box center [925, 440] width 22 height 22
click at [993, 441] on div at bounding box center [1004, 440] width 22 height 22
click at [953, 437] on div at bounding box center [964, 440] width 22 height 22
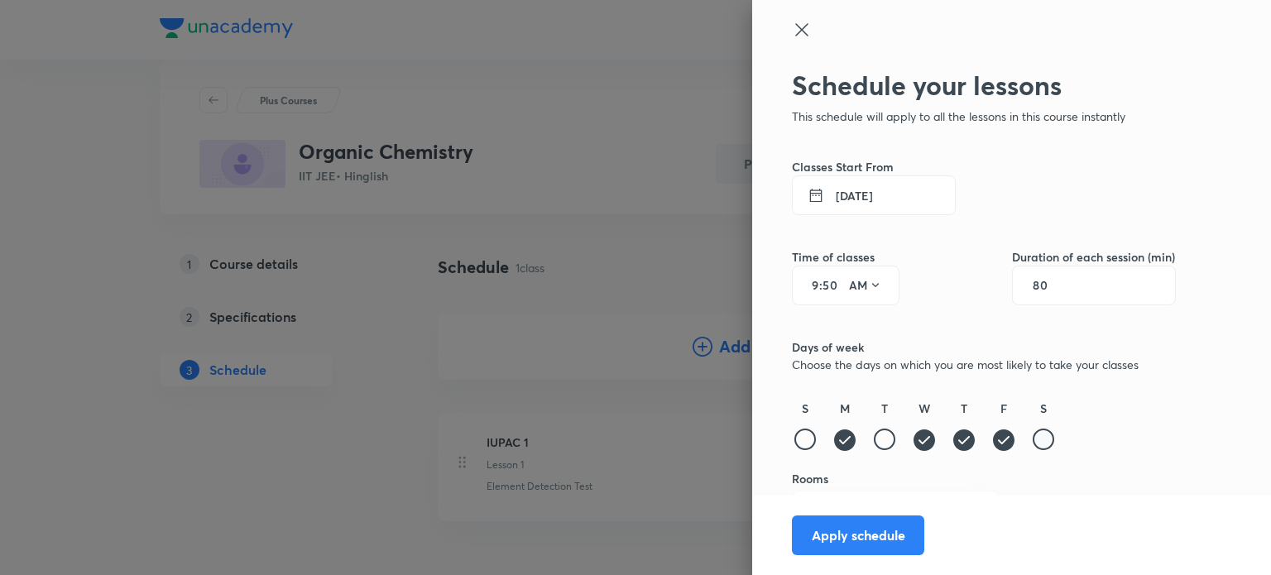
click at [1033, 437] on div at bounding box center [1044, 440] width 22 height 22
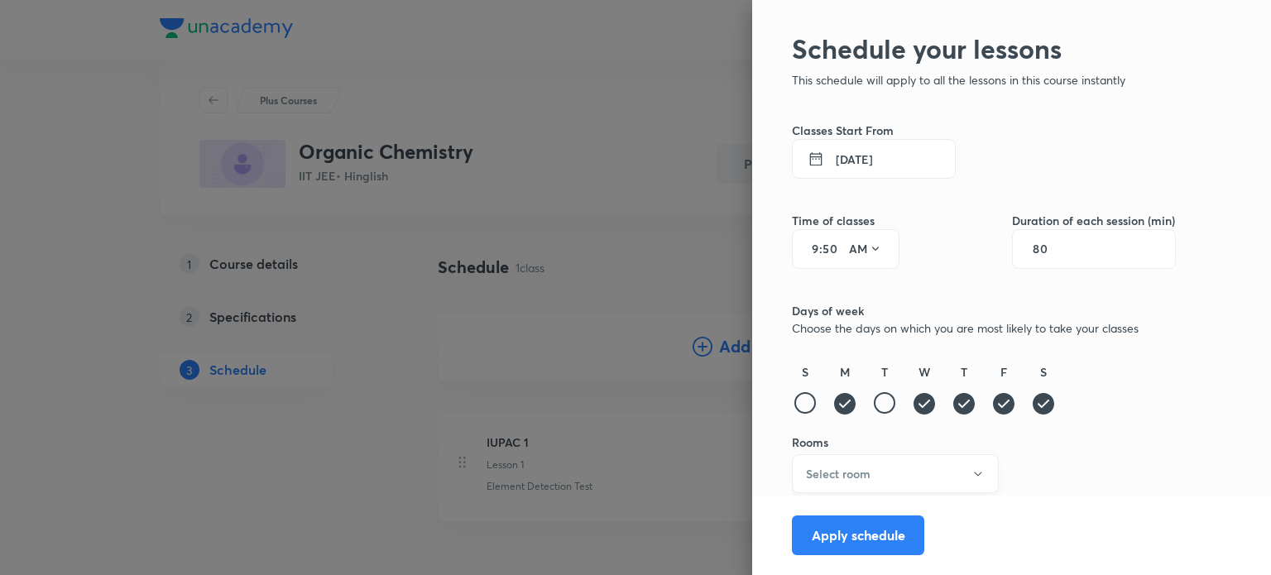
click at [871, 459] on button "Select room" at bounding box center [895, 473] width 207 height 39
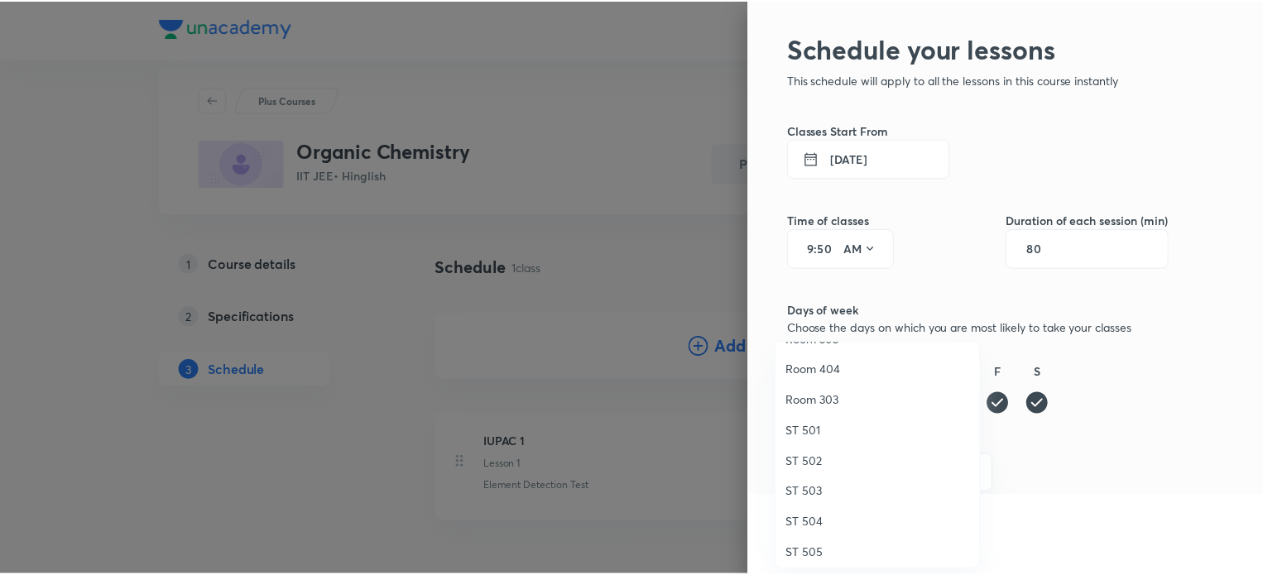
scroll to position [184, 0]
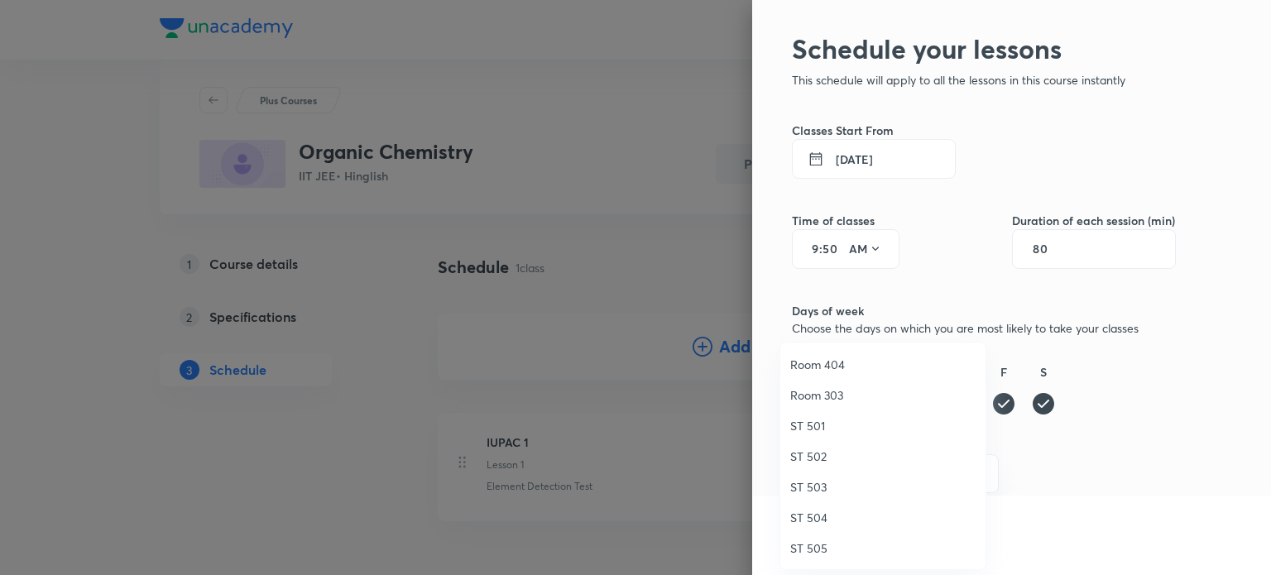
click at [842, 399] on span "Room 303" at bounding box center [882, 394] width 185 height 17
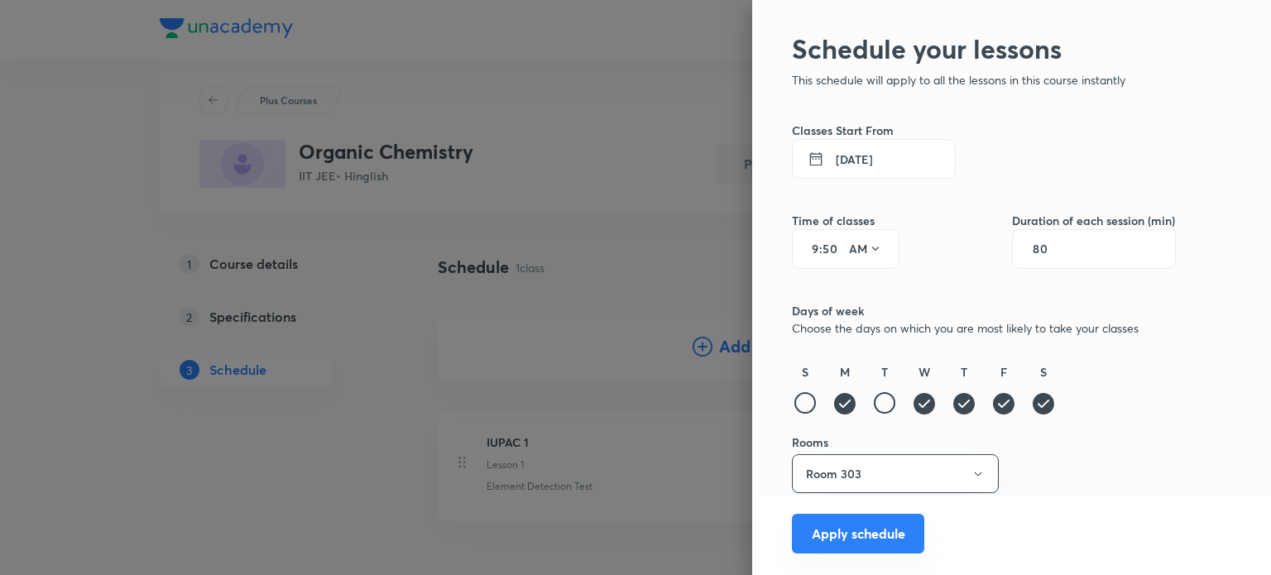
click at [842, 523] on button "Apply schedule" at bounding box center [858, 534] width 132 height 40
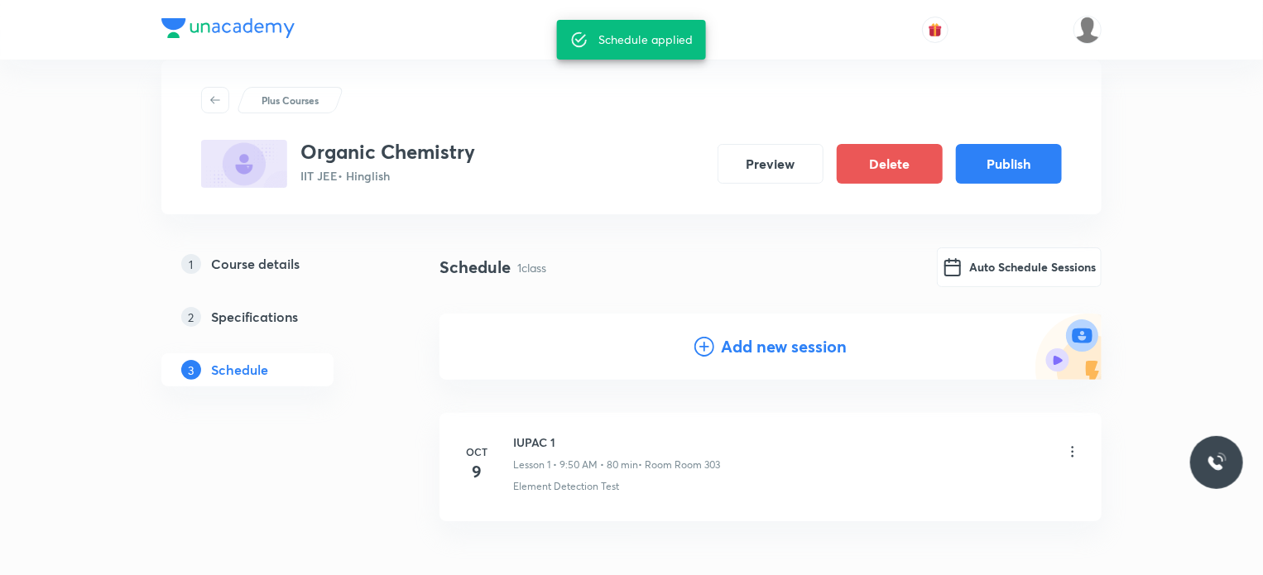
click at [1000, 188] on div "Plus Courses Organic Chemistry IIT JEE • Hinglish Preview Delete Publish" at bounding box center [631, 137] width 940 height 154
click at [1000, 180] on button "Publish" at bounding box center [1009, 162] width 106 height 40
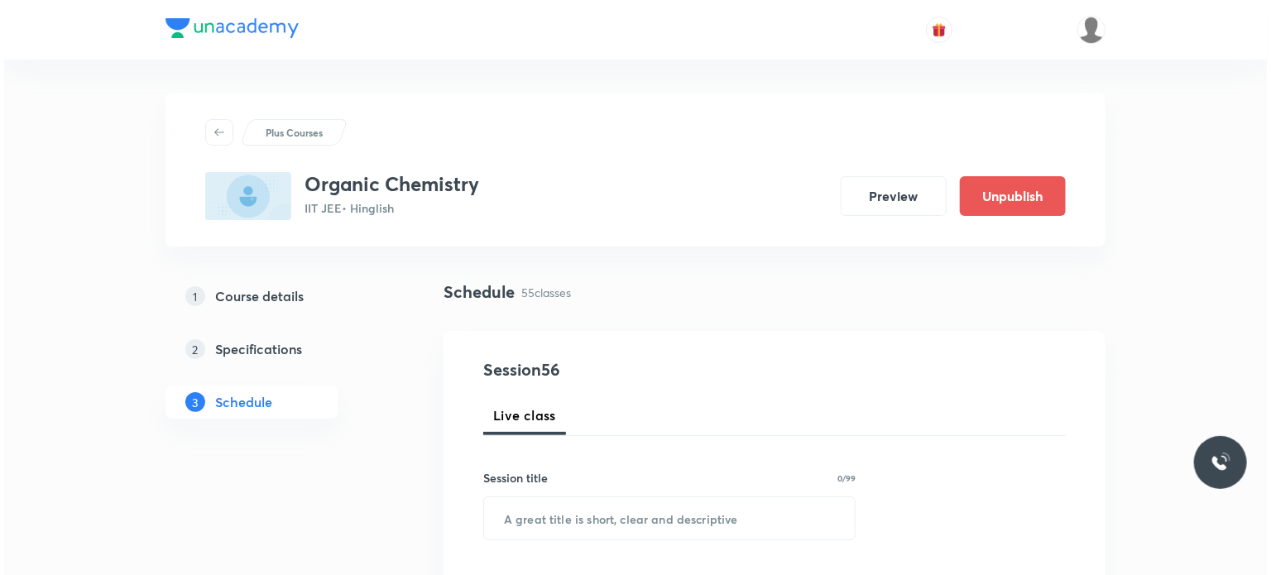
scroll to position [7786, 0]
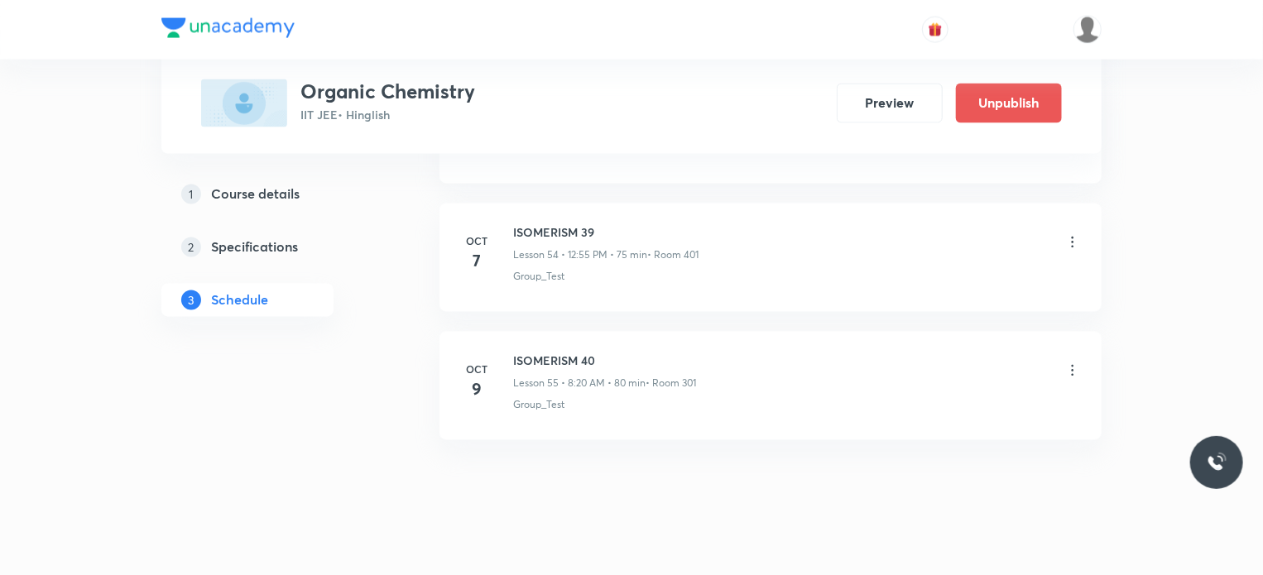
click at [1070, 362] on icon at bounding box center [1072, 370] width 17 height 17
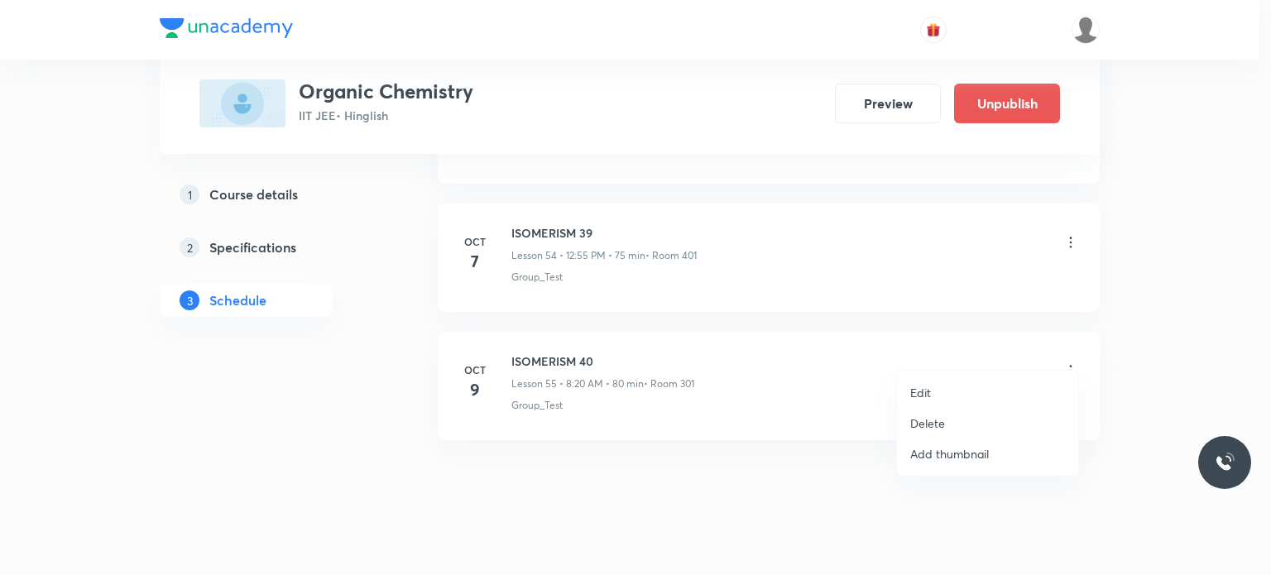
click at [920, 386] on p "Edit" at bounding box center [920, 392] width 21 height 17
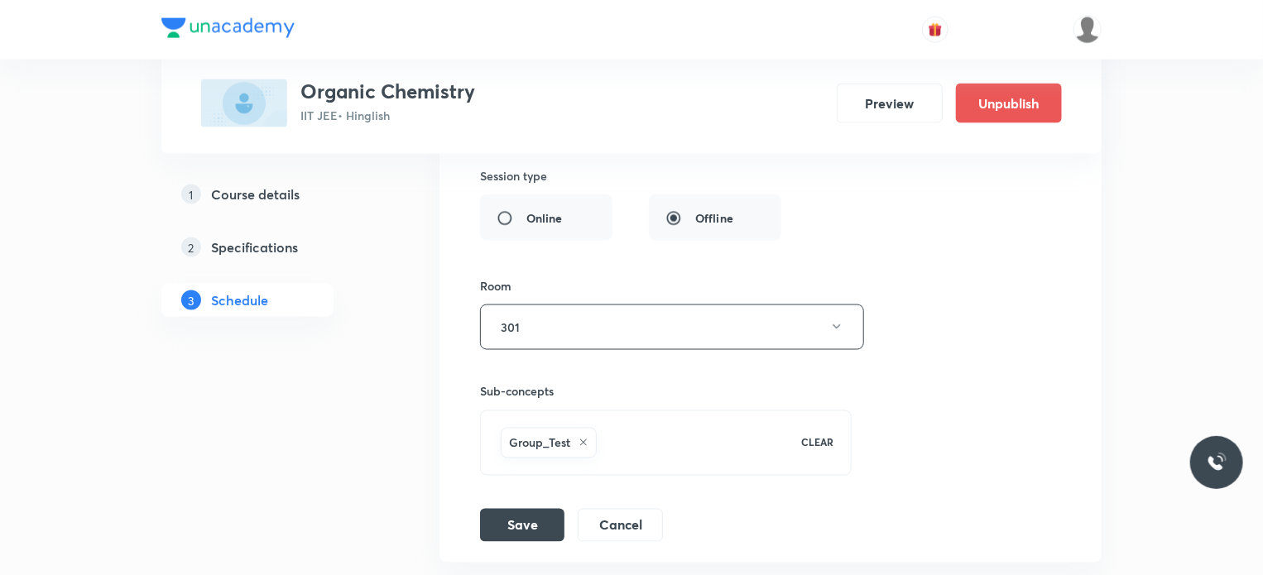
scroll to position [7248, 0]
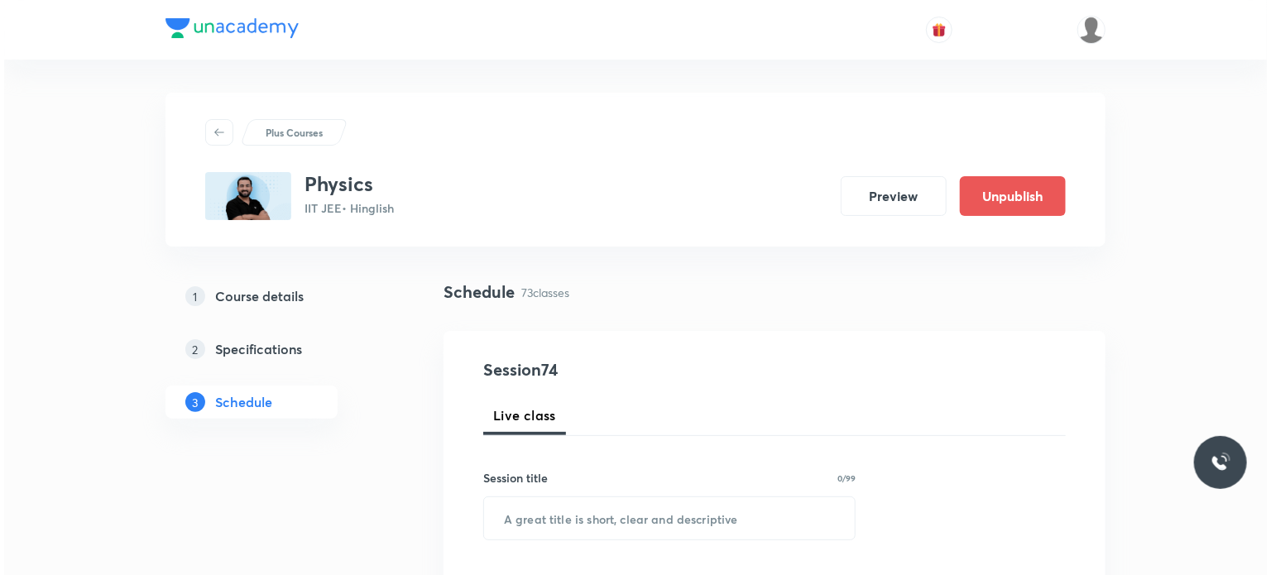
scroll to position [10089, 0]
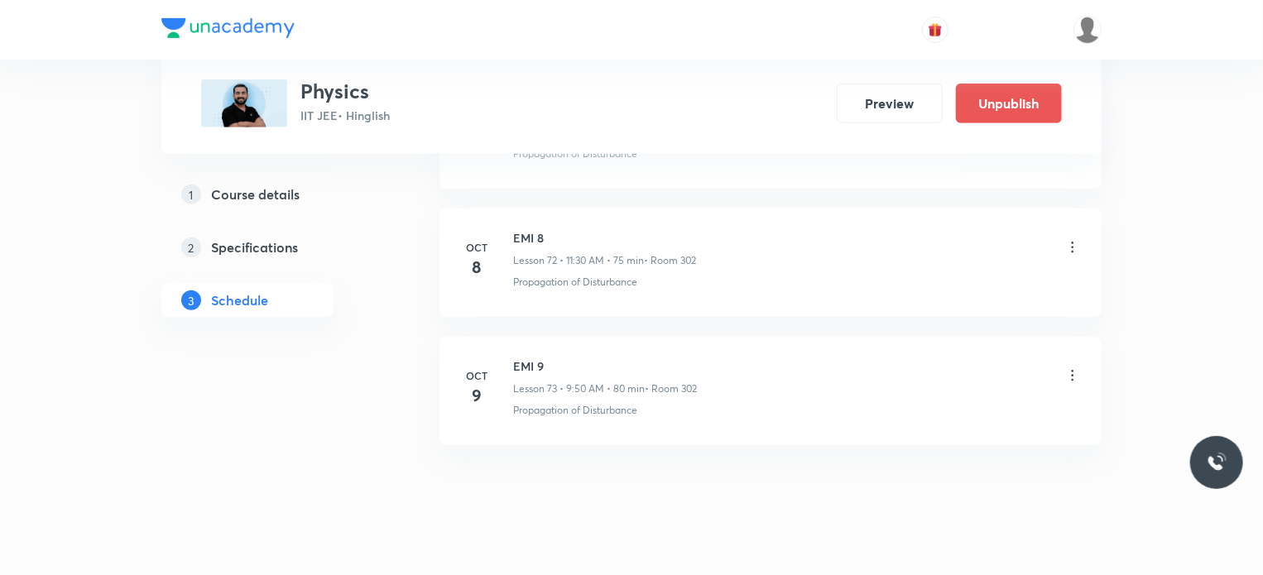
click at [1072, 367] on icon at bounding box center [1072, 375] width 17 height 17
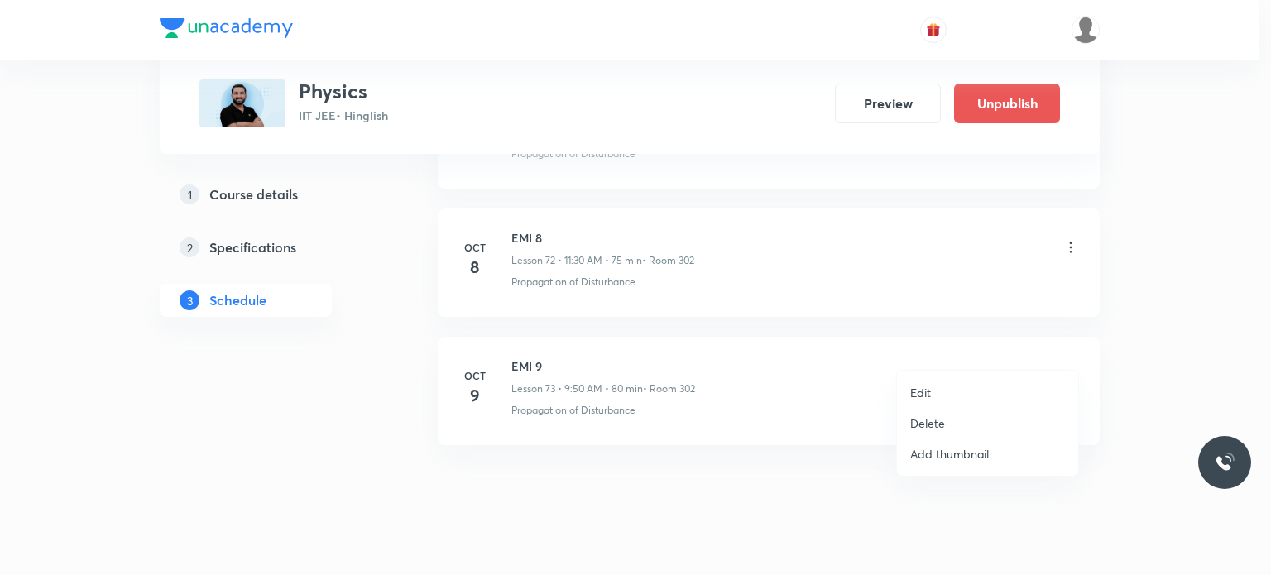
click at [952, 386] on li "Edit" at bounding box center [987, 392] width 181 height 31
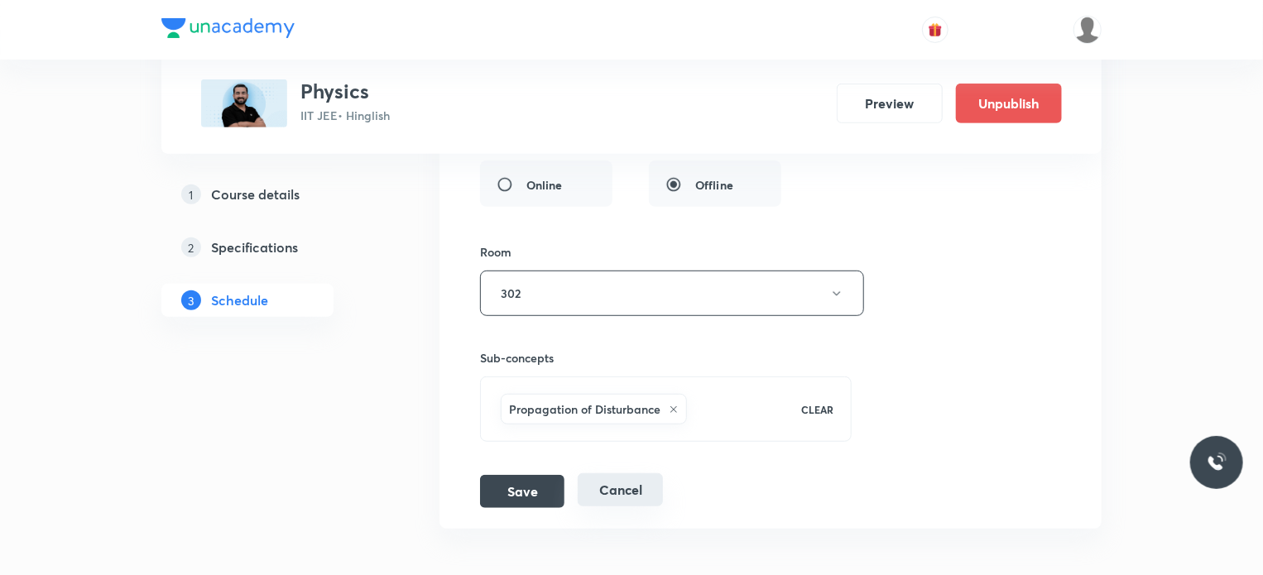
click at [652, 473] on button "Cancel" at bounding box center [620, 489] width 85 height 33
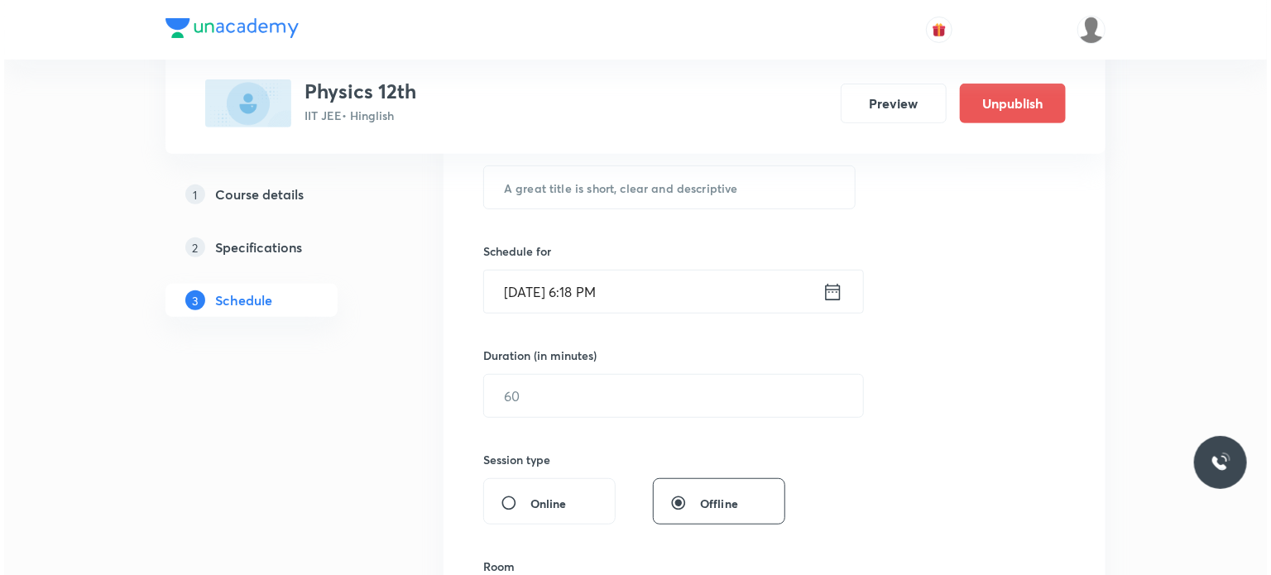
scroll to position [11112, 0]
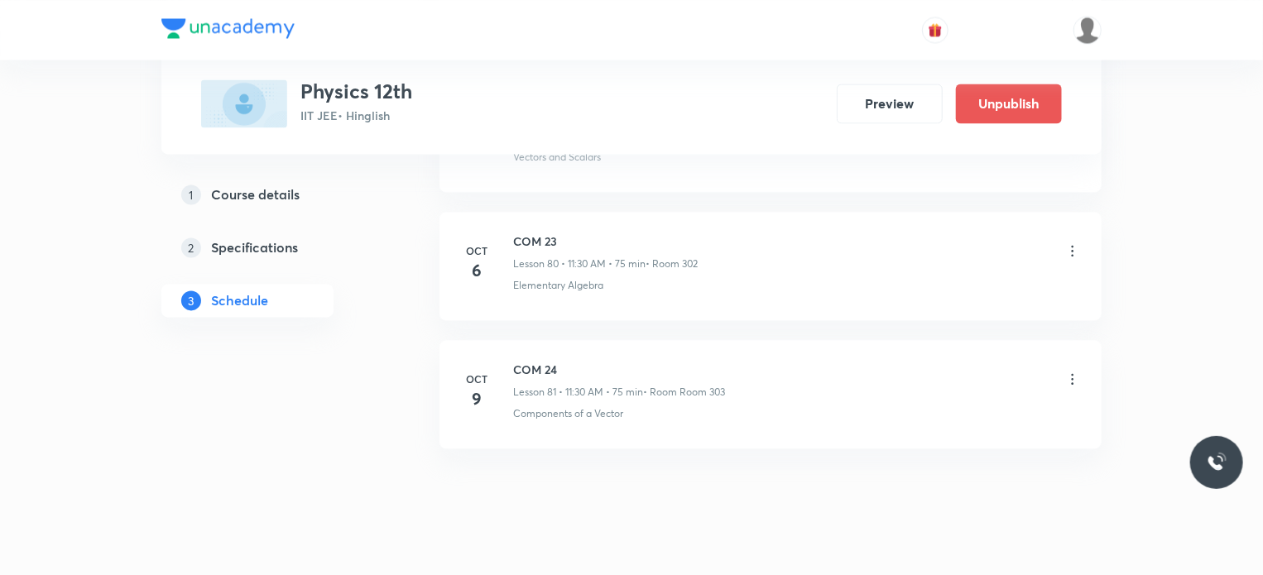
click at [1072, 373] on icon at bounding box center [1073, 378] width 2 height 11
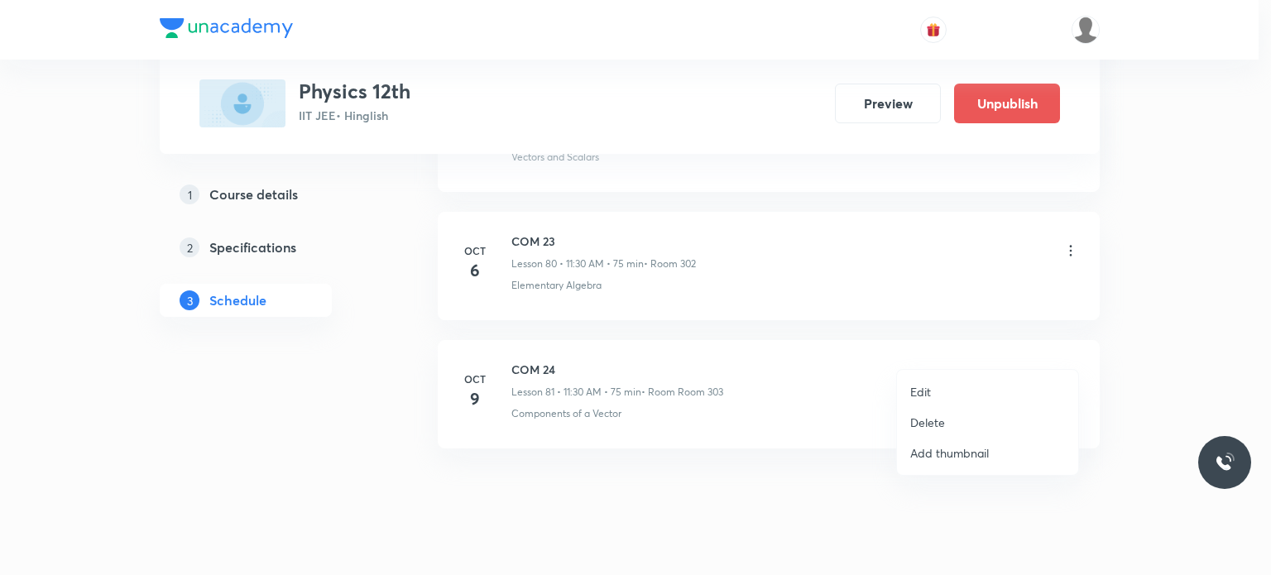
click at [983, 391] on li "Edit" at bounding box center [987, 392] width 181 height 31
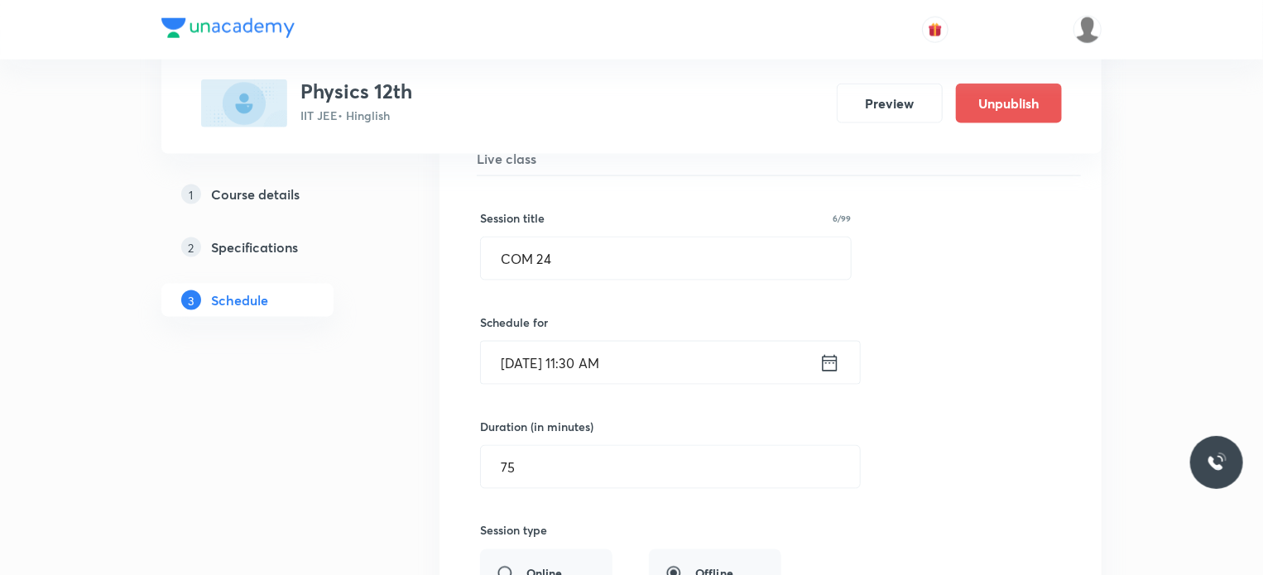
scroll to position [10490, 0]
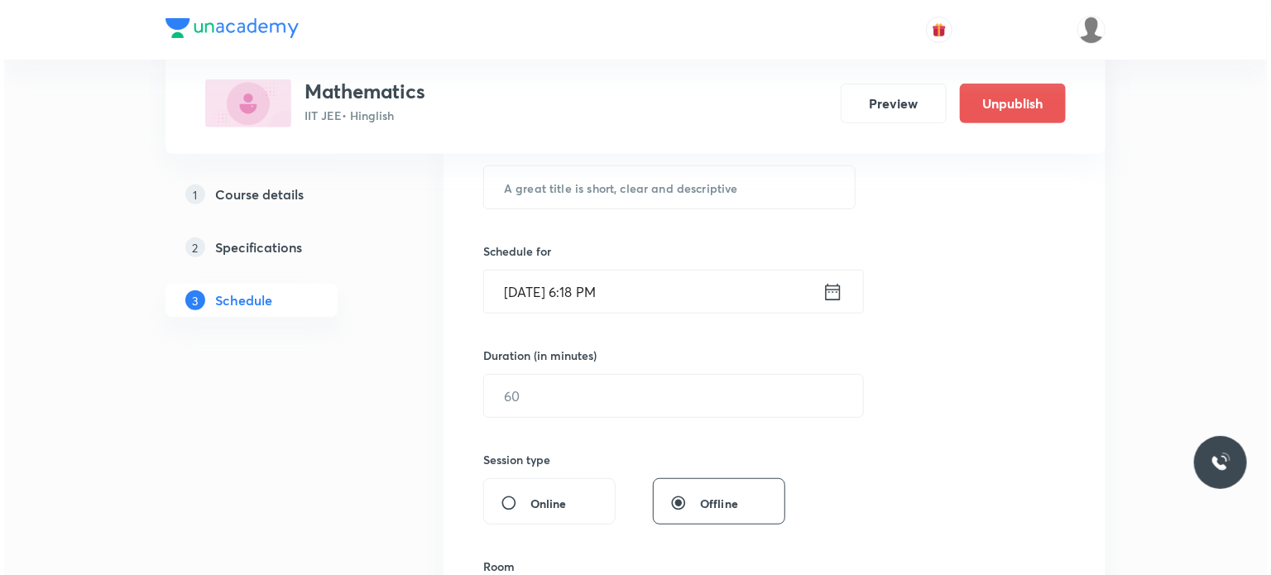
scroll to position [9833, 0]
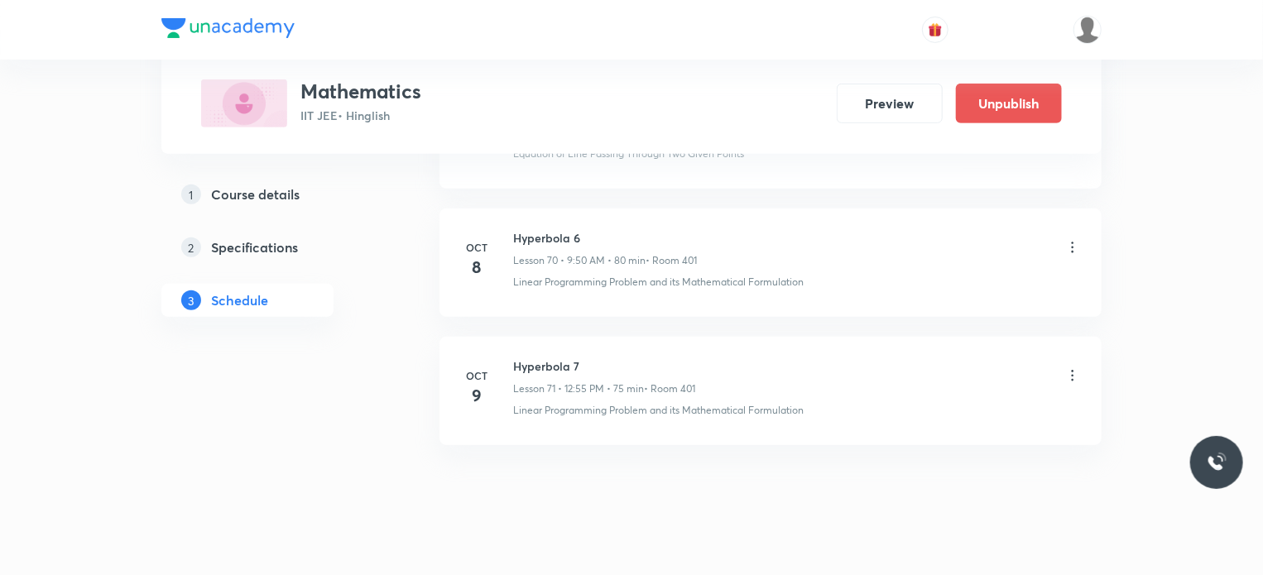
click at [1071, 367] on icon at bounding box center [1072, 375] width 17 height 17
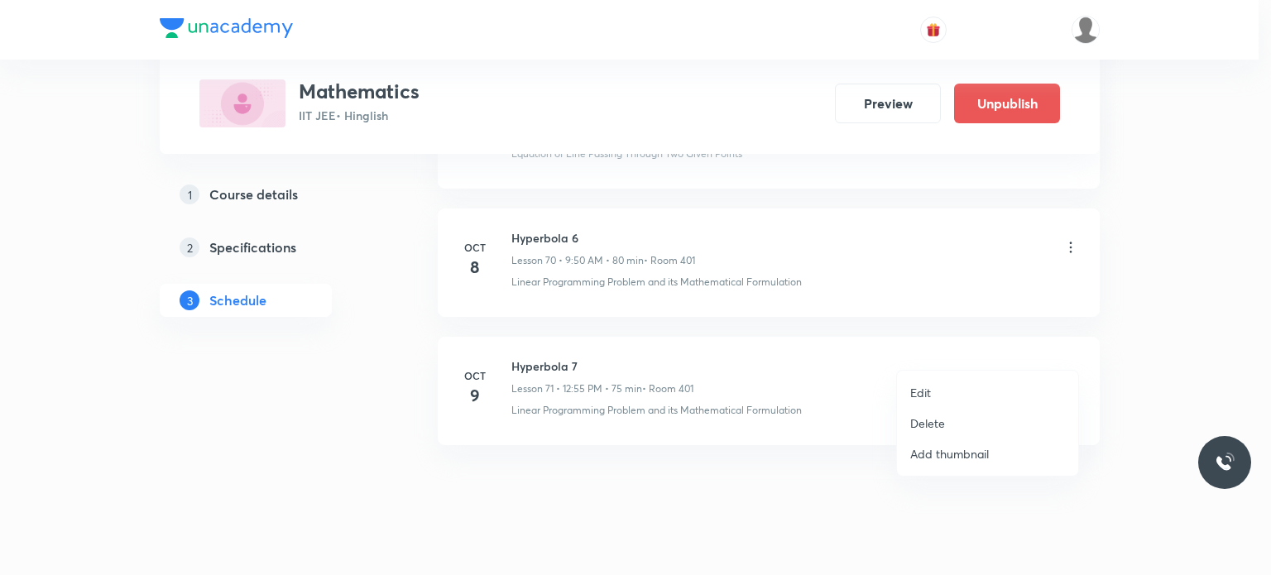
click at [977, 377] on ul "Edit Delete Add thumbnail" at bounding box center [987, 423] width 181 height 105
click at [917, 393] on p "Edit" at bounding box center [920, 392] width 21 height 17
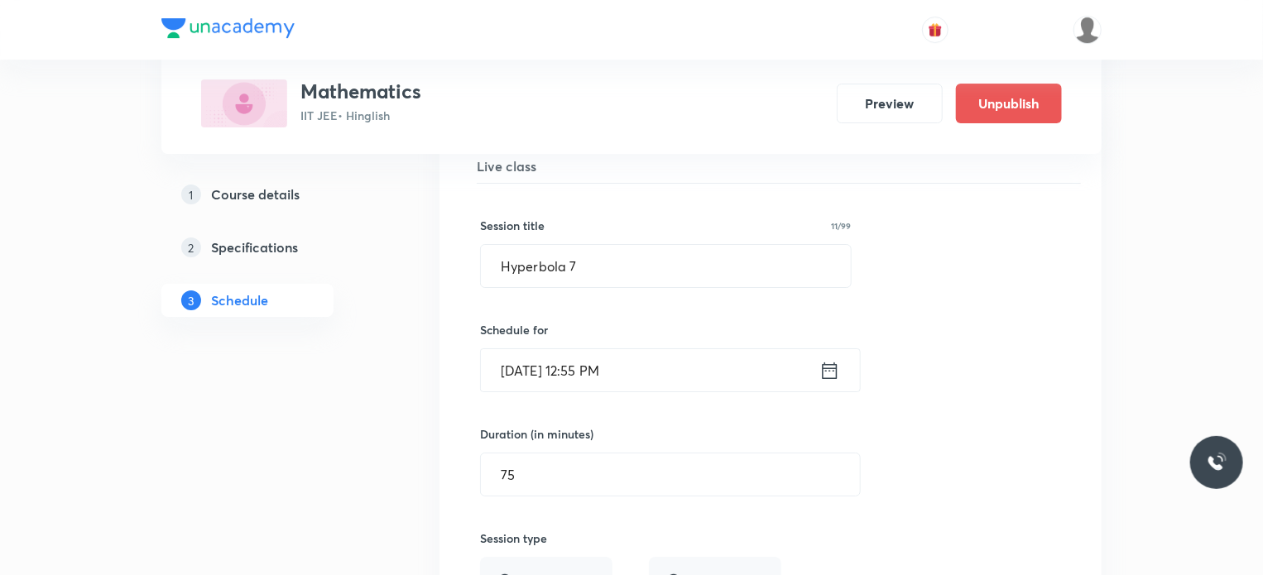
scroll to position [9560, 0]
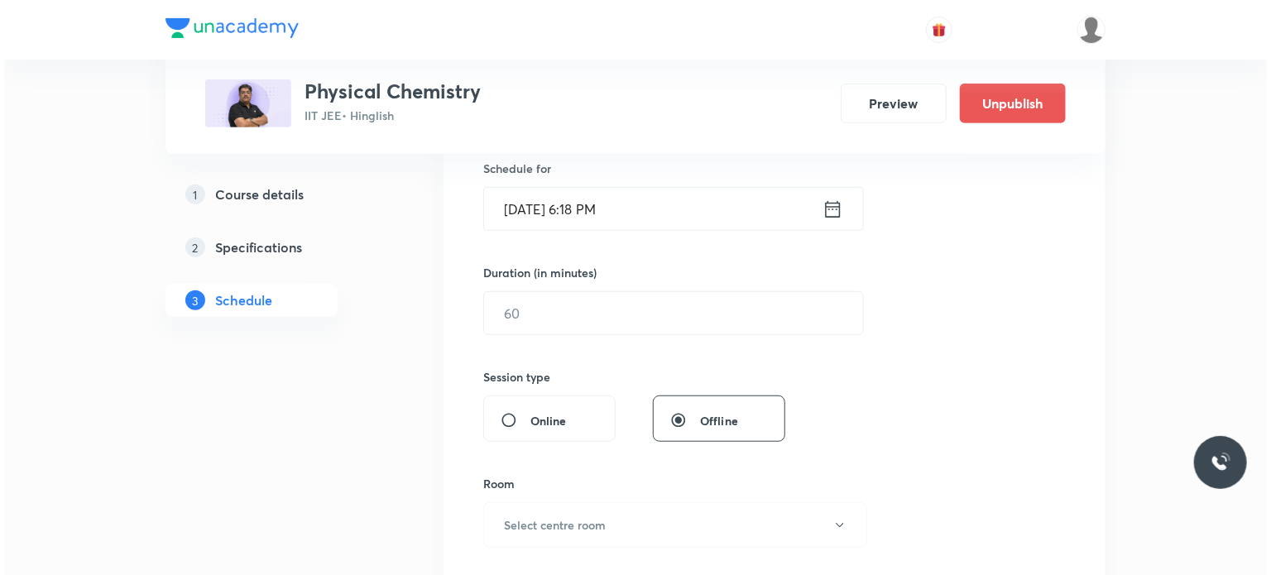
scroll to position [4715, 0]
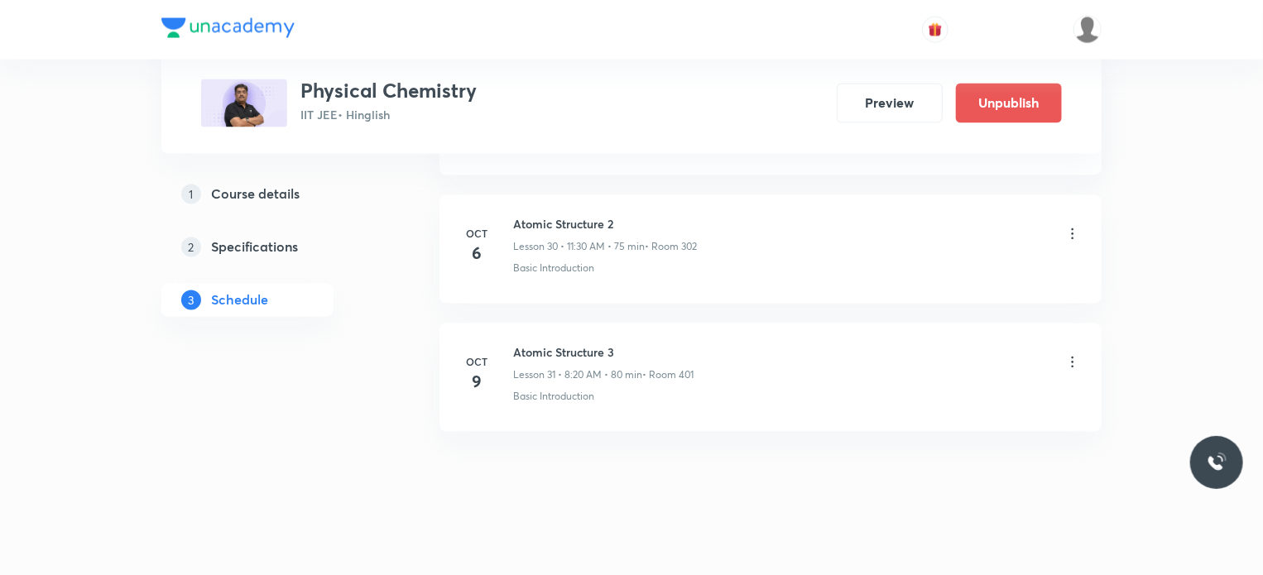
click at [1069, 354] on icon at bounding box center [1072, 362] width 17 height 17
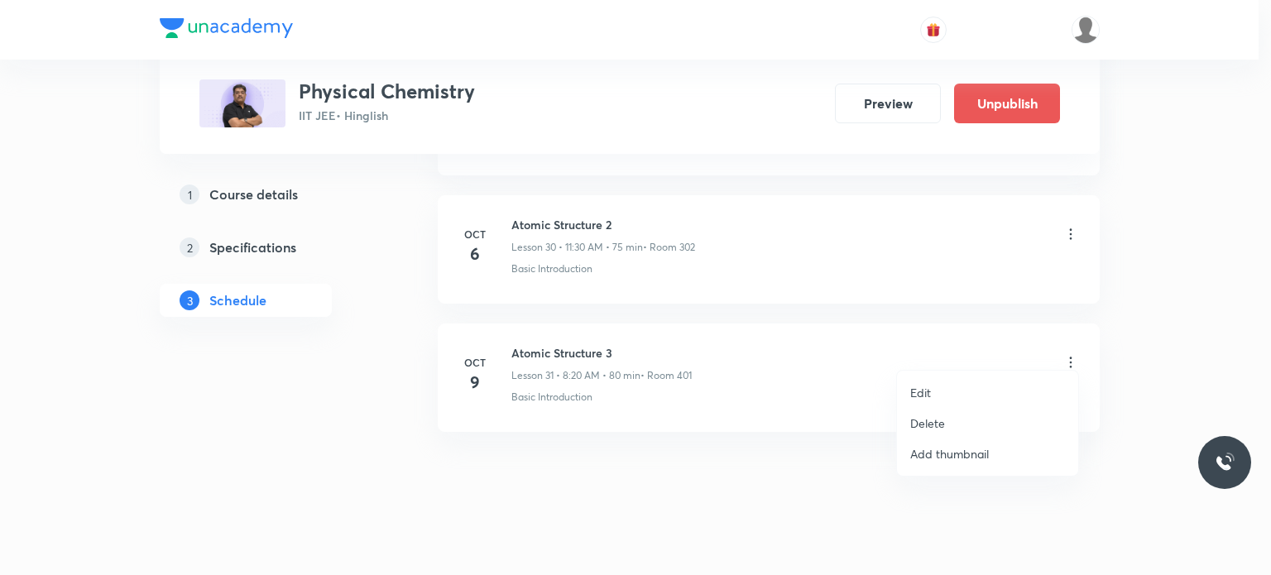
click at [967, 386] on li "Edit" at bounding box center [987, 392] width 181 height 31
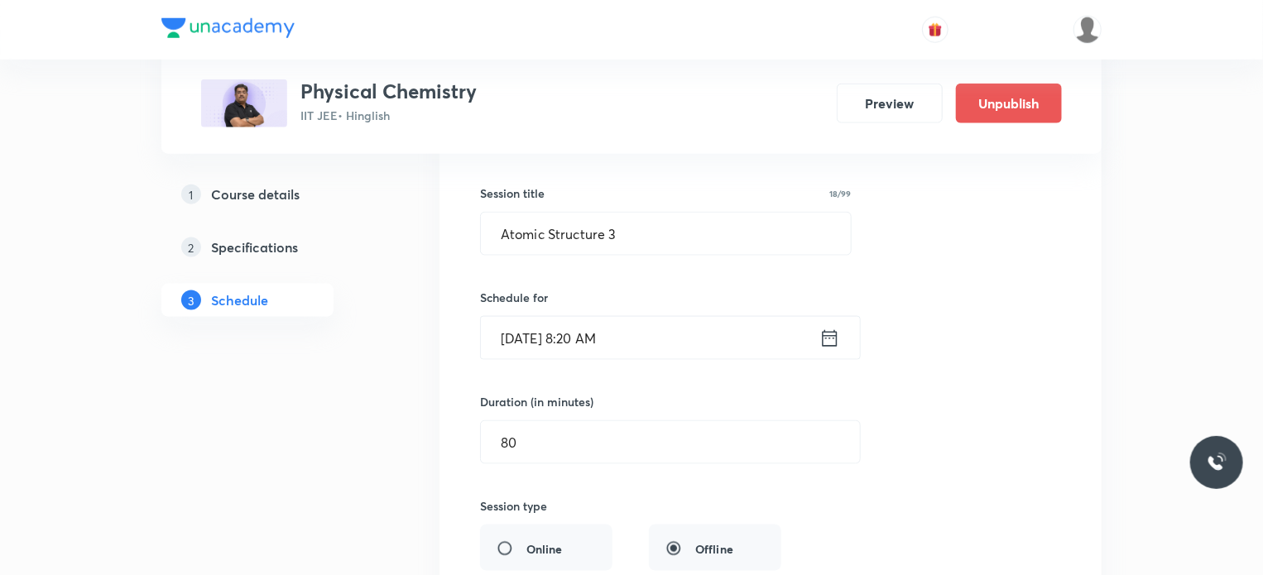
scroll to position [4095, 0]
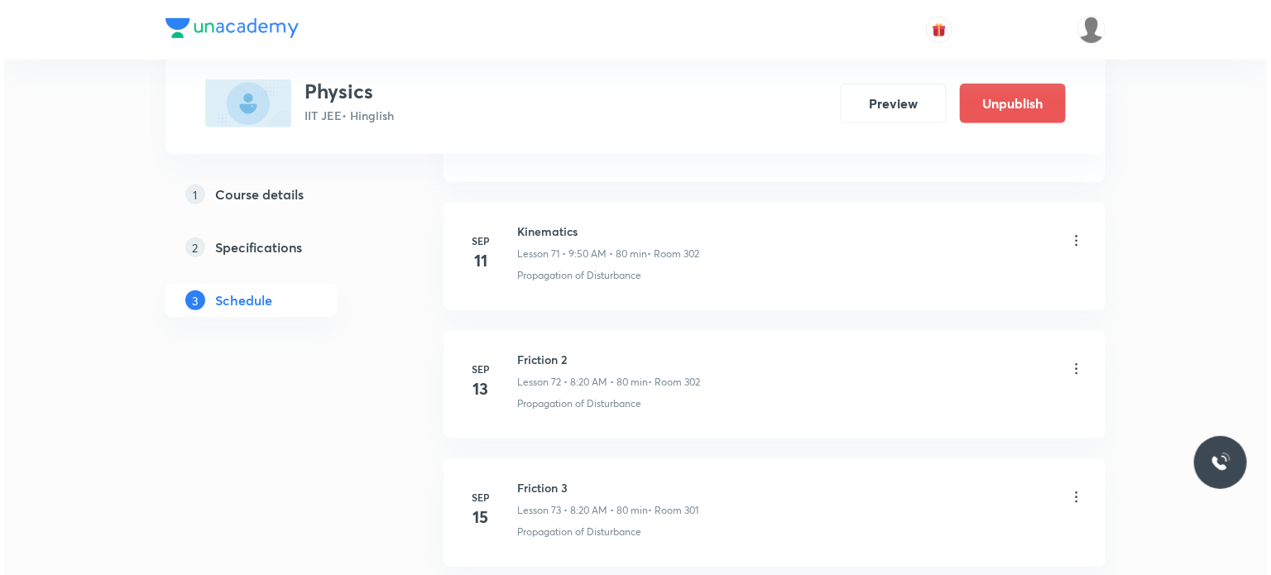
scroll to position [12241, 0]
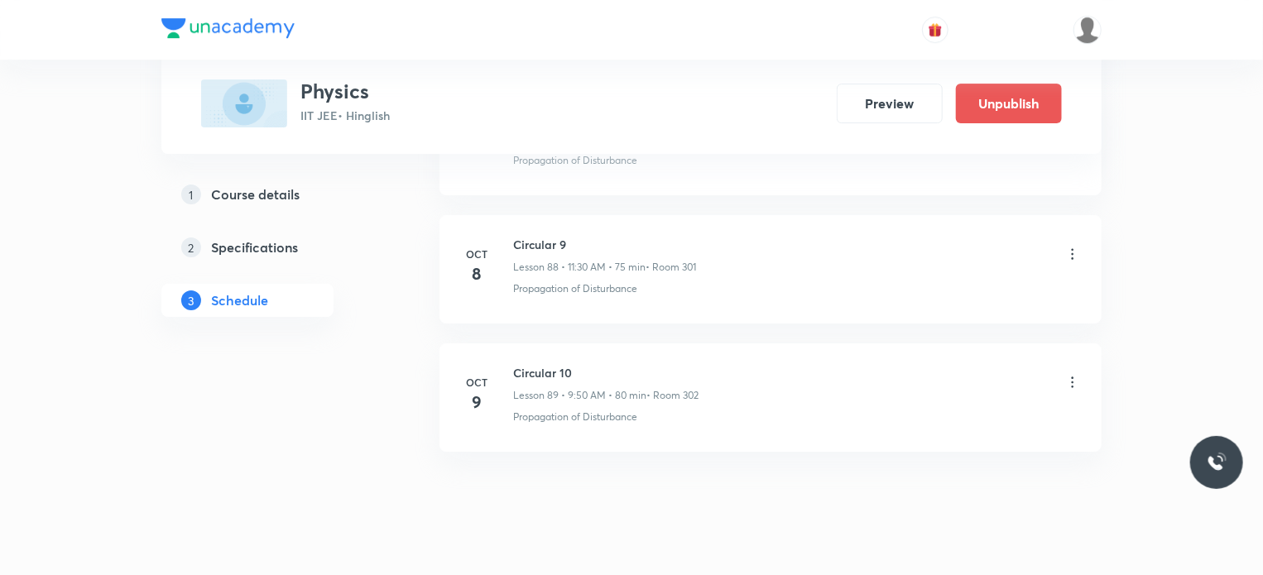
click at [1071, 374] on icon at bounding box center [1072, 382] width 17 height 17
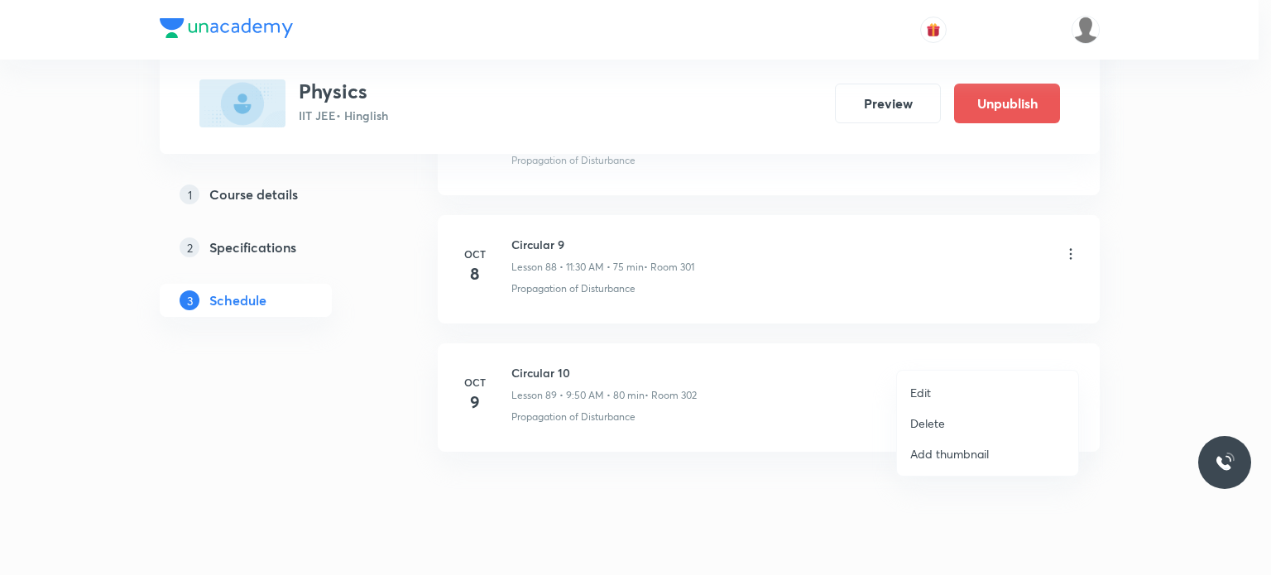
click at [952, 381] on li "Edit" at bounding box center [987, 392] width 181 height 31
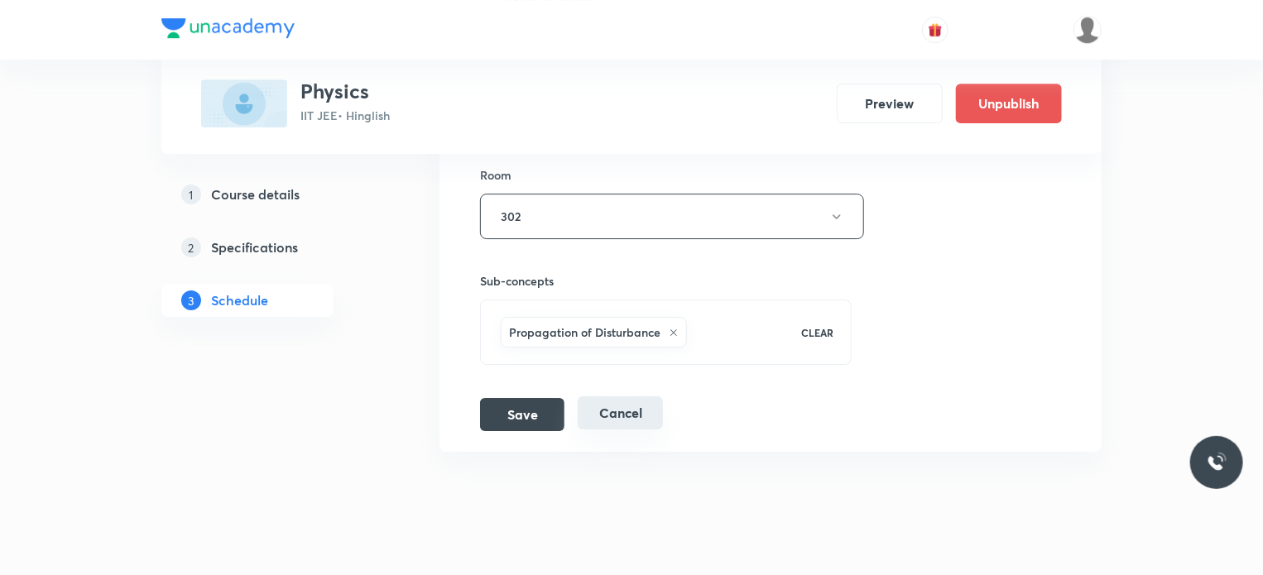
click at [617, 396] on button "Cancel" at bounding box center [620, 412] width 85 height 33
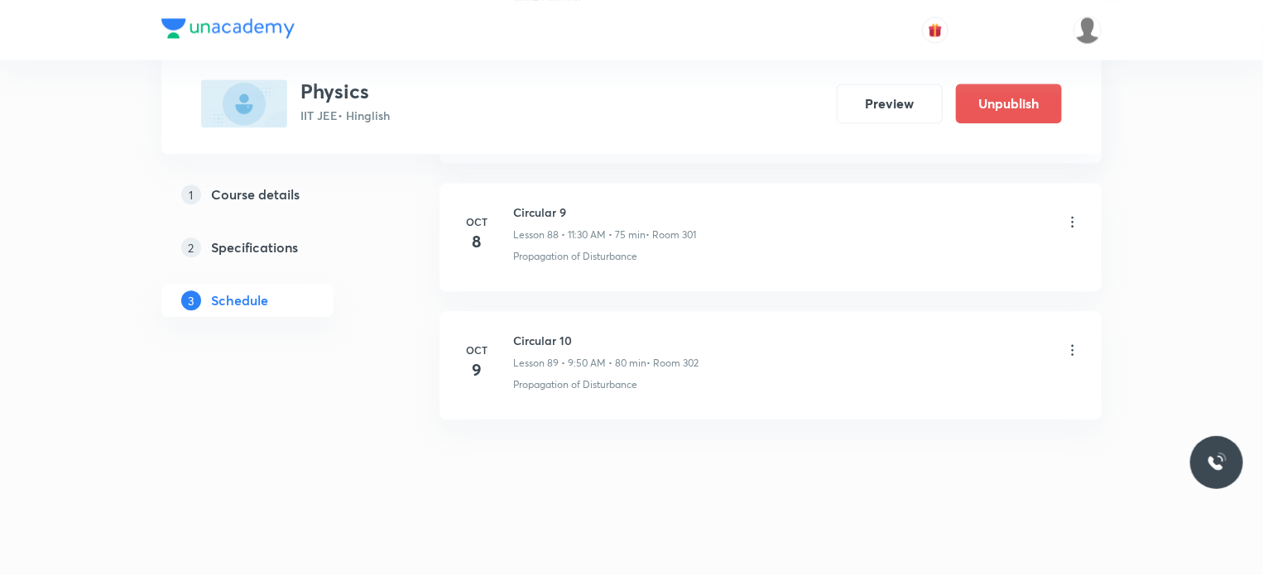
scroll to position [11377, 0]
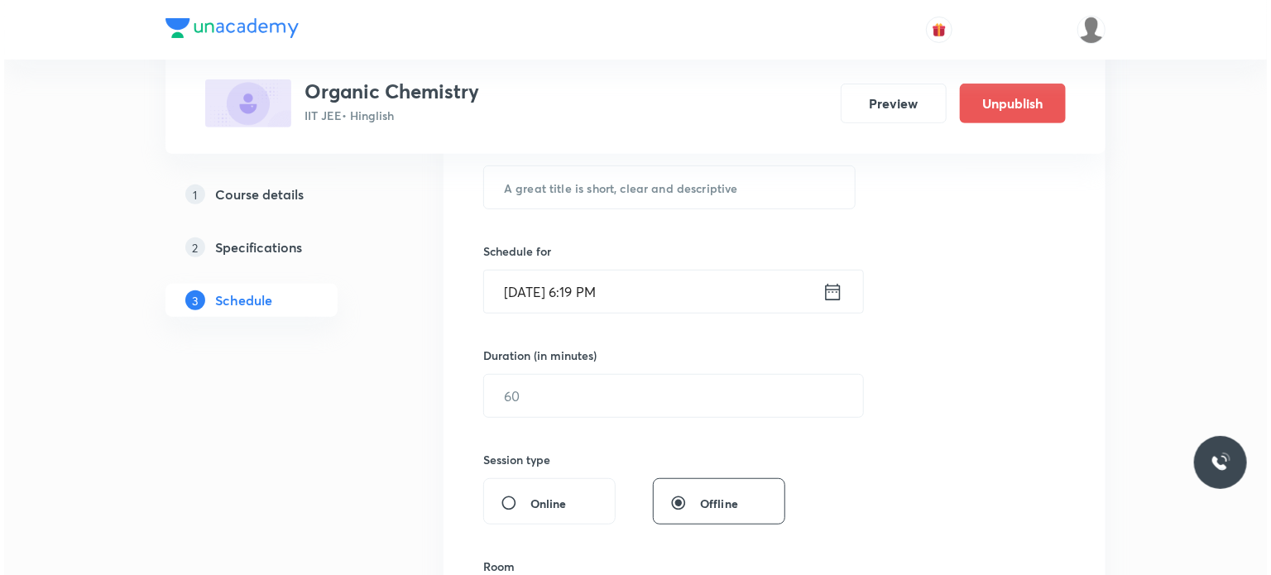
scroll to position [3052, 0]
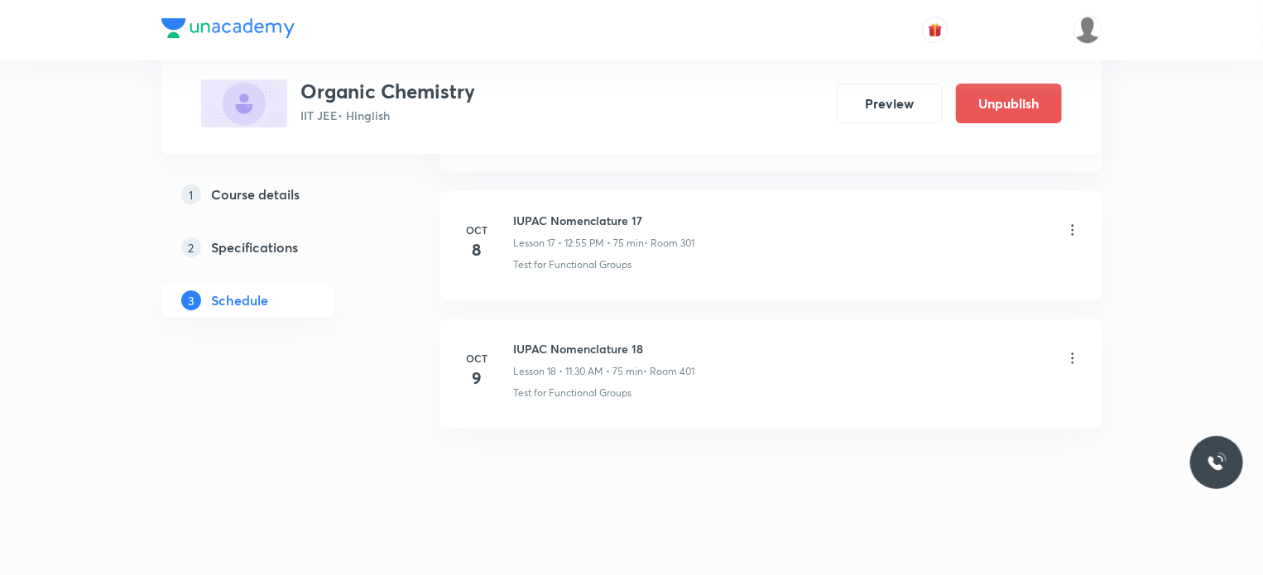
click at [1077, 353] on icon at bounding box center [1072, 358] width 17 height 17
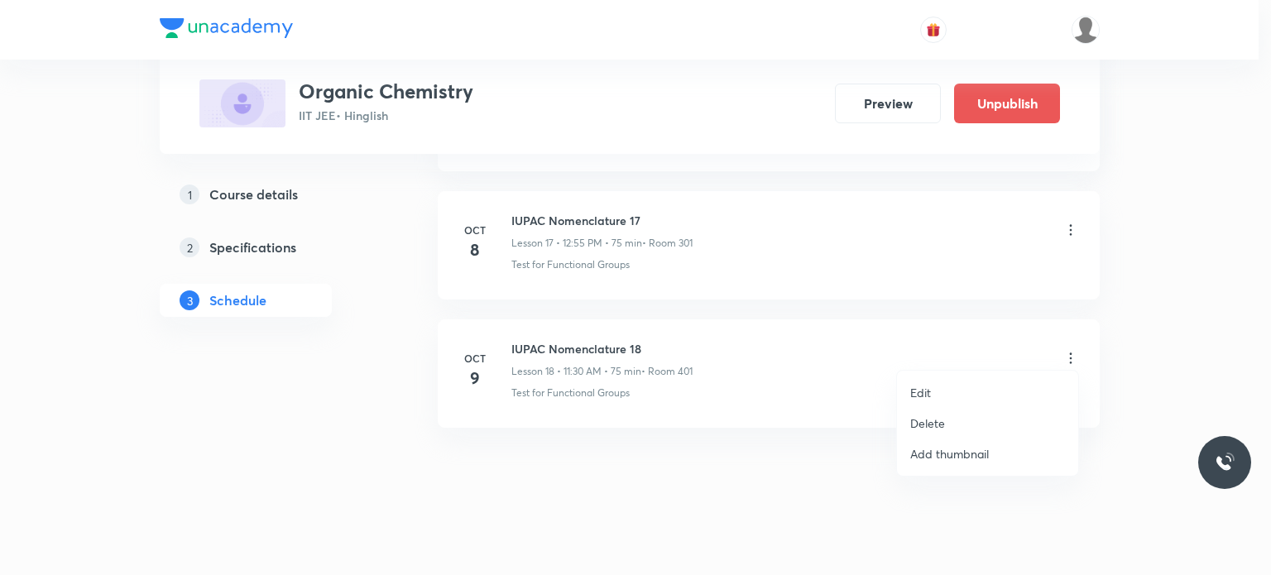
click at [977, 399] on li "Edit" at bounding box center [987, 392] width 181 height 31
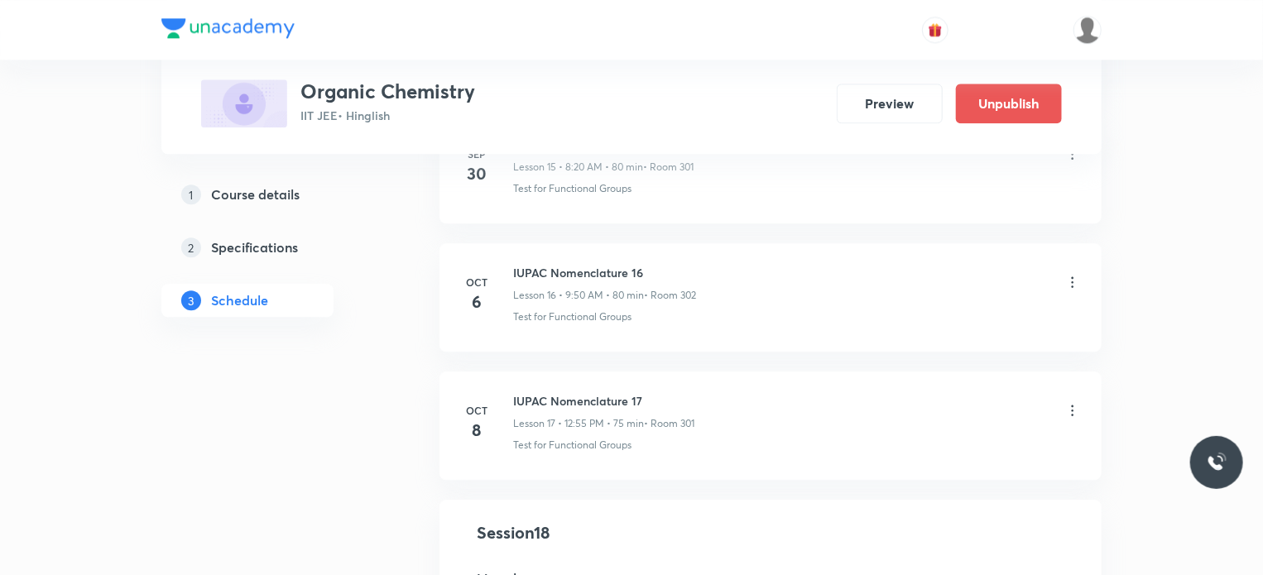
scroll to position [2017, 0]
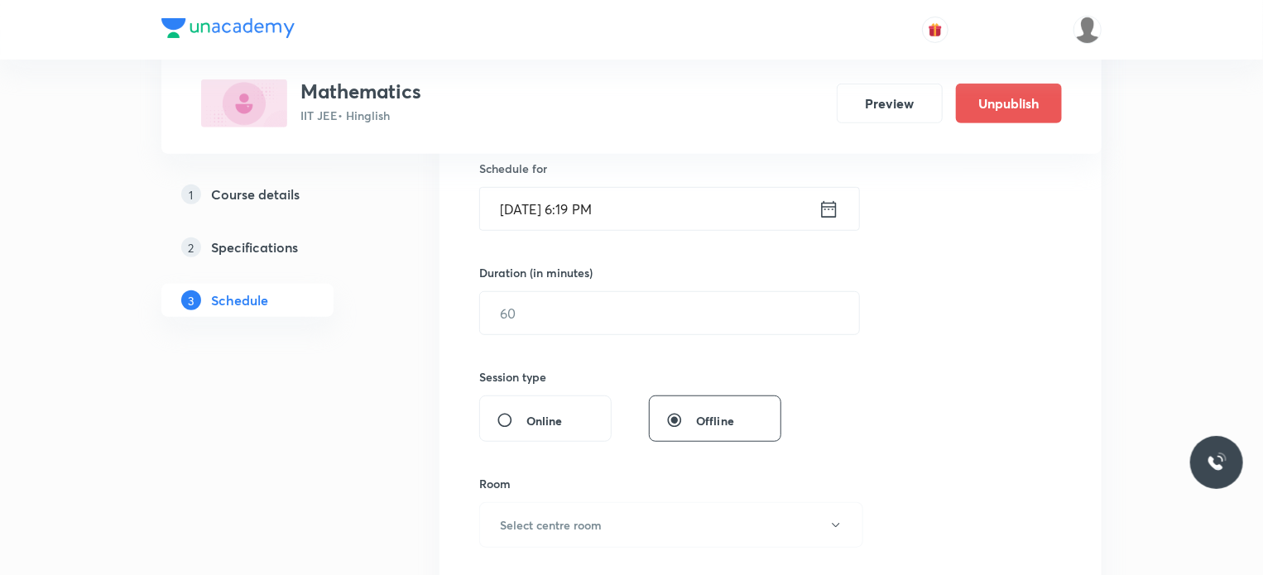
scroll to position [15207, 0]
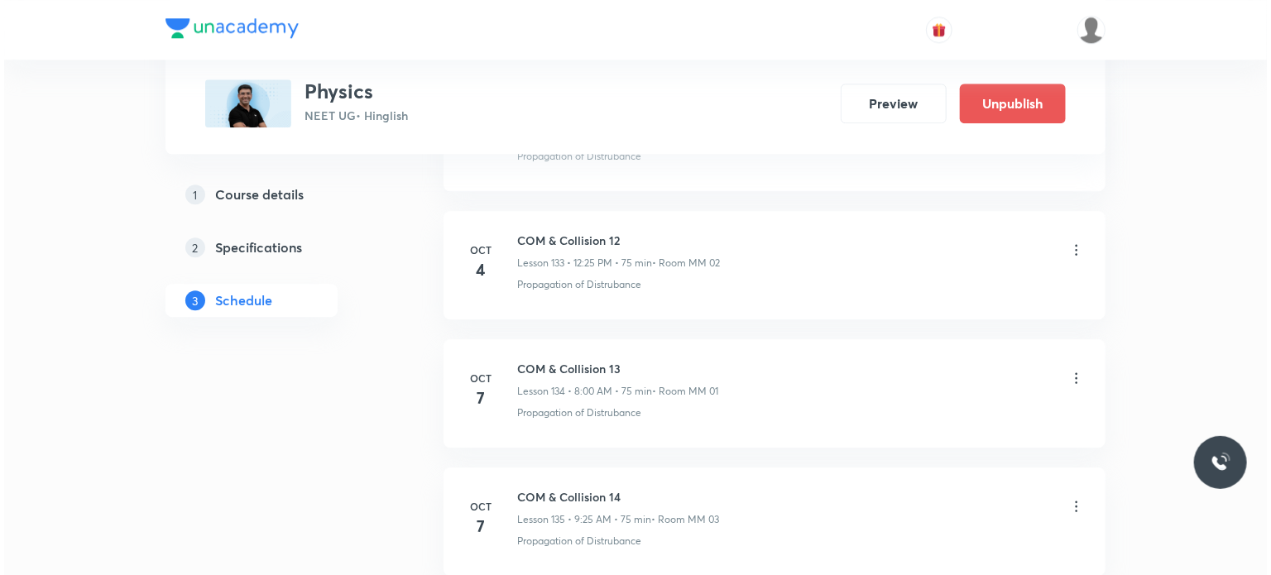
scroll to position [18255, 0]
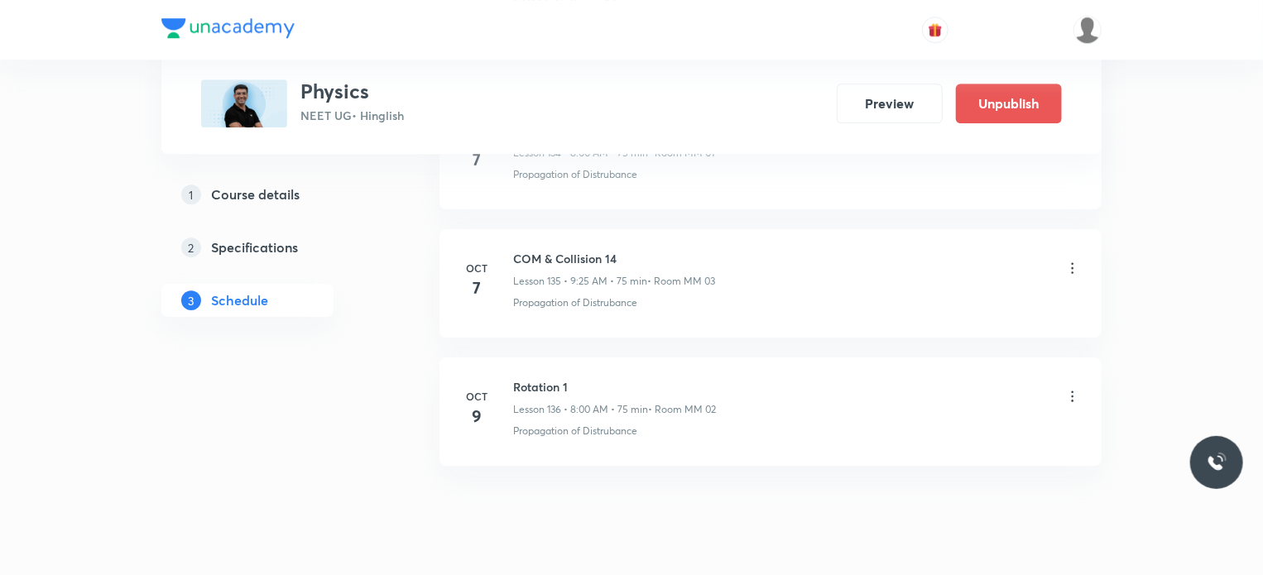
click at [1069, 388] on icon at bounding box center [1072, 396] width 17 height 17
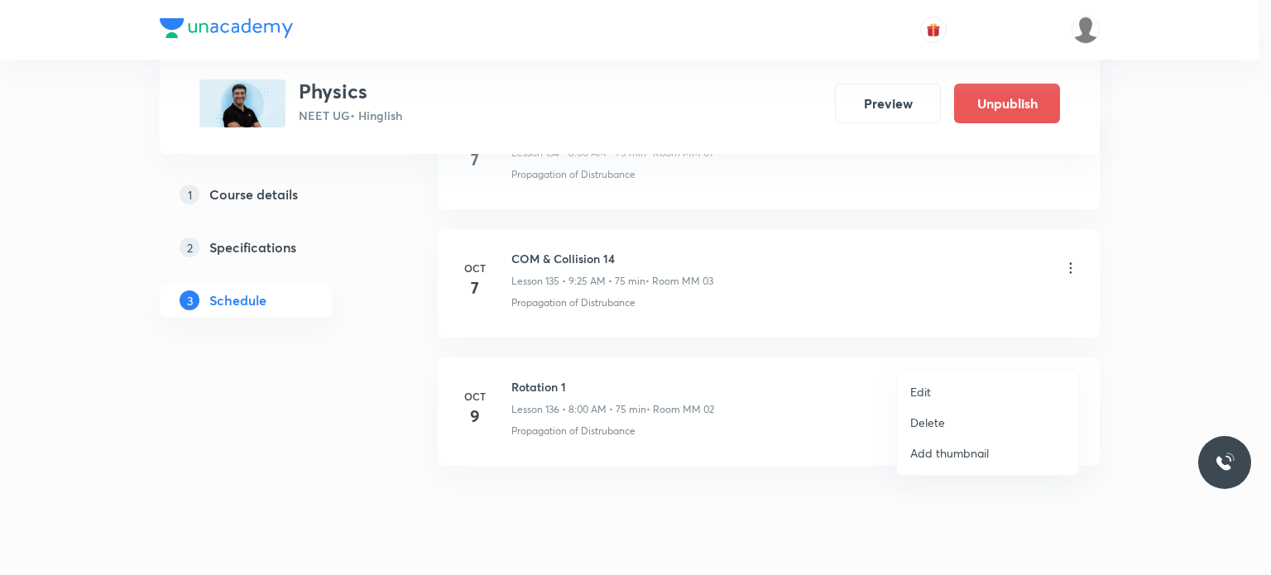
click at [915, 391] on p "Edit" at bounding box center [920, 391] width 21 height 17
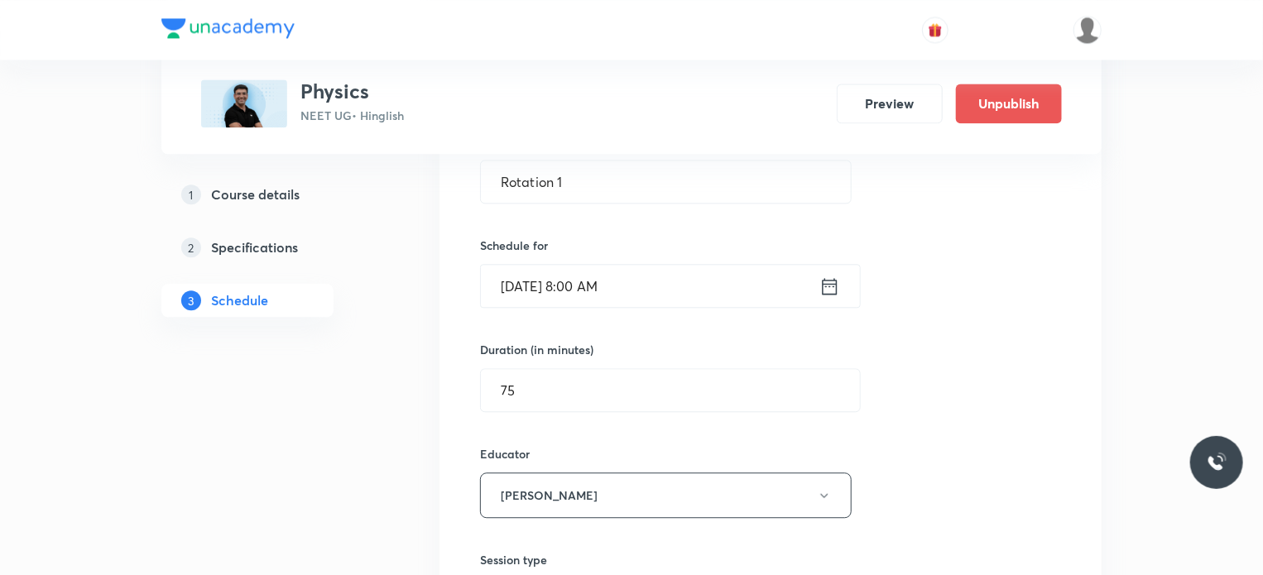
scroll to position [17633, 0]
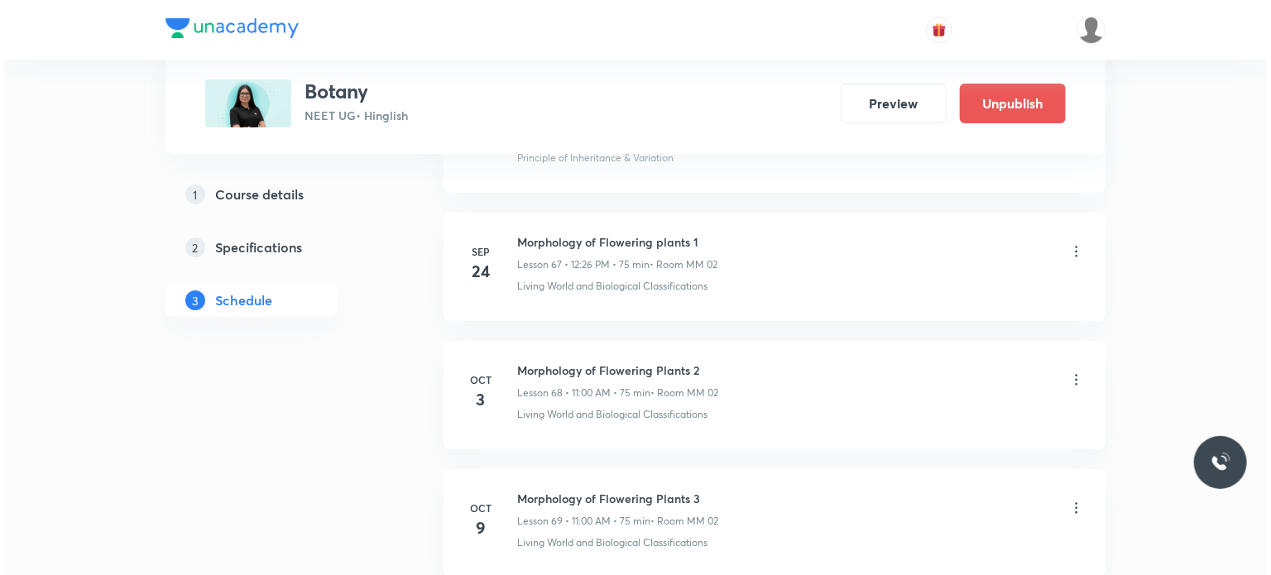
scroll to position [9577, 0]
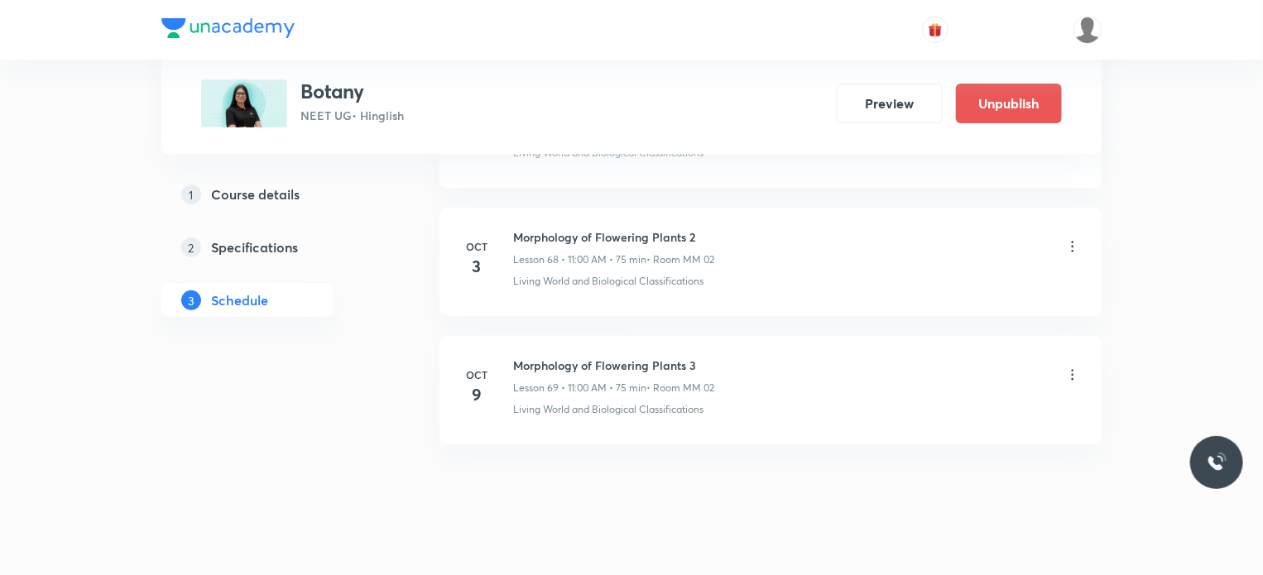
click at [1078, 367] on icon at bounding box center [1072, 375] width 17 height 17
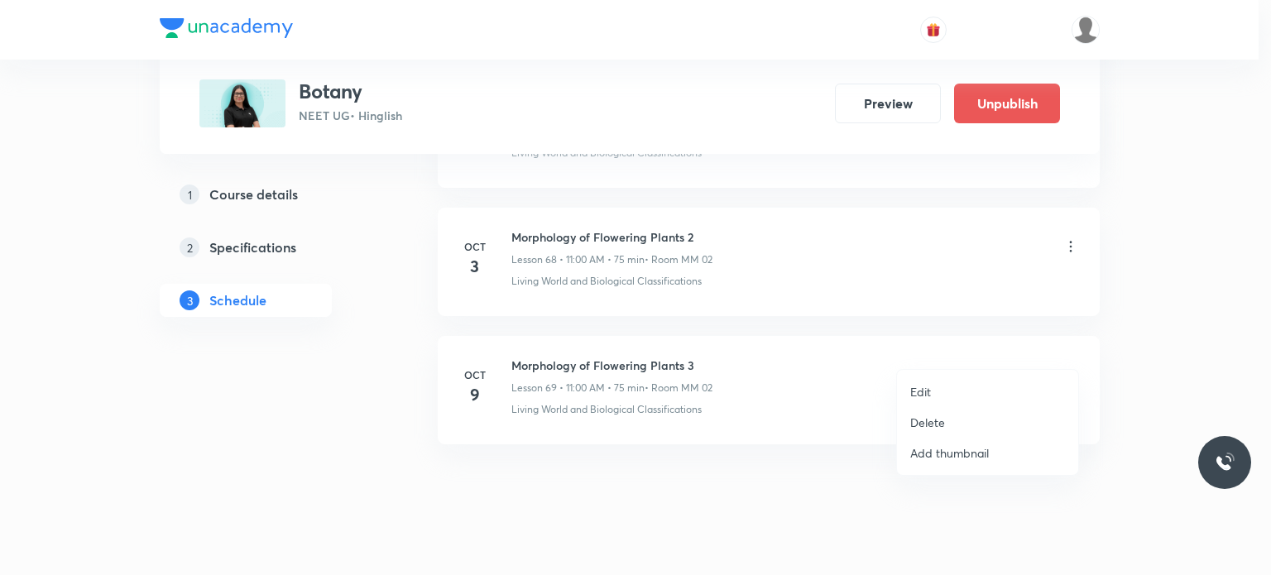
click at [958, 391] on li "Edit" at bounding box center [987, 392] width 181 height 31
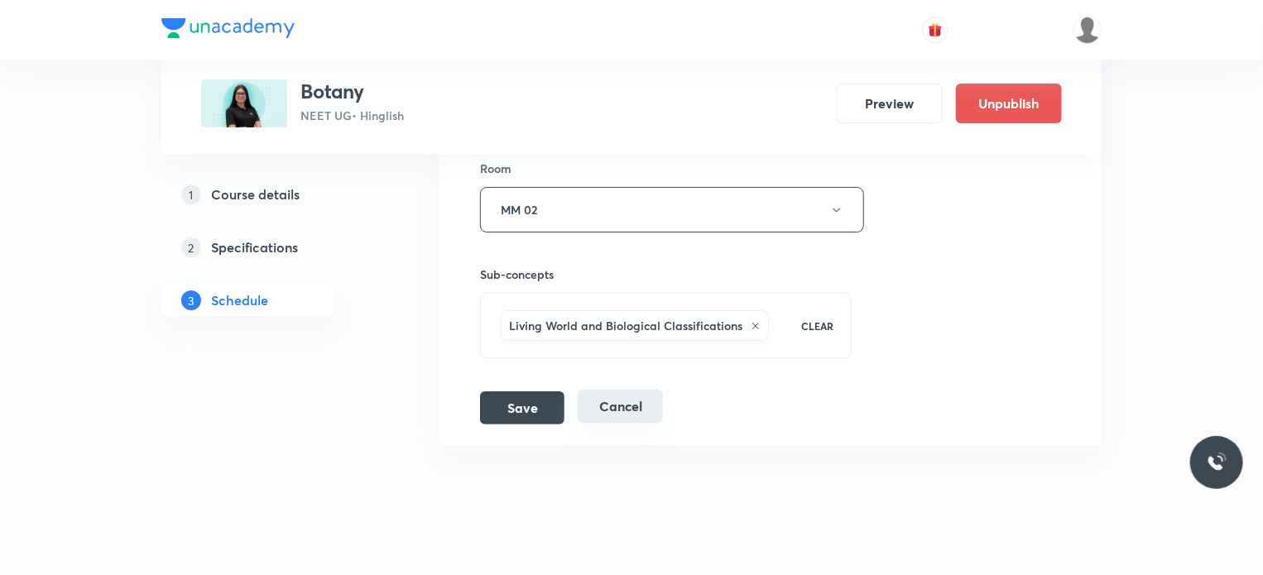
click at [625, 390] on button "Cancel" at bounding box center [620, 406] width 85 height 33
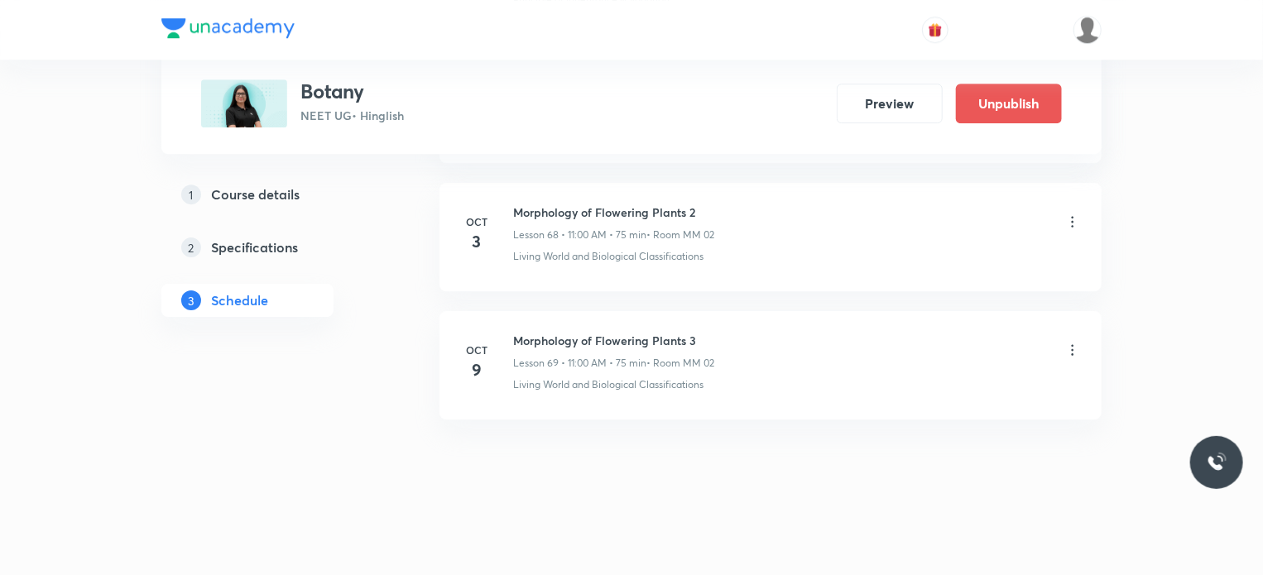
scroll to position [8818, 0]
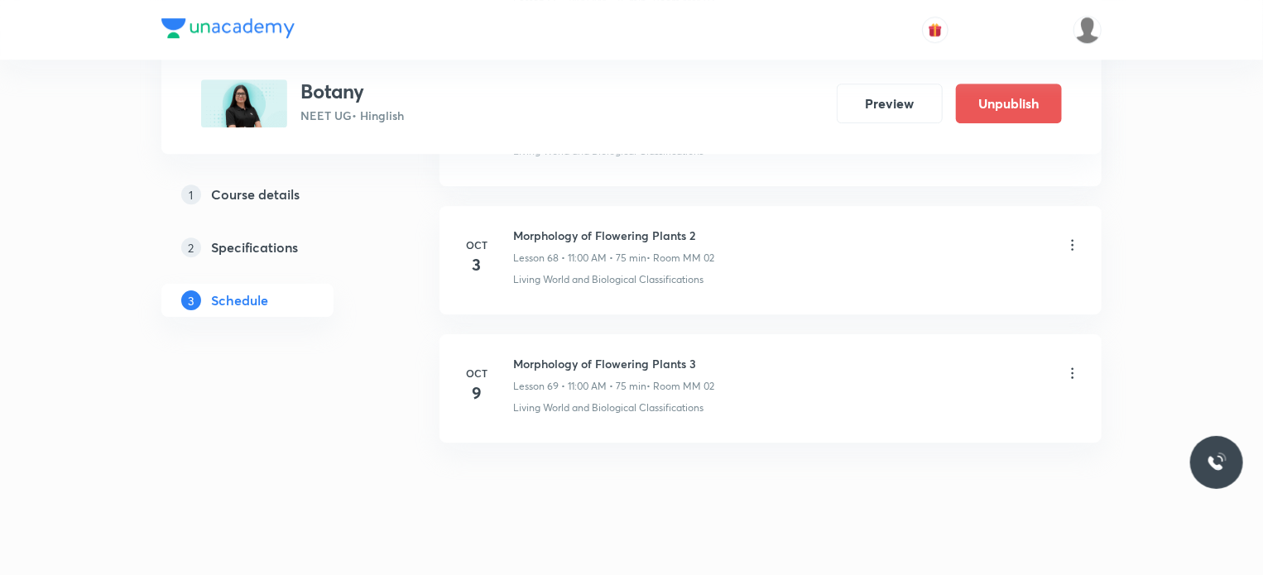
click at [709, 334] on li "Oct 9 Morphology of Flowering Plants 3 Lesson 69 • 11:00 AM • 75 min • Room MM …" at bounding box center [770, 388] width 662 height 108
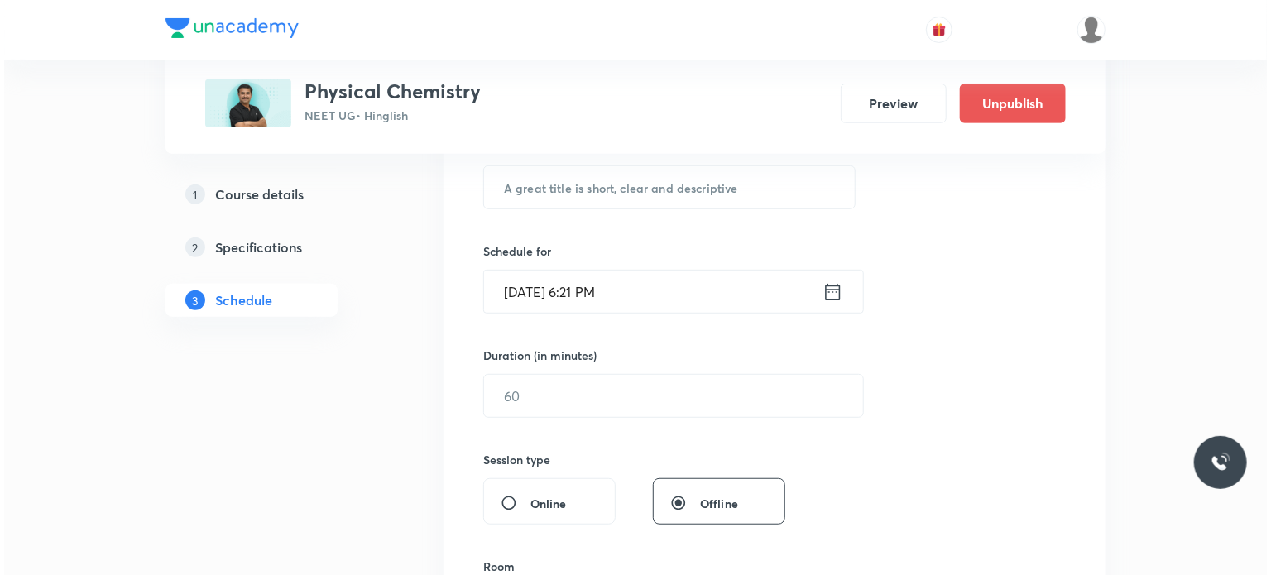
scroll to position [14951, 0]
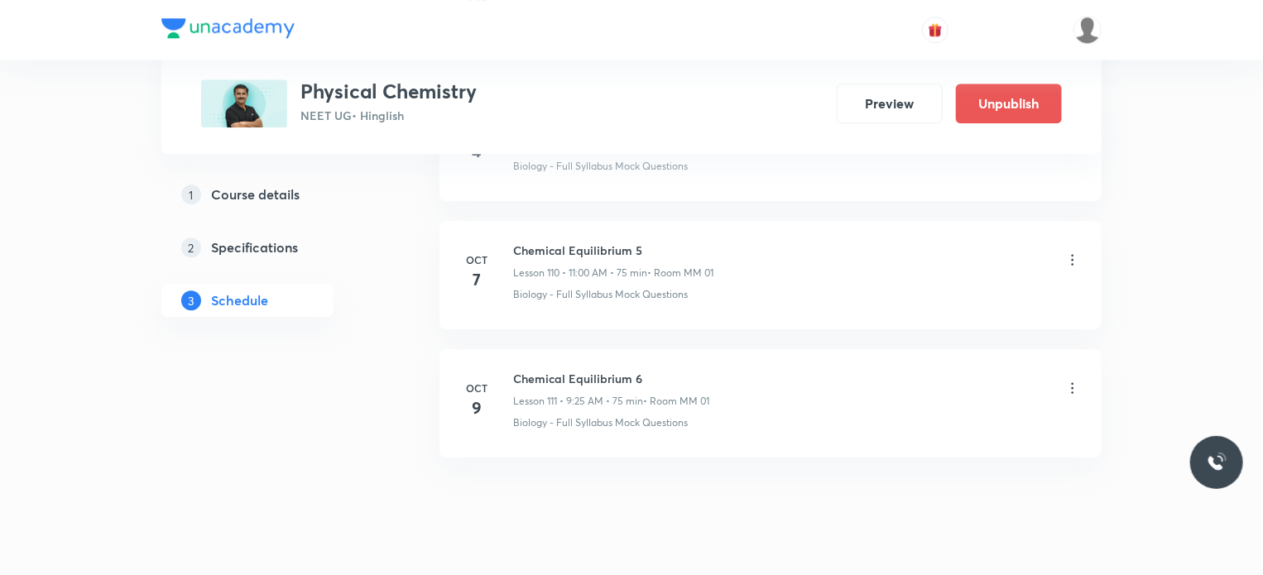
click at [1076, 380] on icon at bounding box center [1072, 388] width 17 height 17
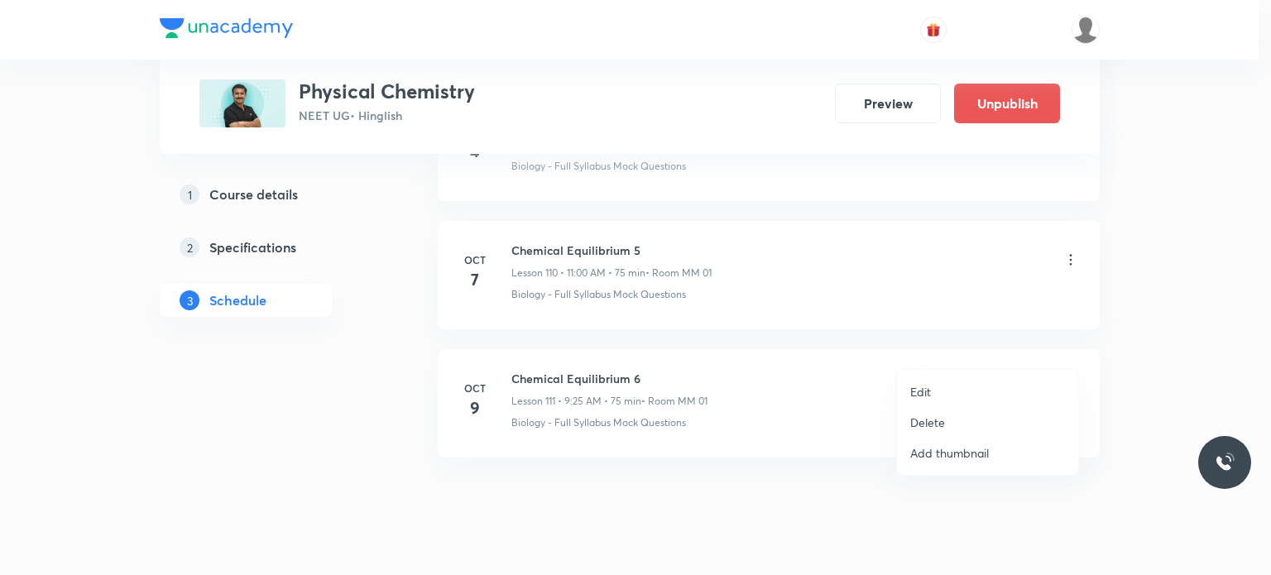
click at [964, 387] on li "Edit" at bounding box center [987, 392] width 181 height 31
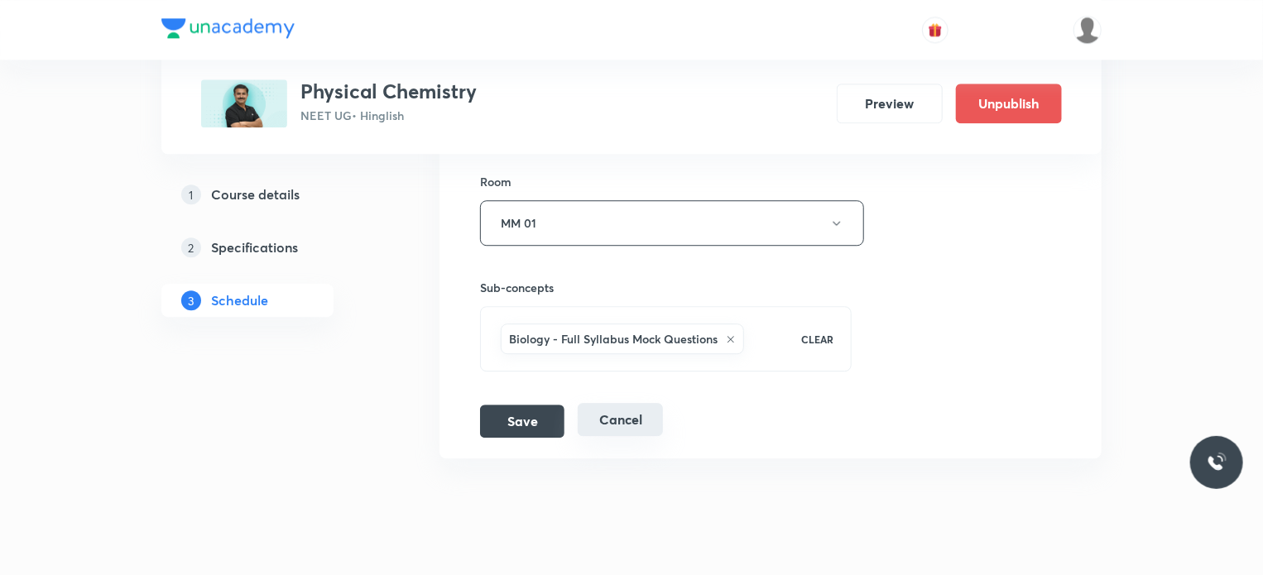
click at [629, 403] on button "Cancel" at bounding box center [620, 419] width 85 height 33
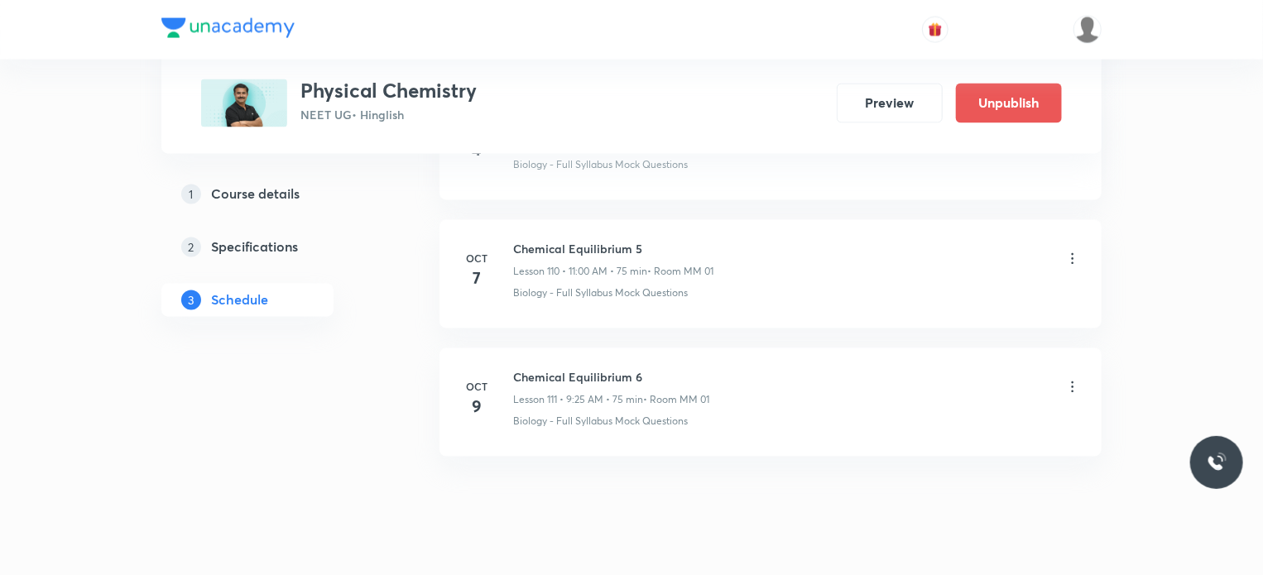
scroll to position [14108, 0]
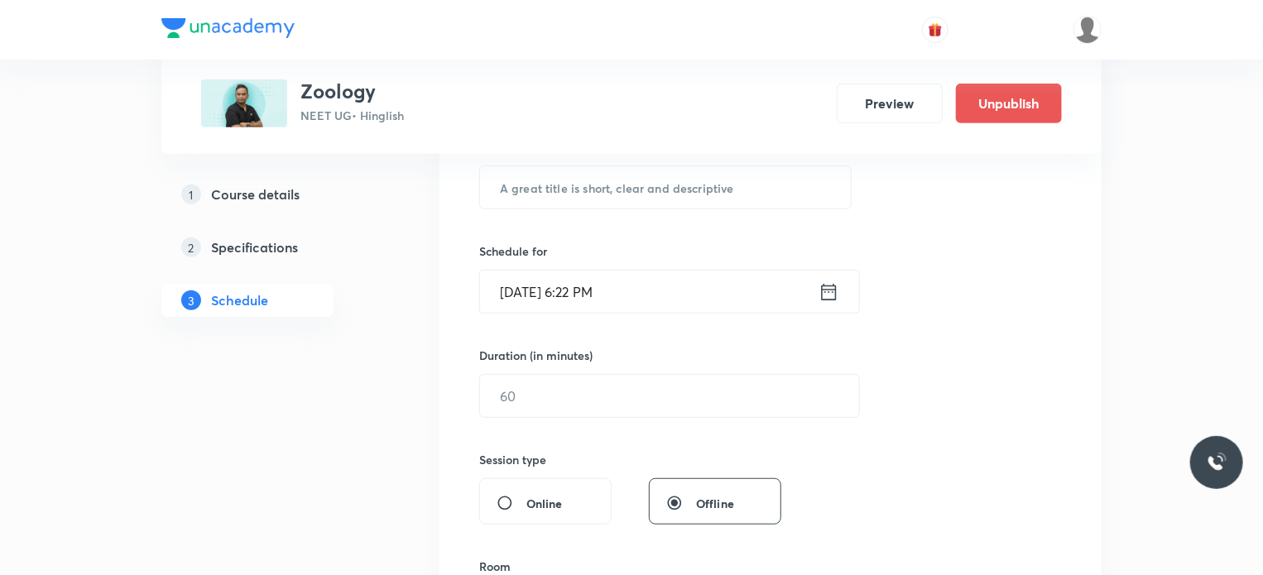
scroll to position [9193, 0]
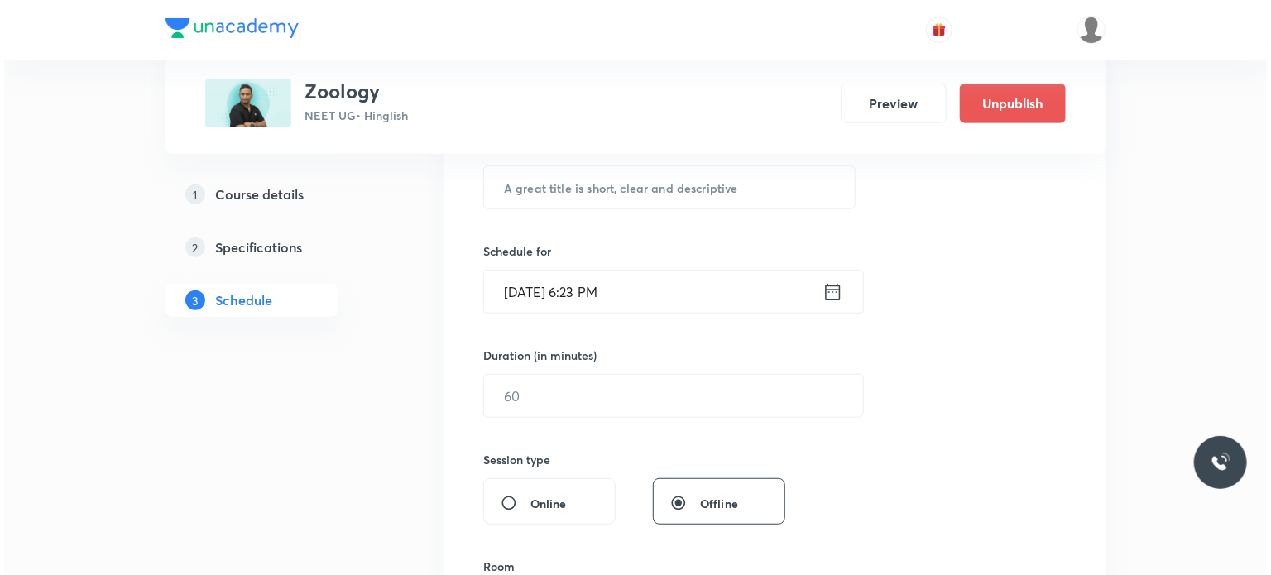
scroll to position [10089, 0]
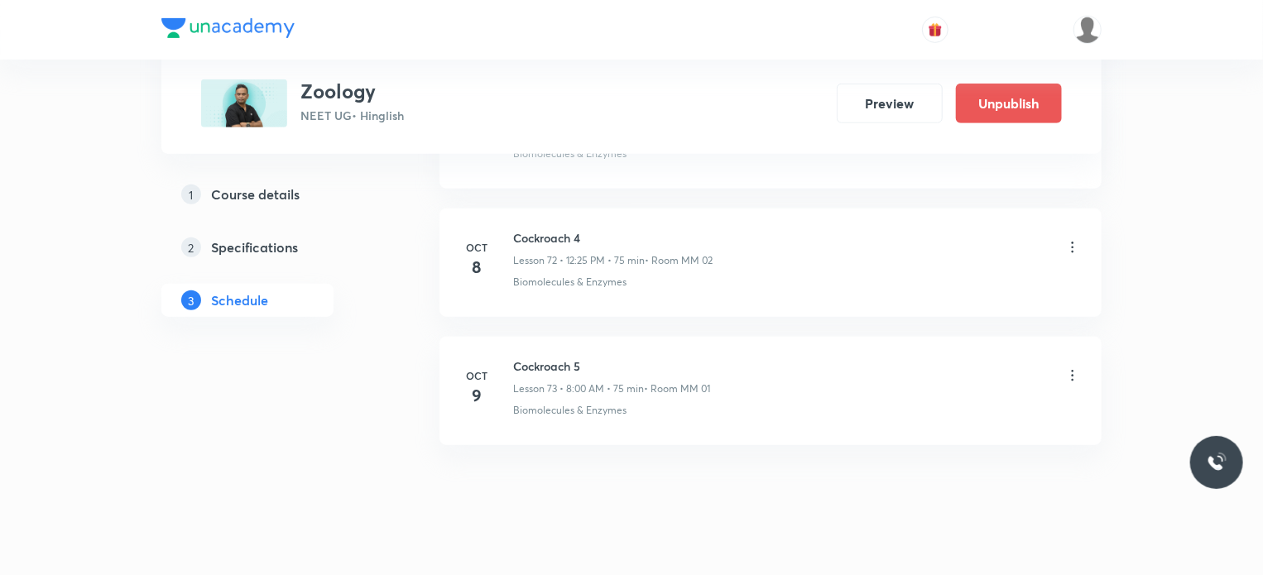
click at [1068, 367] on icon at bounding box center [1072, 375] width 17 height 17
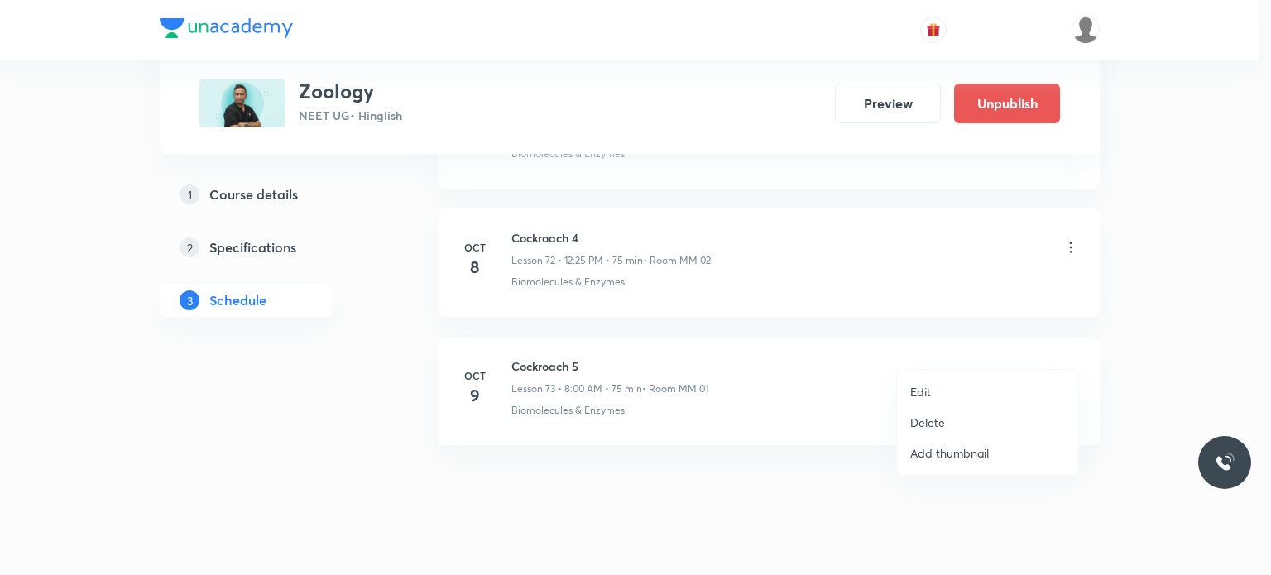
click at [947, 388] on li "Edit" at bounding box center [987, 392] width 181 height 31
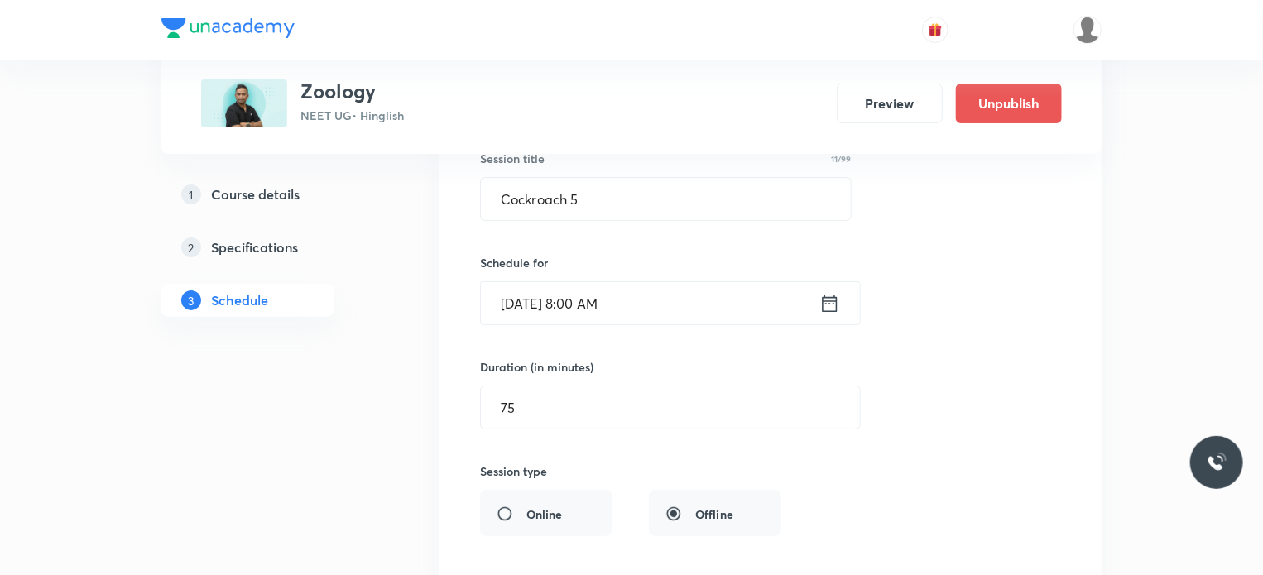
scroll to position [9550, 0]
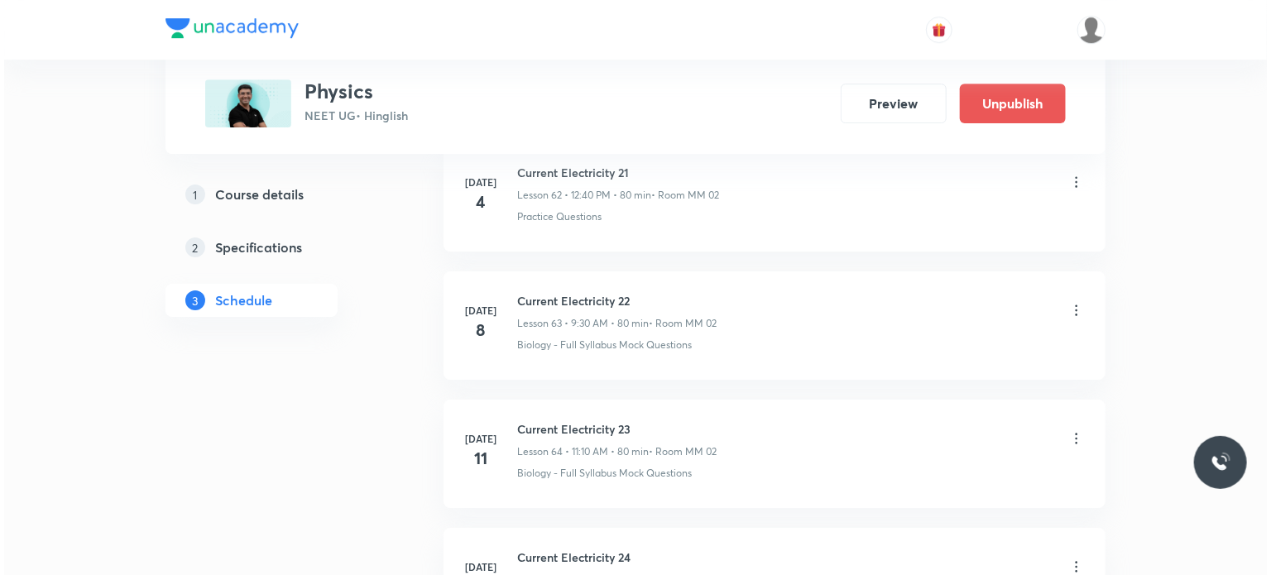
scroll to position [17999, 0]
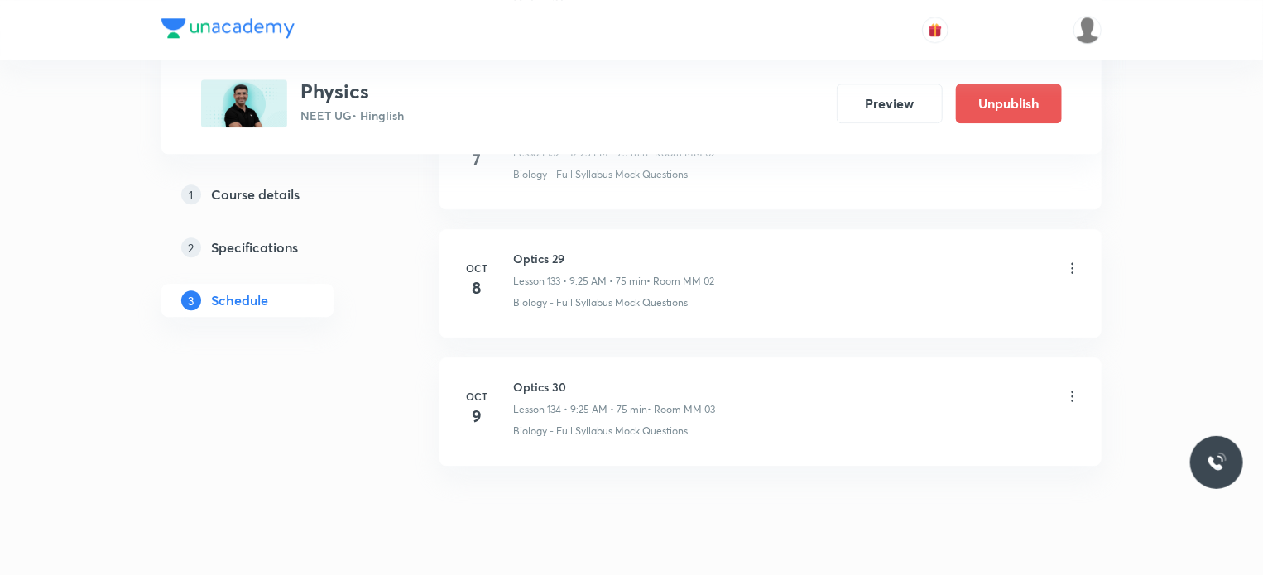
click at [1076, 388] on icon at bounding box center [1072, 396] width 17 height 17
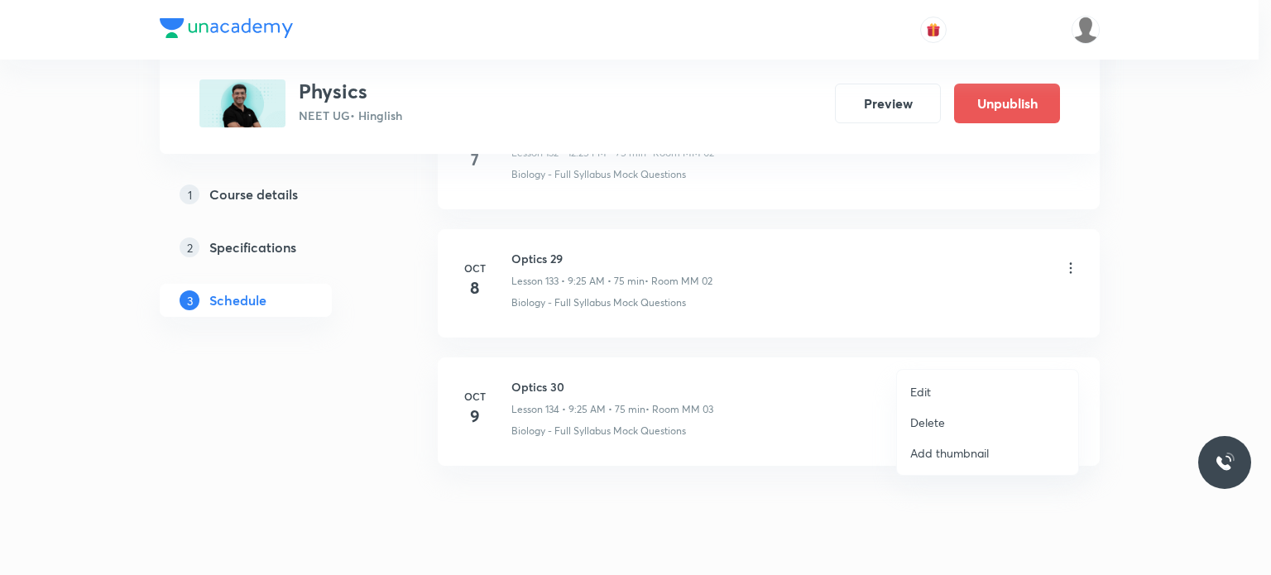
click at [964, 394] on li "Edit" at bounding box center [987, 392] width 181 height 31
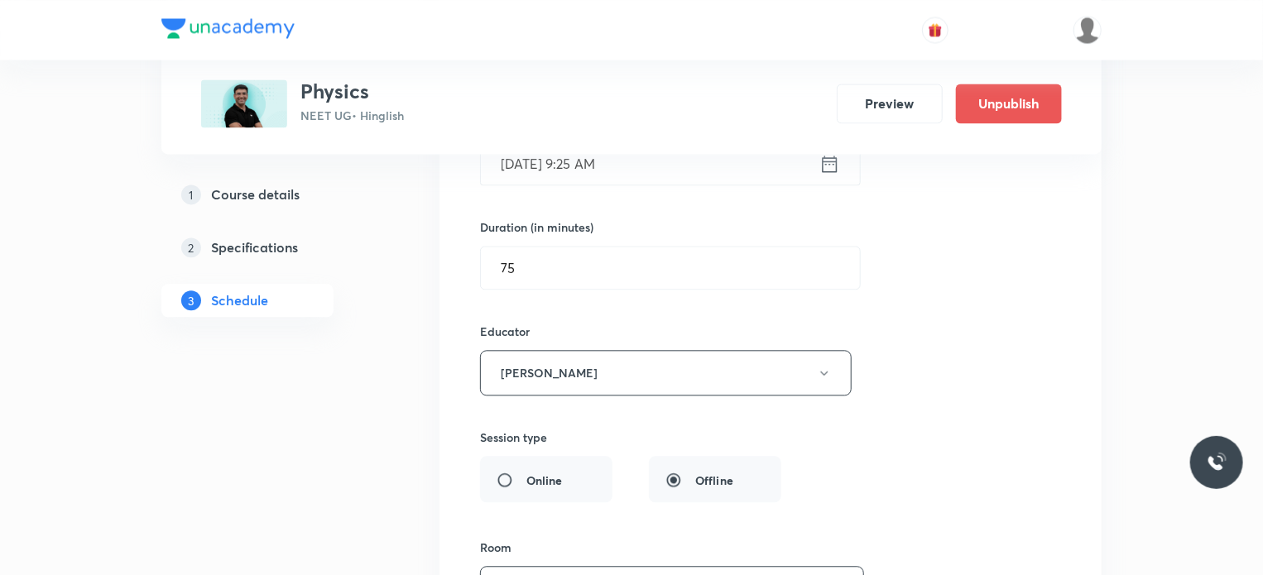
scroll to position [17543, 0]
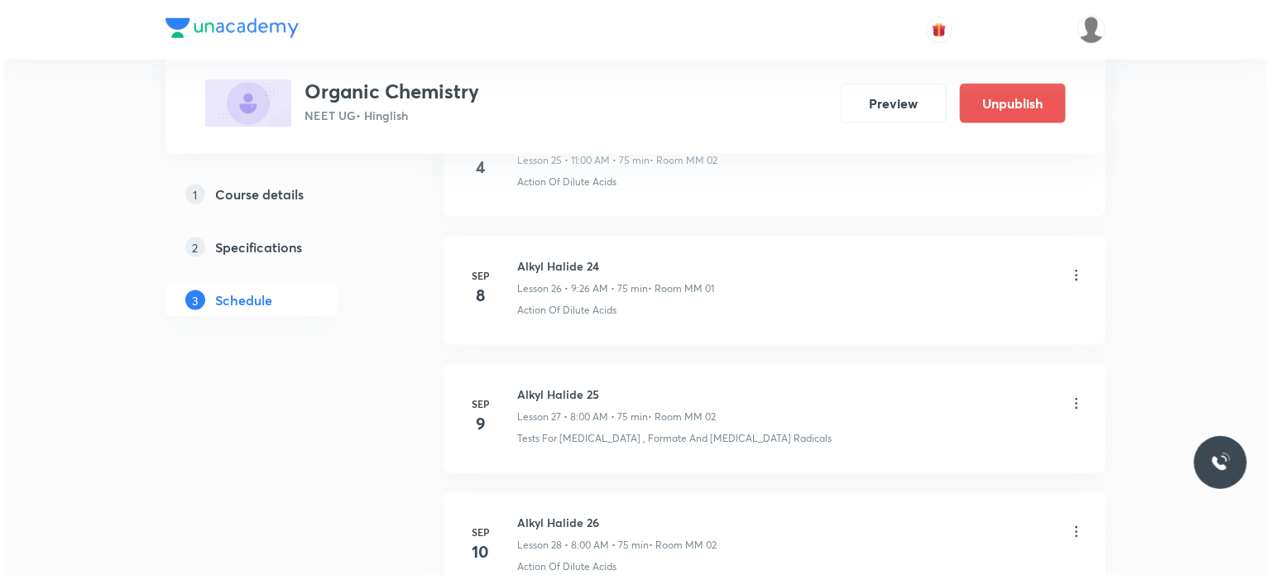
scroll to position [7402, 0]
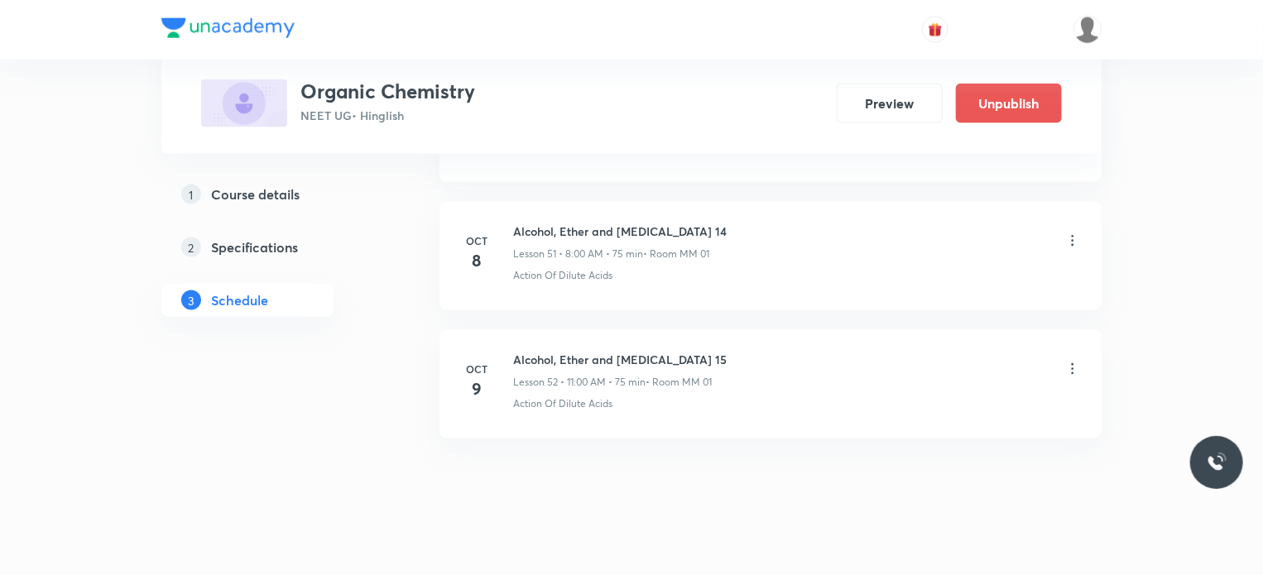
click at [1072, 361] on icon at bounding box center [1072, 369] width 17 height 17
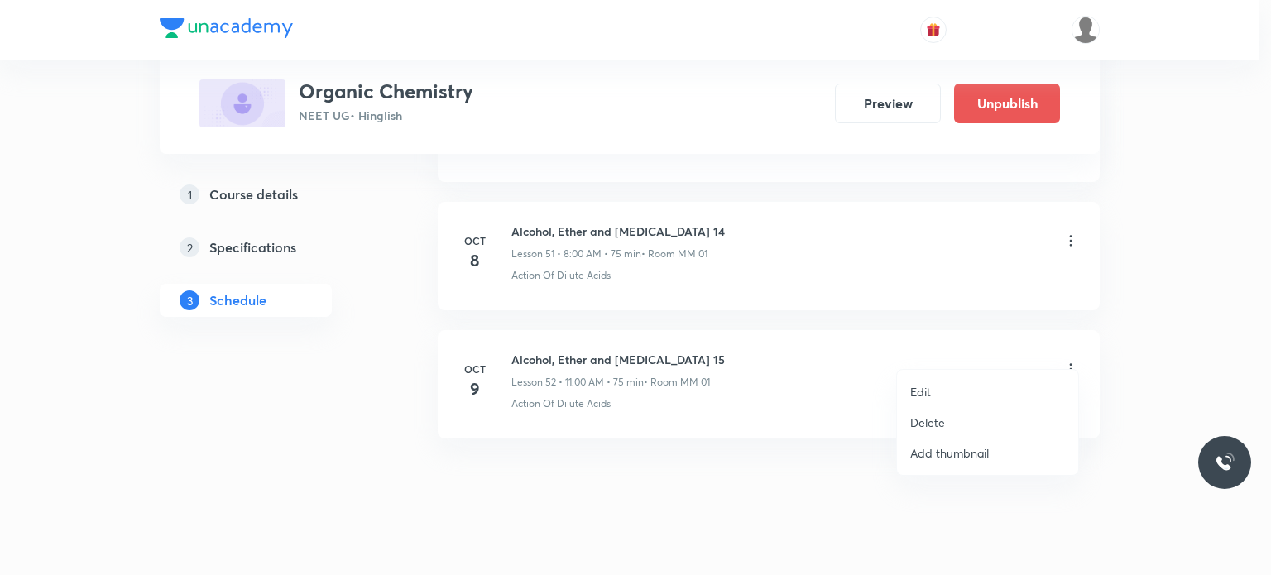
click at [970, 389] on li "Edit" at bounding box center [987, 392] width 181 height 31
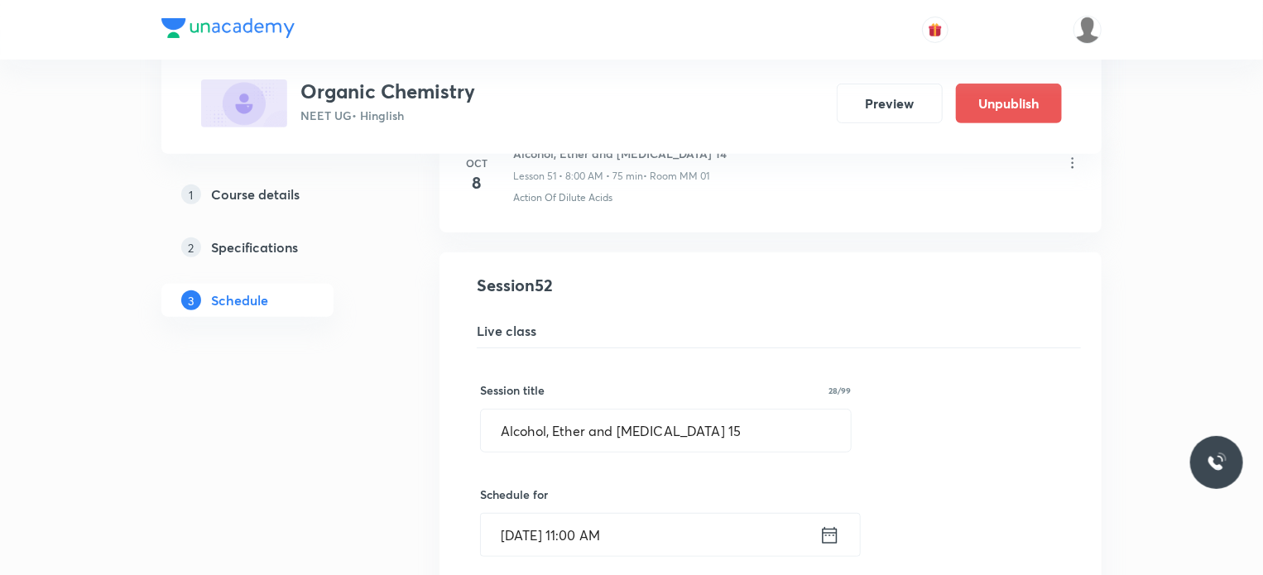
scroll to position [6615, 0]
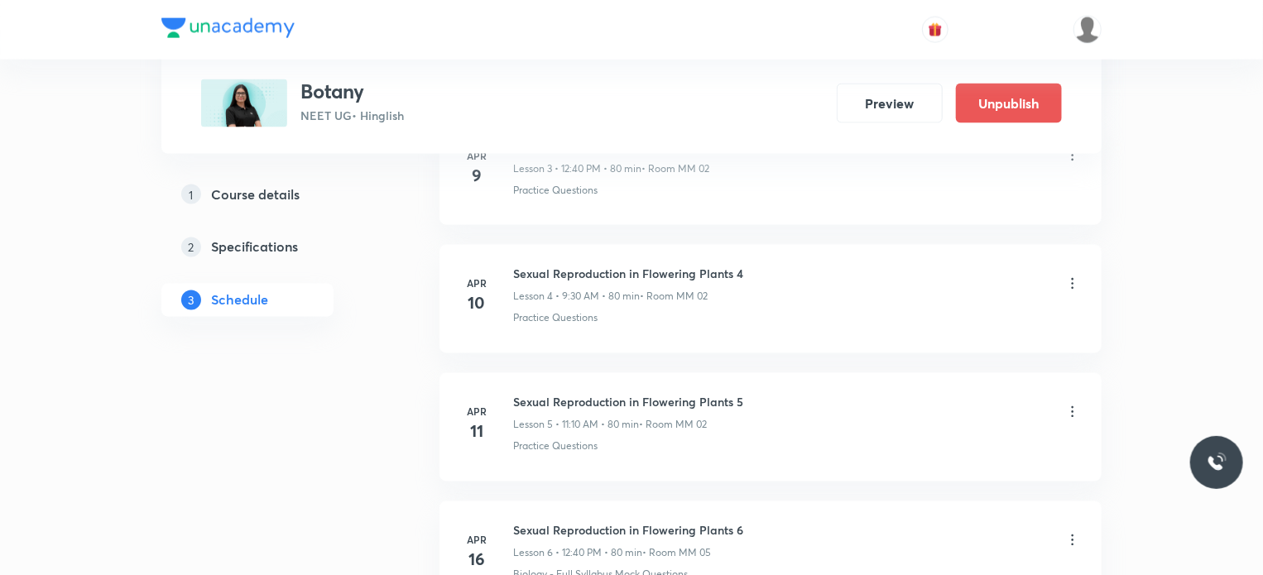
scroll to position [10344, 0]
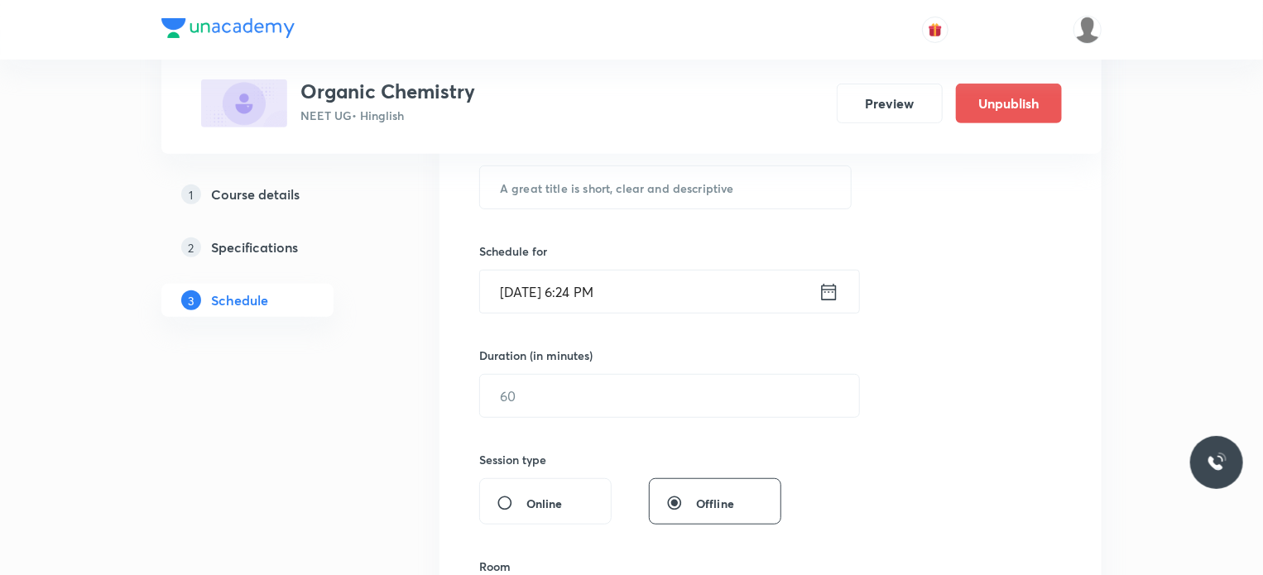
scroll to position [4204, 0]
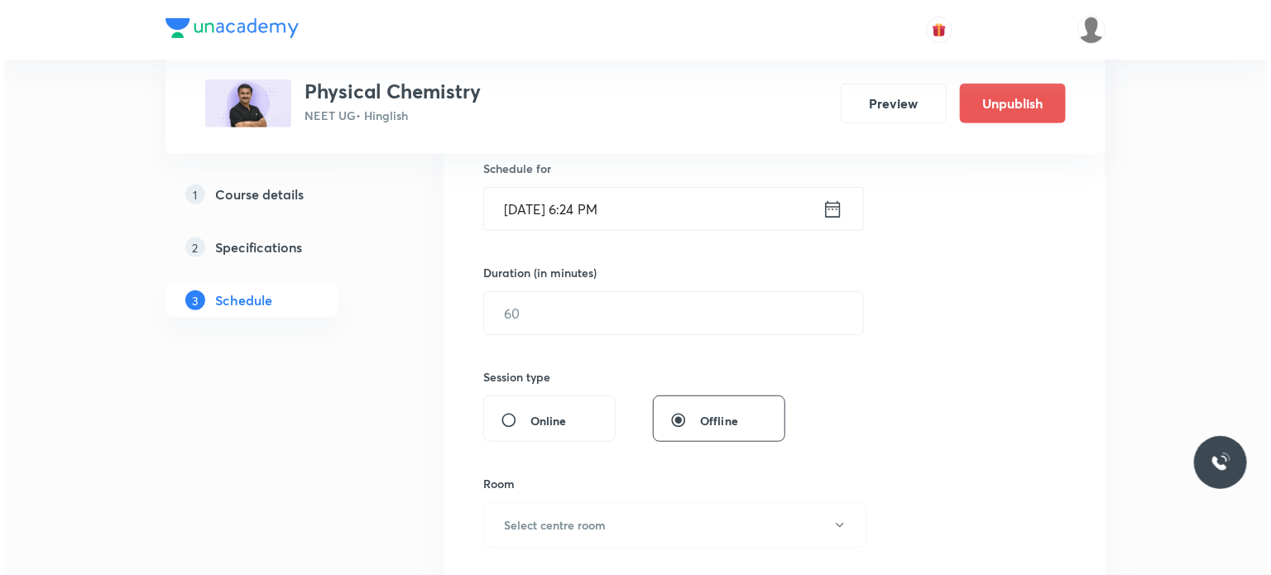
scroll to position [11624, 0]
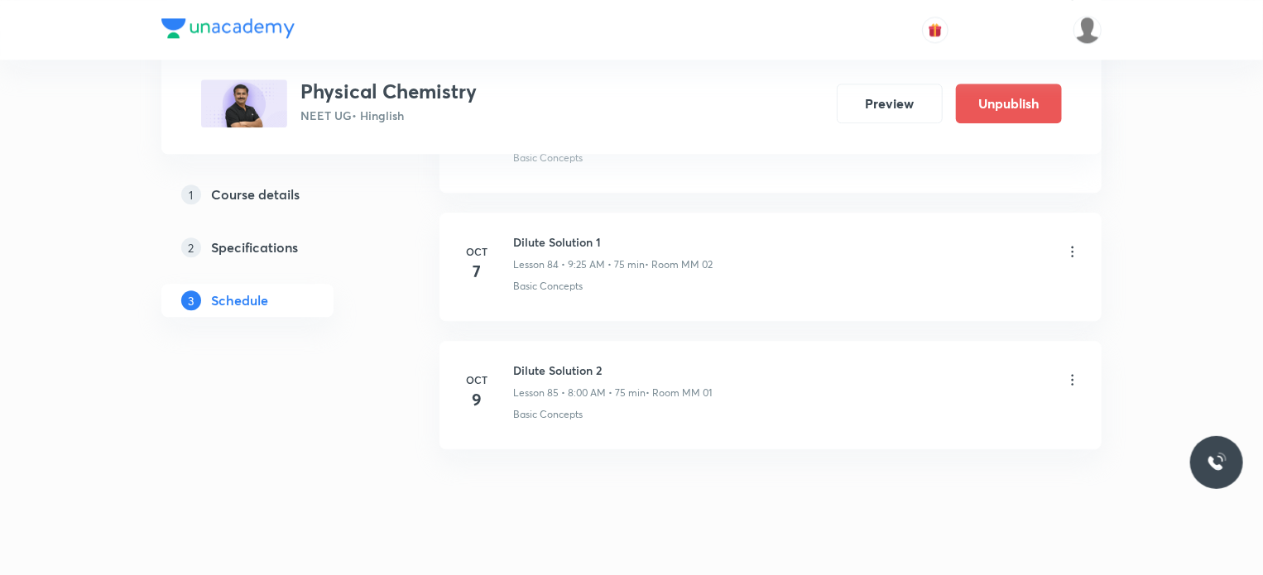
click at [1068, 372] on icon at bounding box center [1072, 380] width 17 height 17
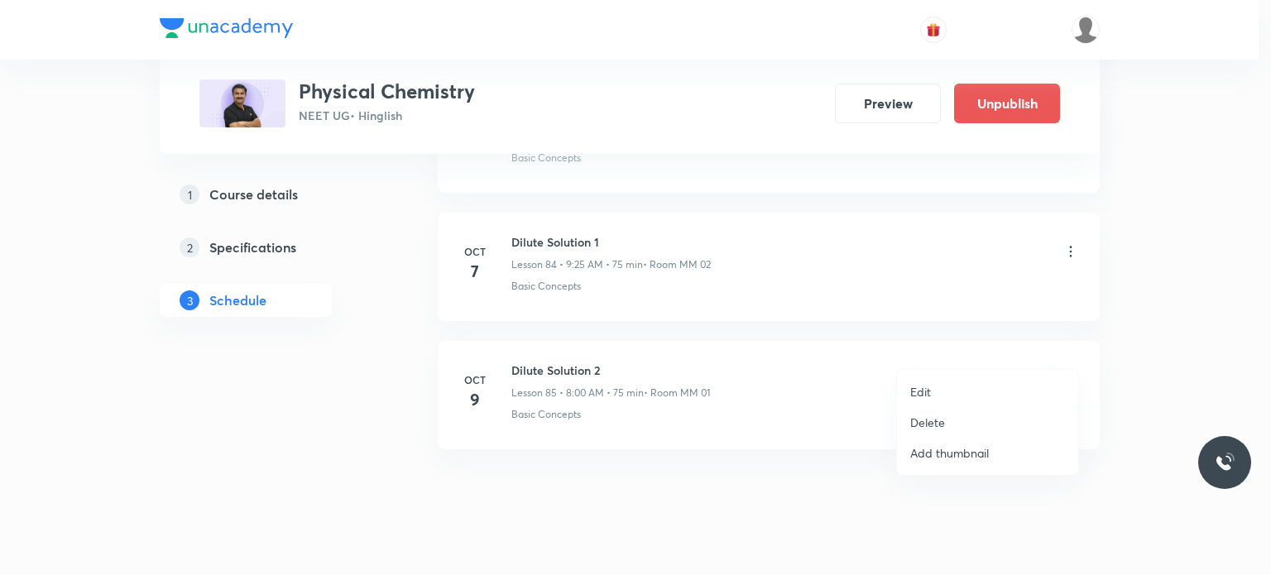
click at [986, 389] on li "Edit" at bounding box center [987, 392] width 181 height 31
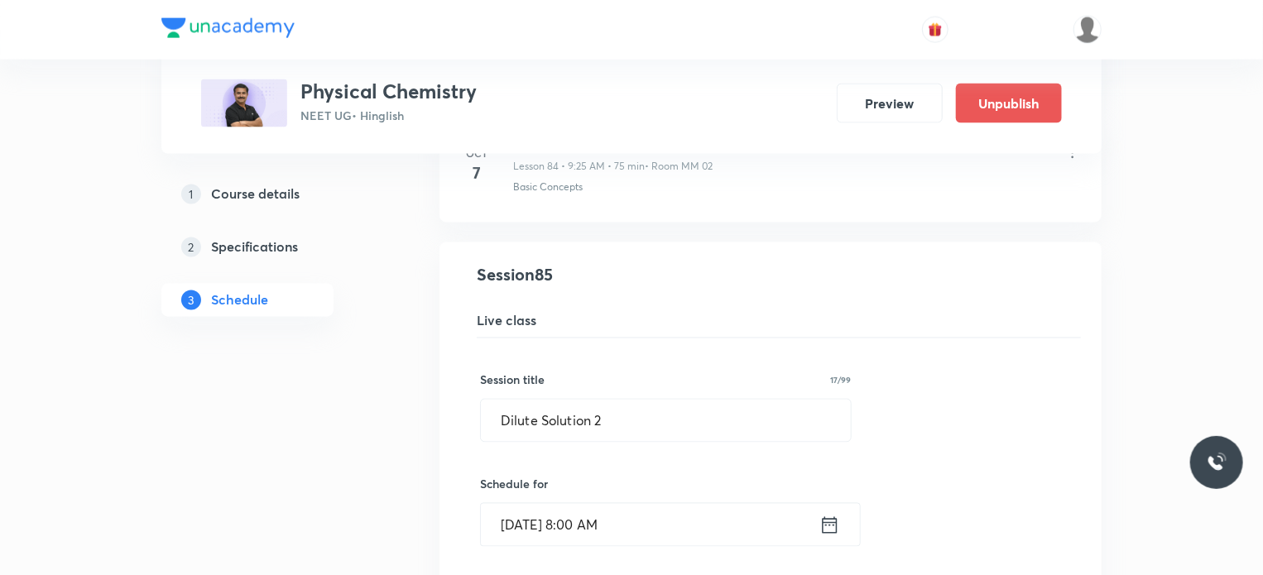
scroll to position [10837, 0]
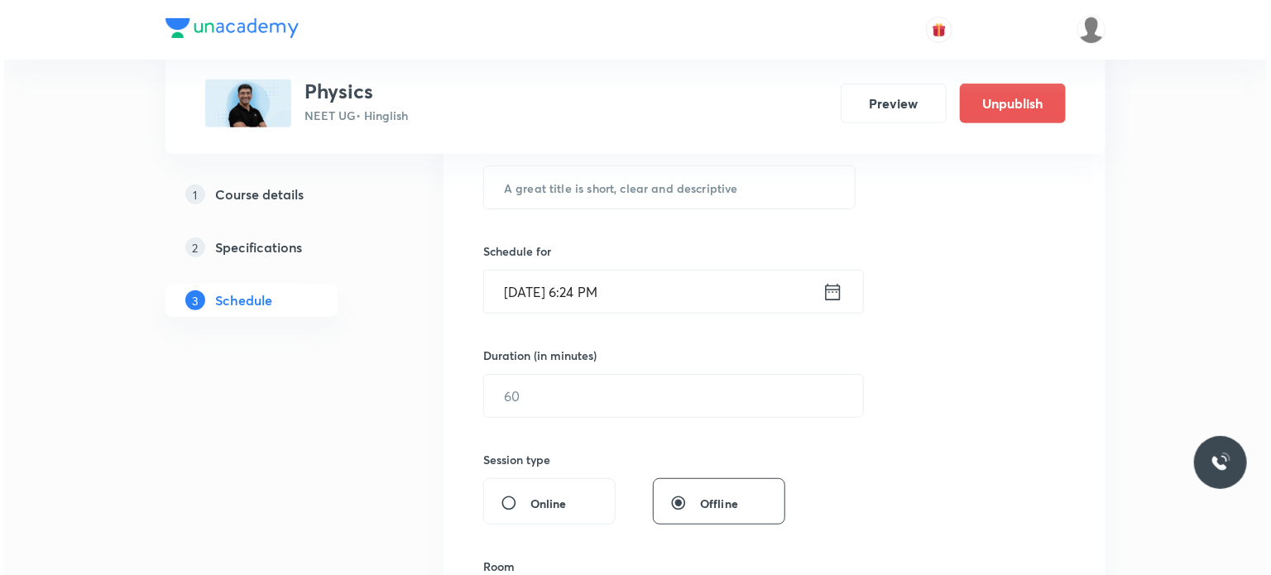
scroll to position [19812, 0]
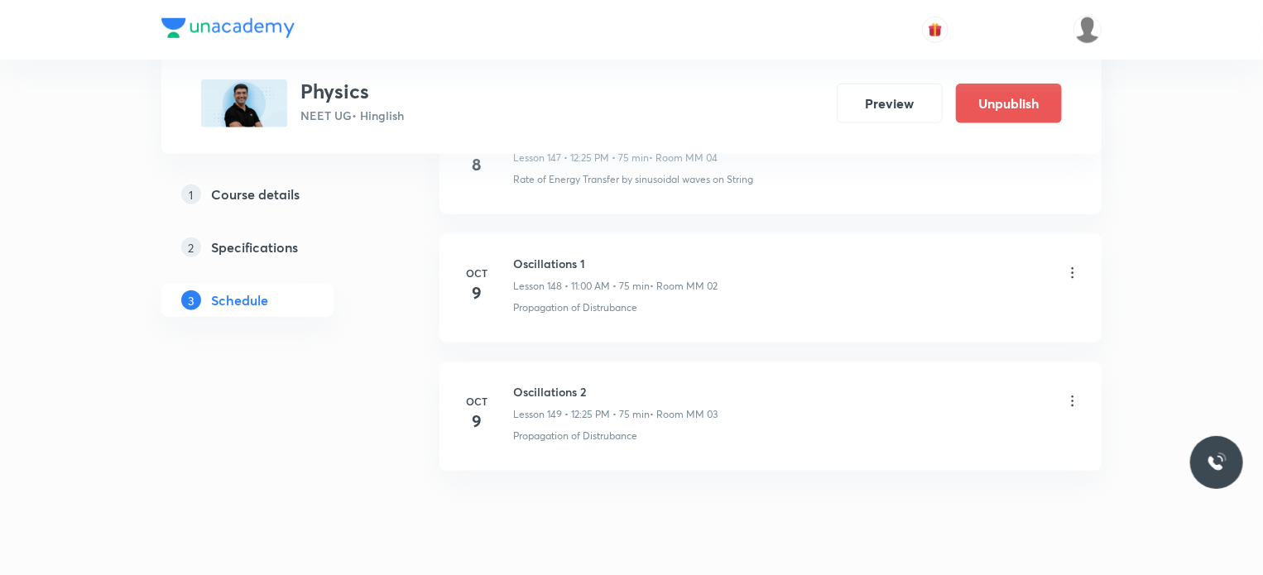
click at [1067, 265] on icon at bounding box center [1072, 273] width 17 height 17
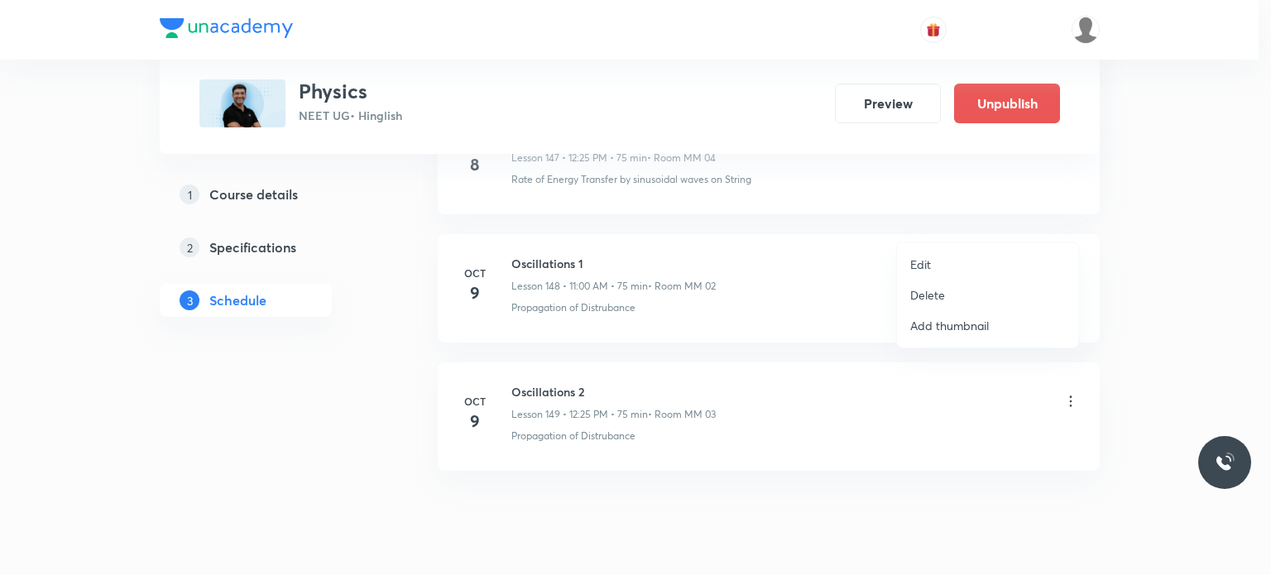
click at [980, 256] on li "Edit" at bounding box center [987, 264] width 181 height 31
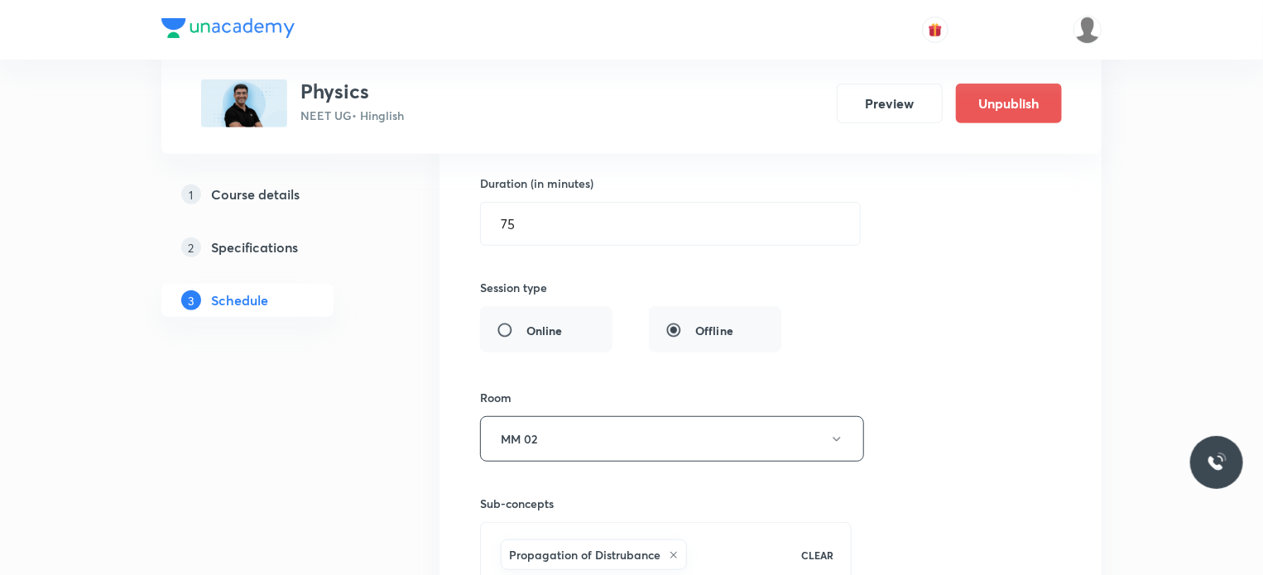
scroll to position [19687, 0]
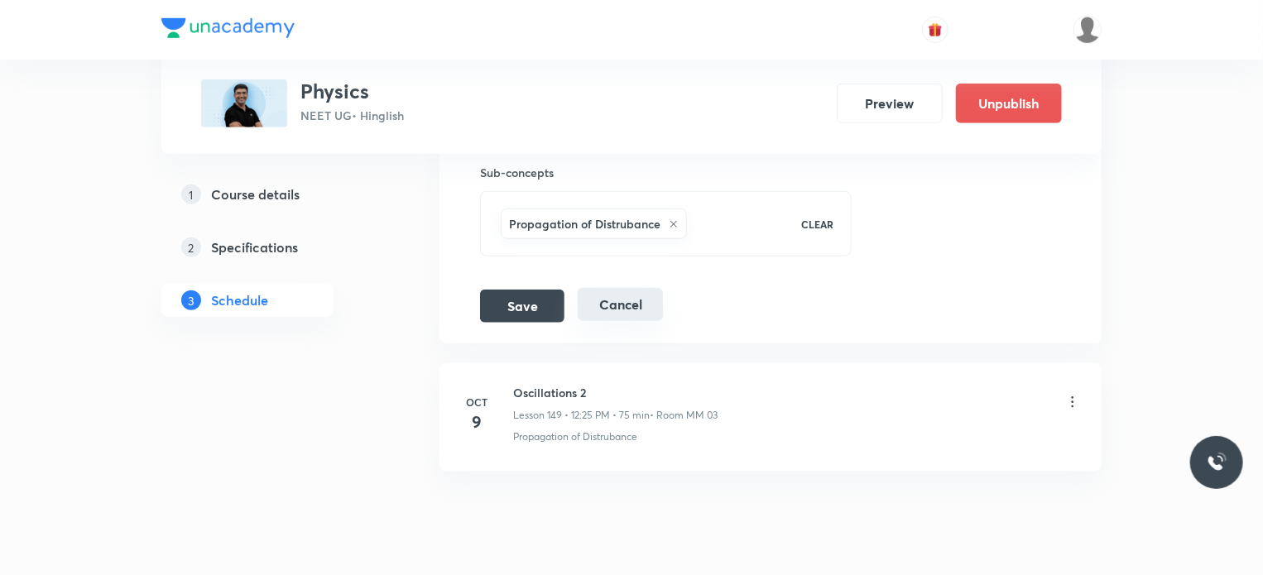
click at [622, 288] on button "Cancel" at bounding box center [620, 304] width 85 height 33
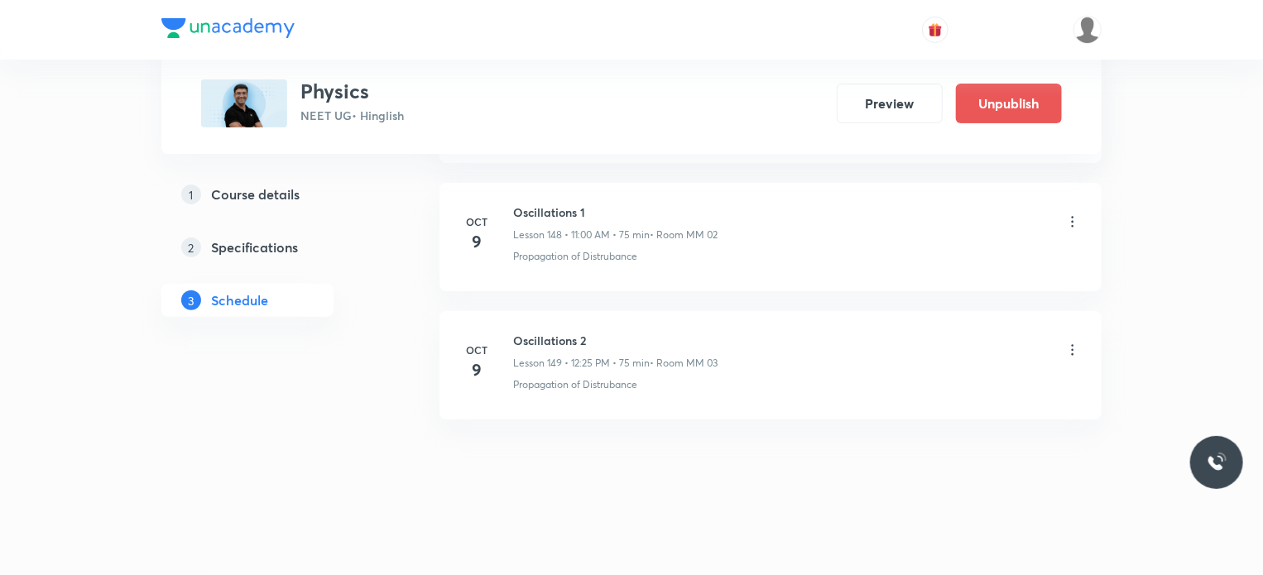
scroll to position [19053, 0]
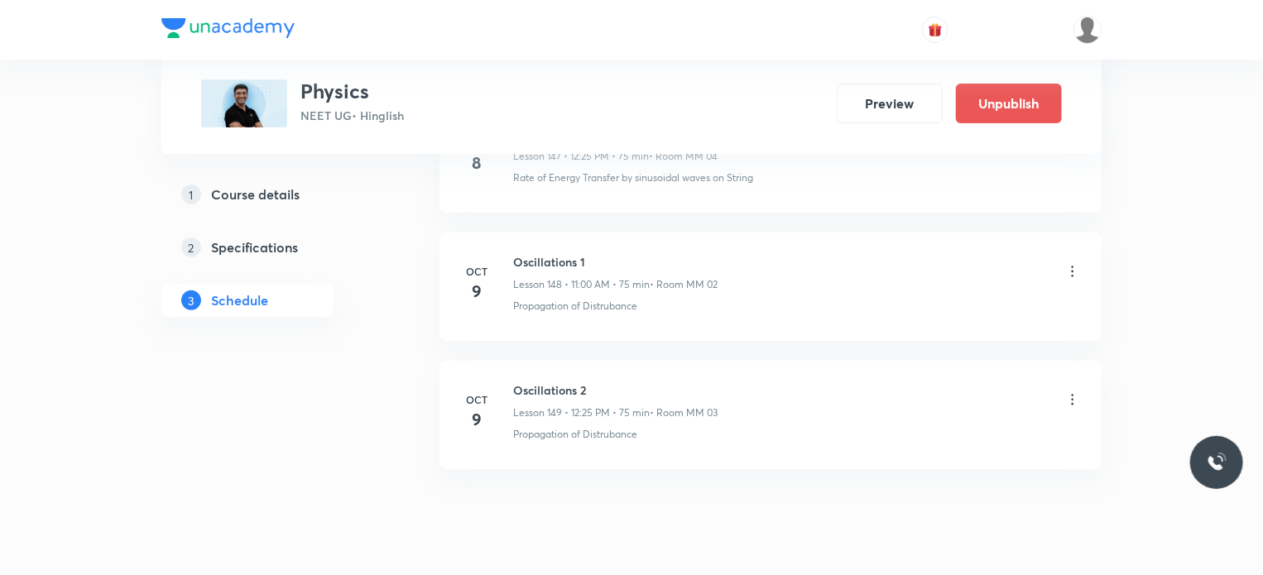
click at [1072, 394] on icon at bounding box center [1073, 399] width 2 height 11
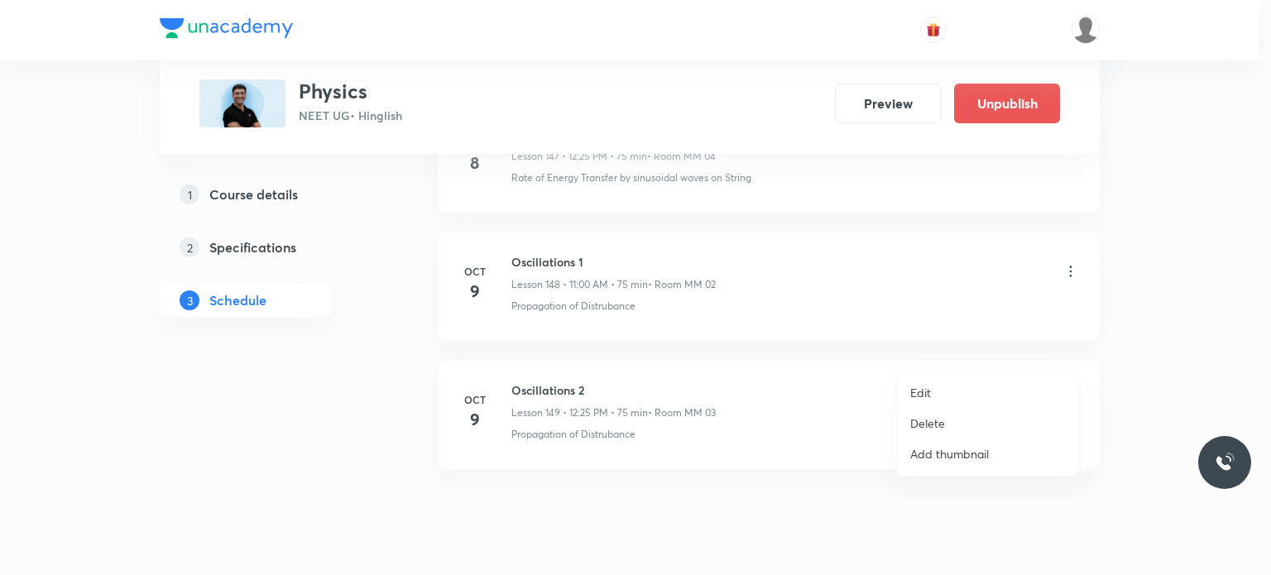
click at [944, 395] on li "Edit" at bounding box center [987, 392] width 181 height 31
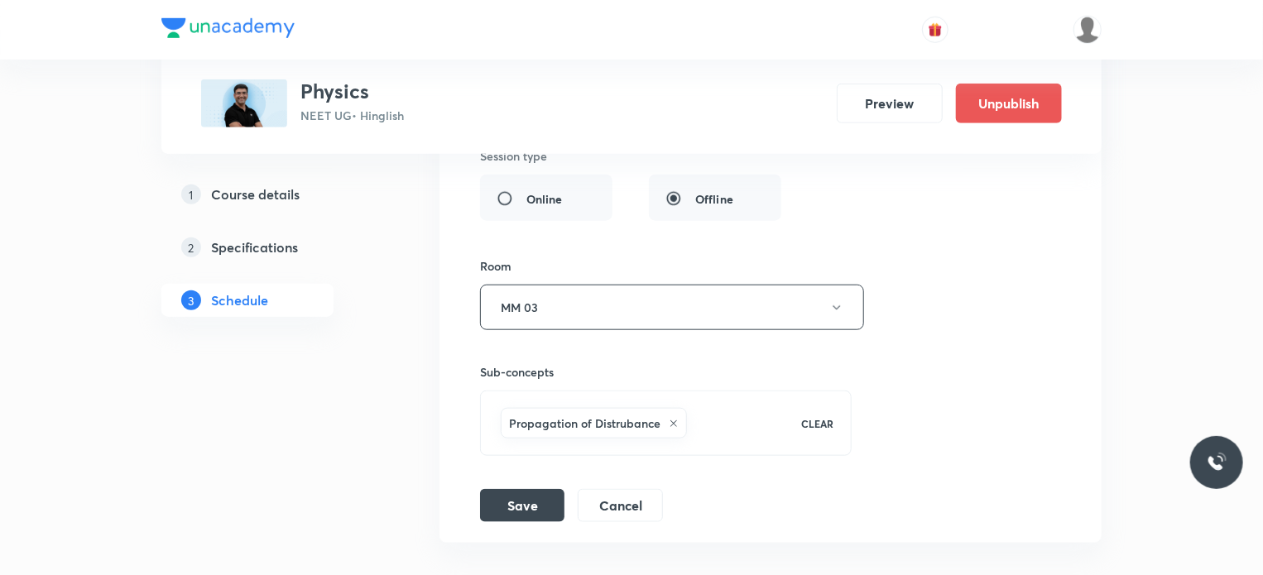
scroll to position [19632, 0]
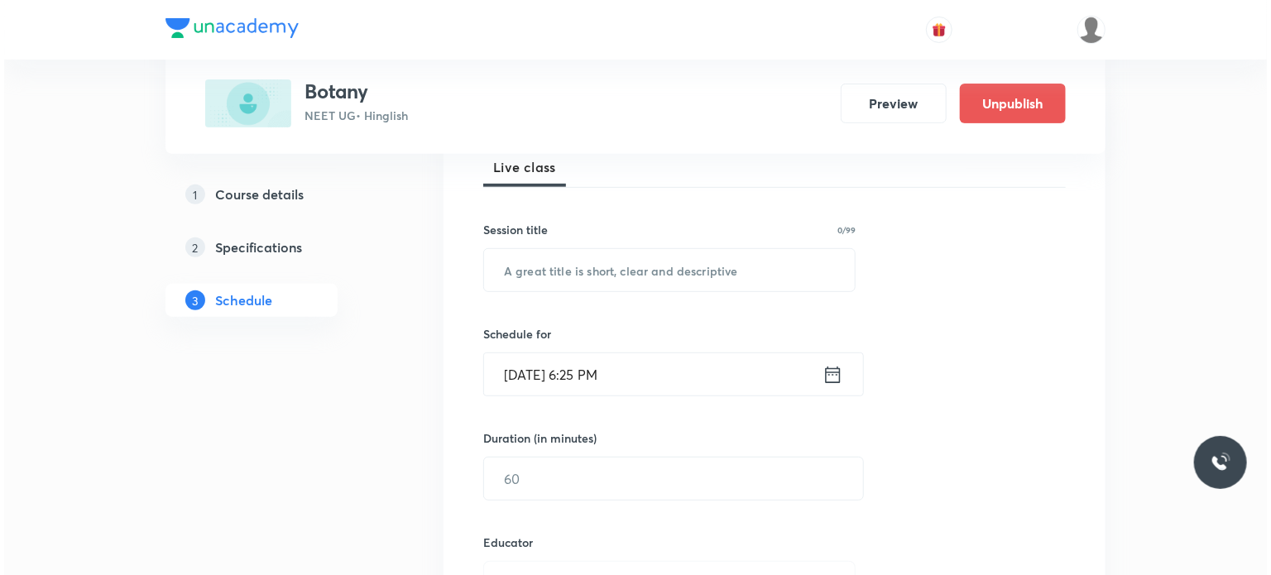
scroll to position [9171, 0]
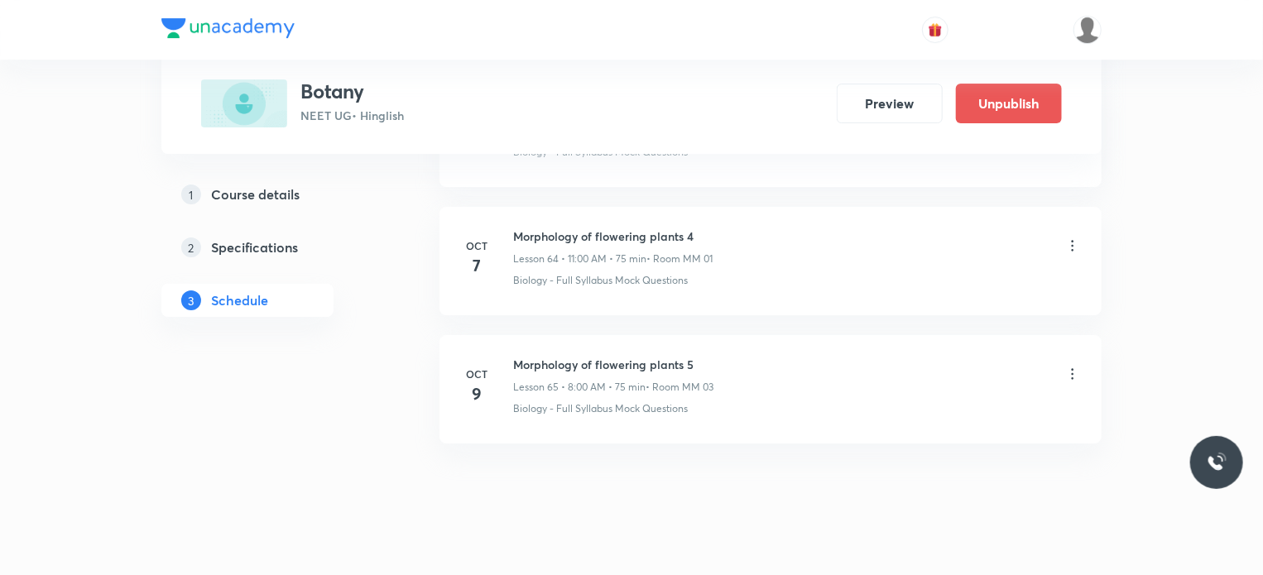
click at [1072, 366] on icon at bounding box center [1072, 374] width 17 height 17
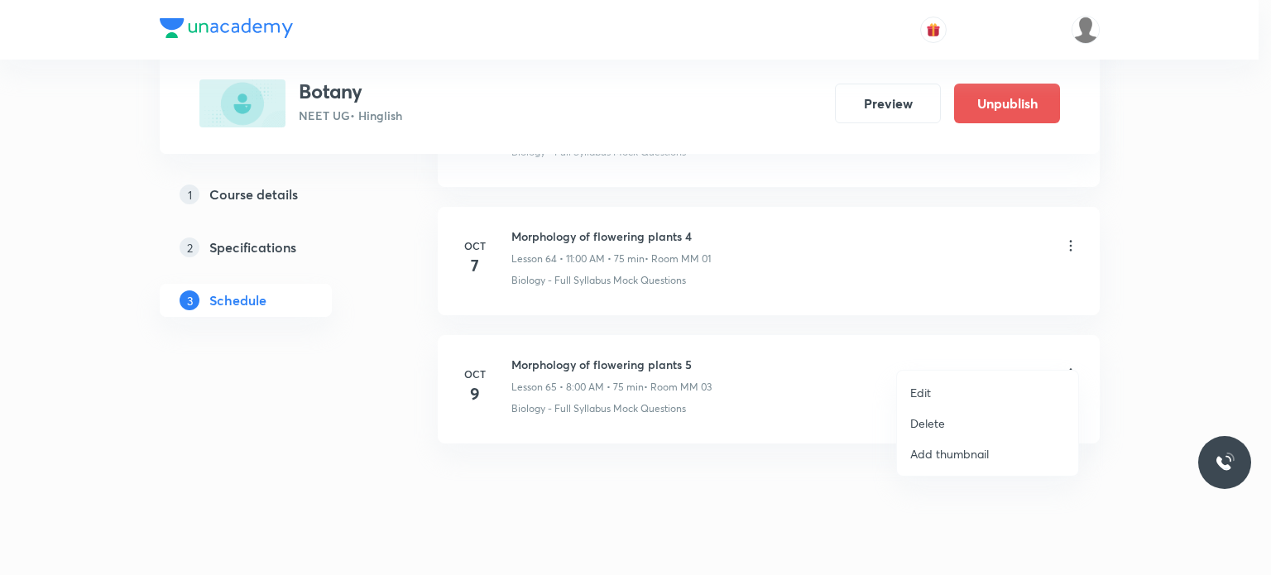
click at [967, 396] on li "Edit" at bounding box center [987, 392] width 181 height 31
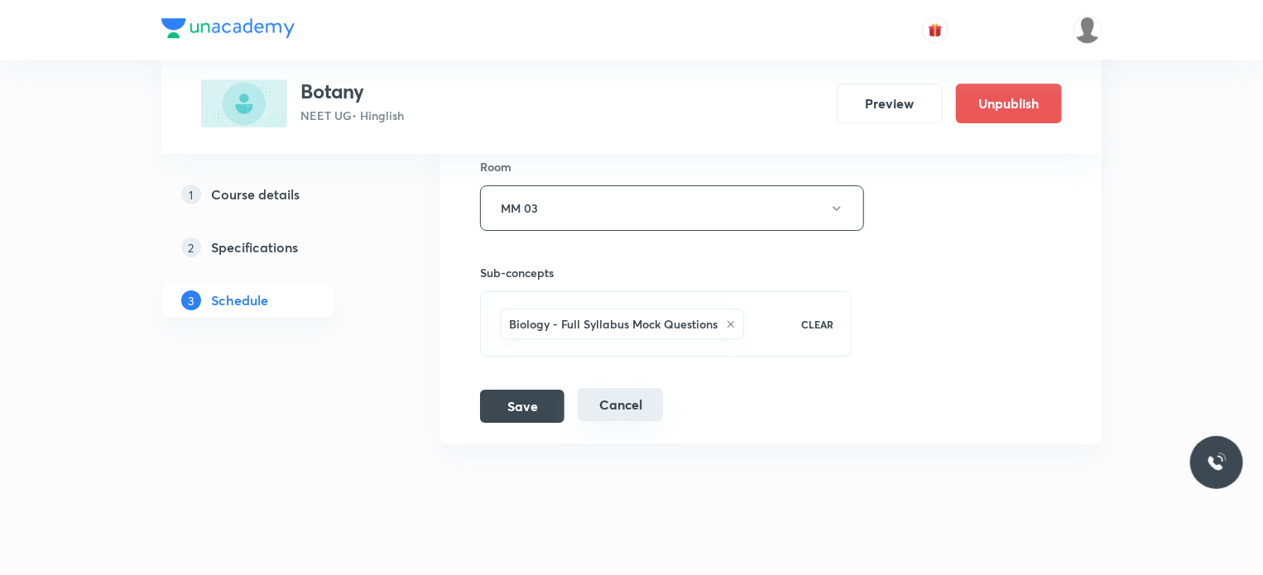
click at [633, 388] on button "Cancel" at bounding box center [620, 404] width 85 height 33
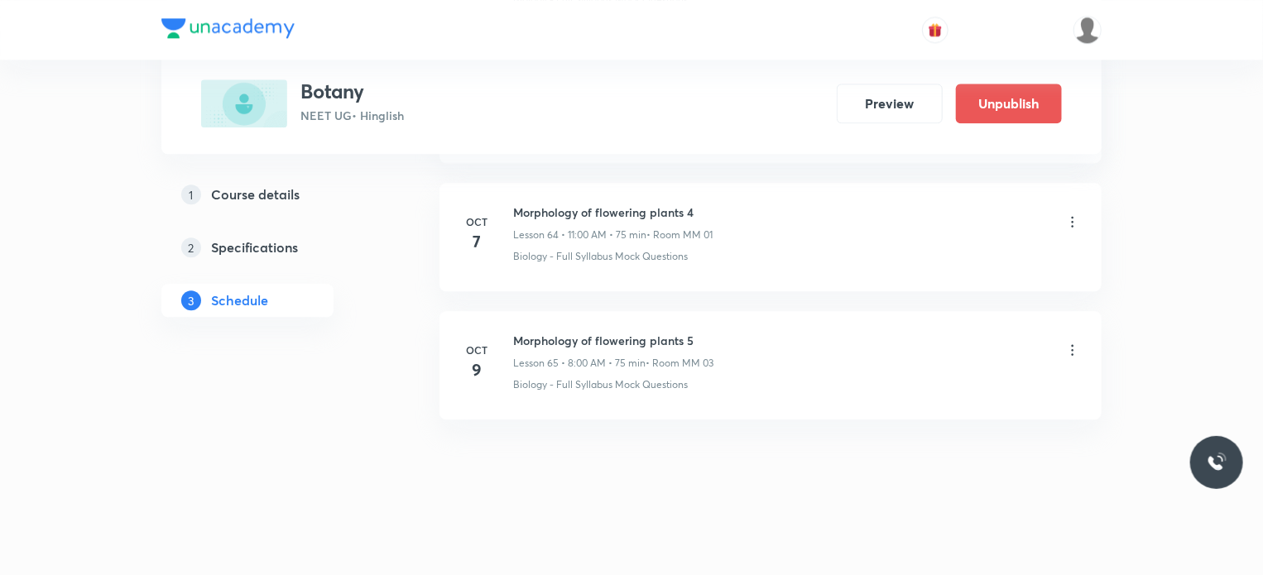
scroll to position [8306, 0]
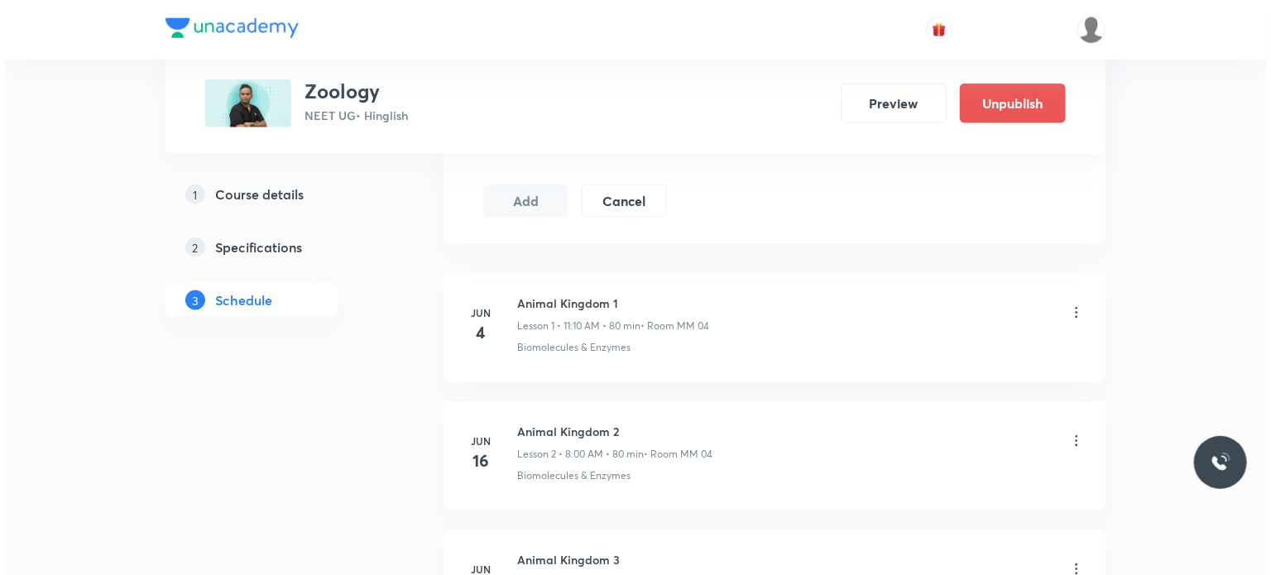
scroll to position [8042, 0]
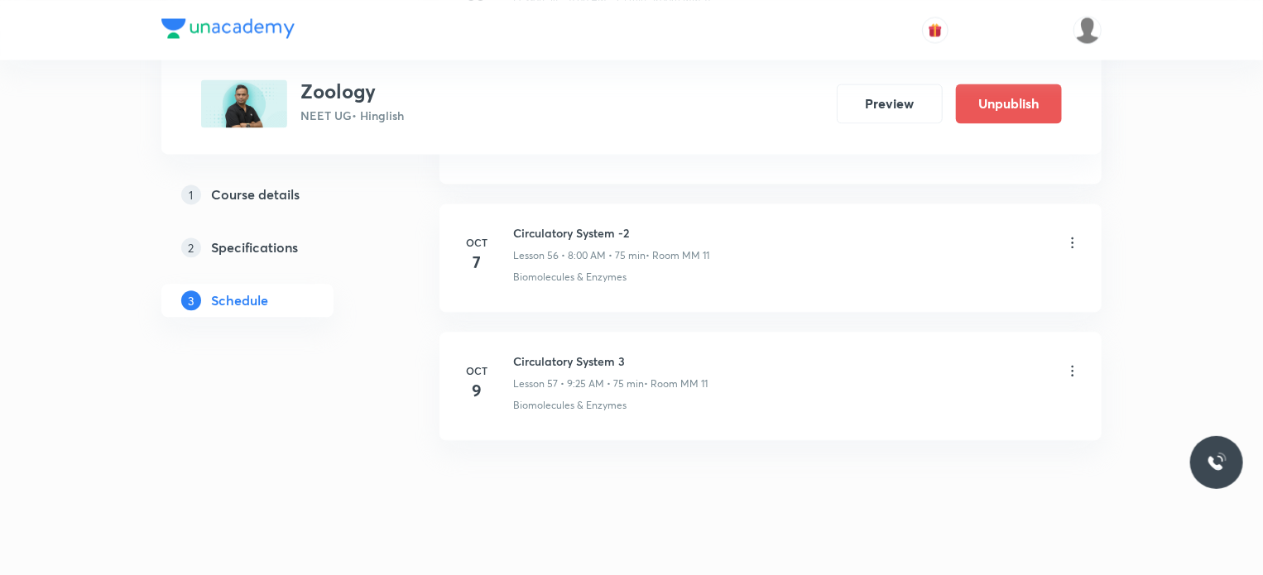
click at [1076, 353] on div "Circulatory System 3 Lesson 57 • 9:25 AM • 75 min • Room MM 11" at bounding box center [797, 372] width 568 height 39
click at [1072, 362] on icon at bounding box center [1072, 370] width 17 height 17
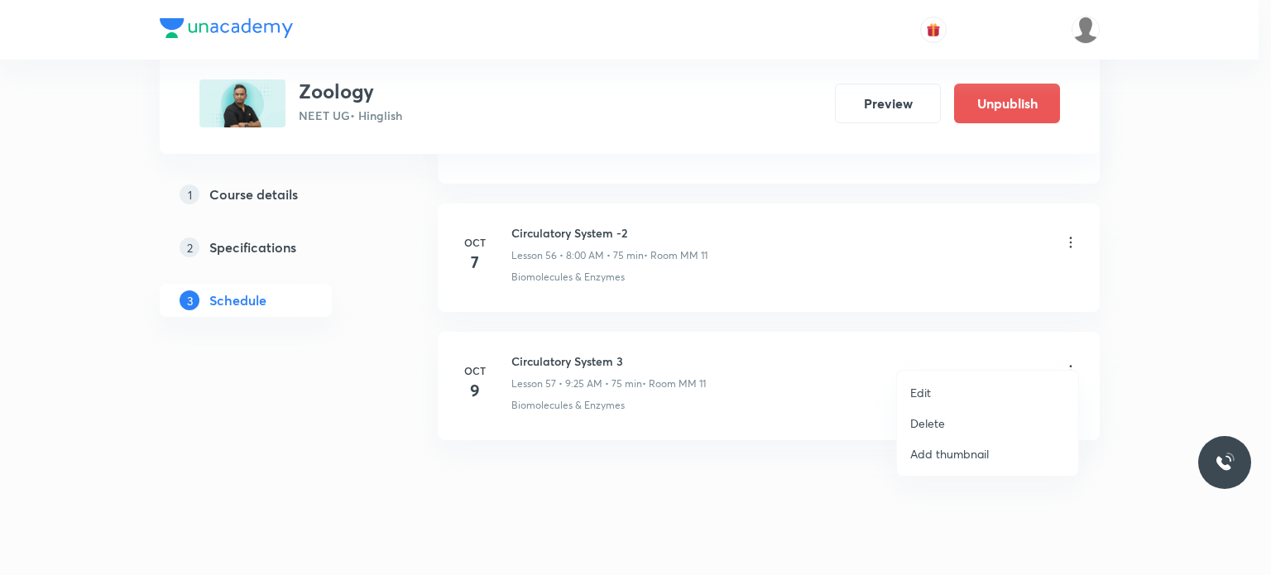
click at [967, 402] on li "Edit" at bounding box center [987, 392] width 181 height 31
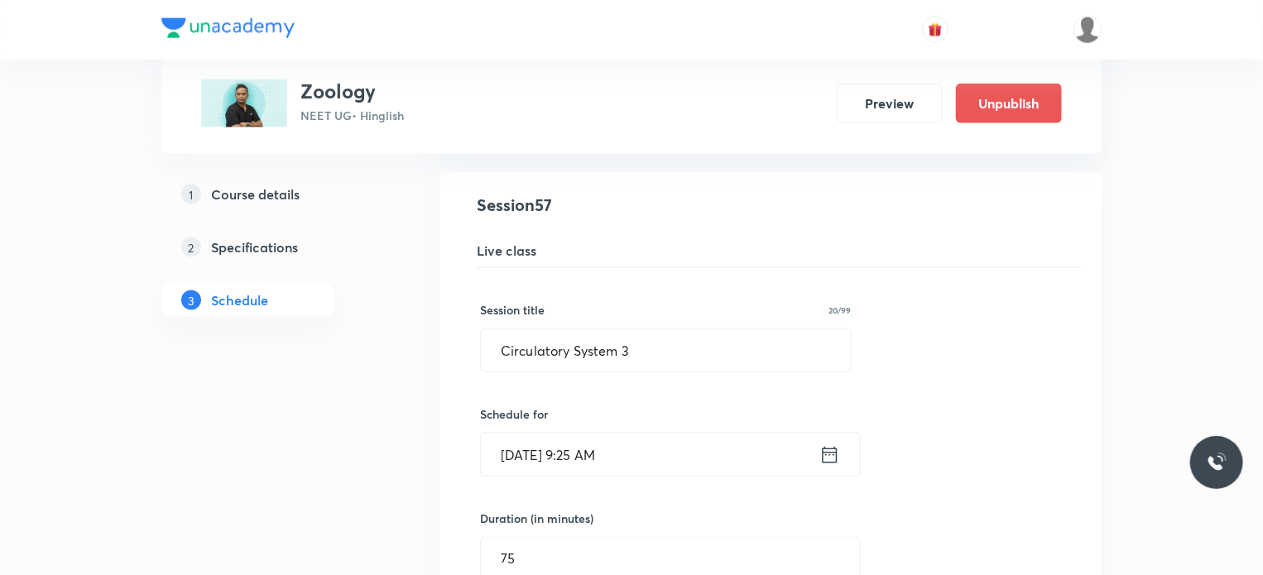
scroll to position [7256, 0]
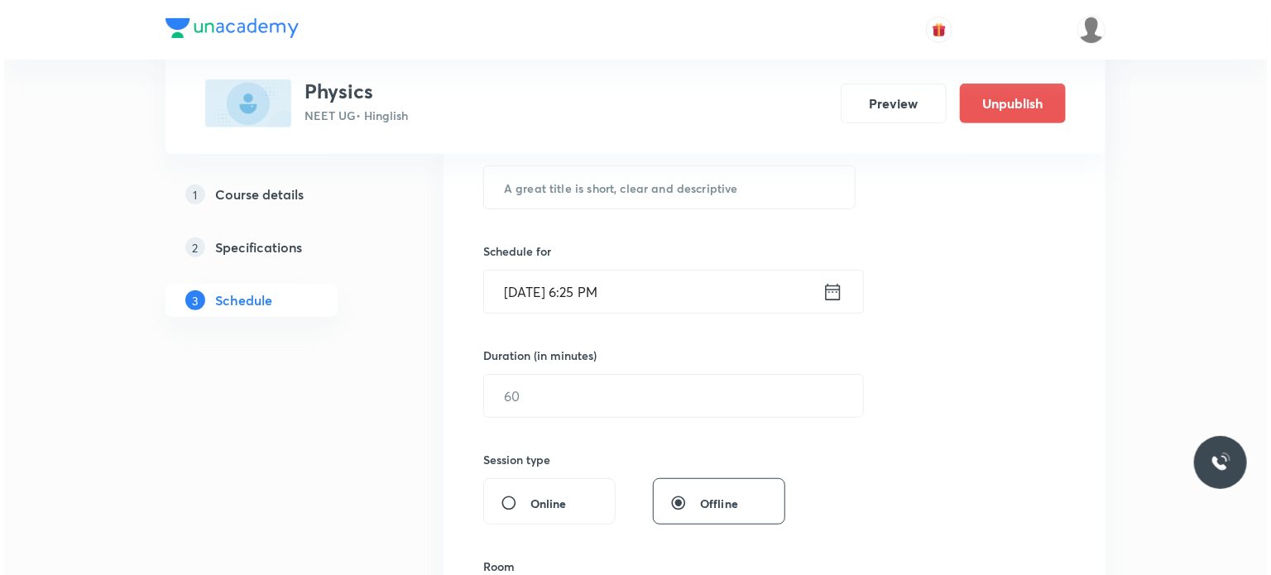
scroll to position [18277, 0]
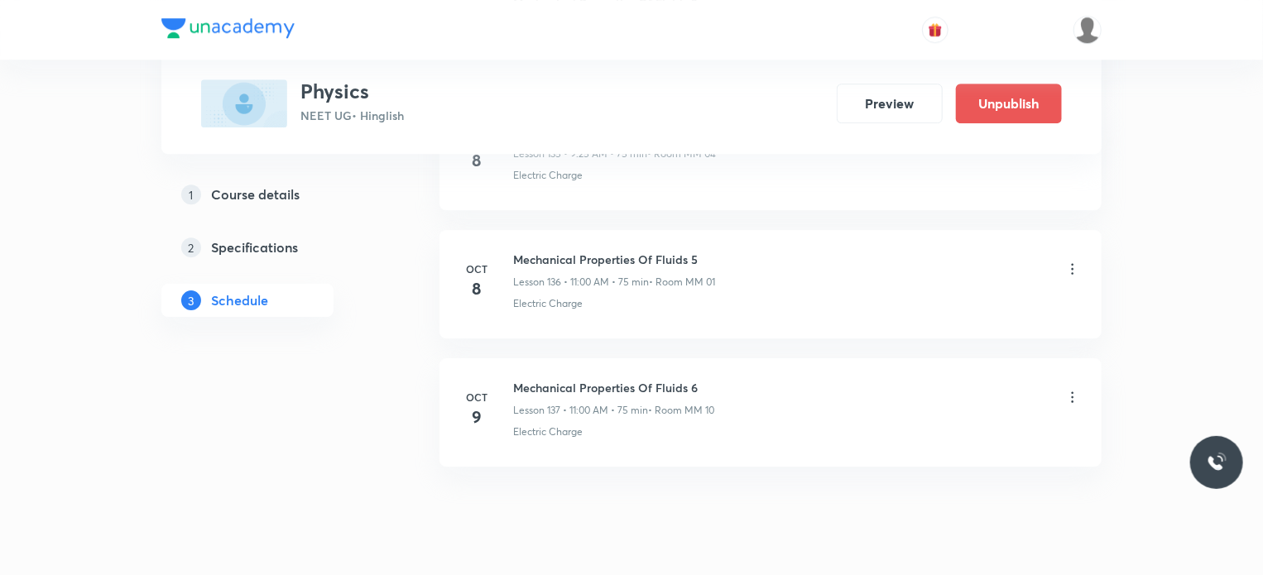
click at [1069, 389] on icon at bounding box center [1072, 397] width 17 height 17
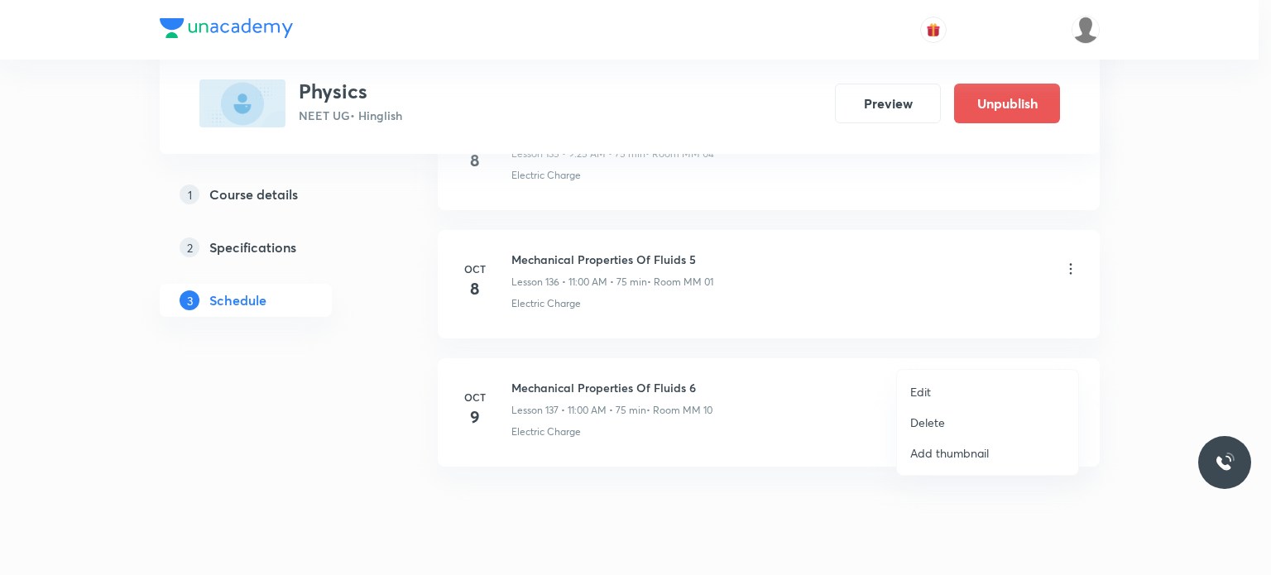
click at [930, 389] on p "Edit" at bounding box center [920, 391] width 21 height 17
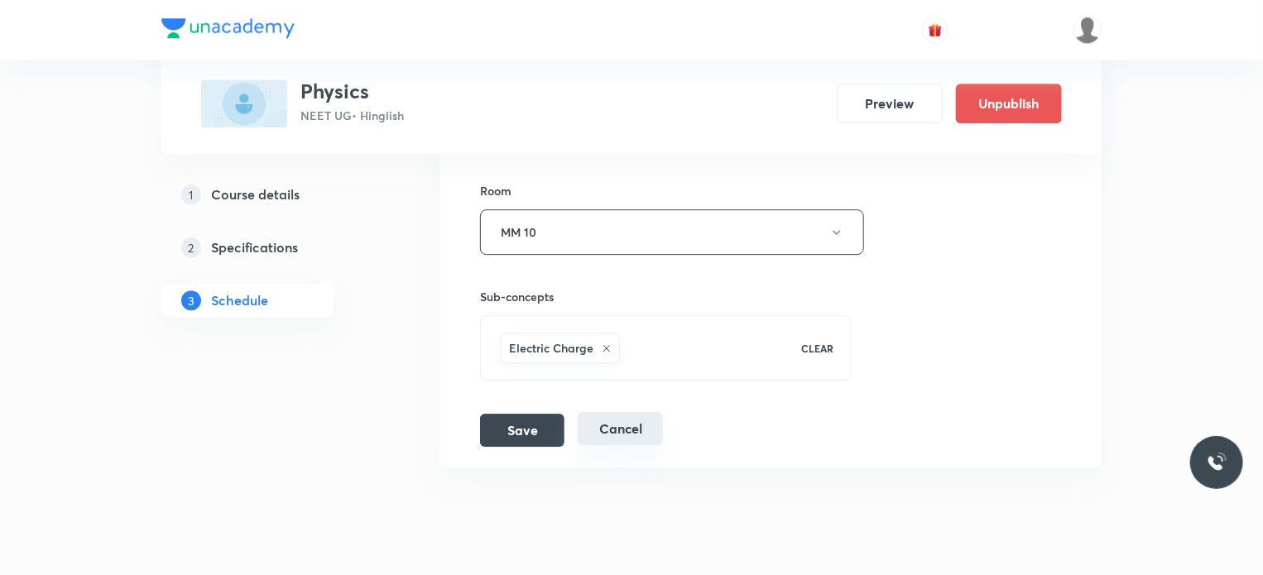
click at [649, 412] on button "Cancel" at bounding box center [620, 428] width 85 height 33
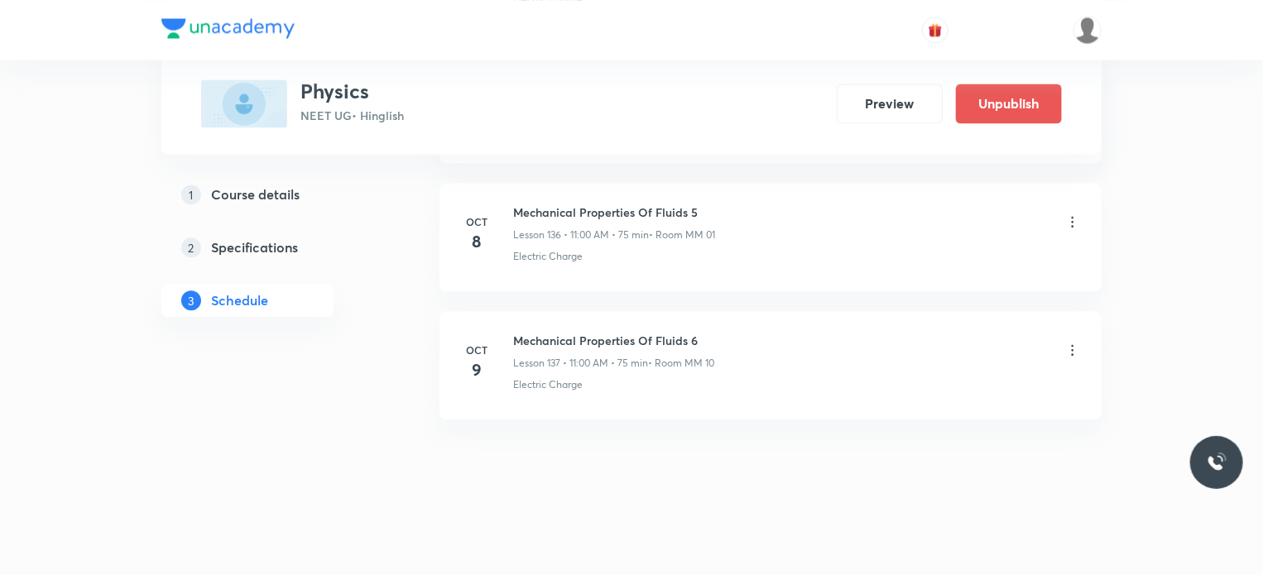
scroll to position [17517, 0]
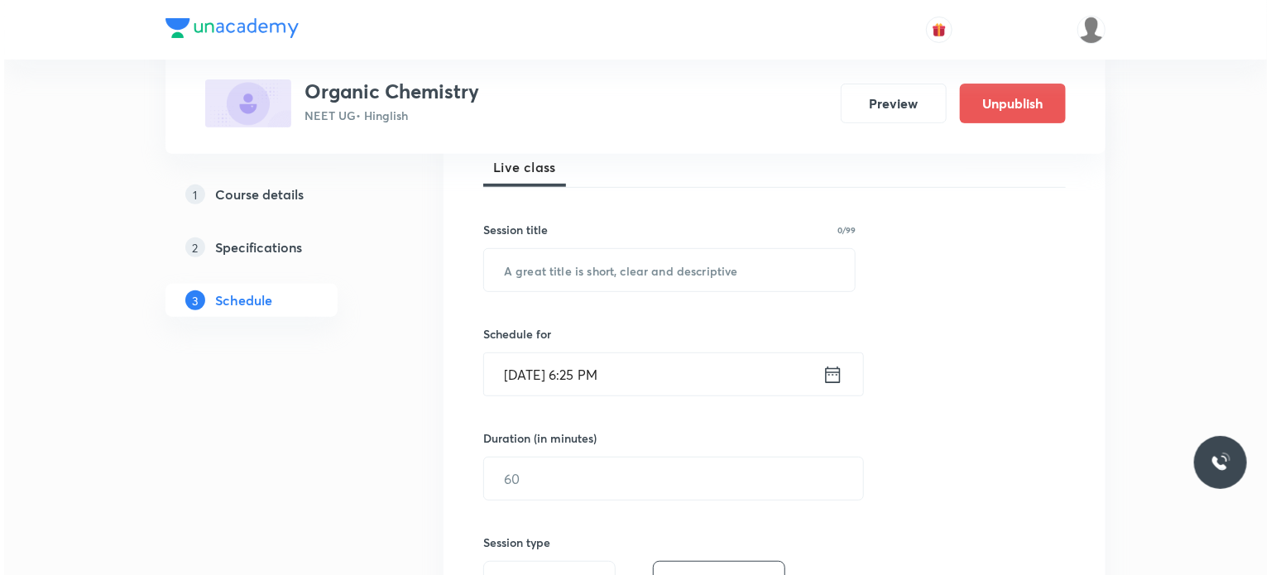
scroll to position [1645, 0]
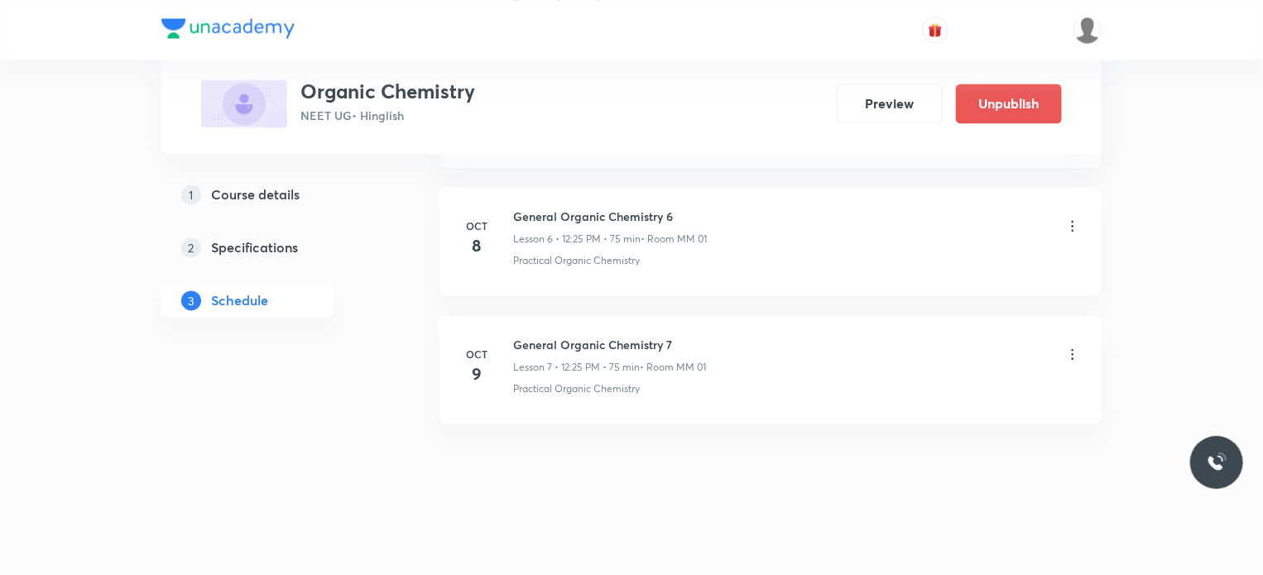
click at [1074, 347] on icon at bounding box center [1072, 354] width 17 height 17
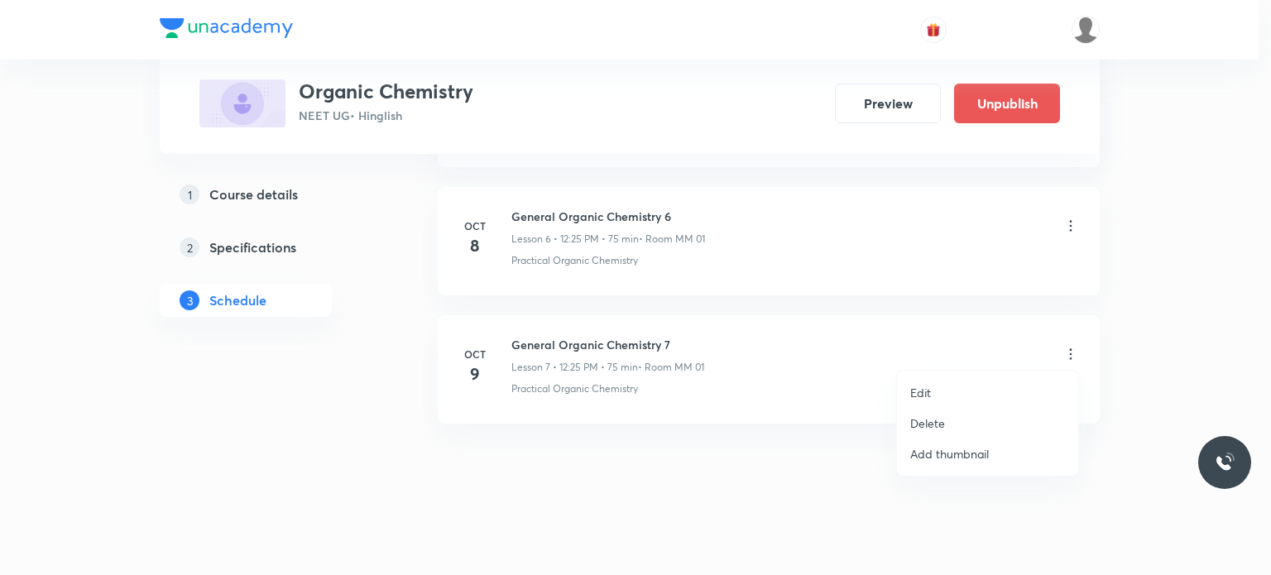
click at [973, 386] on li "Edit" at bounding box center [987, 392] width 181 height 31
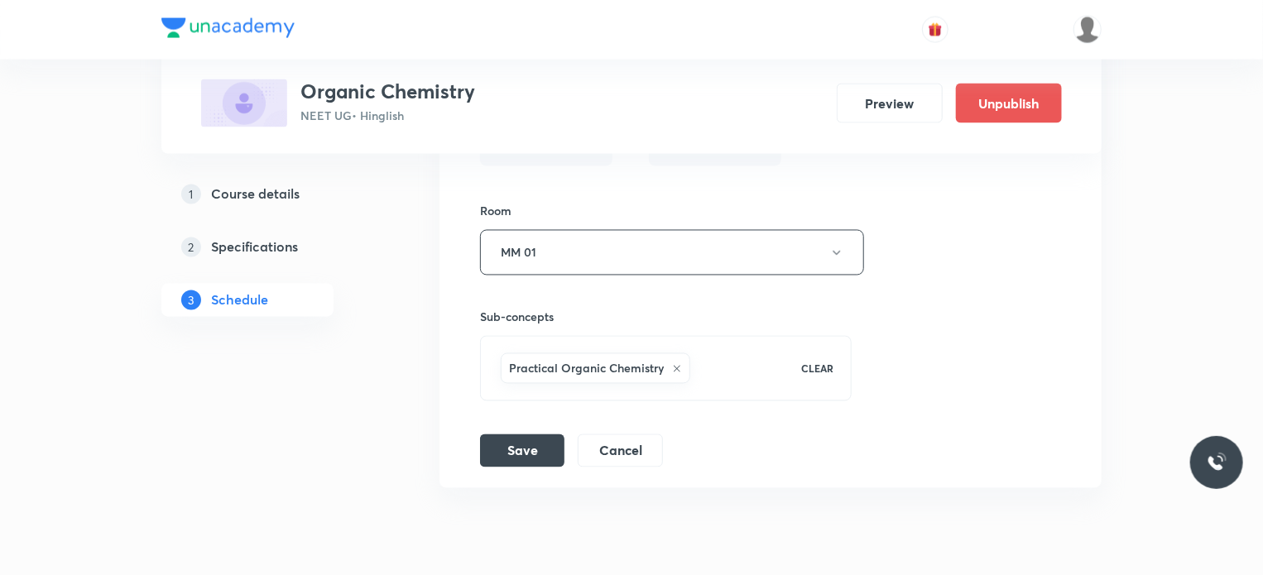
scroll to position [1520, 0]
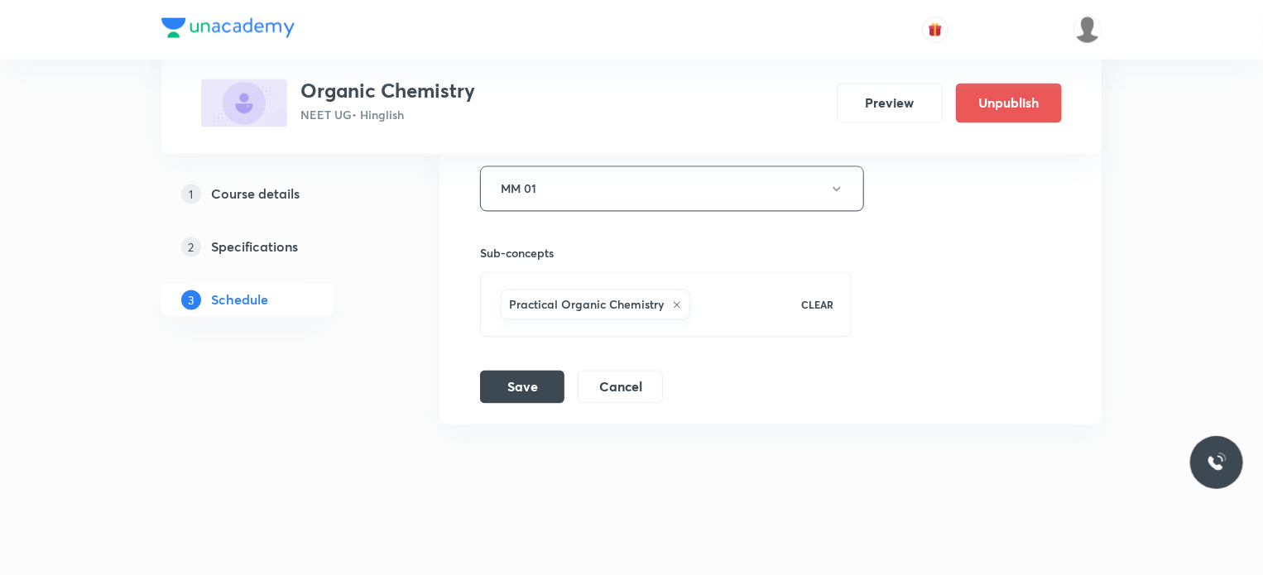
click at [652, 400] on li "General Organic Chemistry 7 Lesson 7 • Room MM 01 Practical Organic Chemistry S…" at bounding box center [770, 5] width 662 height 837
click at [629, 374] on button "Cancel" at bounding box center [620, 385] width 85 height 33
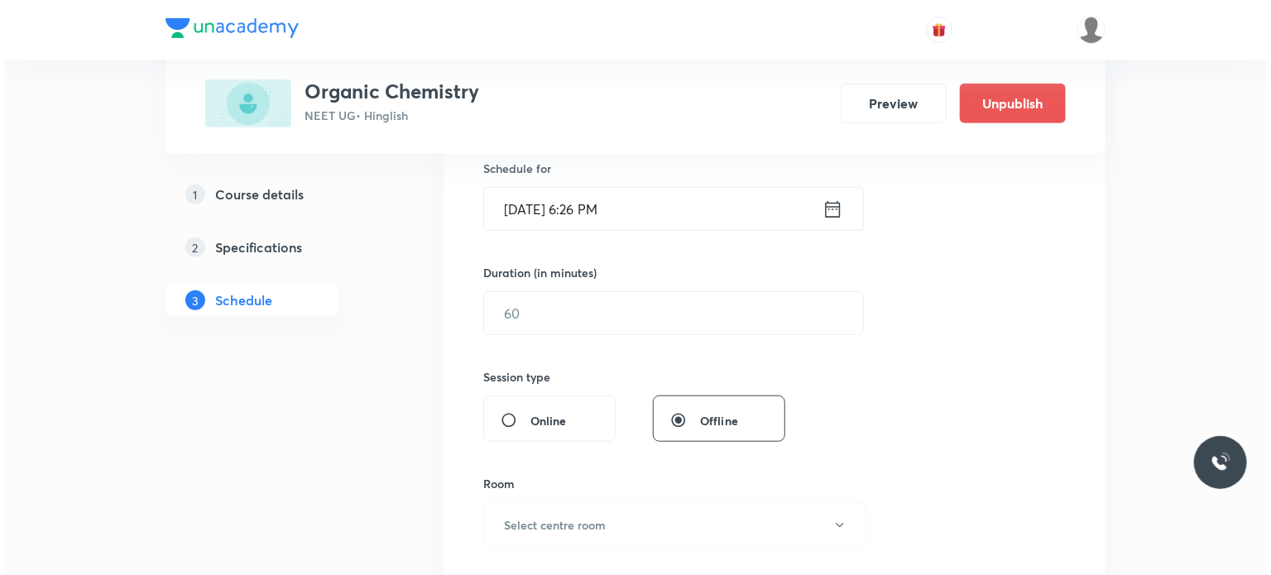
scroll to position [2029, 0]
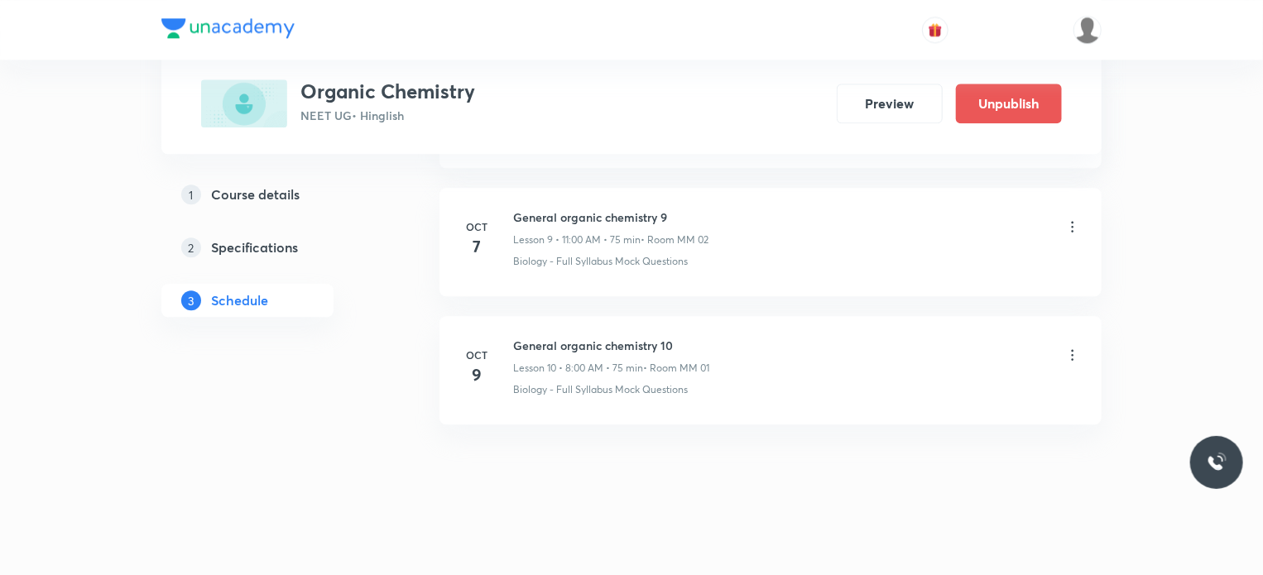
click at [1068, 350] on icon at bounding box center [1072, 355] width 17 height 17
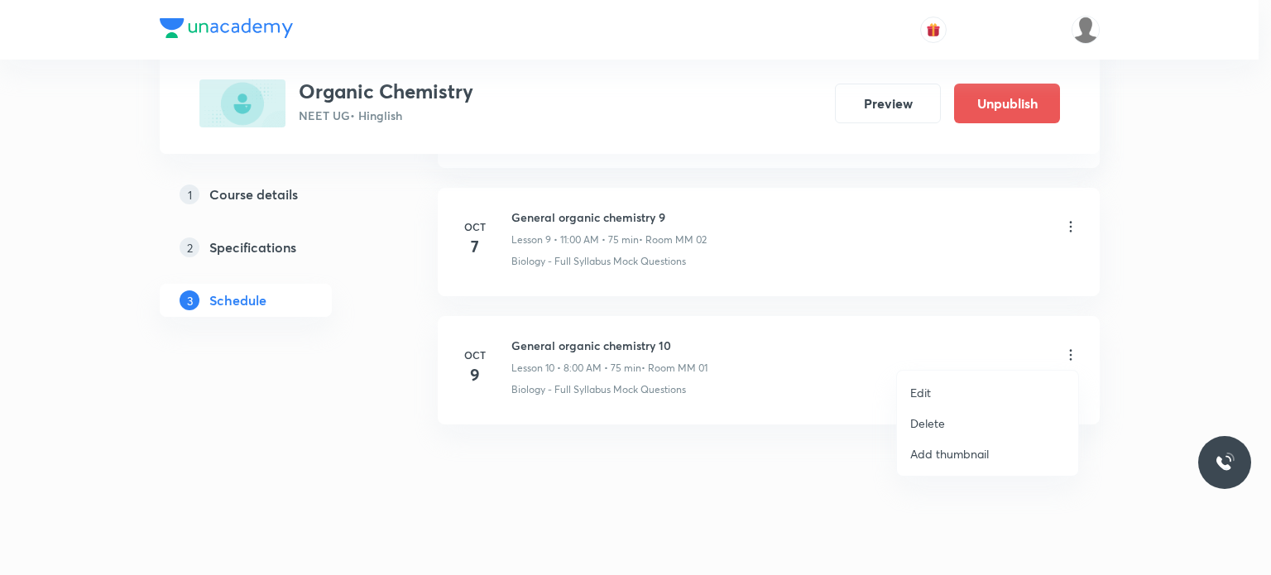
click at [973, 391] on li "Edit" at bounding box center [987, 392] width 181 height 31
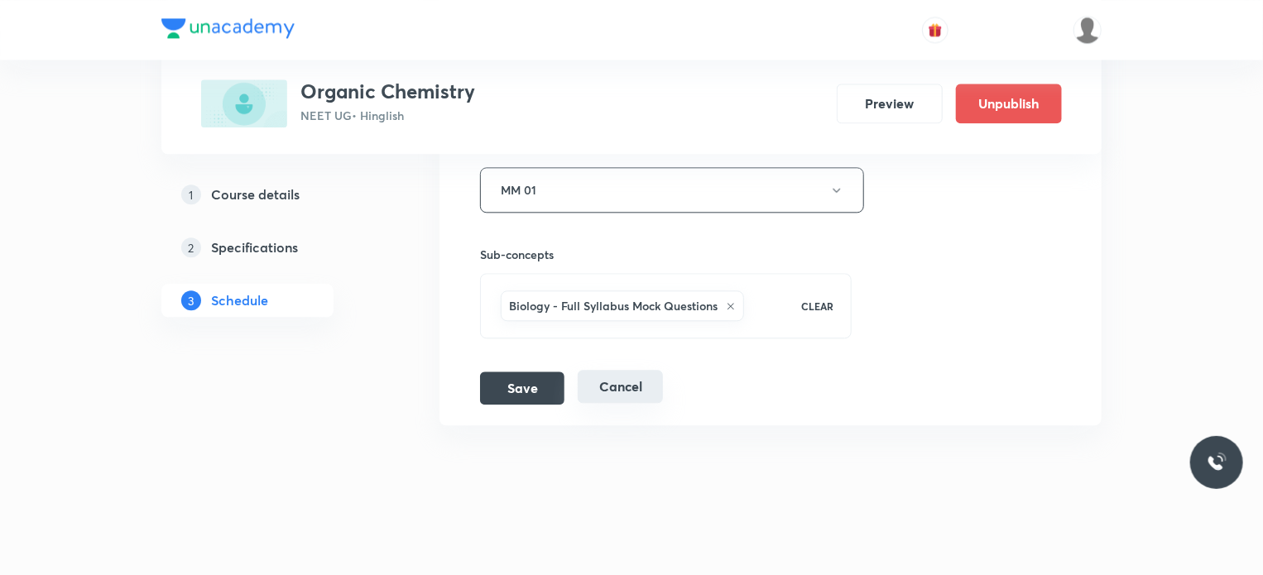
click at [609, 373] on button "Cancel" at bounding box center [620, 386] width 85 height 33
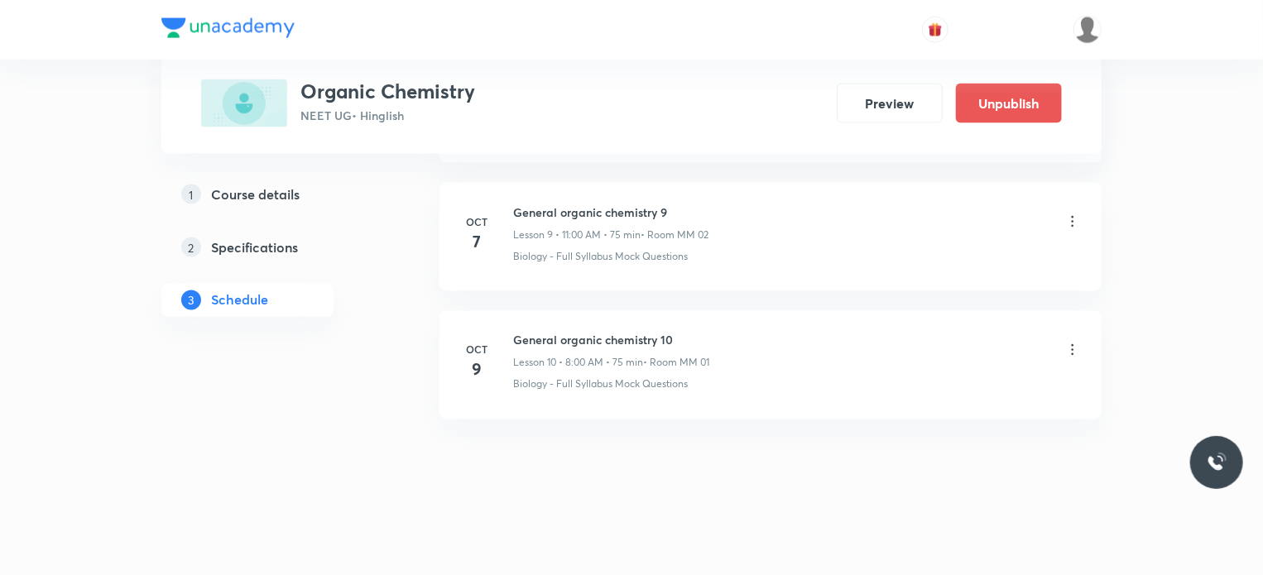
scroll to position [1270, 0]
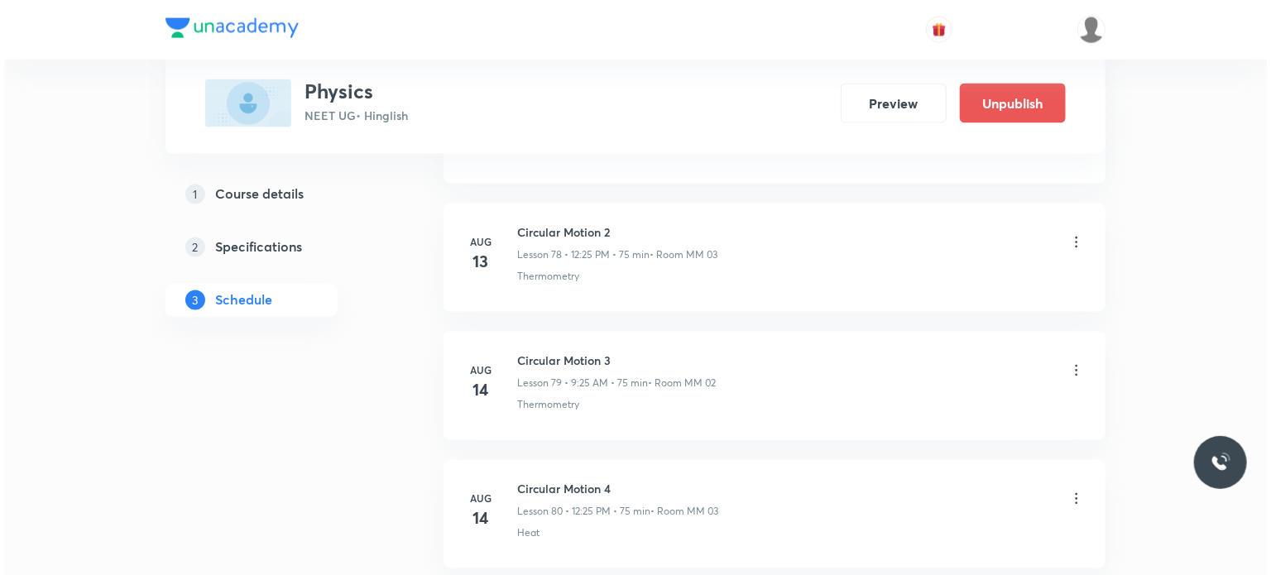
scroll to position [18149, 0]
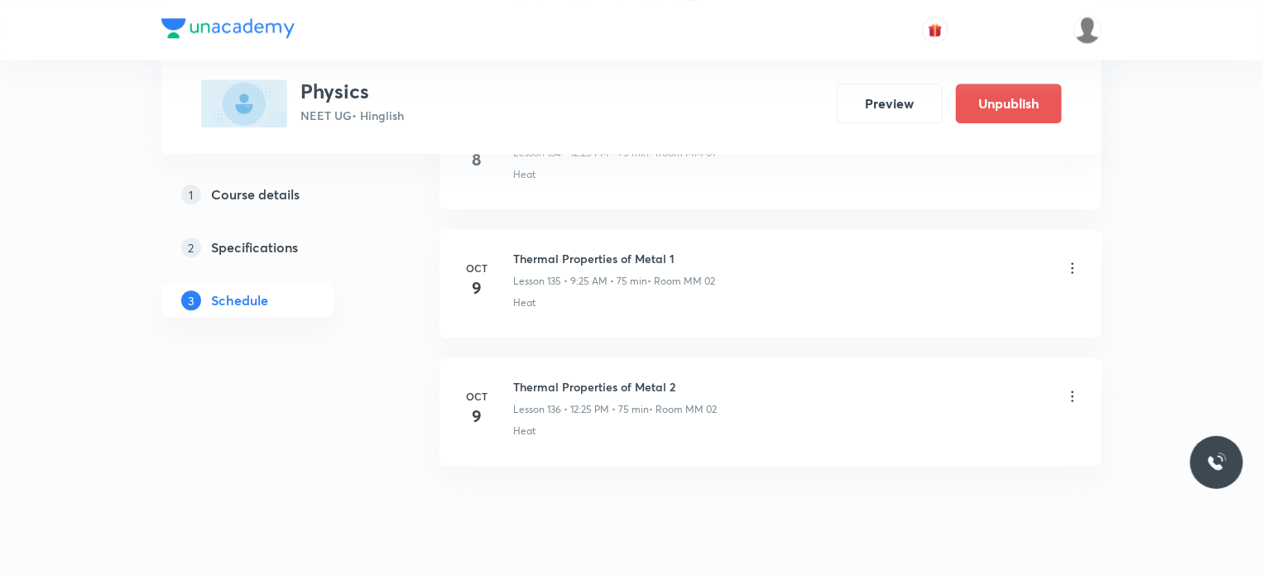
click at [1075, 260] on icon at bounding box center [1072, 268] width 17 height 17
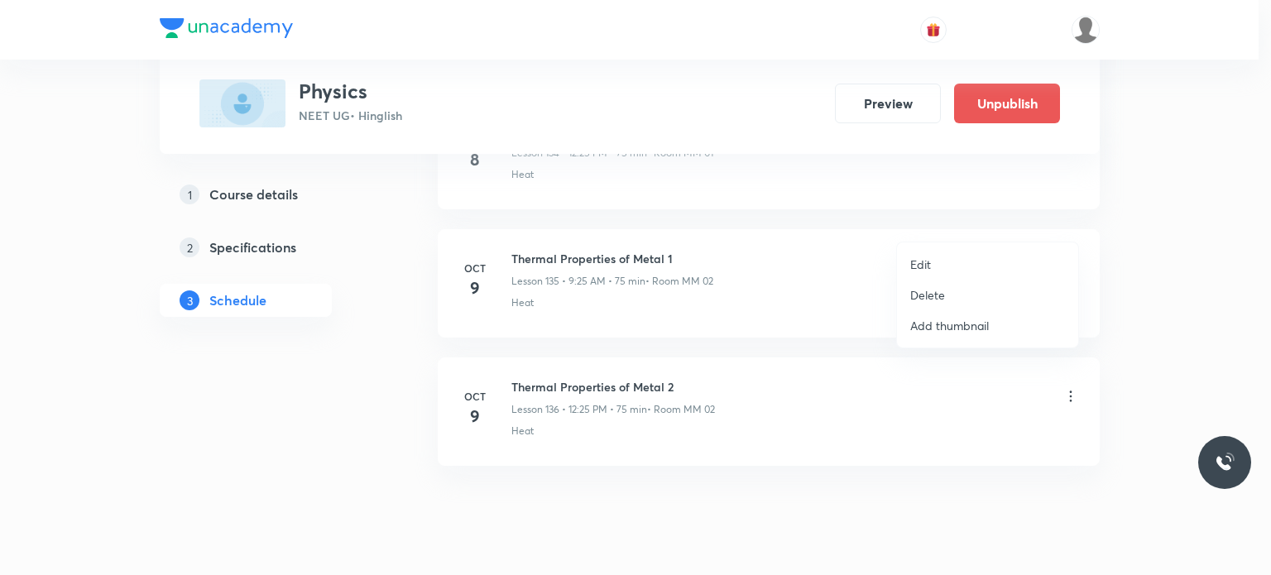
click at [957, 267] on li "Edit" at bounding box center [987, 264] width 181 height 31
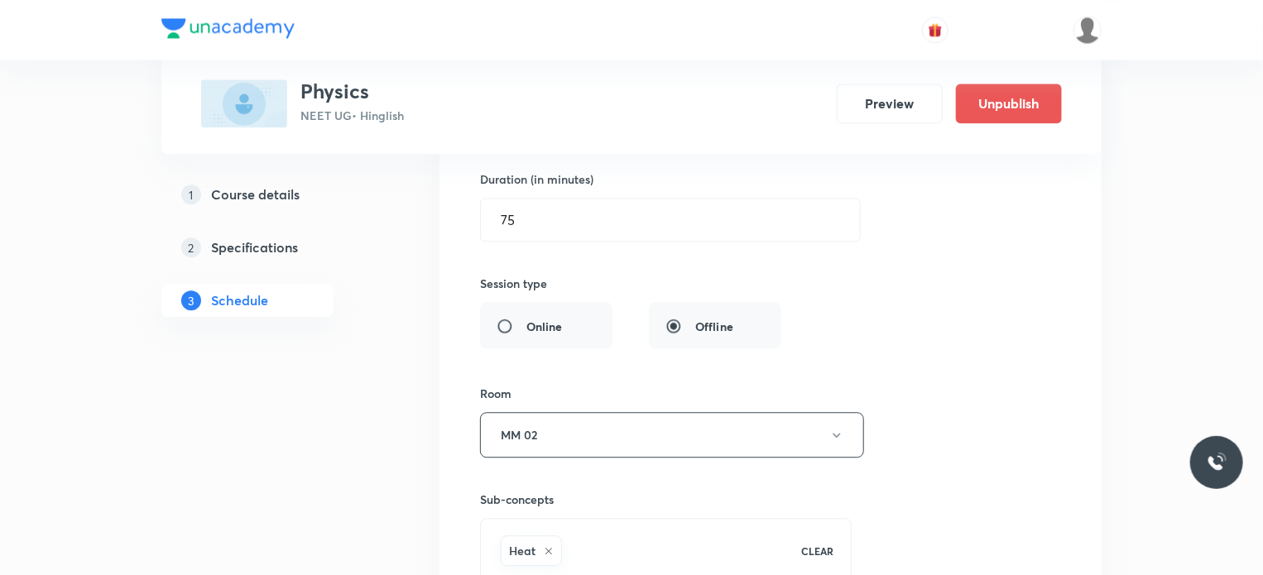
scroll to position [18023, 0]
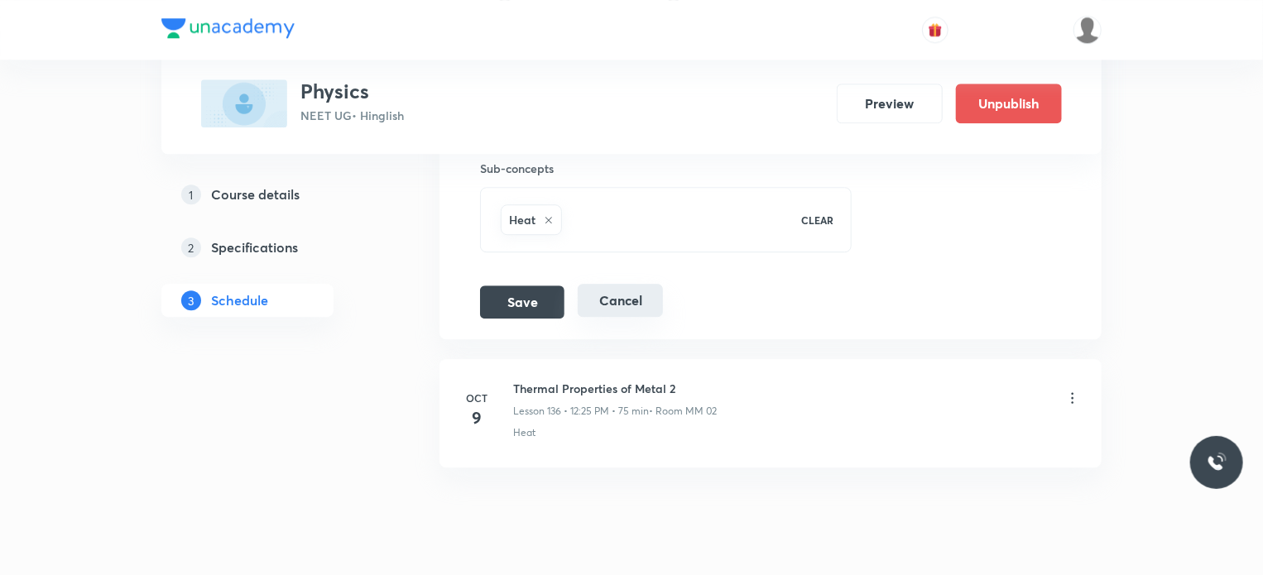
click at [629, 284] on button "Cancel" at bounding box center [620, 300] width 85 height 33
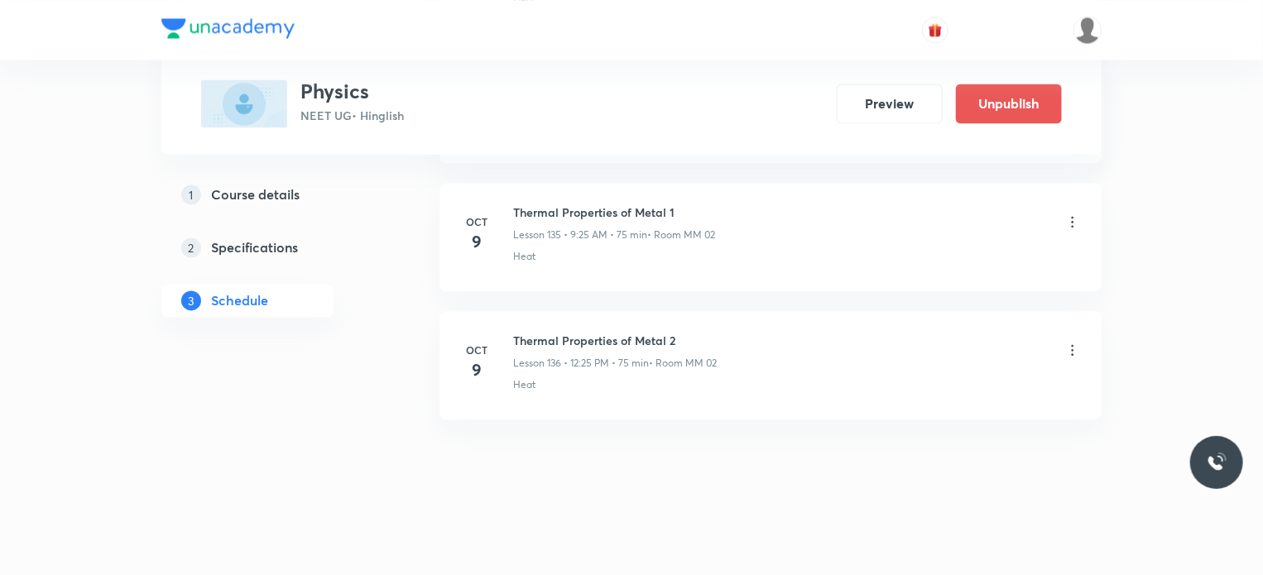
scroll to position [17390, 0]
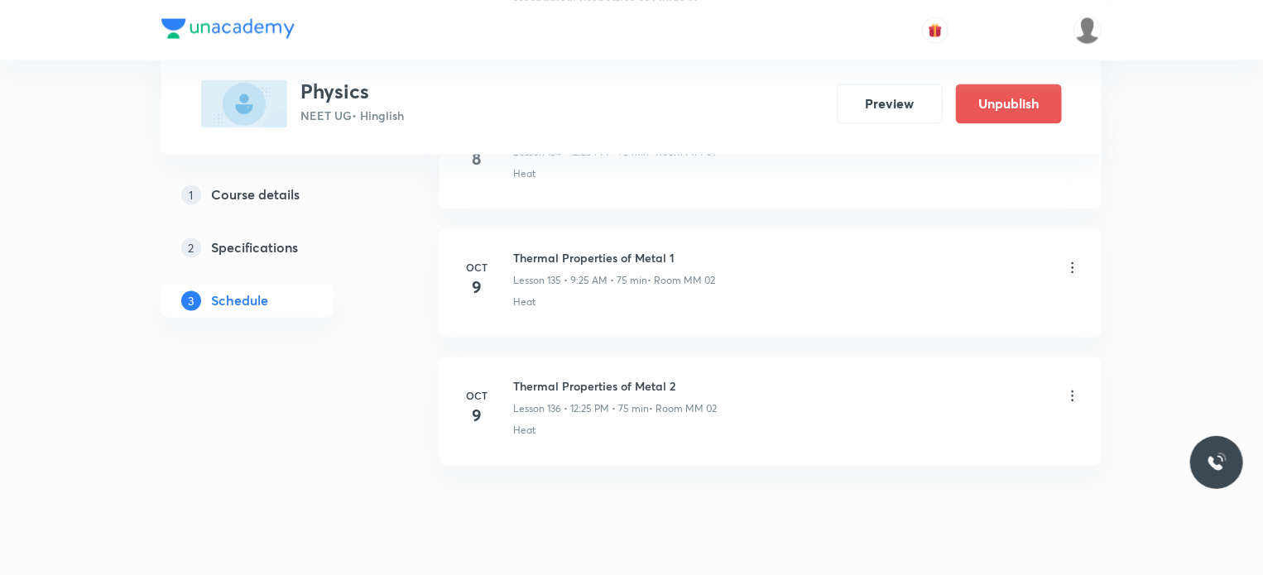
click at [1068, 387] on icon at bounding box center [1072, 395] width 17 height 17
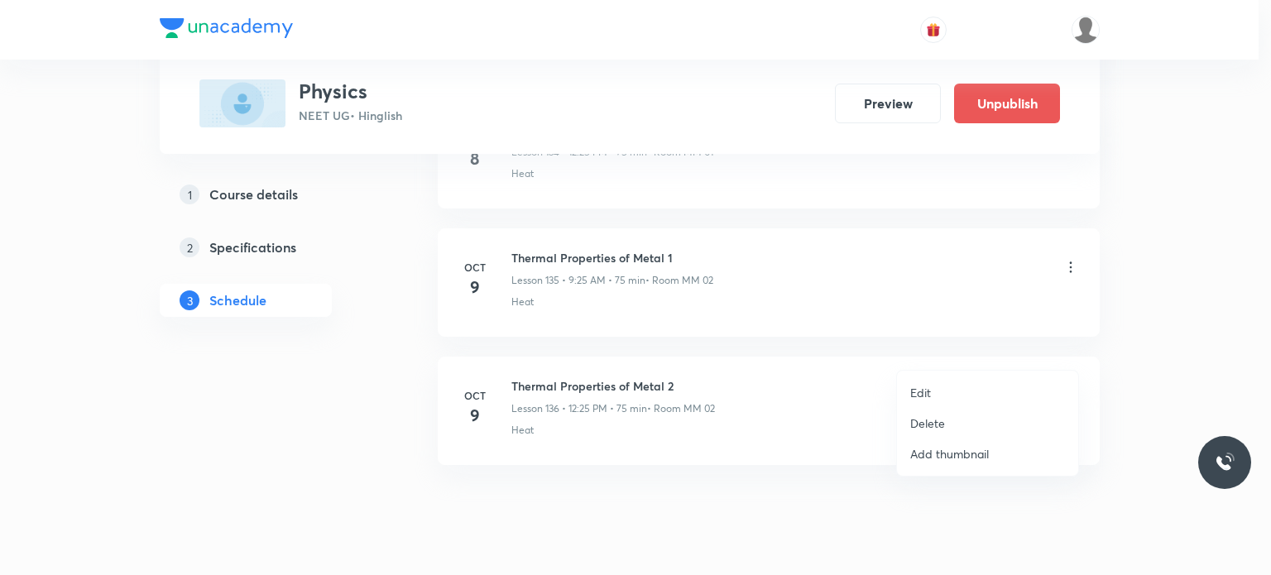
click at [951, 396] on li "Edit" at bounding box center [987, 392] width 181 height 31
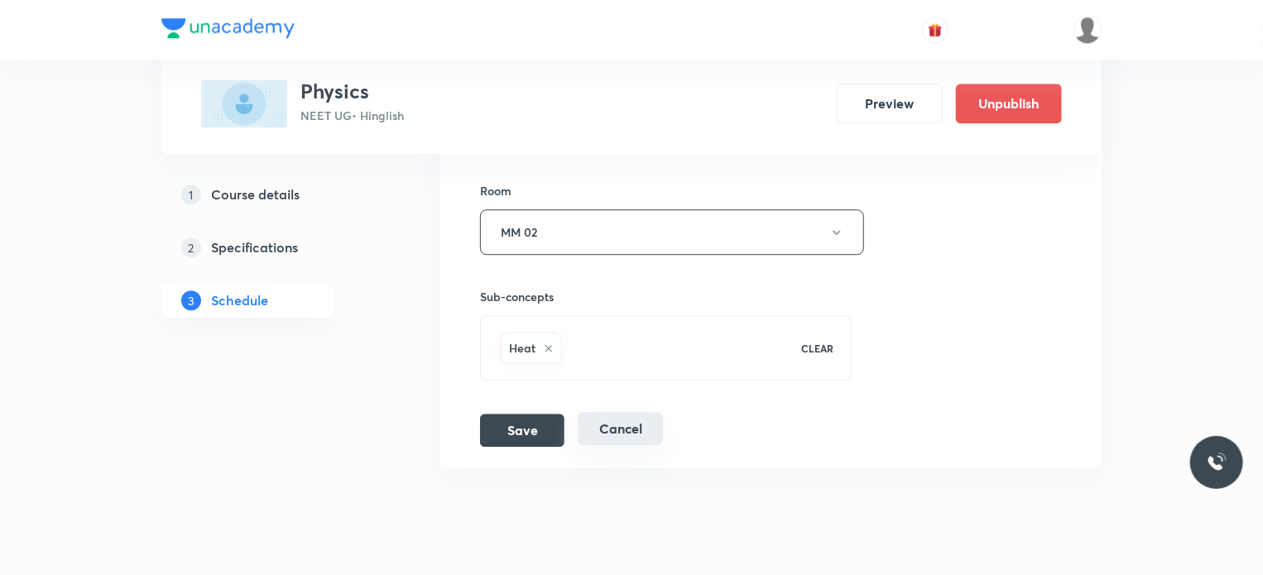
click at [631, 412] on button "Cancel" at bounding box center [620, 428] width 85 height 33
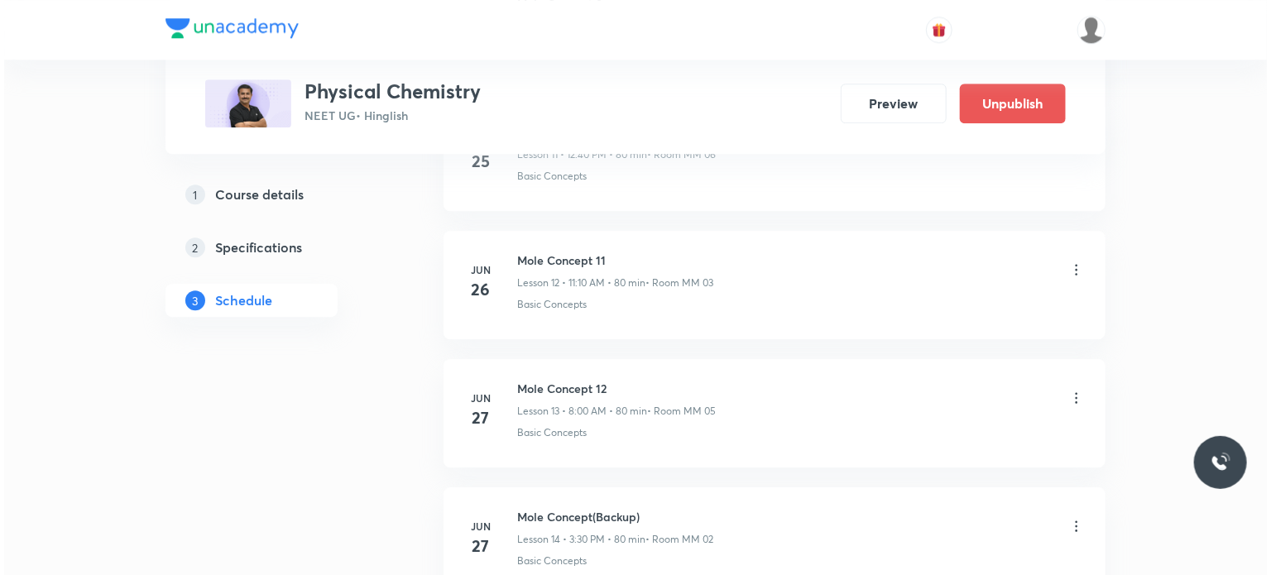
scroll to position [9577, 0]
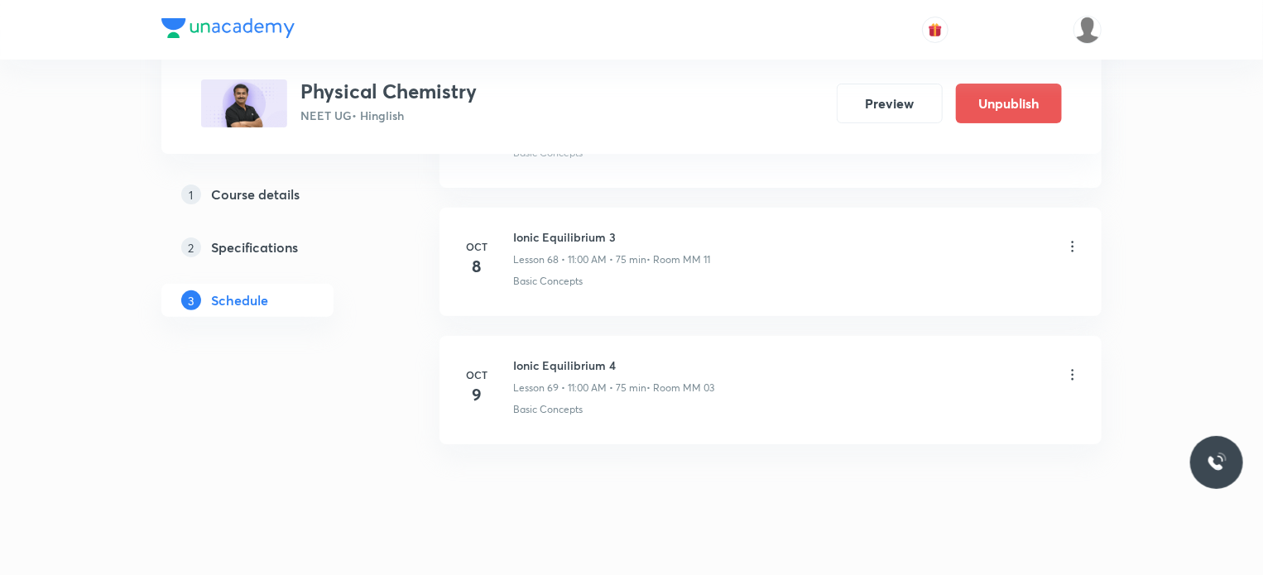
click at [1073, 369] on icon at bounding box center [1073, 374] width 2 height 11
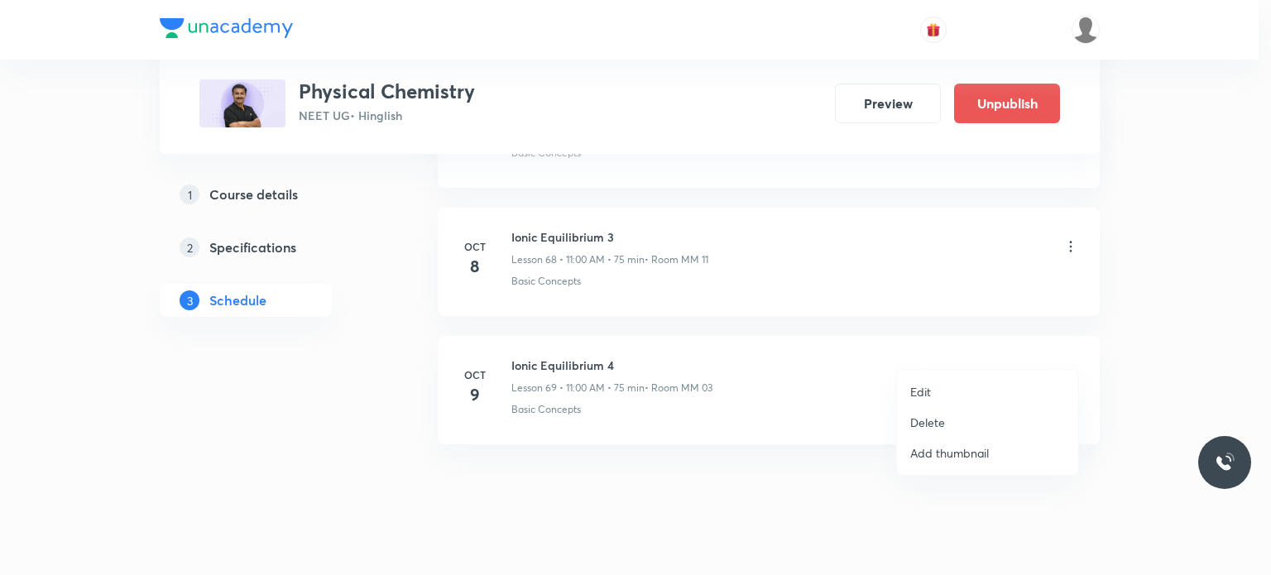
click at [939, 399] on li "Edit" at bounding box center [987, 392] width 181 height 31
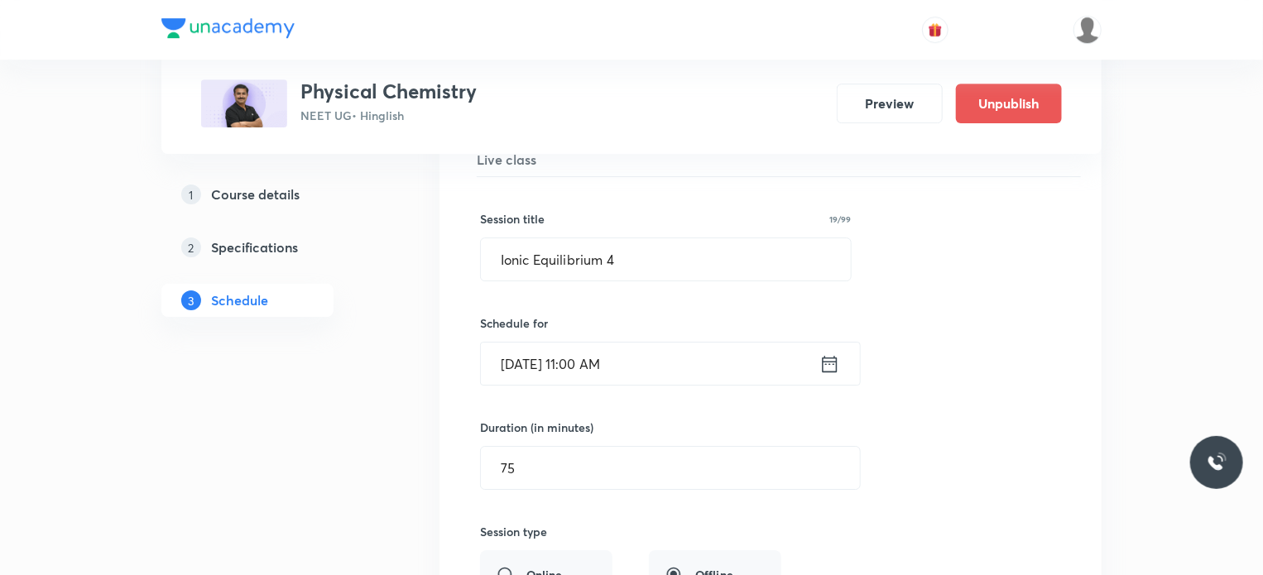
scroll to position [8955, 0]
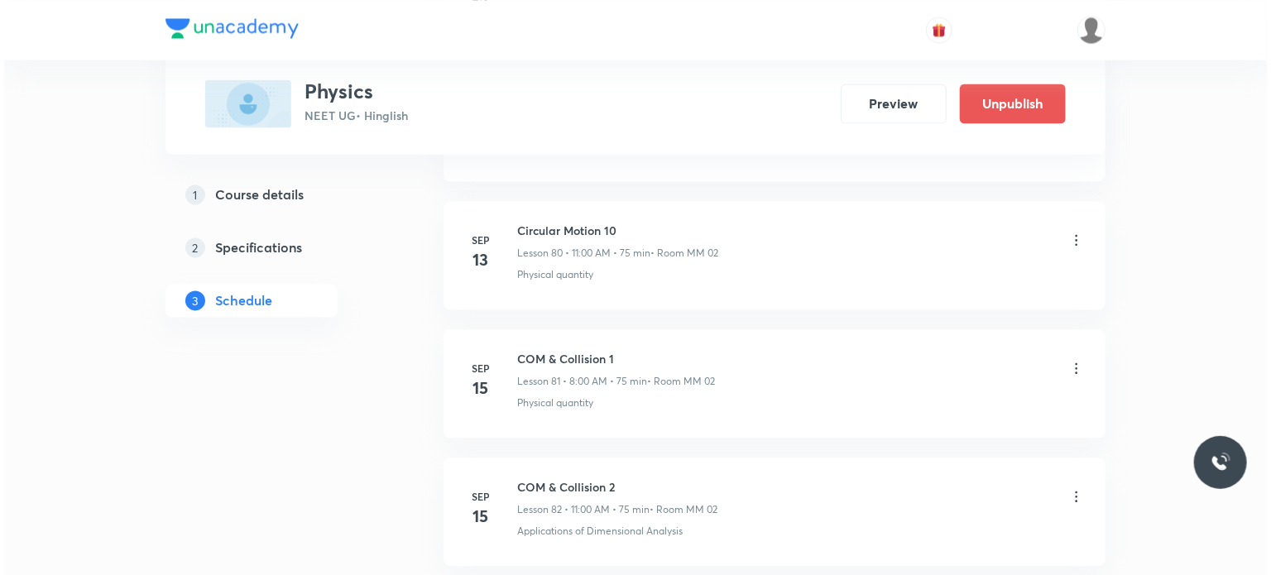
scroll to position [14310, 0]
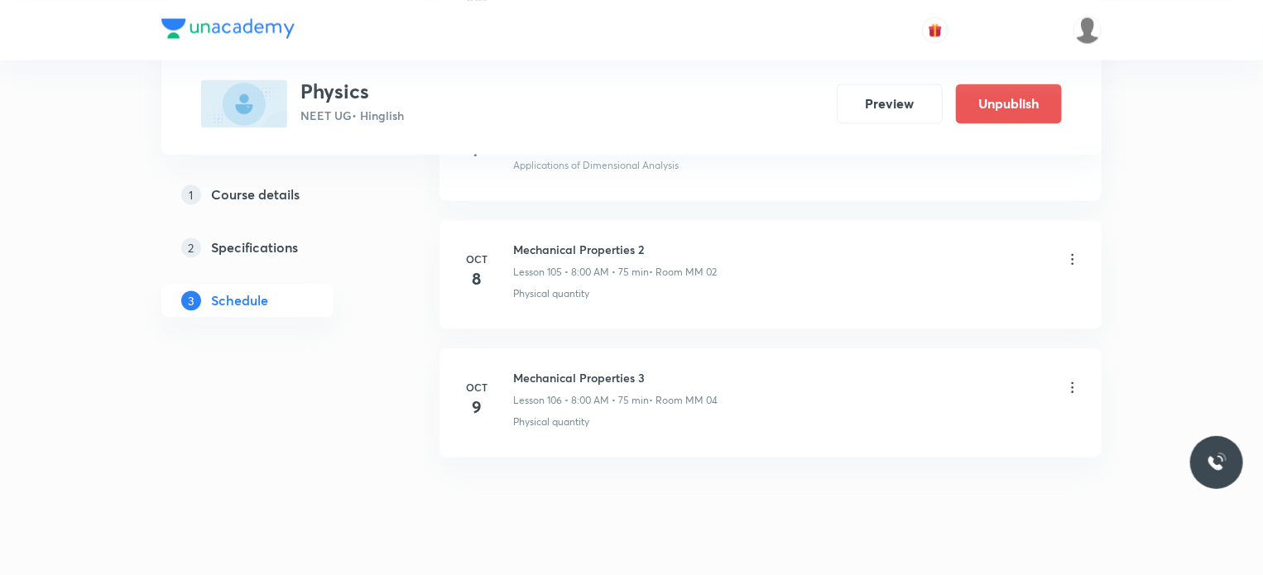
click at [1073, 379] on icon at bounding box center [1072, 387] width 17 height 17
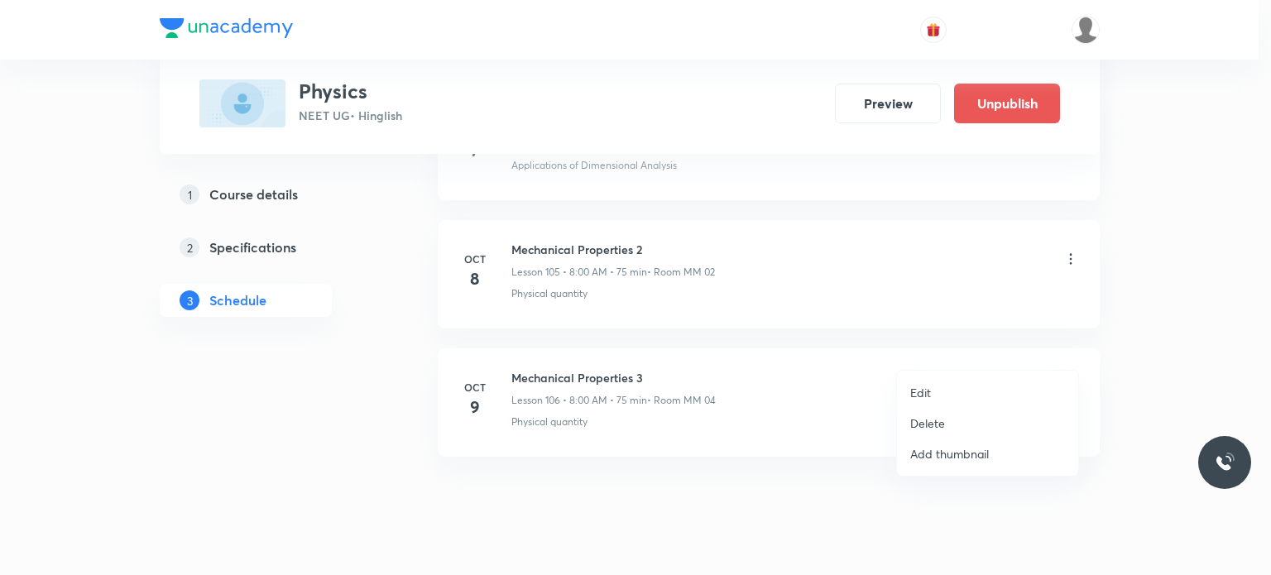
click at [958, 381] on li "Edit" at bounding box center [987, 392] width 181 height 31
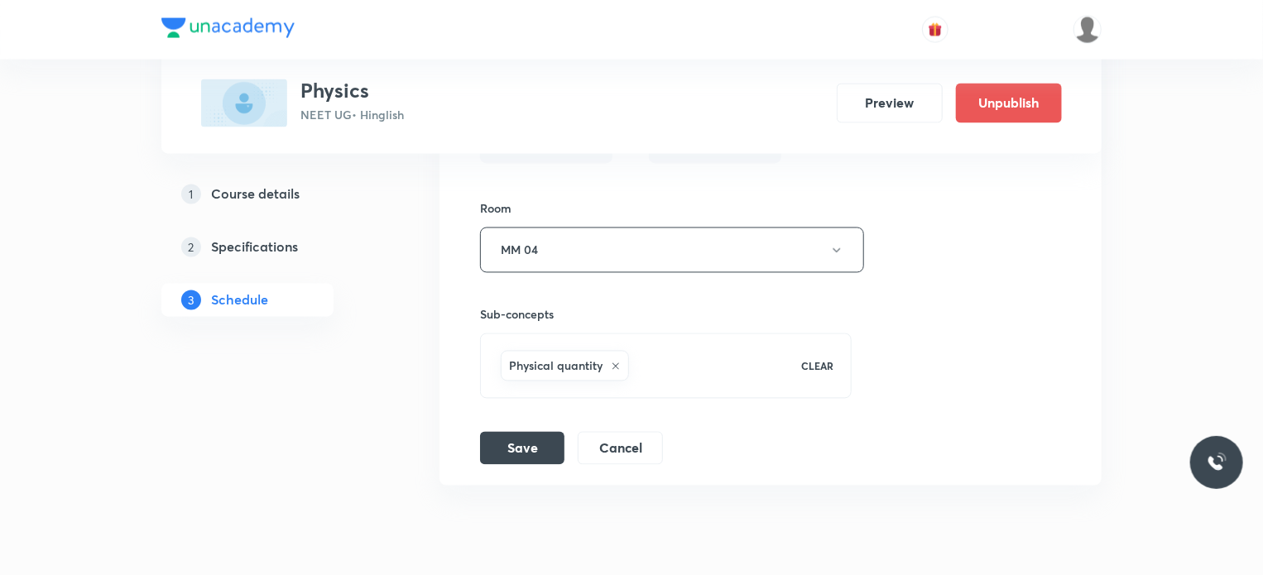
scroll to position [14186, 0]
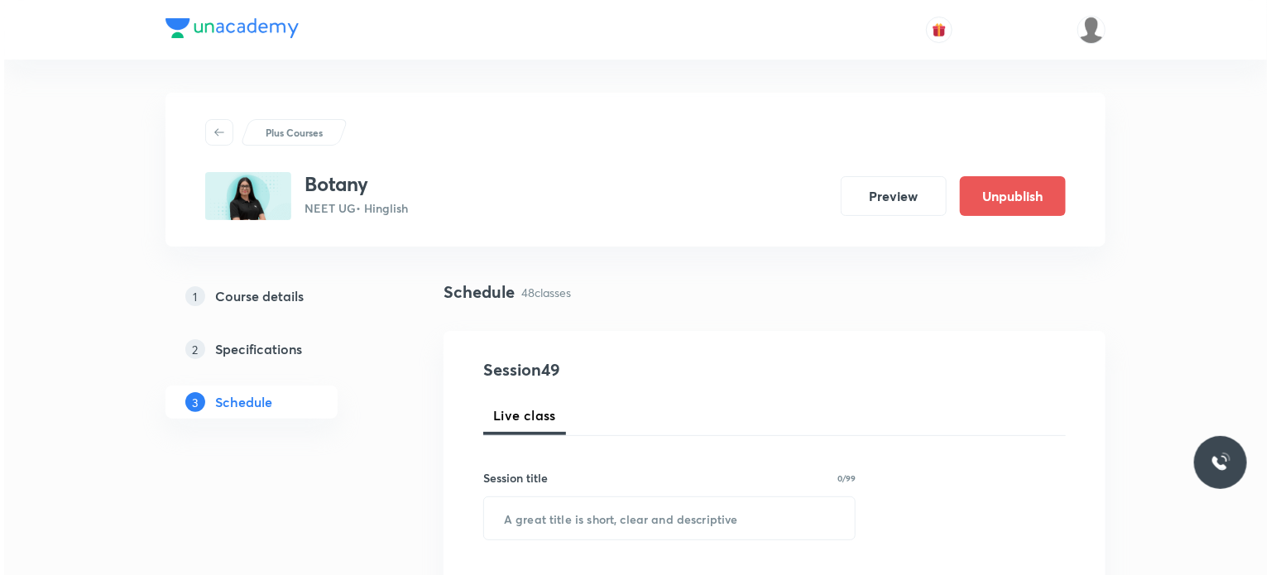
scroll to position [6891, 0]
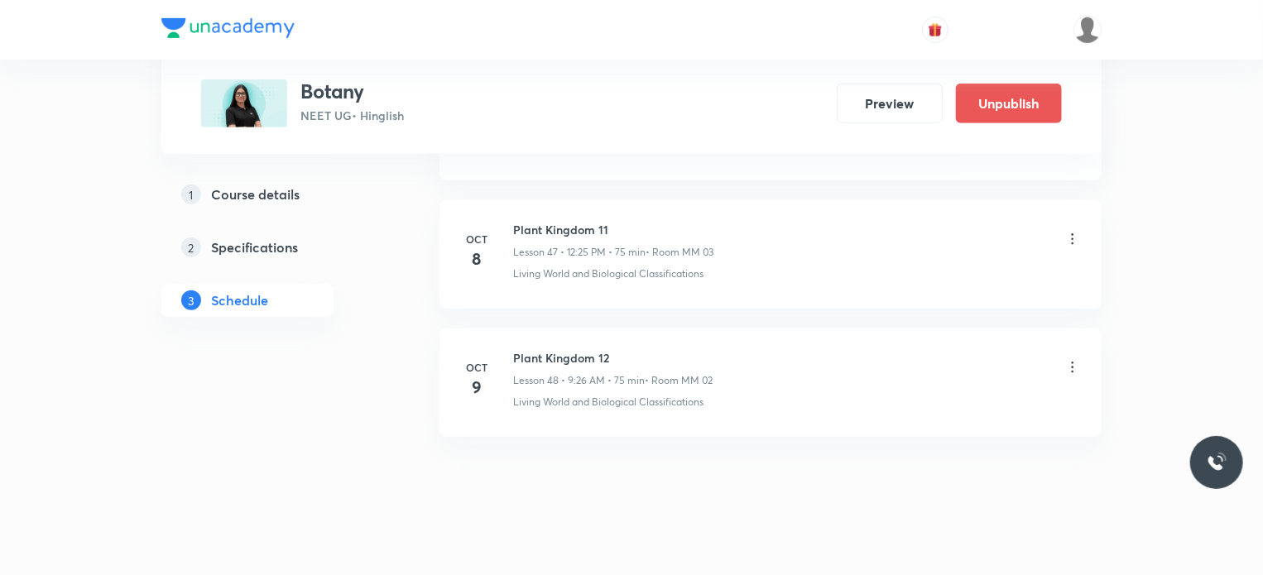
click at [1068, 359] on icon at bounding box center [1072, 367] width 17 height 17
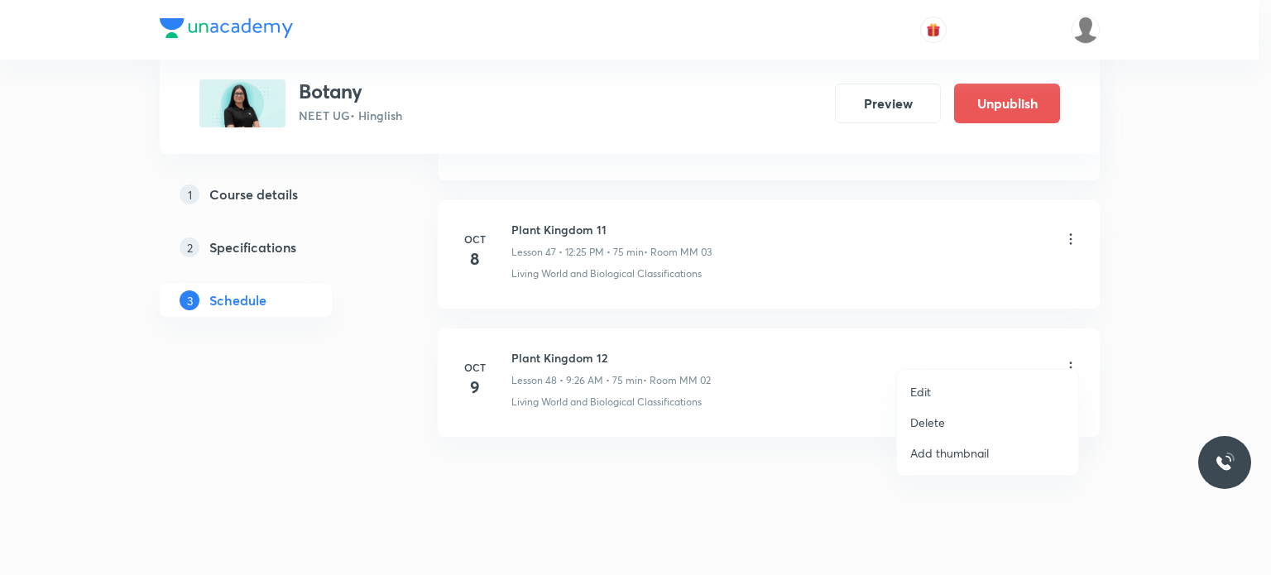
click at [965, 385] on li "Edit" at bounding box center [987, 392] width 181 height 31
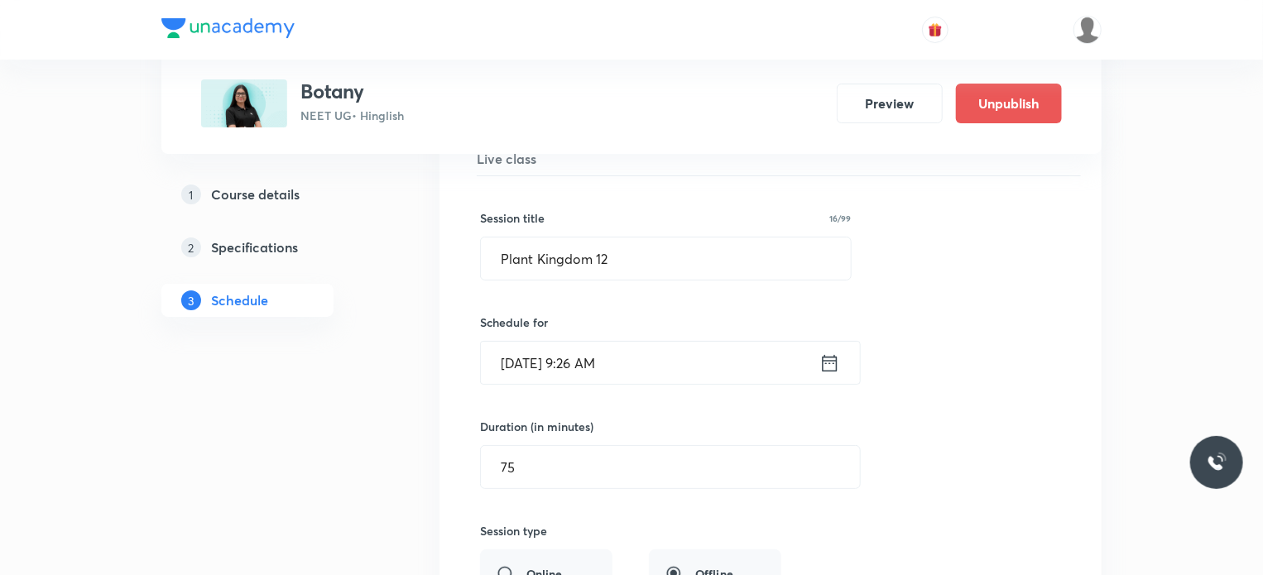
scroll to position [6269, 0]
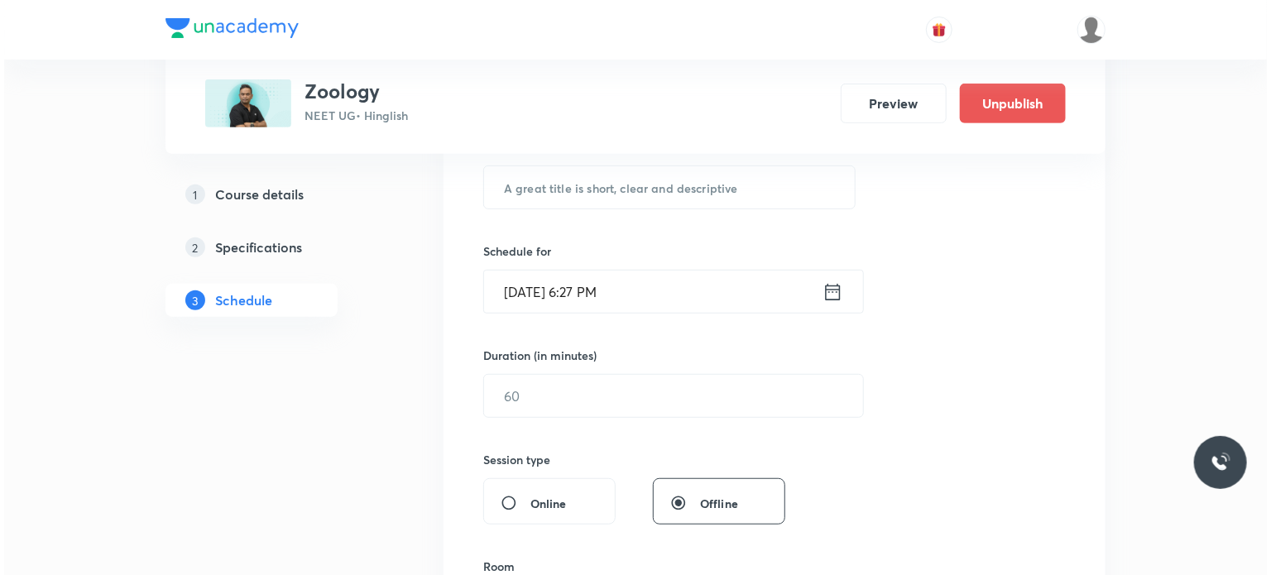
scroll to position [6250, 0]
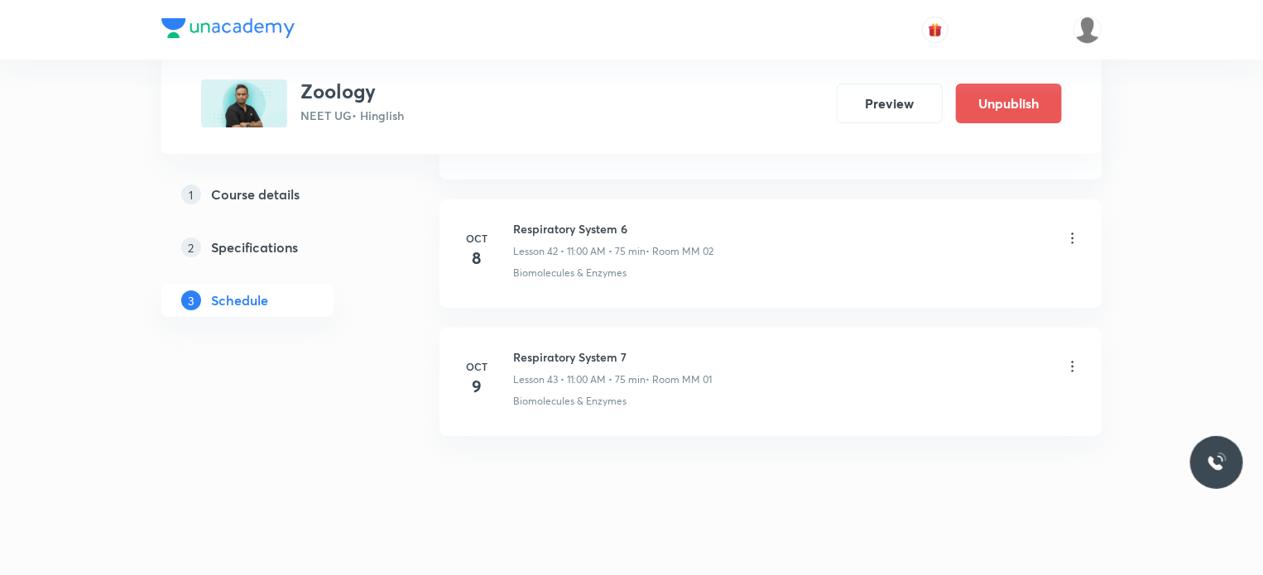
click at [1072, 348] on div "Respiratory System 7 Lesson 43 • 11:00 AM • 75 min • Room MM 01" at bounding box center [797, 367] width 568 height 39
click at [1070, 358] on icon at bounding box center [1072, 366] width 17 height 17
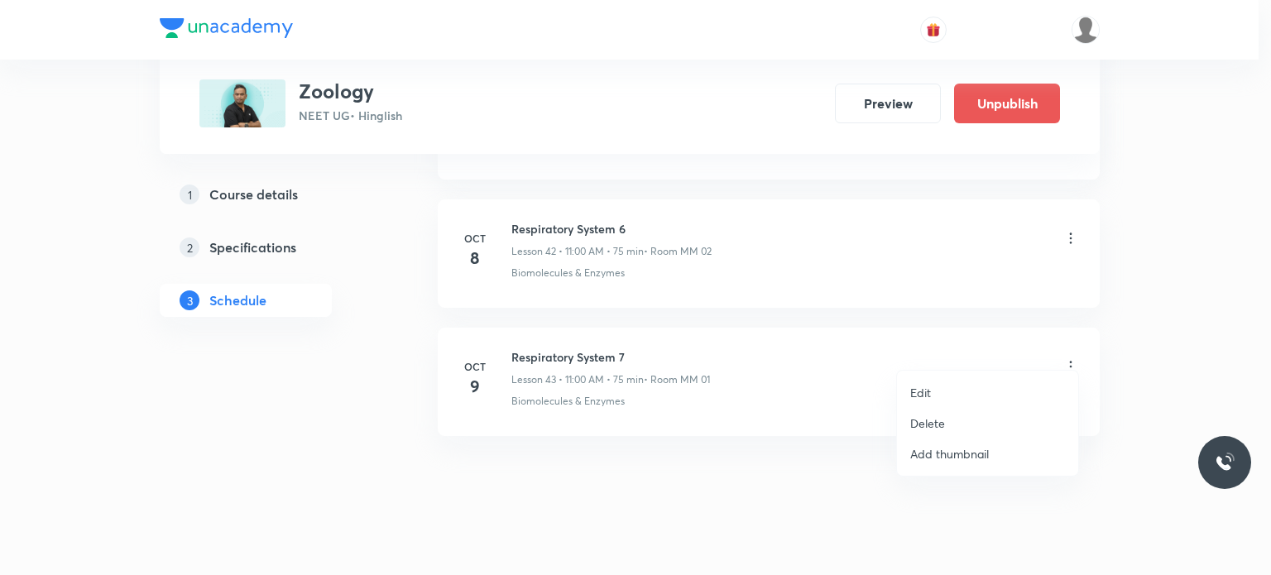
click at [954, 384] on li "Edit" at bounding box center [987, 392] width 181 height 31
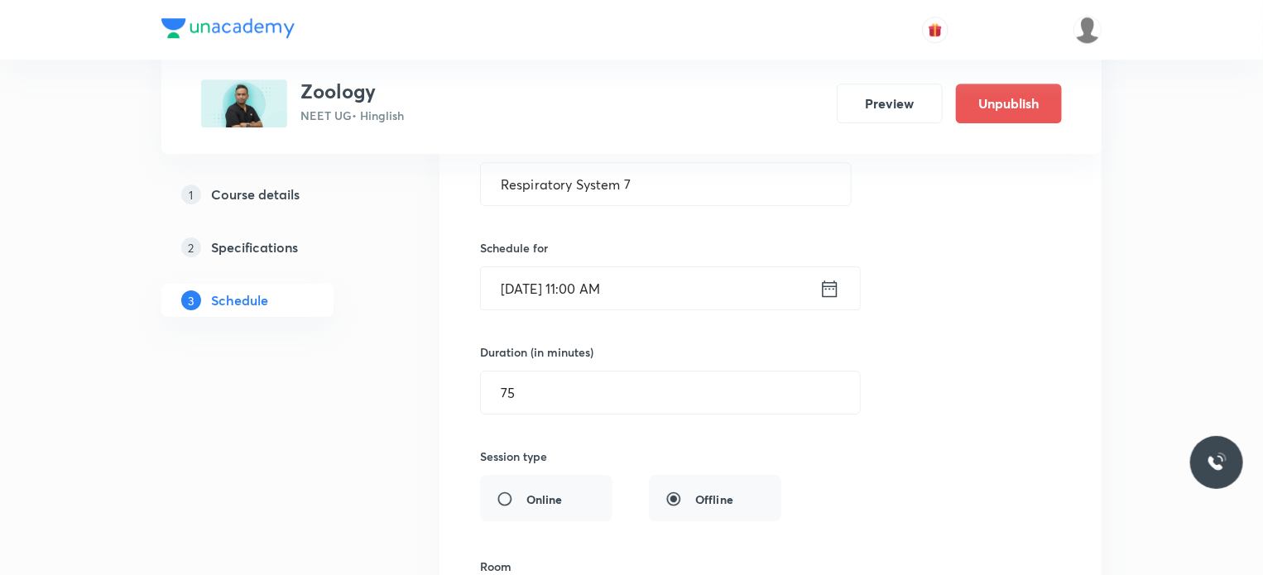
scroll to position [5712, 0]
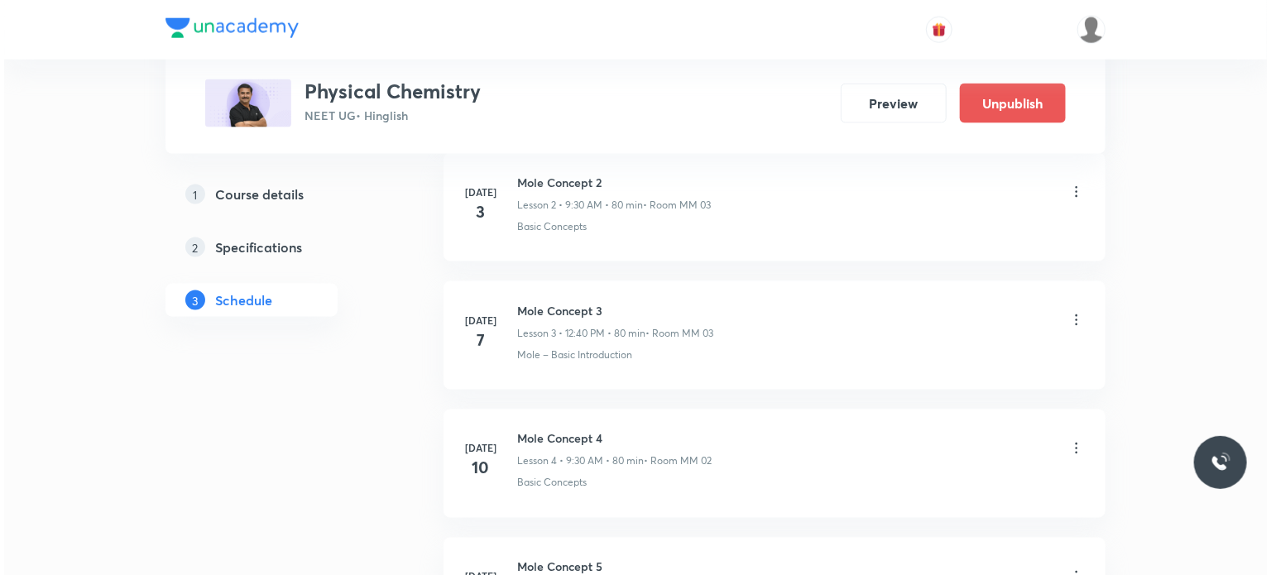
scroll to position [7402, 0]
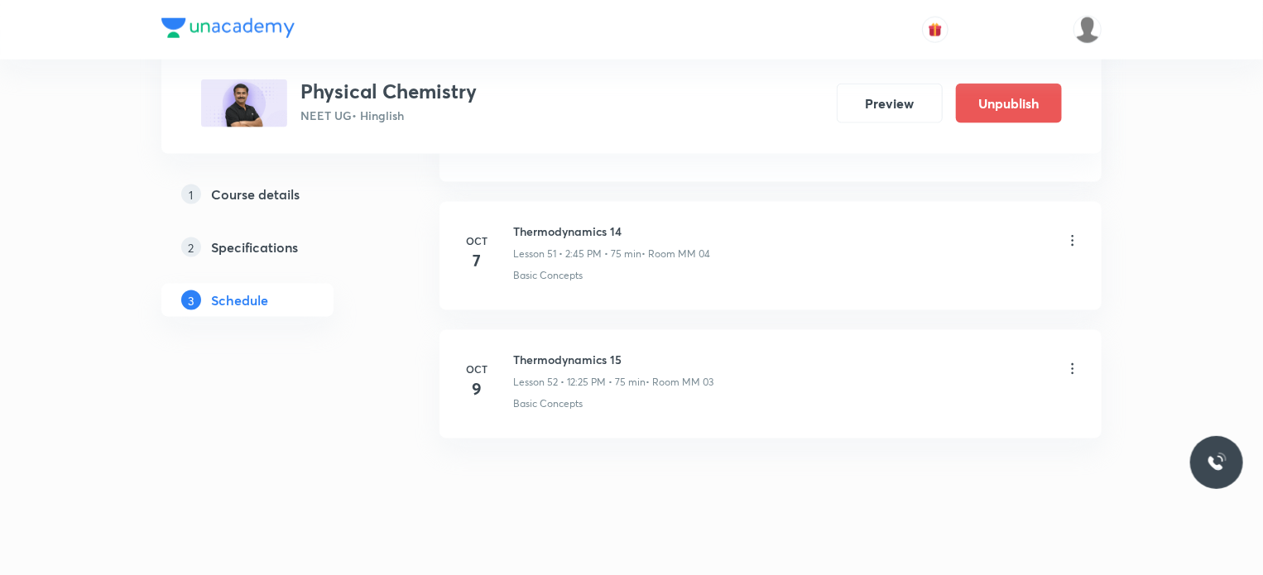
click at [1072, 364] on icon at bounding box center [1073, 369] width 2 height 11
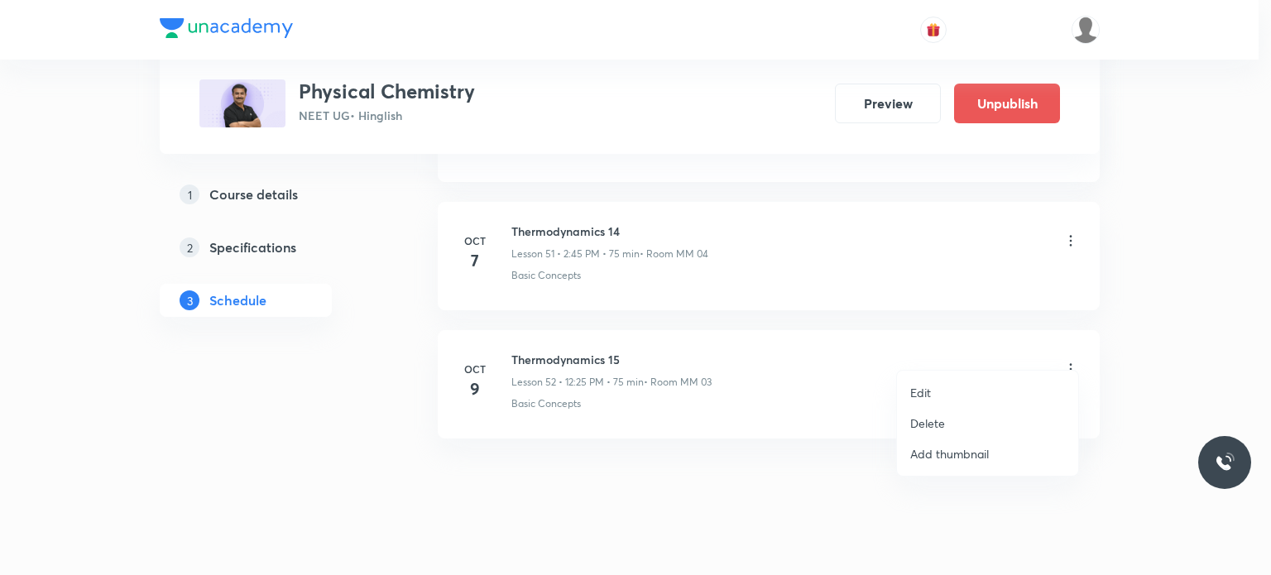
click at [971, 391] on li "Edit" at bounding box center [987, 392] width 181 height 31
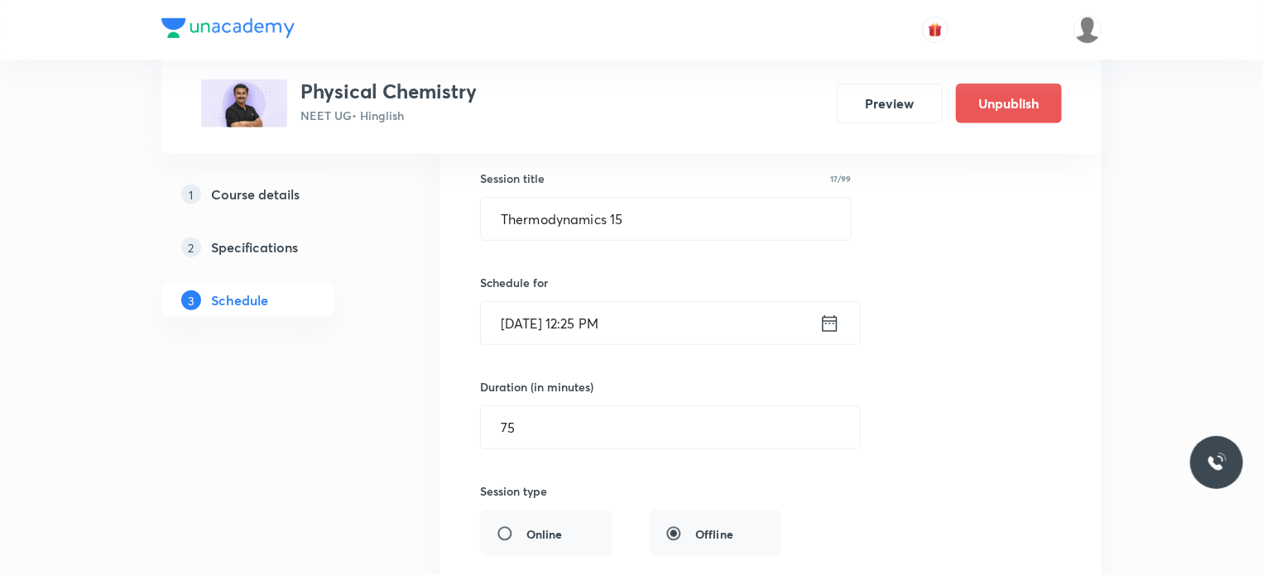
scroll to position [6782, 0]
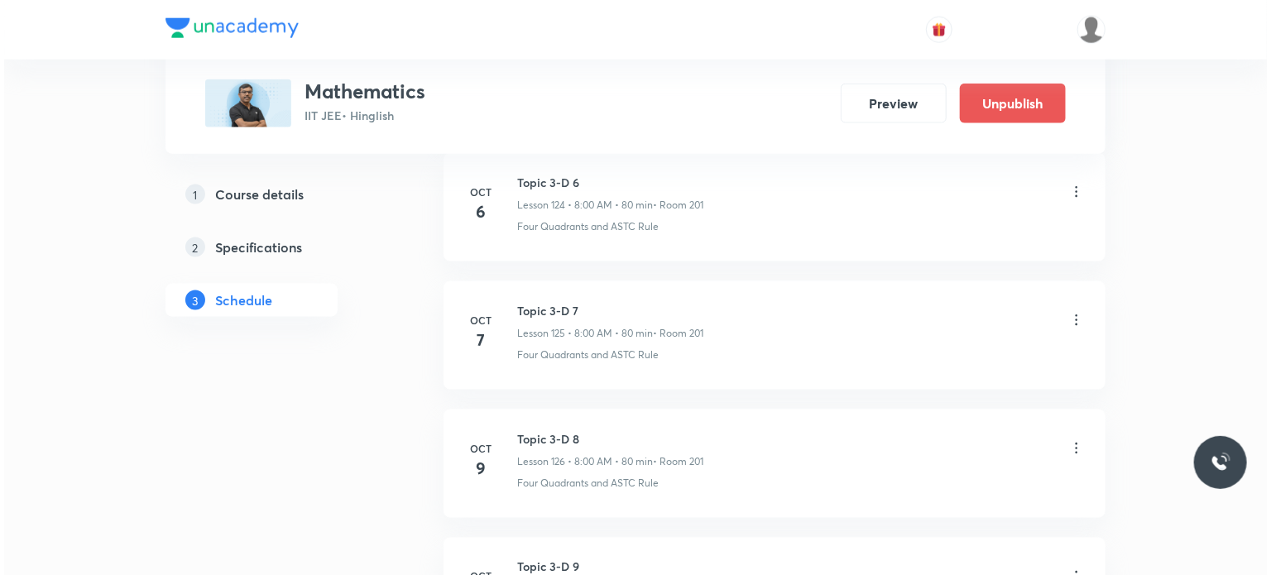
scroll to position [16915, 0]
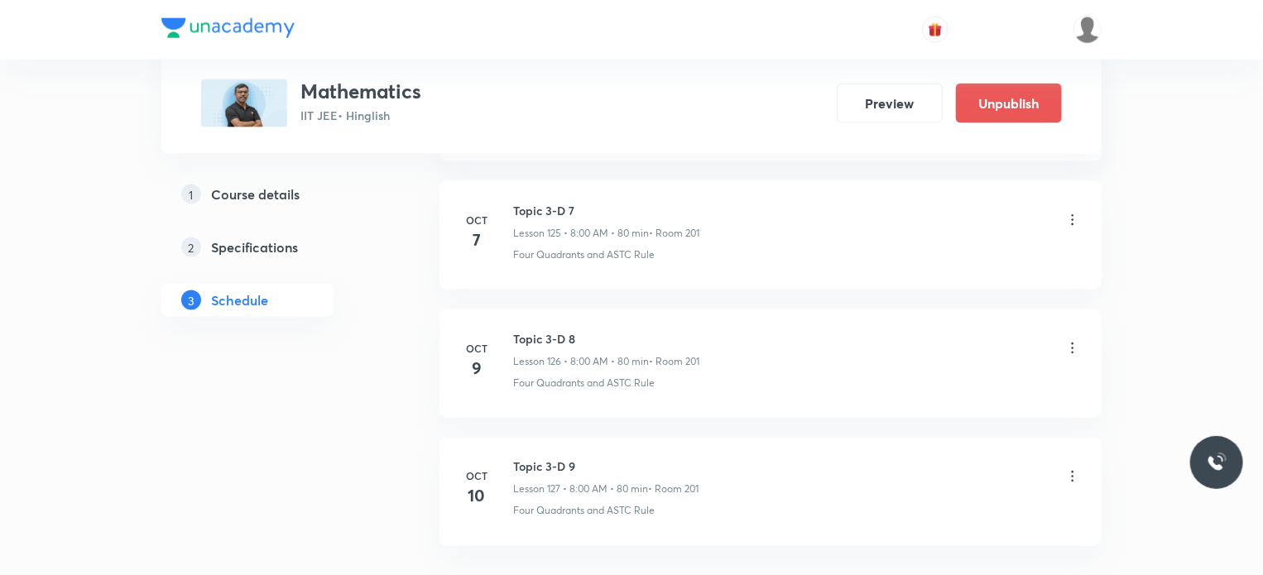
click at [1066, 340] on icon at bounding box center [1072, 348] width 17 height 17
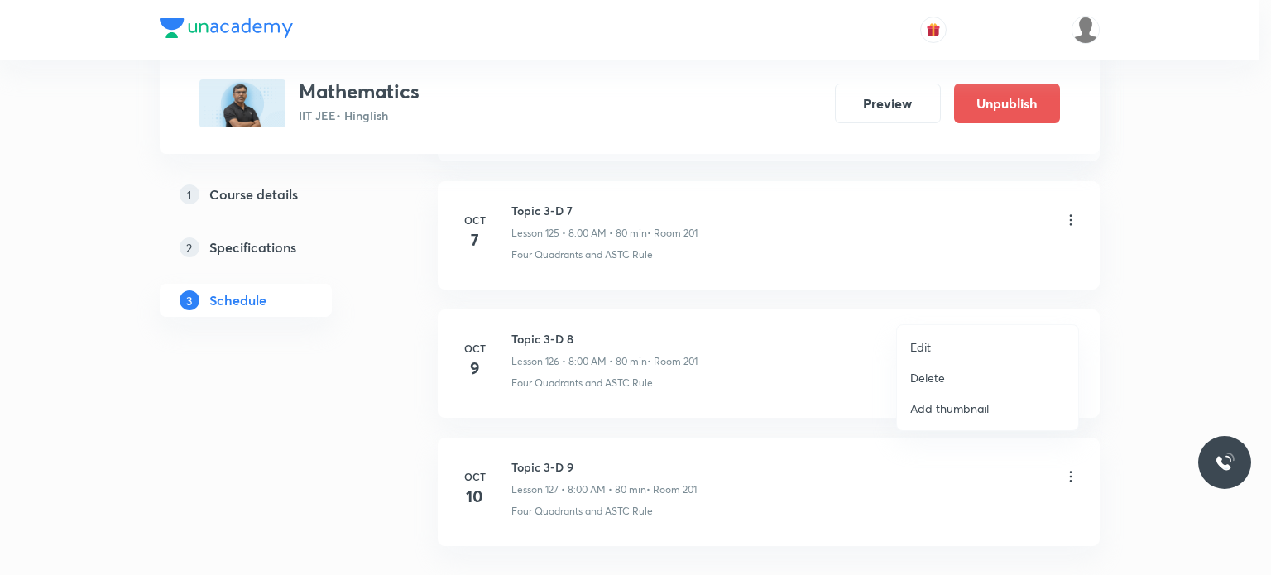
drag, startPoint x: 914, startPoint y: 360, endPoint x: 914, endPoint y: 349, distance: 10.8
click at [914, 349] on li "Edit" at bounding box center [987, 347] width 181 height 31
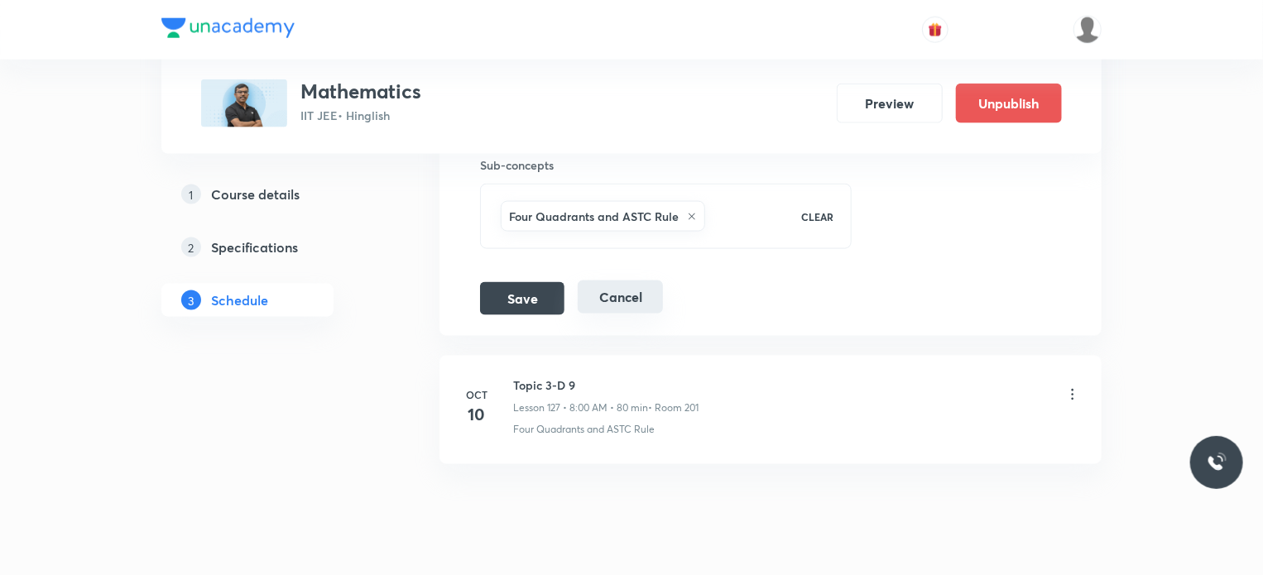
click at [631, 281] on button "Cancel" at bounding box center [620, 297] width 85 height 33
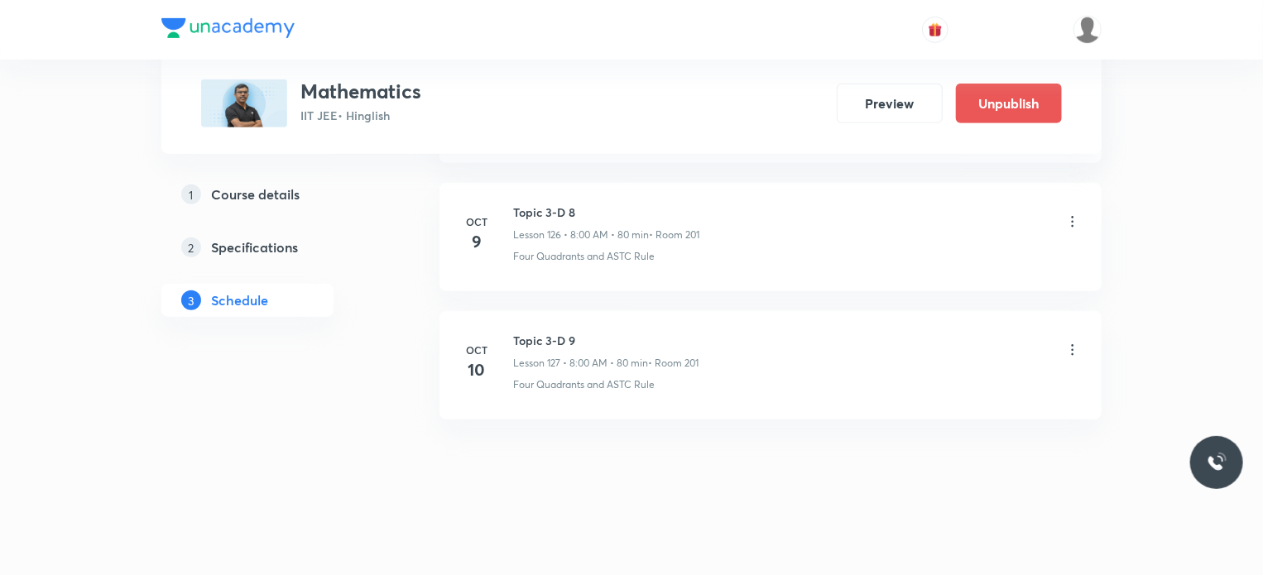
scroll to position [16238, 0]
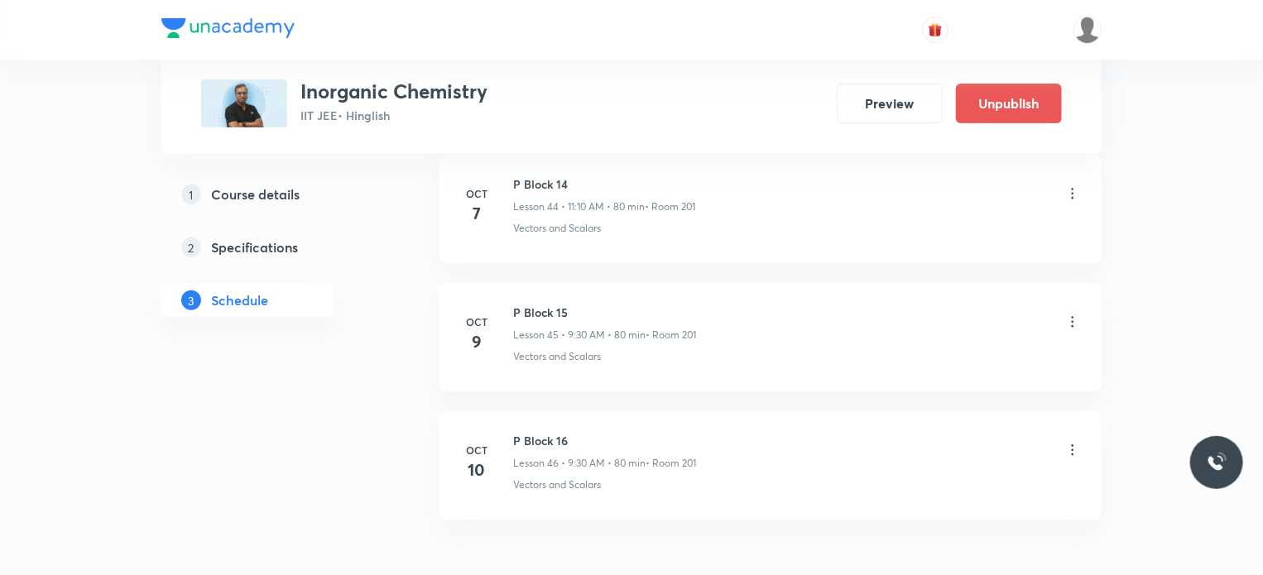
scroll to position [6469, 0]
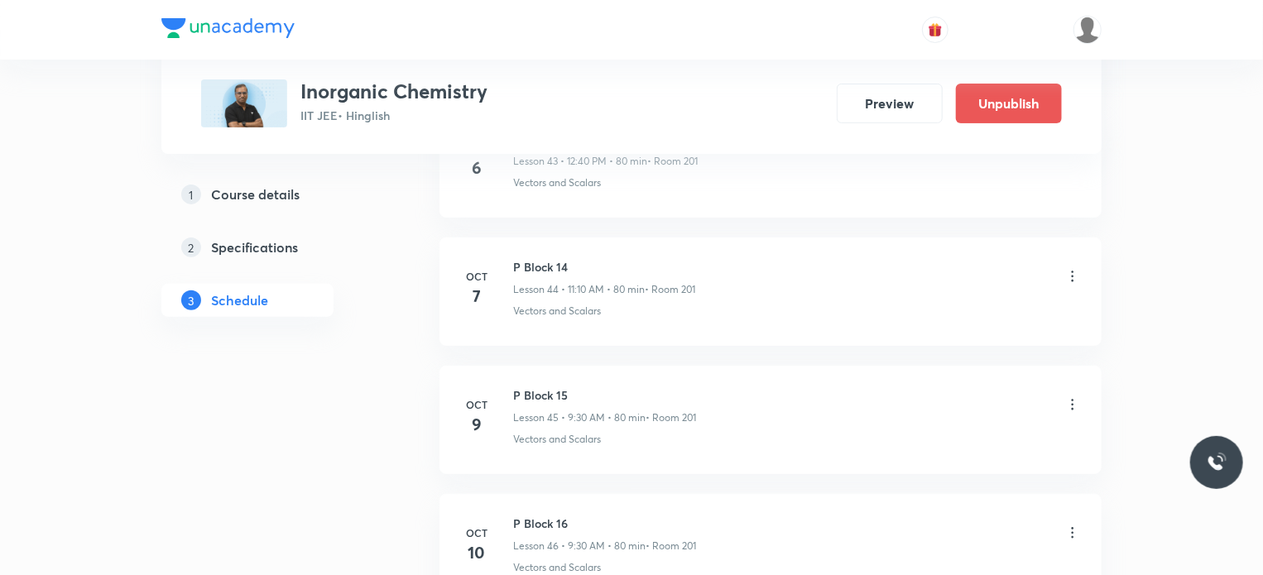
click at [1077, 396] on icon at bounding box center [1072, 404] width 17 height 17
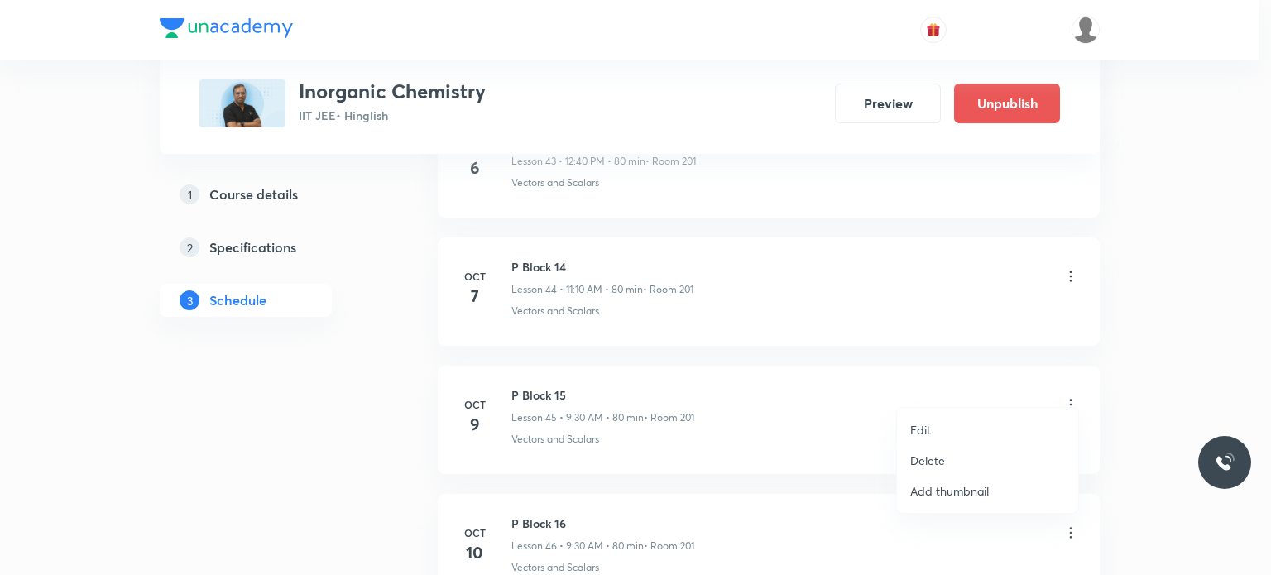
click at [967, 425] on li "Edit" at bounding box center [987, 430] width 181 height 31
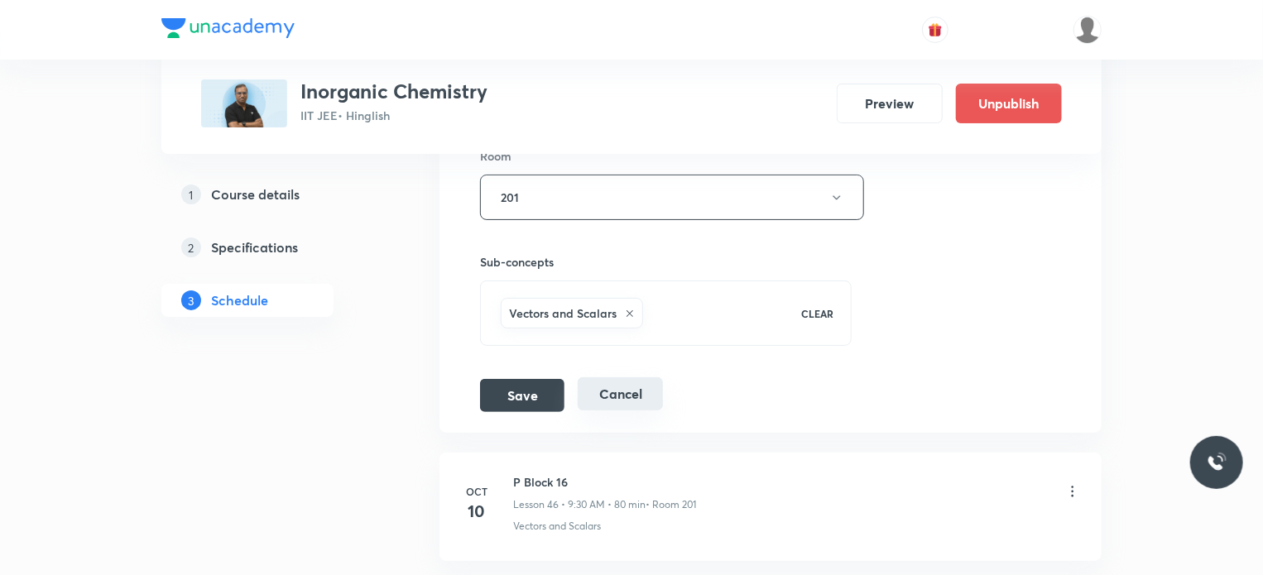
click at [589, 377] on button "Cancel" at bounding box center [620, 393] width 85 height 33
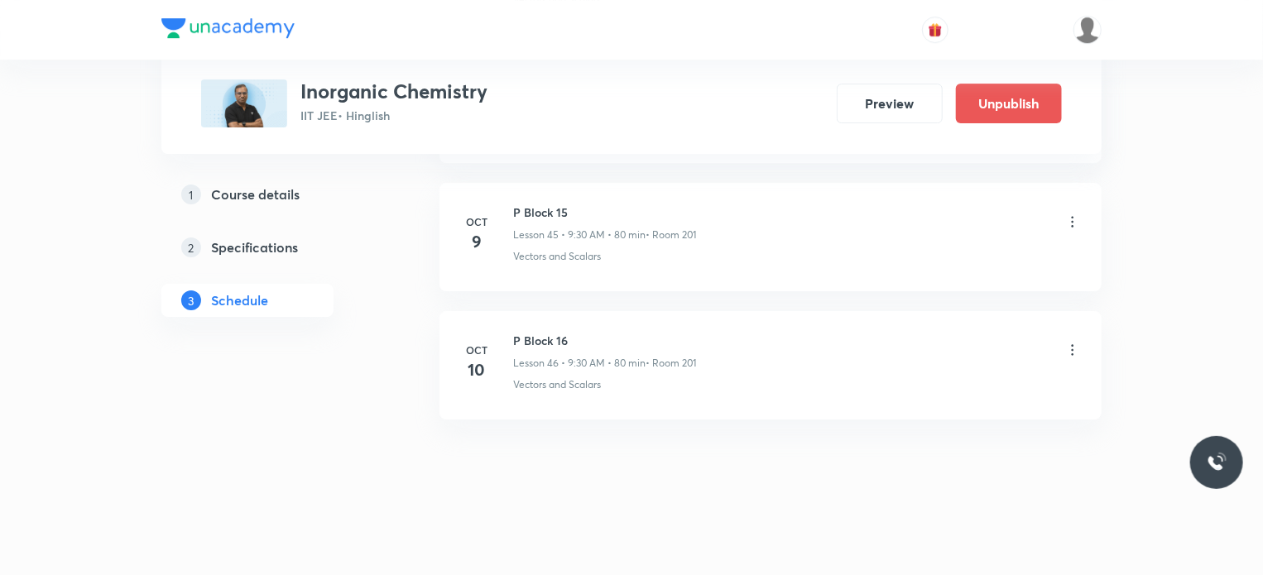
scroll to position [5875, 0]
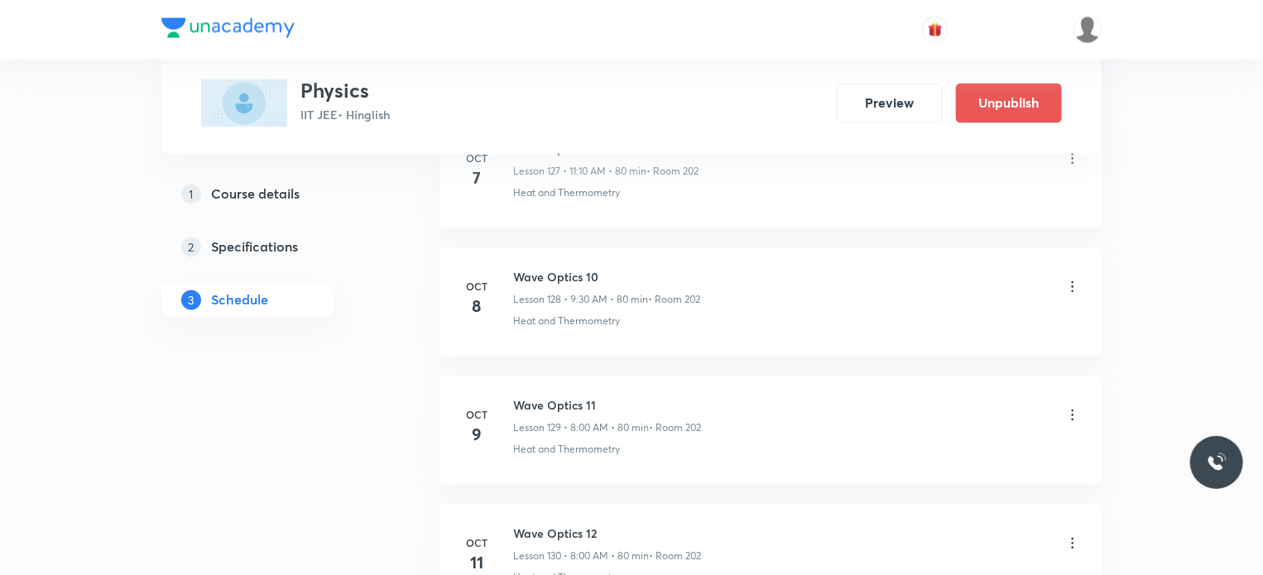
scroll to position [17366, 0]
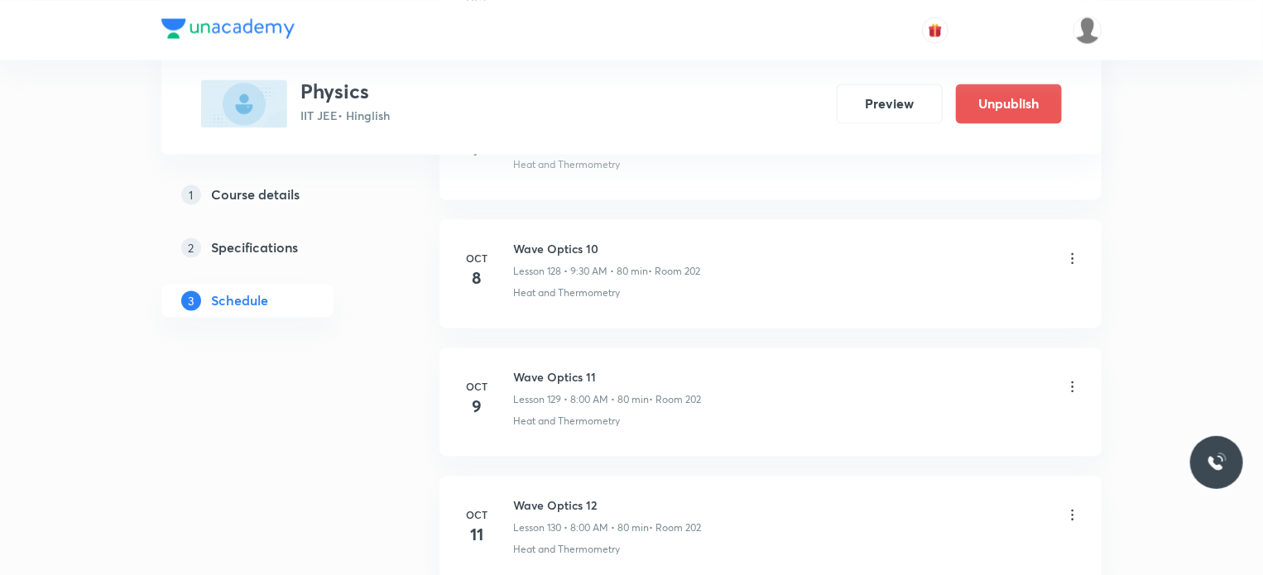
click at [1065, 379] on icon at bounding box center [1072, 387] width 17 height 17
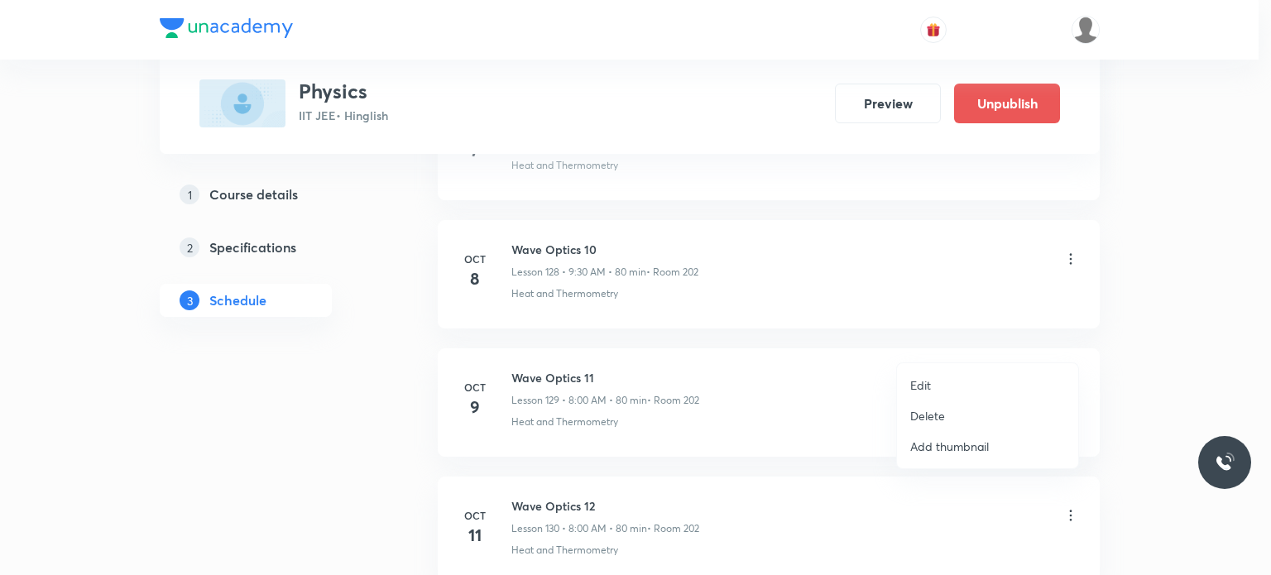
click at [945, 378] on li "Edit" at bounding box center [987, 385] width 181 height 31
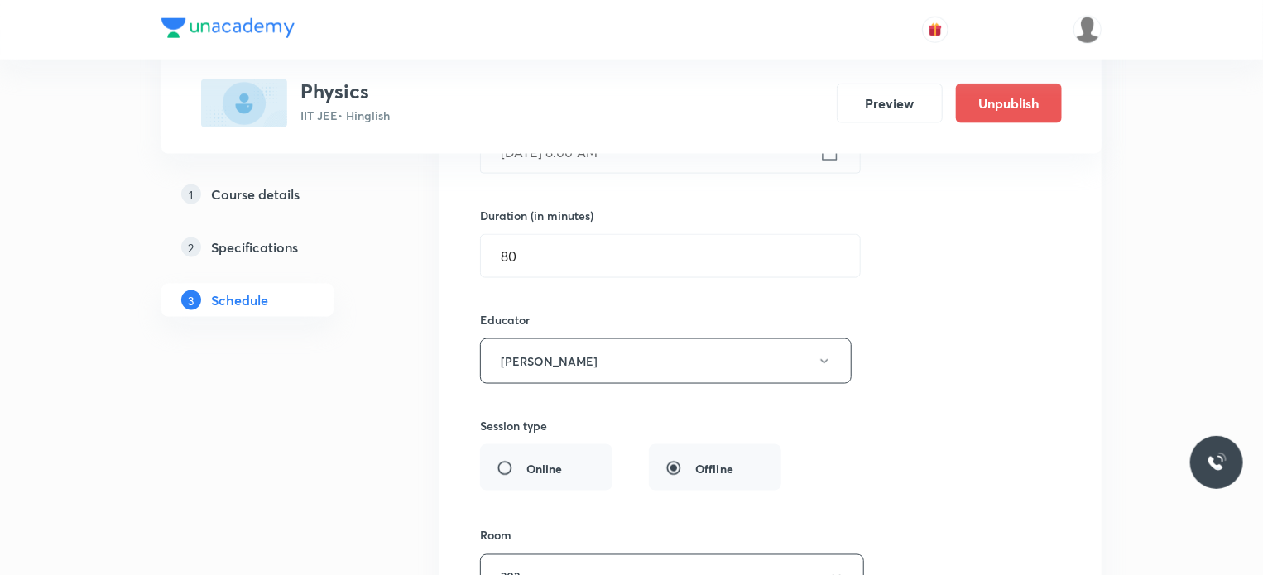
scroll to position [16870, 0]
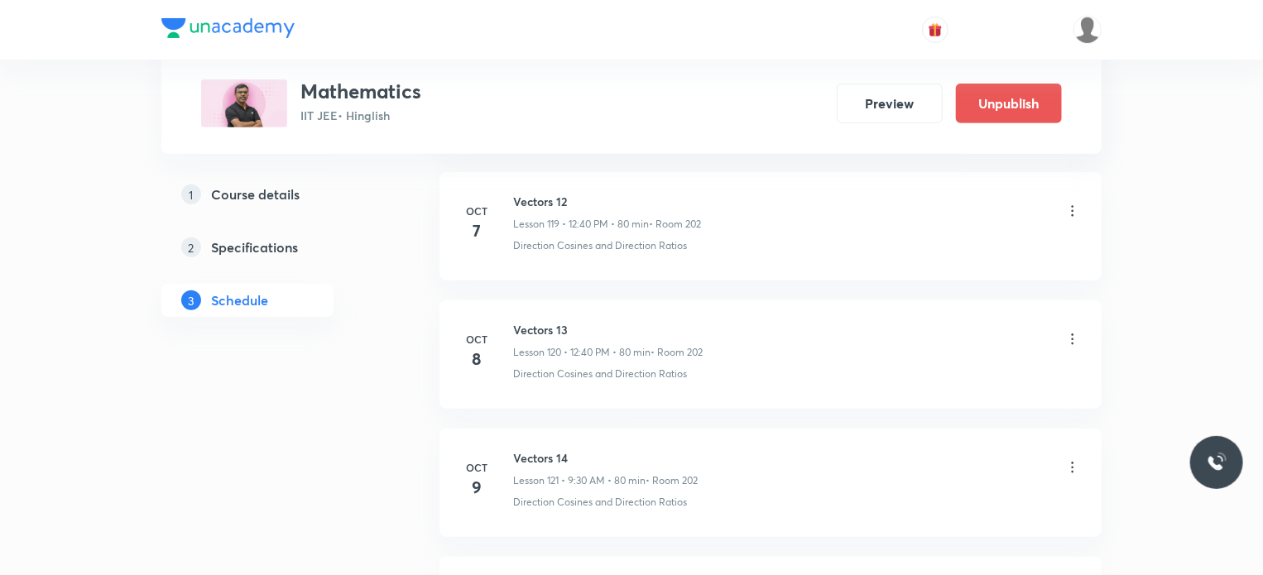
scroll to position [16237, 0]
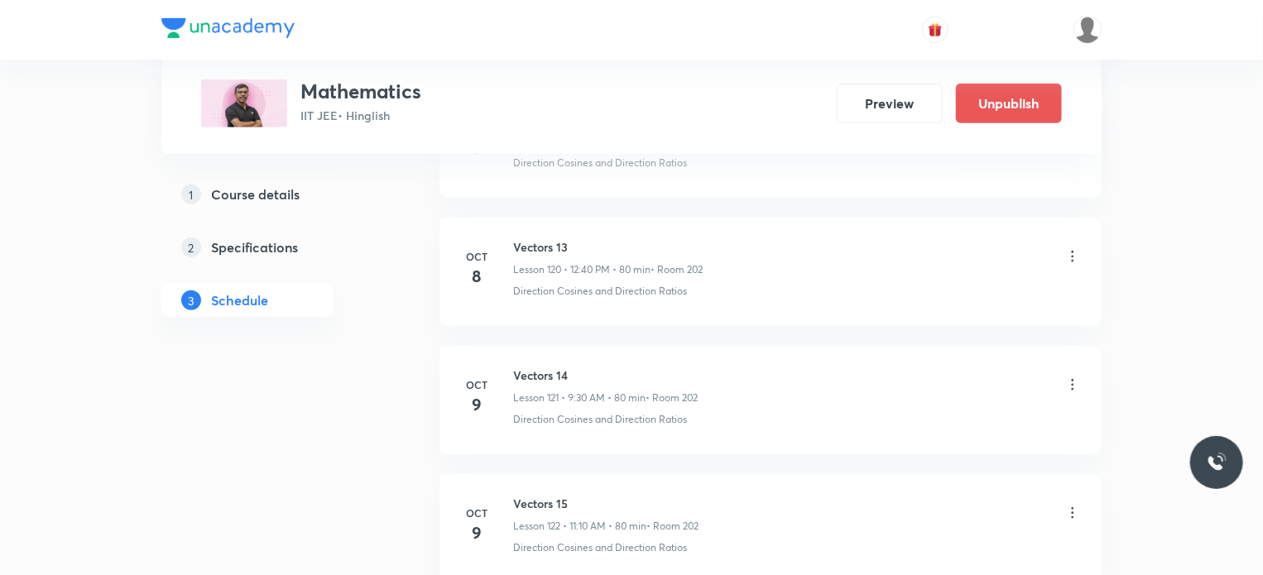
click at [1063, 367] on div "Vectors 14 Lesson 121 • 9:30 AM • 80 min • Room 202" at bounding box center [797, 386] width 568 height 39
click at [1074, 377] on icon at bounding box center [1072, 385] width 17 height 17
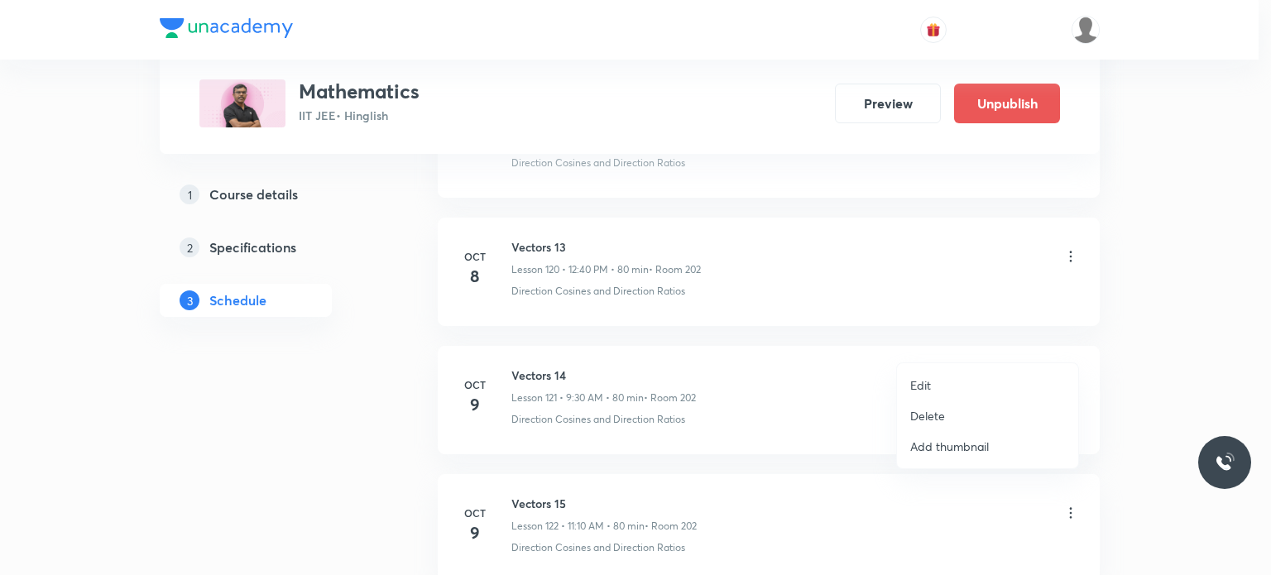
click at [981, 386] on li "Edit" at bounding box center [987, 385] width 181 height 31
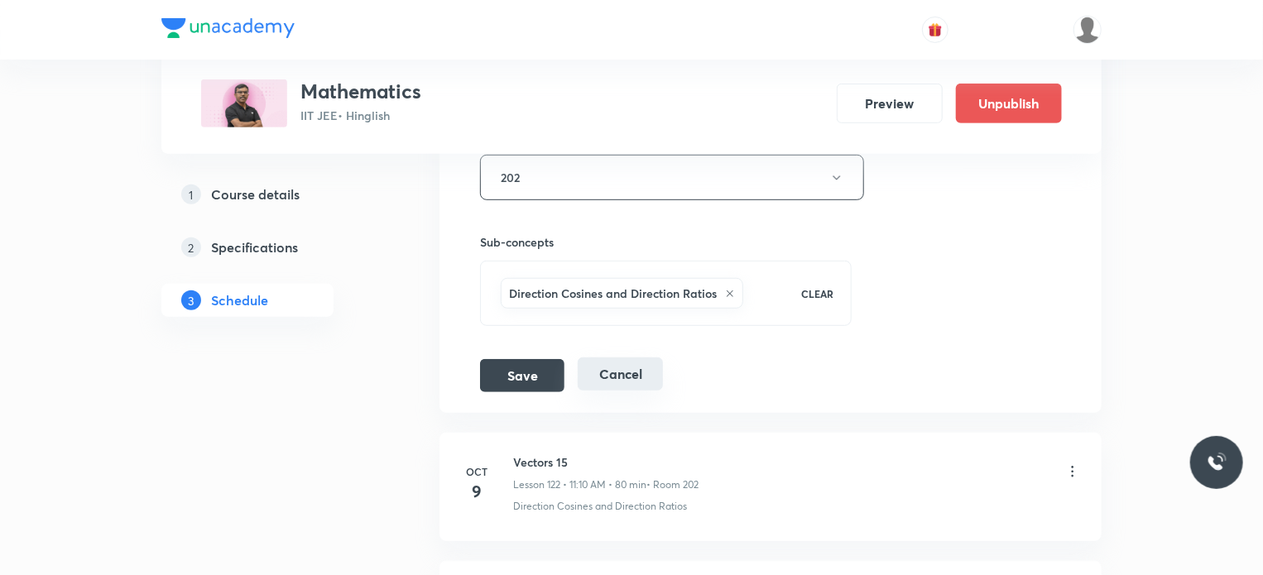
click at [648, 357] on button "Cancel" at bounding box center [620, 373] width 85 height 33
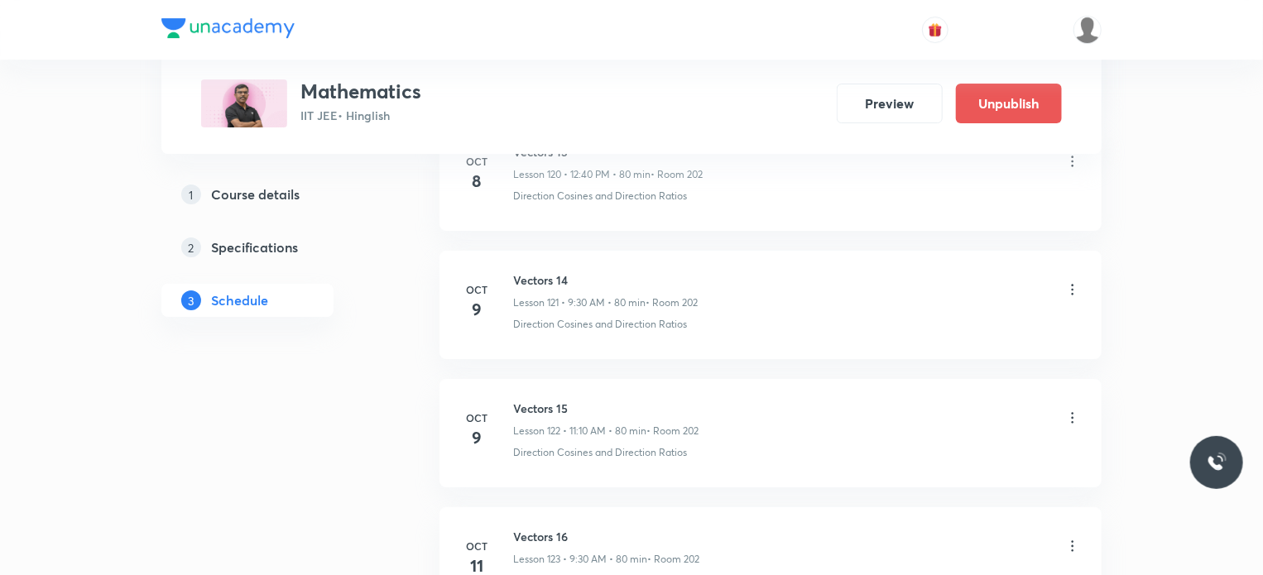
scroll to position [15561, 0]
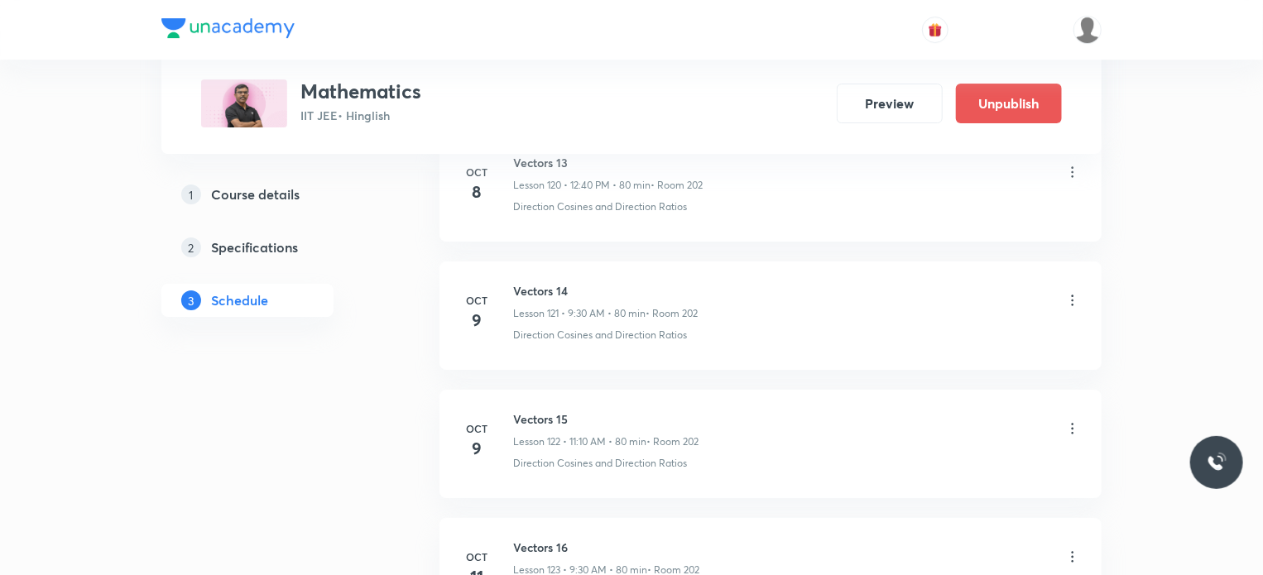
click at [1072, 420] on icon at bounding box center [1072, 428] width 17 height 17
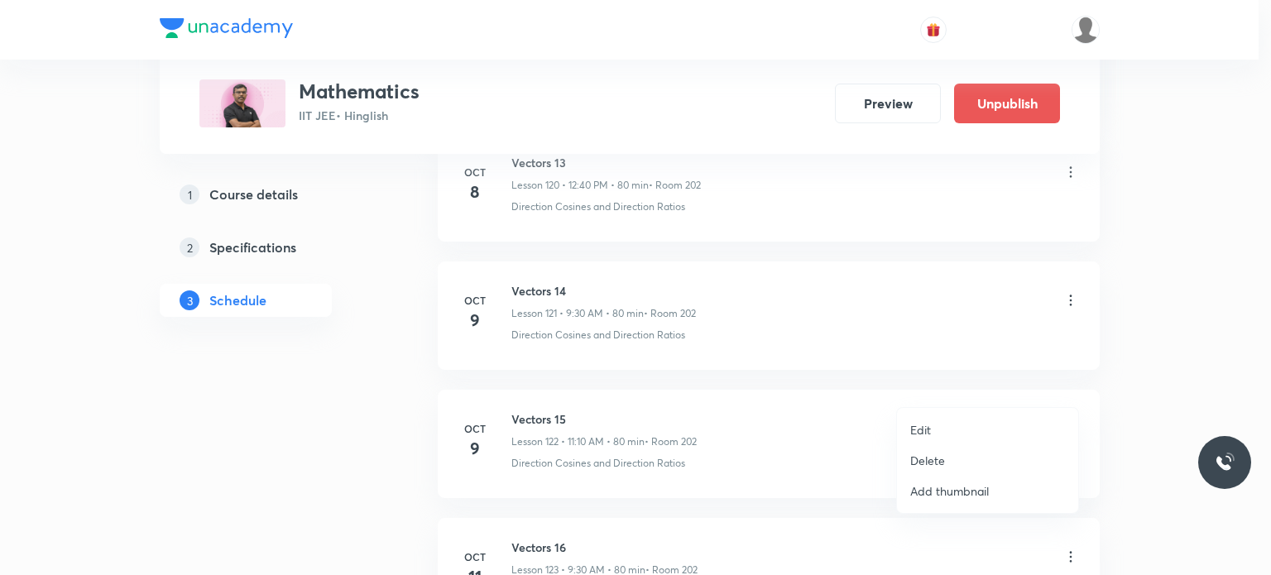
click at [950, 420] on li "Edit" at bounding box center [987, 430] width 181 height 31
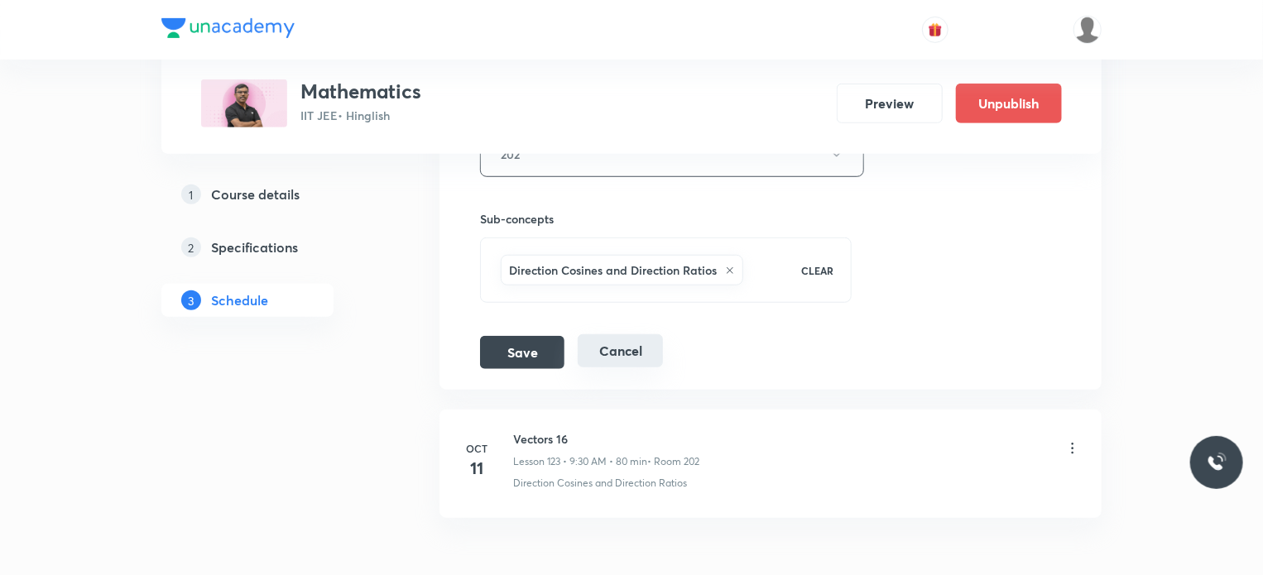
click at [609, 334] on button "Cancel" at bounding box center [620, 350] width 85 height 33
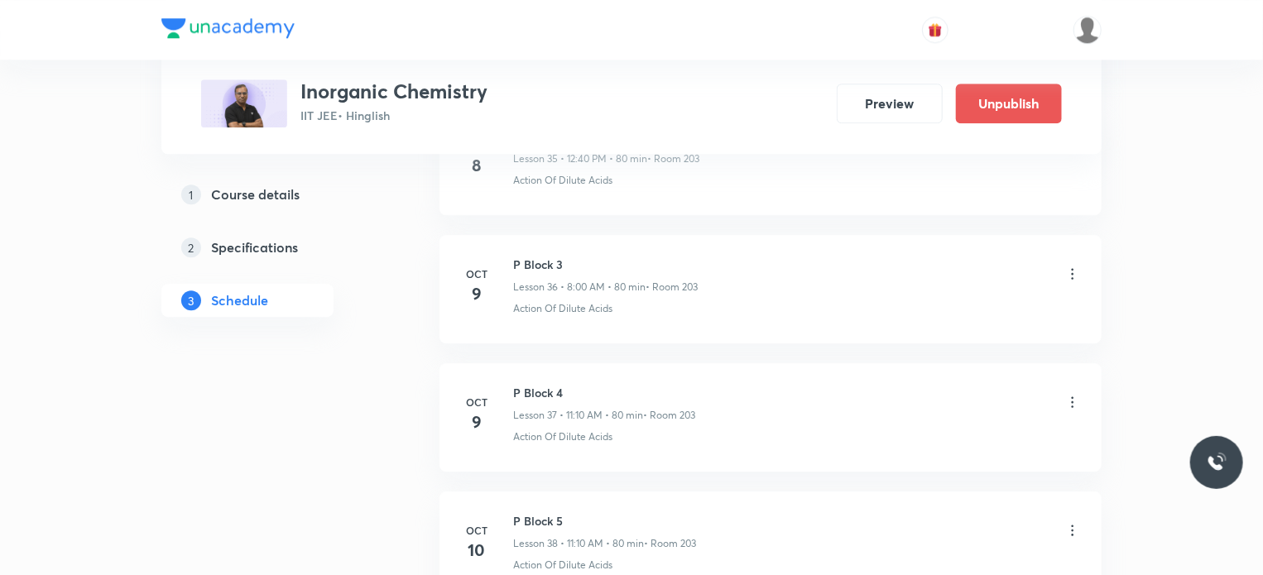
scroll to position [5362, 0]
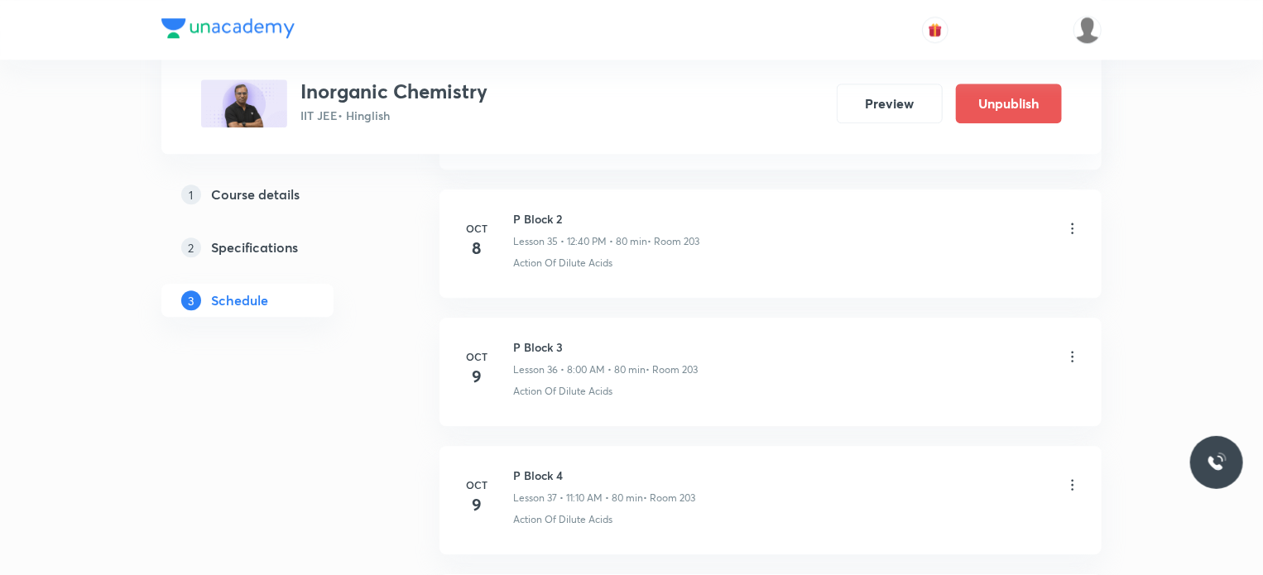
click at [1079, 348] on icon at bounding box center [1072, 356] width 17 height 17
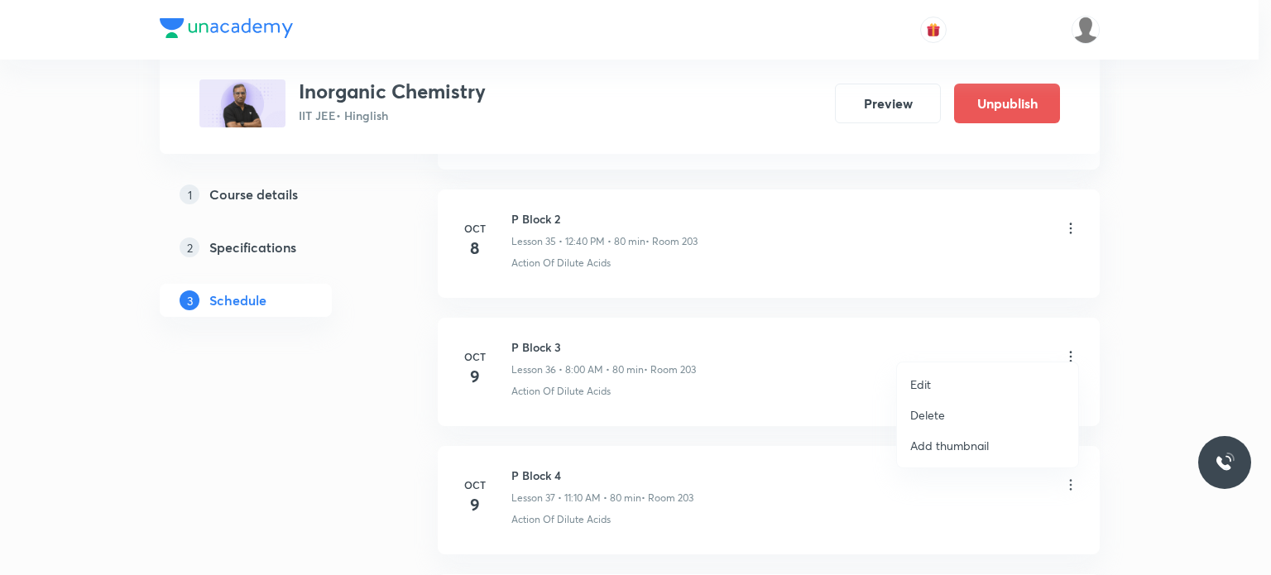
click at [973, 377] on li "Edit" at bounding box center [987, 384] width 181 height 31
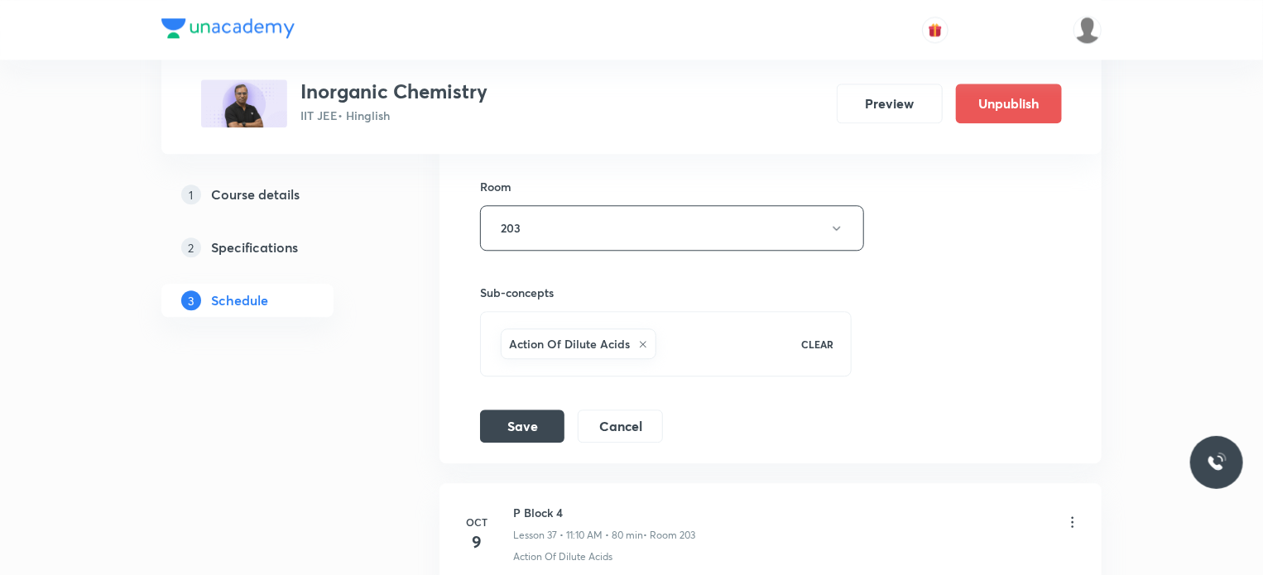
scroll to position [5445, 0]
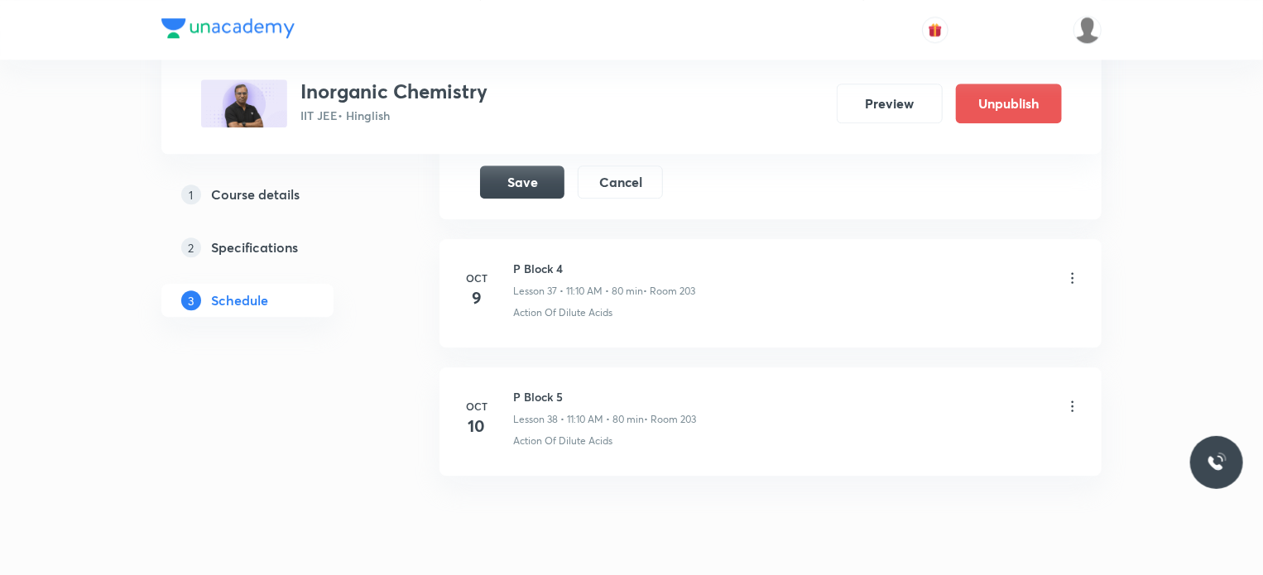
click at [1068, 270] on icon at bounding box center [1072, 278] width 17 height 17
click at [1072, 270] on icon at bounding box center [1072, 278] width 17 height 17
click at [631, 164] on button "Cancel" at bounding box center [620, 180] width 85 height 33
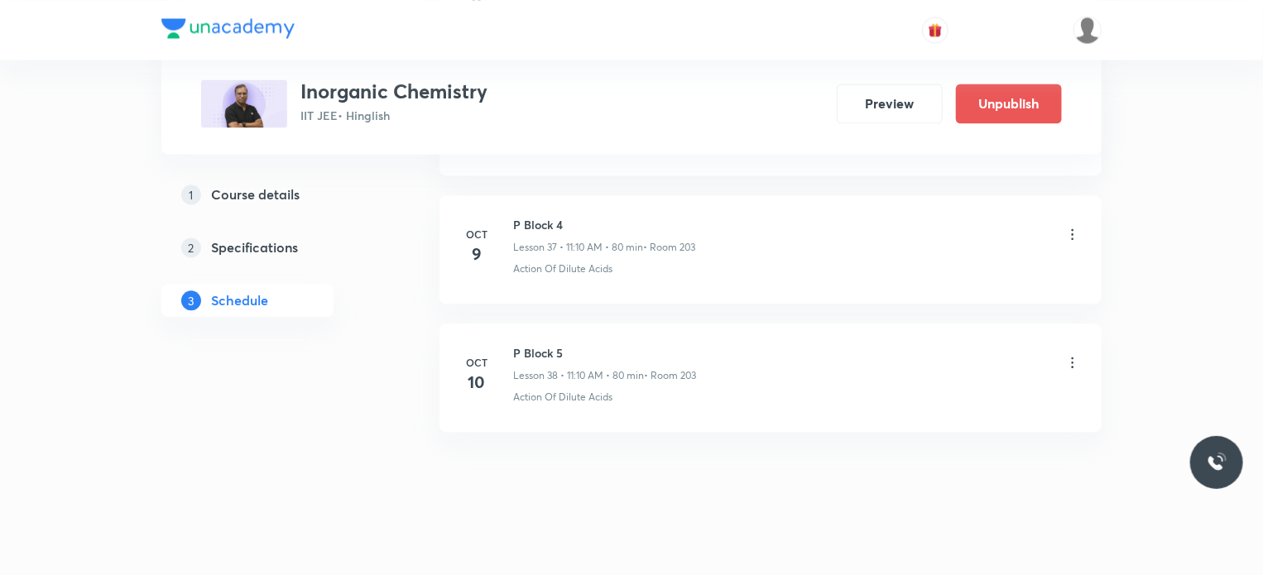
click at [1067, 226] on icon at bounding box center [1072, 234] width 17 height 17
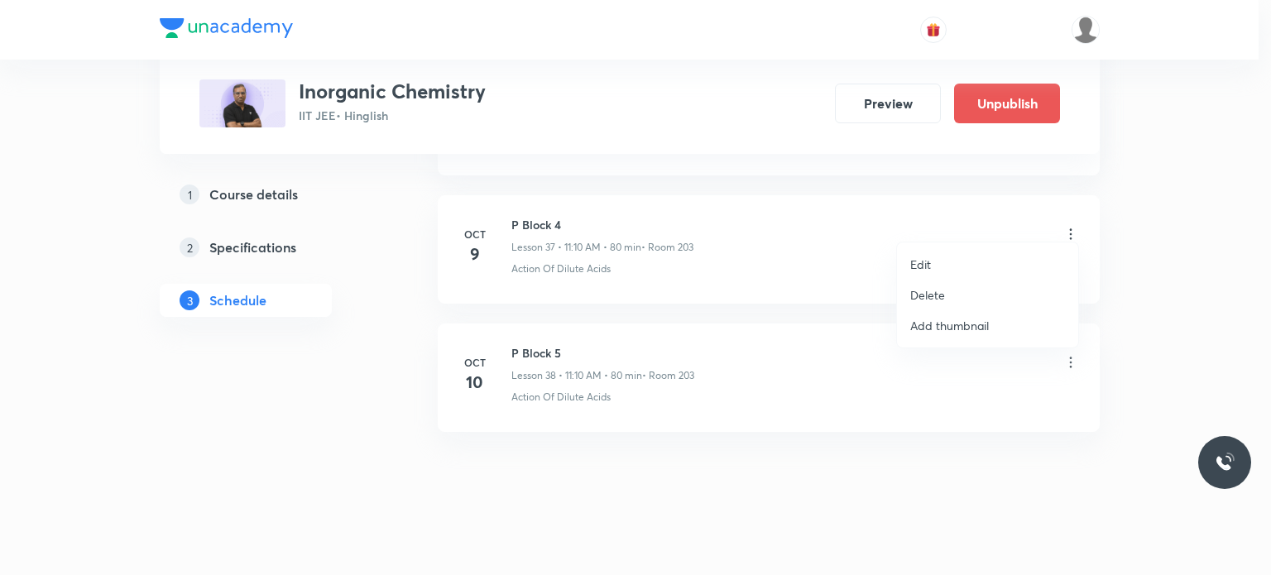
click at [967, 257] on li "Edit" at bounding box center [987, 264] width 181 height 31
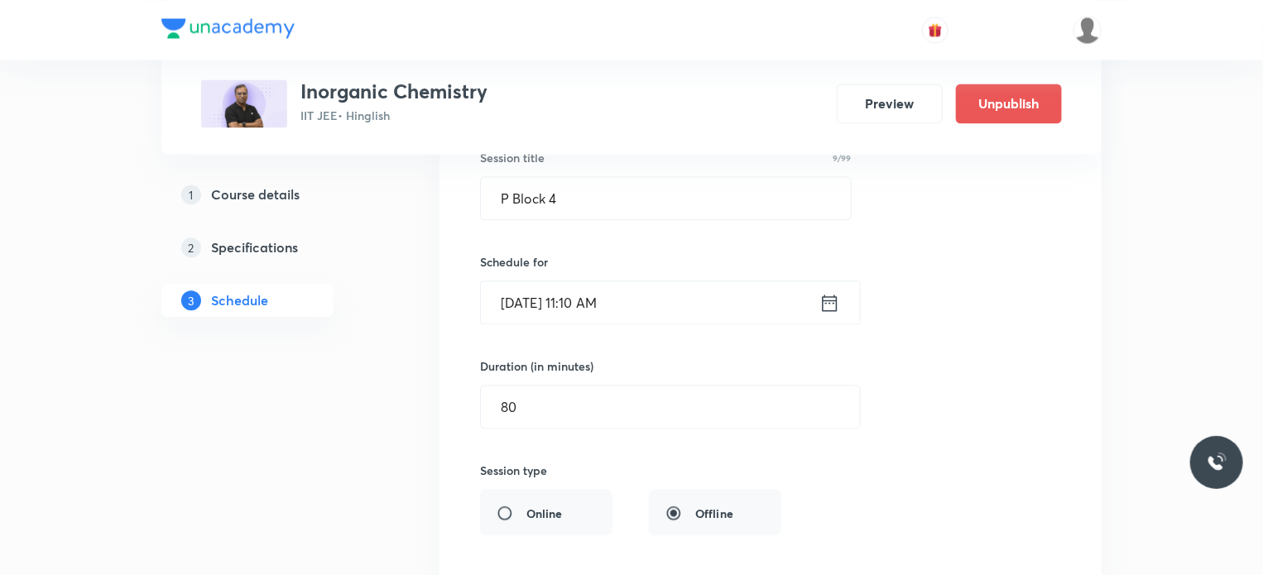
scroll to position [5349, 0]
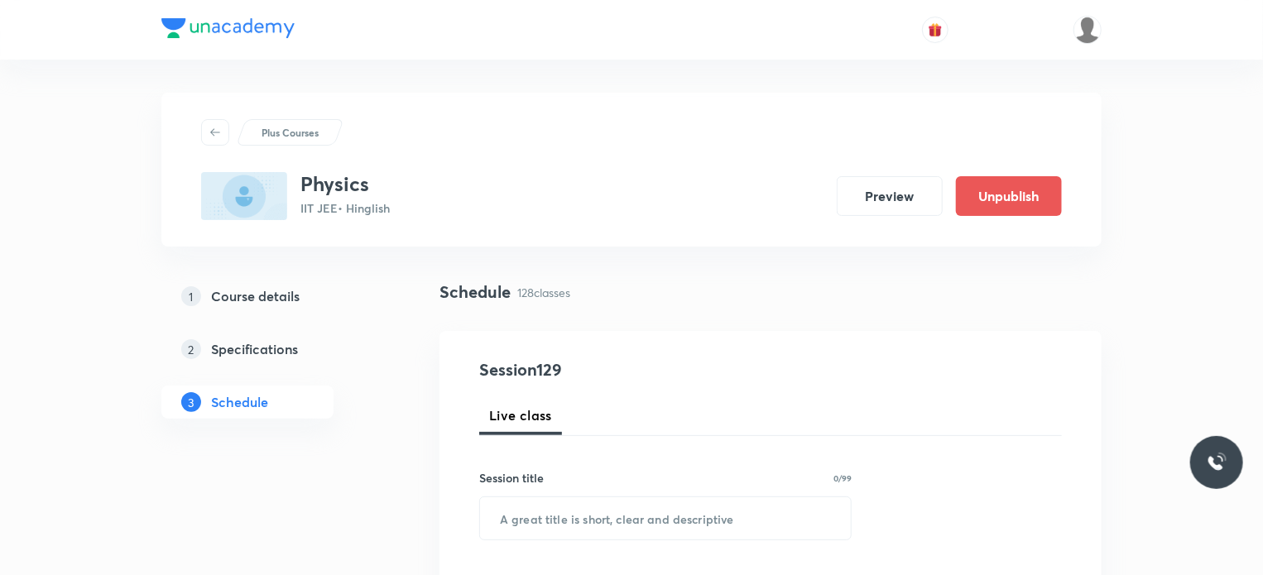
scroll to position [17231, 0]
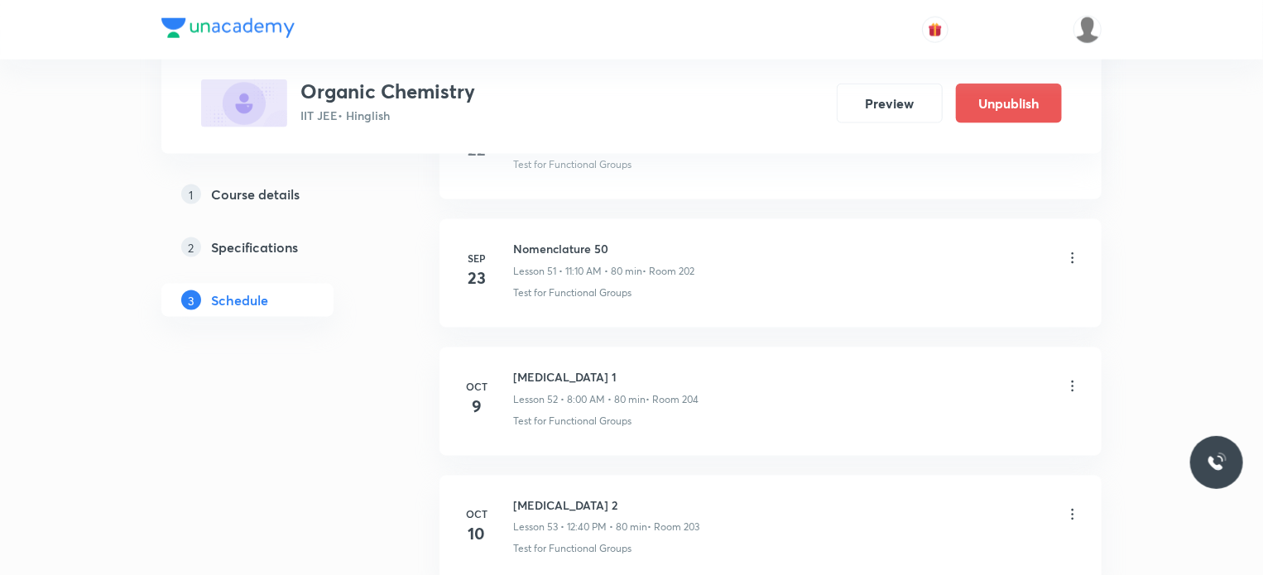
scroll to position [7530, 0]
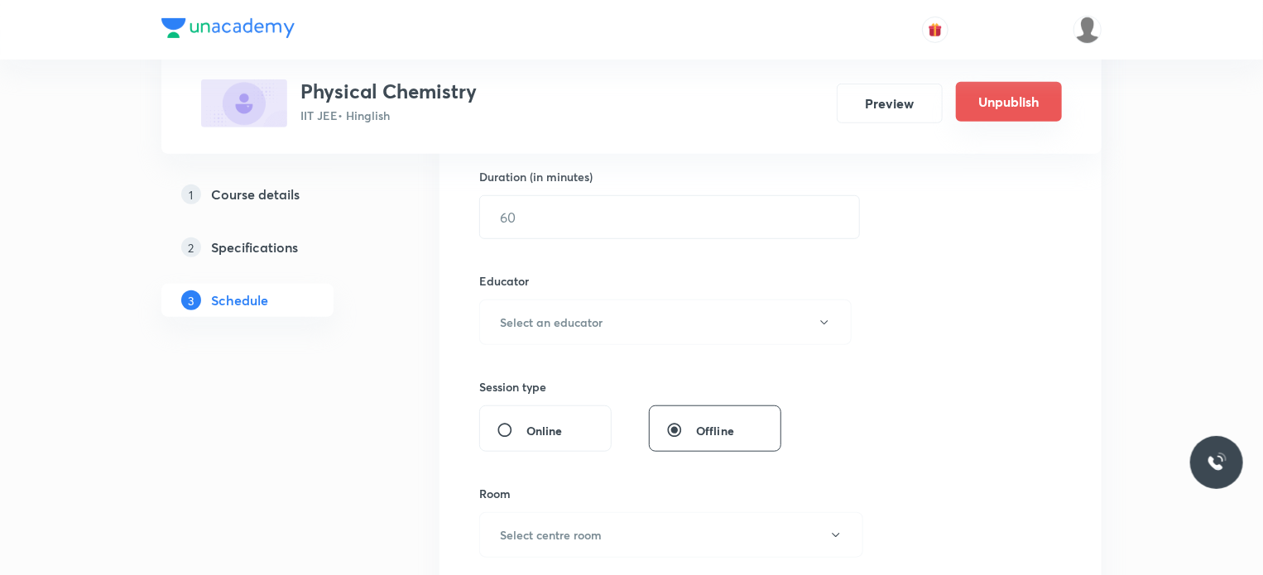
scroll to position [529, 0]
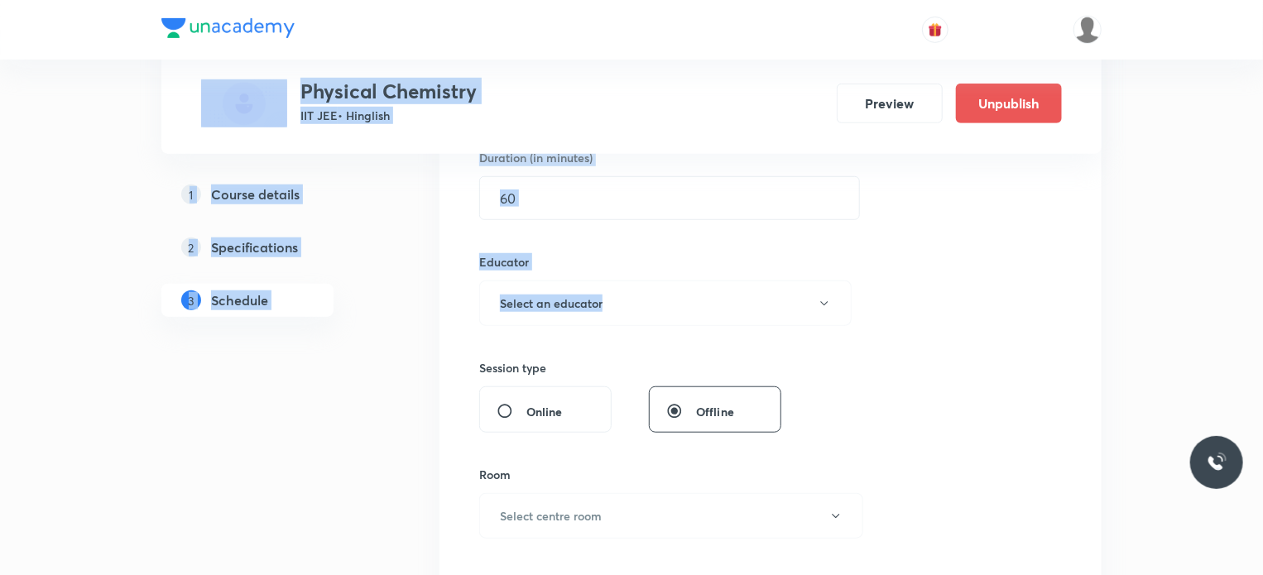
drag, startPoint x: 1261, startPoint y: 36, endPoint x: 1269, endPoint y: 320, distance: 283.9
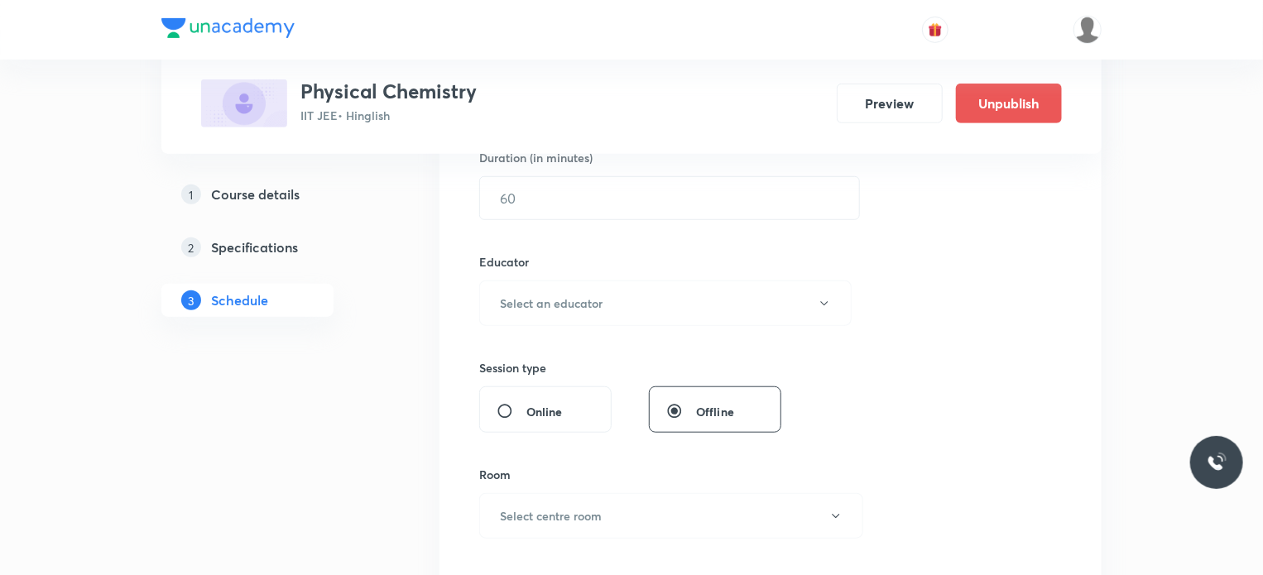
scroll to position [9555, 0]
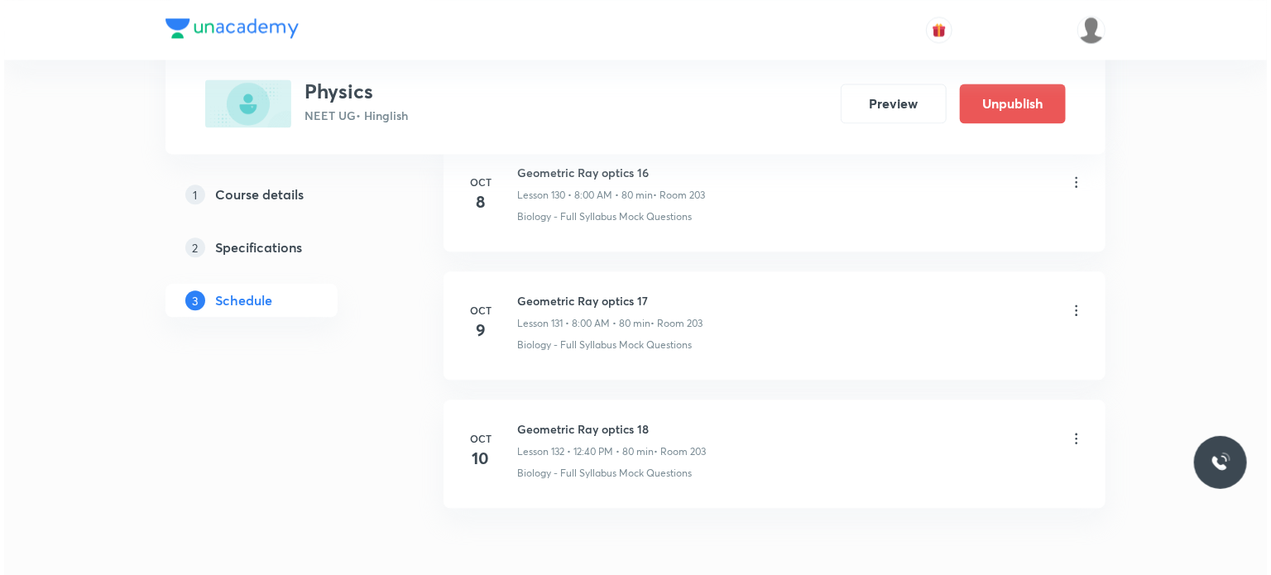
scroll to position [17574, 0]
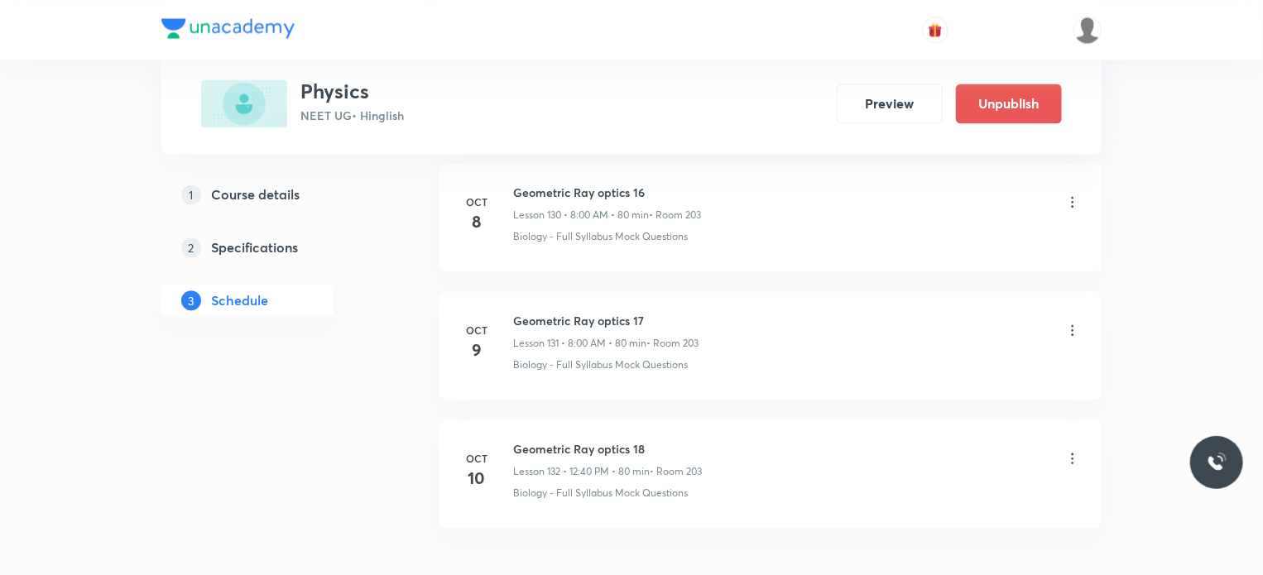
click at [1076, 322] on icon at bounding box center [1072, 330] width 17 height 17
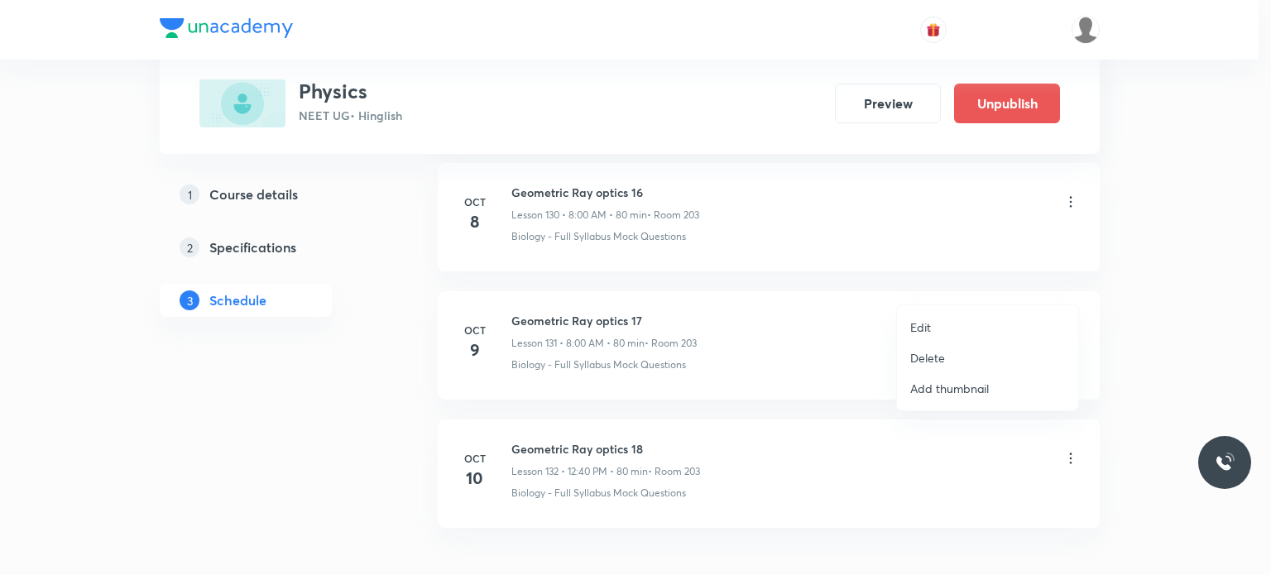
click at [985, 314] on li "Edit" at bounding box center [987, 327] width 181 height 31
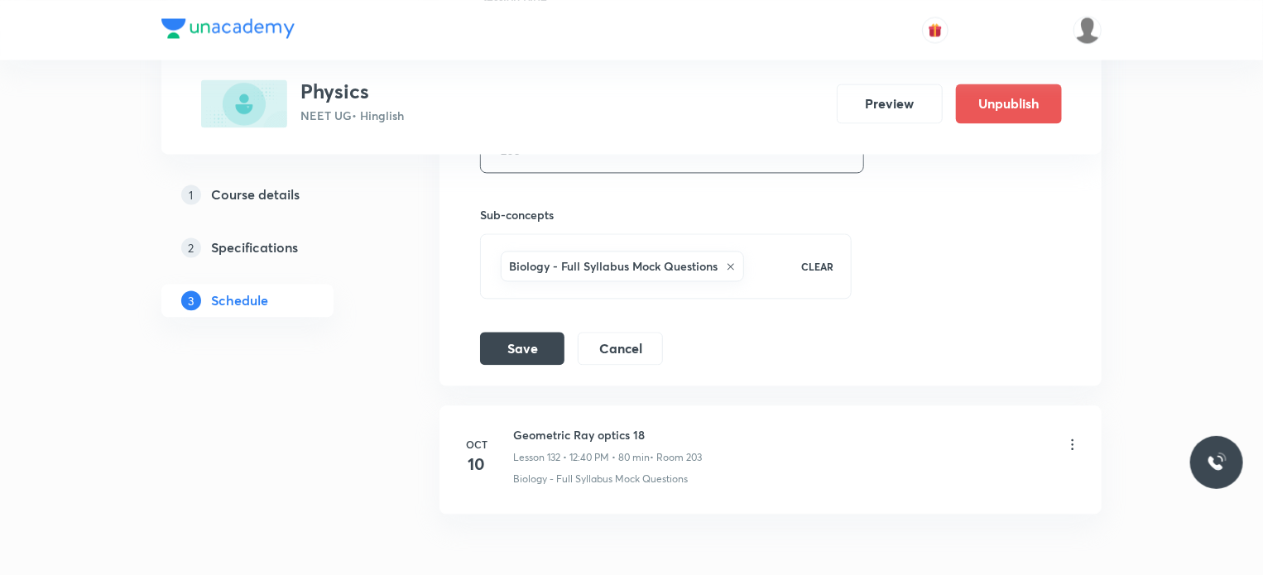
scroll to position [17512, 0]
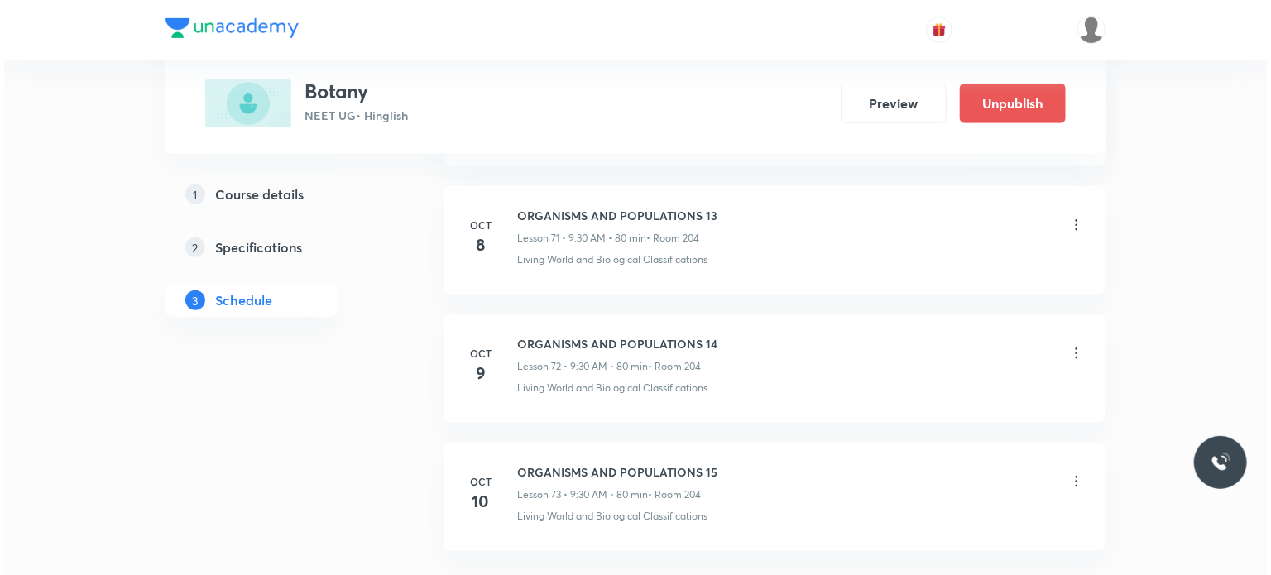
scroll to position [9973, 0]
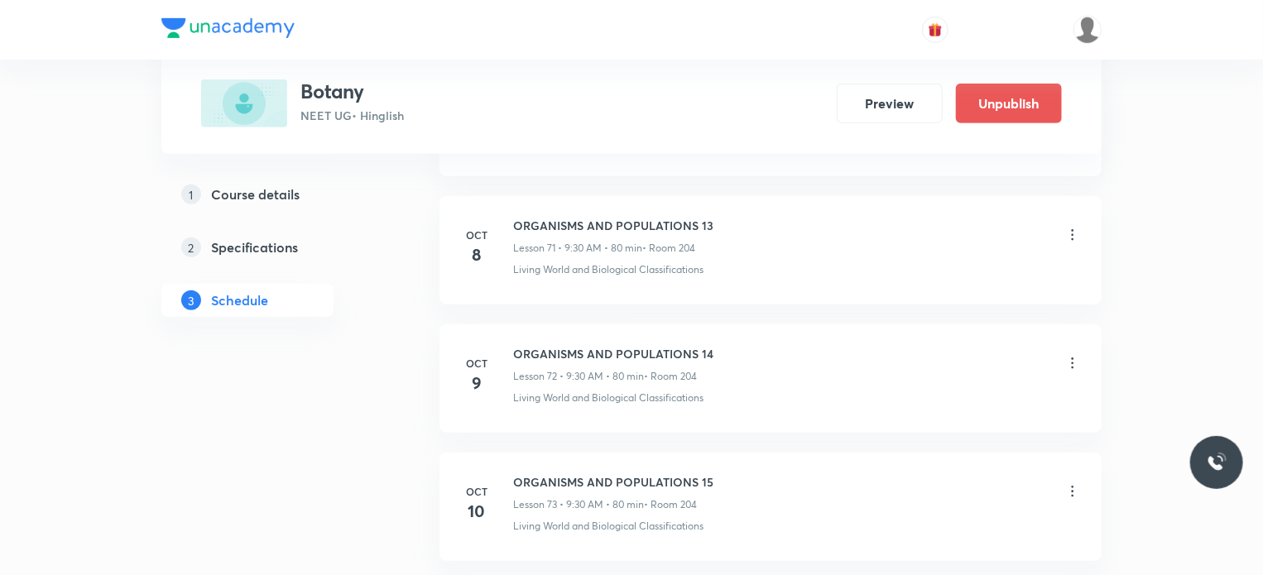
click at [1079, 355] on icon at bounding box center [1072, 363] width 17 height 17
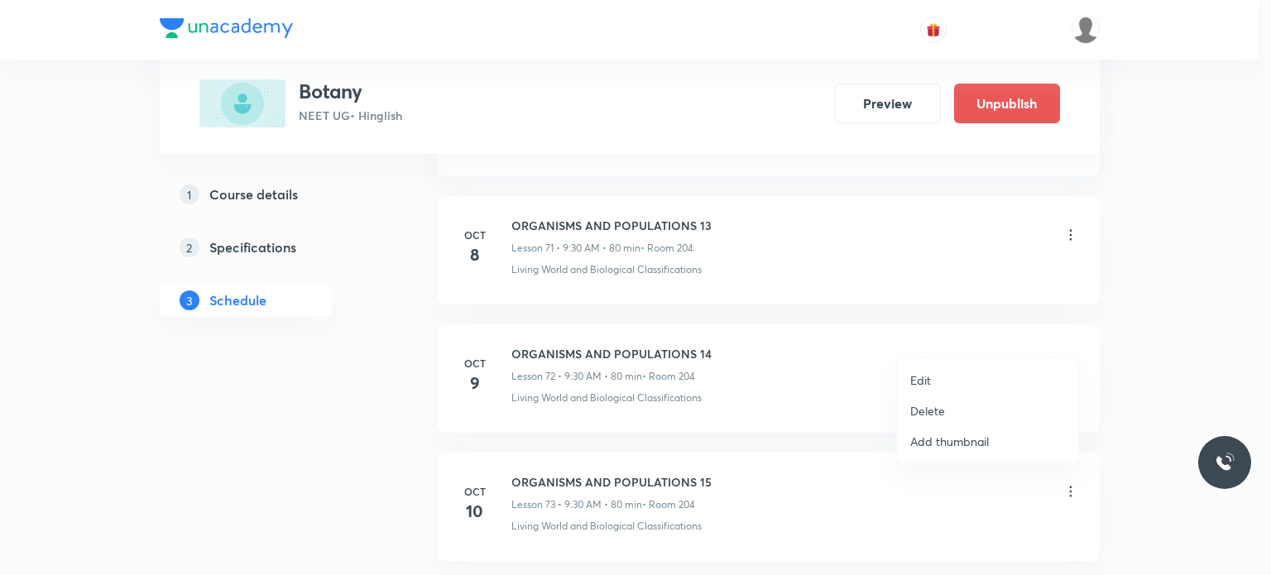
click at [969, 381] on li "Edit" at bounding box center [987, 380] width 181 height 31
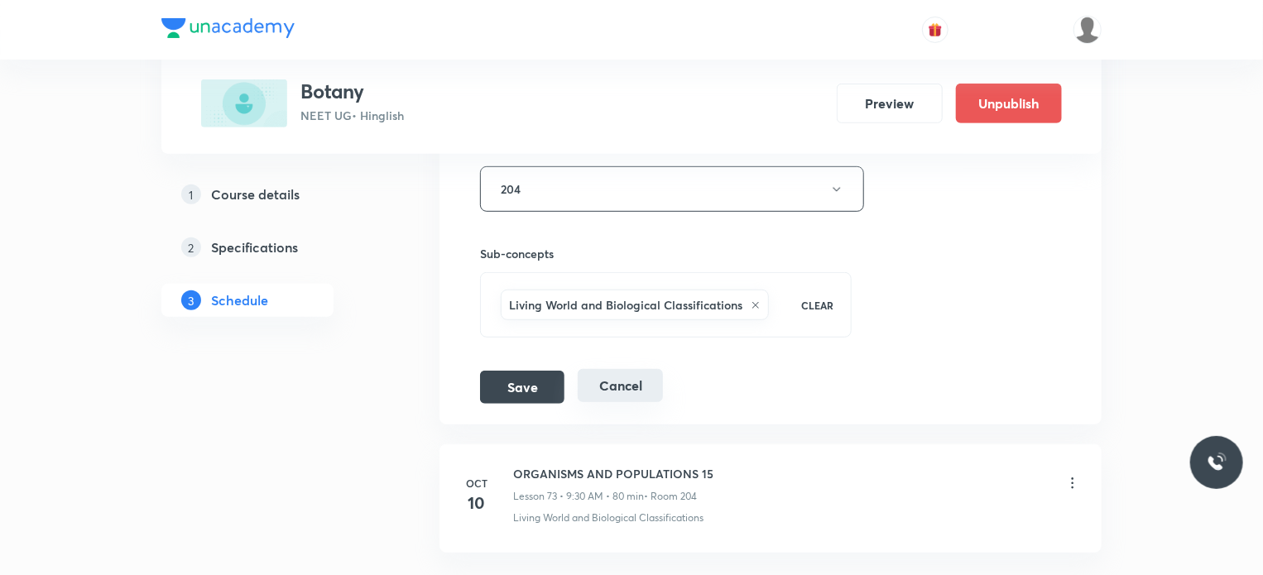
click at [616, 369] on button "Cancel" at bounding box center [620, 385] width 85 height 33
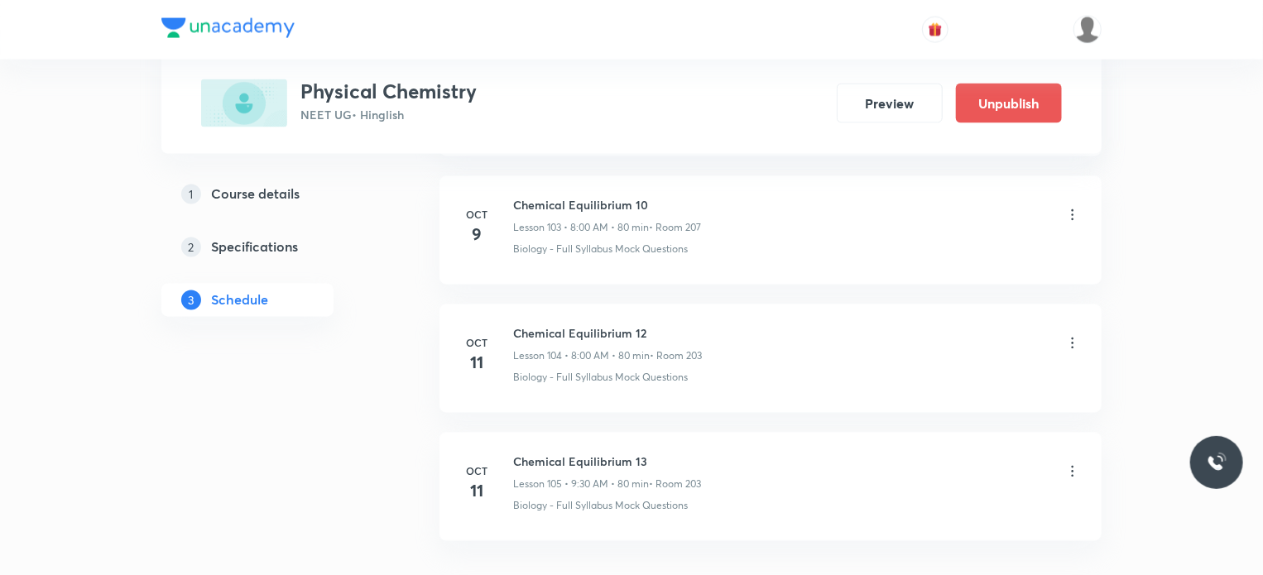
scroll to position [13935, 0]
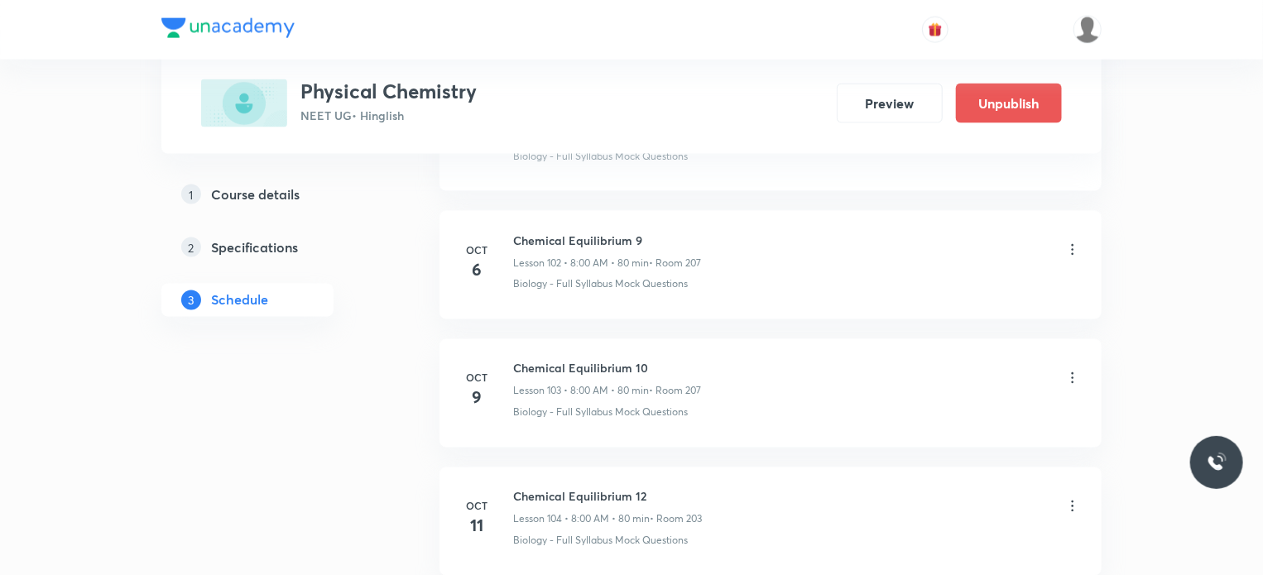
click at [1077, 370] on icon at bounding box center [1072, 378] width 17 height 17
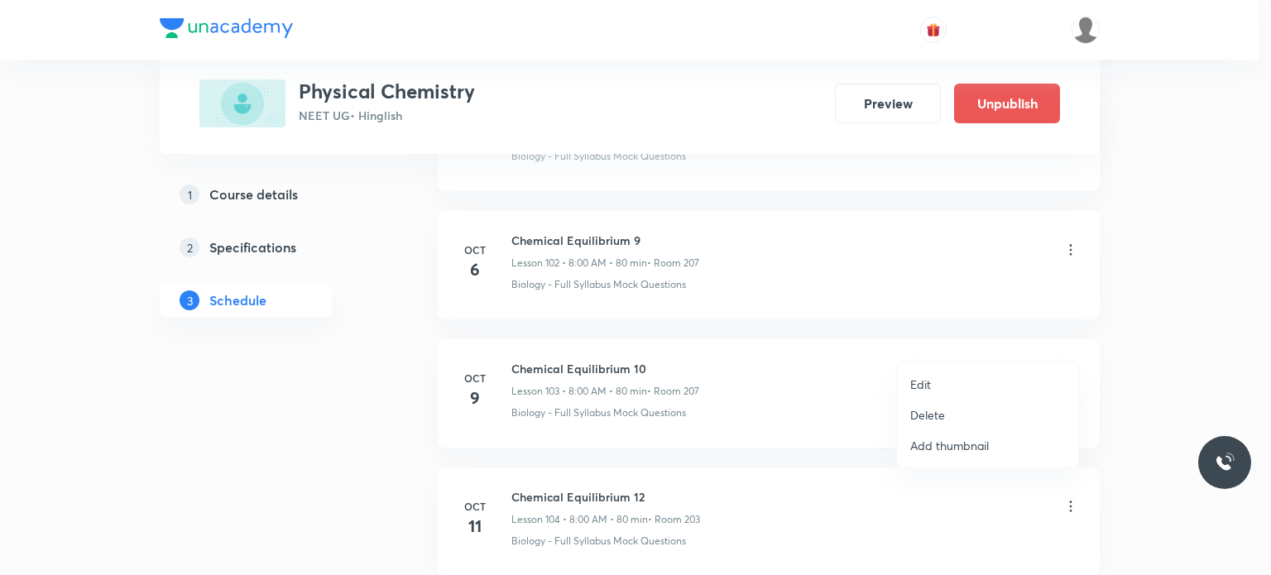
click at [983, 381] on li "Edit" at bounding box center [987, 384] width 181 height 31
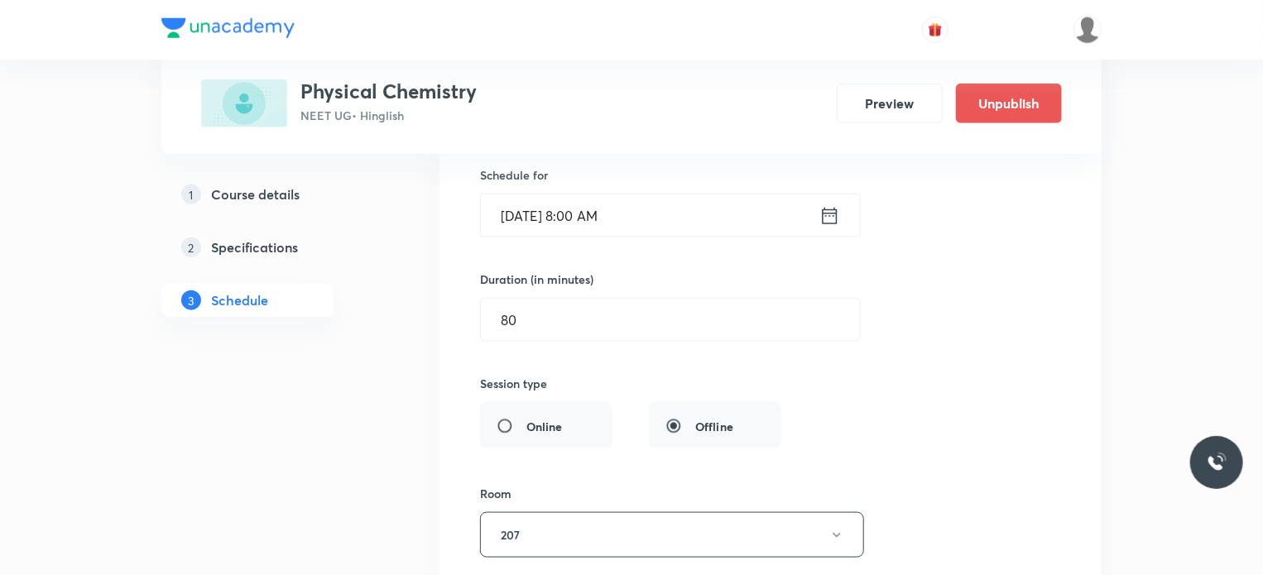
scroll to position [13775, 0]
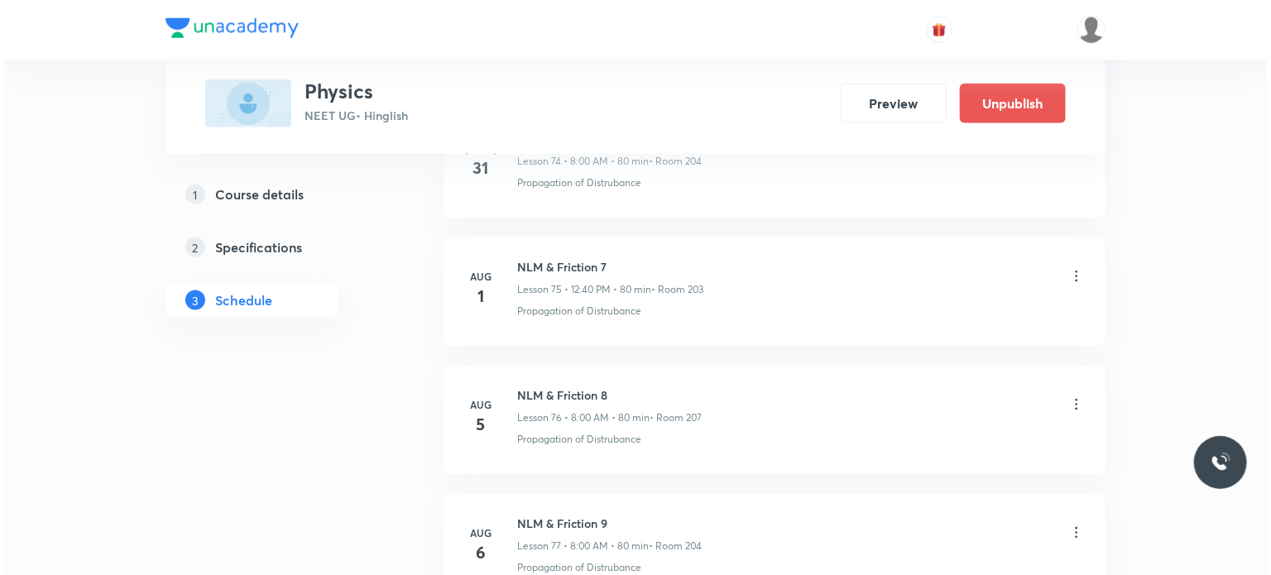
scroll to position [15846, 0]
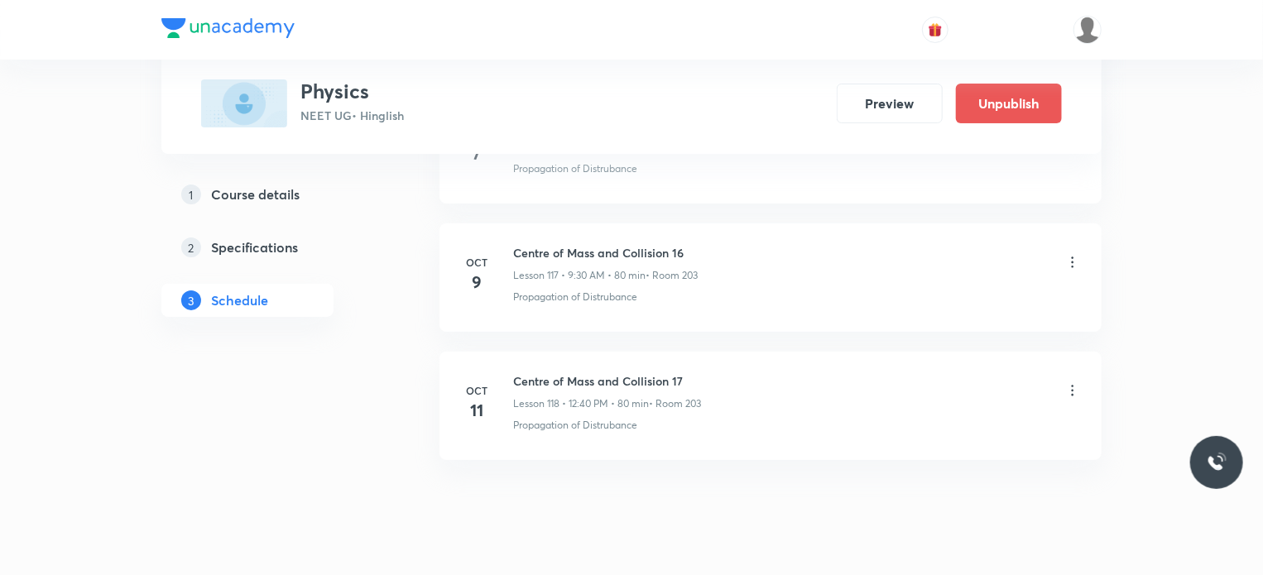
click at [1070, 254] on icon at bounding box center [1072, 262] width 17 height 17
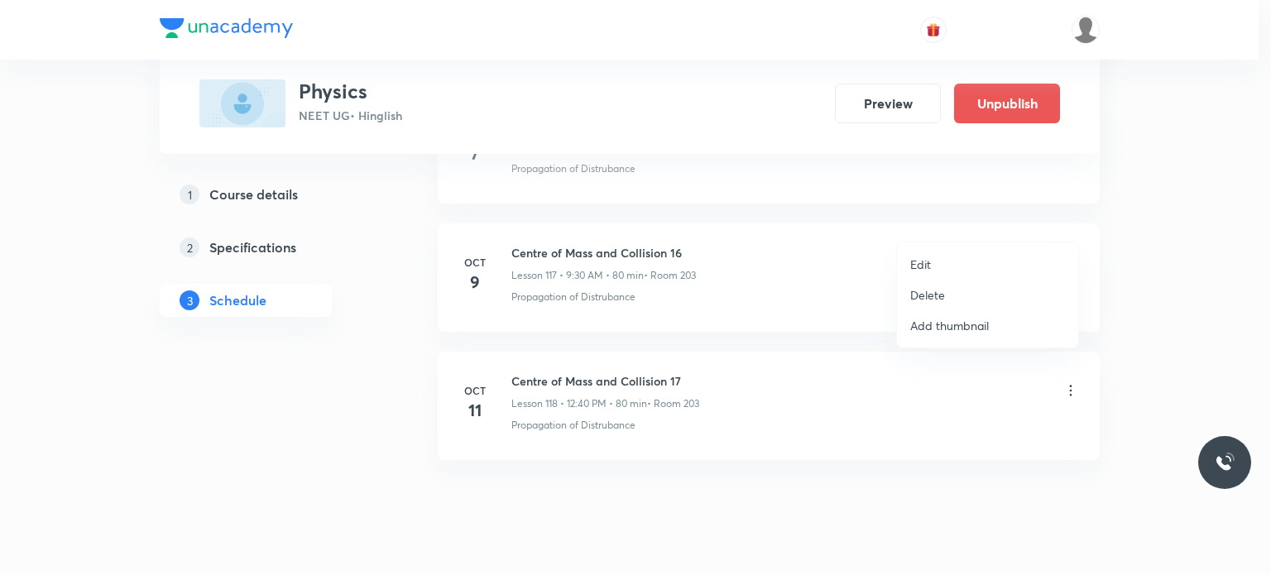
click at [971, 267] on li "Edit" at bounding box center [987, 264] width 181 height 31
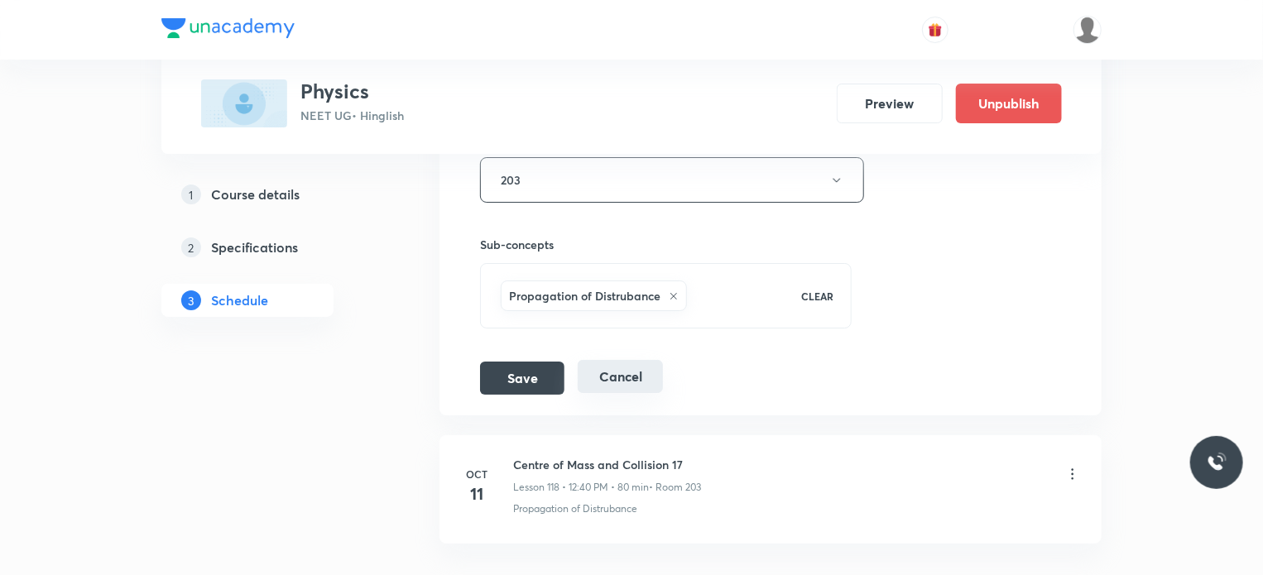
click at [617, 360] on button "Cancel" at bounding box center [620, 376] width 85 height 33
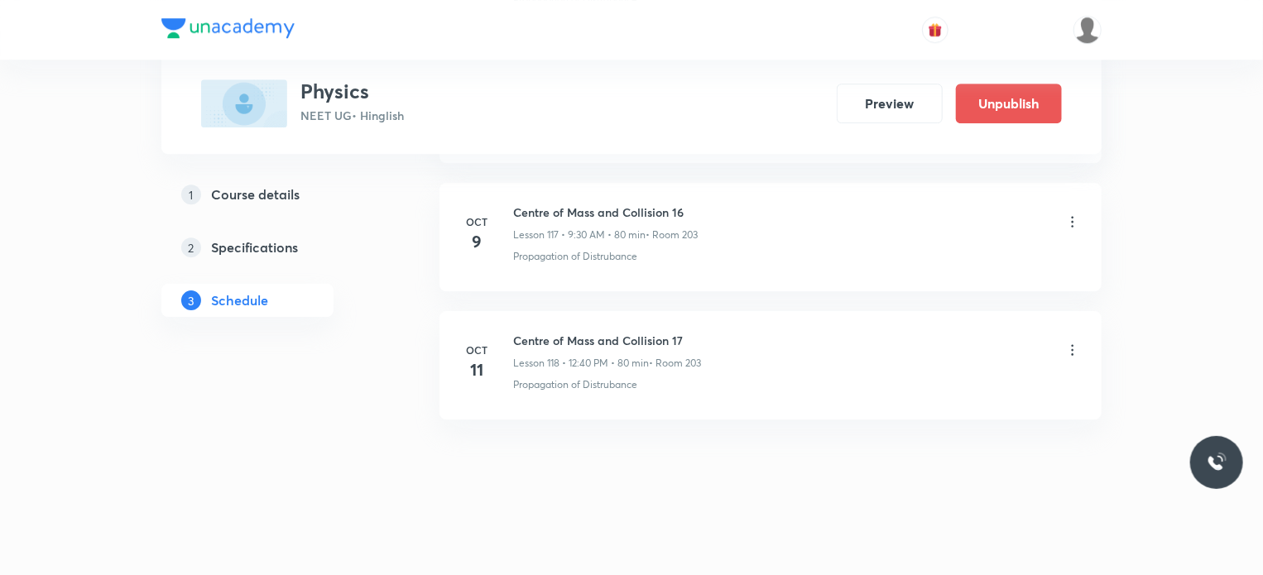
scroll to position [15087, 0]
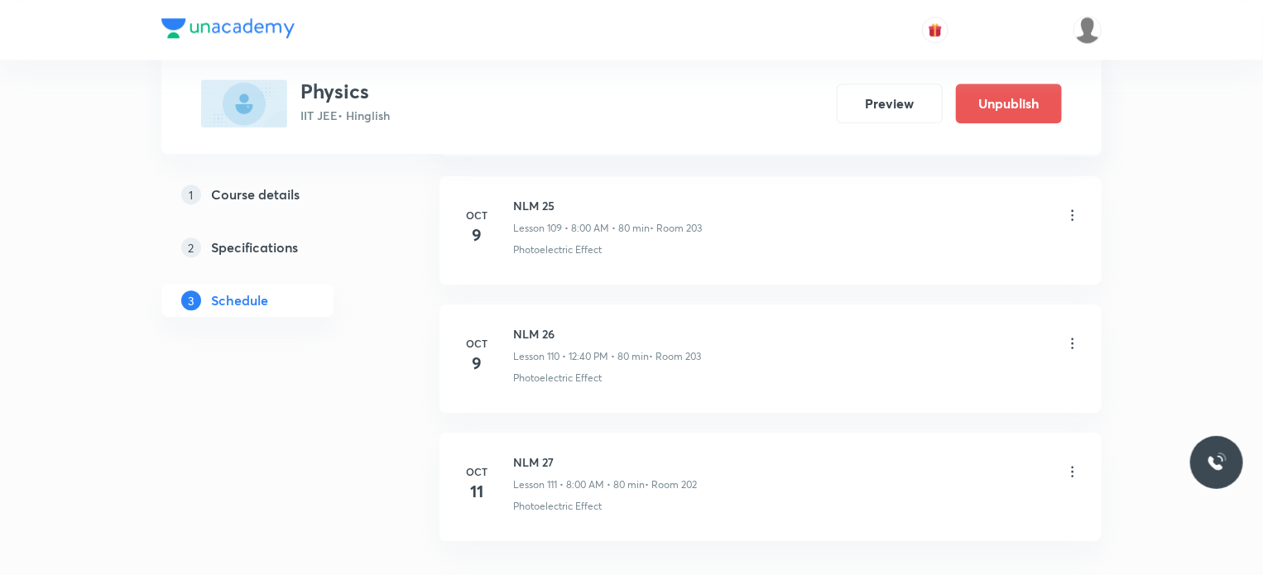
scroll to position [14785, 0]
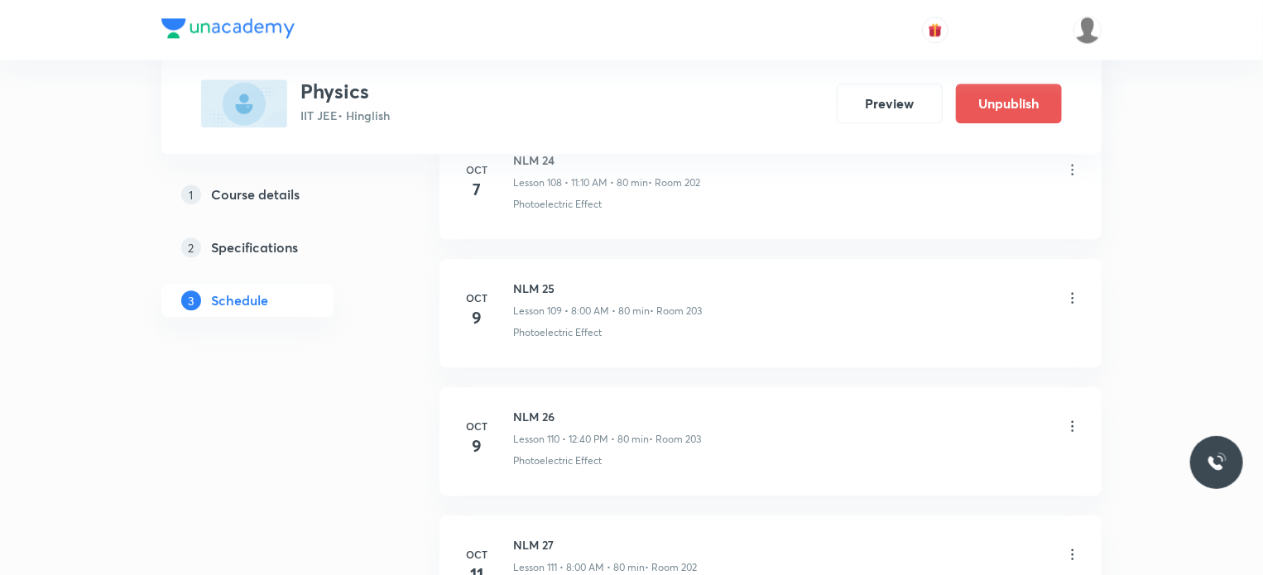
click at [1066, 290] on icon at bounding box center [1072, 298] width 17 height 17
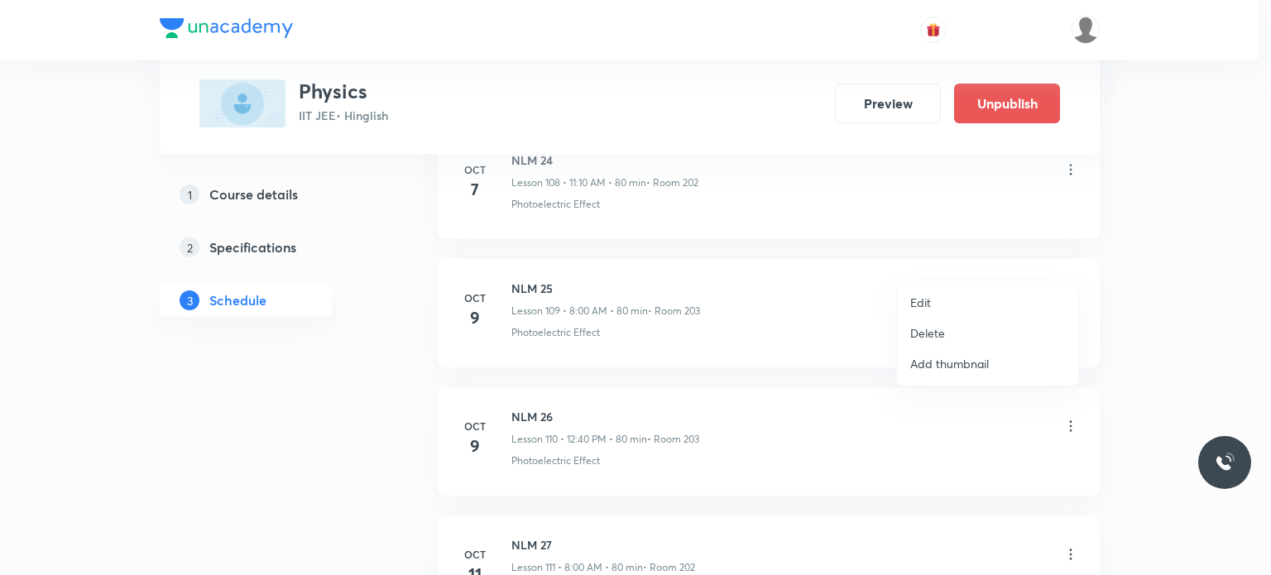
click at [957, 300] on li "Edit" at bounding box center [987, 302] width 181 height 31
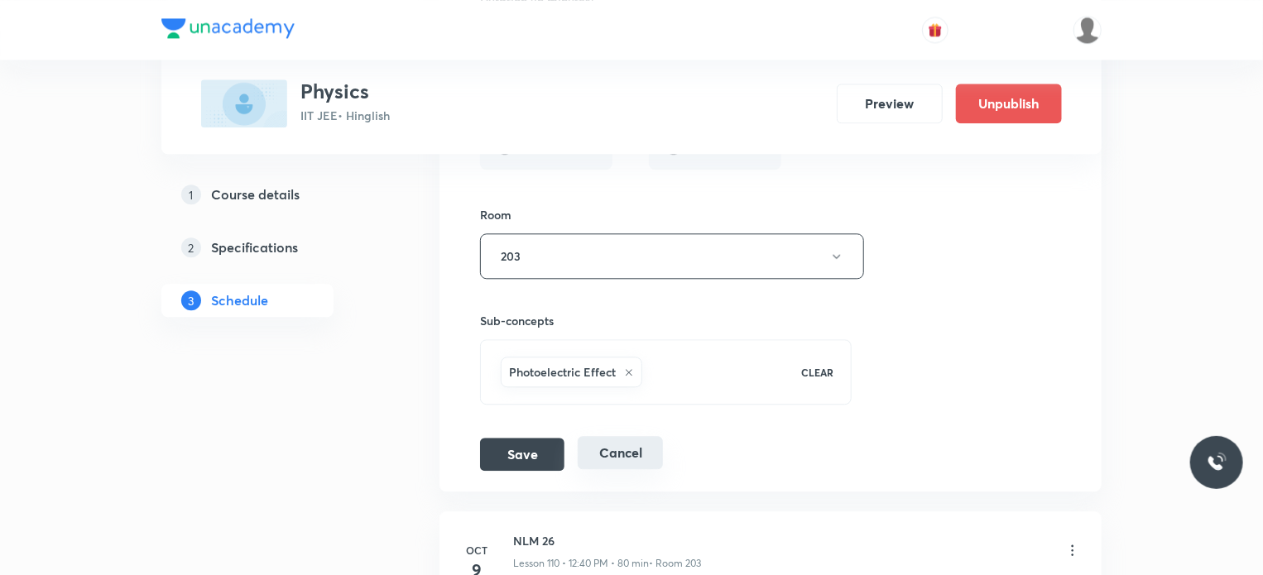
click at [655, 436] on button "Cancel" at bounding box center [620, 452] width 85 height 33
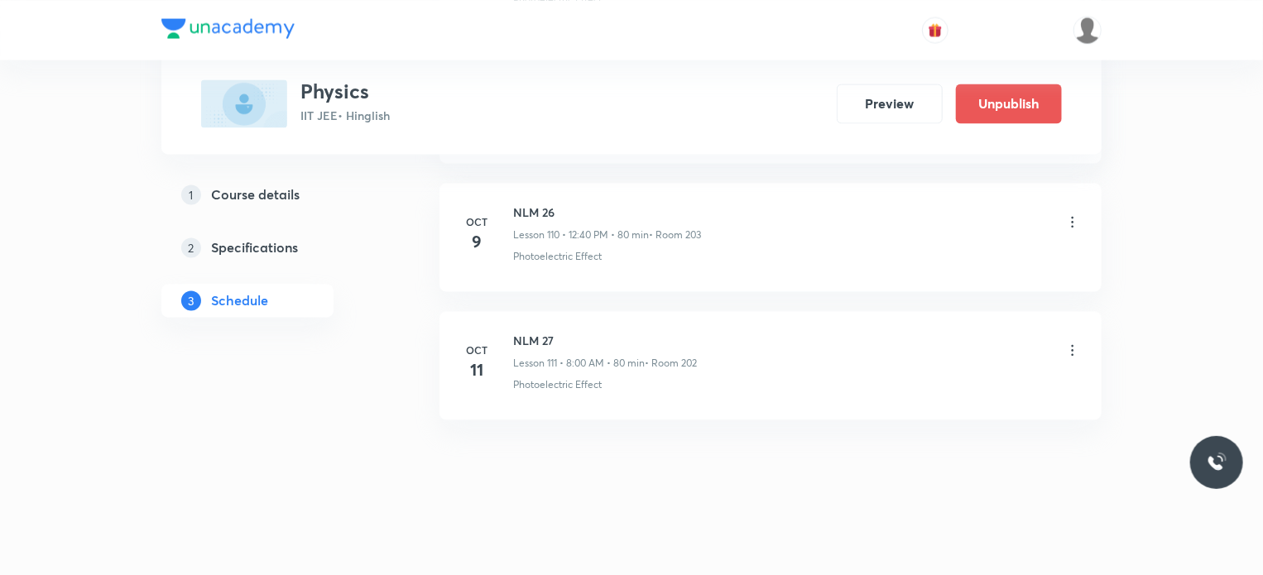
scroll to position [14191, 0]
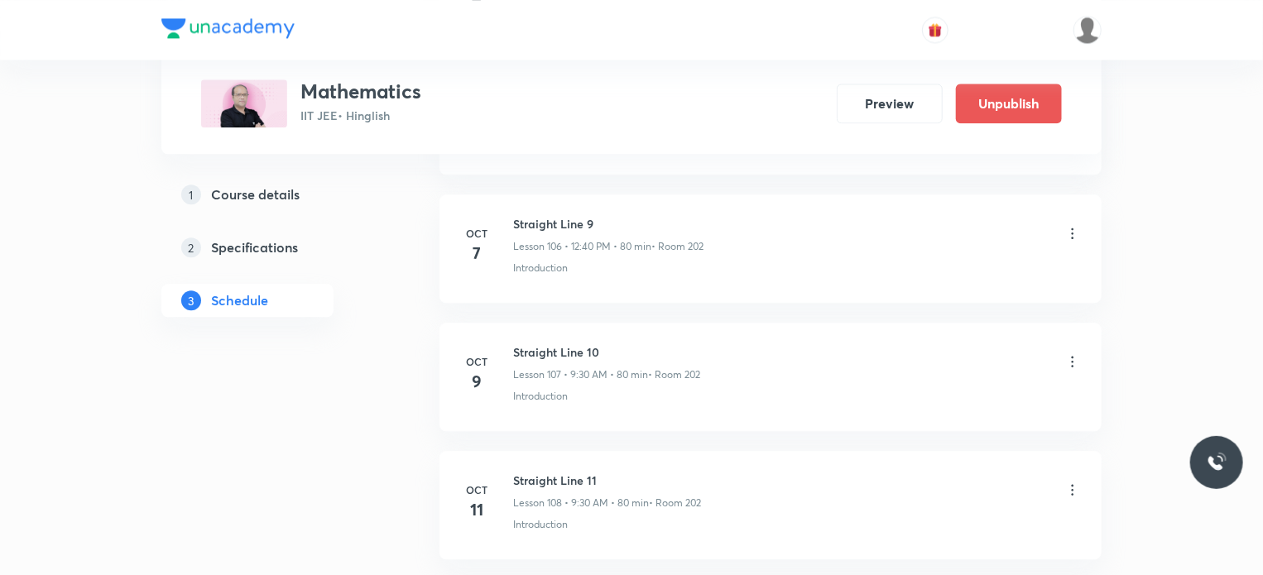
scroll to position [14551, 0]
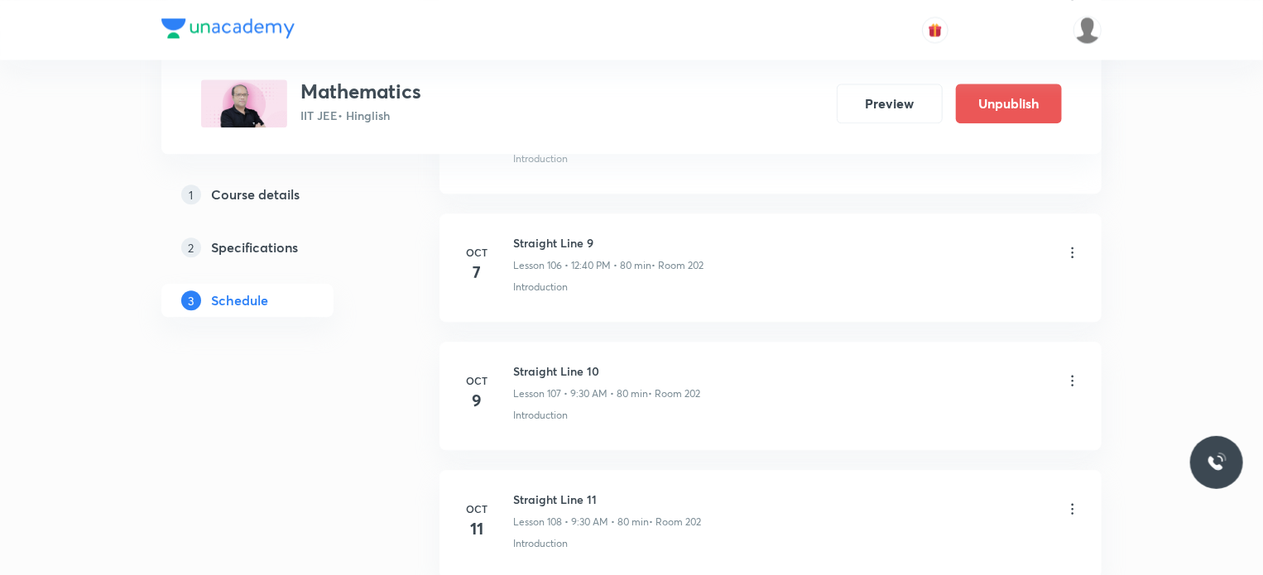
click at [1063, 362] on div "Straight Line 10 Lesson 107 • 9:30 AM • 80 min • Room 202" at bounding box center [797, 381] width 568 height 39
click at [1067, 372] on icon at bounding box center [1072, 380] width 17 height 17
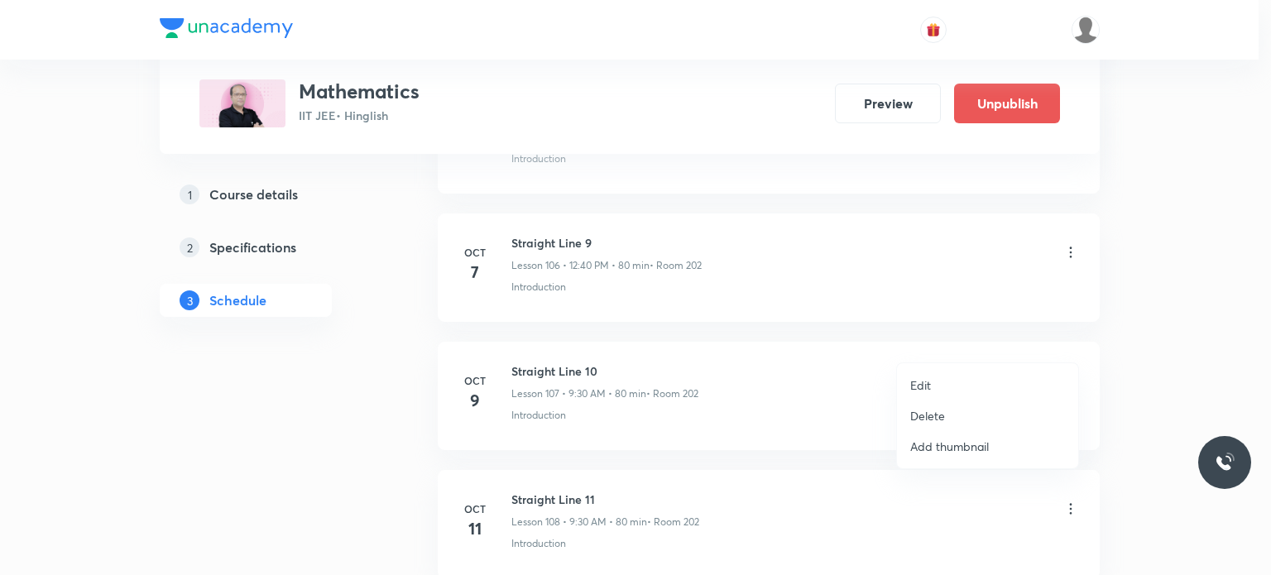
click at [956, 372] on li "Edit" at bounding box center [987, 385] width 181 height 31
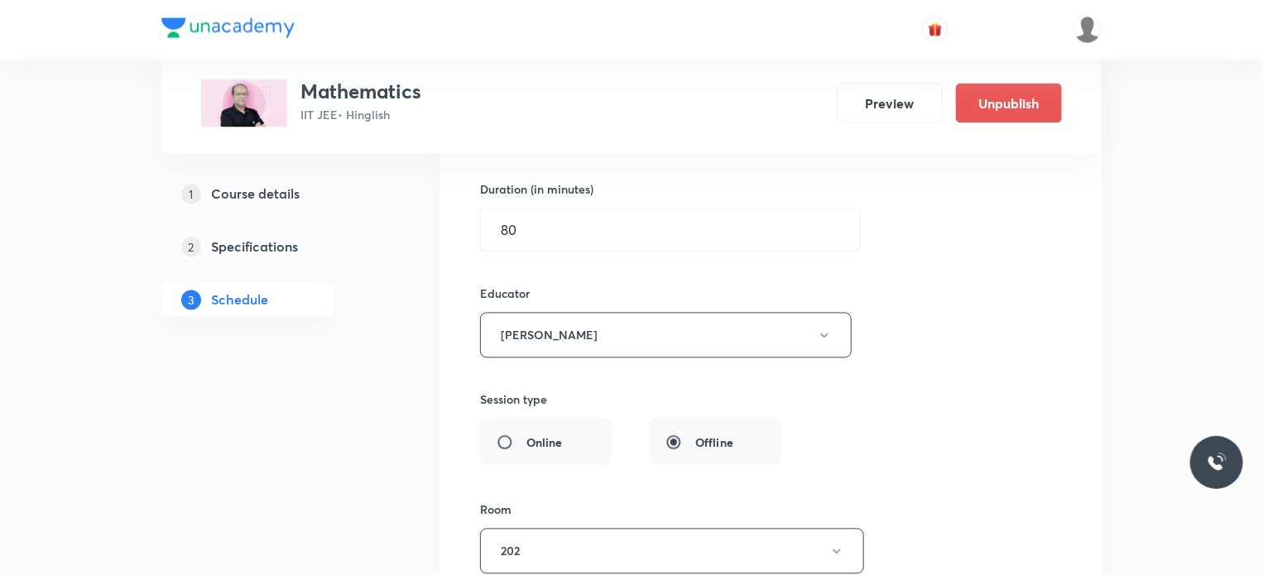
scroll to position [14303, 0]
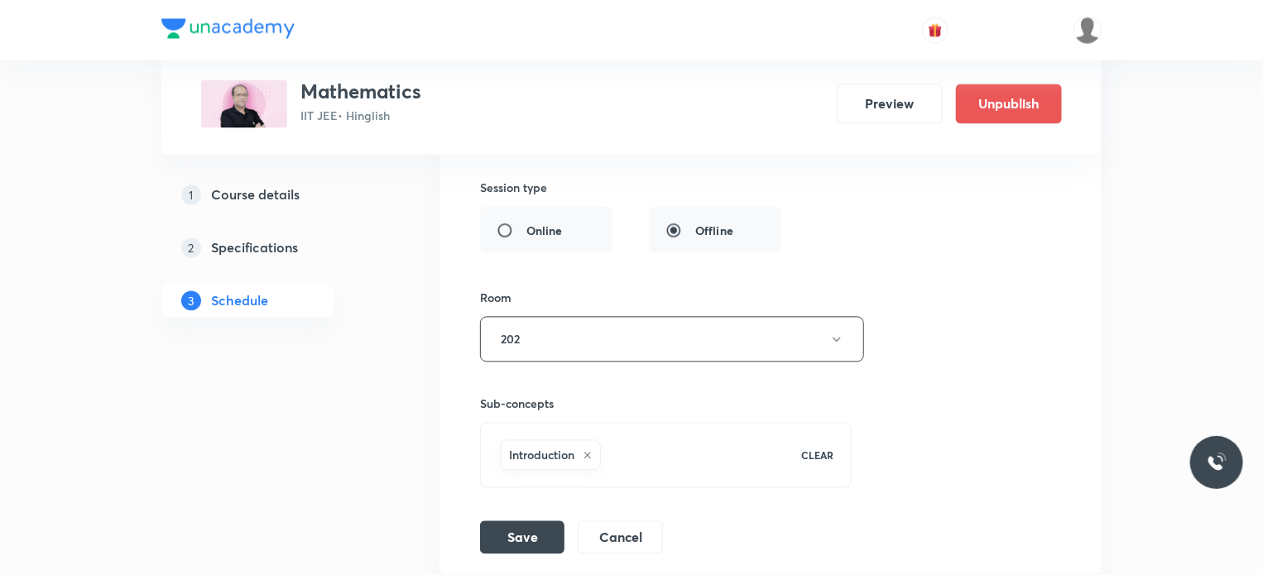
click at [621, 521] on li "Straight Line 10 Lesson 107 • Room 202 Introduction Session 107 Live class Sess…" at bounding box center [770, 102] width 662 height 943
click at [635, 519] on button "Cancel" at bounding box center [620, 535] width 85 height 33
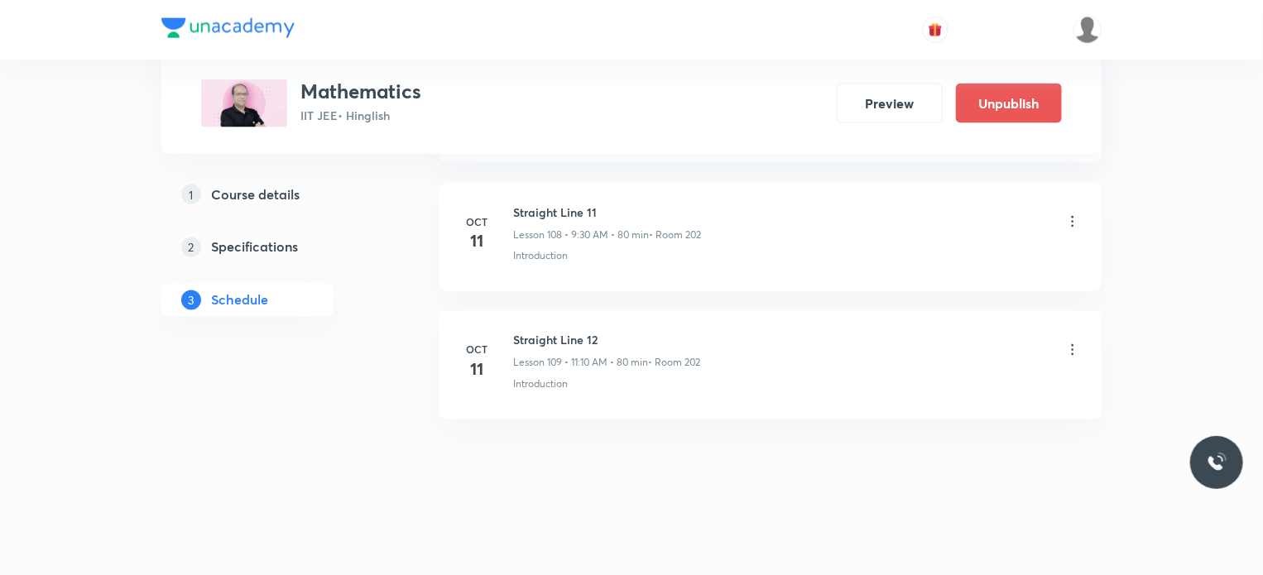
scroll to position [13935, 0]
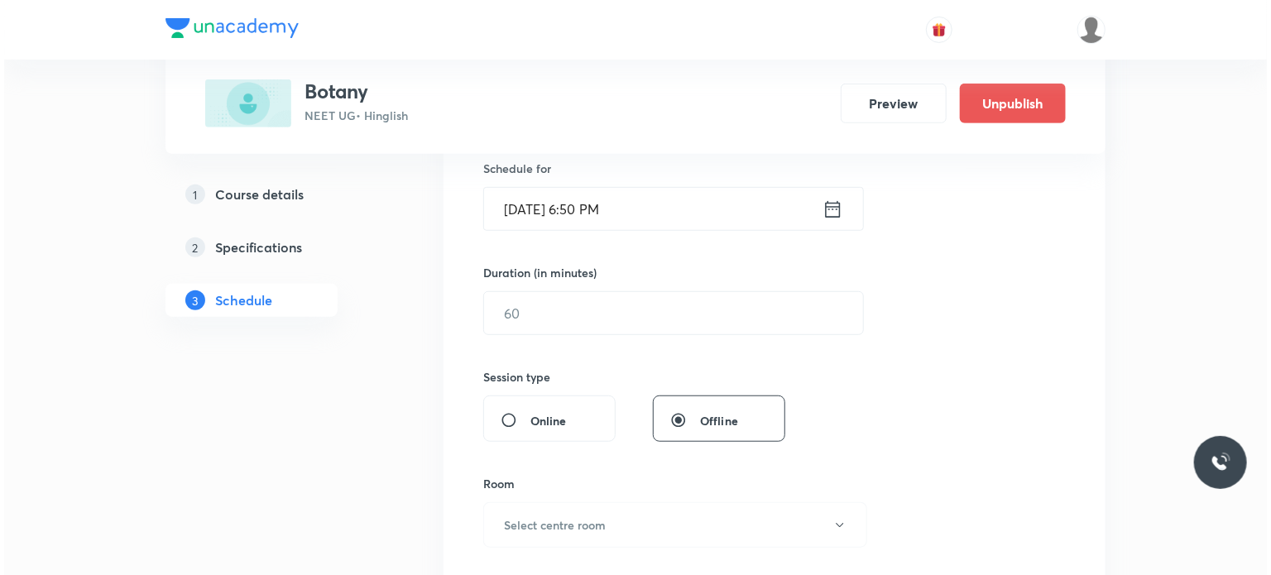
scroll to position [7914, 0]
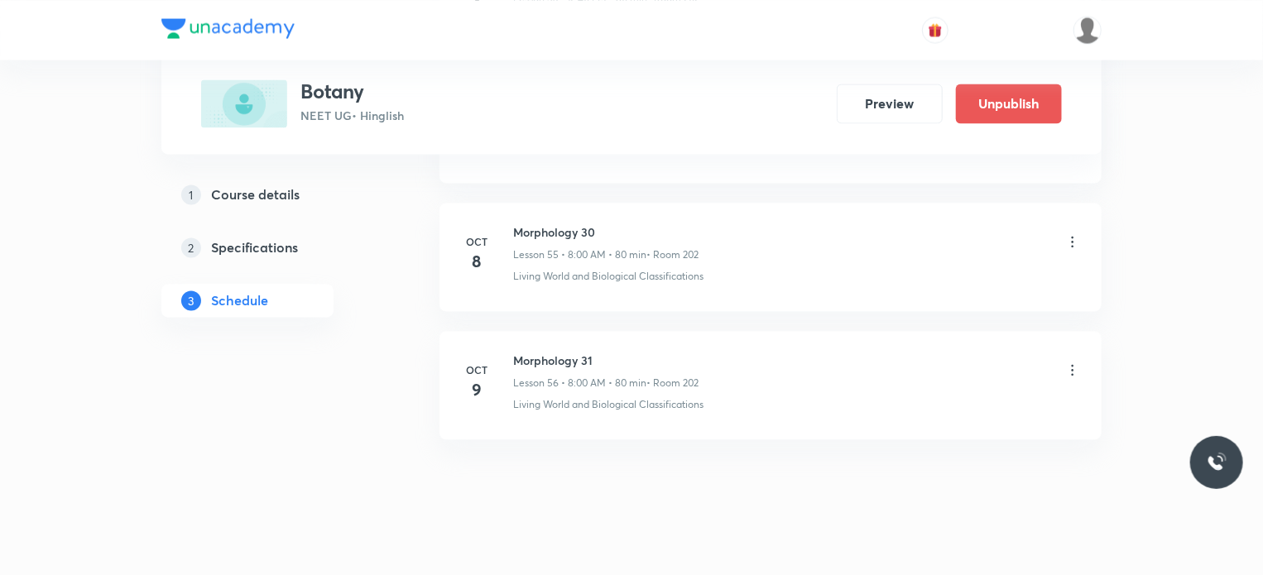
click at [1075, 362] on icon at bounding box center [1072, 370] width 17 height 17
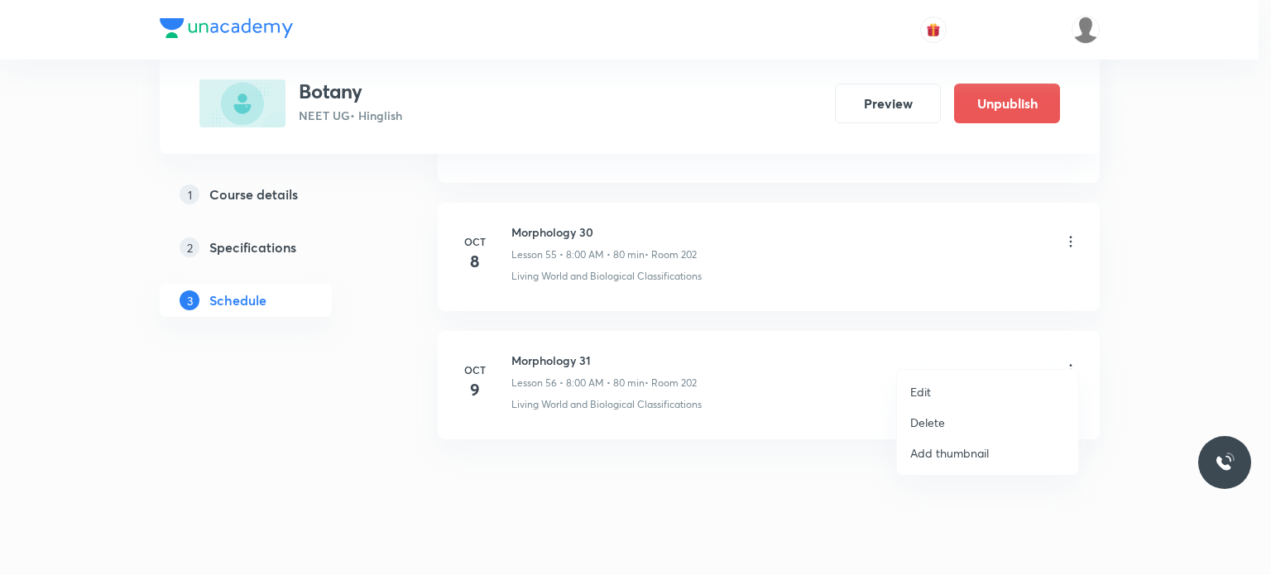
click at [960, 386] on li "Edit" at bounding box center [987, 392] width 181 height 31
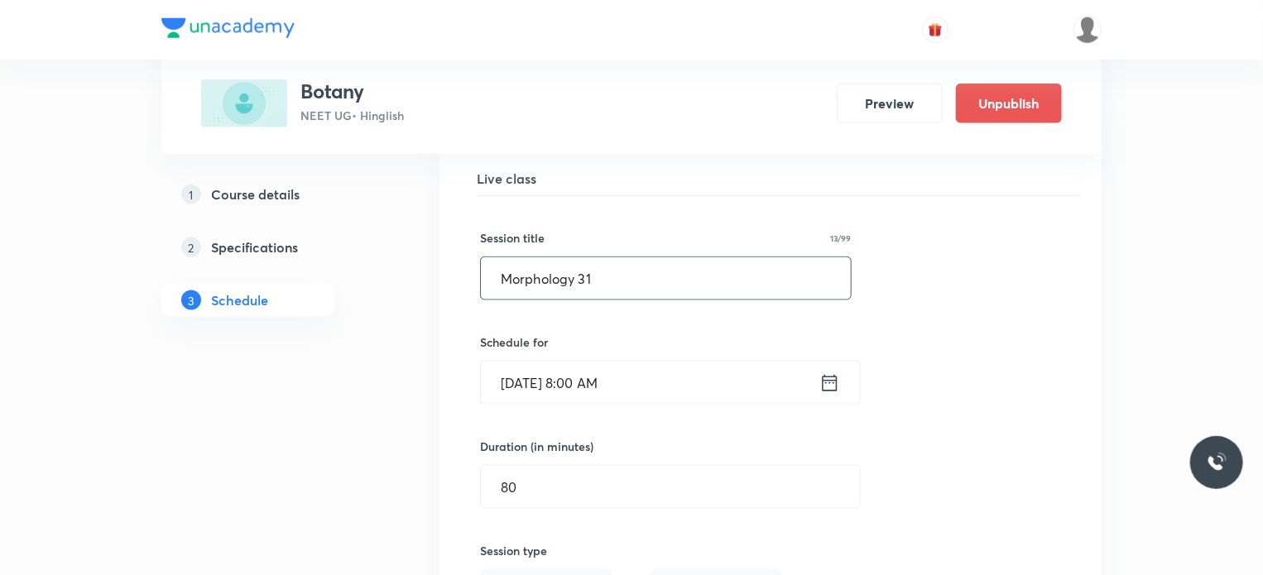
scroll to position [7540, 0]
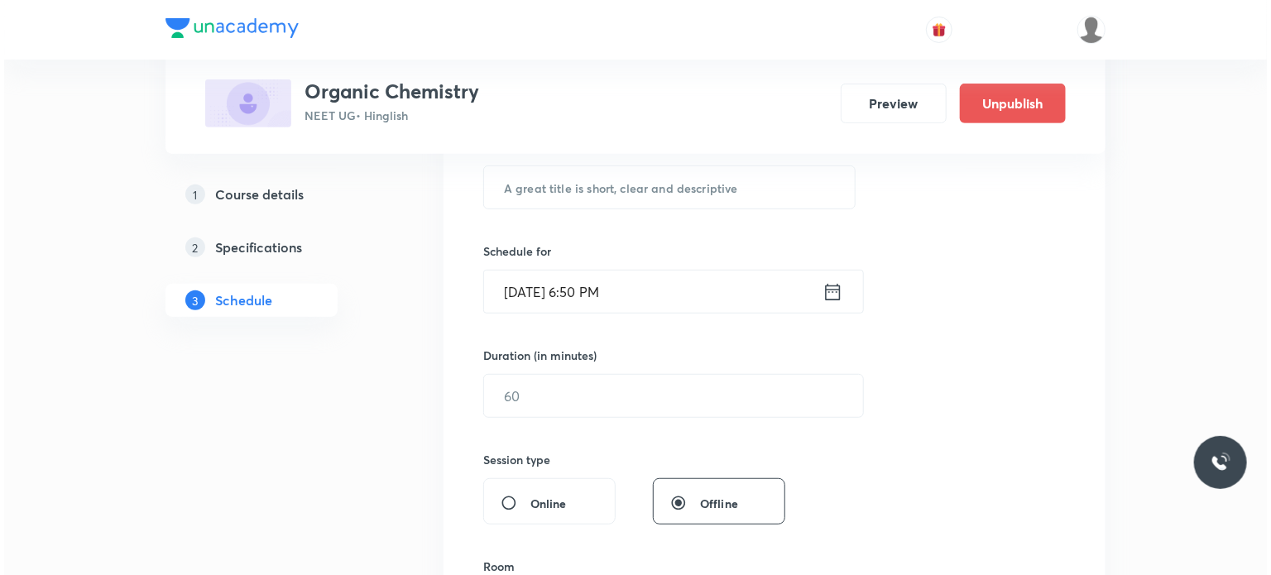
scroll to position [3436, 0]
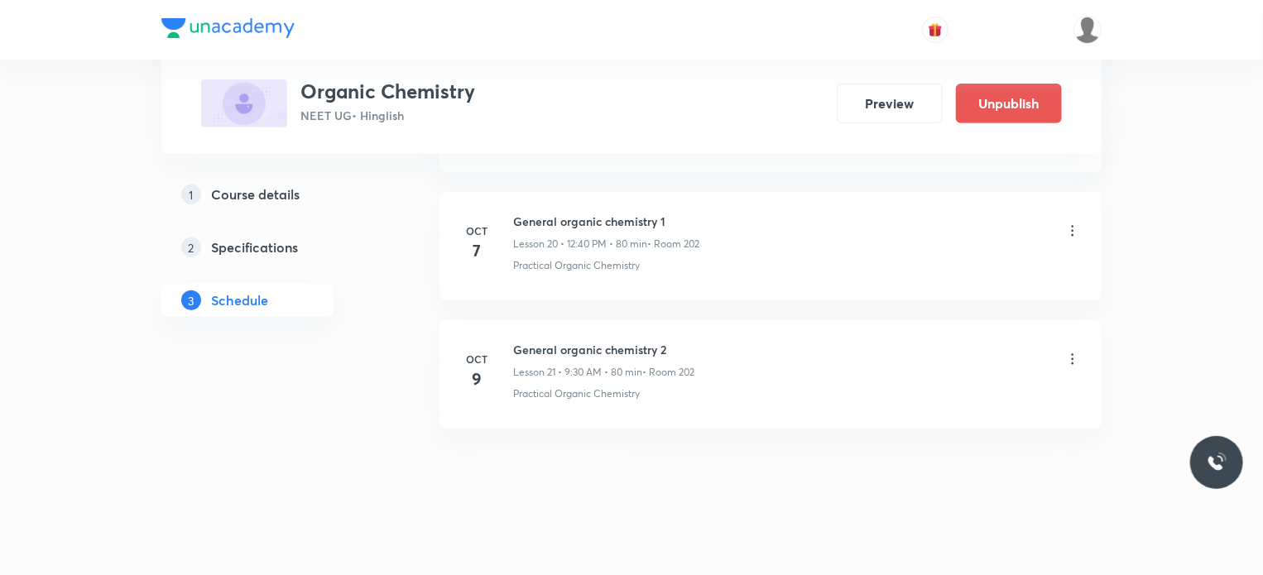
click at [1068, 351] on icon at bounding box center [1072, 359] width 17 height 17
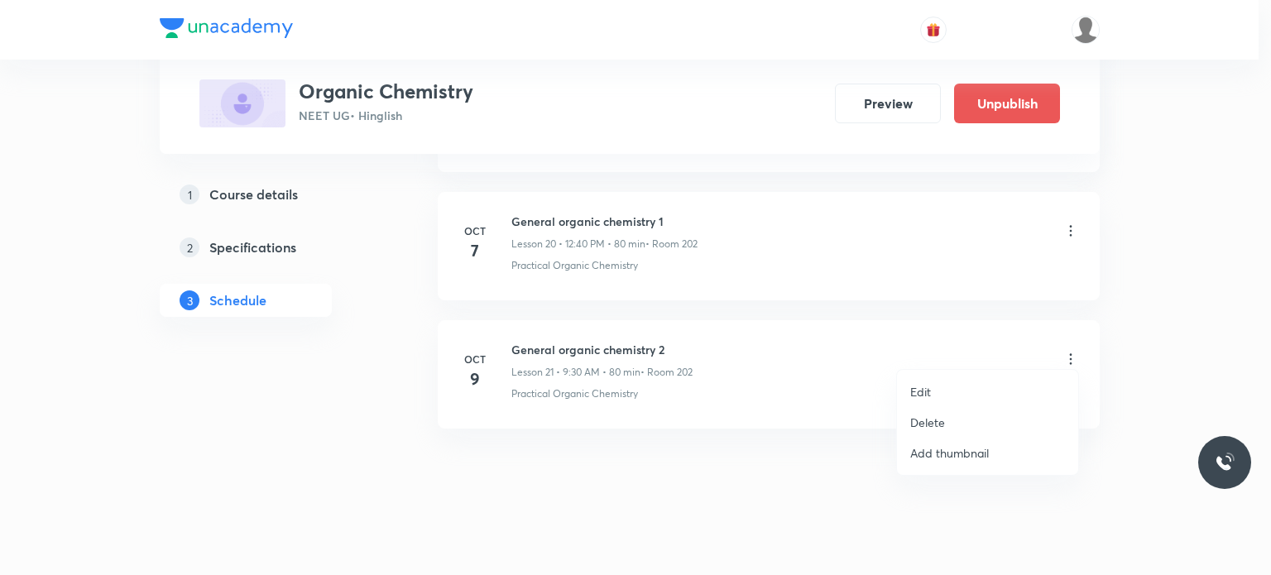
click at [943, 384] on li "Edit" at bounding box center [987, 392] width 181 height 31
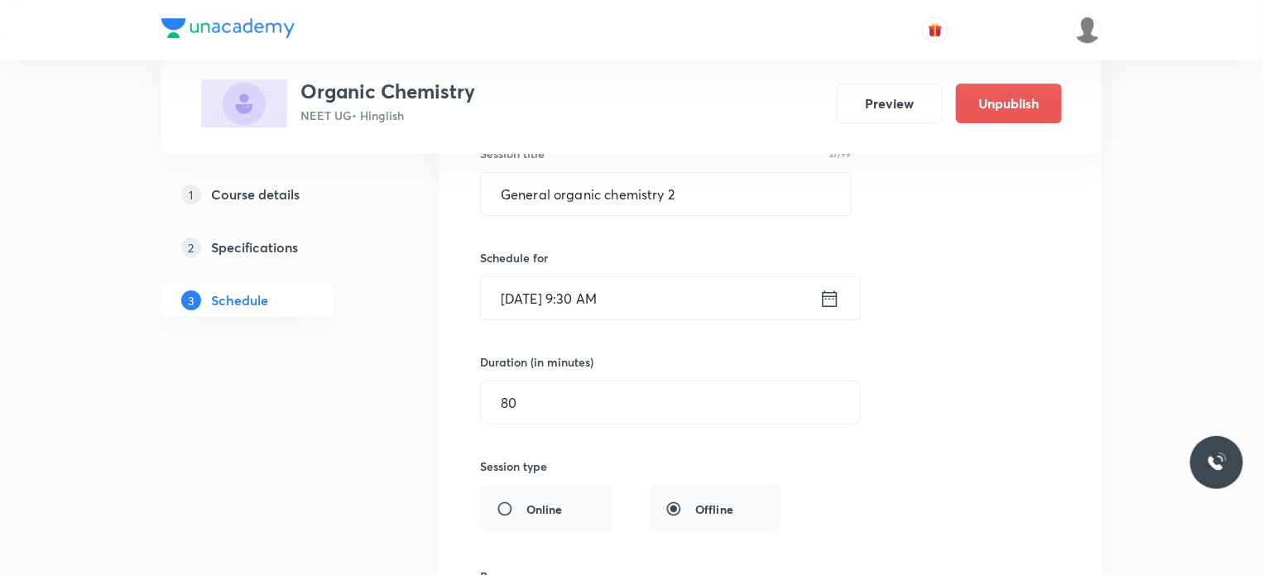
scroll to position [2814, 0]
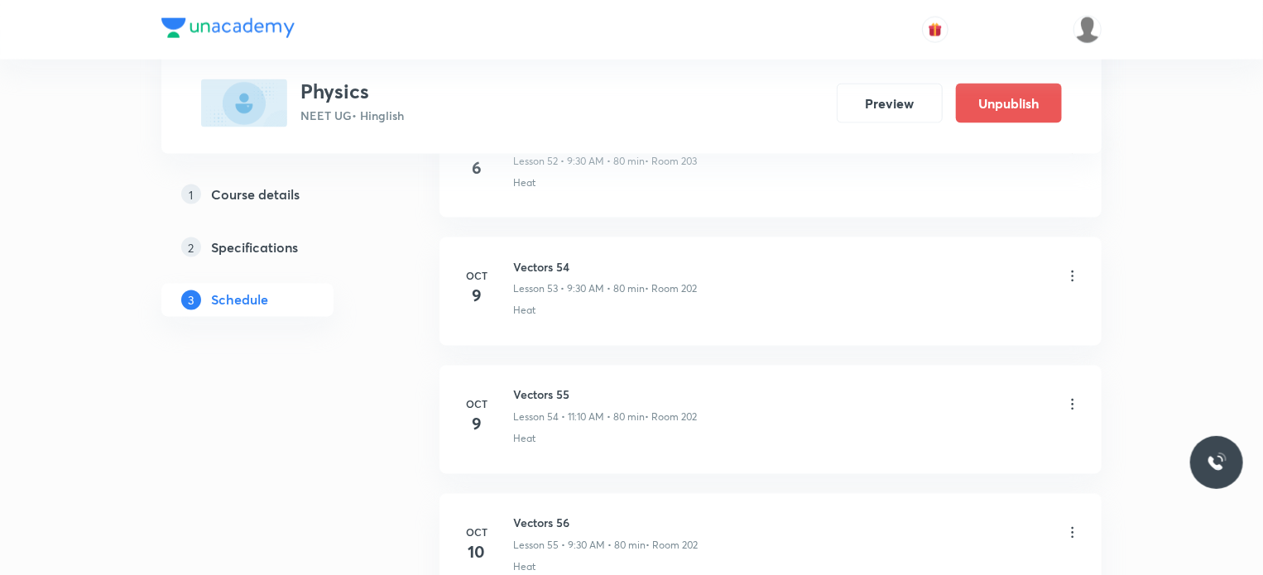
scroll to position [7583, 0]
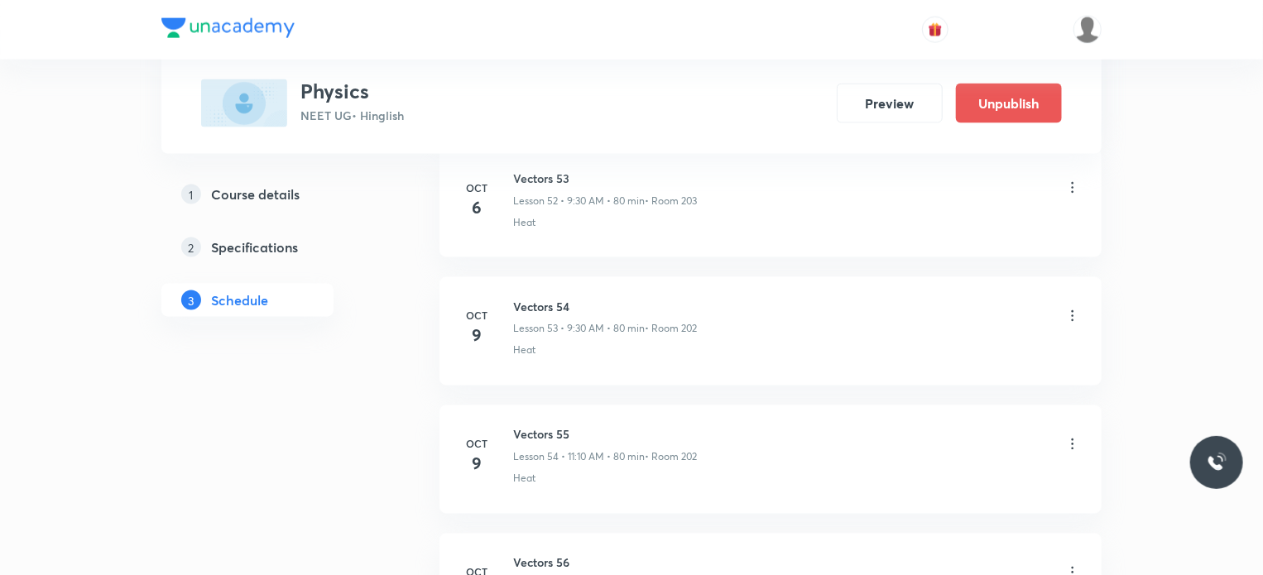
click at [1089, 287] on li "[DATE] Vectors 54 Lesson 53 • 9:30 AM • 80 min • Room 202 Heat" at bounding box center [770, 331] width 662 height 108
click at [1068, 308] on icon at bounding box center [1072, 316] width 17 height 17
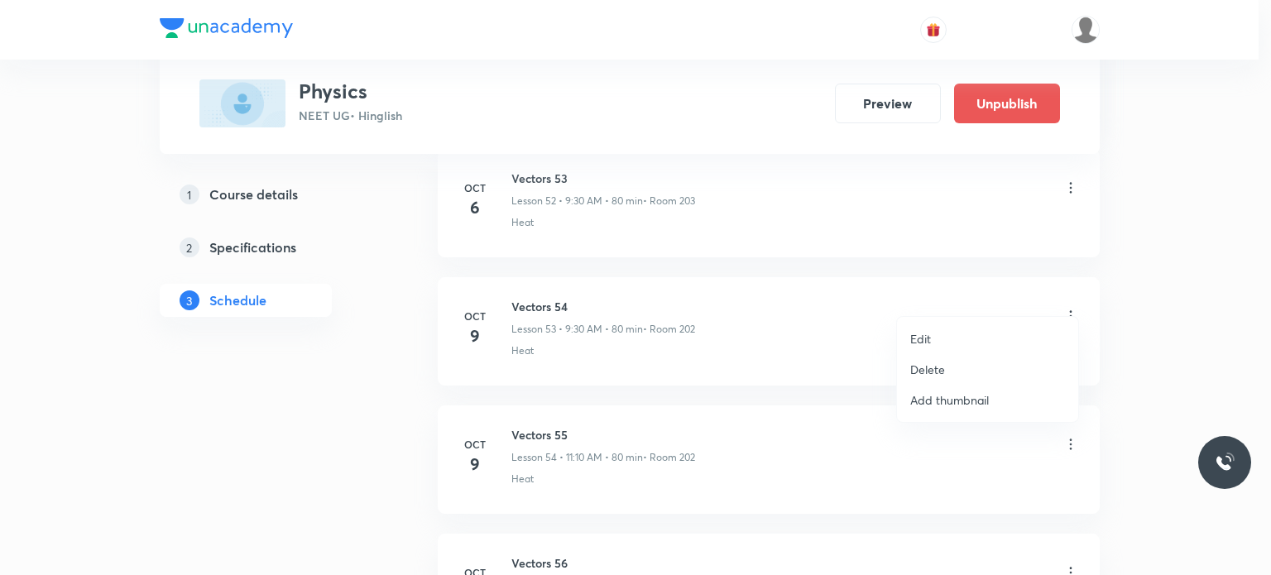
click at [954, 337] on li "Edit" at bounding box center [987, 339] width 181 height 31
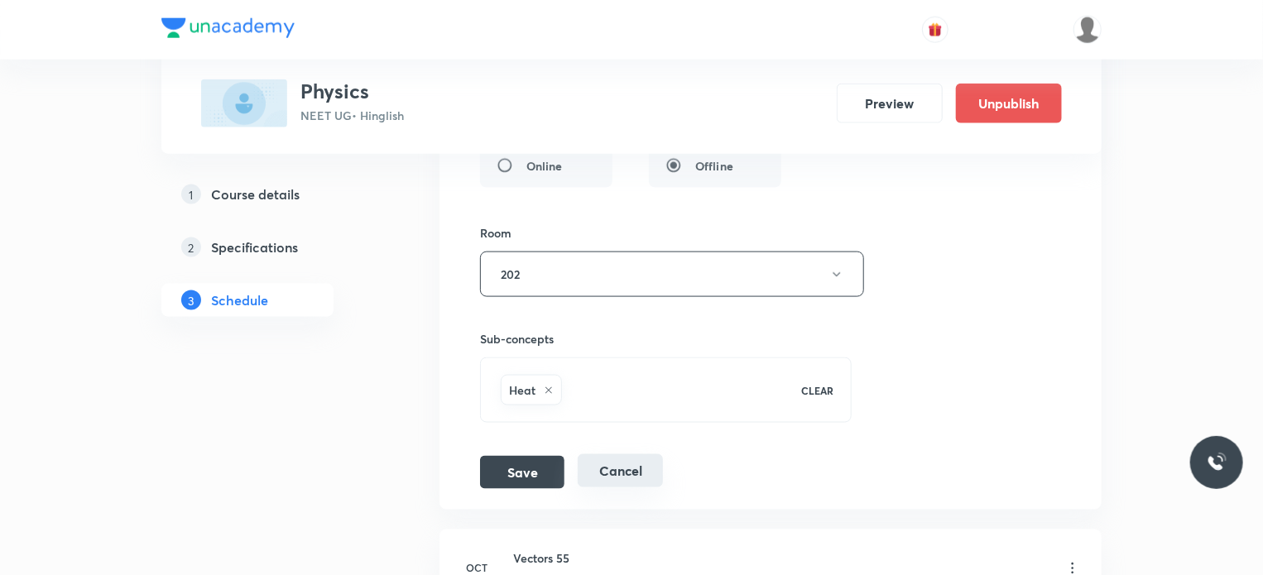
click at [662, 454] on button "Cancel" at bounding box center [620, 470] width 85 height 33
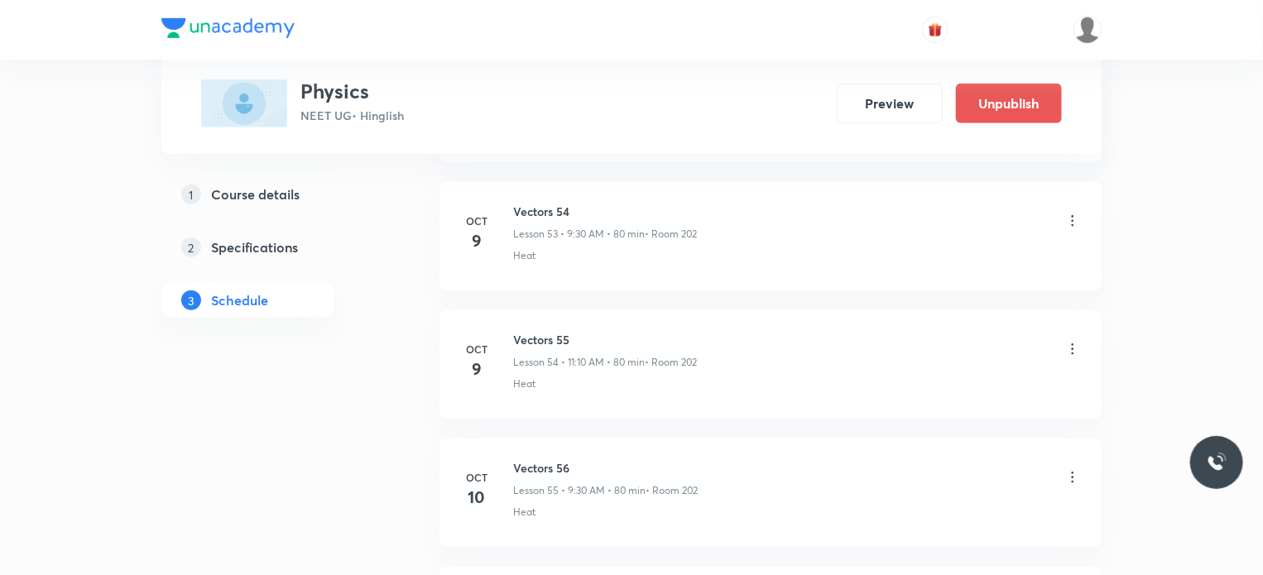
scroll to position [6906, 0]
